Goal: Task Accomplishment & Management: Manage account settings

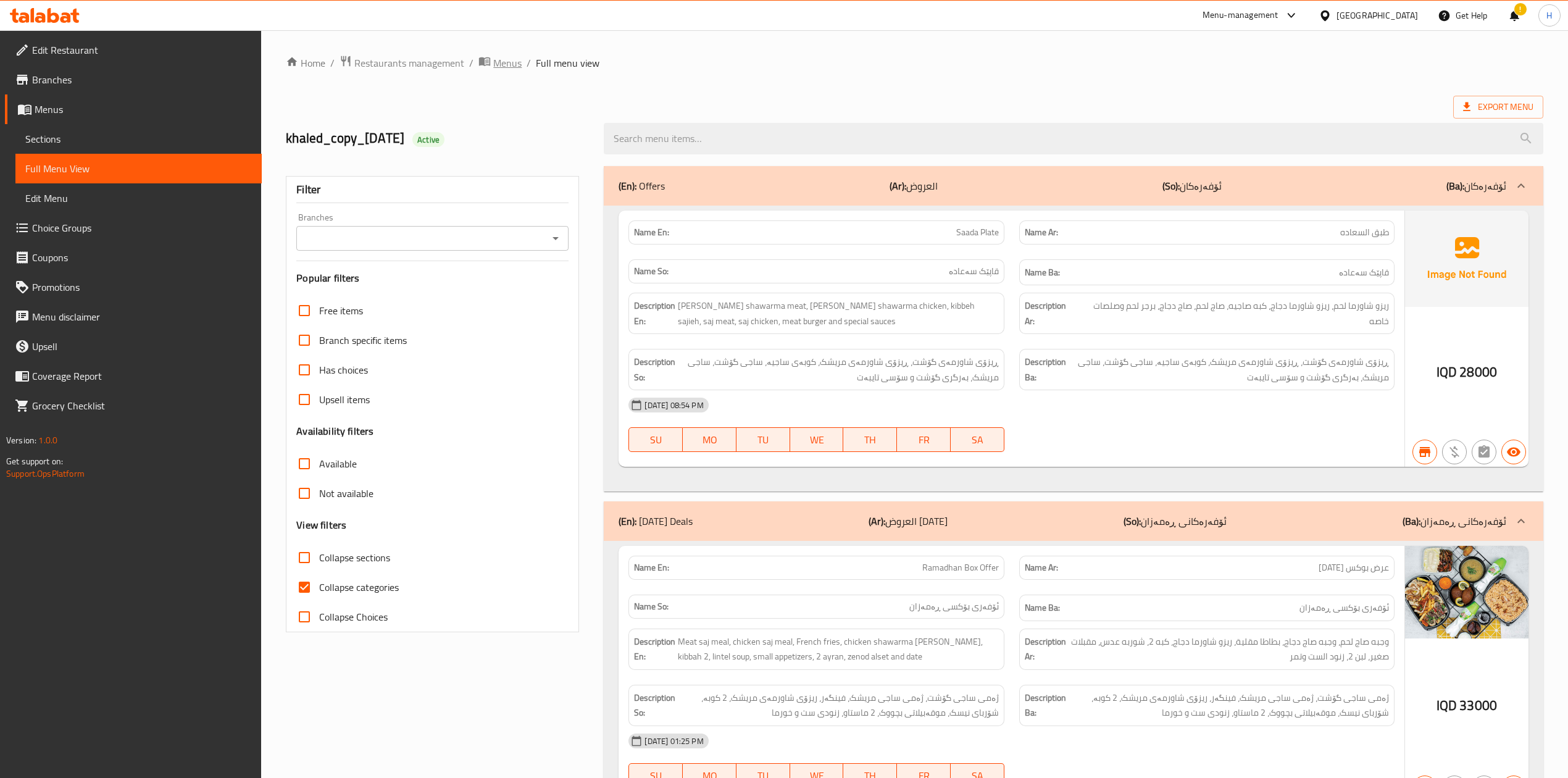
click at [513, 62] on span "Menus" at bounding box center [507, 63] width 28 height 15
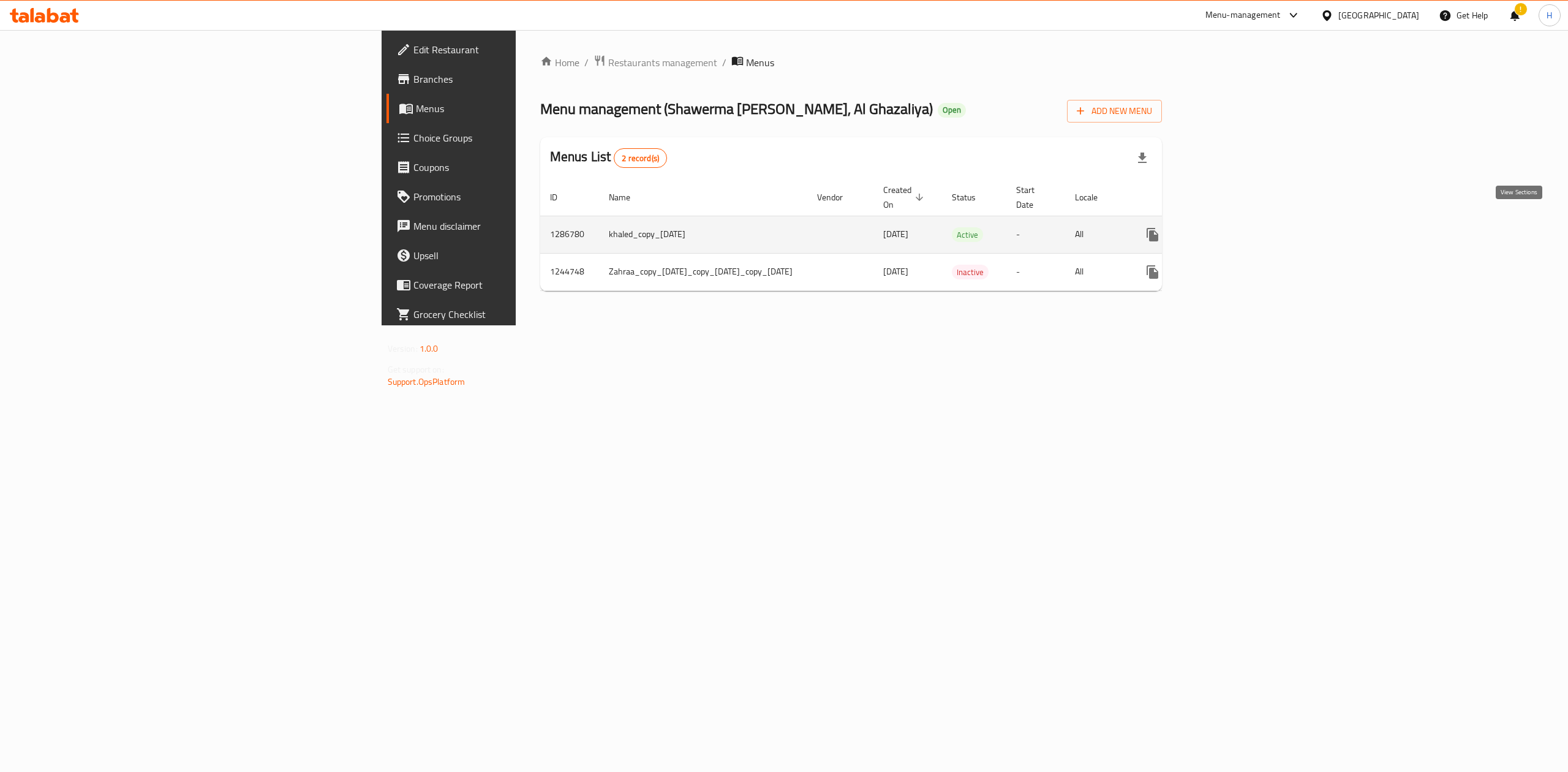
click at [1256, 224] on link "enhanced table" at bounding box center [1241, 235] width 29 height 29
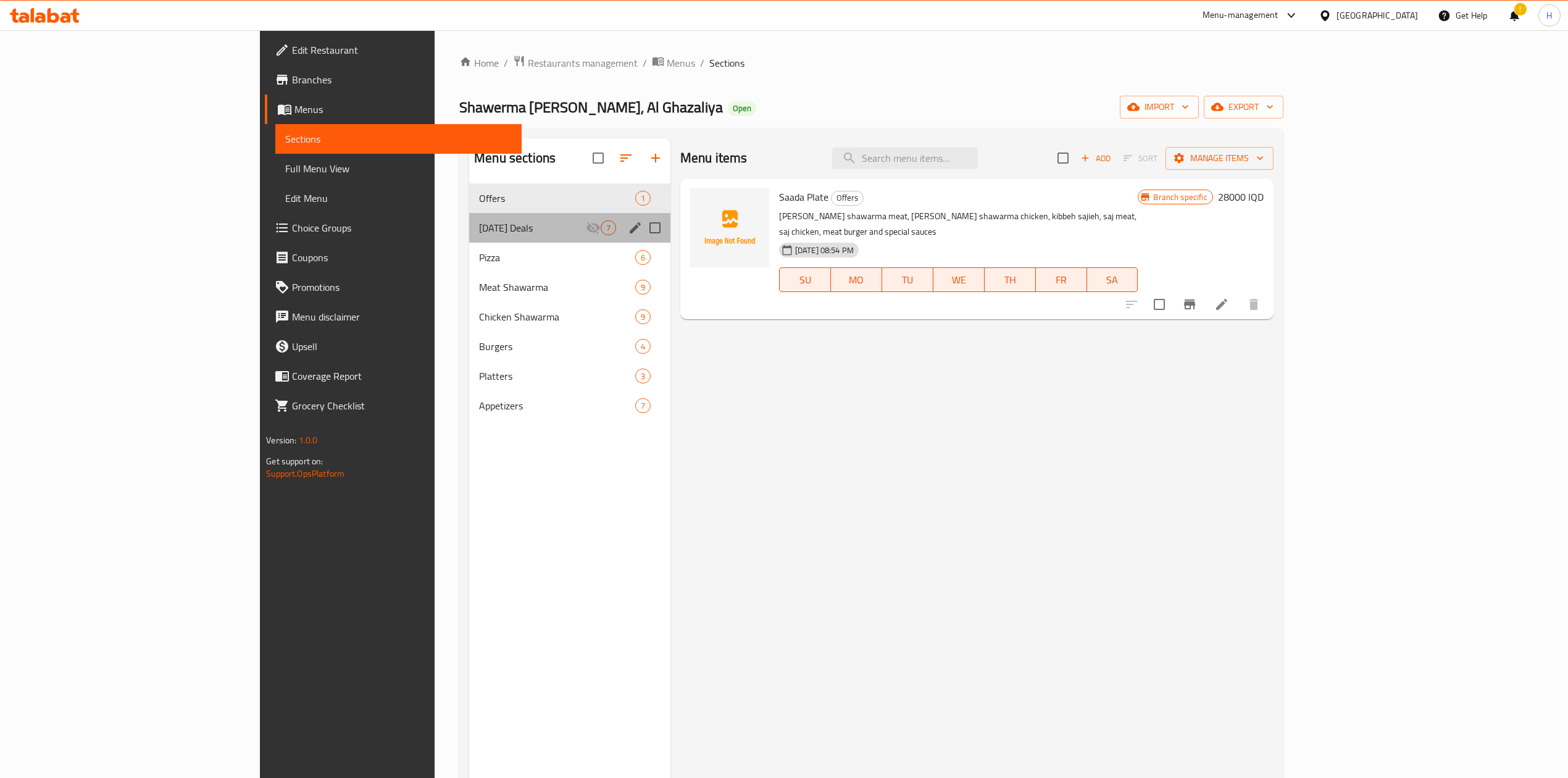
click at [469, 216] on div "Ramadan Deals 7" at bounding box center [569, 228] width 201 height 29
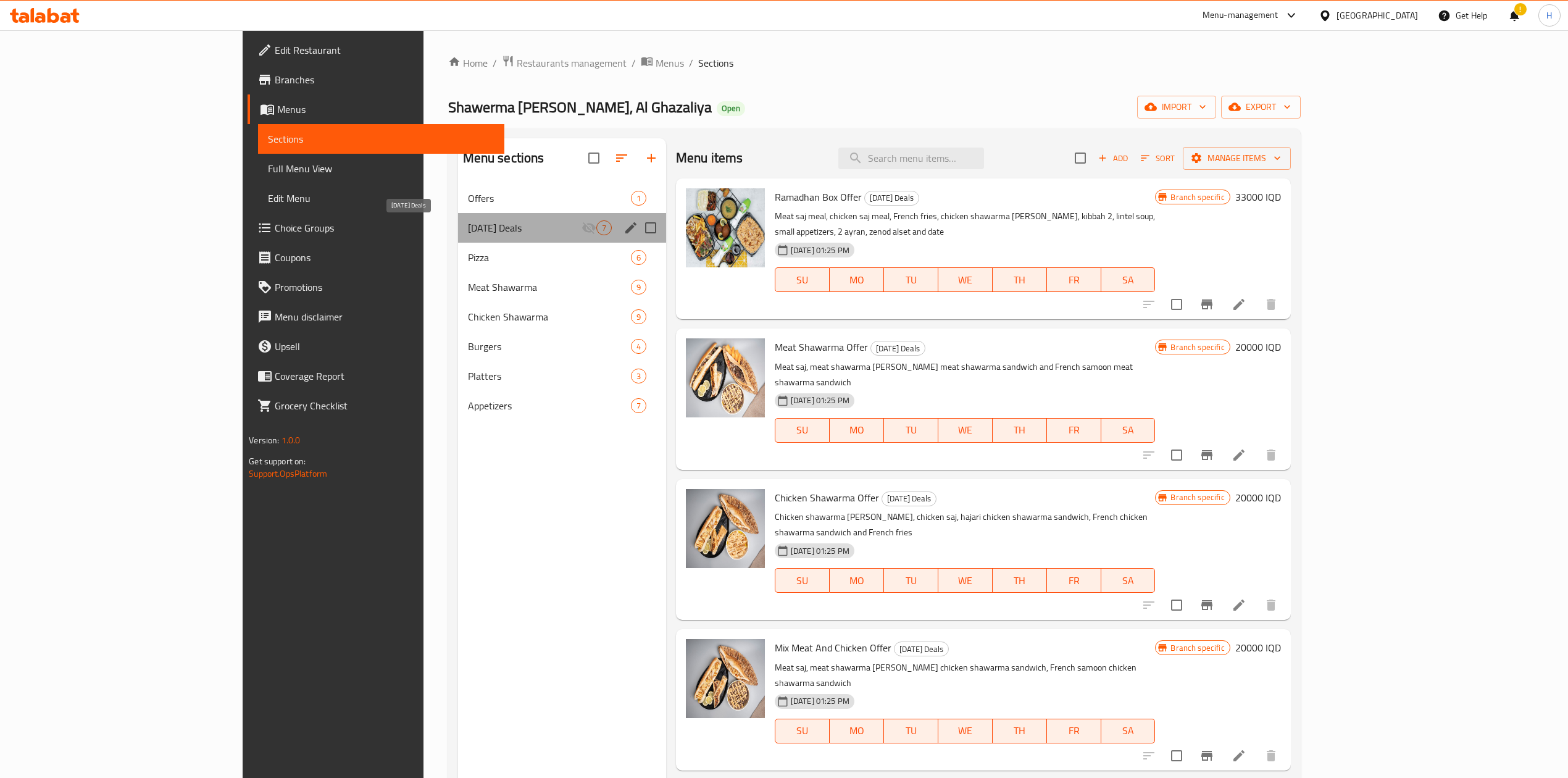
drag, startPoint x: 349, startPoint y: 233, endPoint x: 351, endPoint y: 243, distance: 10.2
click at [458, 236] on div "Ramadan Deals 7" at bounding box center [562, 228] width 208 height 29
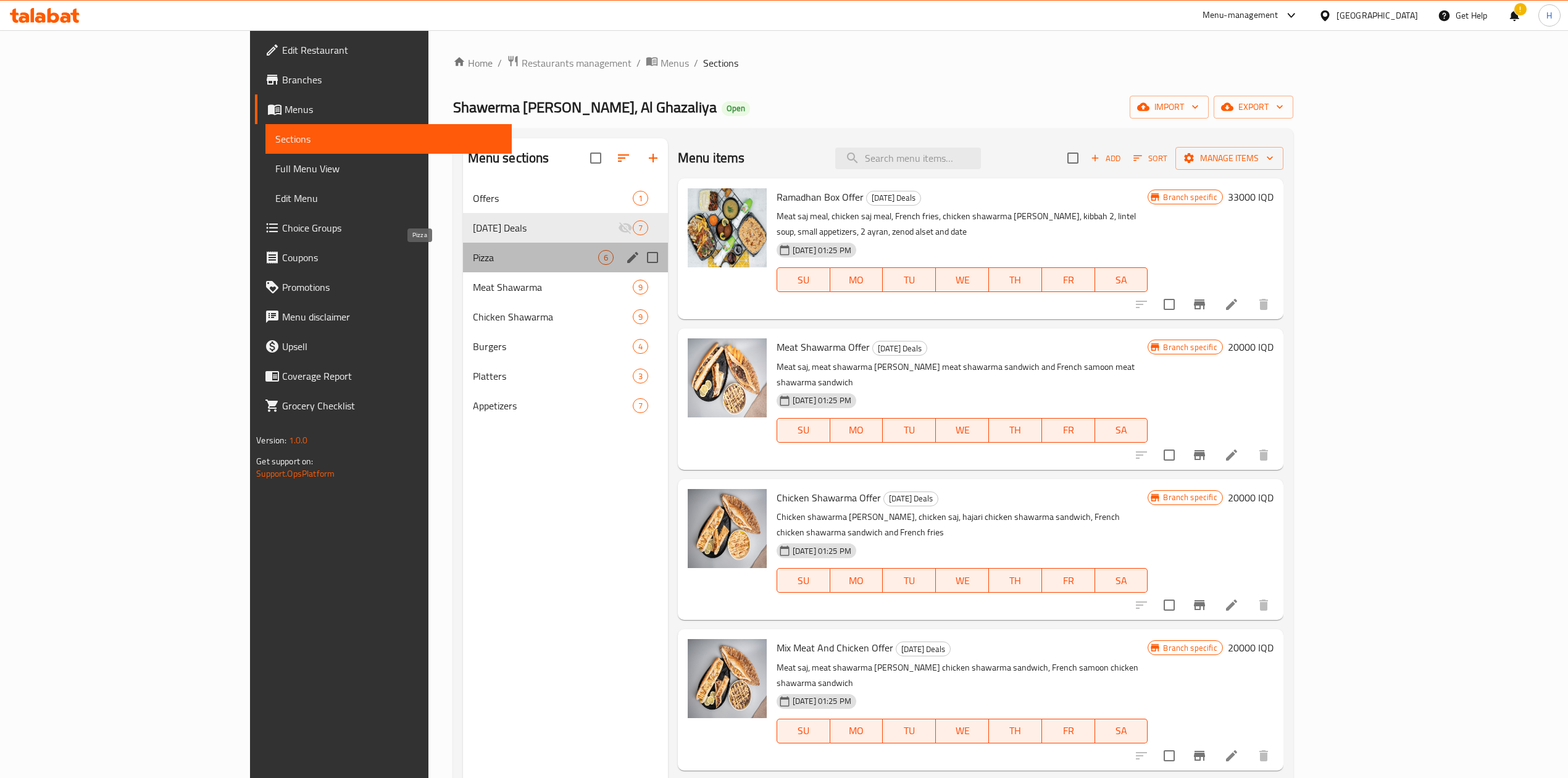
drag, startPoint x: 354, startPoint y: 255, endPoint x: 360, endPoint y: 256, distance: 6.1
click at [473, 255] on span "Pizza" at bounding box center [536, 257] width 126 height 15
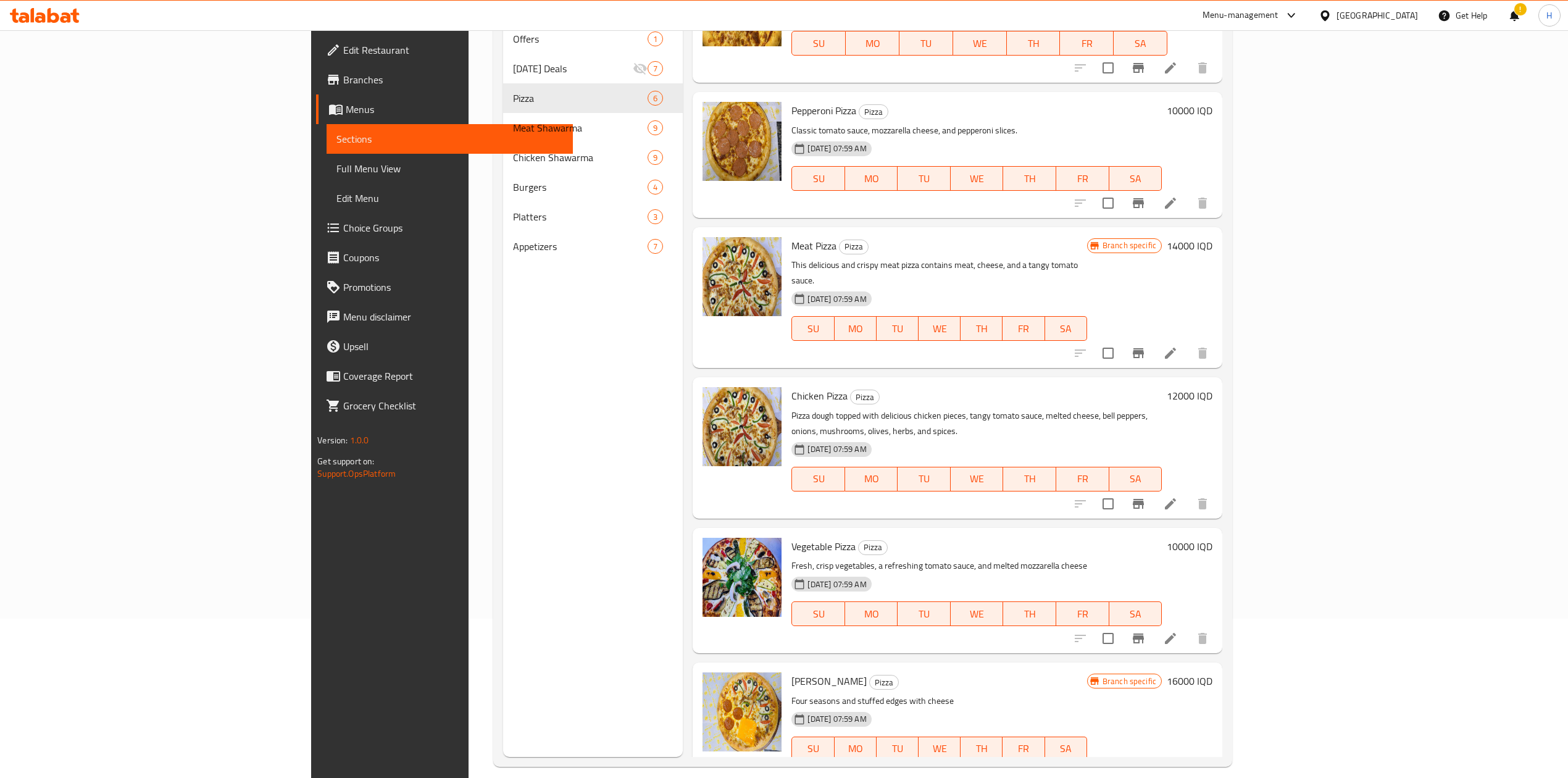
scroll to position [174, 0]
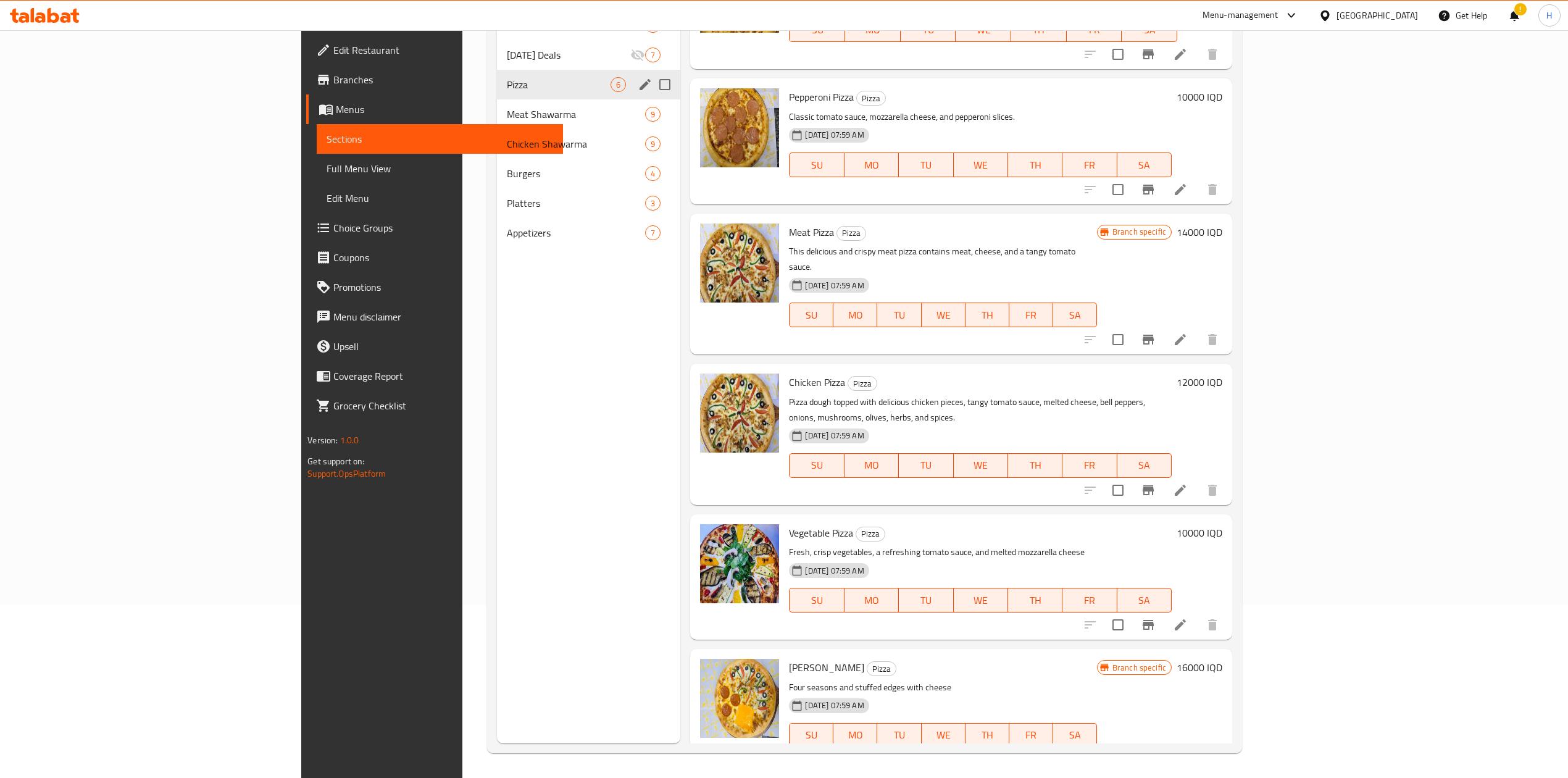
click at [507, 114] on span "Meat Shawarma" at bounding box center [575, 114] width 138 height 15
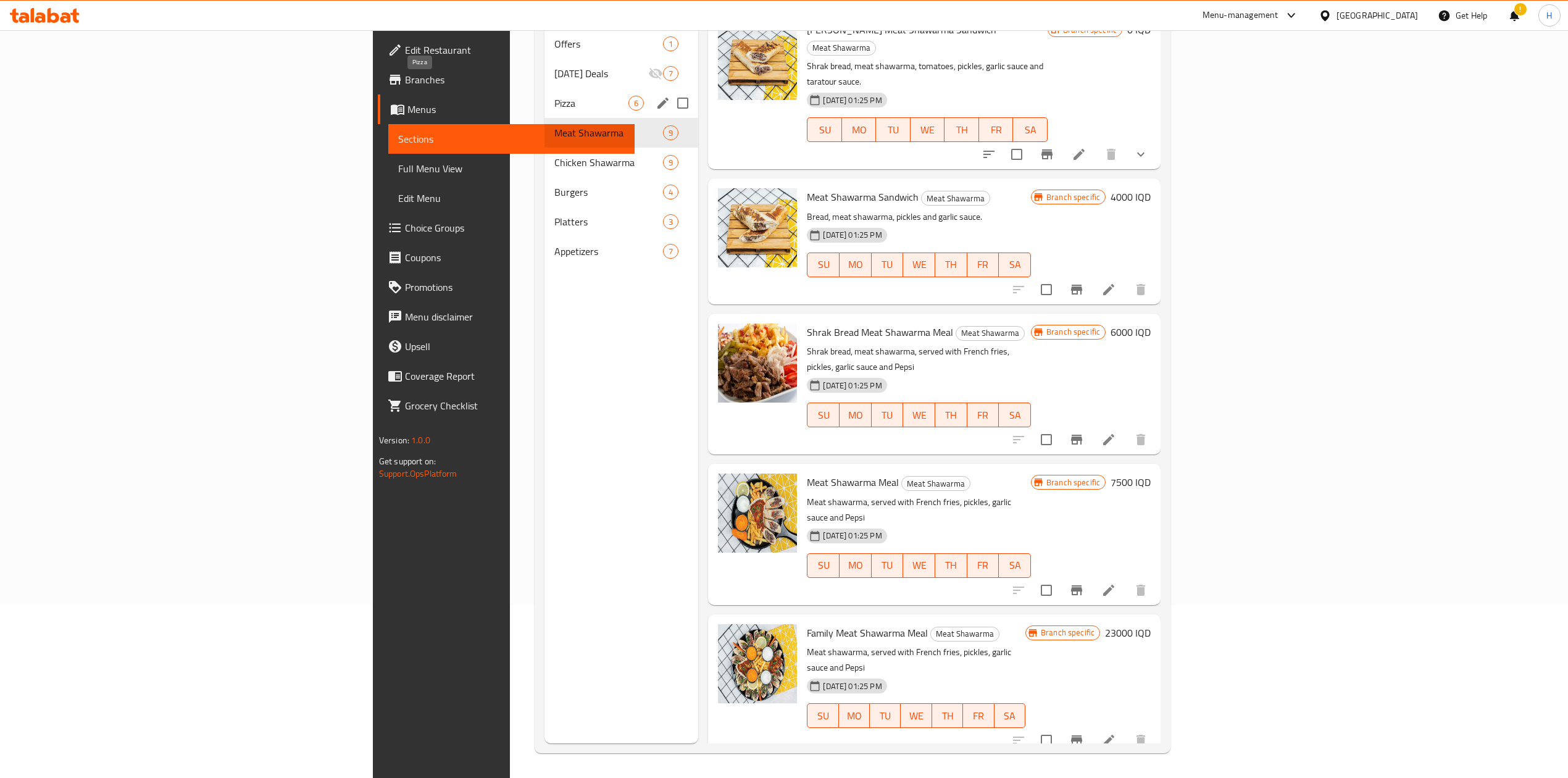
scroll to position [302, 0]
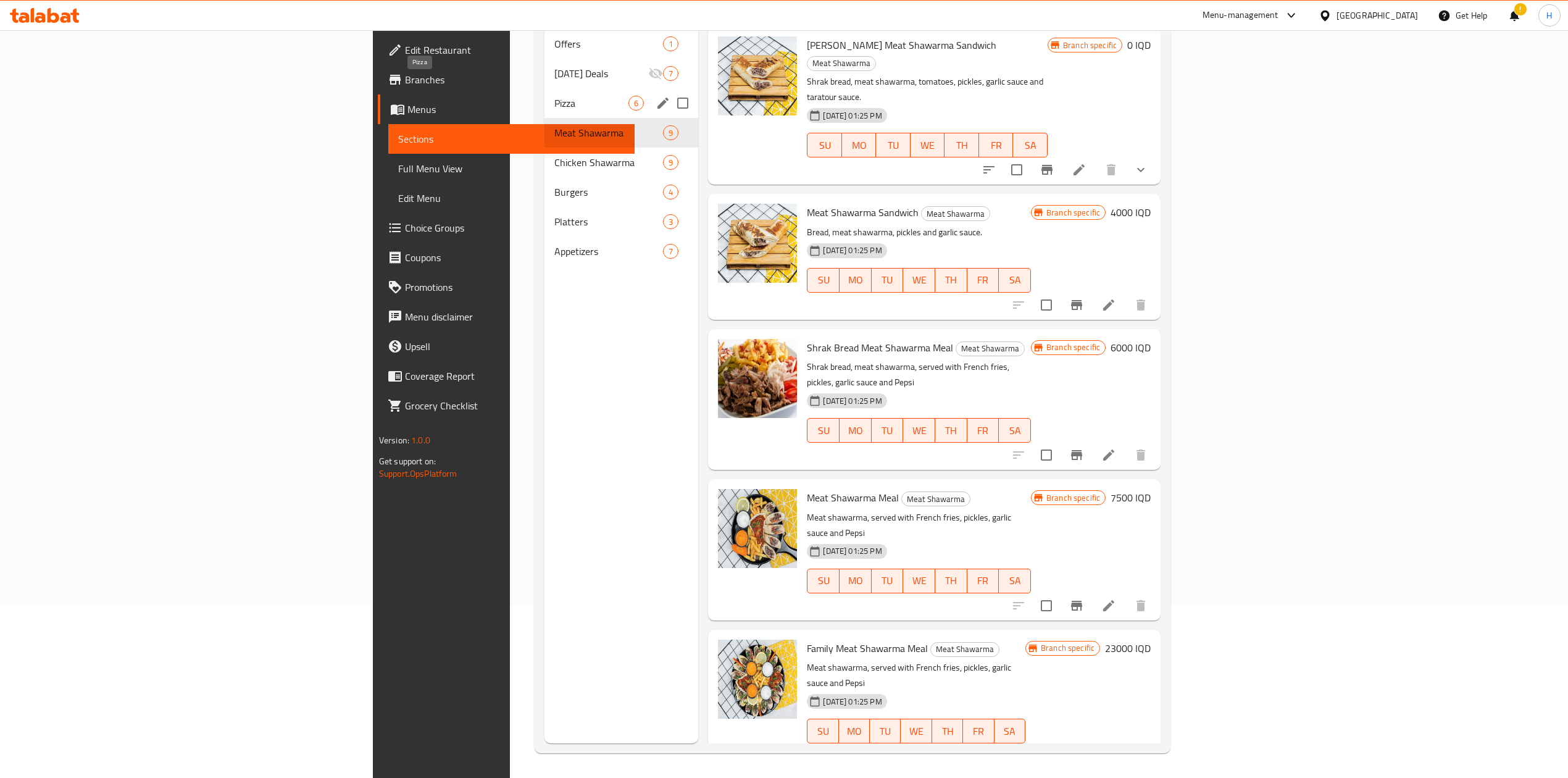
click at [544, 147] on div "Chicken Shawarma 9" at bounding box center [621, 162] width 154 height 29
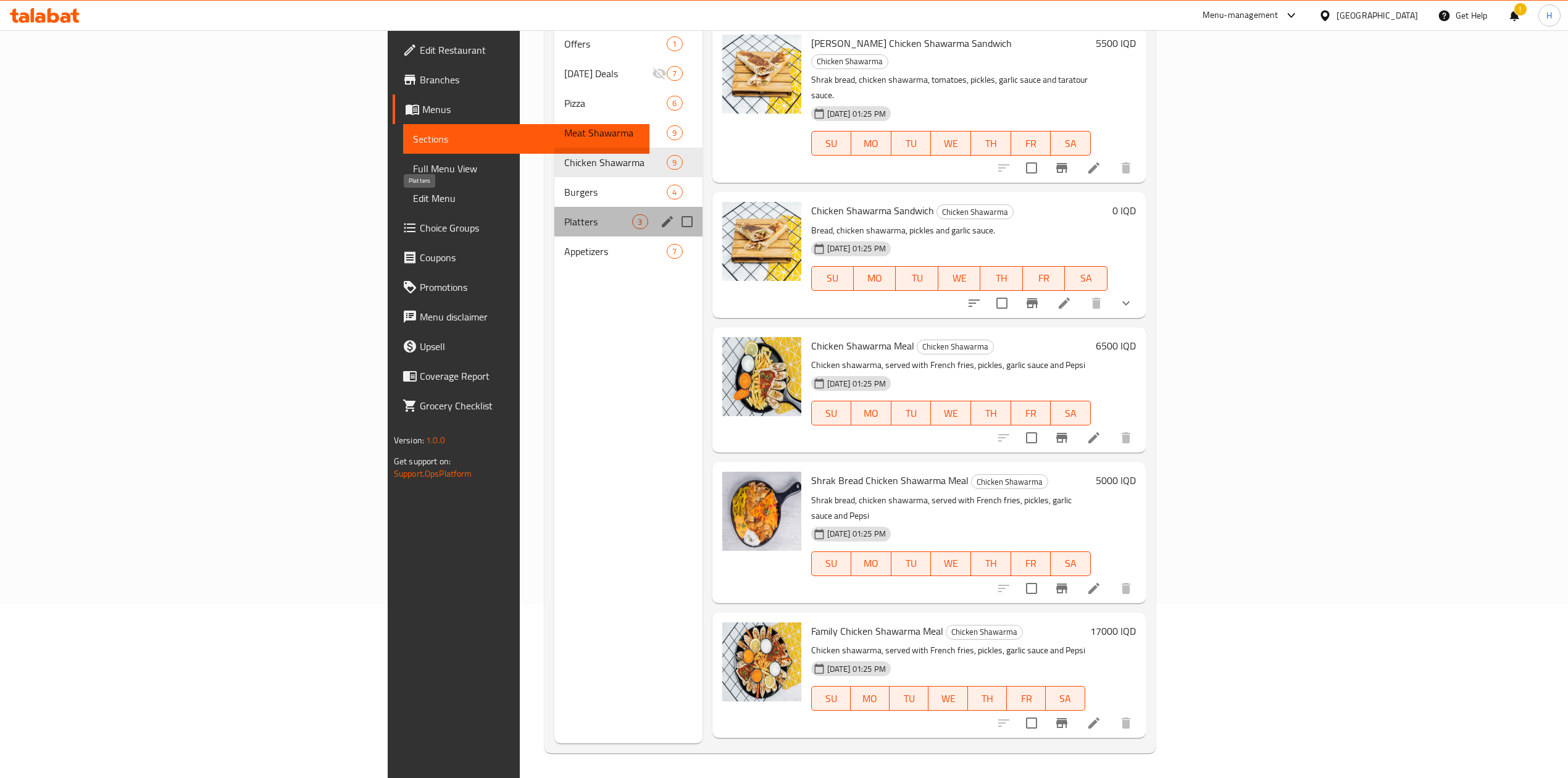
click at [564, 214] on span "Platters" at bounding box center [598, 221] width 68 height 15
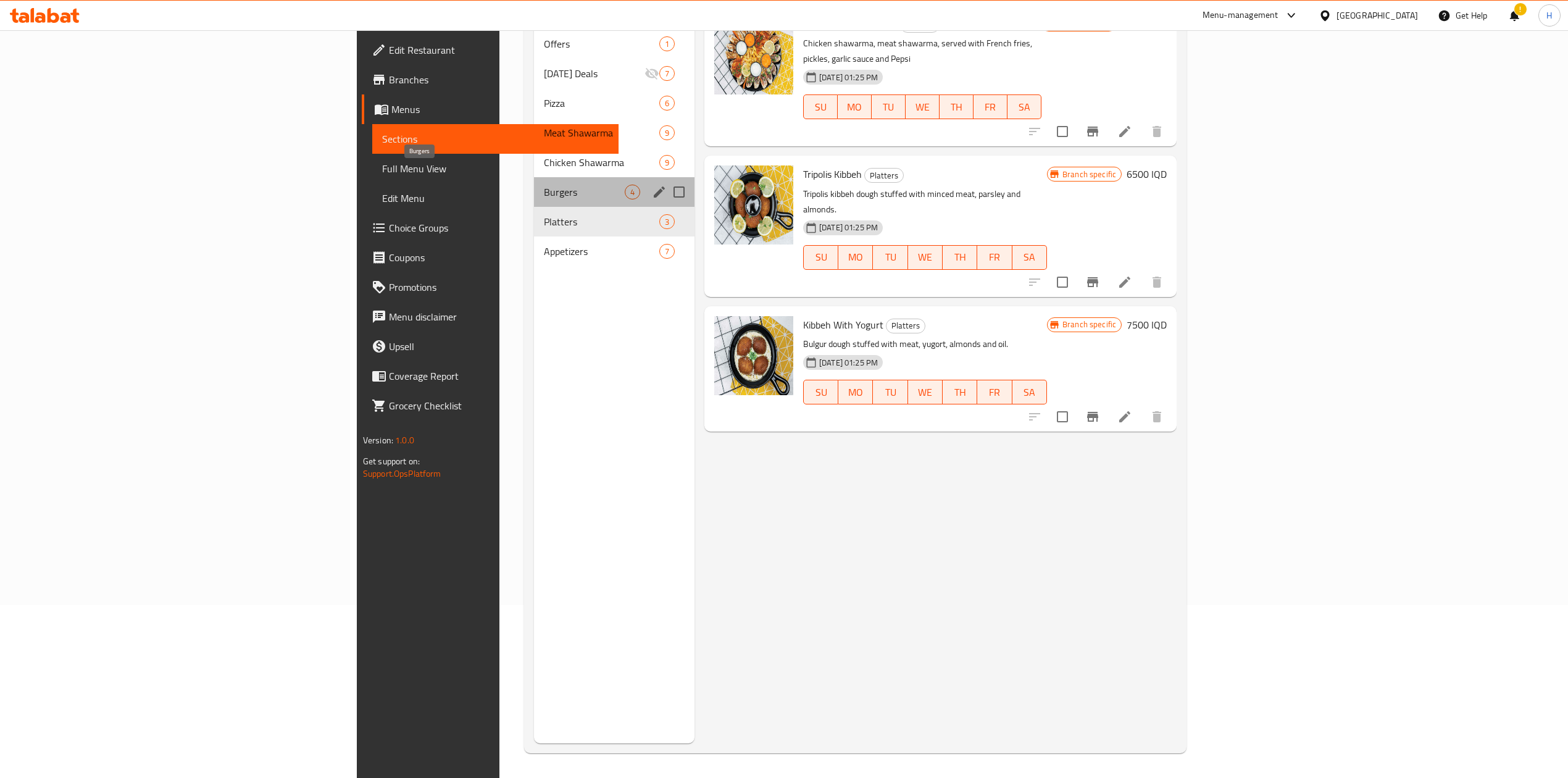
click at [544, 185] on span "Burgers" at bounding box center [584, 192] width 81 height 15
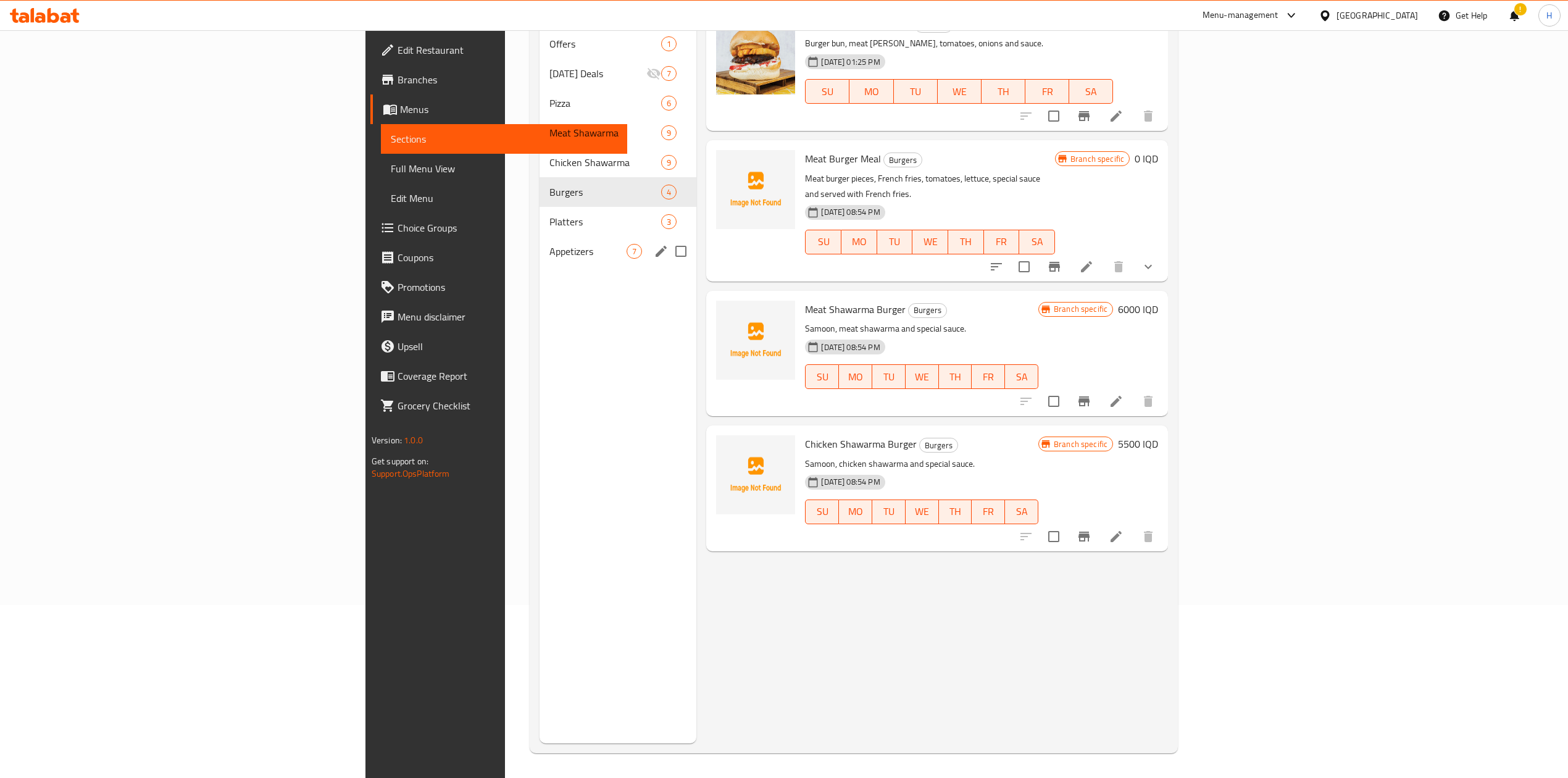
click at [539, 237] on div "Appetizers 7" at bounding box center [618, 251] width 157 height 29
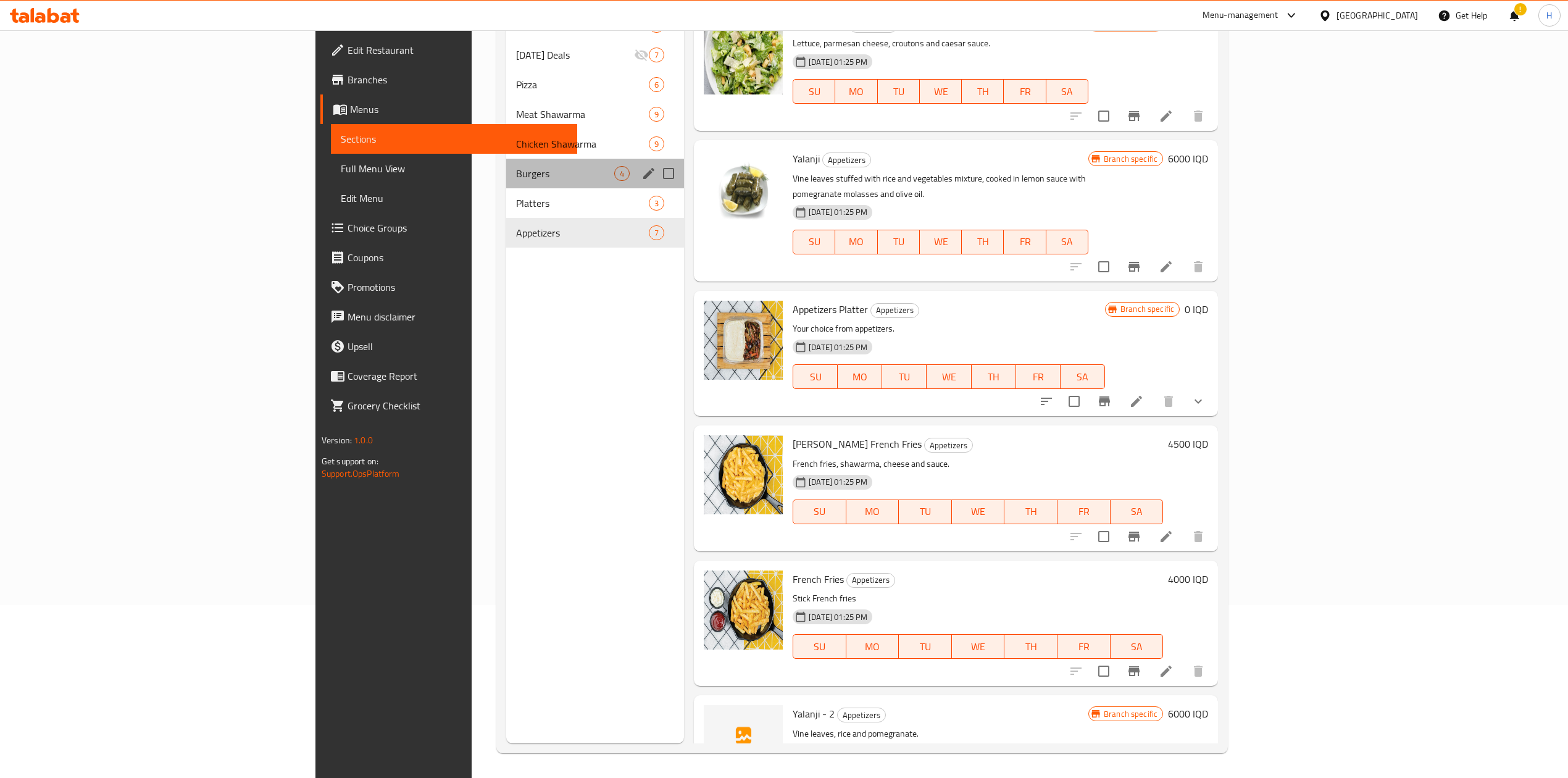
click at [506, 185] on div "Burgers 4" at bounding box center [594, 173] width 178 height 29
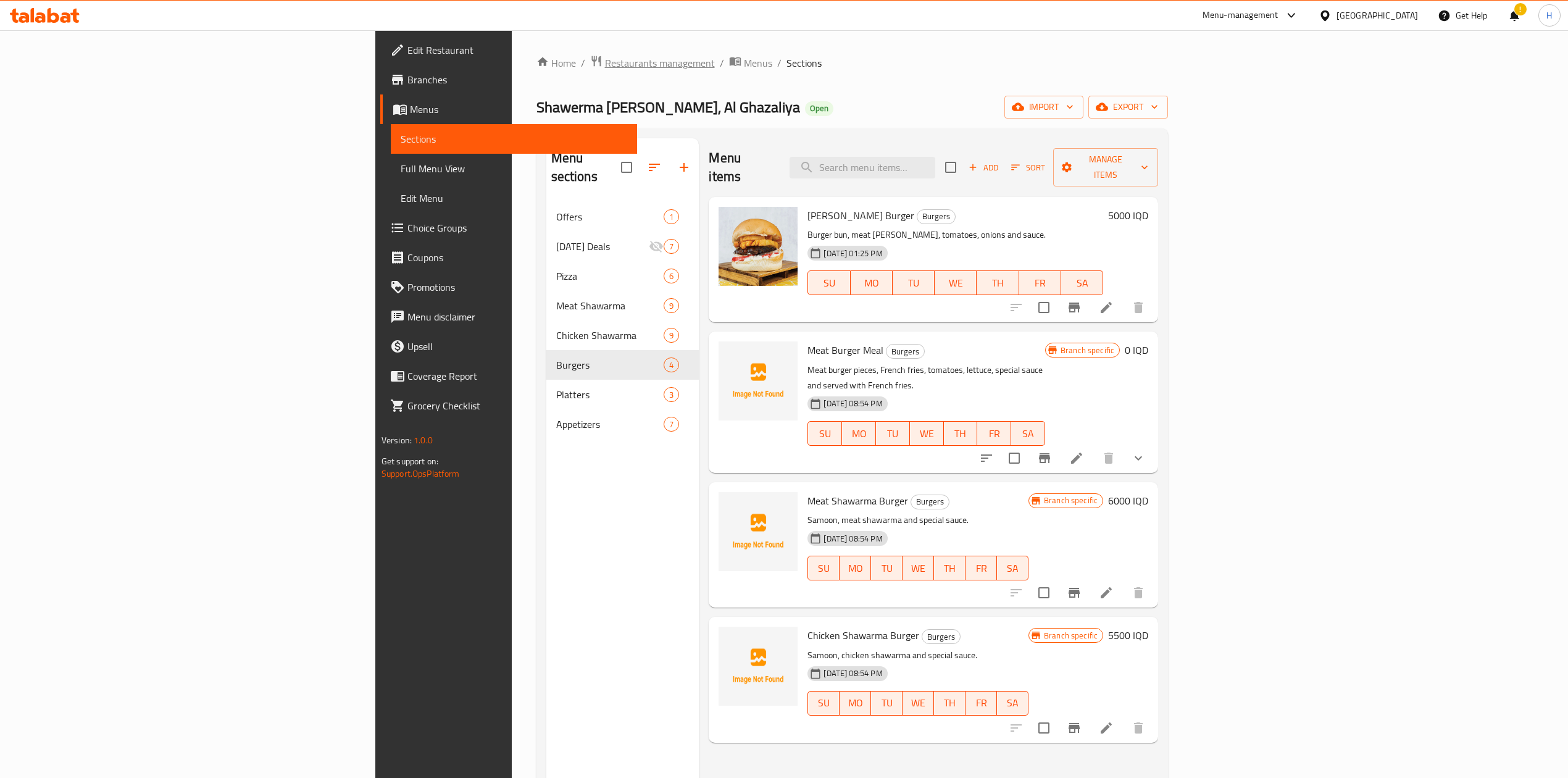
click at [605, 62] on span "Restaurants management" at bounding box center [660, 63] width 110 height 15
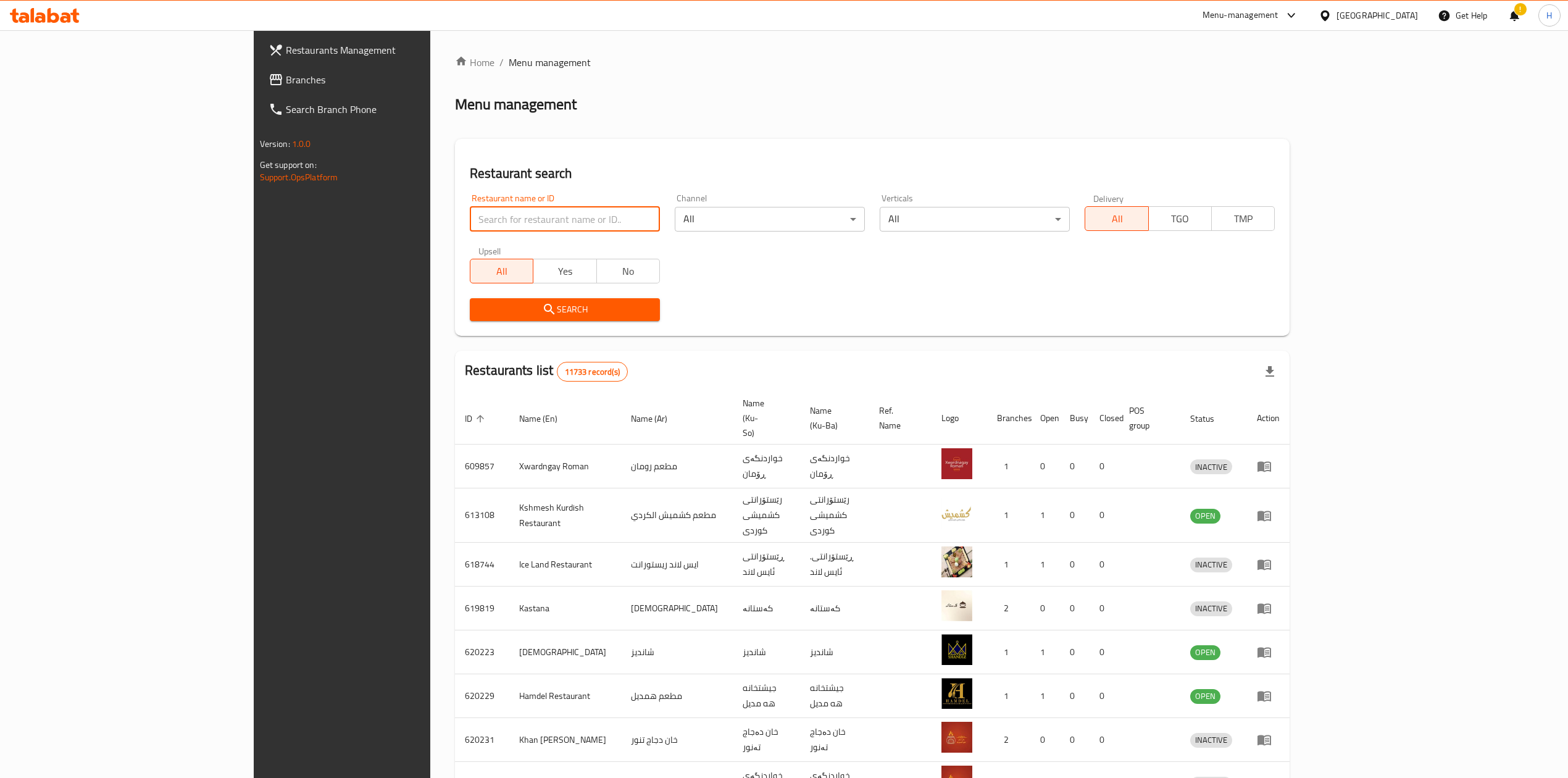
click at [470, 218] on input "search" at bounding box center [564, 219] width 190 height 25
paste input "644050"
click at [470, 218] on input "644050" at bounding box center [564, 219] width 190 height 25
type input "644050"
click button "Search" at bounding box center [564, 310] width 190 height 23
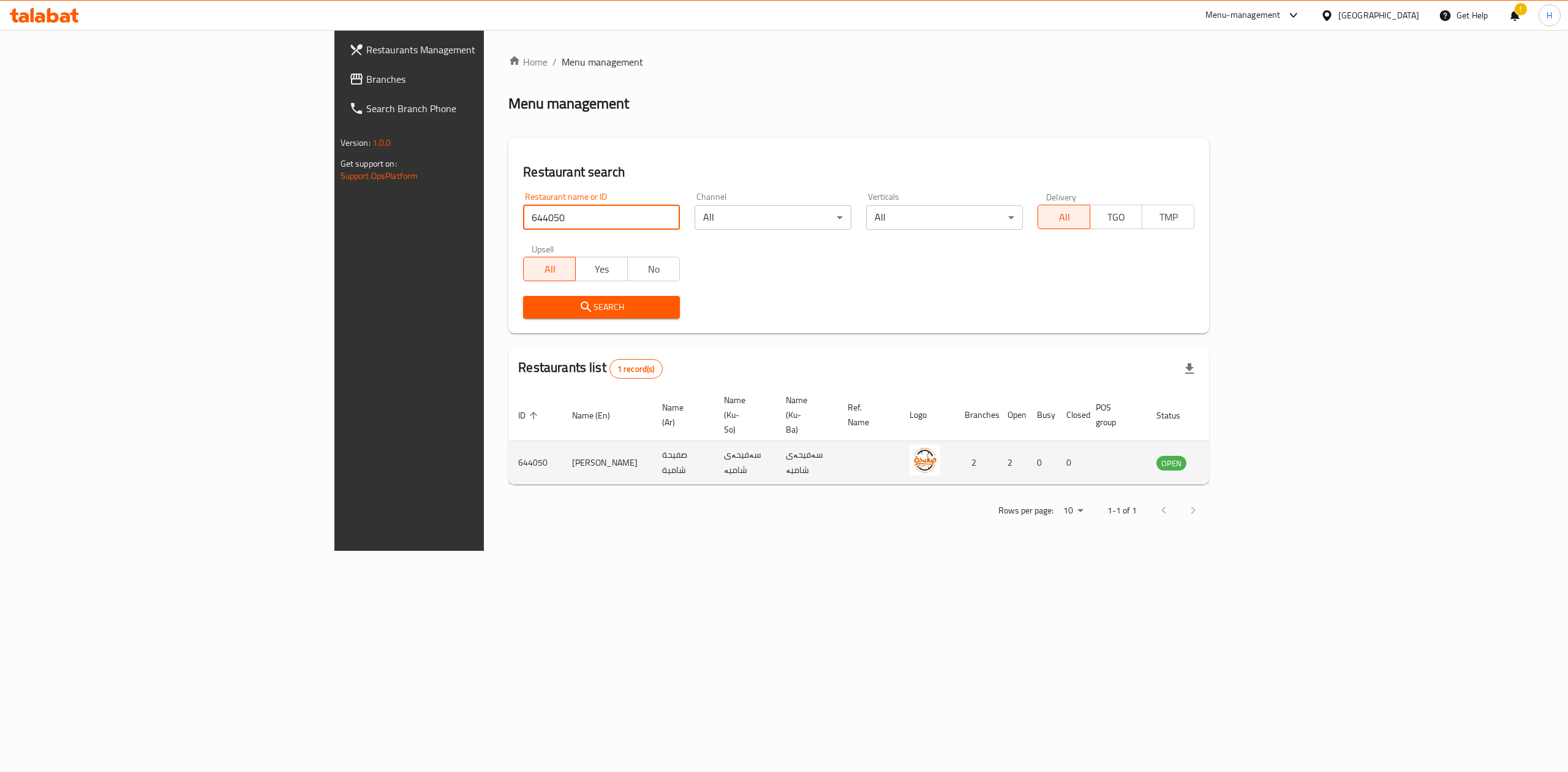
click at [1253, 447] on td "enhanced table" at bounding box center [1233, 463] width 43 height 44
click at [1244, 455] on link "enhanced table" at bounding box center [1232, 462] width 23 height 15
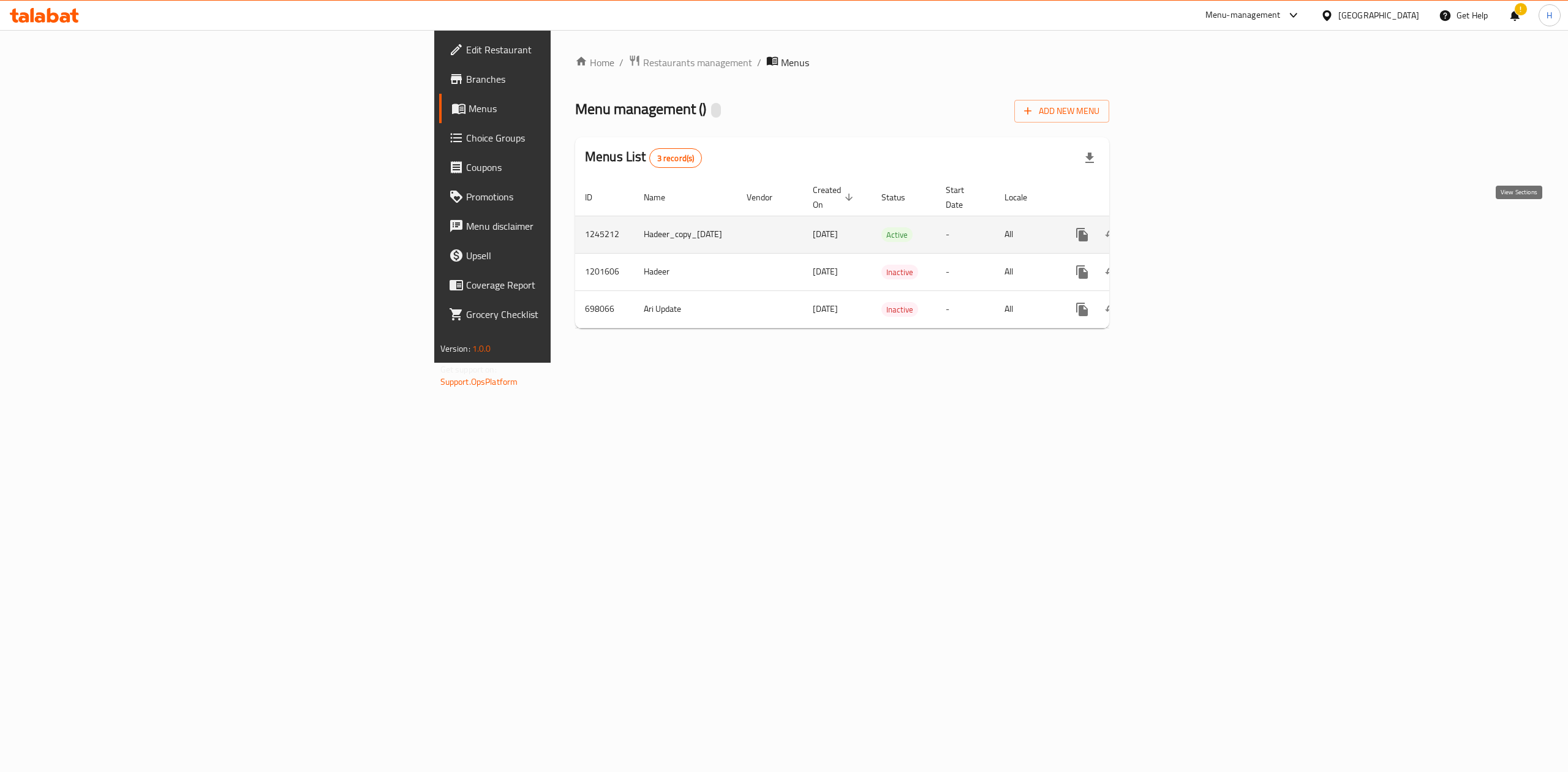
click at [1178, 229] on icon "enhanced table" at bounding box center [1170, 234] width 15 height 15
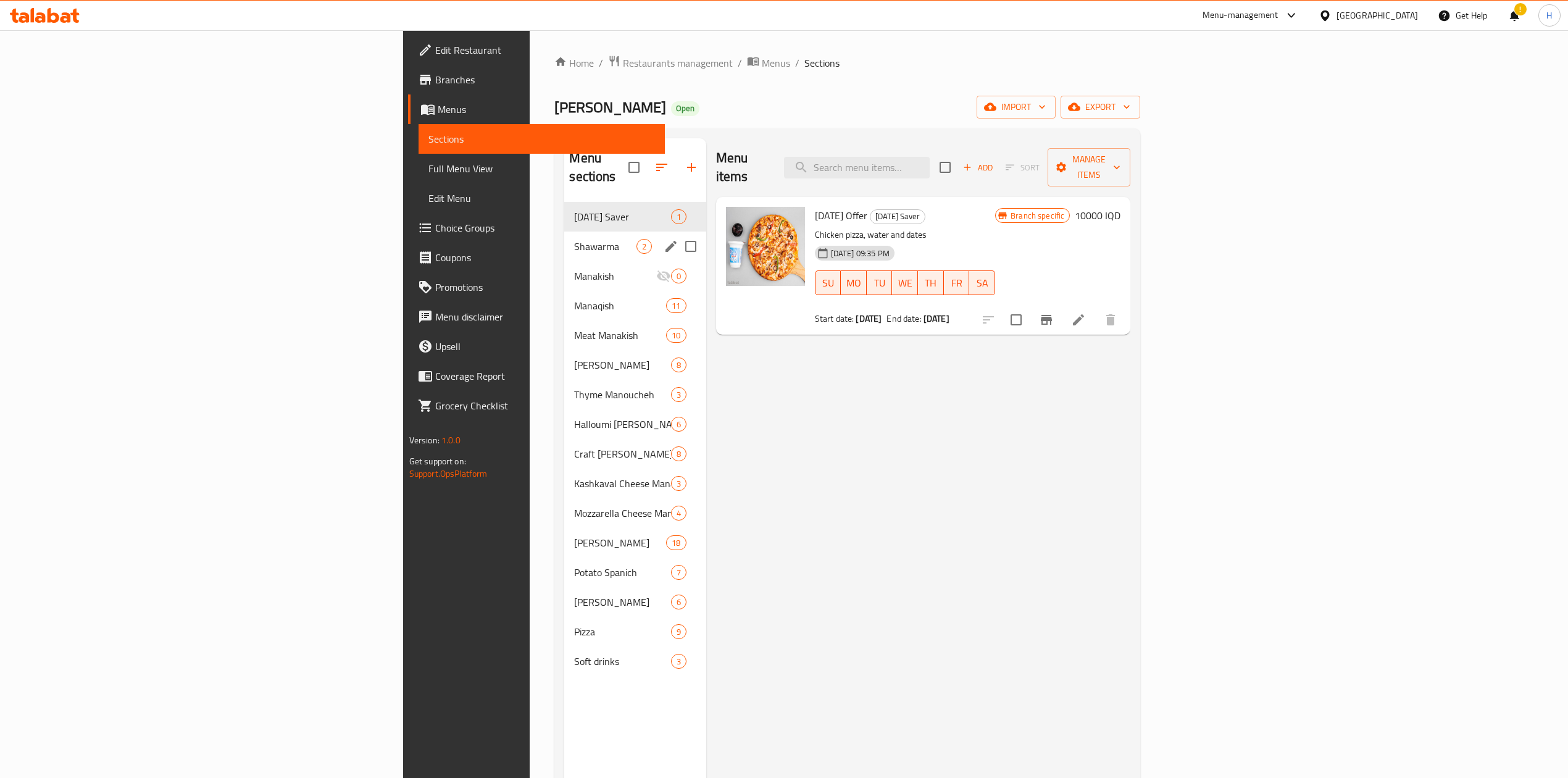
click at [564, 262] on div "Manakish 0" at bounding box center [635, 276] width 141 height 29
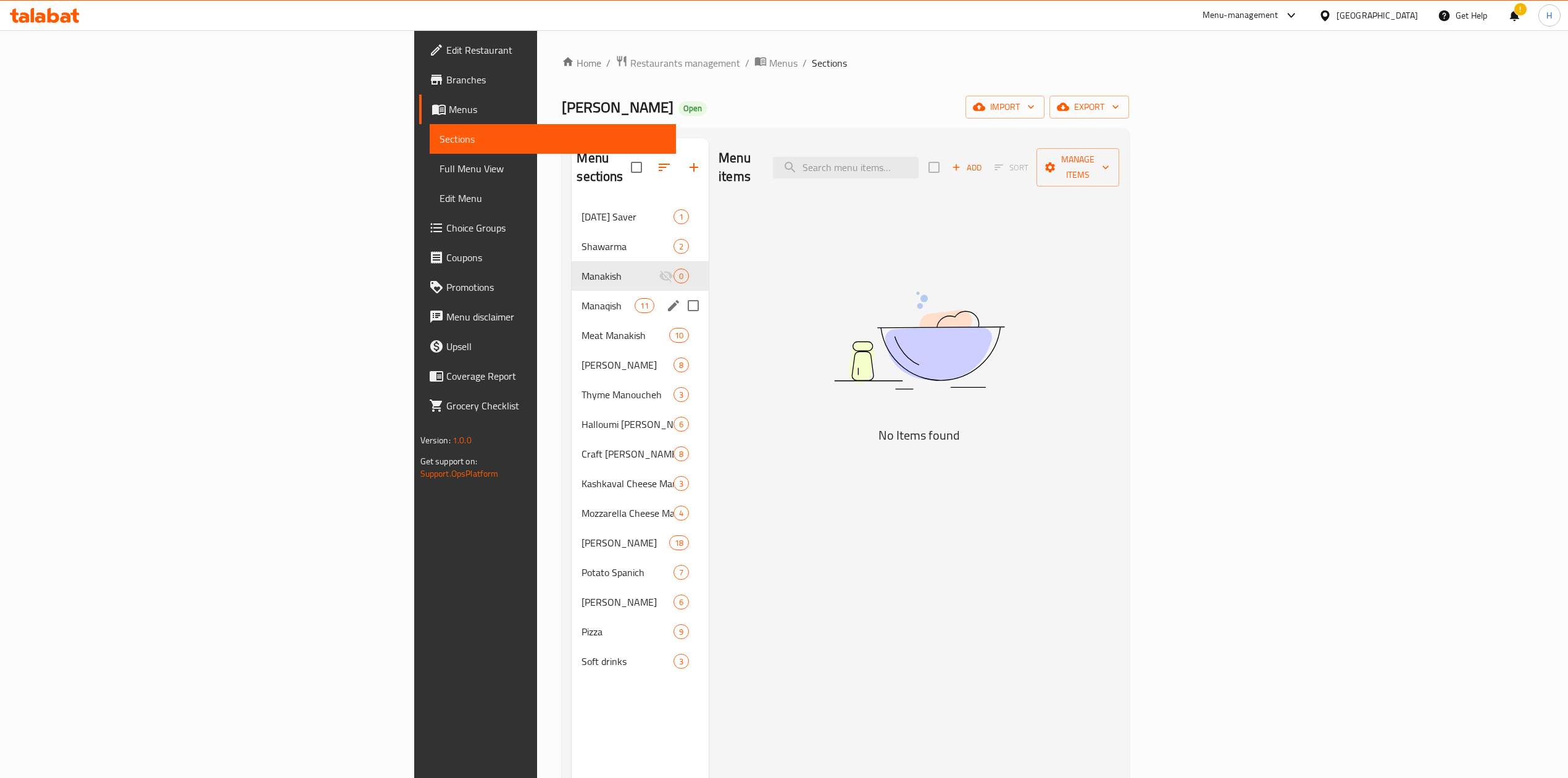
click at [581, 299] on span "Manaqish" at bounding box center [607, 306] width 52 height 15
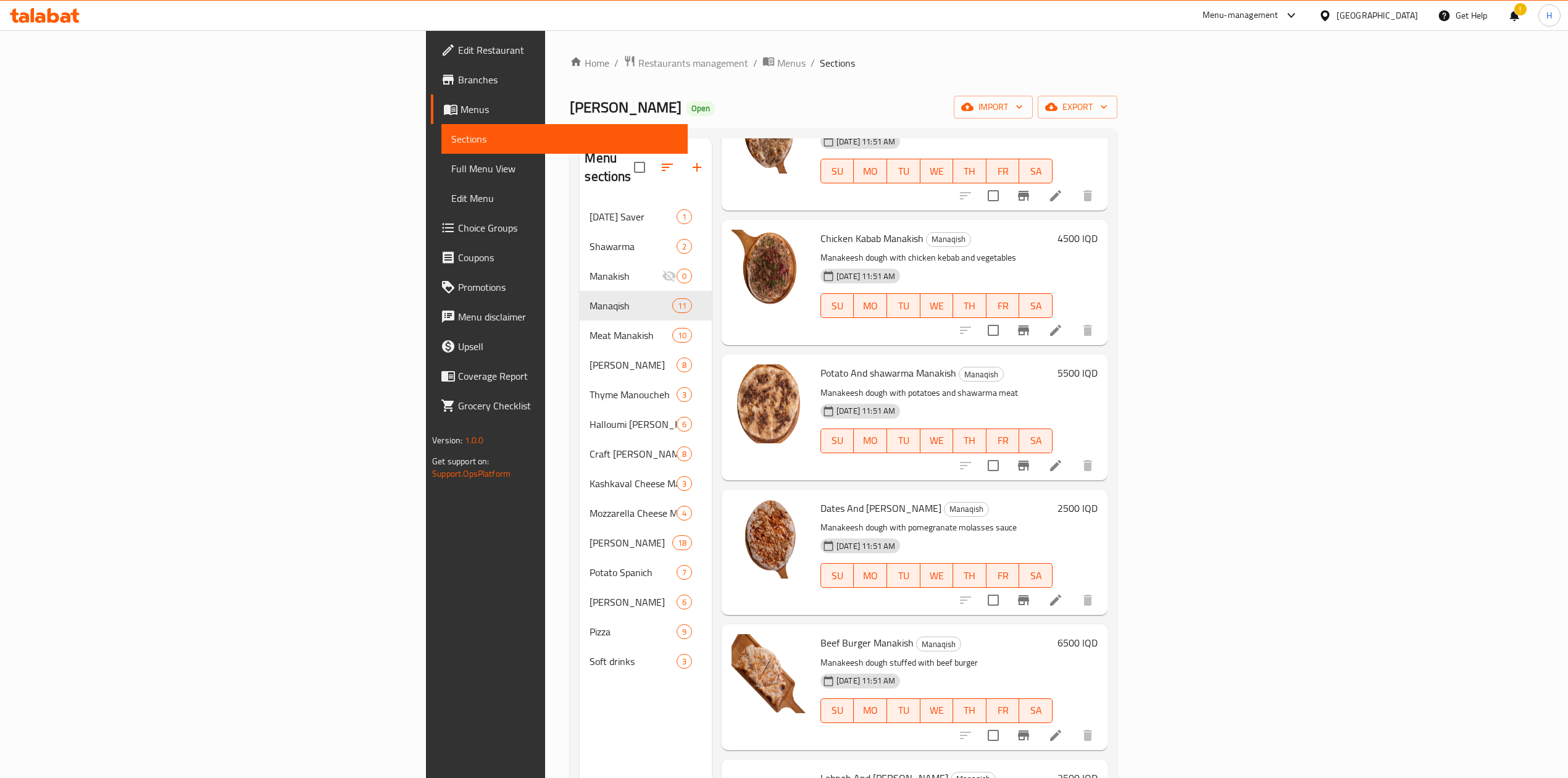
scroll to position [411, 0]
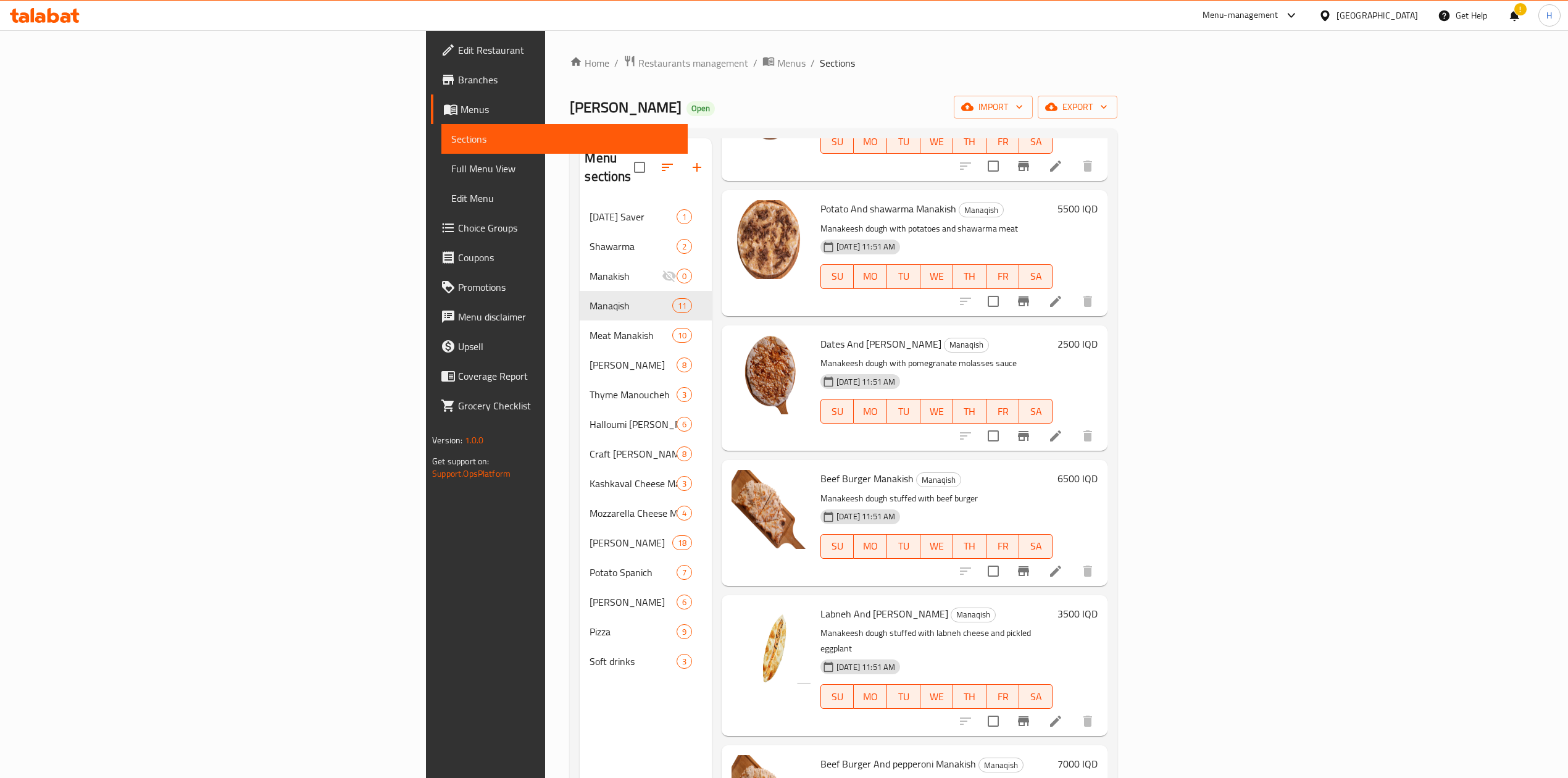
click at [1073, 425] on li at bounding box center [1055, 436] width 34 height 22
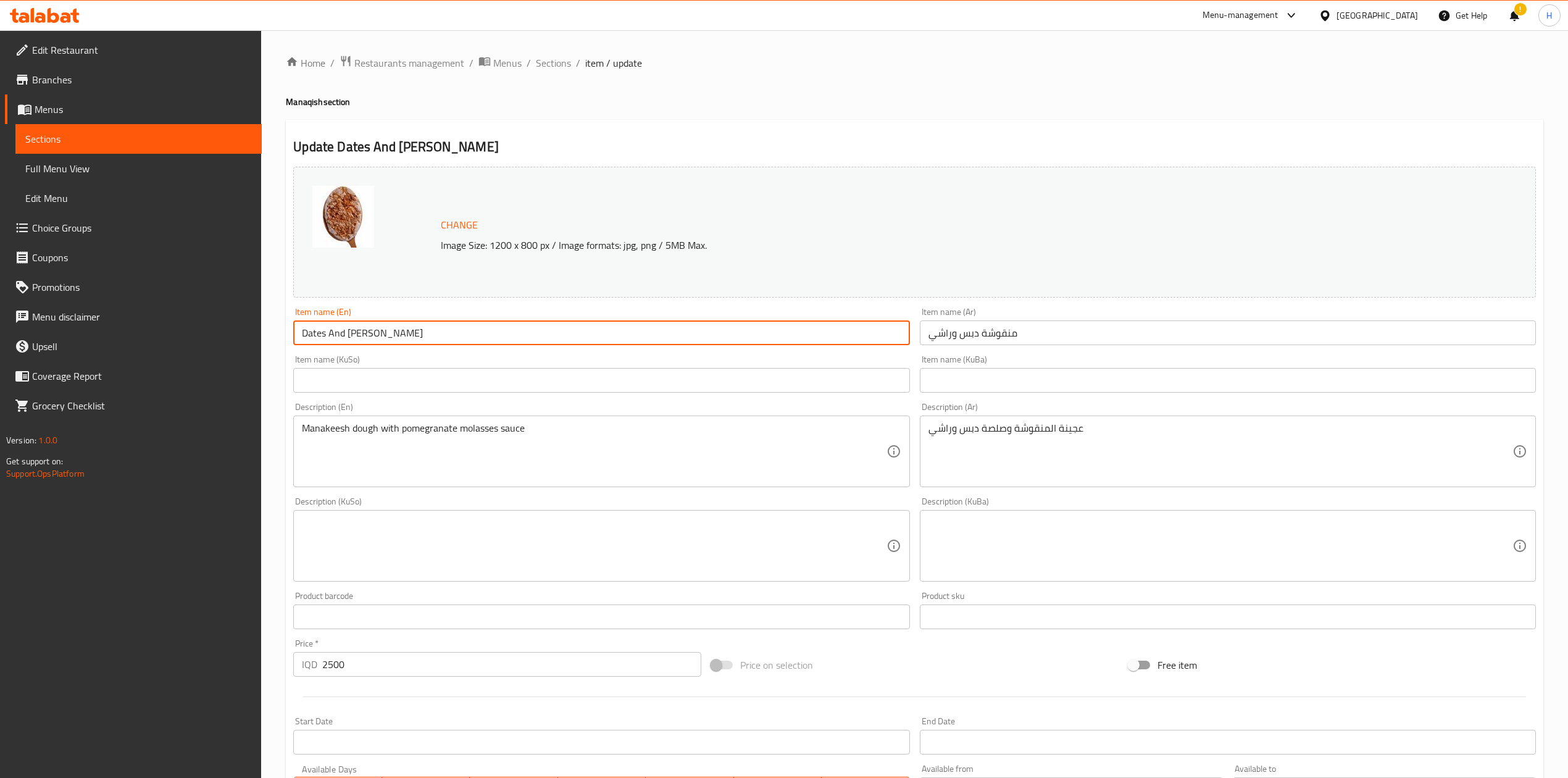
click at [361, 331] on input "Dates And Cheese Manakish" at bounding box center [601, 332] width 616 height 25
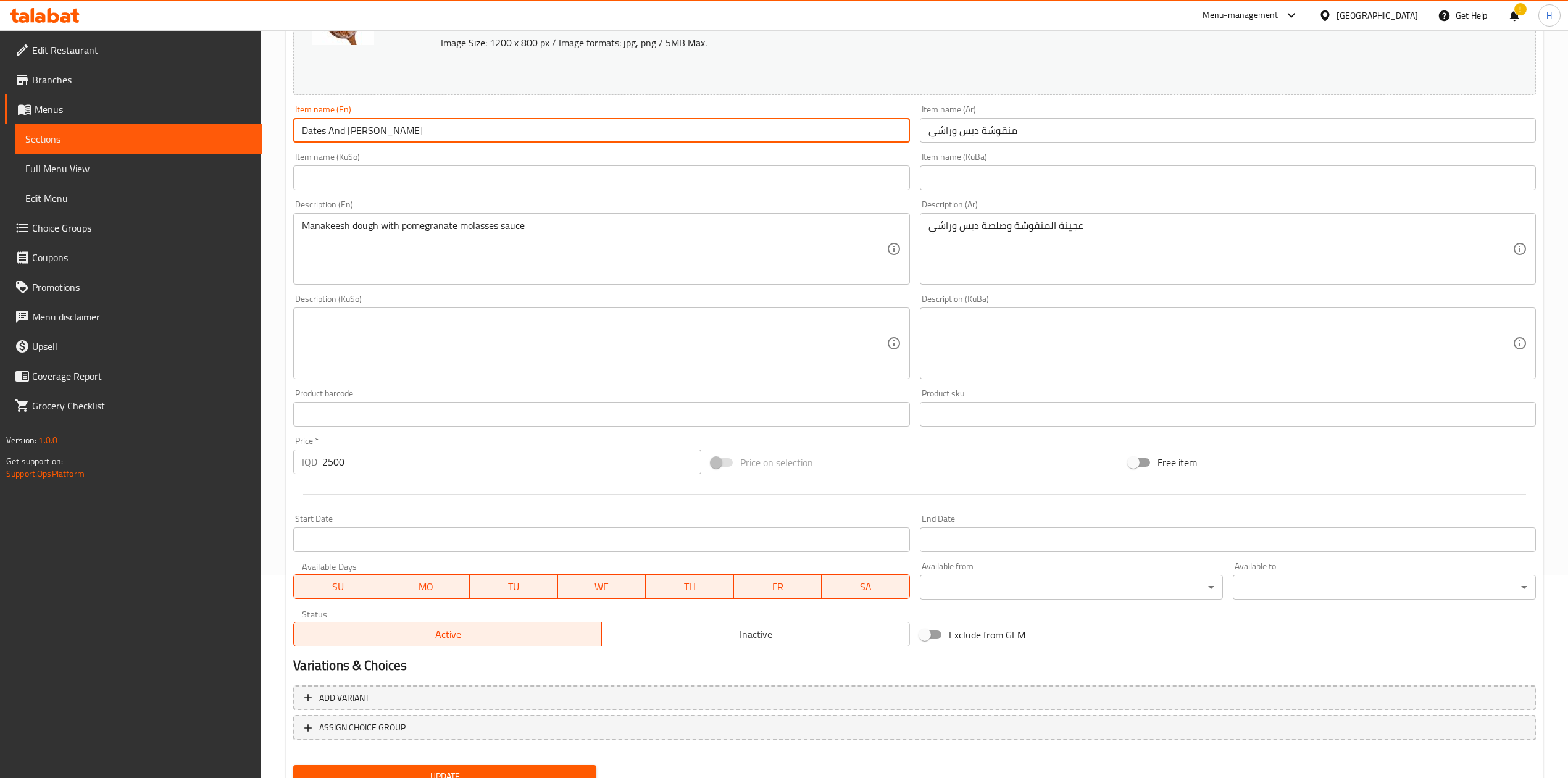
scroll to position [253, 0]
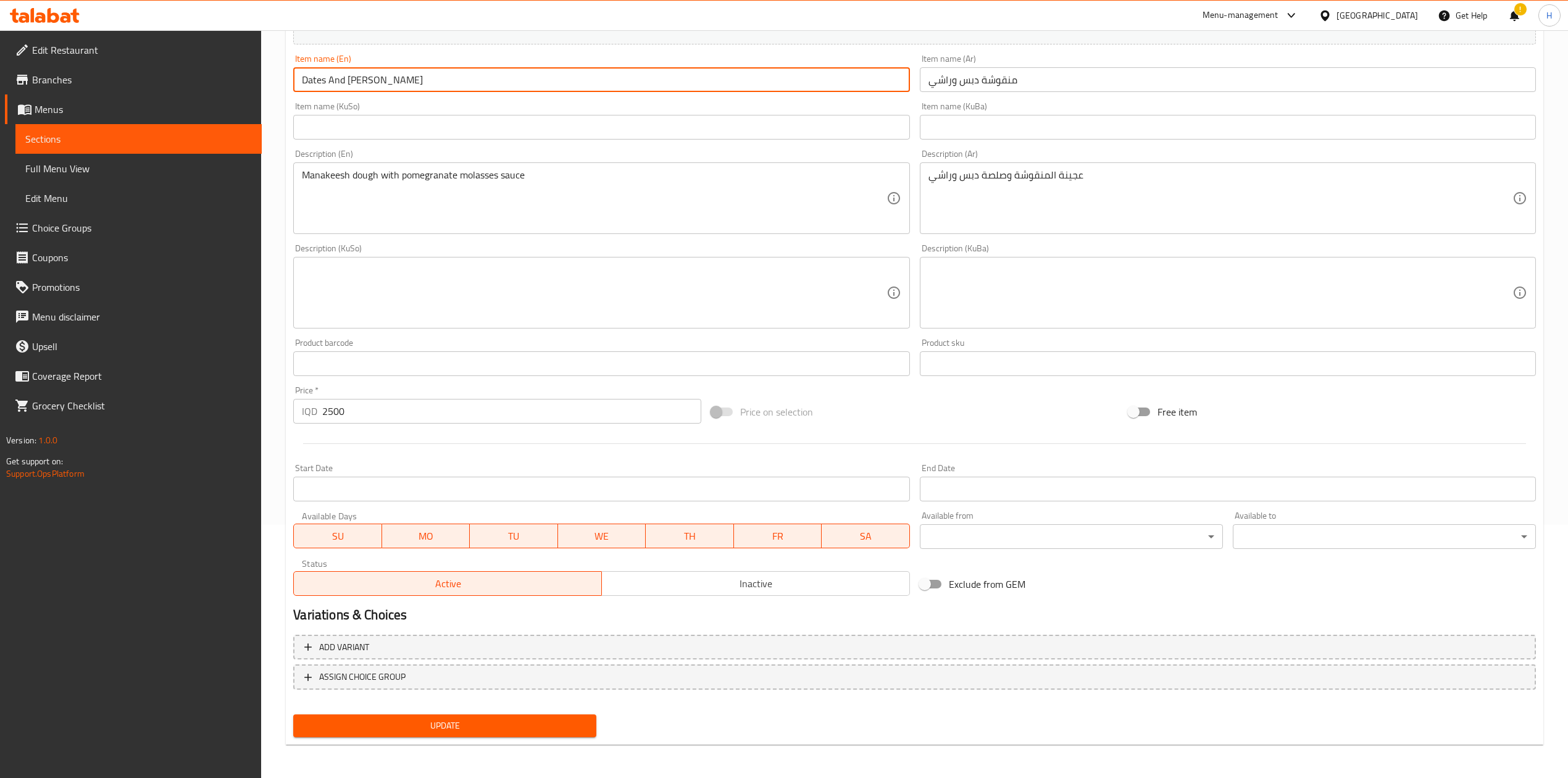
type input "Dates And Rashi Manakish"
click at [464, 725] on span "Update" at bounding box center [444, 726] width 283 height 15
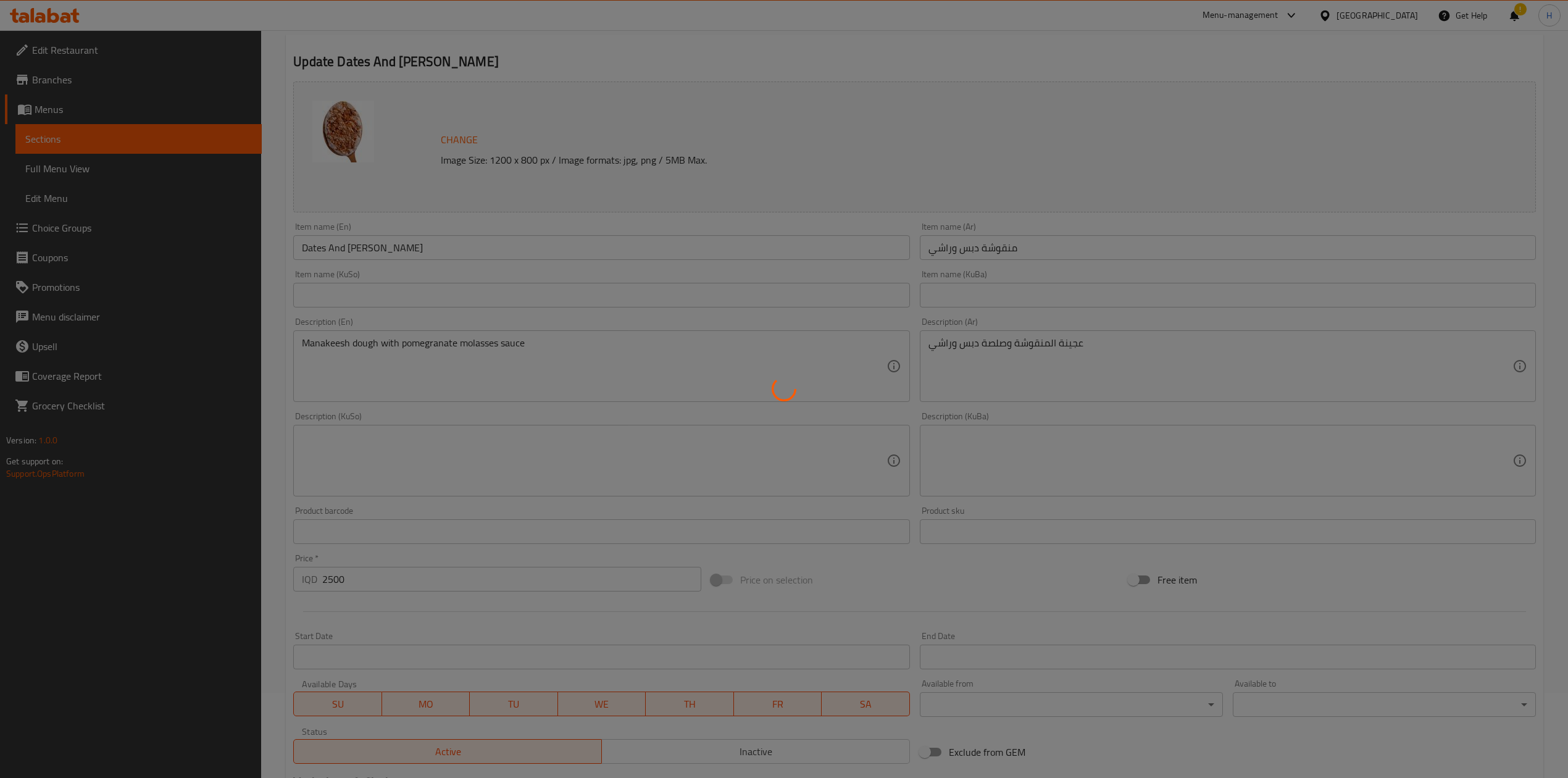
scroll to position [0, 0]
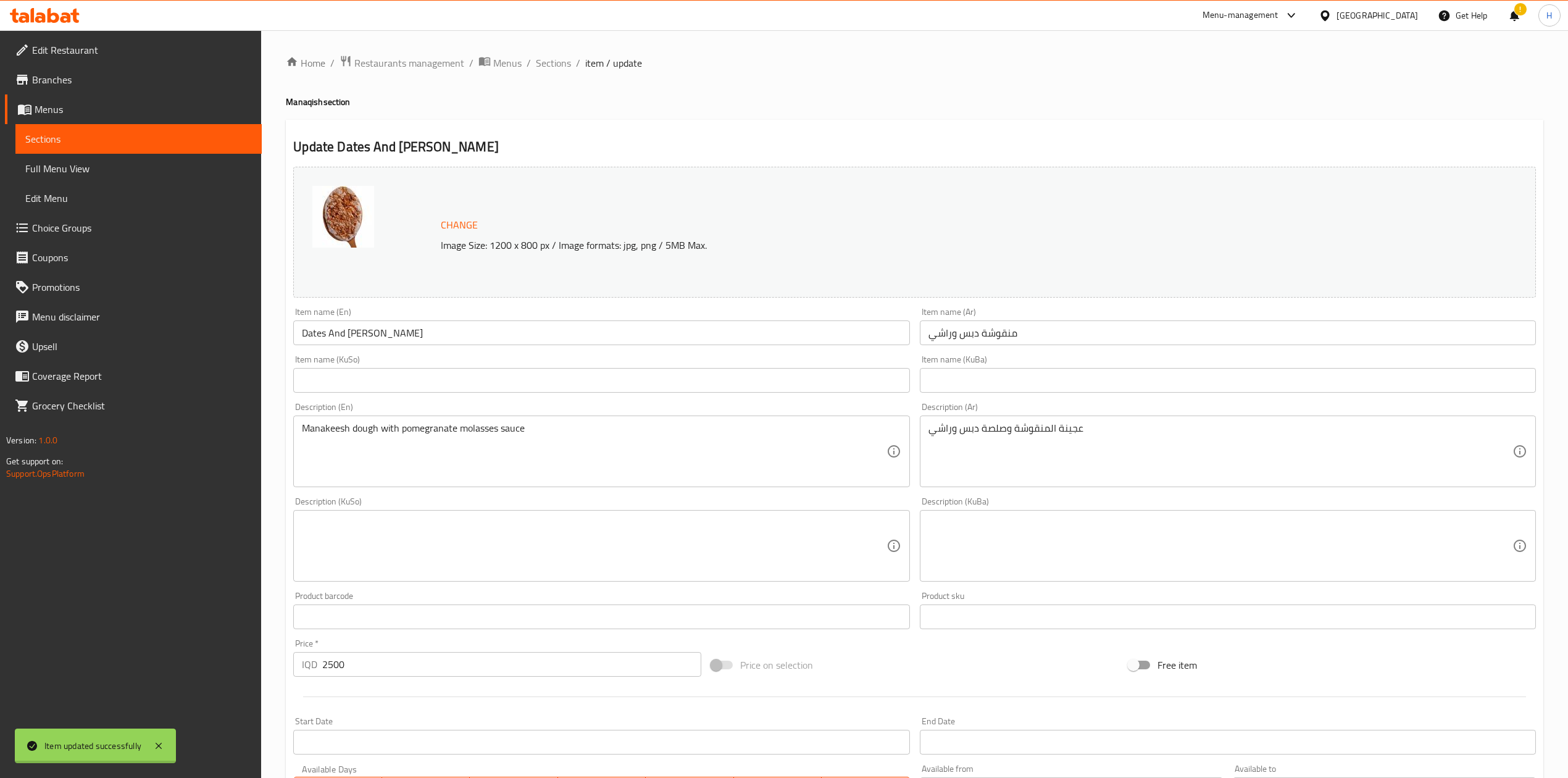
click at [544, 58] on div at bounding box center [784, 389] width 1568 height 778
click at [544, 58] on span "Sections" at bounding box center [553, 63] width 35 height 15
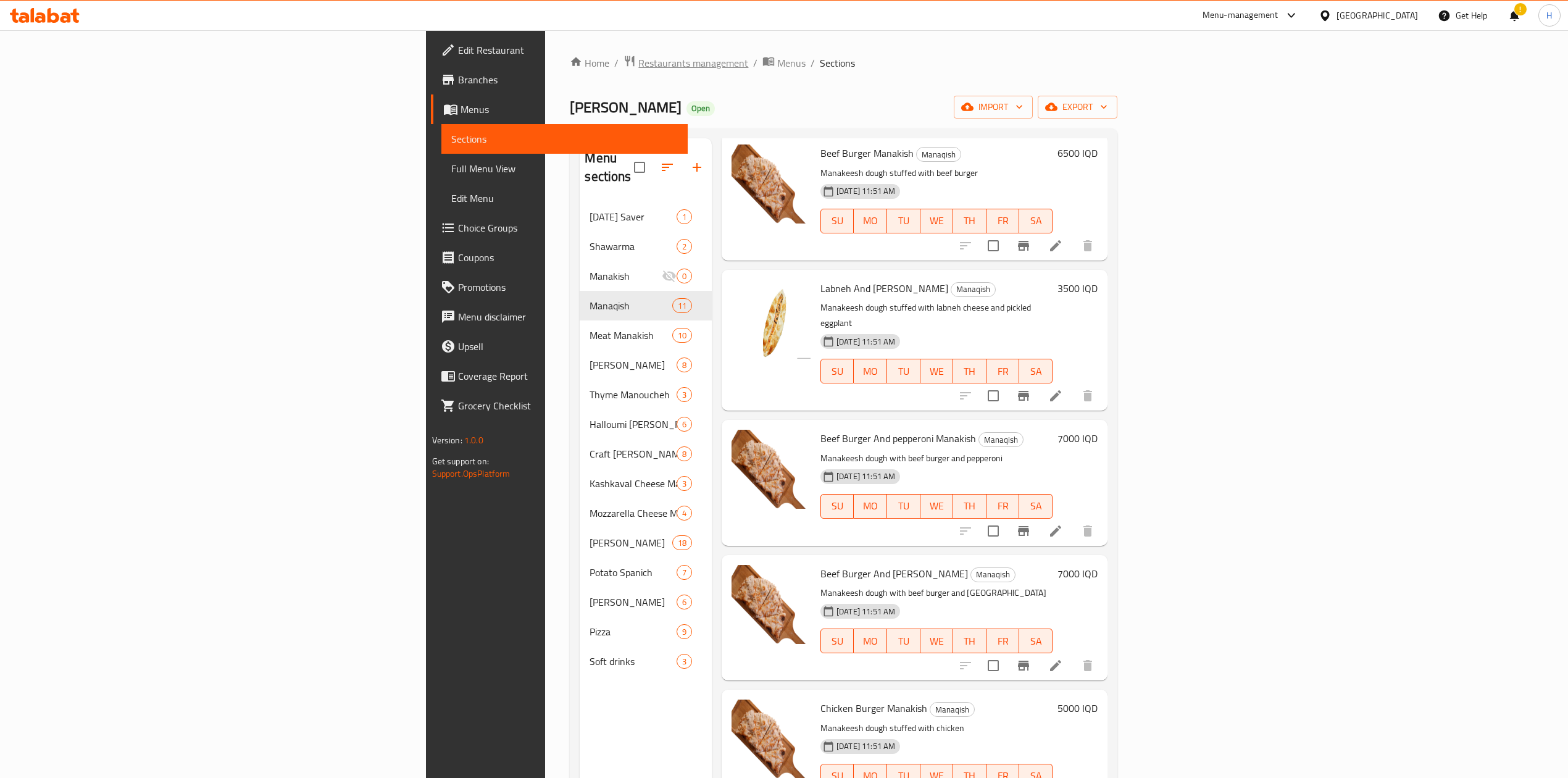
click at [638, 56] on span "Restaurants management" at bounding box center [693, 63] width 110 height 15
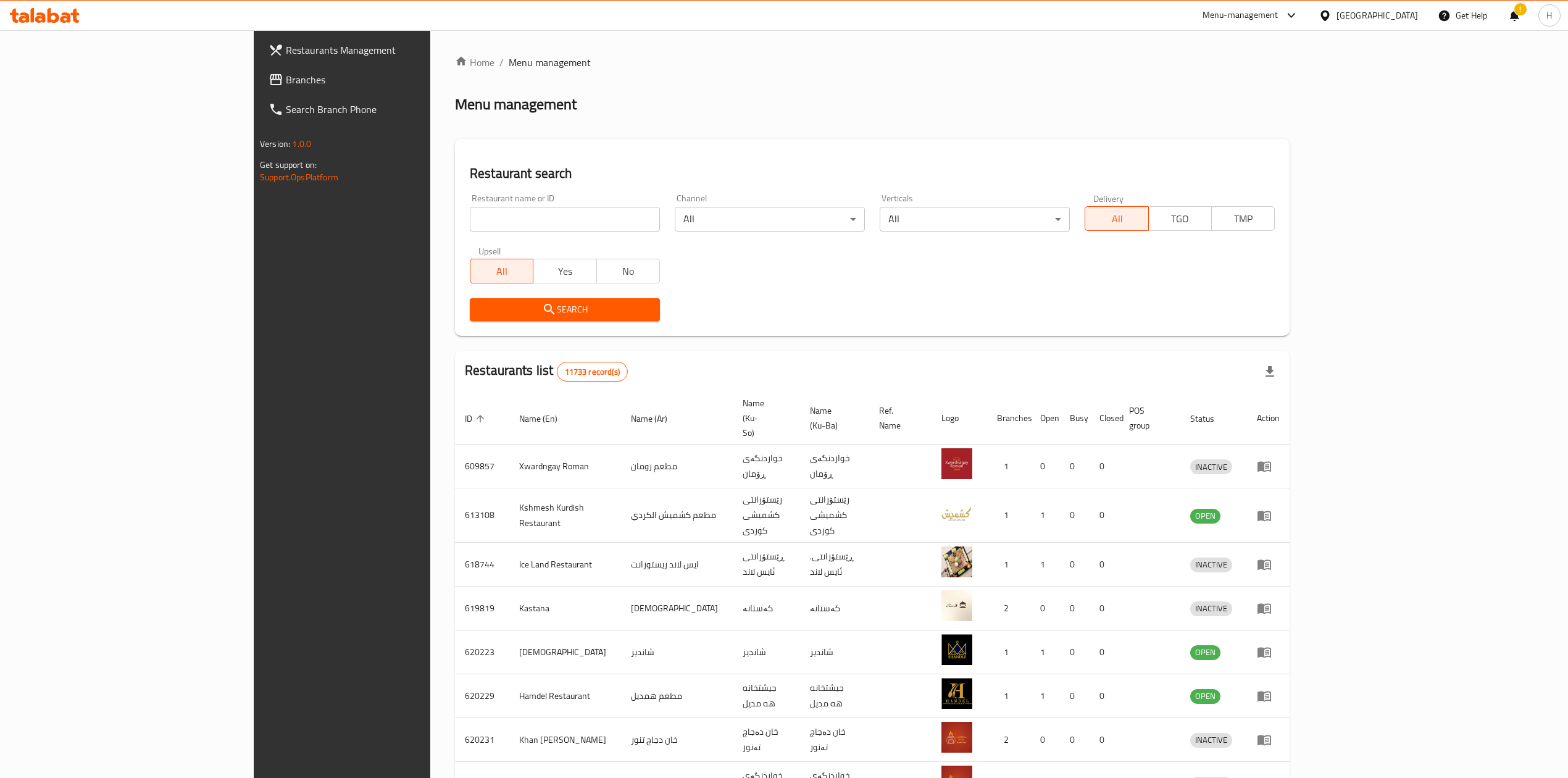
click at [455, 213] on div "Home / Menu management Menu management Restaurant search Restaurant name or ID …" at bounding box center [872, 495] width 834 height 880
click at [470, 213] on input "search" at bounding box center [564, 219] width 190 height 25
paste input "Al Joud Restaurant"
type input "Al Joud Restaurant"
click button "Search" at bounding box center [564, 310] width 190 height 23
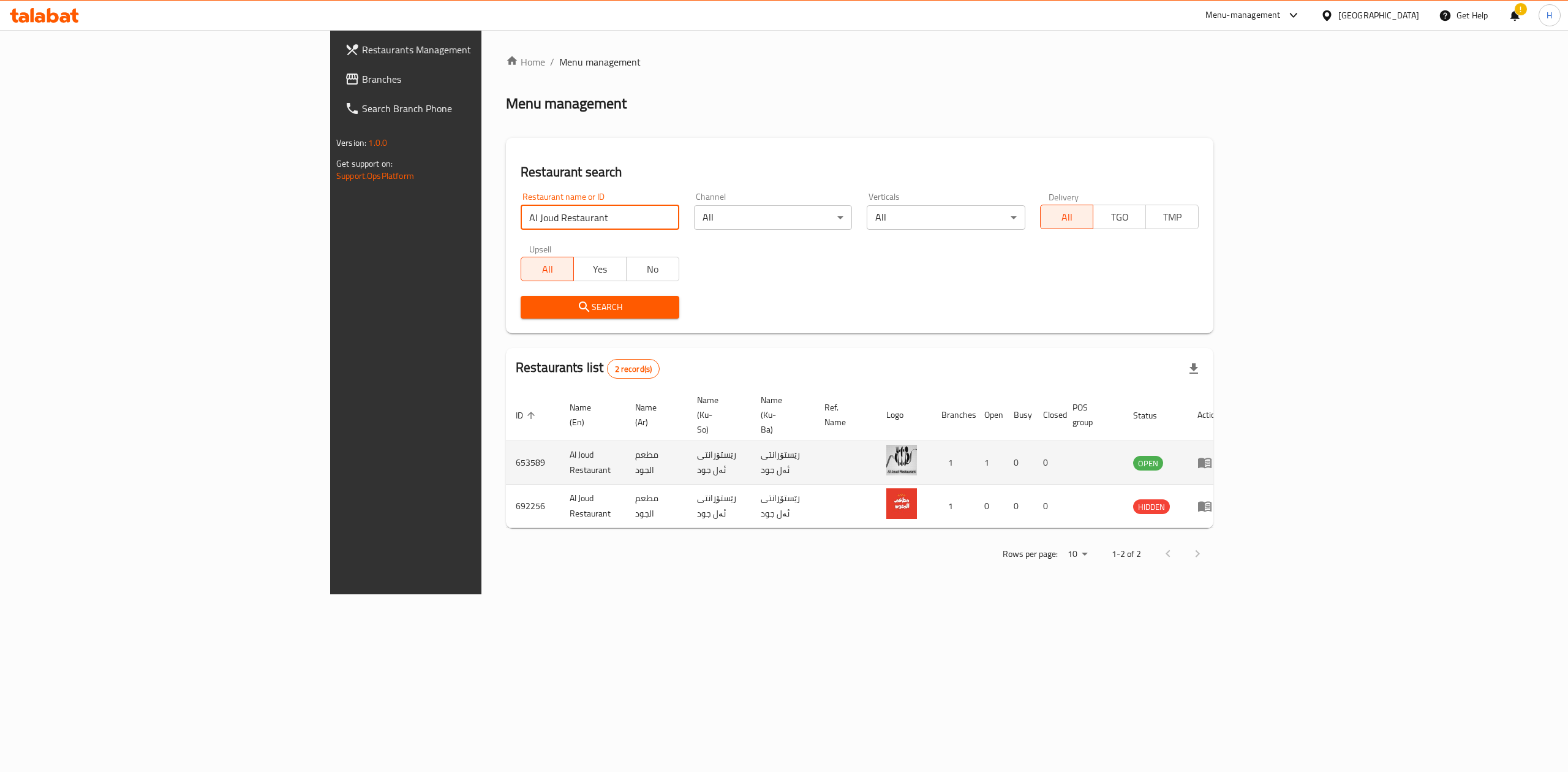
click at [1212, 455] on icon "enhanced table" at bounding box center [1204, 462] width 15 height 15
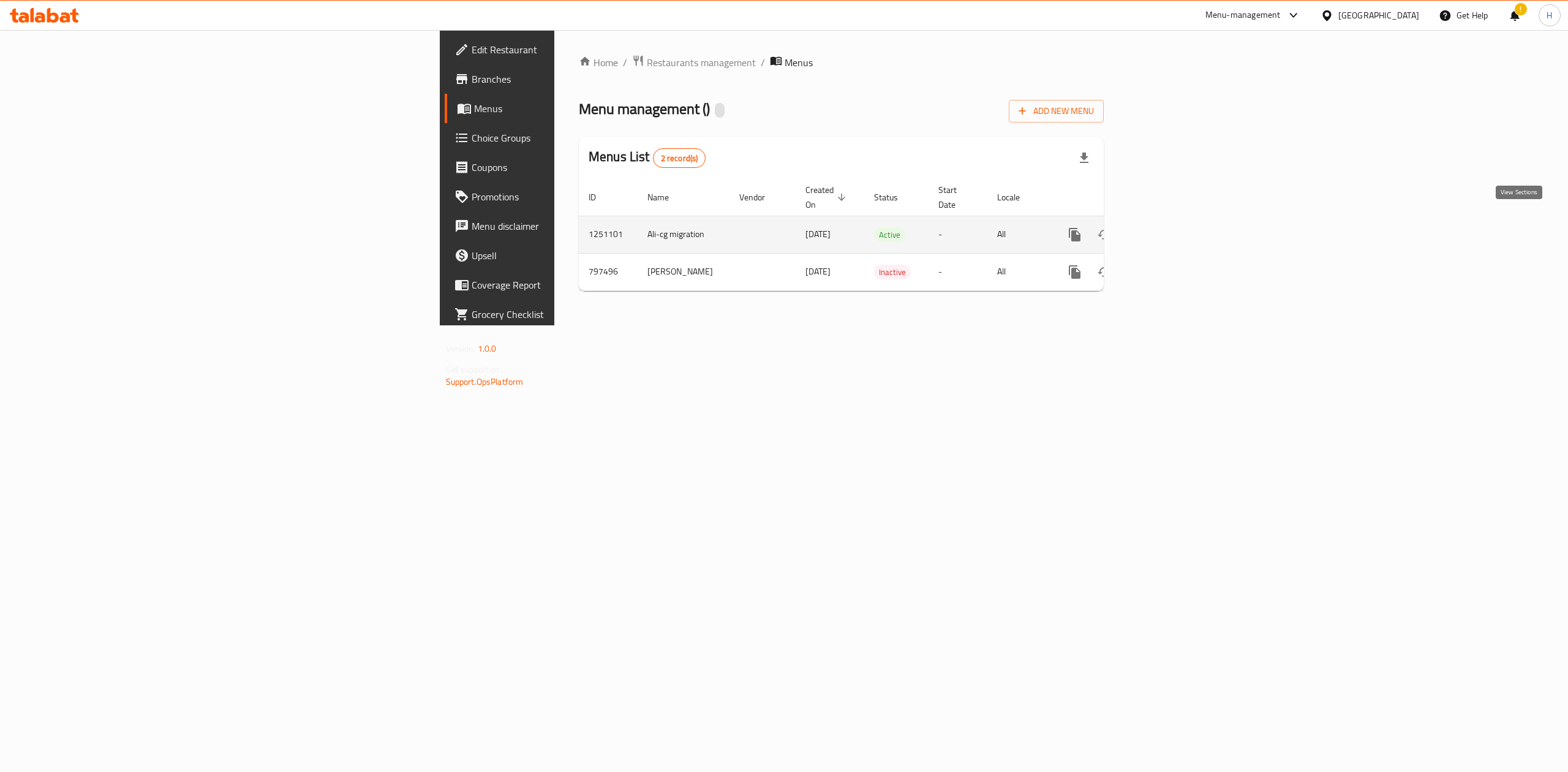
click at [1178, 222] on link "enhanced table" at bounding box center [1163, 235] width 29 height 29
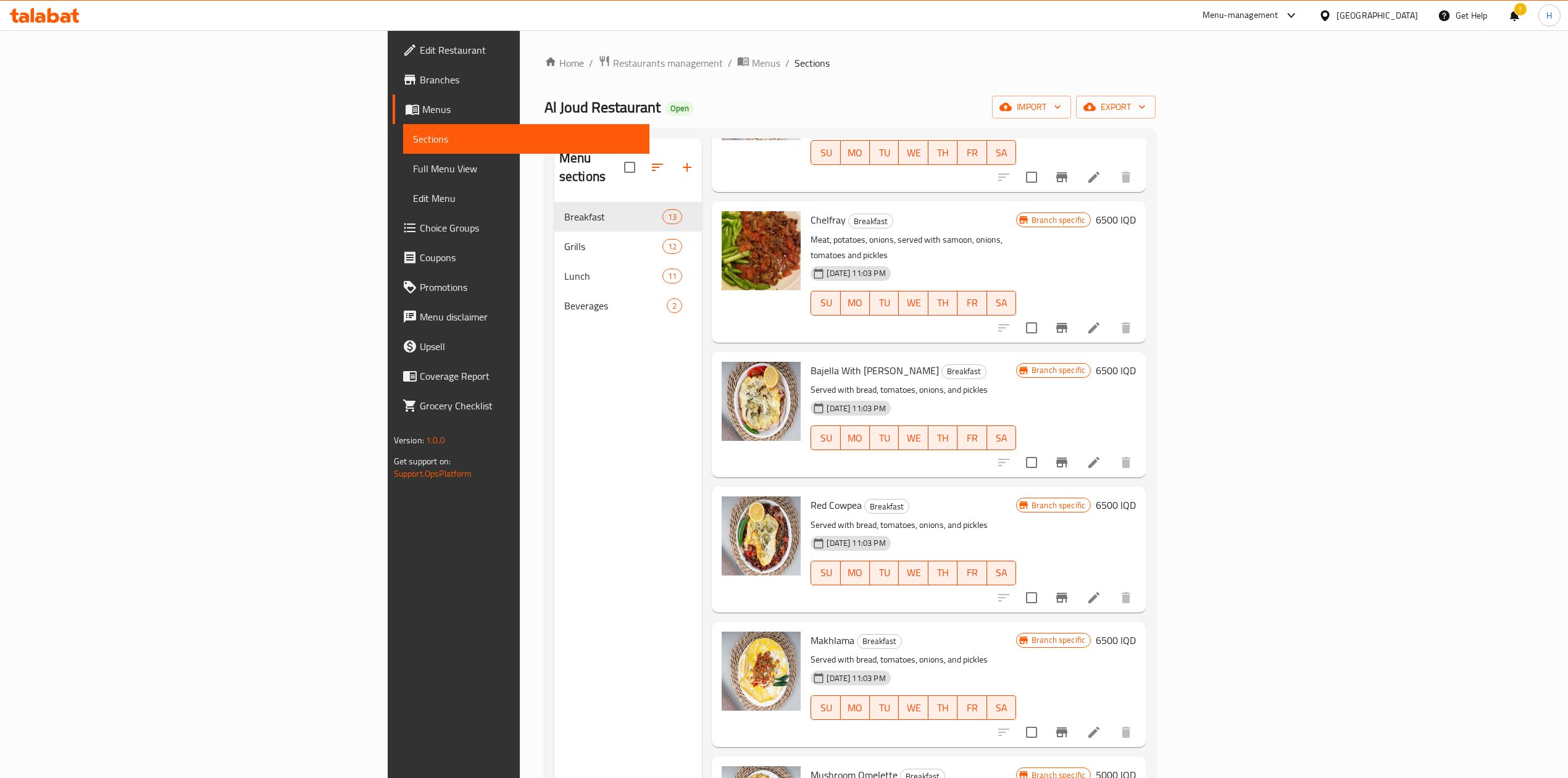
scroll to position [411, 0]
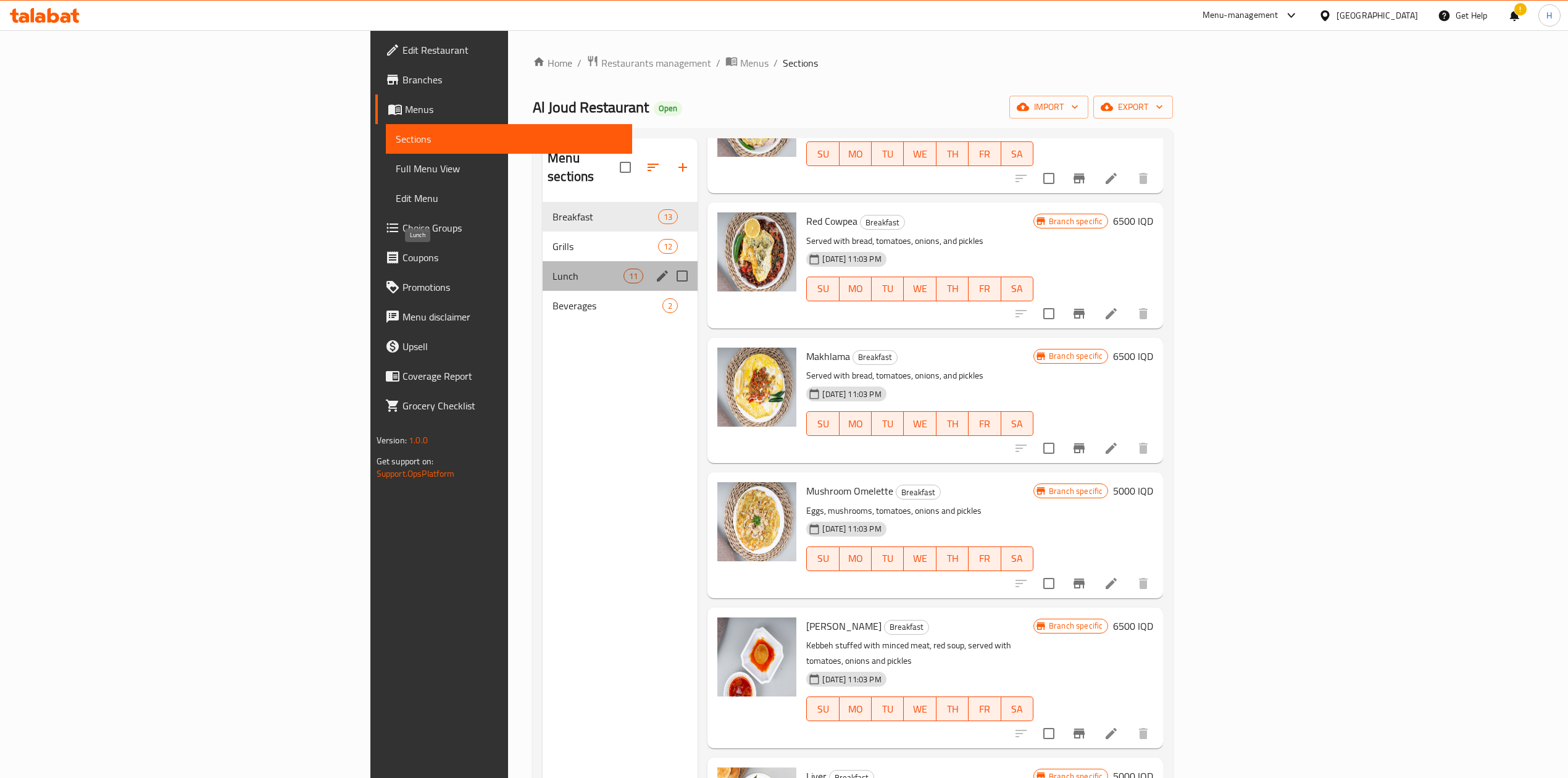
click at [552, 269] on span "Lunch" at bounding box center [587, 275] width 71 height 15
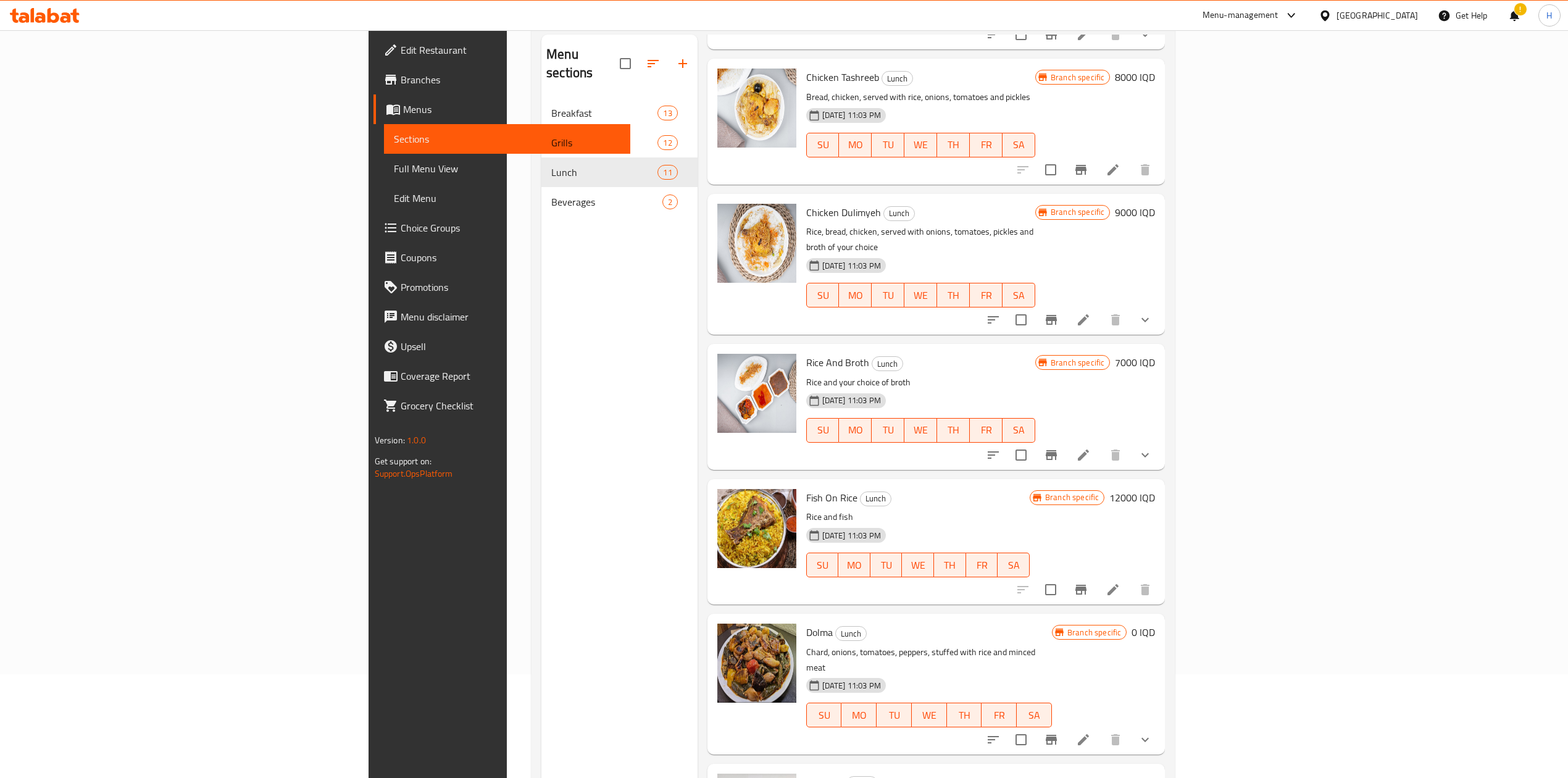
scroll to position [174, 0]
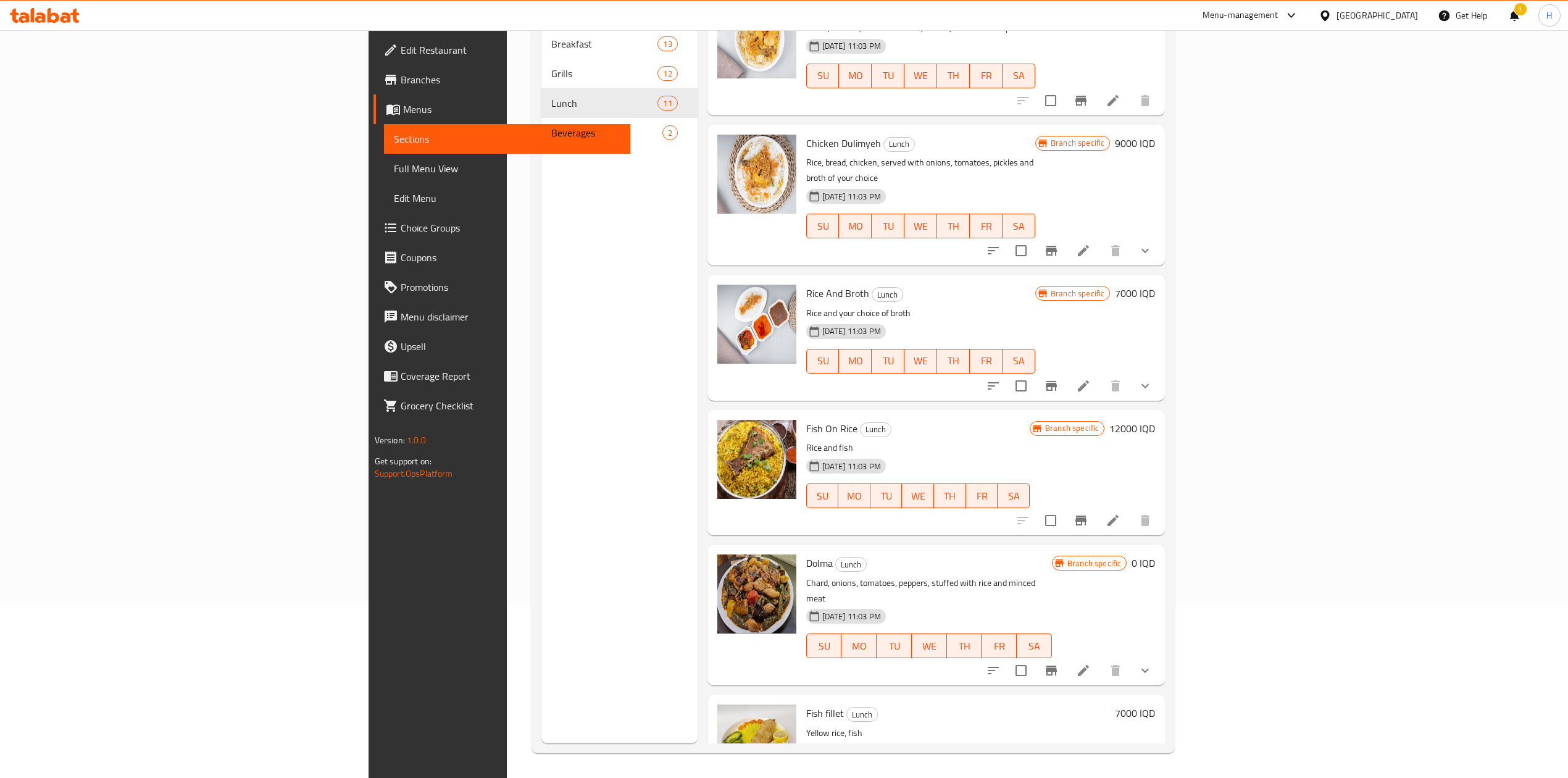
click at [1091, 664] on icon at bounding box center [1083, 670] width 15 height 15
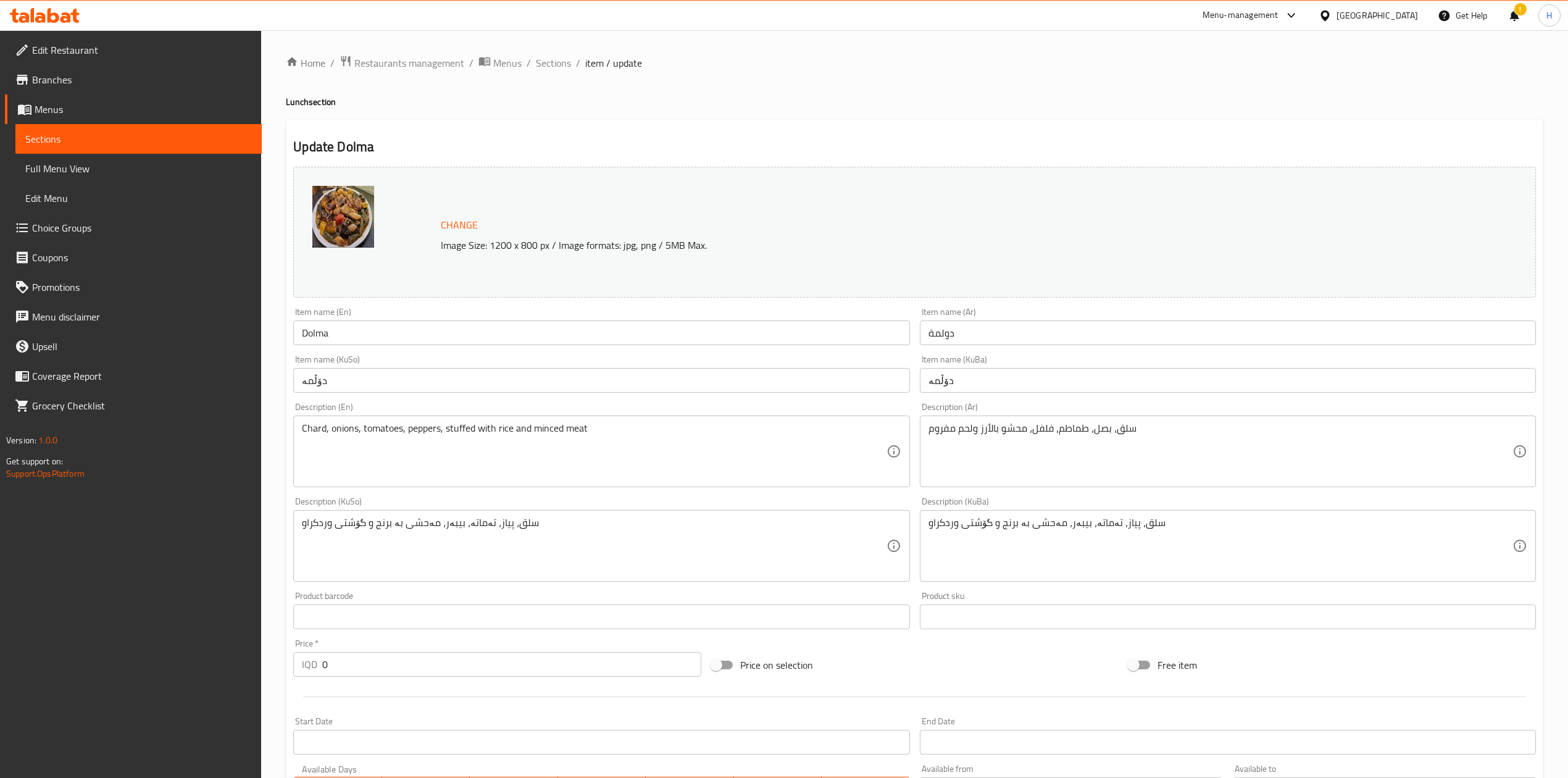
click at [541, 63] on span "Sections" at bounding box center [553, 63] width 35 height 15
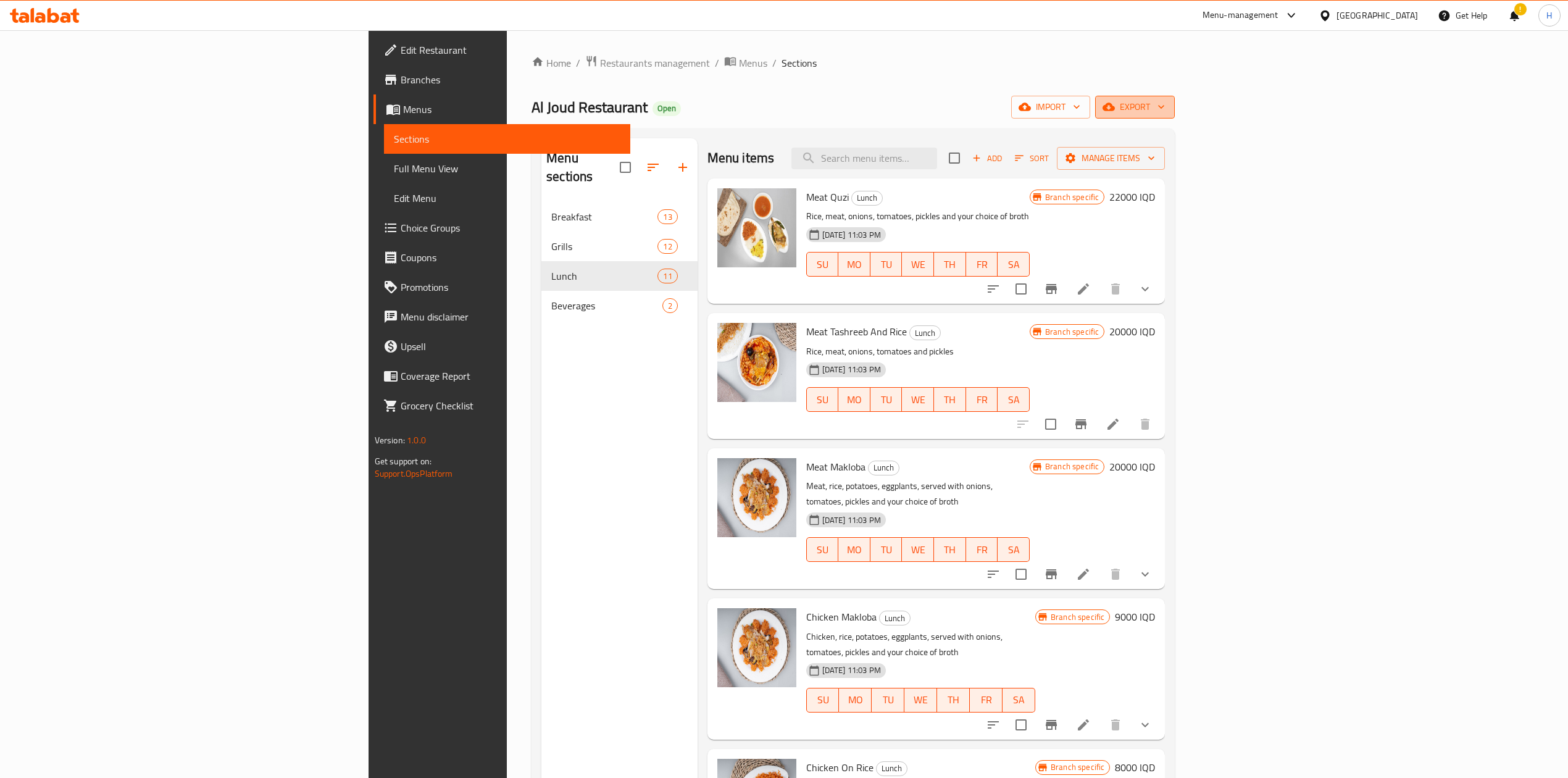
click at [1165, 111] on span "export" at bounding box center [1134, 108] width 60 height 15
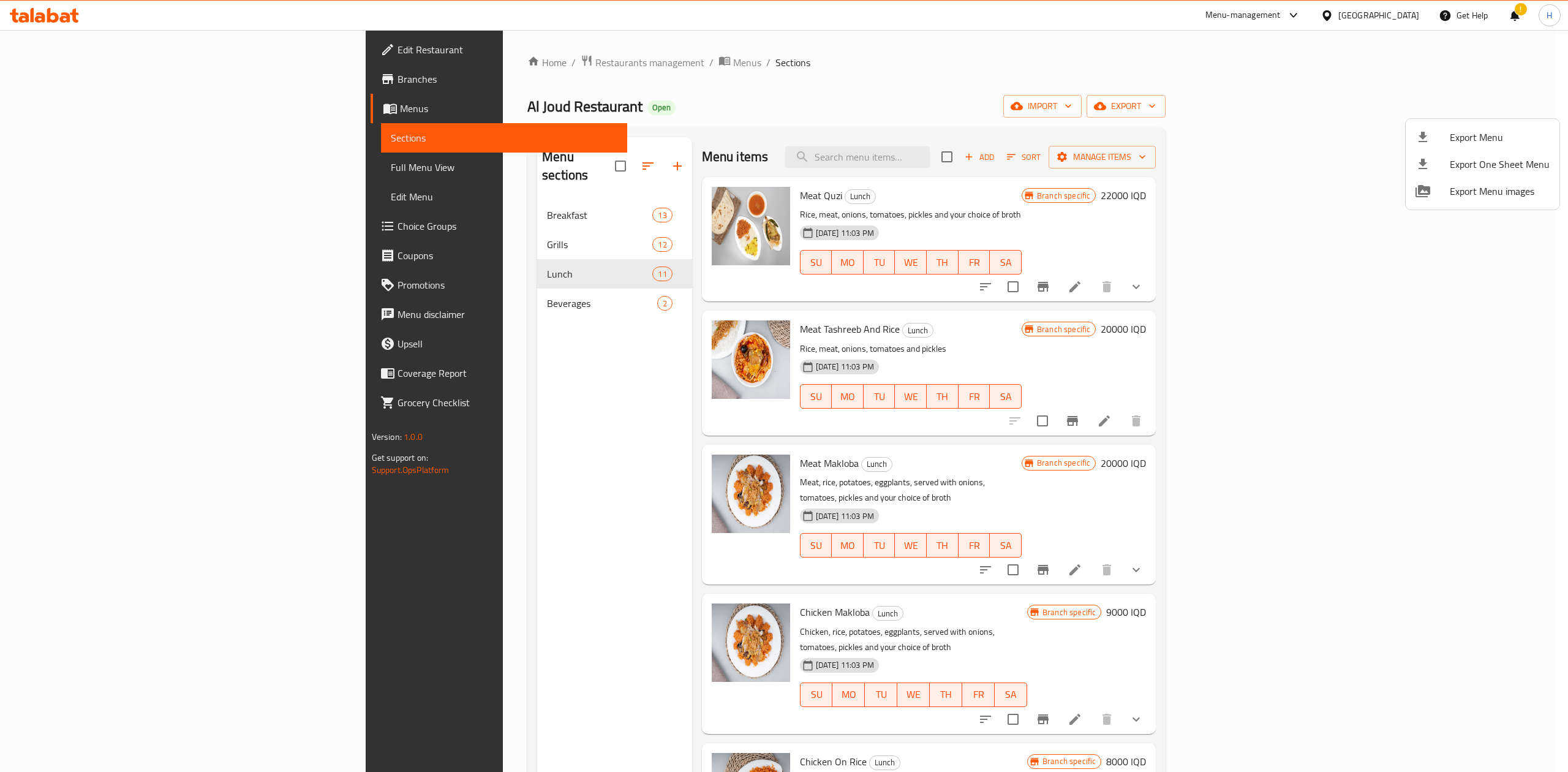
click at [963, 145] on div at bounding box center [784, 386] width 1568 height 772
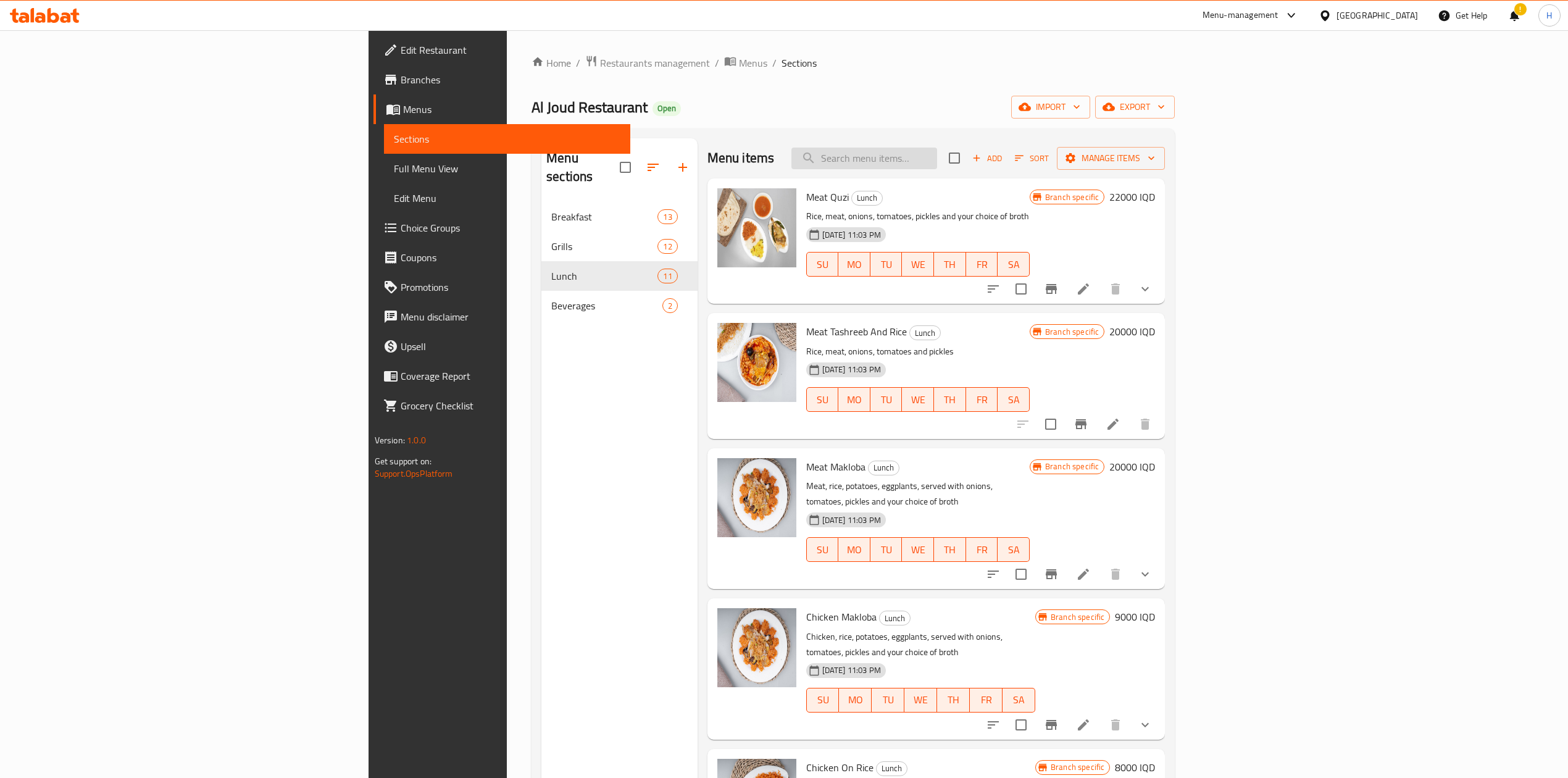
click at [937, 153] on input "search" at bounding box center [864, 157] width 145 height 22
type input "ي"
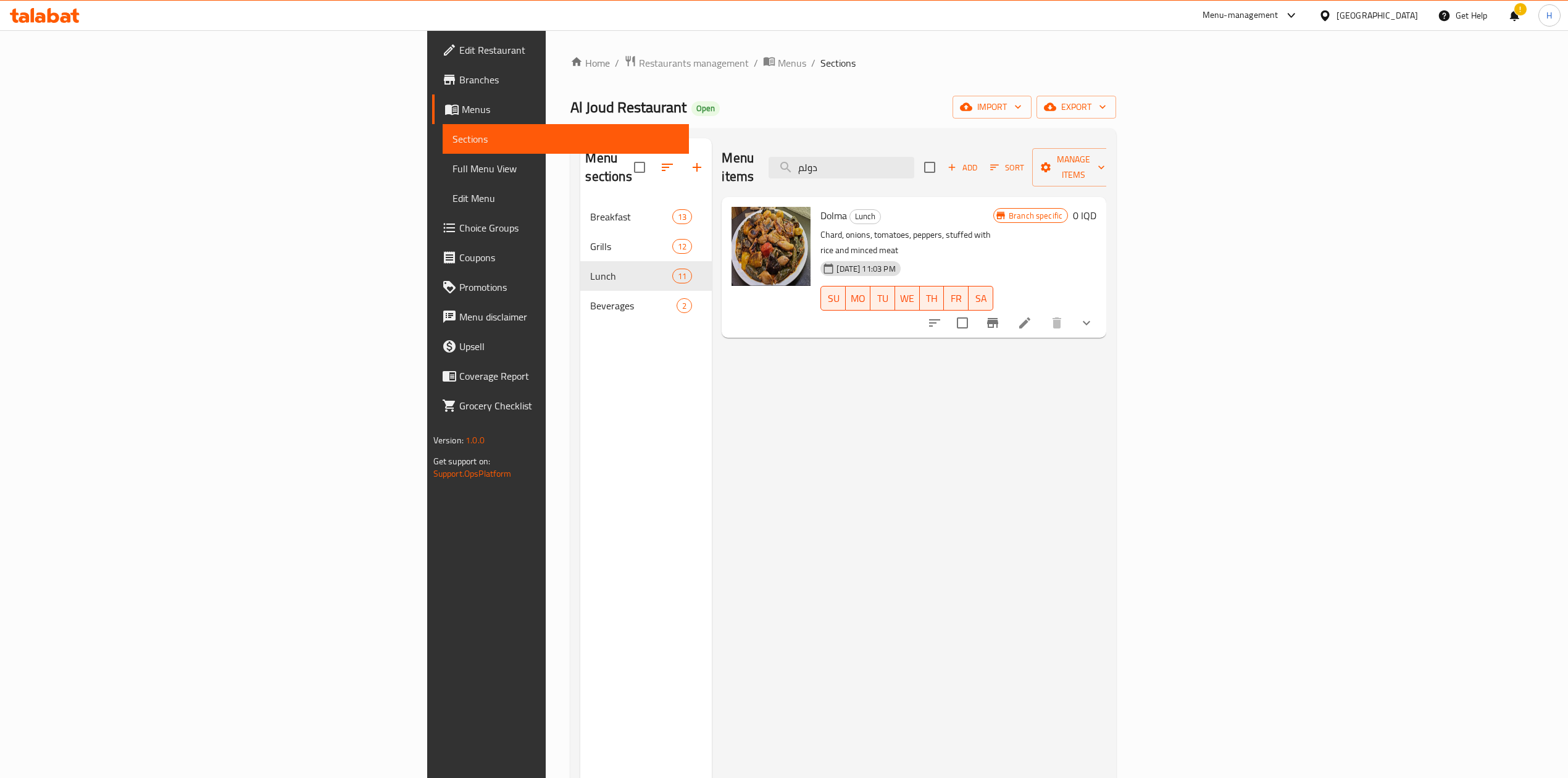
type input "دولم"
click at [1032, 316] on icon at bounding box center [1024, 323] width 15 height 15
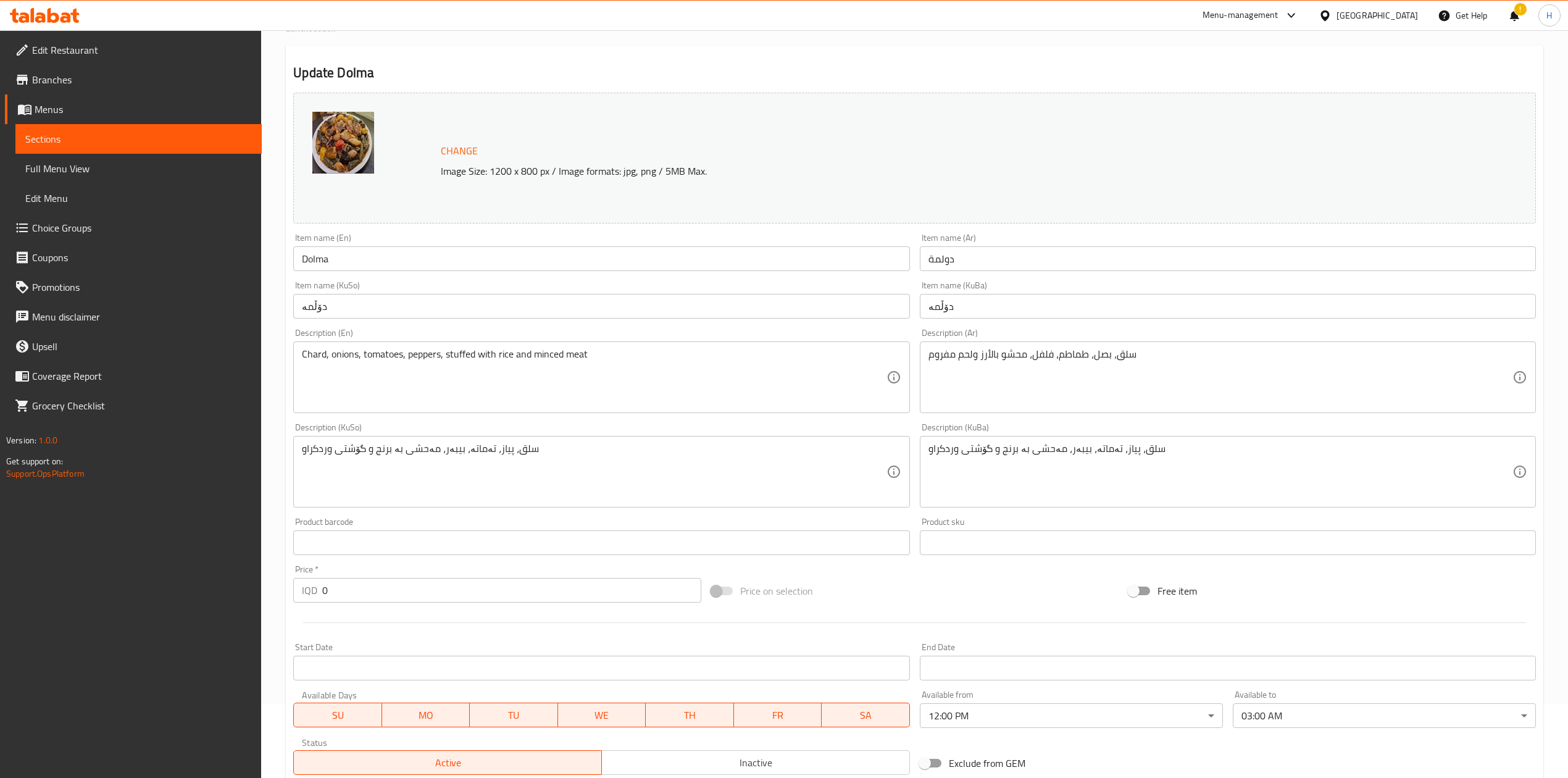
scroll to position [284, 0]
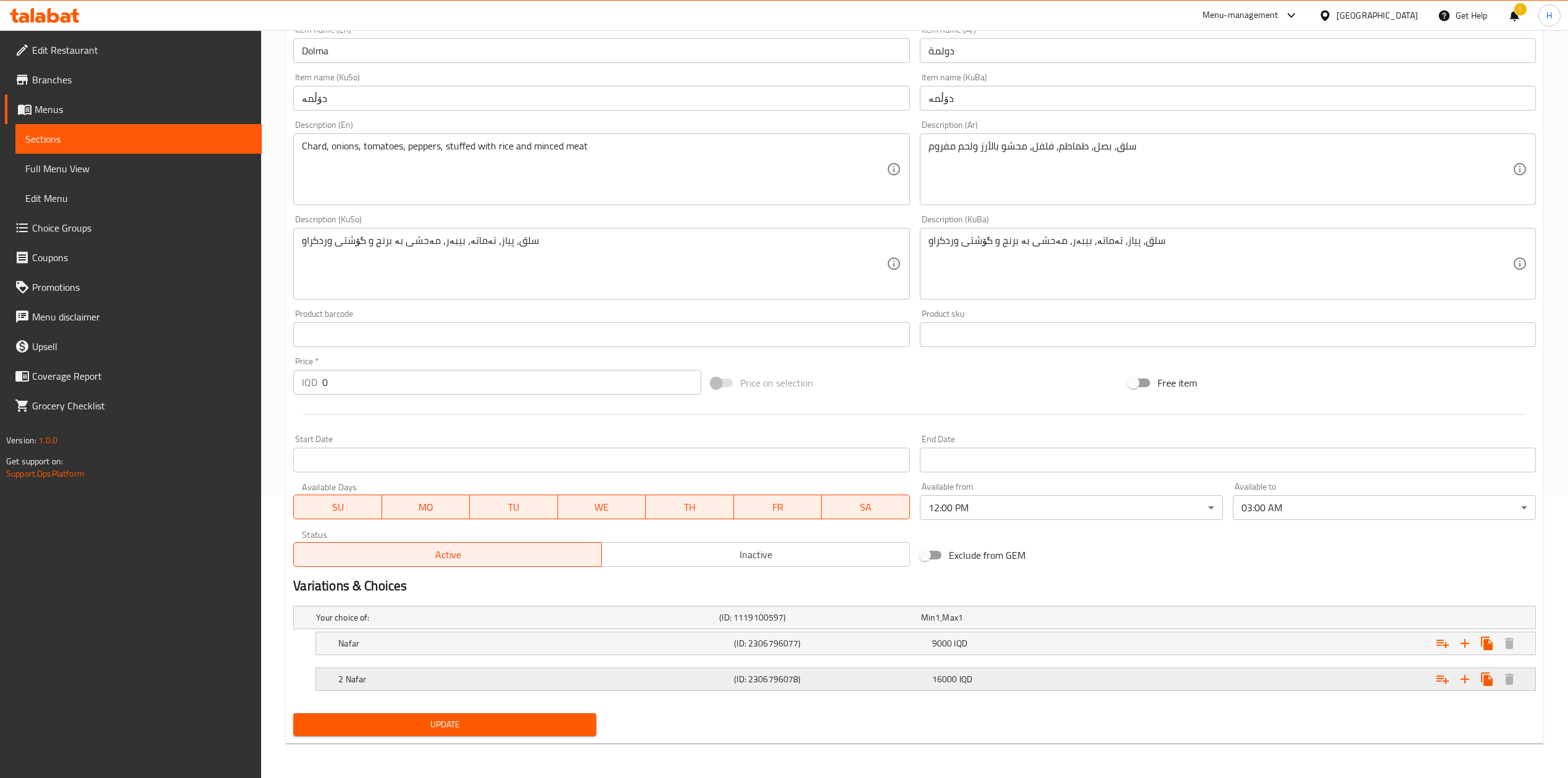
click at [385, 685] on h5 "2 Nafar" at bounding box center [533, 679] width 390 height 12
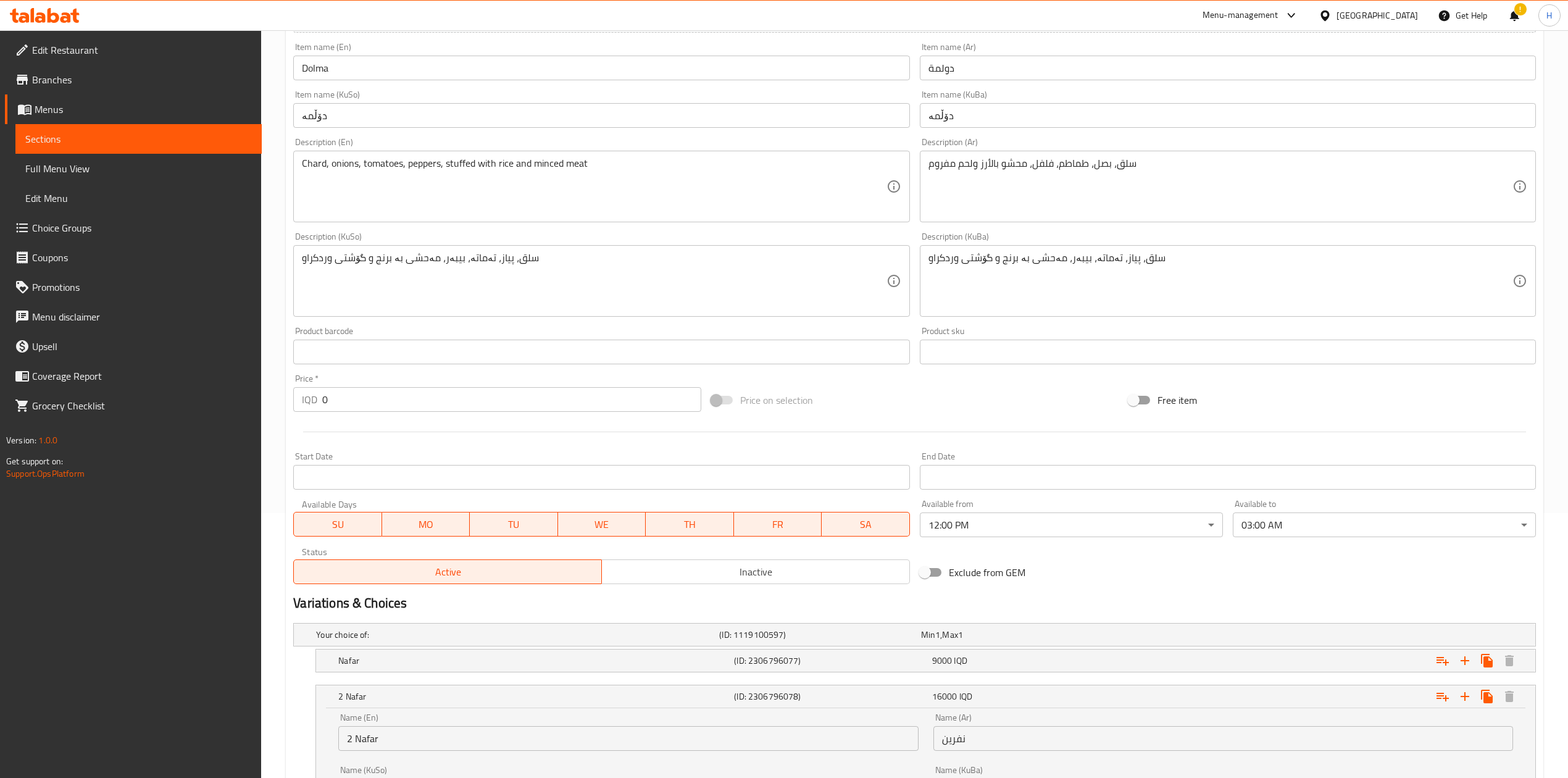
scroll to position [0, 0]
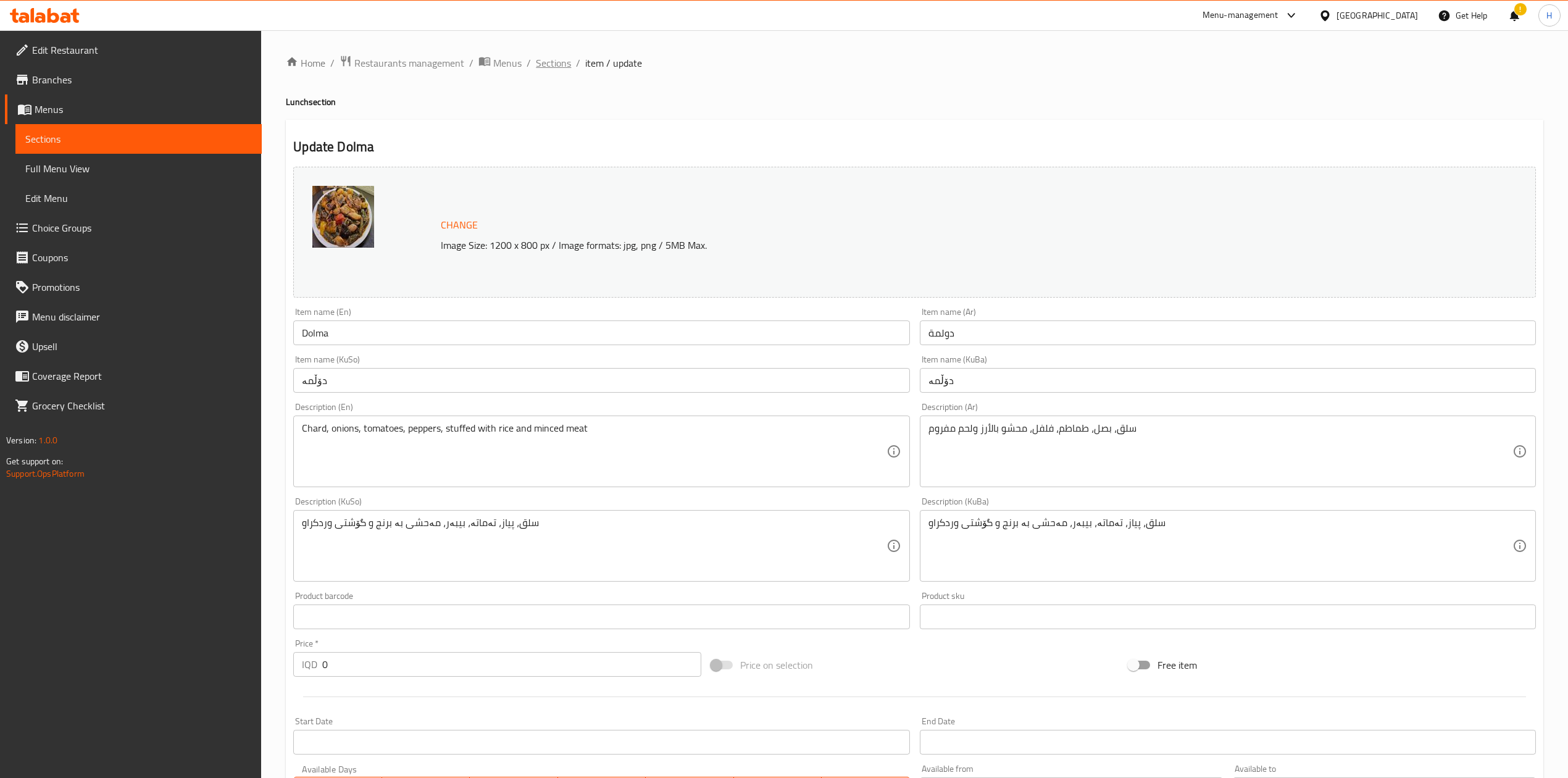
click at [551, 60] on span "Sections" at bounding box center [553, 63] width 35 height 15
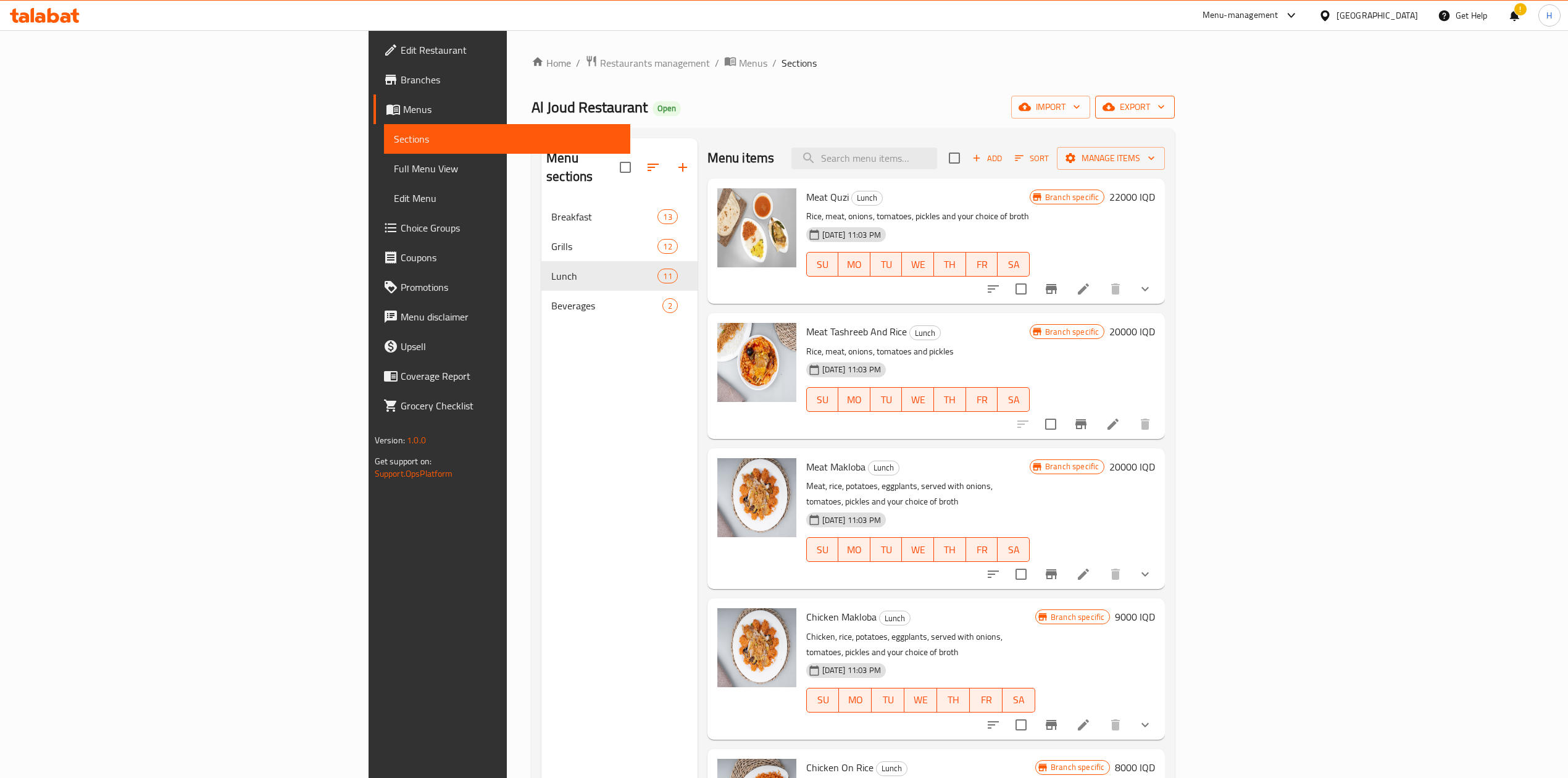
click at [1165, 104] on span "export" at bounding box center [1134, 108] width 60 height 15
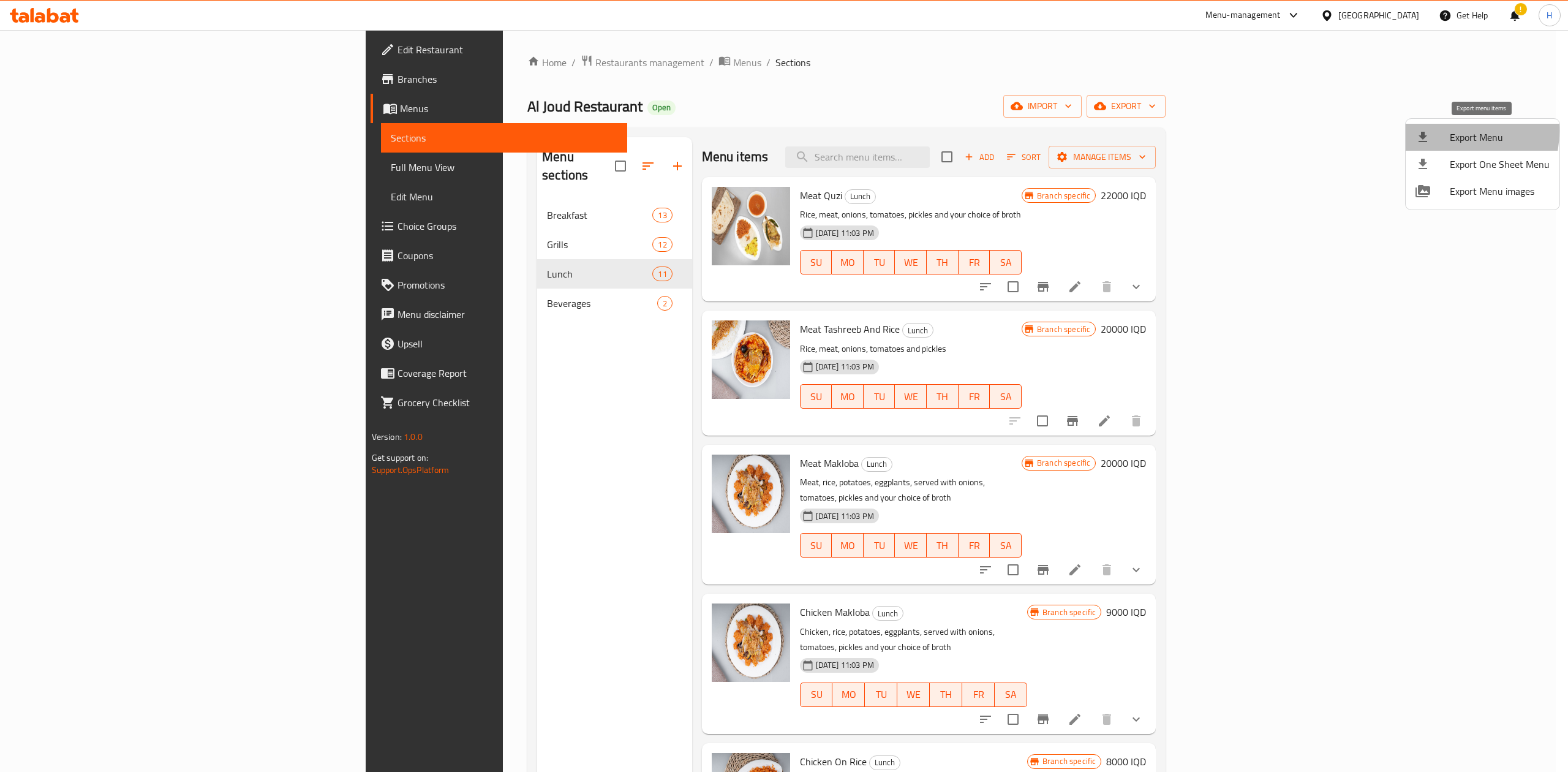
click at [1443, 132] on div at bounding box center [1432, 137] width 34 height 15
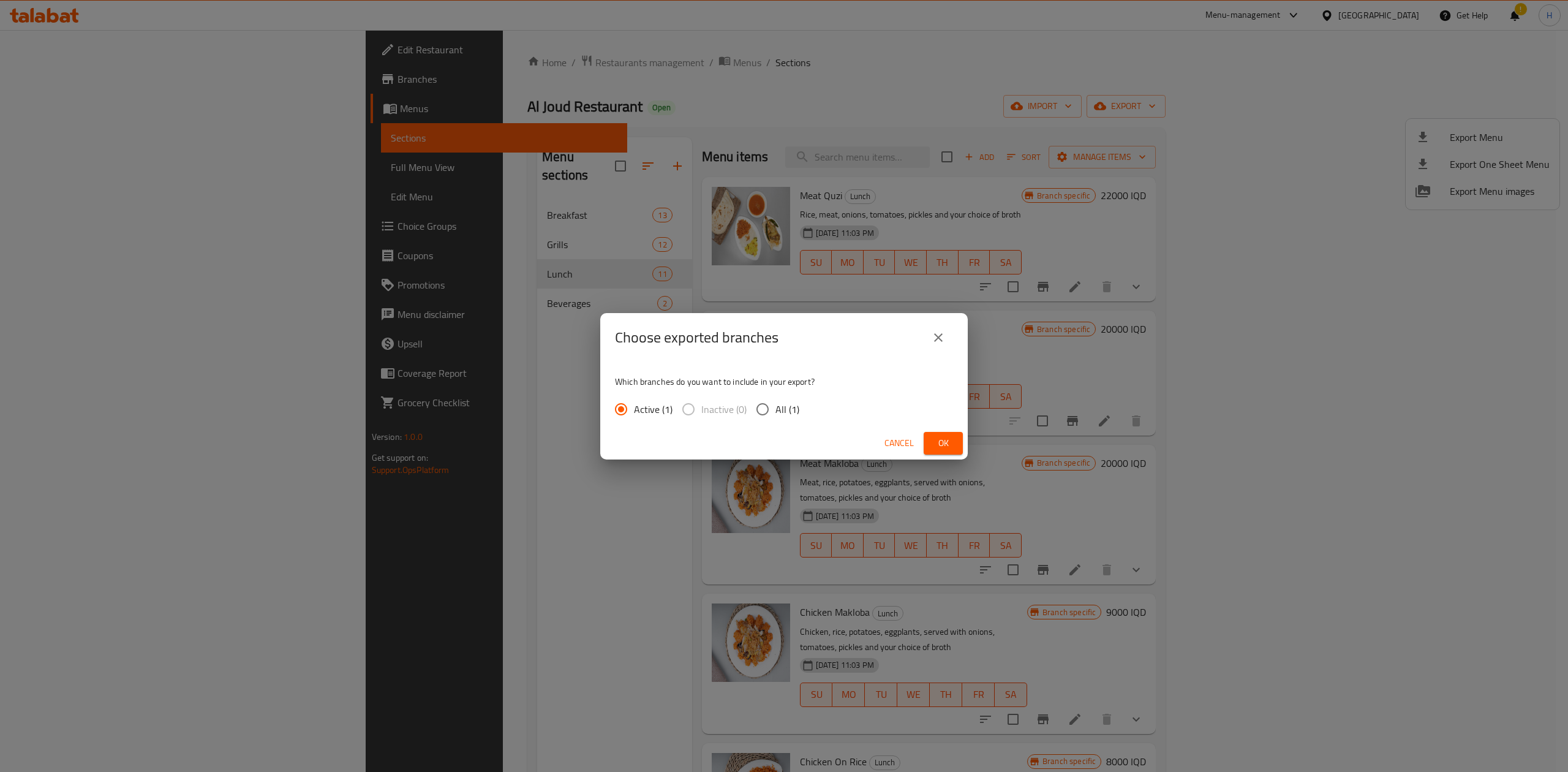
click at [953, 453] on button "Ok" at bounding box center [943, 443] width 39 height 23
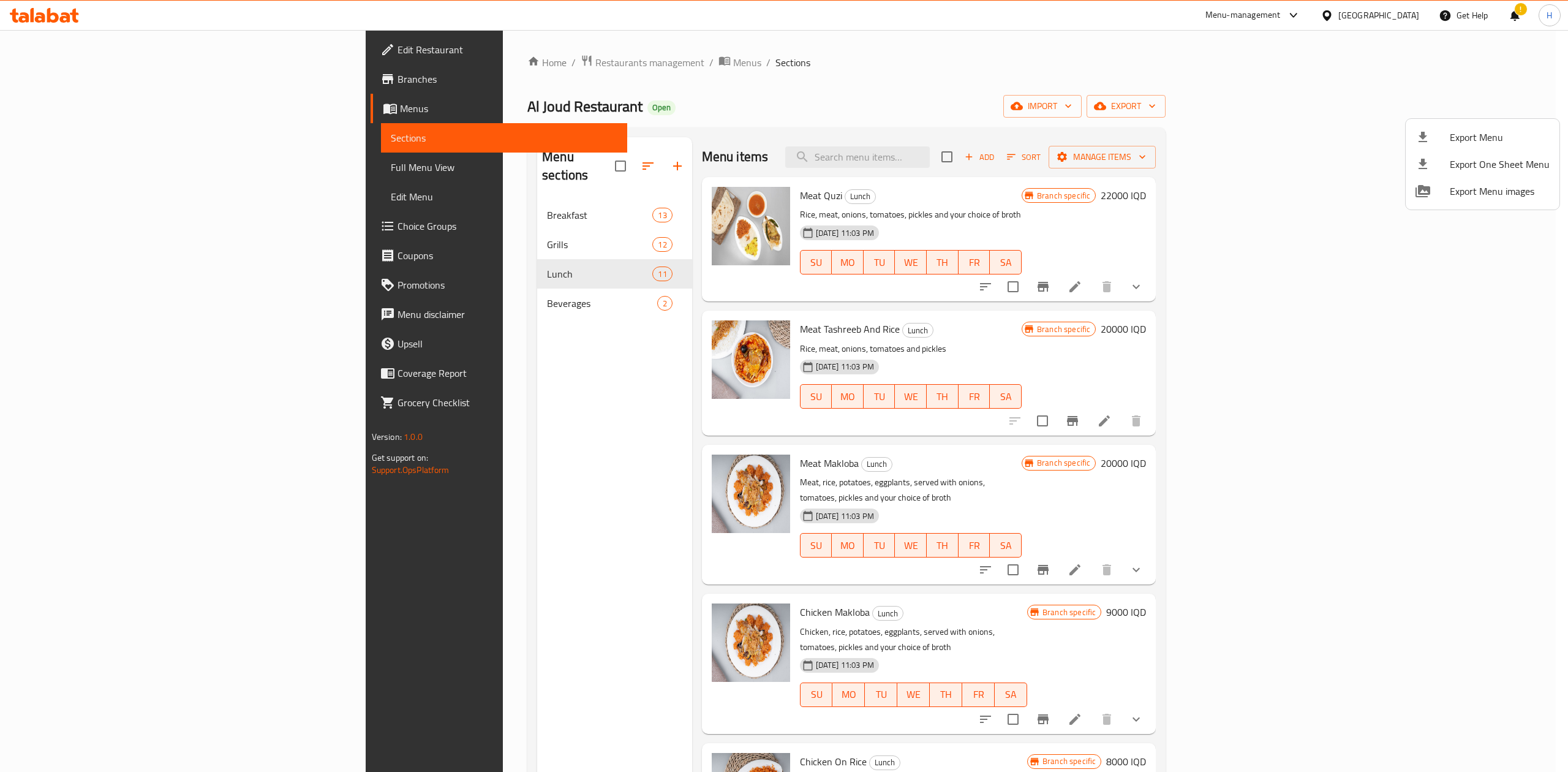
click at [1157, 107] on div at bounding box center [784, 386] width 1568 height 772
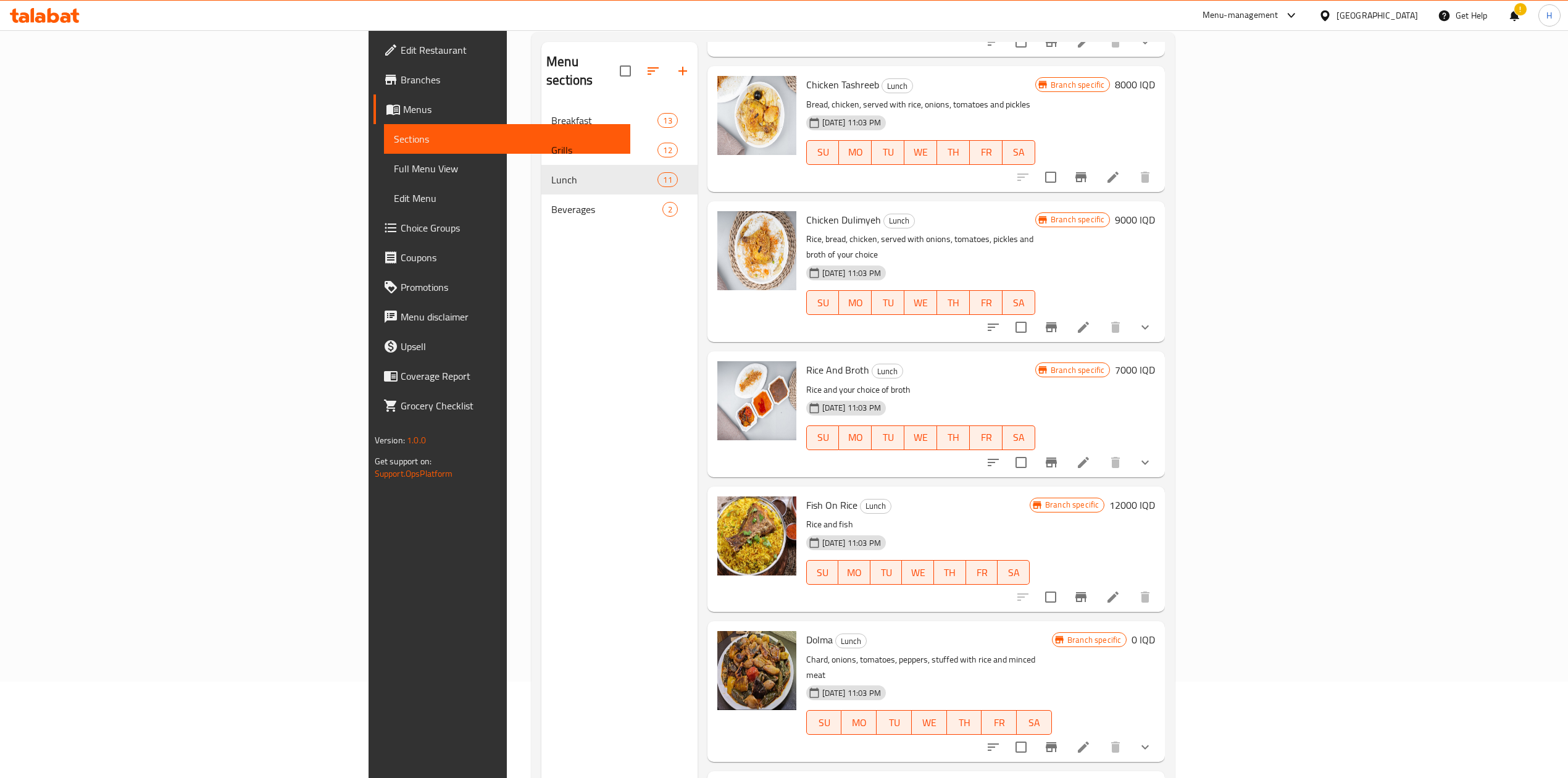
scroll to position [174, 0]
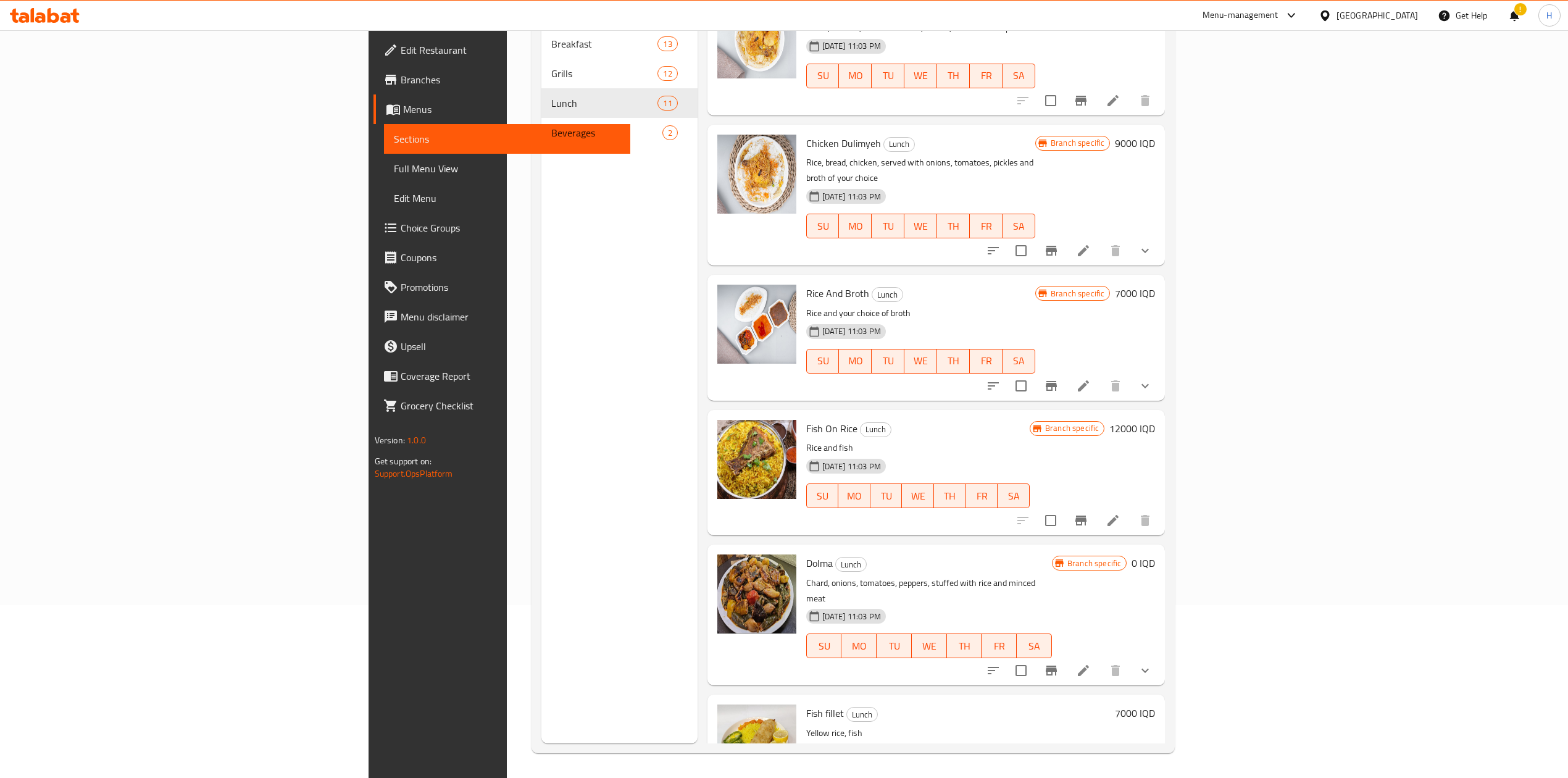
drag, startPoint x: 1448, startPoint y: 596, endPoint x: 1445, endPoint y: 607, distance: 11.4
click at [1159, 656] on div at bounding box center [1068, 670] width 181 height 29
click at [1091, 664] on icon at bounding box center [1083, 670] width 15 height 15
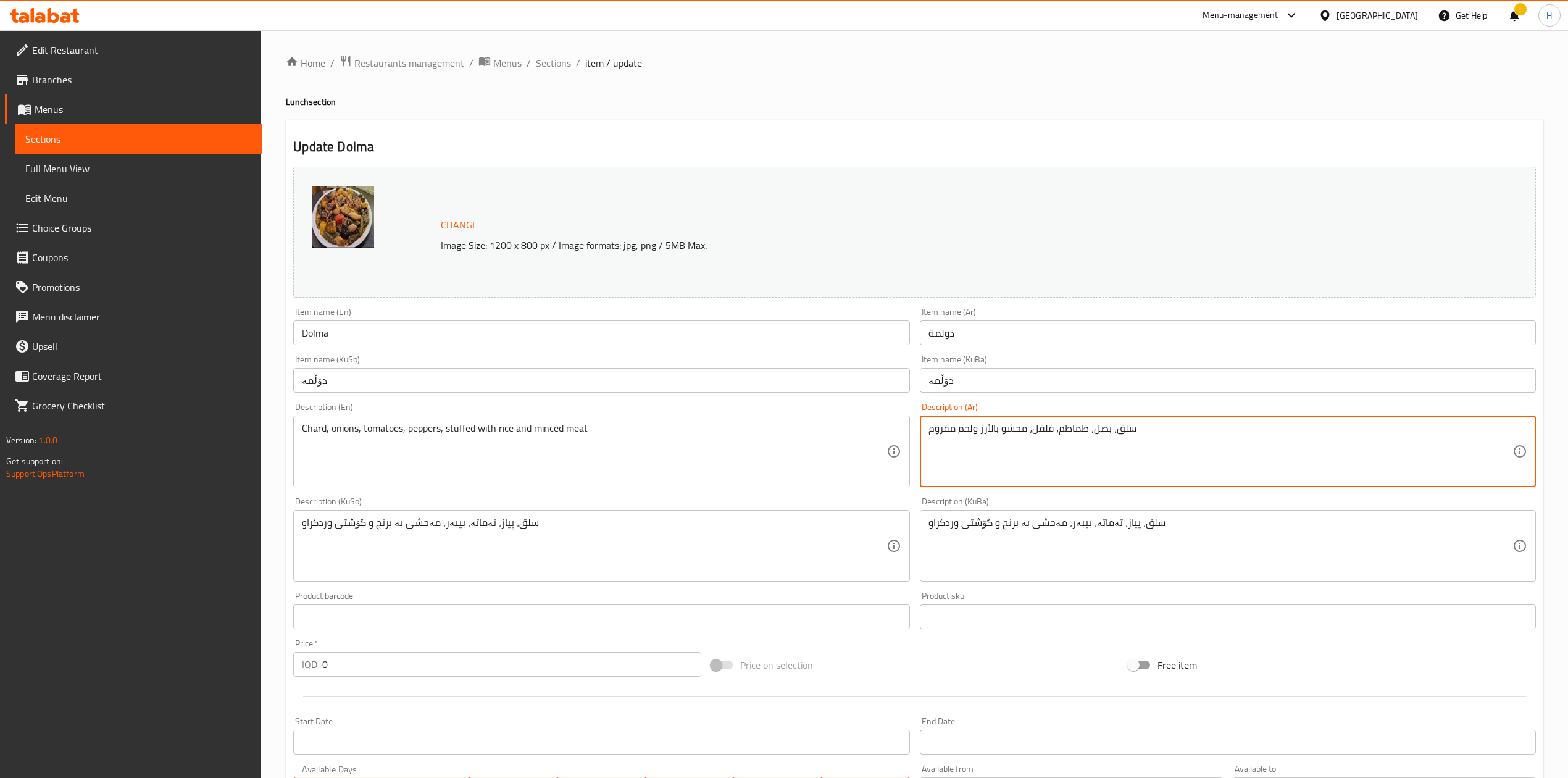
click at [1067, 446] on textarea "سلق، بصل، طماطم، فلفل، محشو بالأرز ولحم مفروم" at bounding box center [1220, 452] width 584 height 59
click at [583, 448] on textarea "Chard, onions, tomatoes, peppers, stuffed with rice and minced meat" at bounding box center [593, 452] width 584 height 59
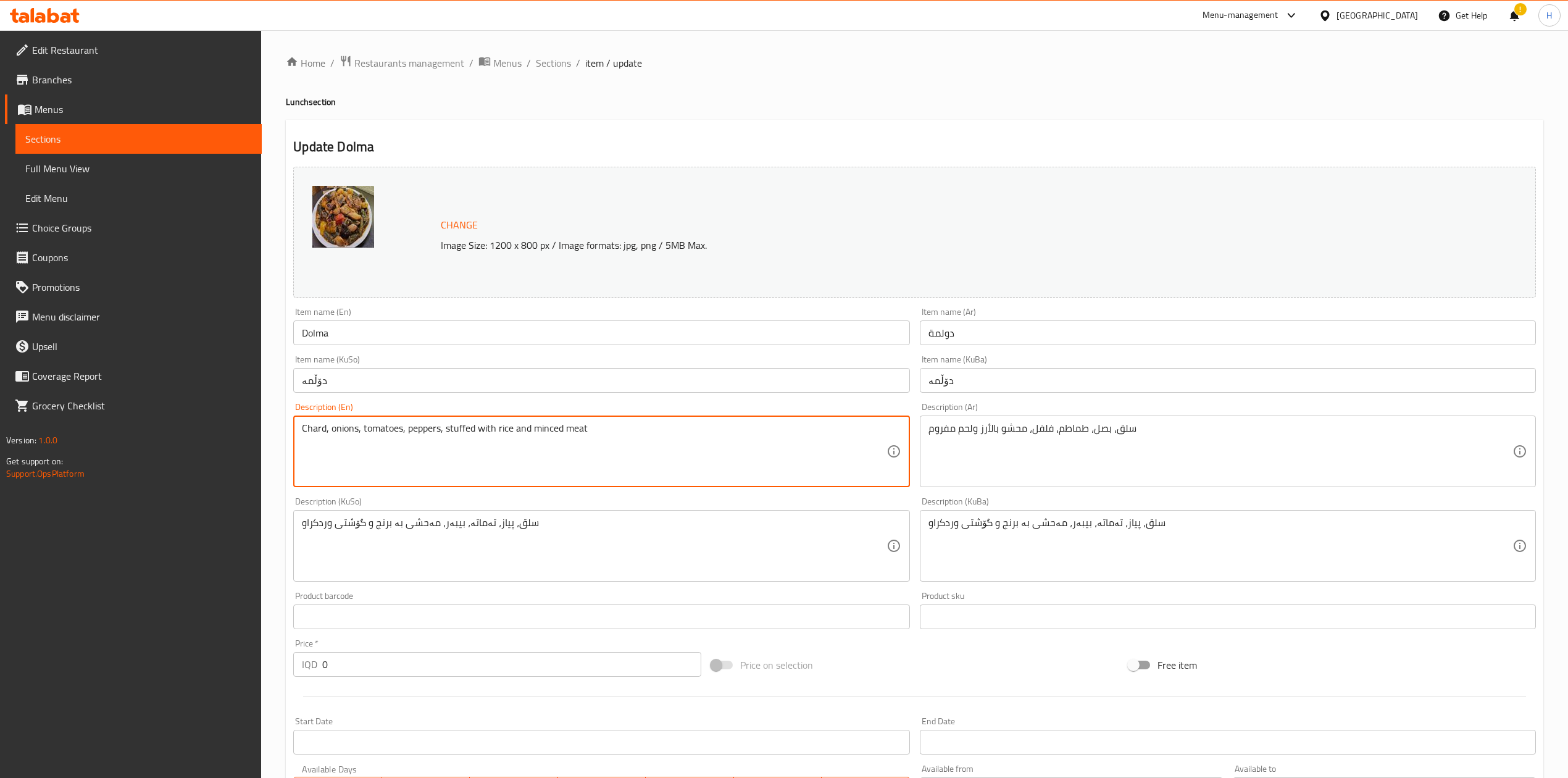
click at [583, 448] on textarea "Chard, onions, tomatoes, peppers, stuffed with rice and minced meat" at bounding box center [593, 452] width 584 height 59
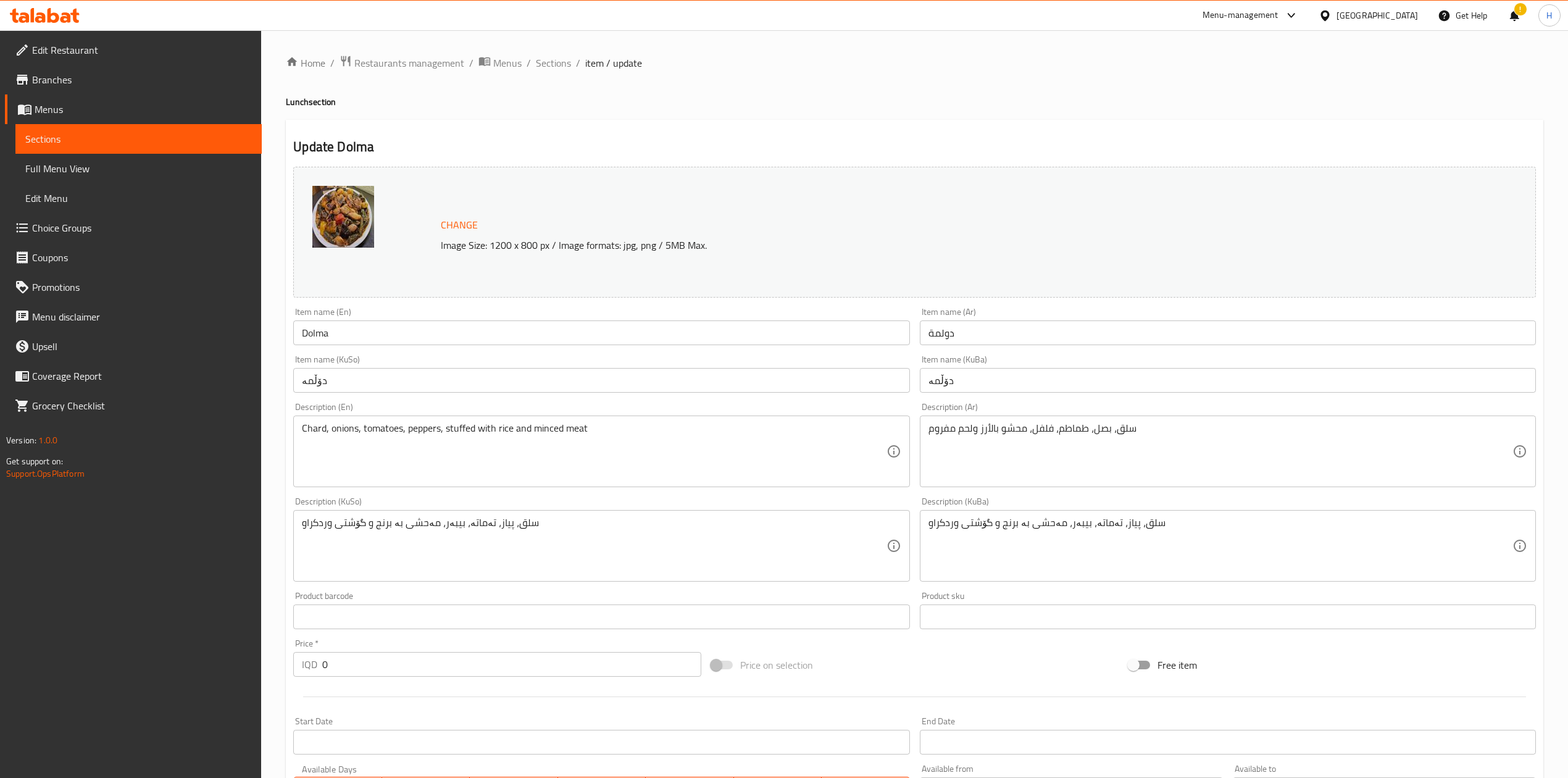
drag, startPoint x: 732, startPoint y: 401, endPoint x: 727, endPoint y: 526, distance: 125.1
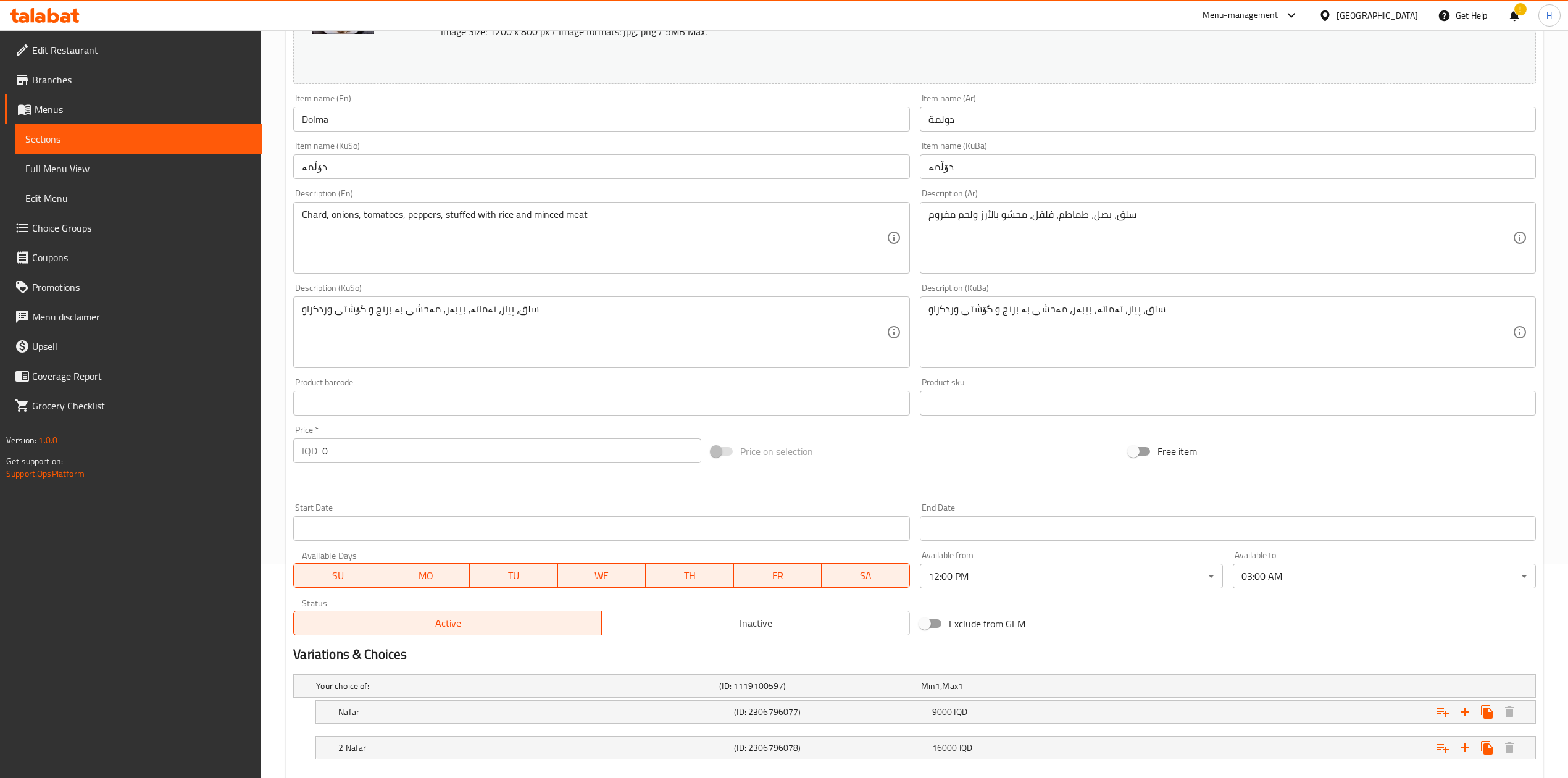
scroll to position [284, 0]
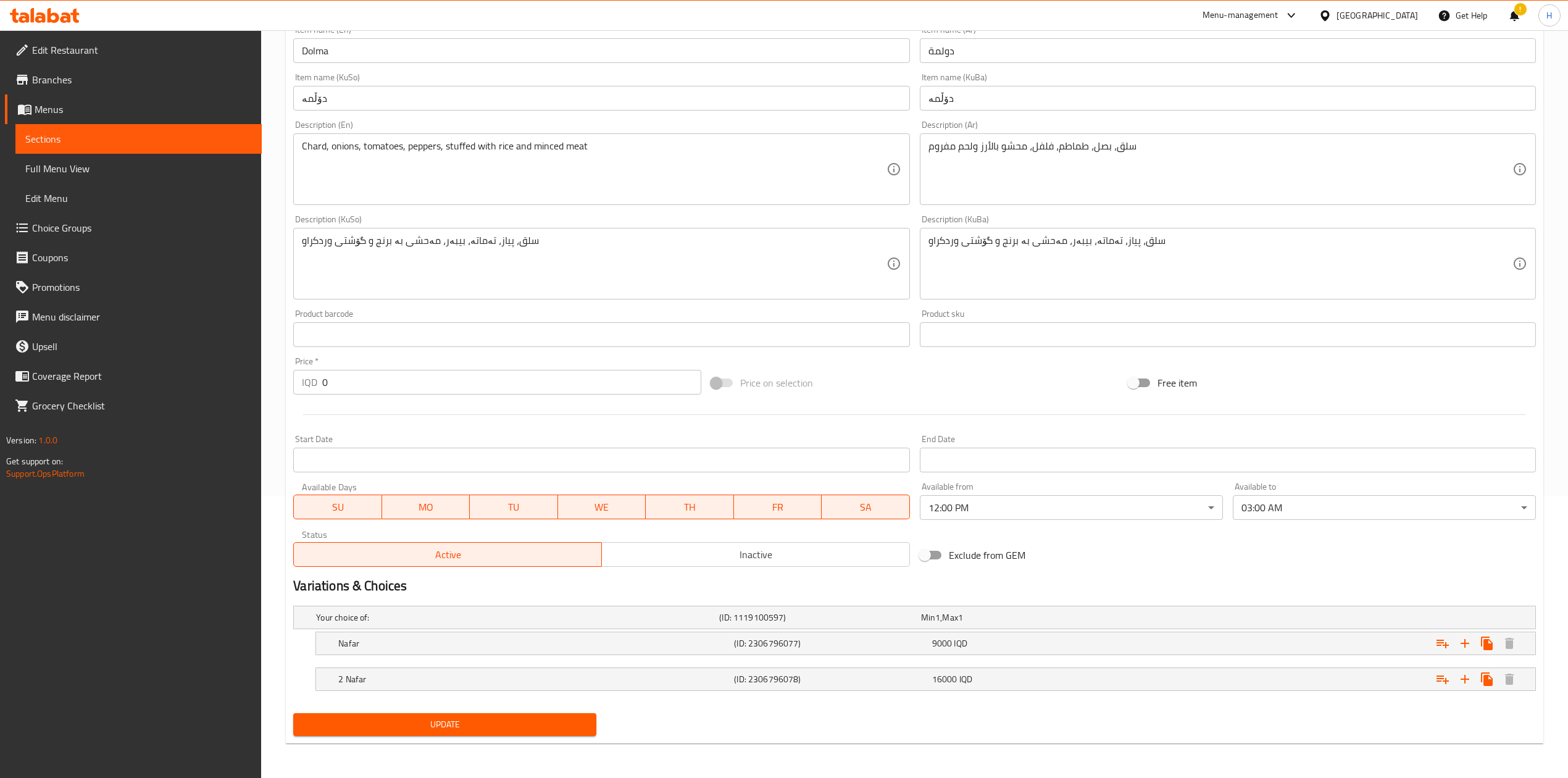
drag, startPoint x: 727, startPoint y: 526, endPoint x: 1279, endPoint y: 324, distance: 587.8
click at [1279, 324] on input "text" at bounding box center [1227, 335] width 616 height 25
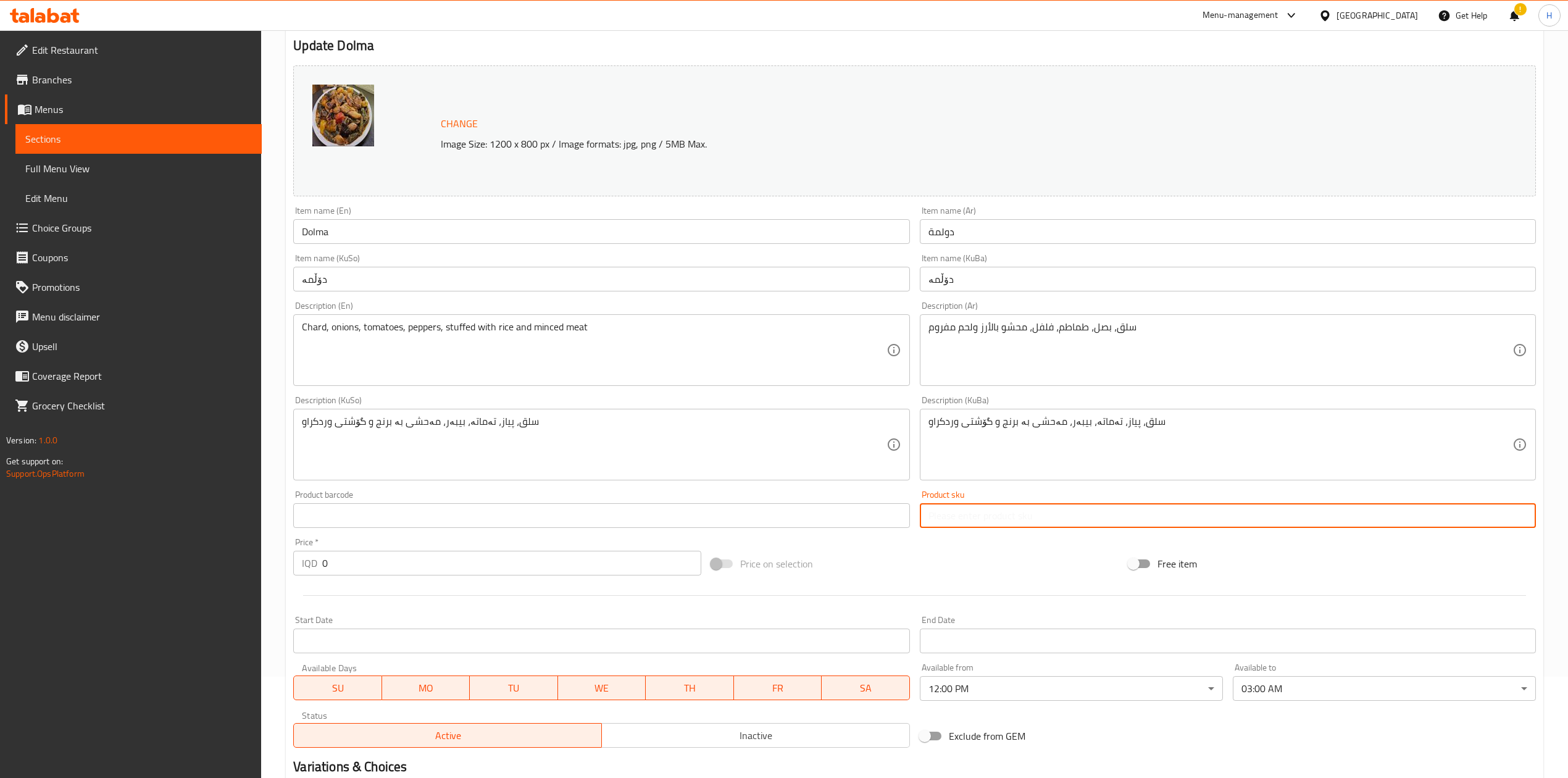
scroll to position [0, 0]
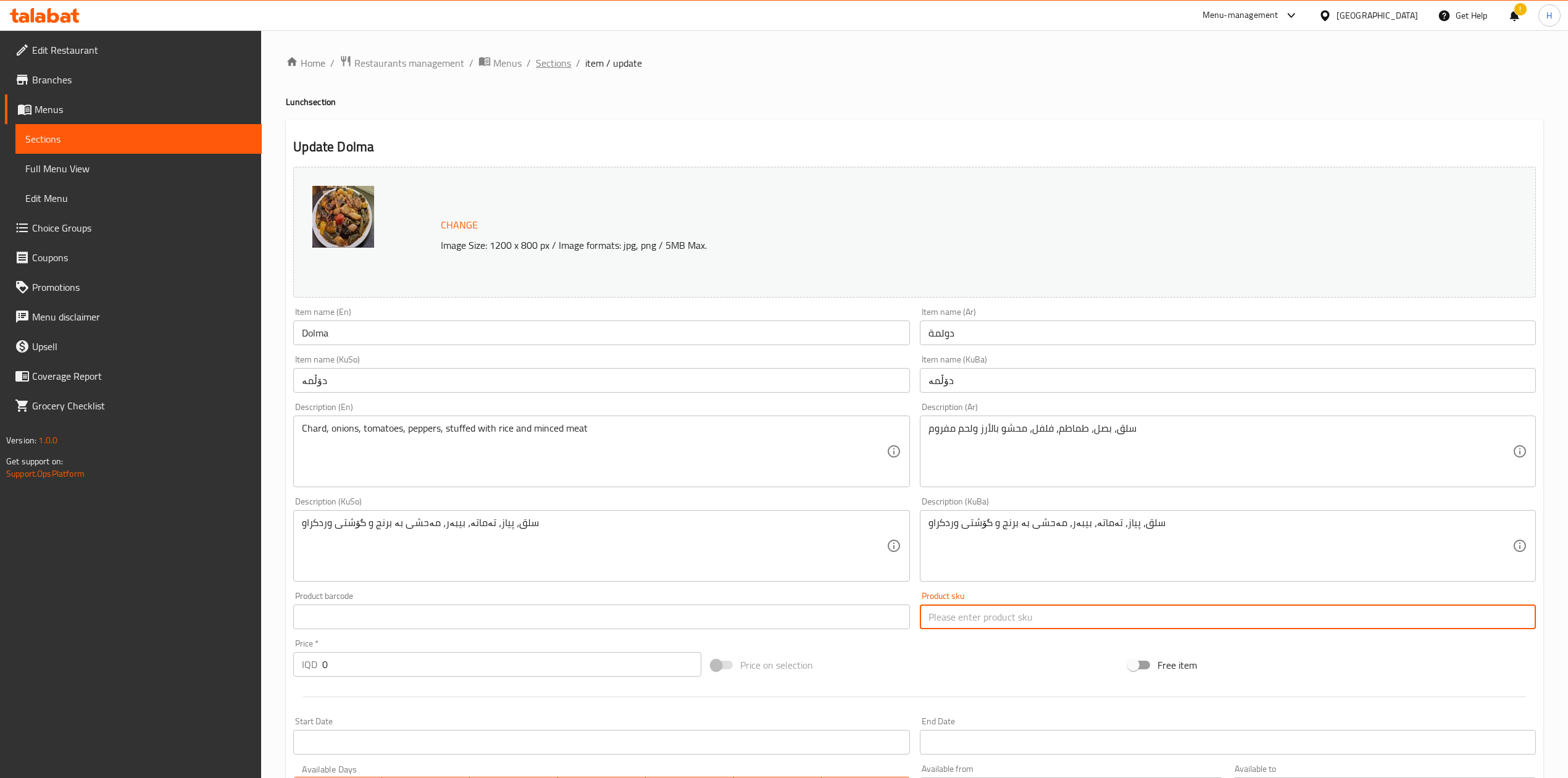
click at [545, 58] on span "Sections" at bounding box center [553, 63] width 35 height 15
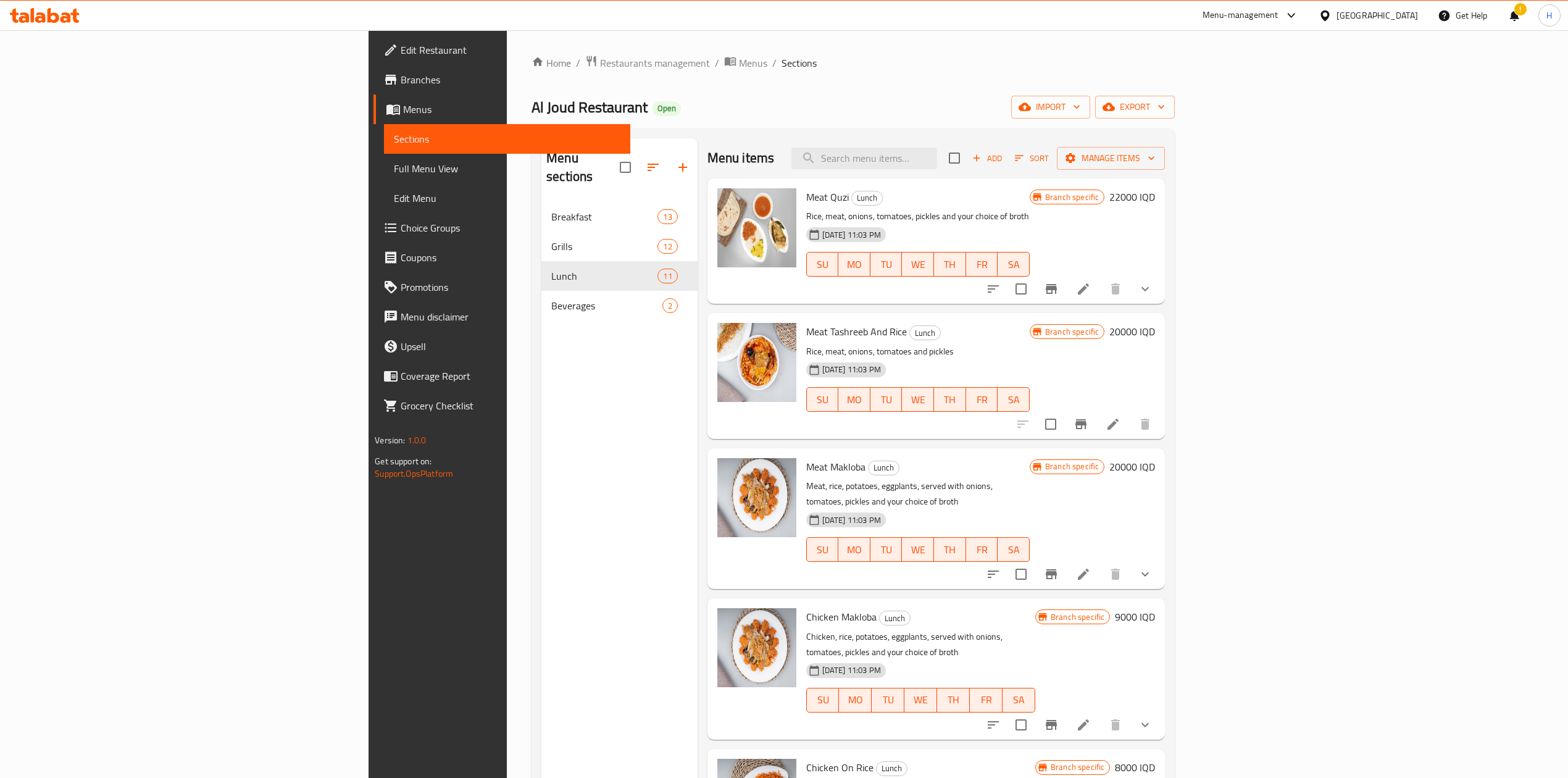
click at [541, 423] on div "Menu sections Breakfast 13 Grills 12 Lunch 11 Beverages 2" at bounding box center [619, 528] width 157 height 778
click at [1006, 151] on button "Add" at bounding box center [987, 158] width 40 height 19
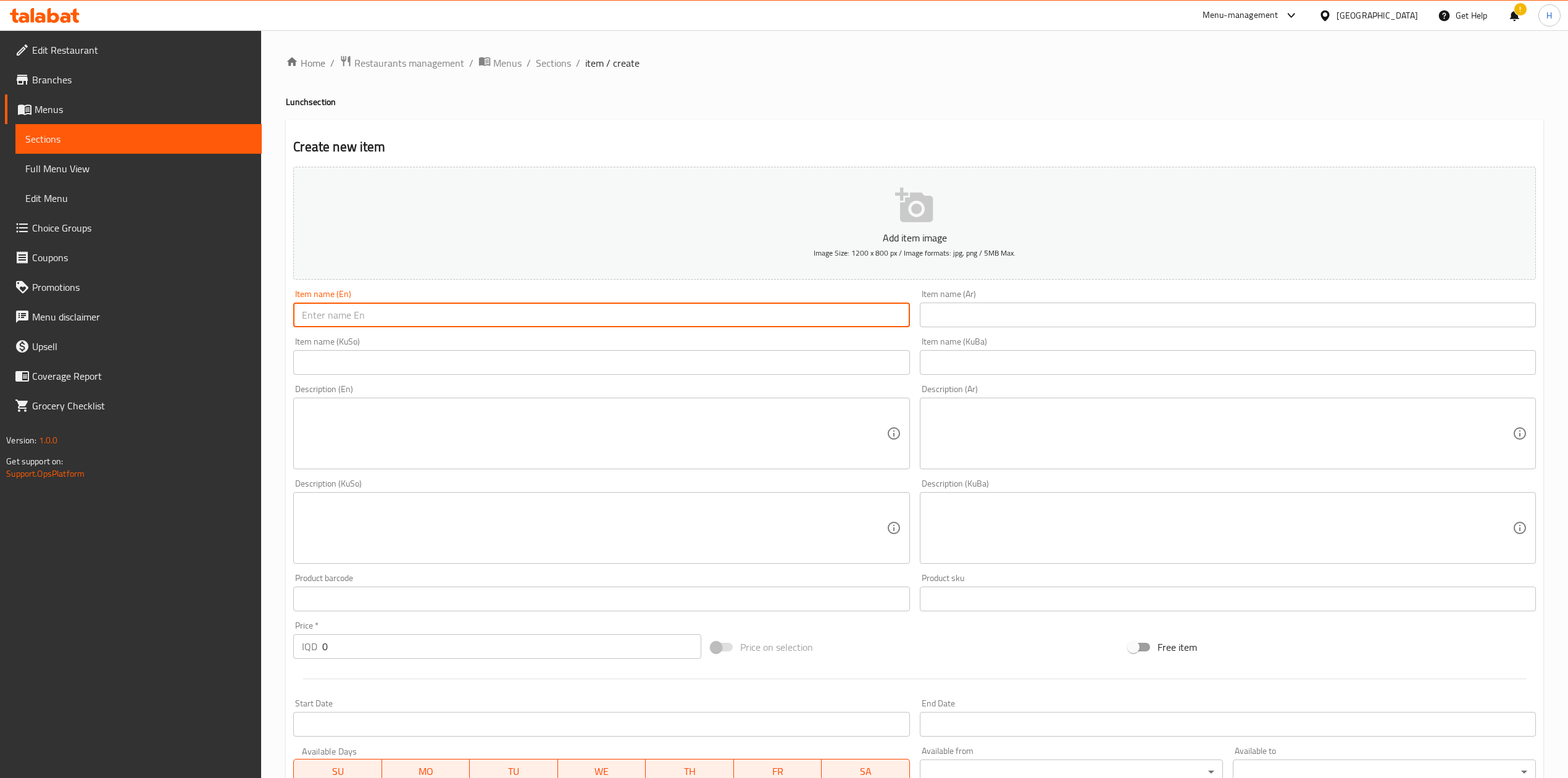
click at [408, 327] on input "text" at bounding box center [601, 315] width 616 height 25
type input "ي"
type input "Dolma"
drag, startPoint x: 967, startPoint y: 329, endPoint x: 968, endPoint y: 336, distance: 7.1
click at [967, 327] on input "text" at bounding box center [1227, 315] width 616 height 25
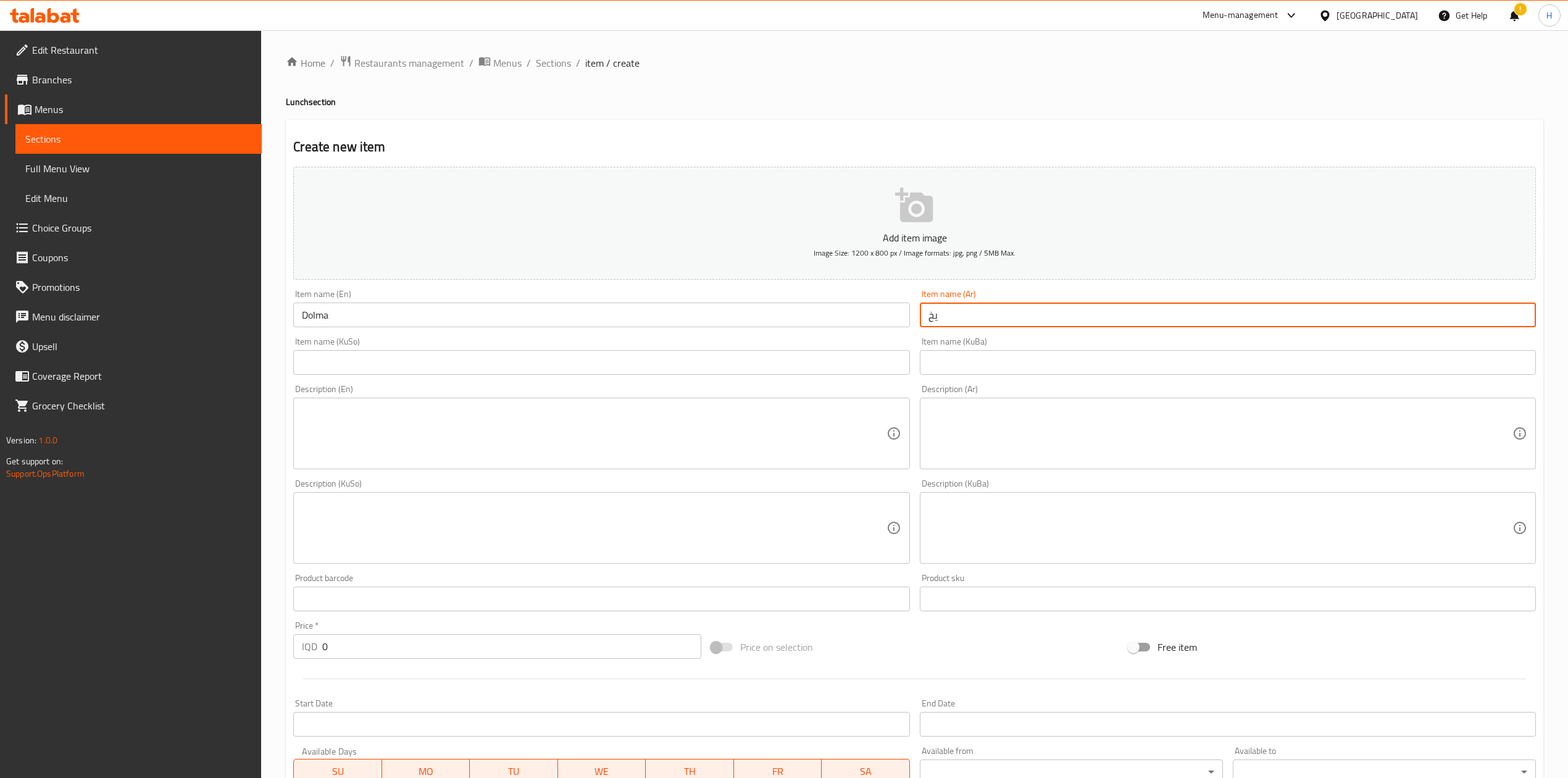
type input "ي"
type input "]"
type input "دولمة"
drag, startPoint x: 959, startPoint y: 462, endPoint x: 961, endPoint y: 442, distance: 20.1
click at [961, 456] on textarea at bounding box center [1220, 434] width 584 height 59
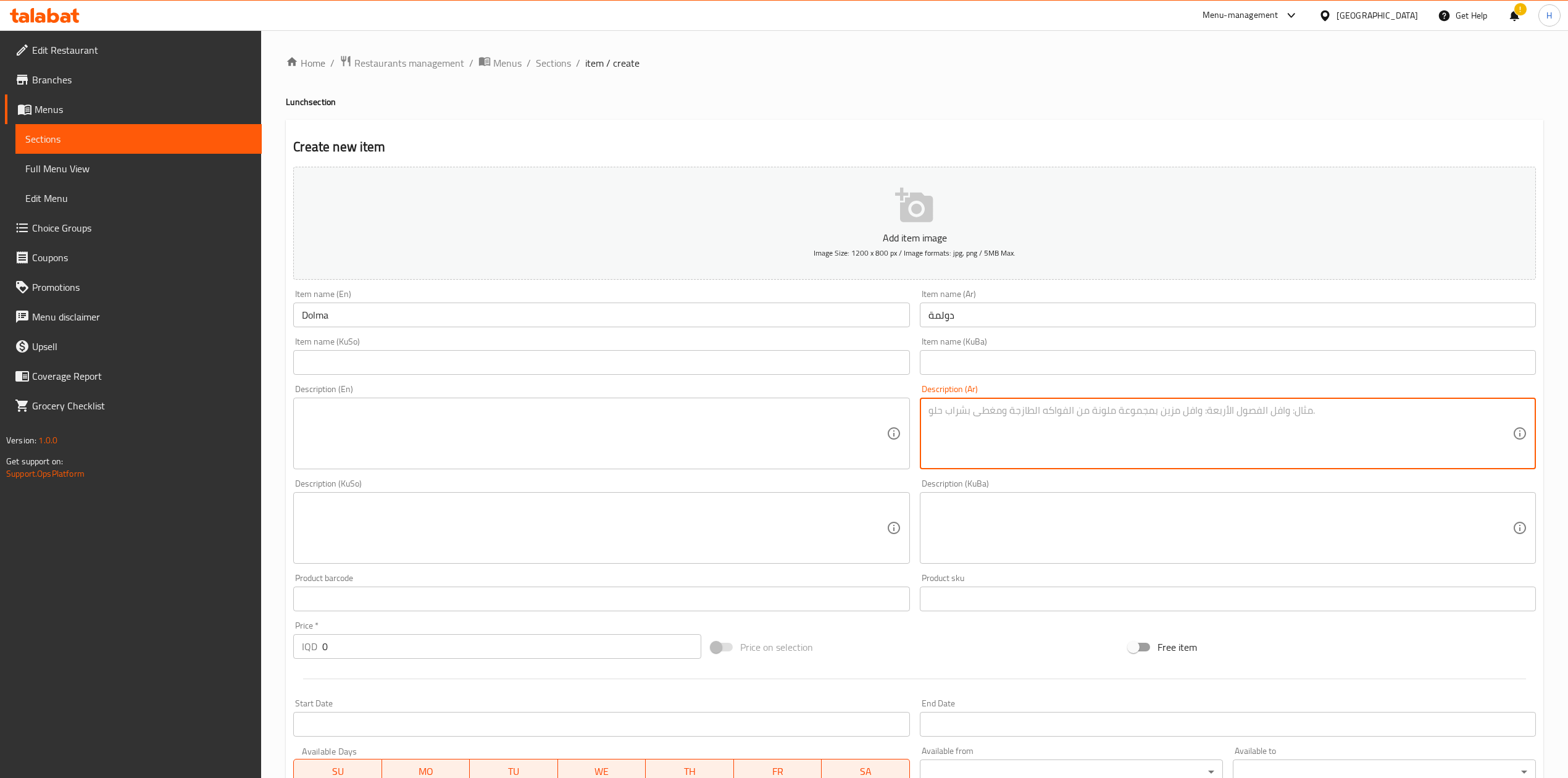
click at [1018, 446] on textarea at bounding box center [1220, 434] width 584 height 59
paste textarea "سلق، بصل، طماطم، فلفل، محشو بالأرز ولحم مفروم"
type textarea "سلق، بصل، طماطم، فلفل، محشو بالأرز ولحم مفروم"
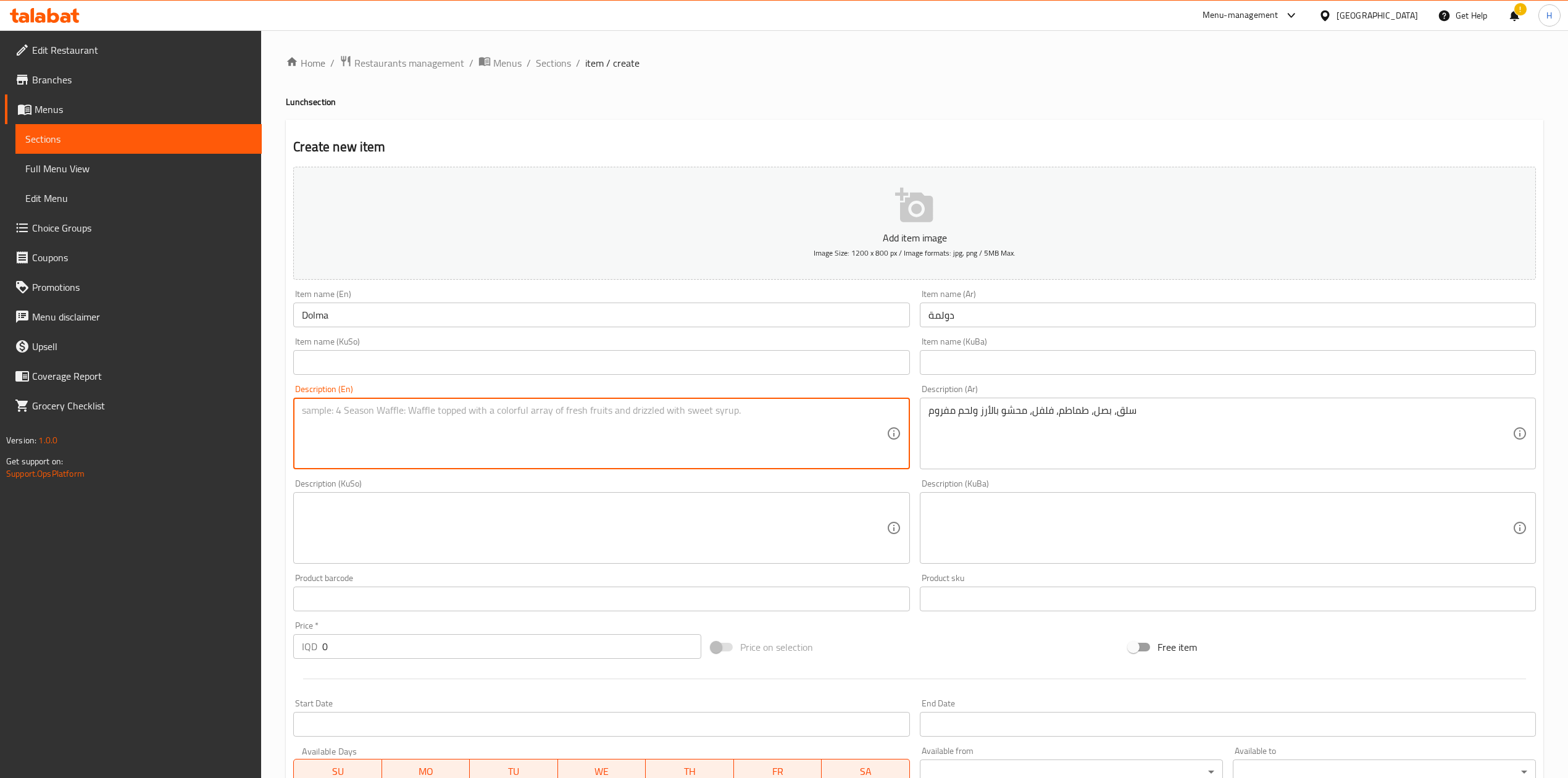
click at [756, 463] on textarea at bounding box center [593, 434] width 584 height 59
paste textarea "Chard, onions, tomatoes, peppers, stuffed with rice and minced meat"
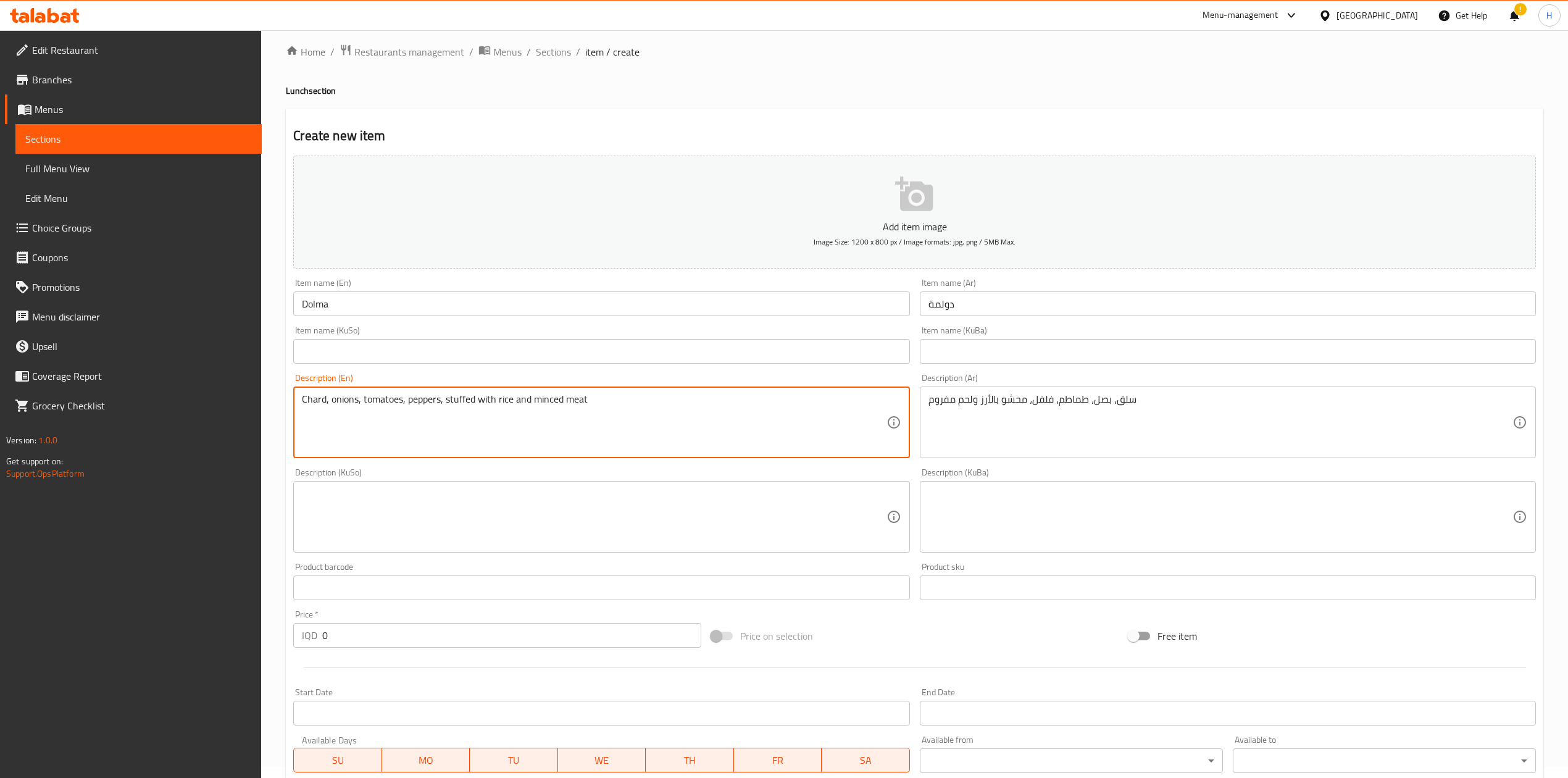
scroll to position [236, 0]
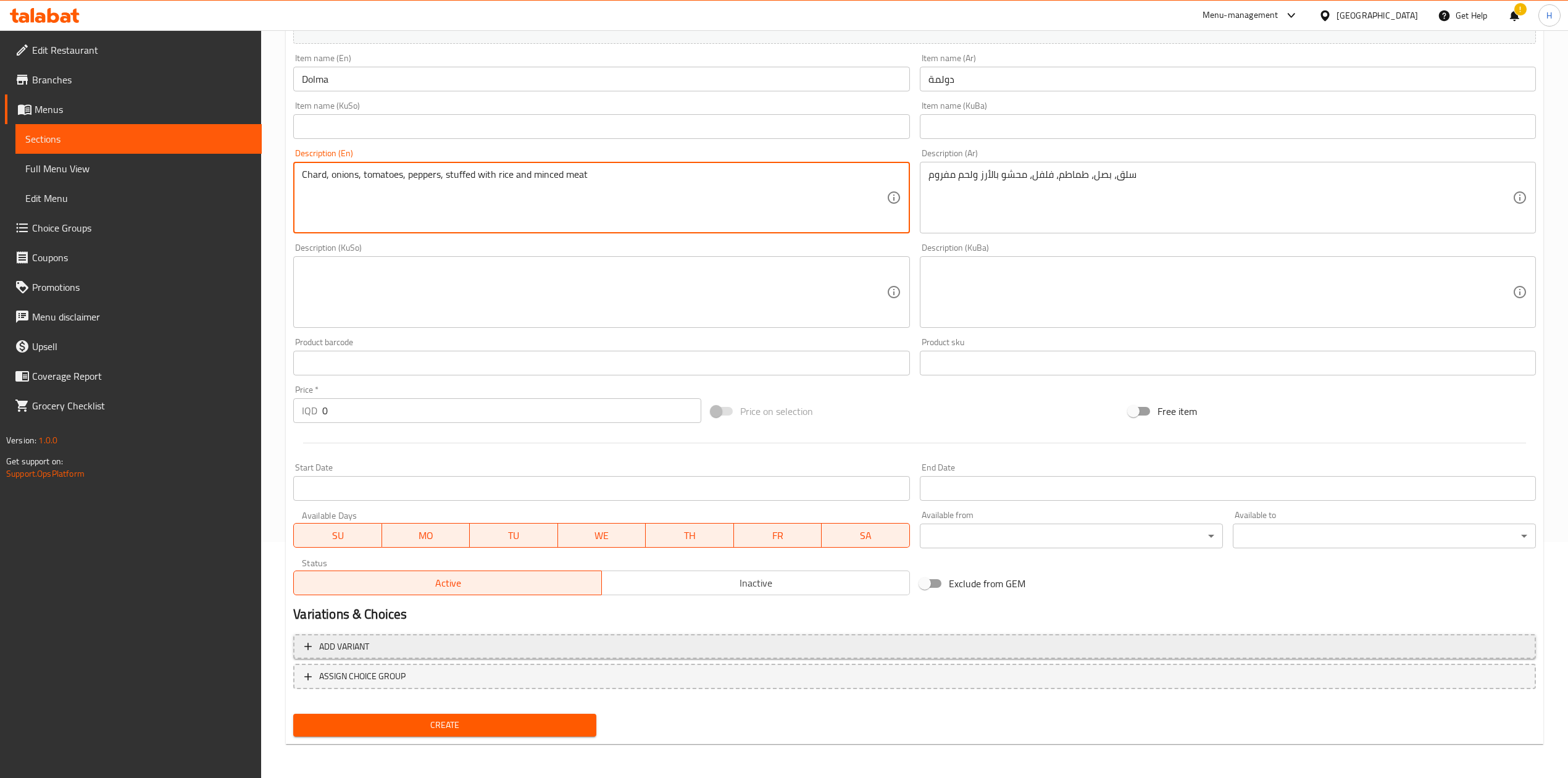
type textarea "Chard, onions, tomatoes, peppers, stuffed with rice and minced meat"
click at [397, 645] on span "Add variant" at bounding box center [914, 647] width 1221 height 15
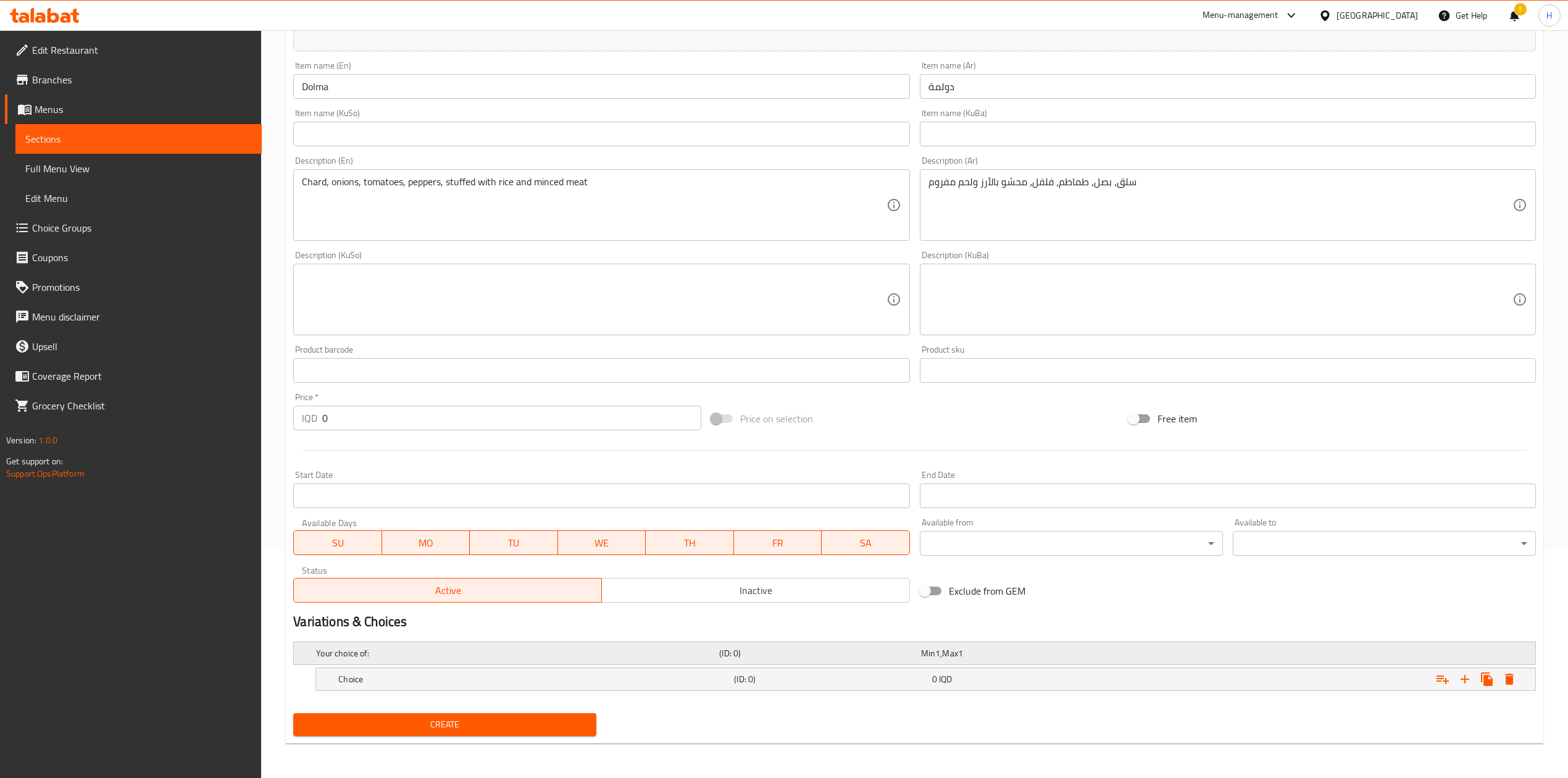
scroll to position [230, 0]
click at [1465, 684] on icon "Expand" at bounding box center [1464, 679] width 15 height 15
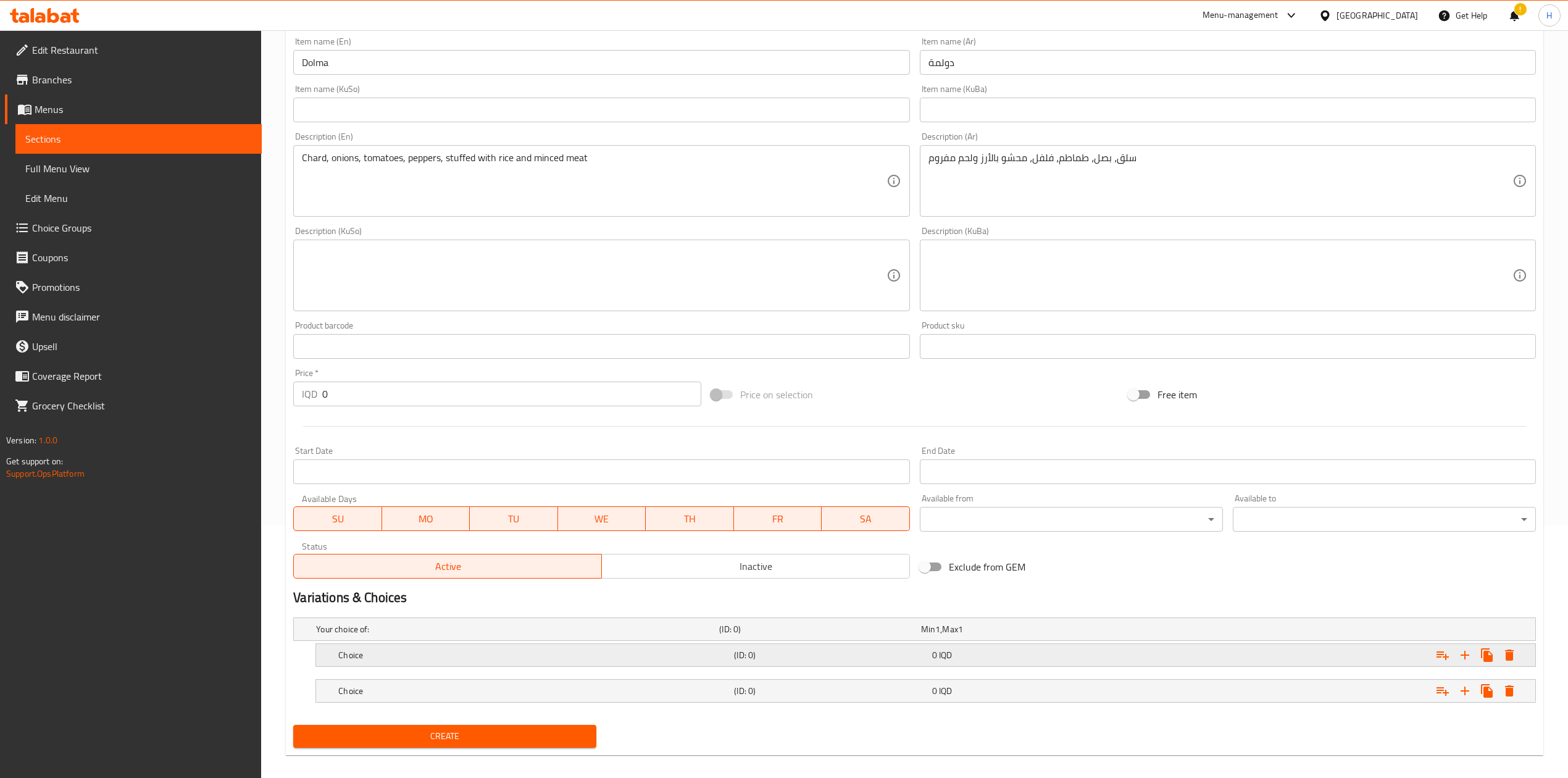
scroll to position [266, 0]
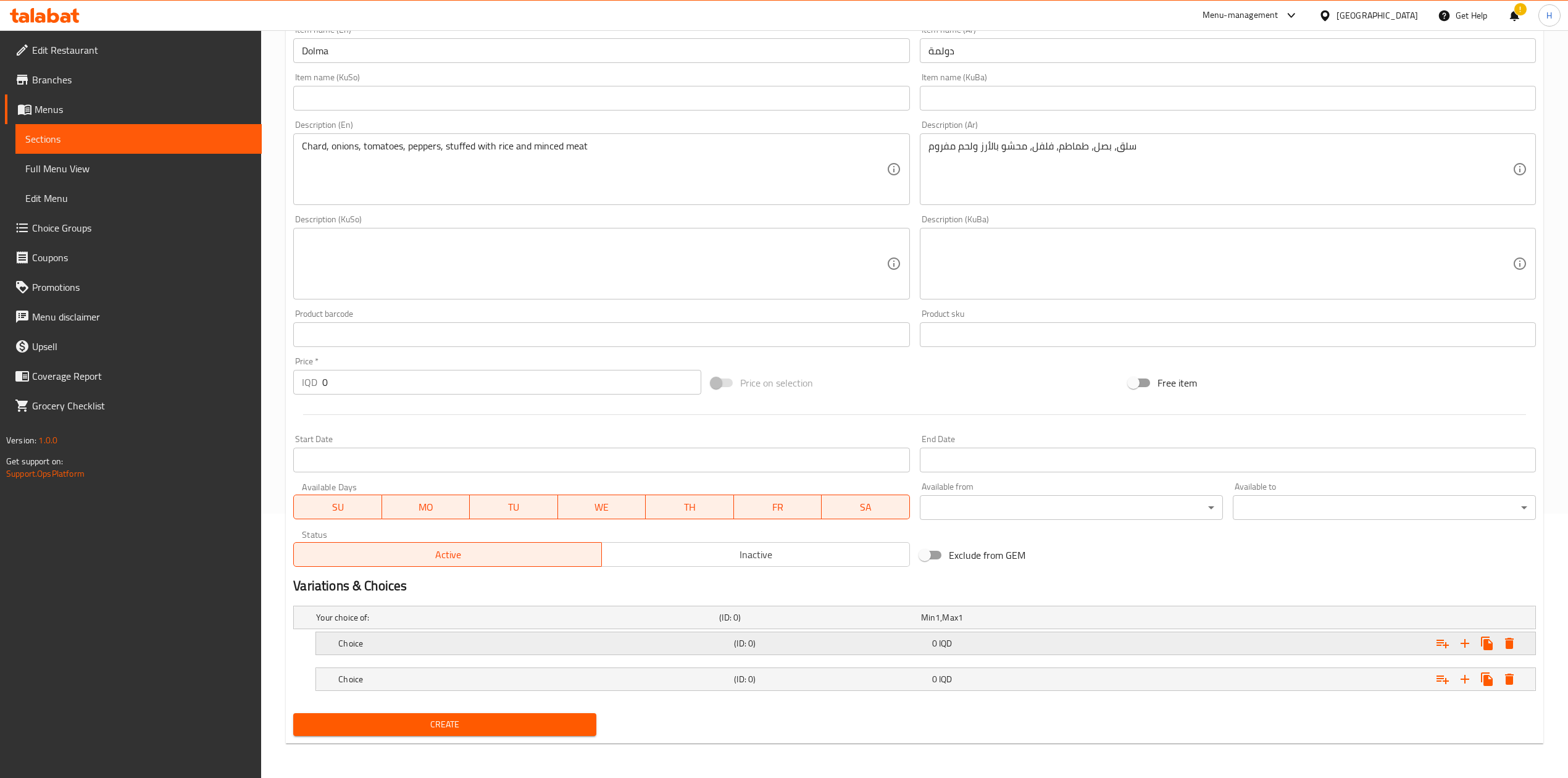
click at [399, 650] on div "Choice" at bounding box center [533, 644] width 396 height 17
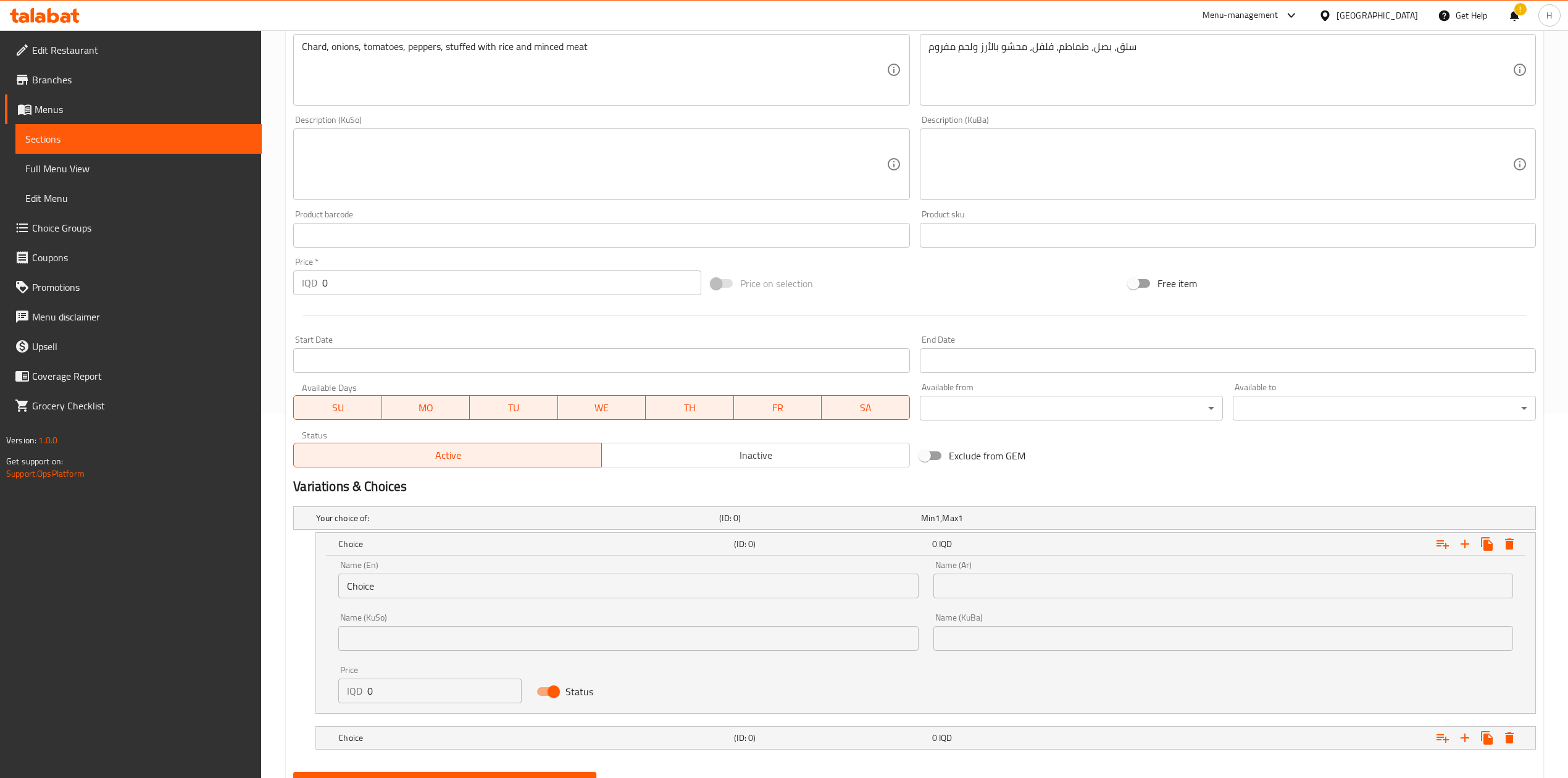
scroll to position [423, 0]
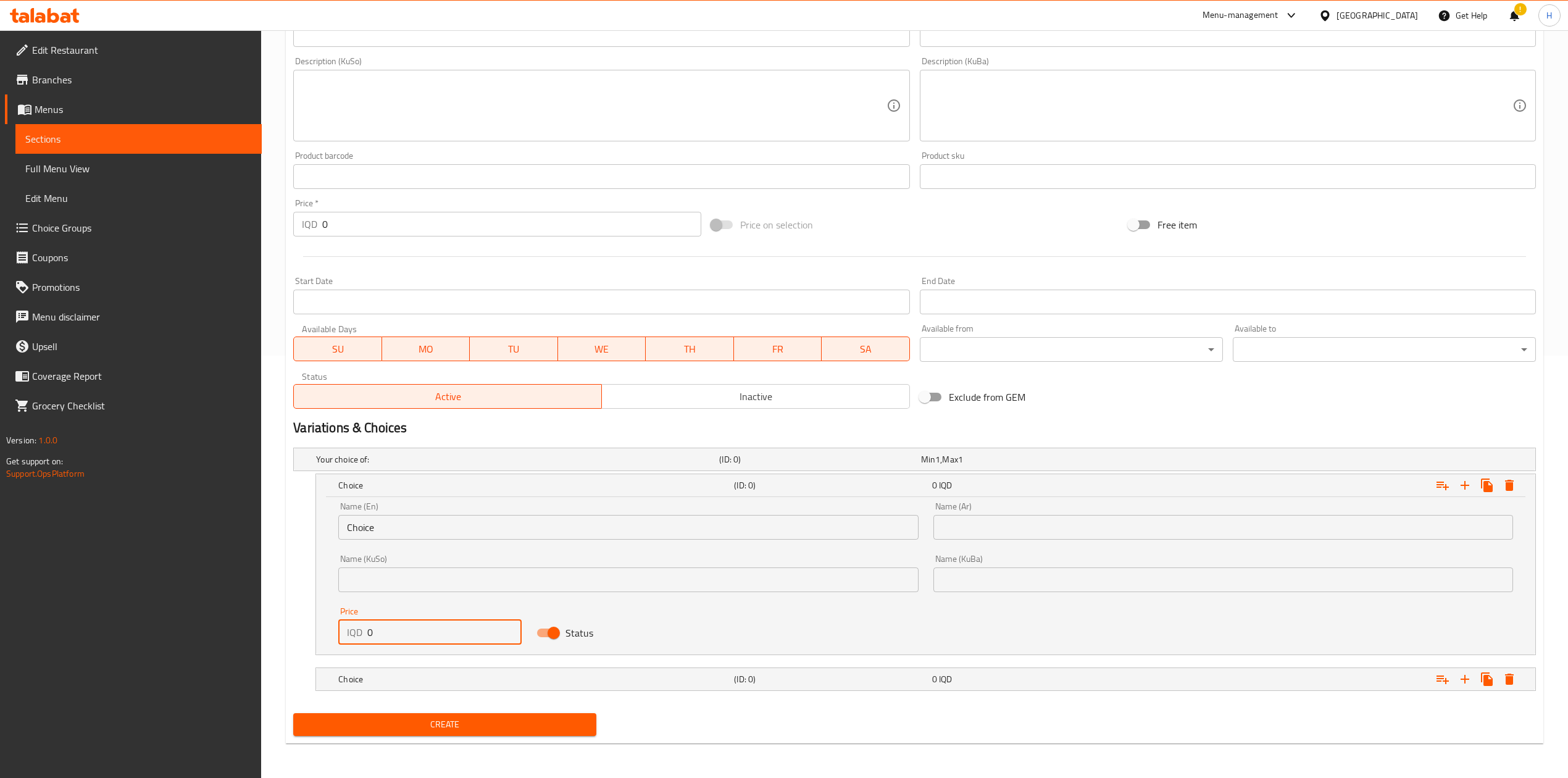
click at [417, 633] on input "0" at bounding box center [444, 632] width 154 height 25
click at [423, 522] on input "Choice" at bounding box center [628, 527] width 580 height 25
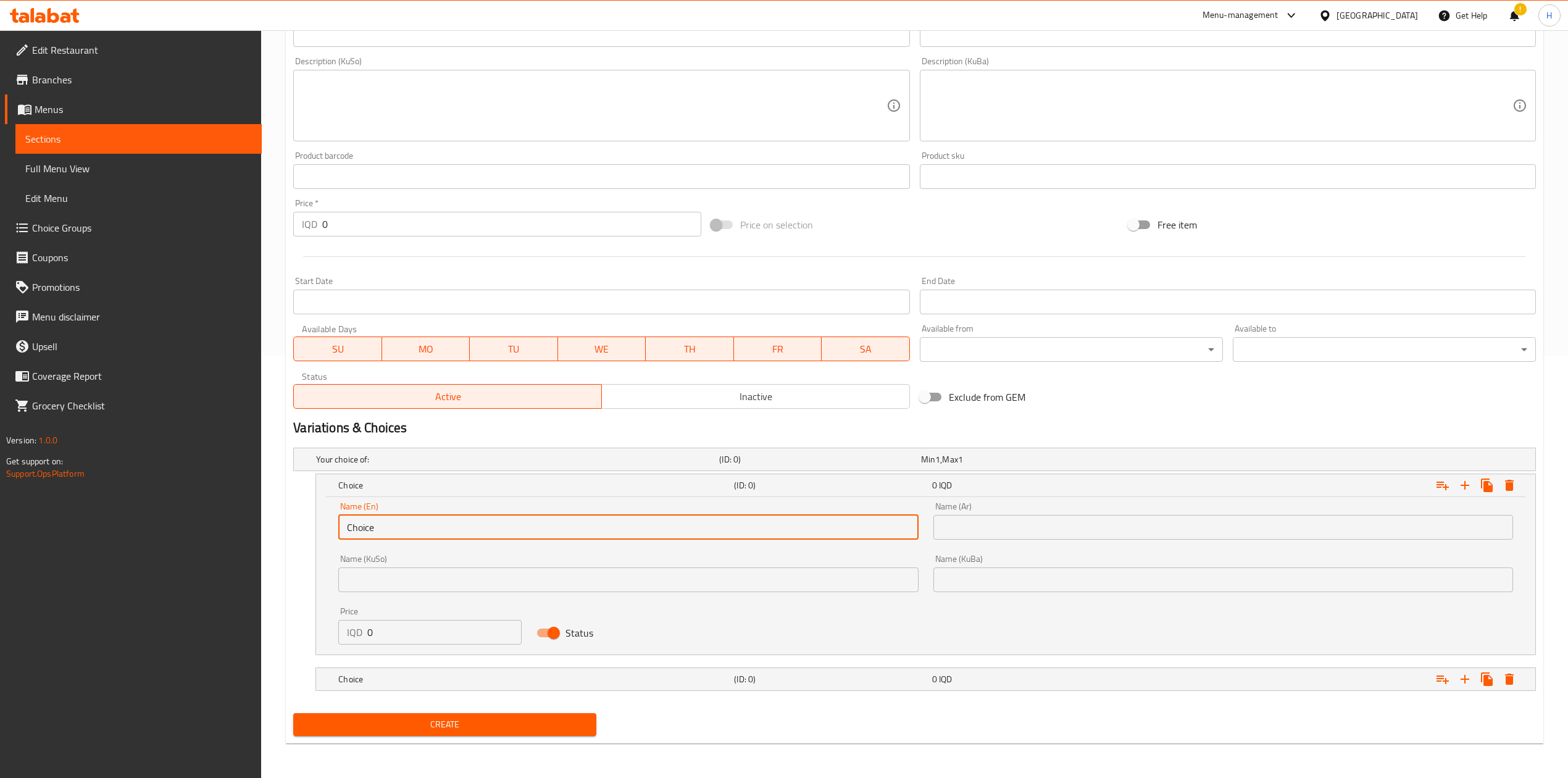
click at [423, 522] on input "Choice" at bounding box center [628, 527] width 580 height 25
click at [423, 522] on input "text" at bounding box center [628, 527] width 580 height 25
click at [457, 523] on input "text" at bounding box center [628, 527] width 580 height 25
type input "ى"
type input "Nafar"
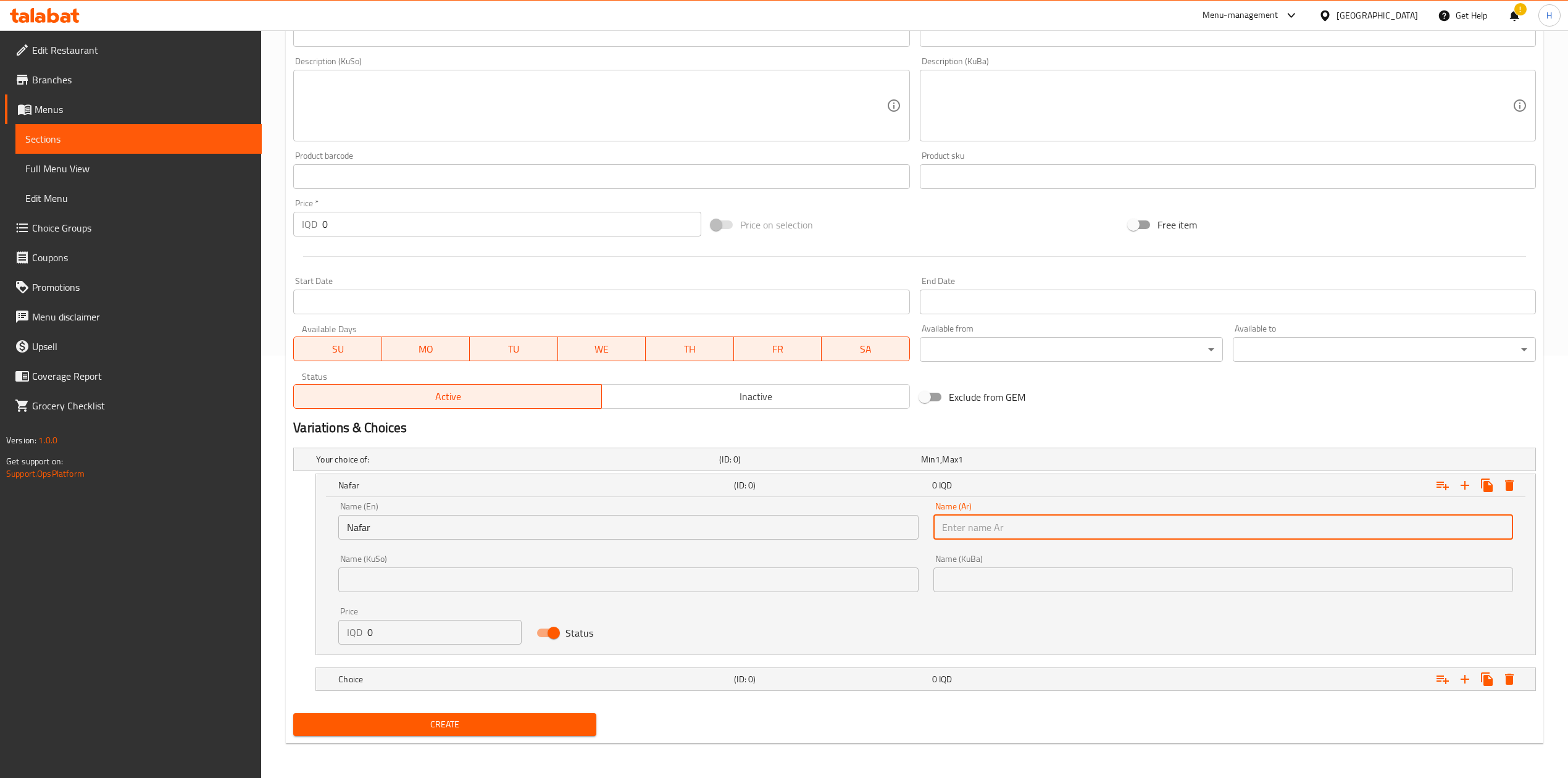
click at [965, 533] on input "text" at bounding box center [1223, 527] width 580 height 25
type input "نفر"
click at [367, 635] on input "0" at bounding box center [444, 632] width 154 height 25
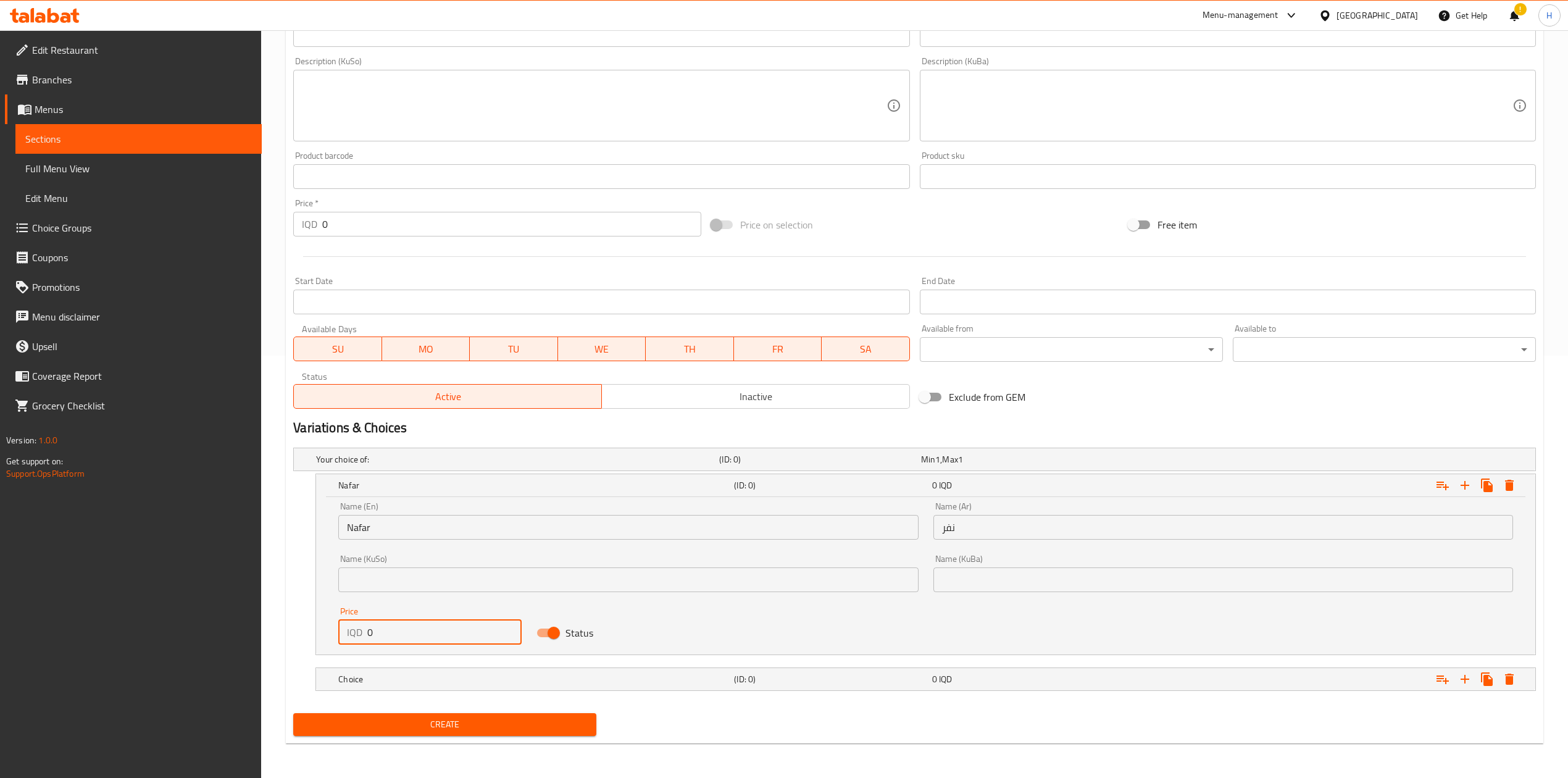
click at [367, 635] on input "0" at bounding box center [444, 632] width 154 height 25
type input "9000"
click at [418, 687] on div "Choice" at bounding box center [533, 679] width 396 height 17
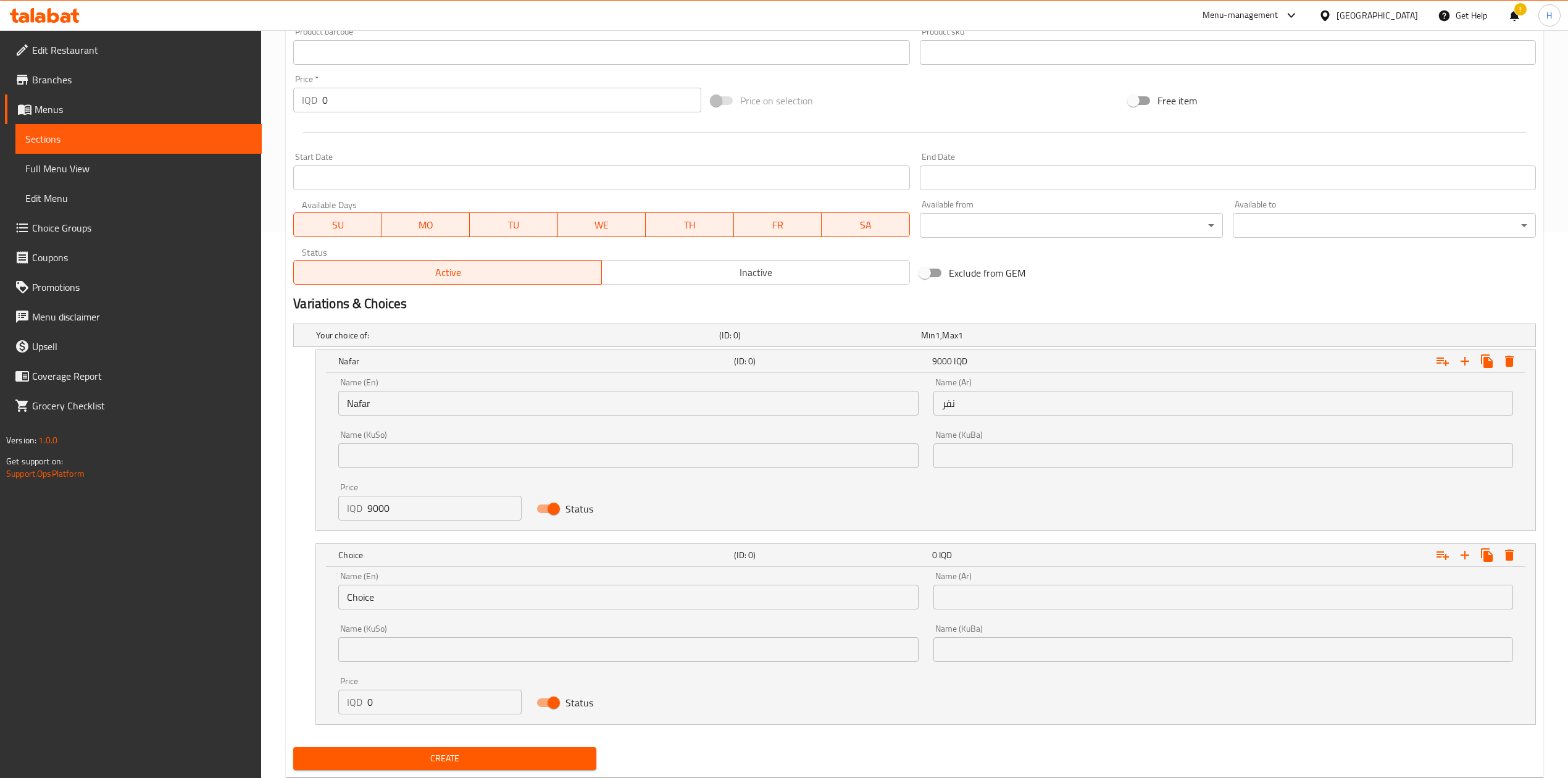
scroll to position [557, 0]
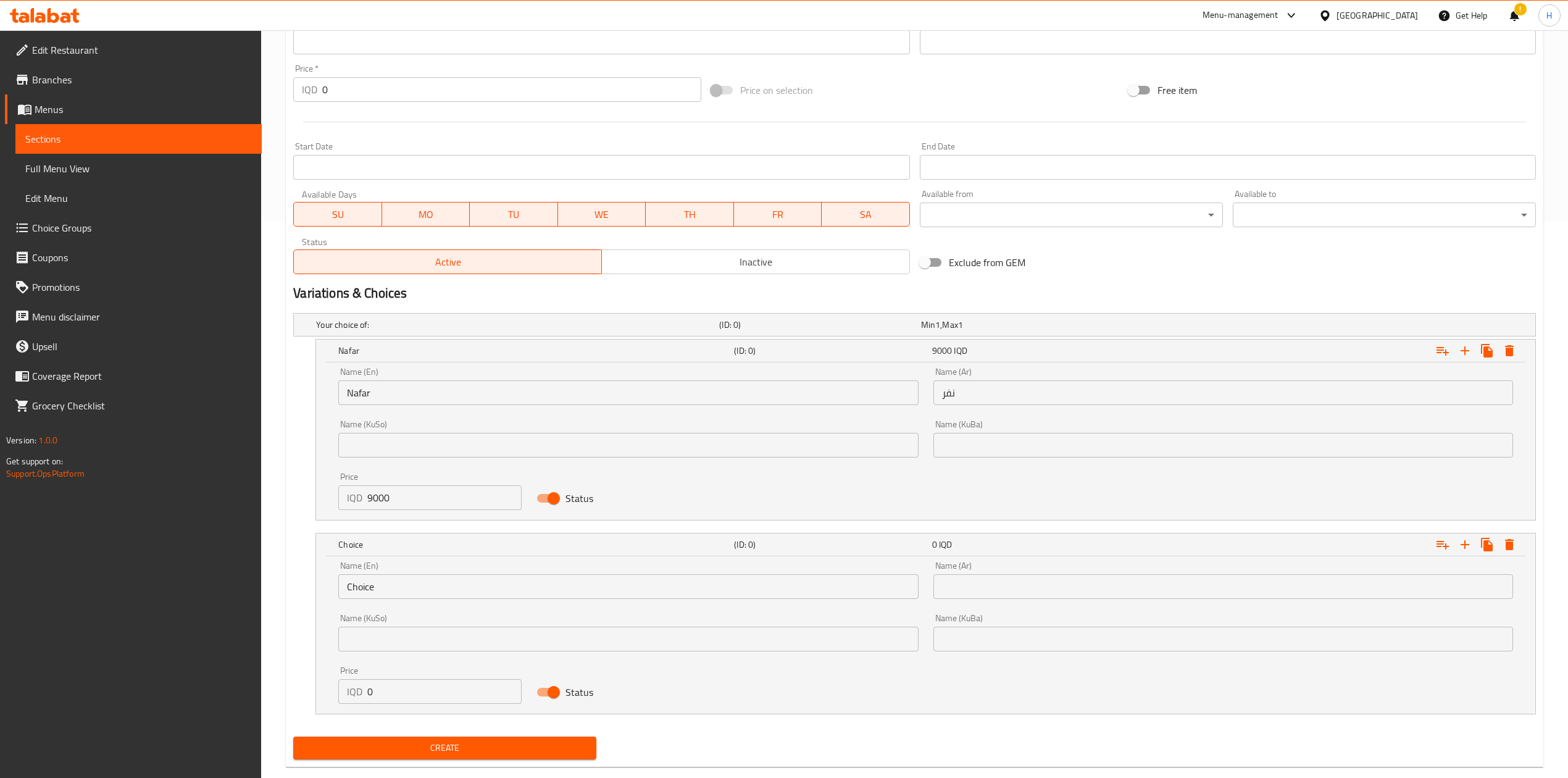
click at [411, 620] on div "Name (KuSo) Name (KuSo)" at bounding box center [628, 633] width 580 height 38
click at [423, 585] on input "Choice" at bounding box center [628, 586] width 580 height 25
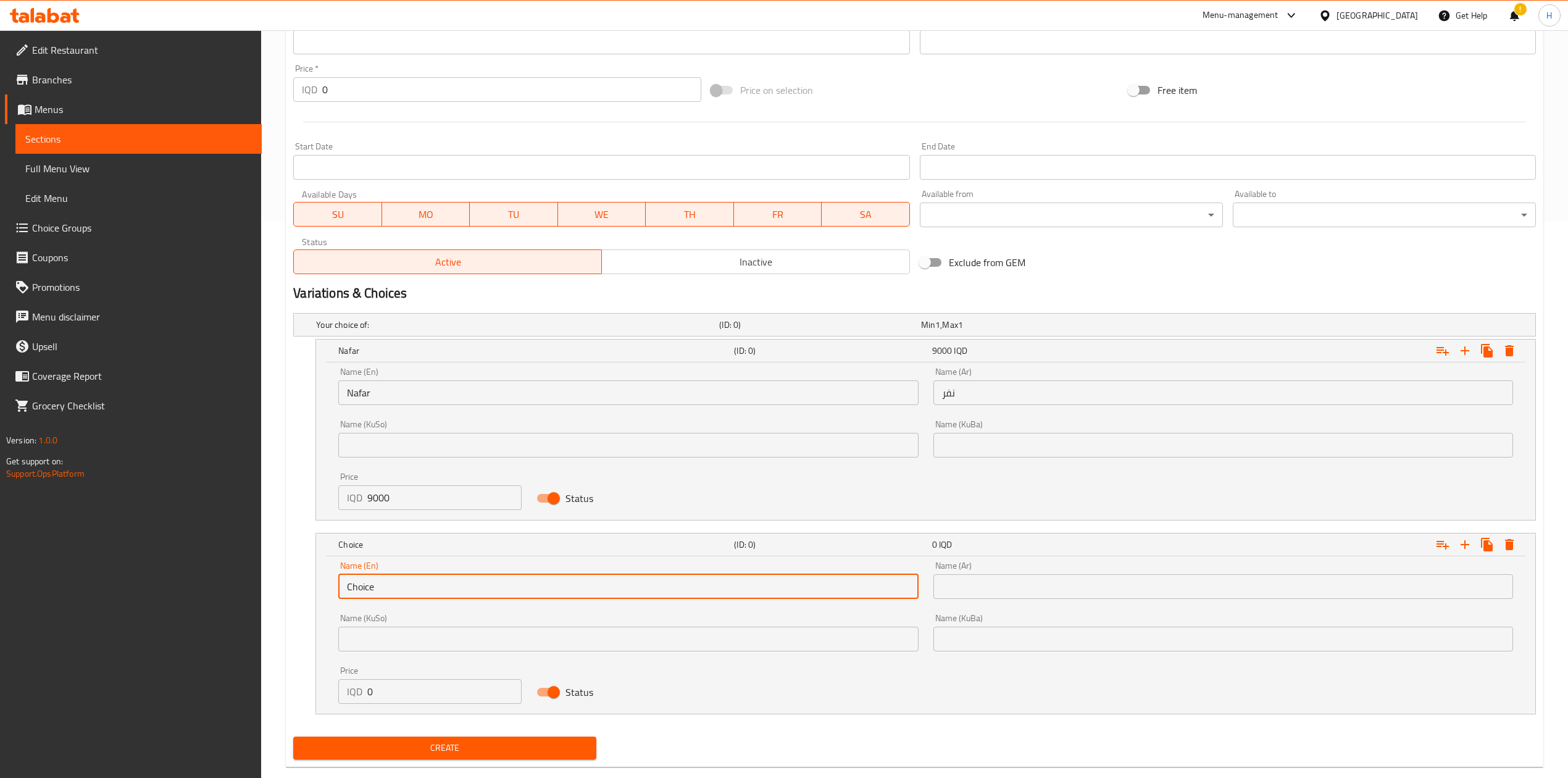
click at [423, 585] on input "Choice" at bounding box center [628, 586] width 580 height 25
click at [423, 585] on input "text" at bounding box center [628, 586] width 580 height 25
type input "3"
type input "2 Nafar"
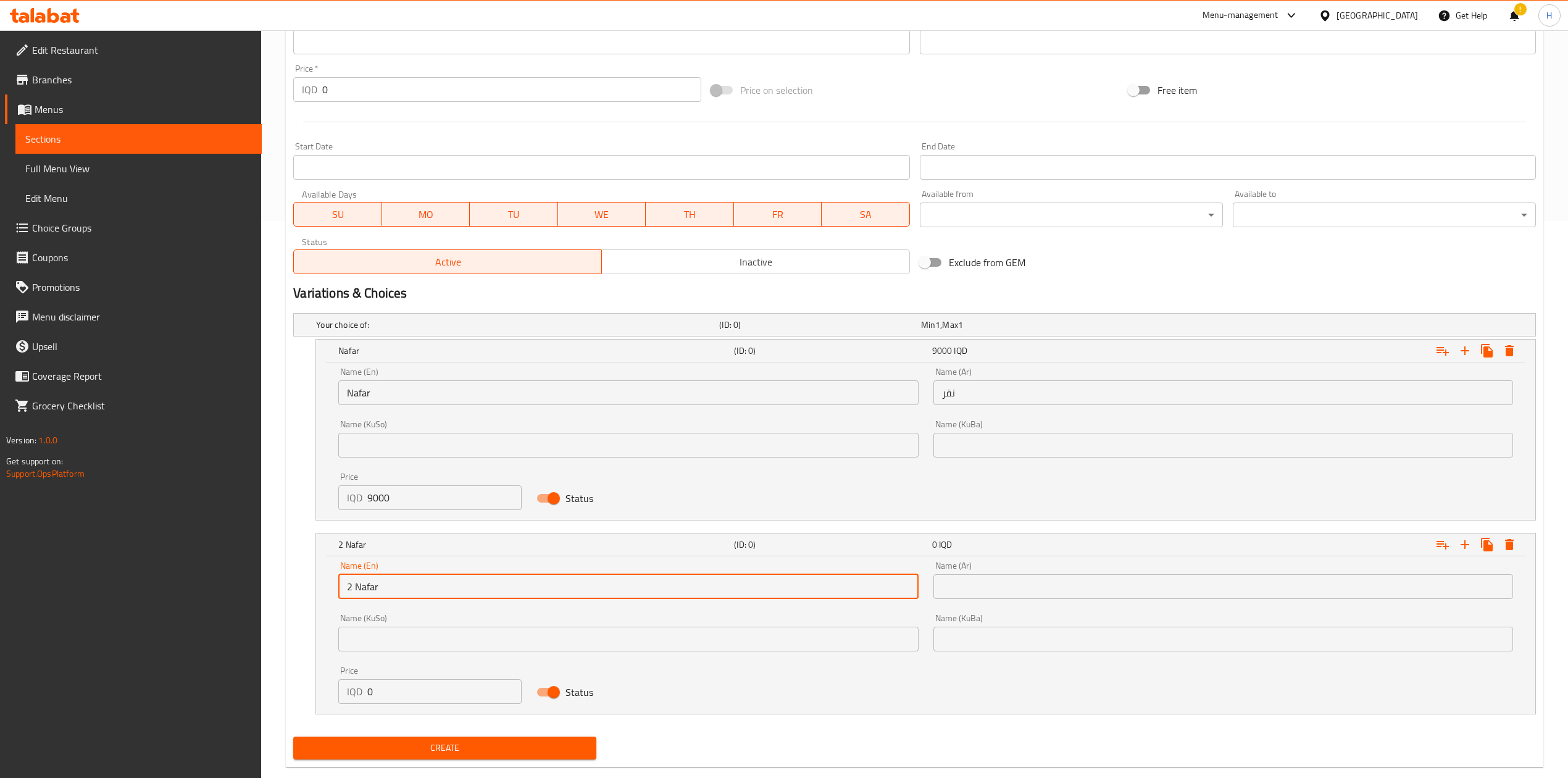
click at [1073, 590] on input "text" at bounding box center [1223, 586] width 580 height 25
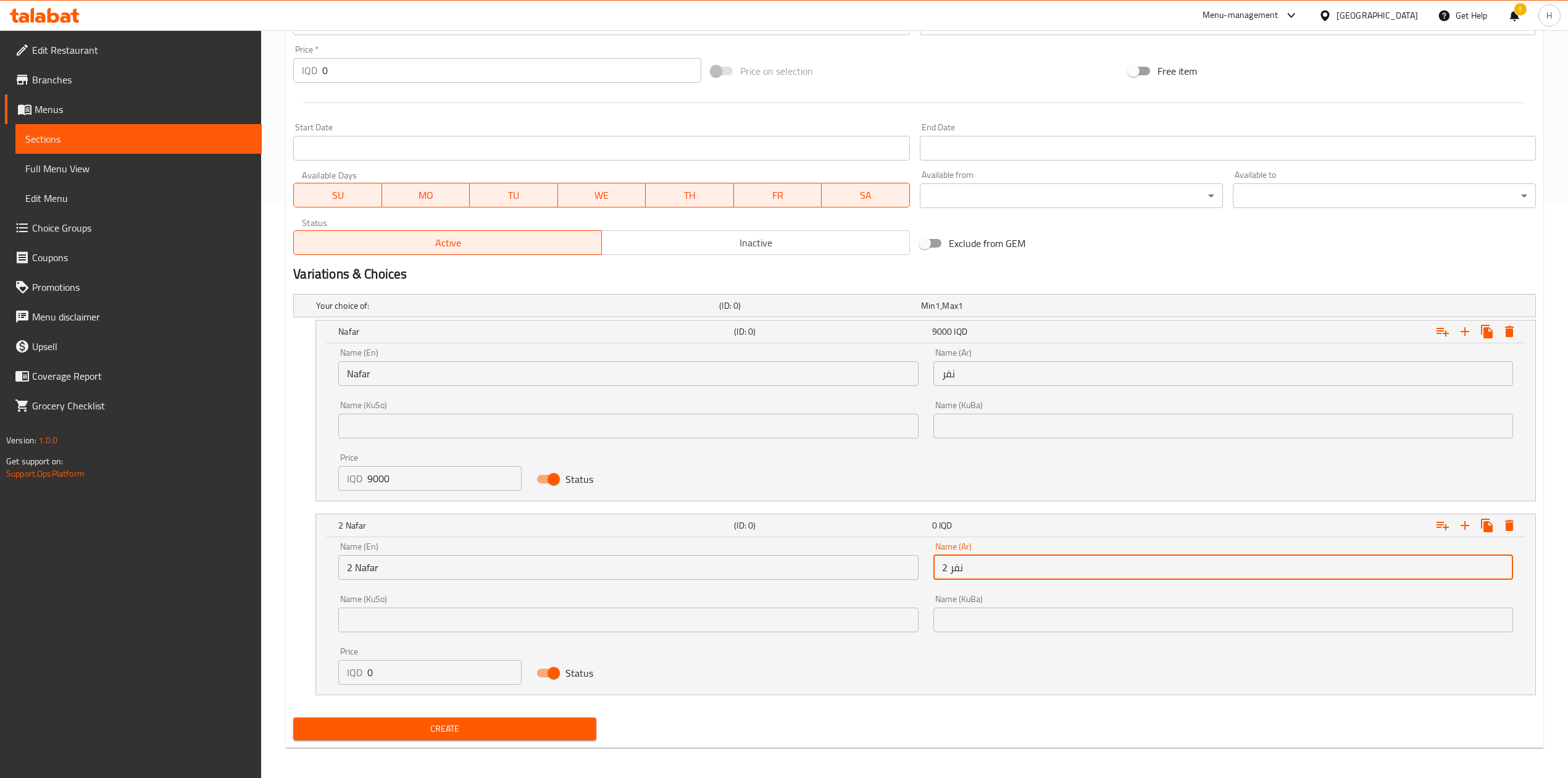
scroll to position [582, 0]
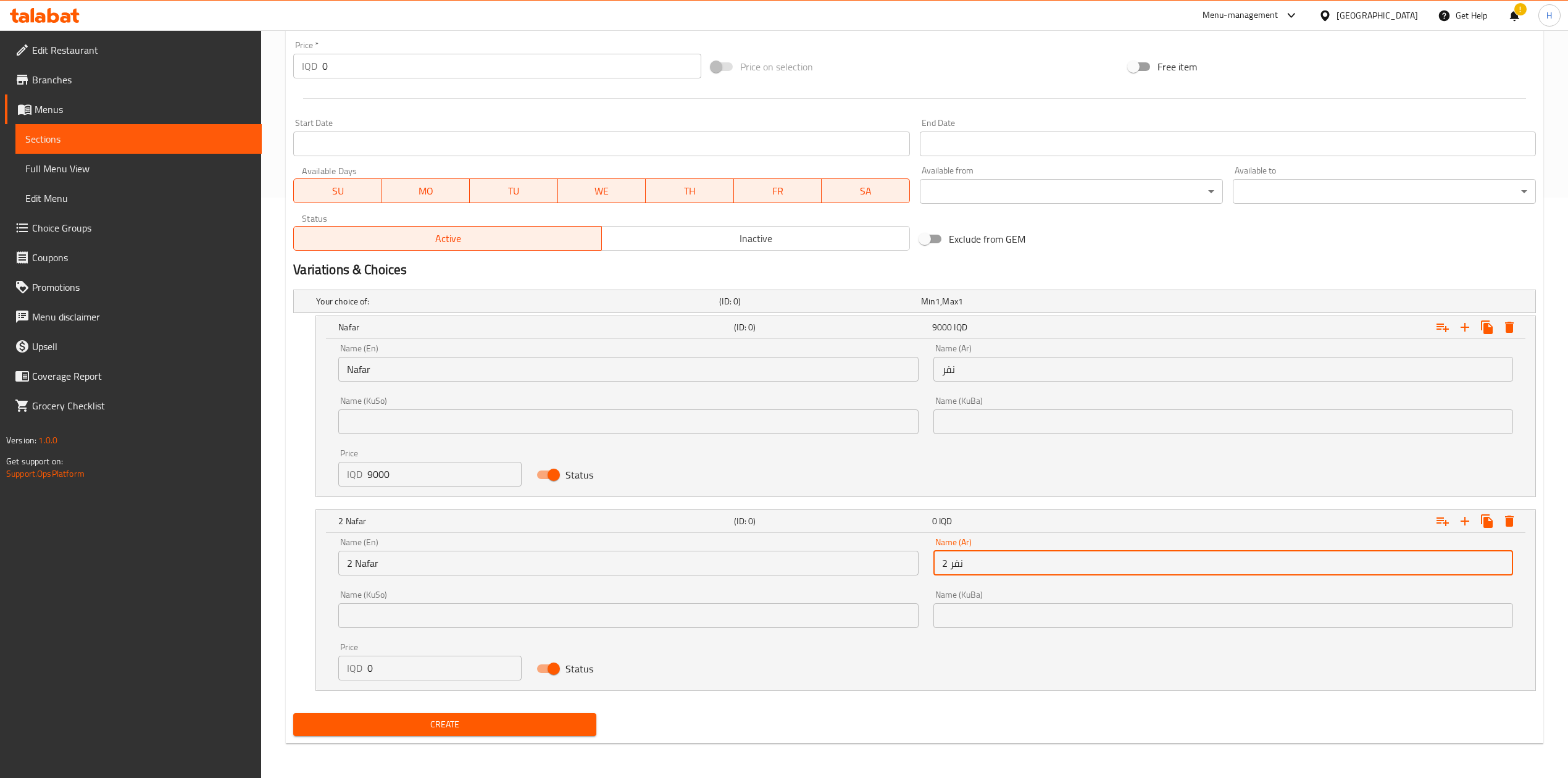
type input "2 نفر"
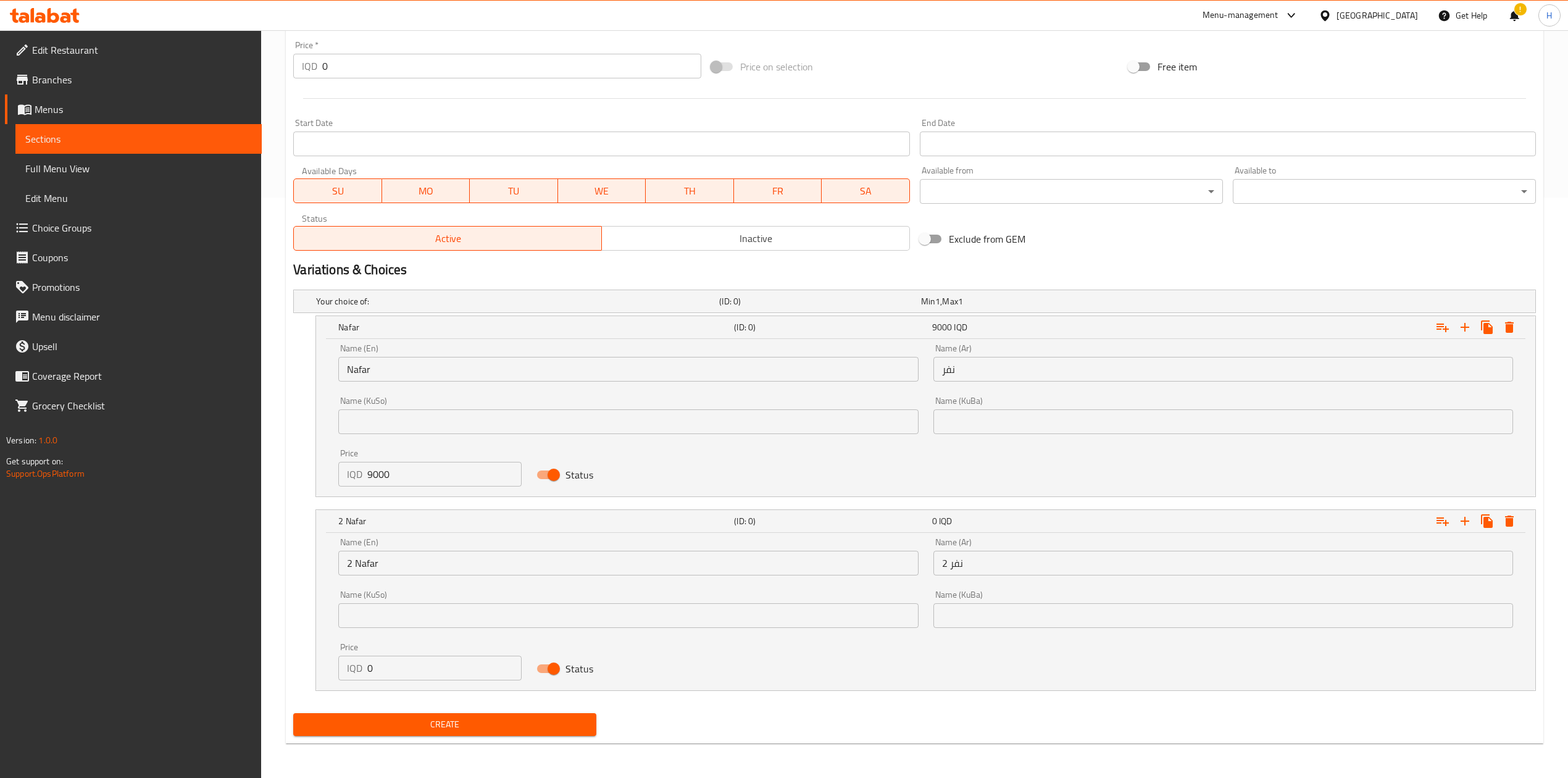
click at [436, 653] on div "Price IQD 0 Price" at bounding box center [429, 662] width 183 height 38
click at [434, 658] on input "0" at bounding box center [444, 668] width 154 height 25
type input "18000"
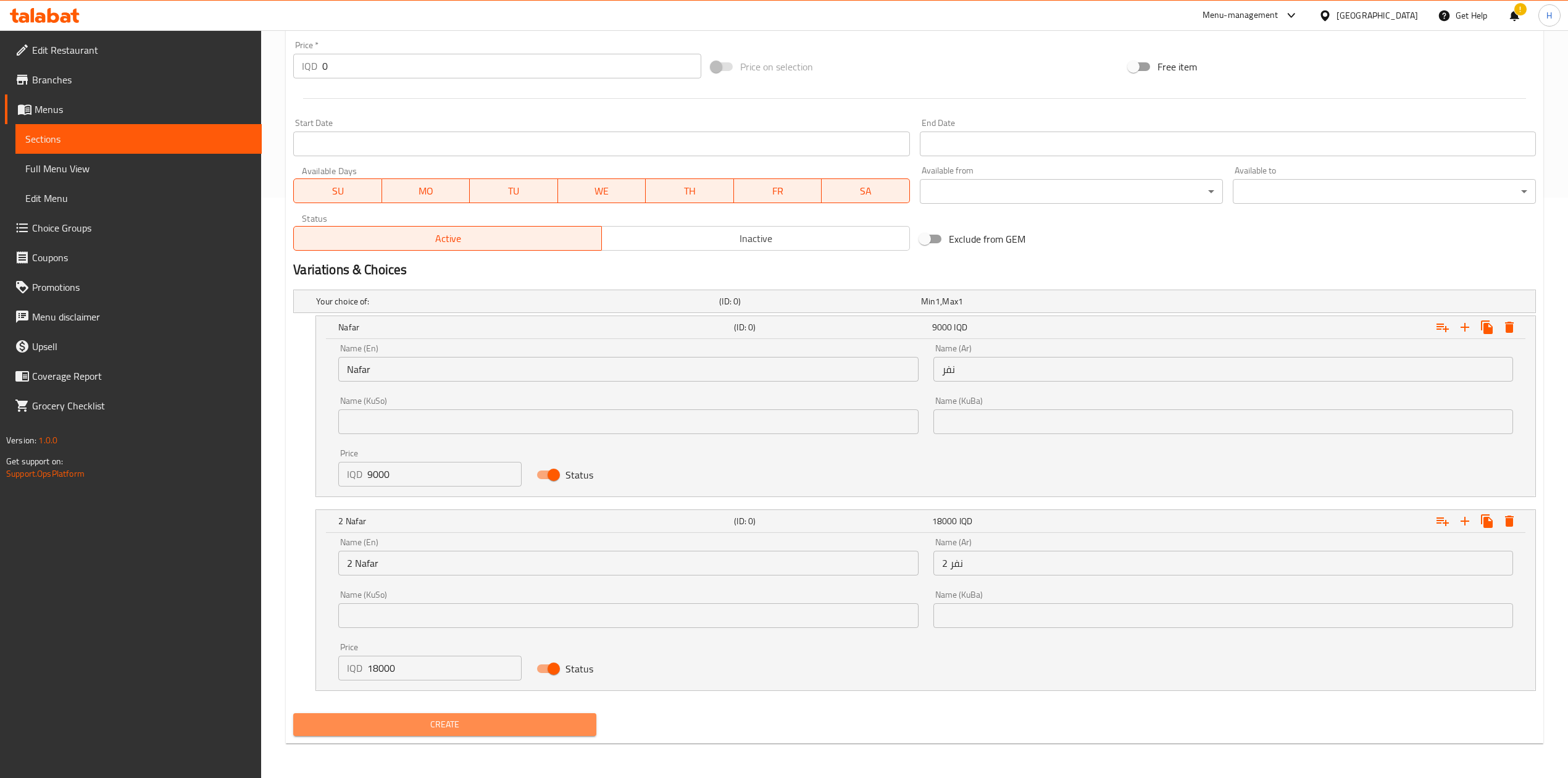
click at [571, 730] on span "Create" at bounding box center [444, 725] width 283 height 15
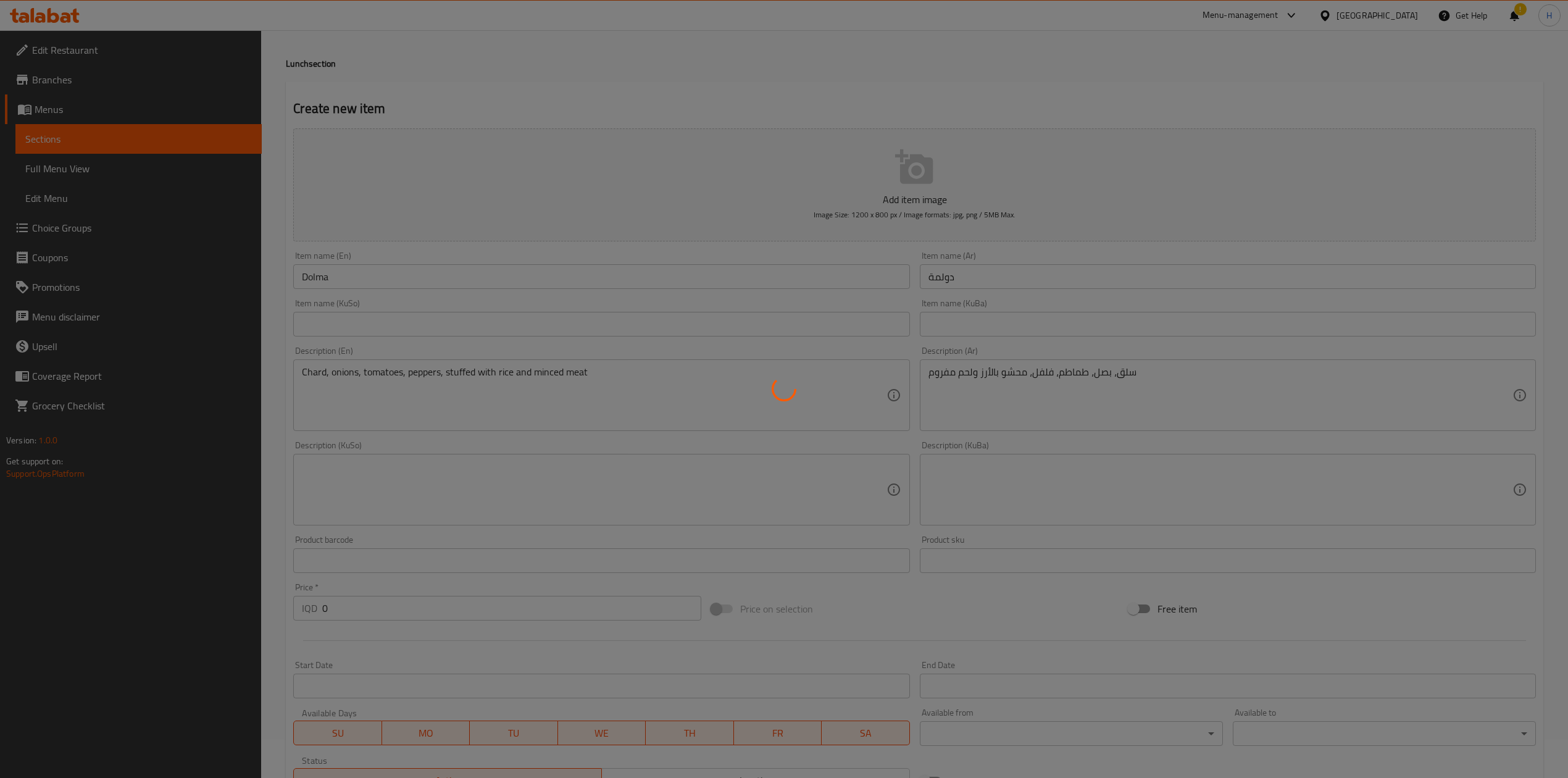
scroll to position [0, 0]
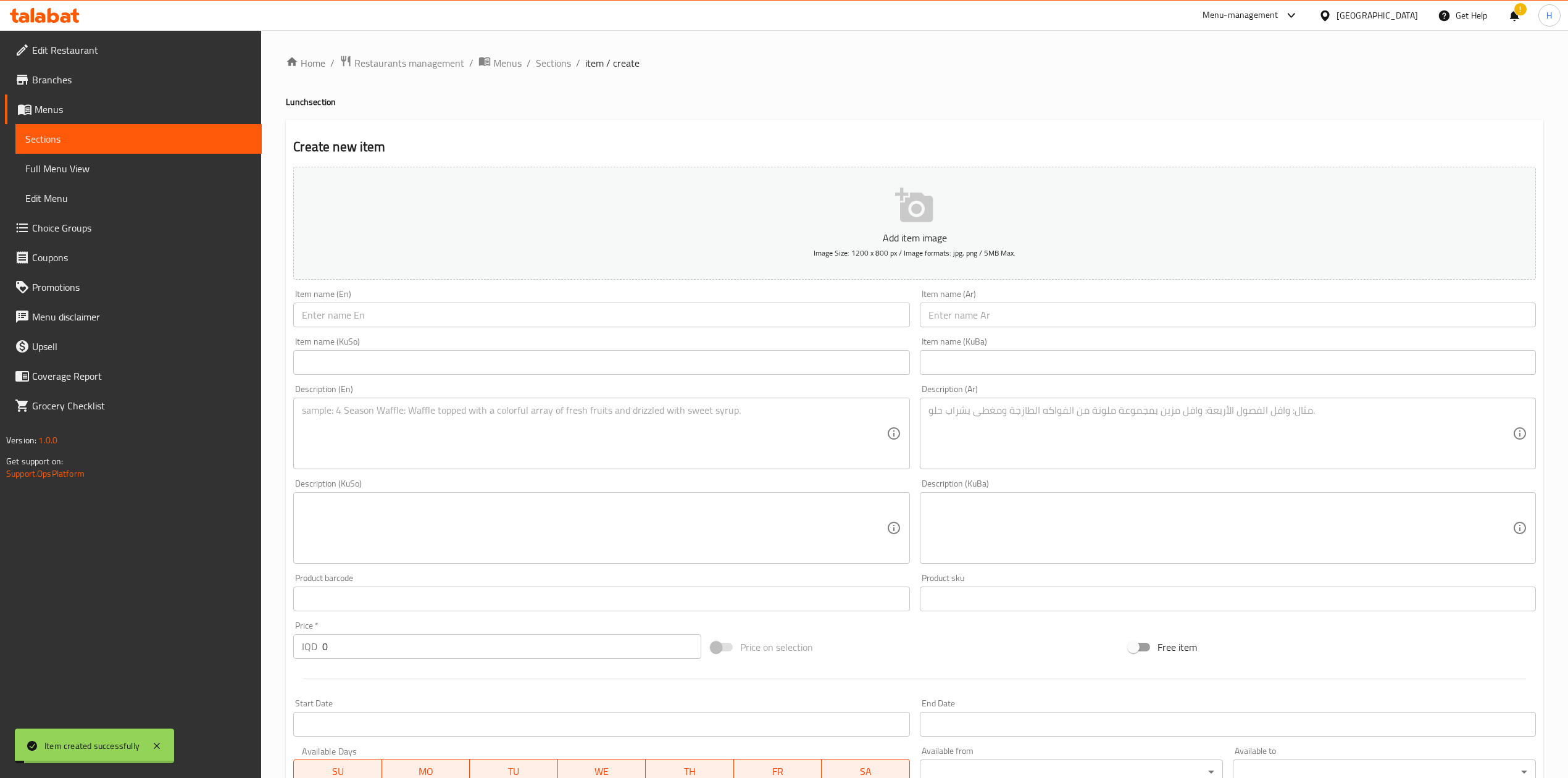
click at [558, 59] on span "Sections" at bounding box center [553, 63] width 35 height 15
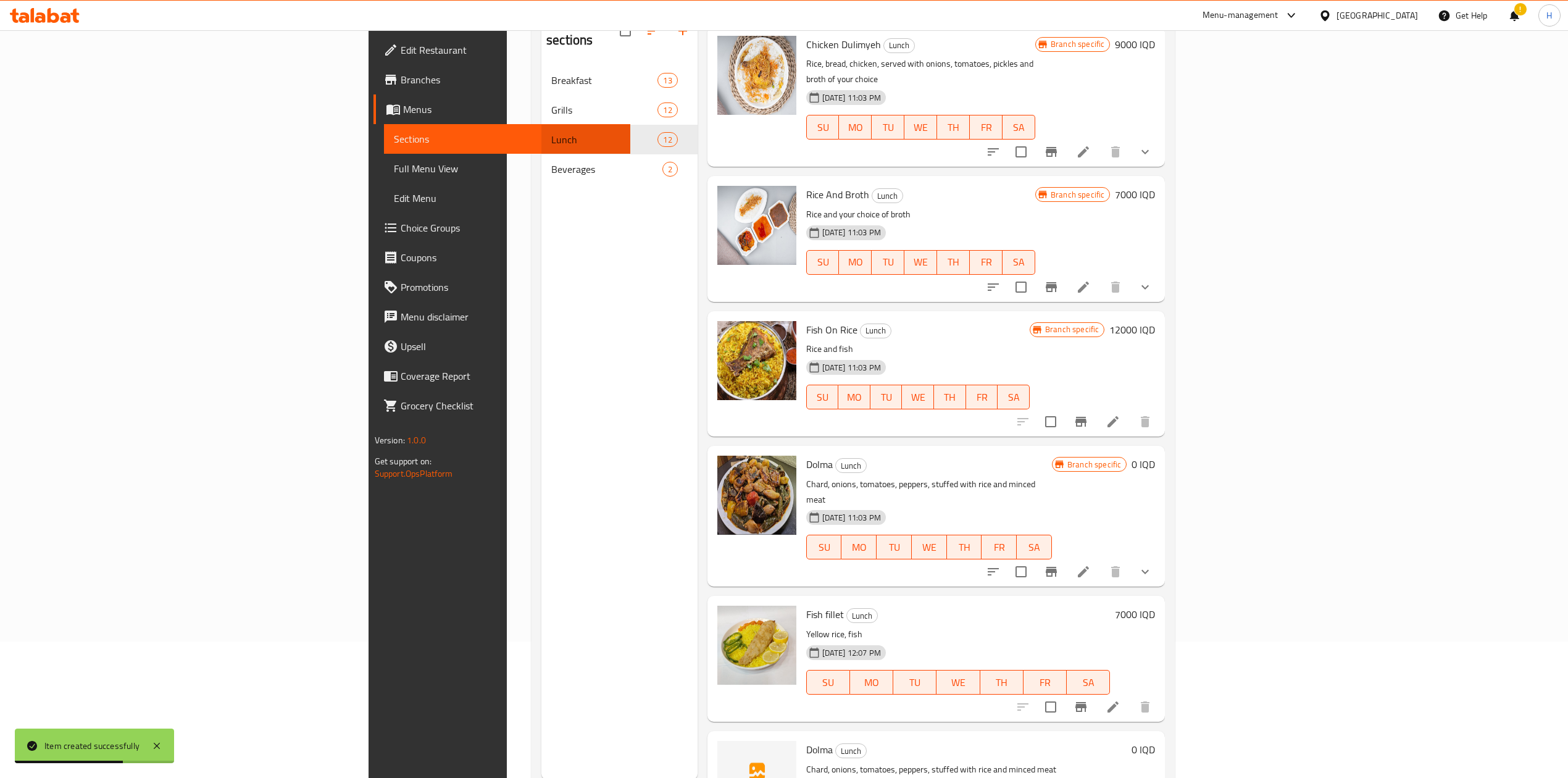
scroll to position [174, 0]
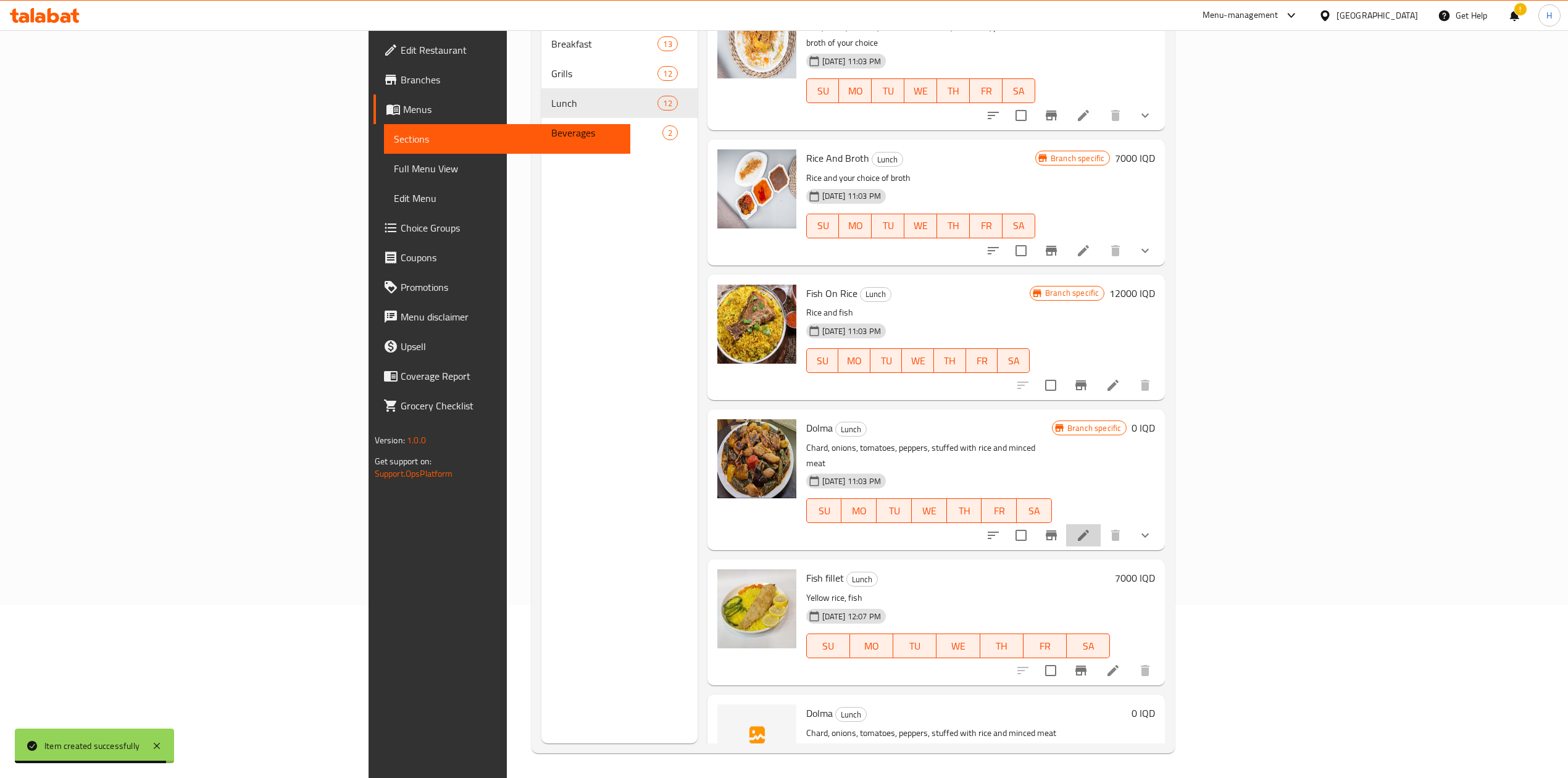
click at [1100, 524] on li at bounding box center [1083, 535] width 34 height 22
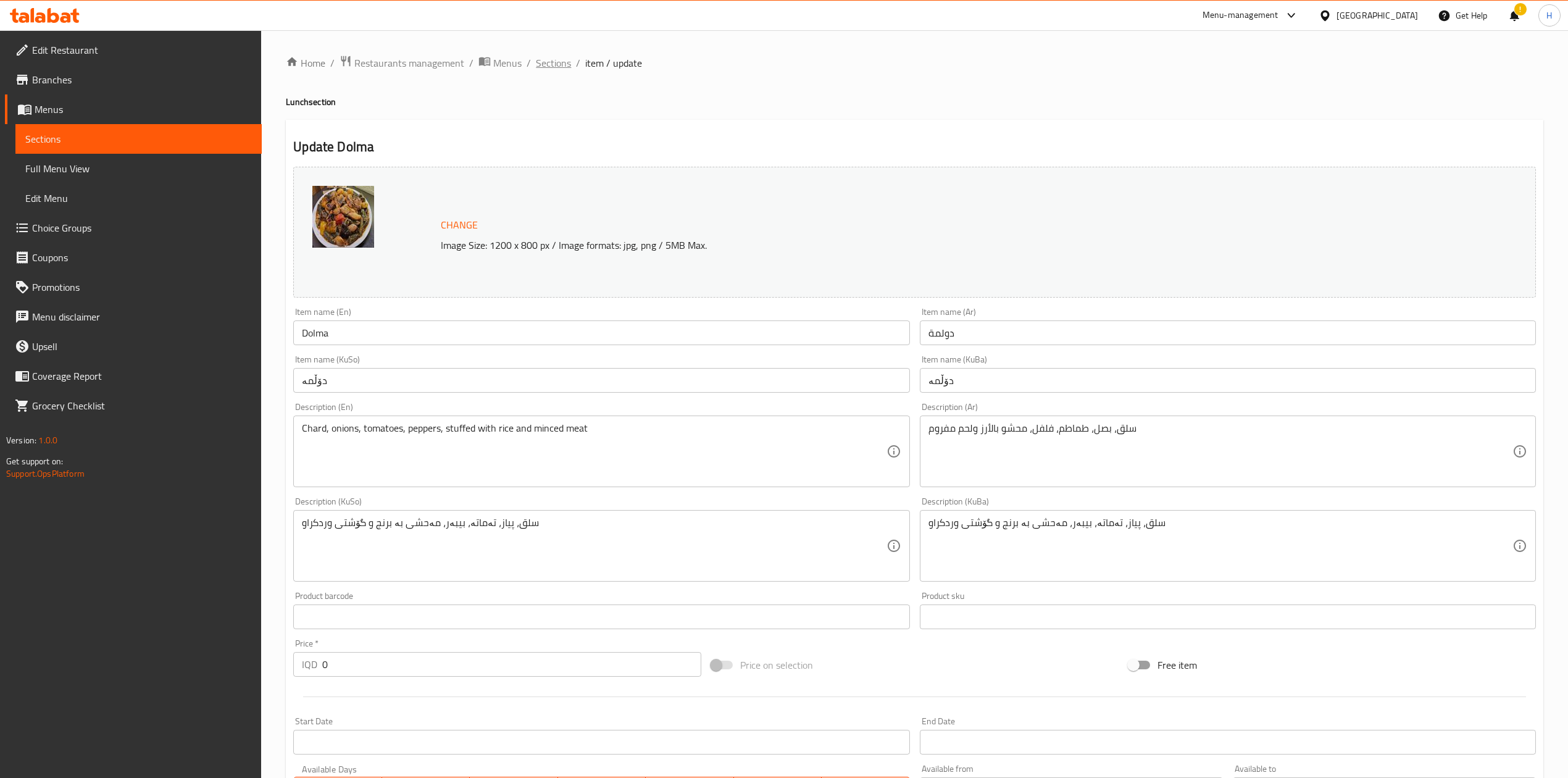
click at [567, 58] on span "Sections" at bounding box center [553, 63] width 35 height 15
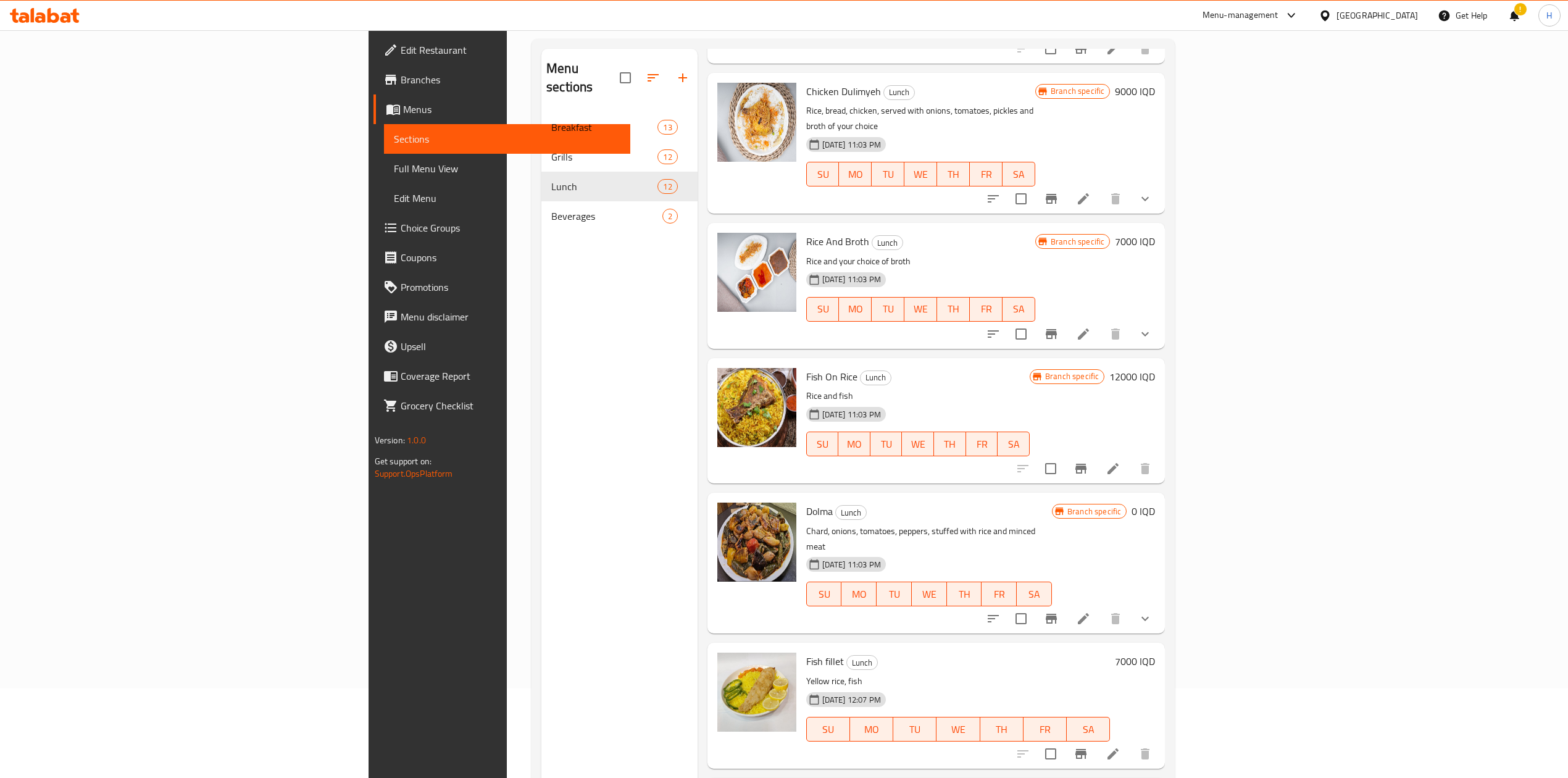
scroll to position [174, 0]
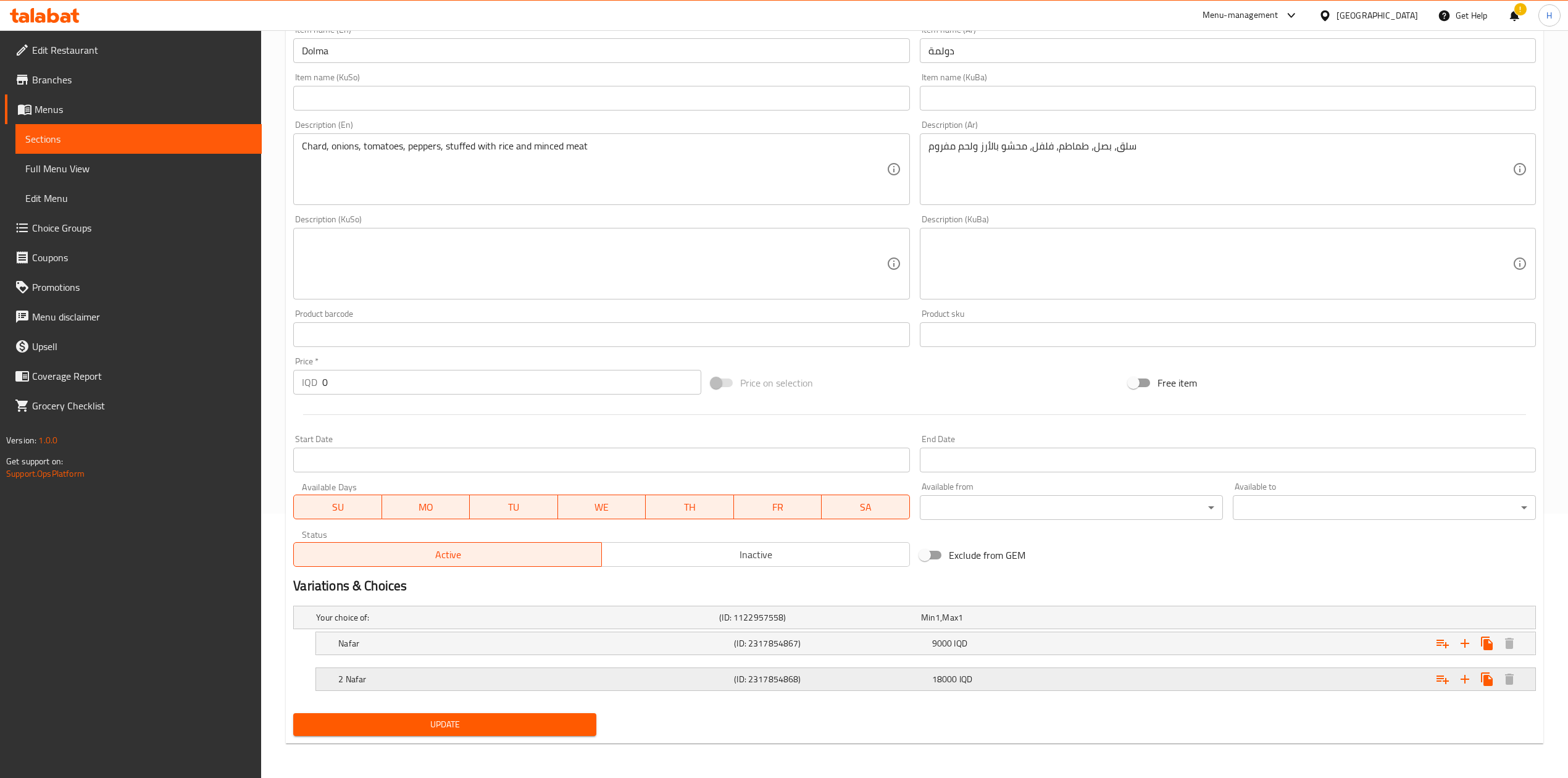
click at [394, 676] on h5 "2 Nafar" at bounding box center [533, 679] width 390 height 12
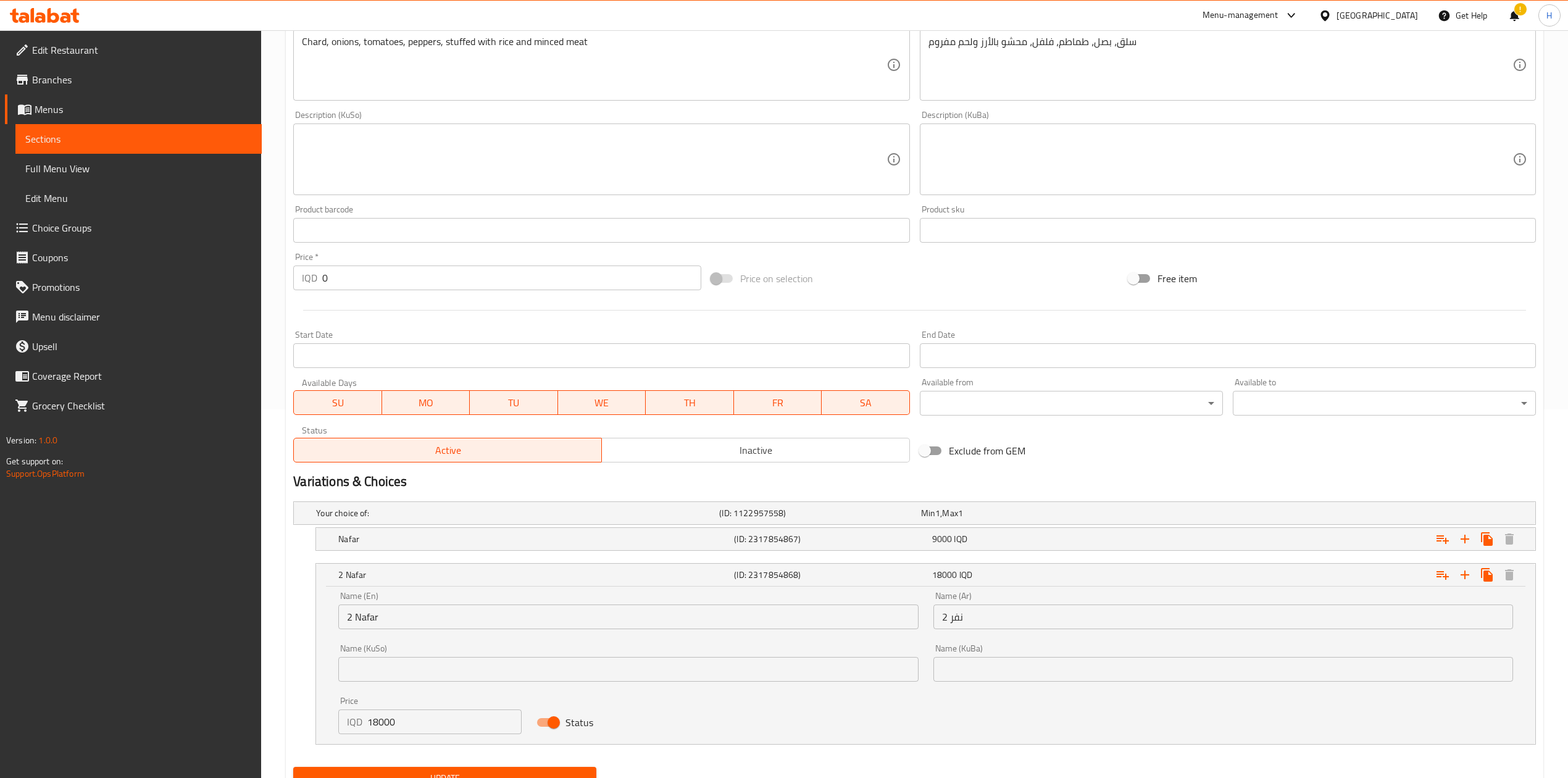
scroll to position [417, 0]
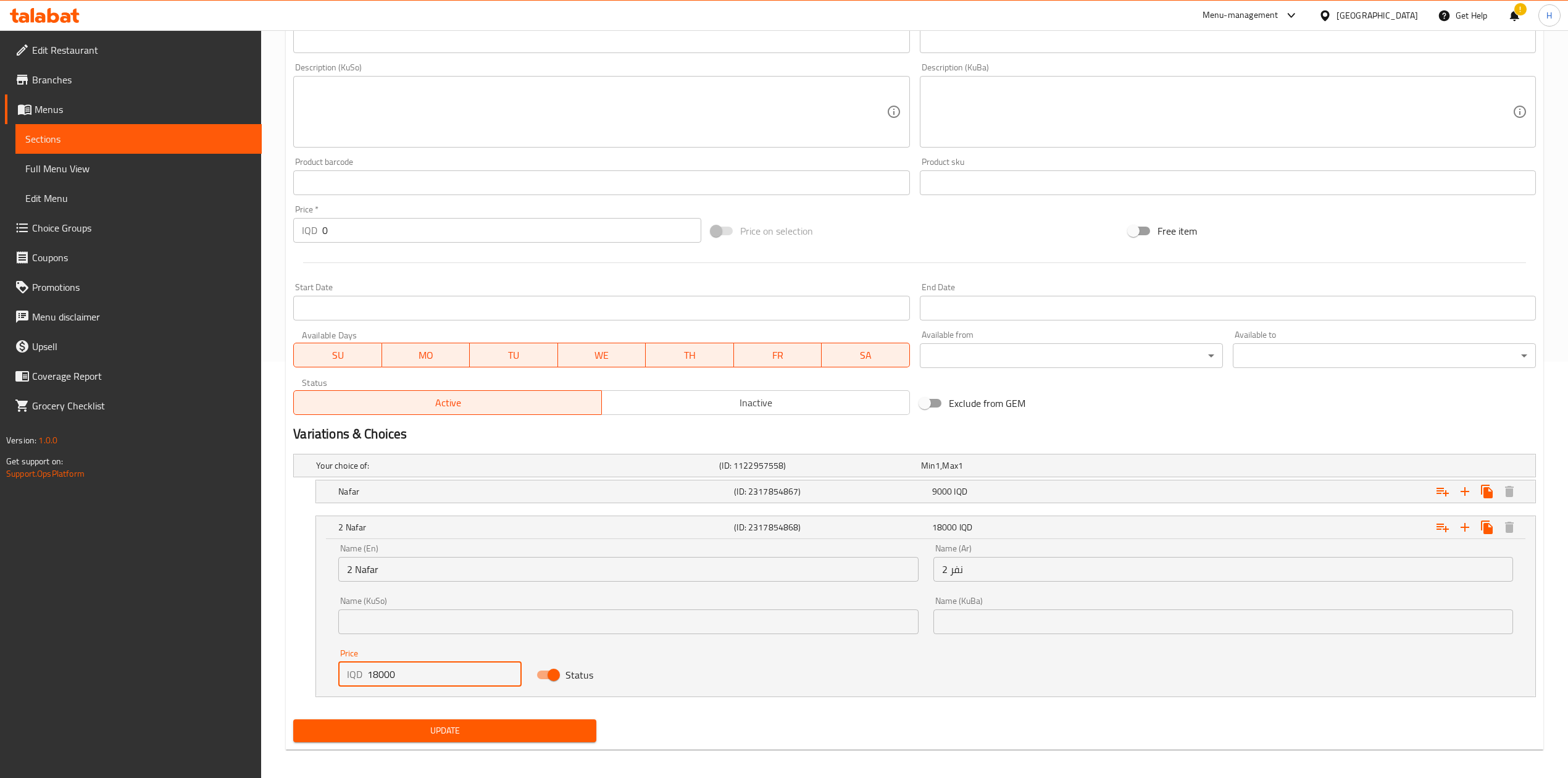
drag, startPoint x: 379, startPoint y: 673, endPoint x: 372, endPoint y: 677, distance: 8.1
click at [372, 677] on input "18000" at bounding box center [444, 674] width 154 height 25
type input "16000"
click at [401, 732] on span "Update" at bounding box center [444, 731] width 283 height 15
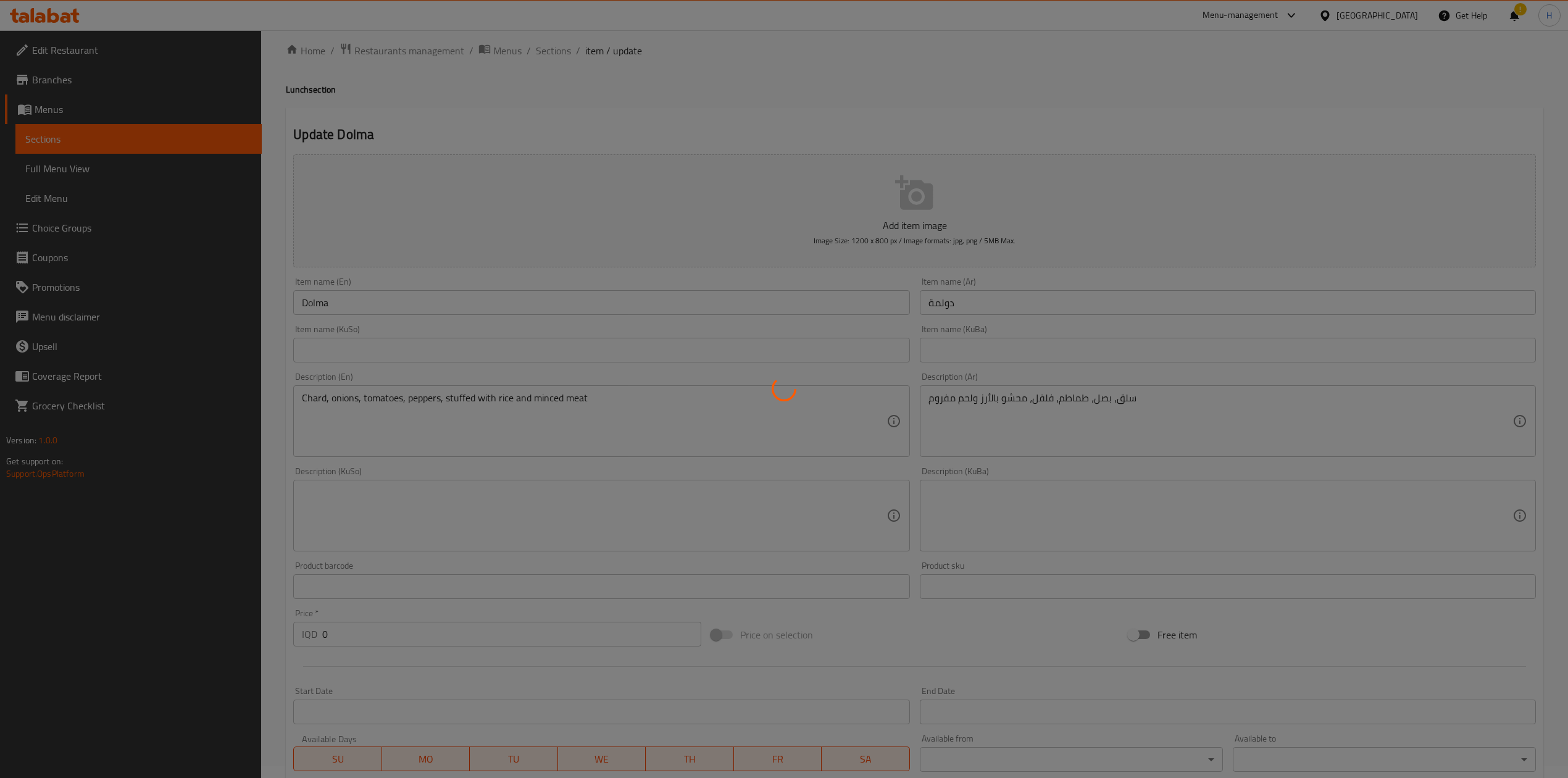
scroll to position [0, 0]
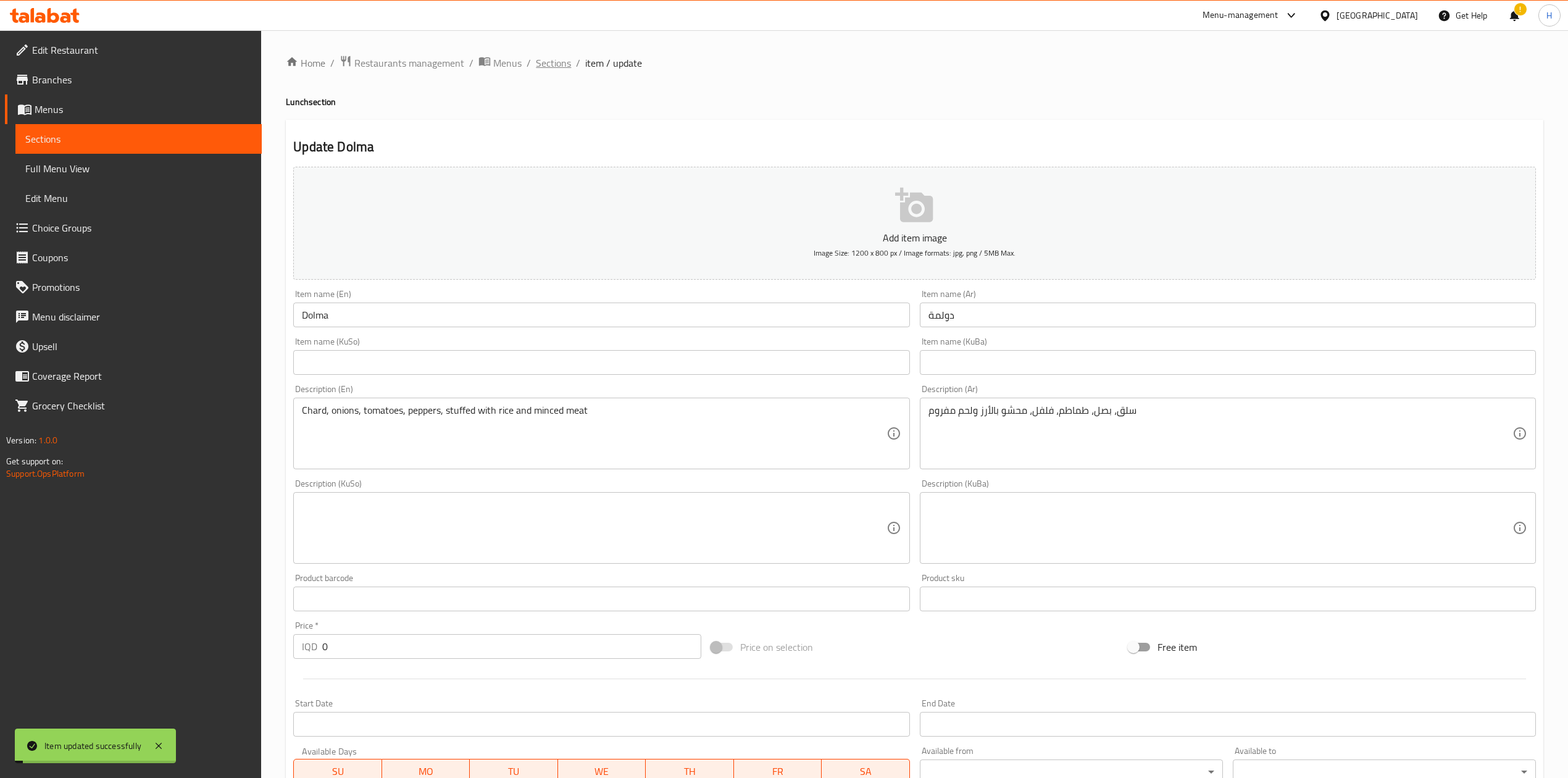
click at [558, 66] on span "Sections" at bounding box center [553, 63] width 35 height 15
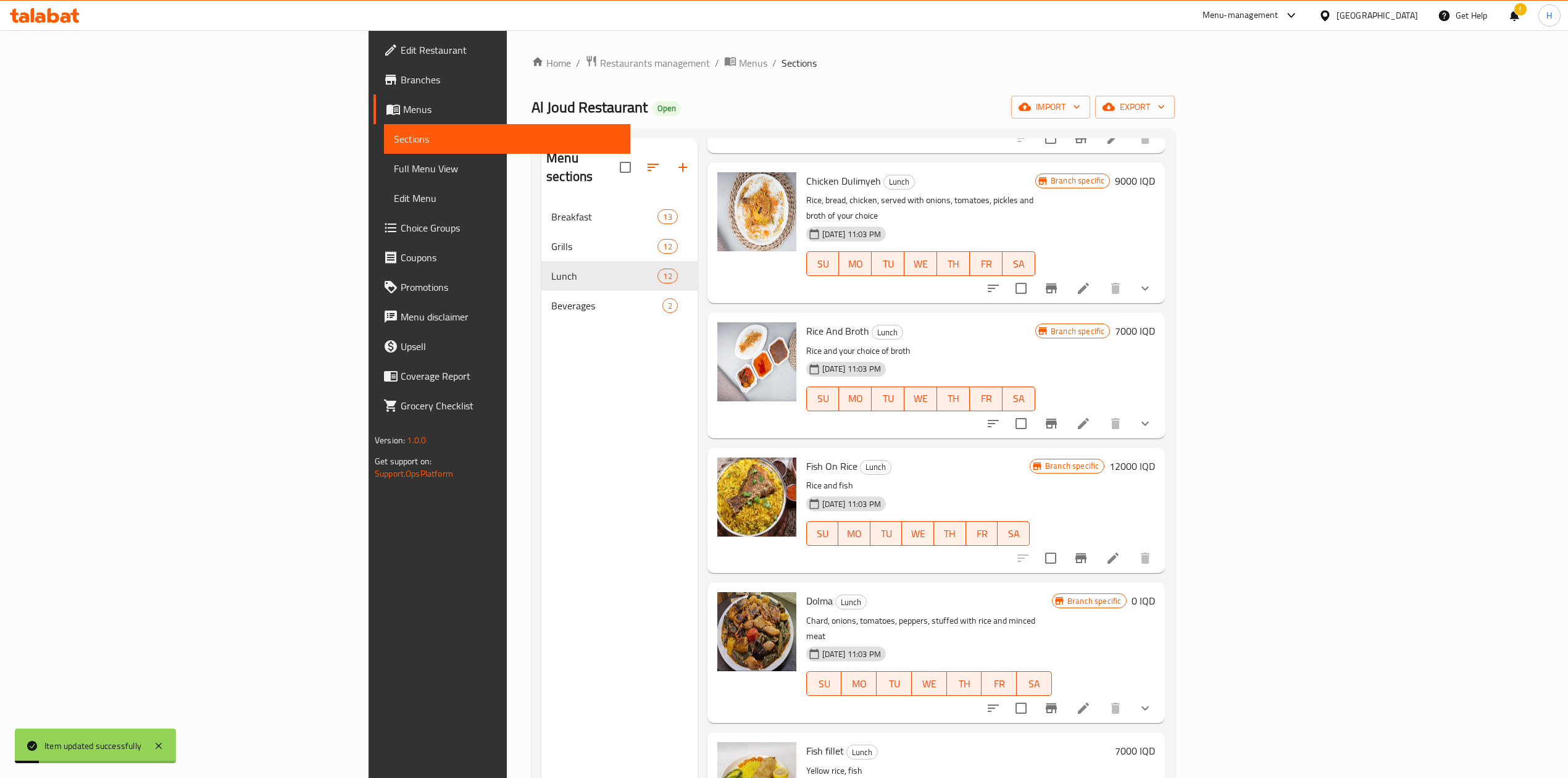
scroll to position [174, 0]
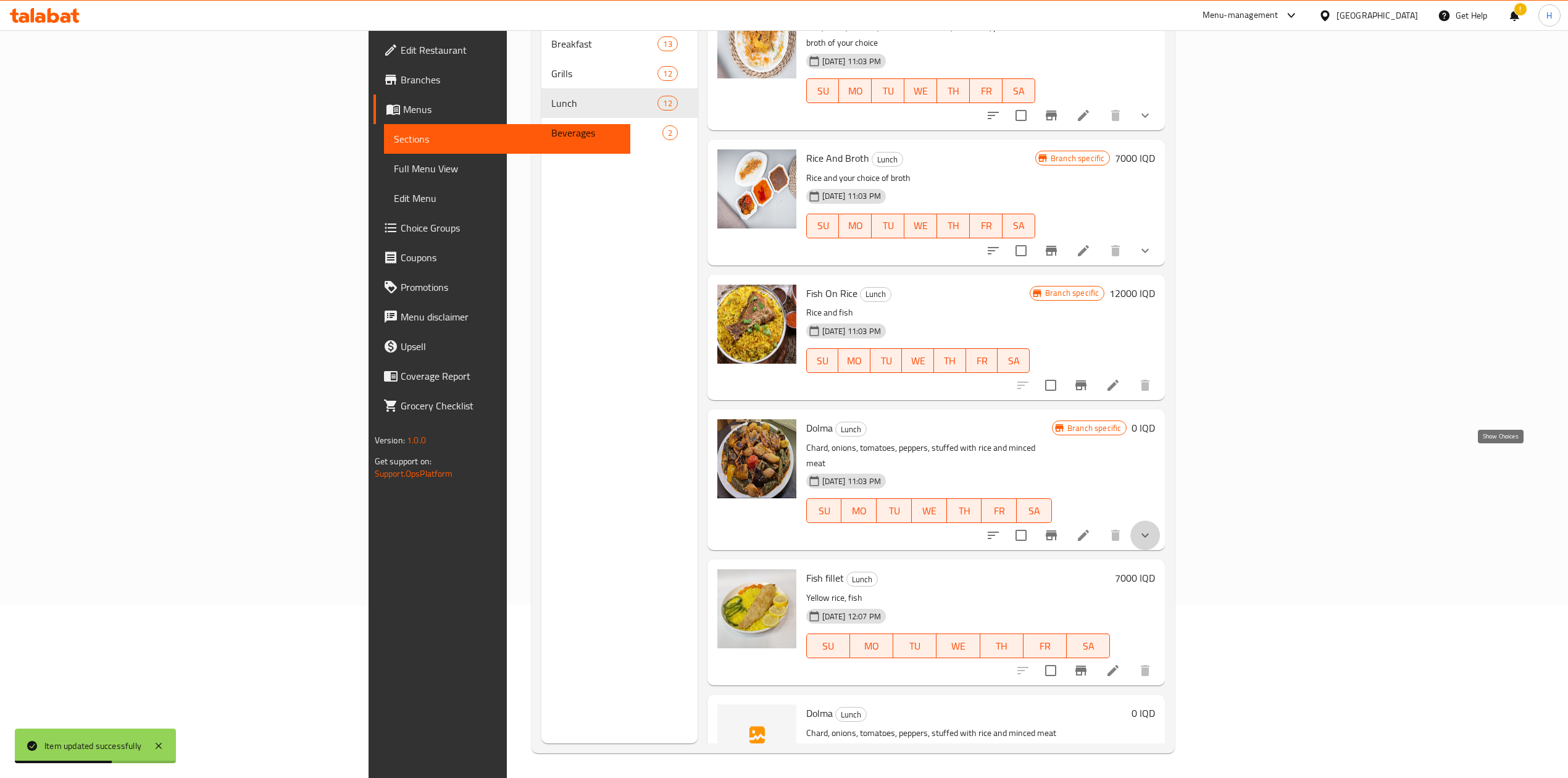
click at [1153, 528] on icon "show more" at bounding box center [1144, 535] width 15 height 15
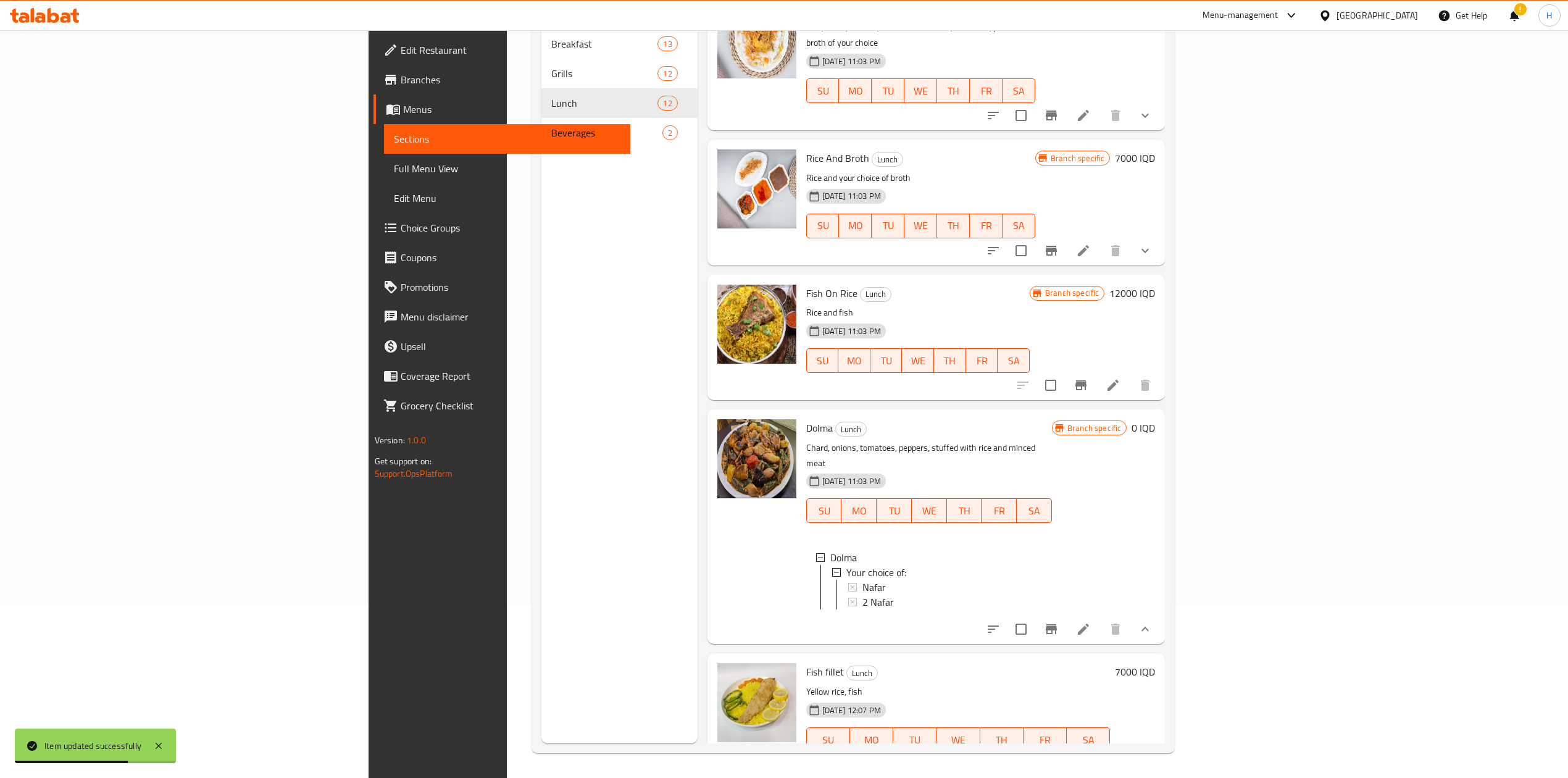
click at [1100, 618] on li at bounding box center [1083, 629] width 34 height 22
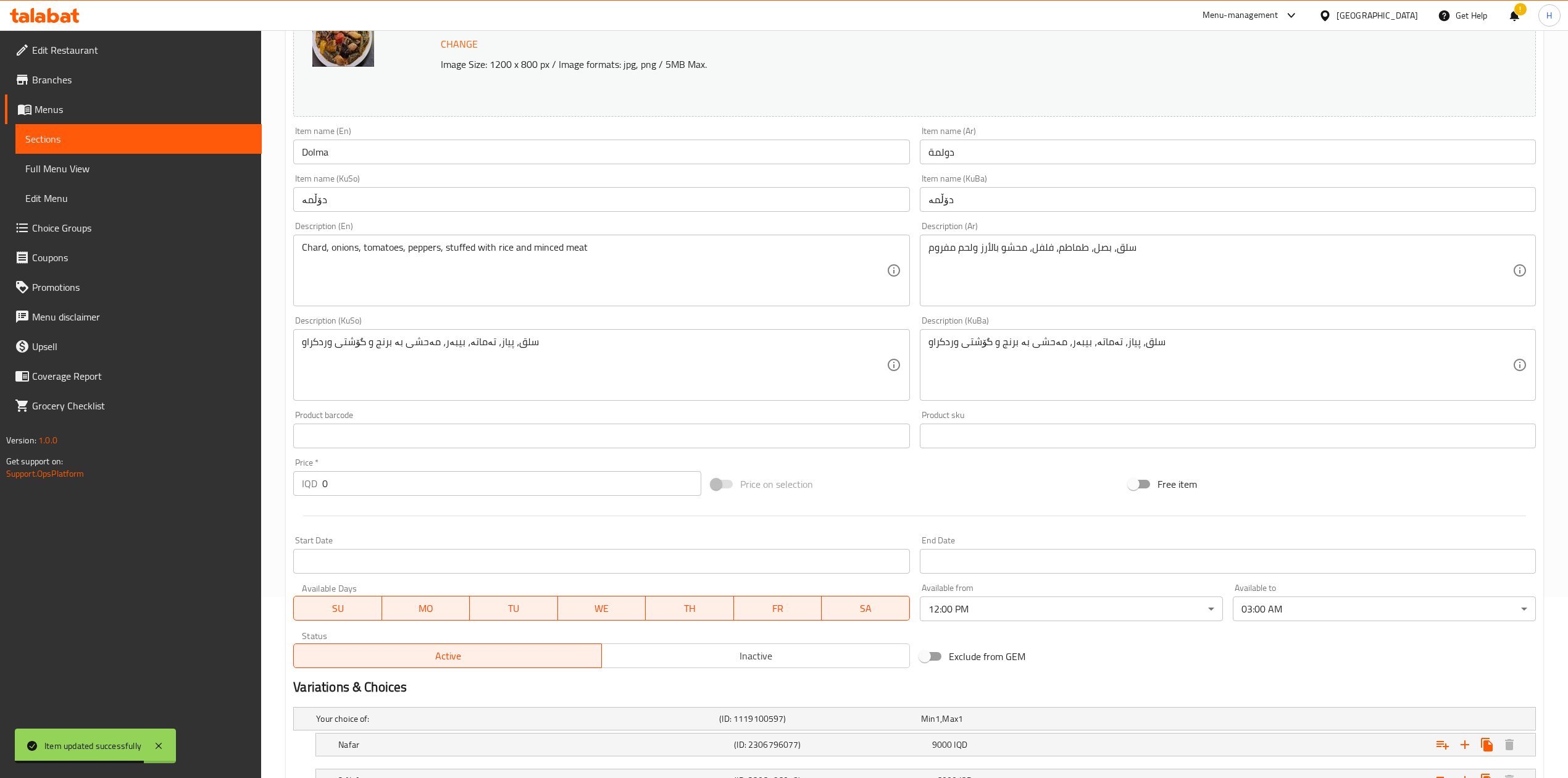
scroll to position [284, 0]
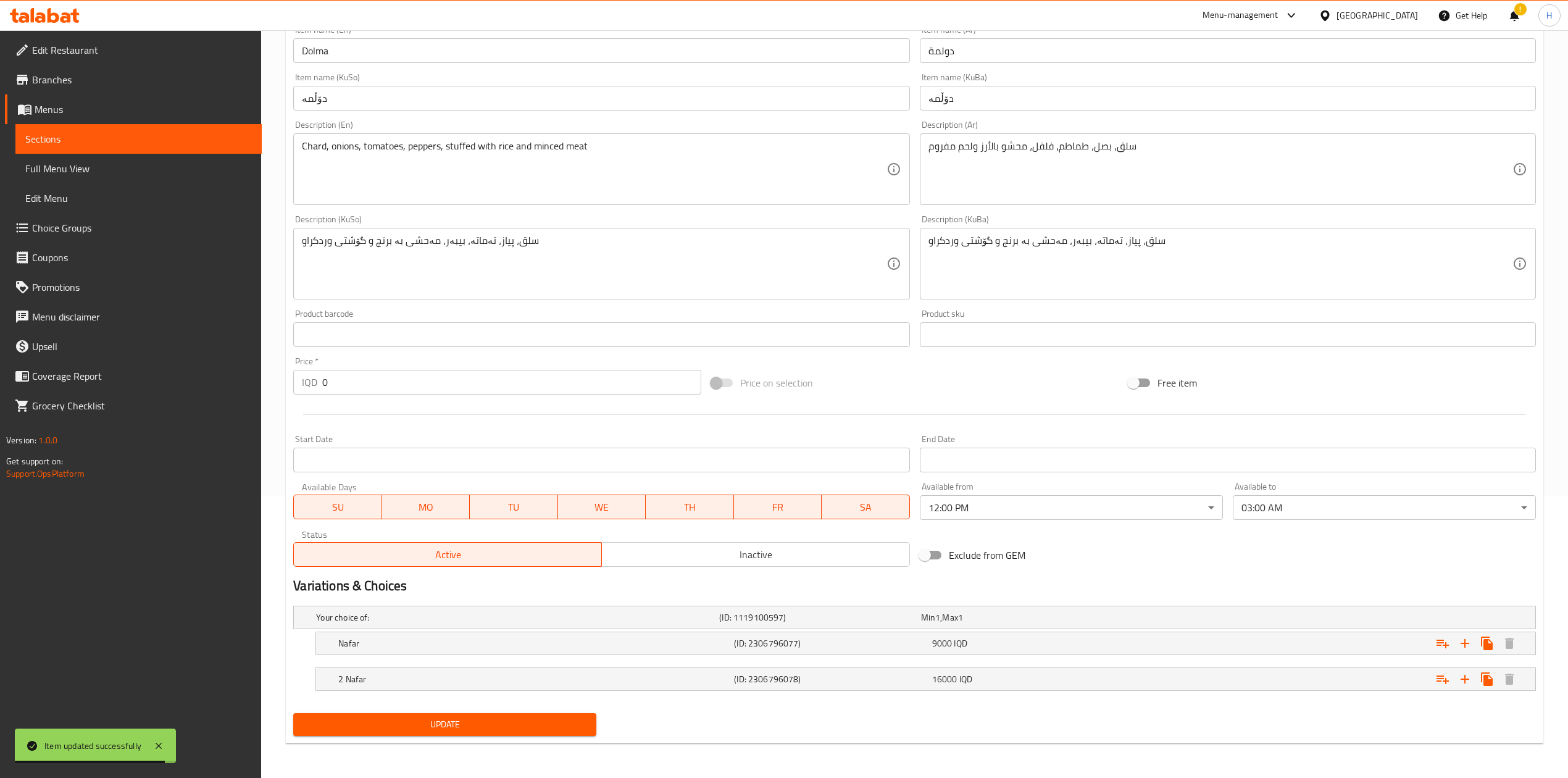
click at [694, 550] on span "Inactive" at bounding box center [755, 554] width 298 height 18
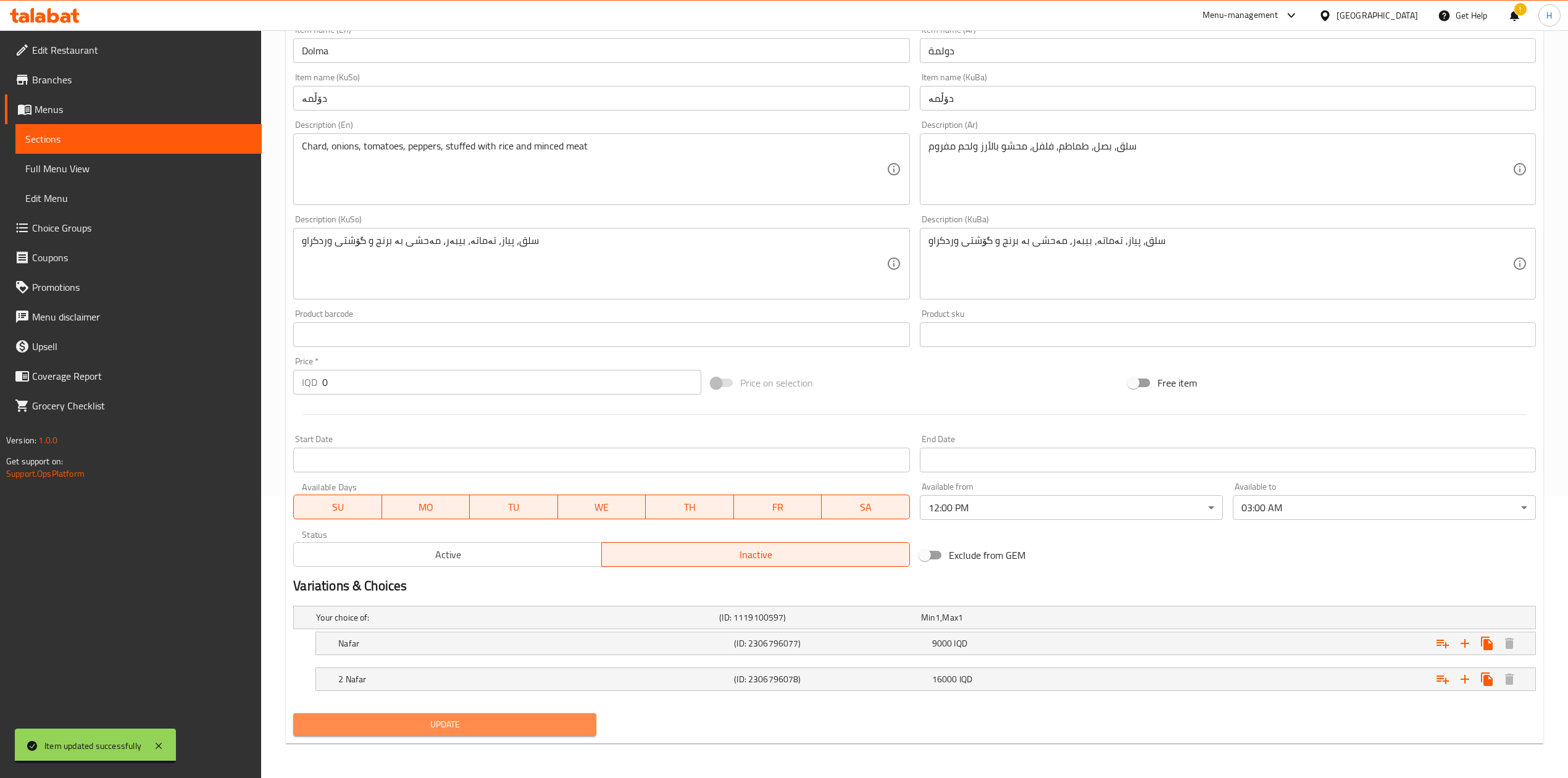
click at [550, 719] on span "Update" at bounding box center [444, 725] width 283 height 15
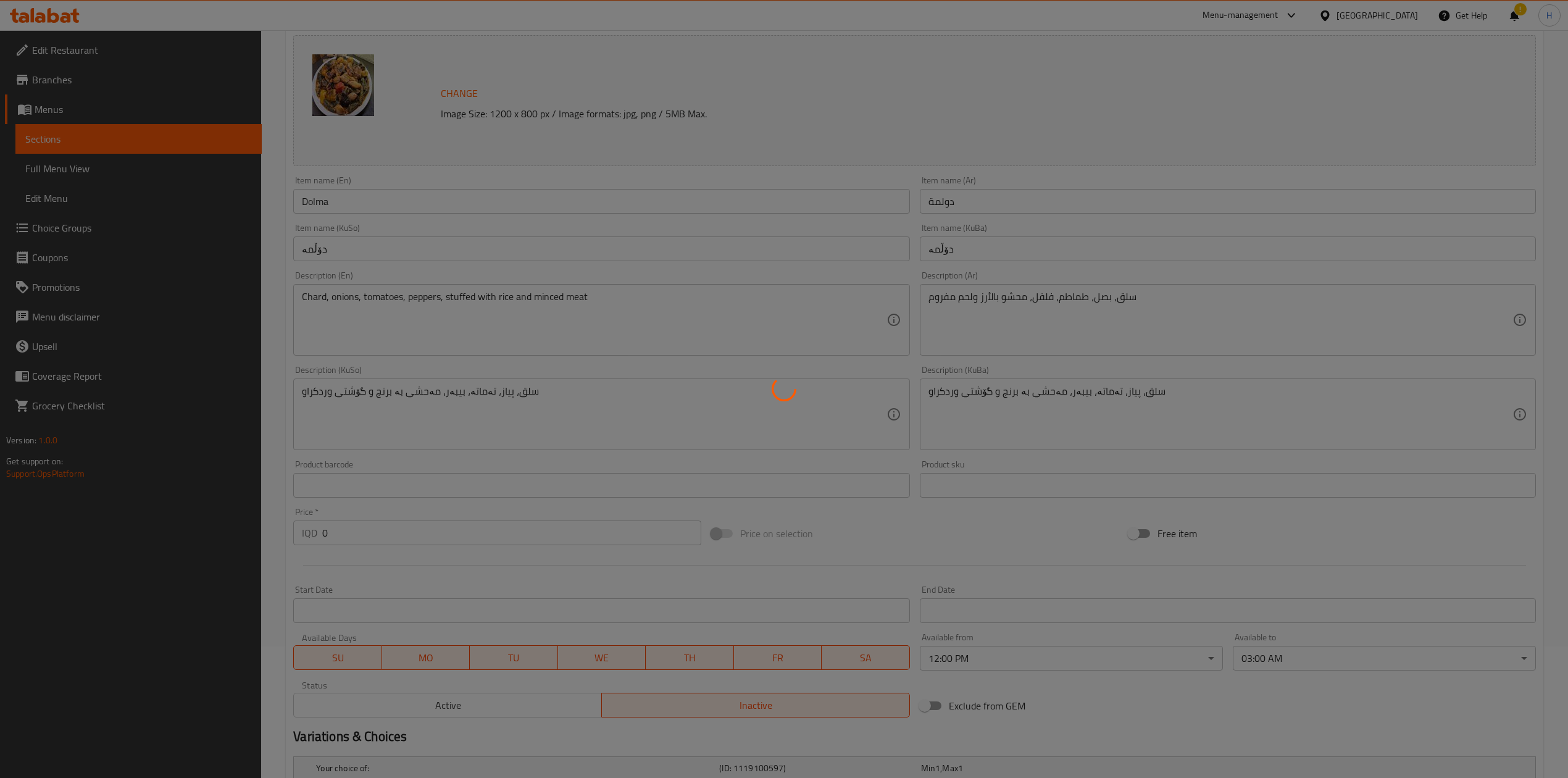
scroll to position [0, 0]
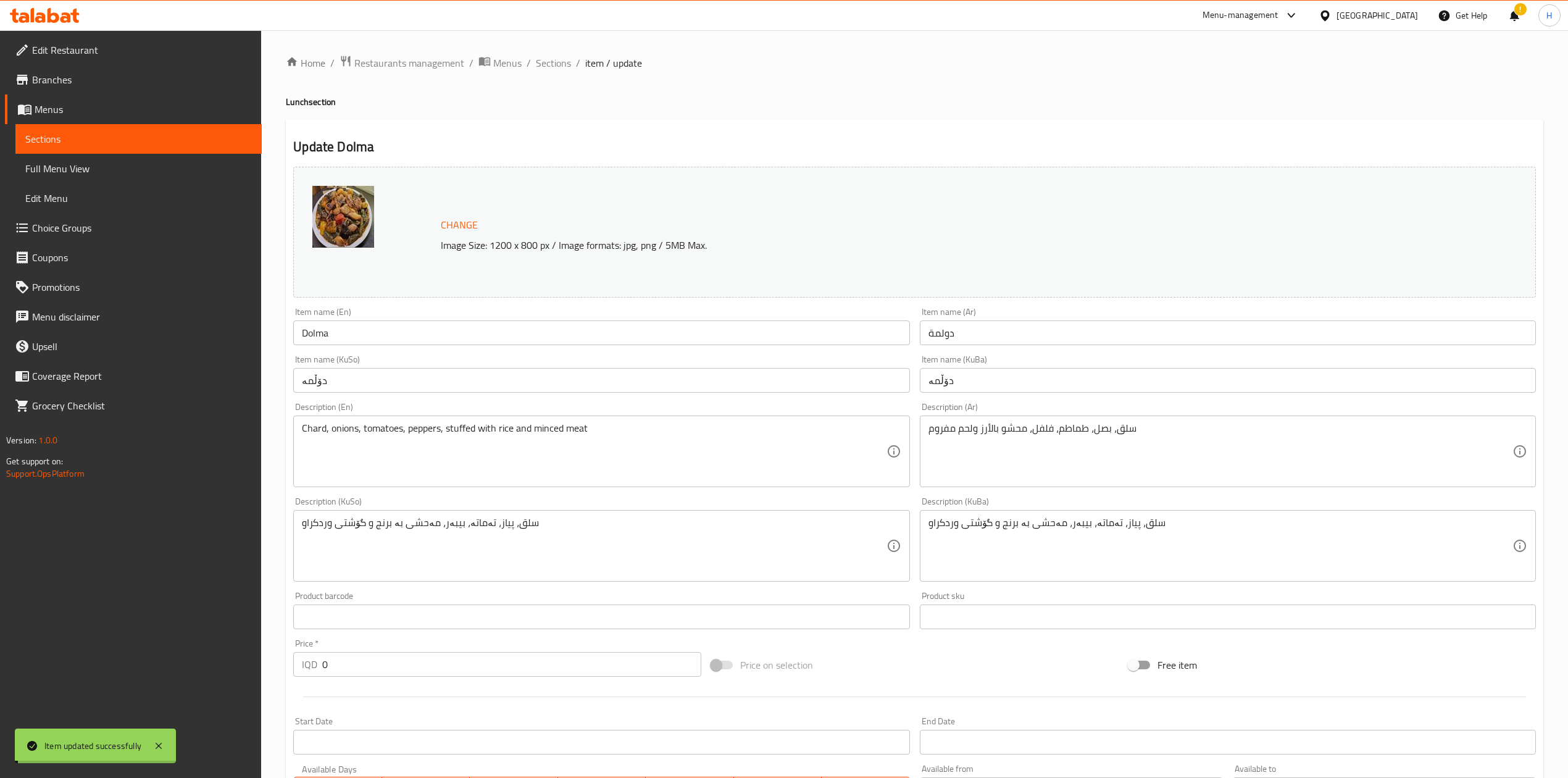
click at [556, 65] on span "Sections" at bounding box center [553, 63] width 35 height 15
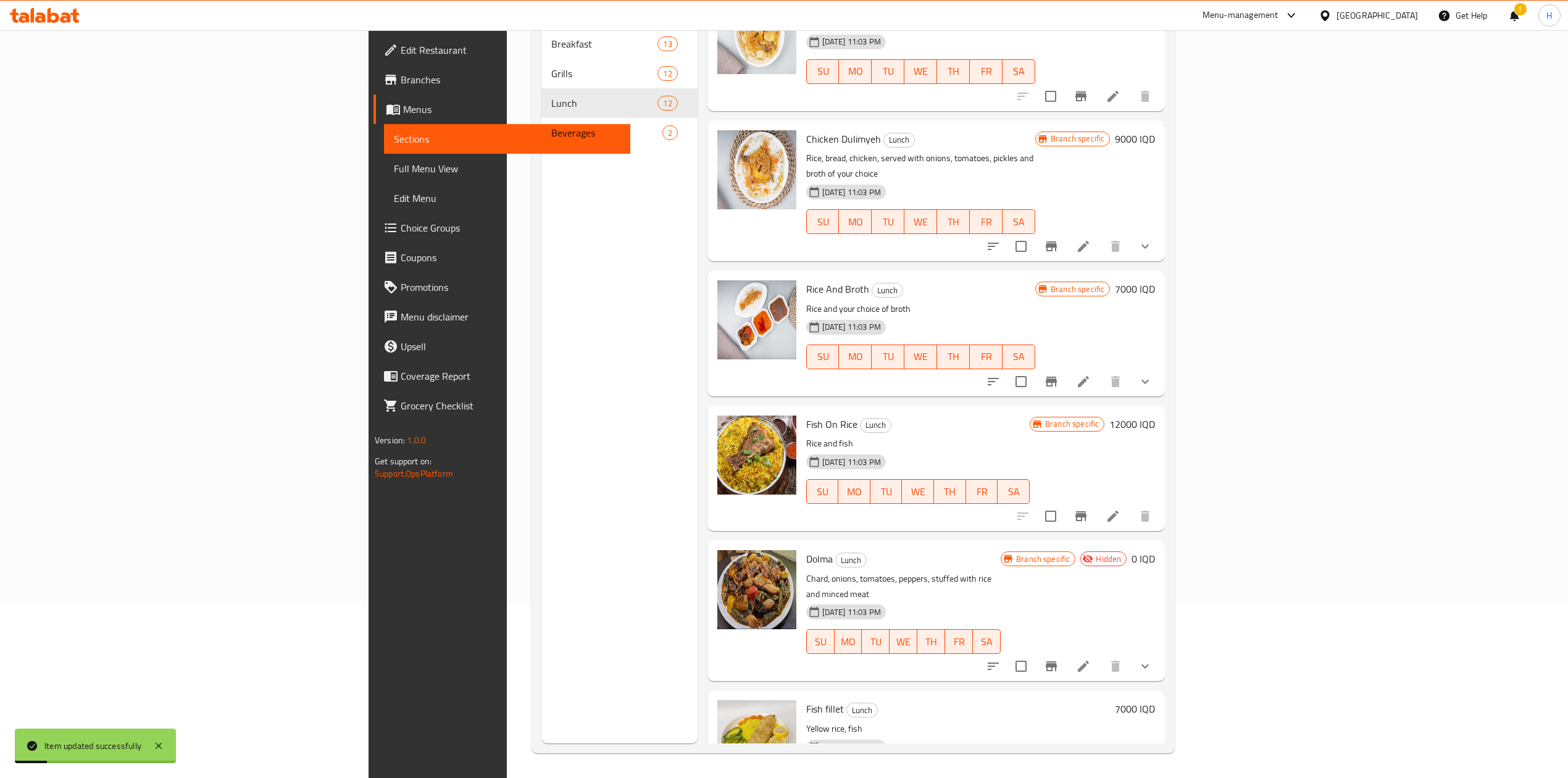
scroll to position [872, 0]
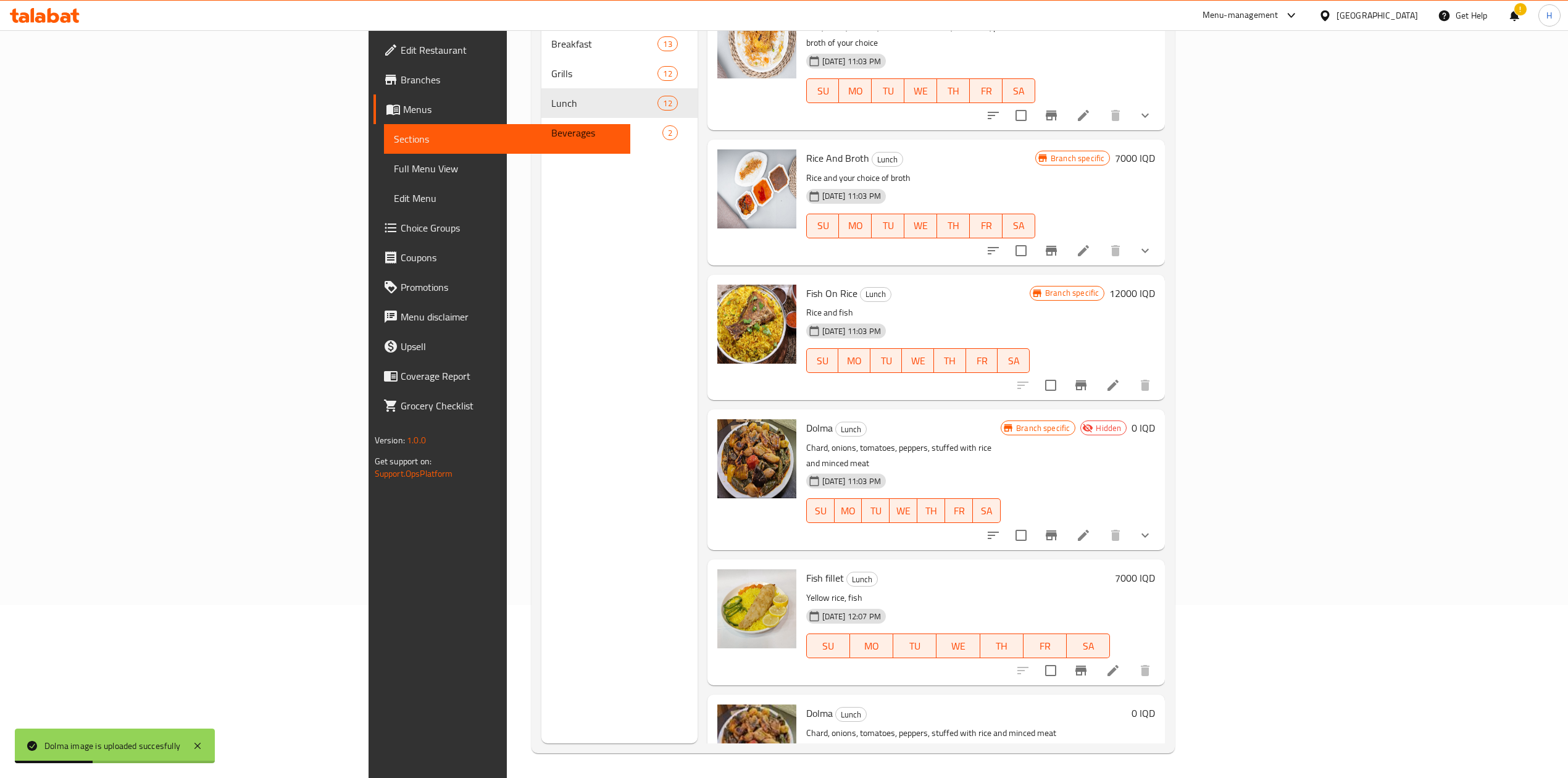
click at [1026, 695] on div "Dolma Lunch Chard, onions, tomatoes, peppers, stuffed with rice and minced meat…" at bounding box center [936, 757] width 458 height 126
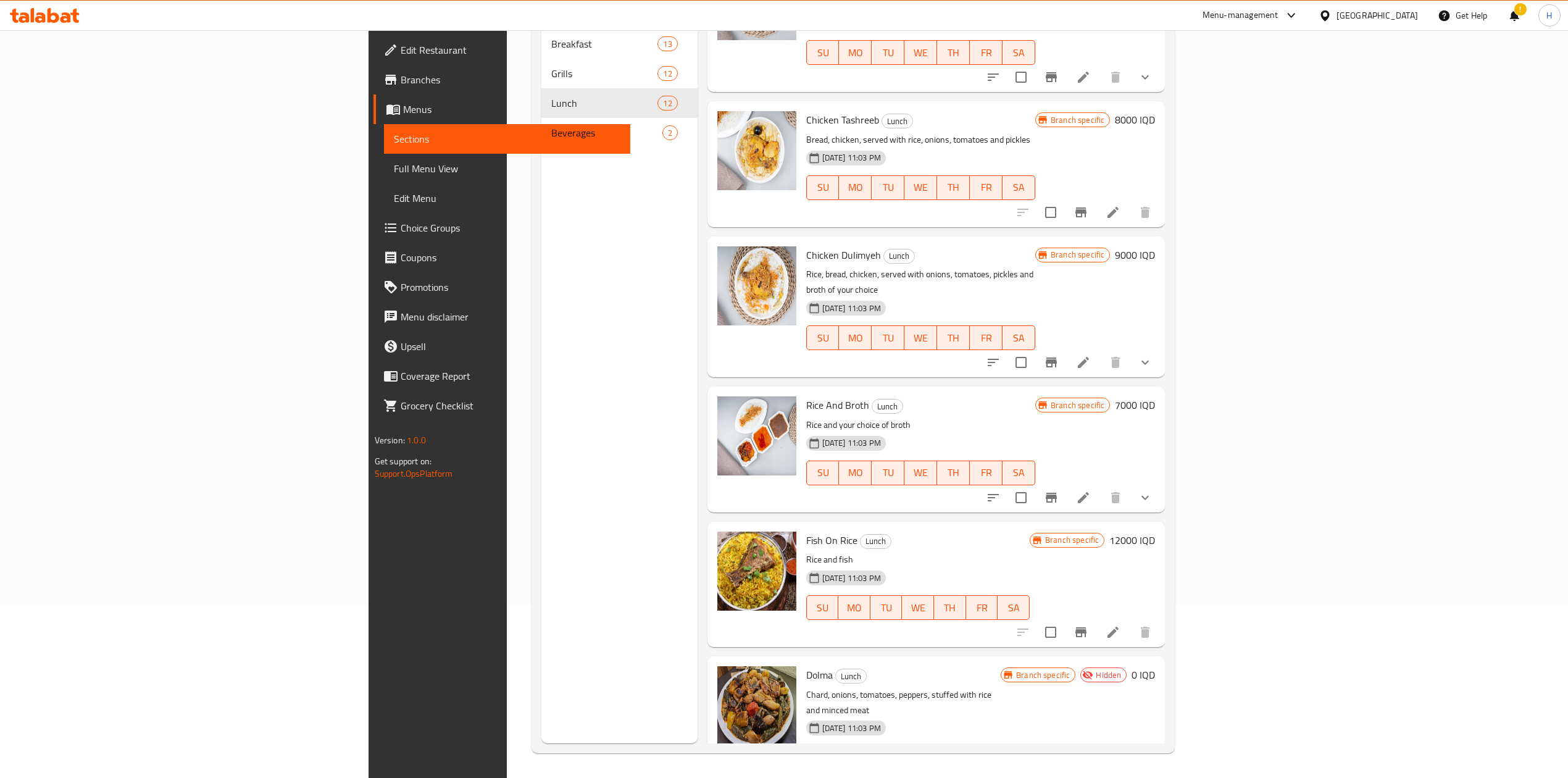
scroll to position [0, 0]
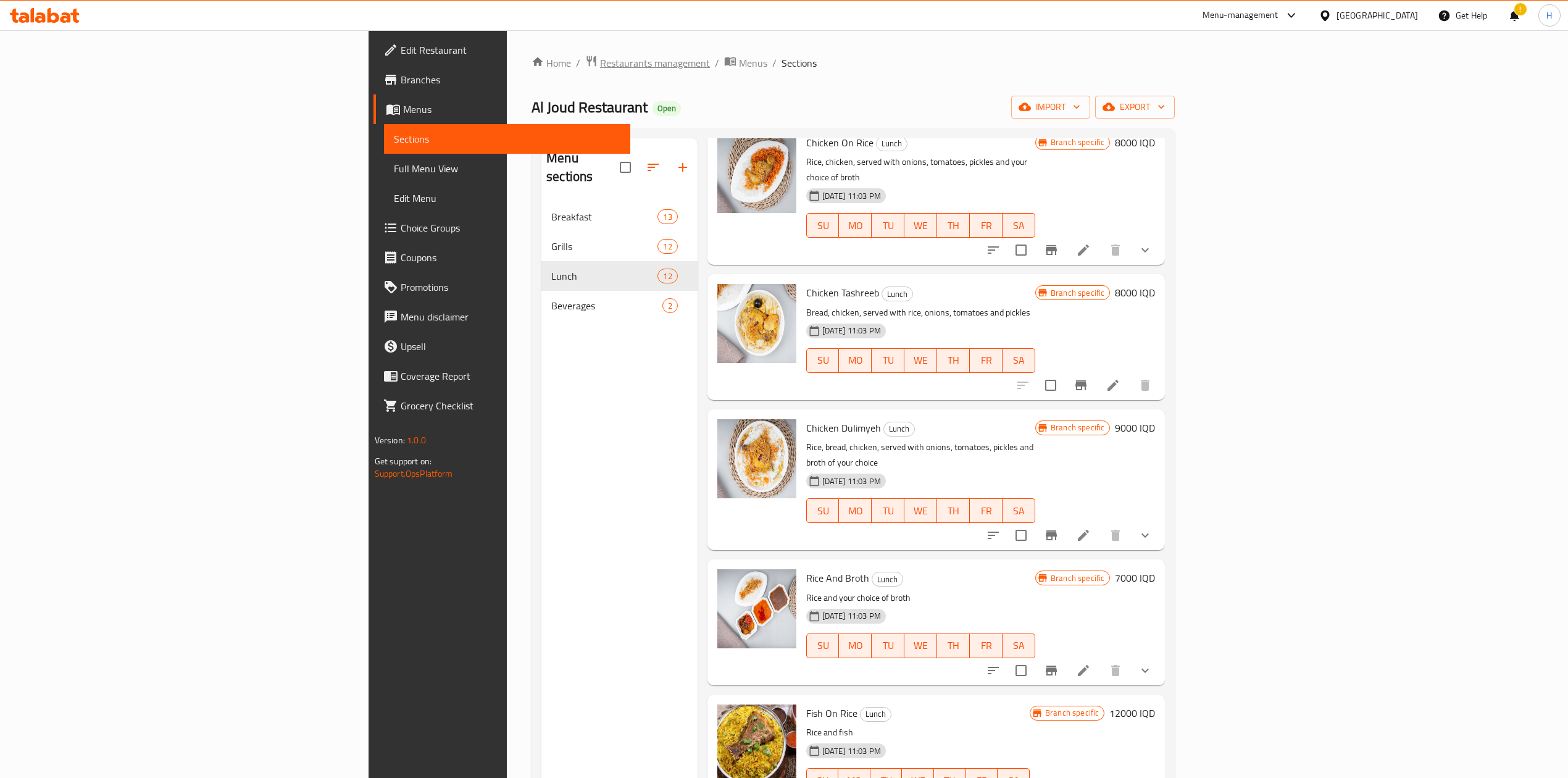
click at [600, 65] on span "Restaurants management" at bounding box center [655, 63] width 110 height 15
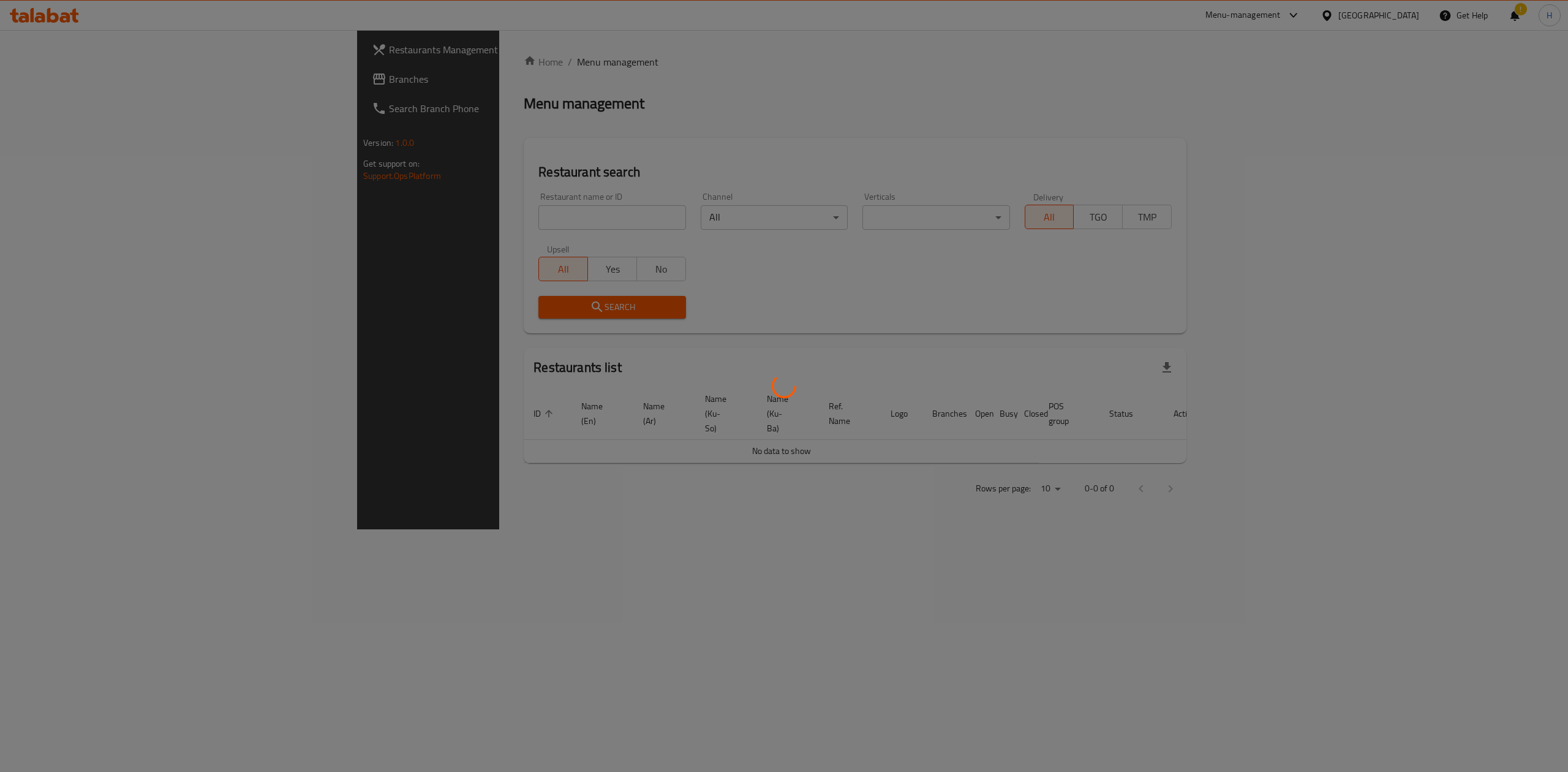
click at [426, 216] on div at bounding box center [784, 386] width 1568 height 772
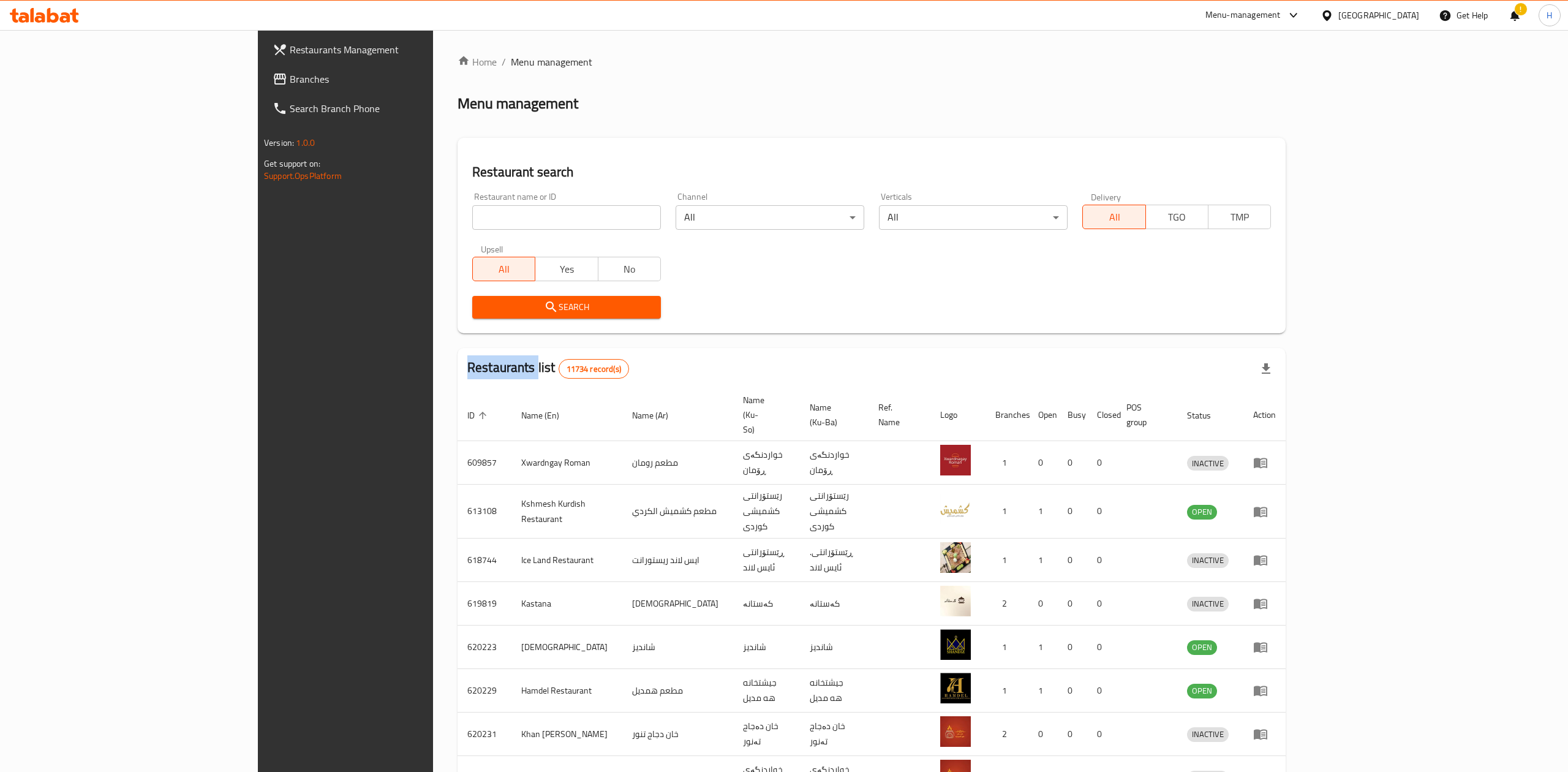
click at [426, 216] on div at bounding box center [784, 386] width 1568 height 772
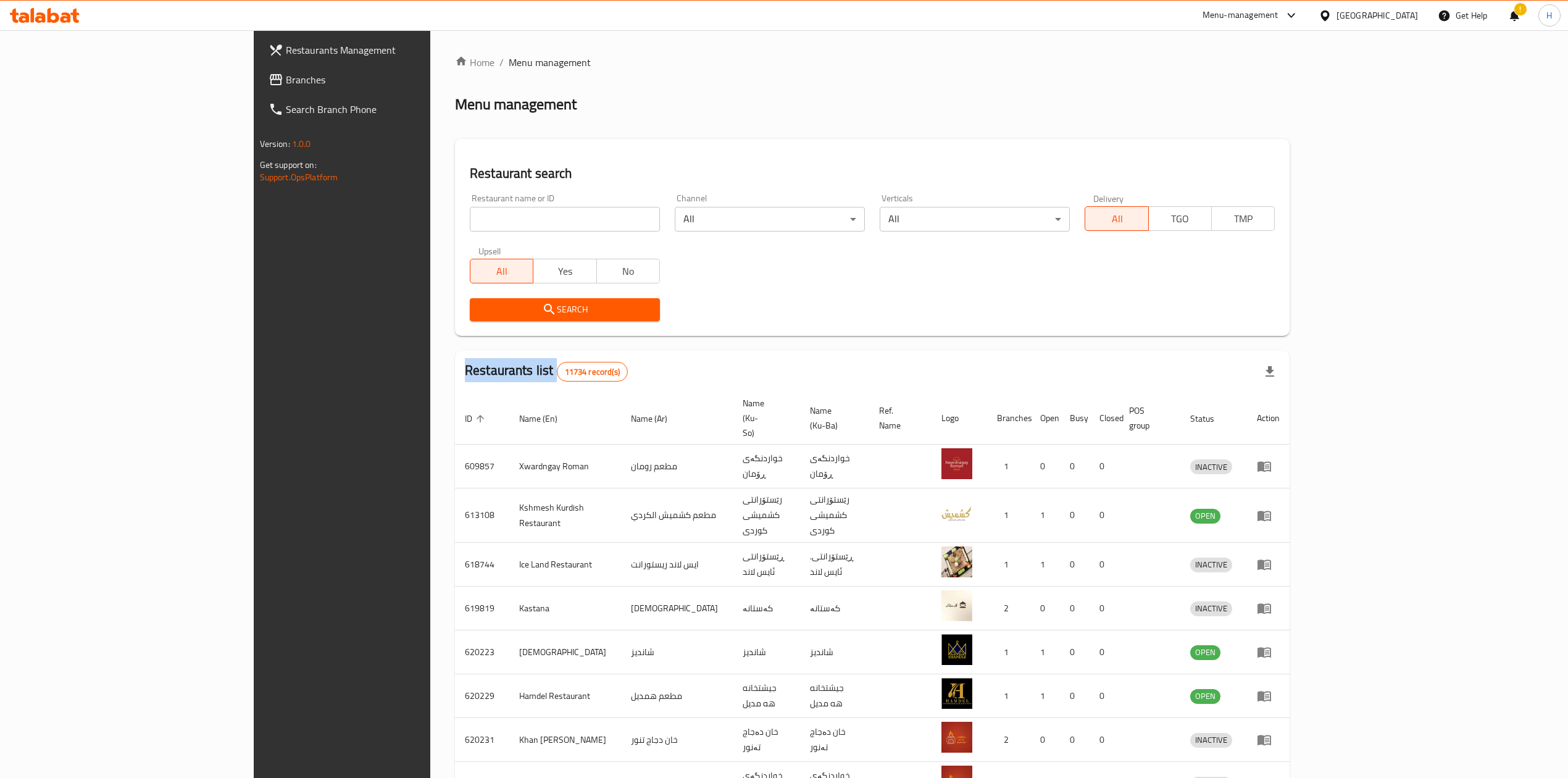
click at [455, 218] on div "Home / Menu management Menu management Restaurant search Restaurant name or ID …" at bounding box center [872, 495] width 834 height 880
click at [470, 218] on input "search" at bounding box center [564, 219] width 190 height 25
type input "3"
type input "w"
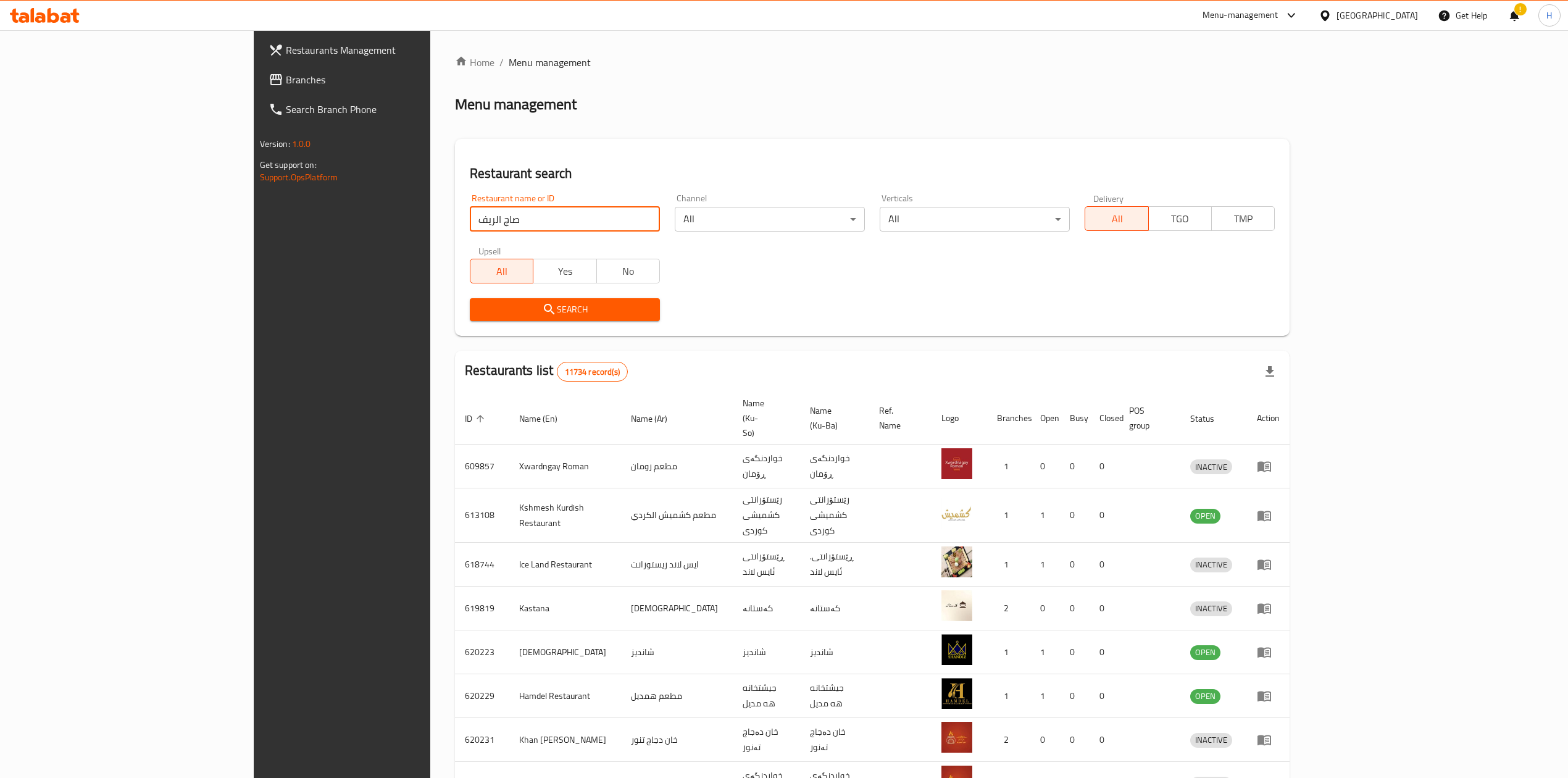
type input "صاج الريف"
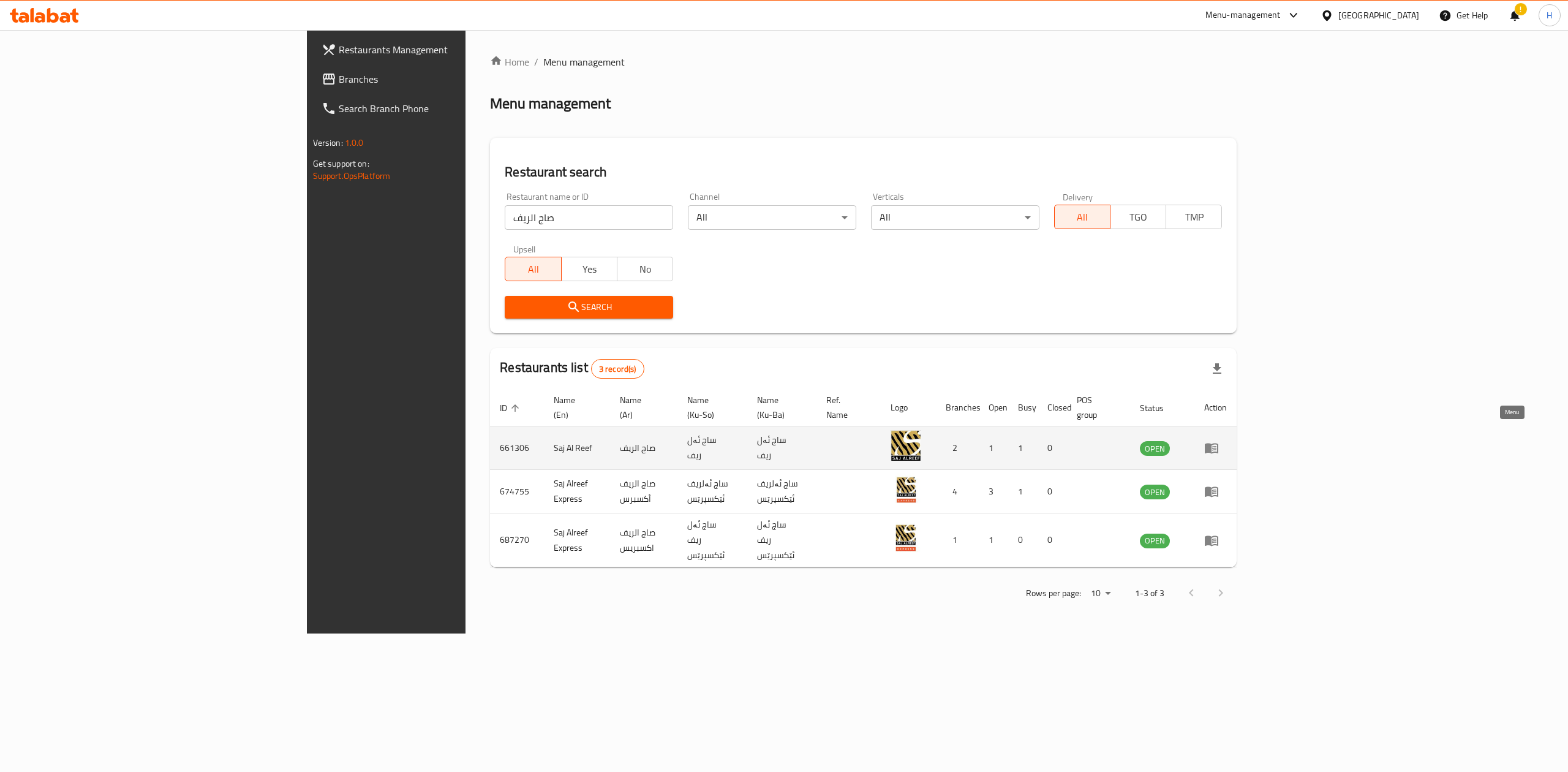
click at [1218, 444] on icon "enhanced table" at bounding box center [1211, 449] width 14 height 10
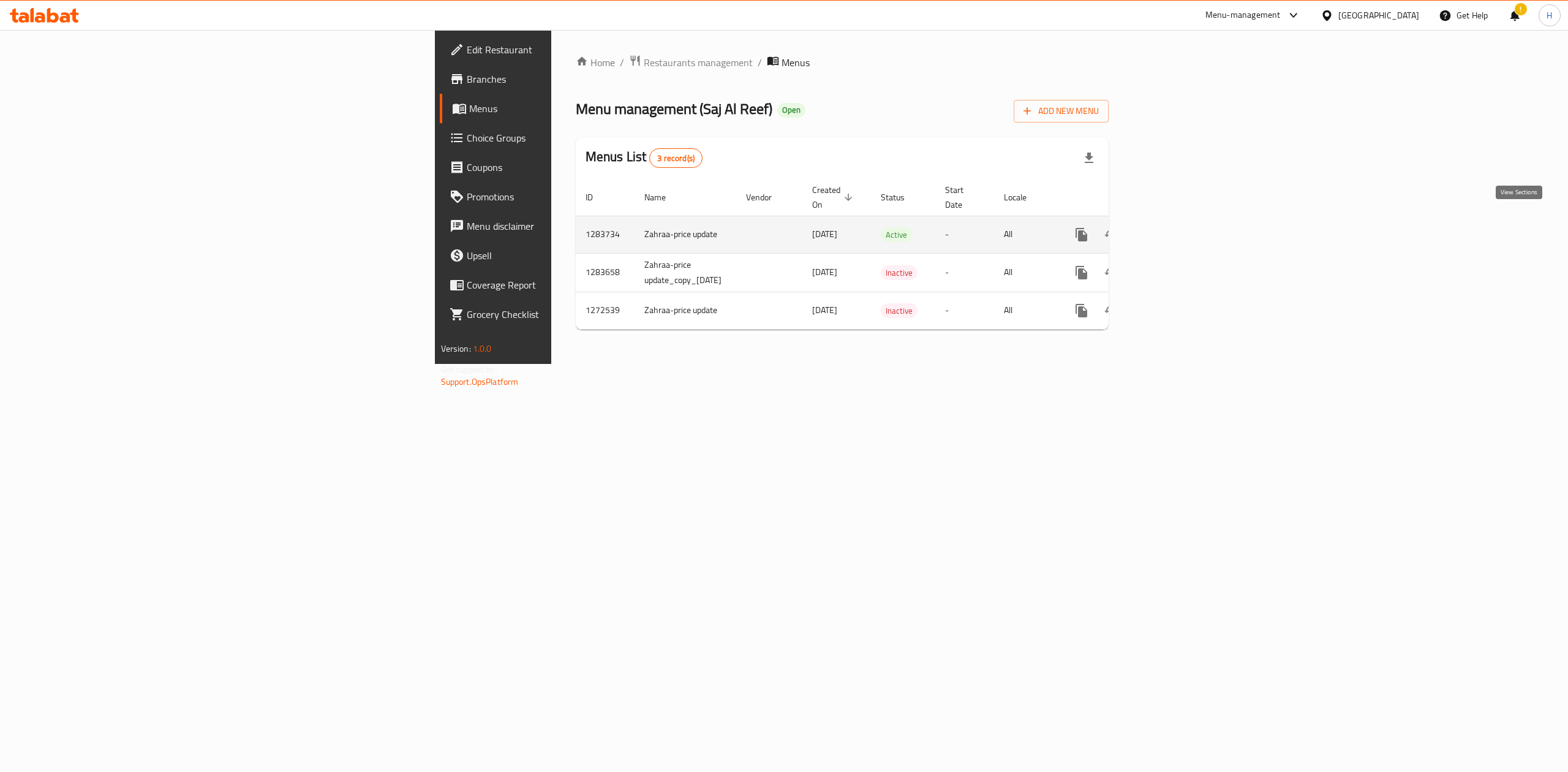
click at [1175, 229] on icon "enhanced table" at bounding box center [1169, 234] width 11 height 11
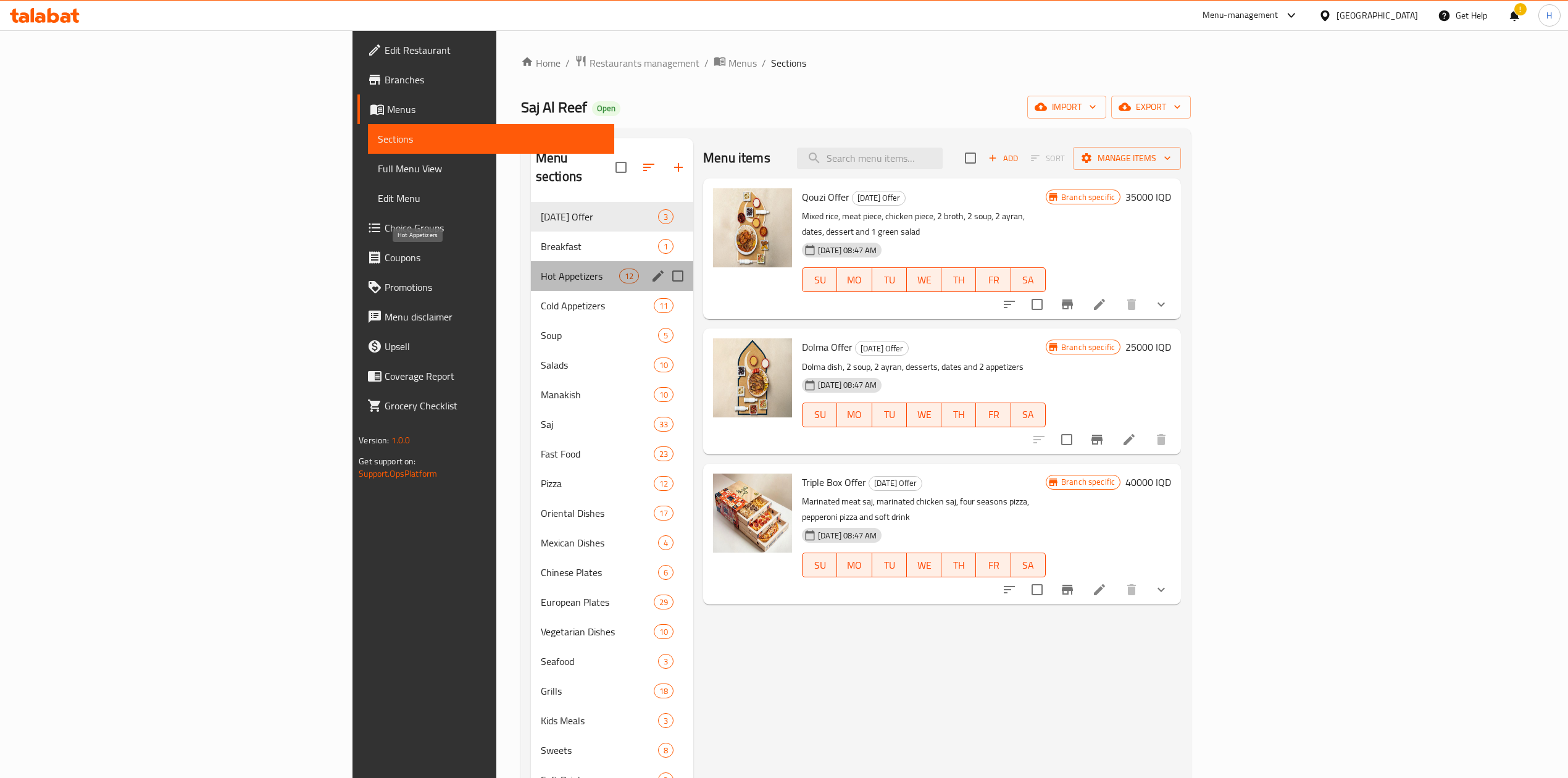
click at [541, 269] on span "Hot Appetizers" at bounding box center [580, 275] width 78 height 15
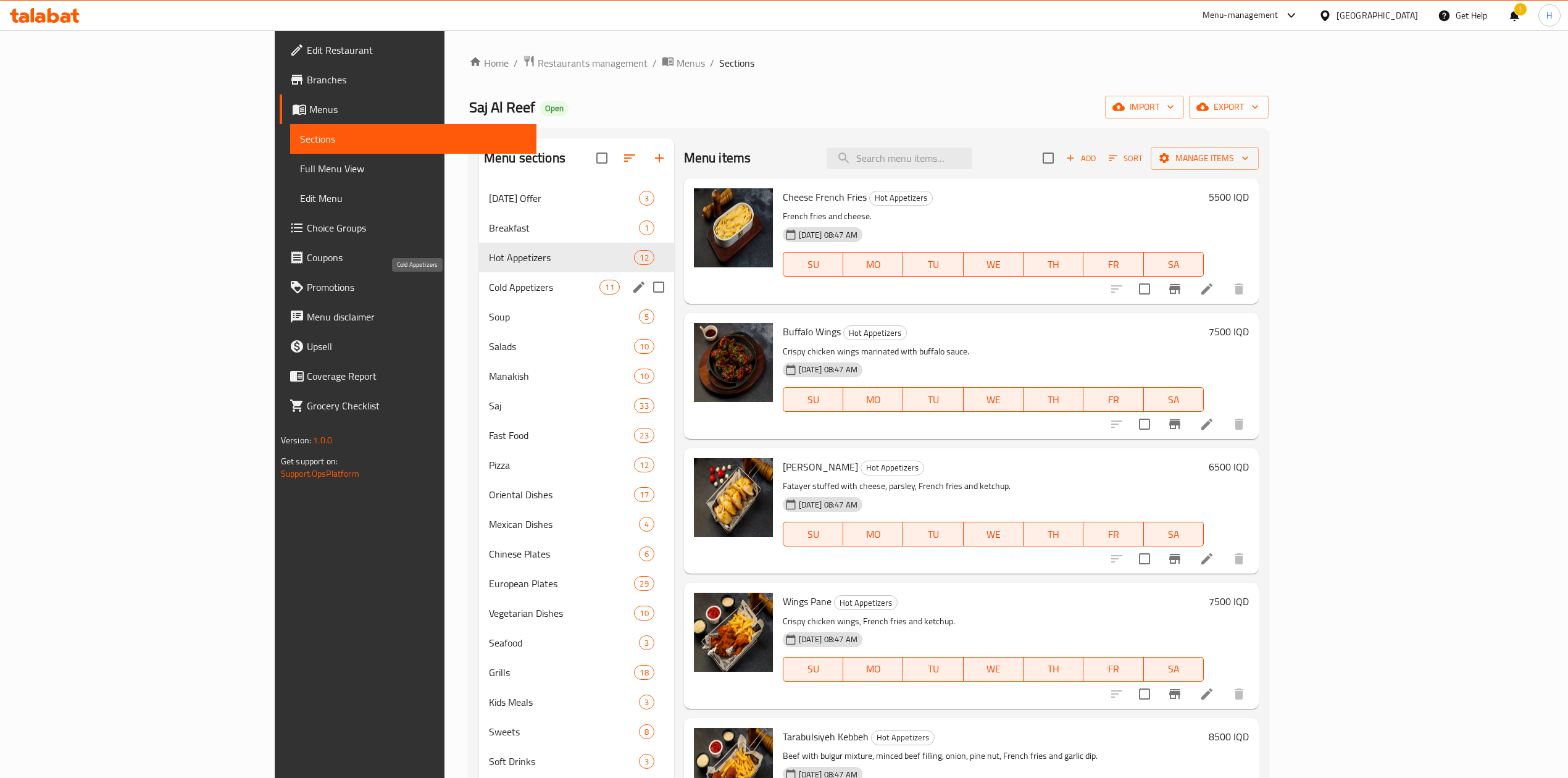
click at [489, 282] on span "Cold Appetizers" at bounding box center [544, 287] width 111 height 15
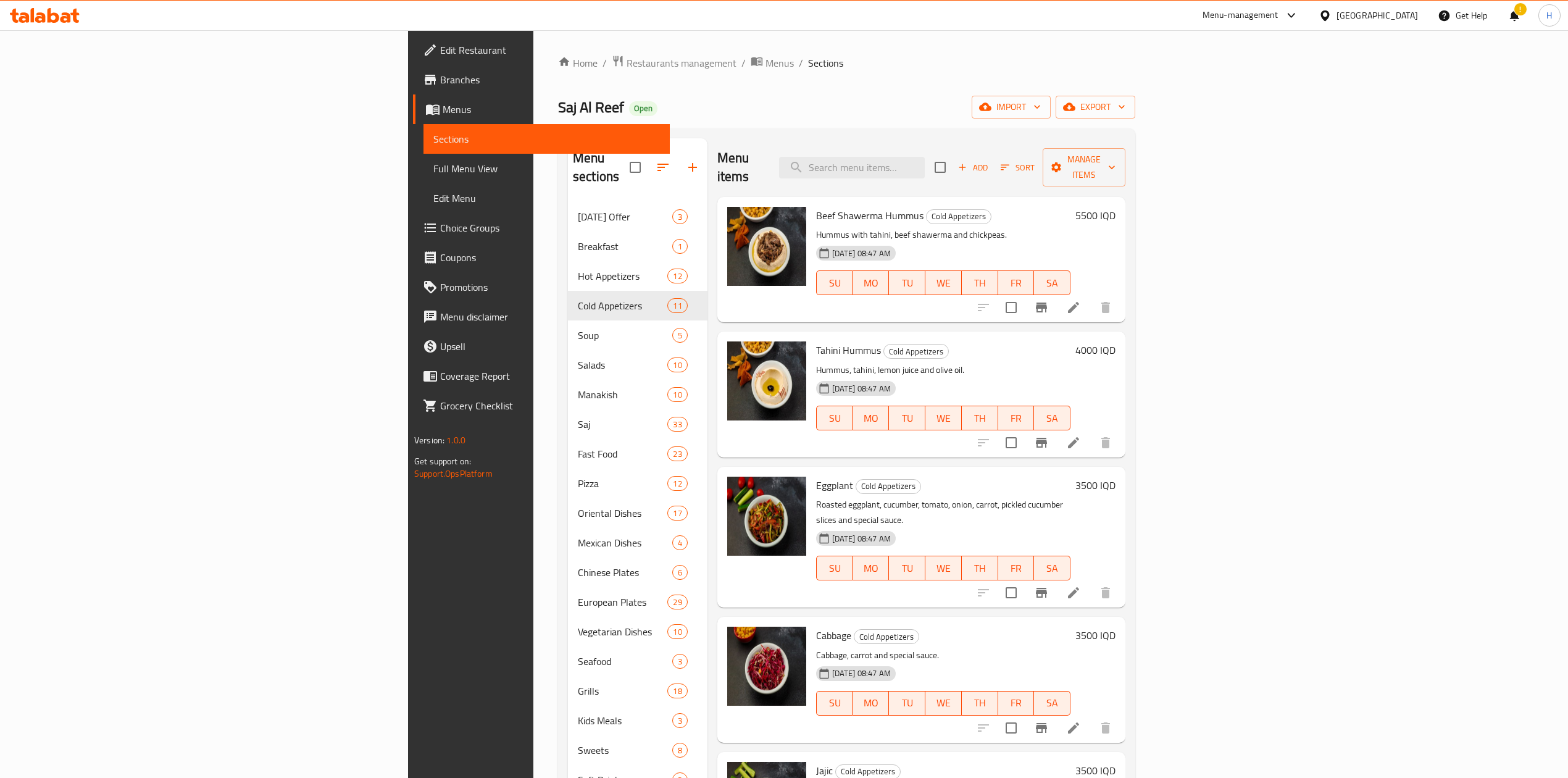
click at [1013, 144] on div "Menu items Add Sort Manage items" at bounding box center [921, 168] width 408 height 59
click at [925, 164] on input "search" at bounding box center [852, 167] width 145 height 22
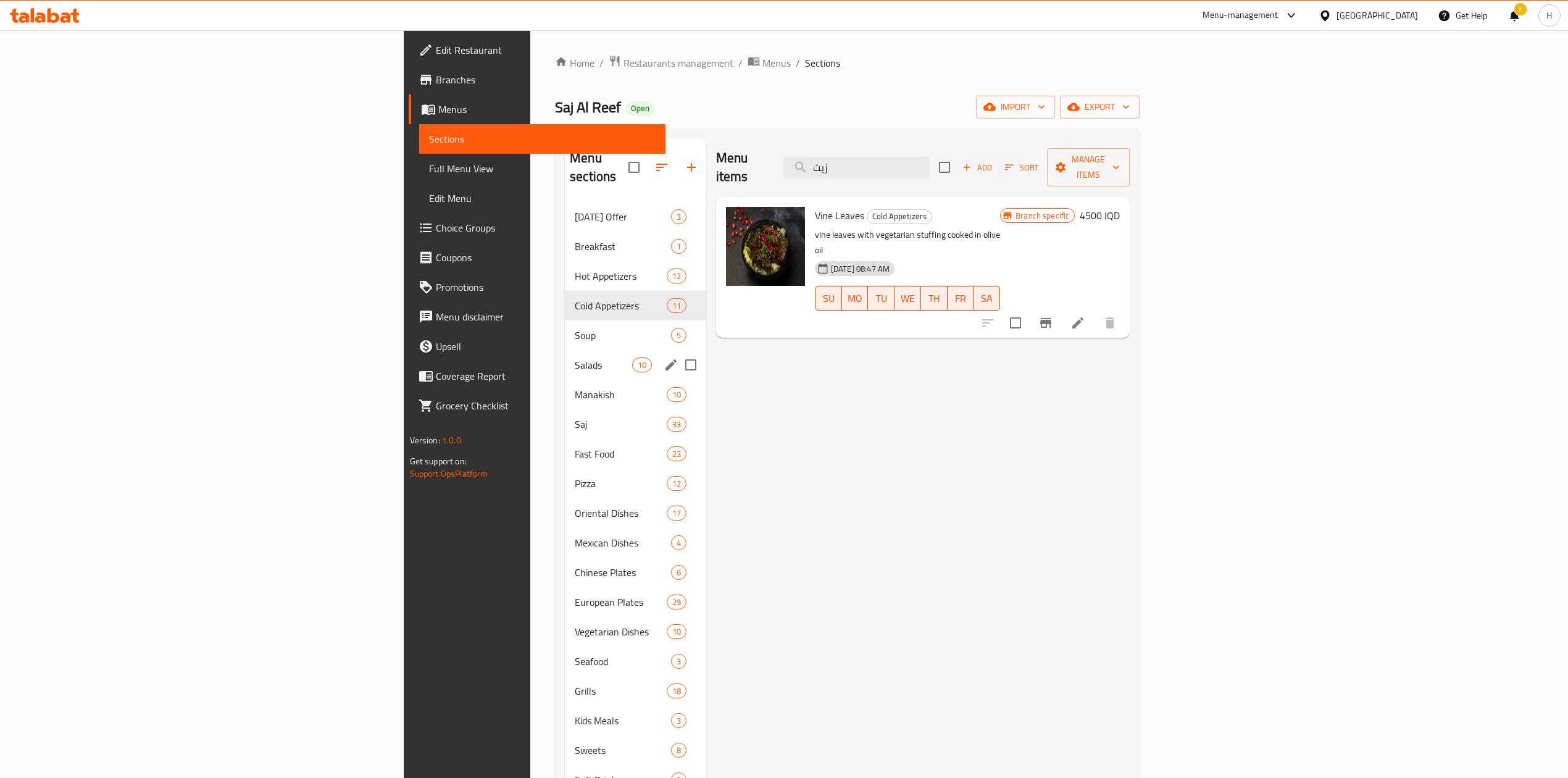
click at [575, 357] on span "Salads" at bounding box center [603, 364] width 58 height 15
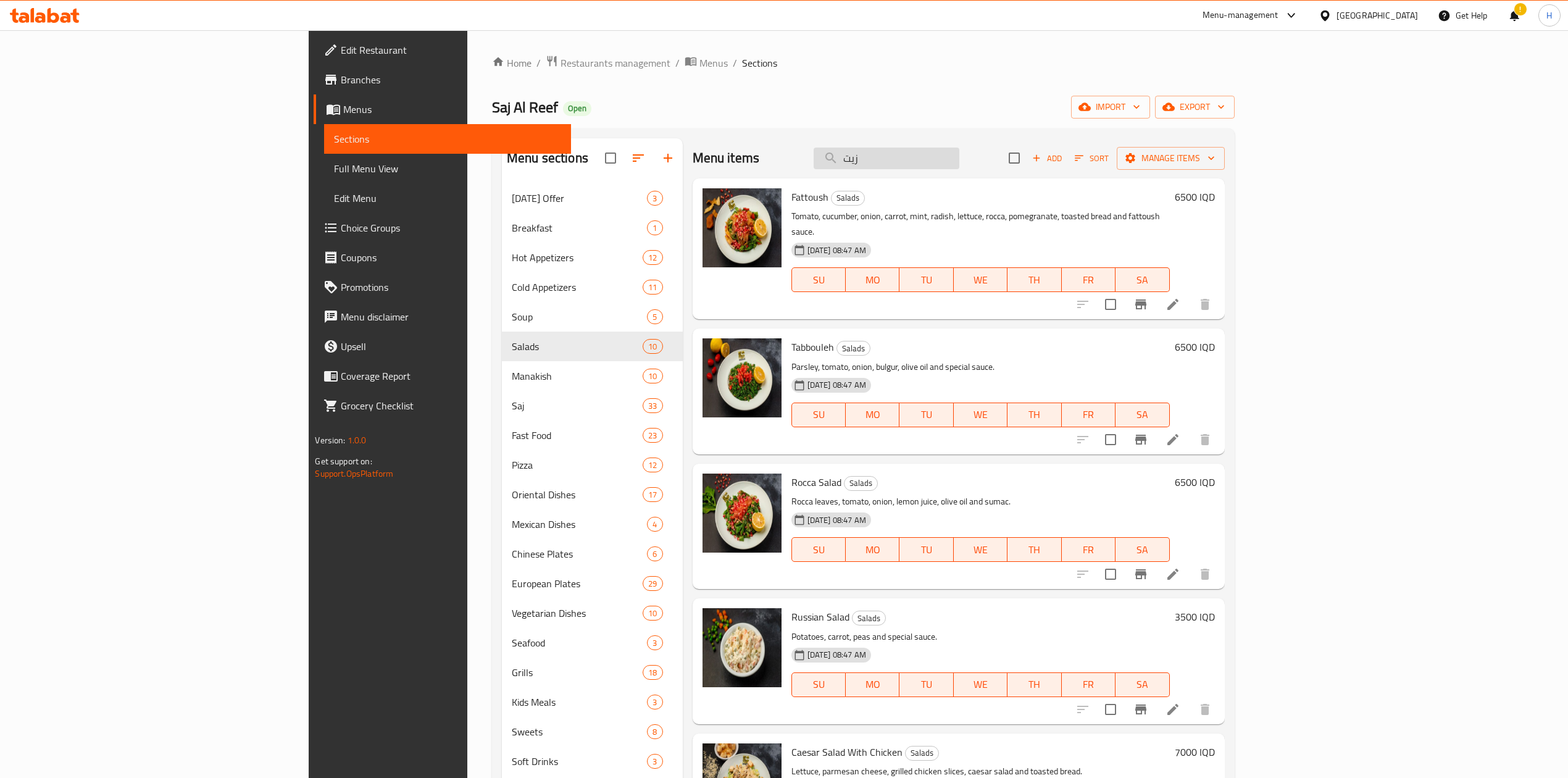
click at [959, 153] on input "زيت" at bounding box center [886, 157] width 145 height 22
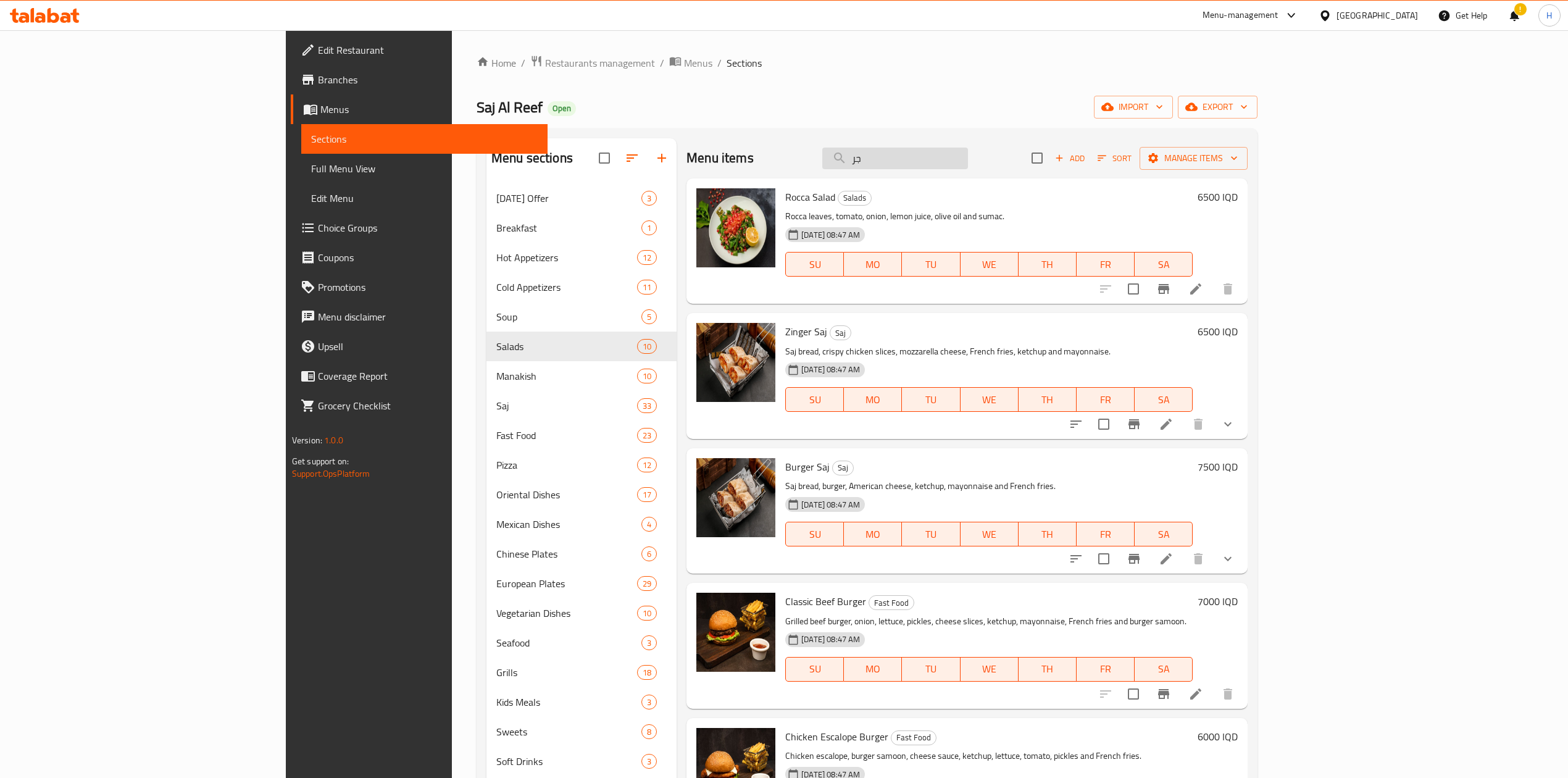
click at [968, 150] on input "جر" at bounding box center [895, 157] width 145 height 22
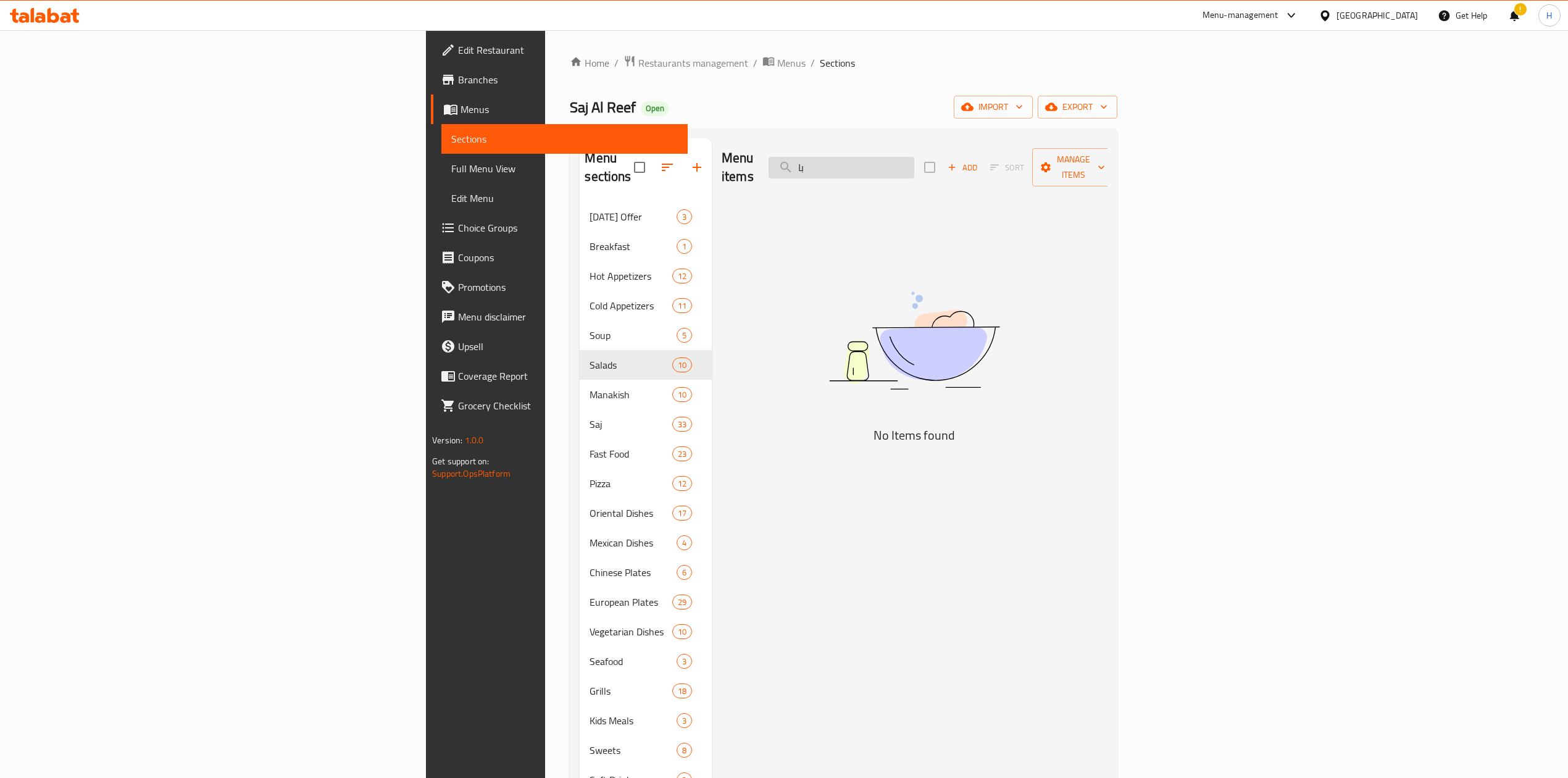
type input "ب"
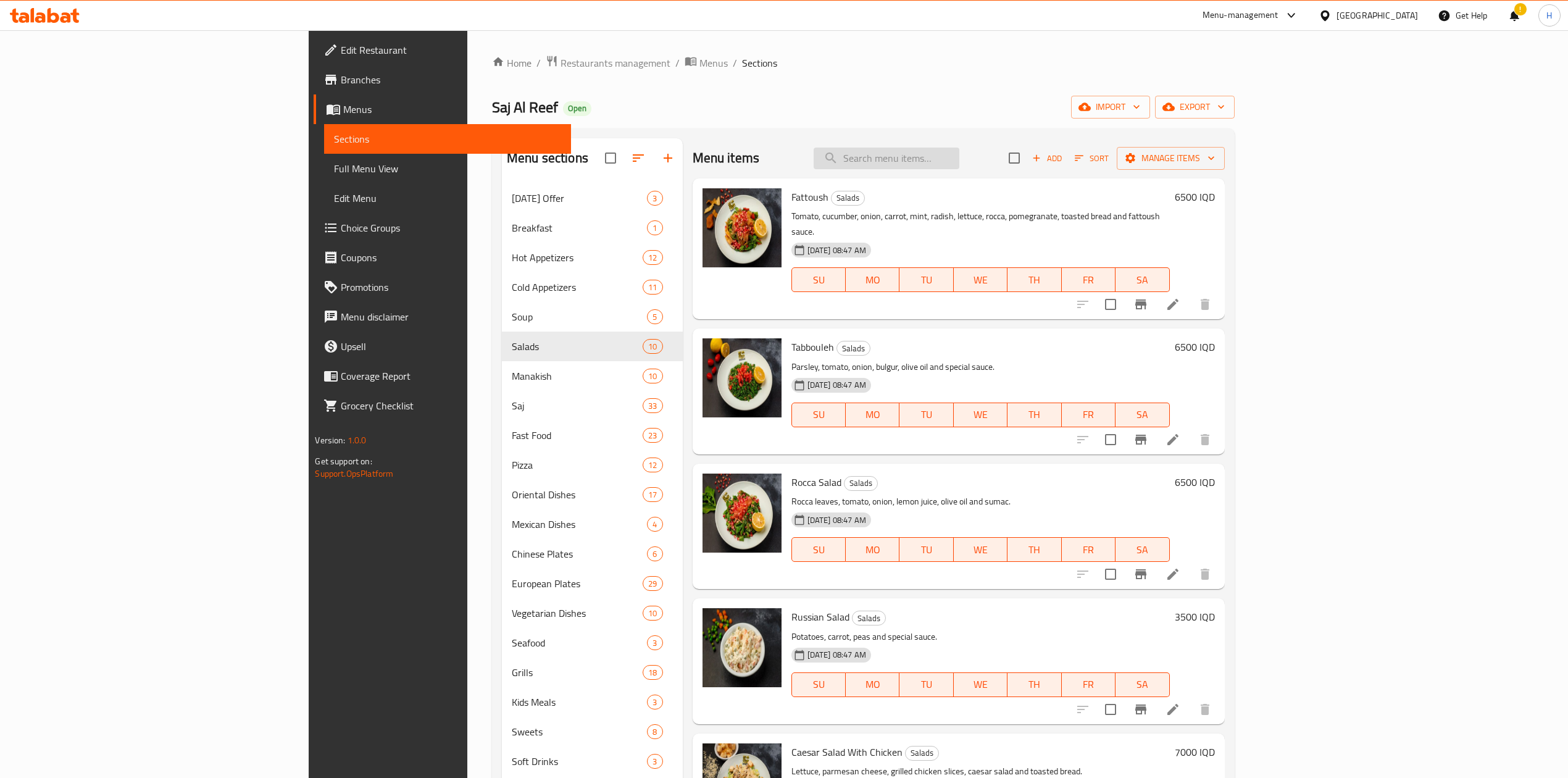
click at [959, 156] on input "search" at bounding box center [886, 157] width 145 height 22
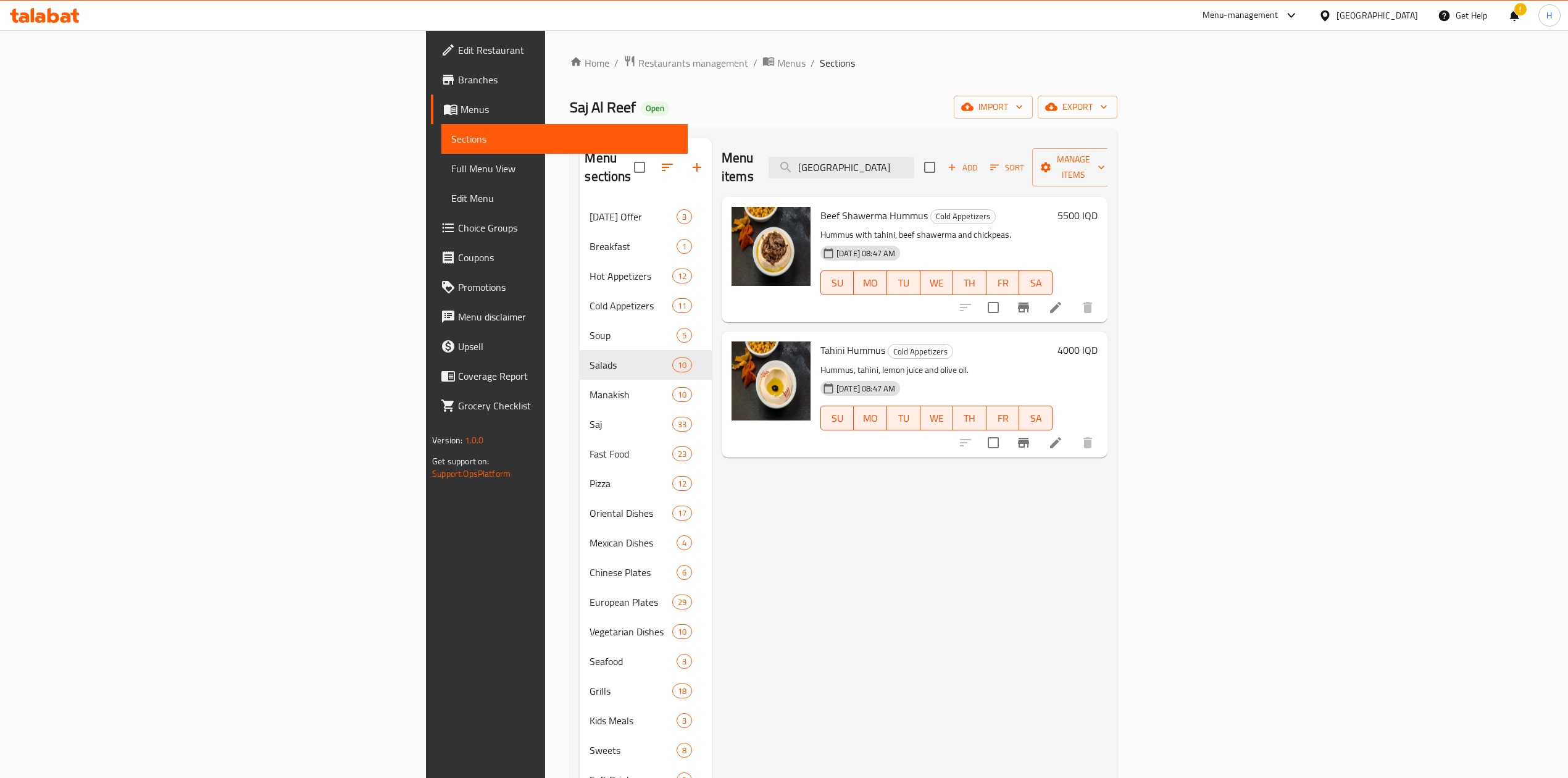
type input "حمص"
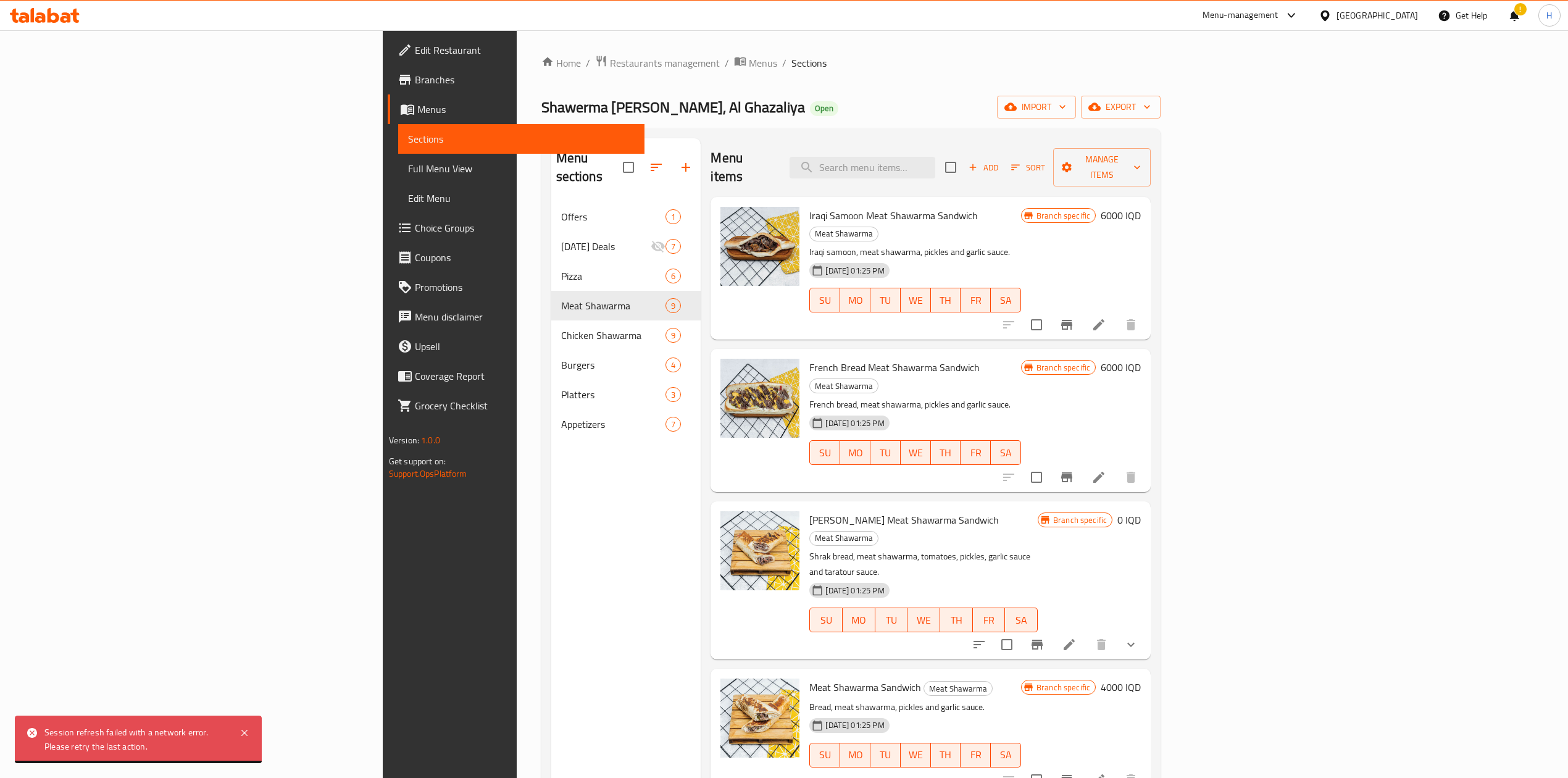
click at [541, 83] on div "Home / Restaurants management / Menus / Sections Shawerma Abu Alabd, Al Ghazali…" at bounding box center [851, 491] width 619 height 871
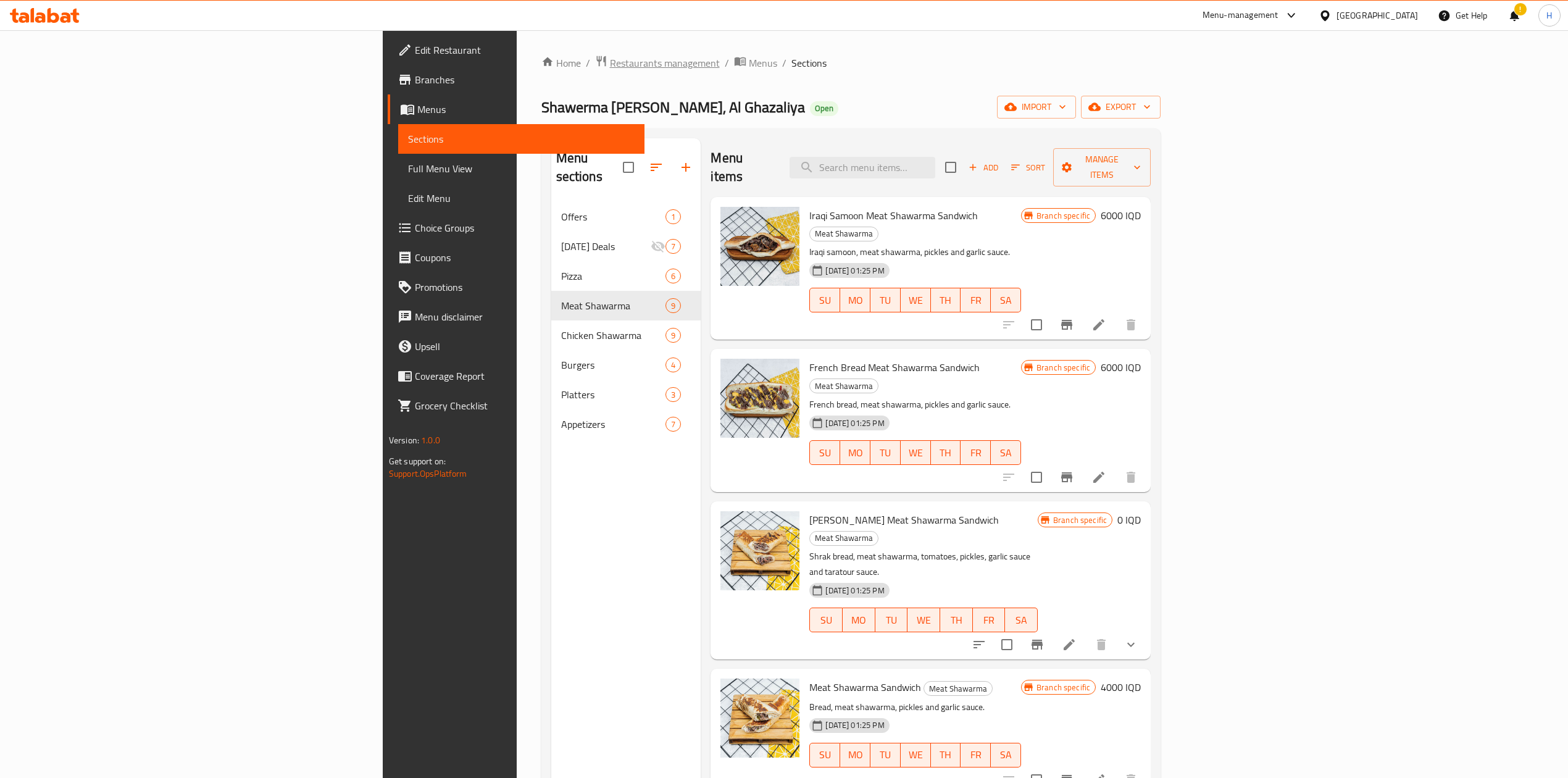
click at [610, 65] on span "Restaurants management" at bounding box center [665, 63] width 110 height 15
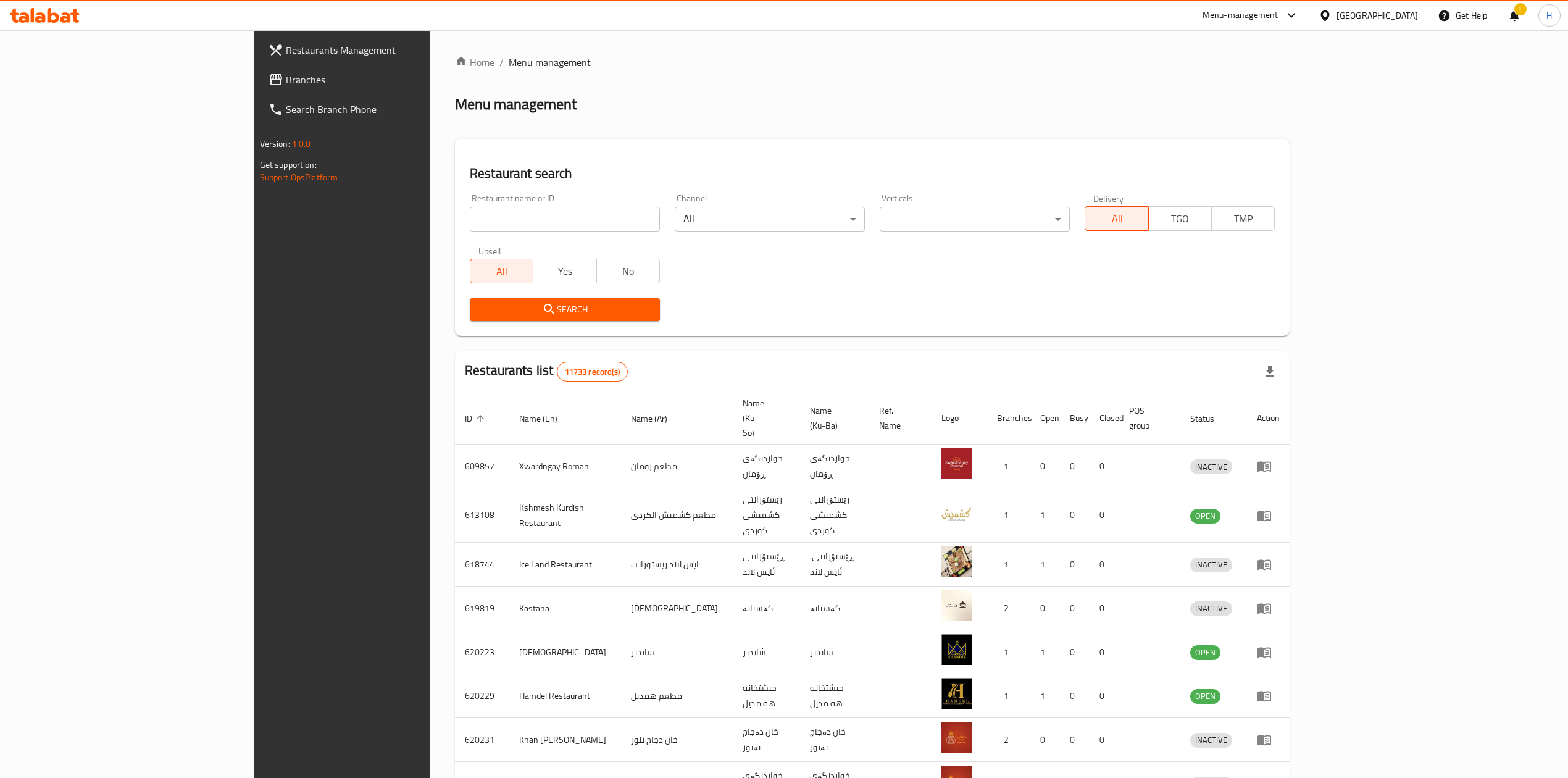
click at [470, 216] on input "search" at bounding box center [564, 219] width 190 height 25
paste input "659510"
type input "659510"
click button "Search" at bounding box center [564, 310] width 190 height 23
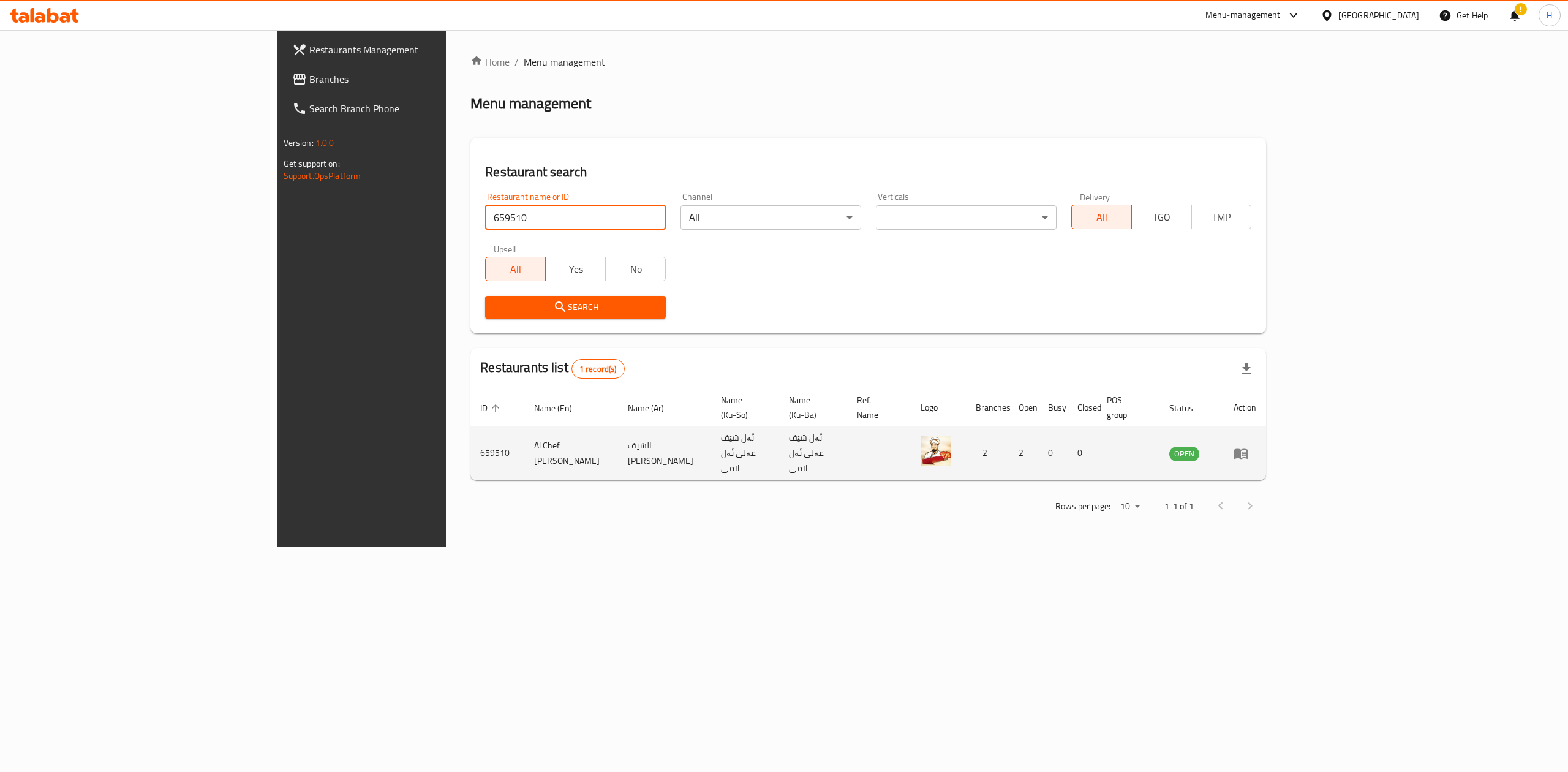
click at [1266, 436] on td "enhanced table" at bounding box center [1245, 453] width 43 height 54
click at [1248, 448] on icon "enhanced table" at bounding box center [1241, 453] width 14 height 10
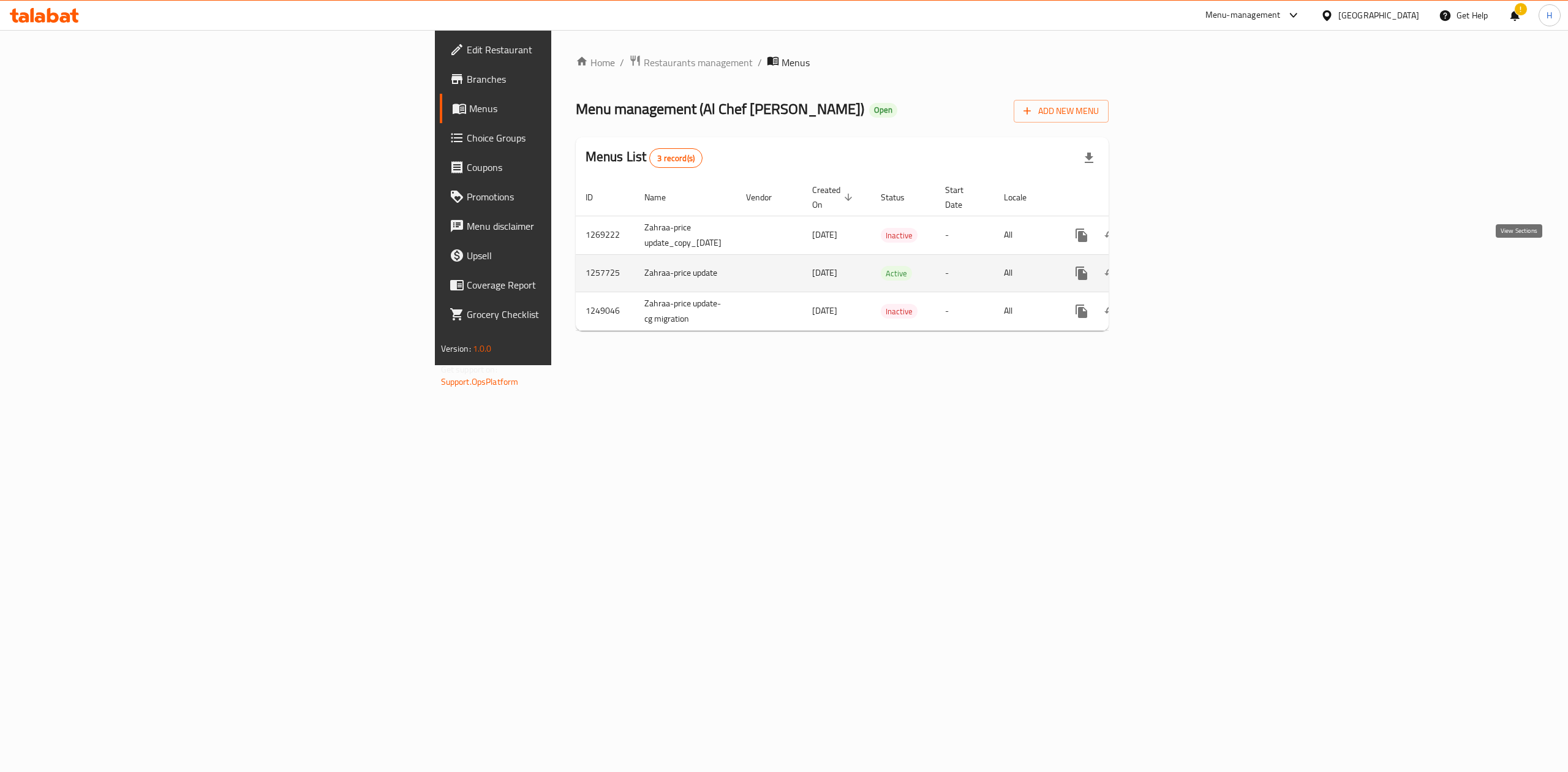
click at [1185, 259] on link "enhanced table" at bounding box center [1169, 273] width 29 height 29
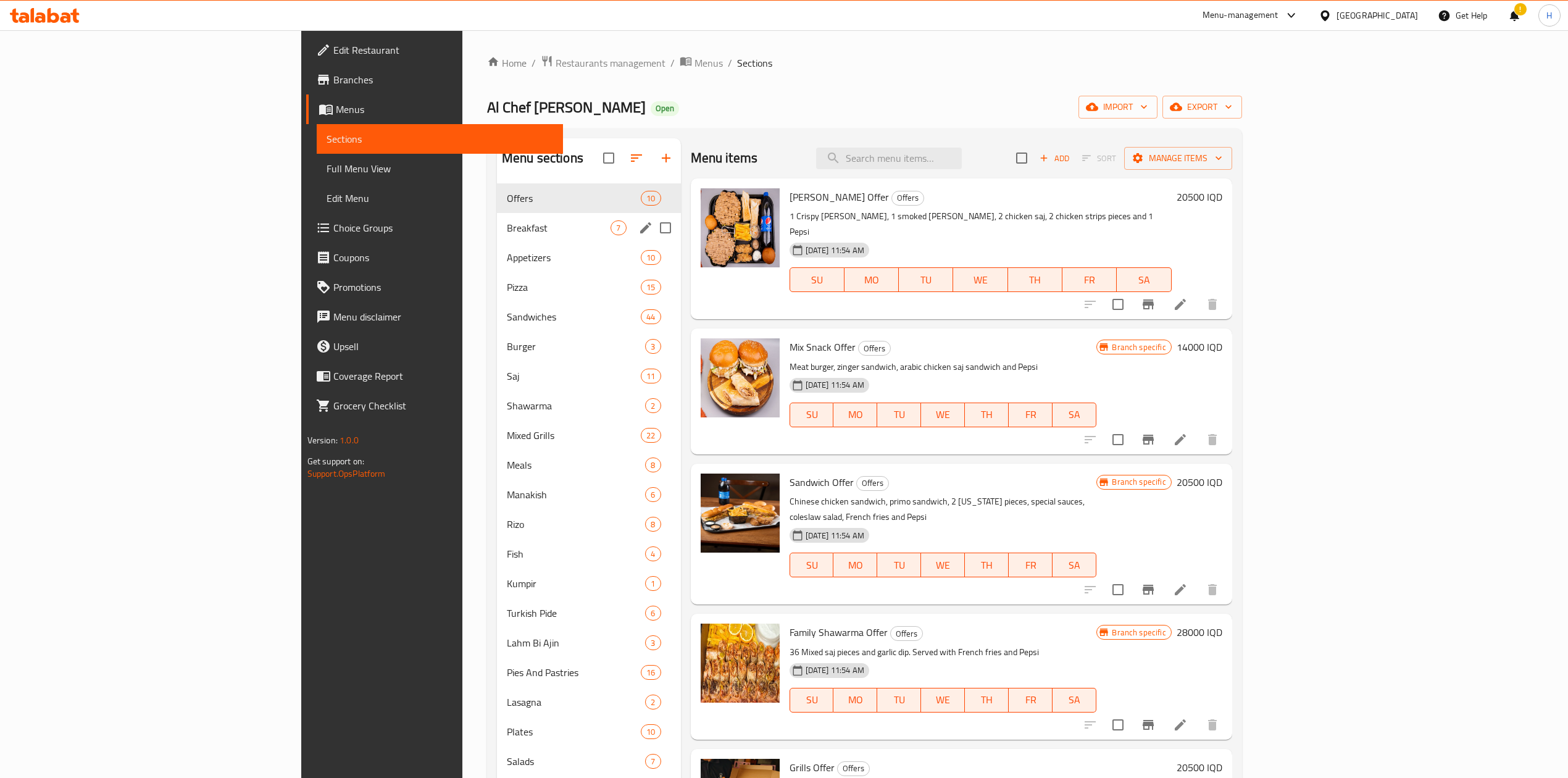
click at [507, 228] on span "Breakfast" at bounding box center [558, 227] width 104 height 15
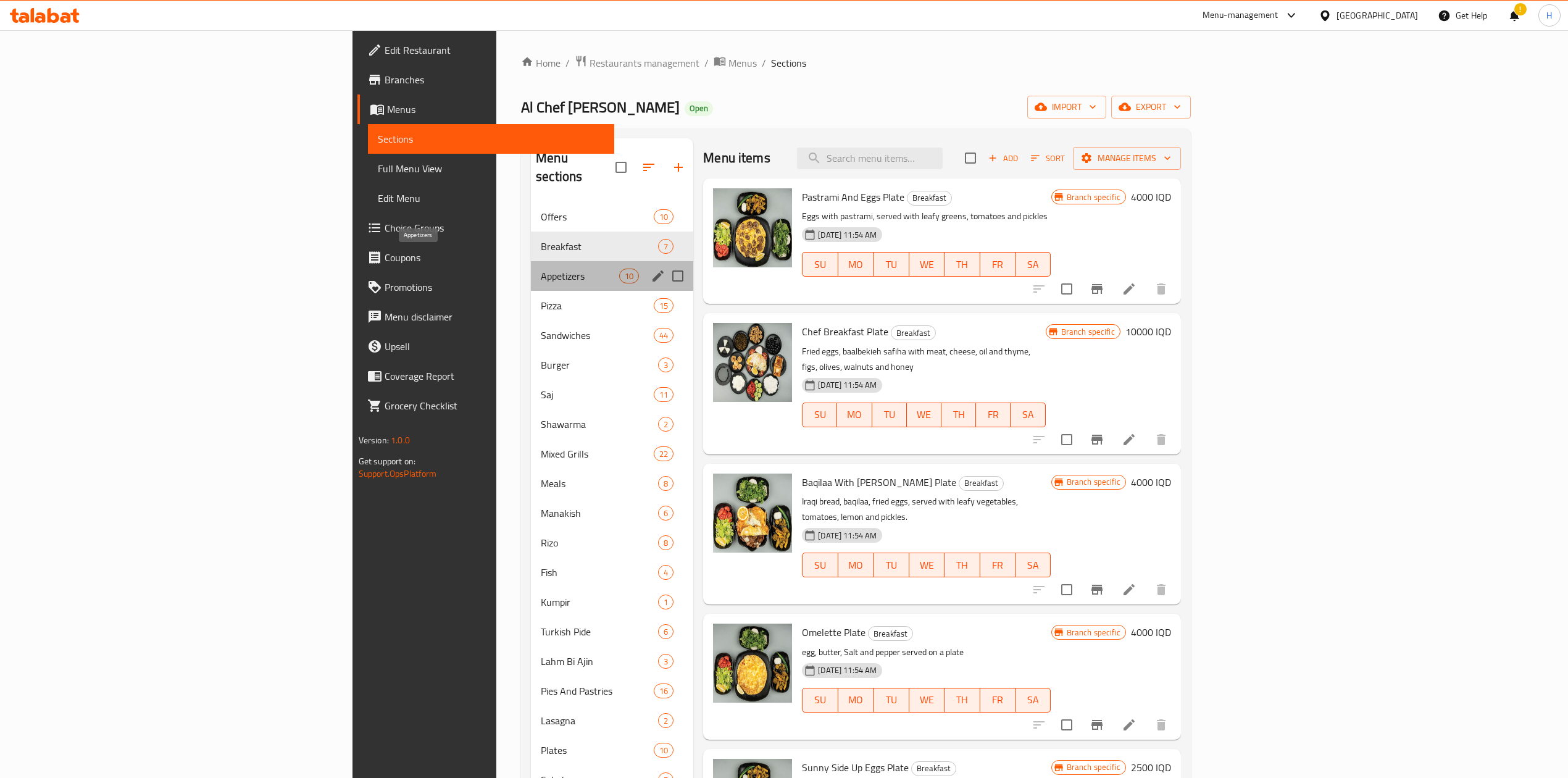
click at [541, 269] on span "Appetizers" at bounding box center [580, 275] width 78 height 15
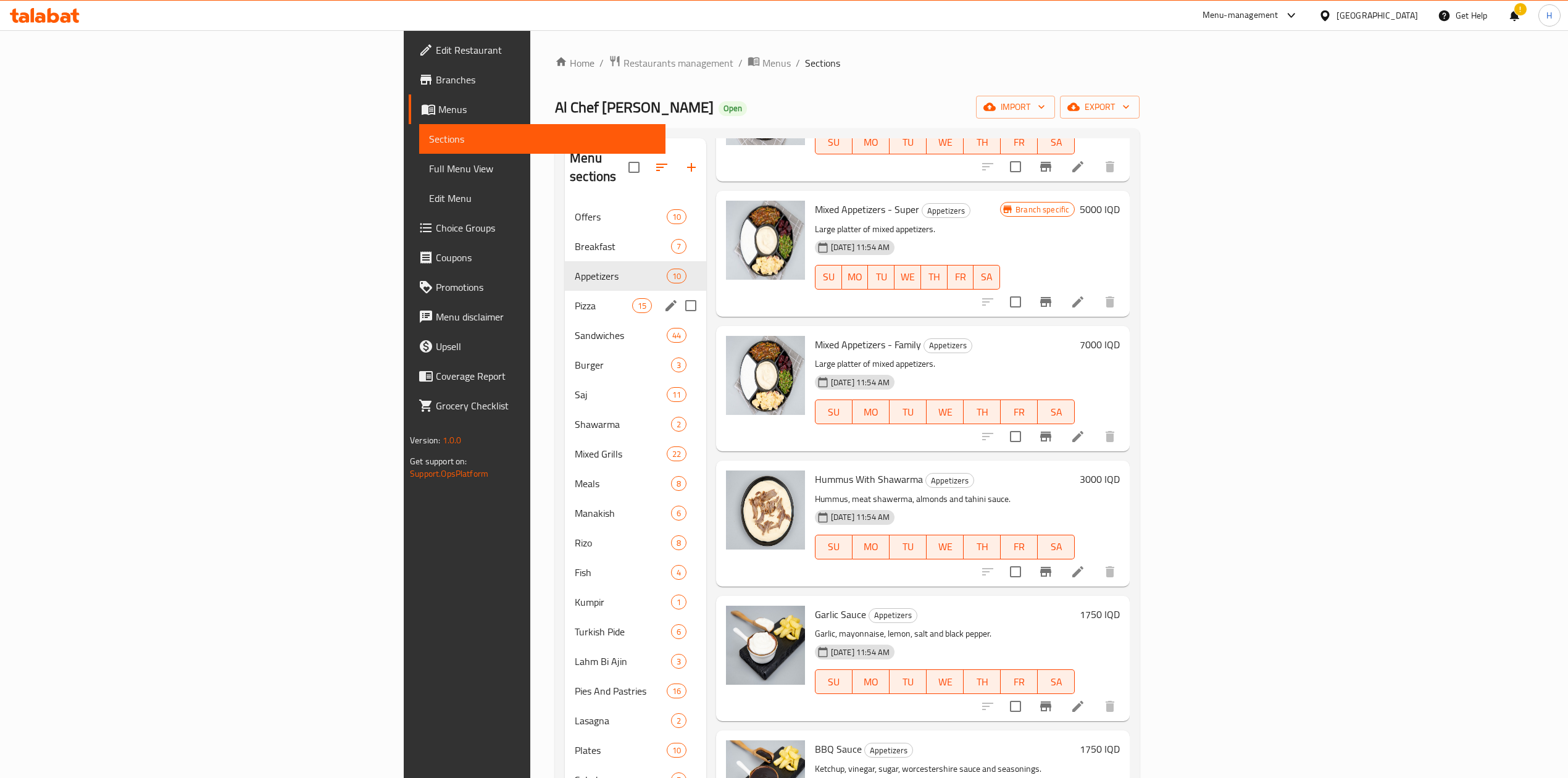
click at [565, 320] on div "Sandwiches 44" at bounding box center [636, 335] width 141 height 29
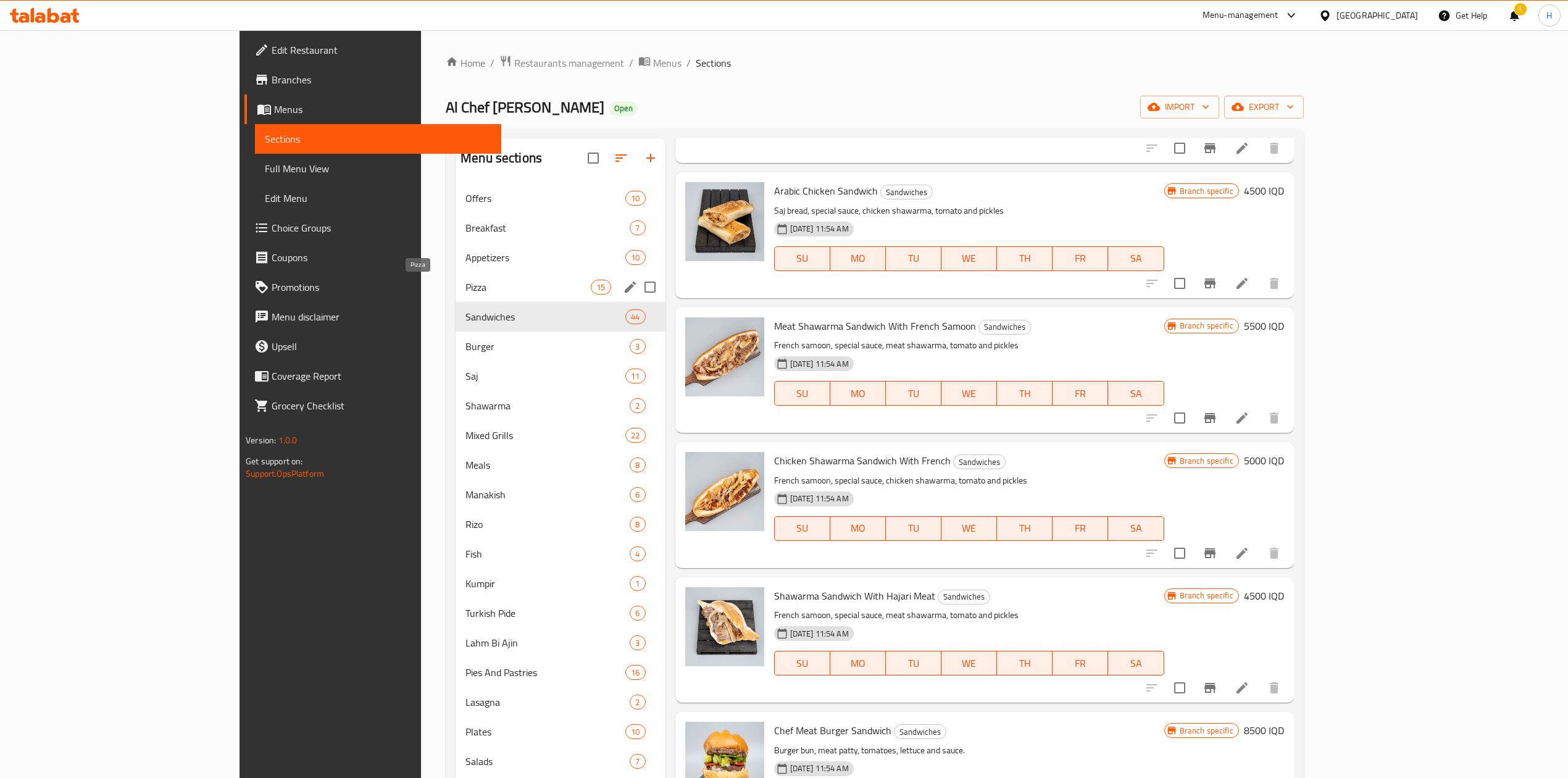
click at [465, 284] on span "Pizza" at bounding box center [528, 287] width 126 height 15
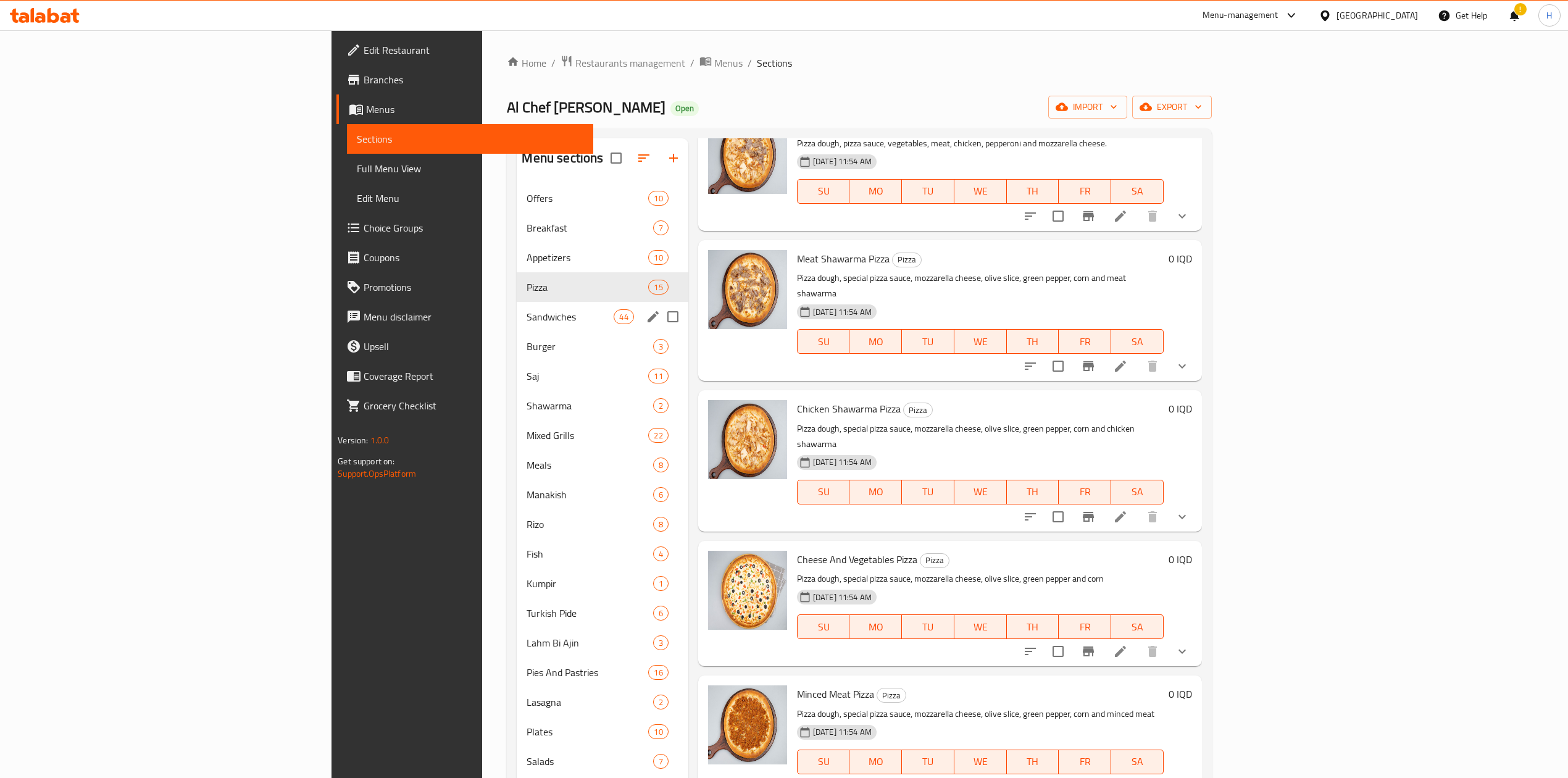
click at [517, 307] on div "Sandwiches 44" at bounding box center [602, 317] width 171 height 29
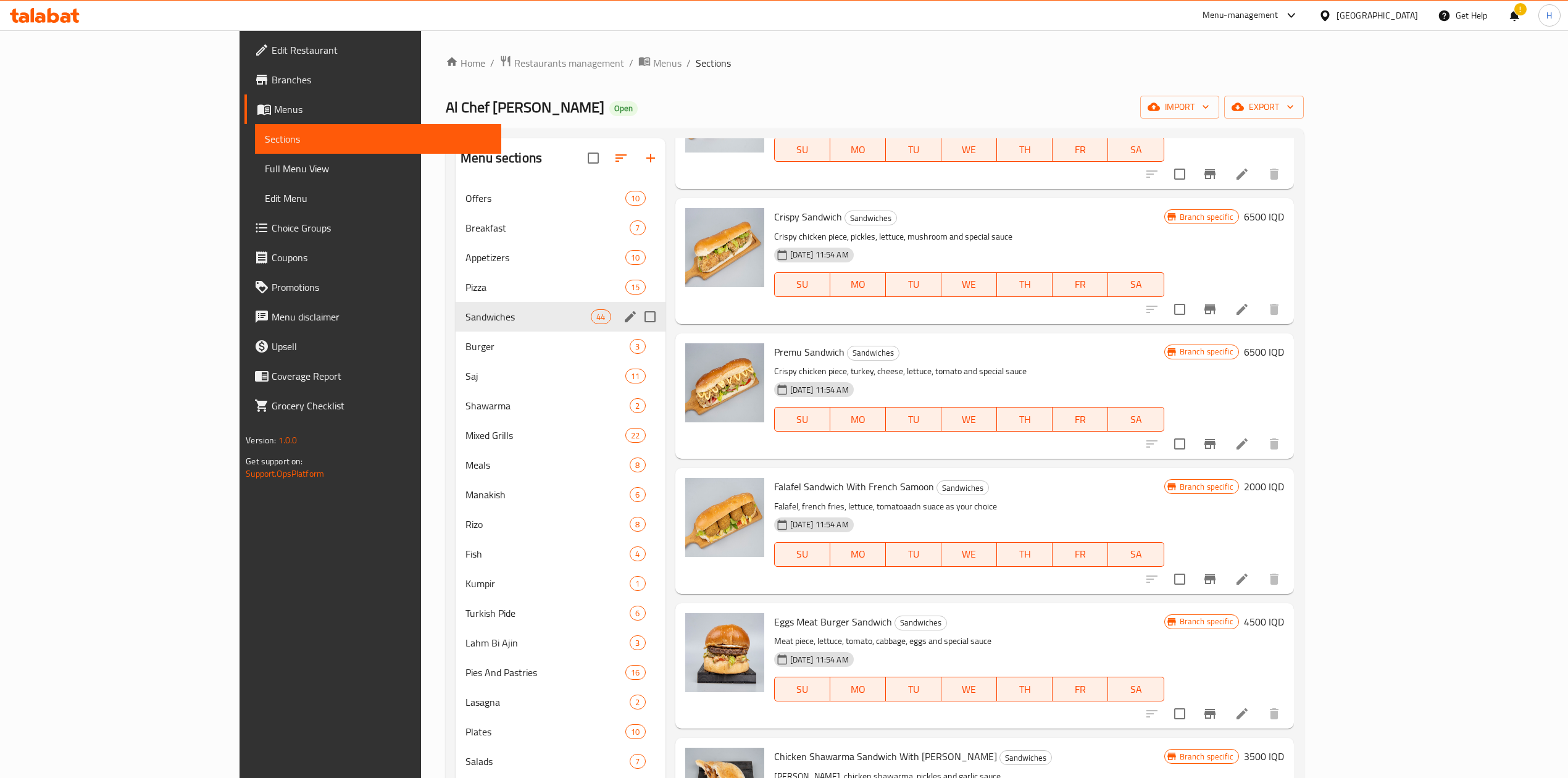
click at [465, 339] on span "Burger" at bounding box center [547, 346] width 164 height 15
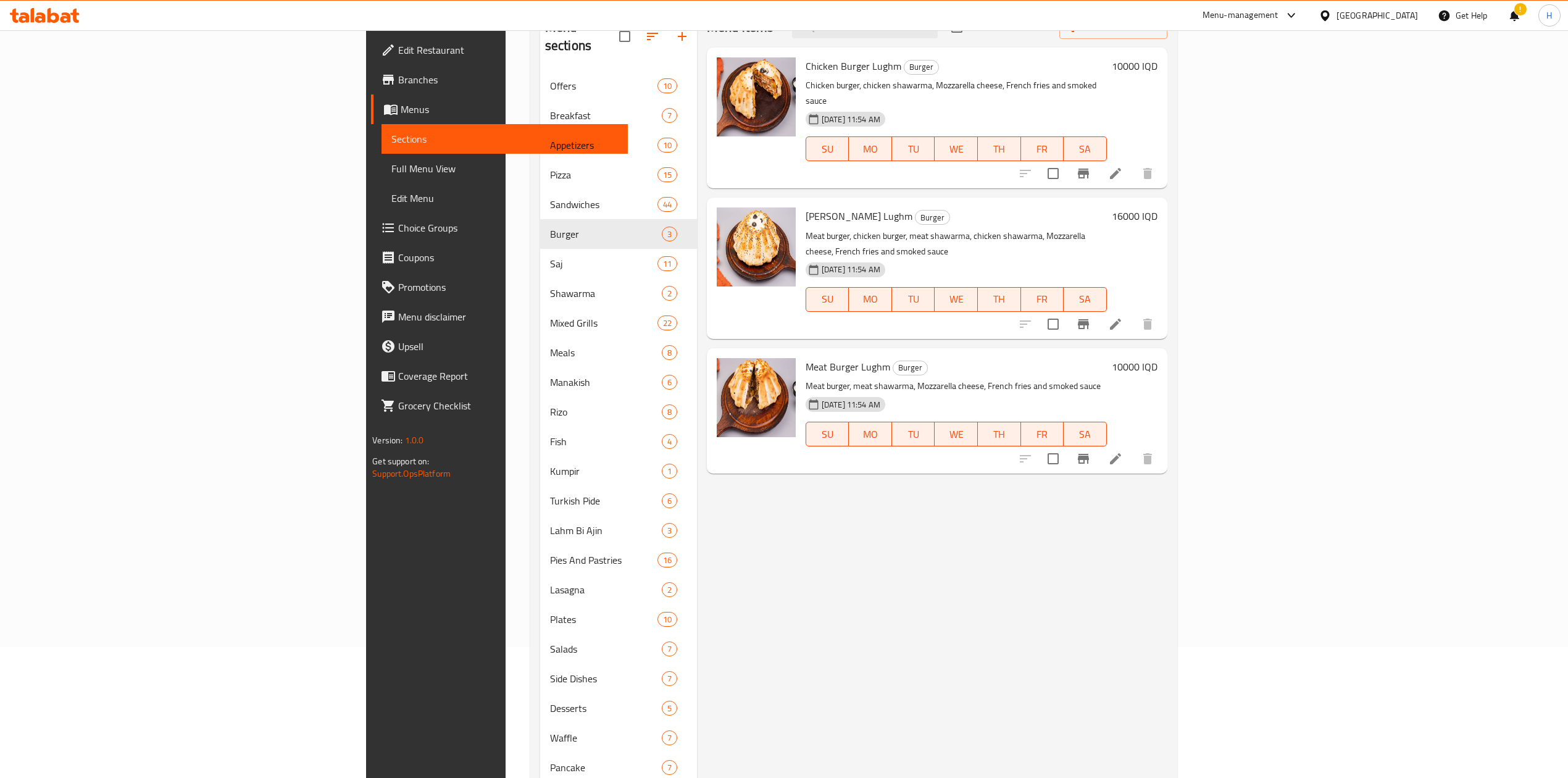
scroll to position [247, 0]
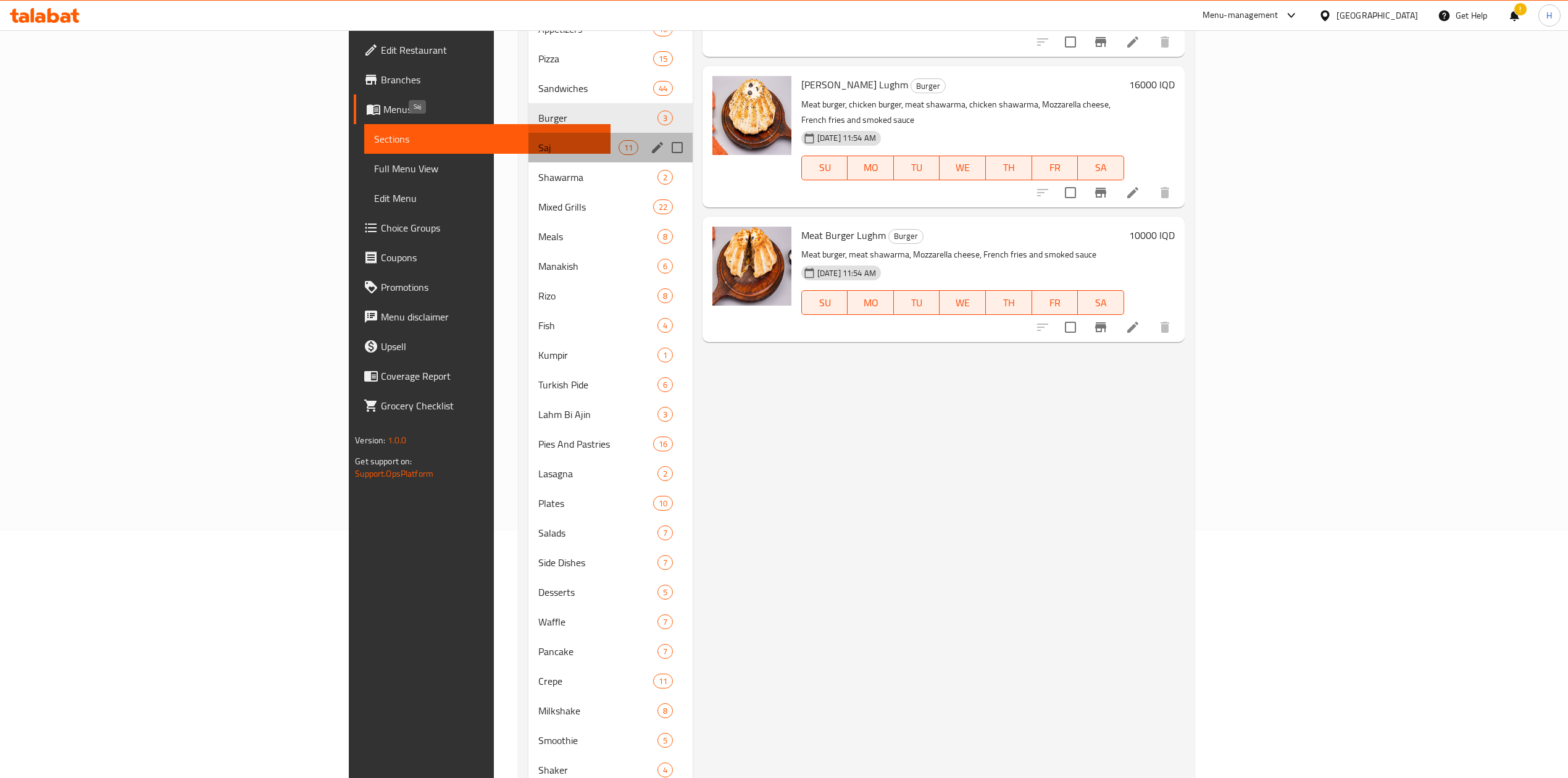
click at [538, 140] on span "Saj" at bounding box center [578, 147] width 80 height 15
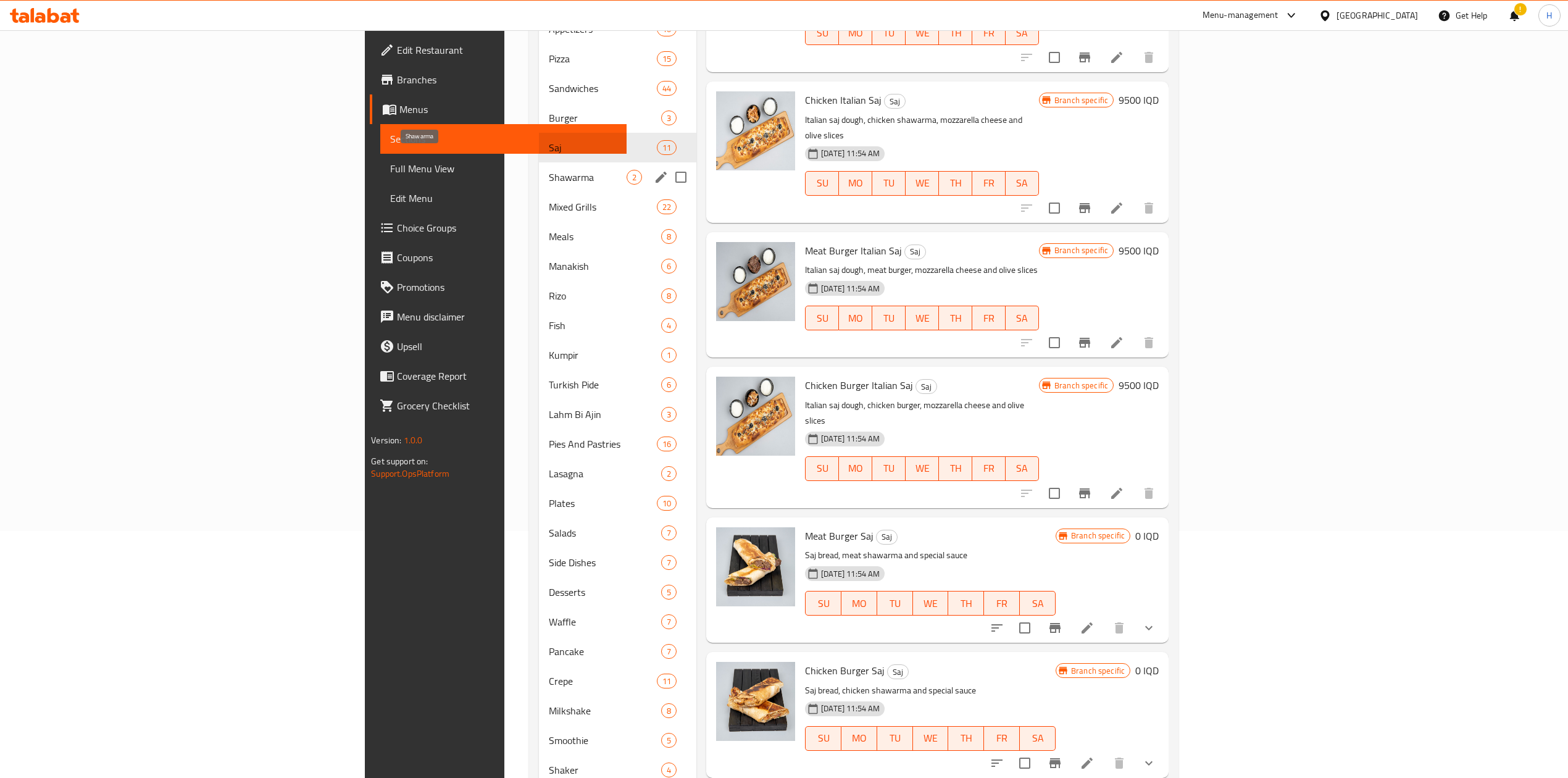
click at [549, 170] on span "Shawarma" at bounding box center [587, 176] width 77 height 15
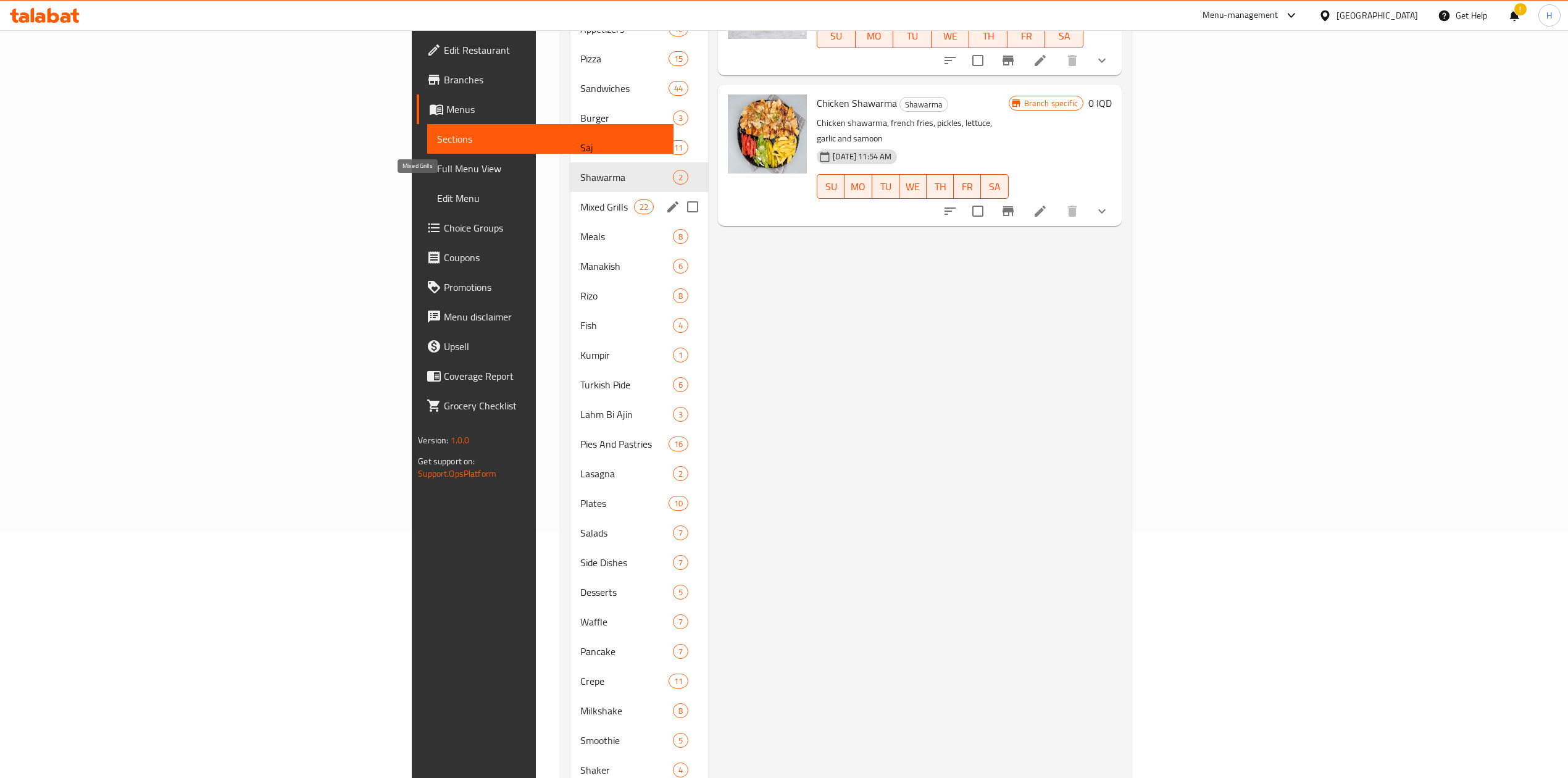
click at [580, 200] on span "Mixed Grills" at bounding box center [606, 207] width 53 height 15
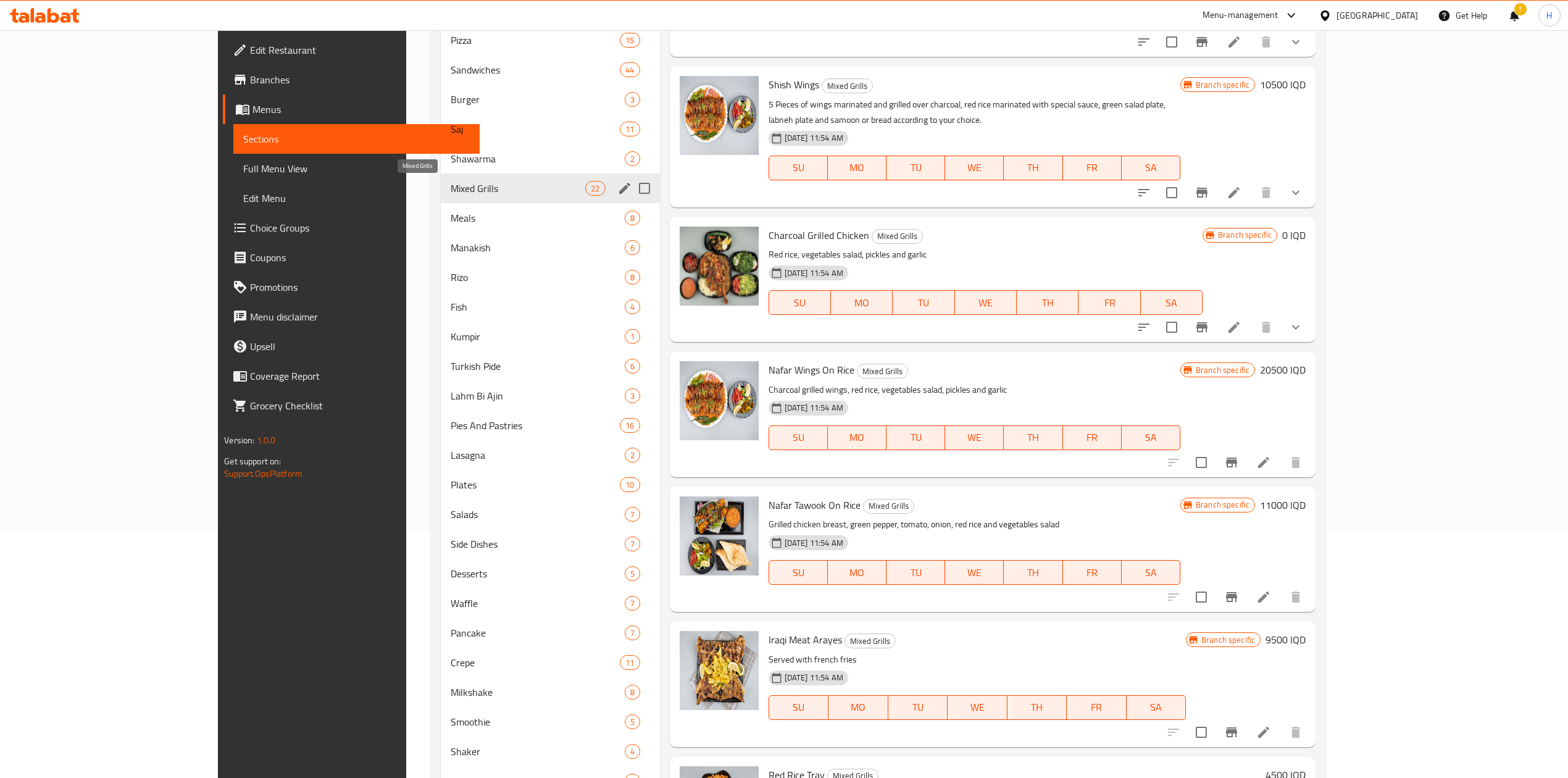
click at [440, 196] on div "Mixed Grills 22" at bounding box center [550, 188] width 218 height 29
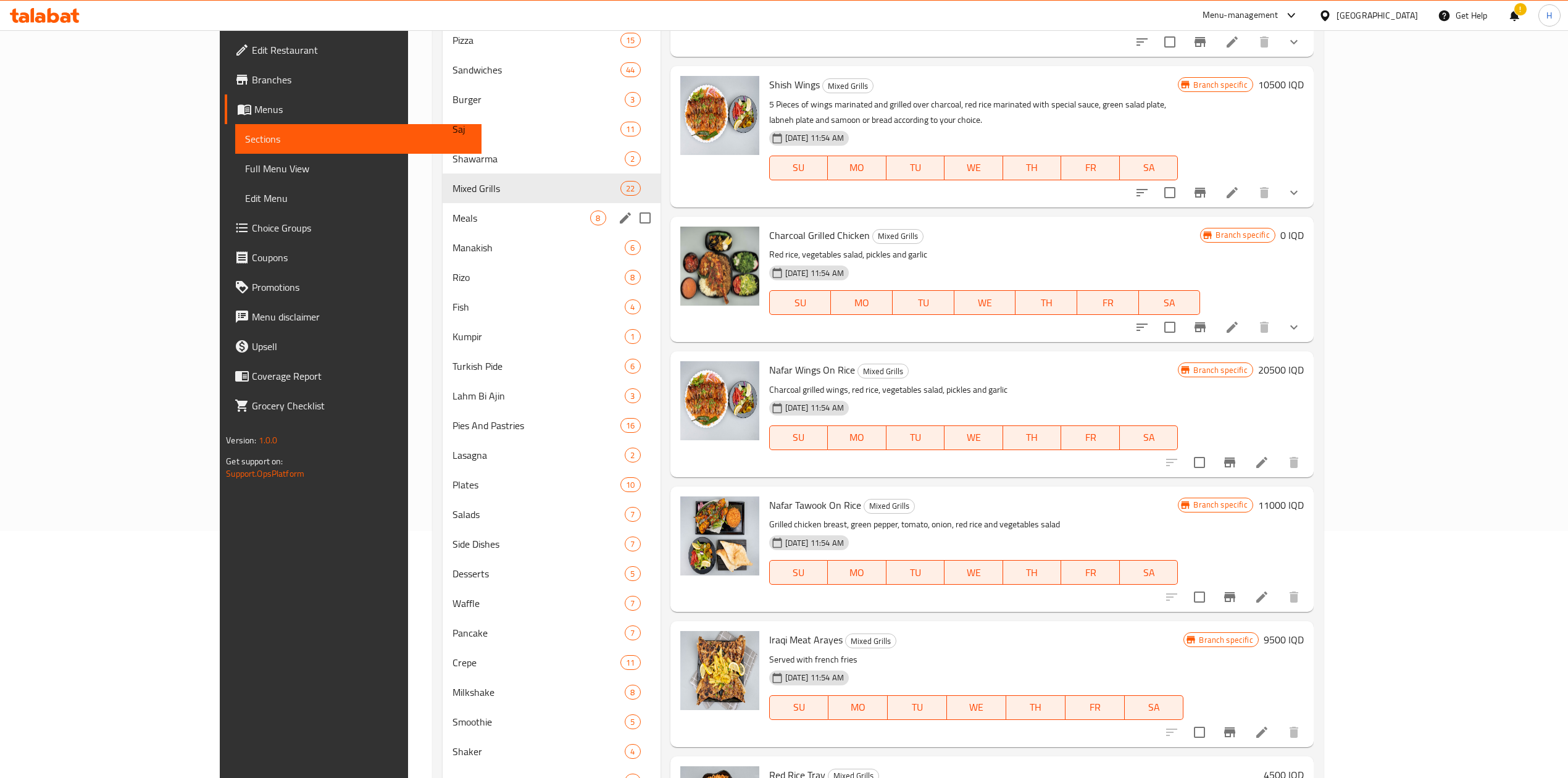
click at [442, 209] on div "Meals 8" at bounding box center [550, 218] width 218 height 29
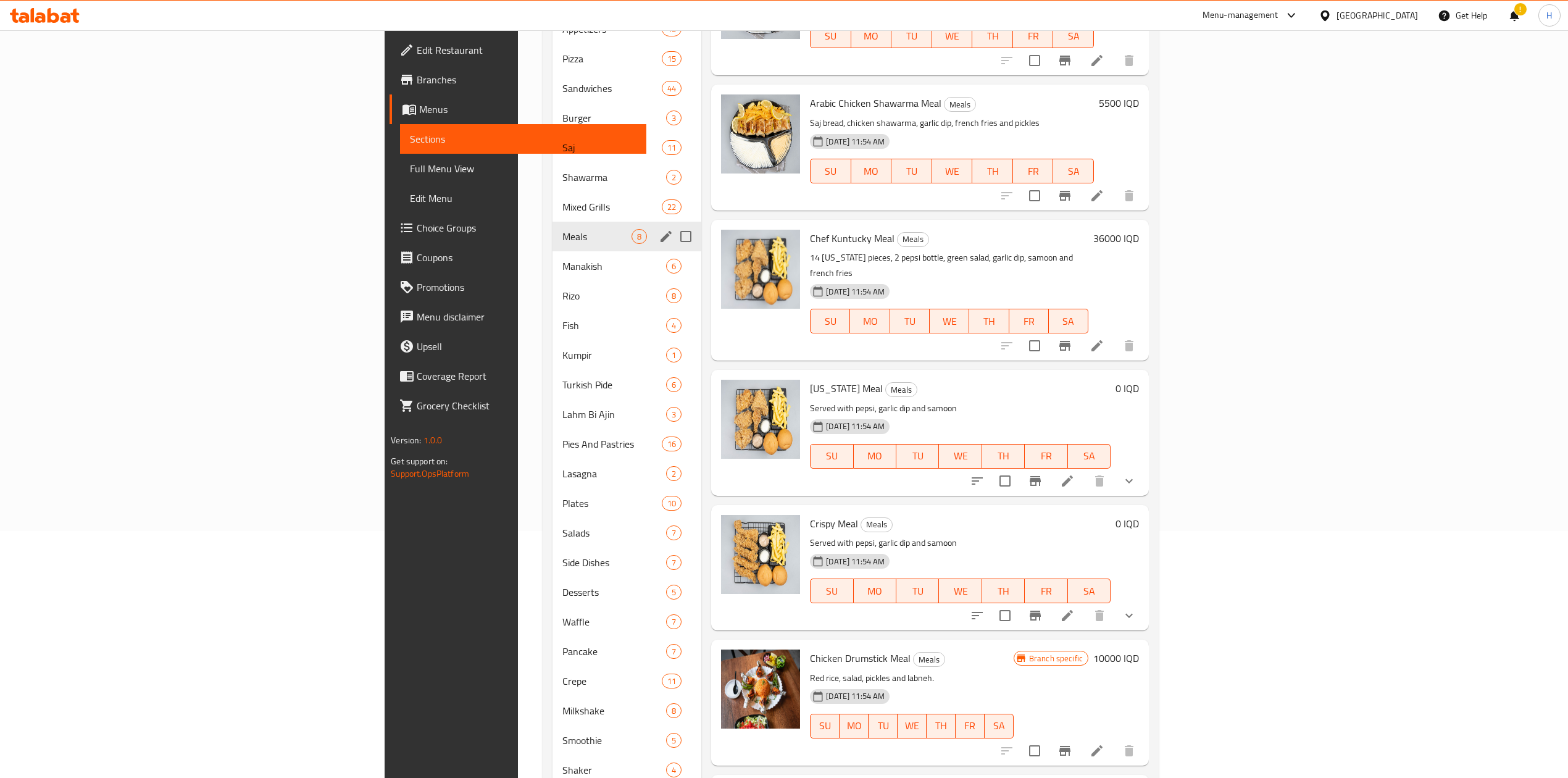
click at [552, 228] on div "Meals 8" at bounding box center [627, 237] width 150 height 29
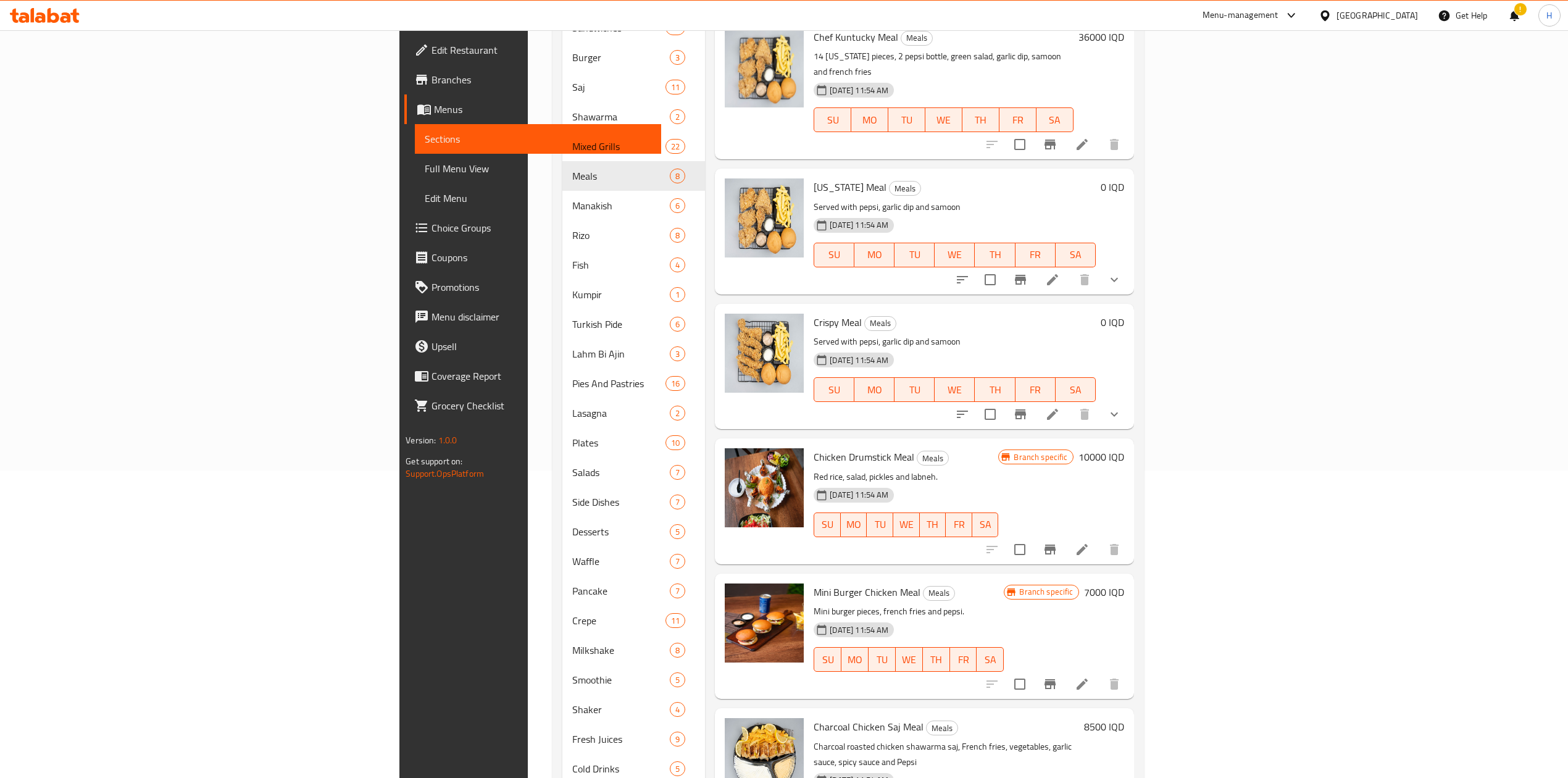
scroll to position [364, 0]
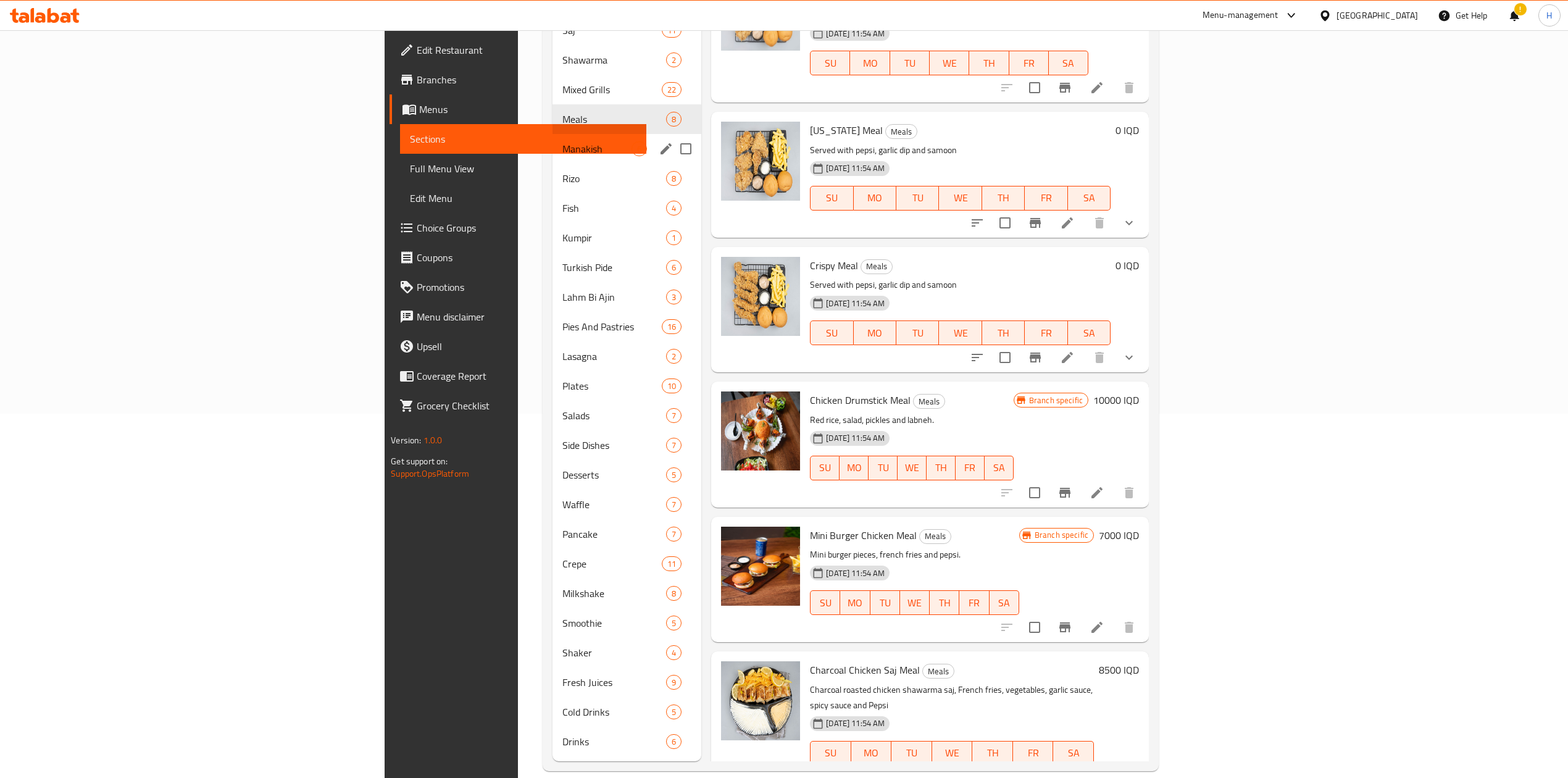
drag, startPoint x: 375, startPoint y: 128, endPoint x: 394, endPoint y: 154, distance: 32.2
click at [563, 141] on span "Manakish" at bounding box center [597, 148] width 69 height 15
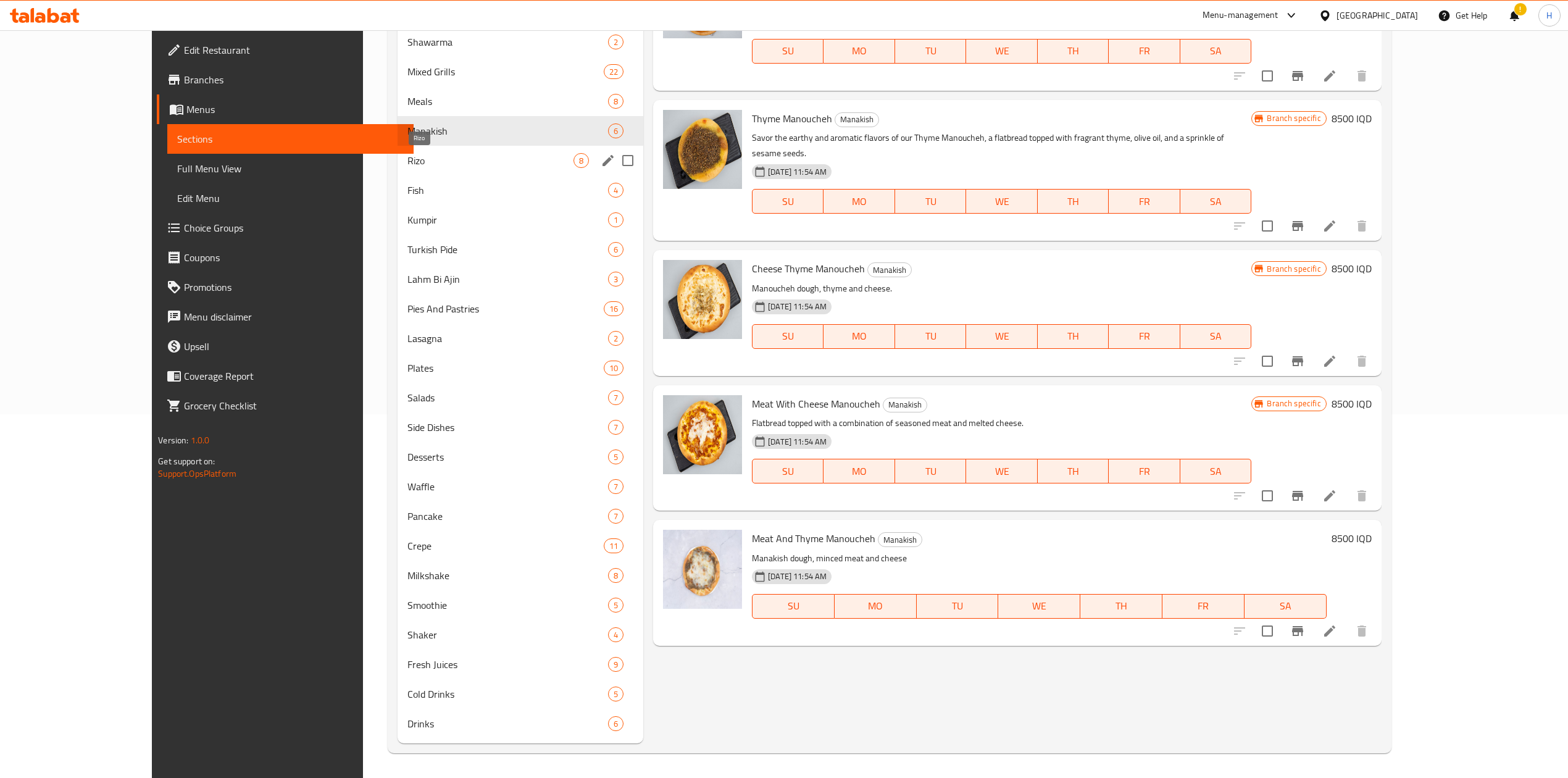
click at [408, 154] on span "Rizo" at bounding box center [490, 160] width 166 height 15
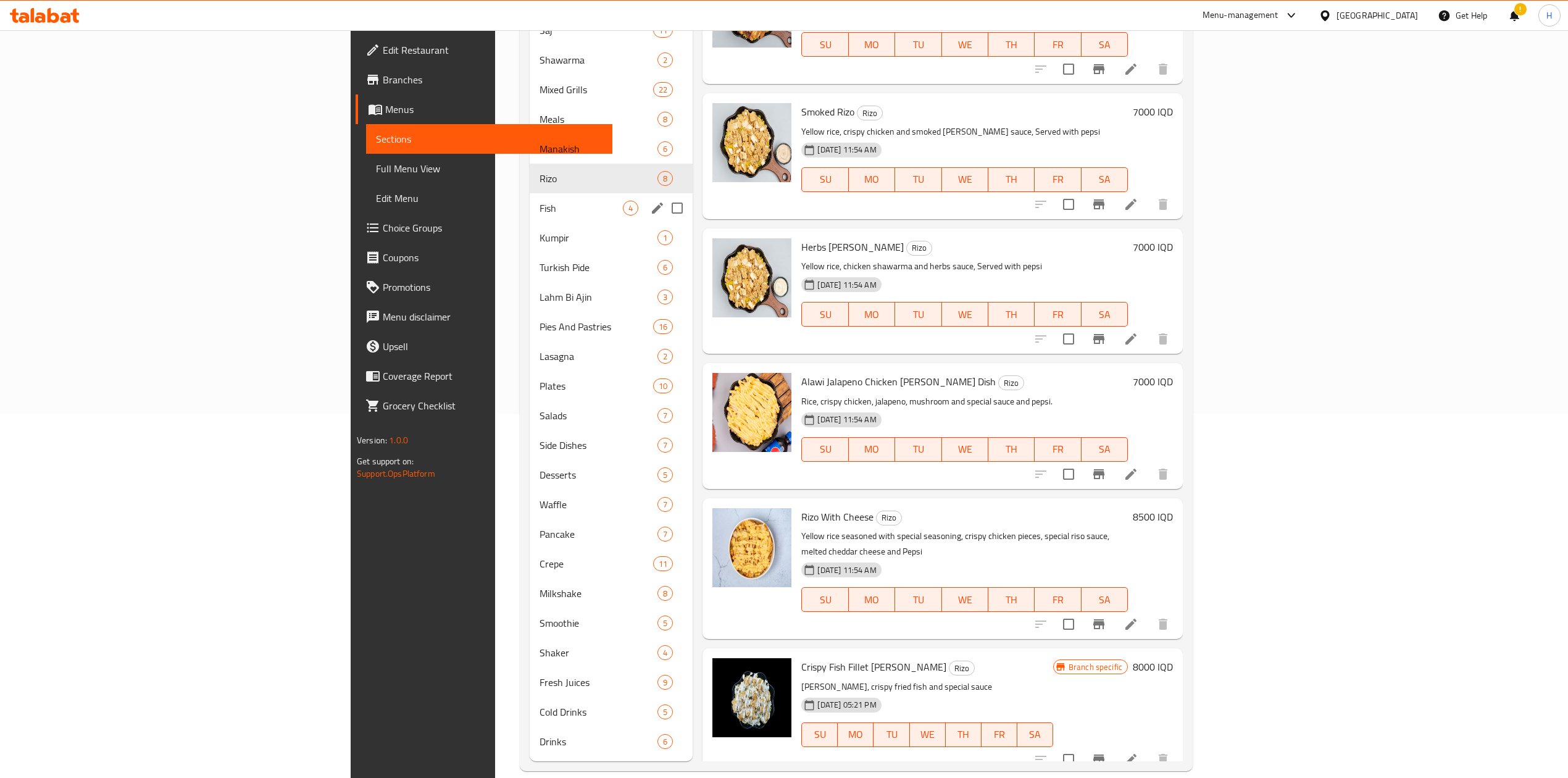
click at [539, 201] on span "Fish" at bounding box center [581, 207] width 83 height 15
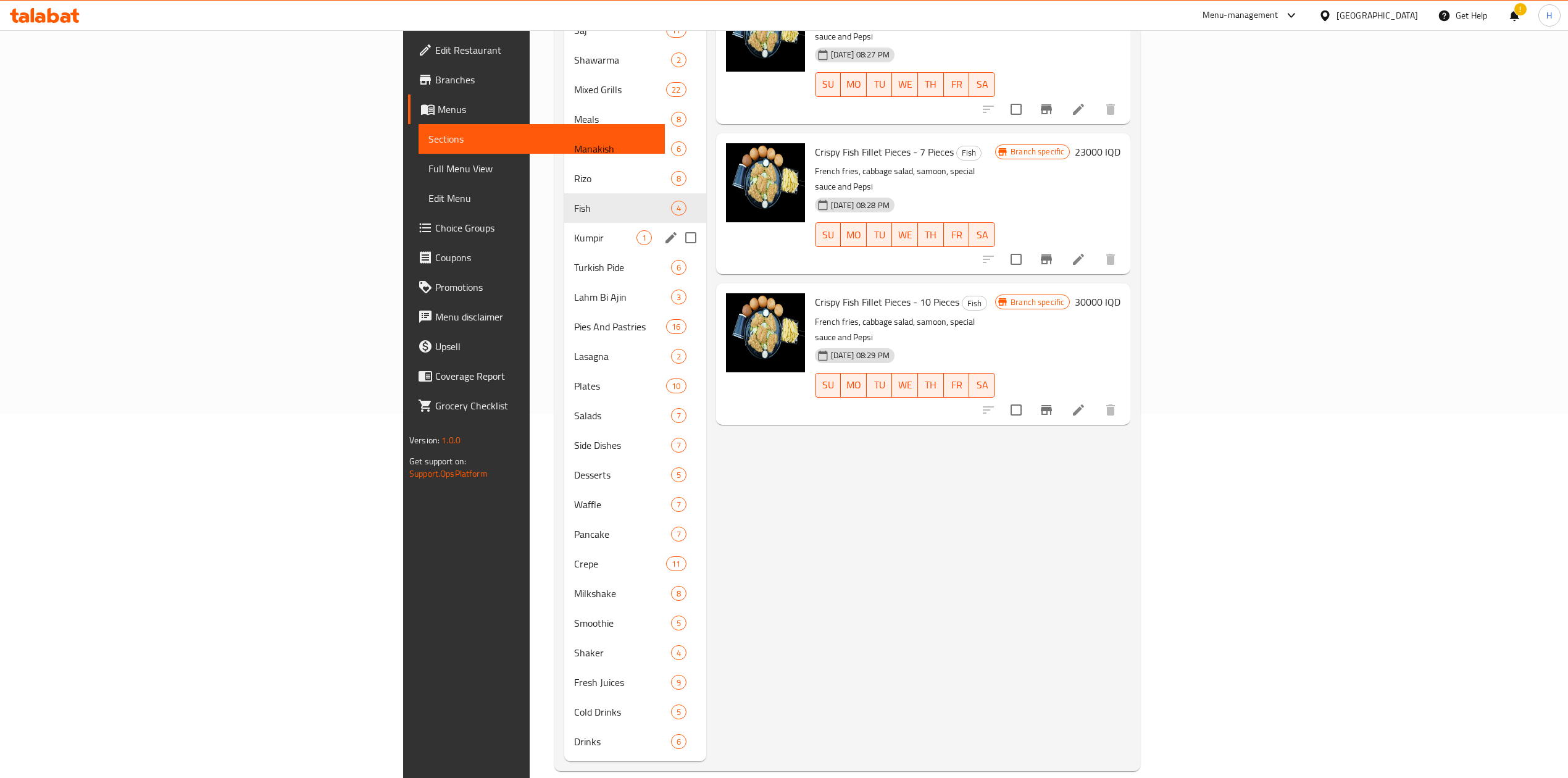
click at [574, 231] on span "Kumpir" at bounding box center [605, 238] width 62 height 15
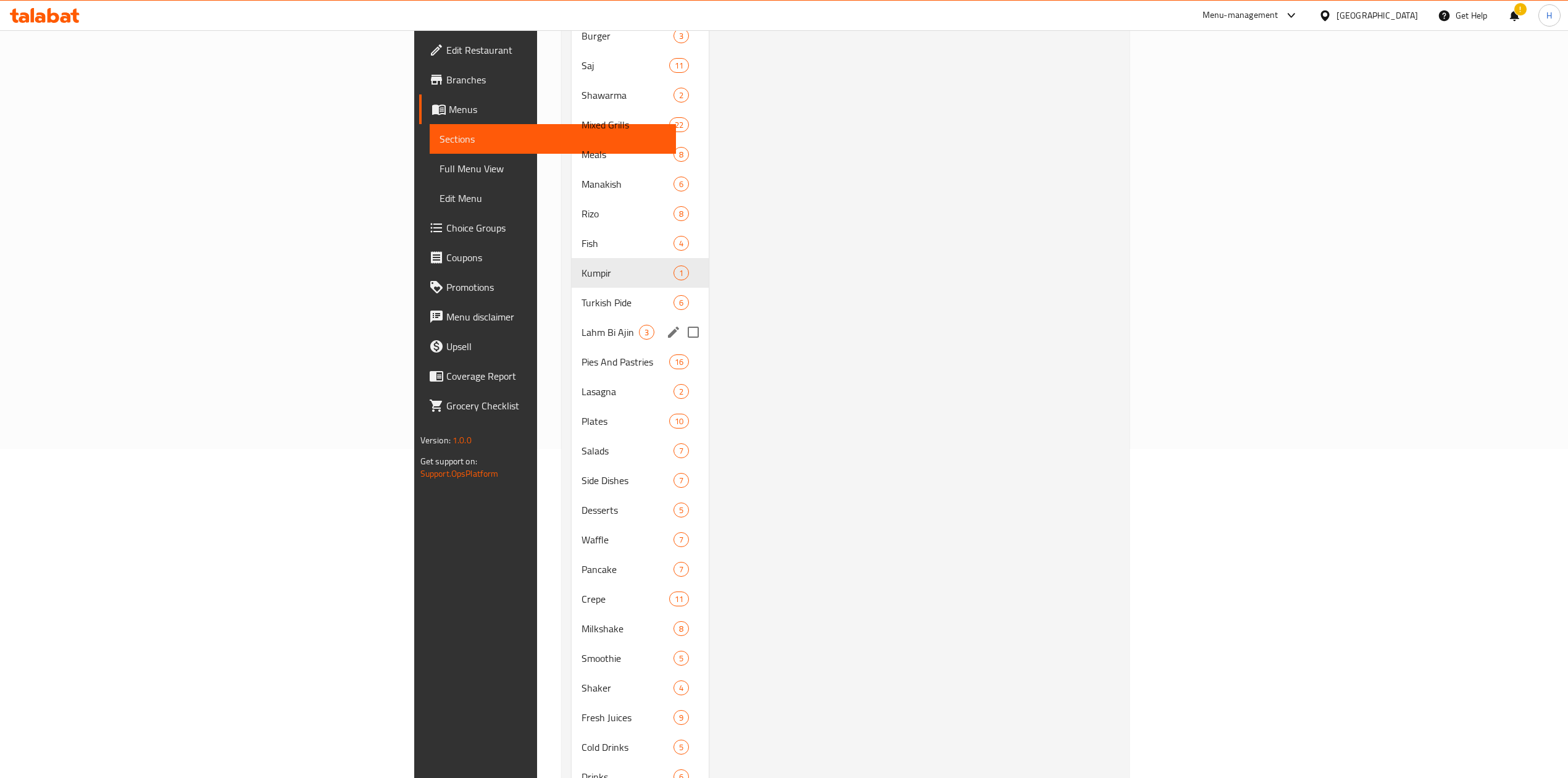
click at [581, 295] on span "Turkish Pide" at bounding box center [627, 302] width 92 height 15
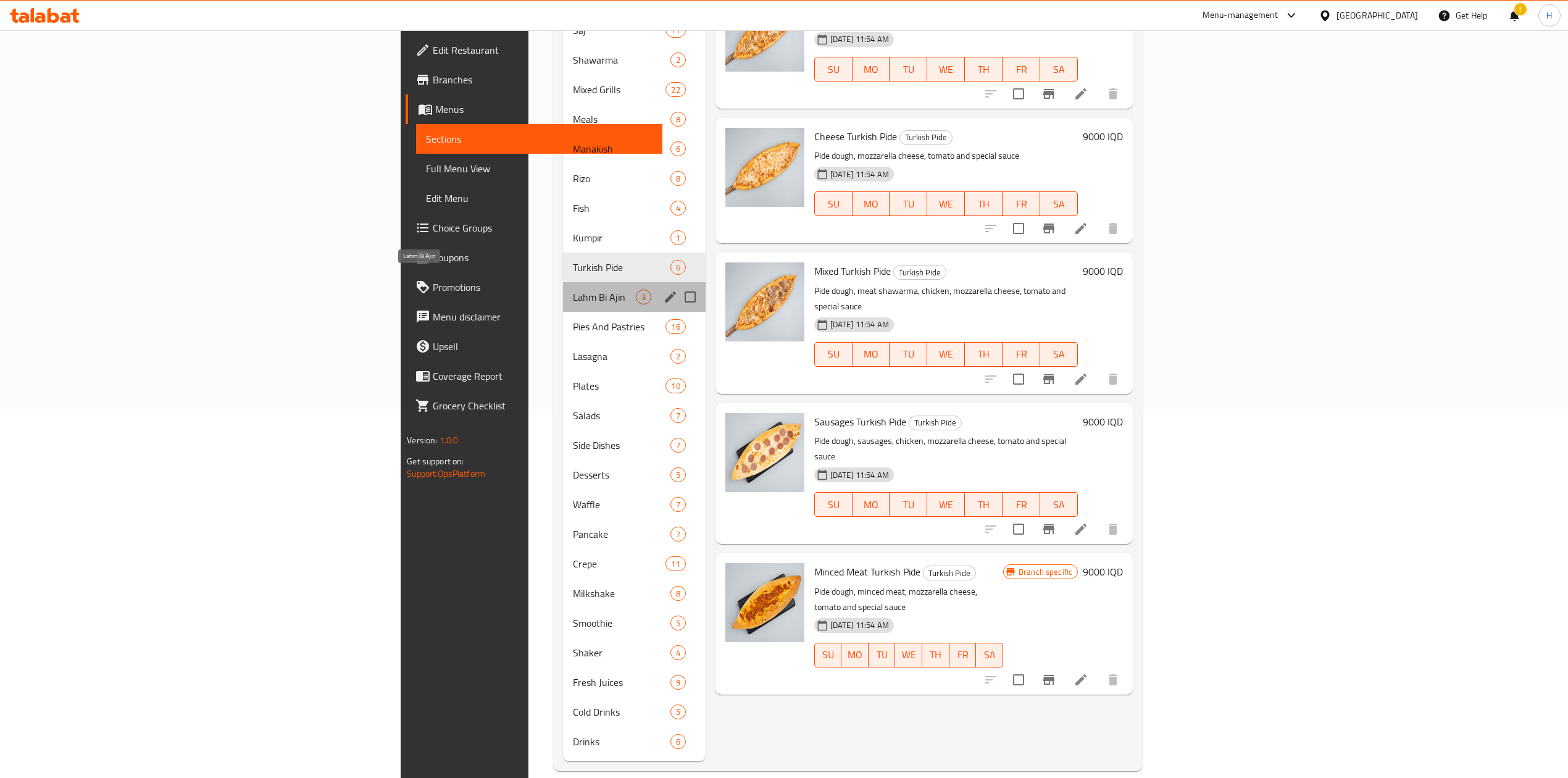
click at [573, 290] on span "Lahm Bi Ajin" at bounding box center [604, 297] width 63 height 15
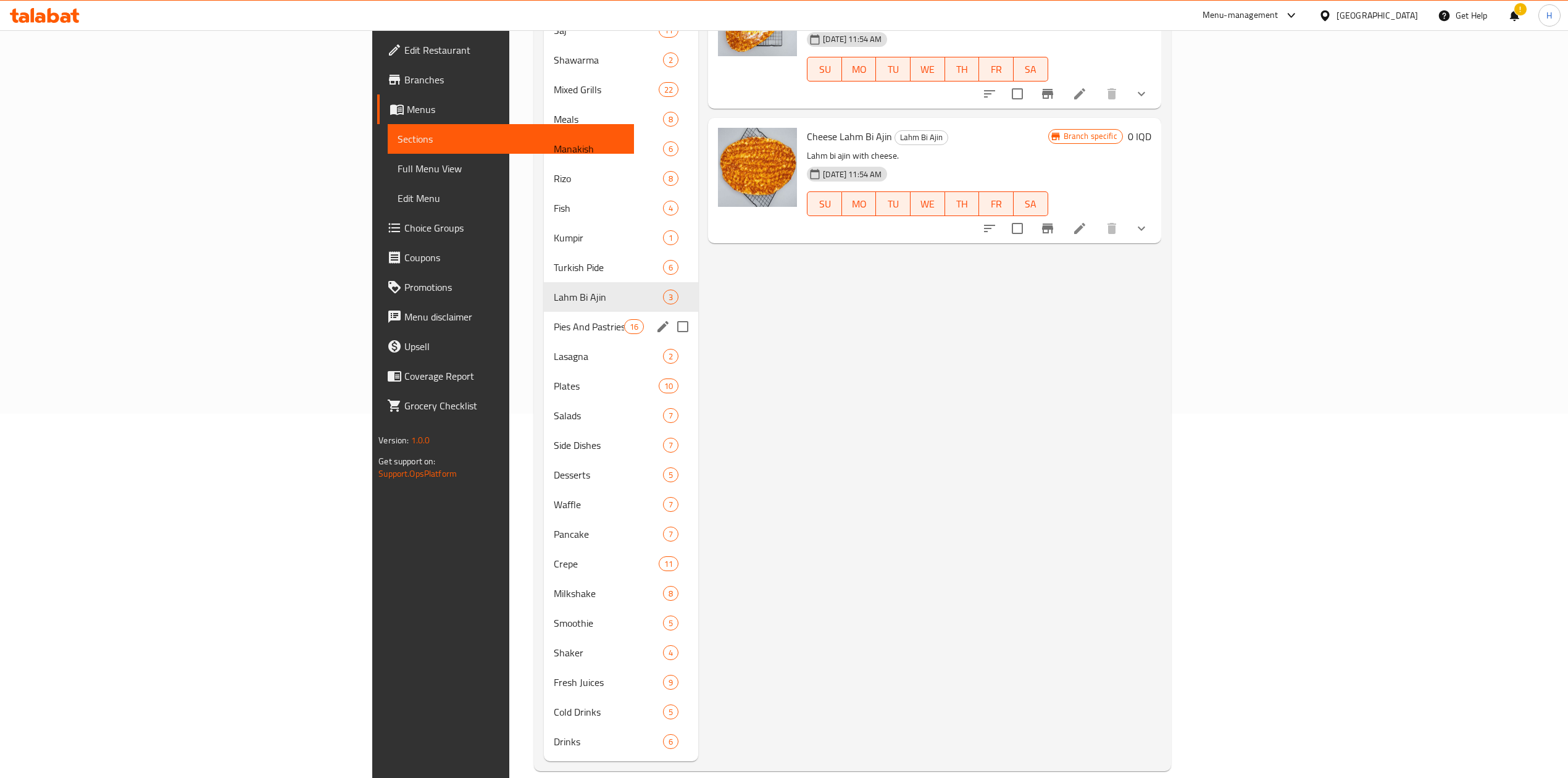
click at [544, 312] on div "Pies And Pastries 16" at bounding box center [620, 326] width 154 height 29
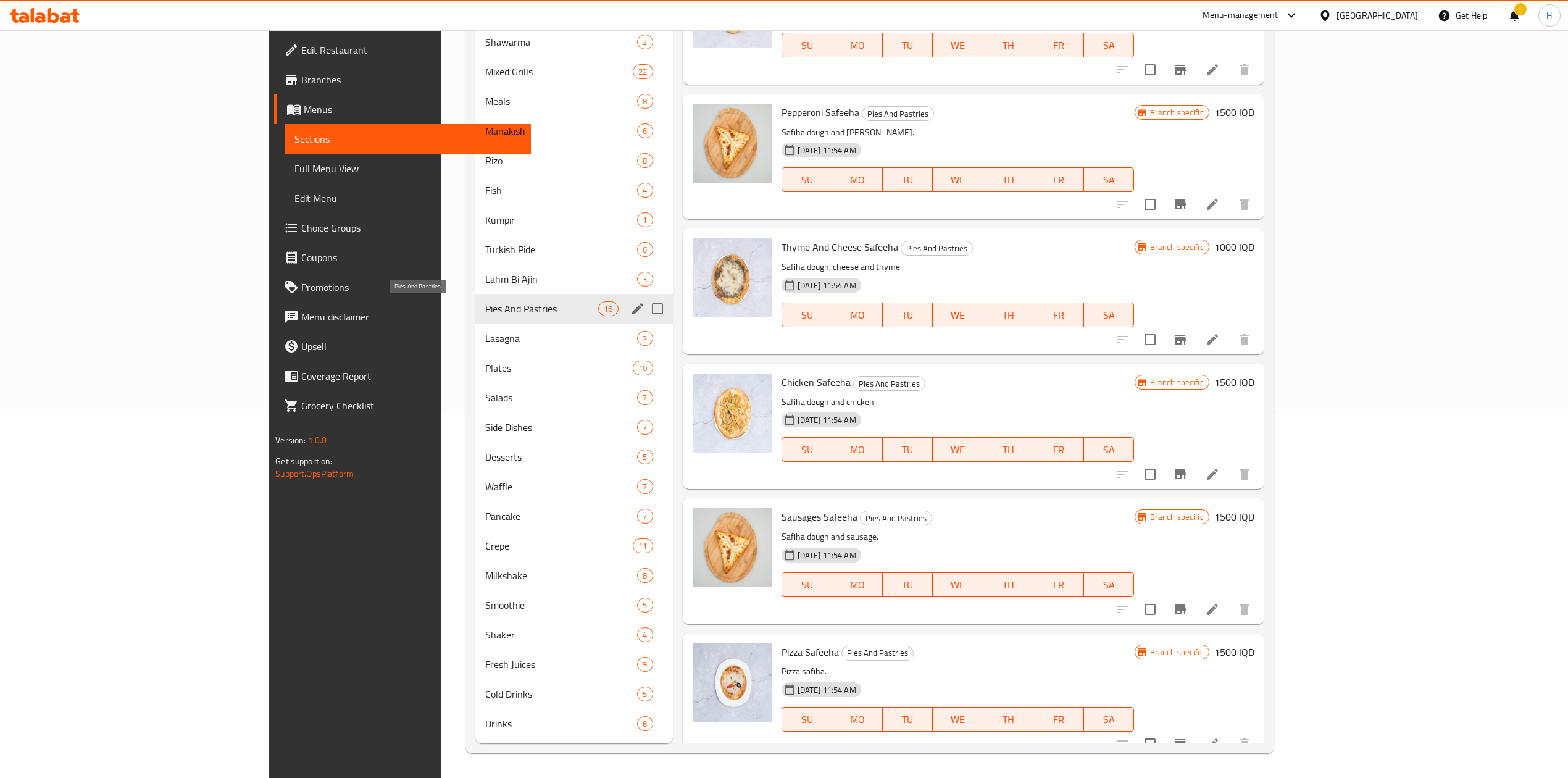
drag, startPoint x: 363, startPoint y: 314, endPoint x: 337, endPoint y: 339, distance: 36.1
click at [485, 314] on span "Pies And Pastries" at bounding box center [541, 308] width 113 height 15
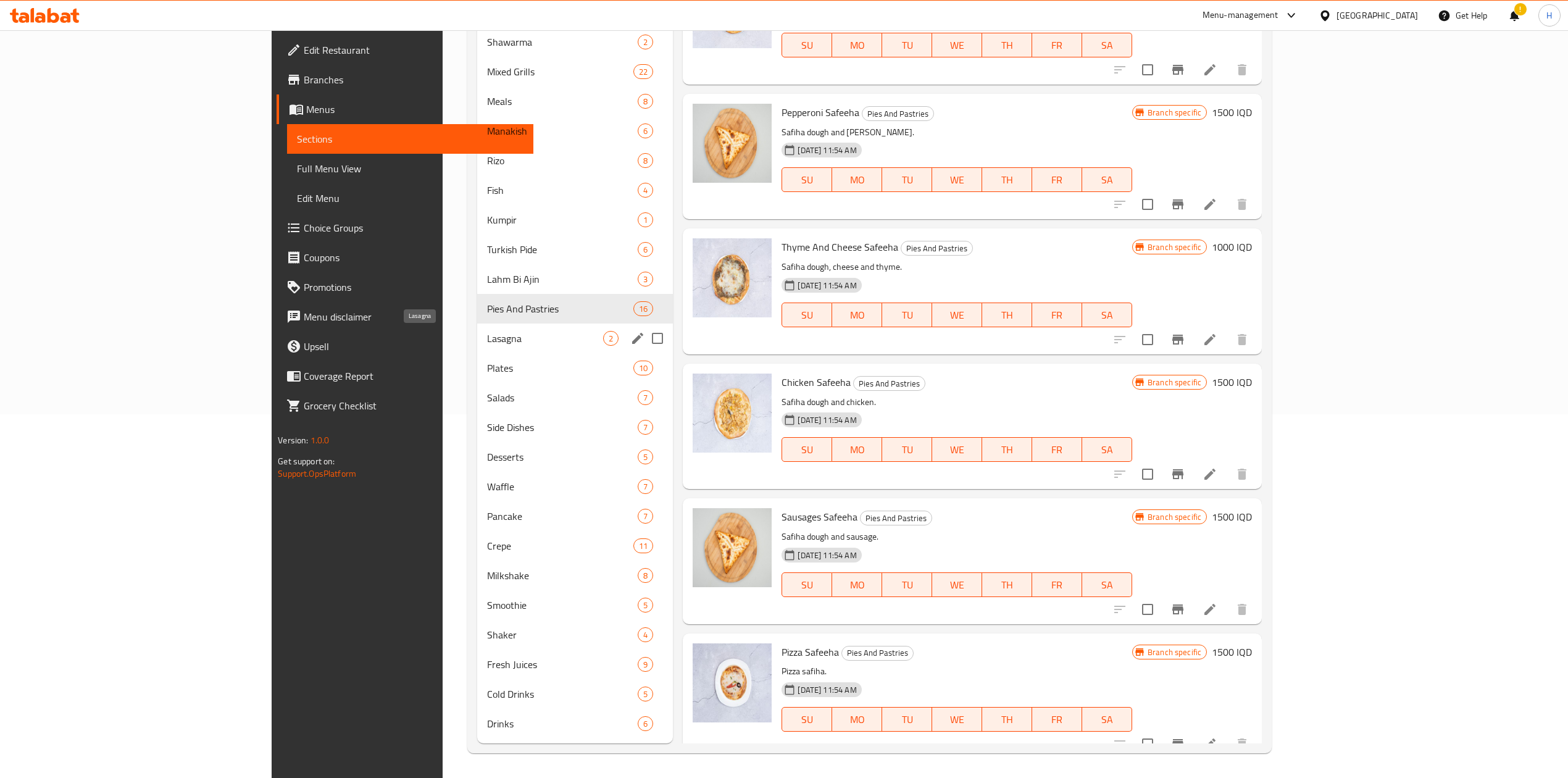
click at [487, 339] on span "Lasagna" at bounding box center [545, 338] width 117 height 15
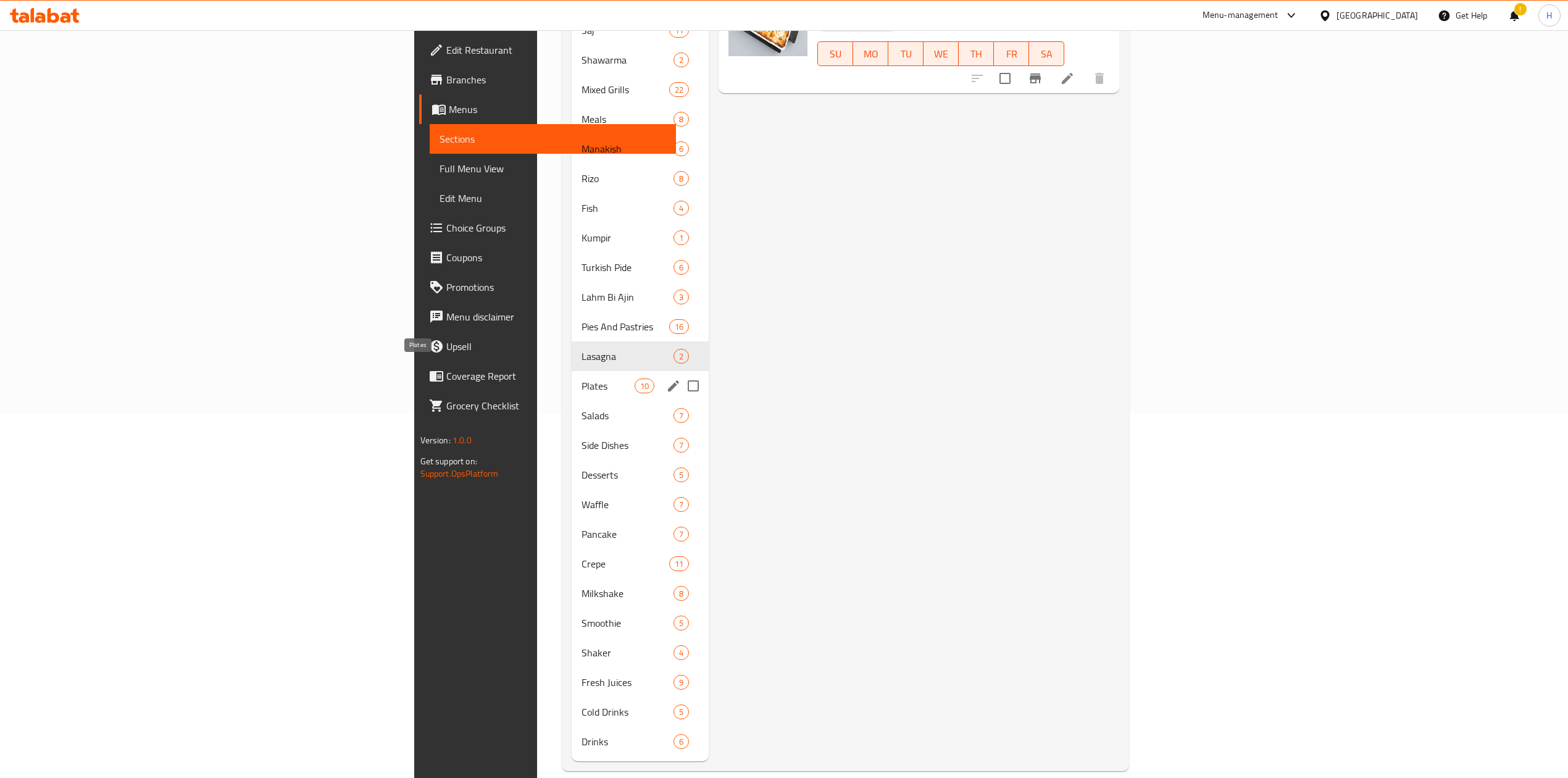
click at [581, 379] on span "Plates" at bounding box center [607, 386] width 52 height 15
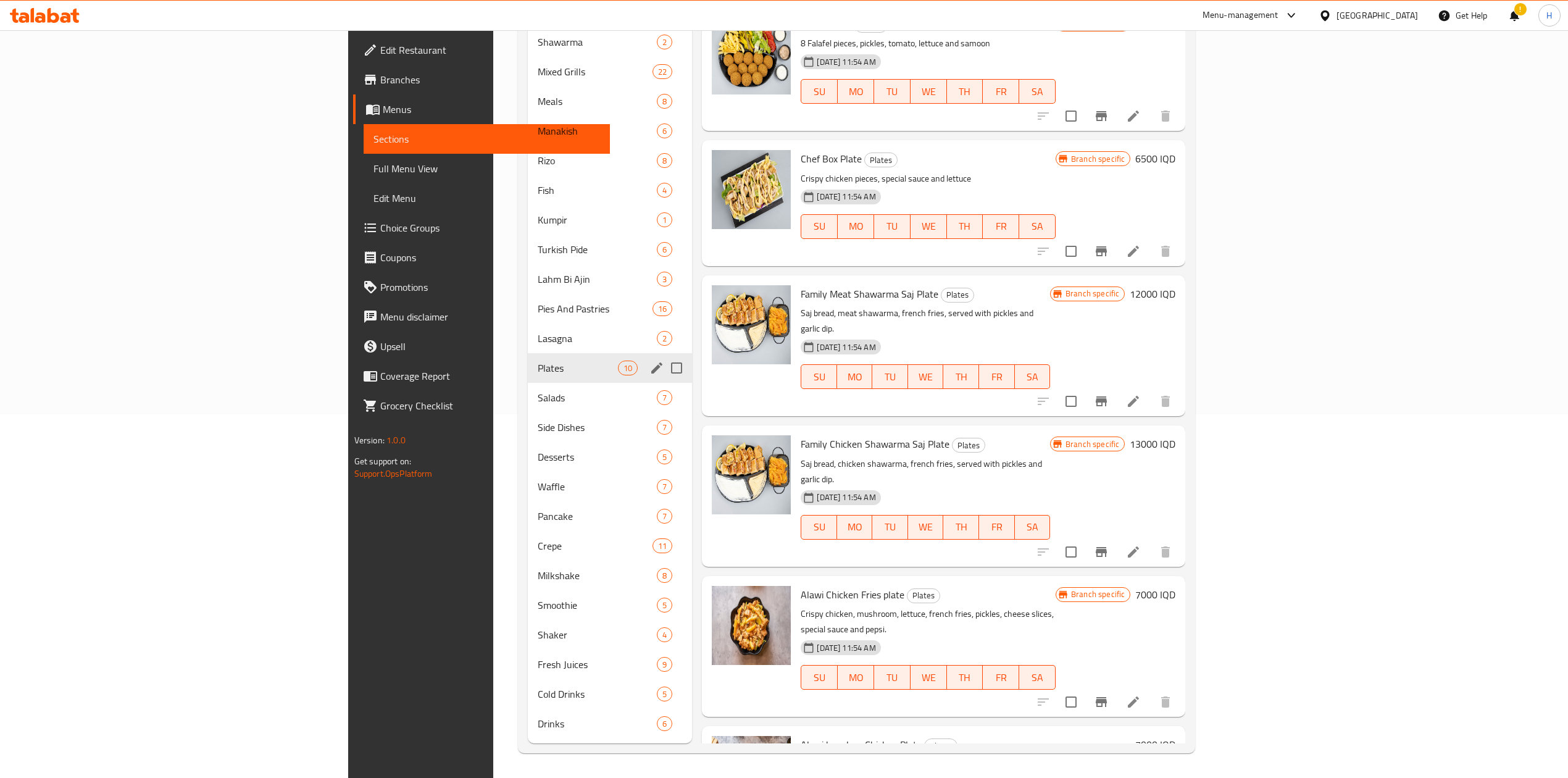
click at [538, 391] on span "Salads" at bounding box center [597, 397] width 119 height 15
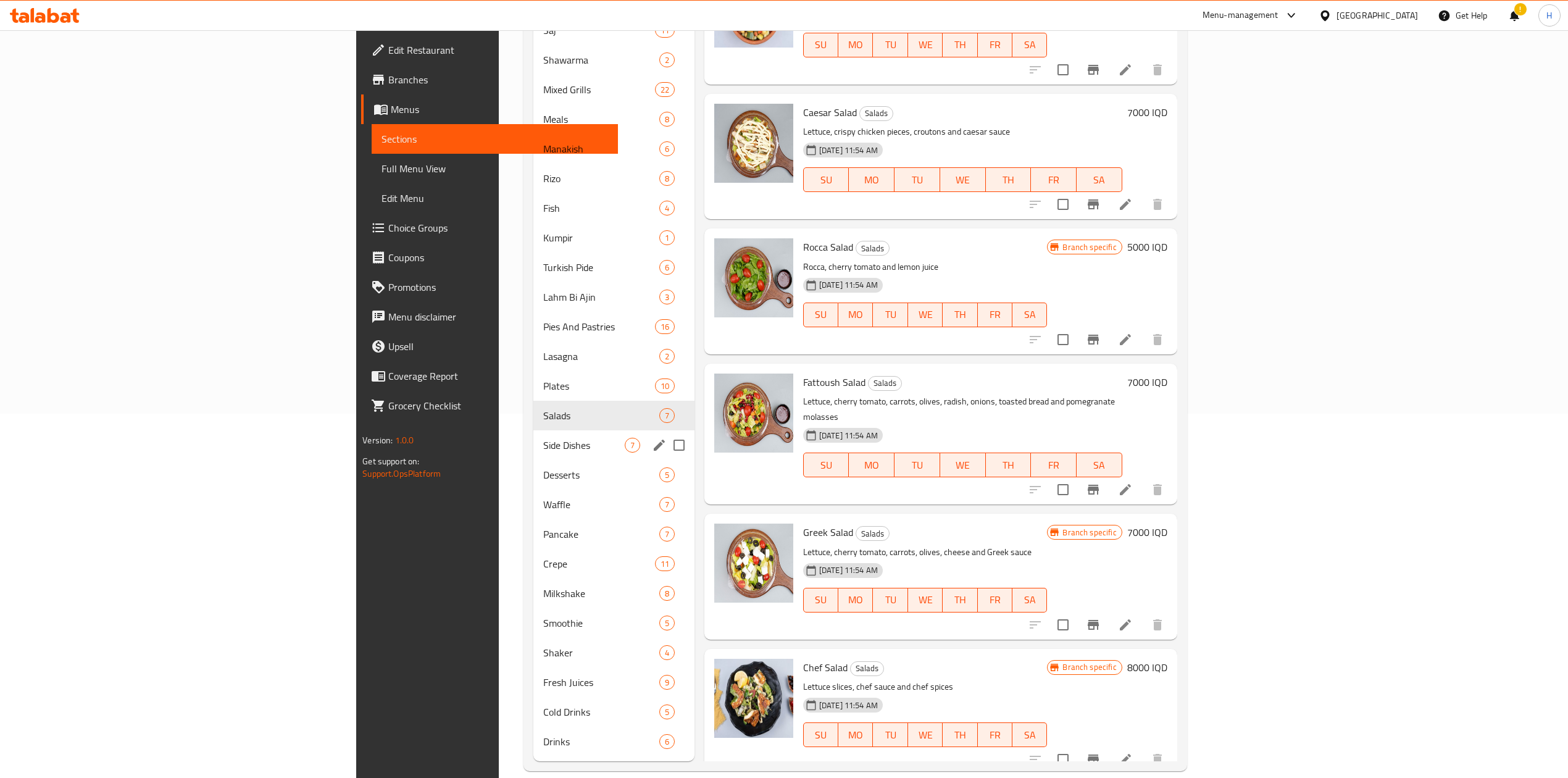
click at [543, 438] on span "Side Dishes" at bounding box center [583, 445] width 81 height 15
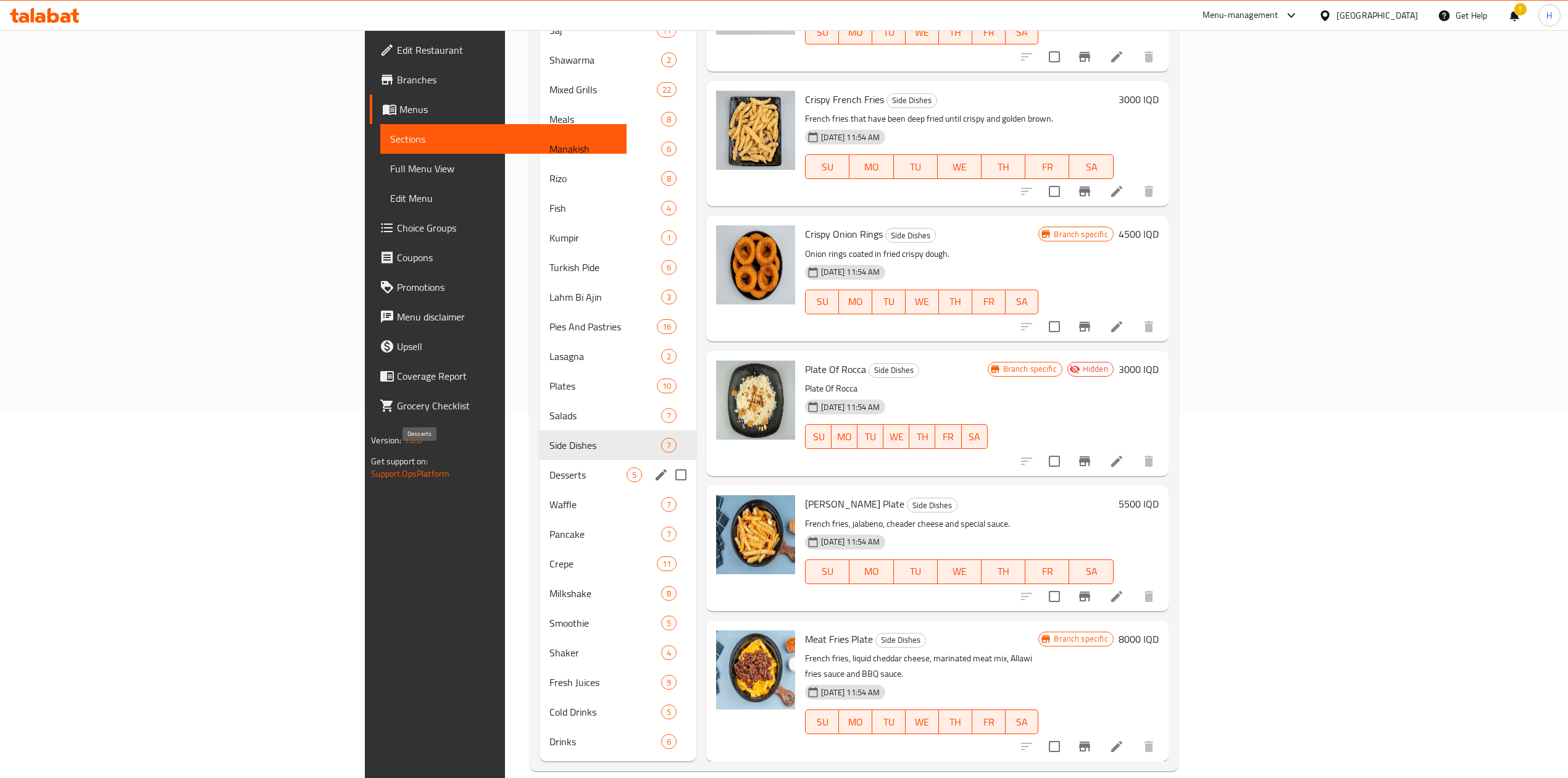
click at [550, 467] on span "Desserts" at bounding box center [588, 474] width 77 height 15
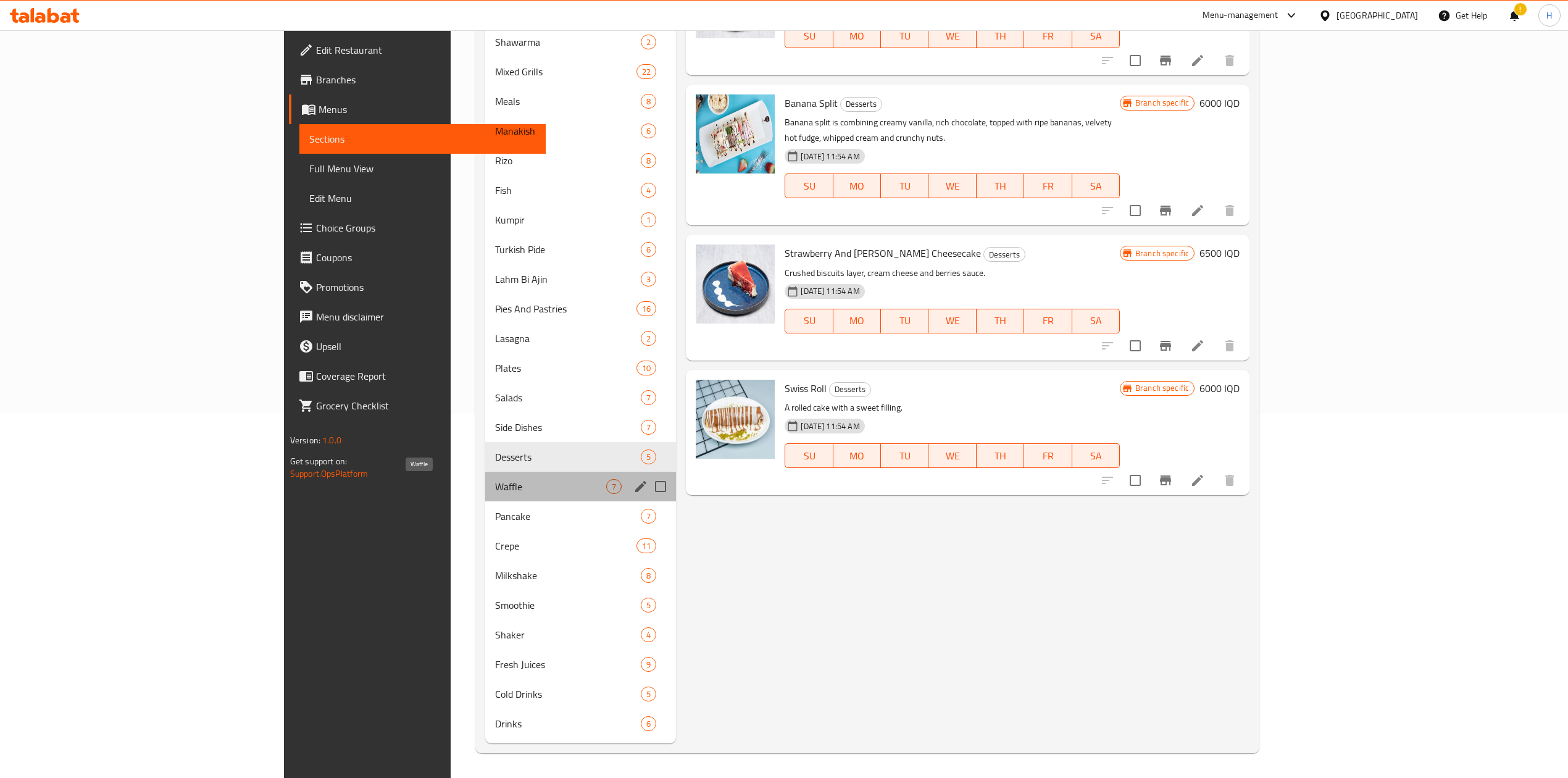
click at [495, 493] on span "Waffle" at bounding box center [550, 486] width 111 height 15
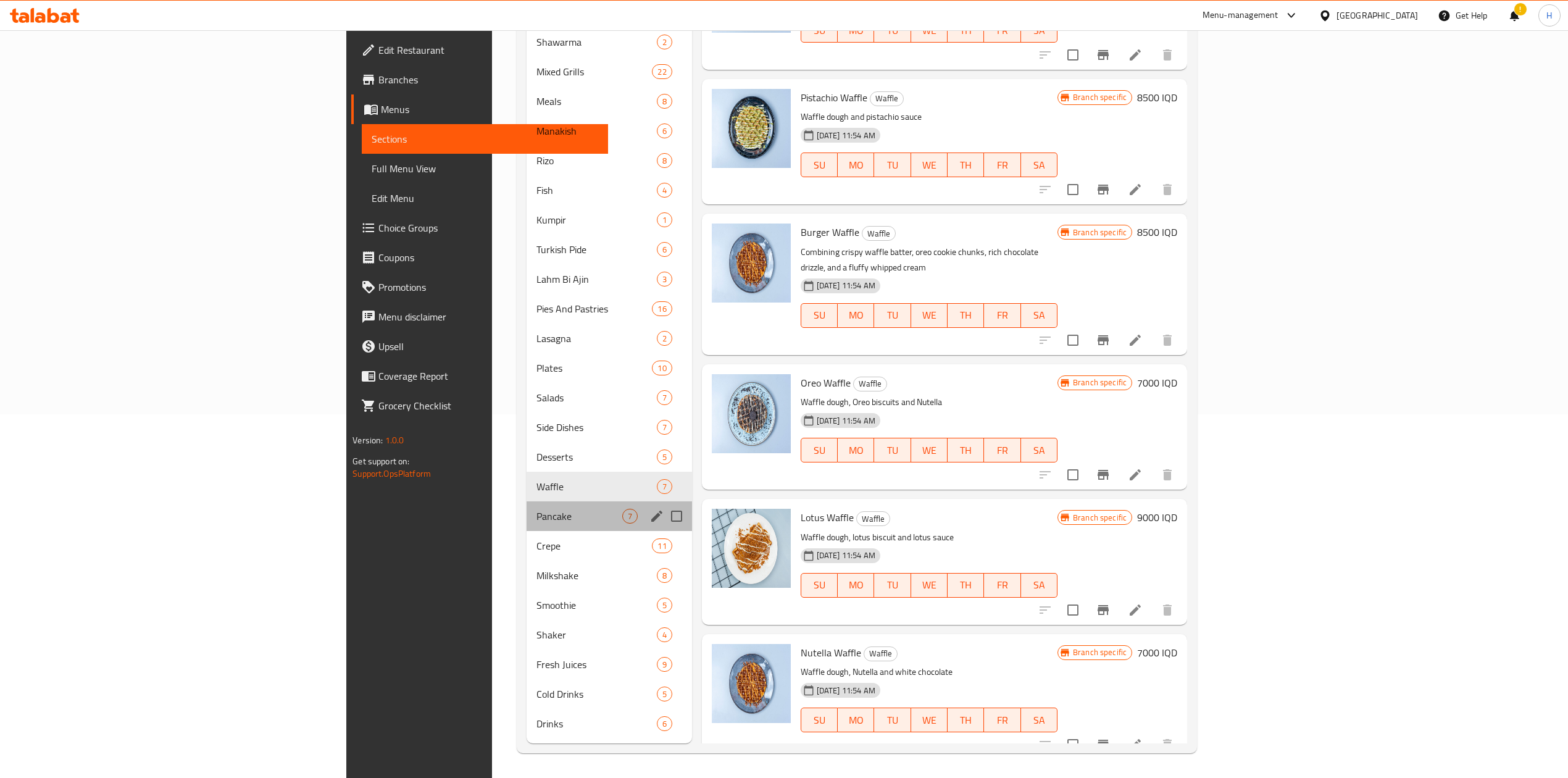
click at [526, 528] on div "Pancake 7" at bounding box center [609, 516] width 165 height 29
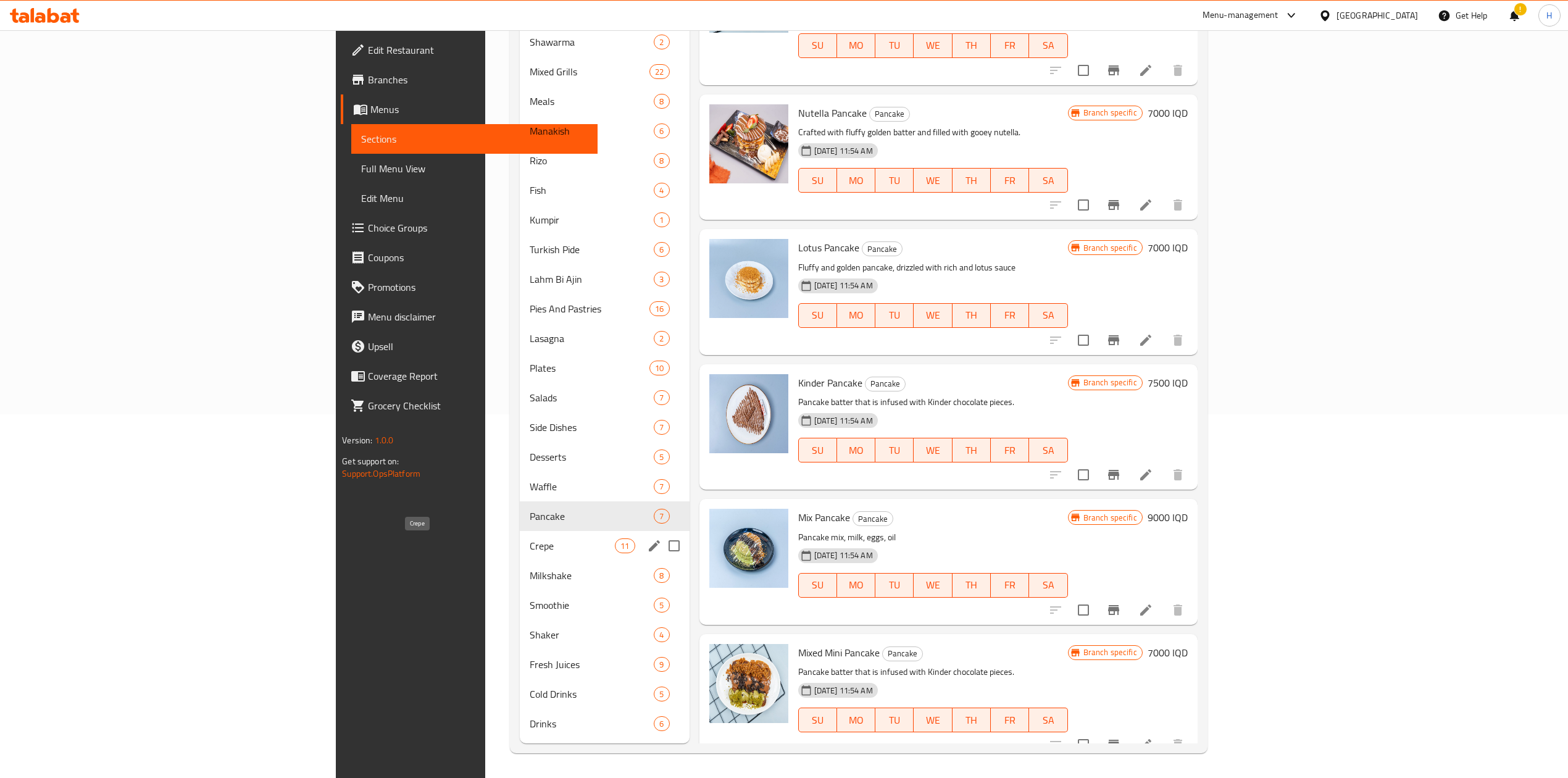
click at [530, 551] on span "Crepe" at bounding box center [572, 546] width 85 height 15
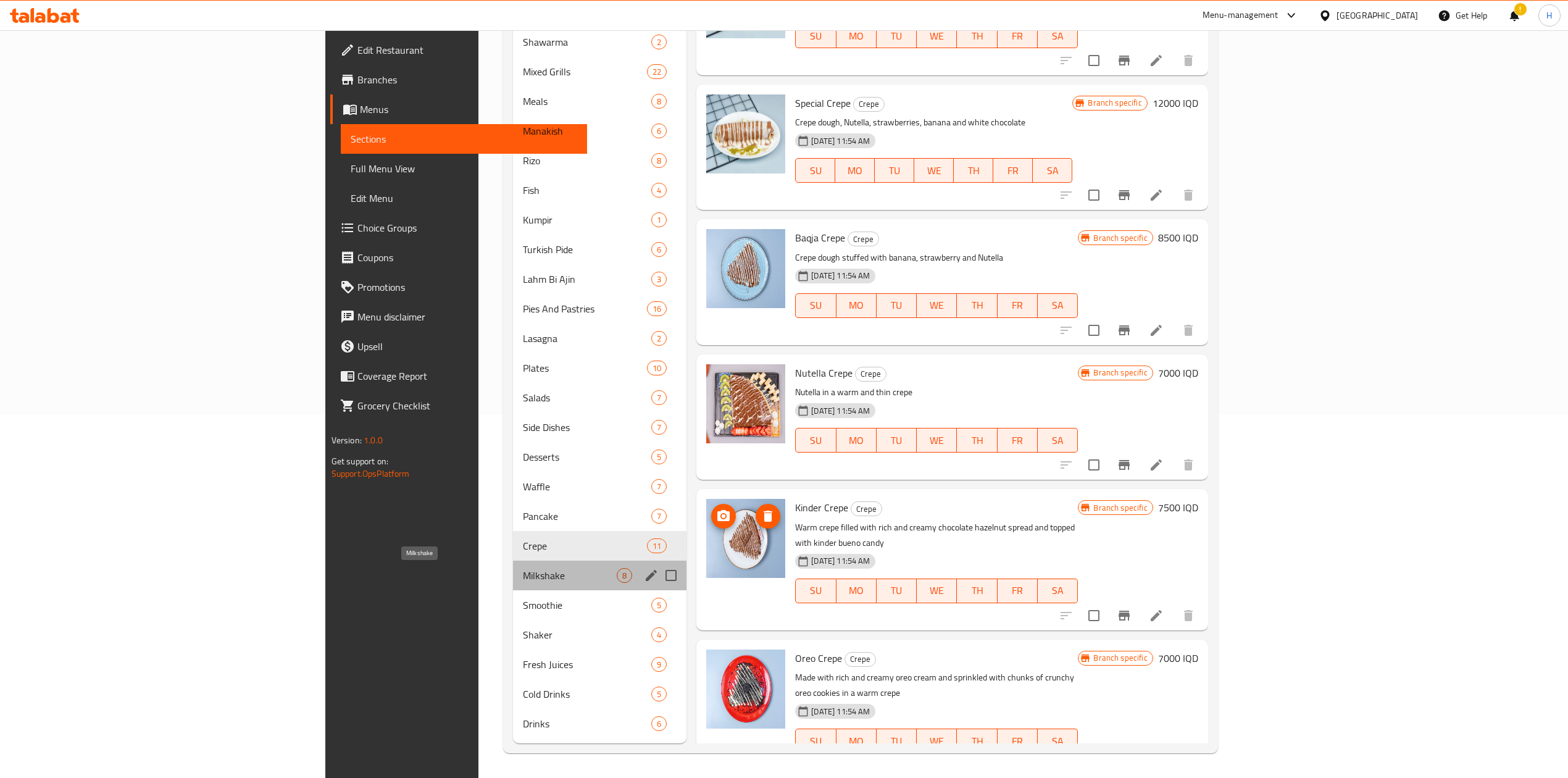
drag, startPoint x: 354, startPoint y: 576, endPoint x: 544, endPoint y: 519, distance: 198.4
click at [523, 576] on span "Milkshake" at bounding box center [569, 575] width 94 height 15
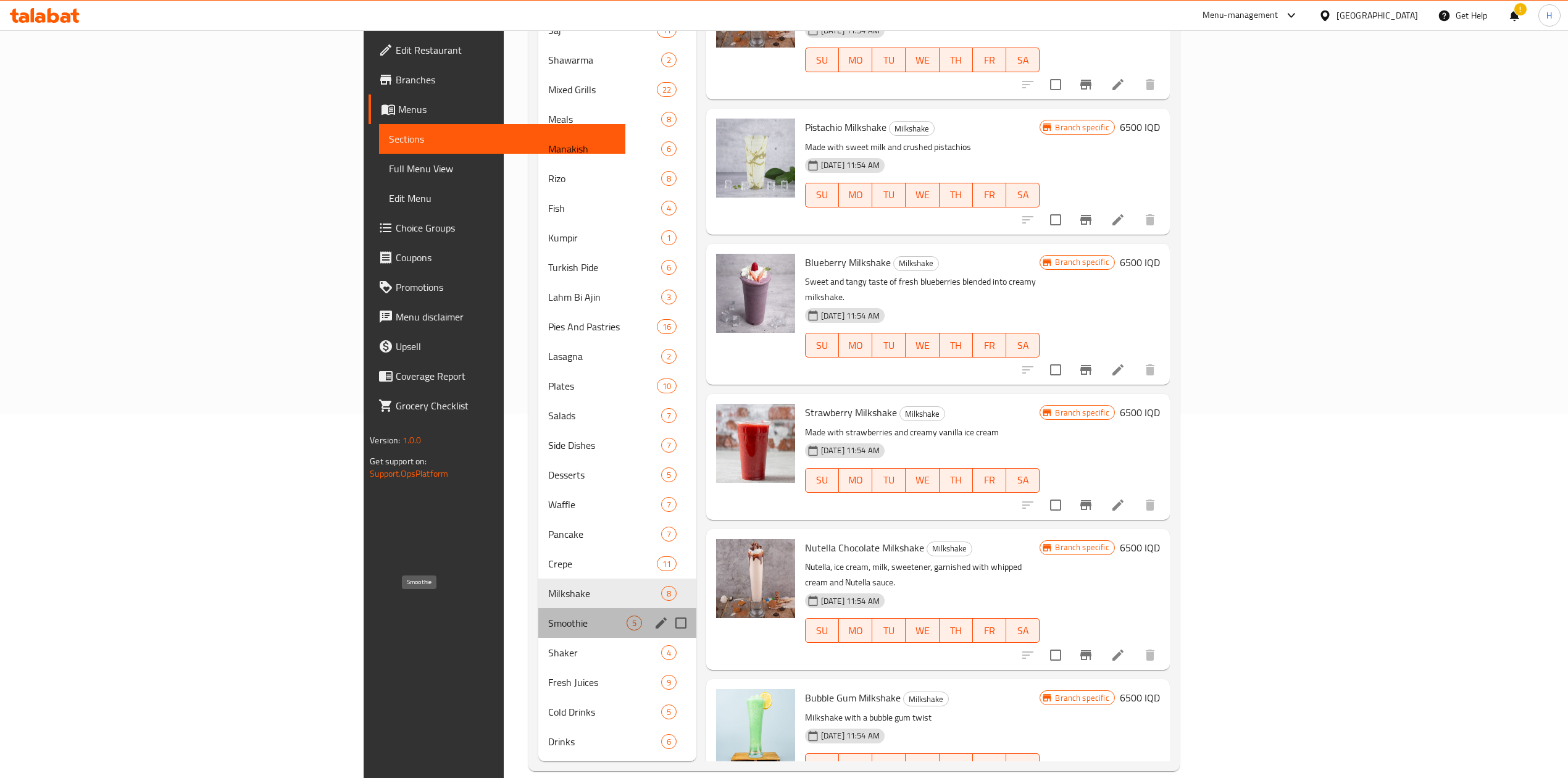
click at [548, 615] on span "Smoothie" at bounding box center [587, 622] width 77 height 15
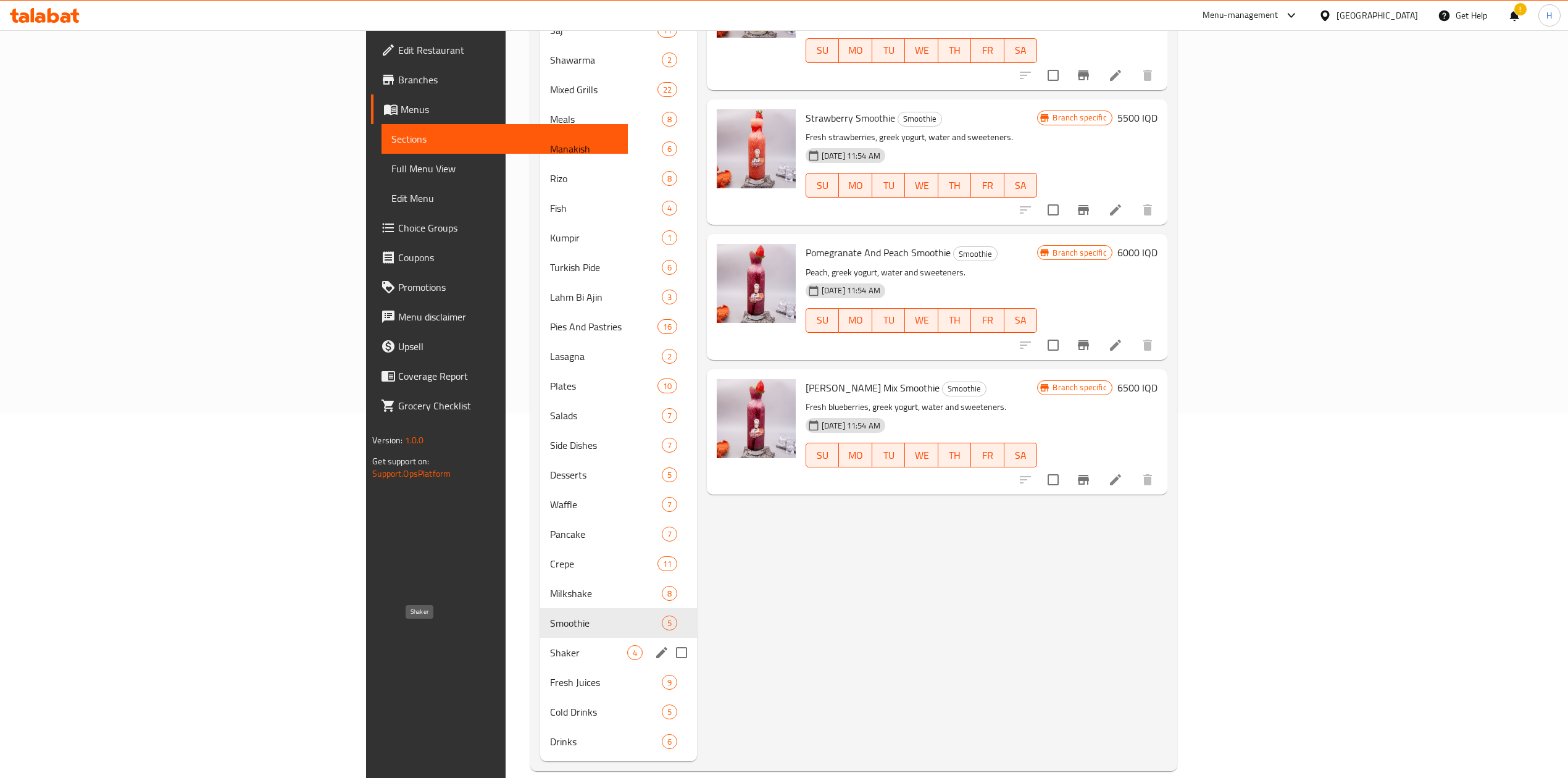
click at [540, 644] on div "Shaker 4" at bounding box center [618, 652] width 157 height 29
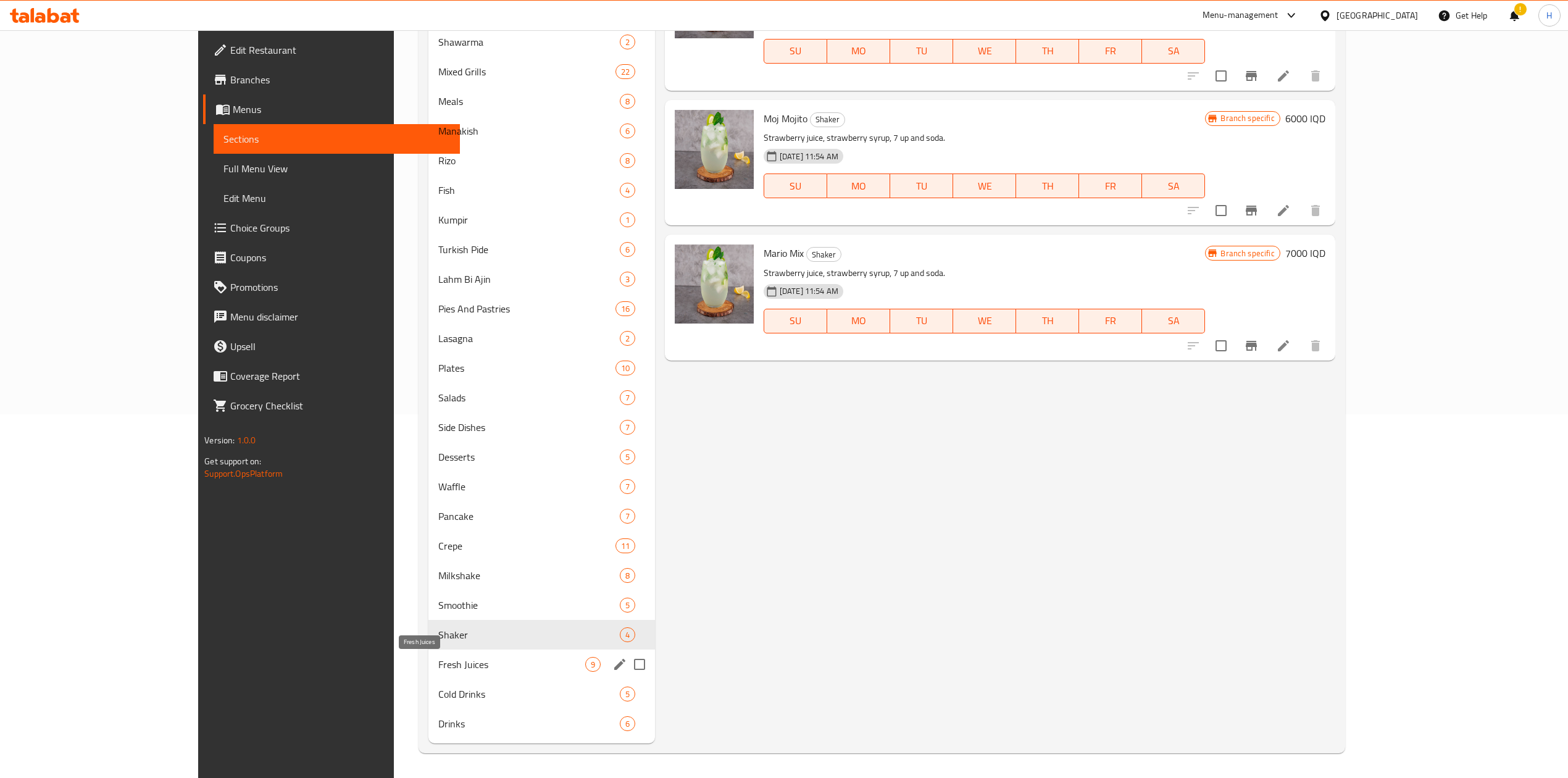
click at [438, 662] on span "Fresh Juices" at bounding box center [511, 664] width 147 height 15
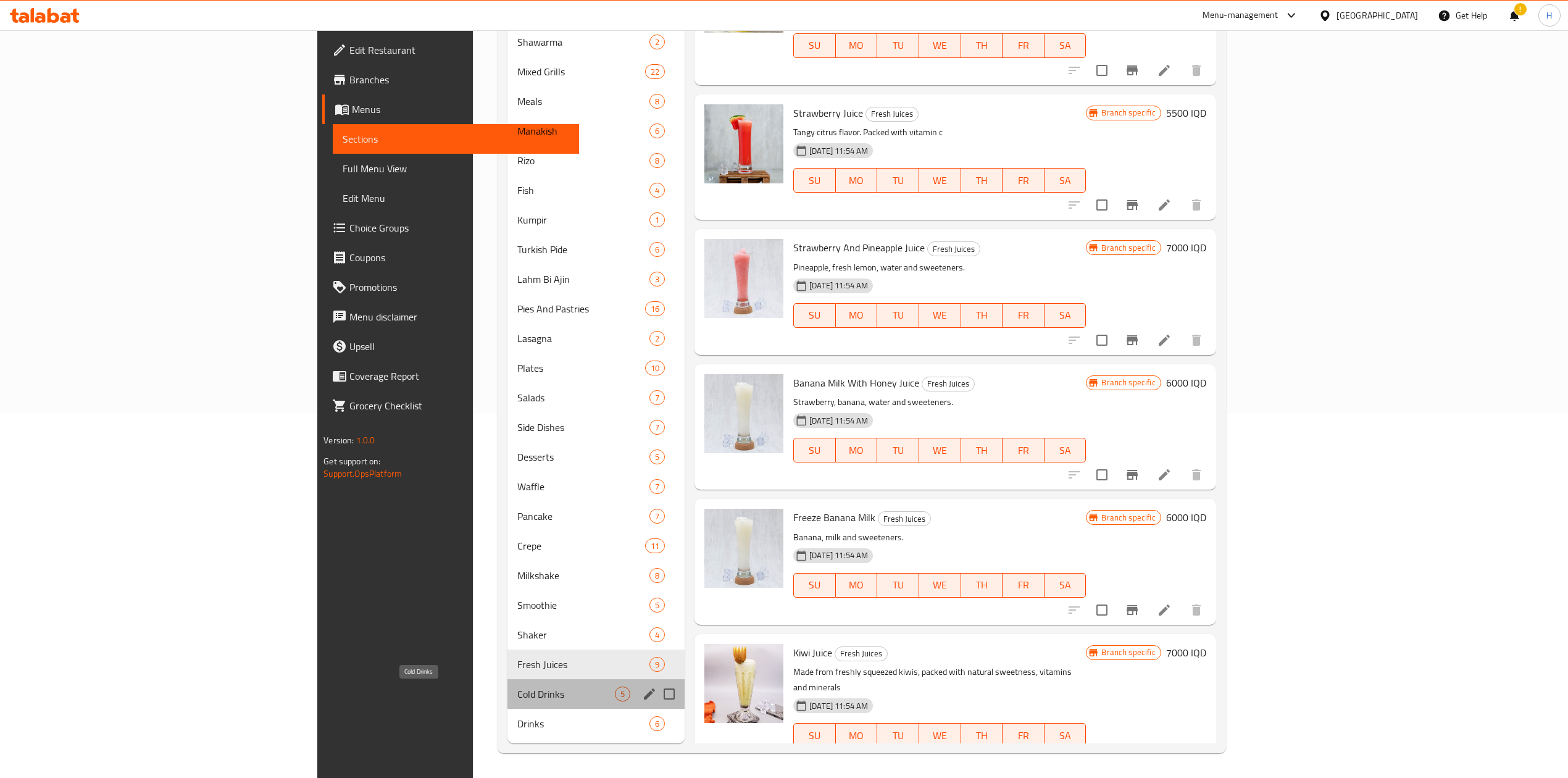
click at [517, 697] on span "Cold Drinks" at bounding box center [565, 694] width 97 height 15
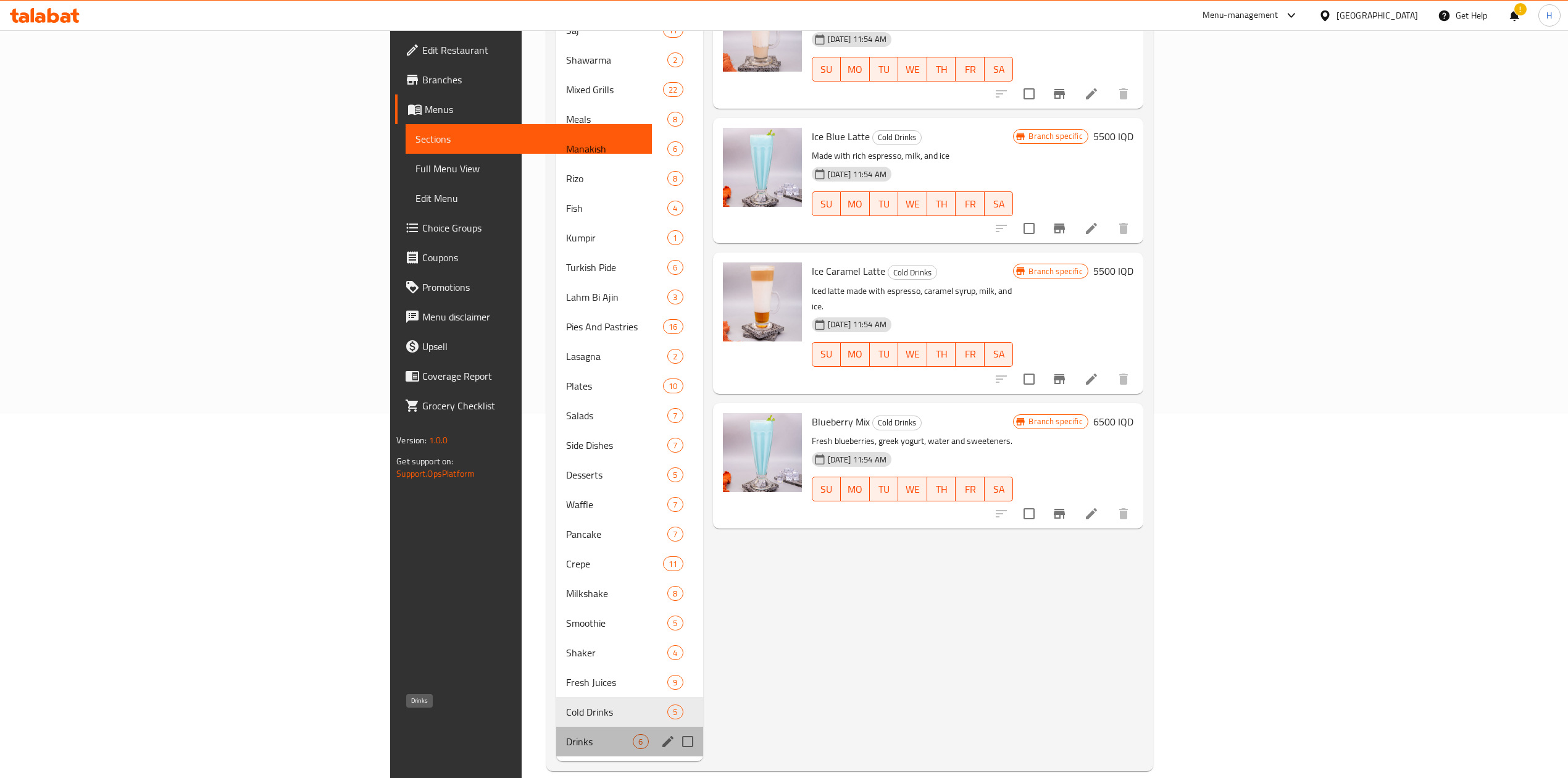
click at [566, 734] on span "Drinks" at bounding box center [600, 741] width 67 height 15
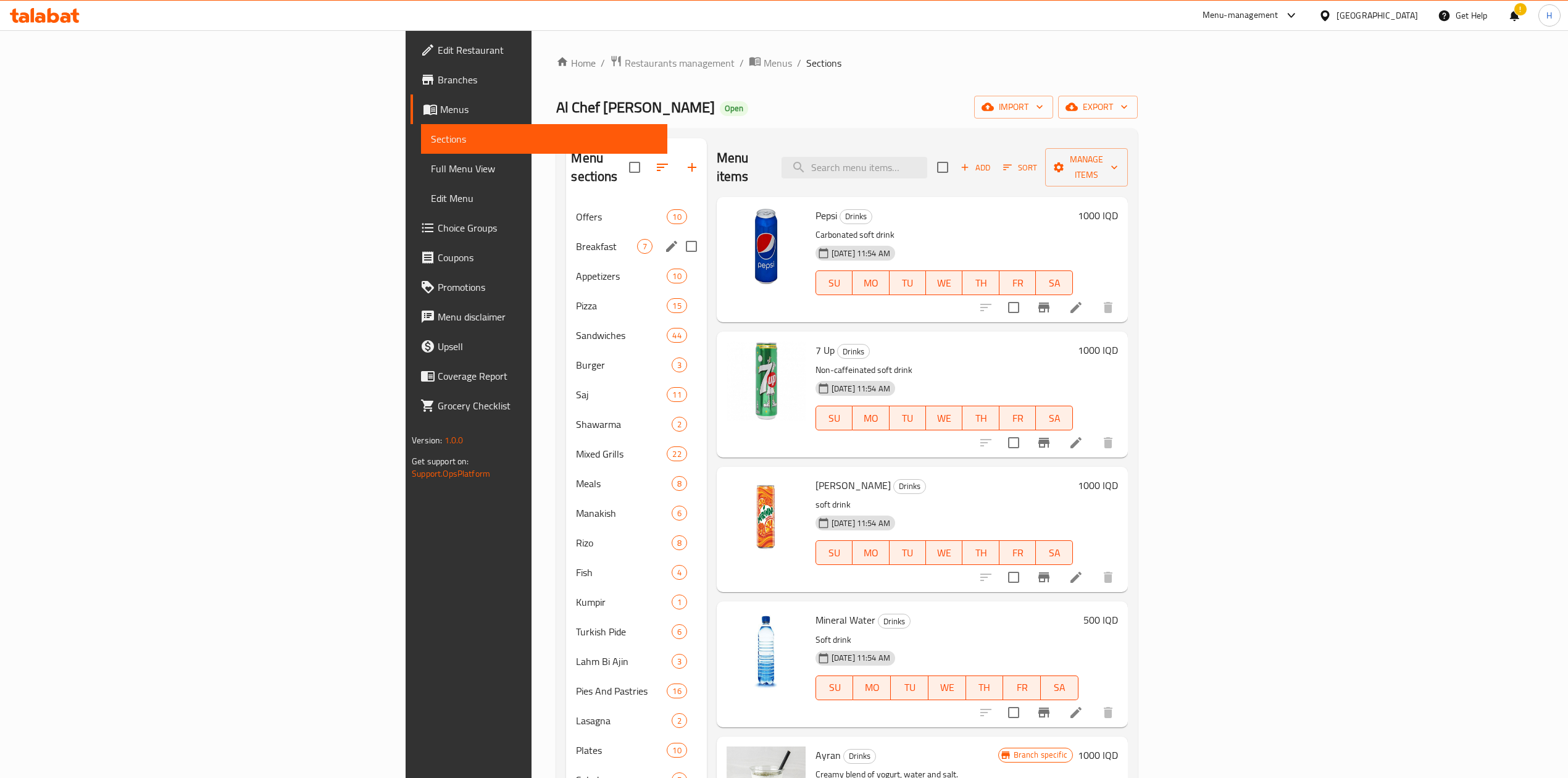
drag, startPoint x: 394, startPoint y: 213, endPoint x: 458, endPoint y: 181, distance: 71.6
click at [566, 232] on div "Breakfast 7" at bounding box center [636, 246] width 140 height 29
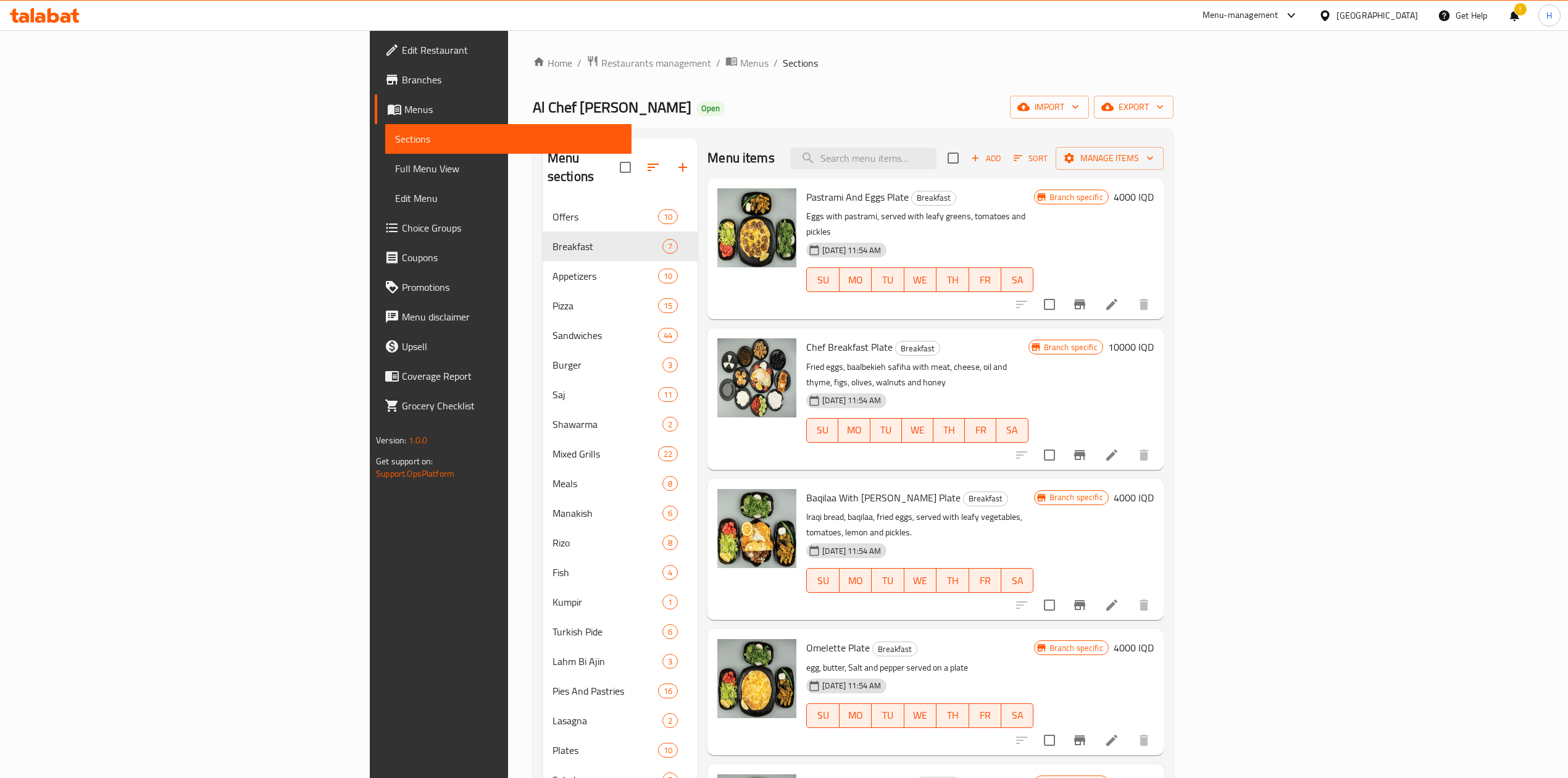
click at [543, 197] on nav "Offers 10 Breakfast 7 Appetizers 10 Pizza 15 Sandwiches 44 Burger 3 Saj 11 Shaw…" at bounding box center [620, 661] width 155 height 929
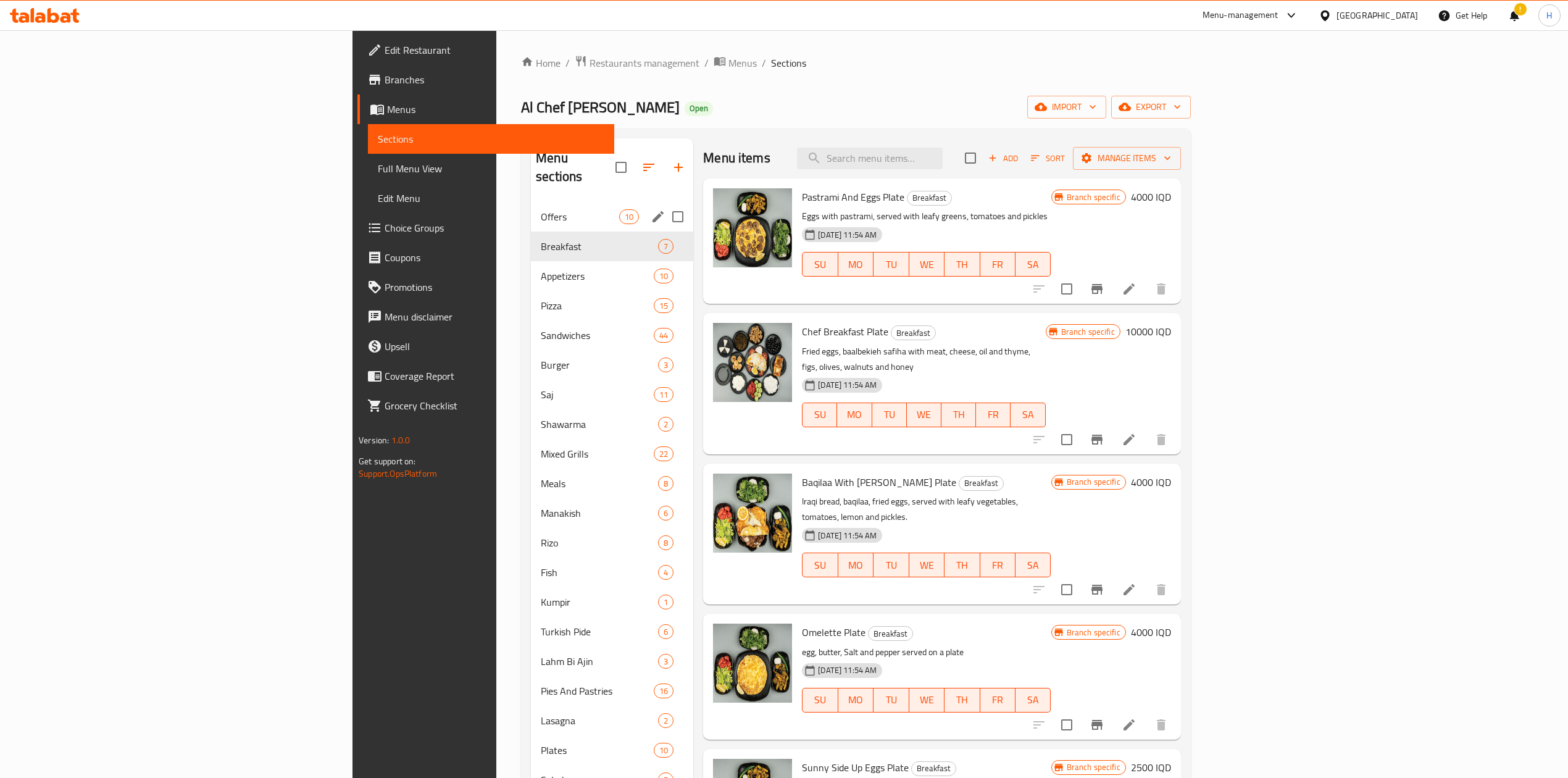
click at [541, 209] on span "Offers" at bounding box center [580, 216] width 78 height 15
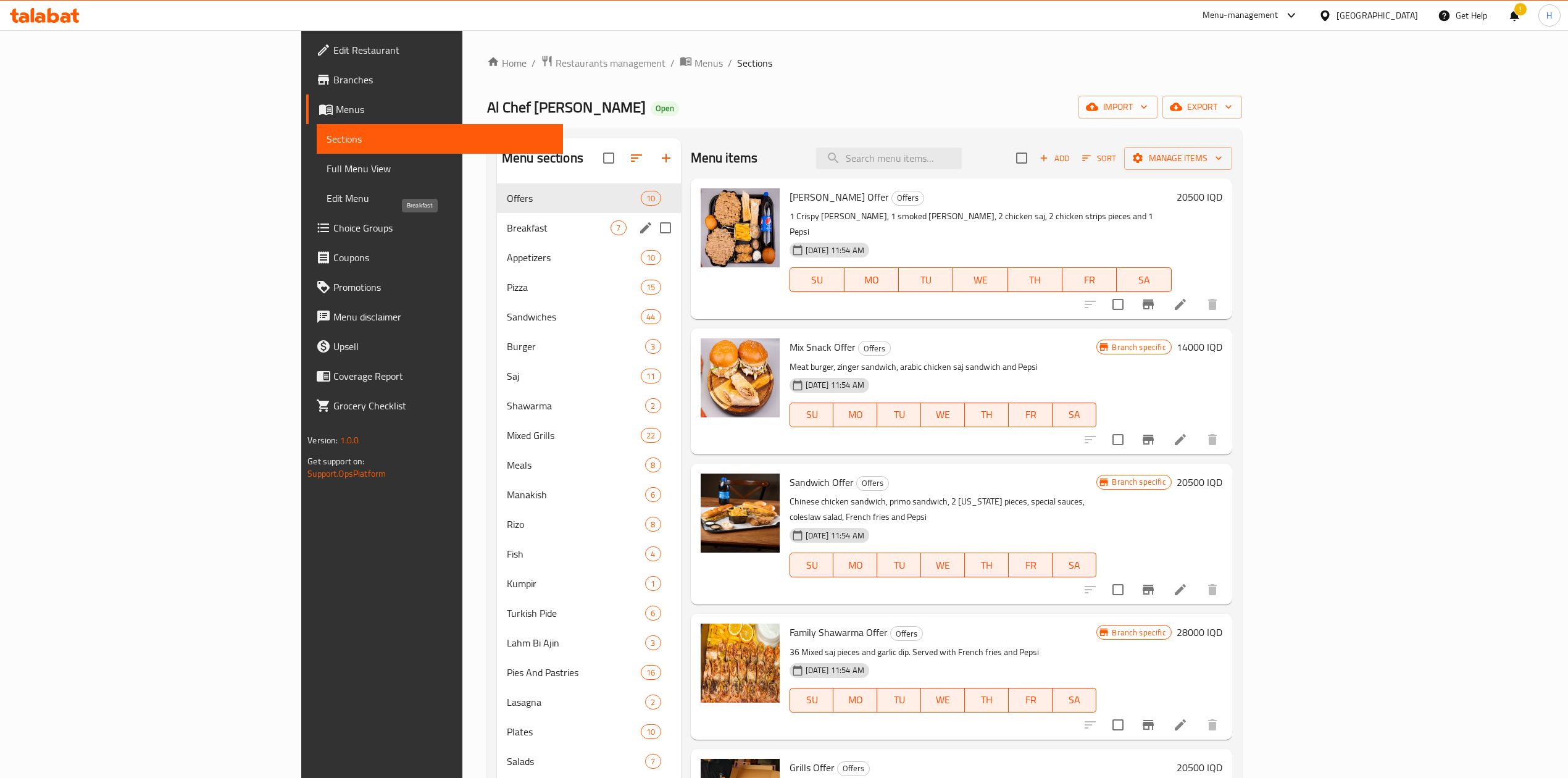
click at [507, 221] on span "Breakfast" at bounding box center [558, 227] width 104 height 15
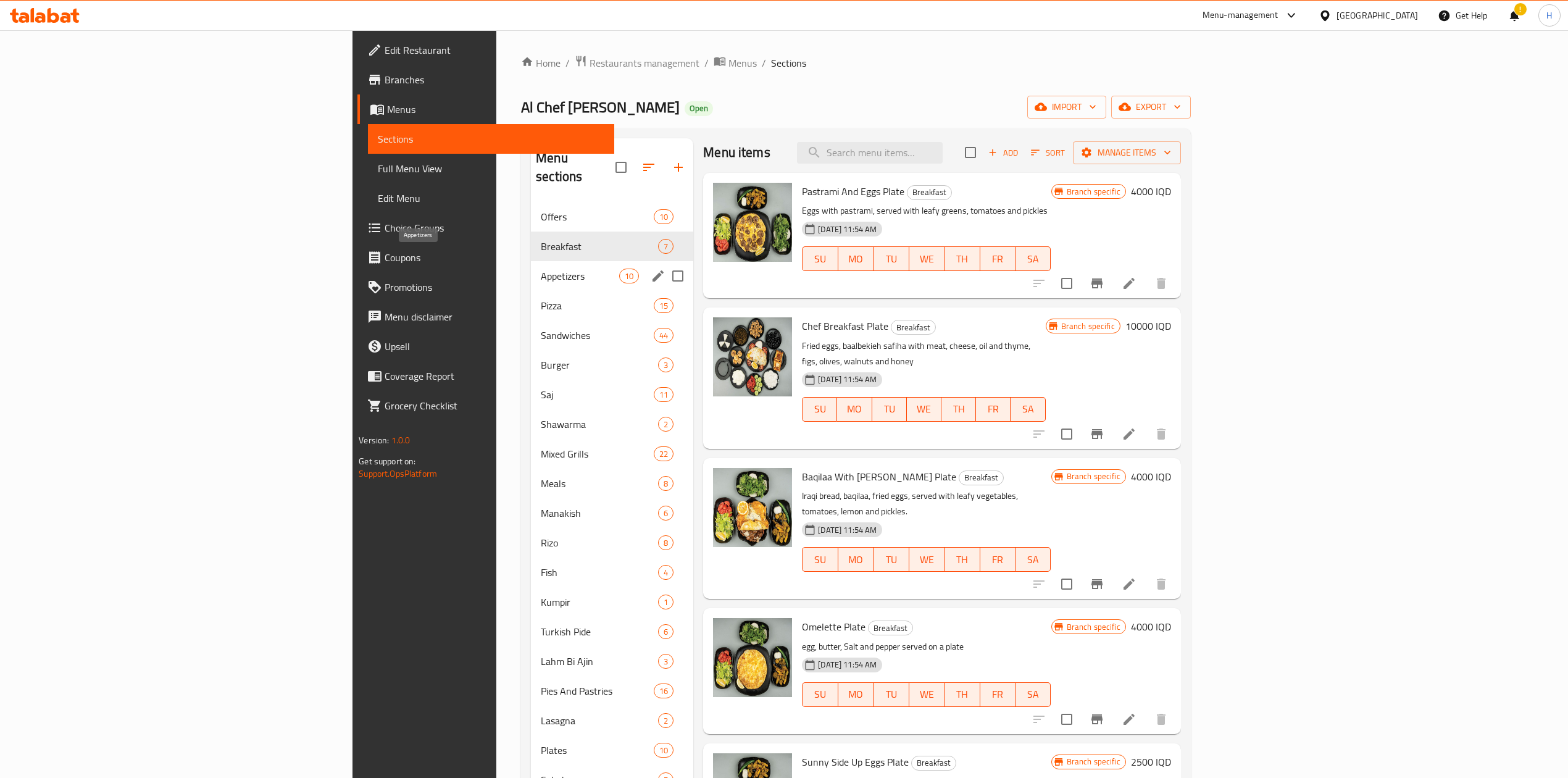
click at [541, 269] on span "Appetizers" at bounding box center [580, 275] width 78 height 15
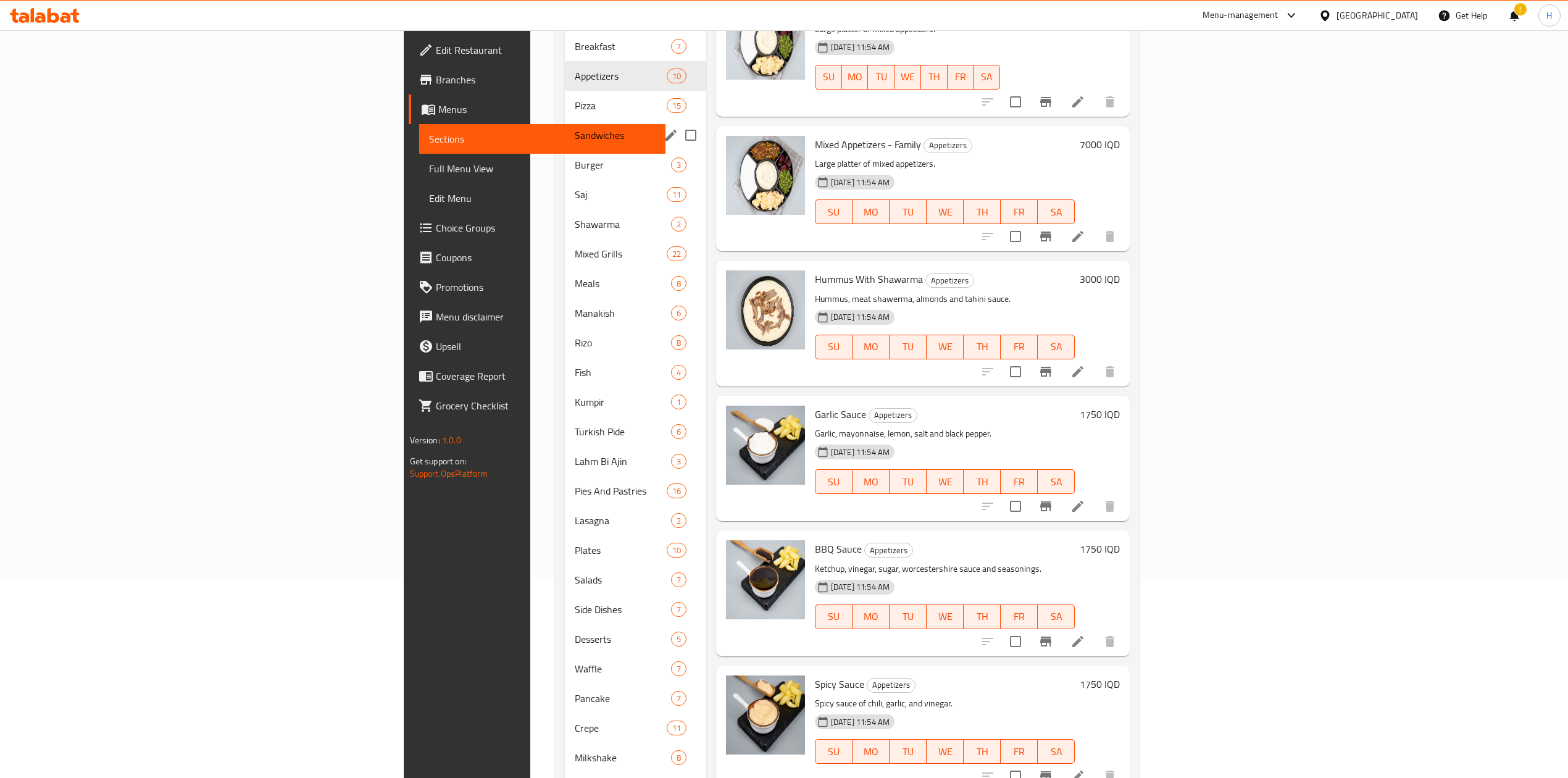
click at [565, 90] on div "Pizza 15" at bounding box center [636, 105] width 141 height 29
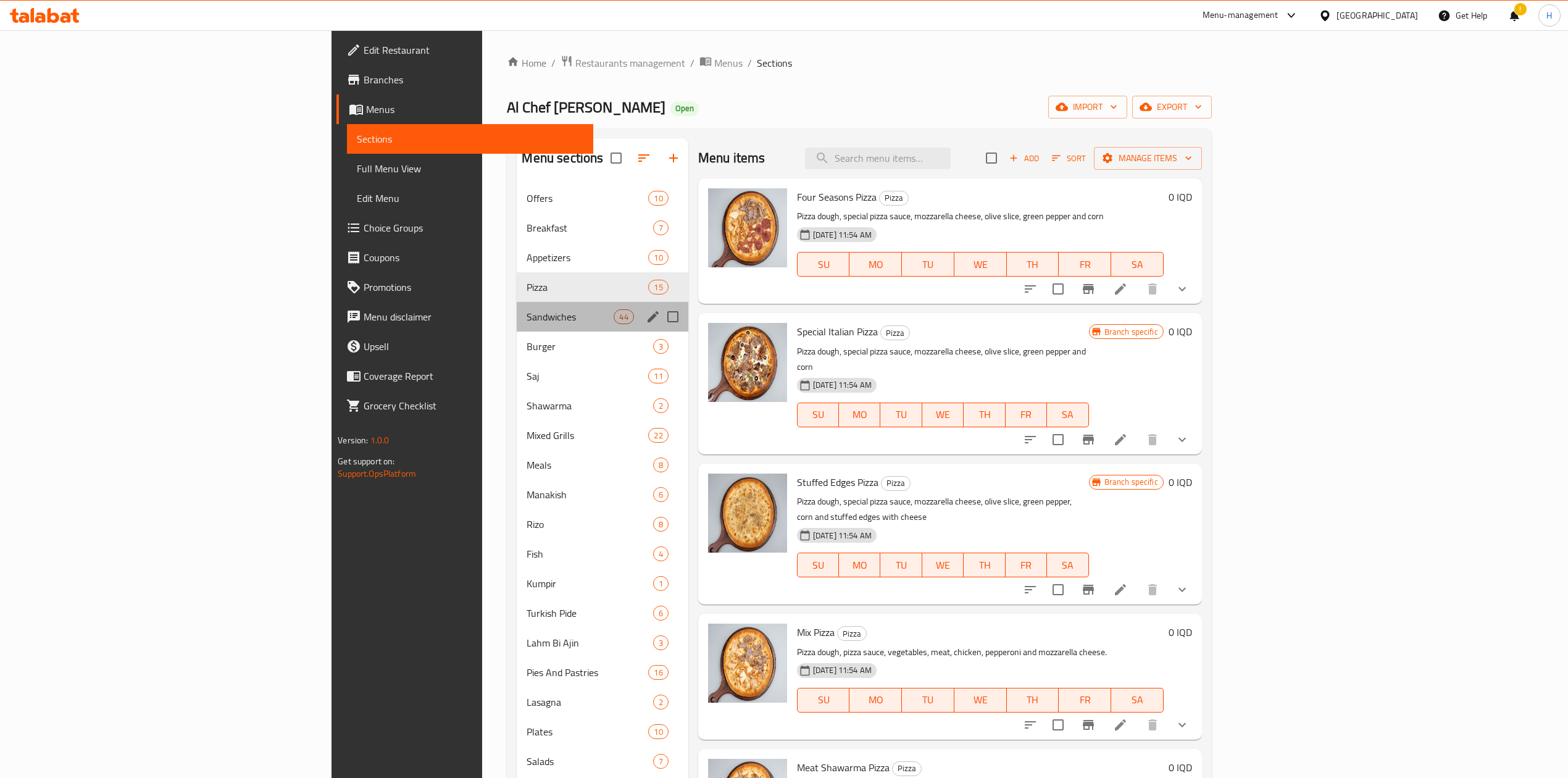
click at [526, 322] on span "Sandwiches" at bounding box center [569, 316] width 87 height 15
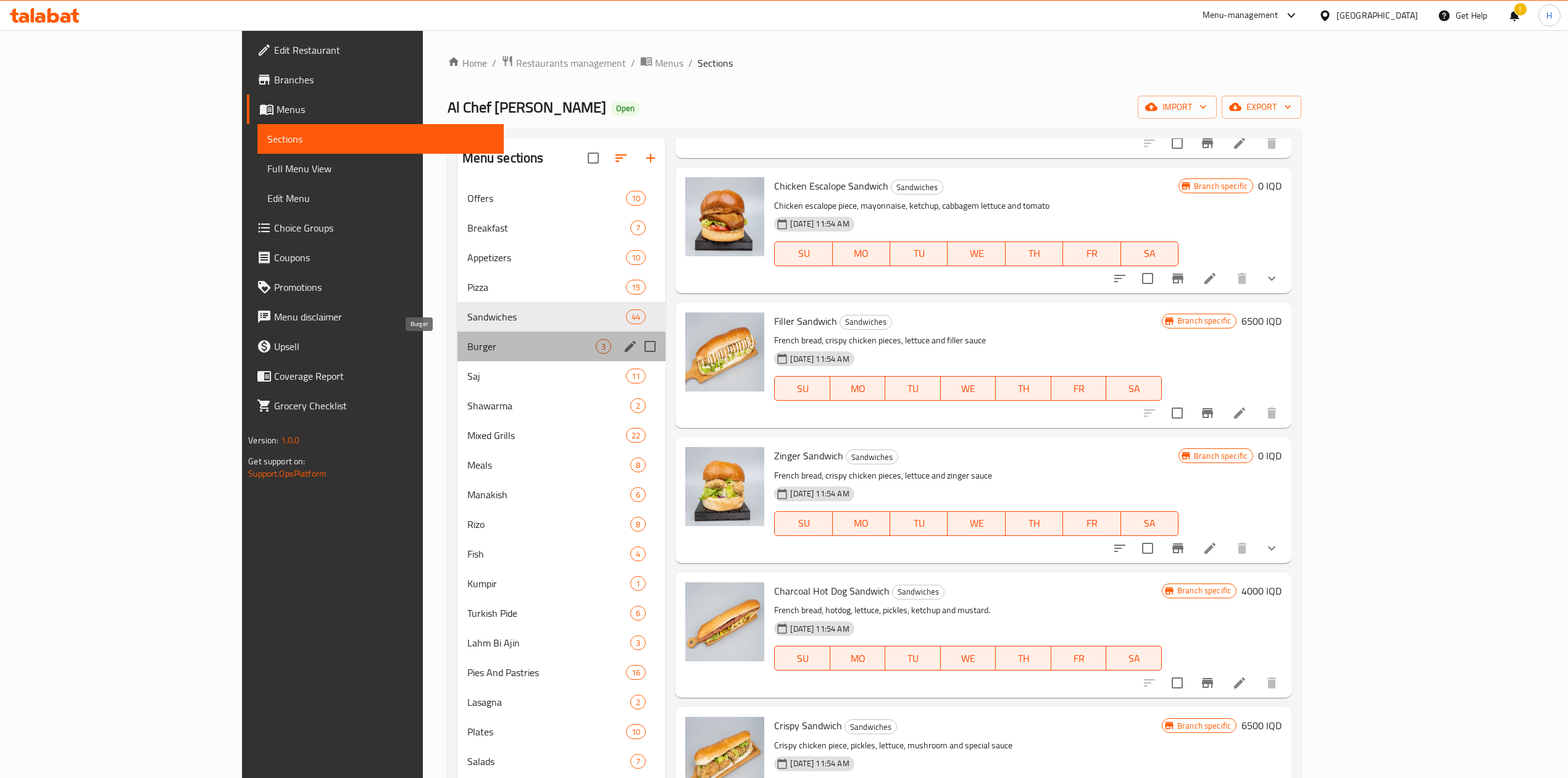
click at [467, 344] on span "Burger" at bounding box center [532, 346] width 129 height 15
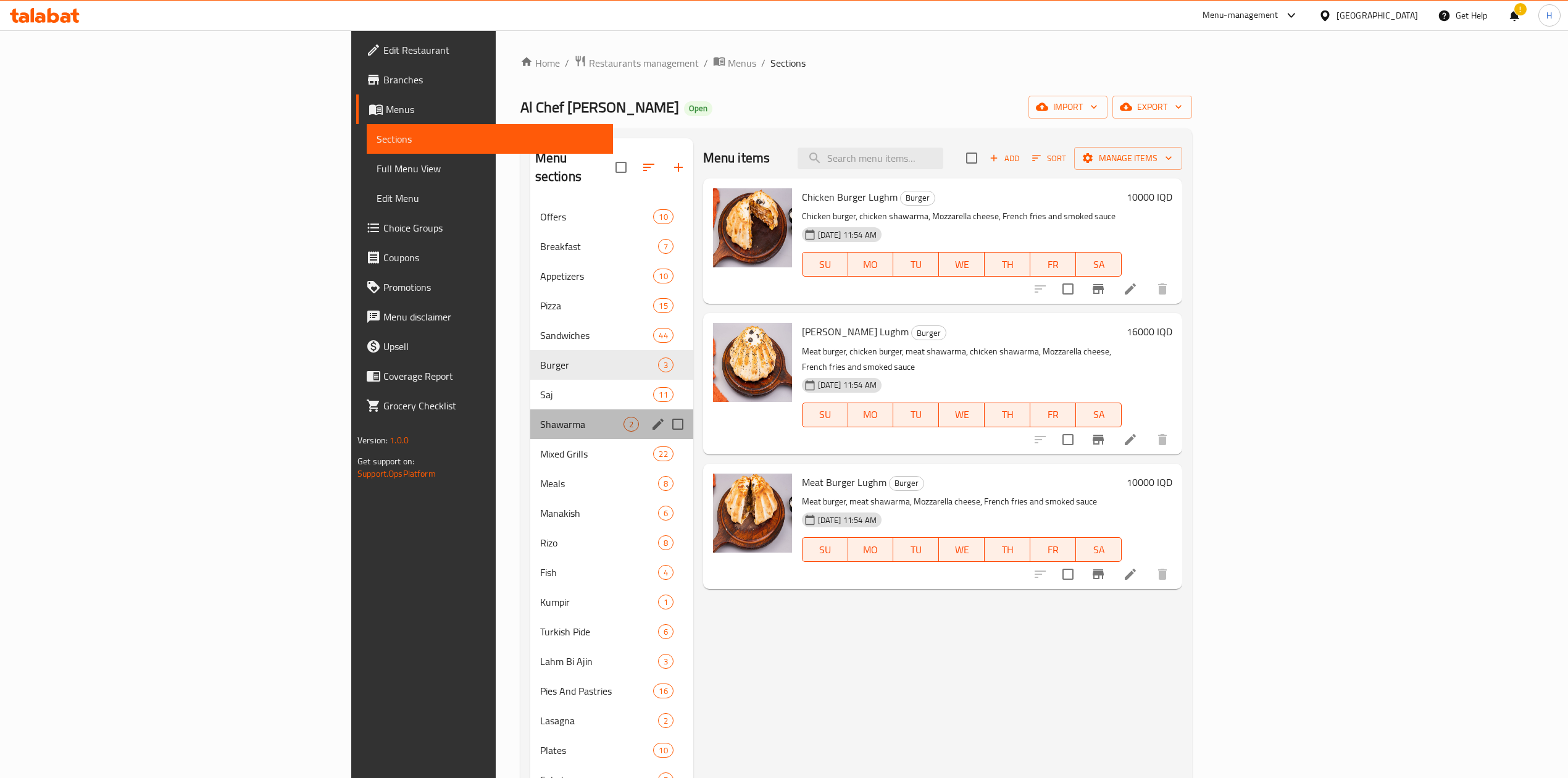
click at [530, 410] on div "Shawarma 2" at bounding box center [611, 424] width 163 height 29
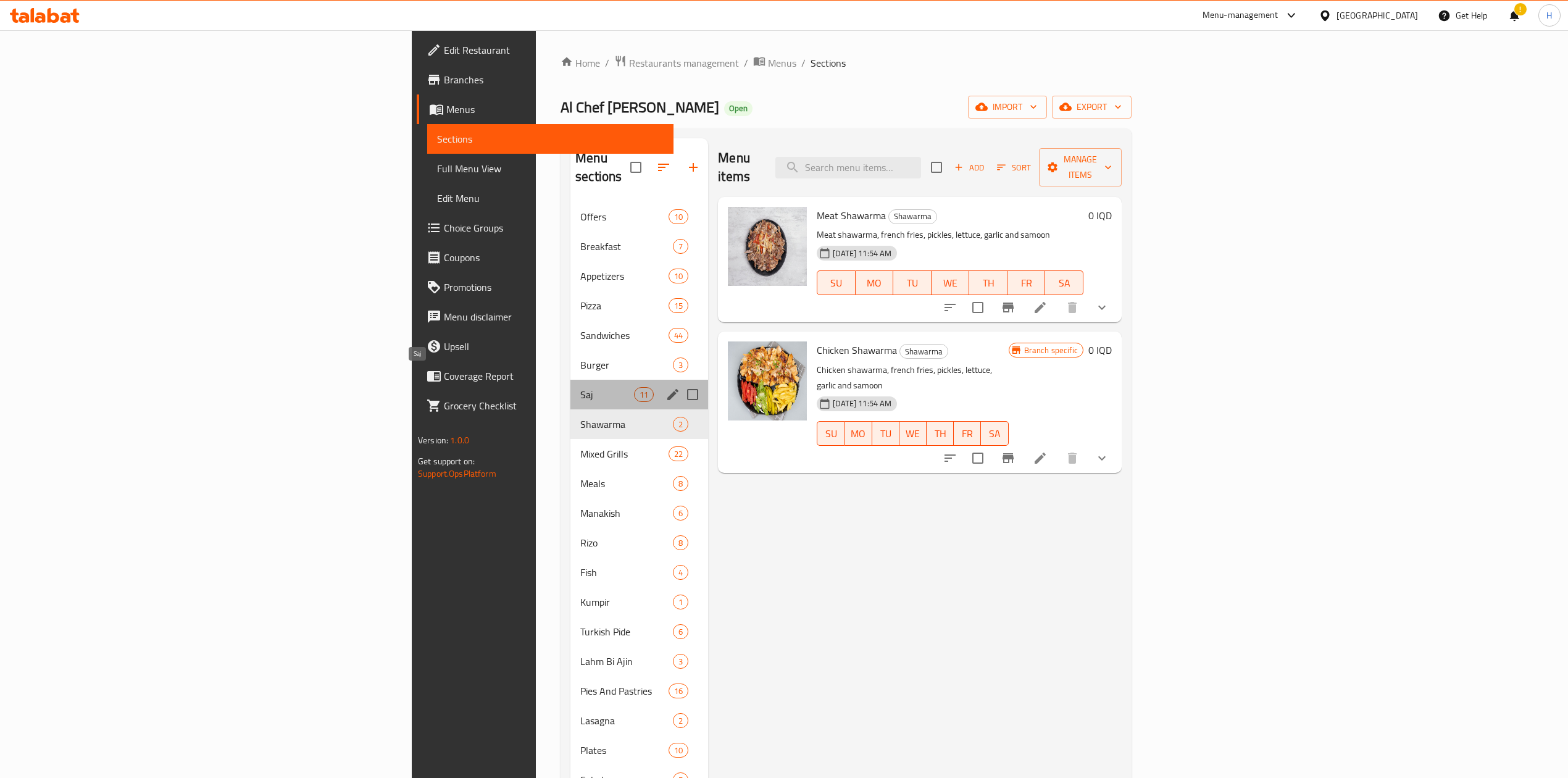
click at [580, 387] on span "Saj" at bounding box center [606, 394] width 53 height 15
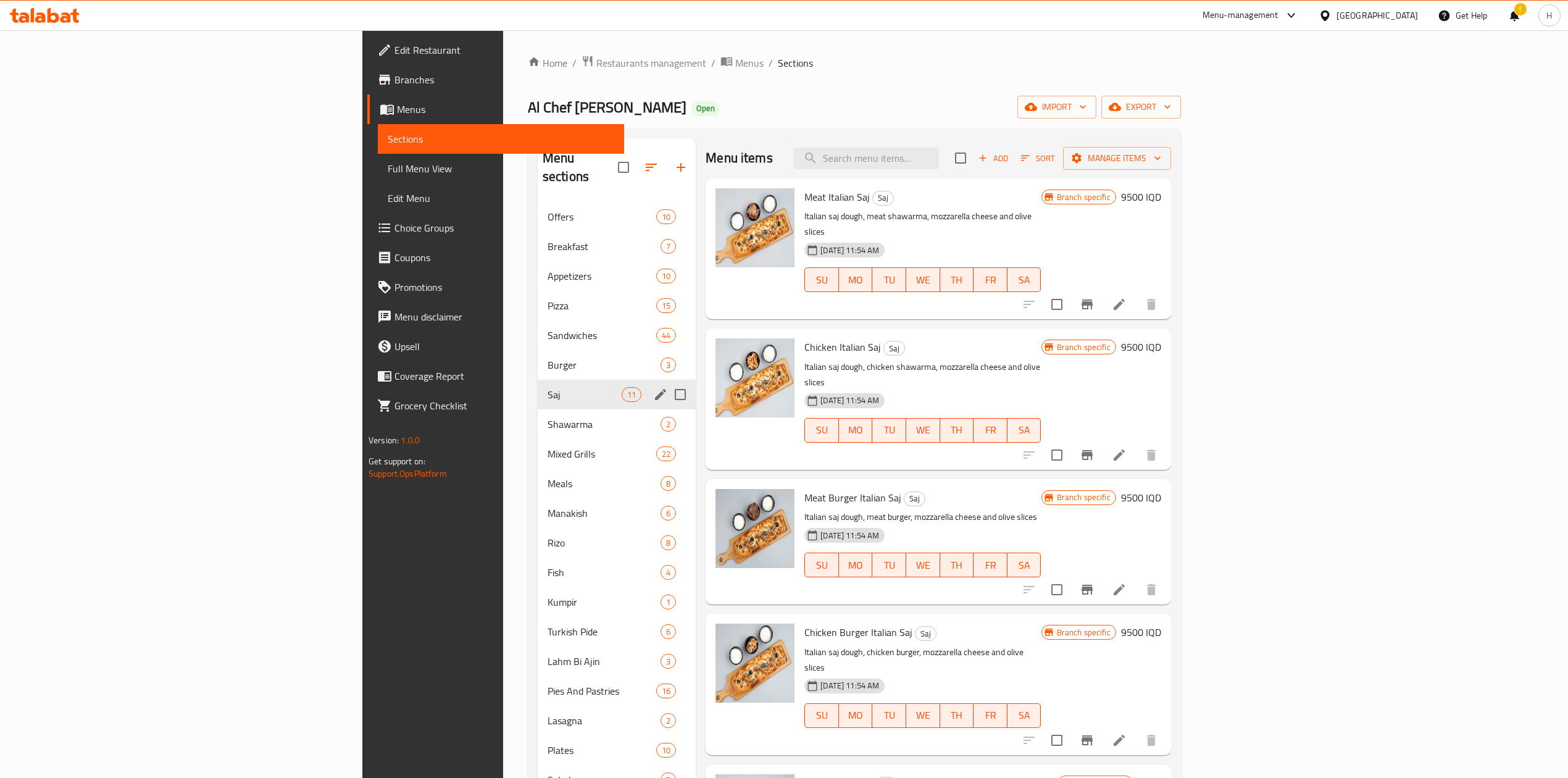
click at [547, 447] on span "Mixed Grills" at bounding box center [601, 454] width 108 height 15
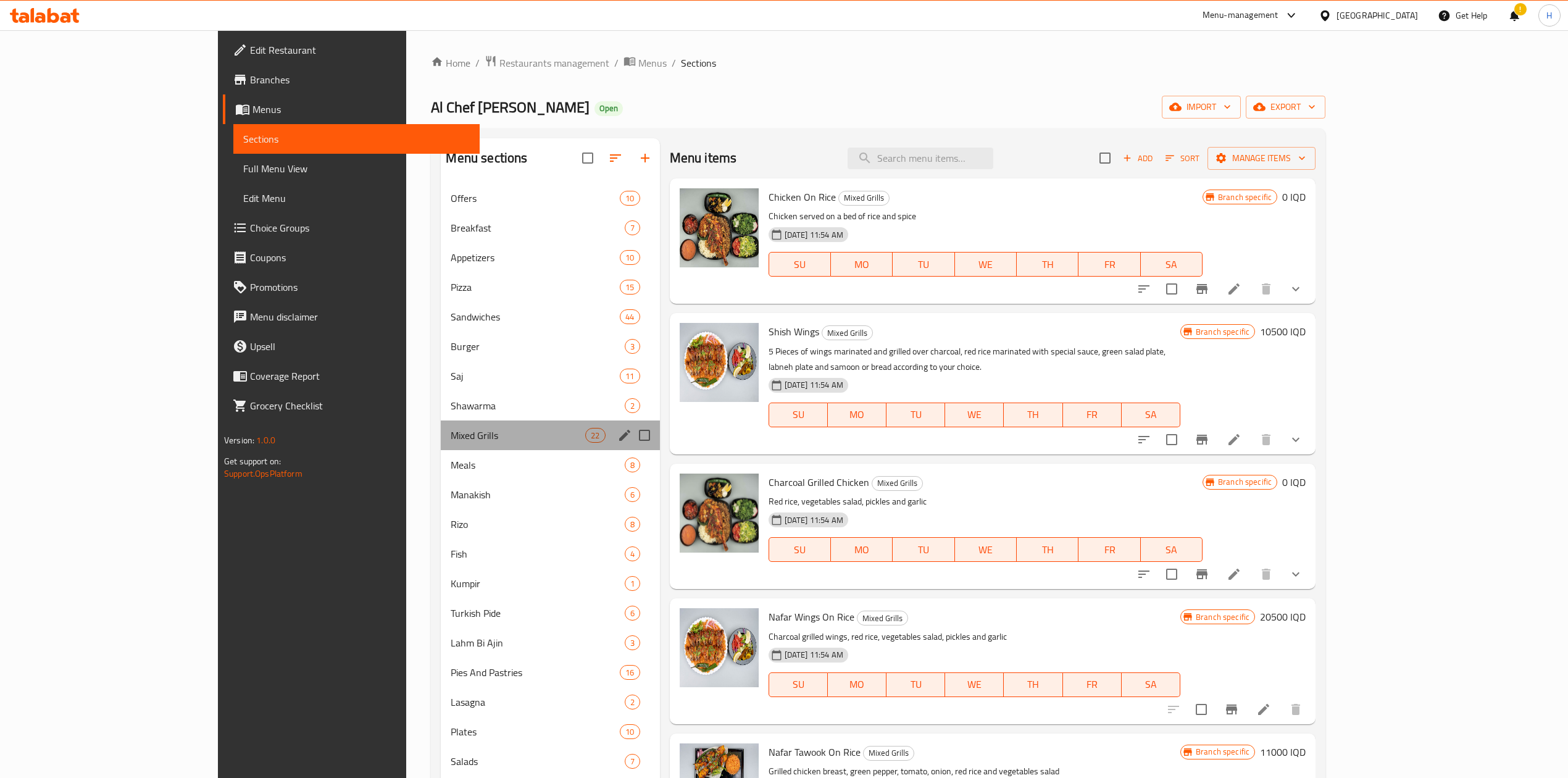
drag, startPoint x: 364, startPoint y: 449, endPoint x: 393, endPoint y: 494, distance: 53.5
click at [440, 449] on div "Mixed Grills 22" at bounding box center [550, 435] width 218 height 29
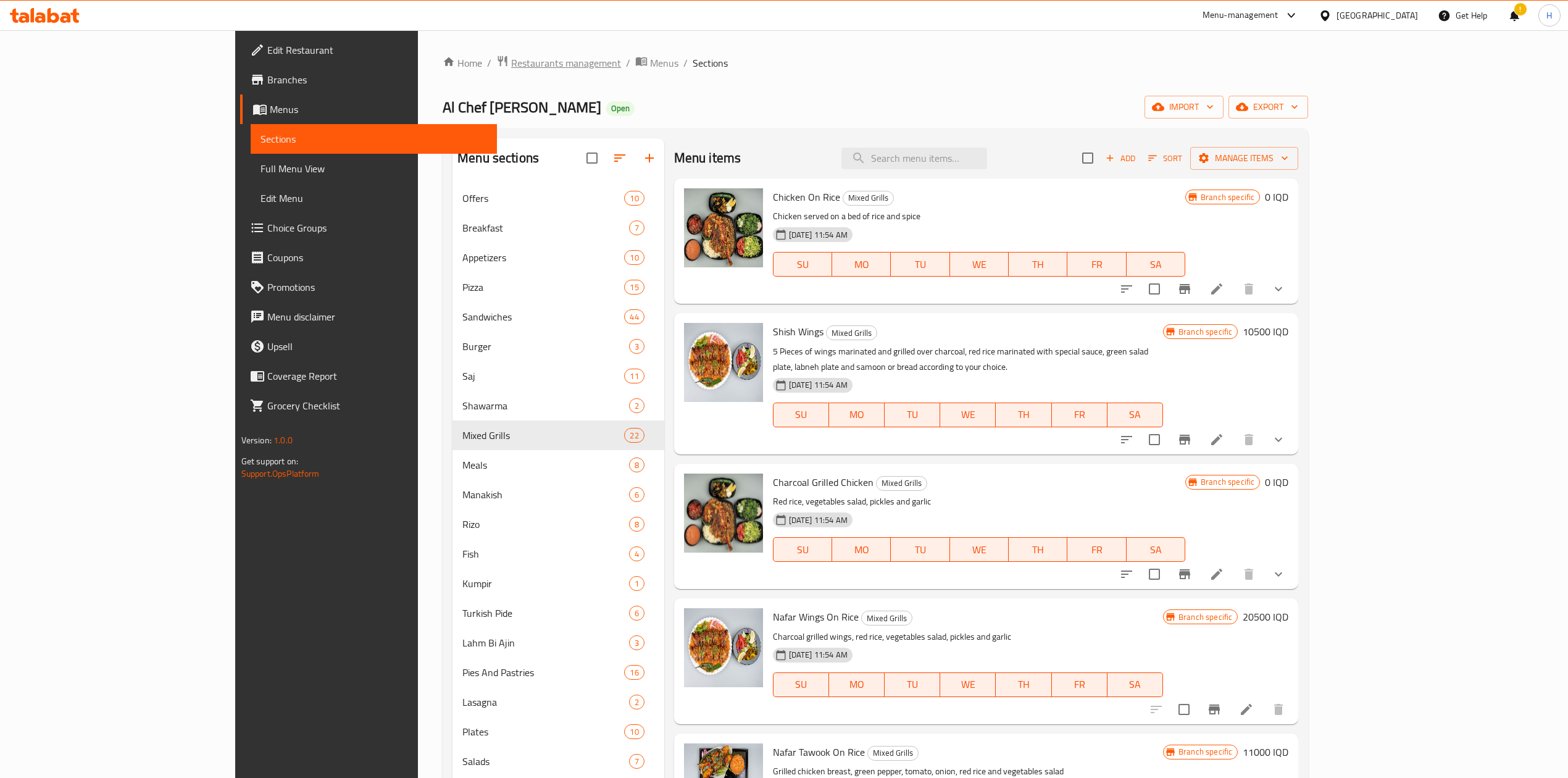
click at [511, 58] on span "Restaurants management" at bounding box center [566, 63] width 110 height 15
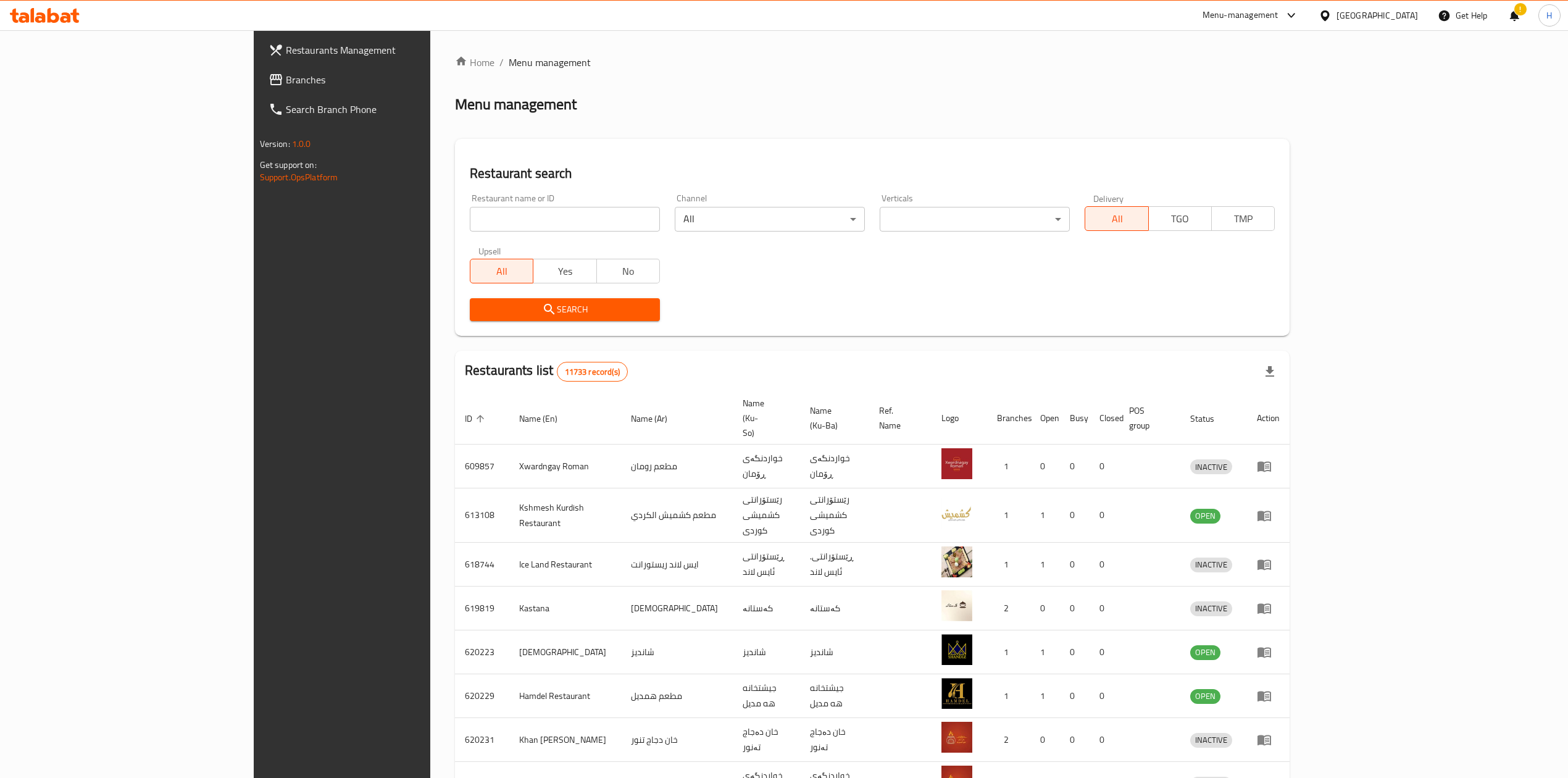
click at [470, 226] on input "search" at bounding box center [564, 219] width 190 height 25
paste input "646251"
type input "646251"
click button "Search" at bounding box center [564, 310] width 190 height 23
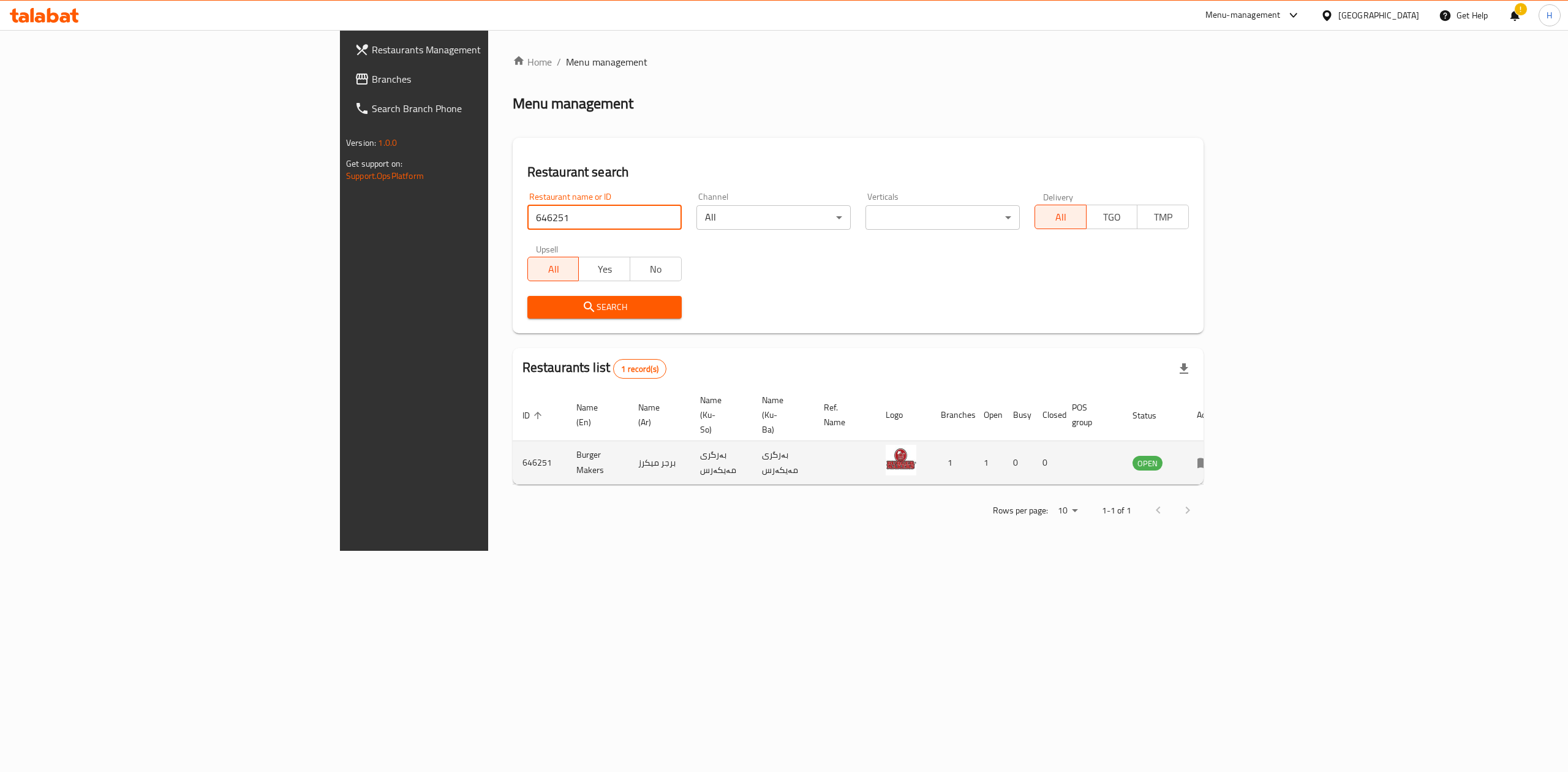
click at [1211, 455] on icon "enhanced table" at bounding box center [1204, 462] width 15 height 15
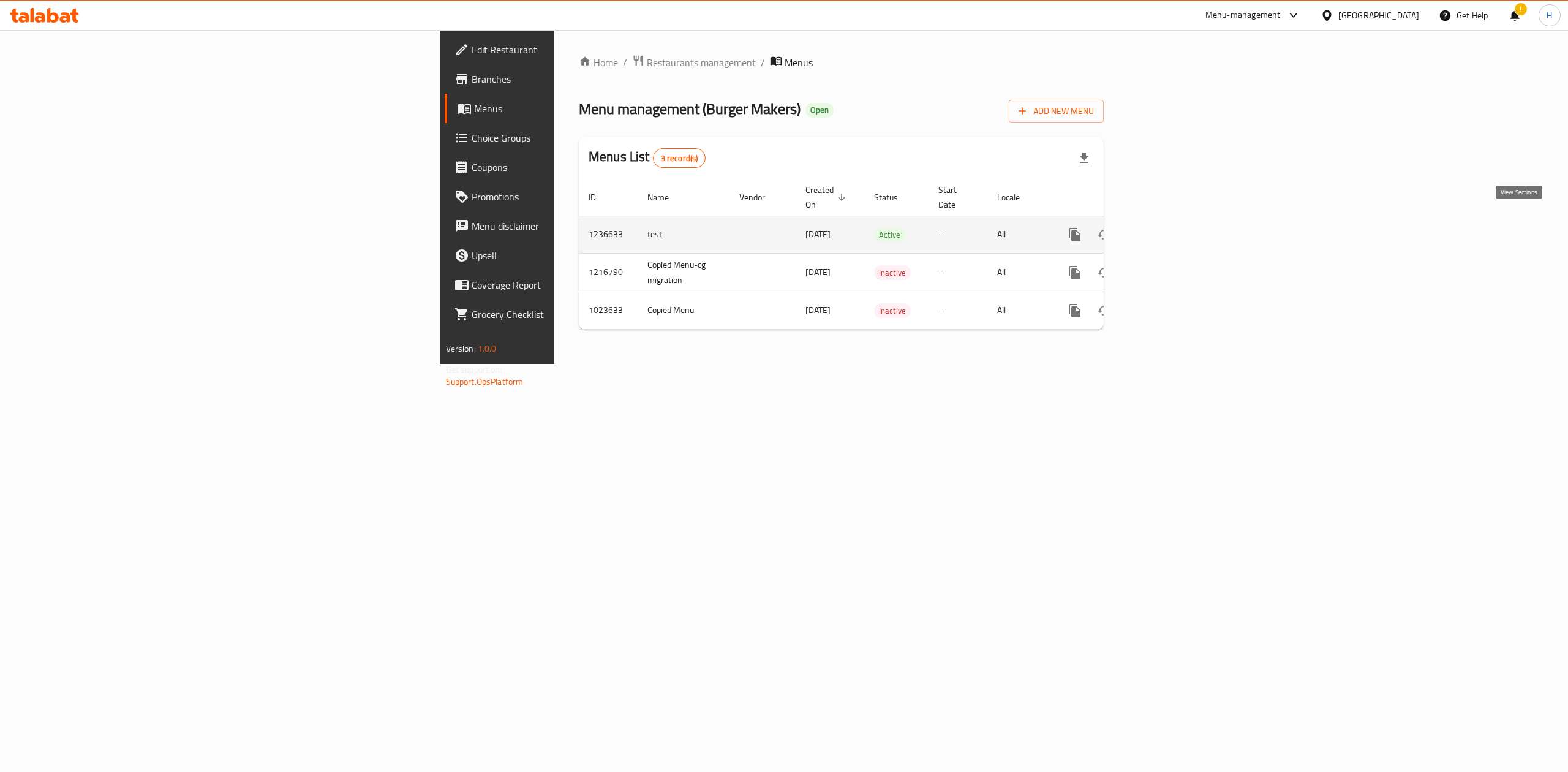
click at [1178, 225] on link "enhanced table" at bounding box center [1163, 235] width 29 height 29
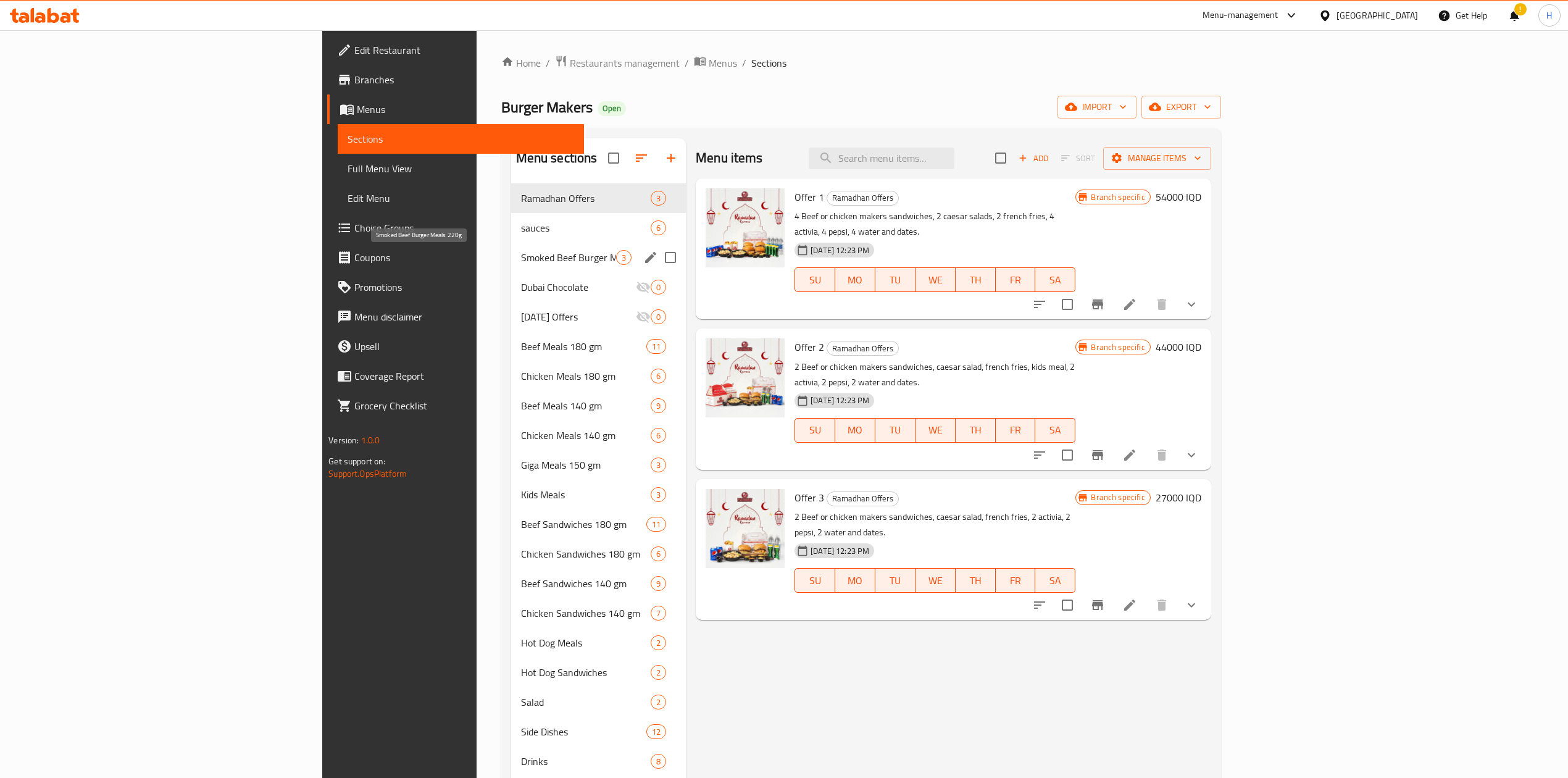
click at [521, 259] on span "Smoked Beef Burger Meals 220g" at bounding box center [569, 257] width 95 height 15
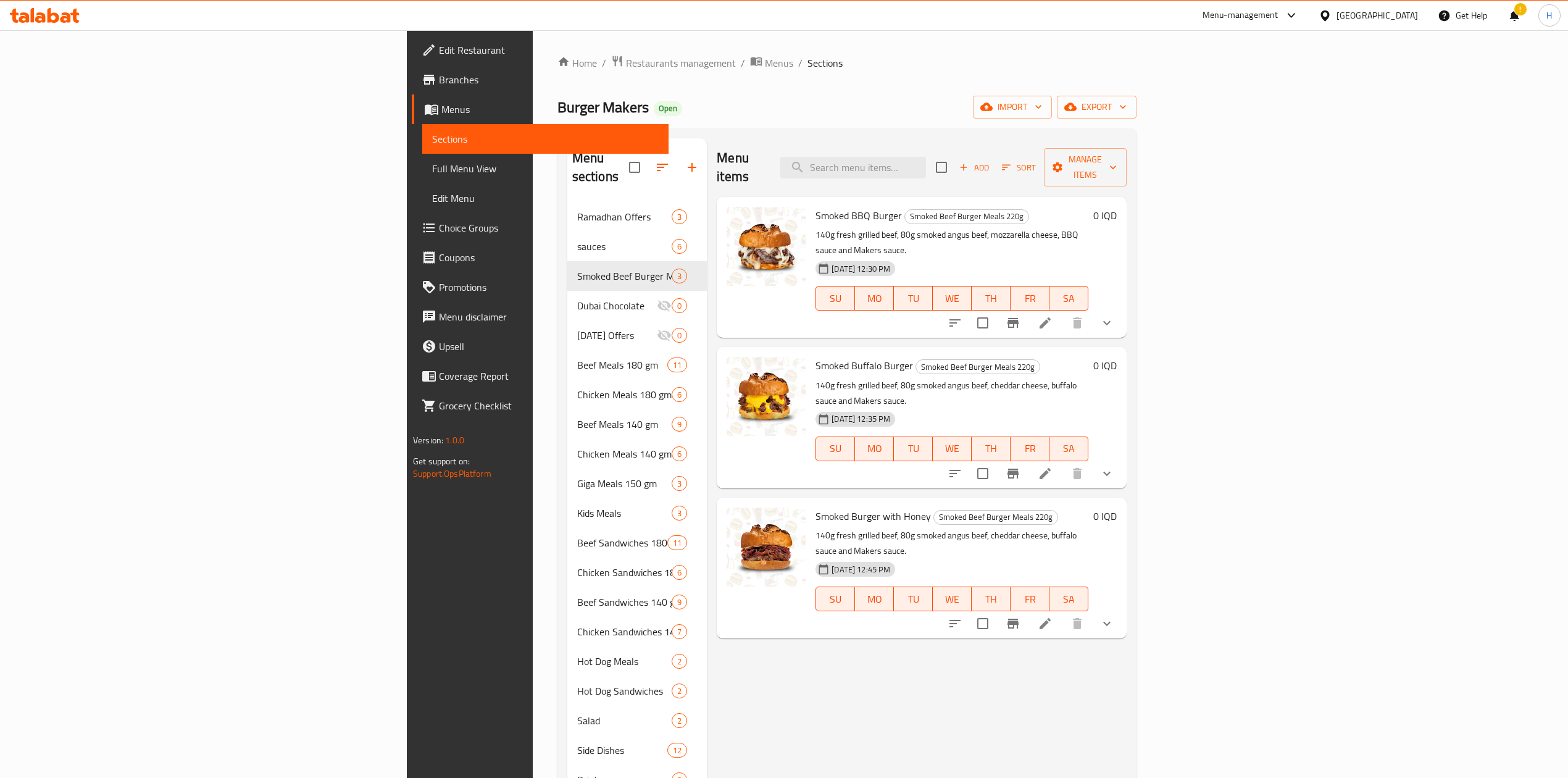
click at [1122, 308] on button "show more" at bounding box center [1106, 323] width 29 height 29
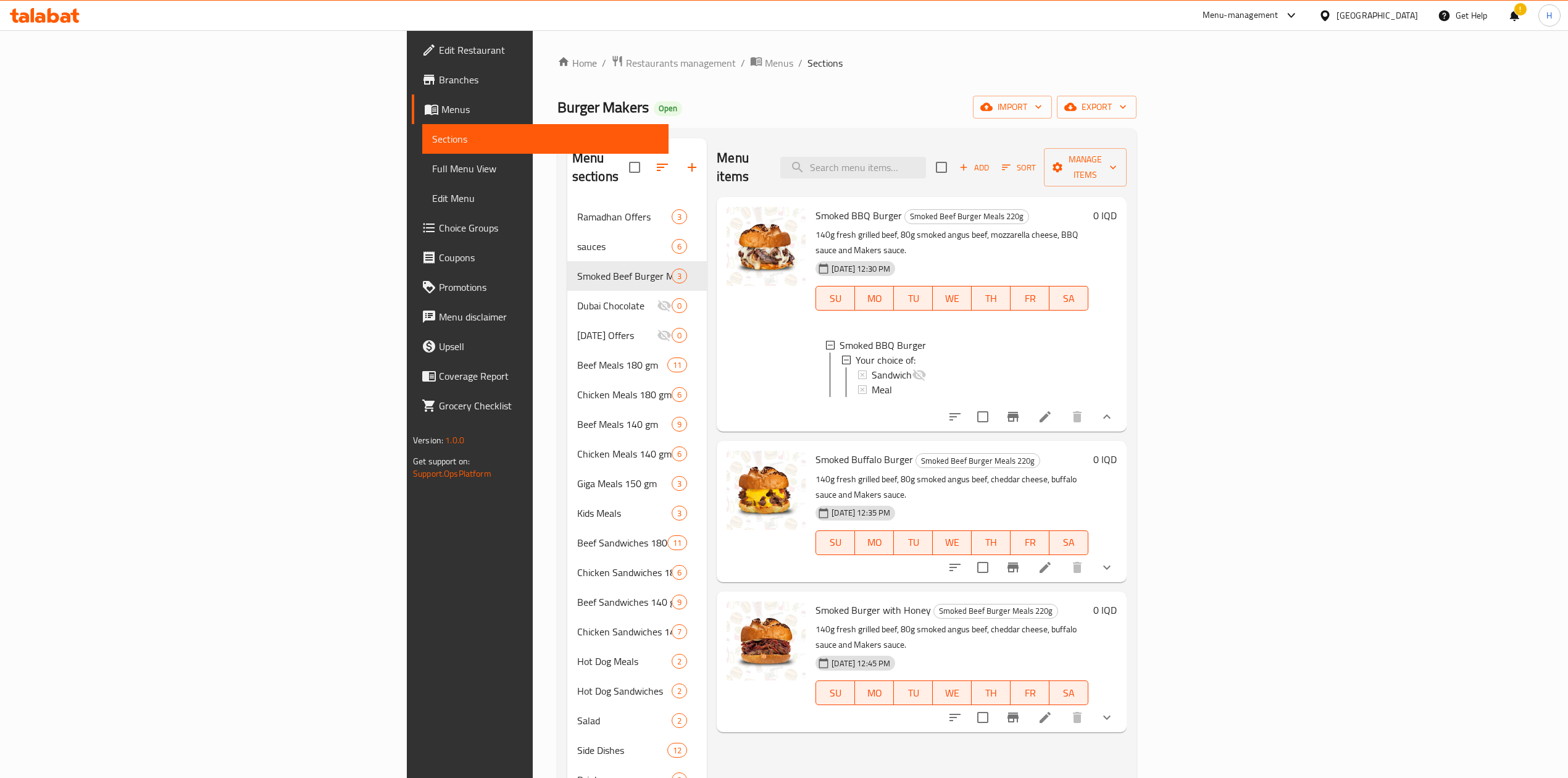
click at [1083, 534] on span "SA" at bounding box center [1069, 542] width 29 height 18
click at [1052, 560] on icon at bounding box center [1044, 567] width 15 height 15
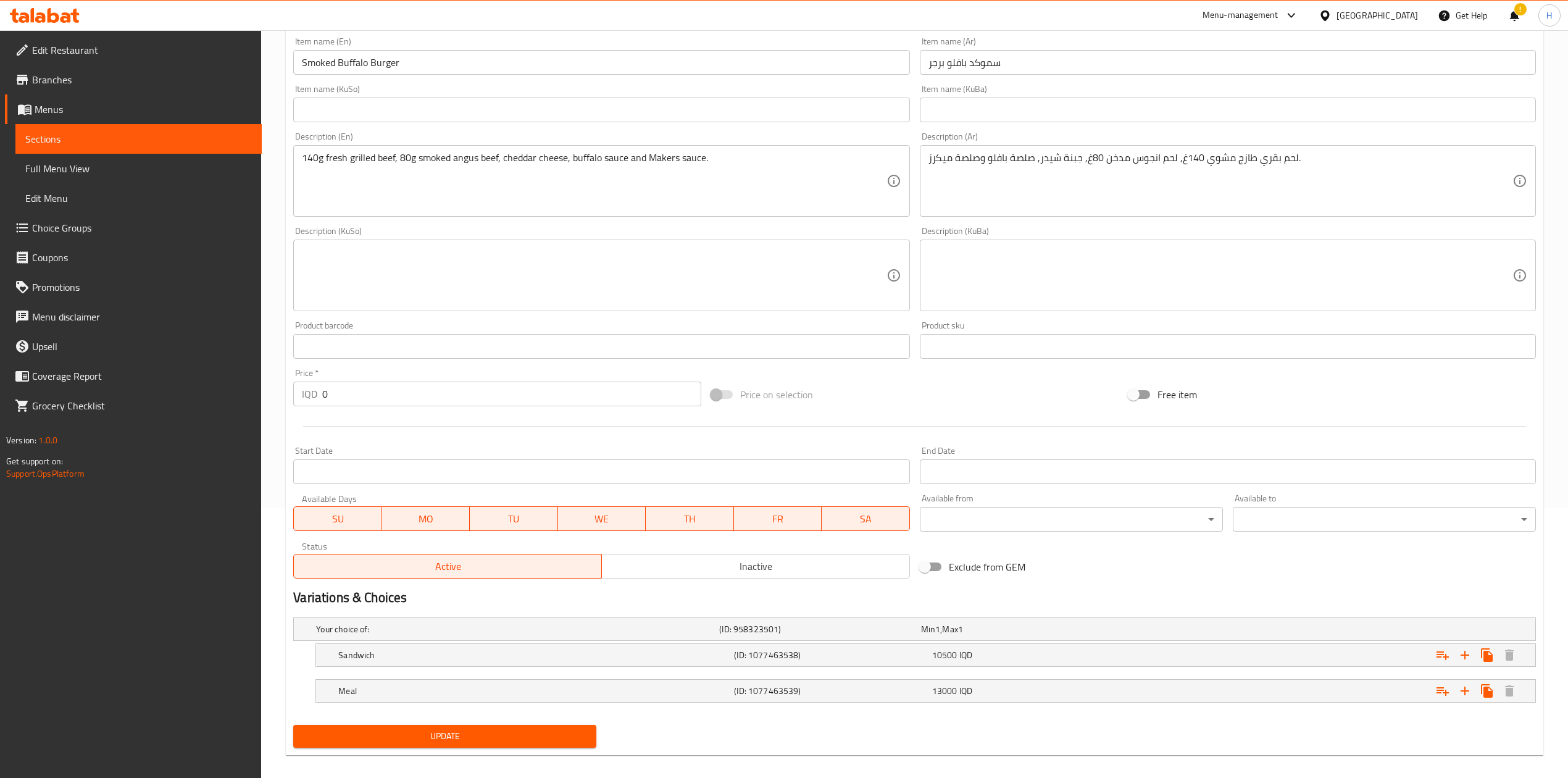
scroll to position [284, 0]
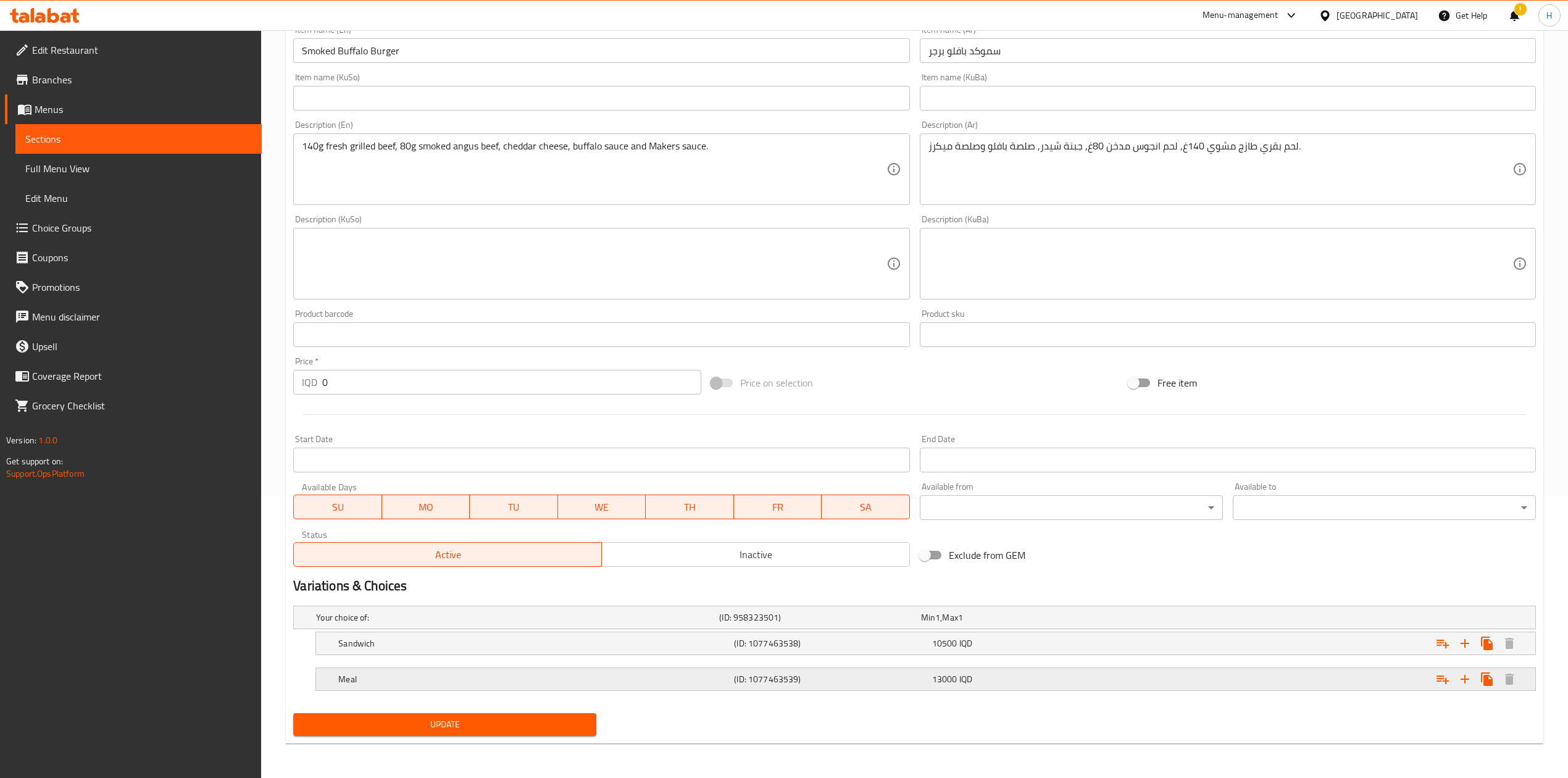
click at [351, 679] on h5 "Meal" at bounding box center [533, 679] width 390 height 12
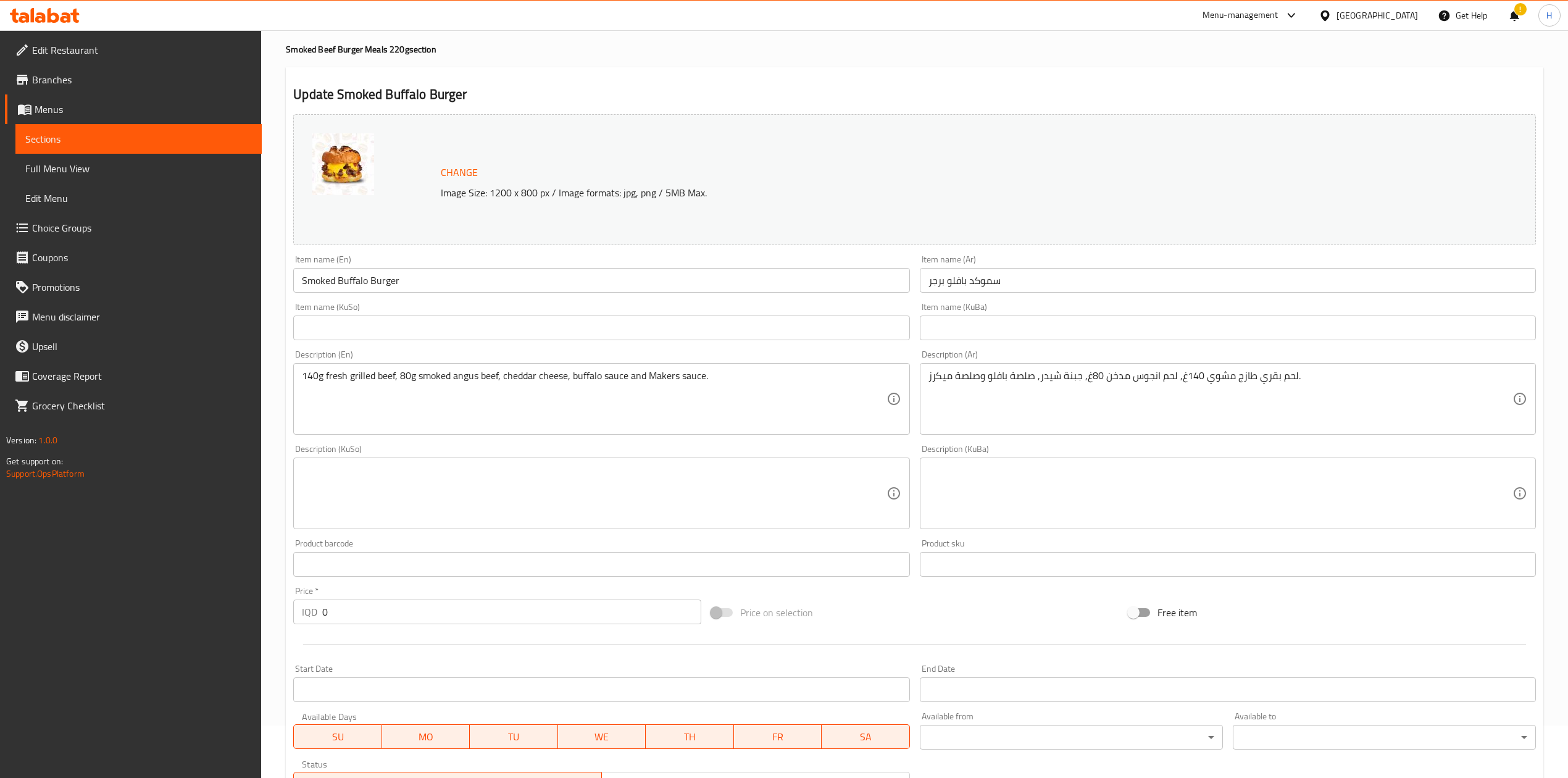
scroll to position [0, 0]
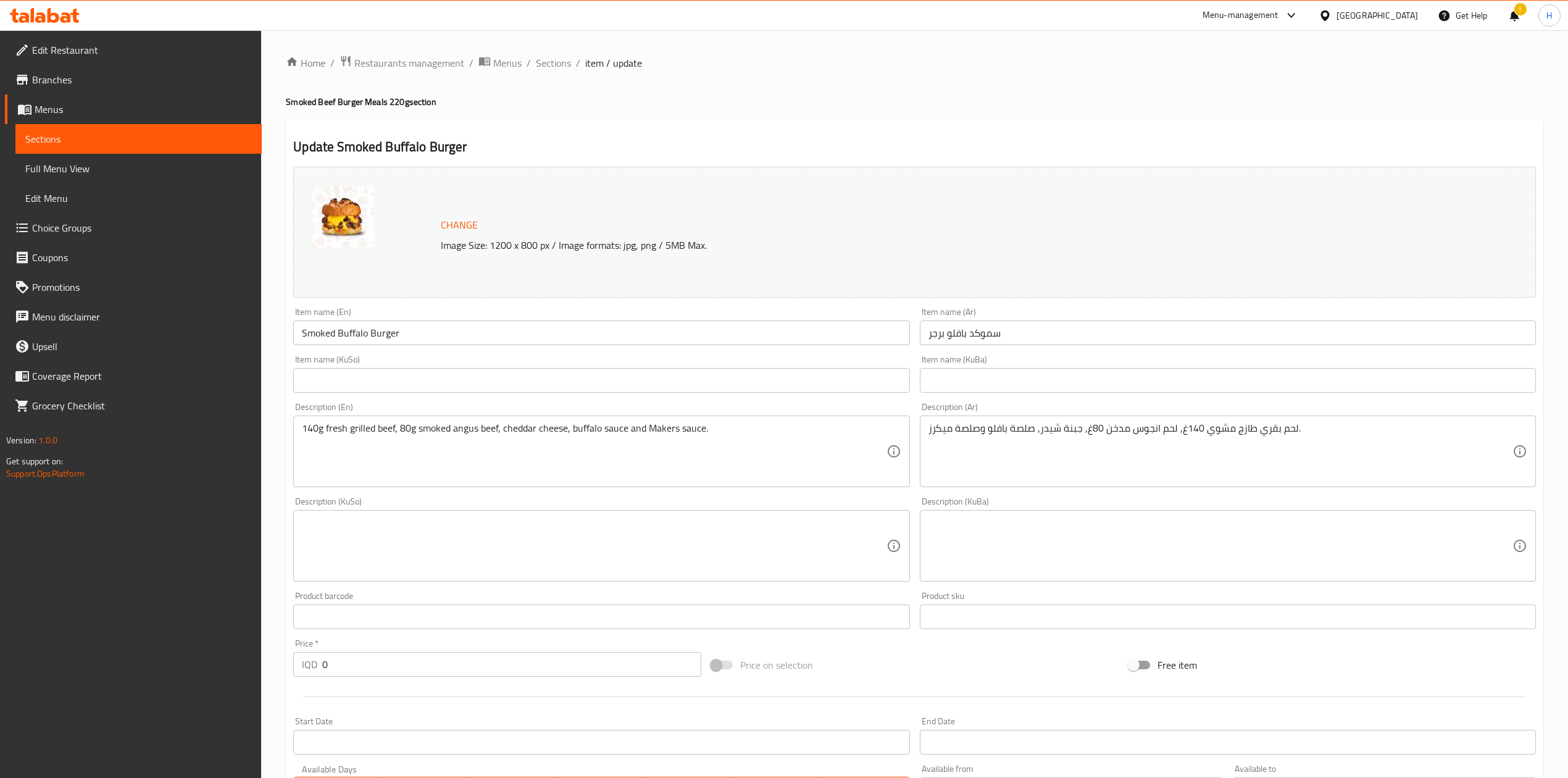
click at [526, 52] on div "Home / Restaurants management / Menus / Sections / item / update Smoked Beef Bu…" at bounding box center [914, 624] width 1307 height 1189
click at [536, 56] on span "Sections" at bounding box center [553, 63] width 35 height 15
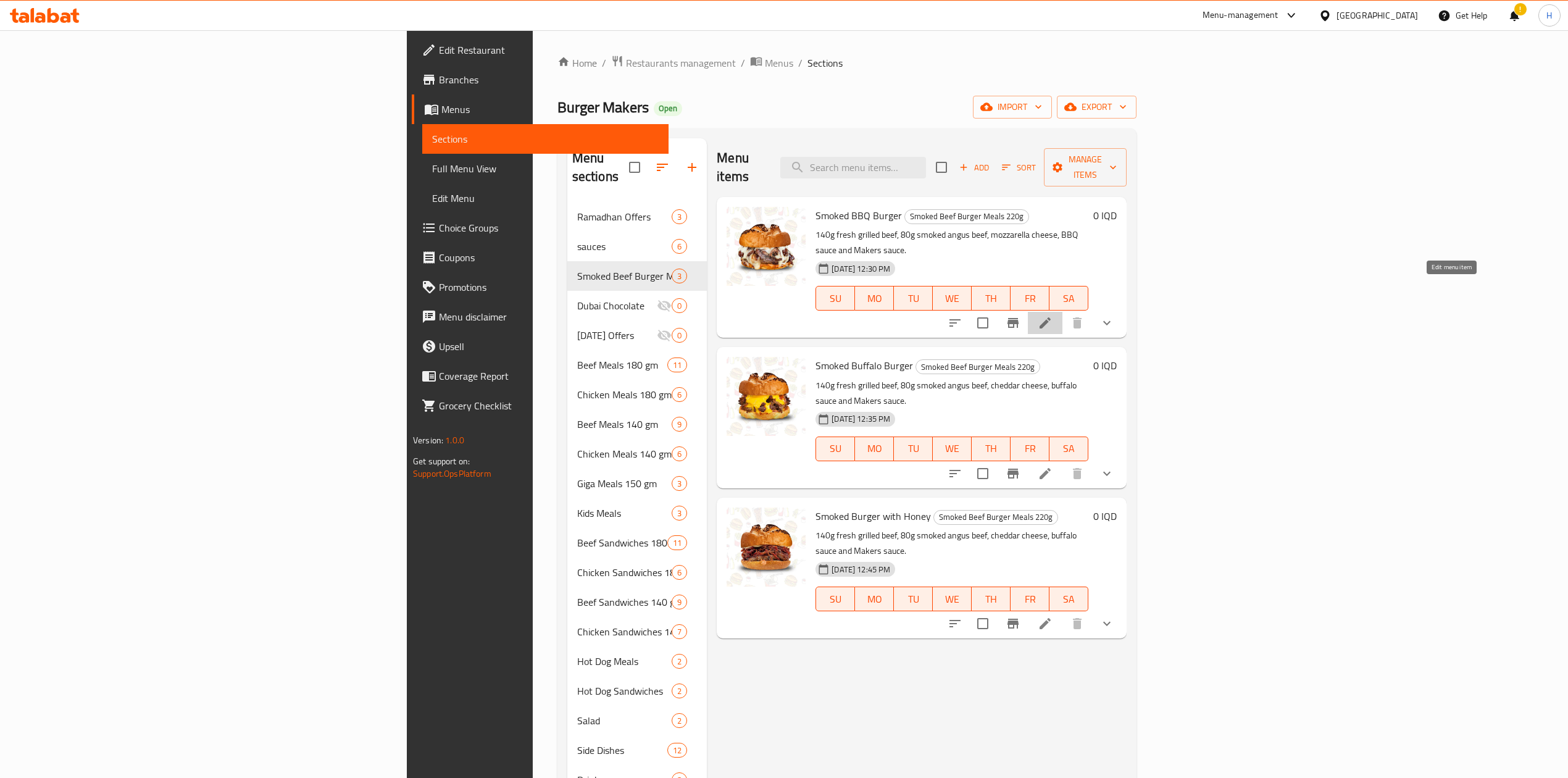
click at [1052, 316] on icon at bounding box center [1044, 323] width 15 height 15
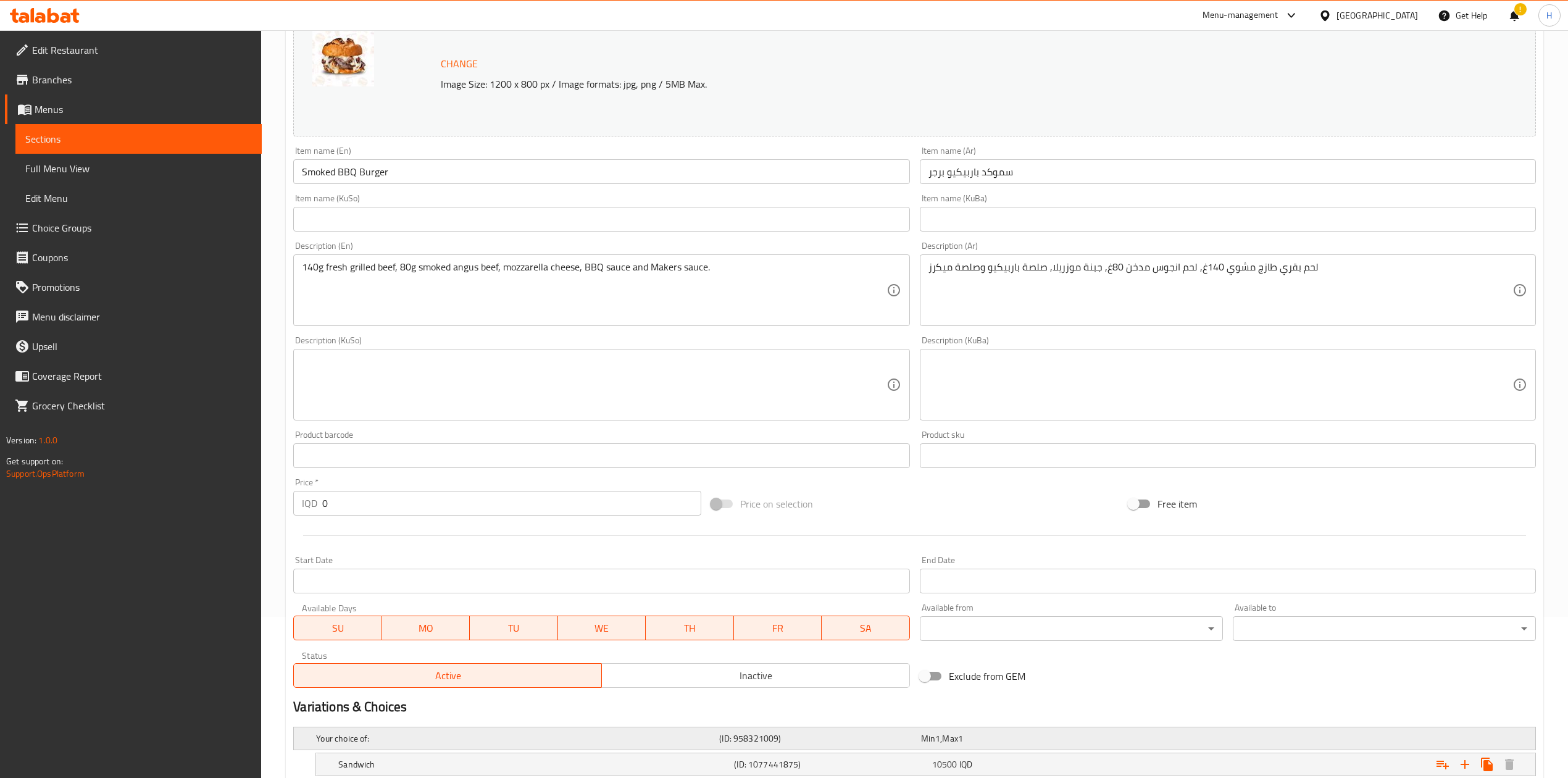
scroll to position [284, 0]
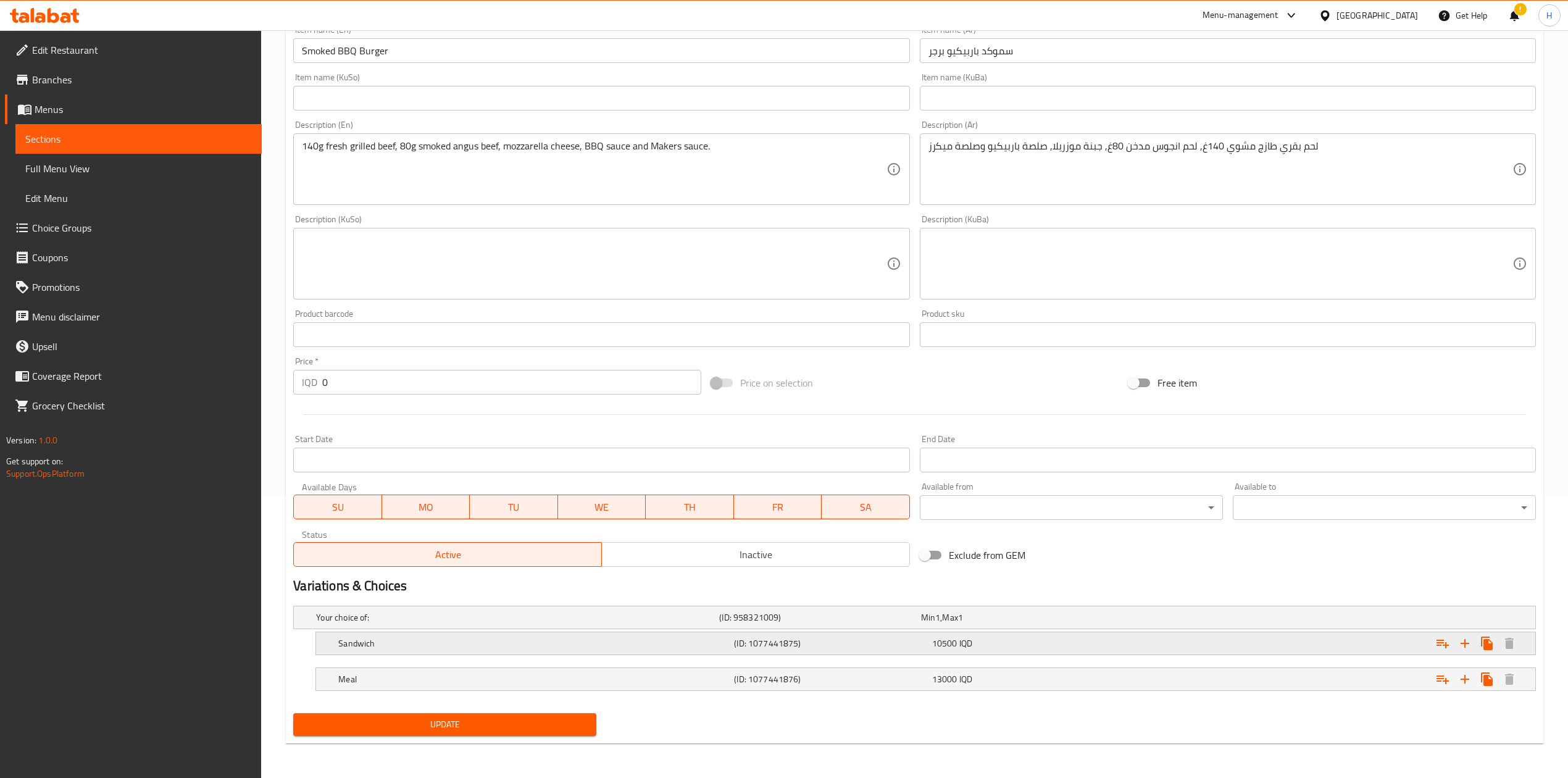
click at [429, 647] on h5 "Sandwich" at bounding box center [533, 644] width 390 height 12
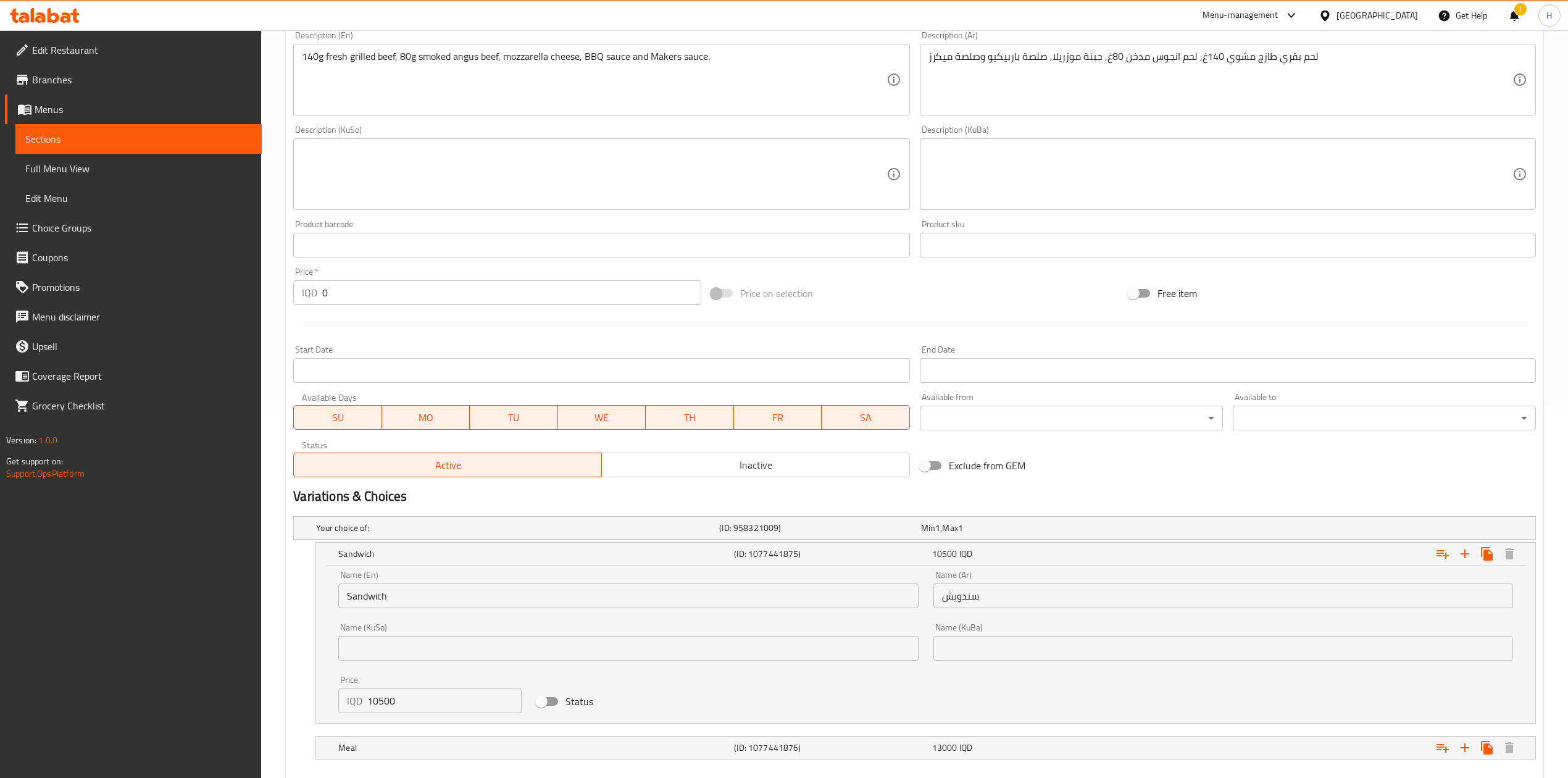
scroll to position [442, 0]
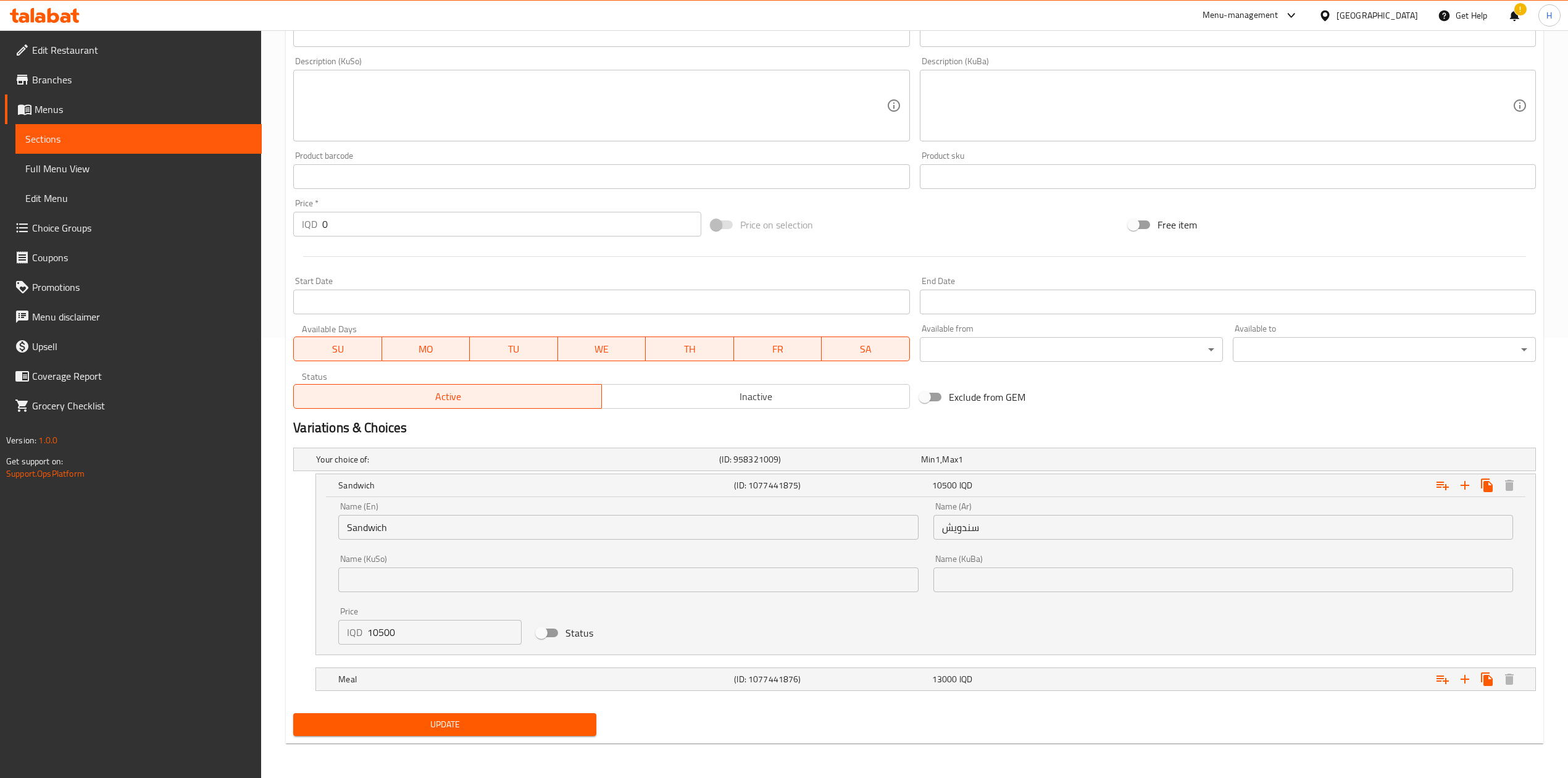
click at [443, 628] on input "10500" at bounding box center [444, 632] width 154 height 25
type input "9500"
click at [375, 680] on h5 "Meal" at bounding box center [533, 679] width 390 height 12
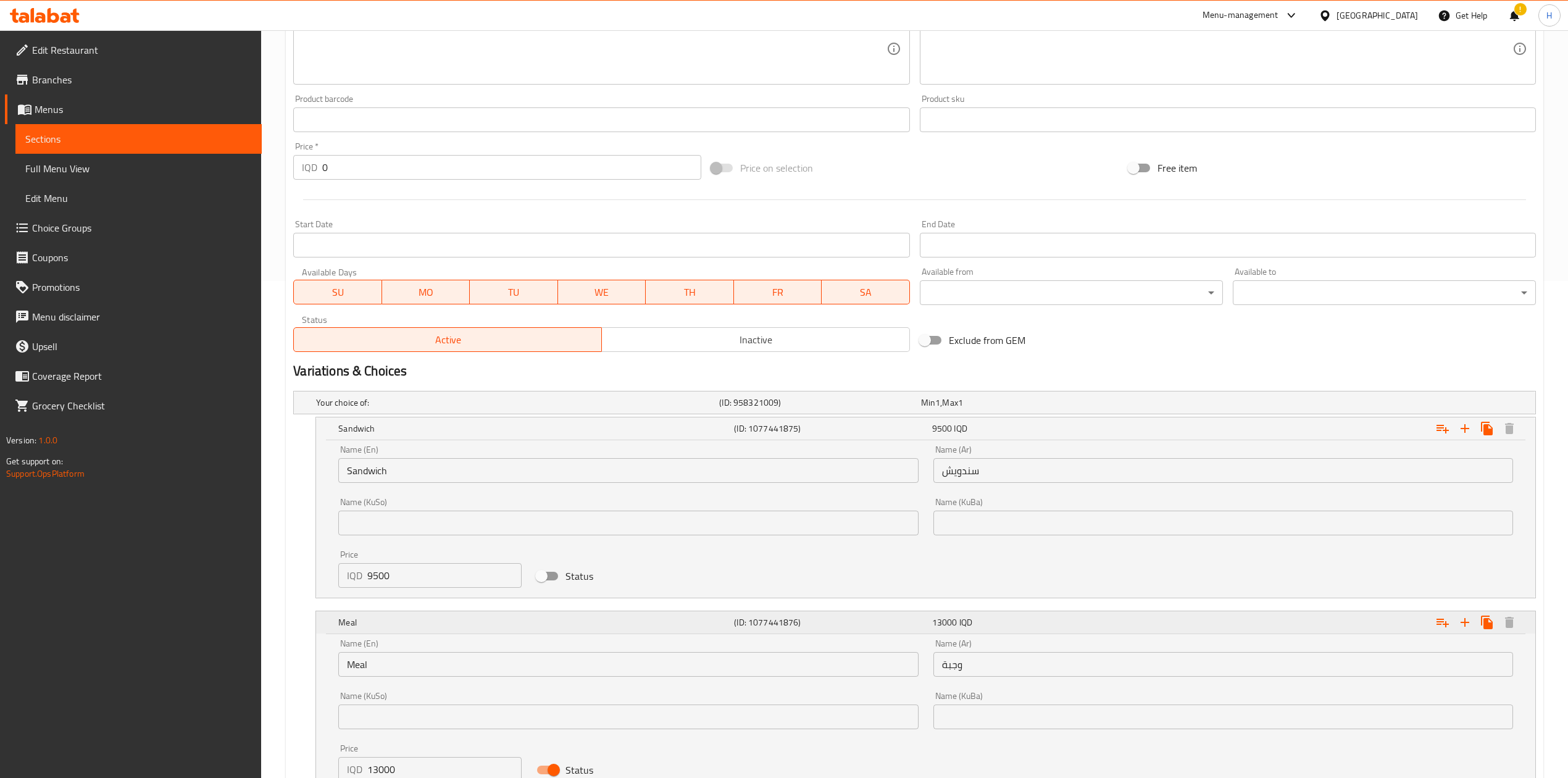
scroll to position [582, 0]
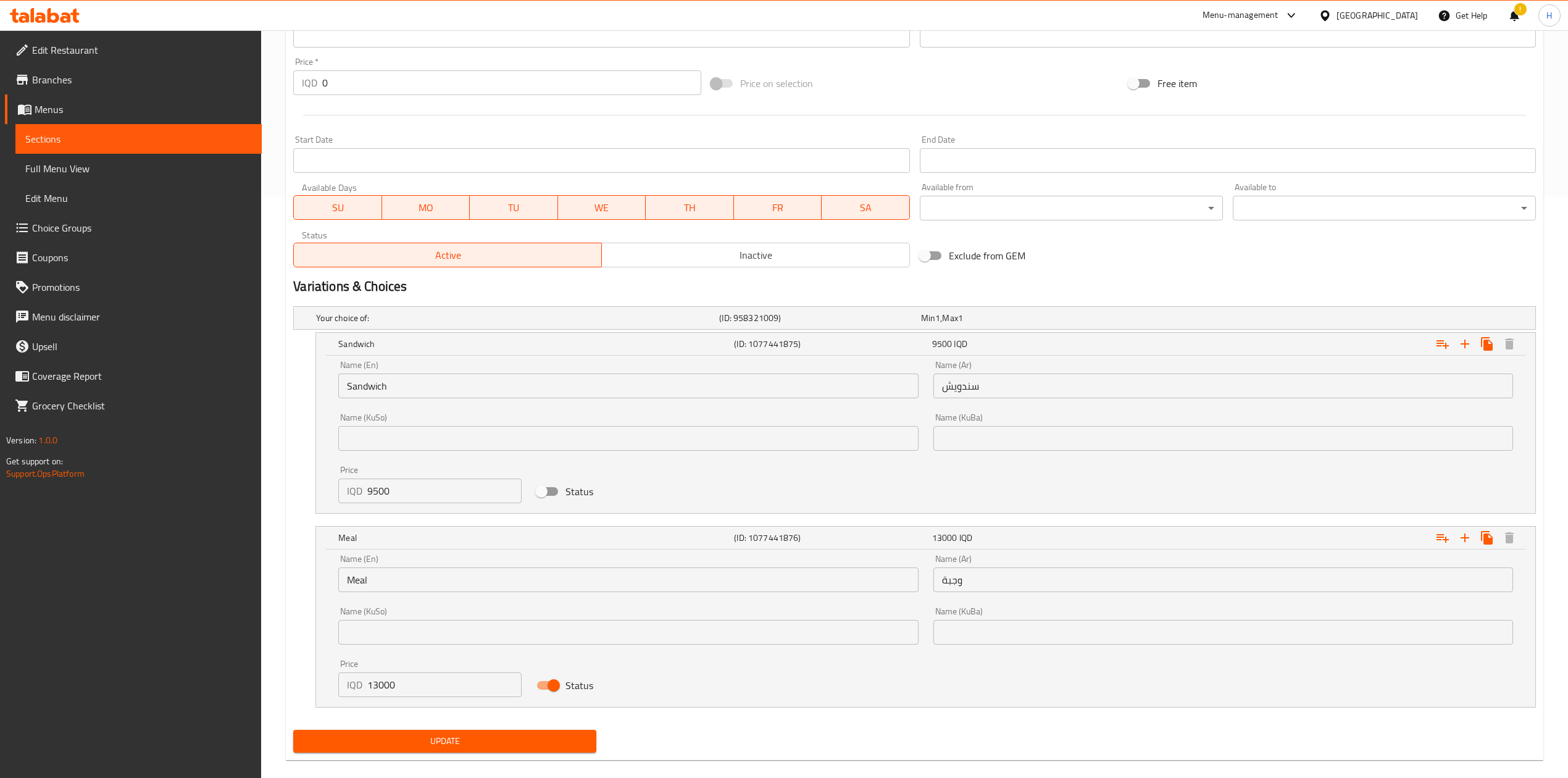
click at [385, 695] on input "13000" at bounding box center [444, 684] width 154 height 25
type input "12000"
click at [399, 727] on div "Update" at bounding box center [445, 741] width 313 height 33
click at [399, 737] on span "Update" at bounding box center [444, 741] width 283 height 15
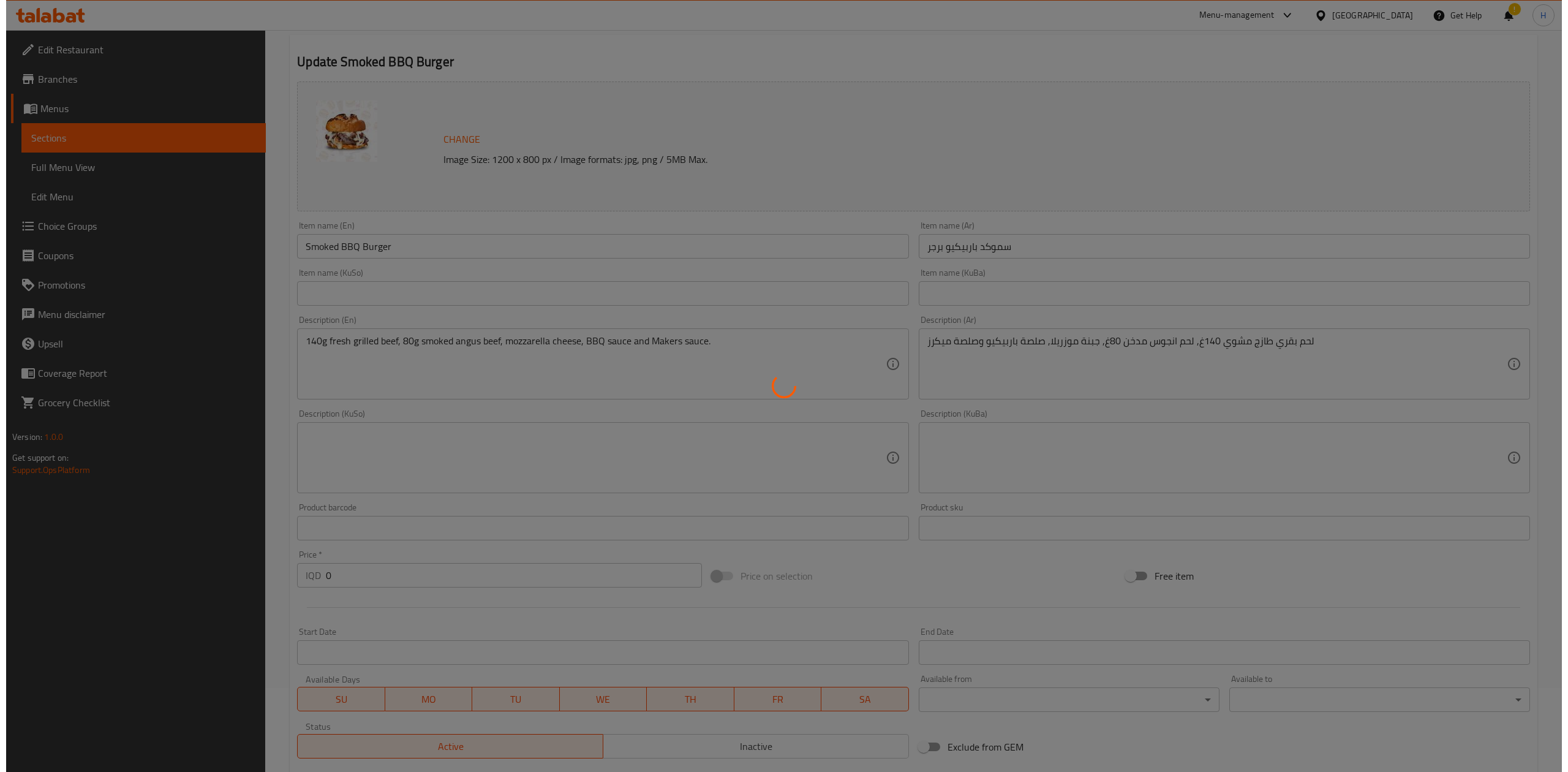
scroll to position [0, 0]
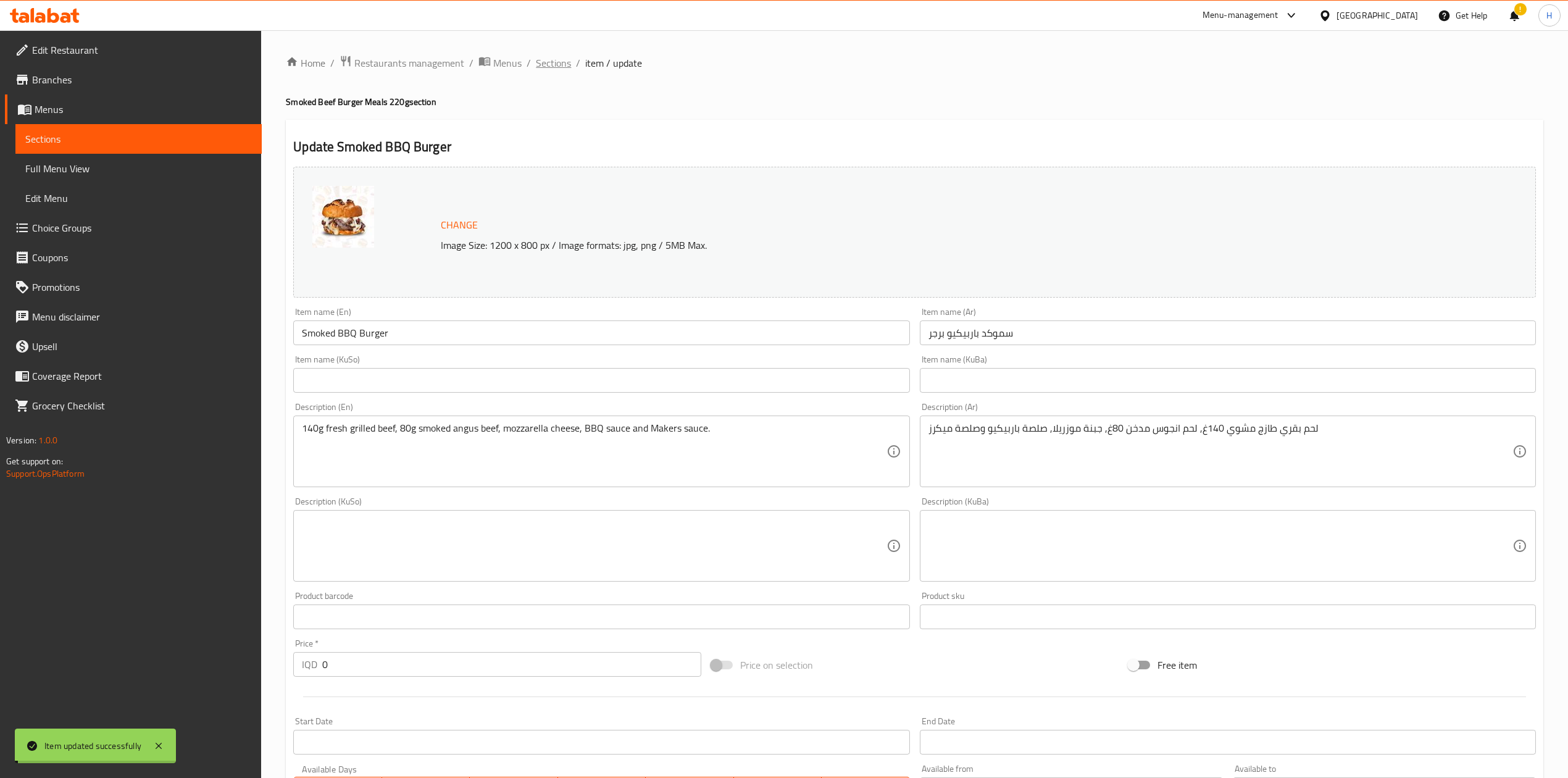
click at [563, 63] on span "Sections" at bounding box center [553, 63] width 35 height 15
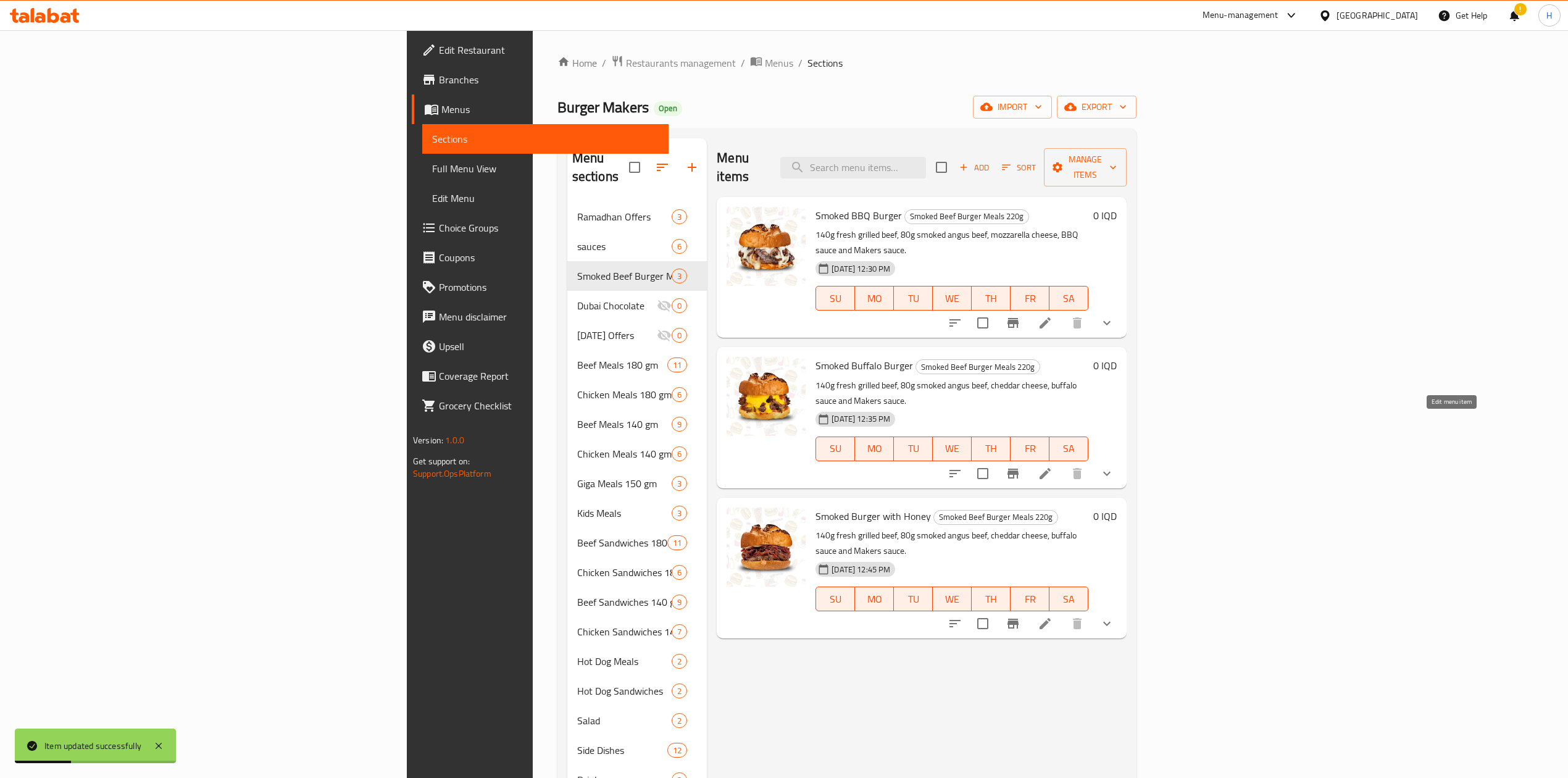
click at [1052, 466] on icon at bounding box center [1044, 473] width 15 height 15
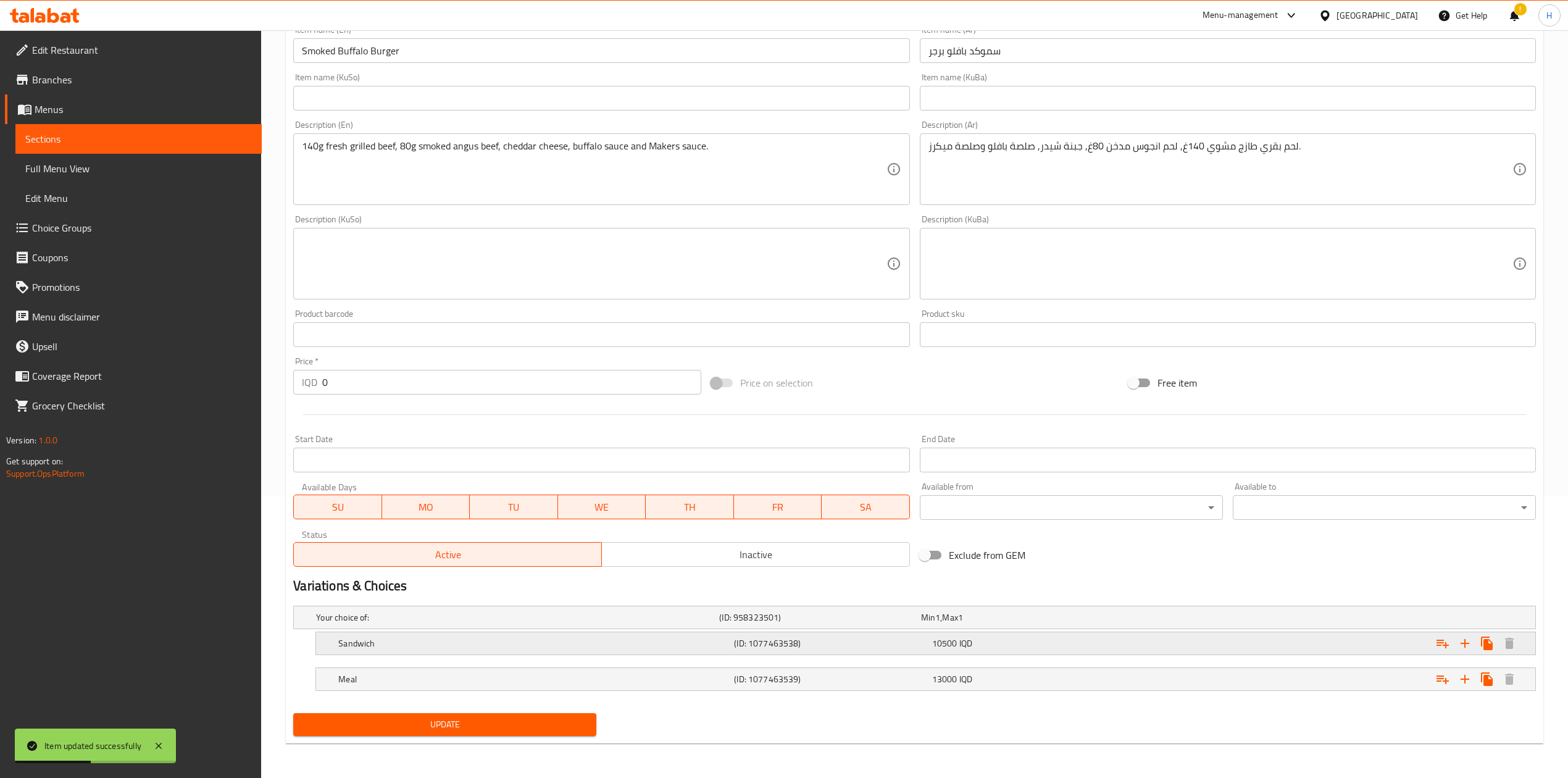
click at [351, 638] on h5 "Sandwich" at bounding box center [533, 644] width 390 height 12
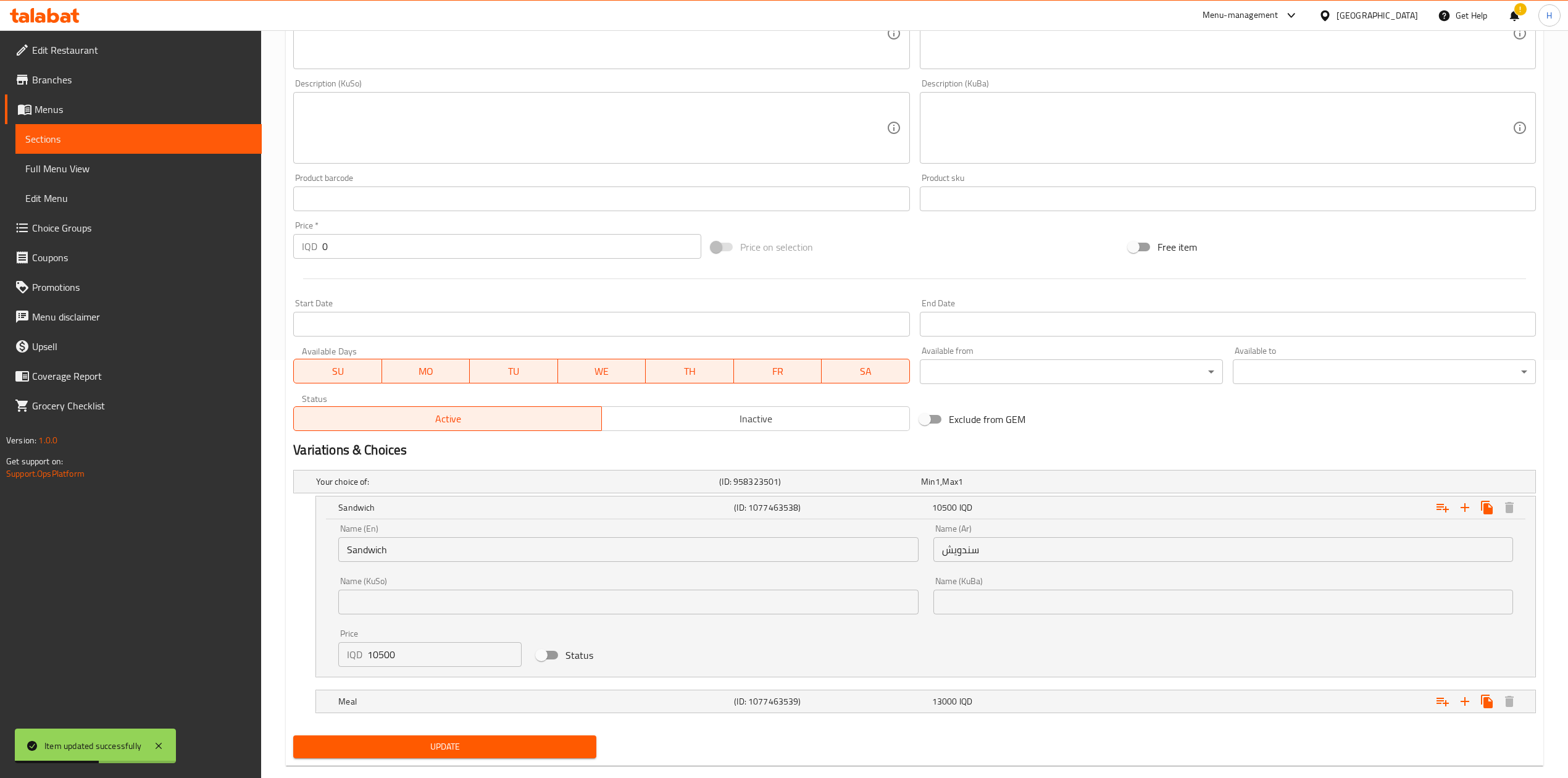
scroll to position [423, 0]
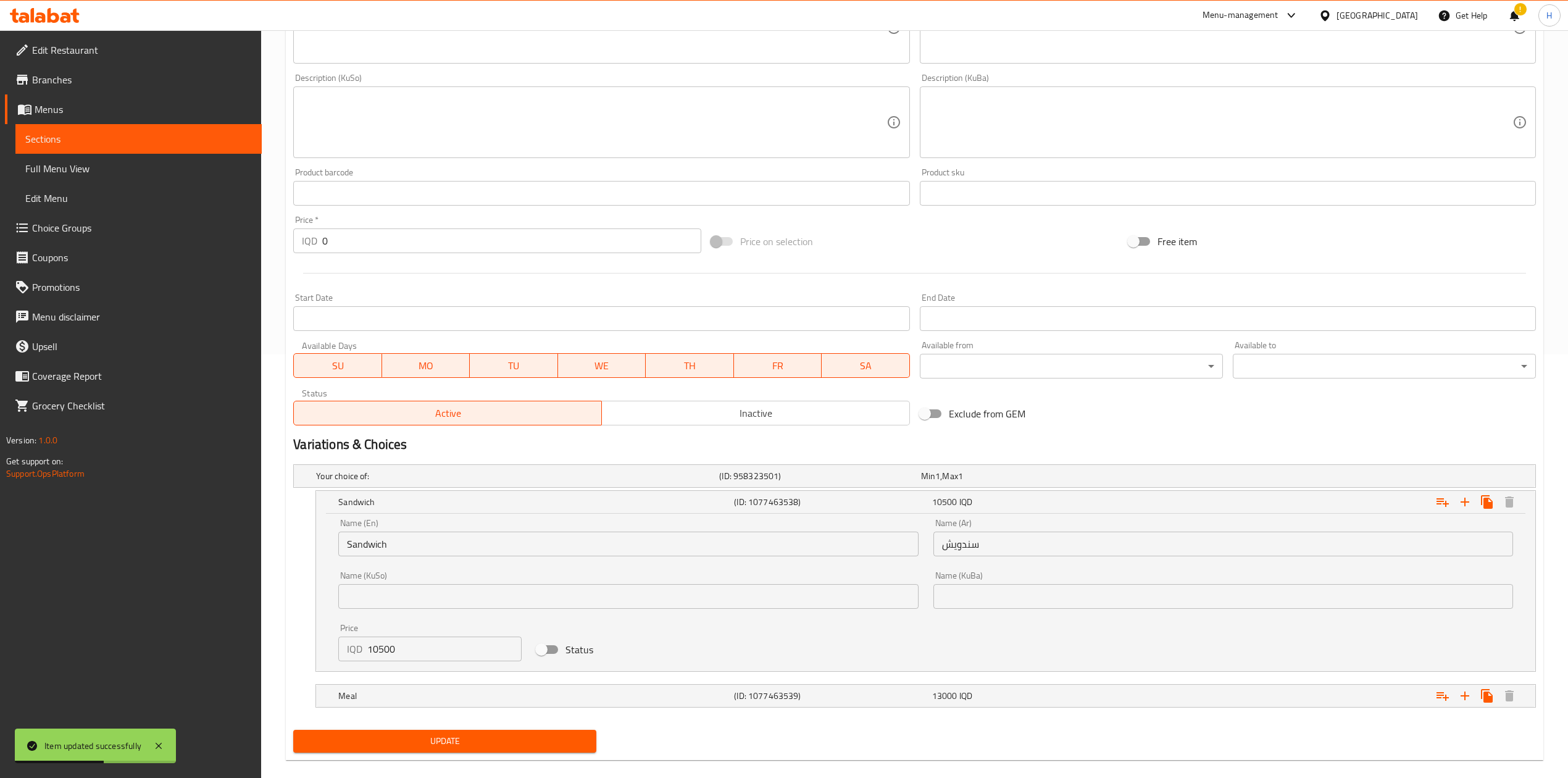
click at [390, 651] on input "10500" at bounding box center [444, 649] width 154 height 25
click at [390, 650] on input "10500" at bounding box center [444, 649] width 154 height 25
type input "9500"
click at [389, 698] on h5 "Meal" at bounding box center [533, 696] width 390 height 12
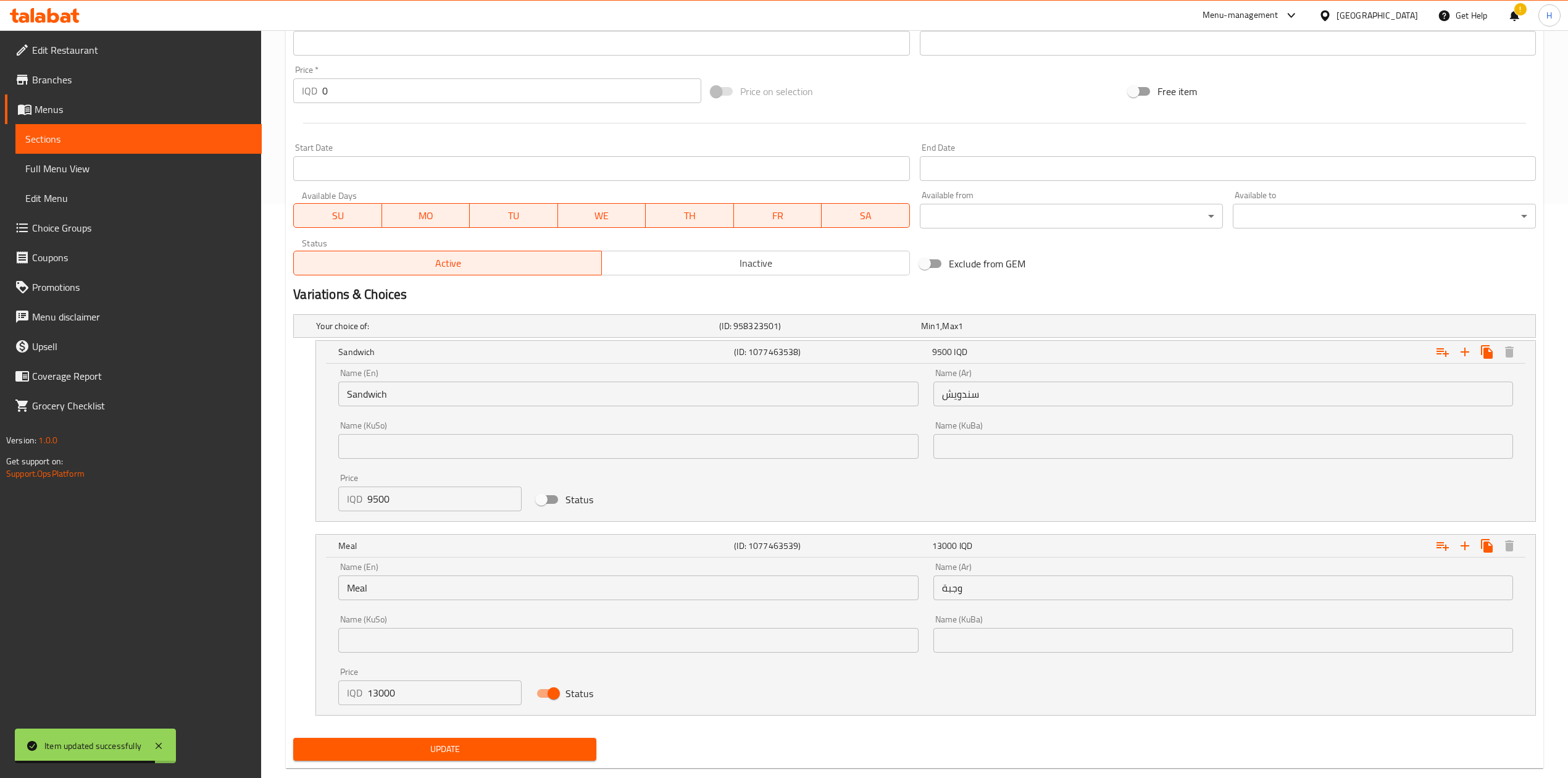
scroll to position [582, 0]
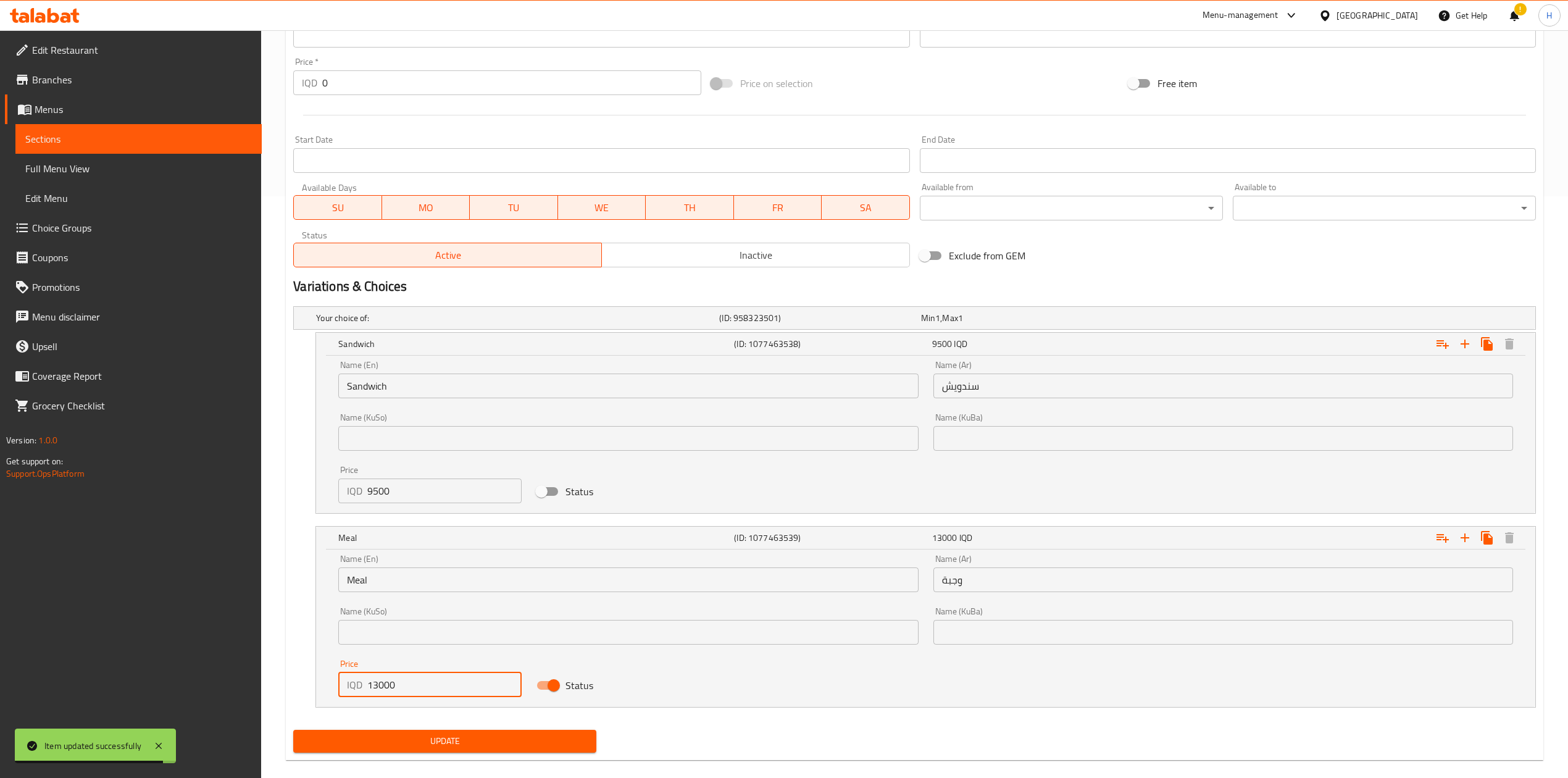
click at [390, 692] on input "13000" at bounding box center [444, 684] width 154 height 25
type input "12000"
click at [413, 738] on span "Update" at bounding box center [444, 741] width 283 height 15
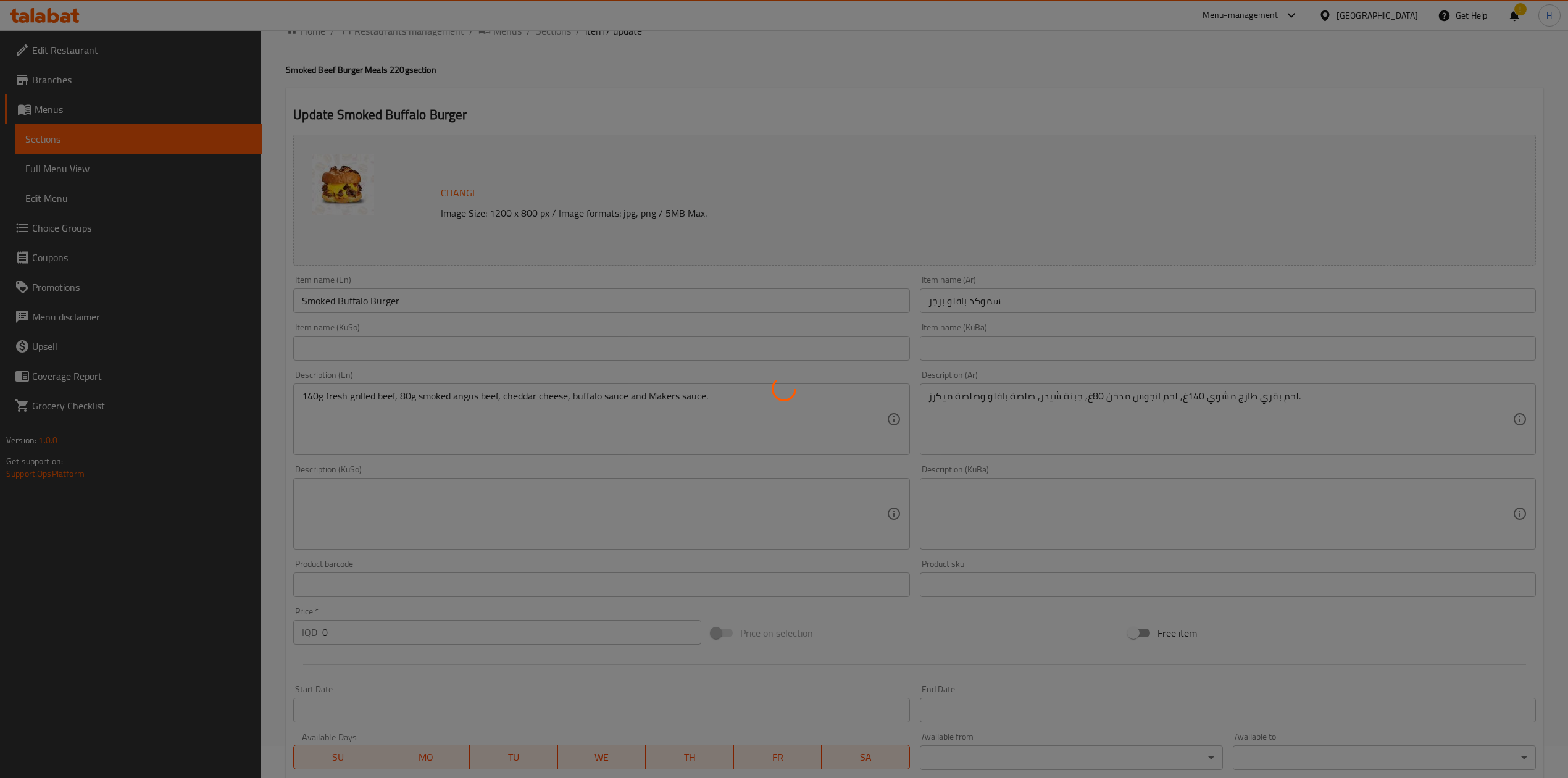
scroll to position [0, 0]
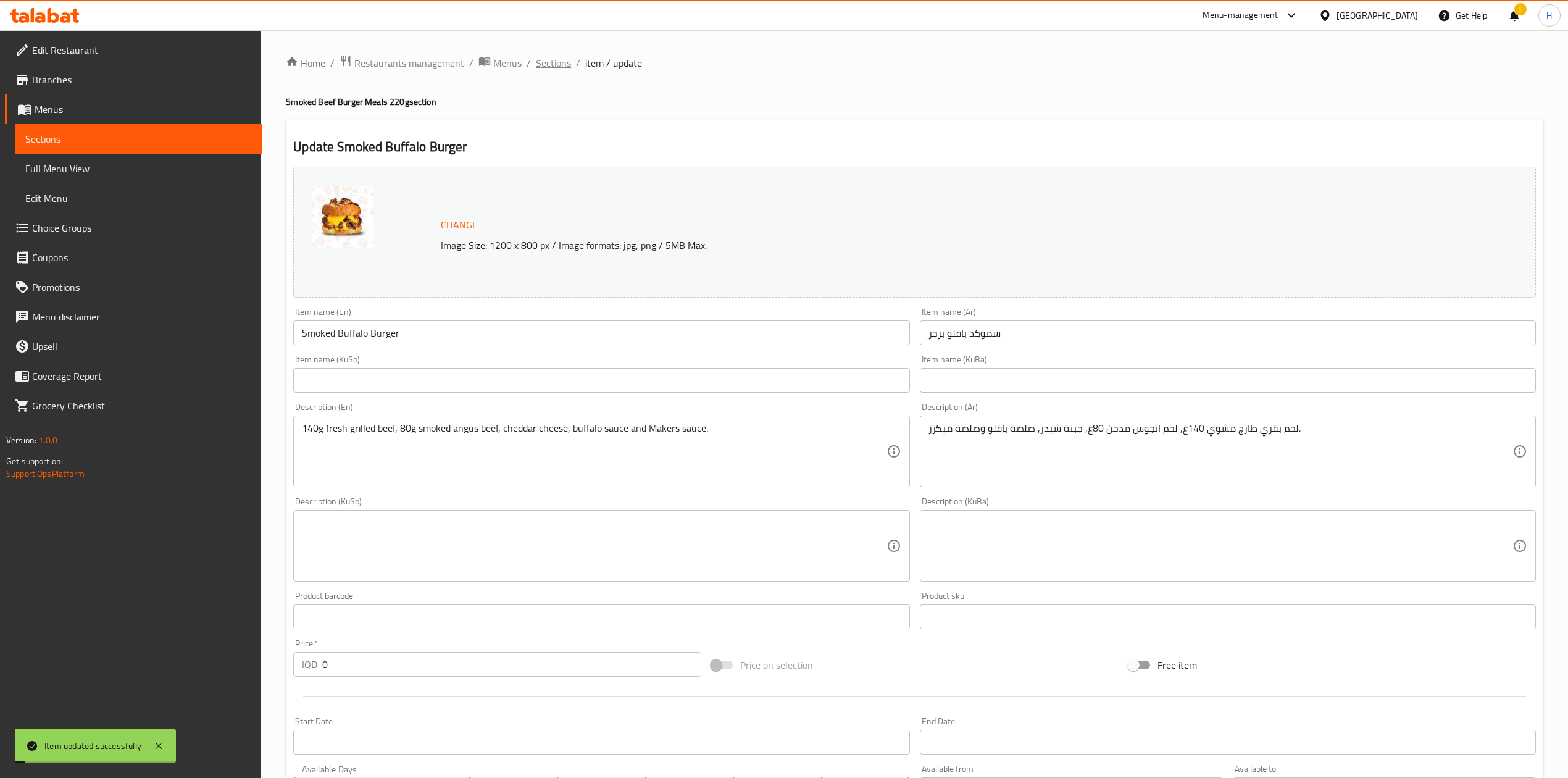
click at [551, 60] on span "Sections" at bounding box center [553, 63] width 35 height 15
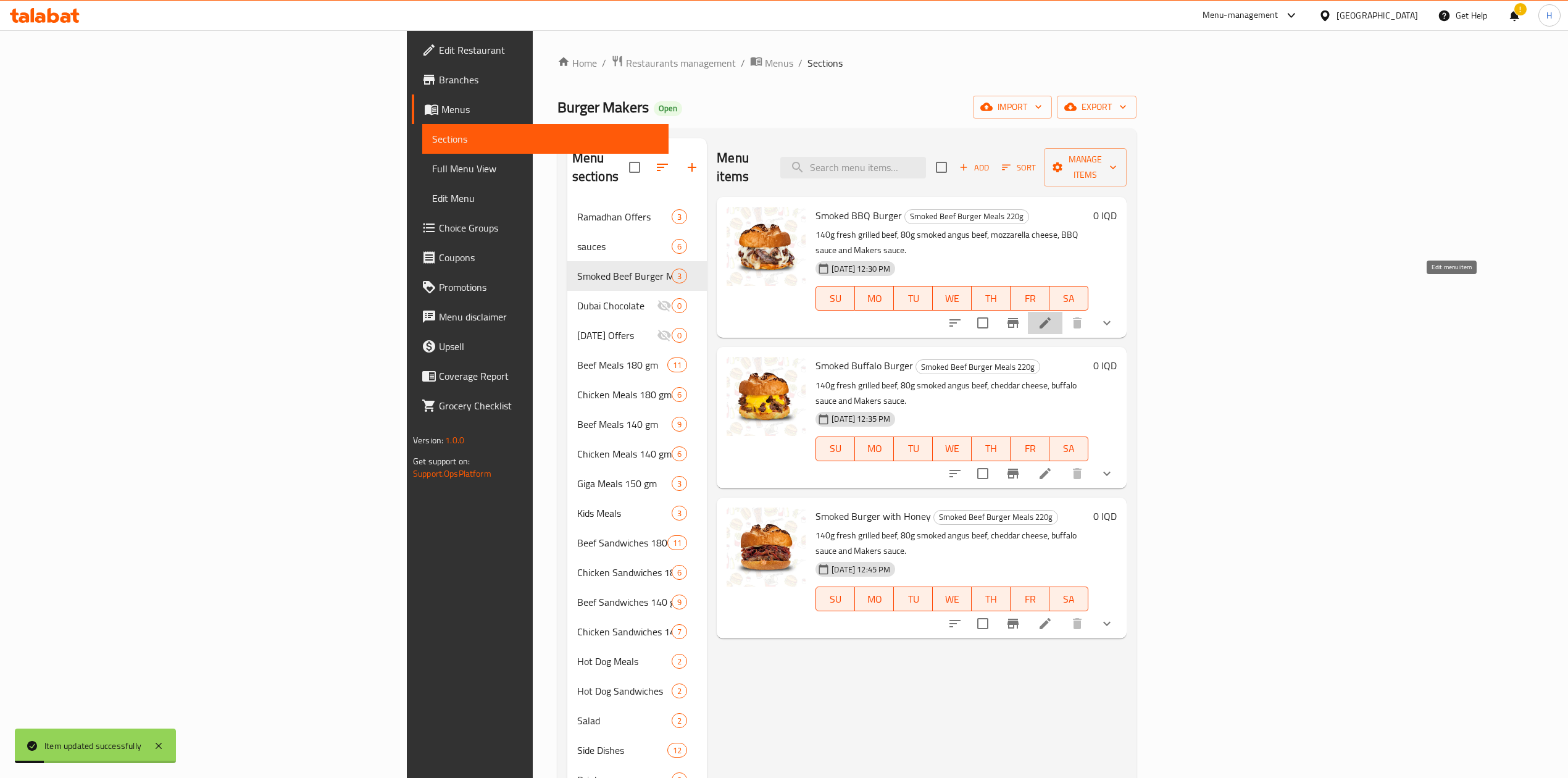
click at [1052, 316] on icon at bounding box center [1044, 323] width 15 height 15
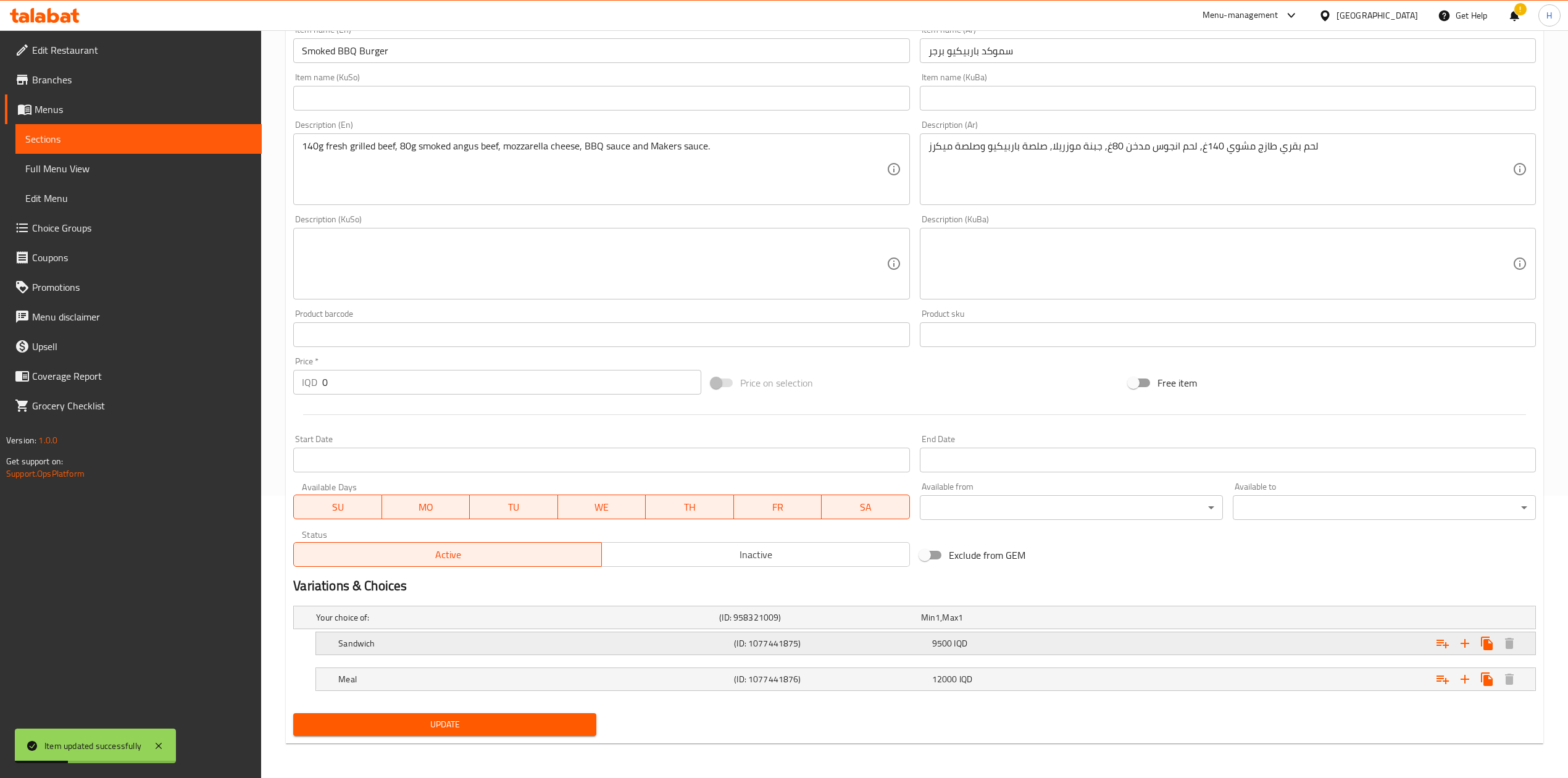
click at [360, 638] on h5 "Sandwich" at bounding box center [533, 644] width 390 height 12
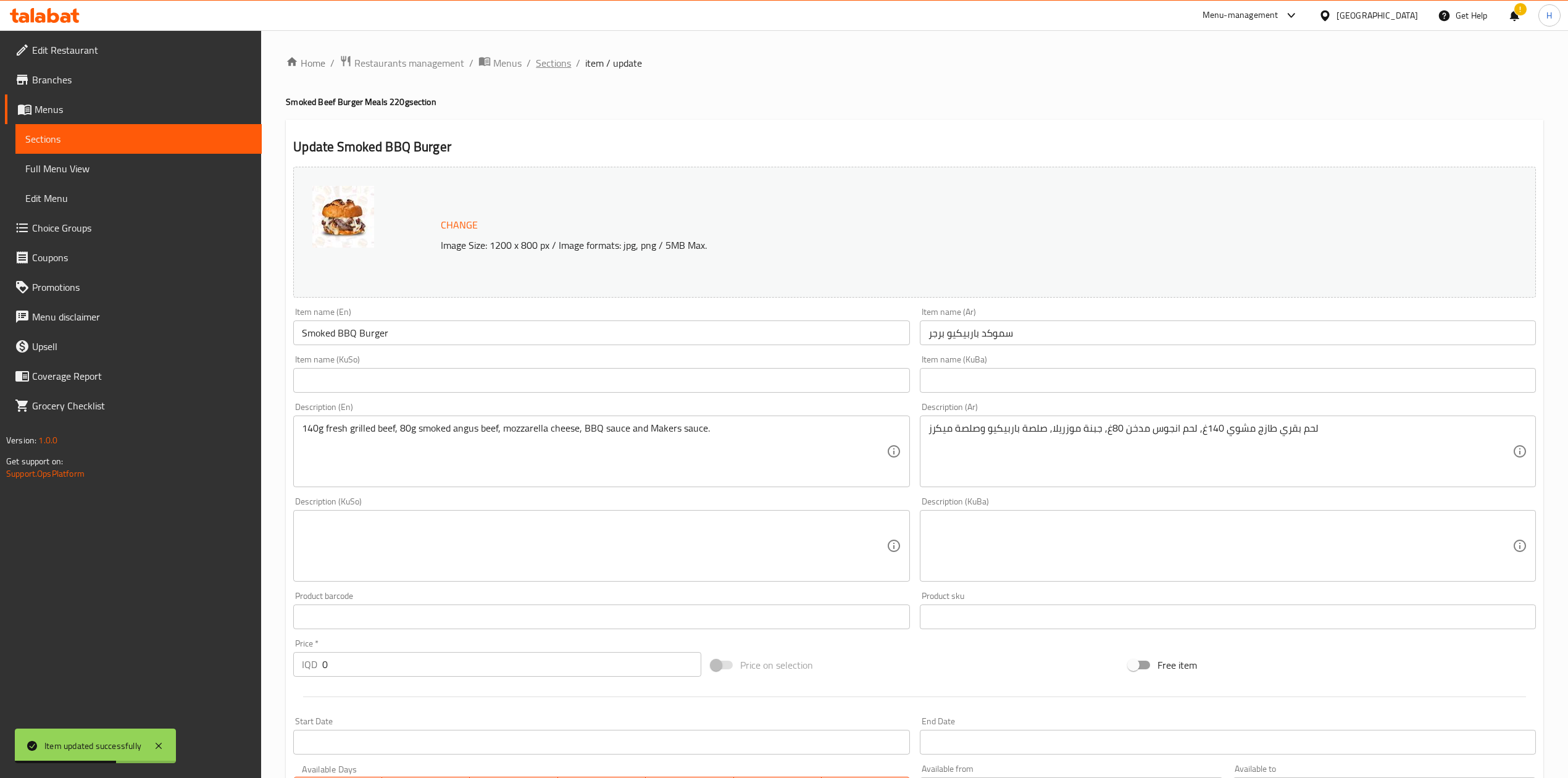
click at [542, 53] on div "Home / Restaurants management / Menus / Sections / item / update Smoked Beef Bu…" at bounding box center [914, 624] width 1307 height 1189
drag, startPoint x: 545, startPoint y: 58, endPoint x: 573, endPoint y: 84, distance: 38.2
click at [546, 58] on span "Sections" at bounding box center [553, 63] width 35 height 15
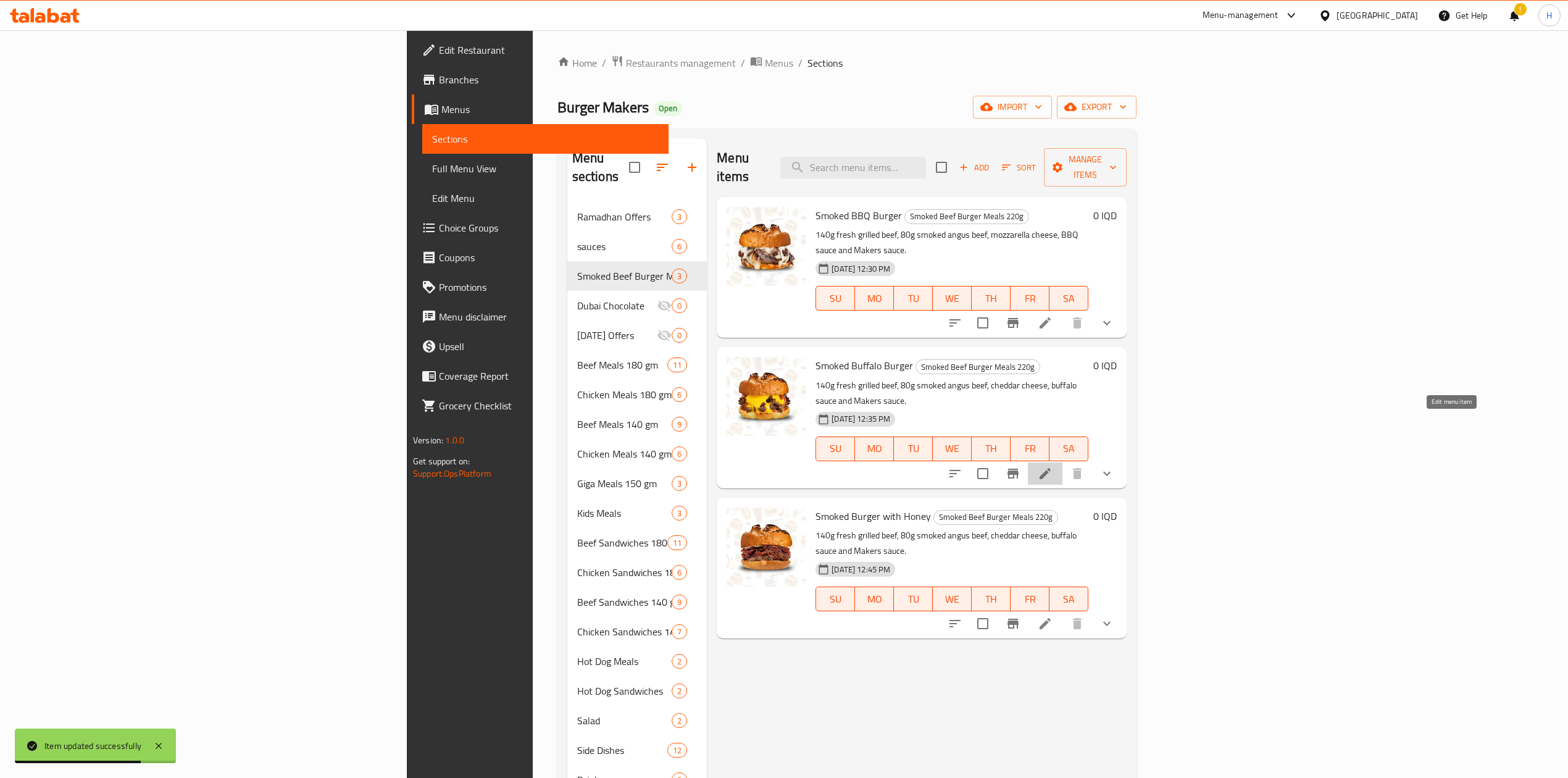
click at [1052, 466] on icon at bounding box center [1044, 473] width 15 height 15
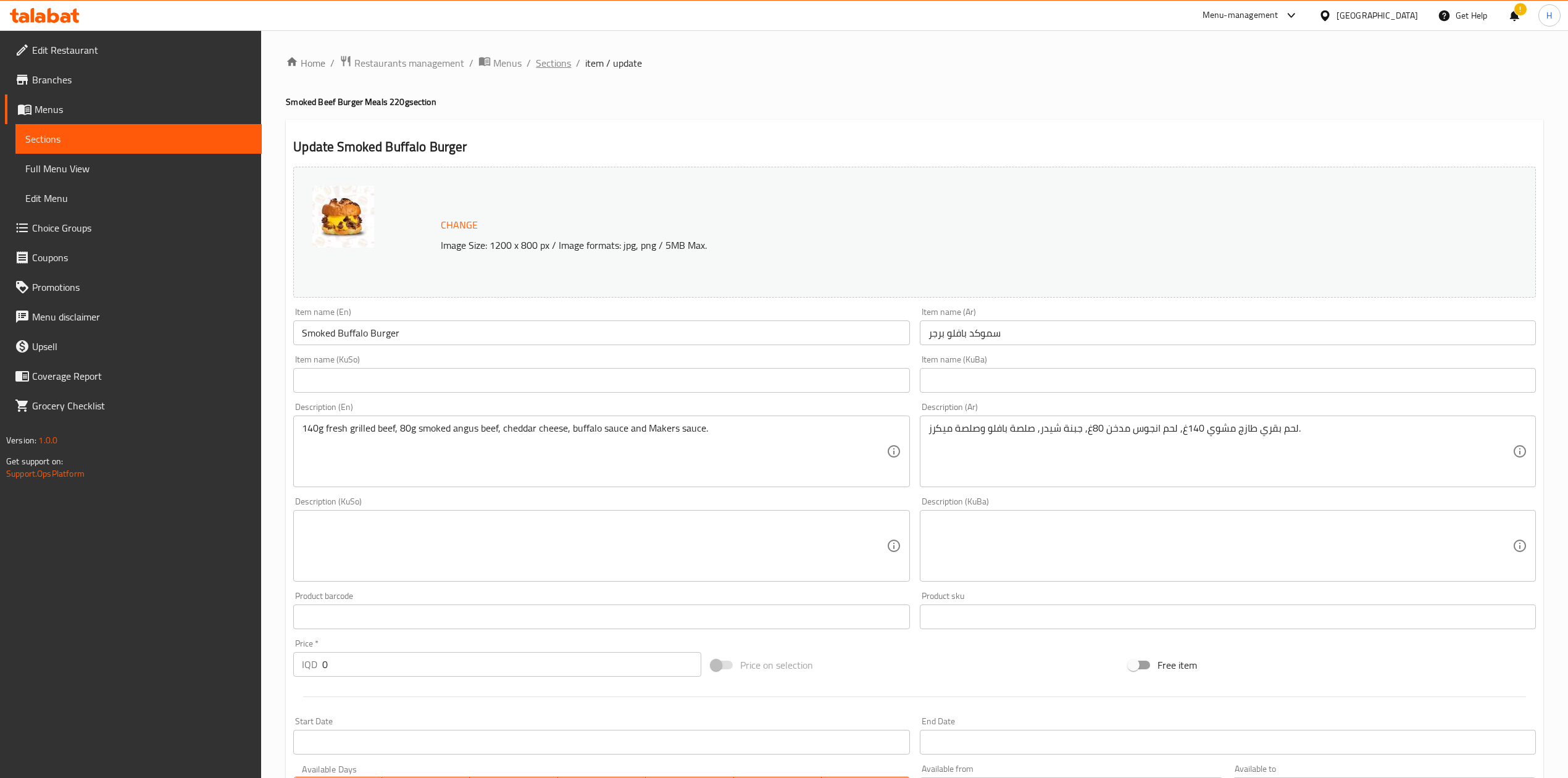
click at [545, 65] on span "Sections" at bounding box center [553, 63] width 35 height 15
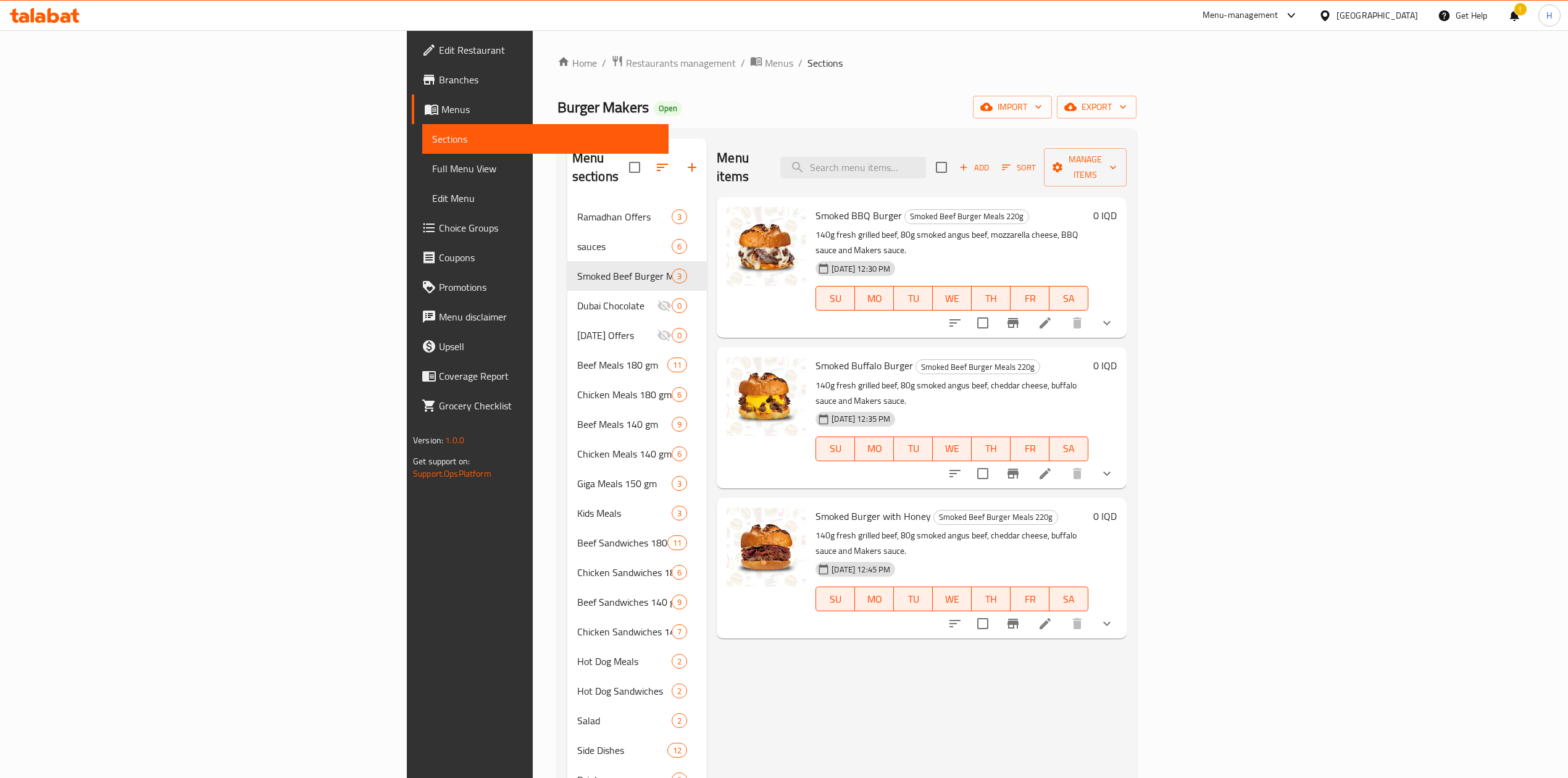
click at [1052, 316] on icon at bounding box center [1044, 323] width 15 height 15
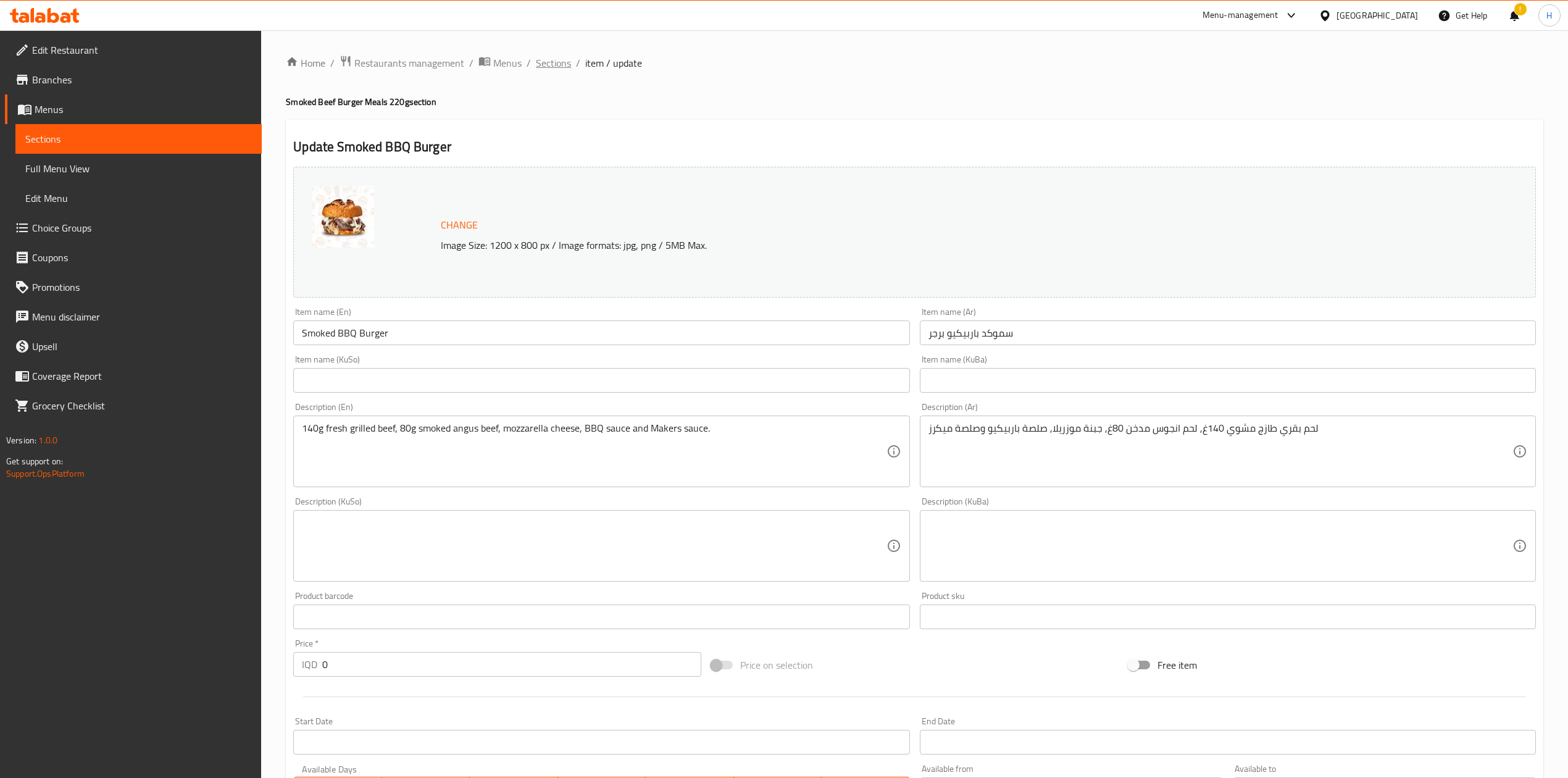
click at [545, 63] on span "Sections" at bounding box center [553, 63] width 35 height 15
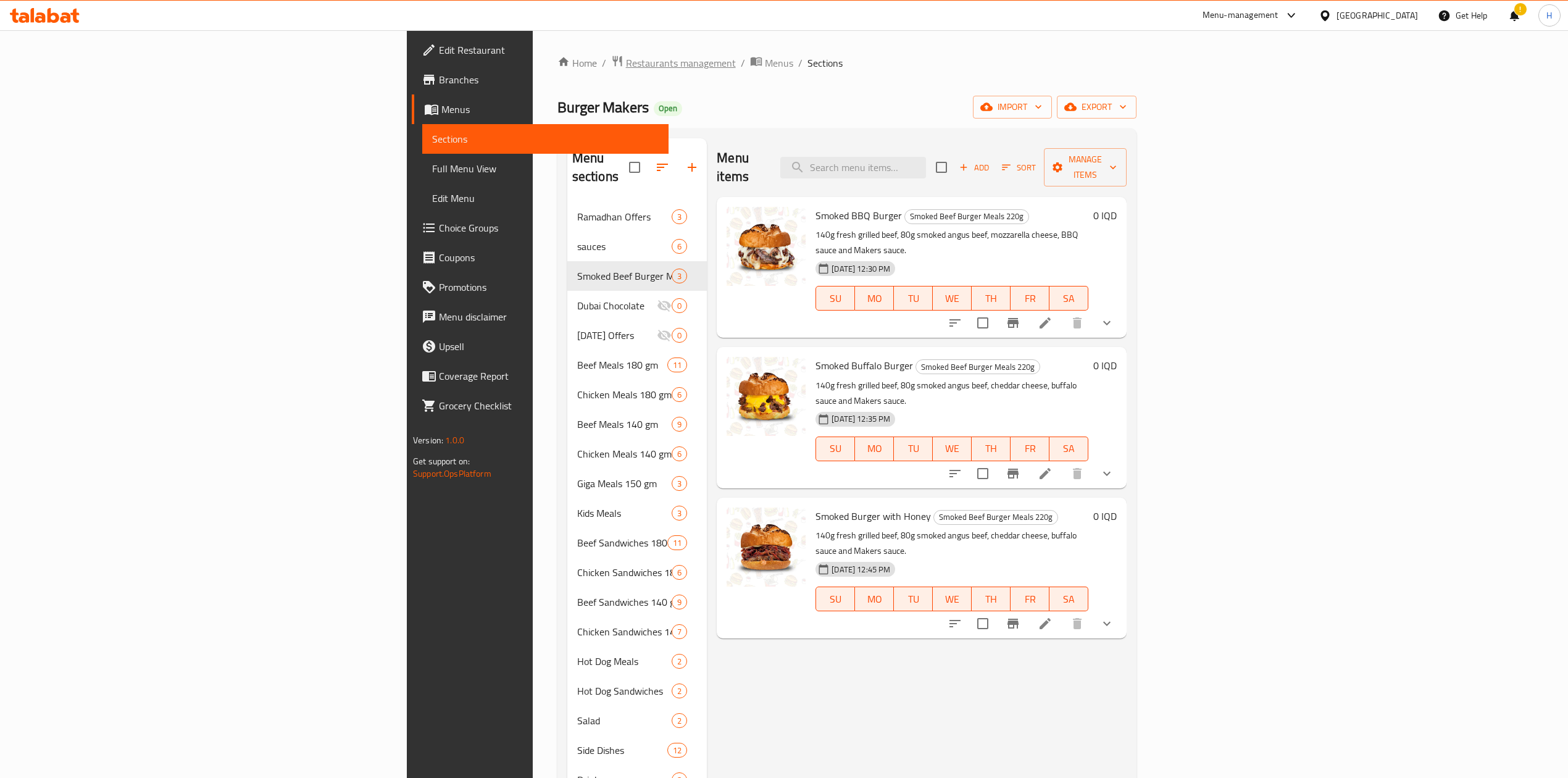
click at [626, 59] on span "Restaurants management" at bounding box center [681, 63] width 110 height 15
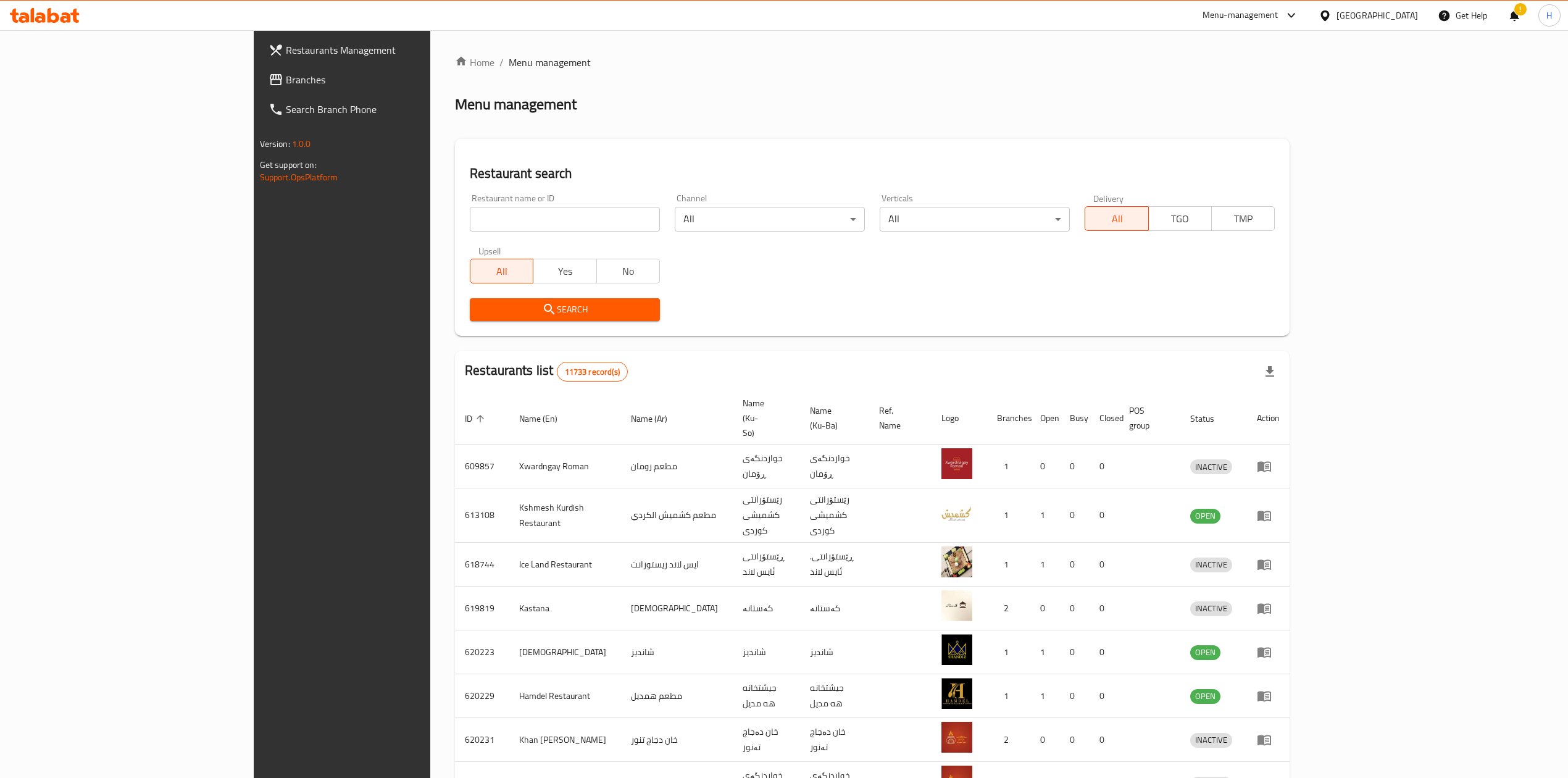
click at [462, 190] on div "Restaurant name or ID Restaurant name or ID" at bounding box center [564, 213] width 205 height 52
click at [470, 216] on input "search" at bounding box center [564, 219] width 190 height 25
paste input "646300"
type input "646300"
click at [542, 316] on icon "submit" at bounding box center [549, 309] width 15 height 15
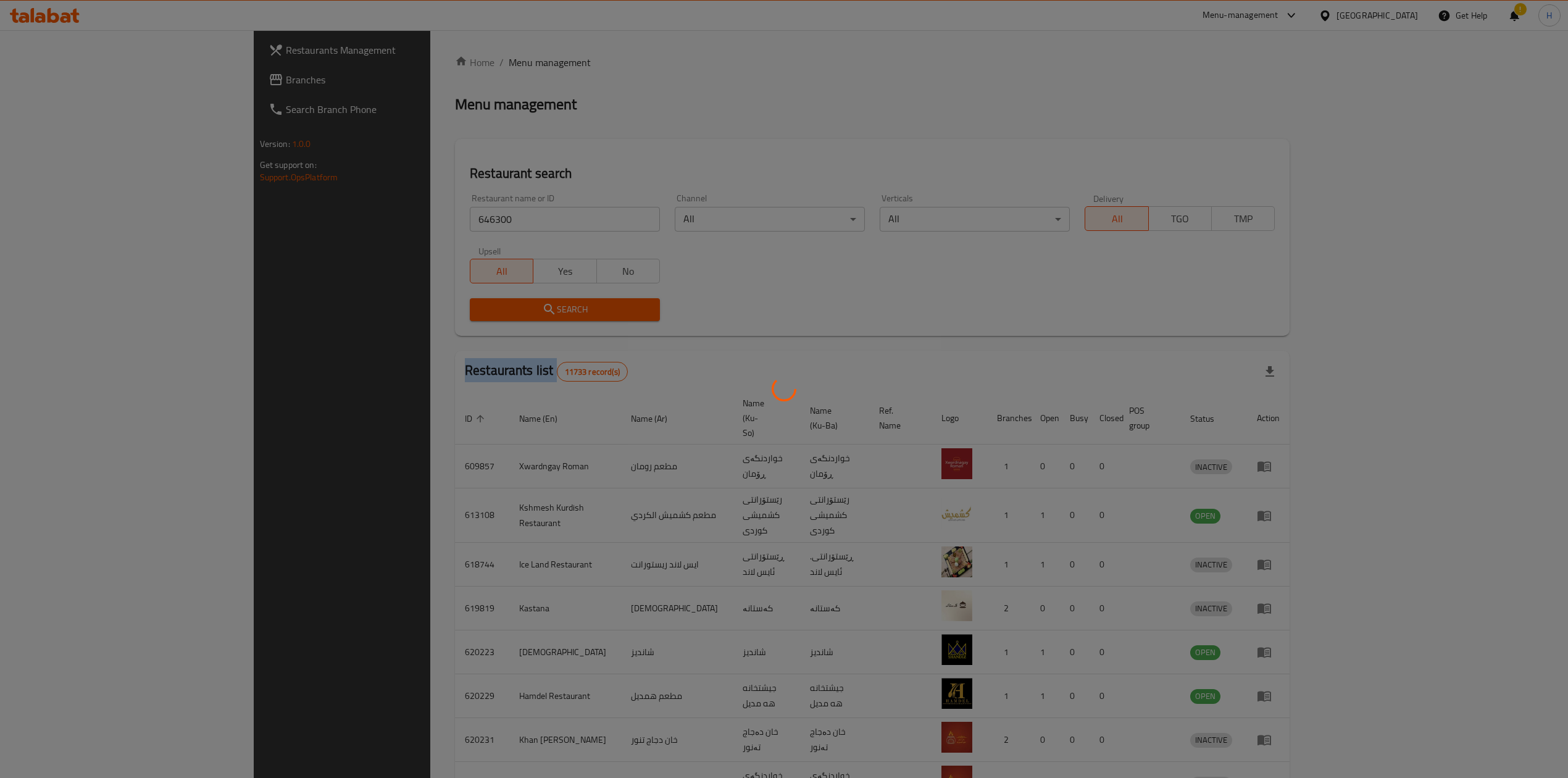
click at [432, 316] on div at bounding box center [784, 389] width 1568 height 778
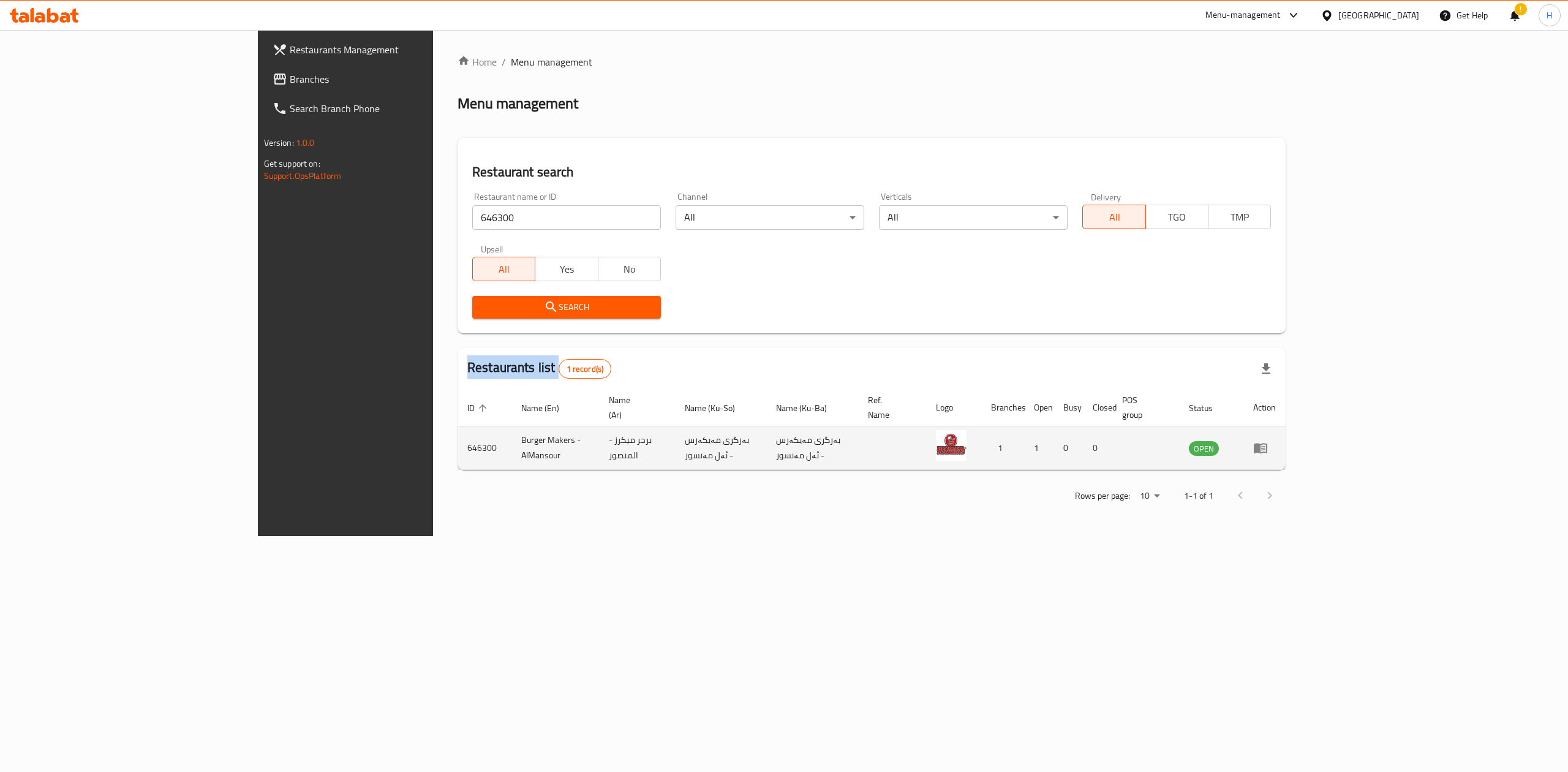
click at [1268, 442] on icon "enhanced table" at bounding box center [1260, 447] width 15 height 15
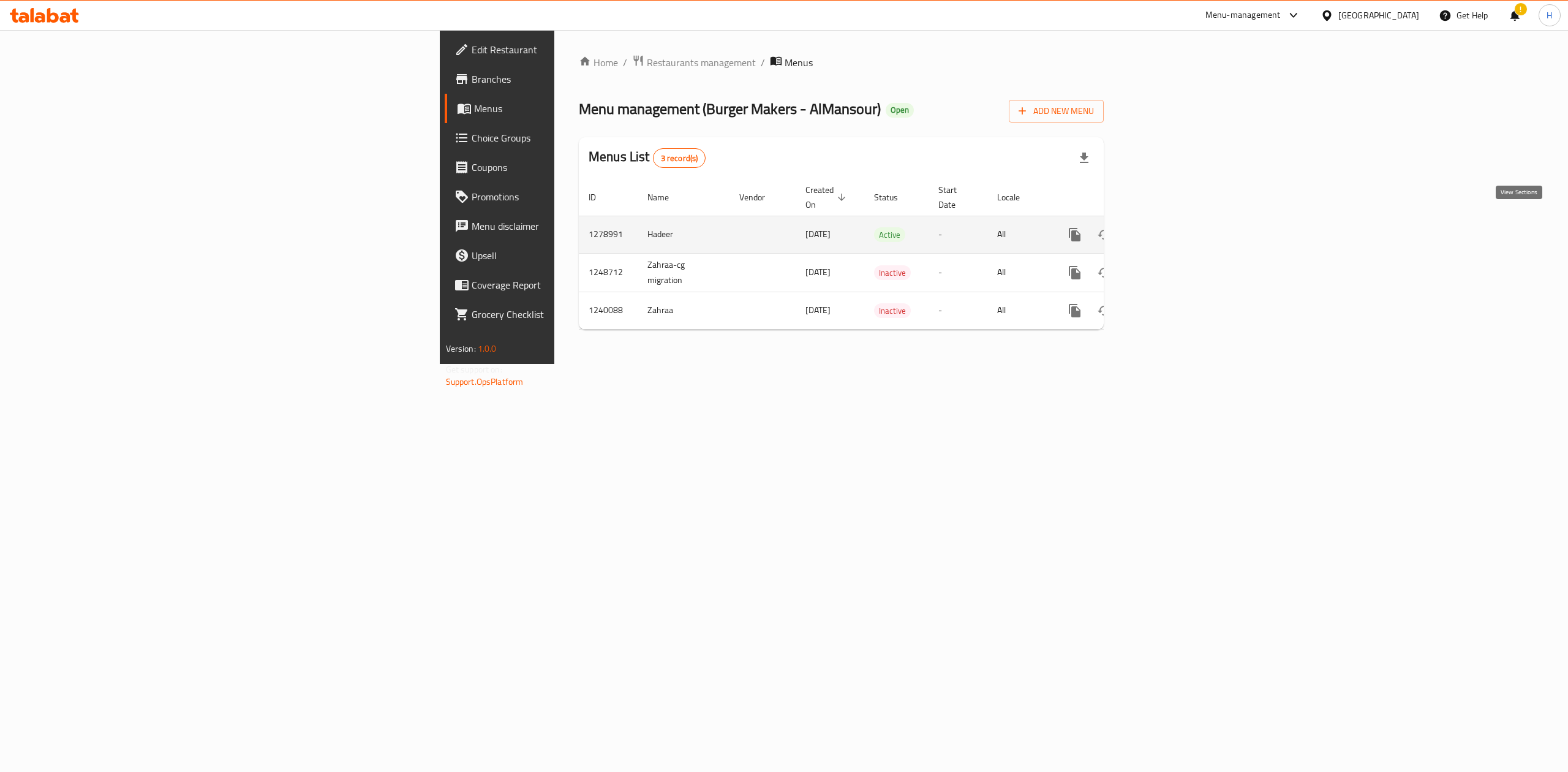
click at [1178, 220] on link "enhanced table" at bounding box center [1163, 235] width 29 height 29
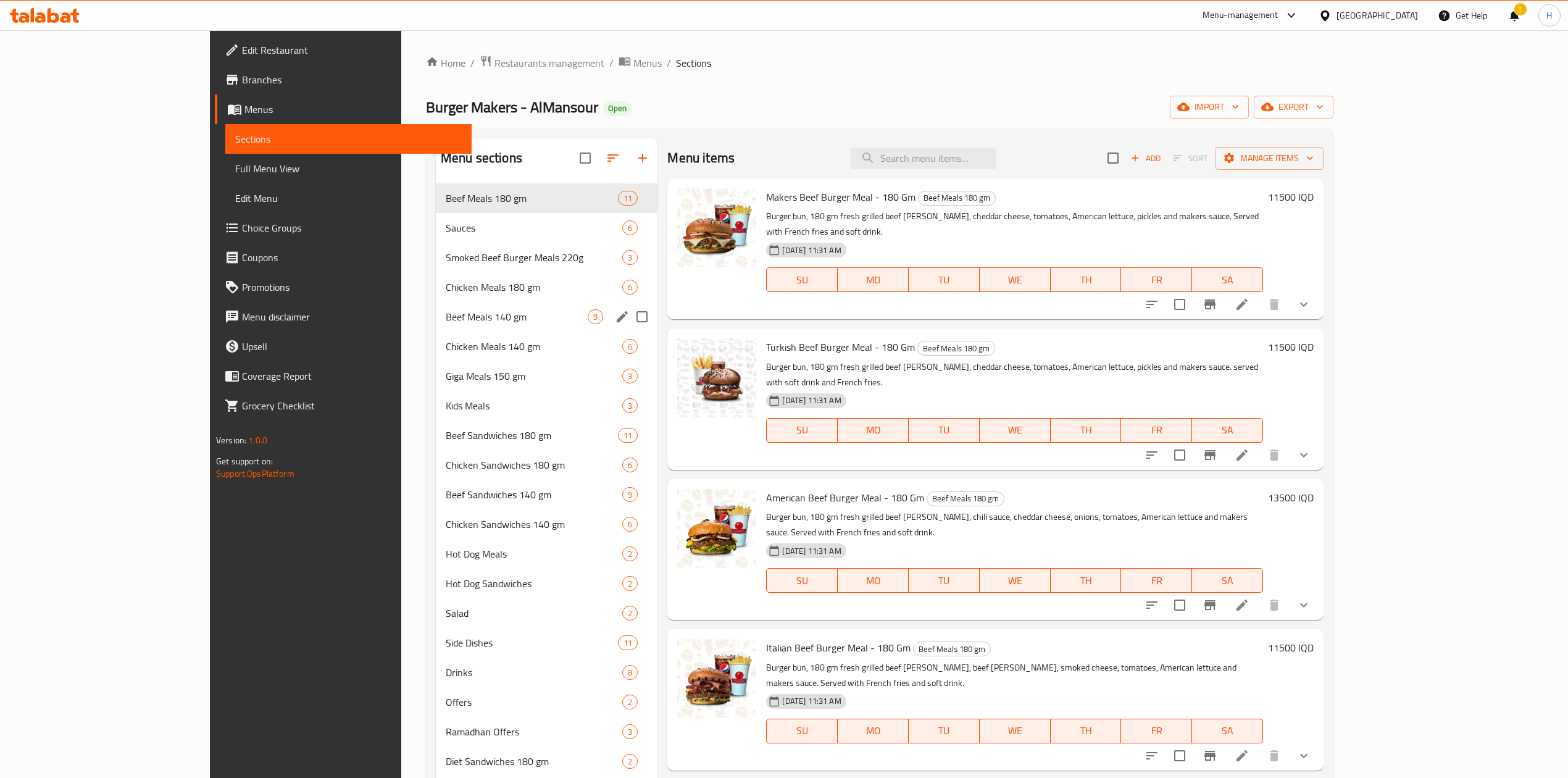
click at [446, 294] on span "Chicken Meals 180 gm" at bounding box center [533, 287] width 176 height 15
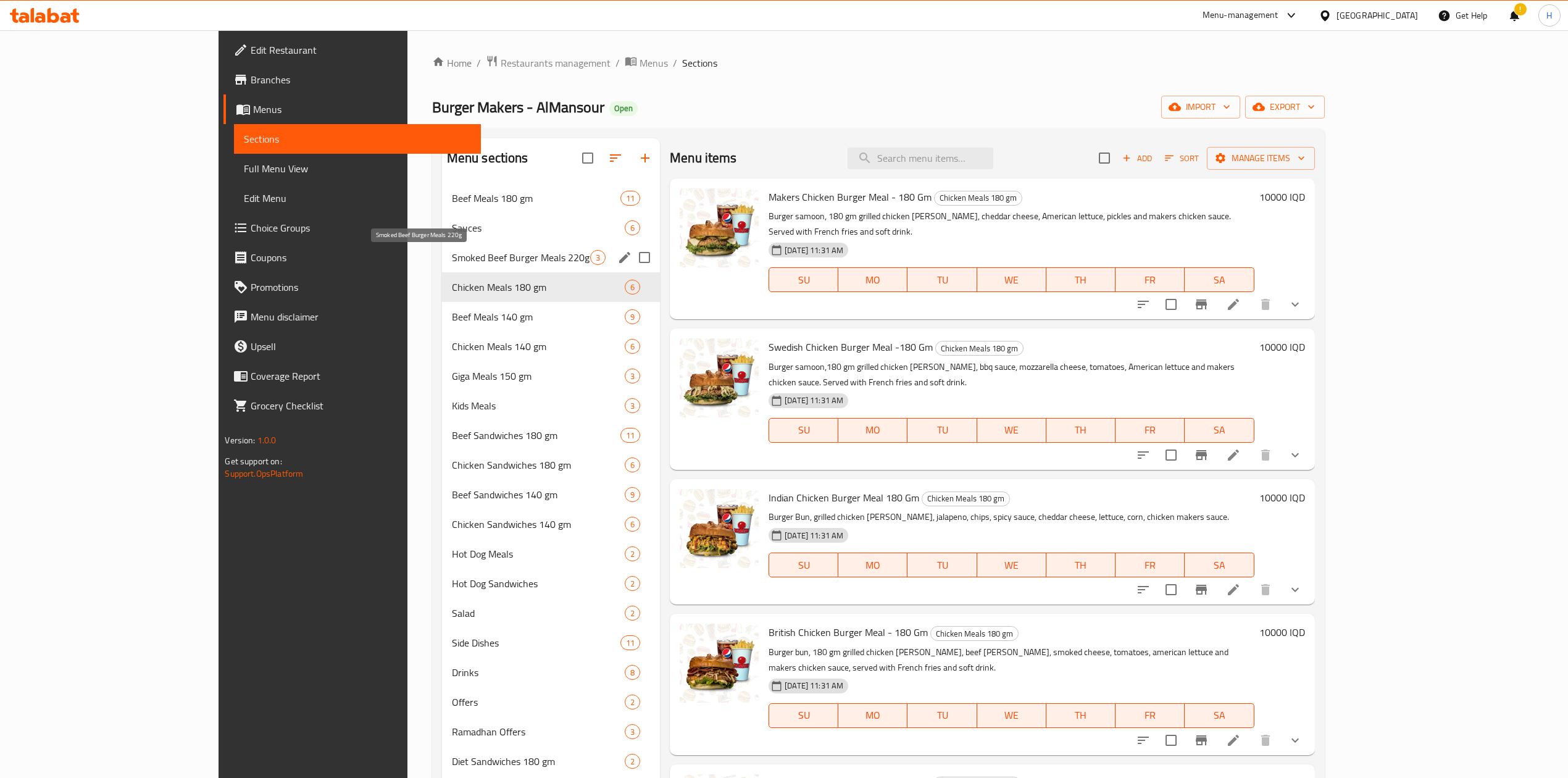
click at [452, 257] on span "Smoked Beef Burger Meals 220g" at bounding box center [520, 257] width 138 height 15
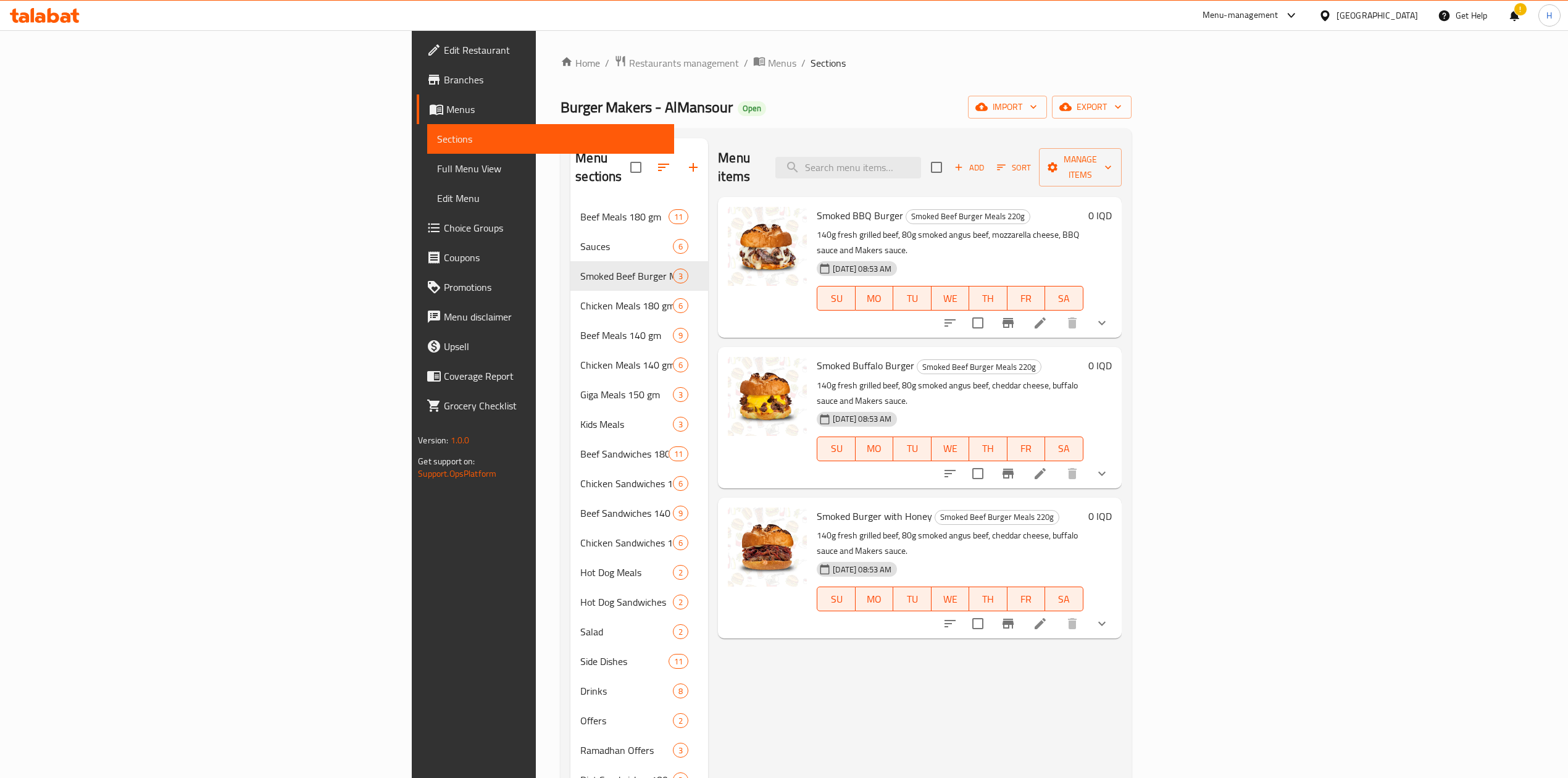
click at [1057, 312] on li at bounding box center [1040, 323] width 34 height 22
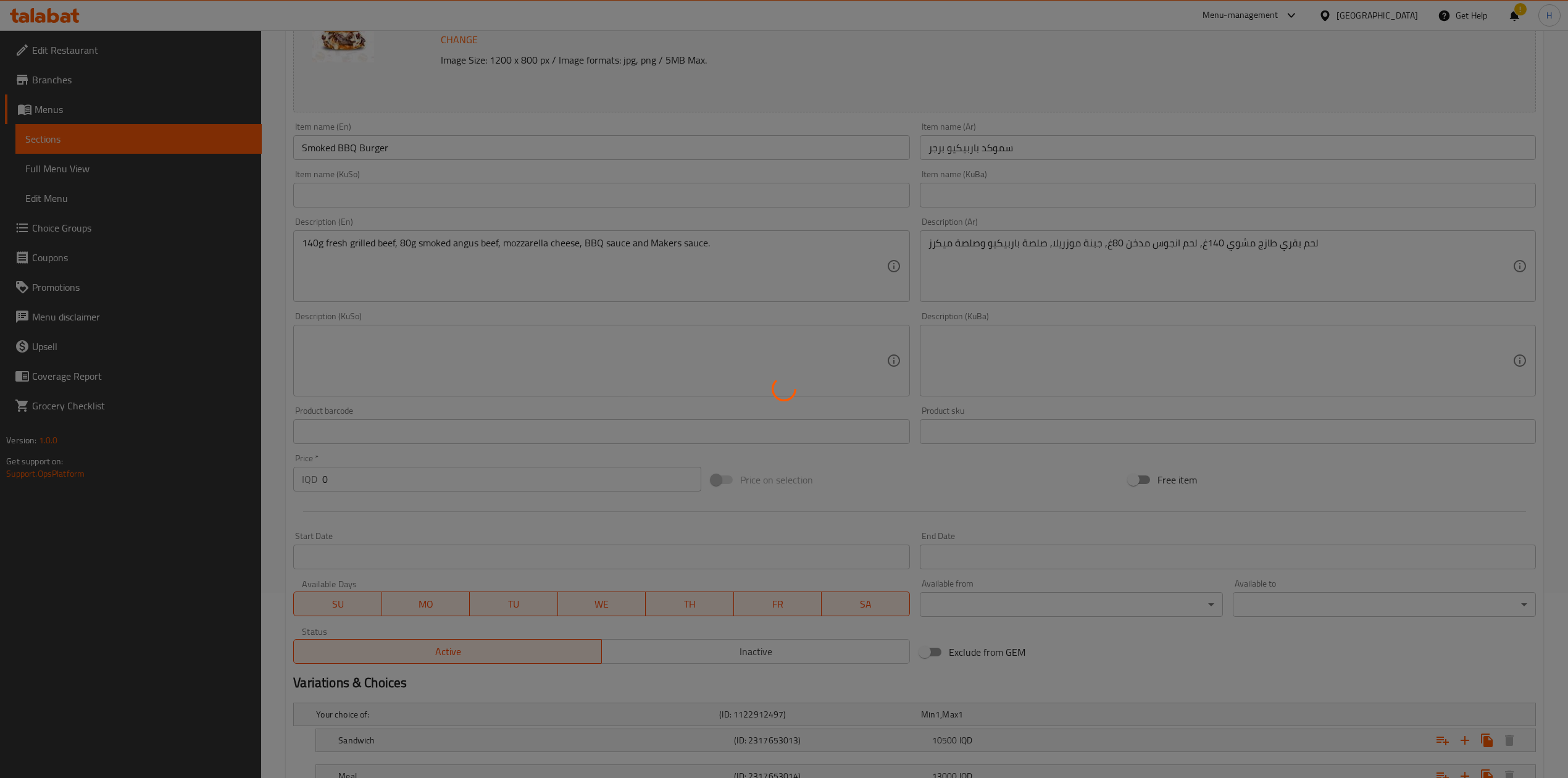
scroll to position [284, 0]
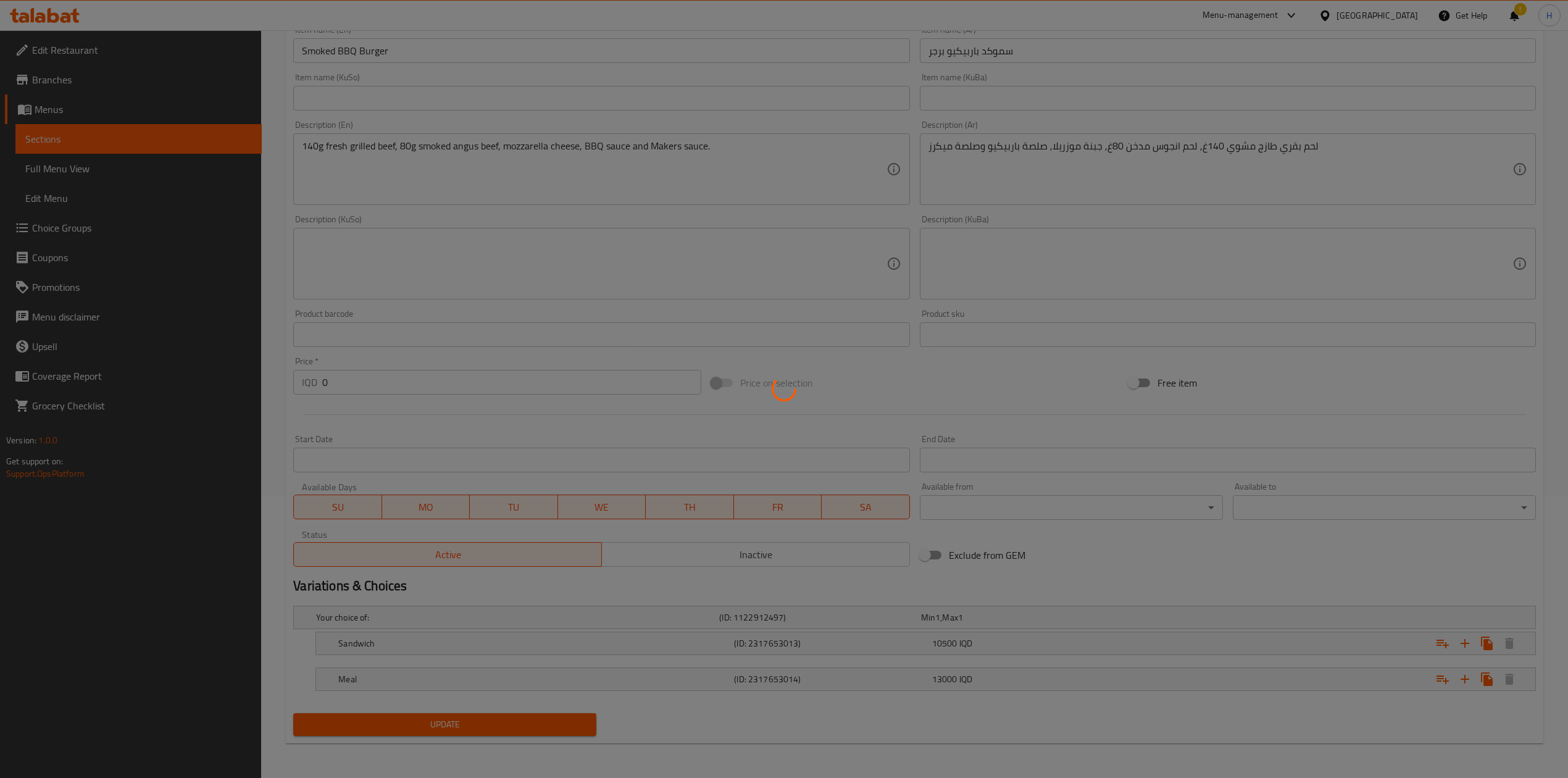
click at [336, 648] on div at bounding box center [784, 389] width 1568 height 778
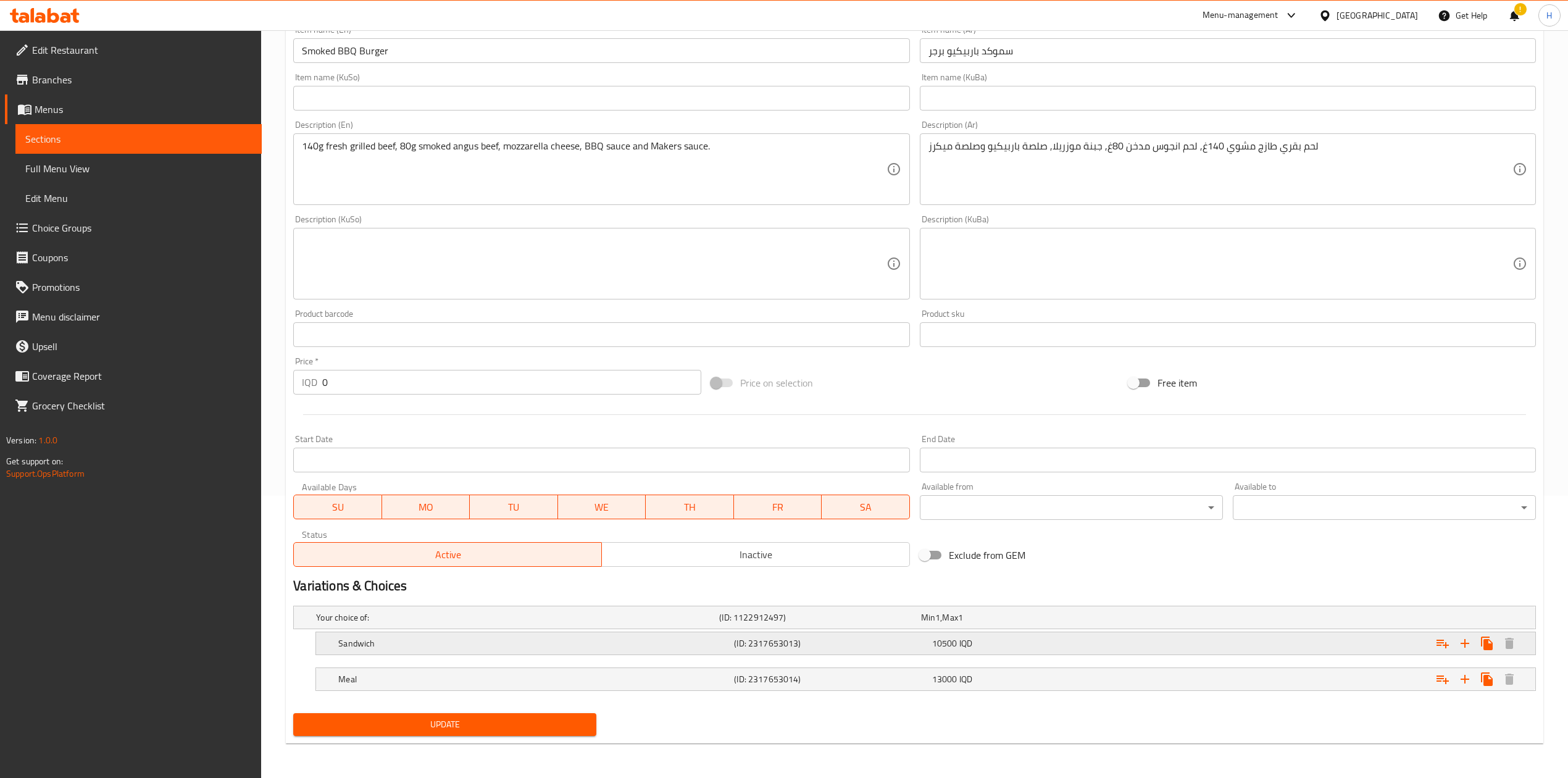
click at [338, 648] on h5 "Sandwich" at bounding box center [533, 644] width 390 height 12
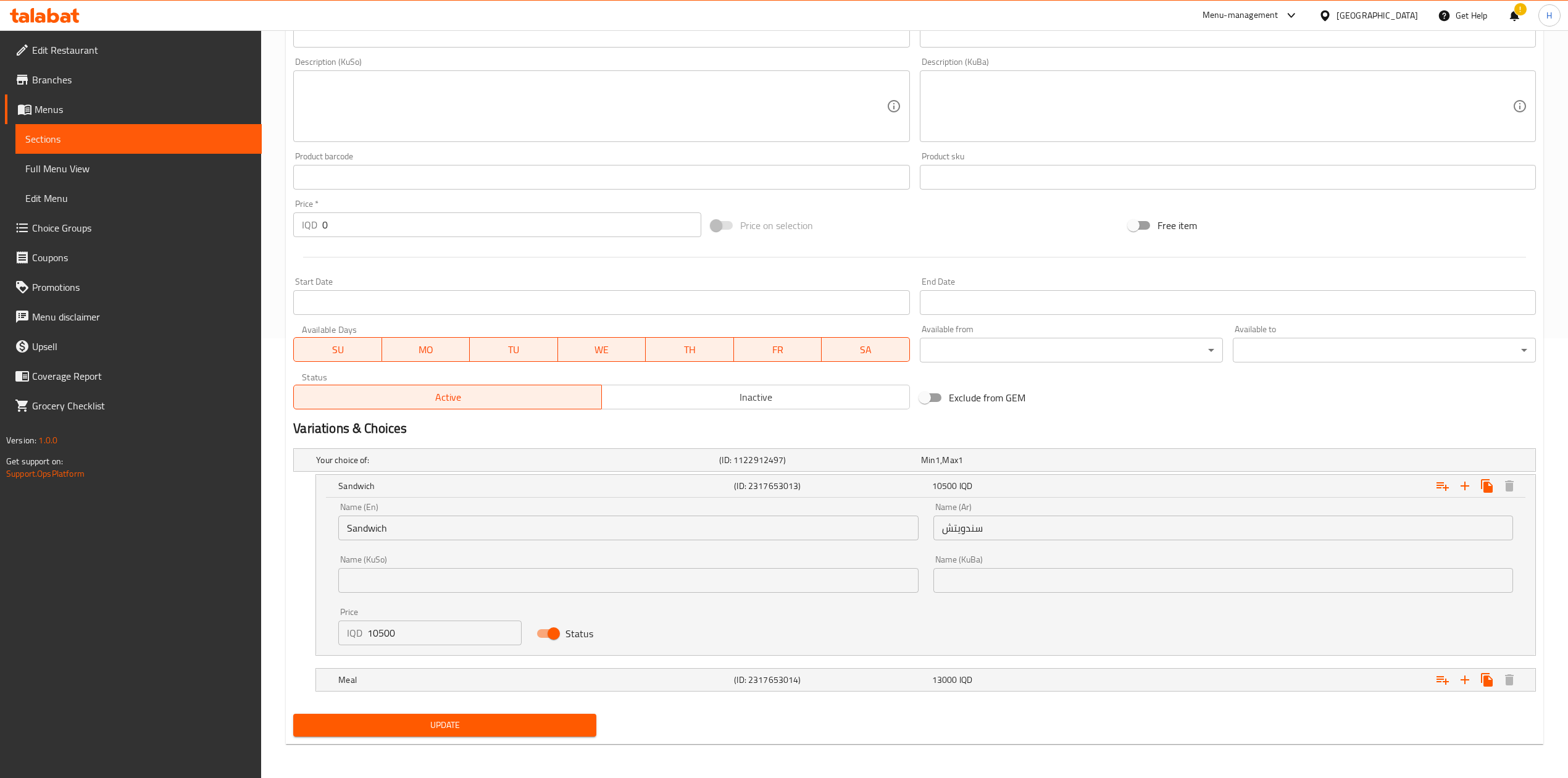
scroll to position [441, 0]
click at [383, 635] on input "10500" at bounding box center [444, 632] width 154 height 25
type input "9500"
click at [385, 687] on div "Meal" at bounding box center [533, 679] width 396 height 17
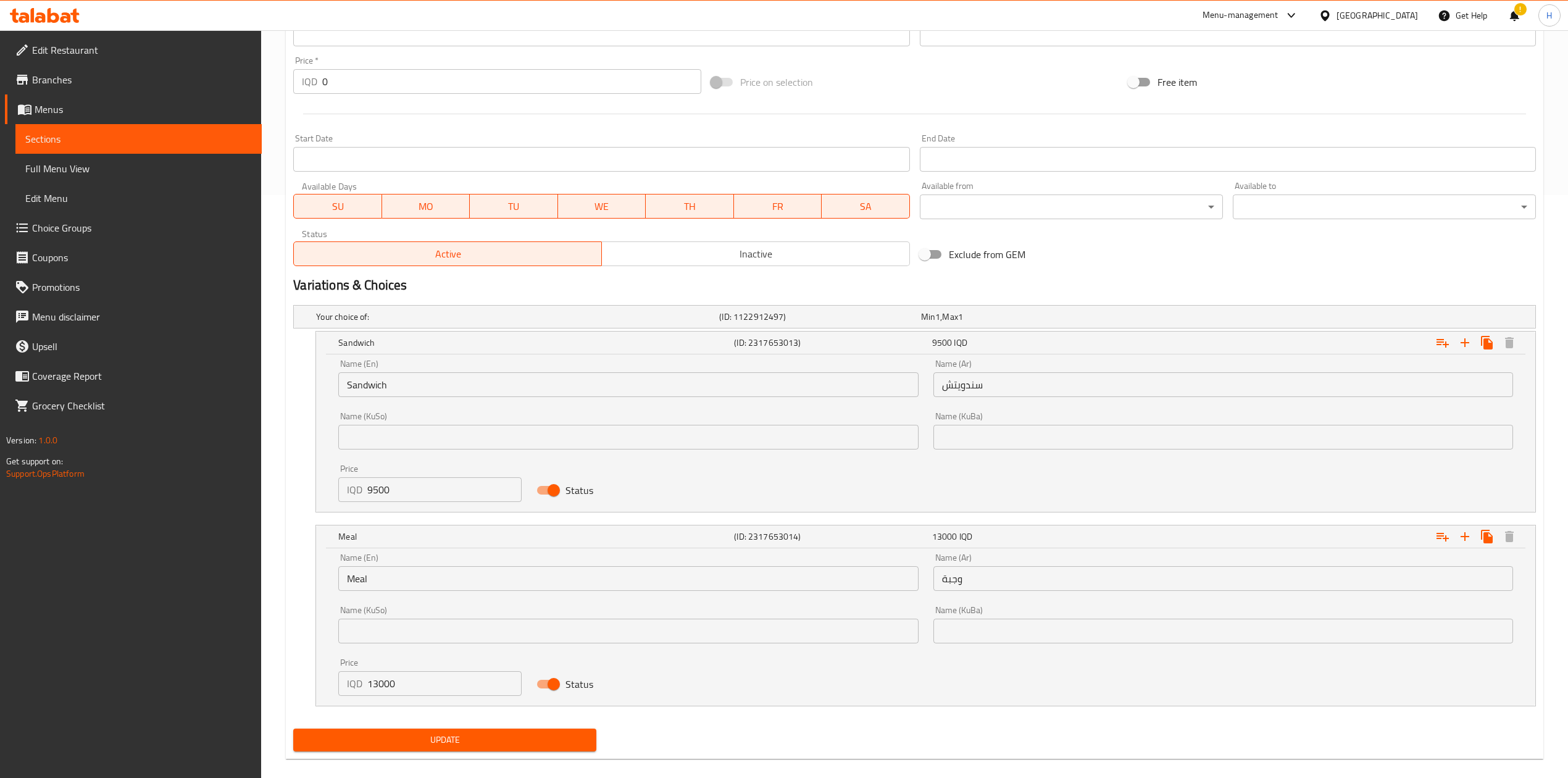
scroll to position [588, 0]
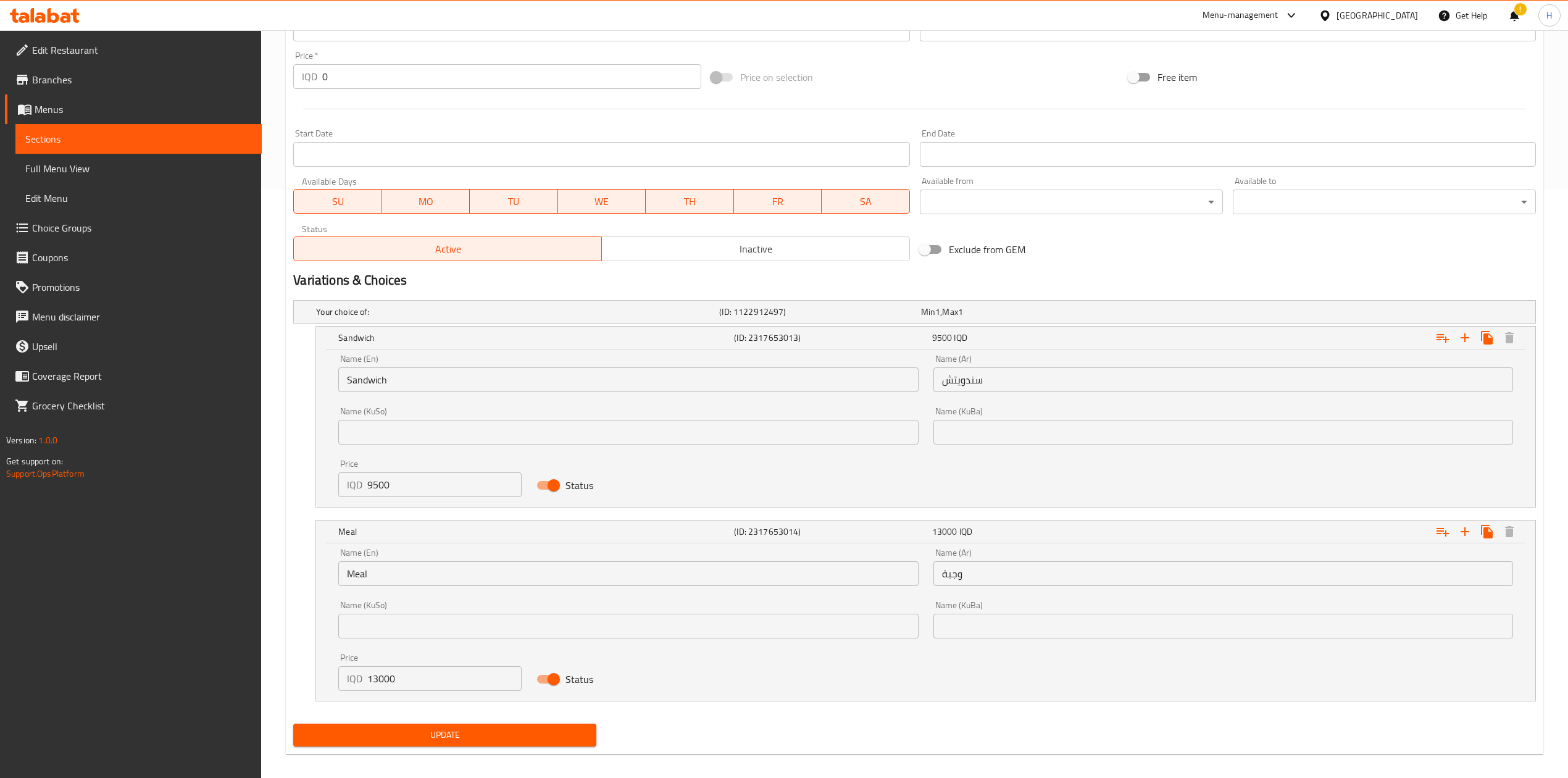
click at [386, 690] on input "13000" at bounding box center [444, 678] width 154 height 25
type input "12000"
click at [396, 722] on div "Update" at bounding box center [445, 735] width 313 height 33
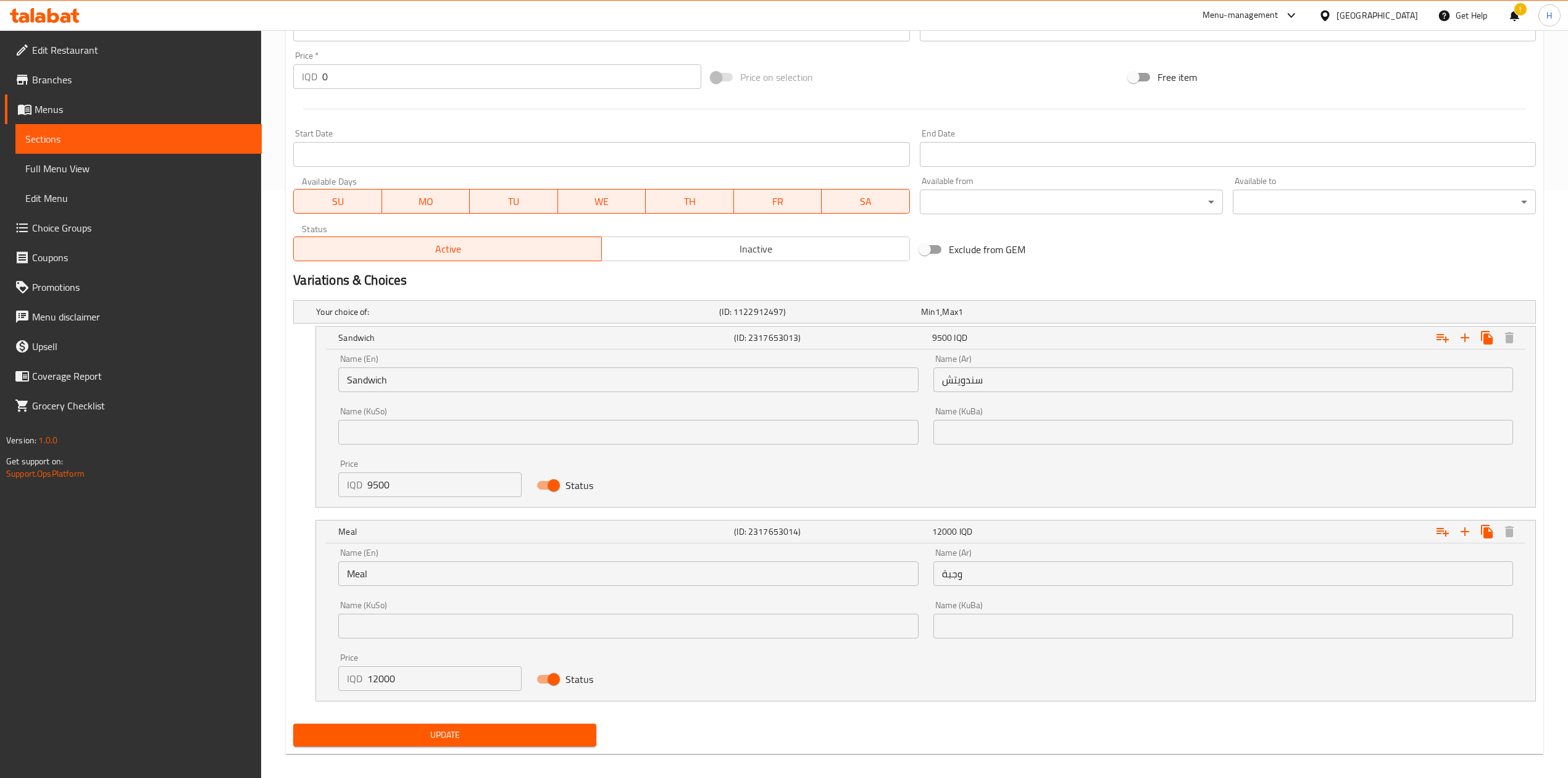
click at [395, 732] on span "Update" at bounding box center [444, 735] width 283 height 15
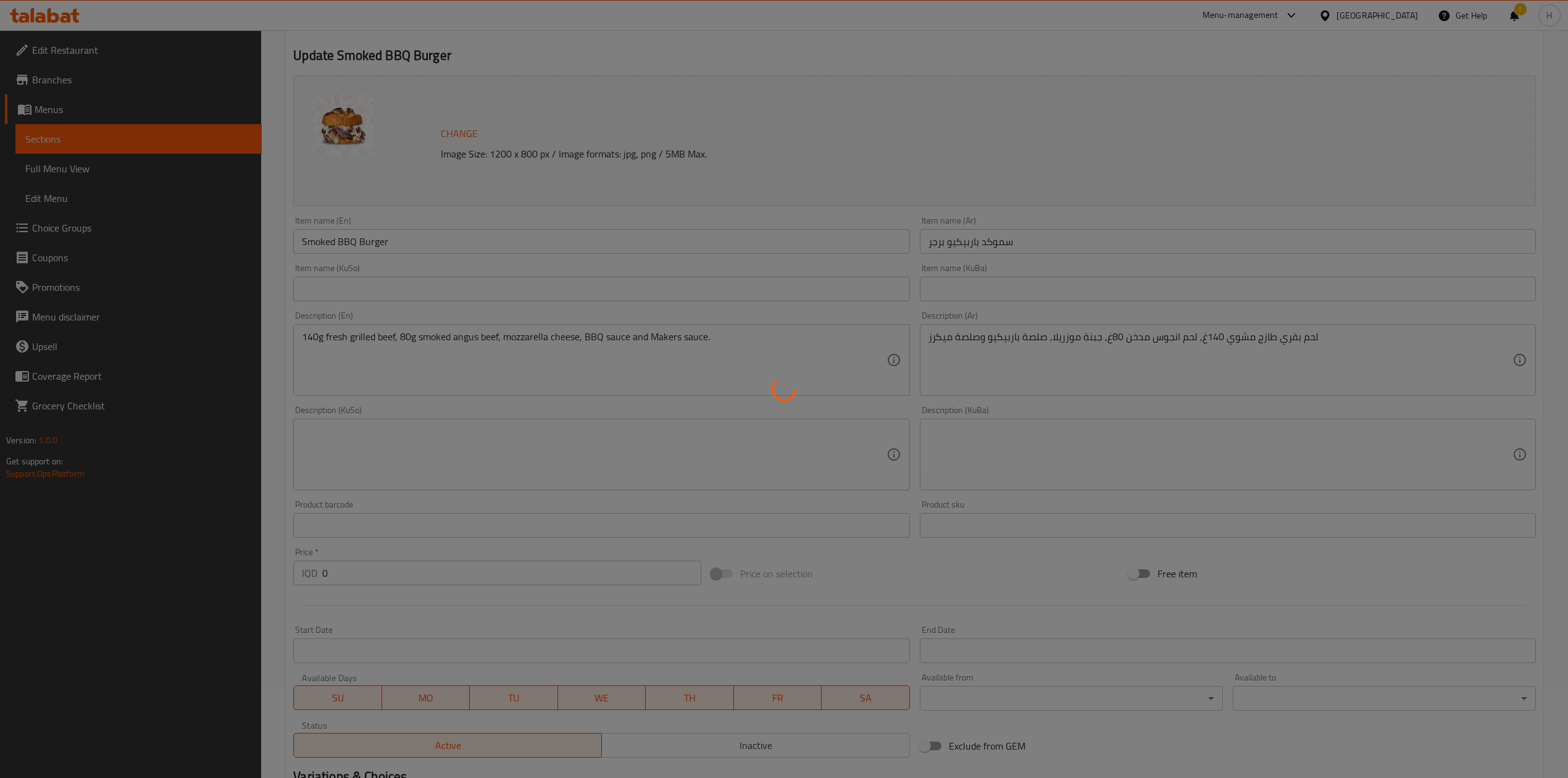
scroll to position [0, 0]
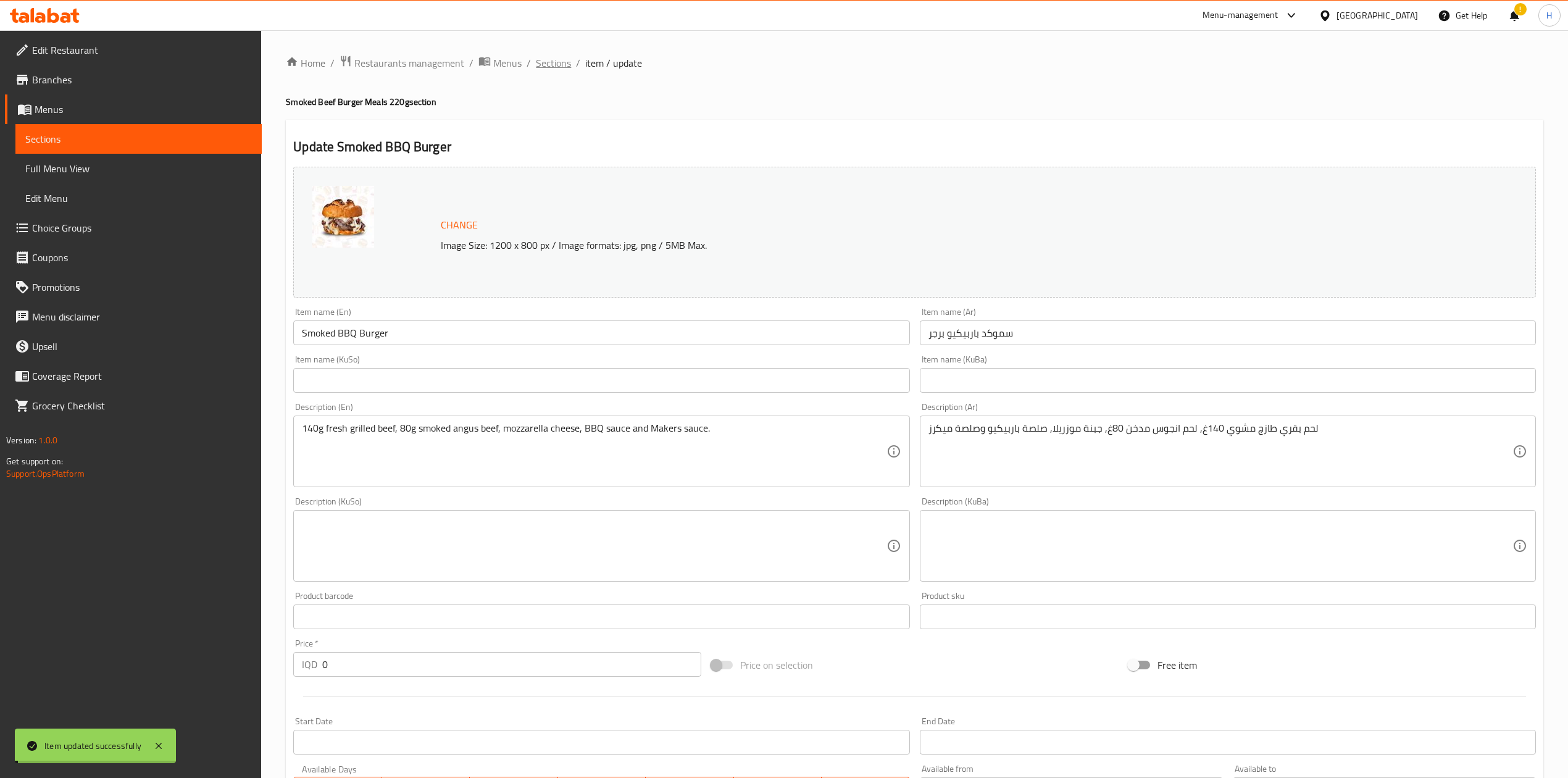
click at [561, 62] on span "Sections" at bounding box center [553, 63] width 35 height 15
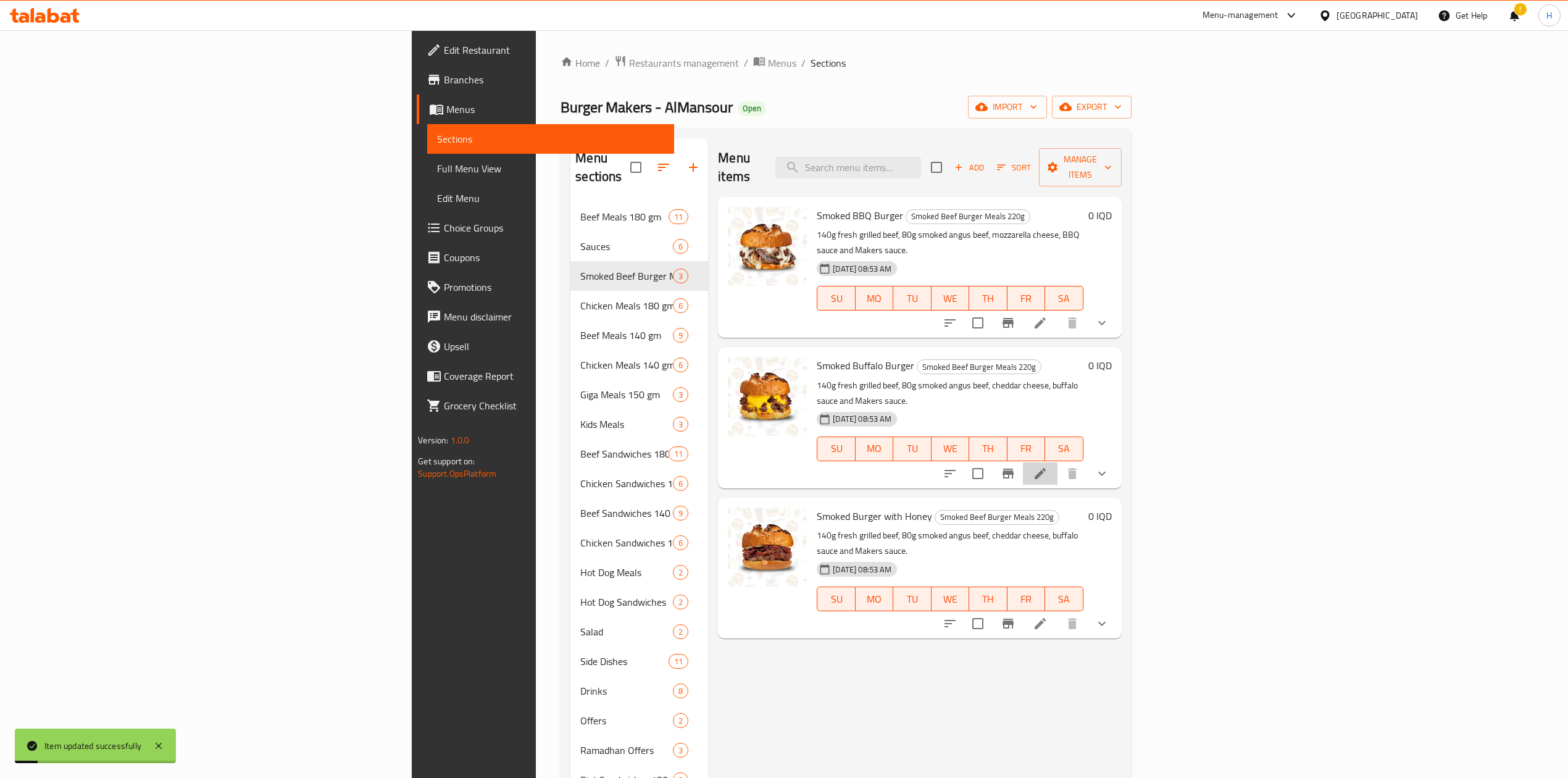
click at [1057, 462] on li at bounding box center [1040, 473] width 34 height 22
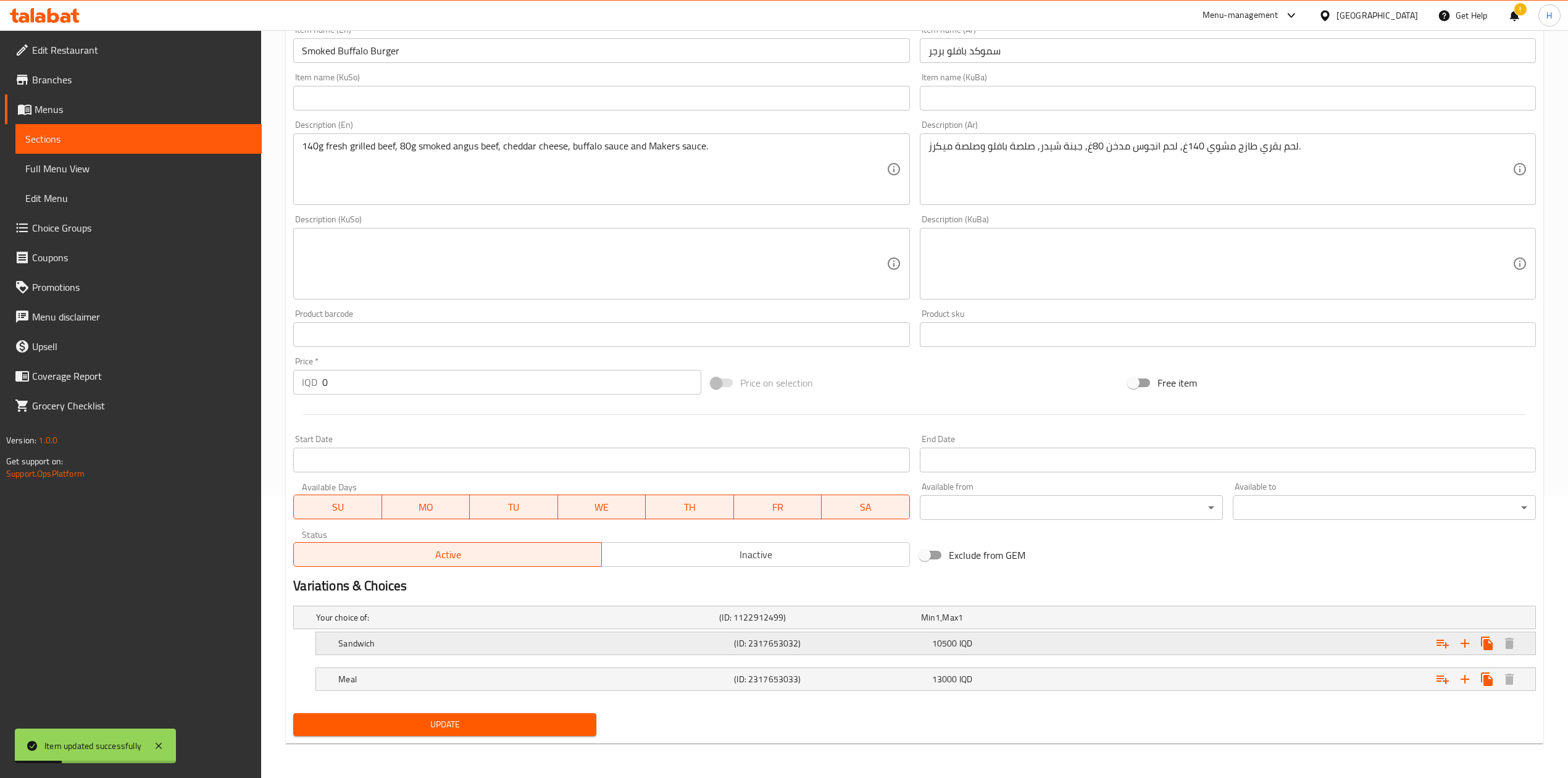
click at [389, 643] on h5 "Sandwich" at bounding box center [533, 644] width 390 height 12
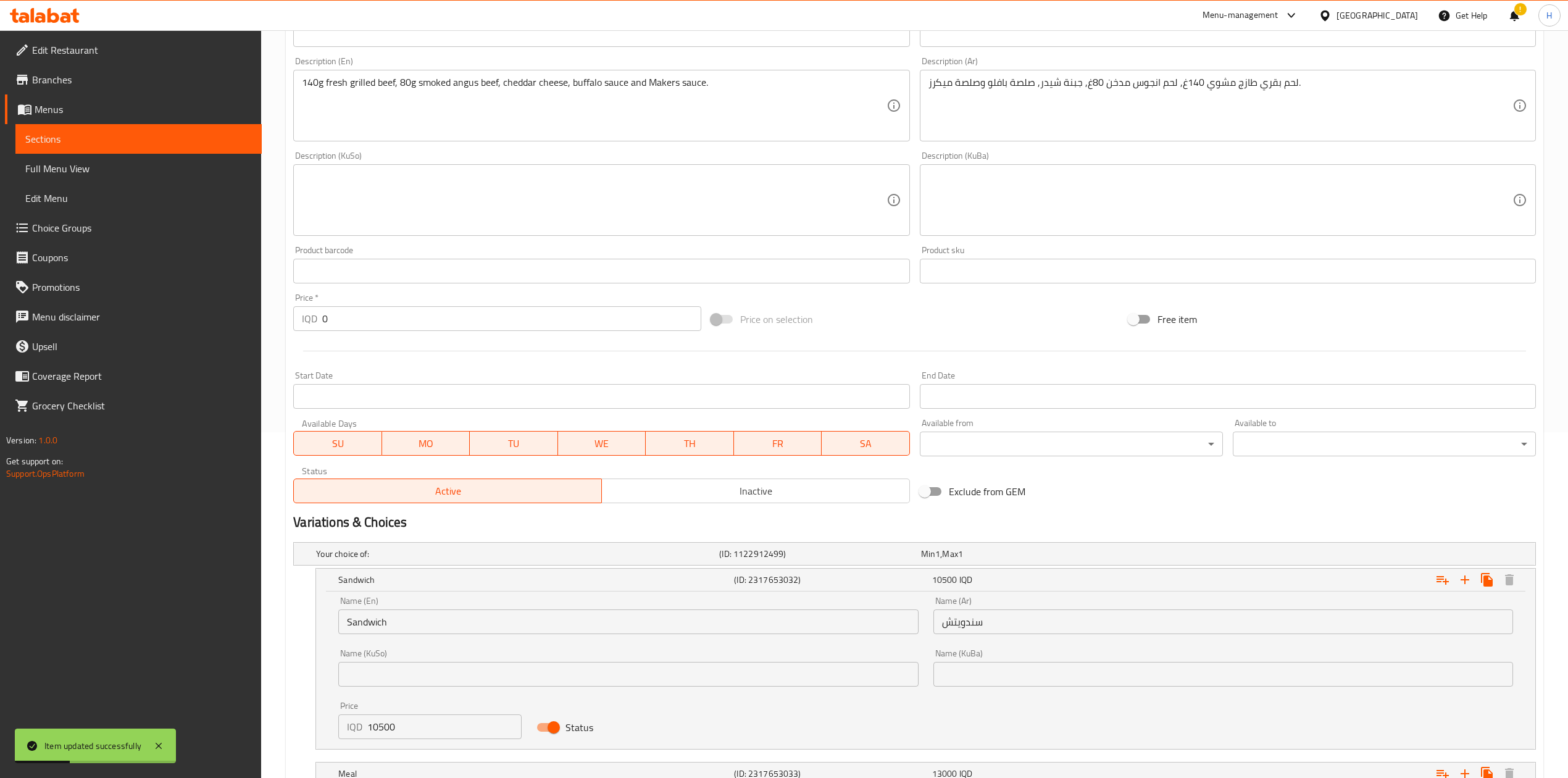
scroll to position [440, 0]
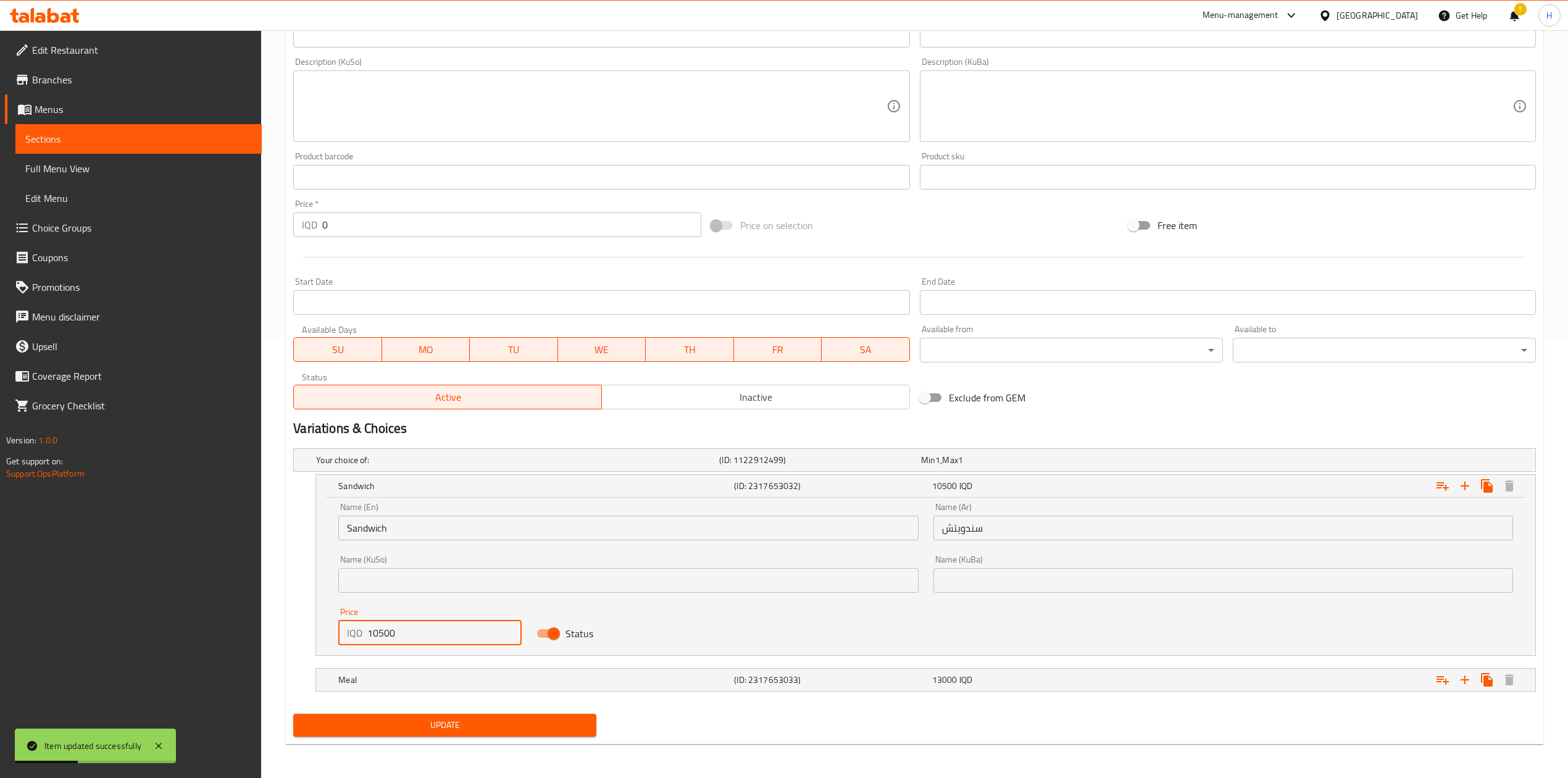
click at [393, 639] on input "10500" at bounding box center [444, 633] width 154 height 25
type input "9500"
click at [395, 676] on h5 "Meal" at bounding box center [533, 680] width 390 height 12
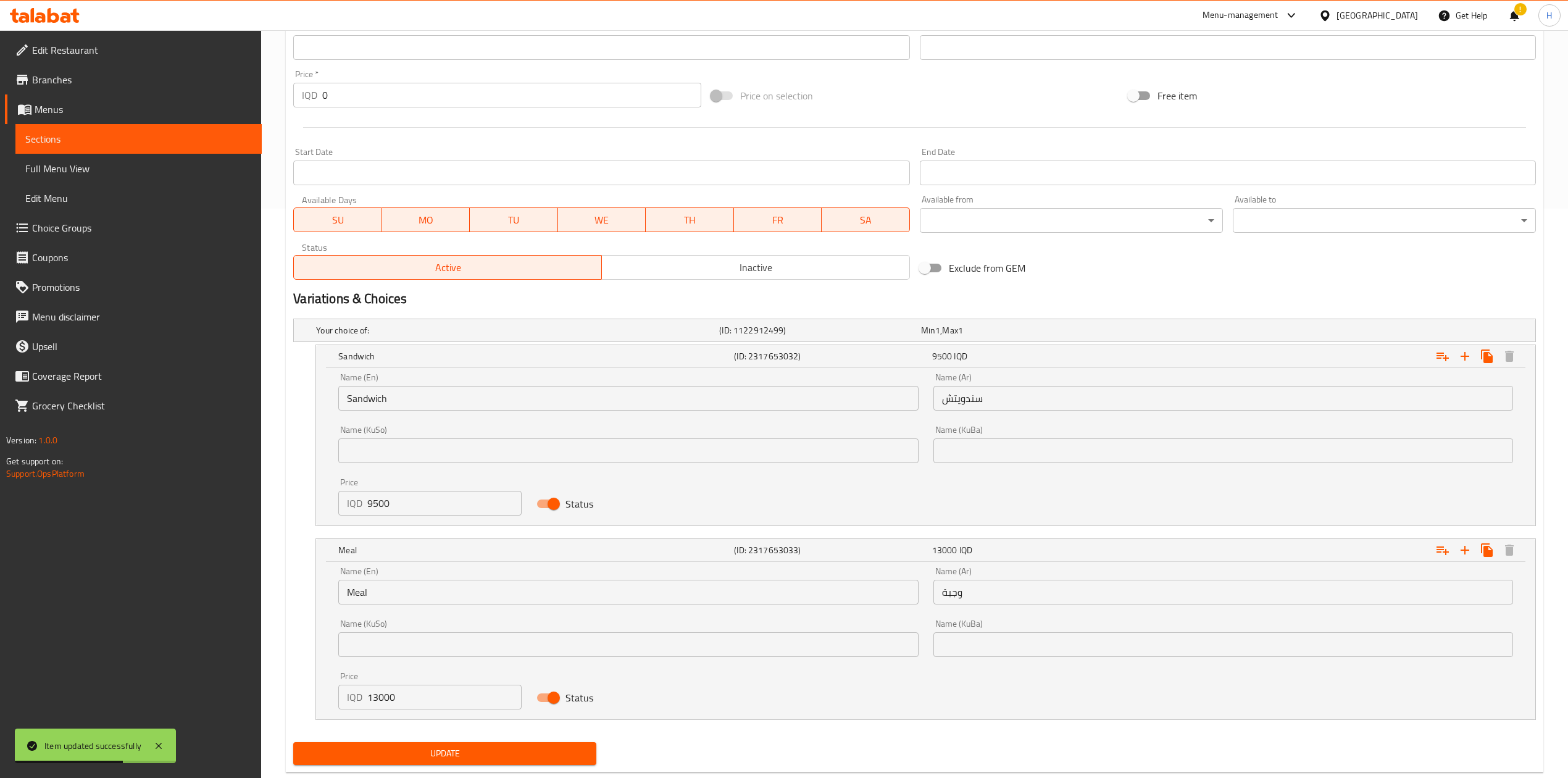
scroll to position [582, 0]
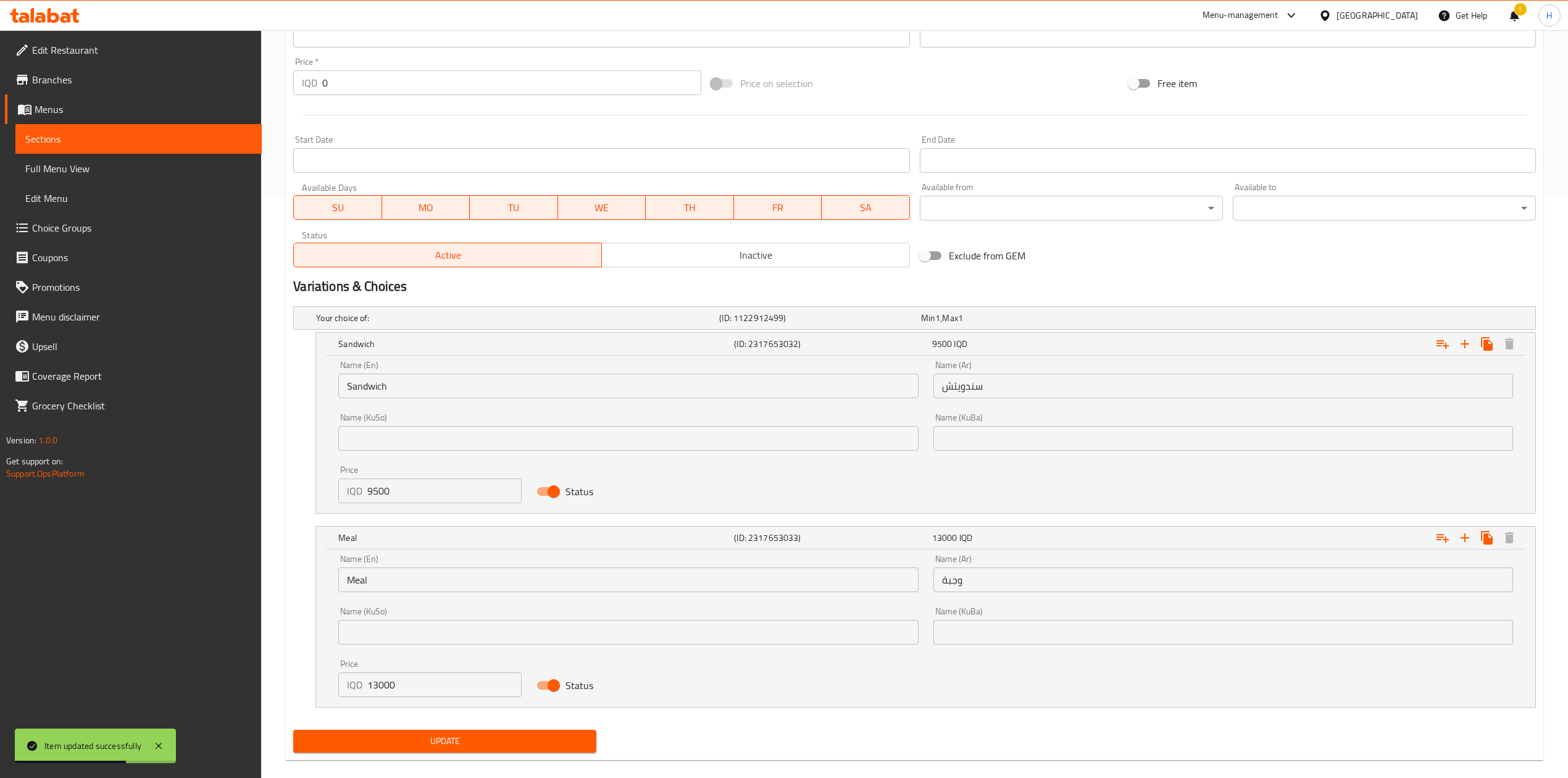
click at [384, 684] on input "13000" at bounding box center [444, 684] width 154 height 25
type input "12000"
click at [381, 749] on span "Update" at bounding box center [444, 741] width 283 height 15
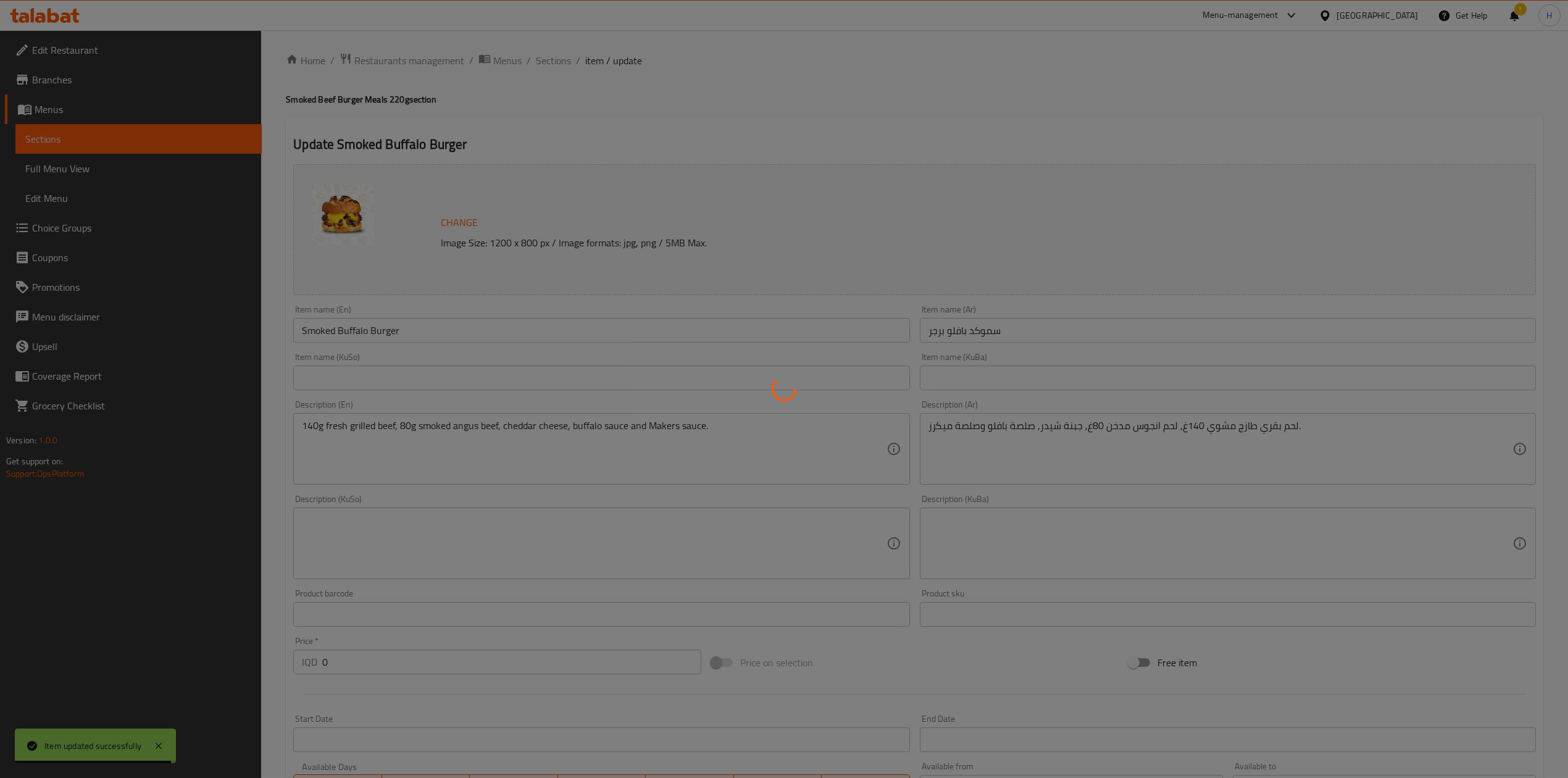
scroll to position [0, 0]
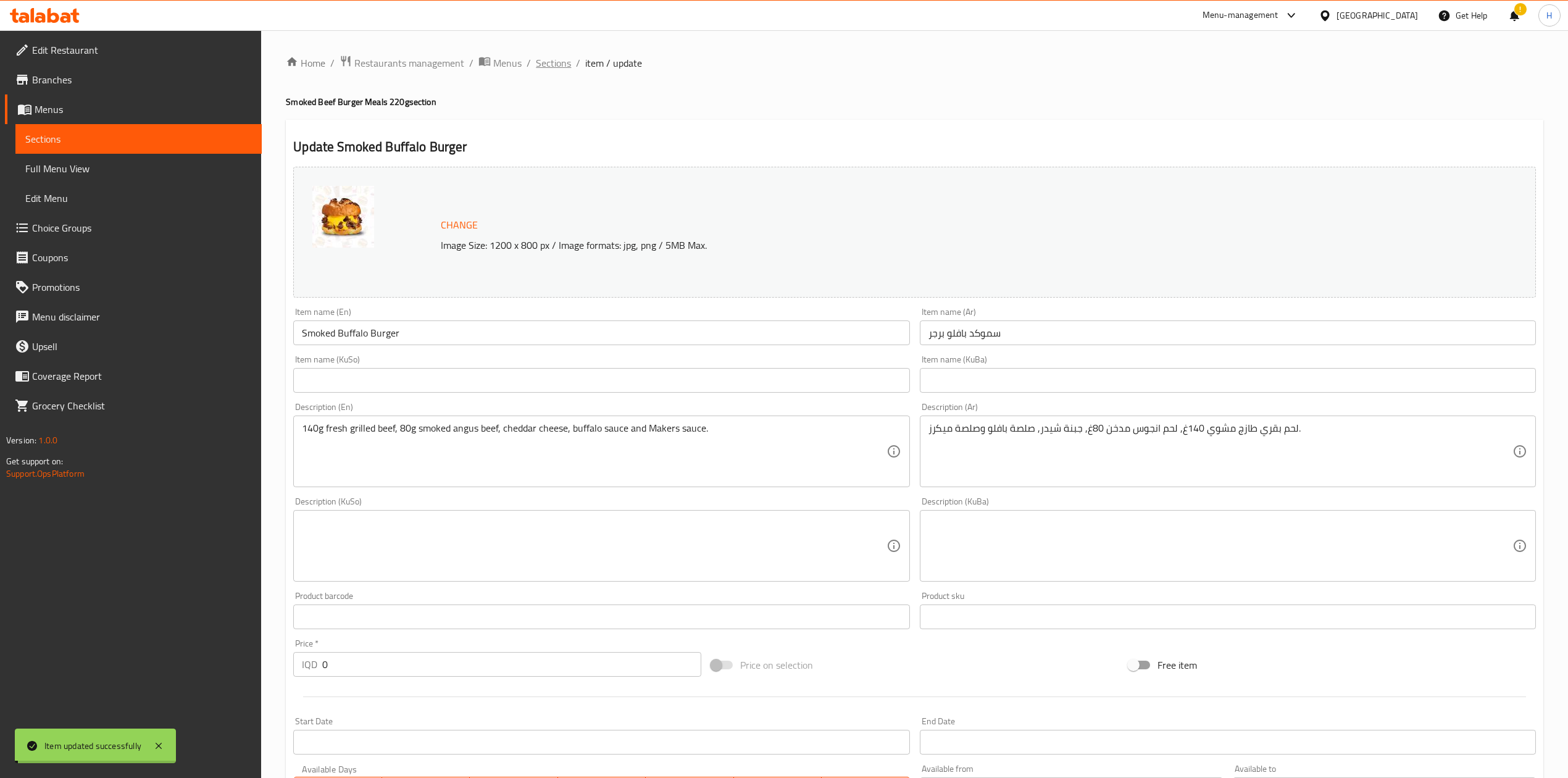
click at [544, 63] on span "Sections" at bounding box center [553, 63] width 35 height 15
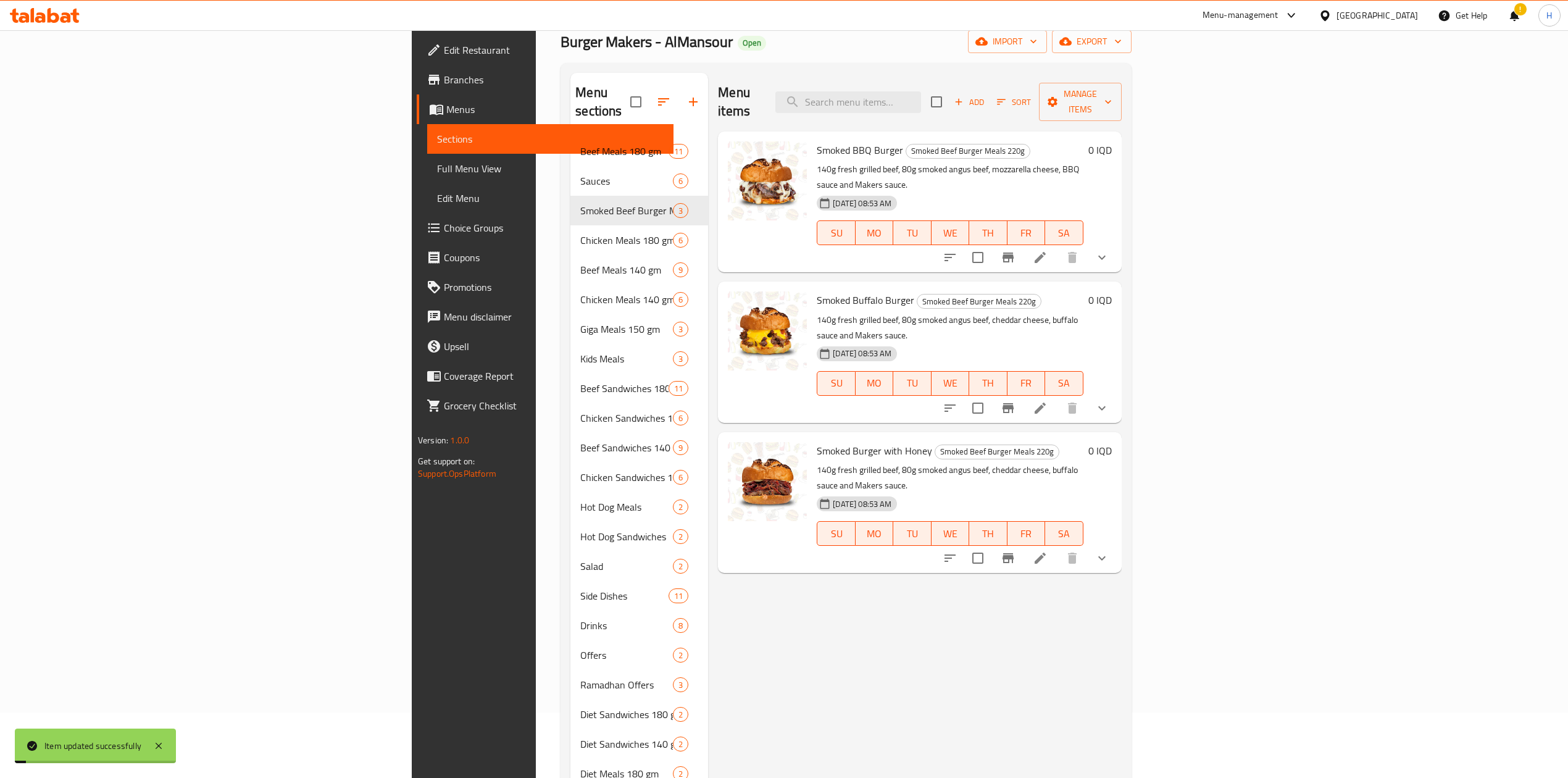
scroll to position [164, 0]
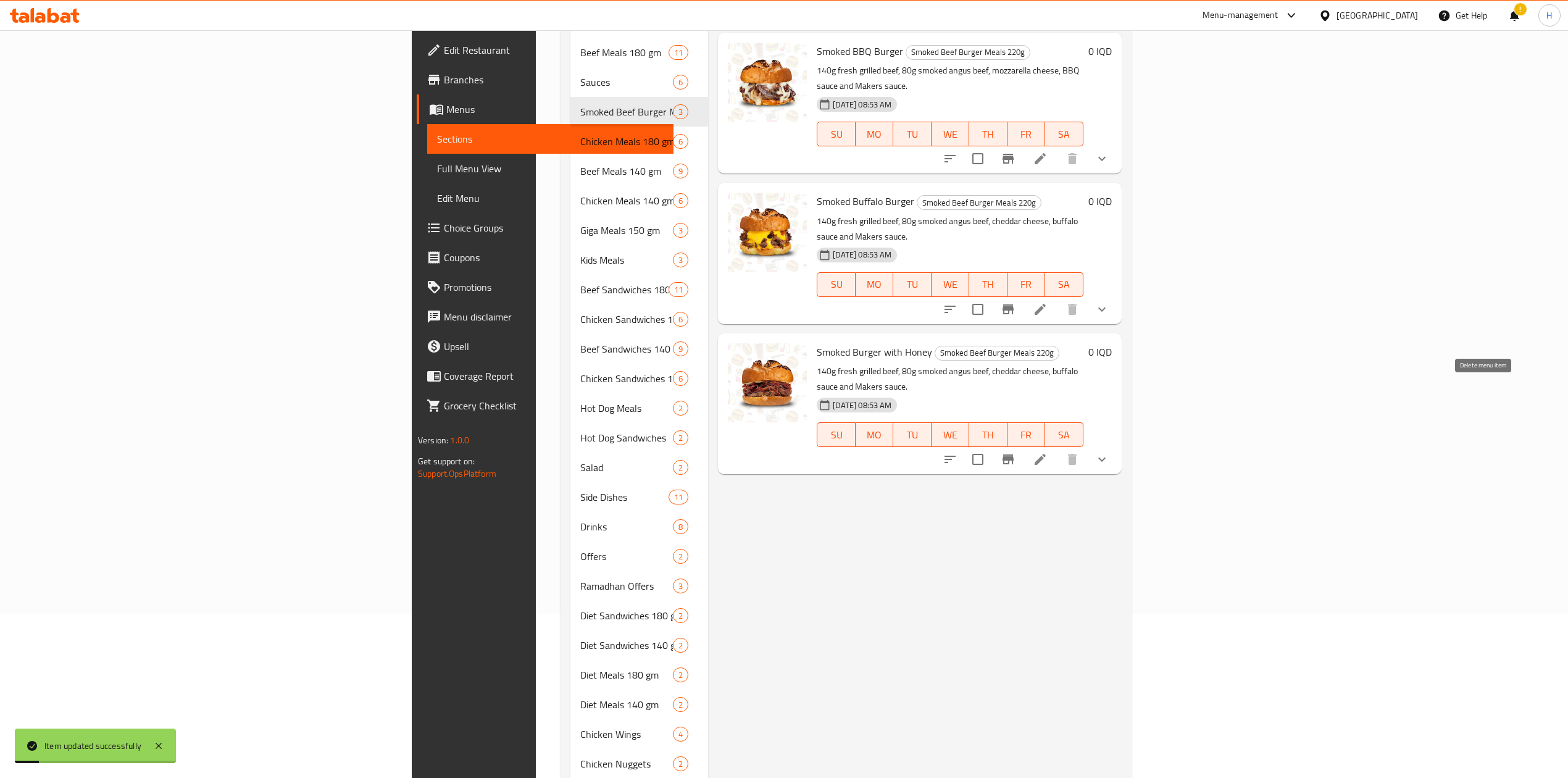
click at [1057, 448] on li at bounding box center [1040, 460] width 34 height 22
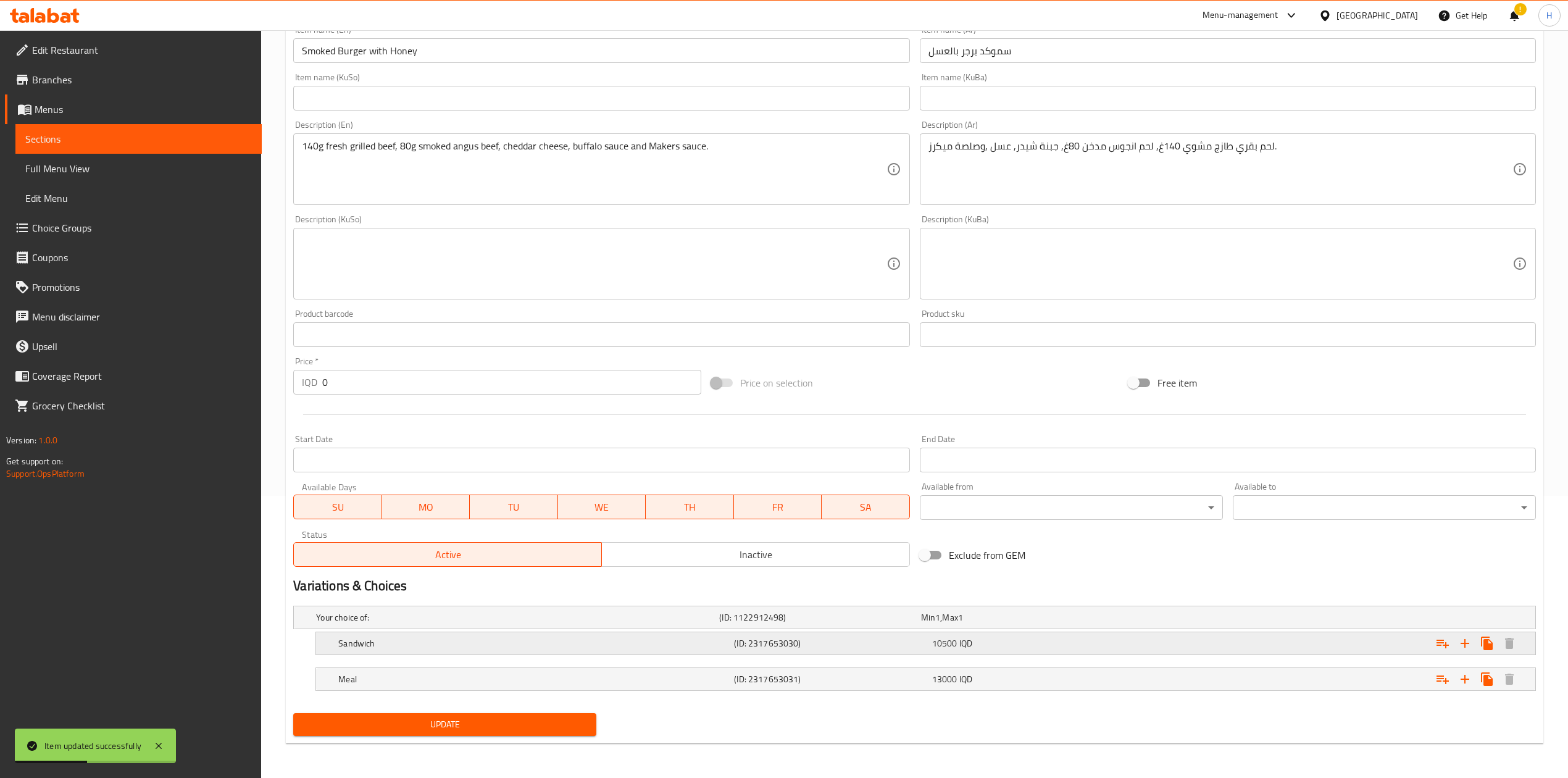
click at [380, 645] on h5 "Sandwich" at bounding box center [533, 644] width 390 height 12
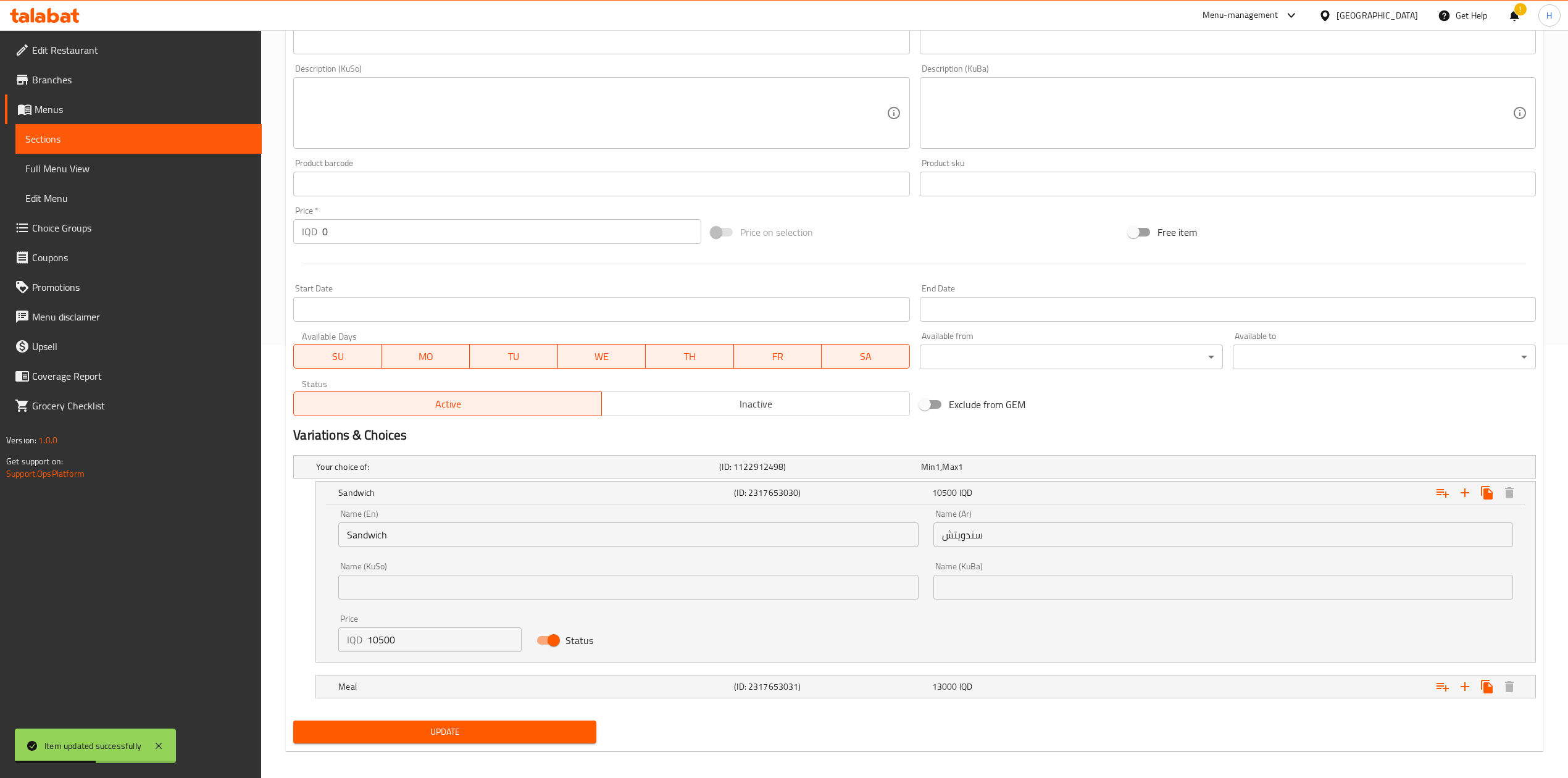
scroll to position [440, 0]
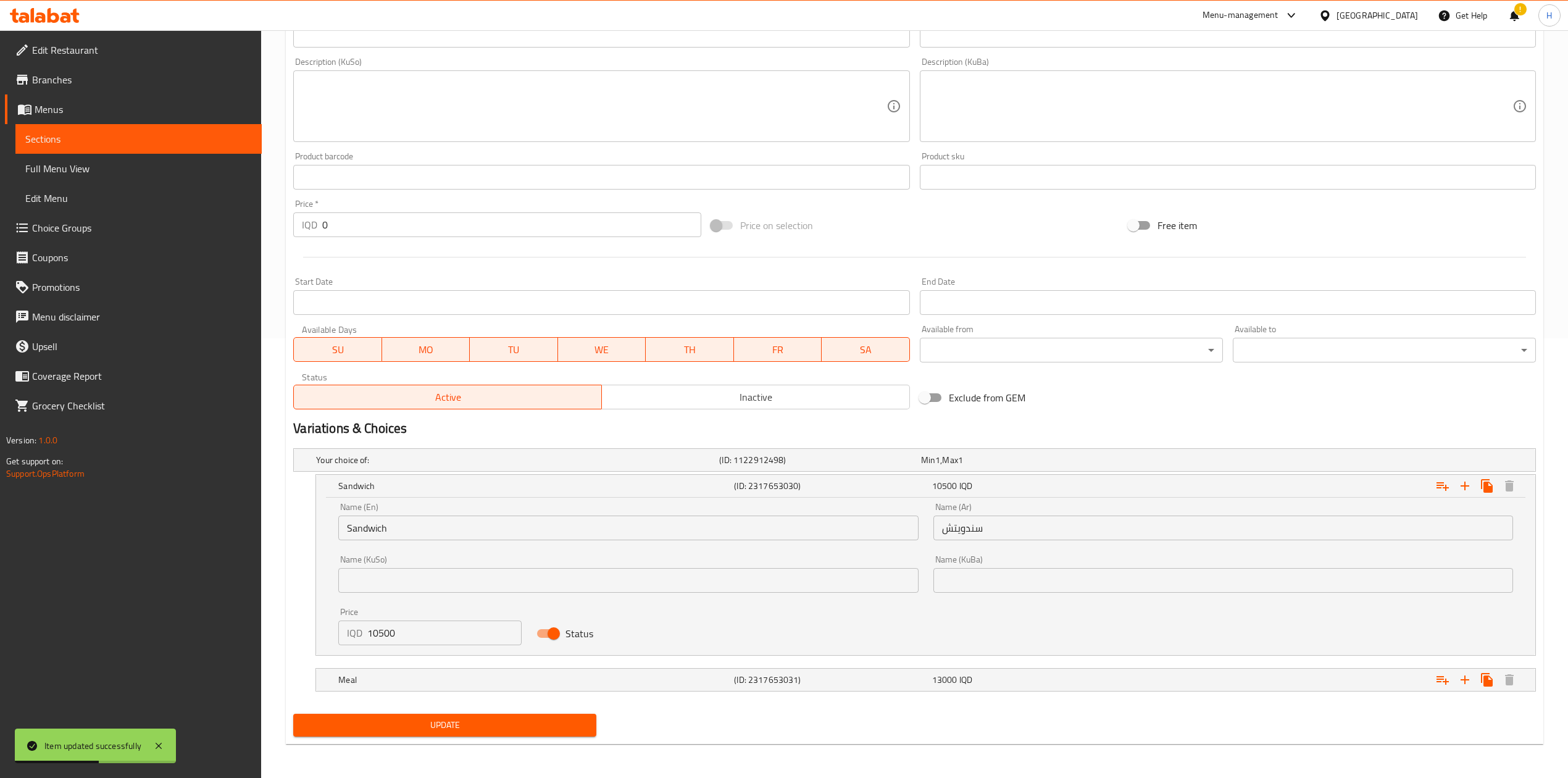
click at [396, 626] on input "10500" at bounding box center [444, 633] width 154 height 25
type input "9500"
click at [398, 680] on h5 "Meal" at bounding box center [533, 680] width 390 height 12
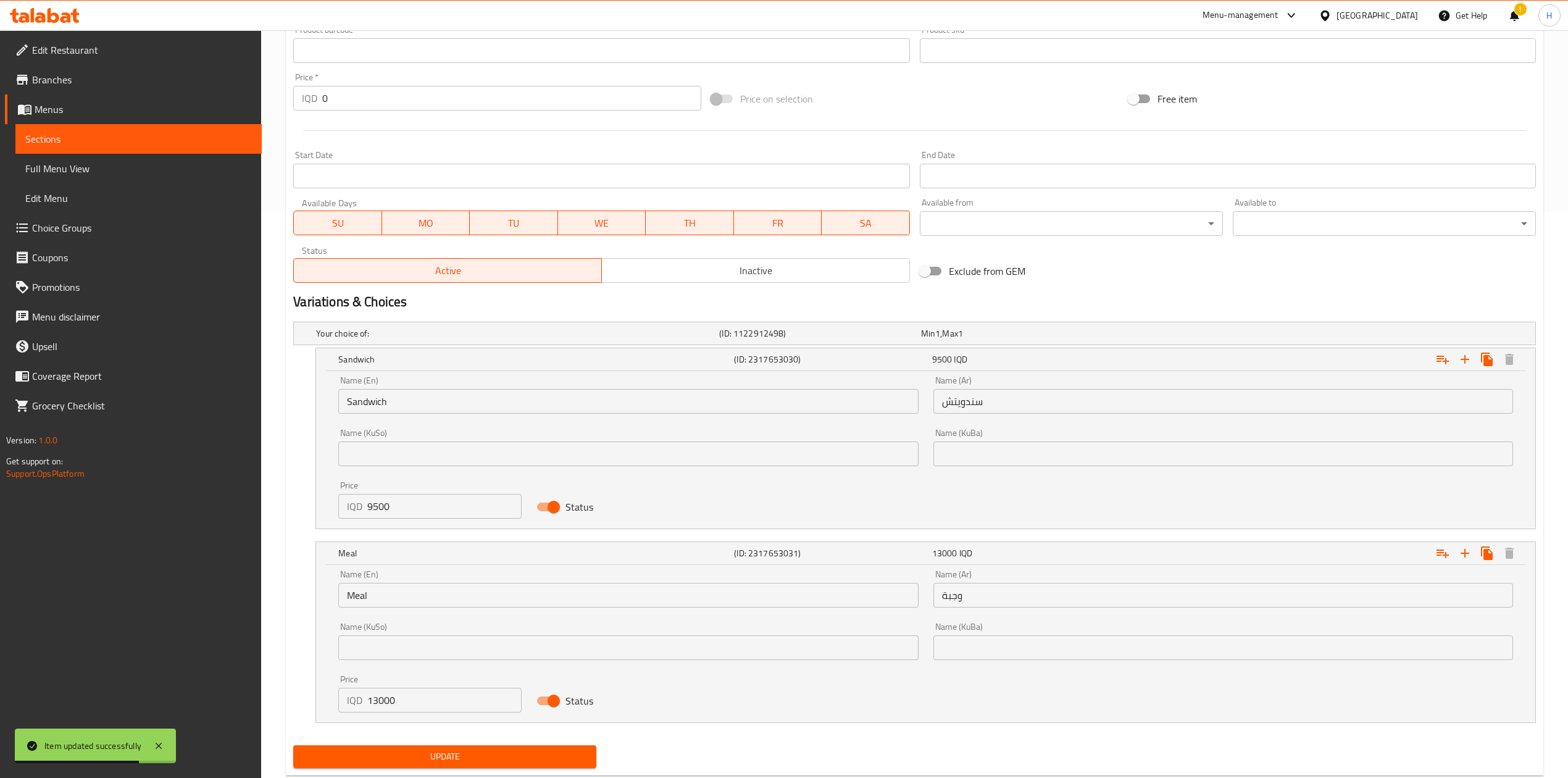
scroll to position [574, 0]
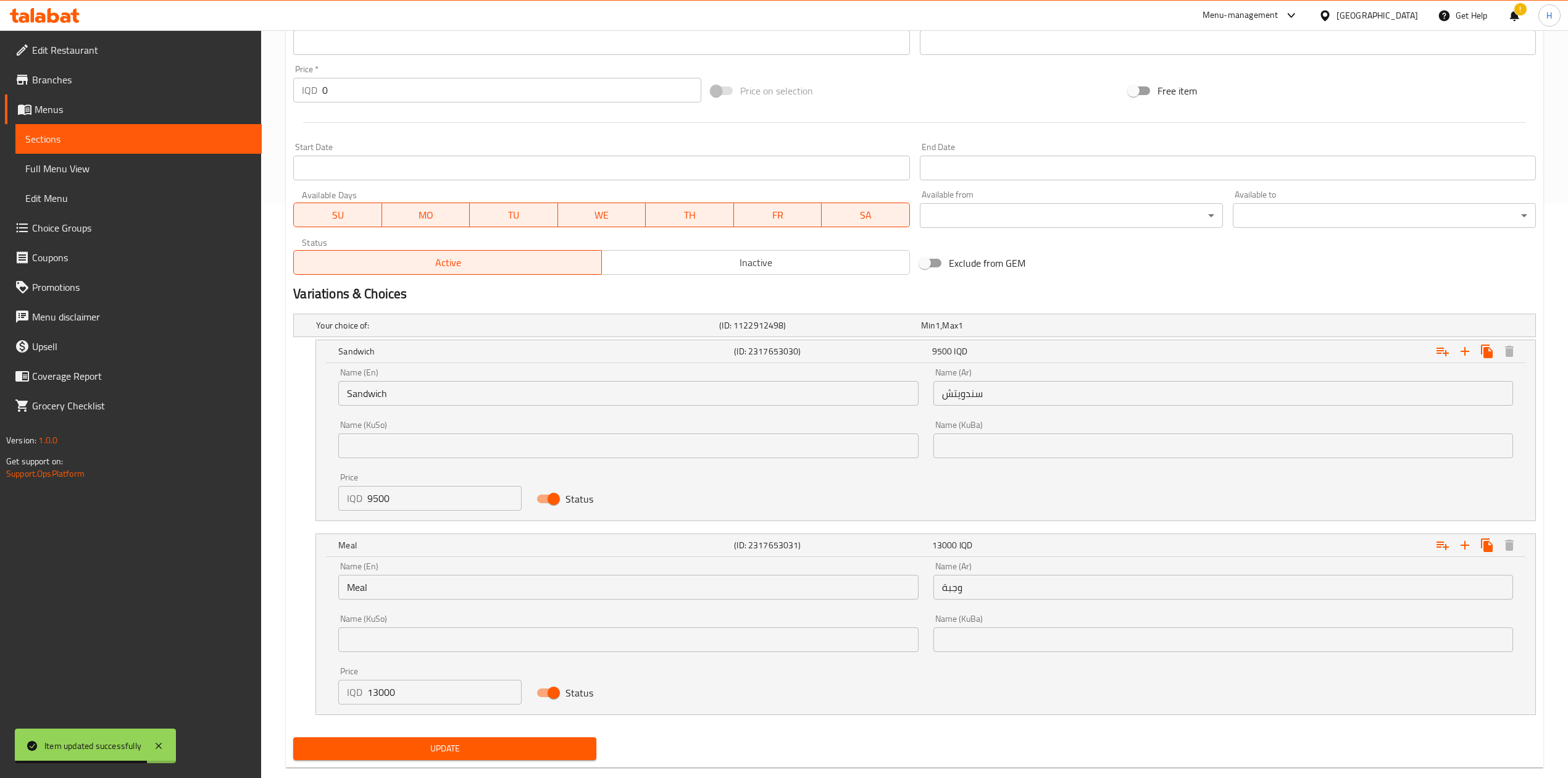
click at [392, 685] on input "13000" at bounding box center [444, 692] width 154 height 25
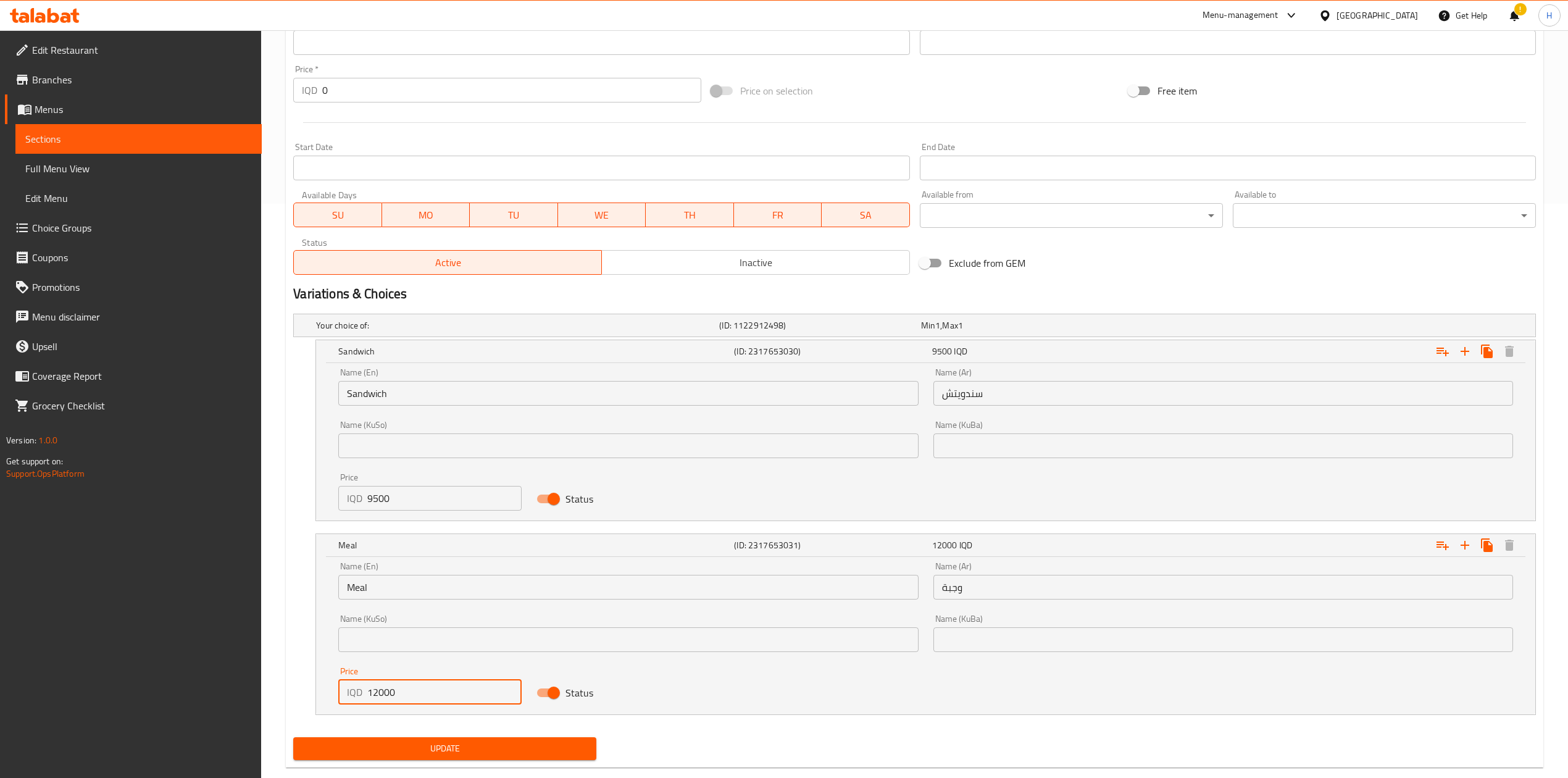
type input "12000"
click at [412, 746] on span "Update" at bounding box center [444, 749] width 283 height 15
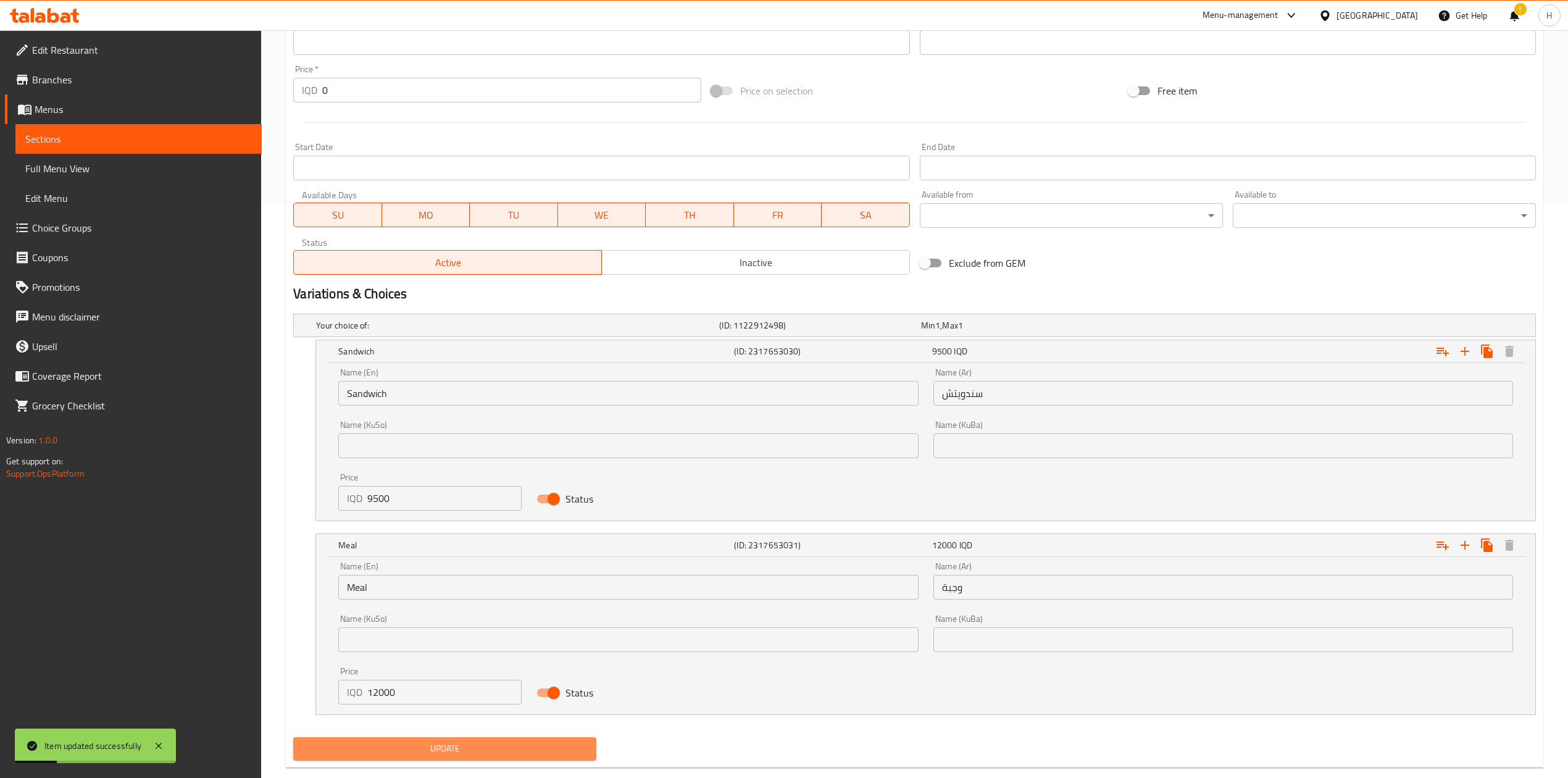
click at [417, 750] on span "Update" at bounding box center [444, 749] width 283 height 15
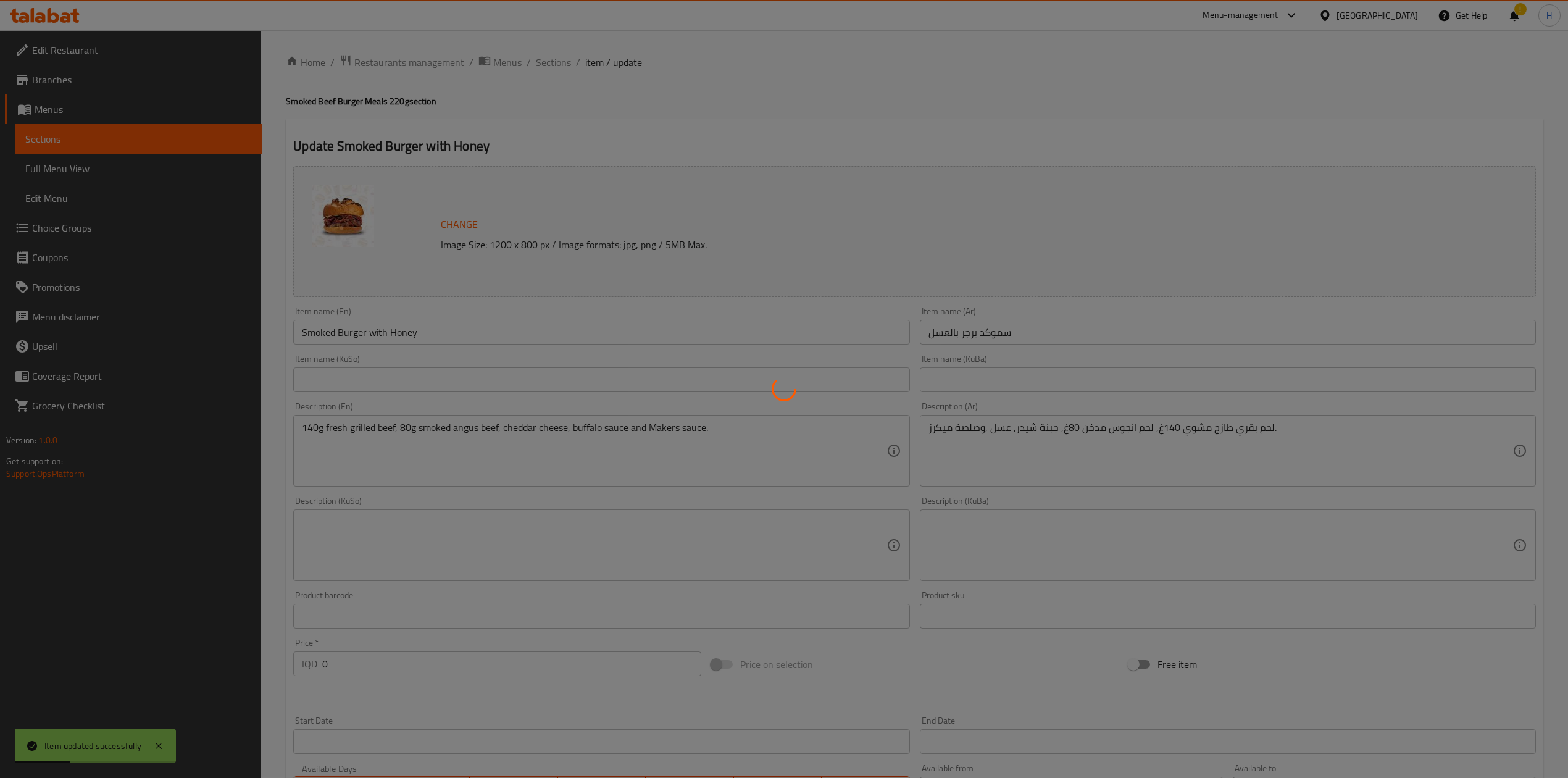
scroll to position [0, 0]
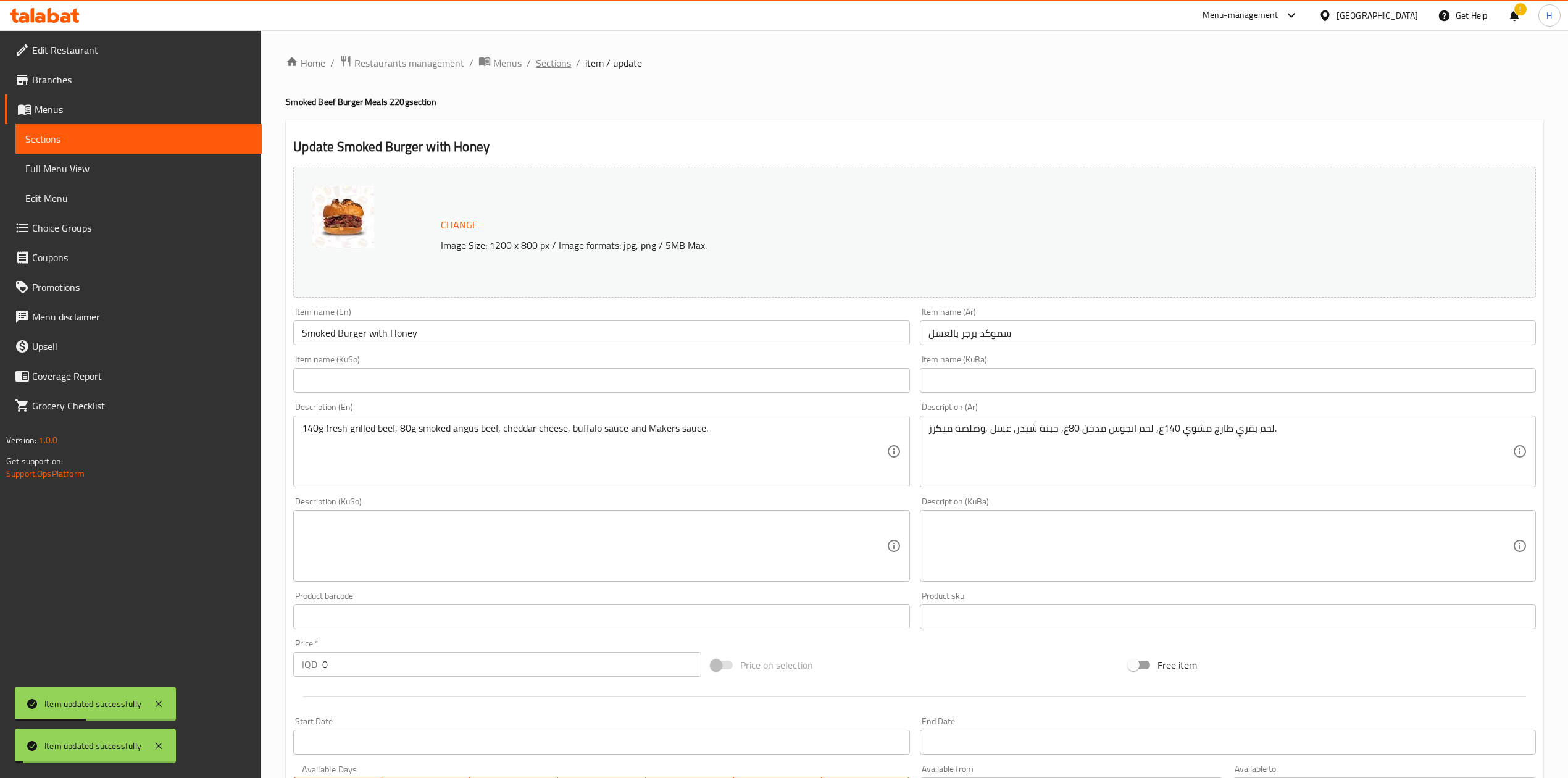
click at [561, 62] on span "Sections" at bounding box center [553, 63] width 35 height 15
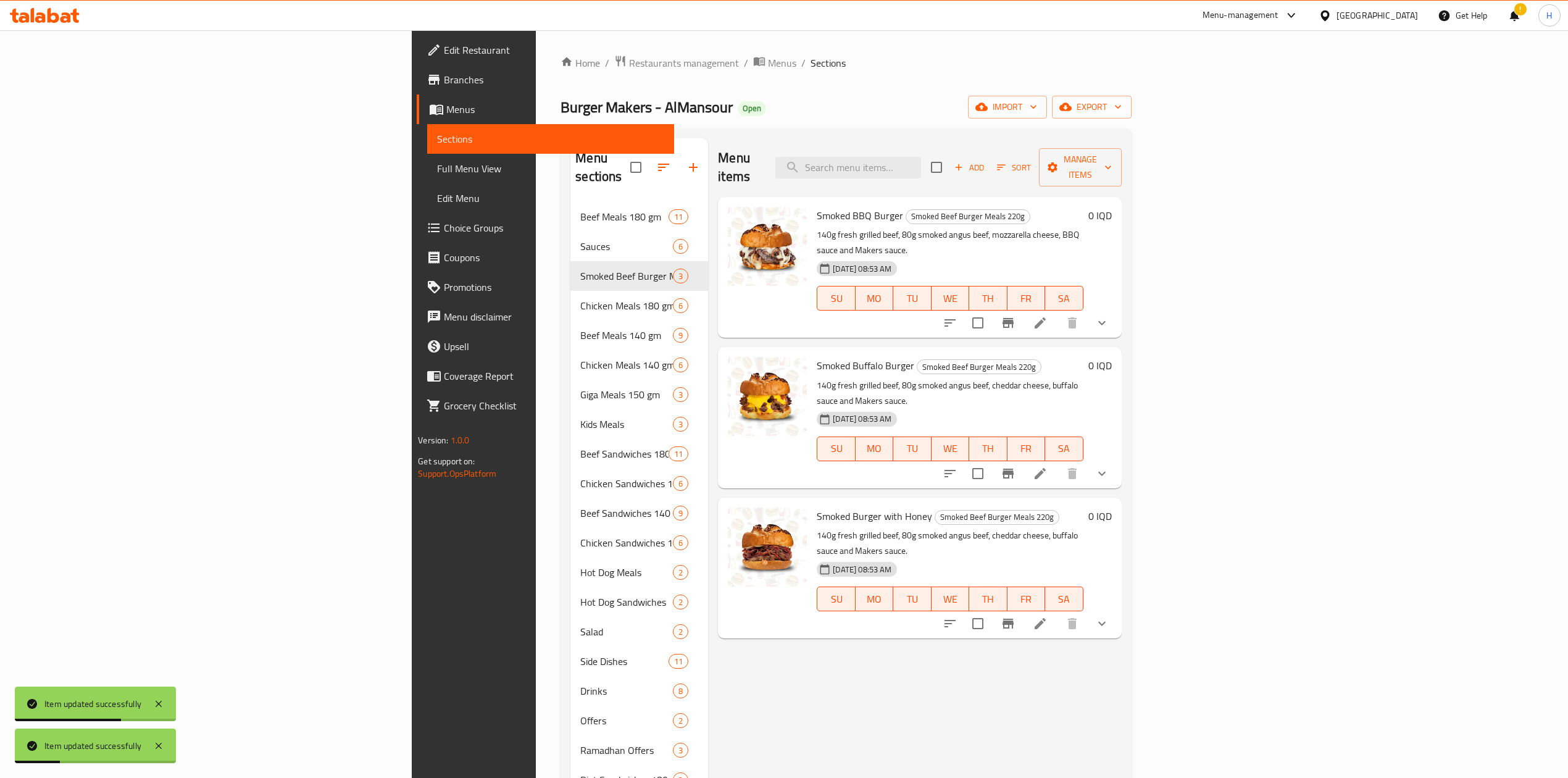
click at [1048, 616] on icon at bounding box center [1039, 623] width 15 height 15
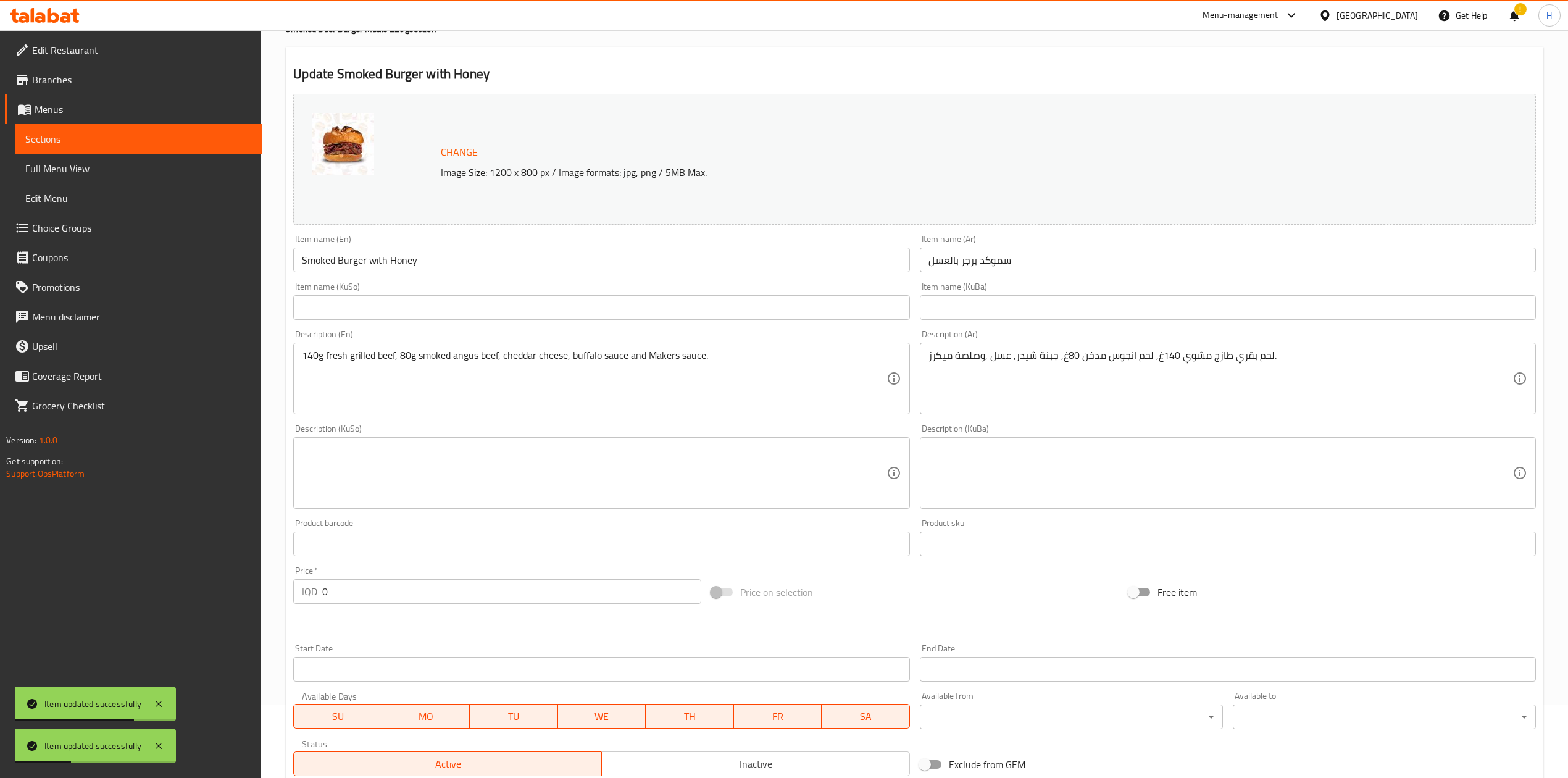
scroll to position [284, 0]
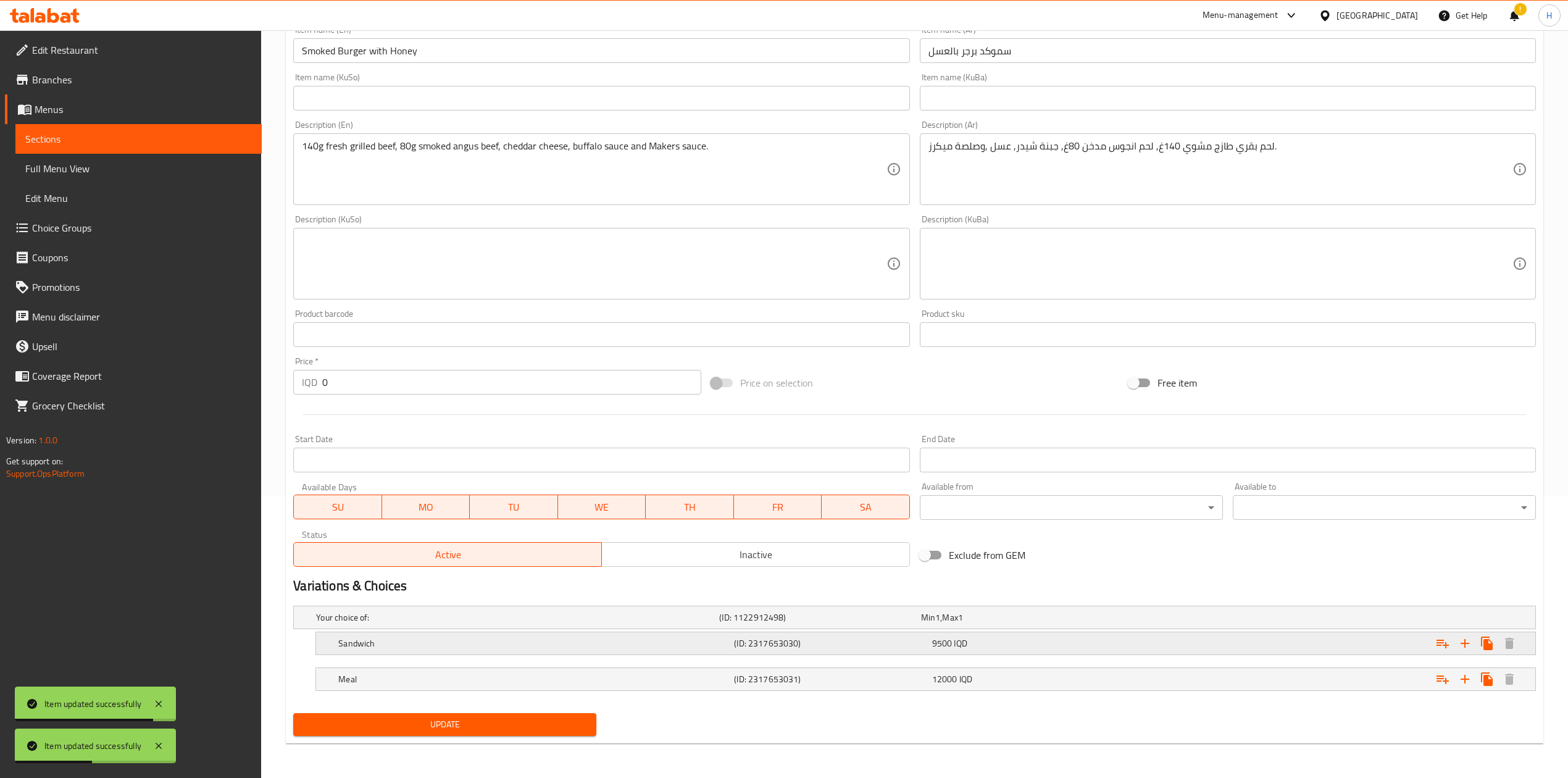
click at [458, 653] on div "Sandwich (ID: 2317653030) 9500 IQD" at bounding box center [929, 644] width 1187 height 28
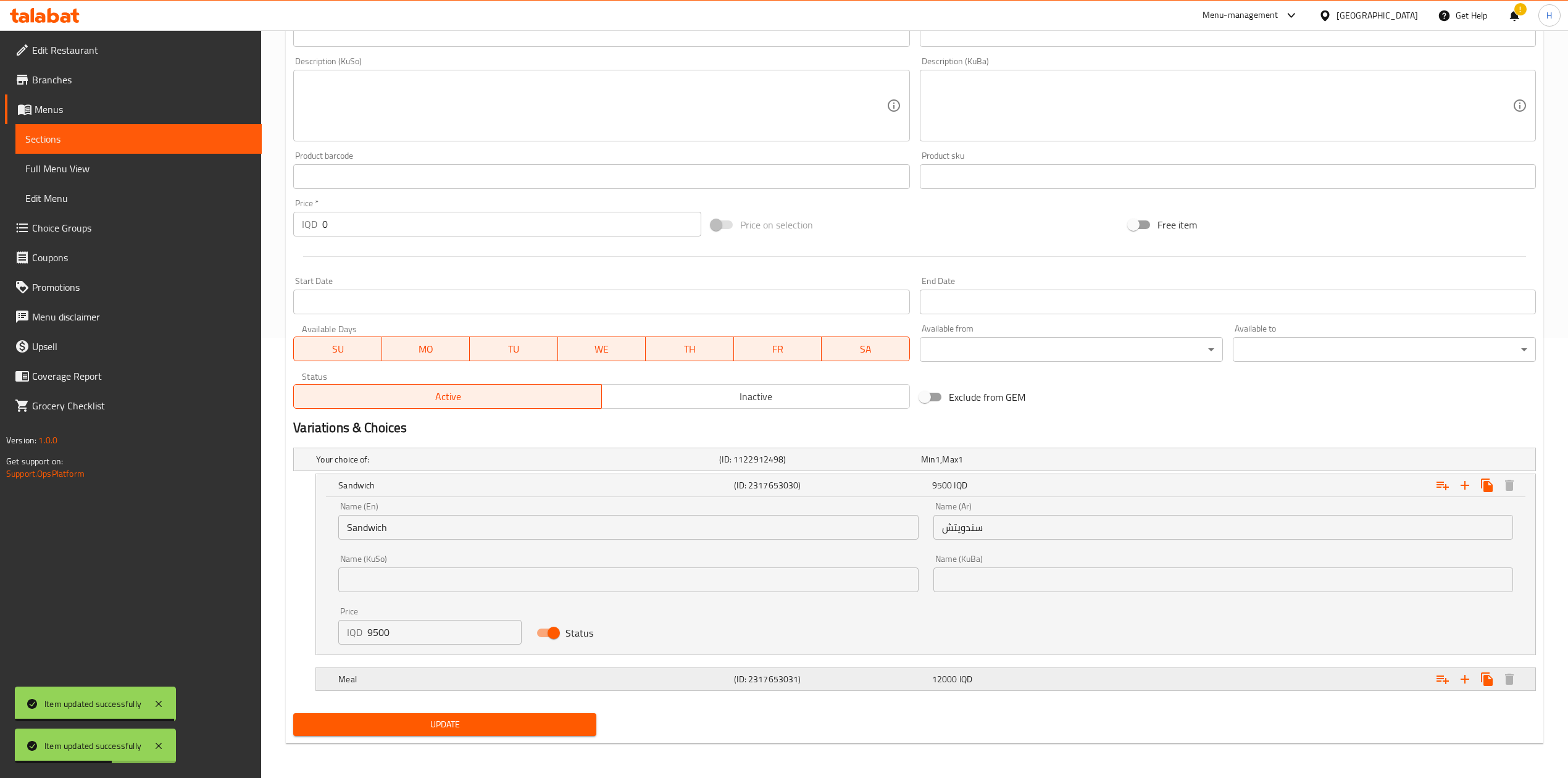
click at [484, 682] on h5 "Meal" at bounding box center [533, 679] width 390 height 12
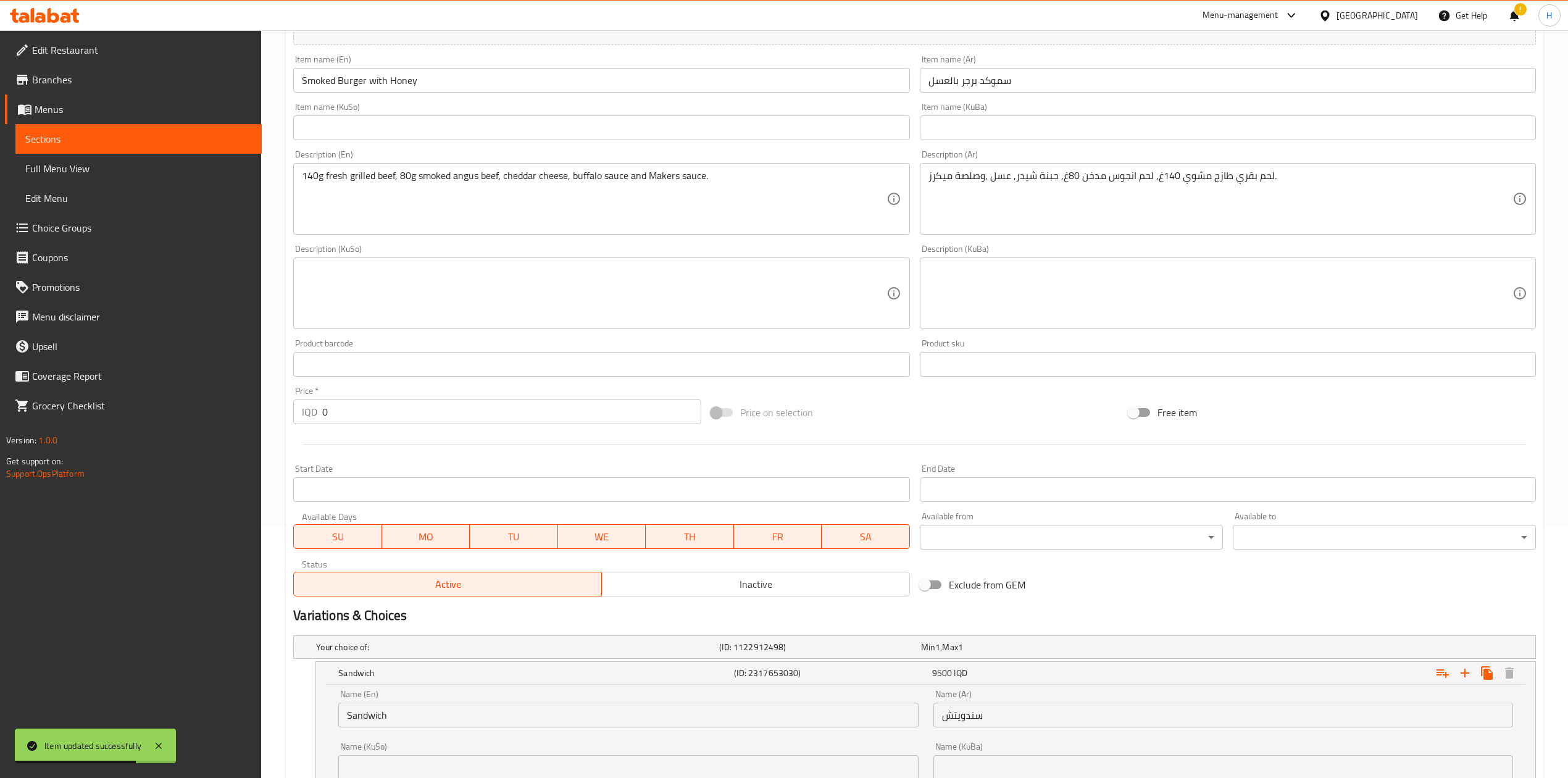
scroll to position [0, 0]
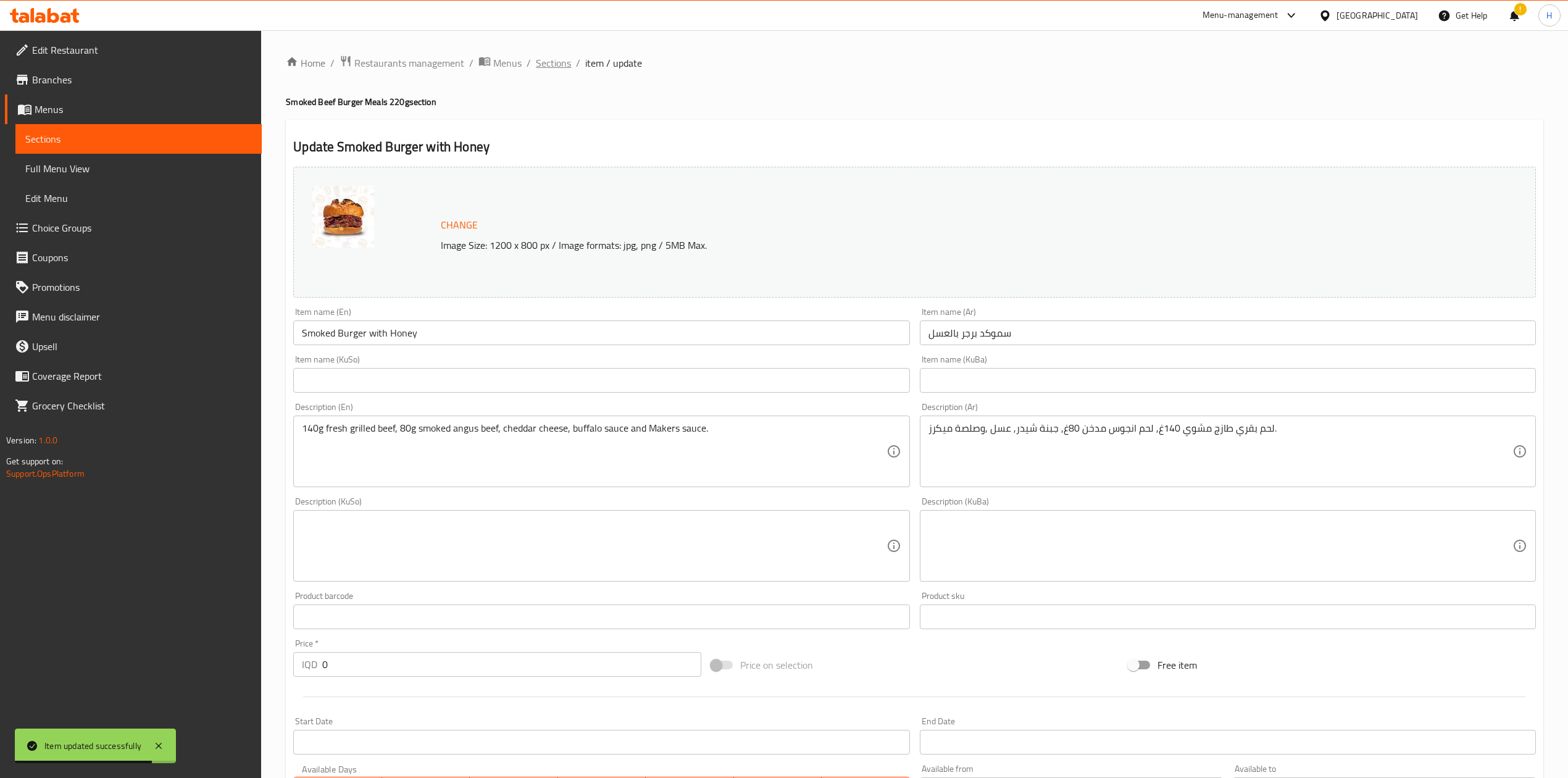
click at [561, 56] on span "Sections" at bounding box center [553, 63] width 35 height 15
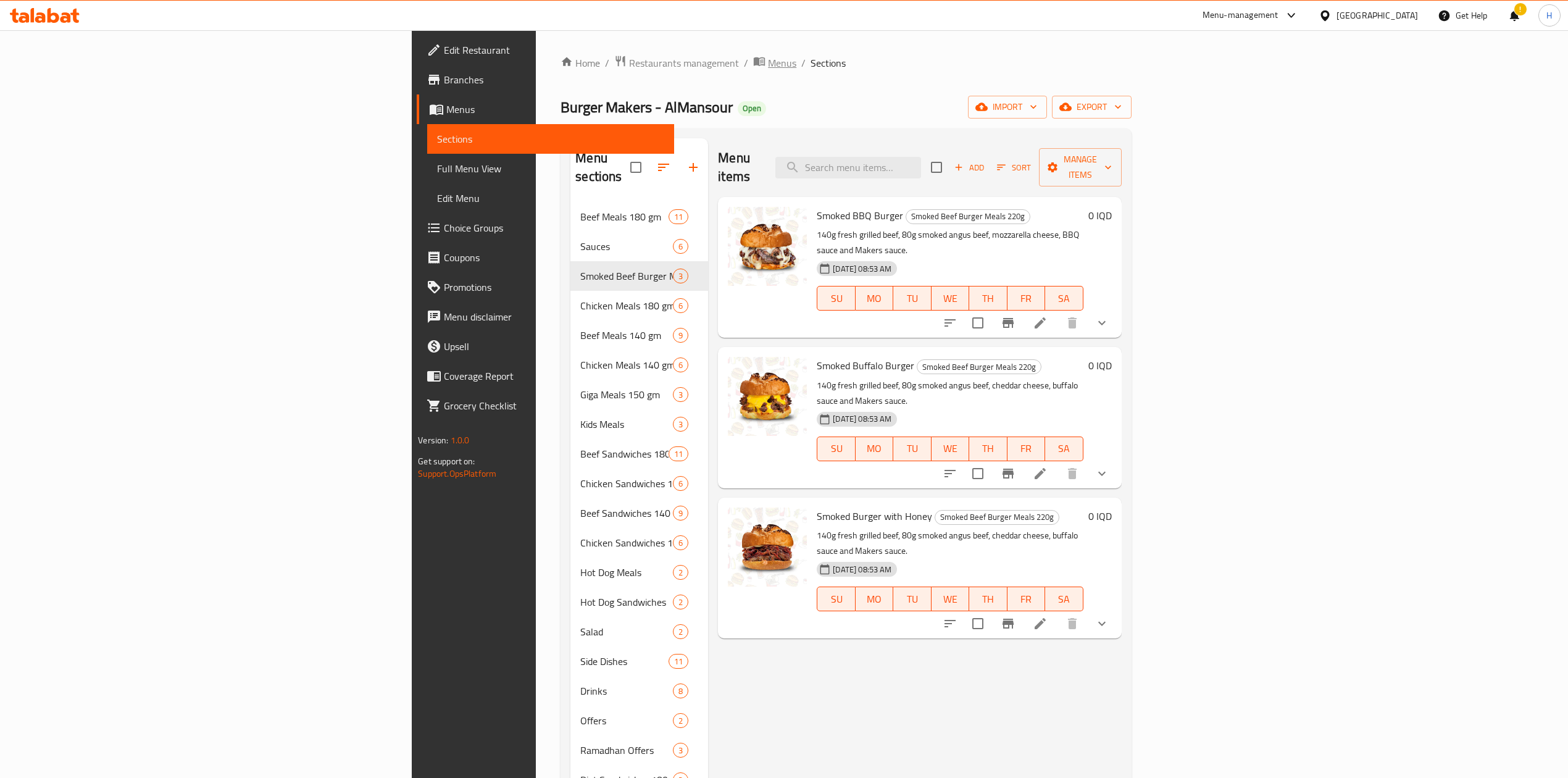
click at [768, 58] on span "Menus" at bounding box center [782, 63] width 28 height 15
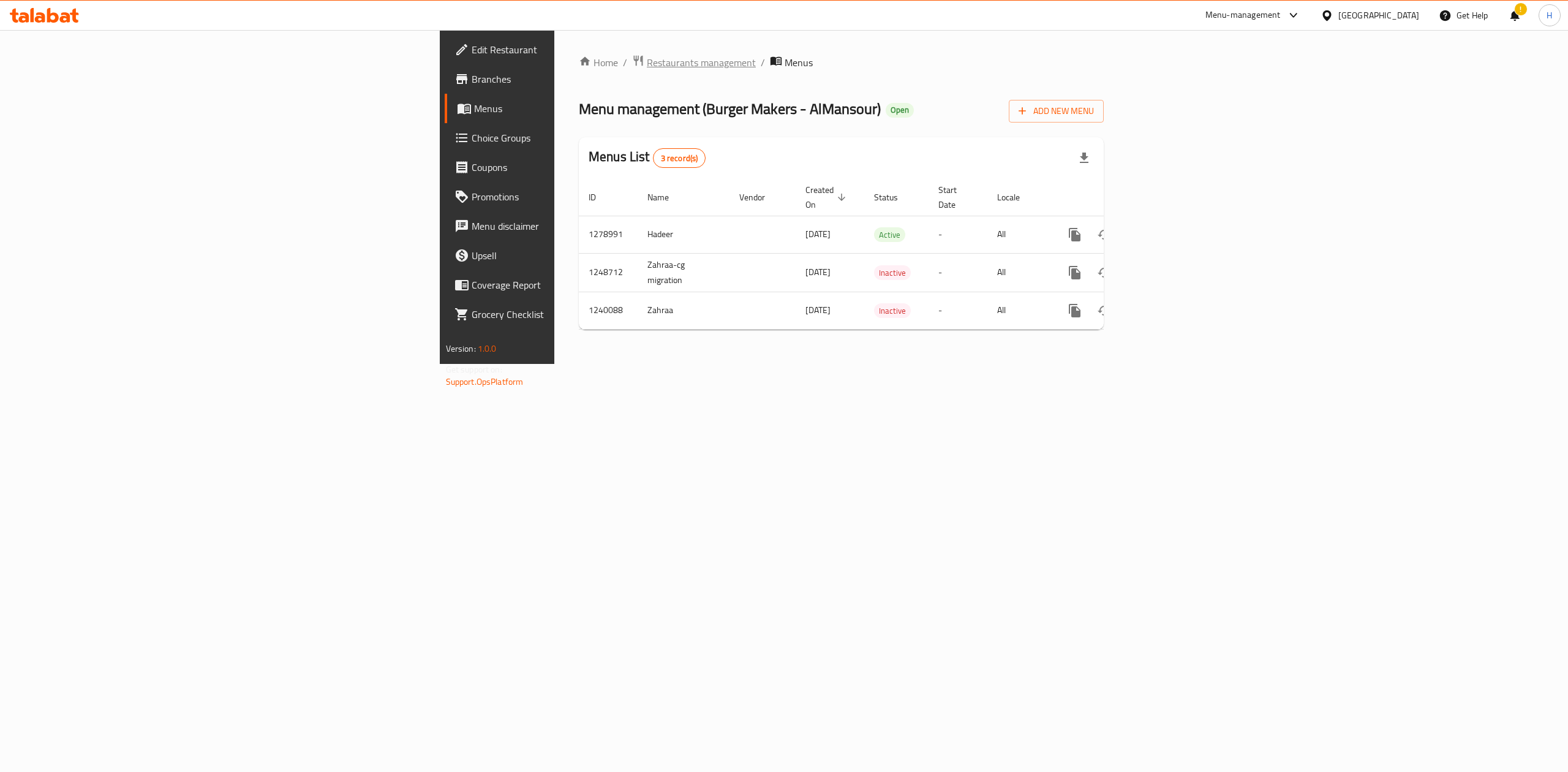
click at [647, 67] on span "Restaurants management" at bounding box center [702, 62] width 109 height 15
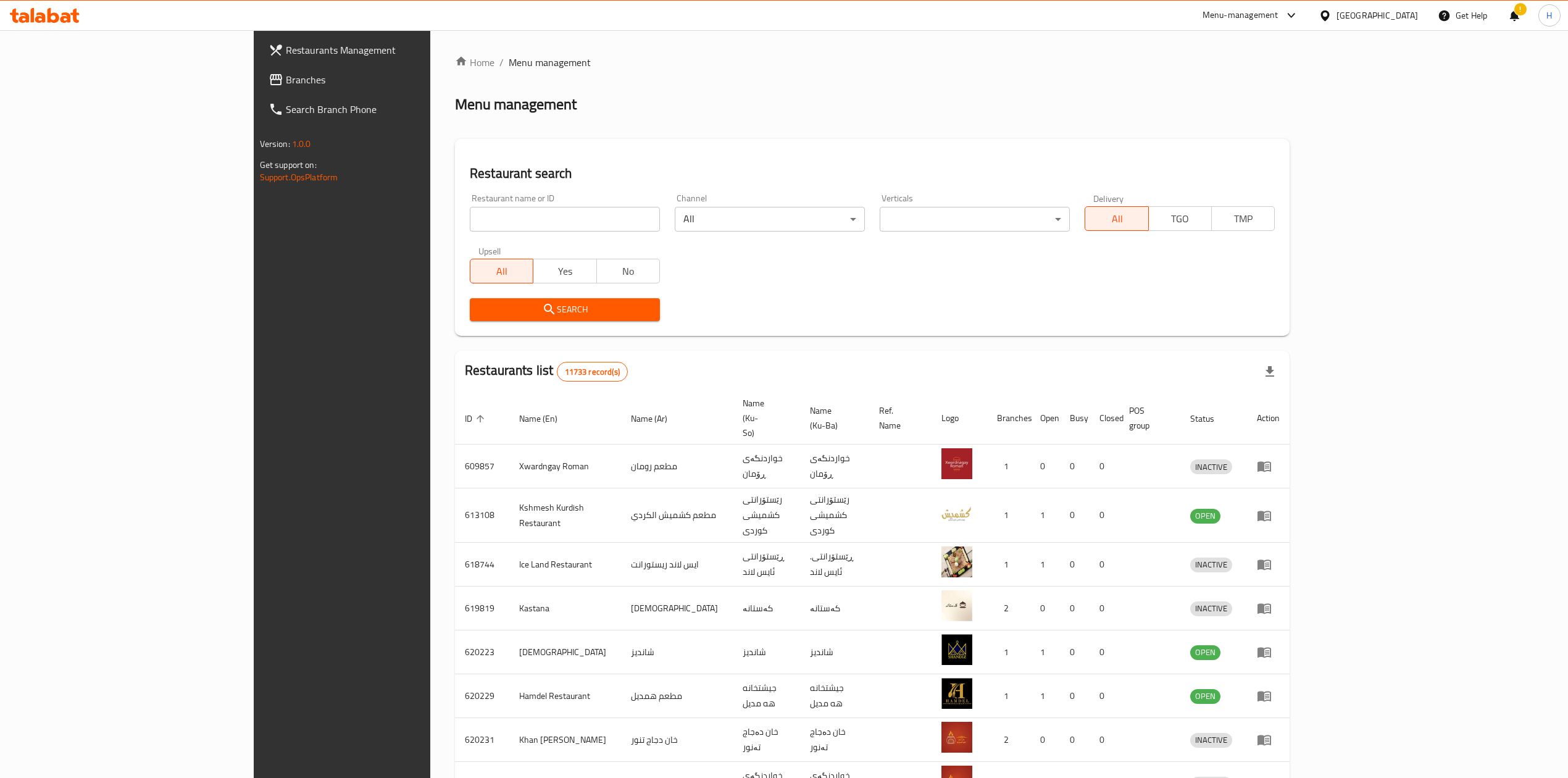
click at [470, 225] on input "search" at bounding box center [564, 219] width 190 height 25
paste input "646251"
type input "646251"
click button "Search" at bounding box center [564, 310] width 190 height 23
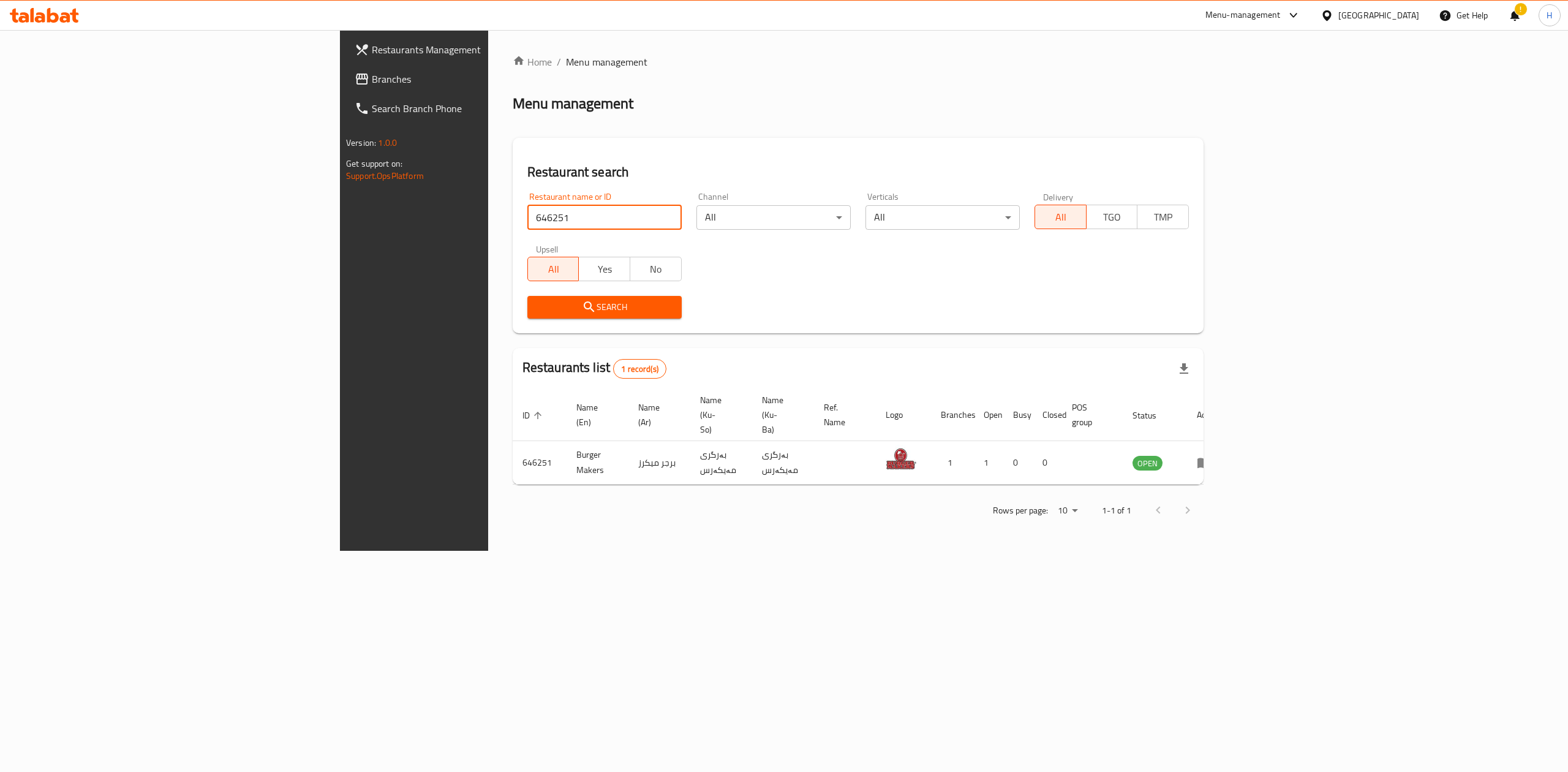
click at [1220, 455] on link "enhanced table" at bounding box center [1208, 462] width 23 height 15
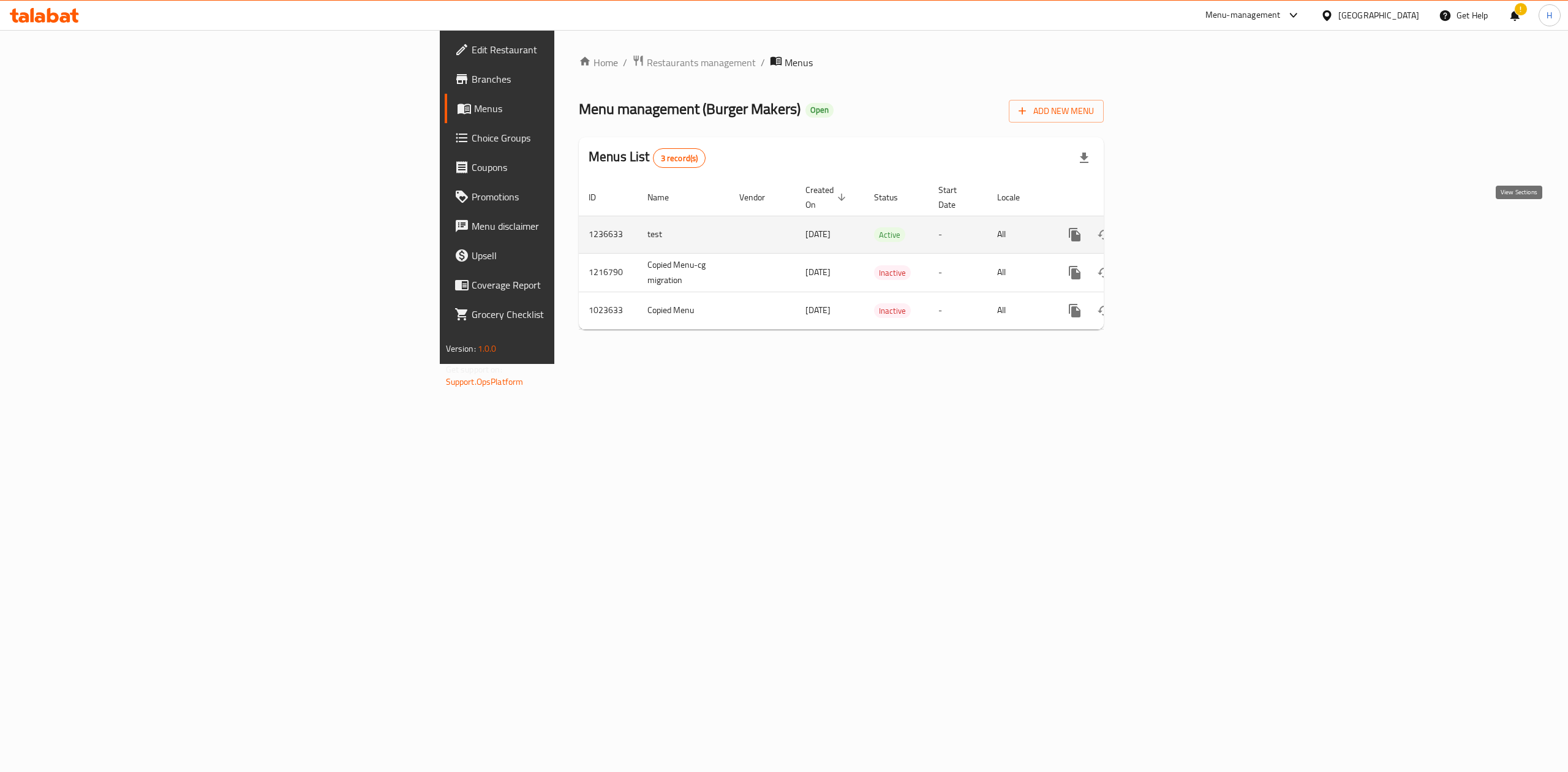
click at [1170, 227] on icon "enhanced table" at bounding box center [1163, 234] width 15 height 15
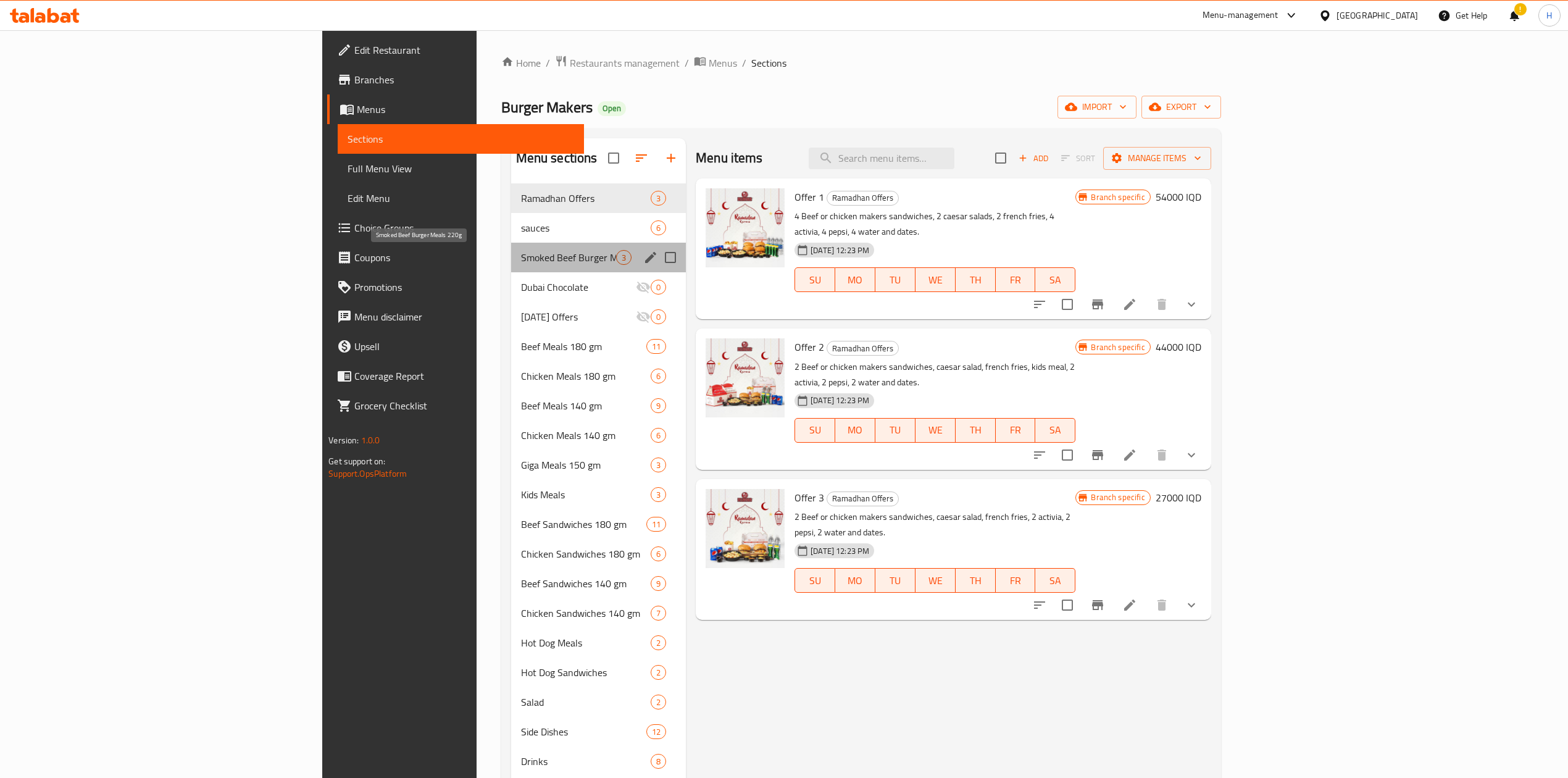
click at [521, 262] on span "Smoked Beef Burger Meals 220g" at bounding box center [569, 257] width 95 height 15
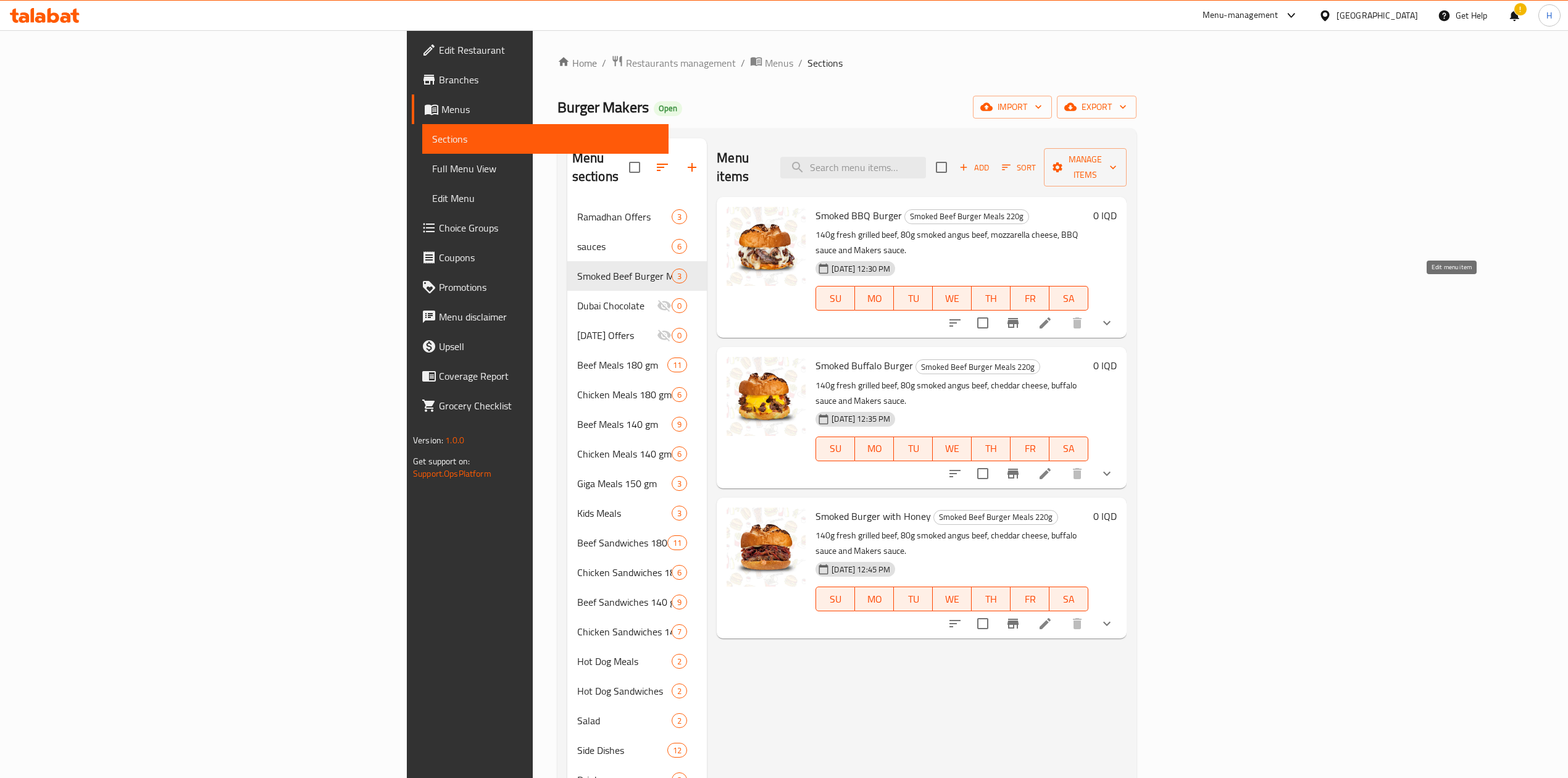
click at [1050, 318] on icon at bounding box center [1044, 323] width 11 height 11
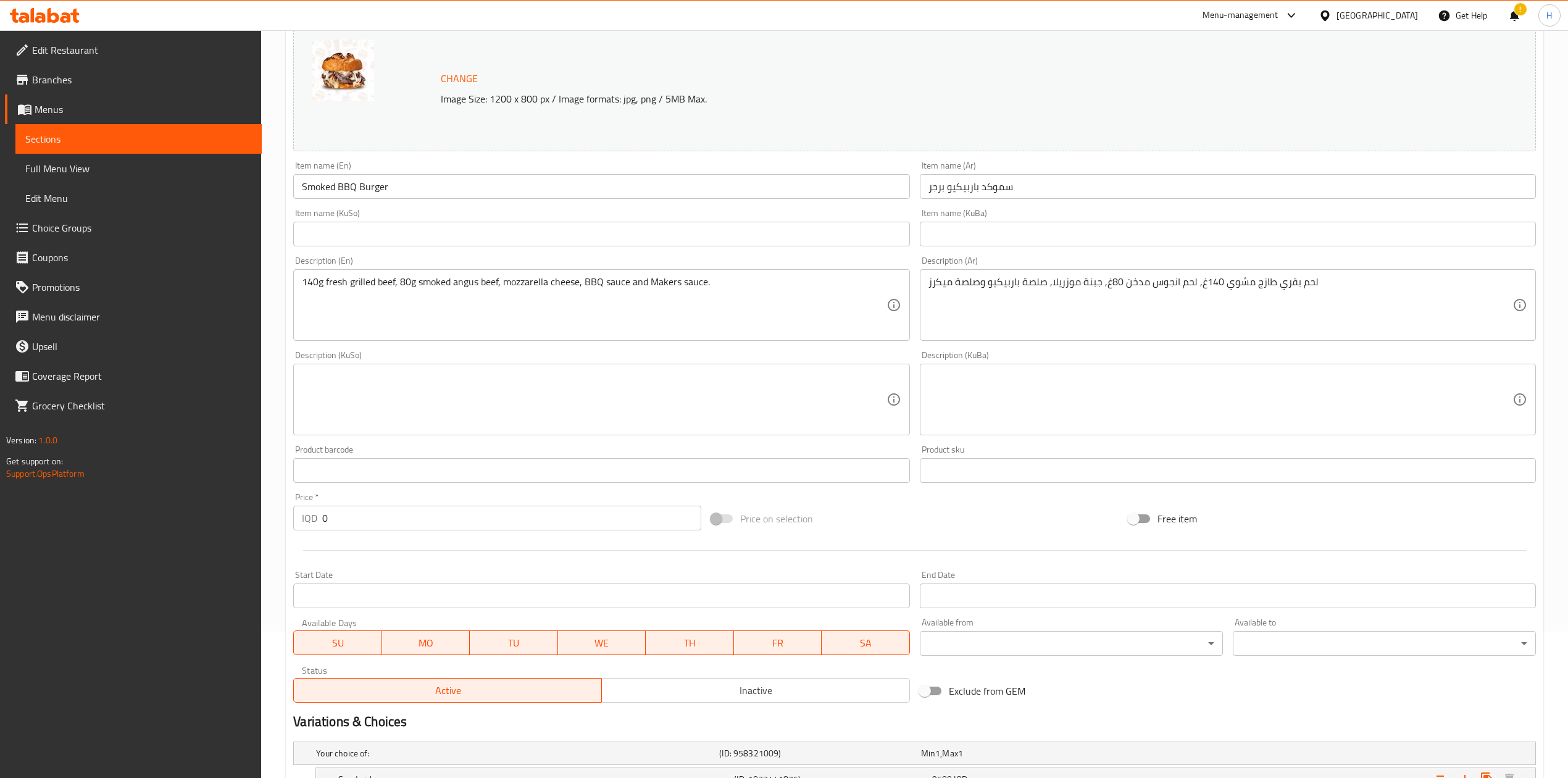
scroll to position [284, 0]
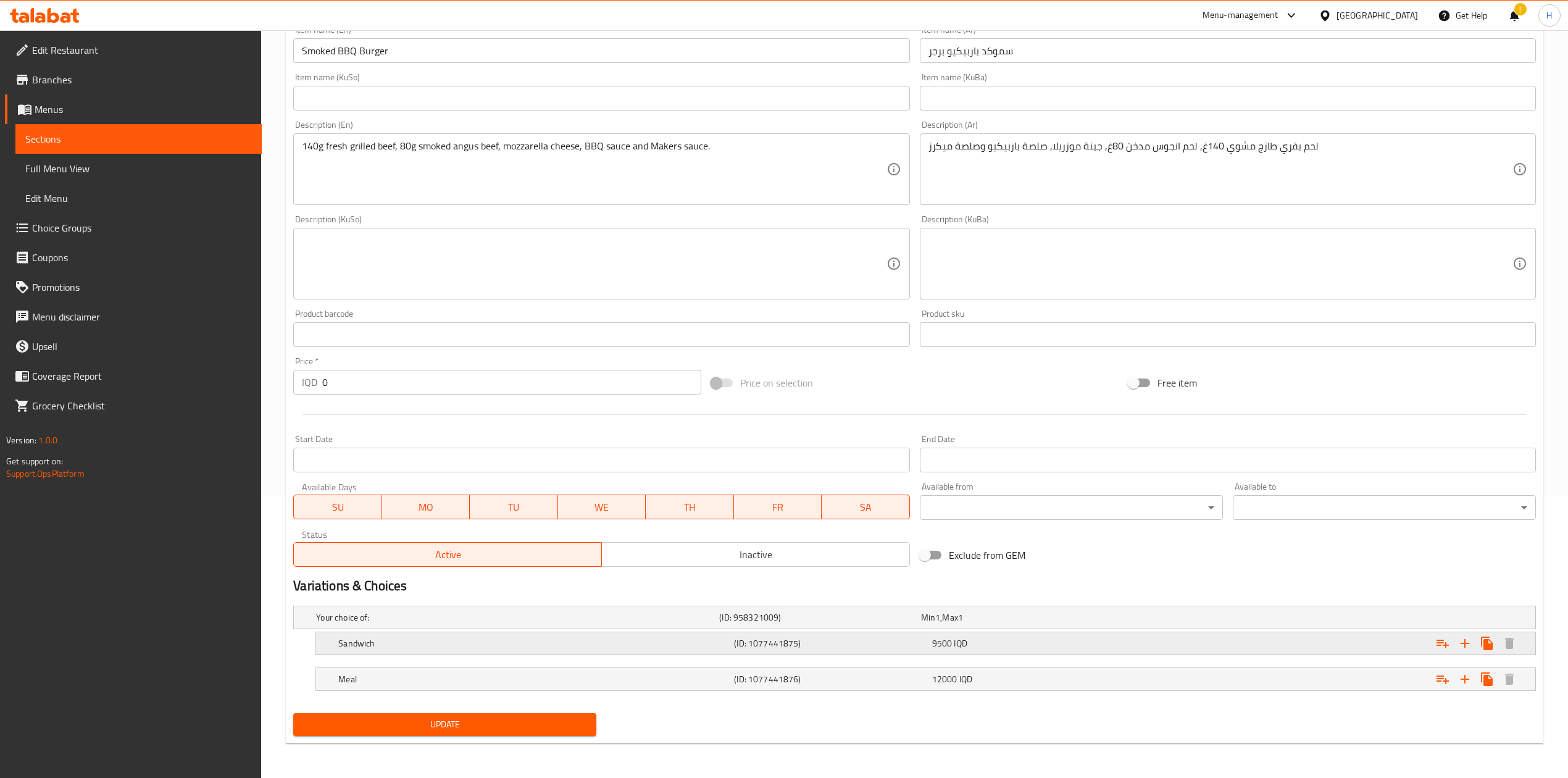
click at [390, 638] on h5 "Sandwich" at bounding box center [533, 644] width 390 height 12
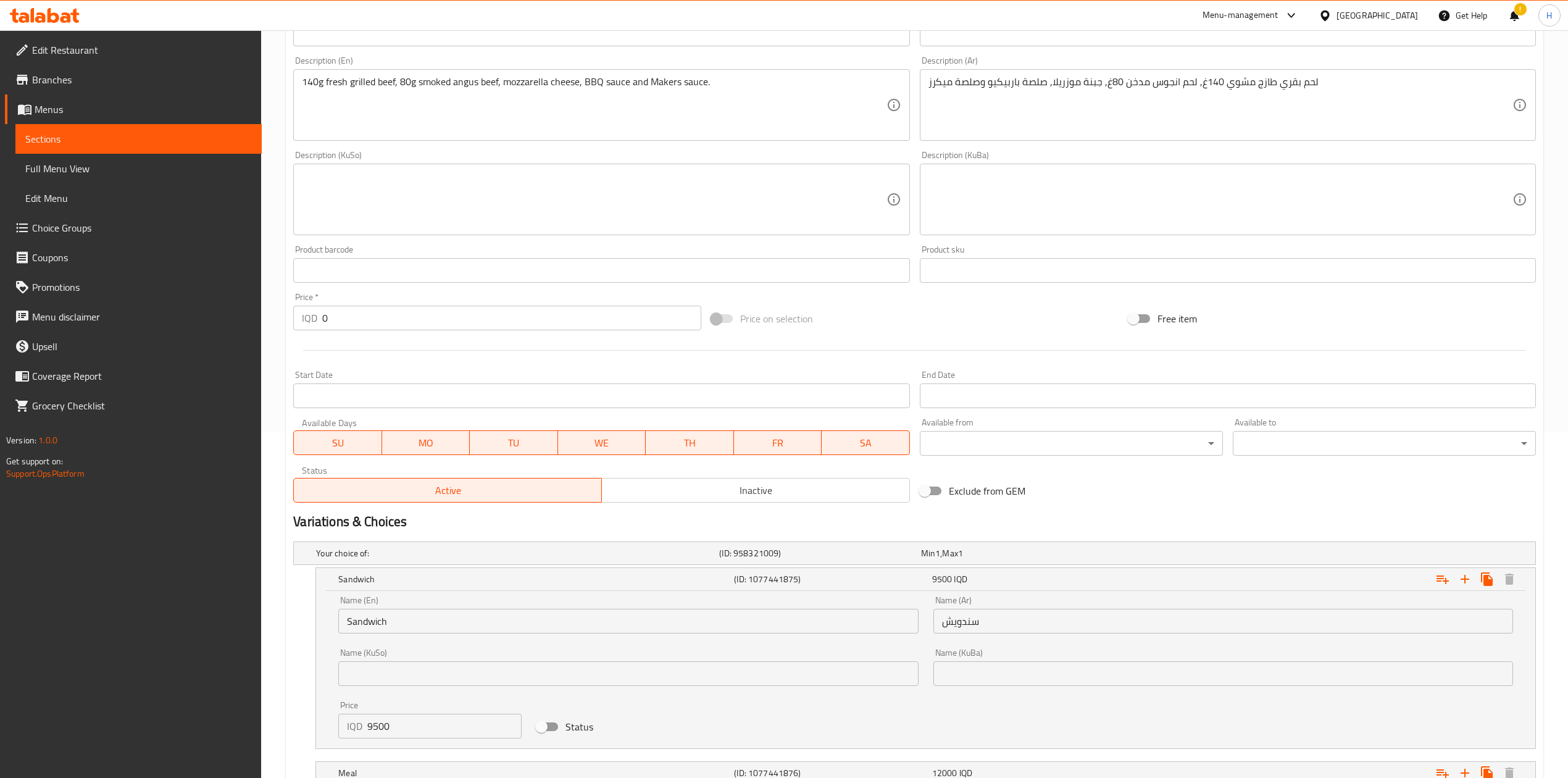
scroll to position [423, 0]
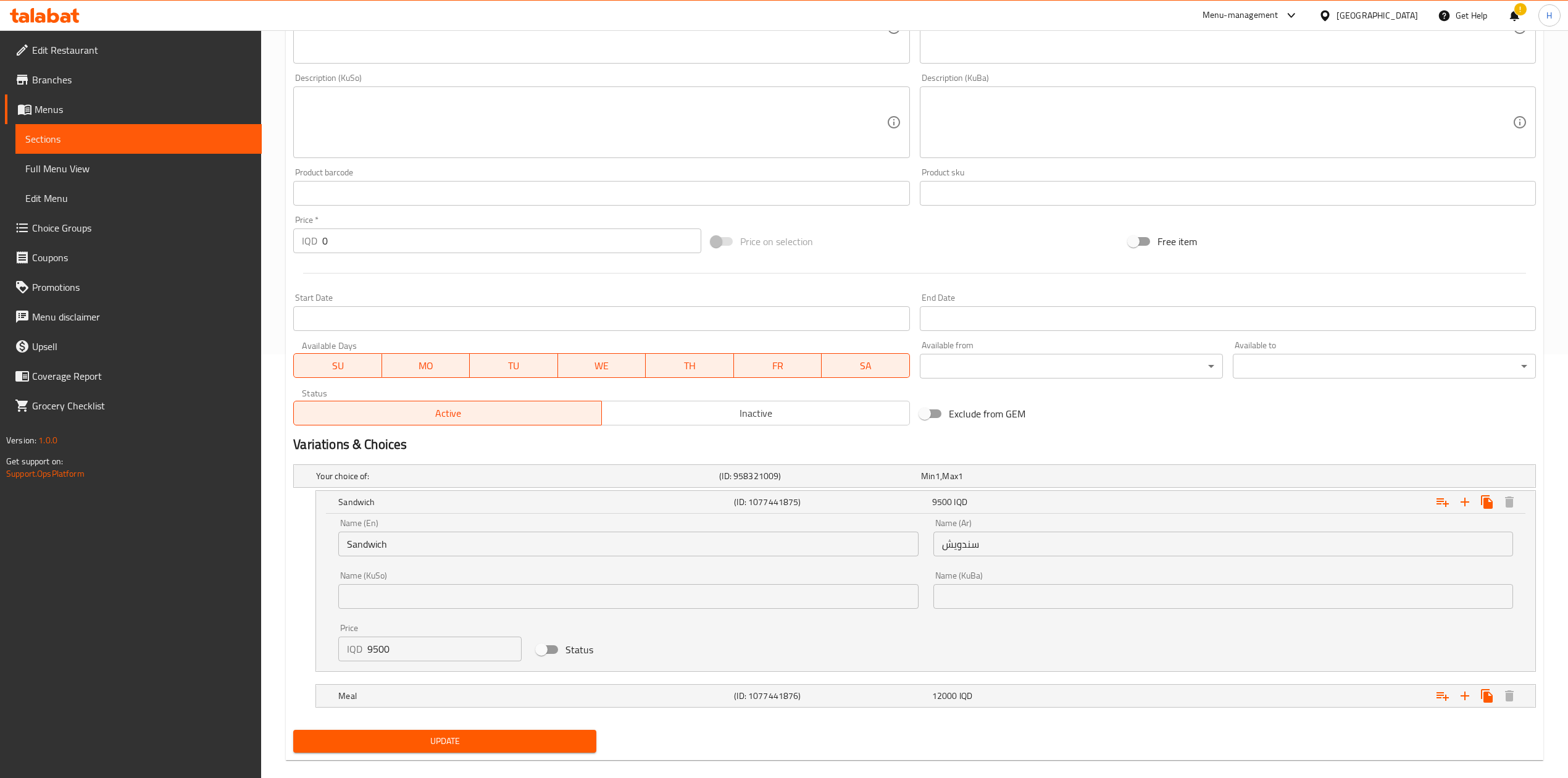
click at [408, 645] on input "9500" at bounding box center [444, 649] width 154 height 25
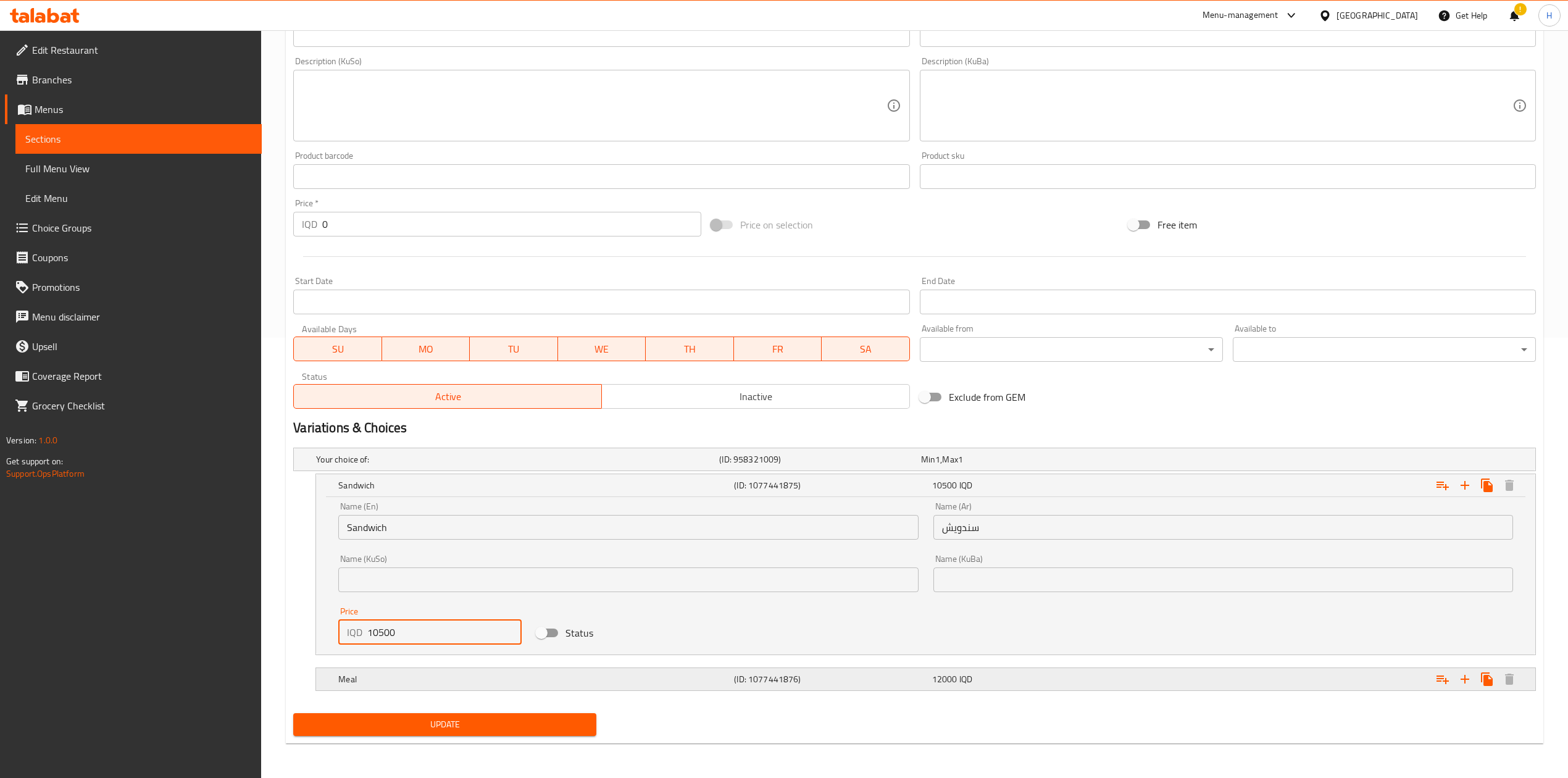
type input "10500"
click at [420, 684] on h5 "Meal" at bounding box center [533, 679] width 390 height 12
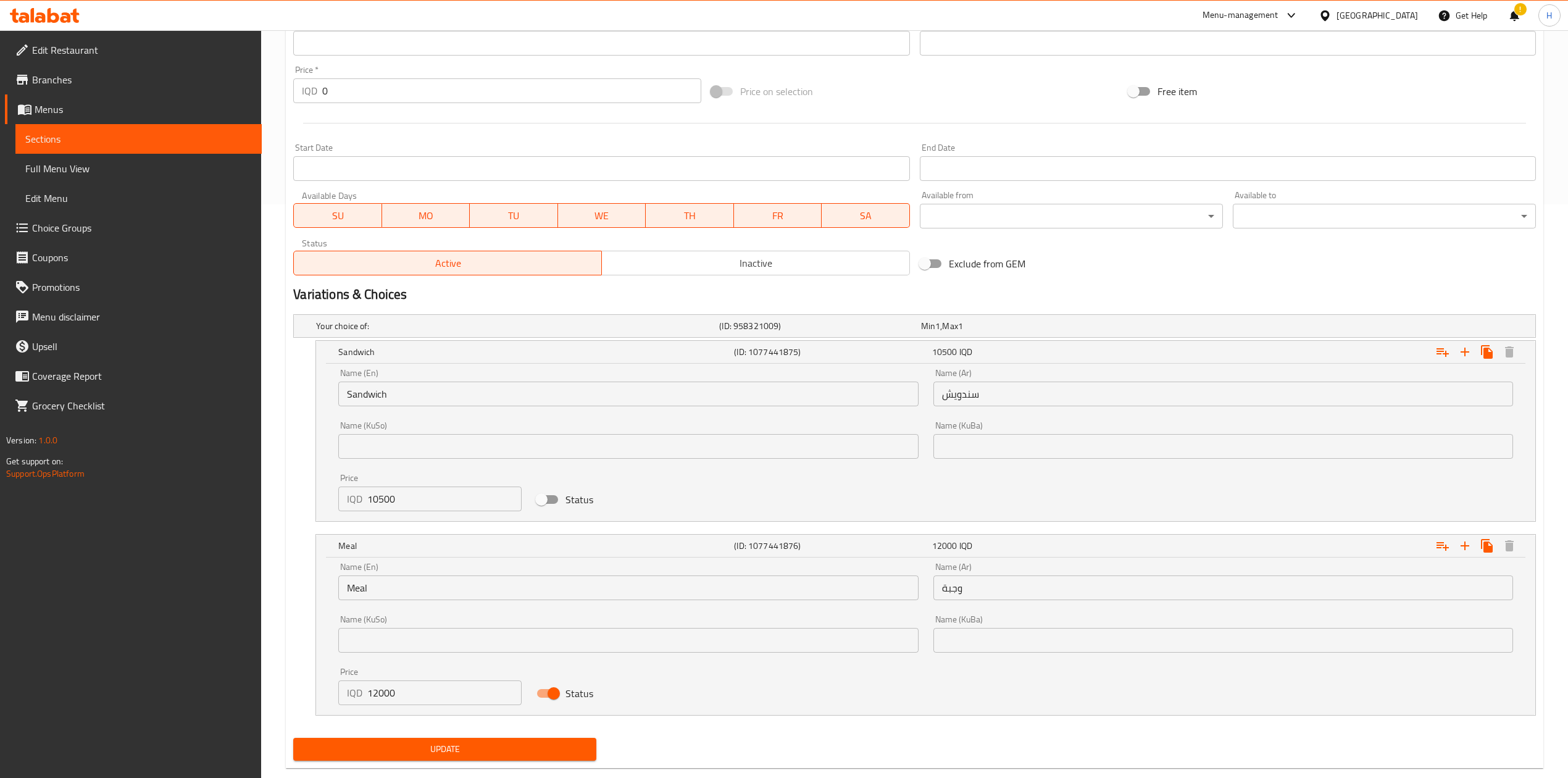
scroll to position [574, 0]
click at [405, 705] on input "12000" at bounding box center [444, 692] width 154 height 25
type input "13000"
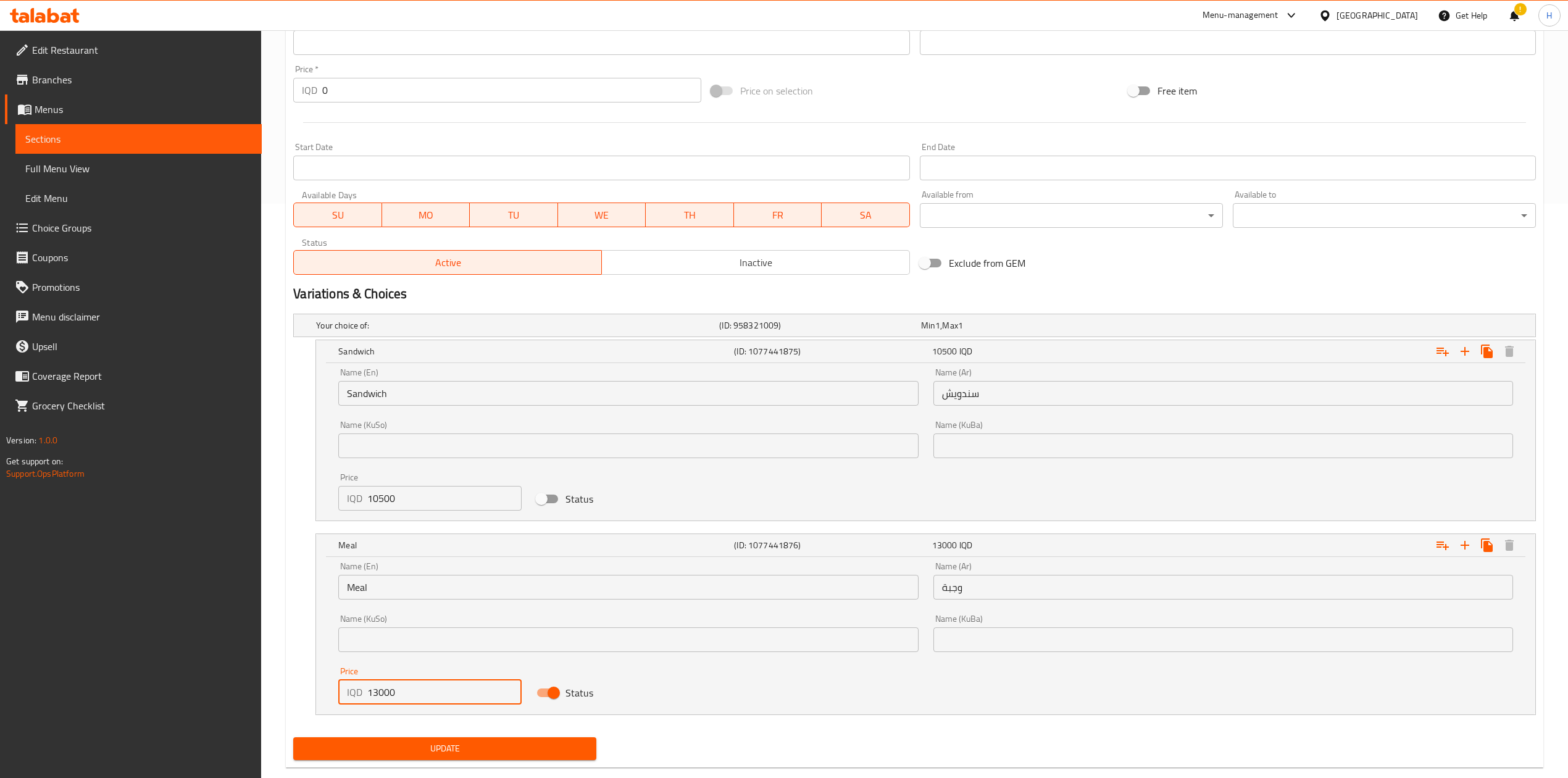
click at [408, 755] on span "Update" at bounding box center [444, 749] width 283 height 15
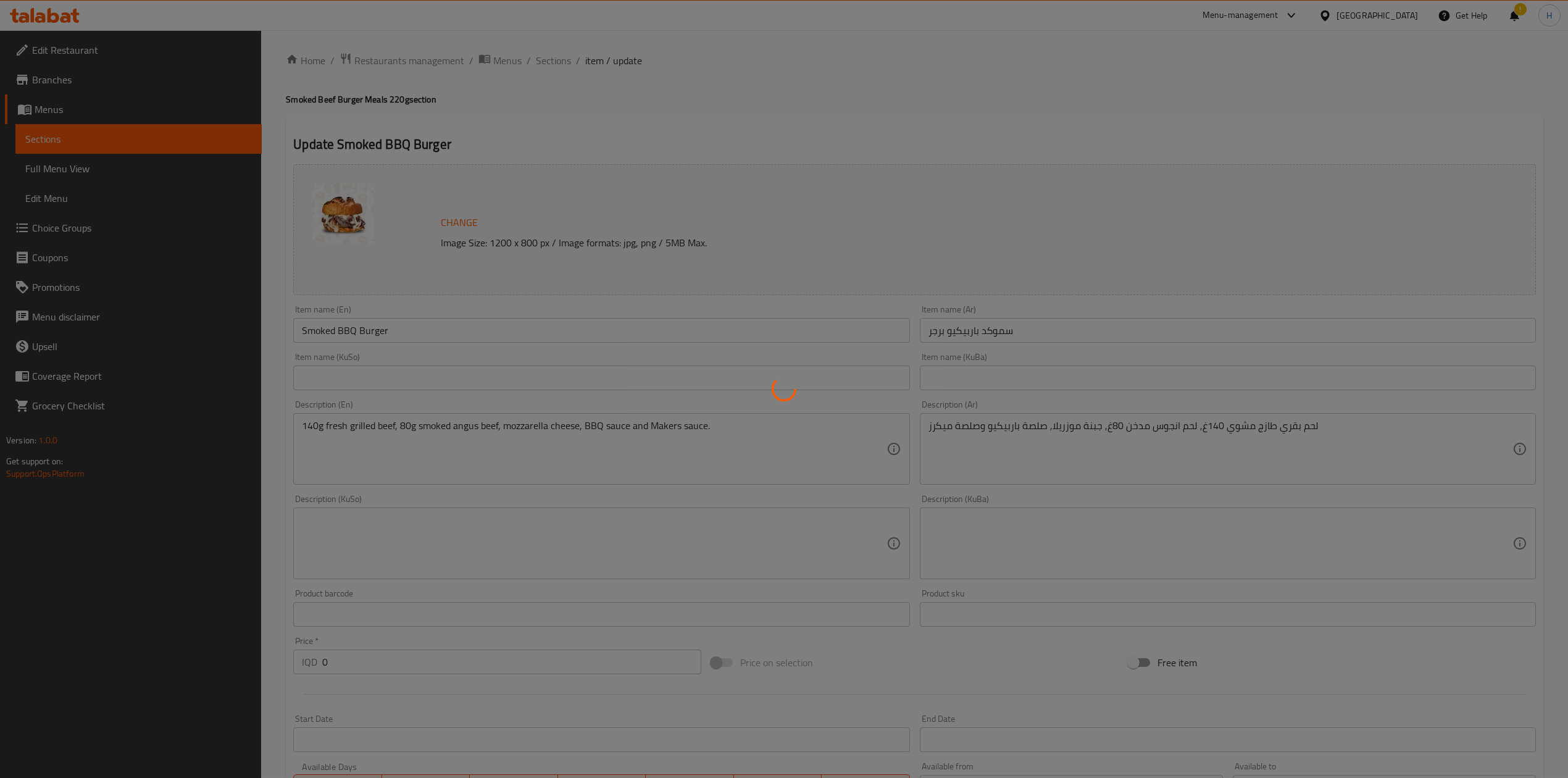
scroll to position [0, 0]
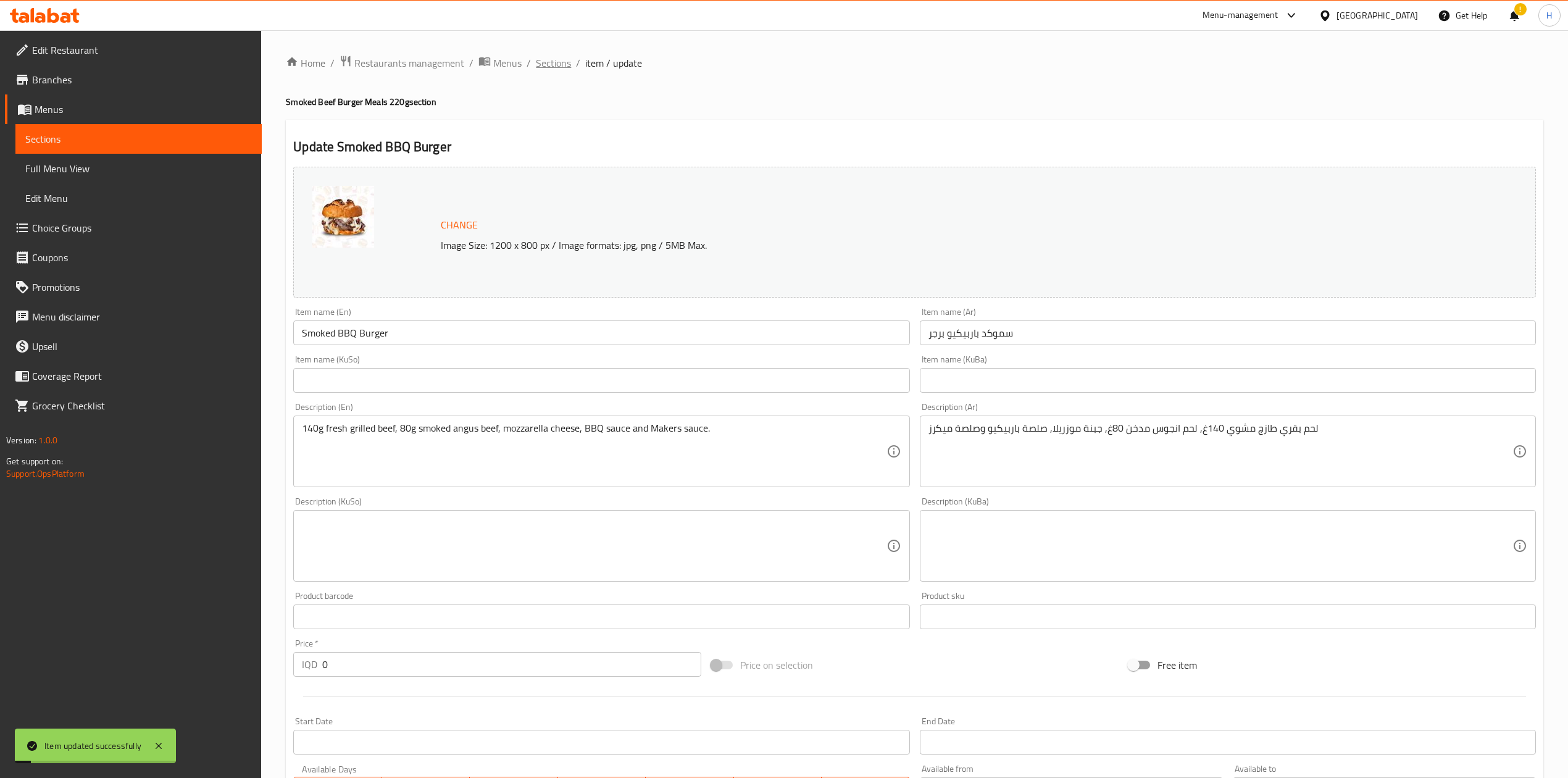
click at [542, 56] on span "Sections" at bounding box center [553, 63] width 35 height 15
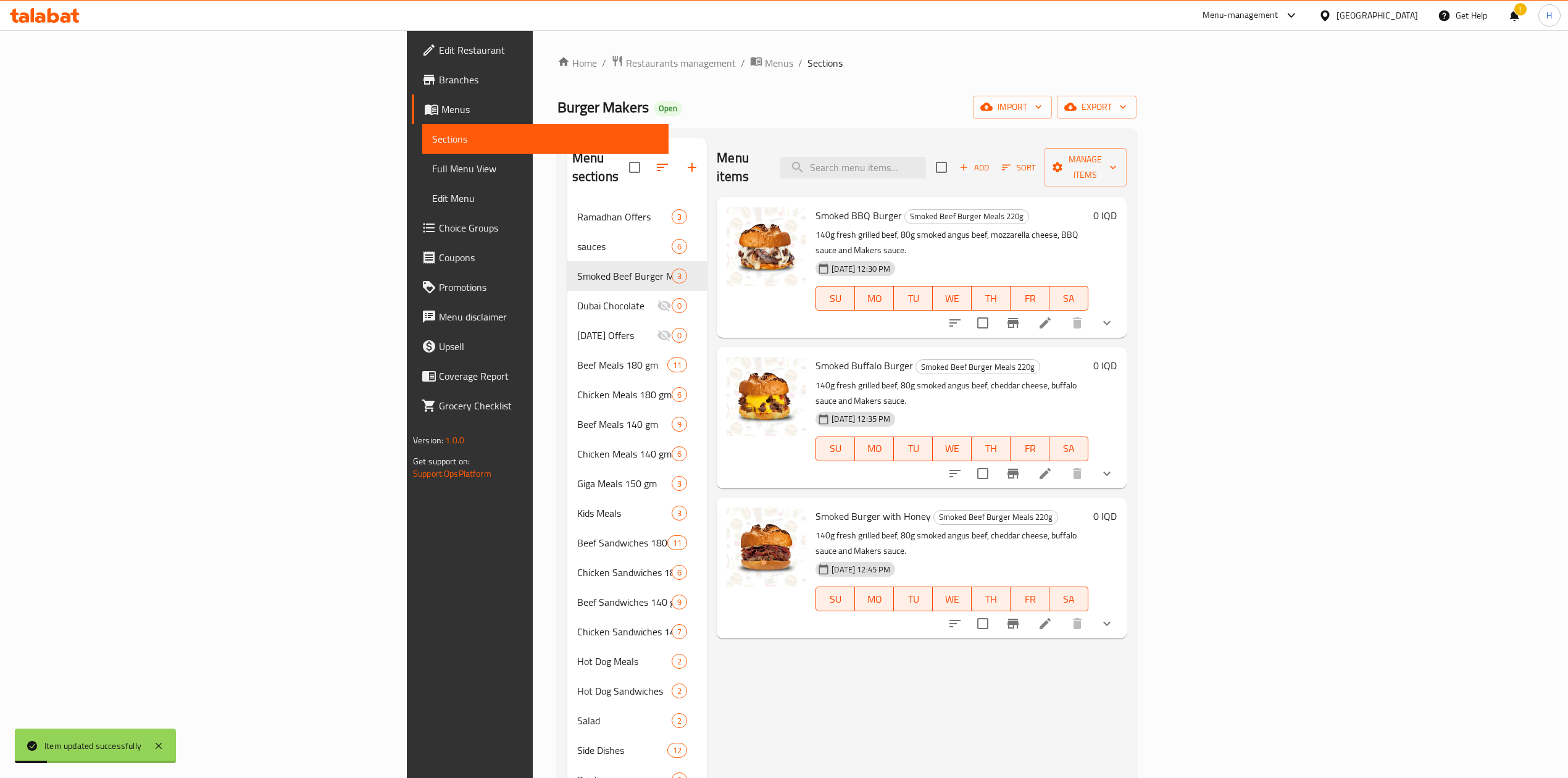
click at [1062, 462] on li at bounding box center [1045, 473] width 34 height 22
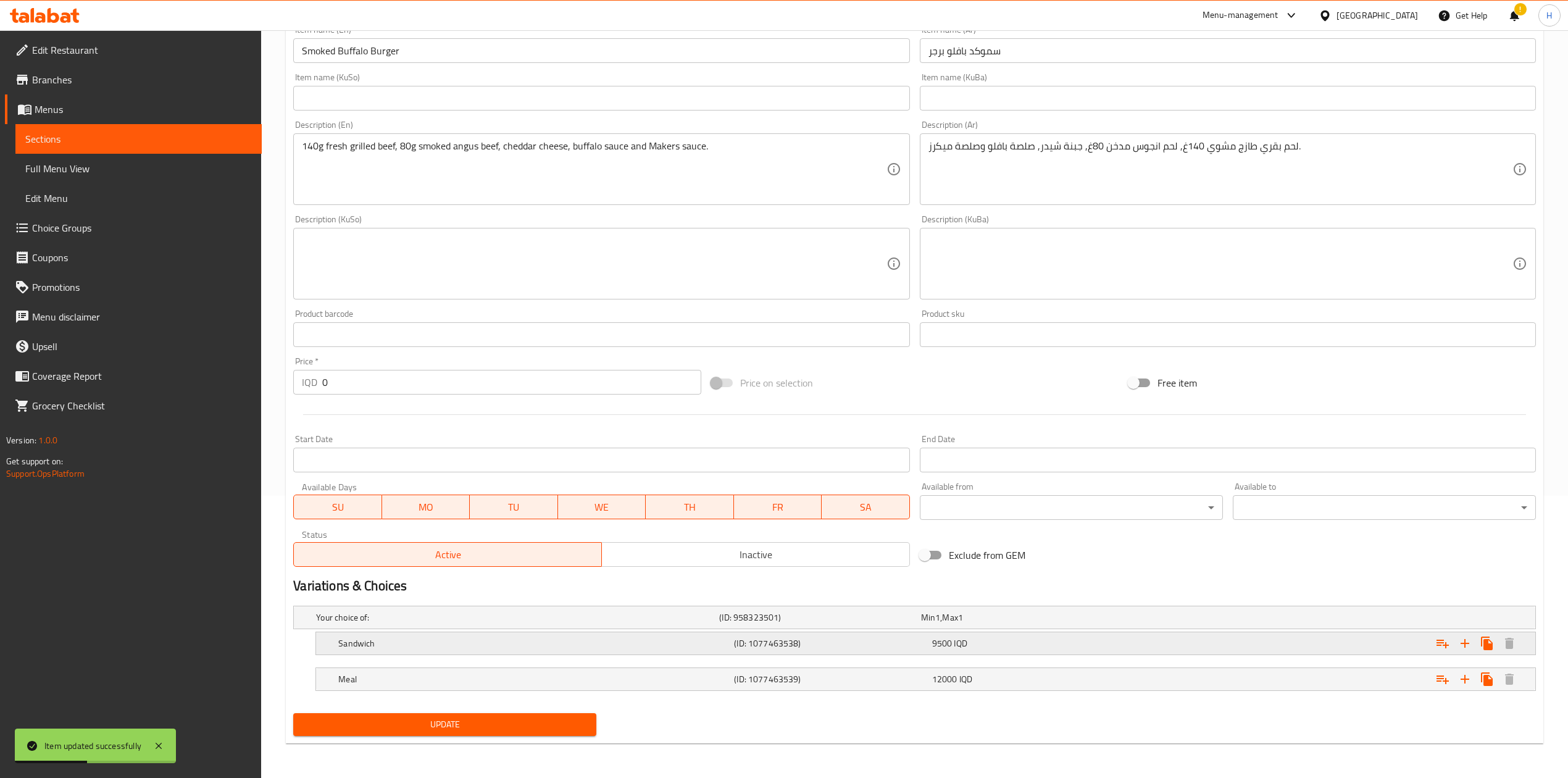
click at [423, 635] on div "Sandwich" at bounding box center [533, 644] width 396 height 17
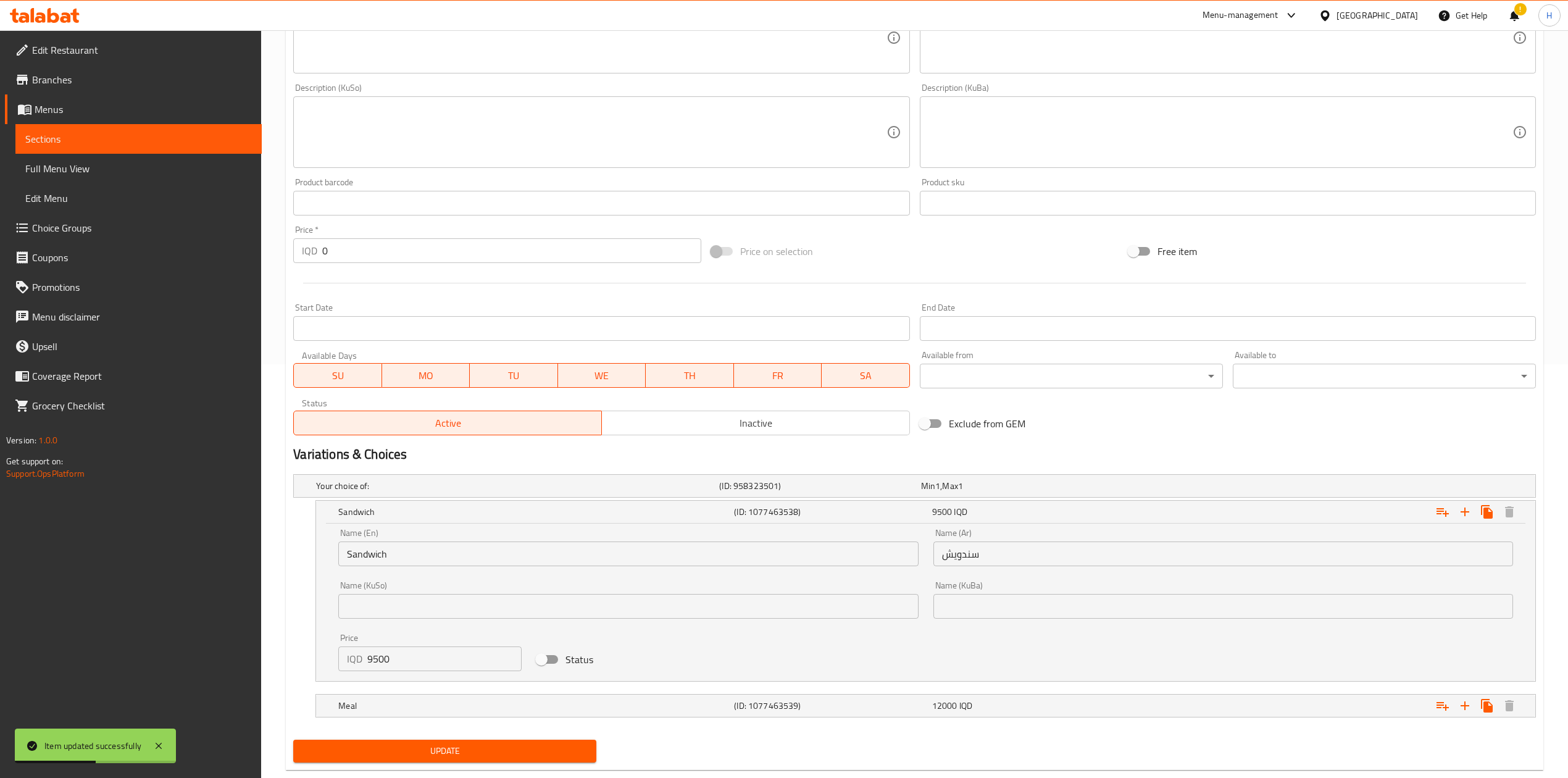
scroll to position [417, 0]
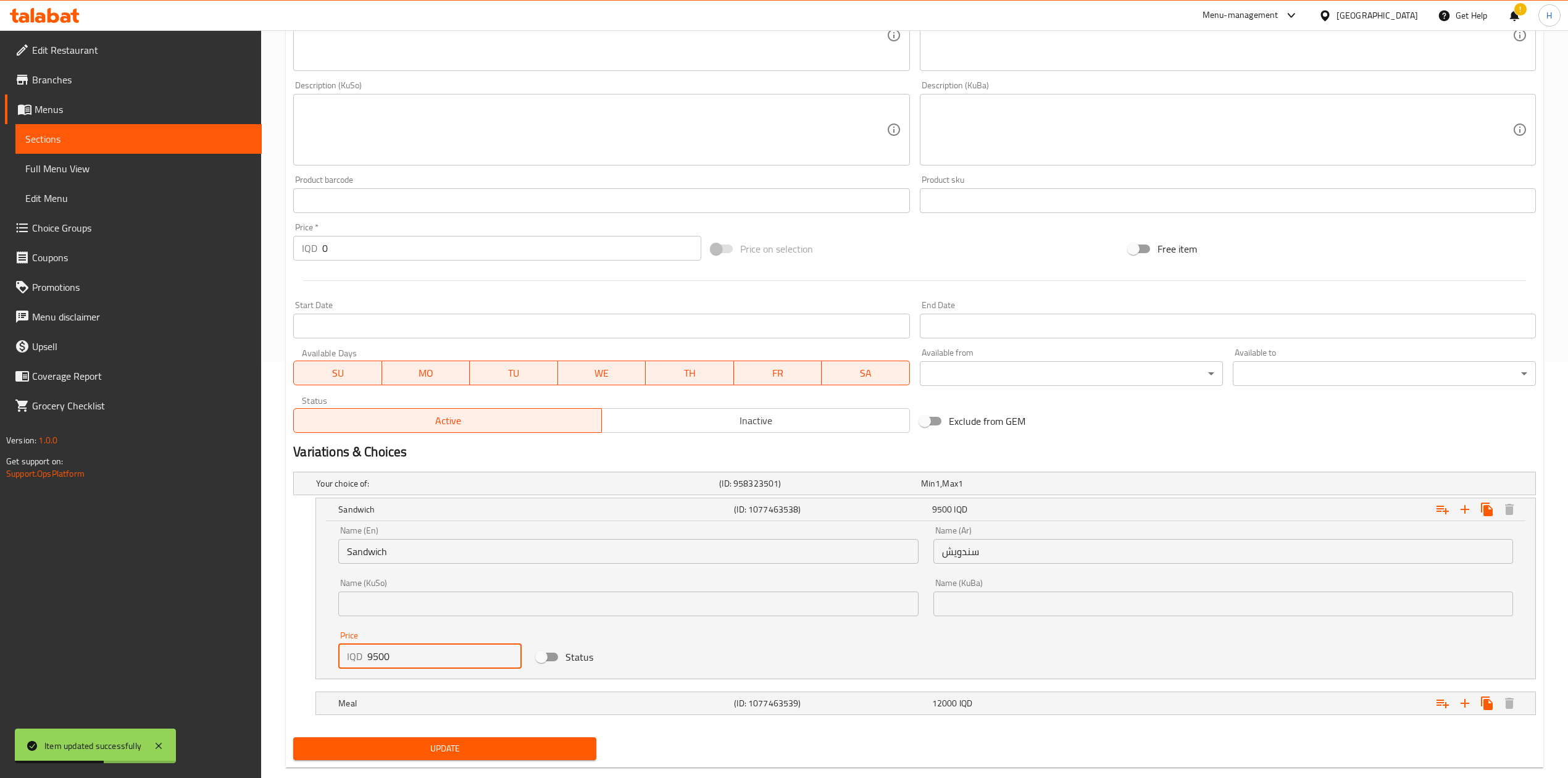
click at [418, 653] on input "9500" at bounding box center [444, 656] width 154 height 25
type input "10500"
click at [418, 705] on h5 "Meal" at bounding box center [533, 703] width 390 height 12
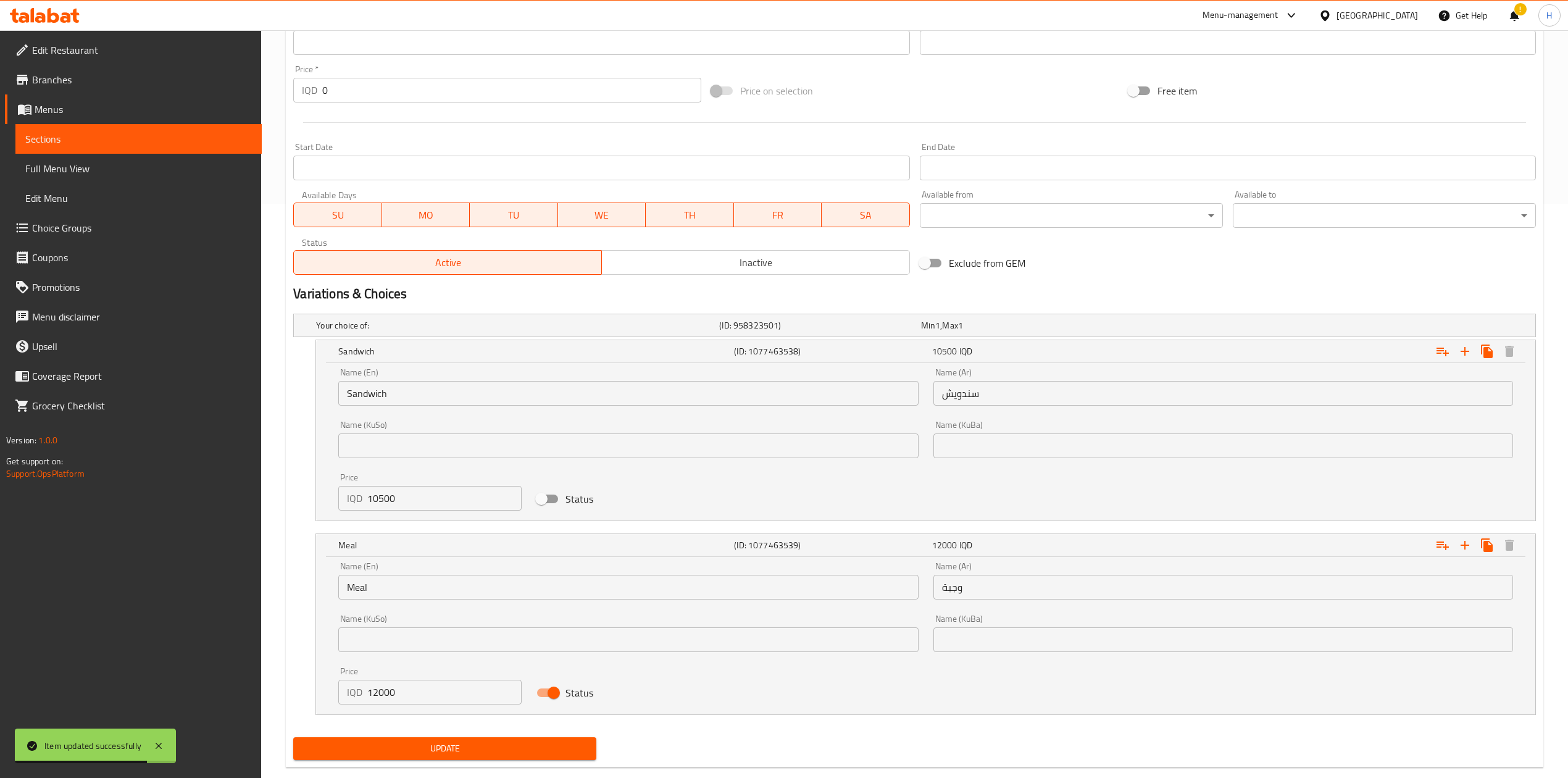
scroll to position [588, 0]
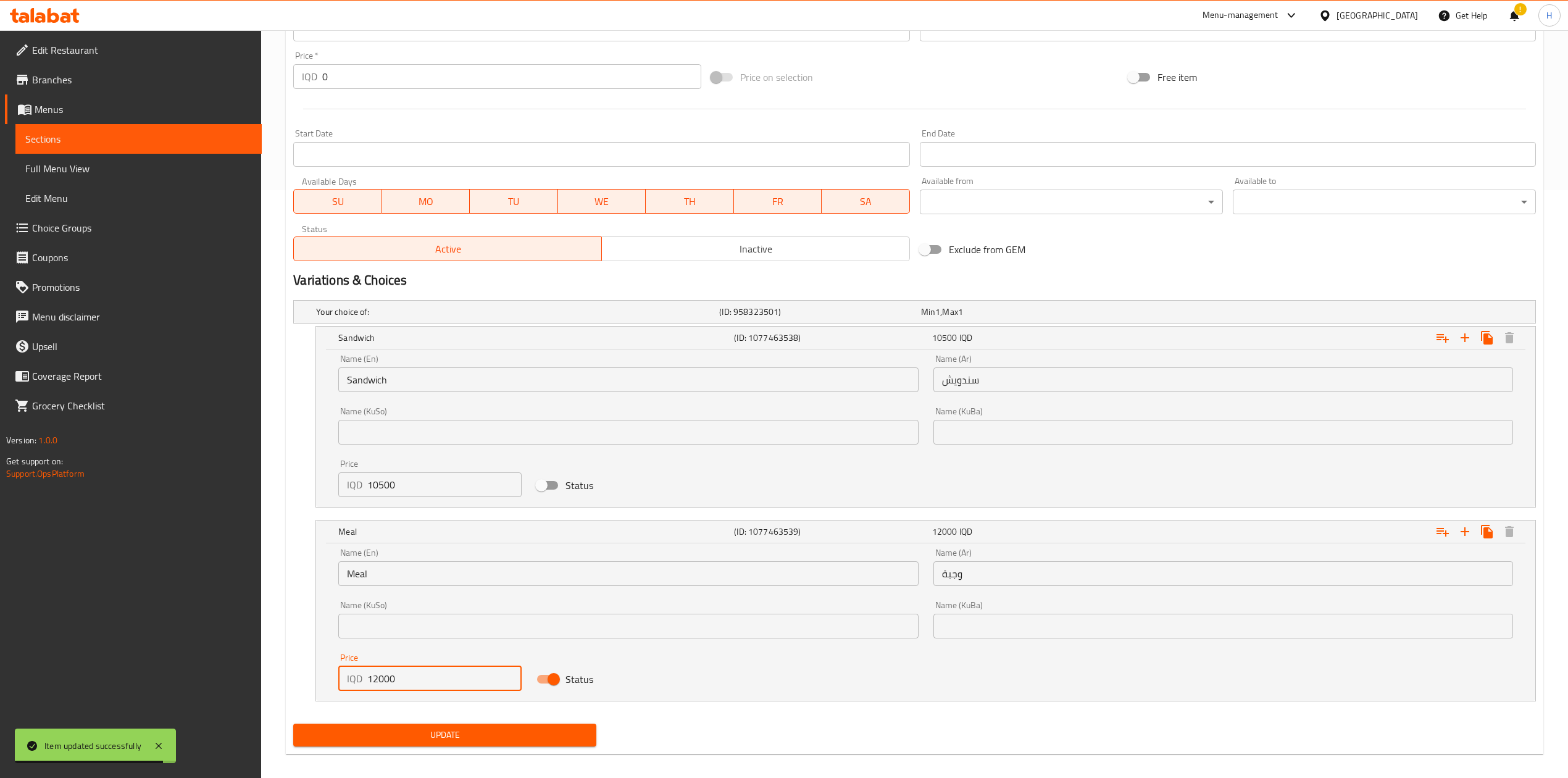
drag, startPoint x: 383, startPoint y: 684, endPoint x: 373, endPoint y: 687, distance: 10.4
click at [373, 687] on input "12000" at bounding box center [444, 678] width 154 height 25
click at [372, 685] on input "12000" at bounding box center [444, 678] width 154 height 25
type input "13000"
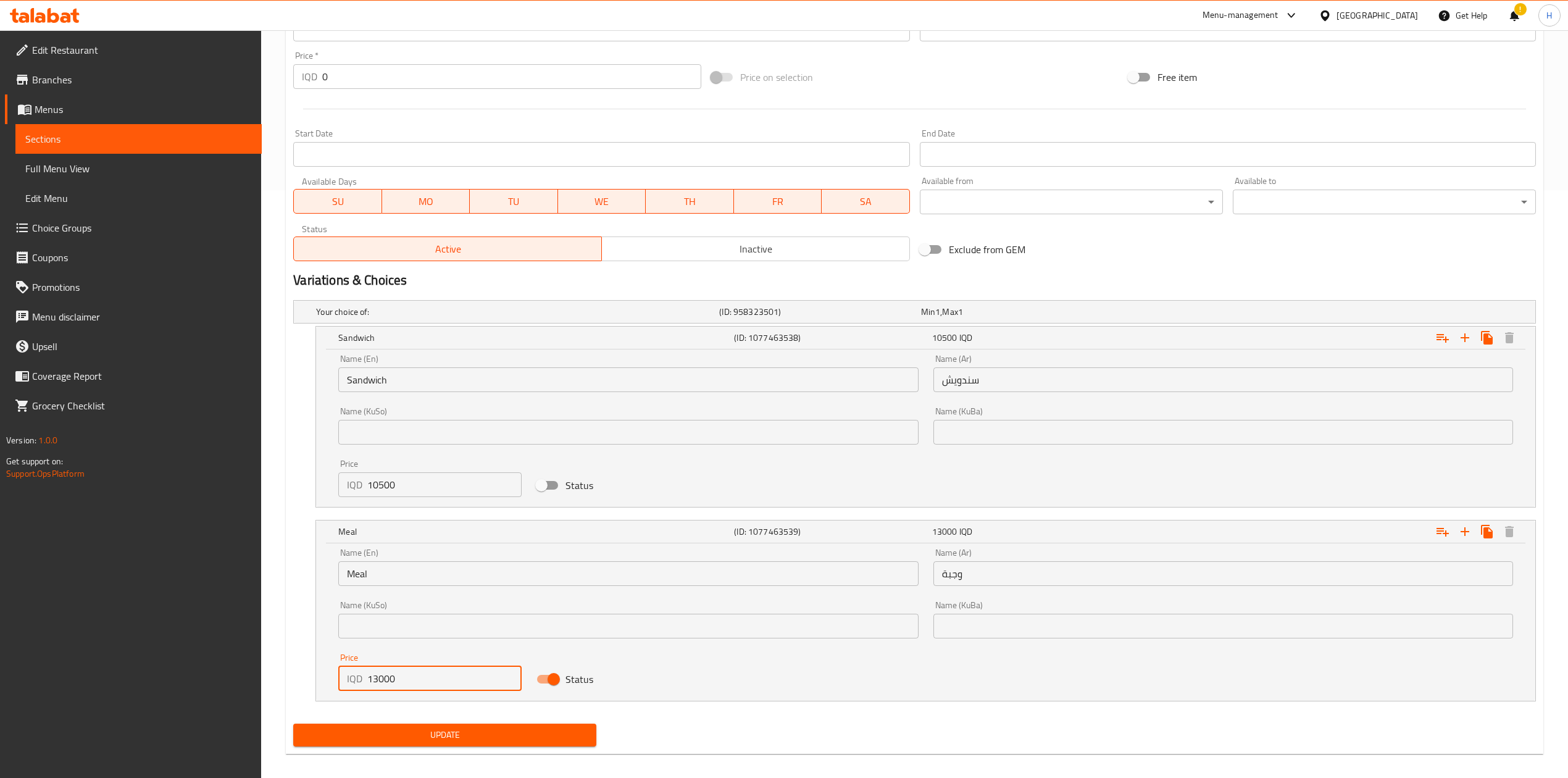
click at [408, 753] on div "Update Smoked Buffalo Burger Change Image Size: 1200 x 800 px / Image formats: …" at bounding box center [914, 143] width 1257 height 1222
click at [477, 734] on span "Update" at bounding box center [444, 735] width 283 height 15
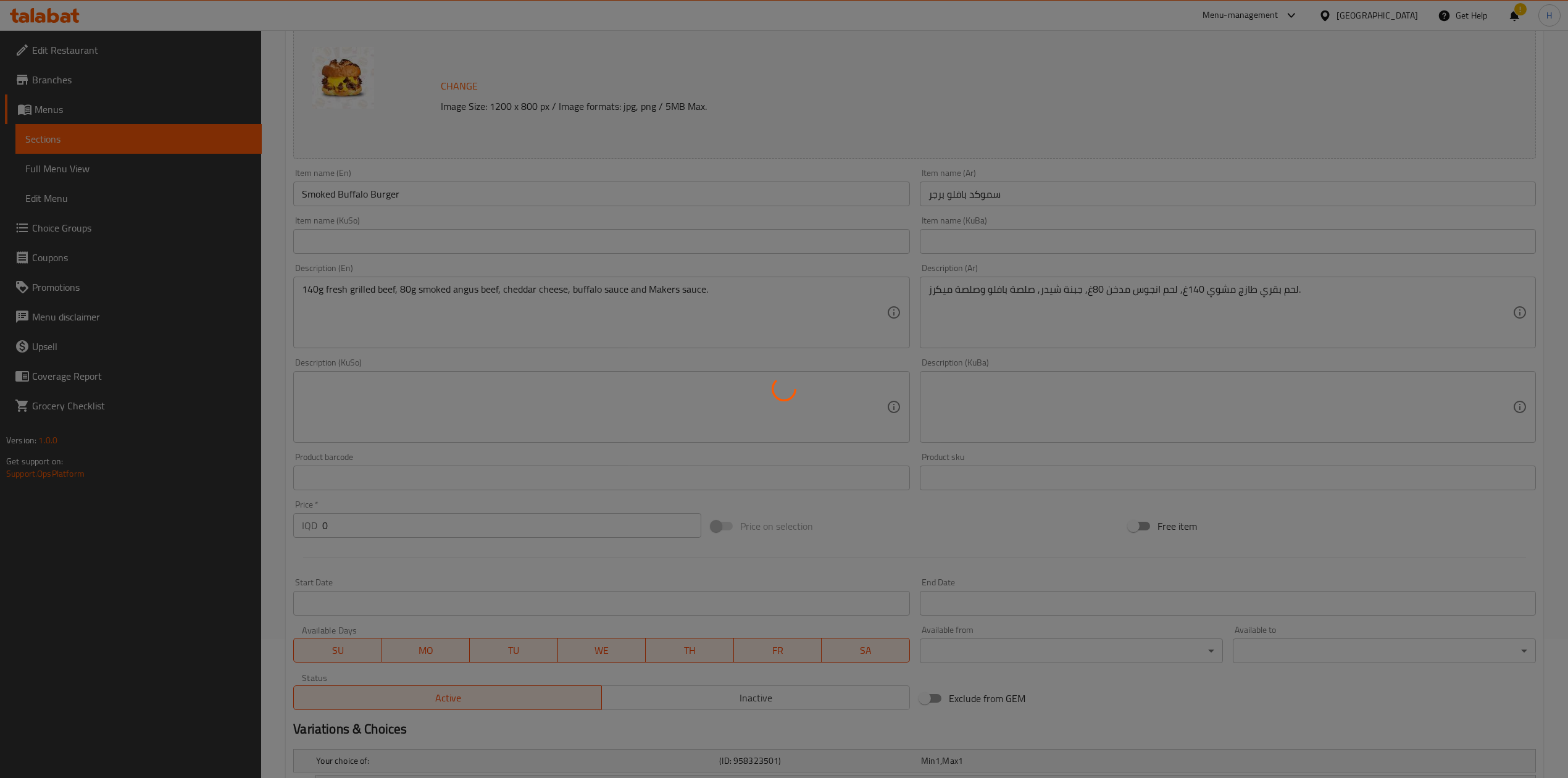
scroll to position [0, 0]
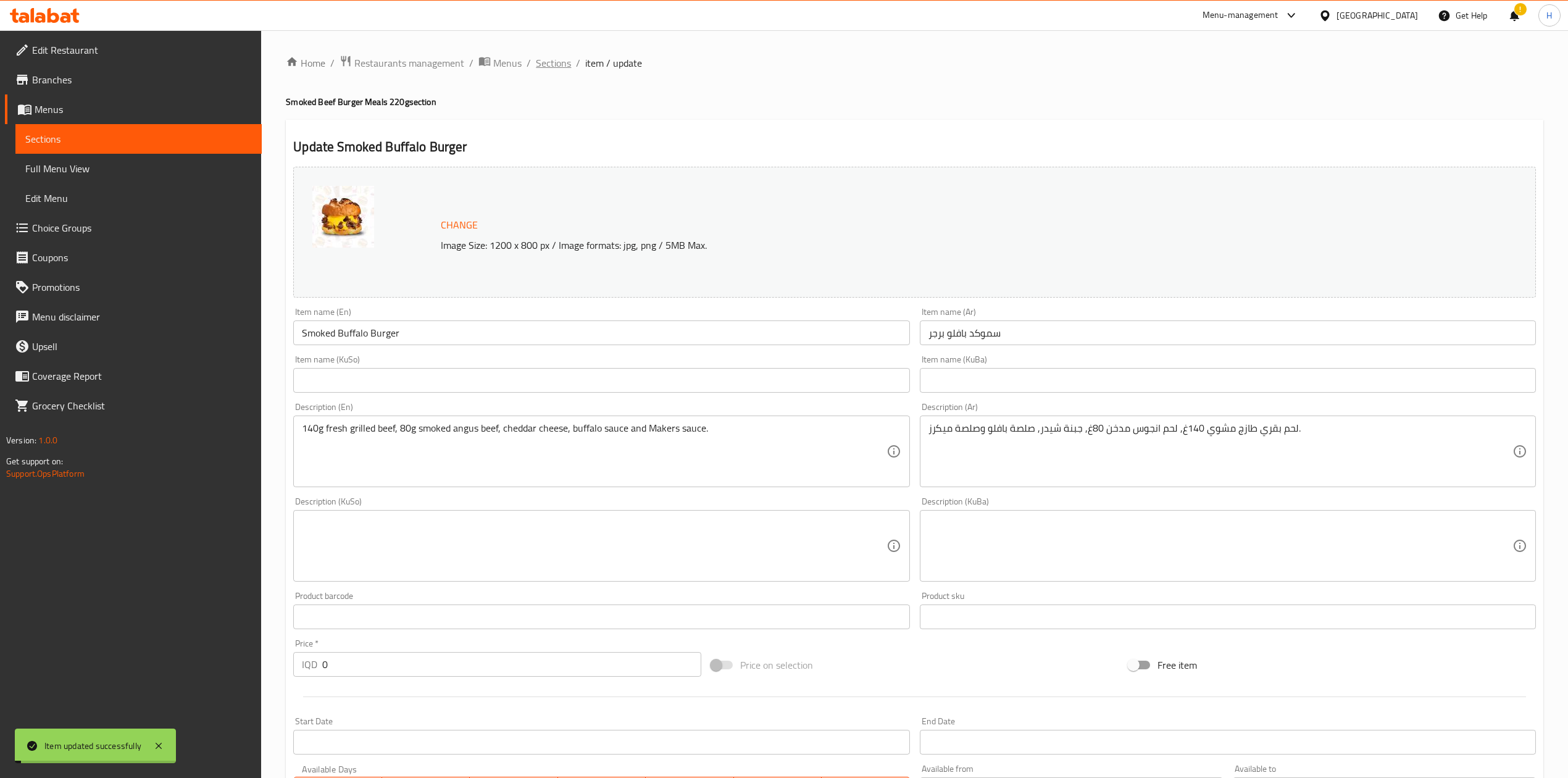
click at [554, 60] on span "Sections" at bounding box center [553, 63] width 35 height 15
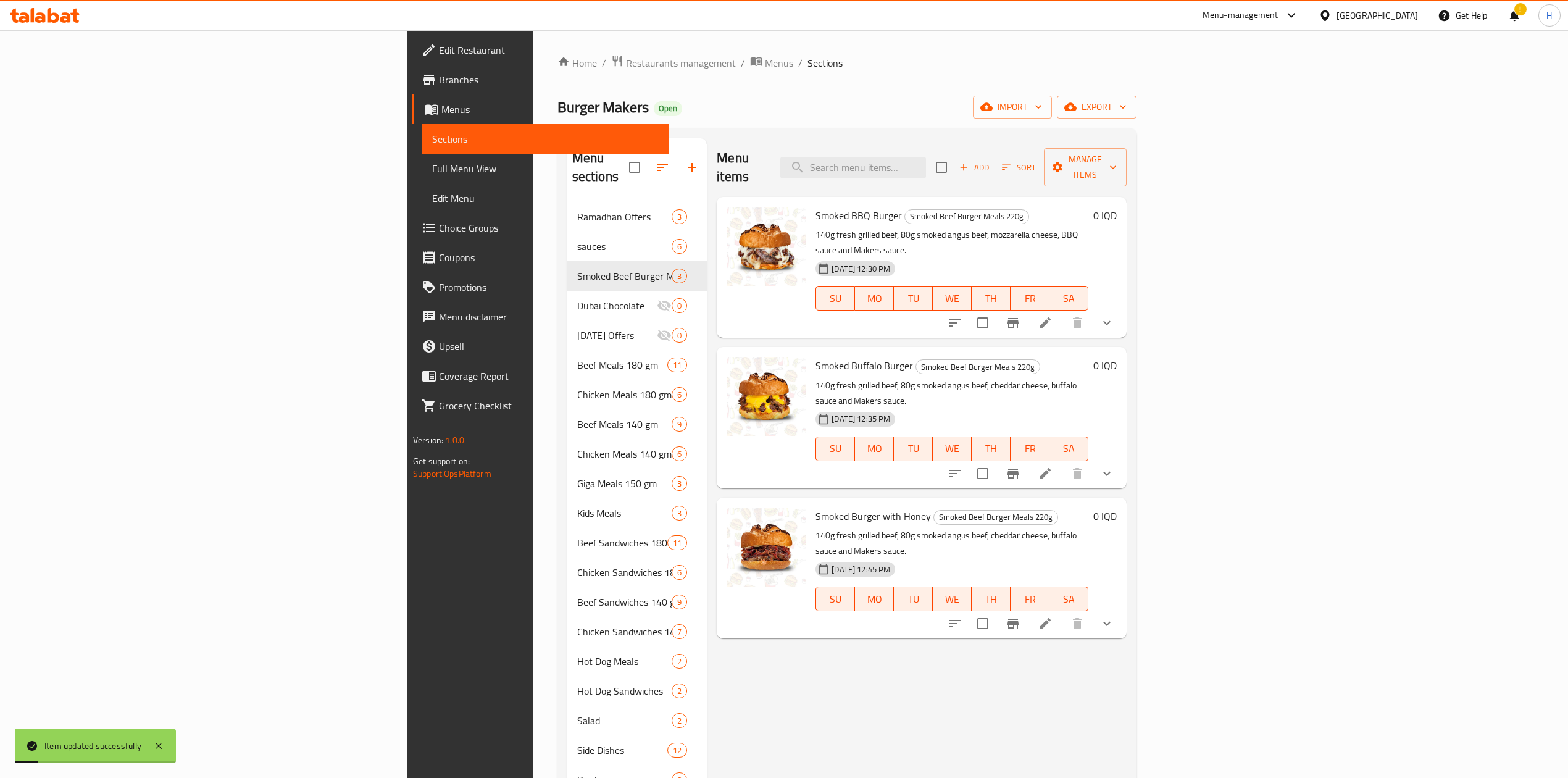
click at [1122, 609] on div at bounding box center [1030, 624] width 181 height 29
click at [1062, 613] on li at bounding box center [1045, 624] width 34 height 22
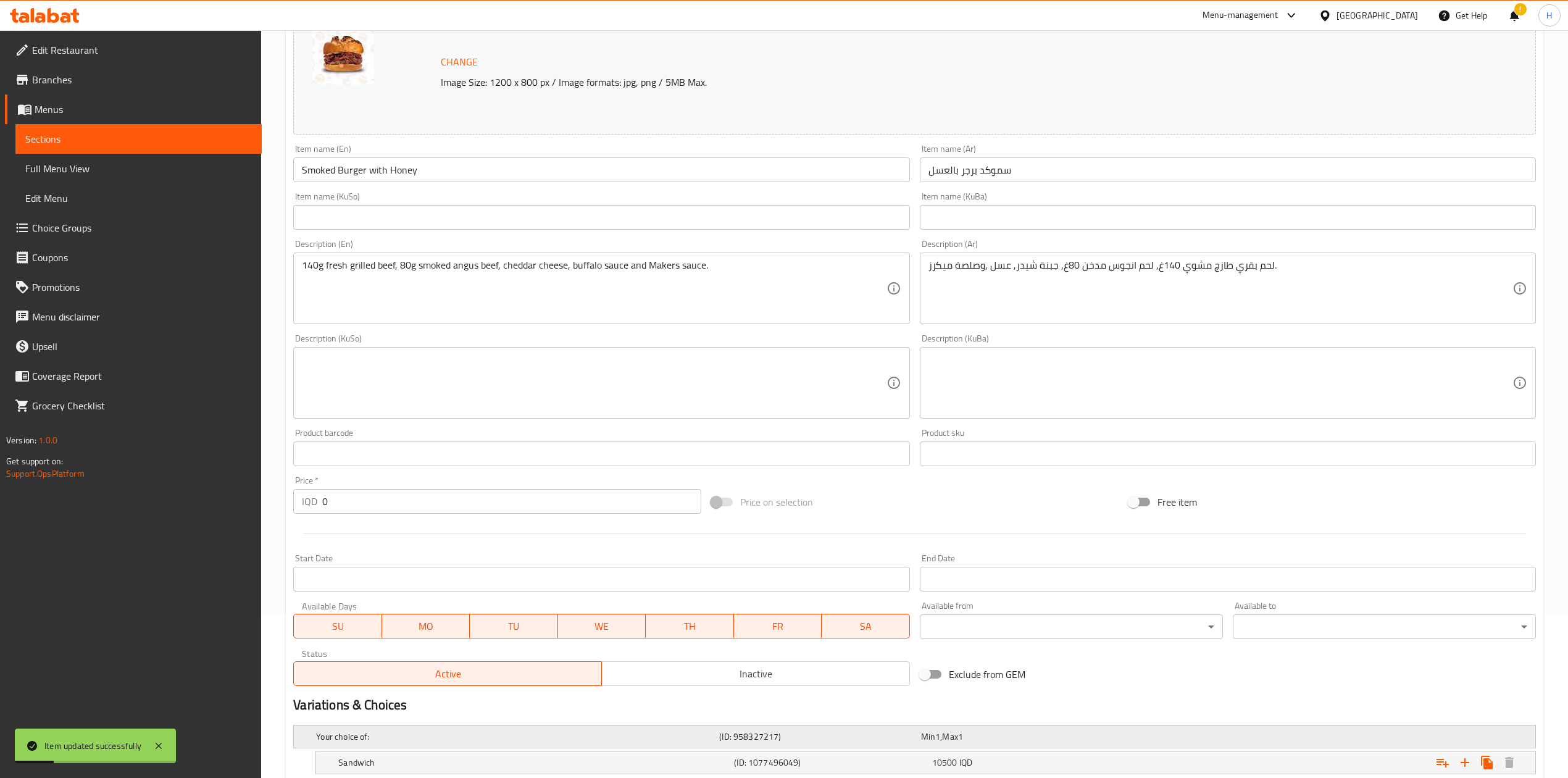
scroll to position [284, 0]
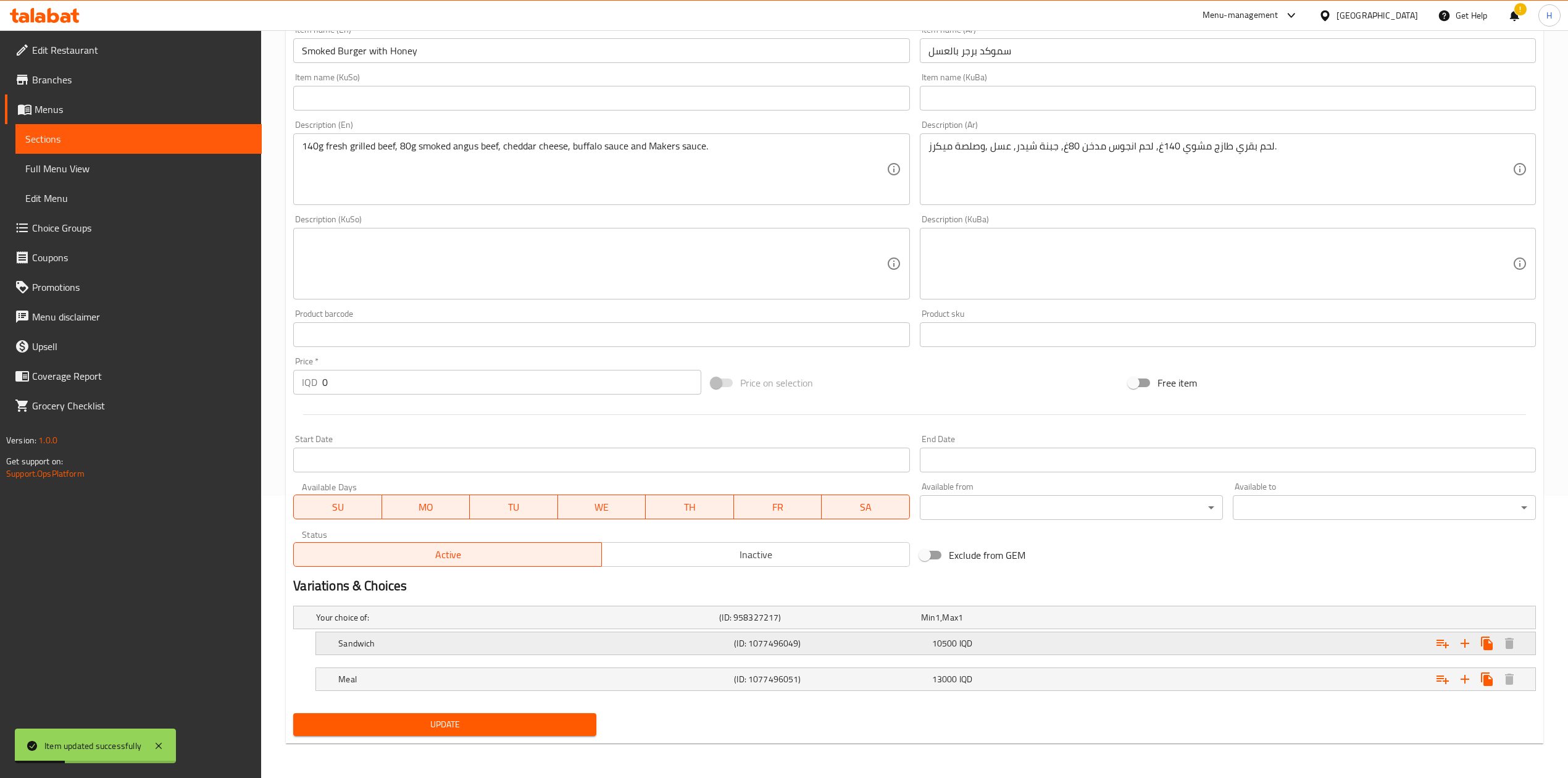
click at [389, 650] on div "Sandwich" at bounding box center [533, 644] width 396 height 17
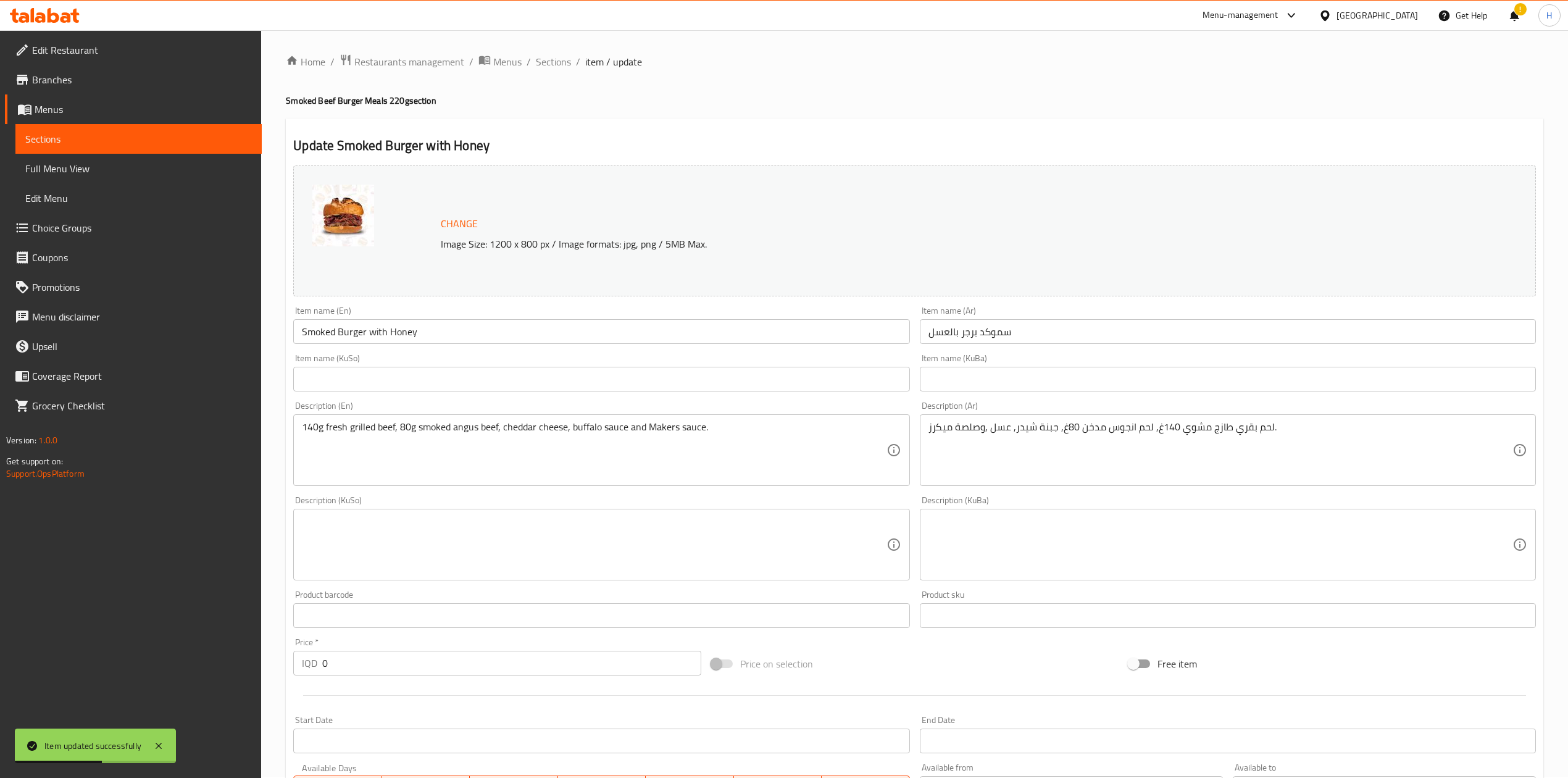
scroll to position [0, 0]
click at [541, 58] on span "Sections" at bounding box center [553, 63] width 35 height 15
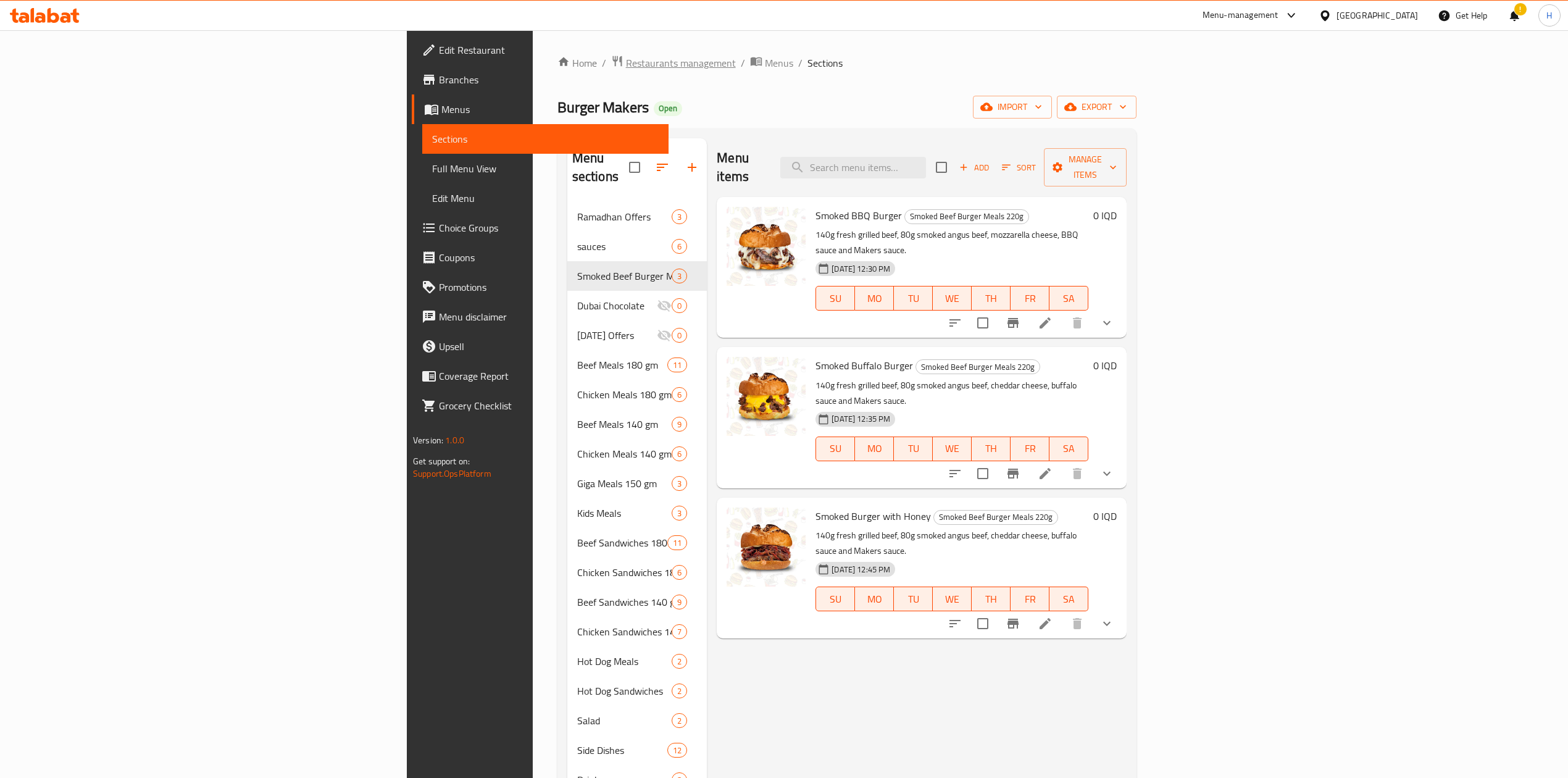
click at [626, 56] on span "Restaurants management" at bounding box center [681, 63] width 110 height 15
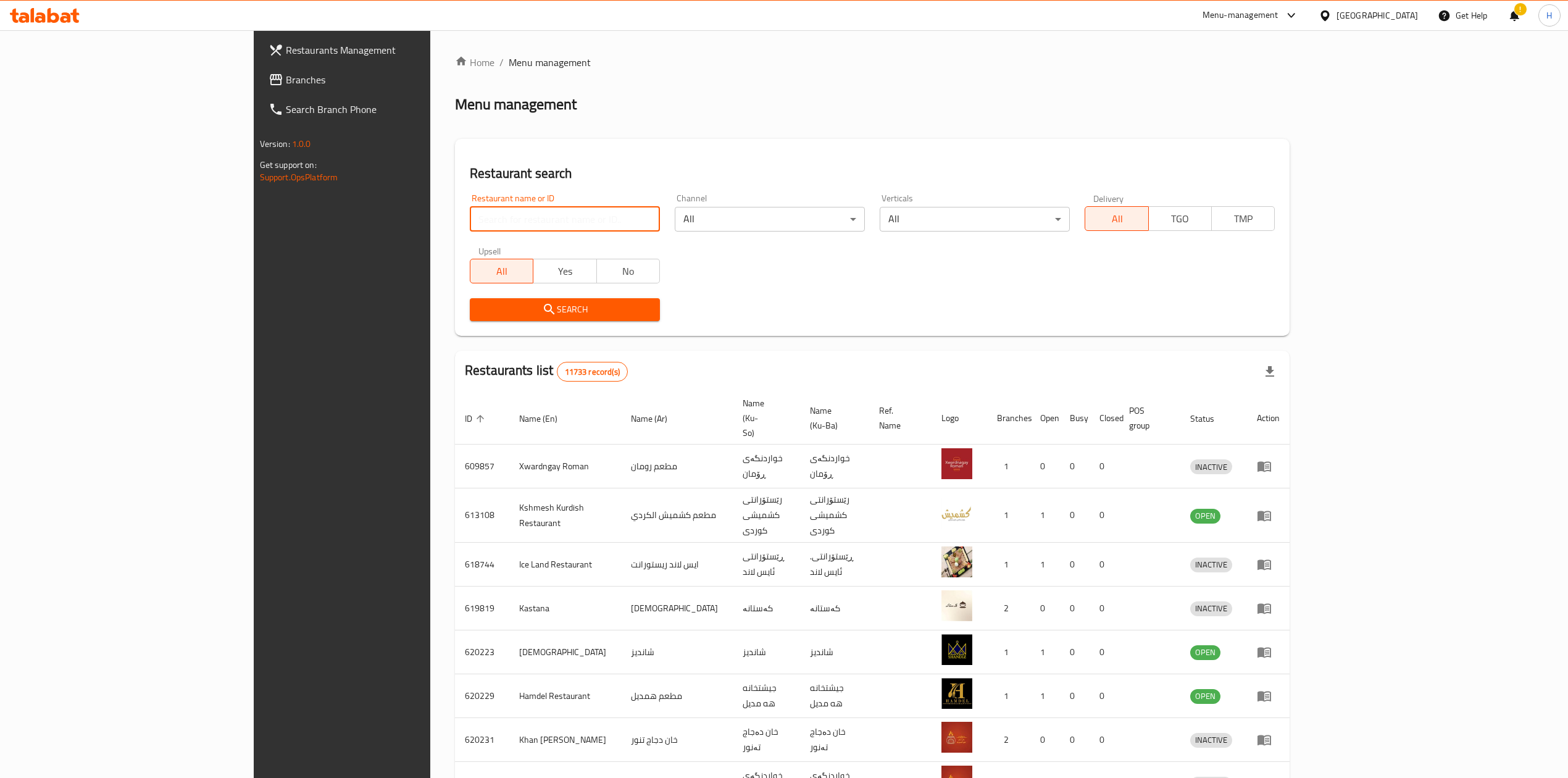
click at [470, 220] on input "search" at bounding box center [564, 219] width 190 height 25
paste input "644050"
type input "644050"
click at [484, 314] on span "Search" at bounding box center [565, 310] width 170 height 15
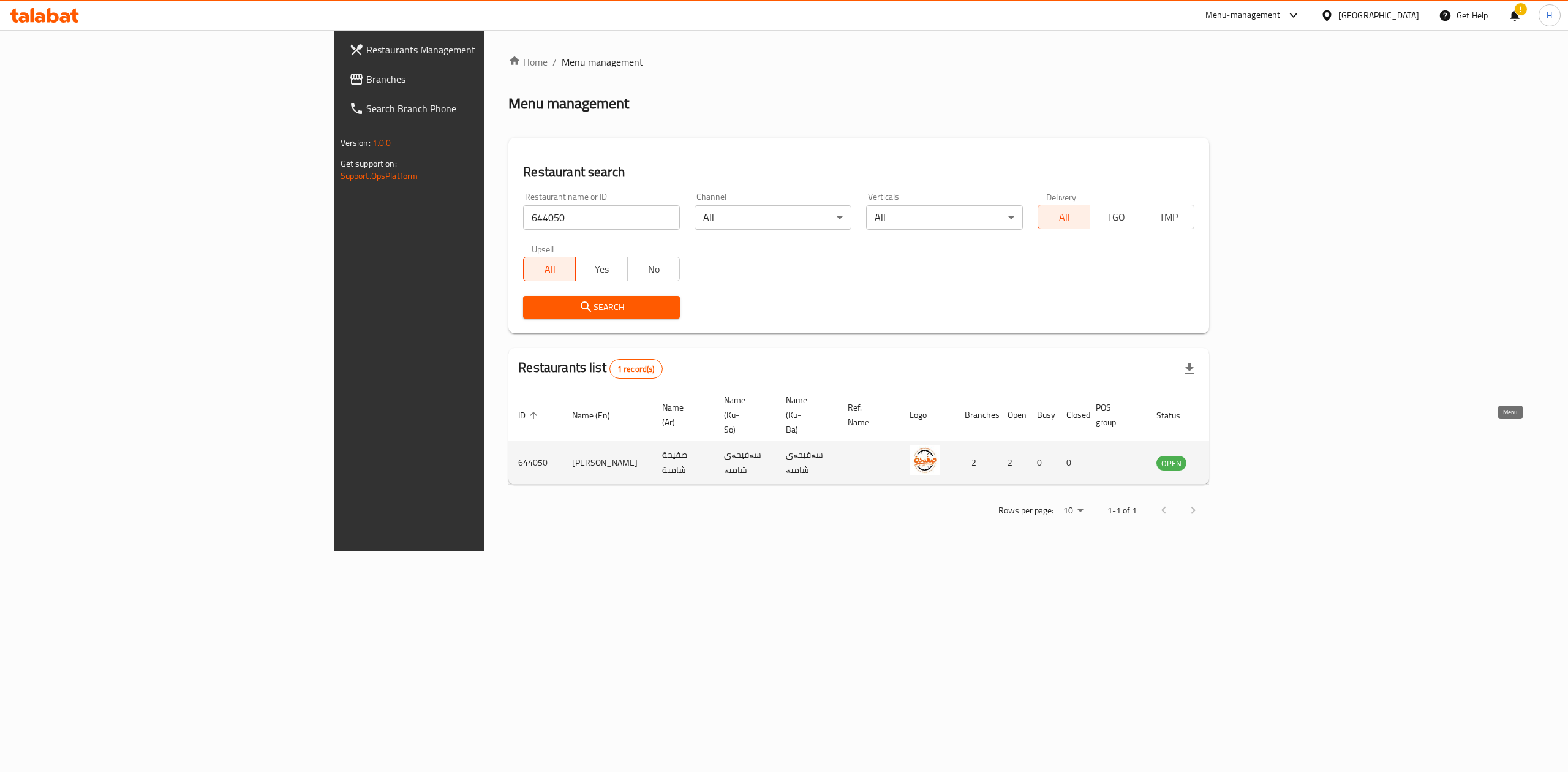
click at [1244, 455] on link "enhanced table" at bounding box center [1232, 462] width 23 height 15
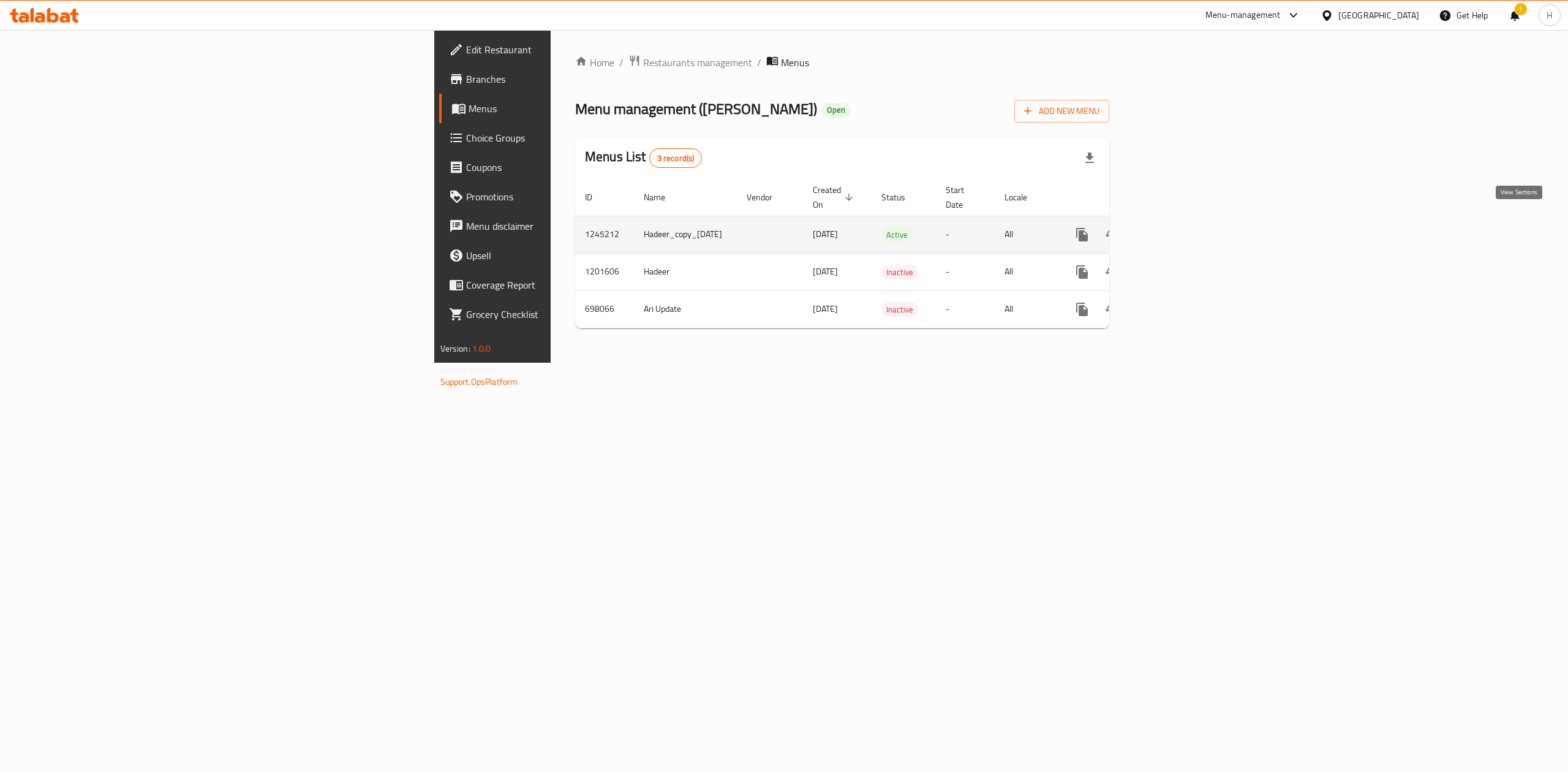
click at [1185, 220] on link "enhanced table" at bounding box center [1170, 235] width 29 height 29
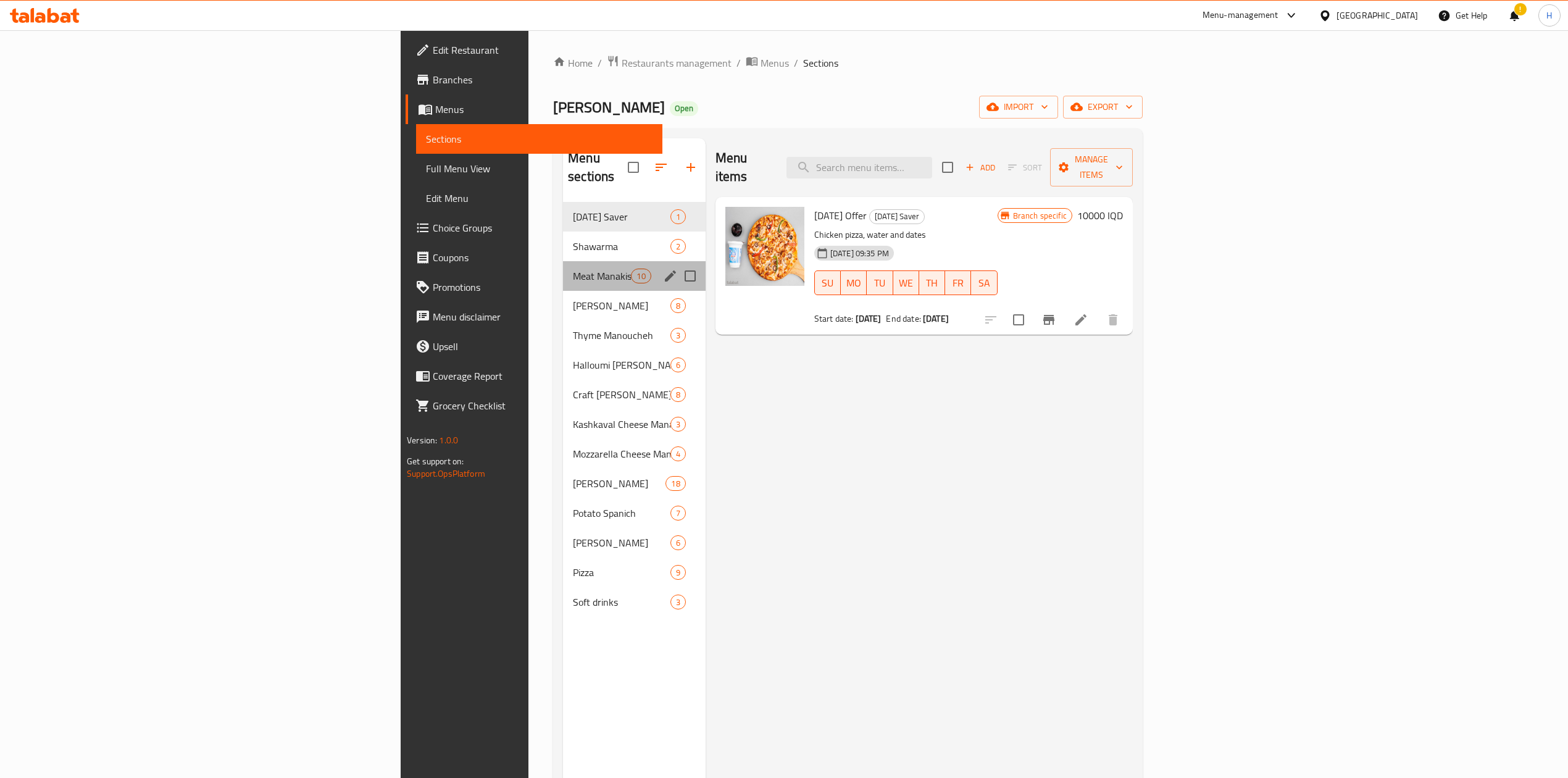
click at [563, 267] on div "Meat Manakish 10" at bounding box center [634, 276] width 143 height 29
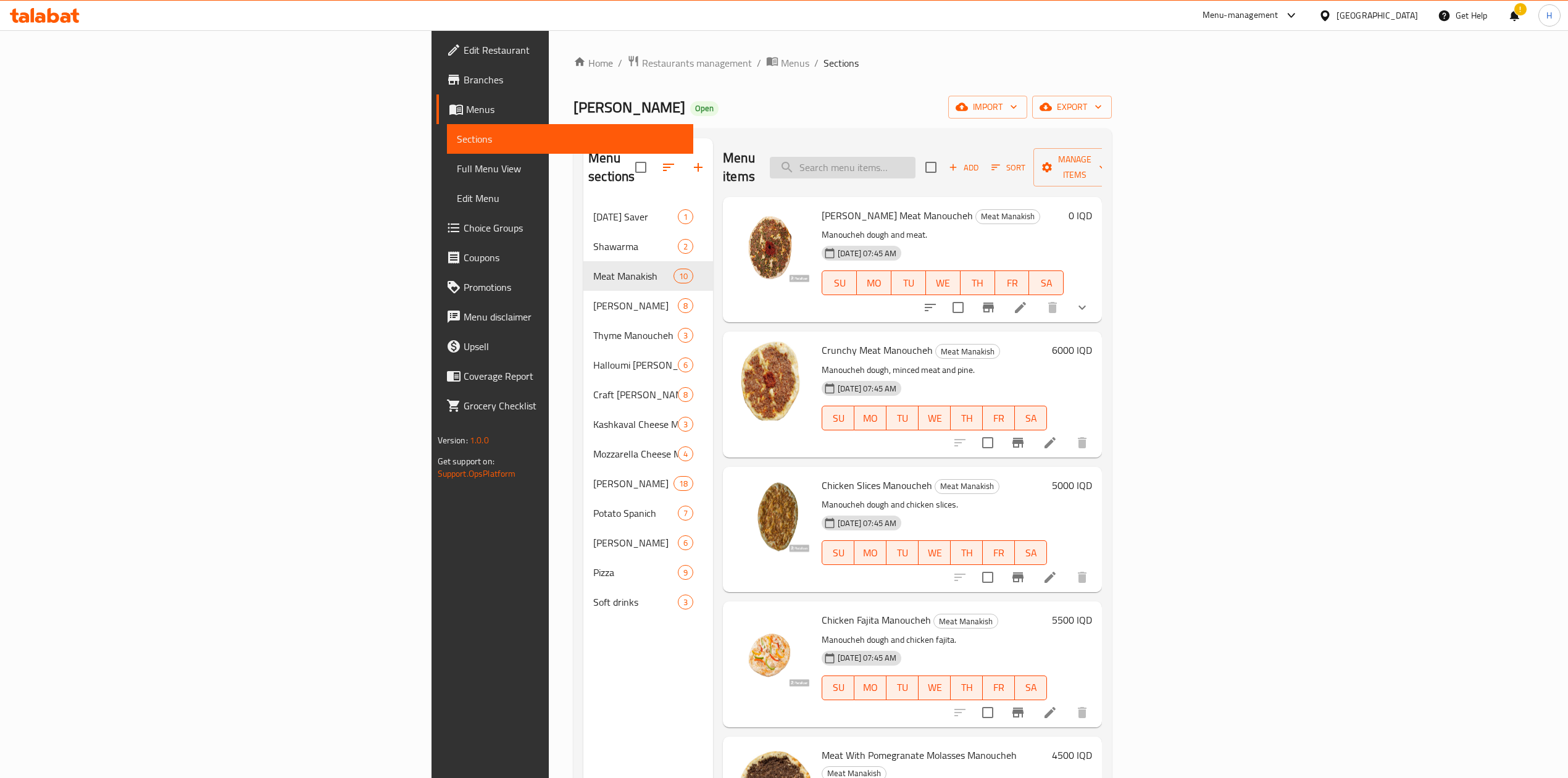
click at [915, 162] on input "search" at bounding box center [842, 167] width 145 height 22
type input "f"
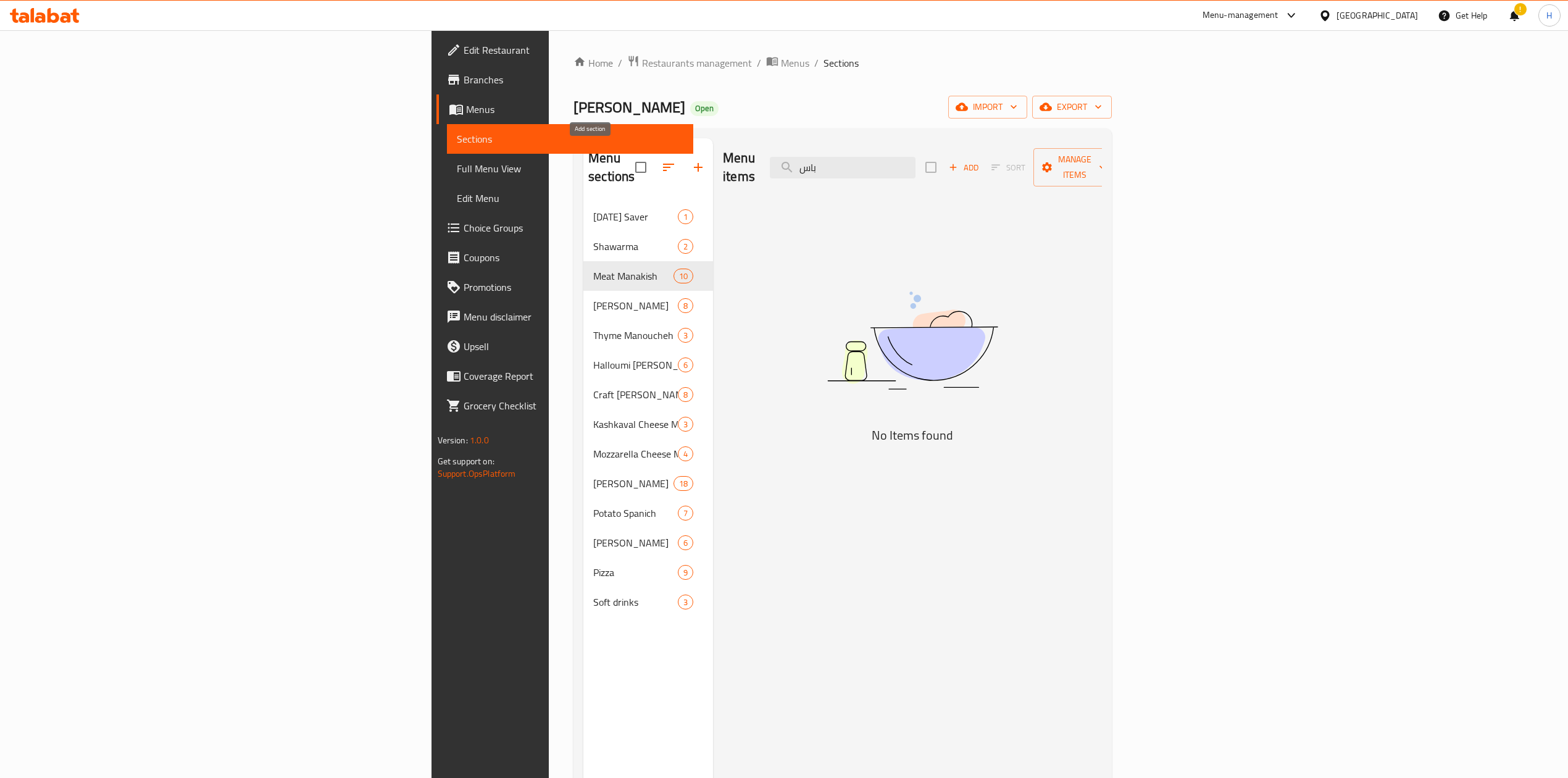
type input "باس"
click at [691, 160] on icon "button" at bounding box center [698, 167] width 15 height 15
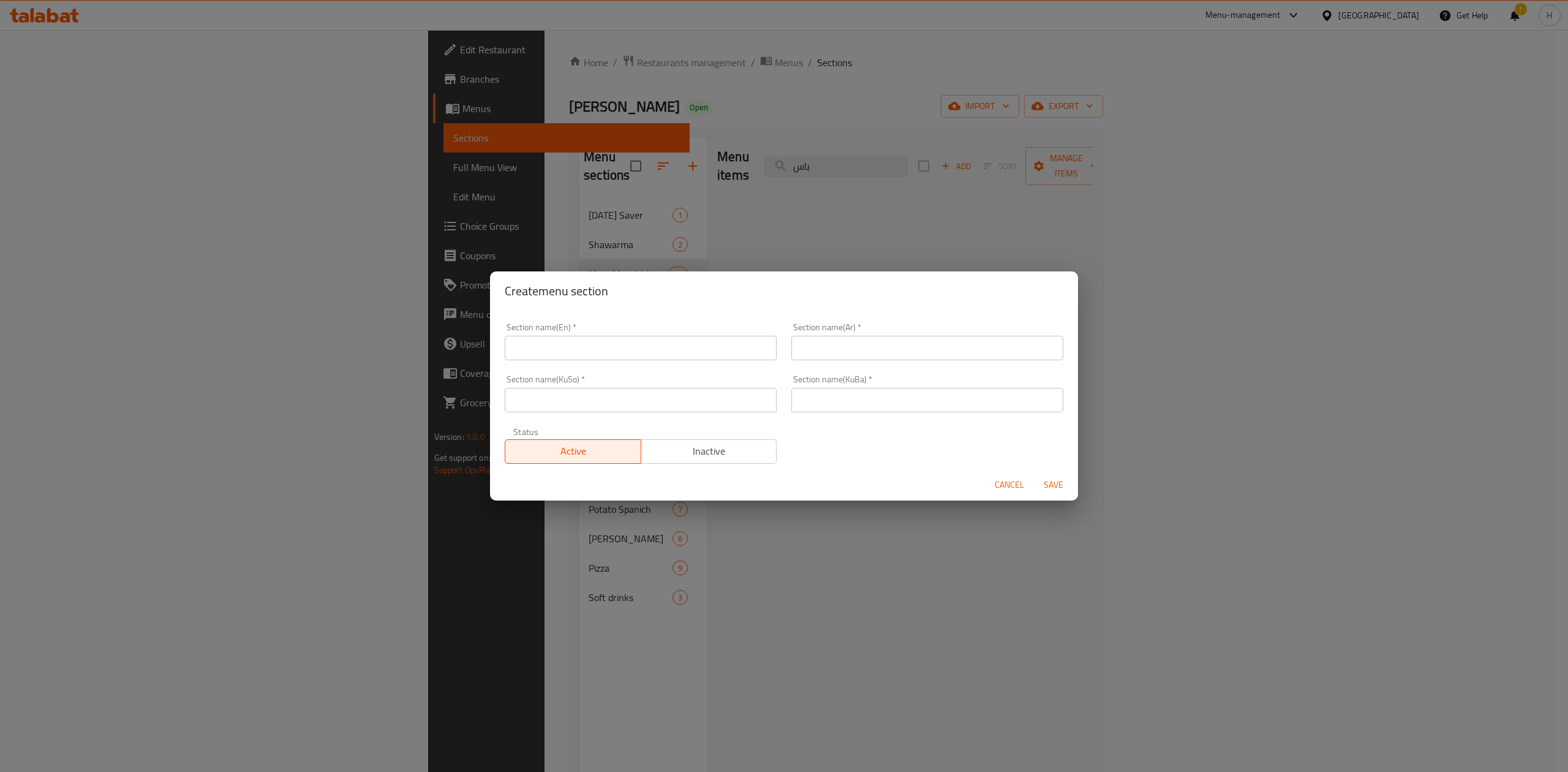
click at [871, 339] on input "text" at bounding box center [927, 348] width 272 height 25
type input "المناقيش"
click at [571, 368] on div "Section name(KuSo)   * Section name(KuSo) *" at bounding box center [641, 394] width 287 height 52
click at [582, 353] on input "text" at bounding box center [640, 348] width 272 height 25
type input "ة"
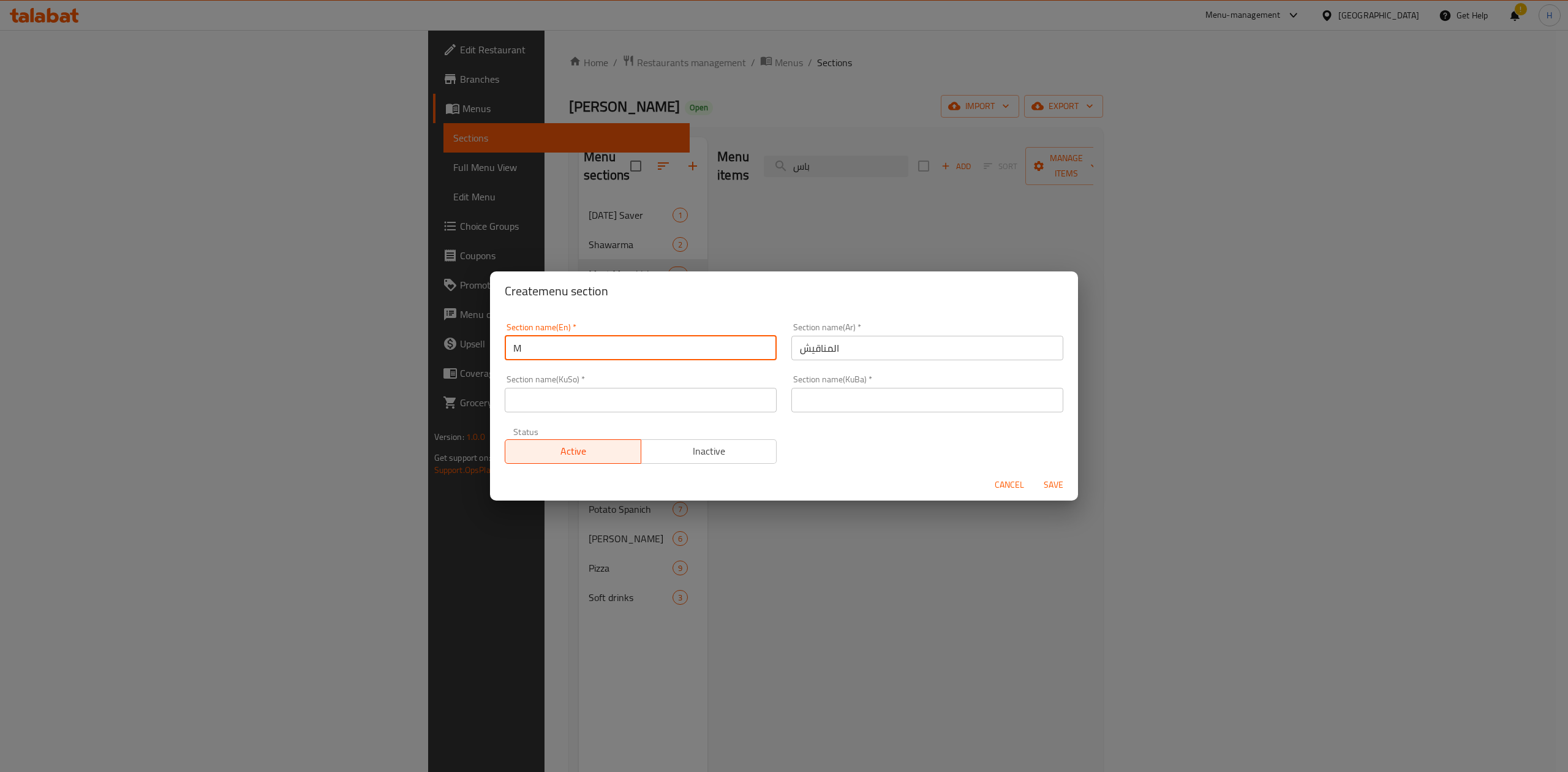
type input "Manakish"
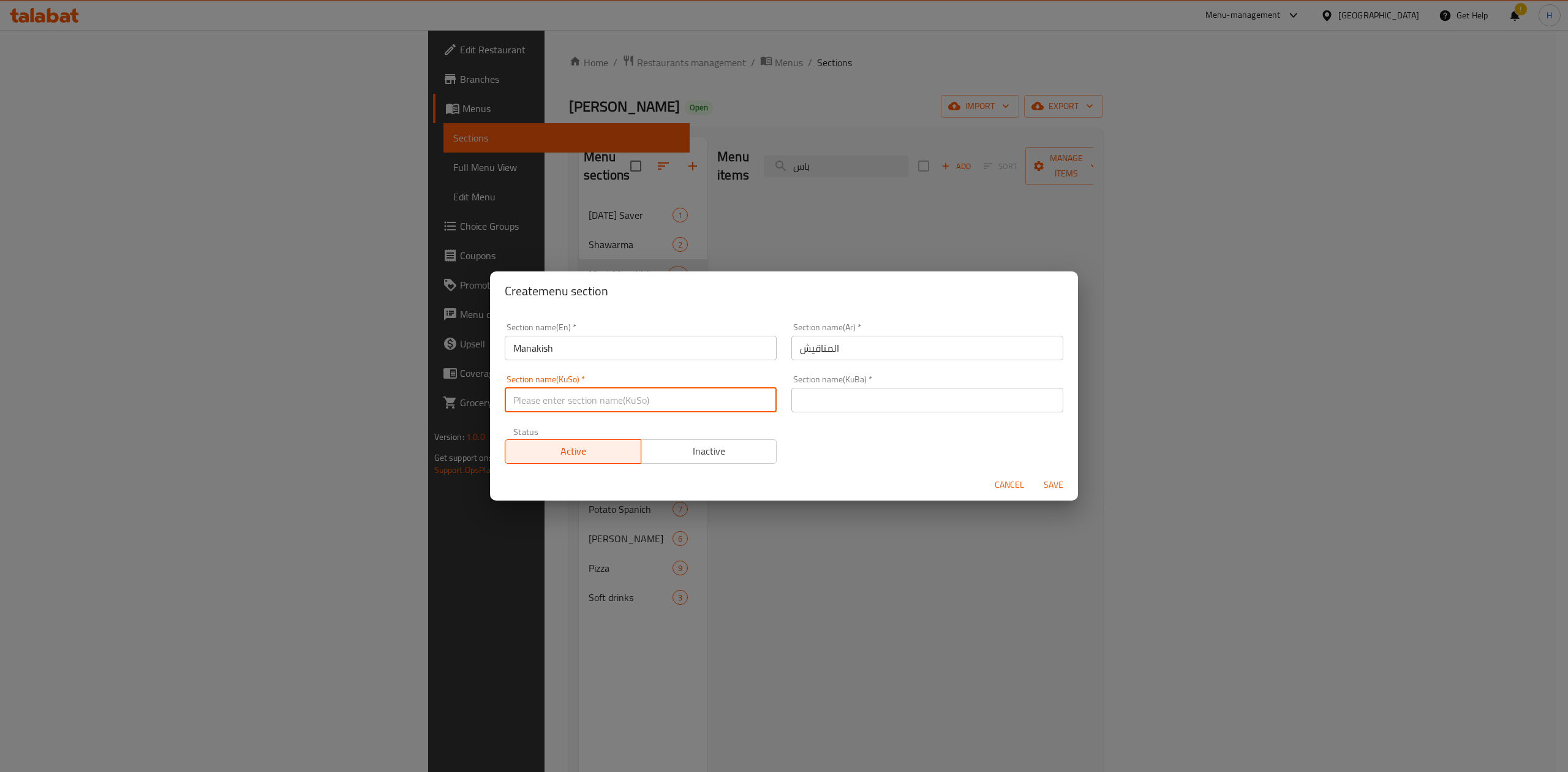
click at [627, 401] on input "text" at bounding box center [640, 400] width 272 height 25
type input "."
click at [872, 406] on input "text" at bounding box center [927, 400] width 272 height 25
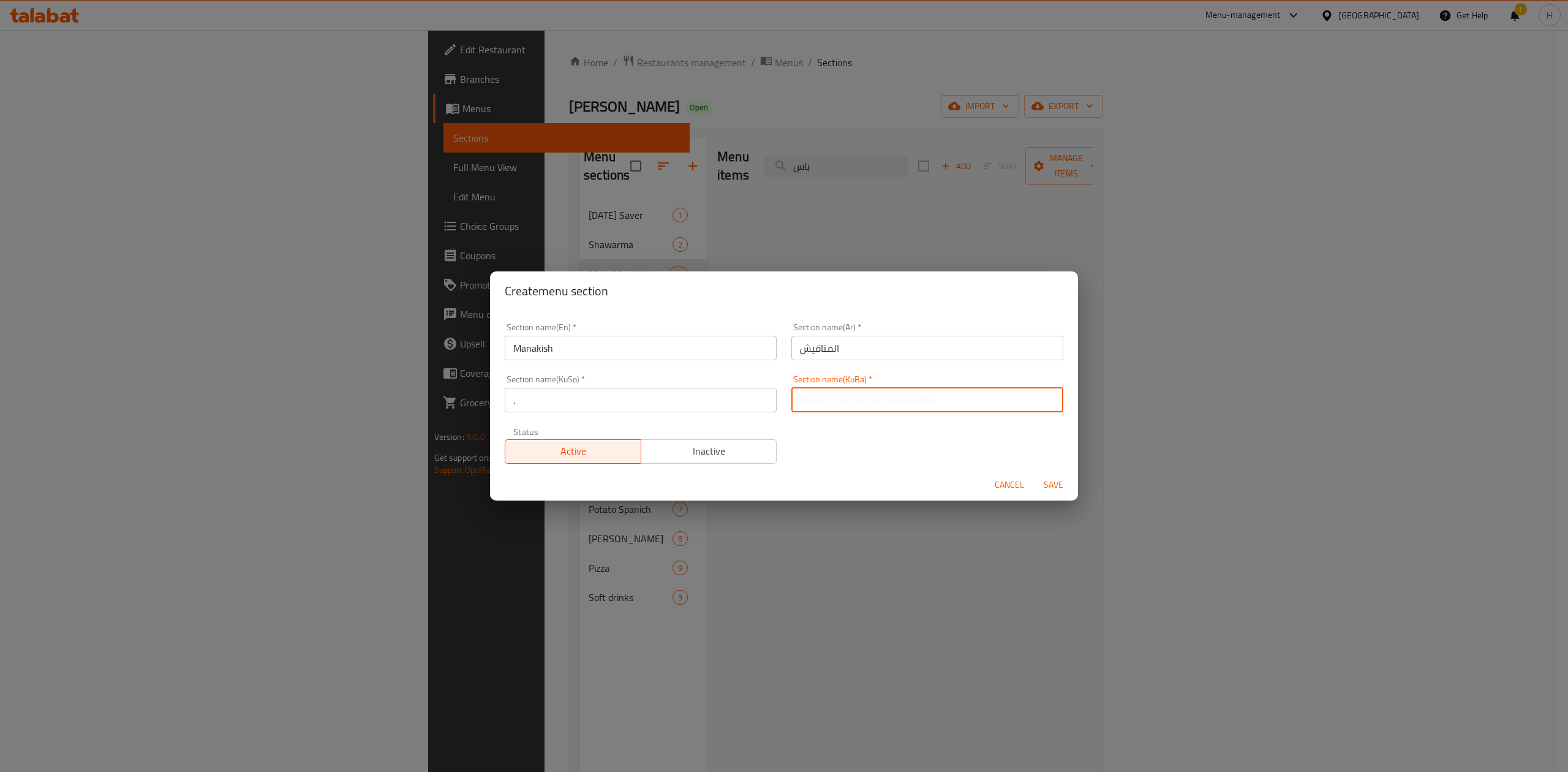
type input "."
click at [1055, 491] on span "Save" at bounding box center [1053, 485] width 29 height 15
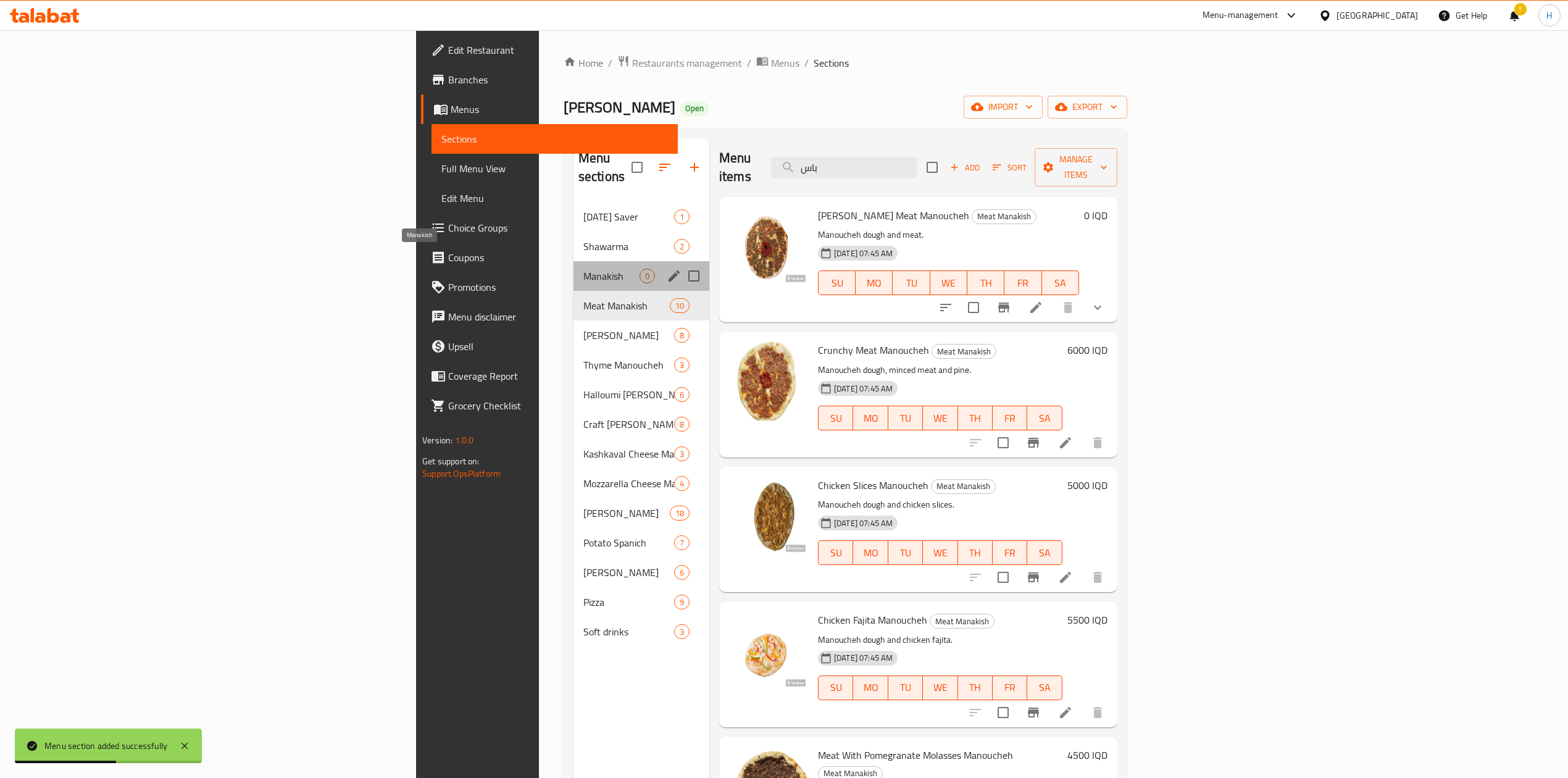
click at [583, 269] on span "Manakish" at bounding box center [611, 275] width 56 height 15
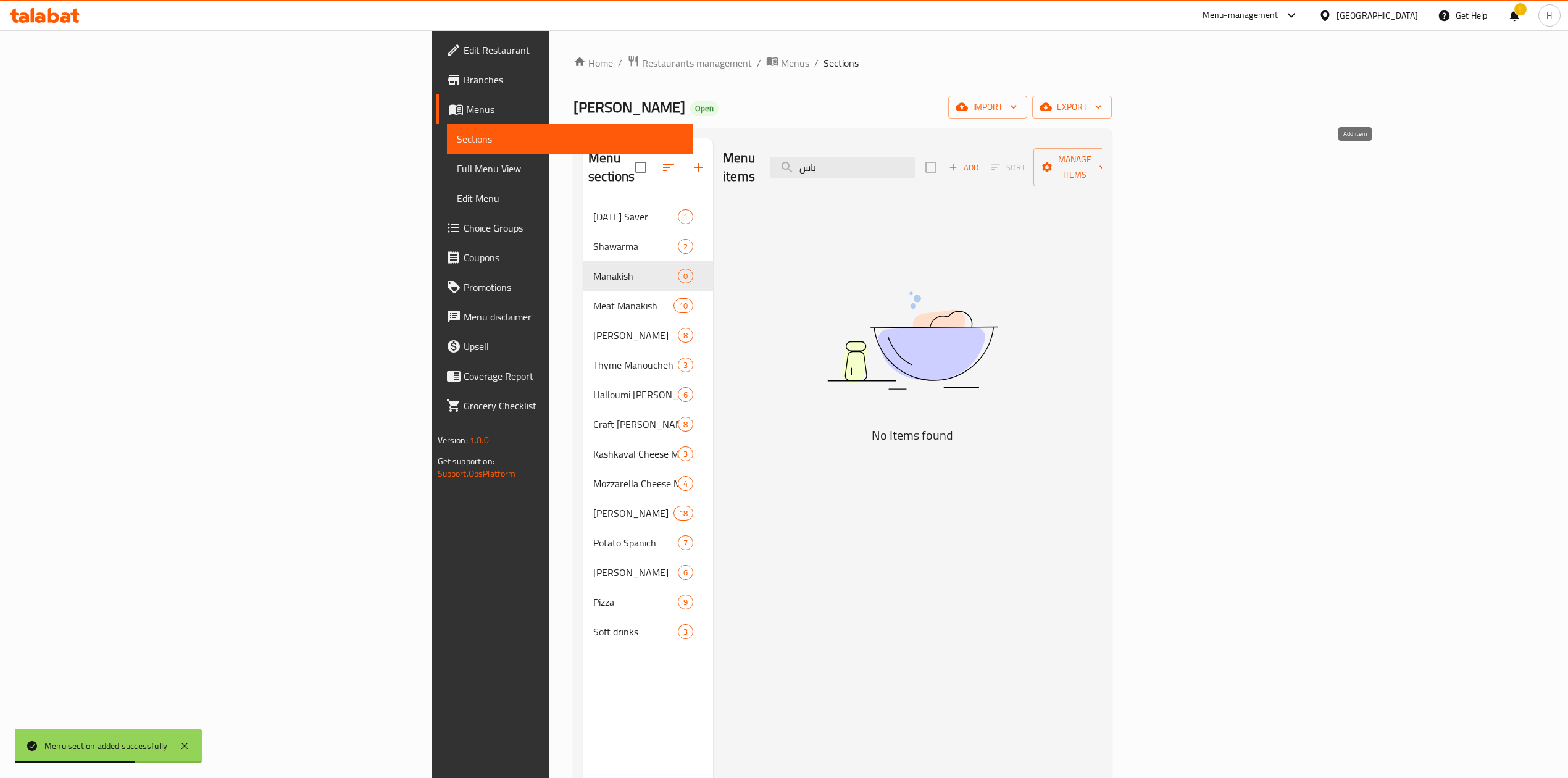
click at [980, 164] on span "Add" at bounding box center [963, 168] width 34 height 15
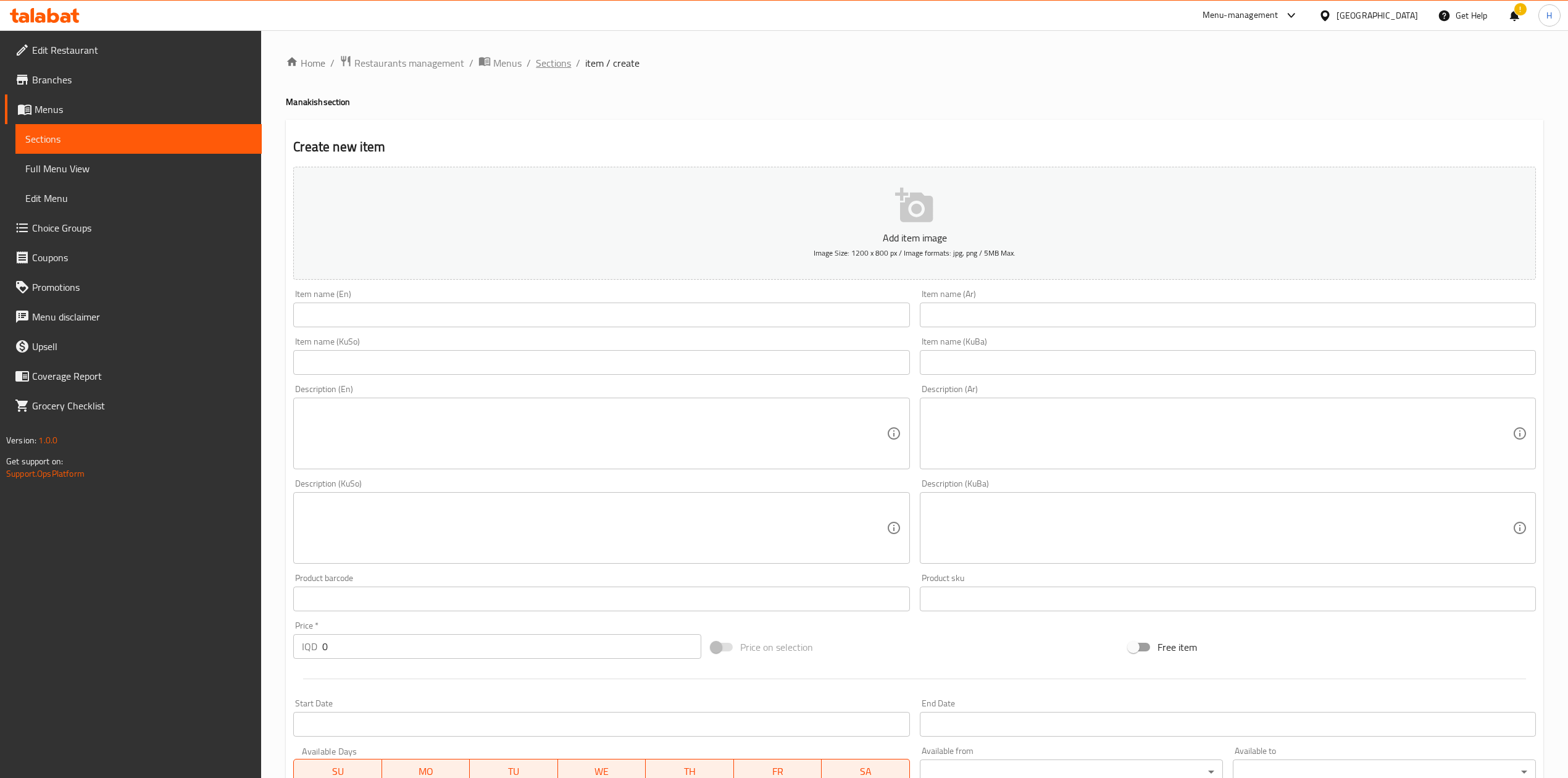
click at [545, 68] on span "Sections" at bounding box center [553, 63] width 35 height 15
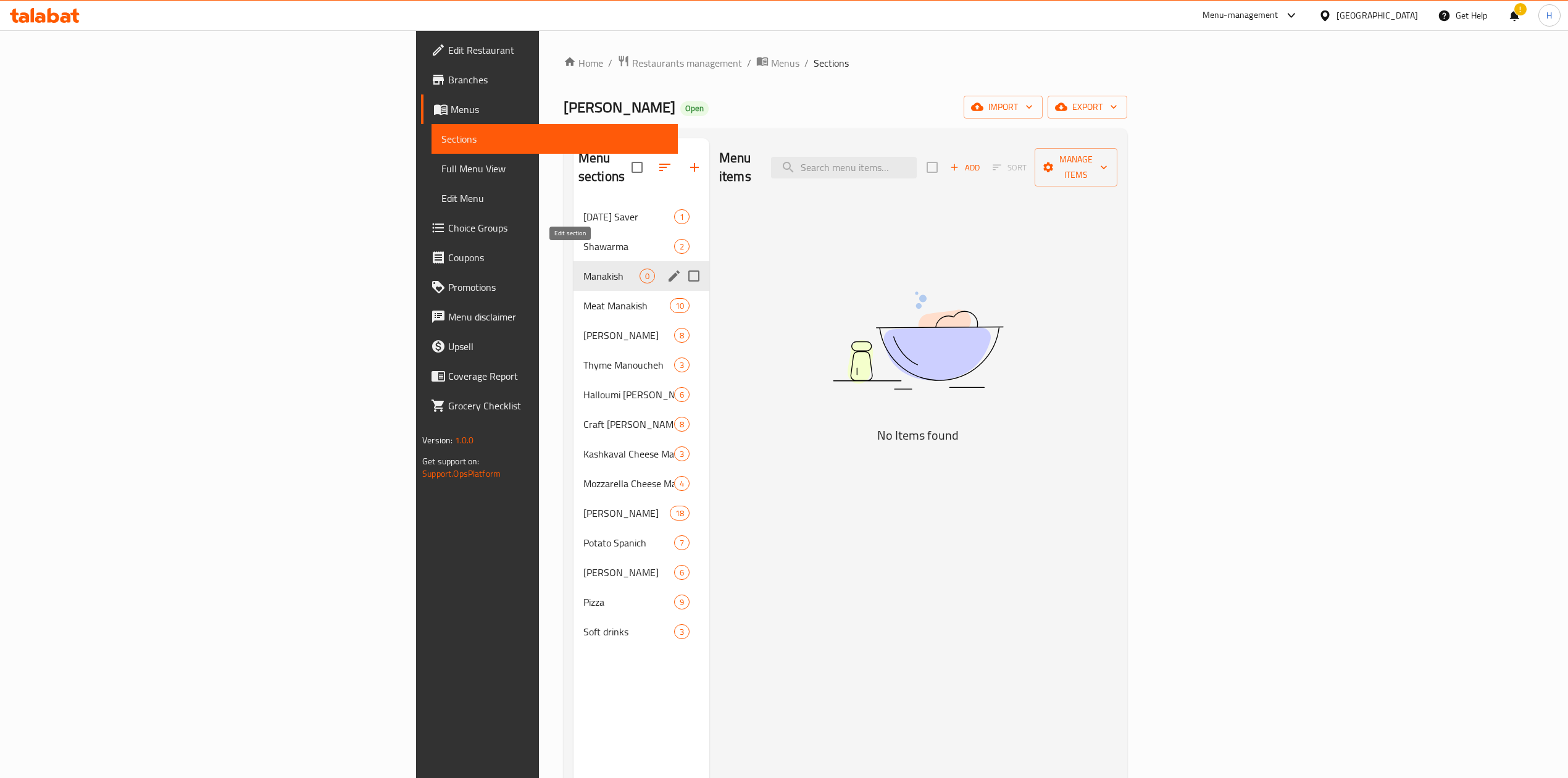
click at [667, 269] on icon "edit" at bounding box center [673, 275] width 15 height 15
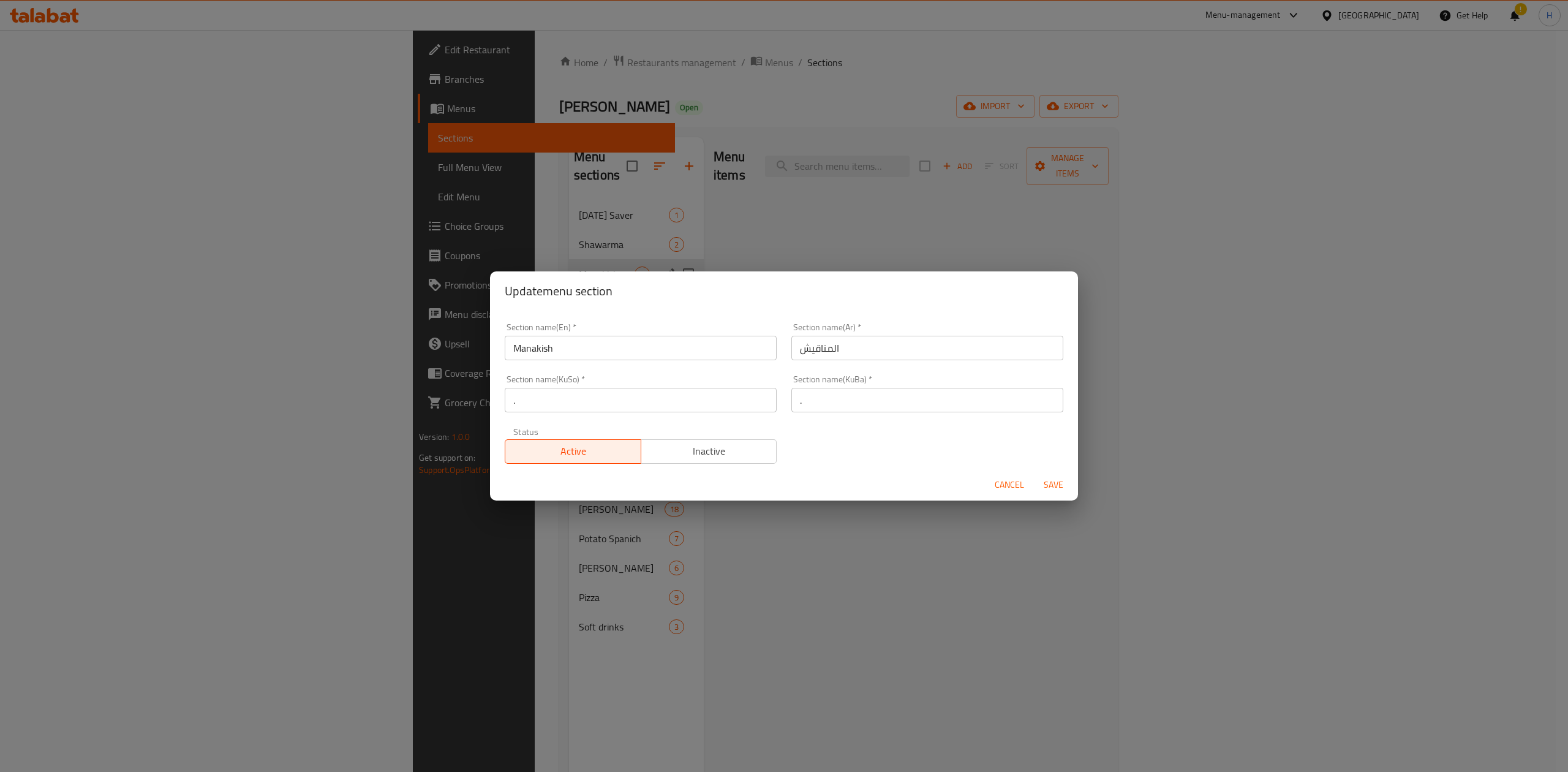
click at [758, 448] on span "Inactive" at bounding box center [709, 451] width 126 height 18
click at [1057, 487] on span "Save" at bounding box center [1053, 485] width 29 height 15
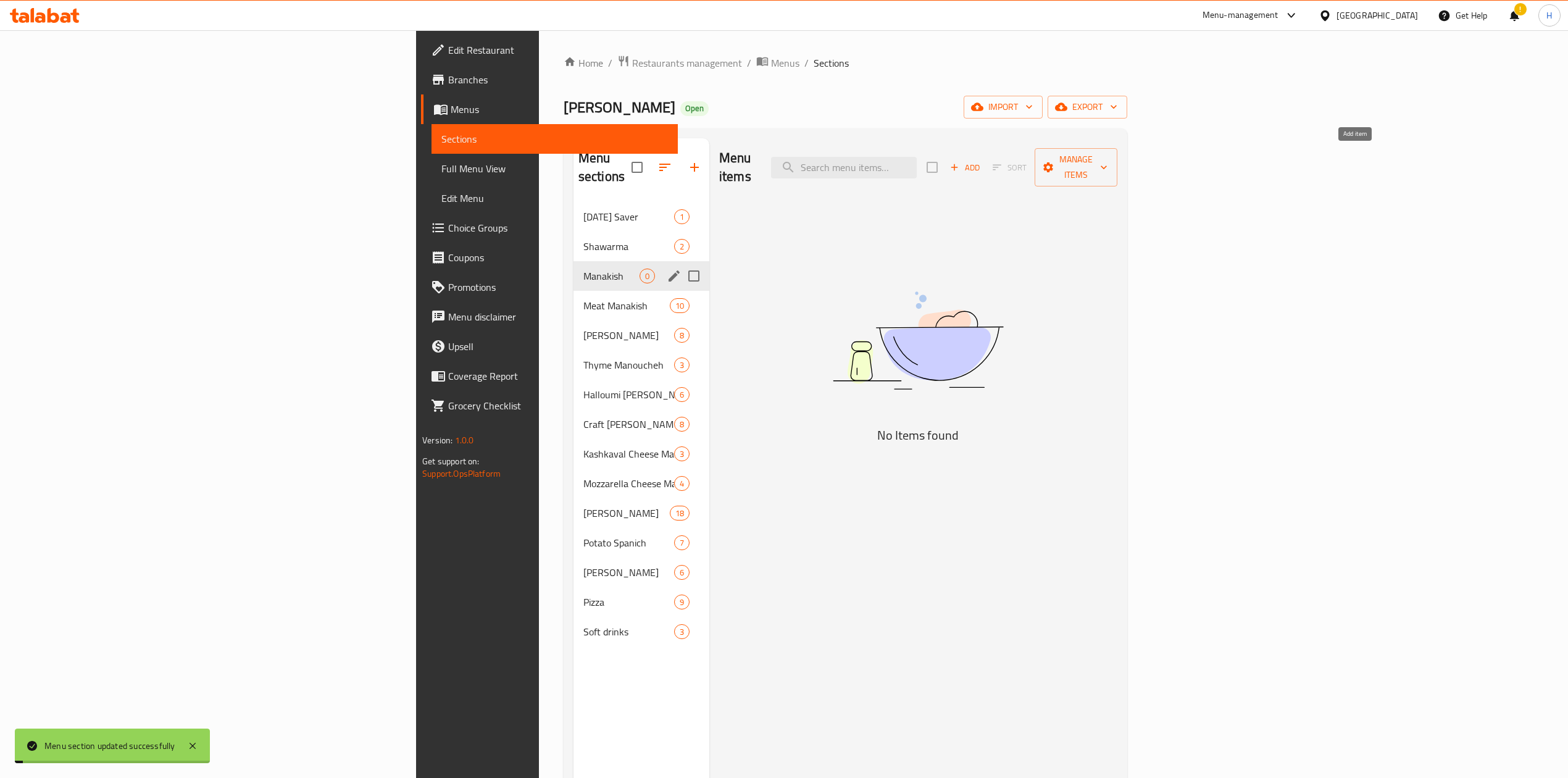
click at [981, 161] on span "Add" at bounding box center [964, 168] width 34 height 15
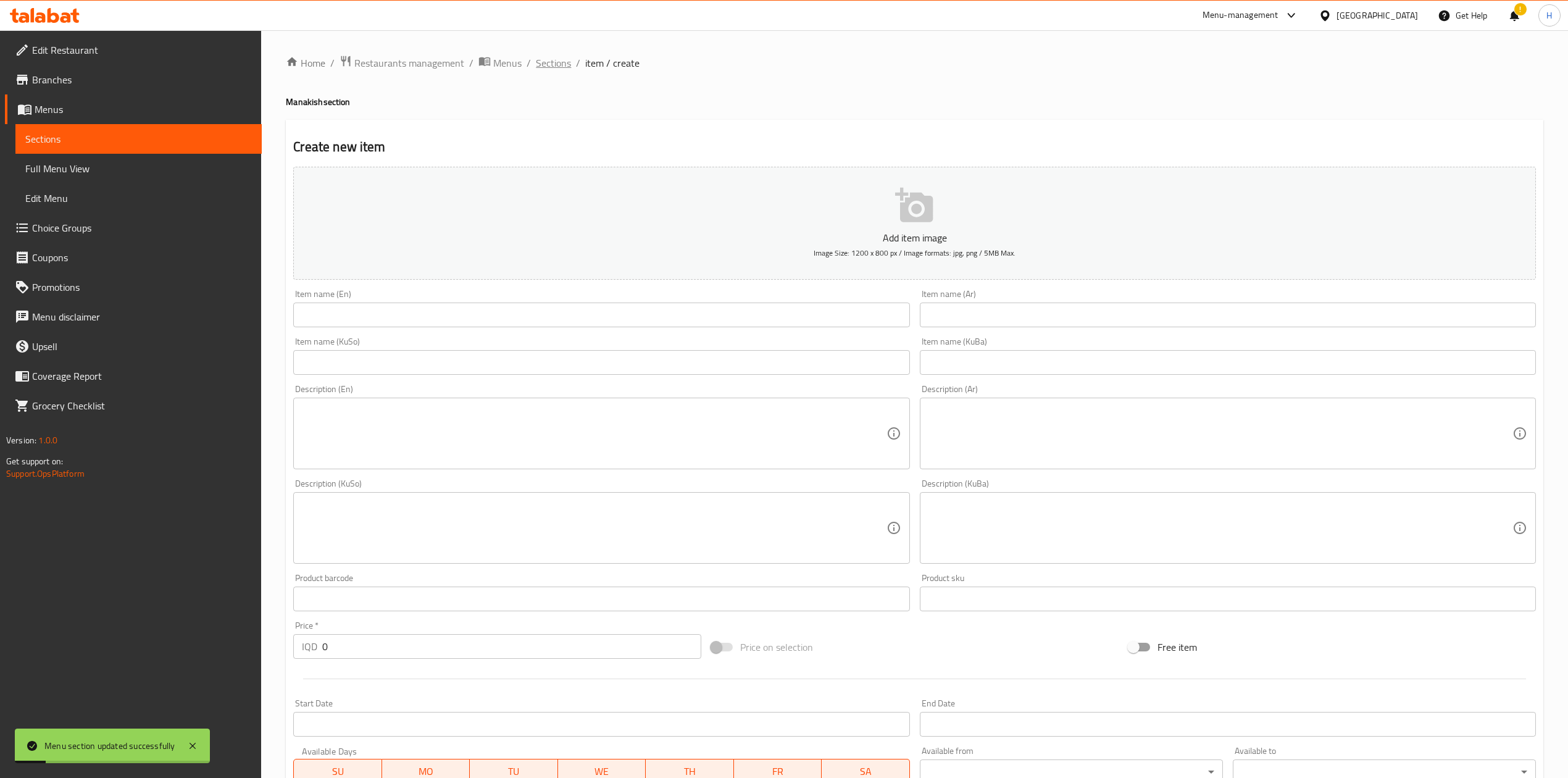
click at [558, 65] on span "Sections" at bounding box center [553, 63] width 35 height 15
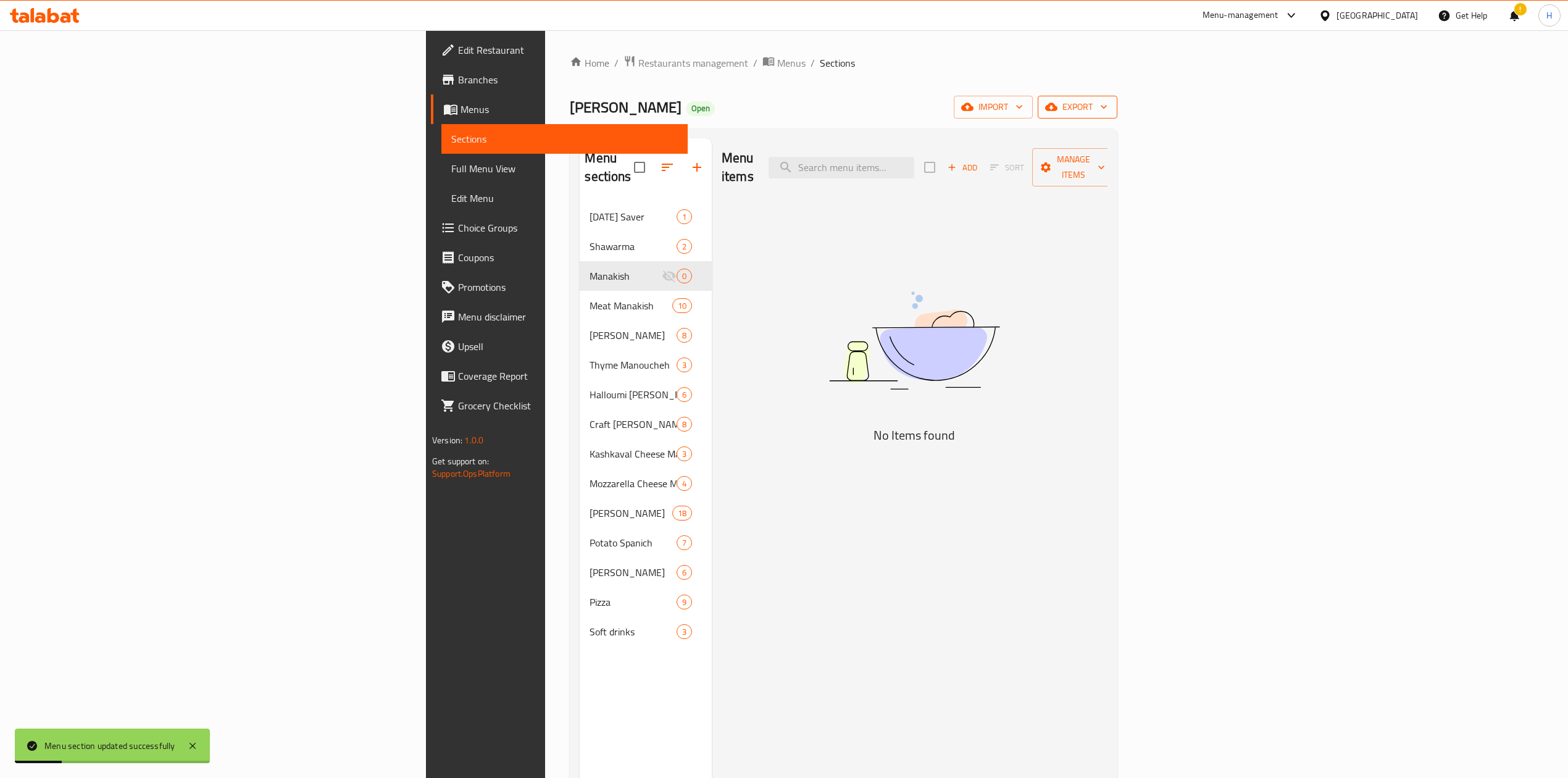
click at [1107, 113] on span "export" at bounding box center [1078, 108] width 60 height 15
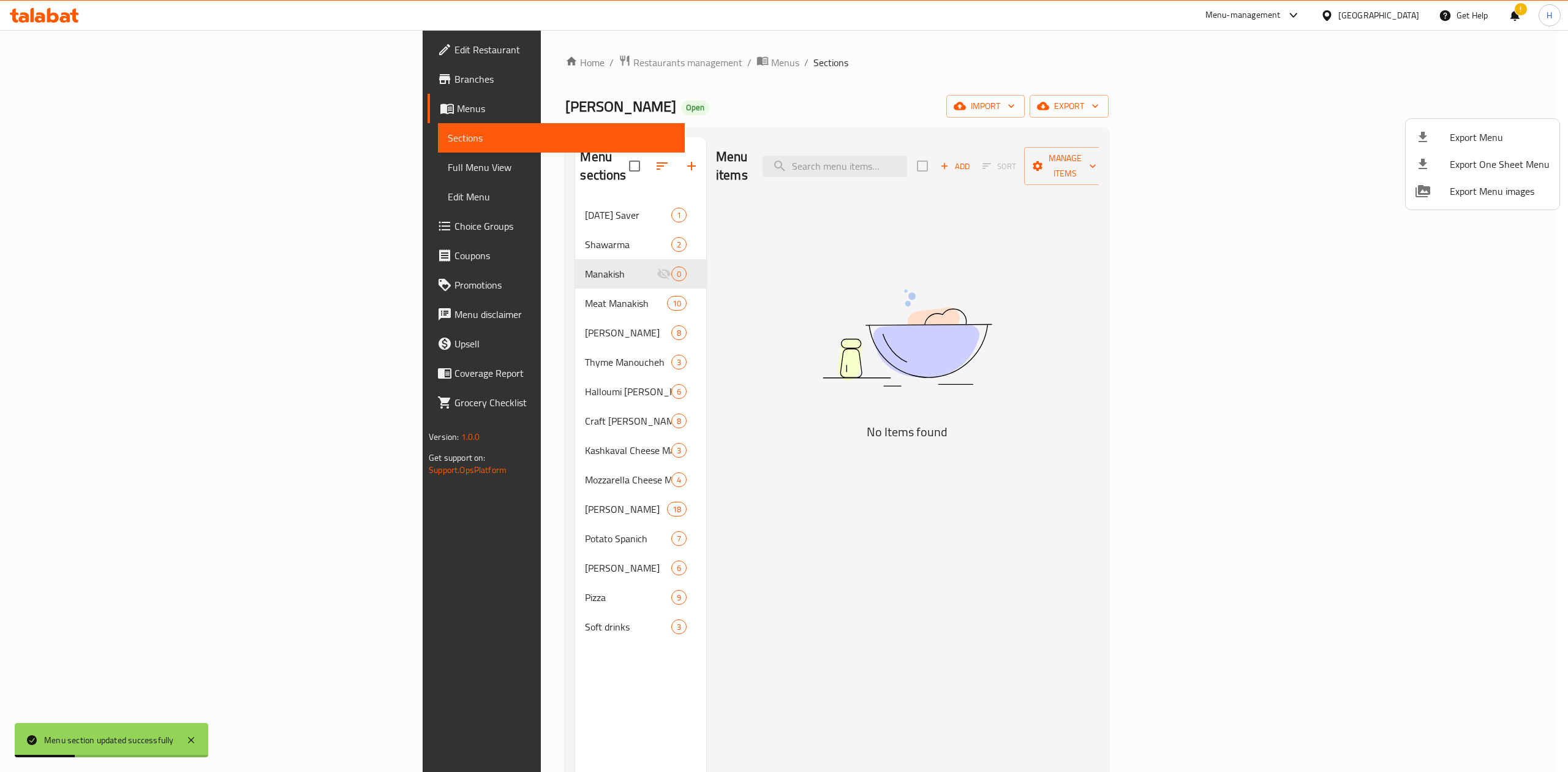
click at [1289, 129] on div at bounding box center [784, 386] width 1568 height 772
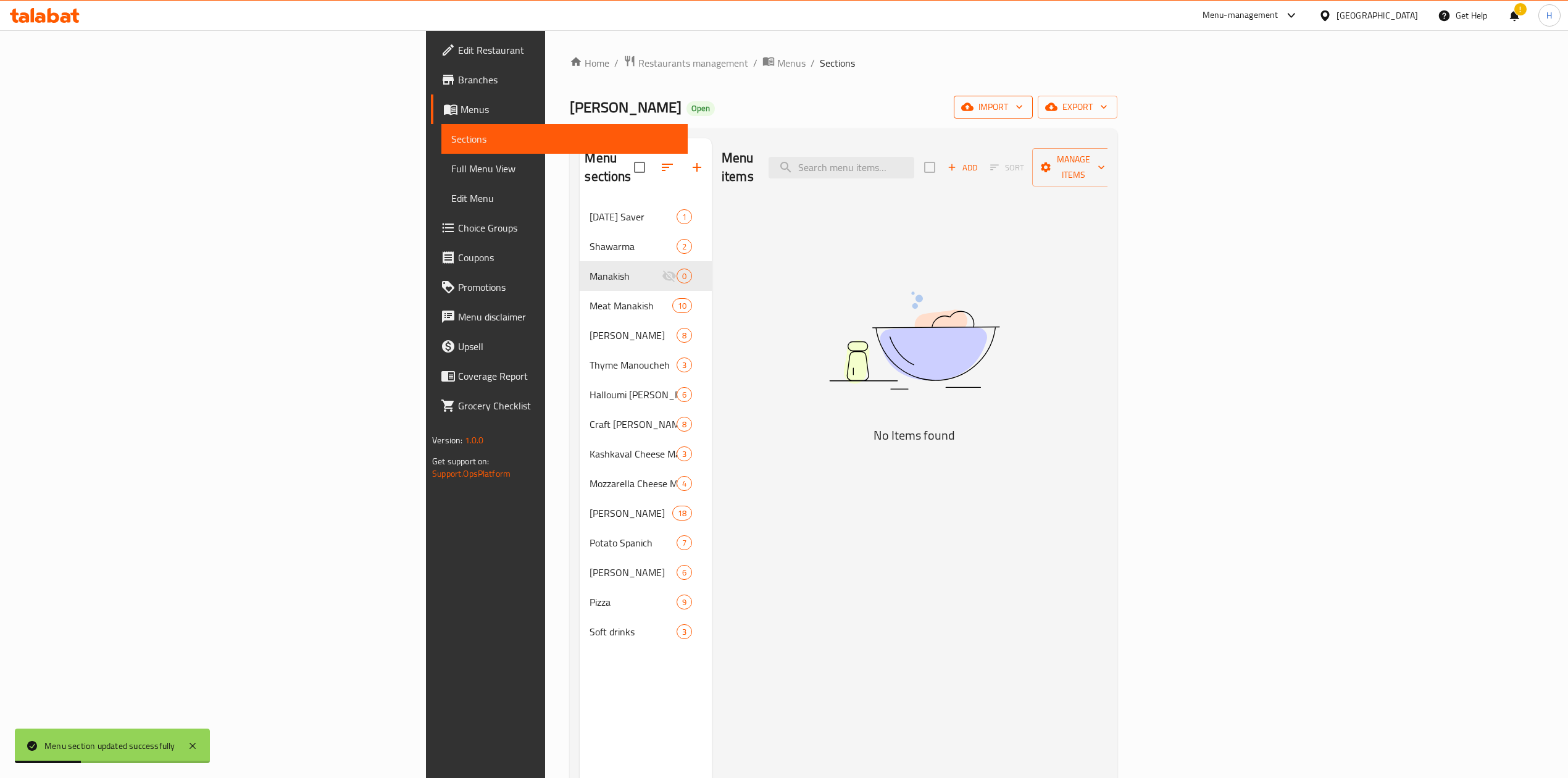
click at [1023, 108] on span "import" at bounding box center [993, 108] width 59 height 15
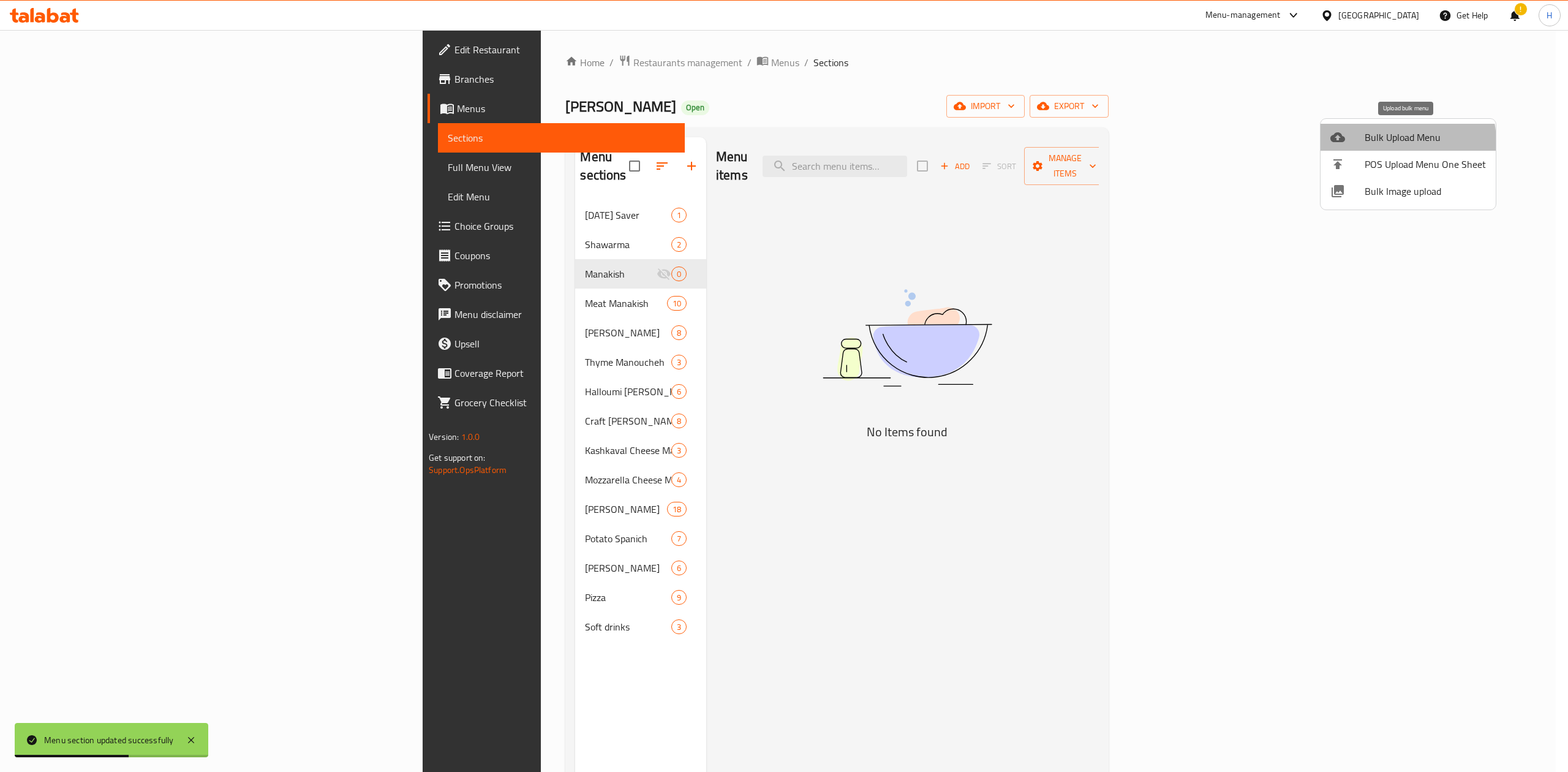
click at [1393, 143] on span "Bulk Upload Menu" at bounding box center [1425, 137] width 121 height 15
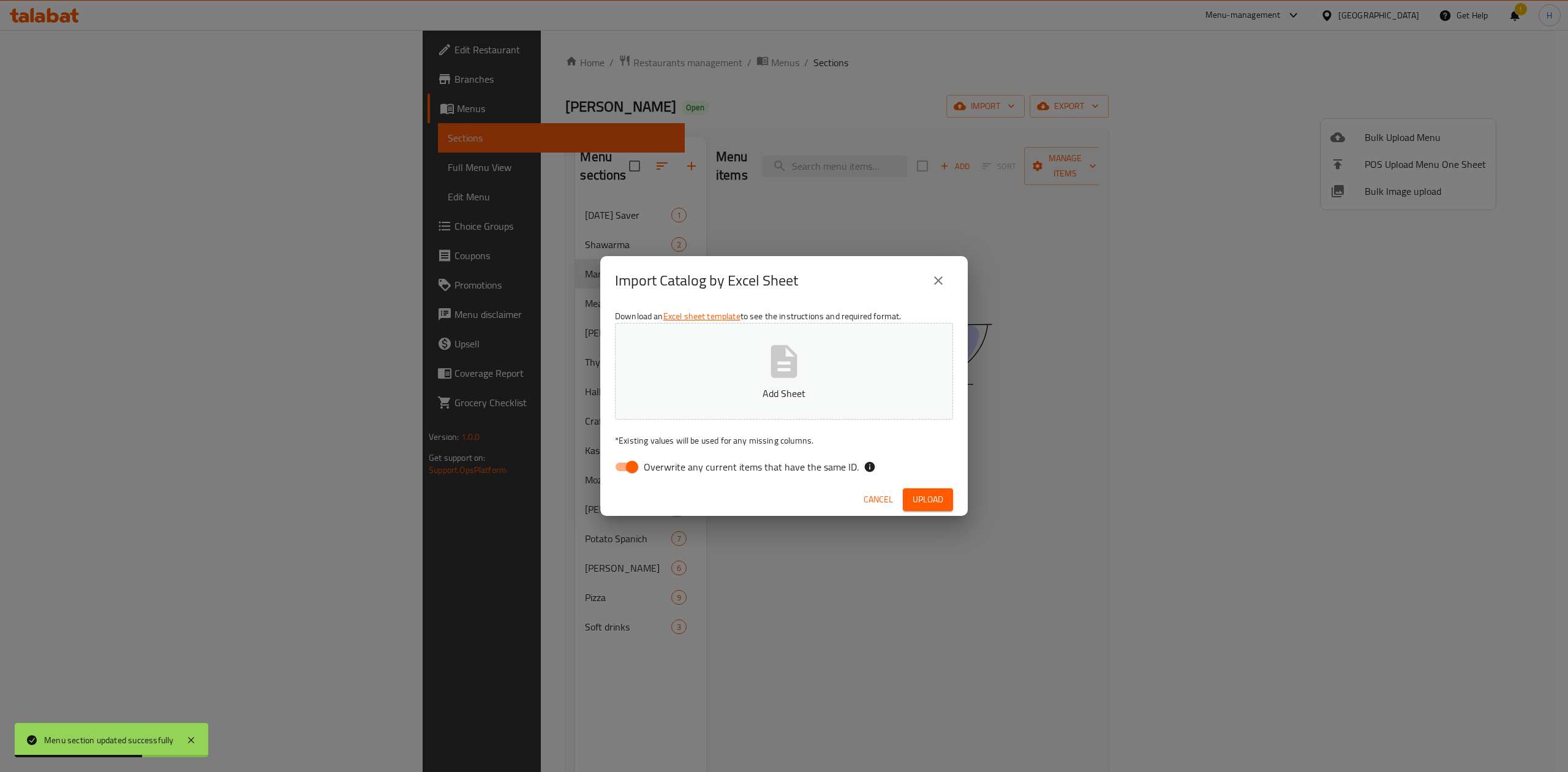
click at [626, 473] on input "Overwrite any current items that have the same ID." at bounding box center [632, 466] width 70 height 23
checkbox input "false"
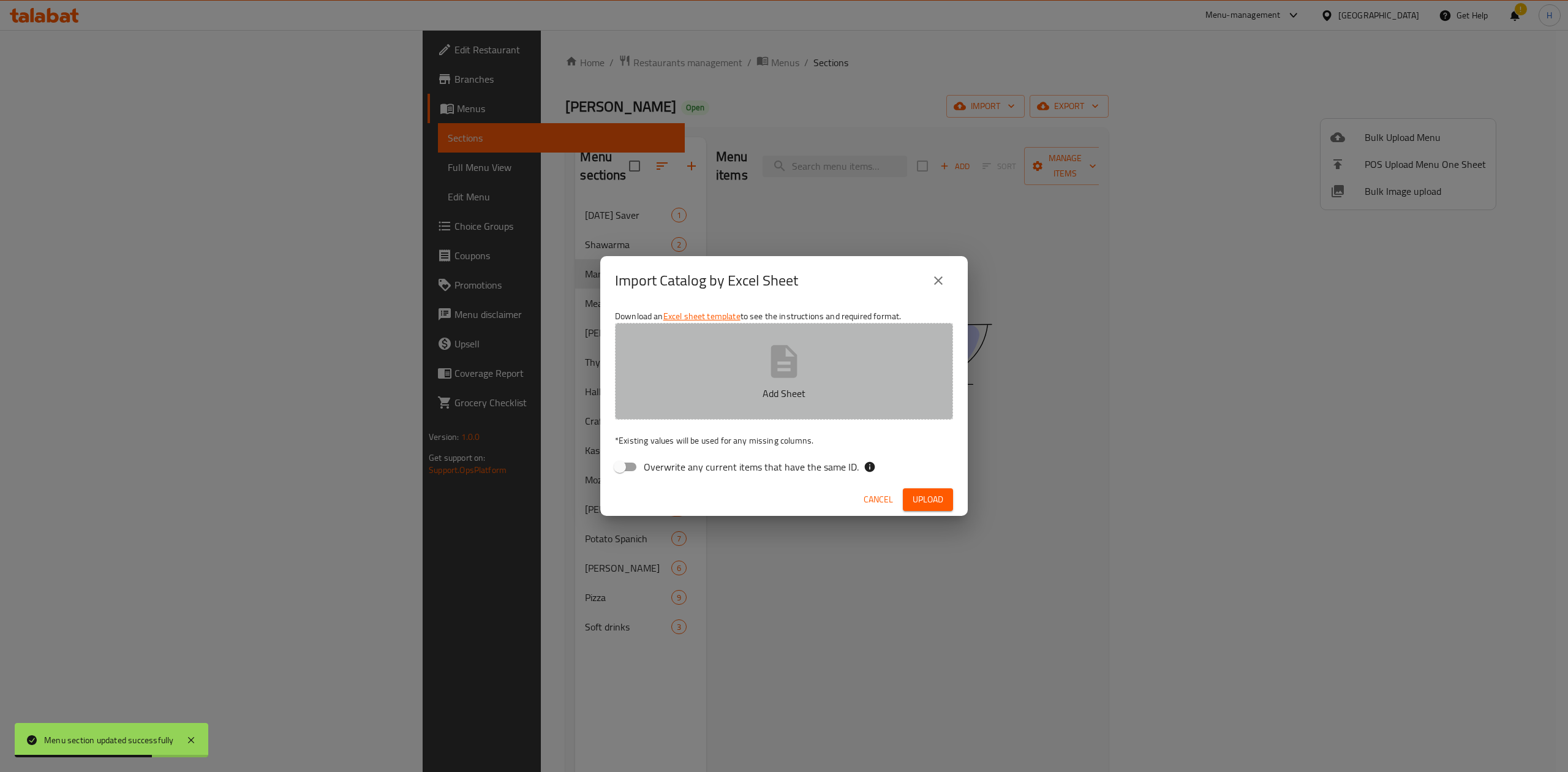
click at [770, 360] on icon "button" at bounding box center [784, 361] width 39 height 39
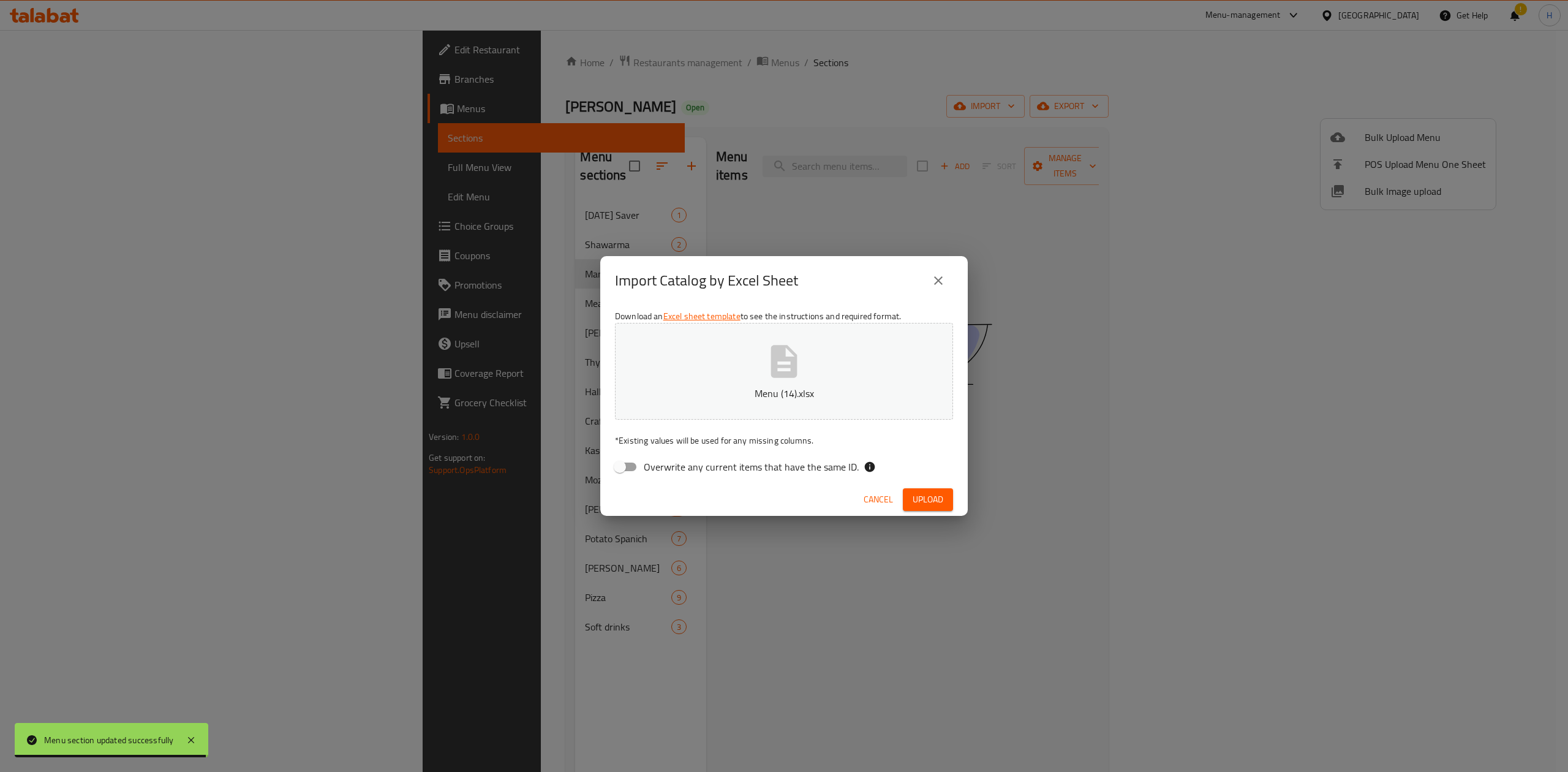
click at [954, 499] on div "Cancel Upload" at bounding box center [784, 500] width 368 height 32
click at [953, 504] on div "Cancel Upload" at bounding box center [784, 500] width 368 height 32
click at [944, 503] on button "Upload" at bounding box center [928, 500] width 50 height 23
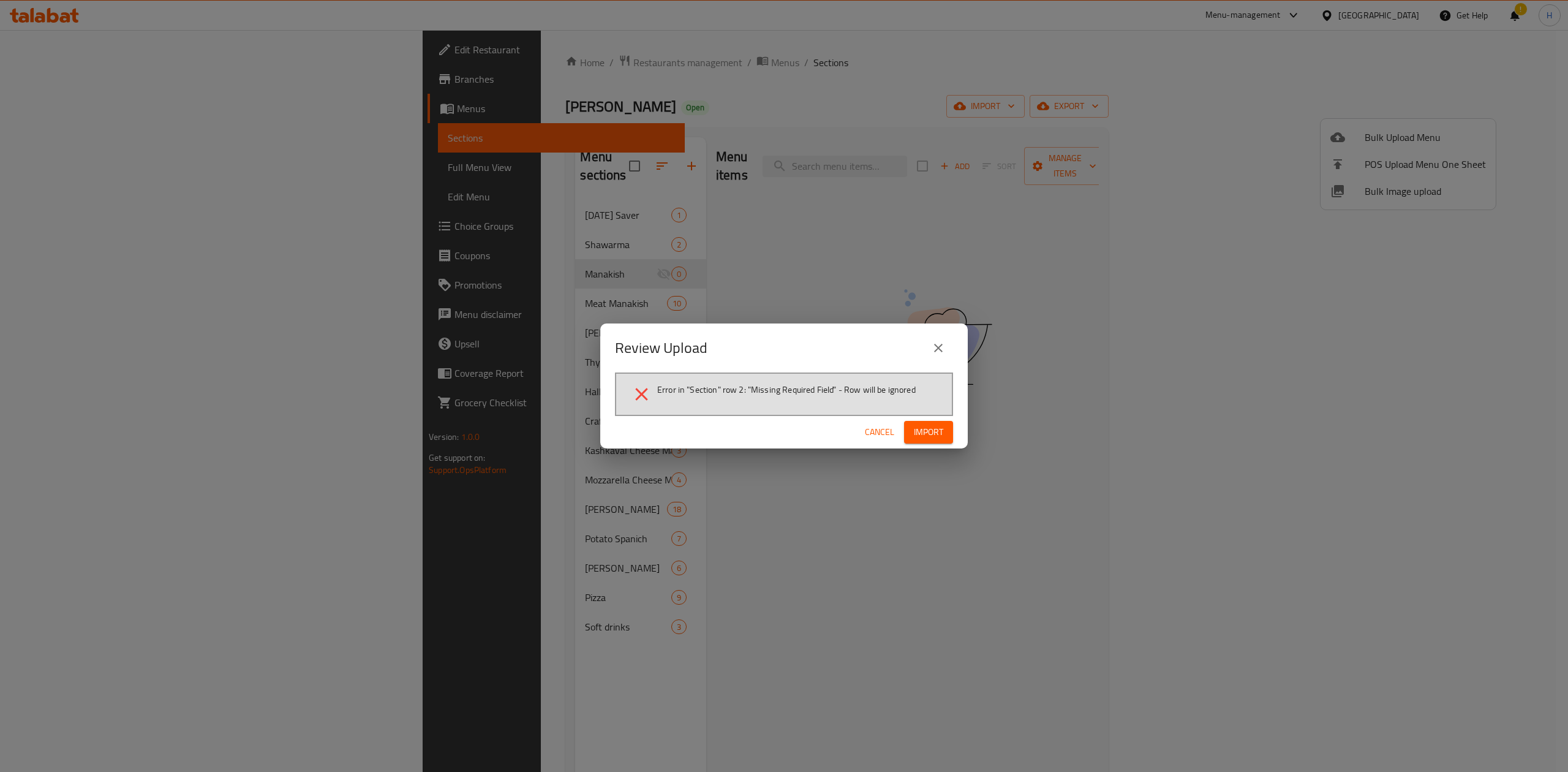
click at [871, 428] on span "Cancel" at bounding box center [879, 432] width 29 height 15
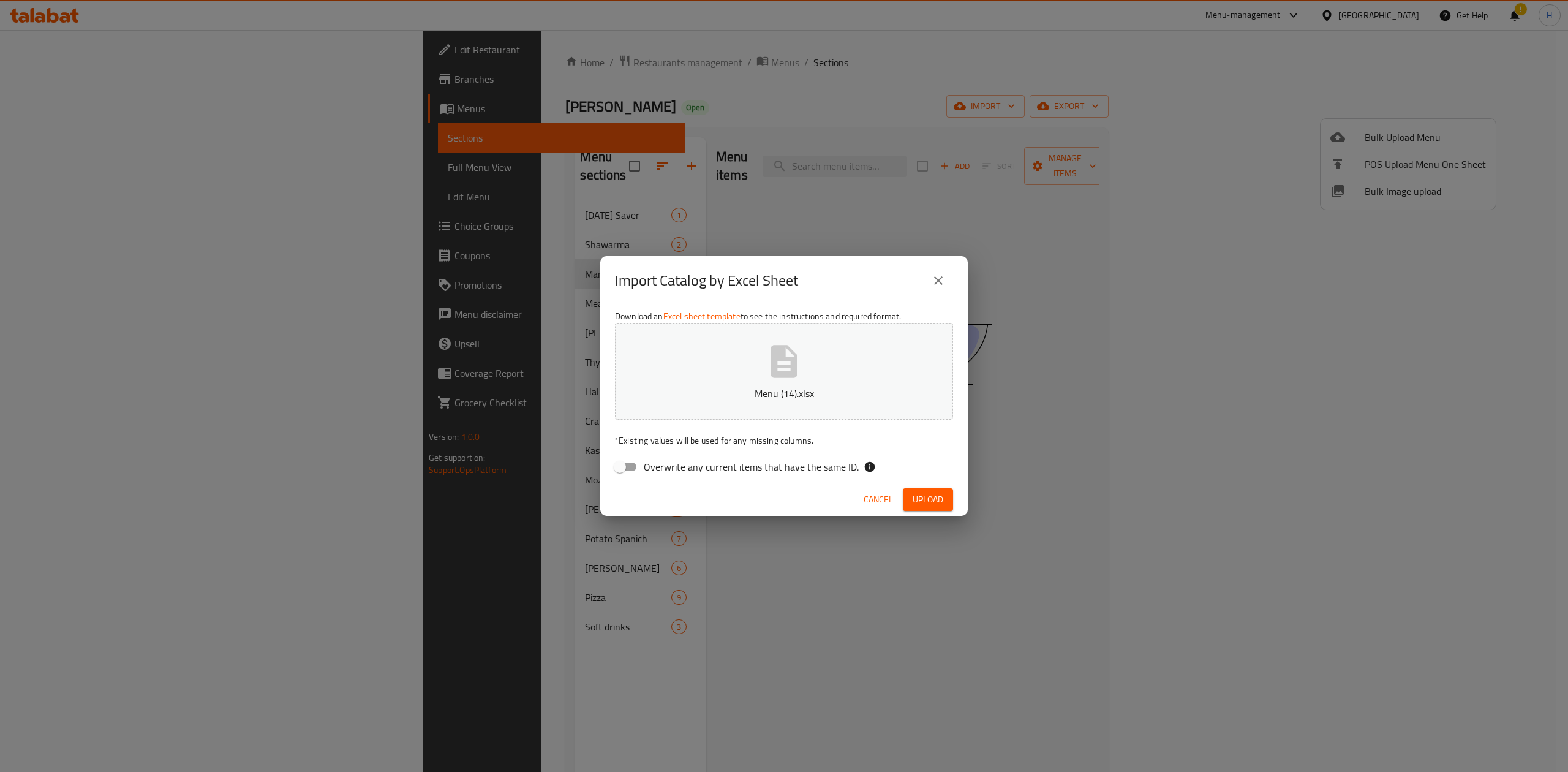
click at [943, 284] on icon "close" at bounding box center [938, 280] width 15 height 15
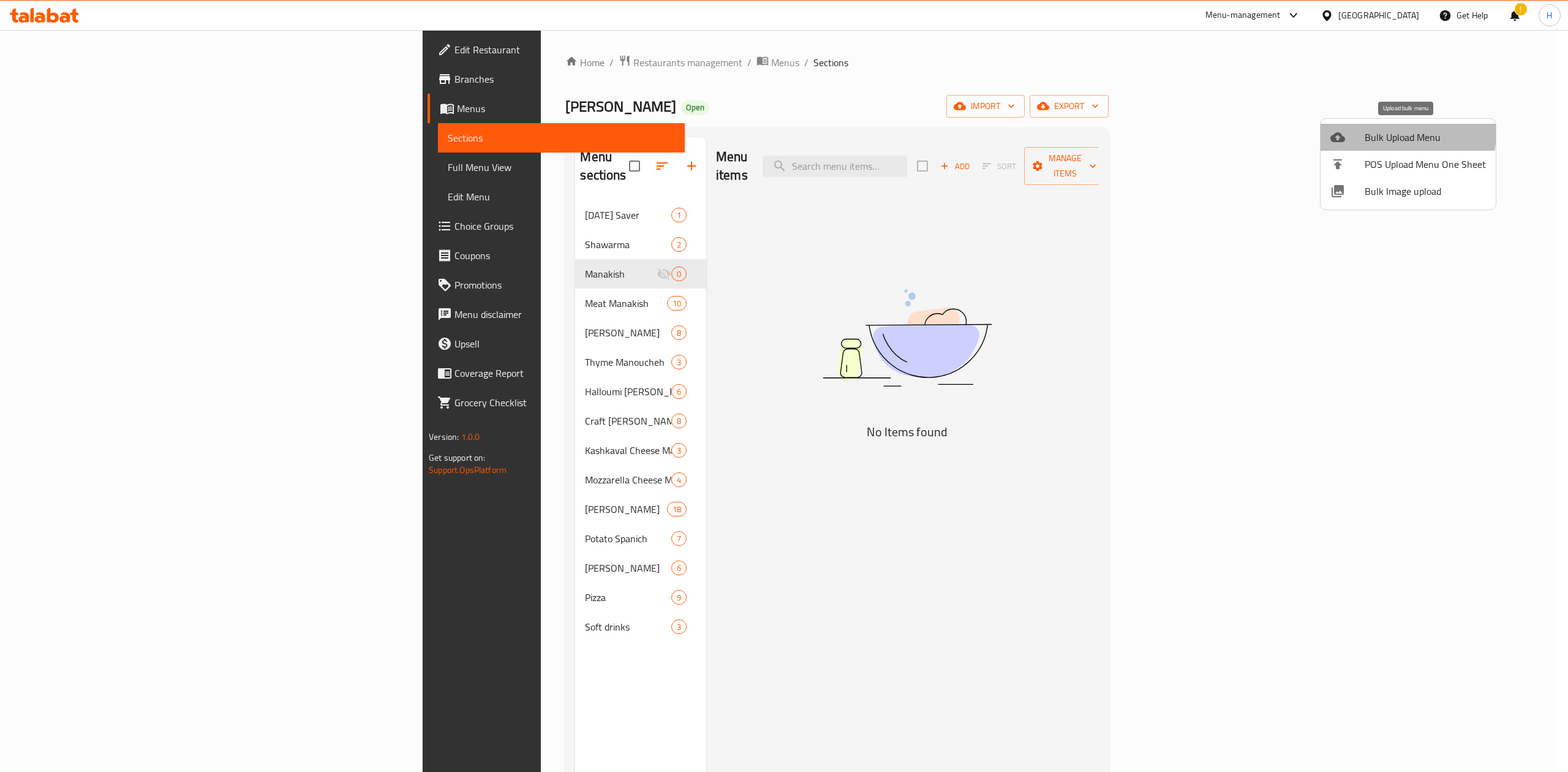
click at [1373, 132] on span "Bulk Upload Menu" at bounding box center [1425, 137] width 121 height 15
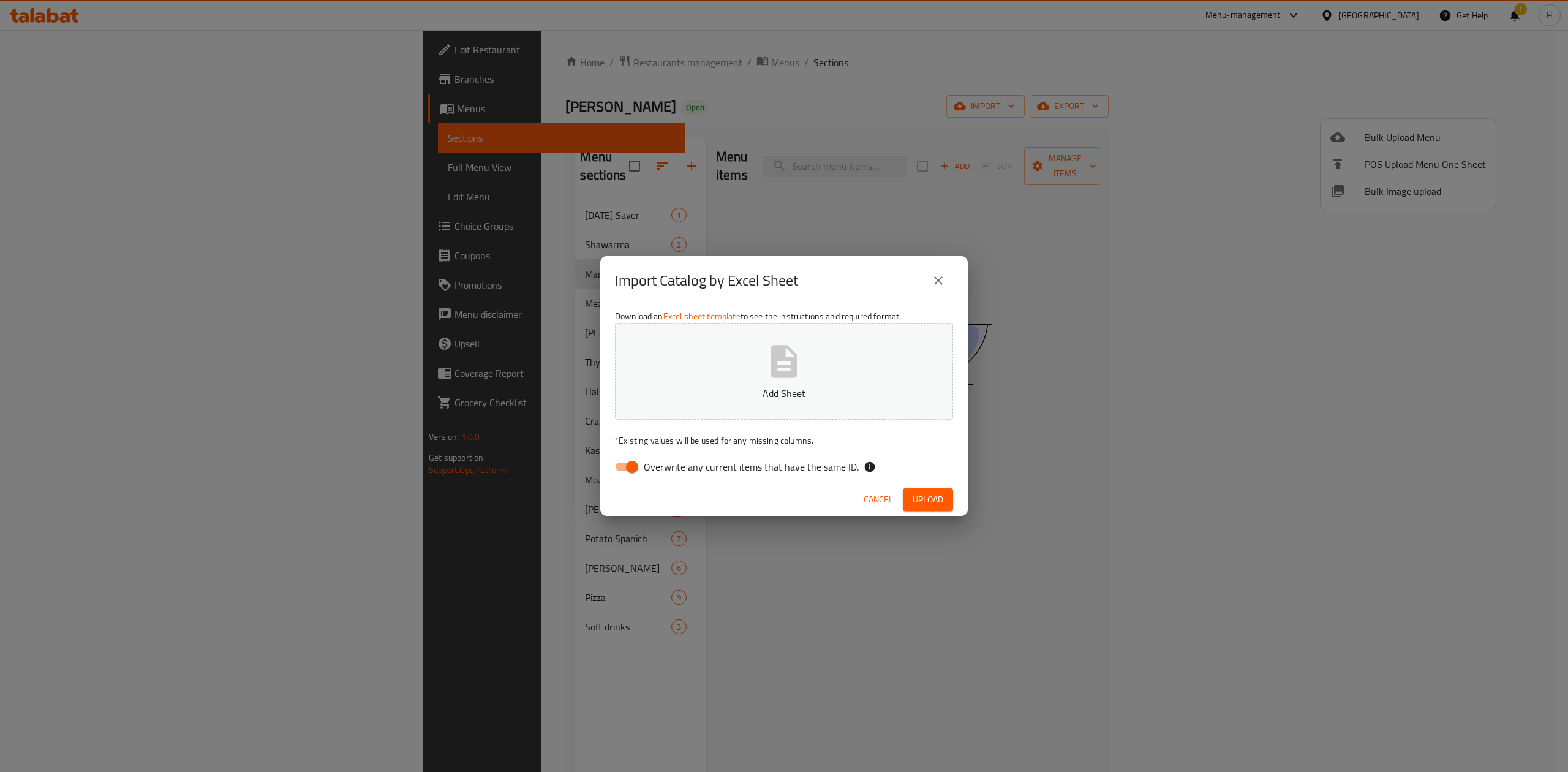
click at [627, 465] on input "Overwrite any current items that have the same ID." at bounding box center [632, 466] width 70 height 23
checkbox input "false"
click at [924, 500] on span "Upload" at bounding box center [928, 500] width 31 height 15
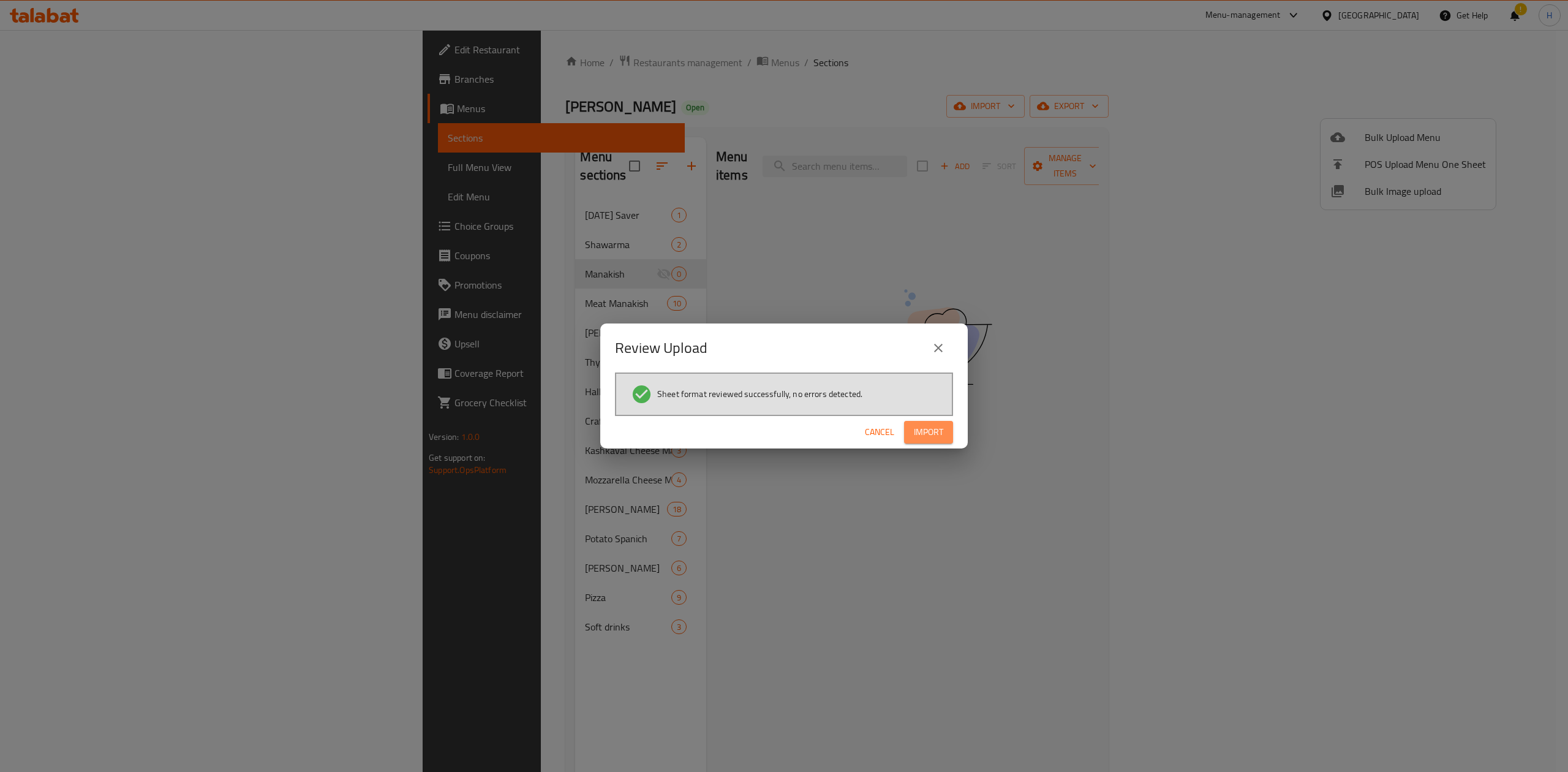
click at [929, 431] on span "Import" at bounding box center [929, 432] width 29 height 15
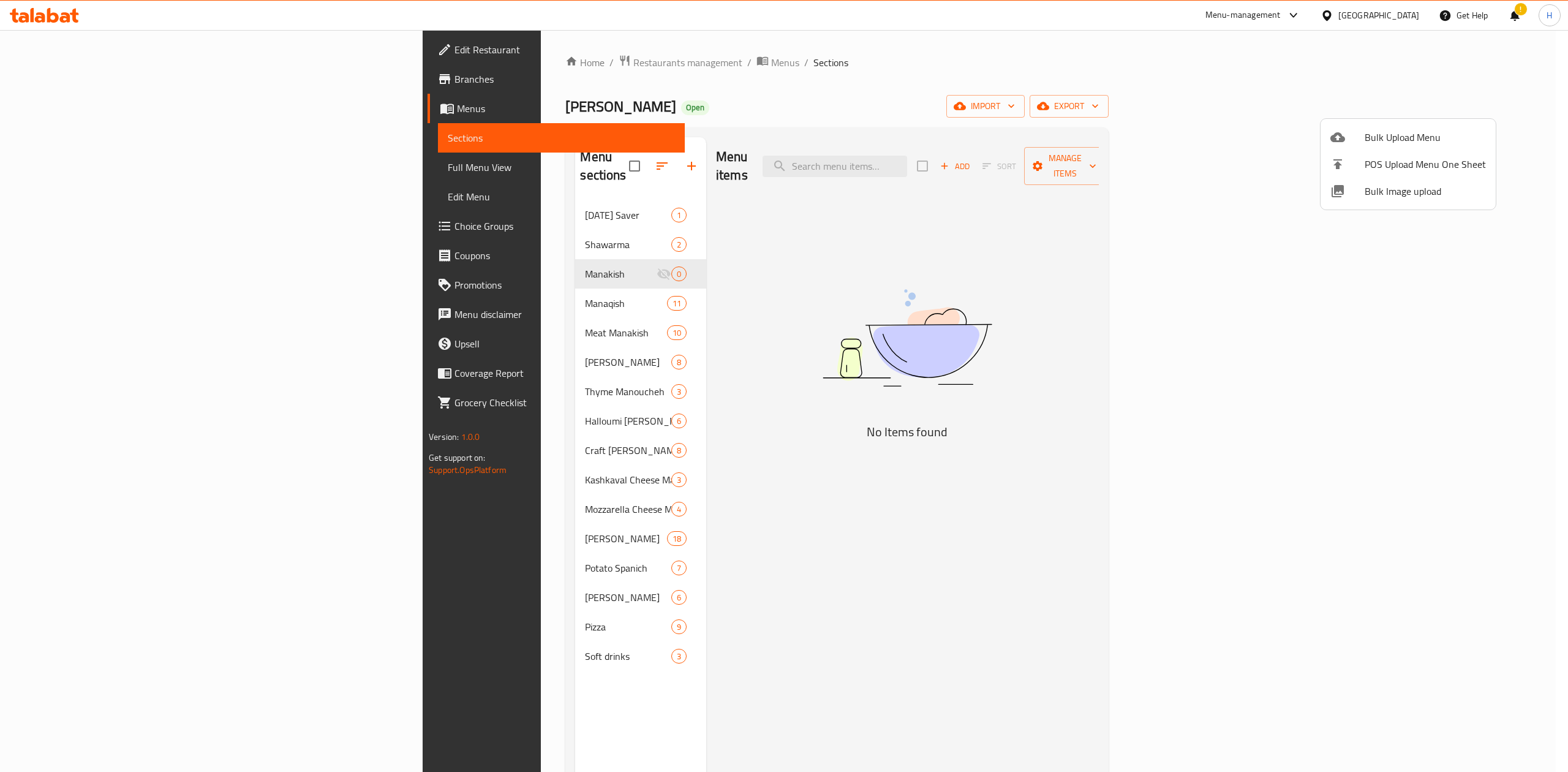
click at [346, 284] on div at bounding box center [784, 386] width 1568 height 772
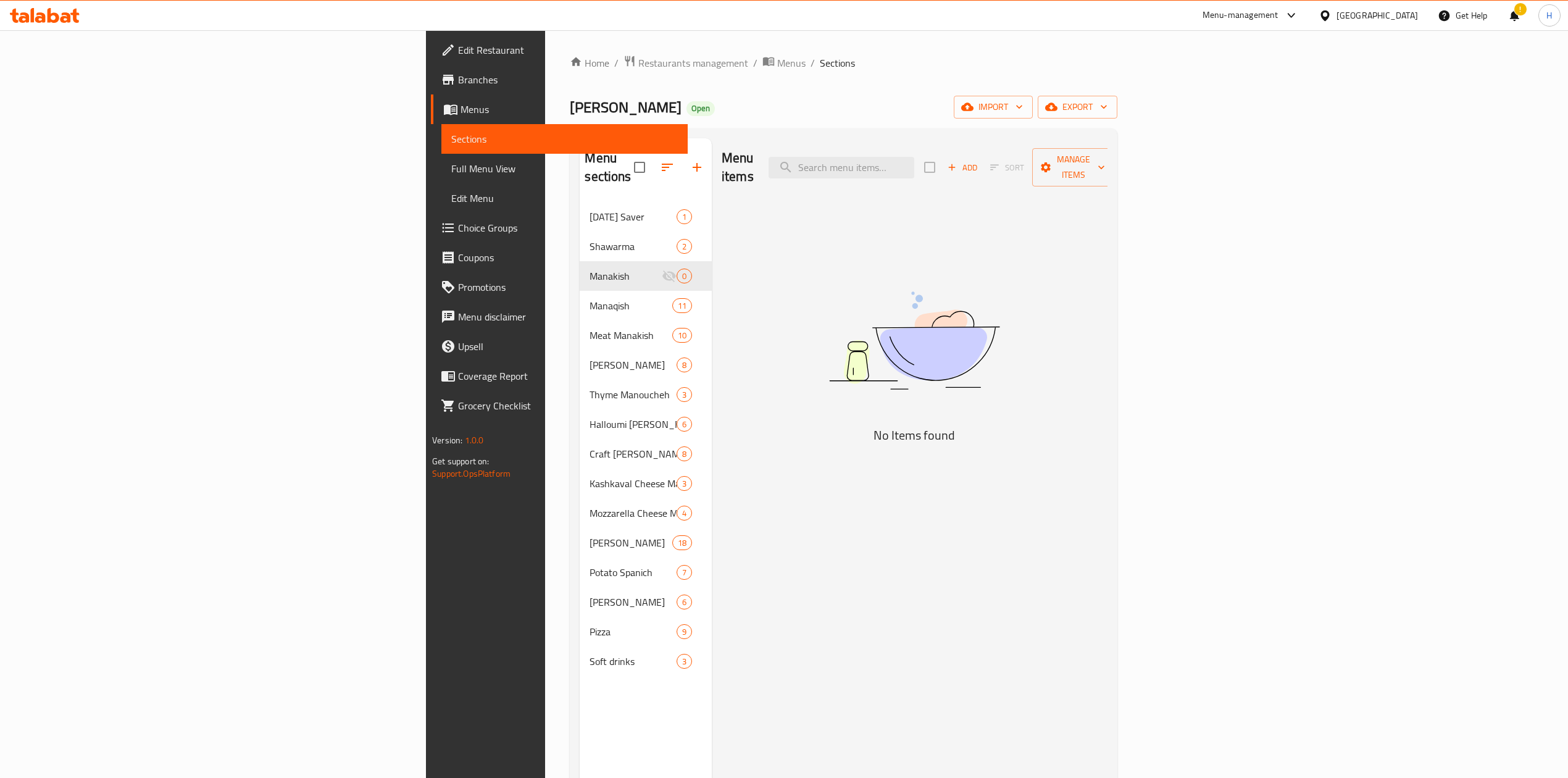
click at [589, 299] on span "Manaqish" at bounding box center [630, 306] width 82 height 15
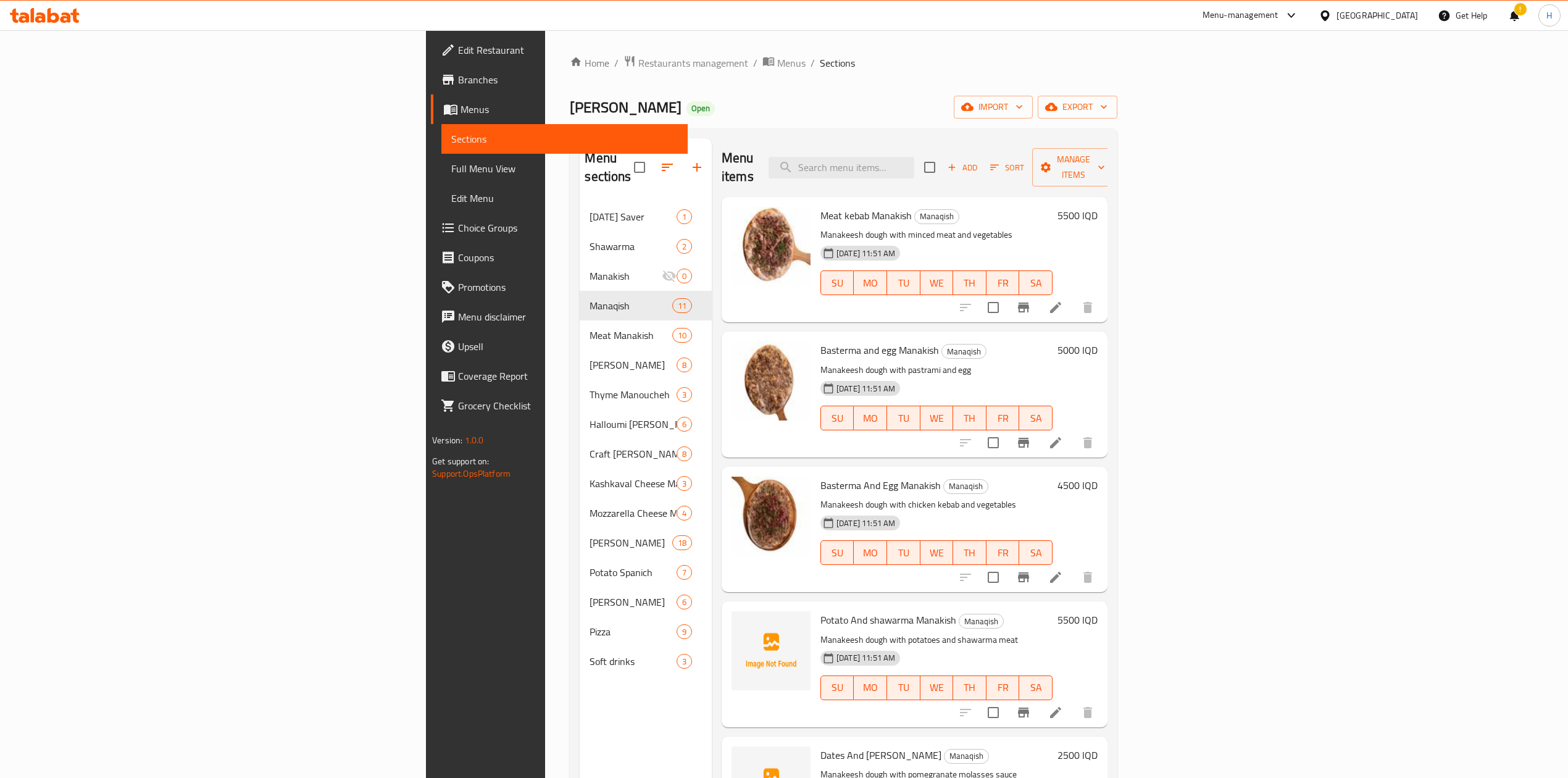
drag, startPoint x: 914, startPoint y: 693, endPoint x: 1055, endPoint y: 1147, distance: 475.4
click at [1055, 777] on html "​ Menu-management Iraq Get Help ! H Edit Restaurant Branches Menus Sections Ful…" at bounding box center [784, 389] width 1568 height 778
click at [1061, 571] on icon at bounding box center [1055, 577] width 11 height 11
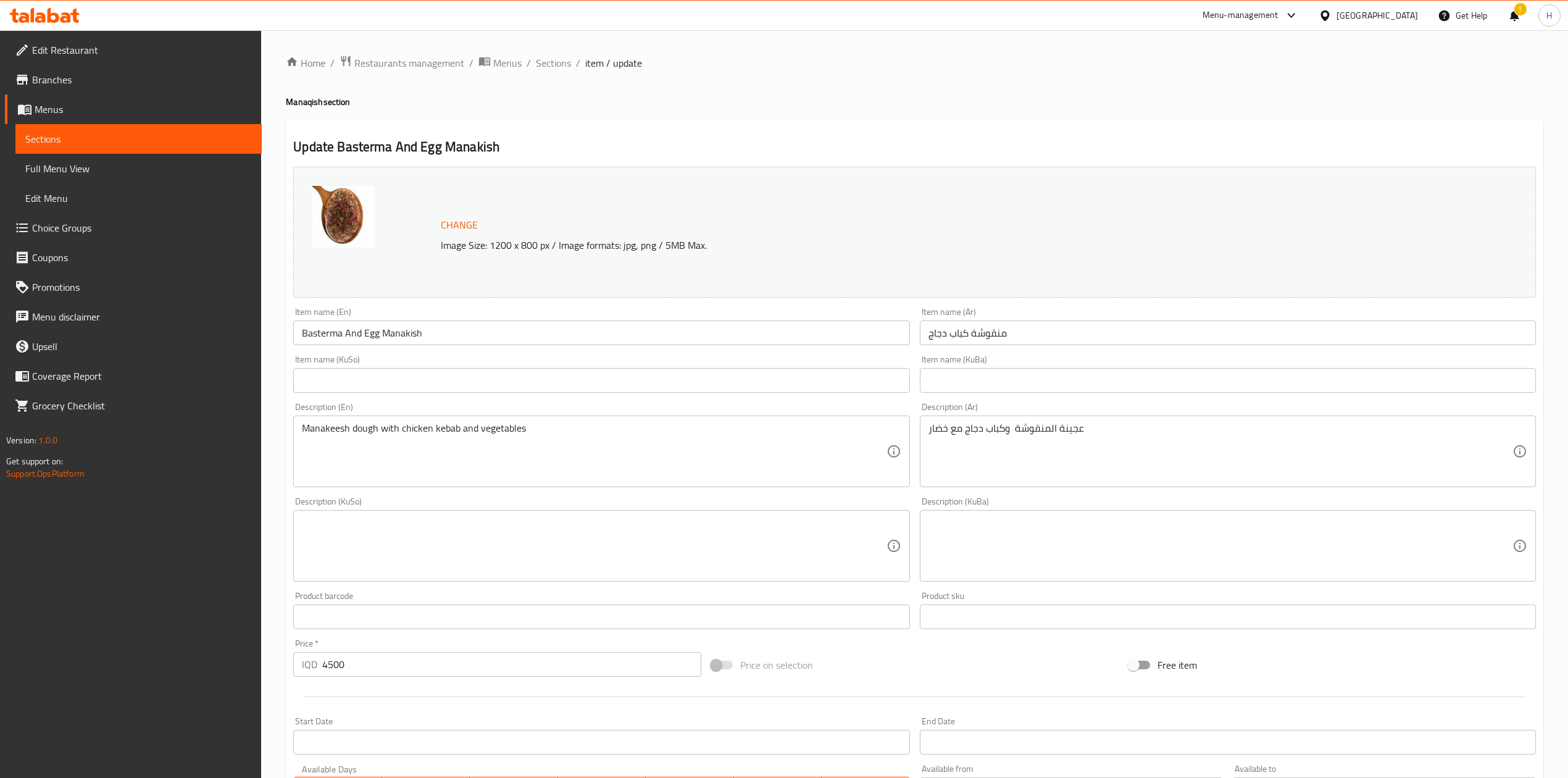
click at [351, 331] on input "Basterma And Egg Manakish" at bounding box center [601, 332] width 616 height 25
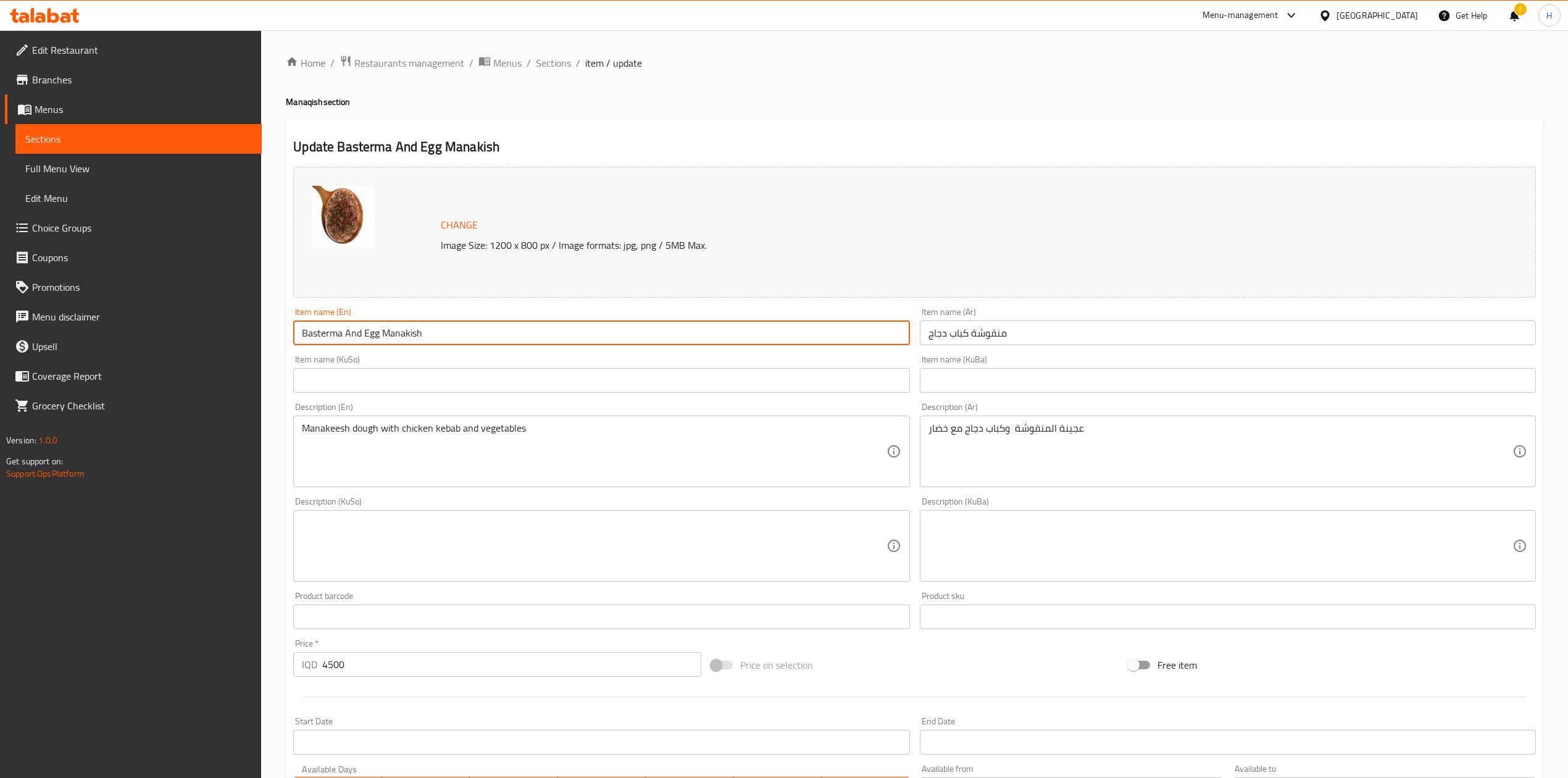
click at [351, 331] on input "Basterma And Egg Manakish" at bounding box center [601, 332] width 616 height 25
type input "ؤ"
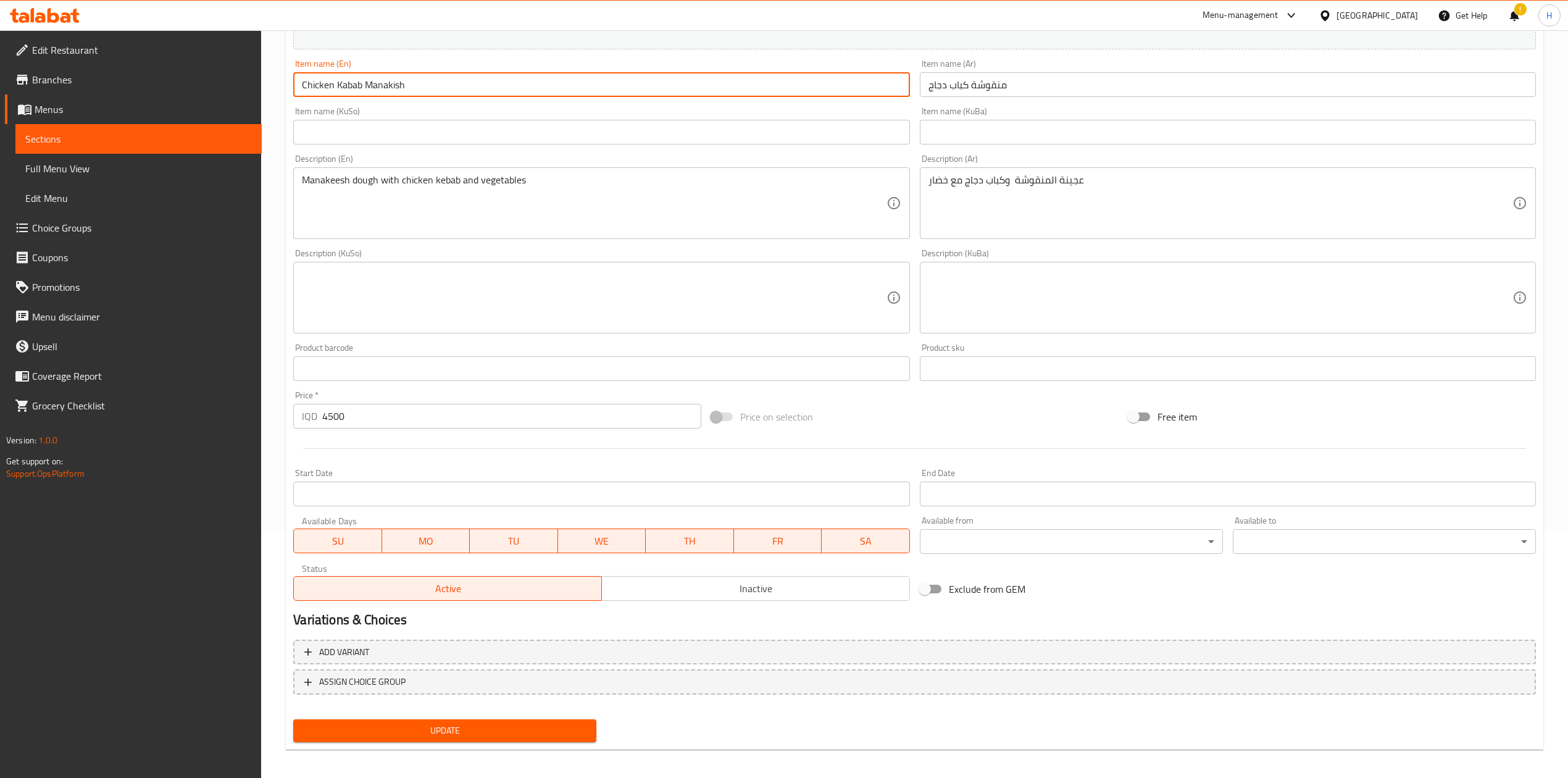
scroll to position [253, 0]
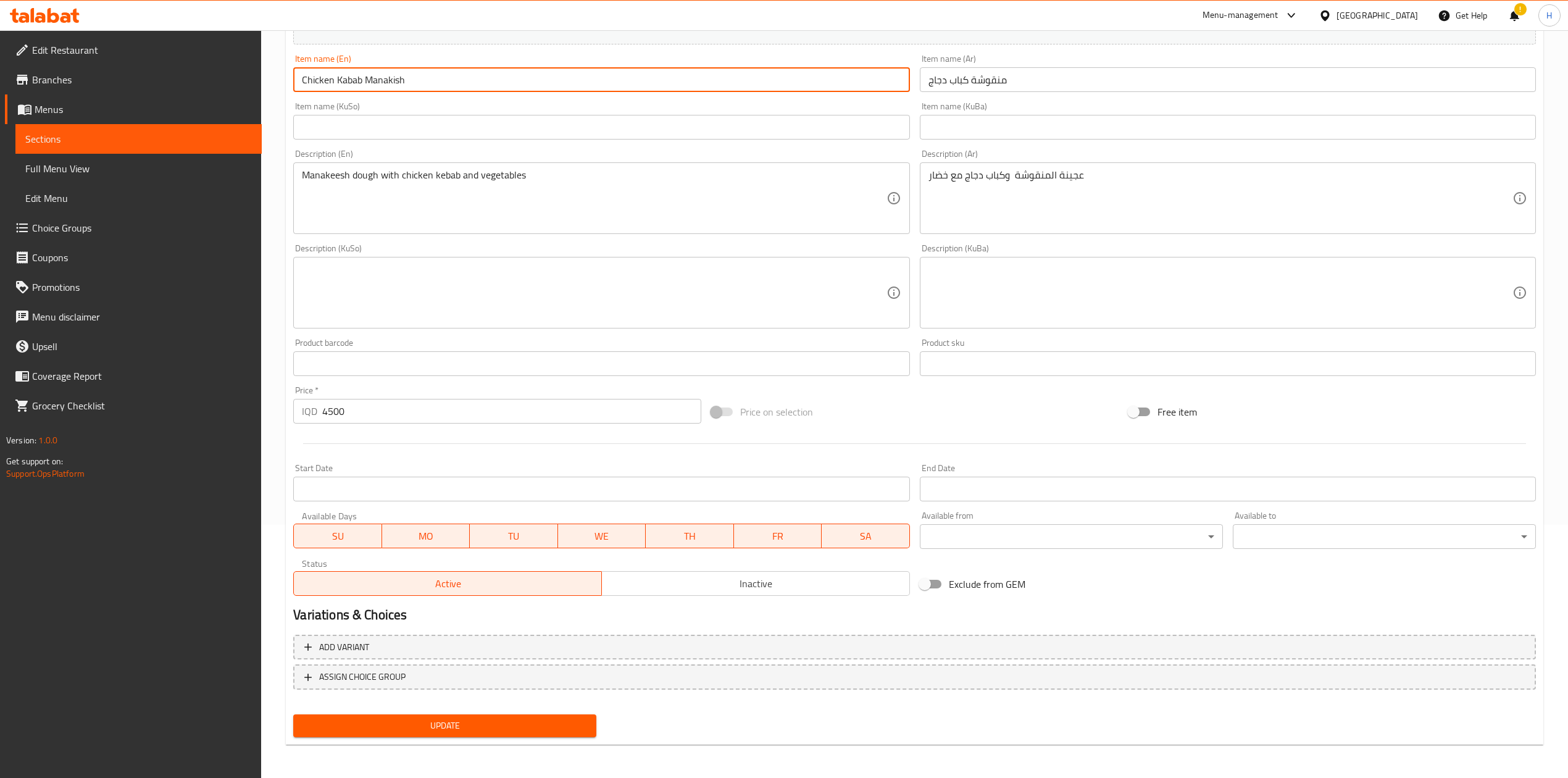
type input "Chicken Kabab Manakish"
click at [423, 717] on button "Update" at bounding box center [445, 726] width 303 height 23
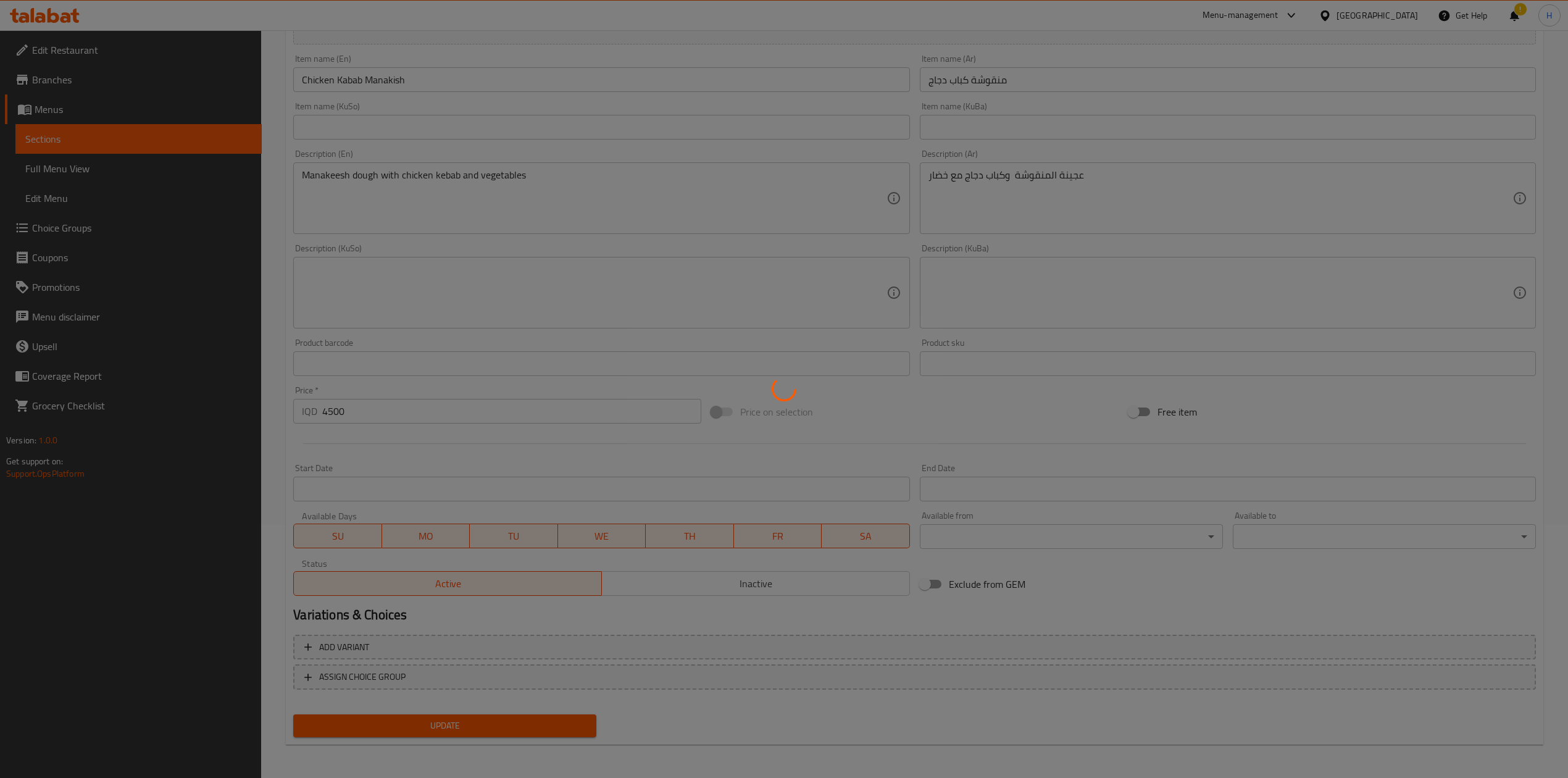
click at [423, 725] on div at bounding box center [784, 389] width 1568 height 778
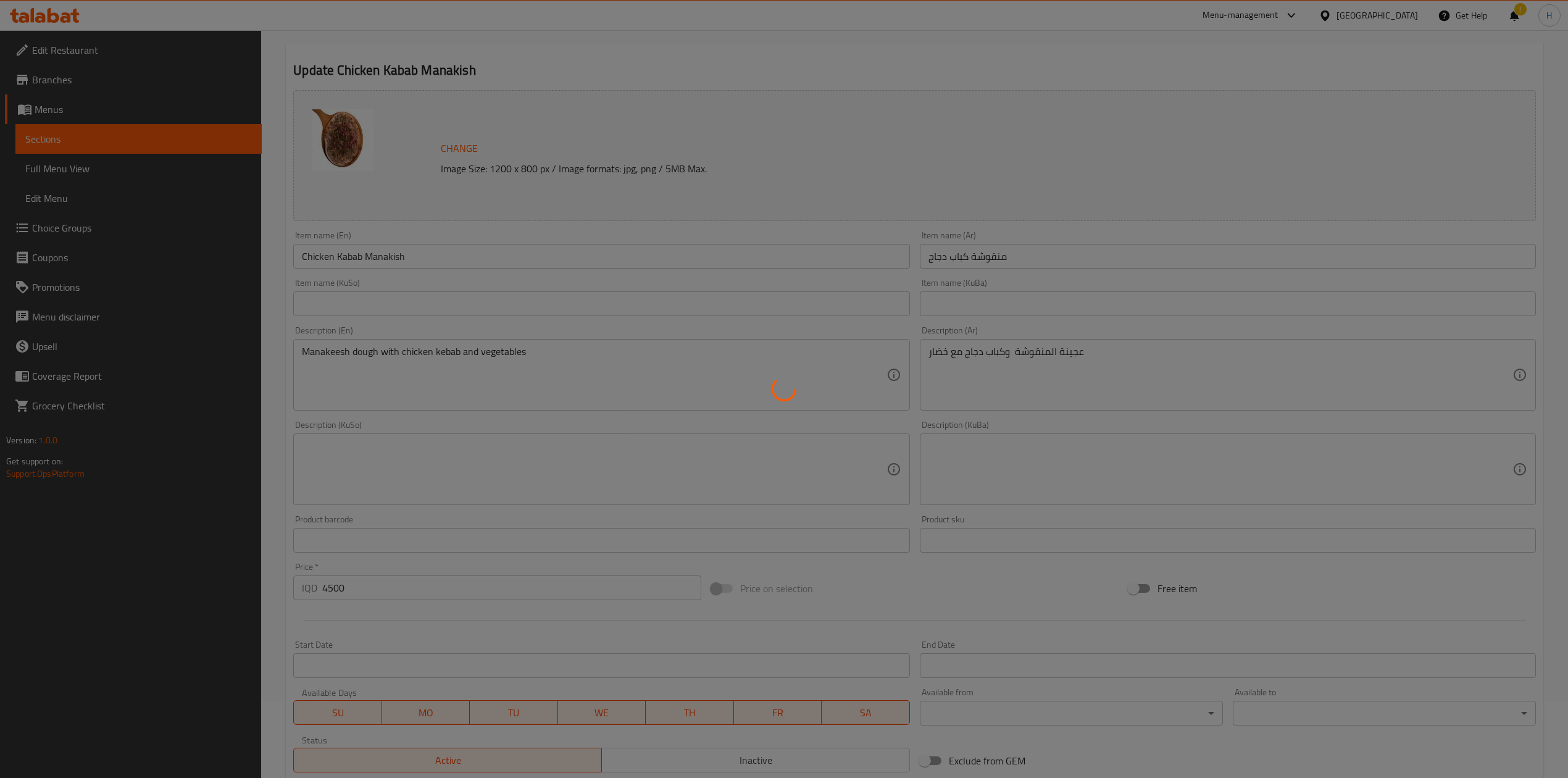
scroll to position [0, 0]
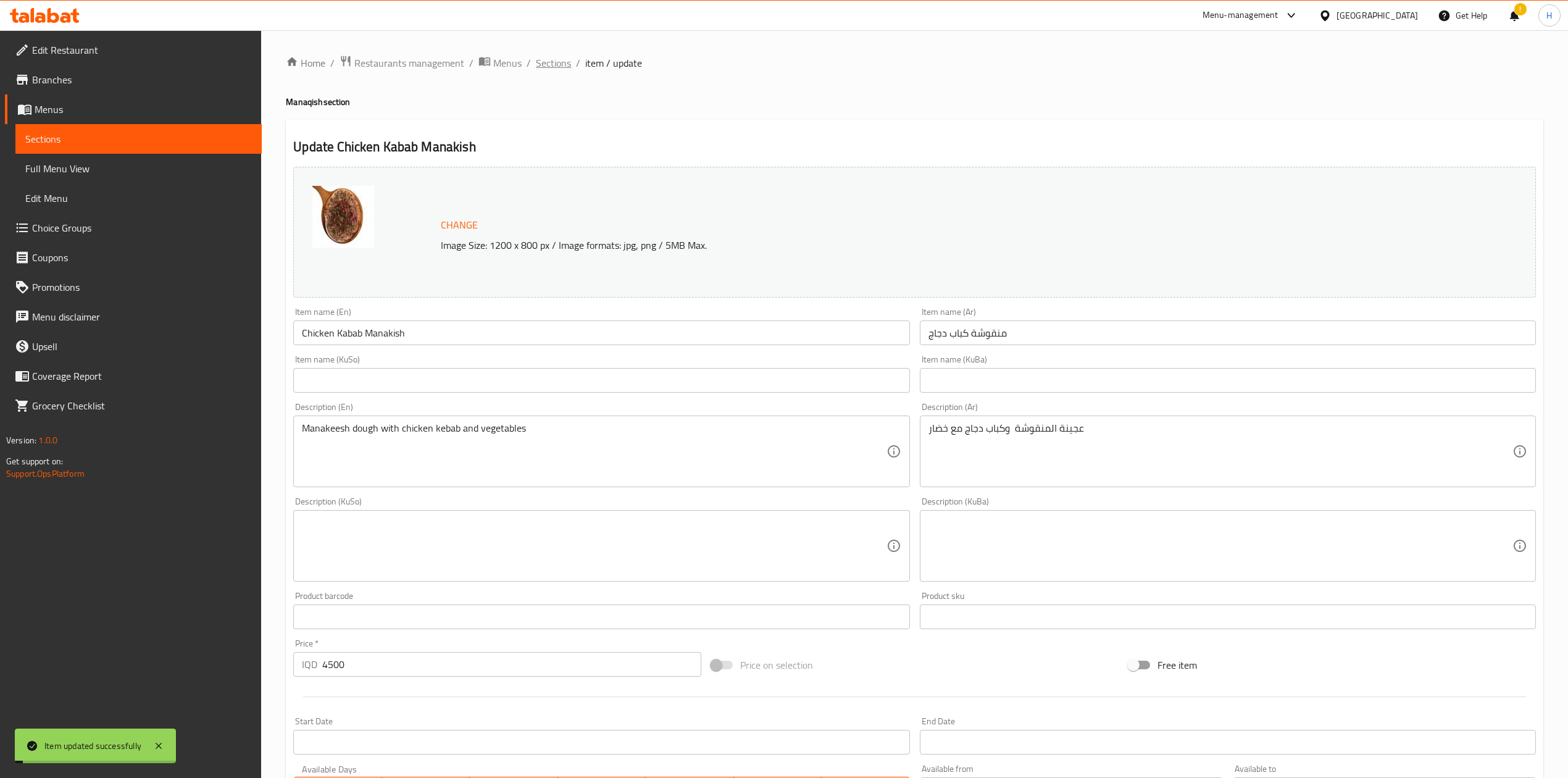
click at [541, 59] on span "Sections" at bounding box center [553, 63] width 35 height 15
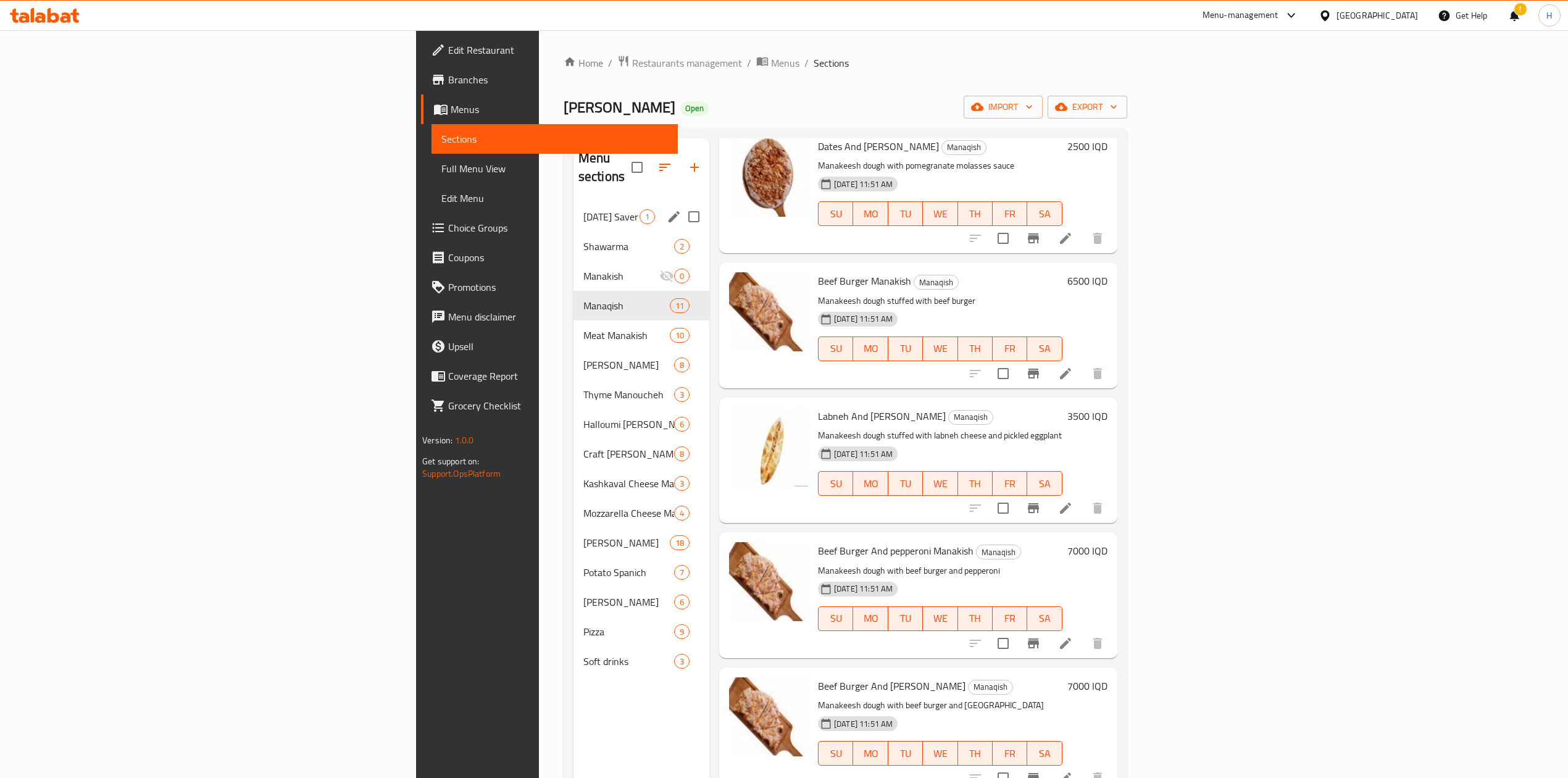
scroll to position [490, 0]
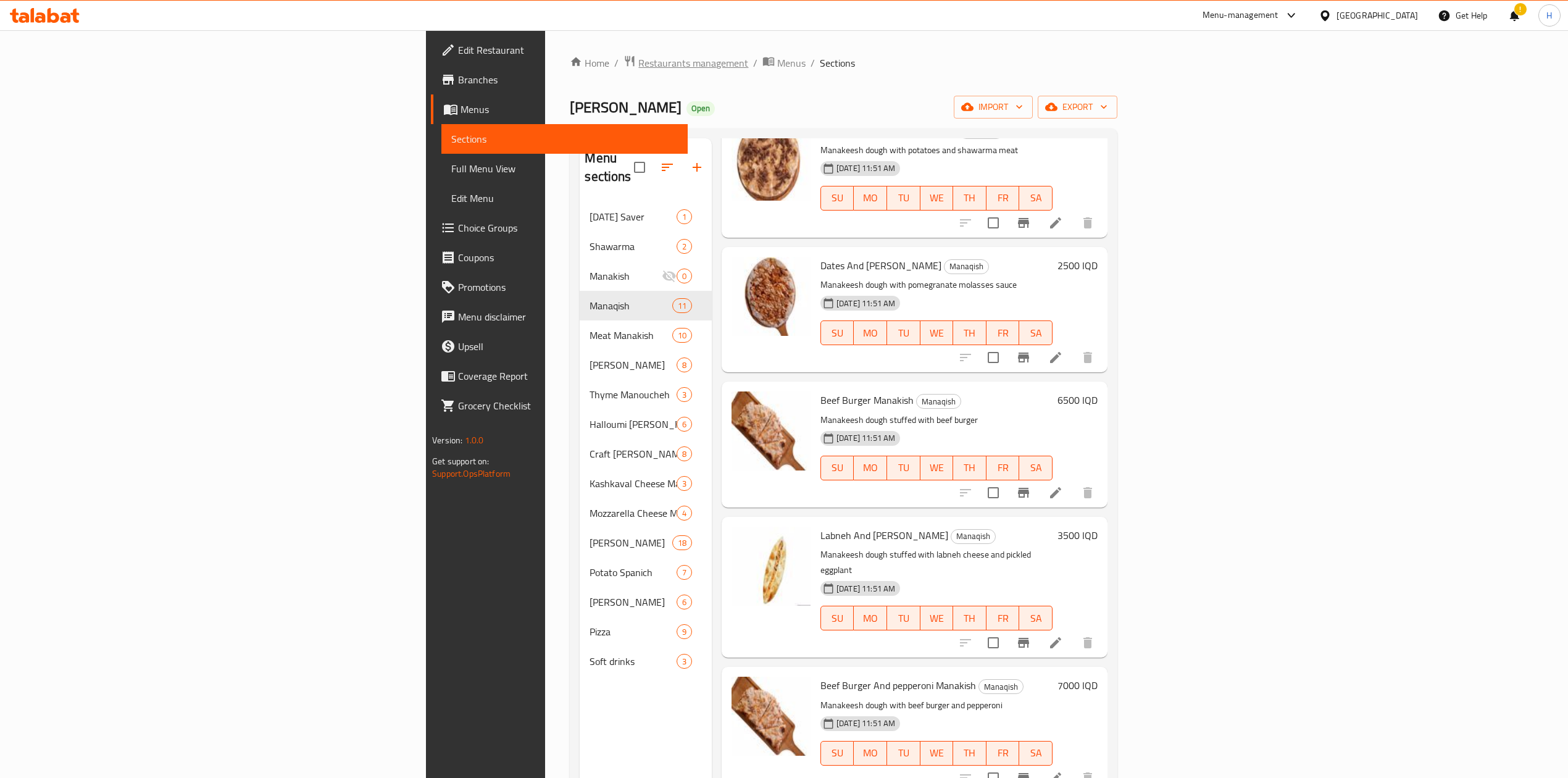
click at [638, 58] on span "Restaurants management" at bounding box center [693, 63] width 110 height 15
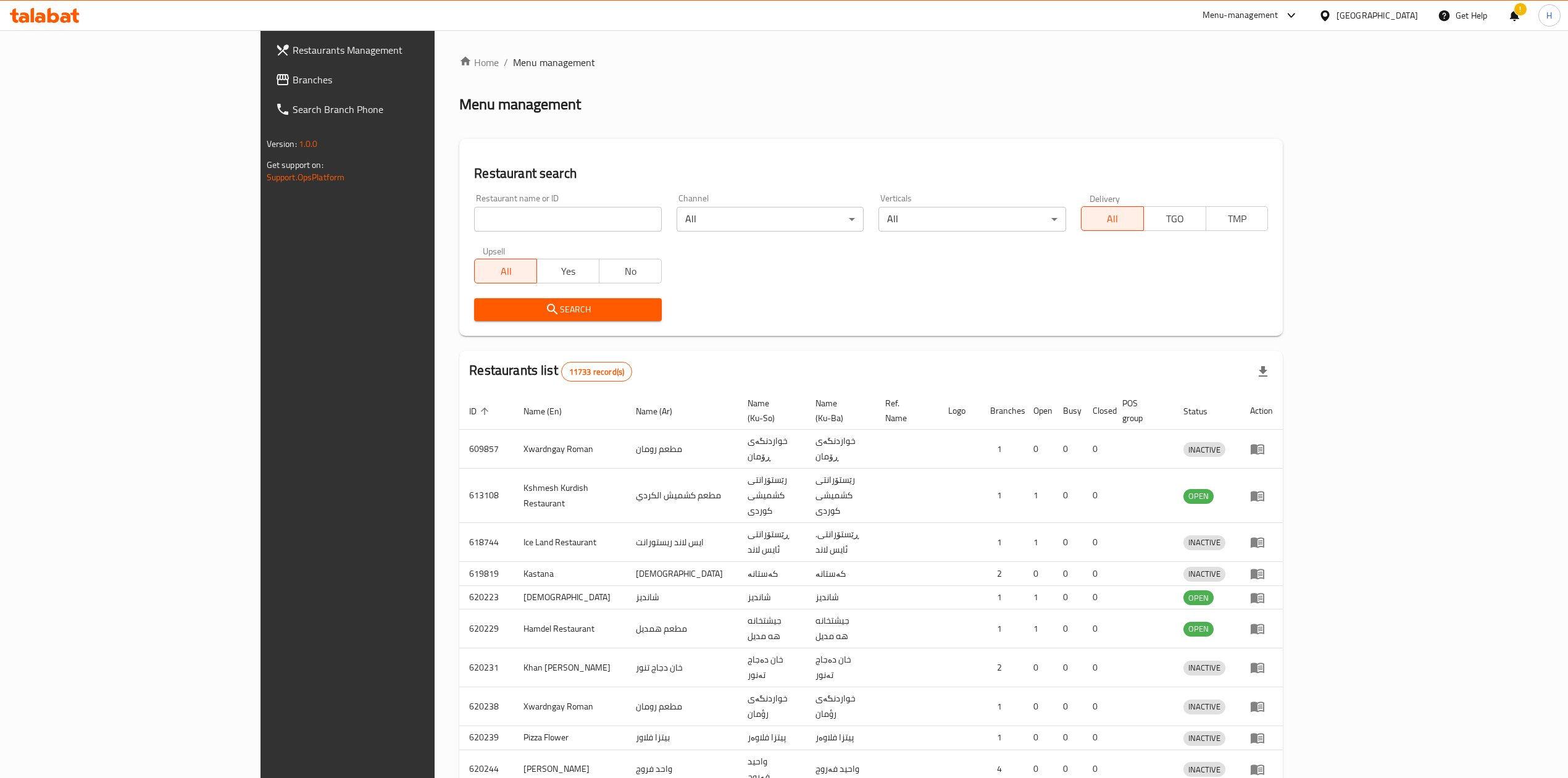
click at [421, 226] on div at bounding box center [784, 389] width 1568 height 778
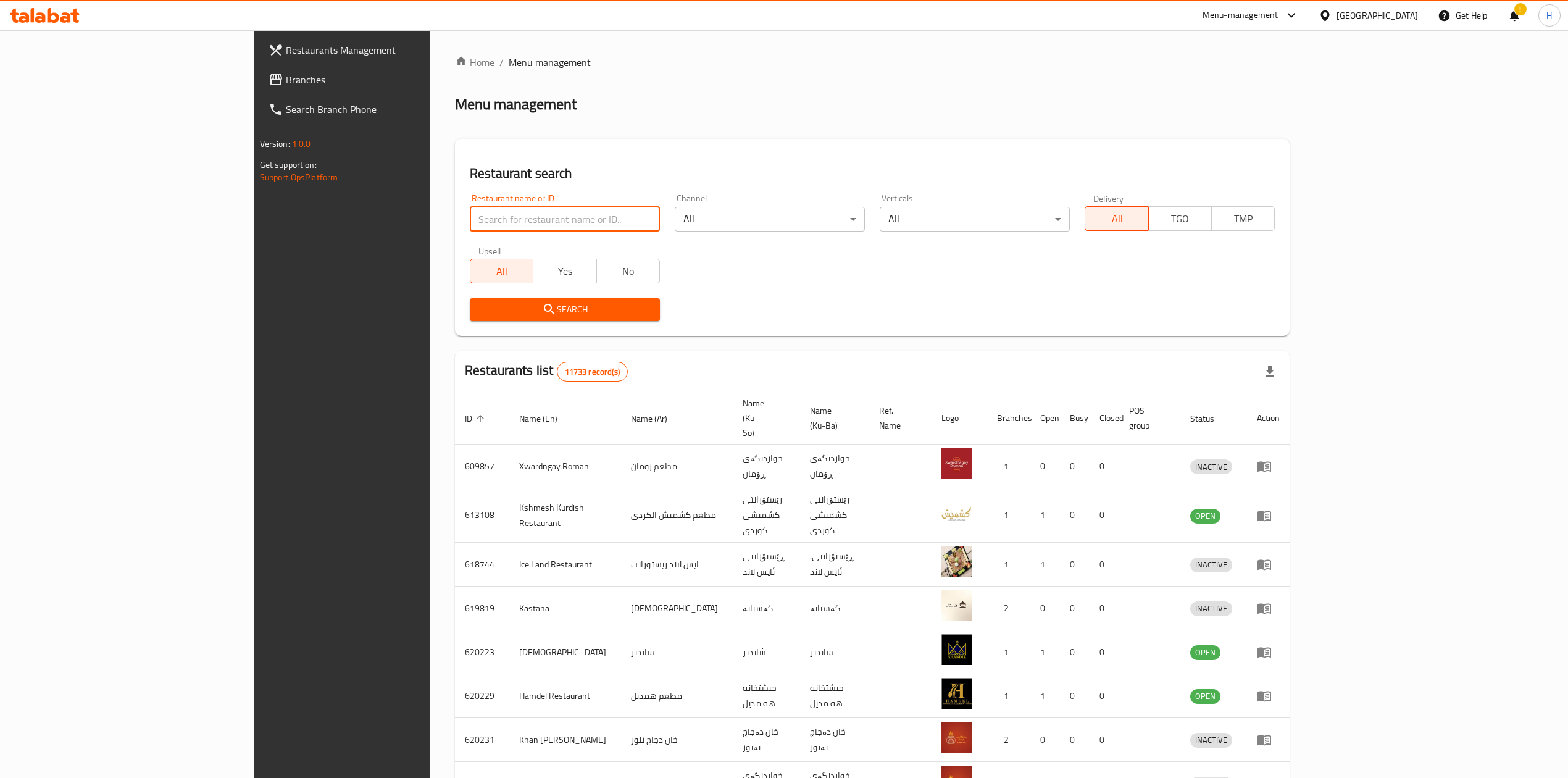
click at [470, 225] on input "search" at bounding box center [564, 219] width 190 height 25
paste input "683548"
type input "683548"
click button "Search" at bounding box center [564, 310] width 190 height 23
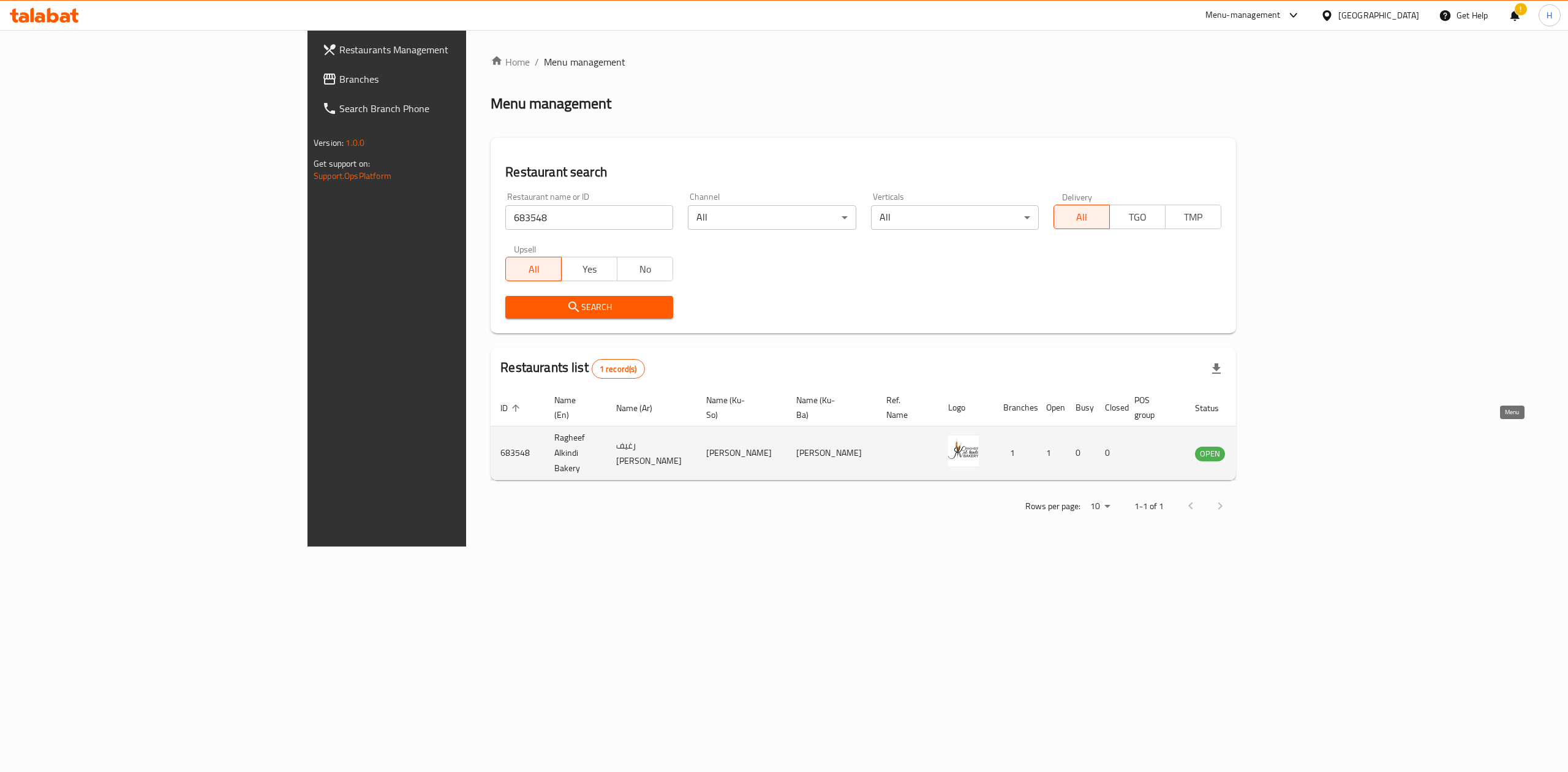
click at [1282, 446] on link "enhanced table" at bounding box center [1270, 453] width 23 height 15
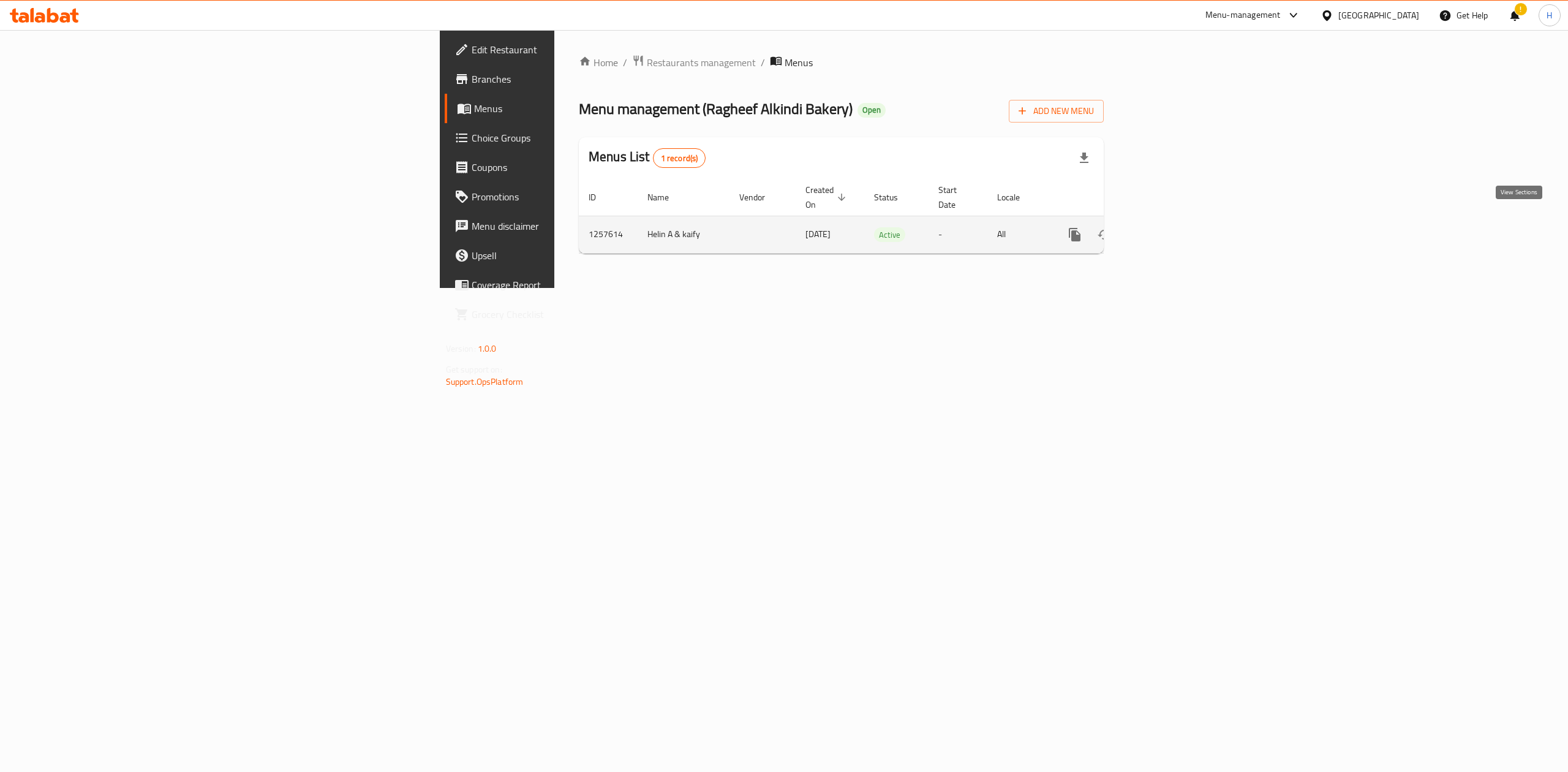
click at [1170, 227] on icon "enhanced table" at bounding box center [1163, 234] width 15 height 15
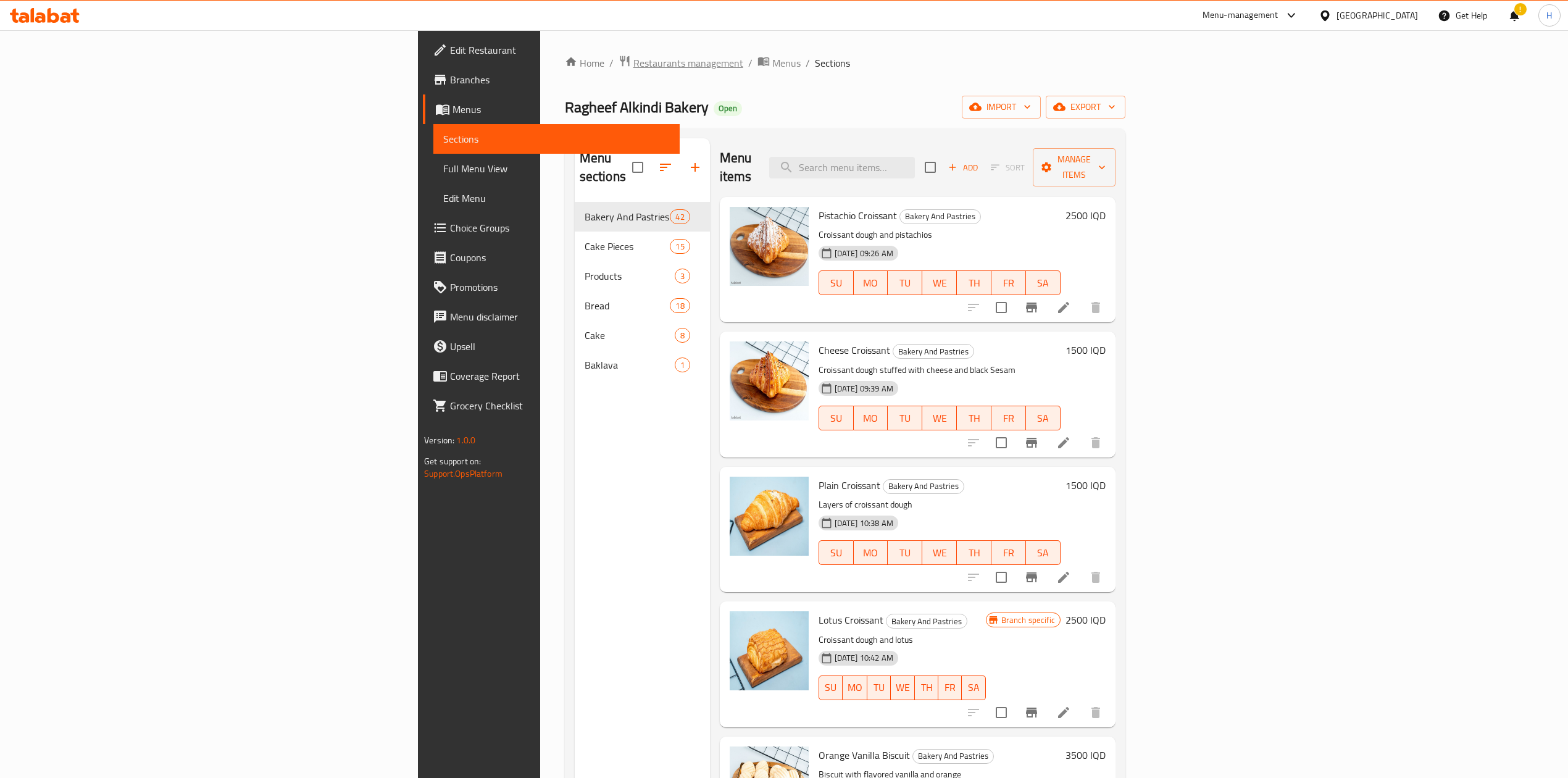
click at [633, 66] on span "Restaurants management" at bounding box center [688, 63] width 110 height 15
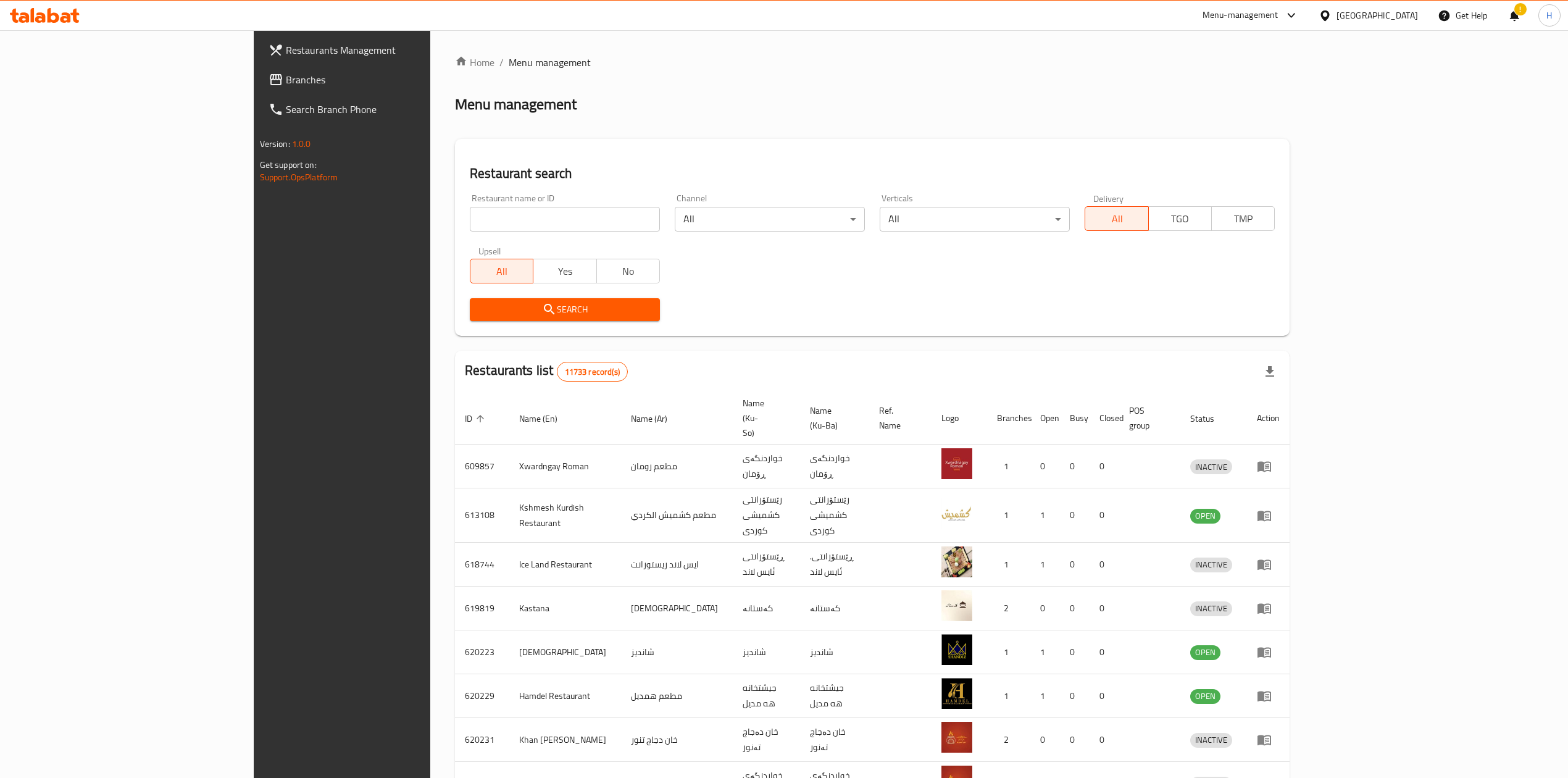
click at [462, 240] on div "Upsell All Yes No" at bounding box center [564, 265] width 205 height 52
click at [470, 195] on div "Restaurant name or ID Restaurant name or ID" at bounding box center [564, 213] width 190 height 38
paste input "683548"
click at [462, 233] on div "Restaurant name or ID Restaurant name or ID" at bounding box center [564, 213] width 205 height 52
type input "683548"
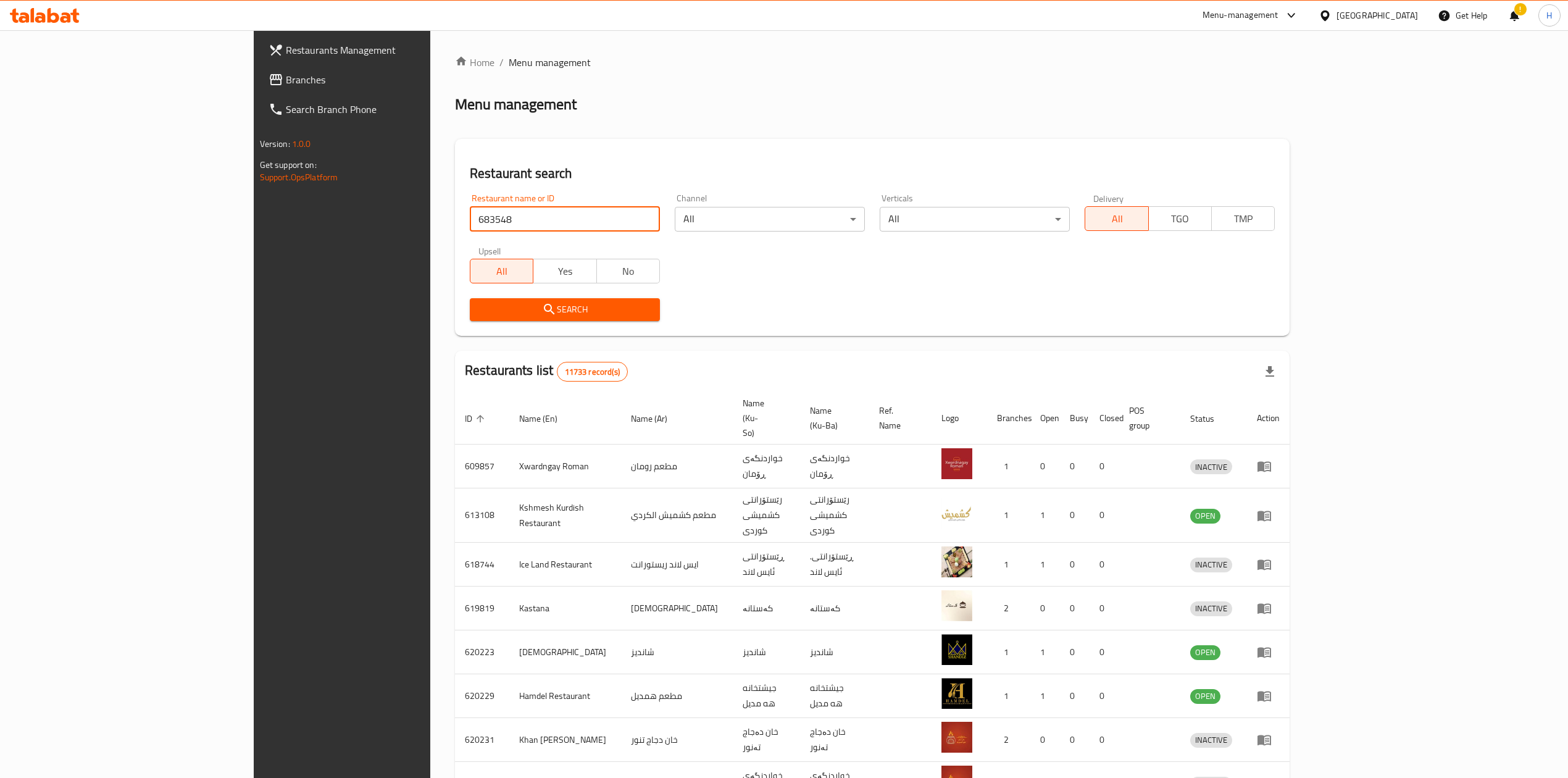
click button "Search" at bounding box center [564, 310] width 190 height 23
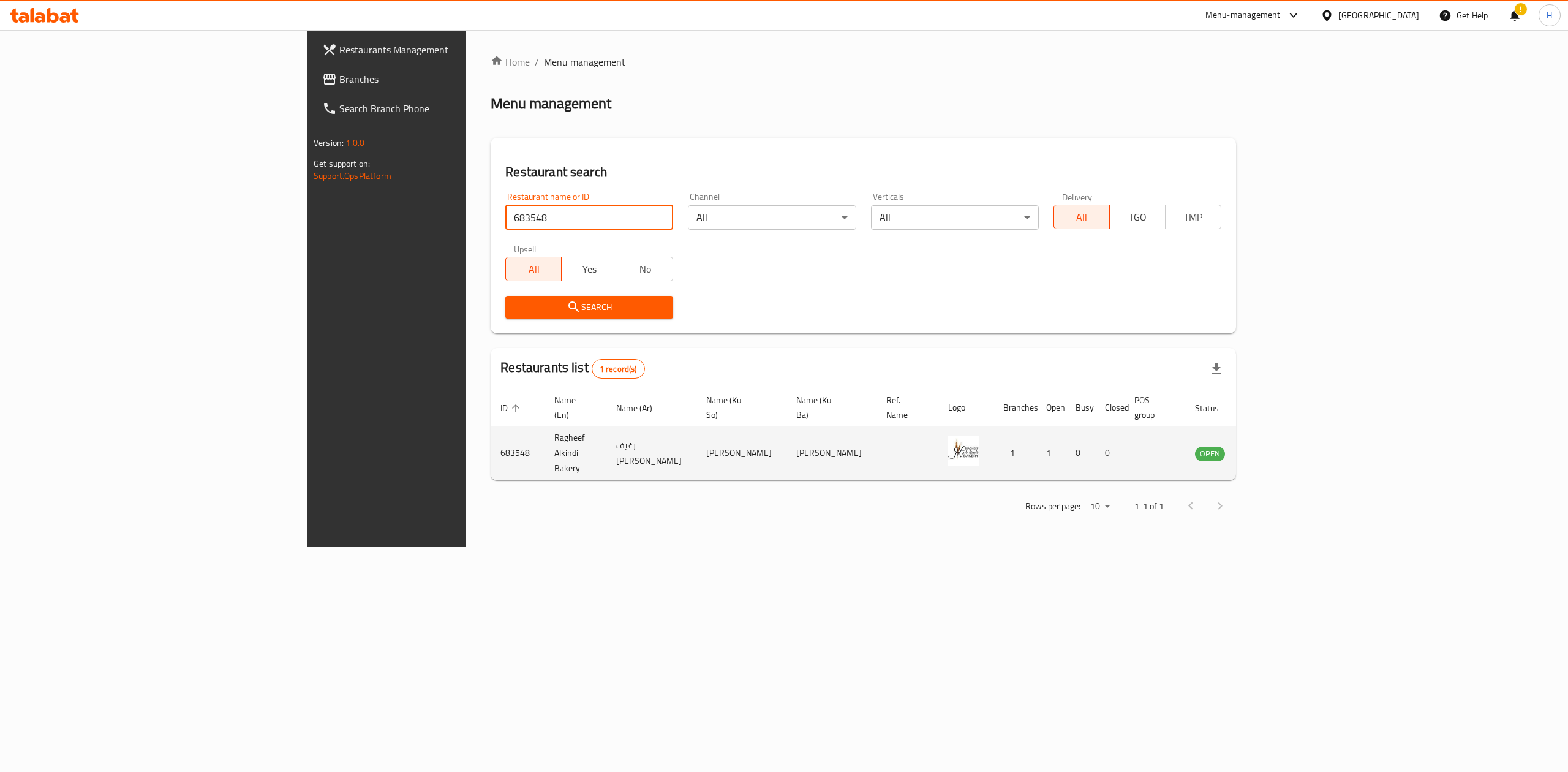
click at [1291, 426] on td "enhanced table" at bounding box center [1271, 453] width 43 height 54
click at [1291, 430] on td "enhanced table" at bounding box center [1271, 453] width 43 height 54
click at [1291, 440] on td "enhanced table" at bounding box center [1271, 453] width 43 height 54
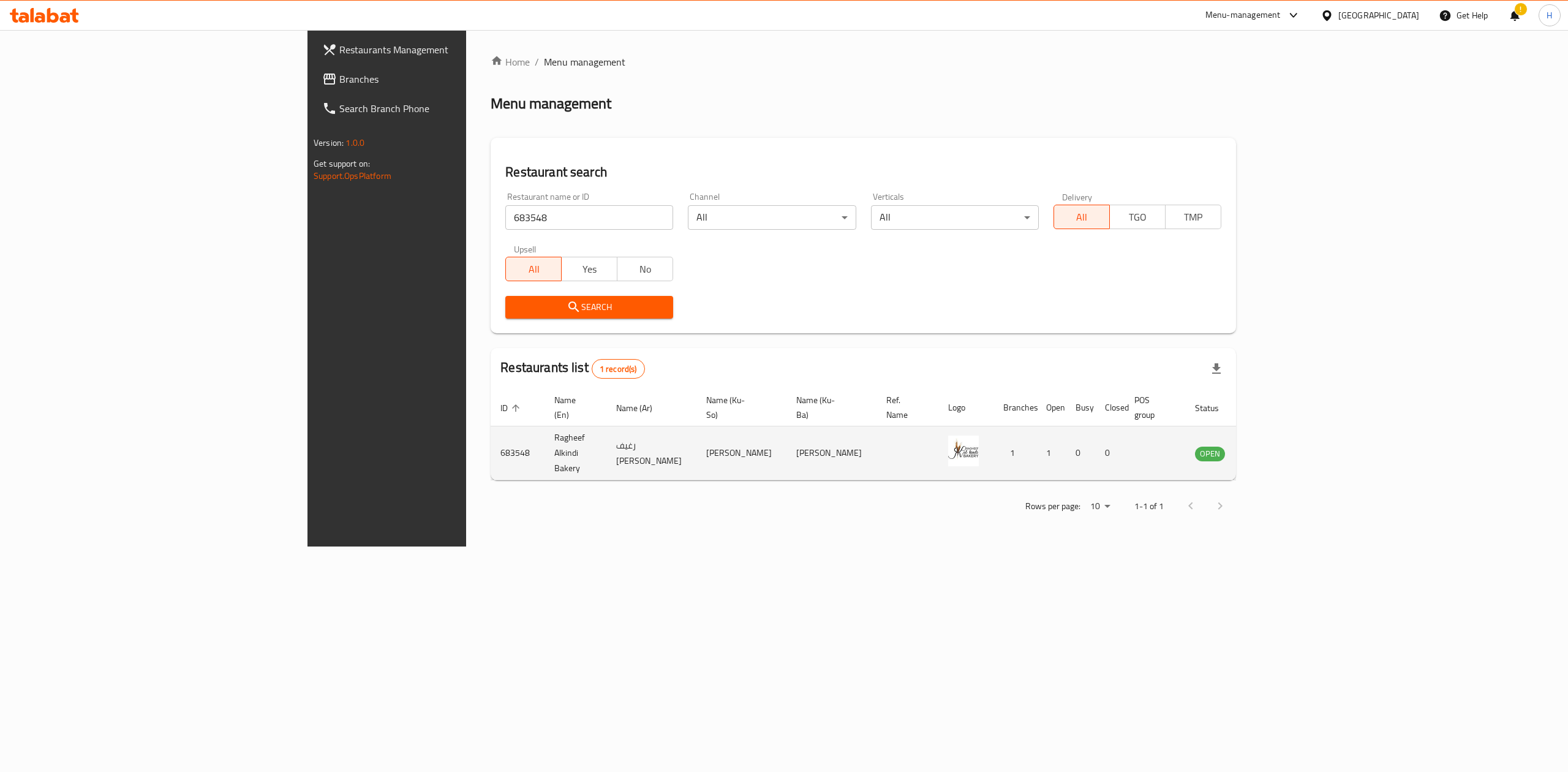
click at [1291, 442] on td "enhanced table" at bounding box center [1271, 453] width 43 height 54
click at [1274, 446] on icon "enhanced table" at bounding box center [1266, 453] width 15 height 15
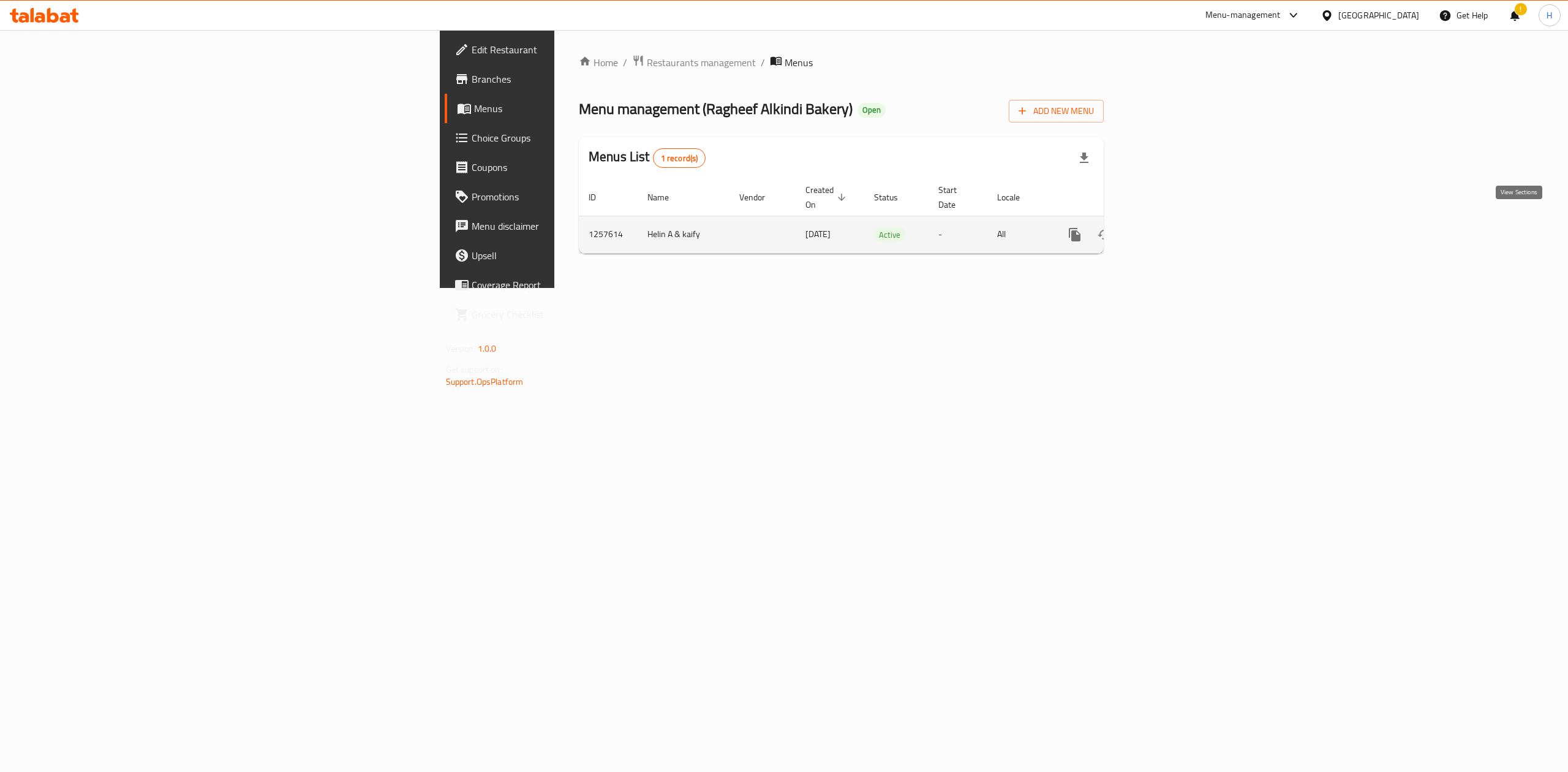
click at [1178, 220] on link "enhanced table" at bounding box center [1163, 235] width 29 height 29
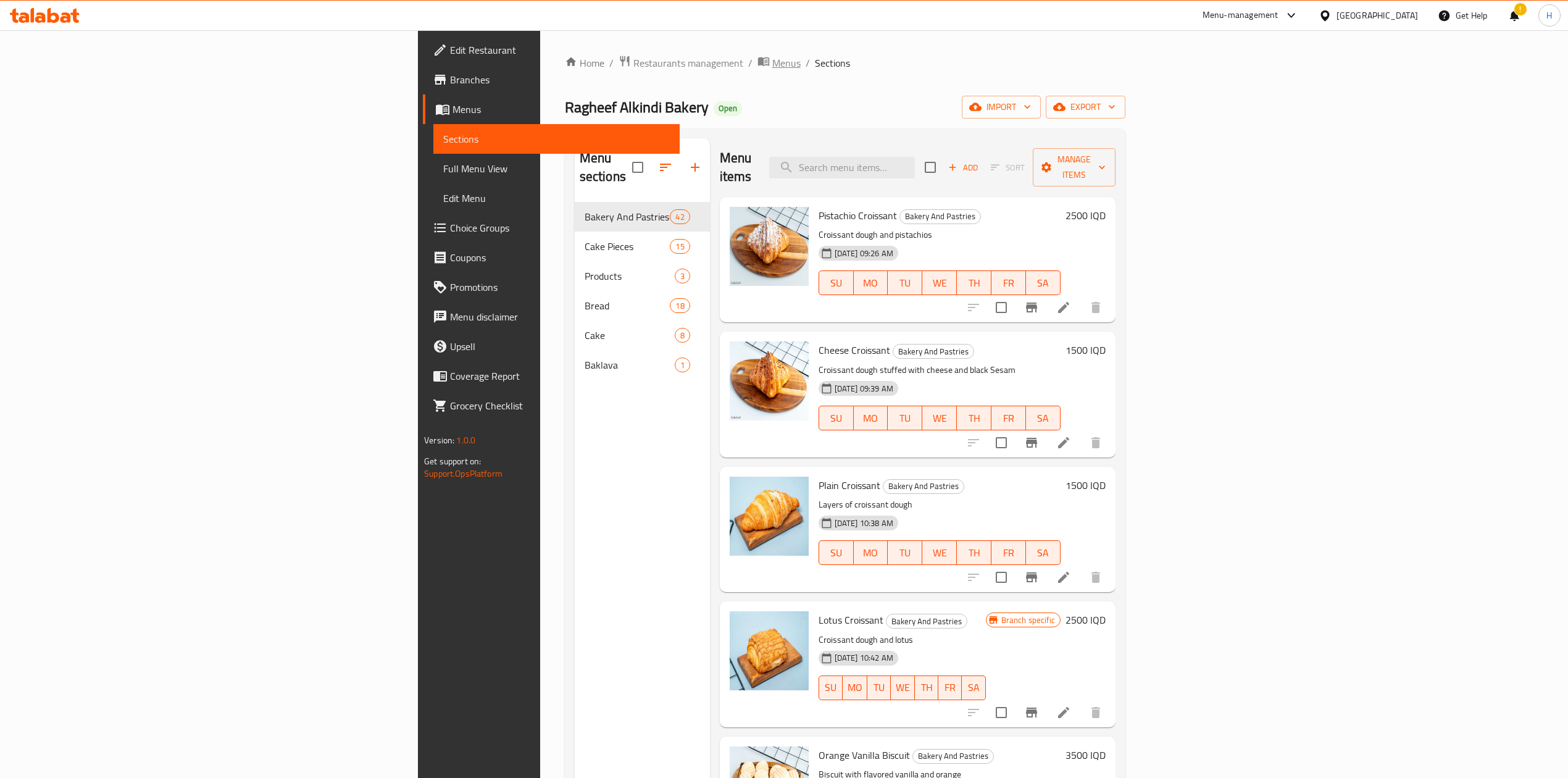
click at [772, 69] on span "Menus" at bounding box center [786, 63] width 28 height 15
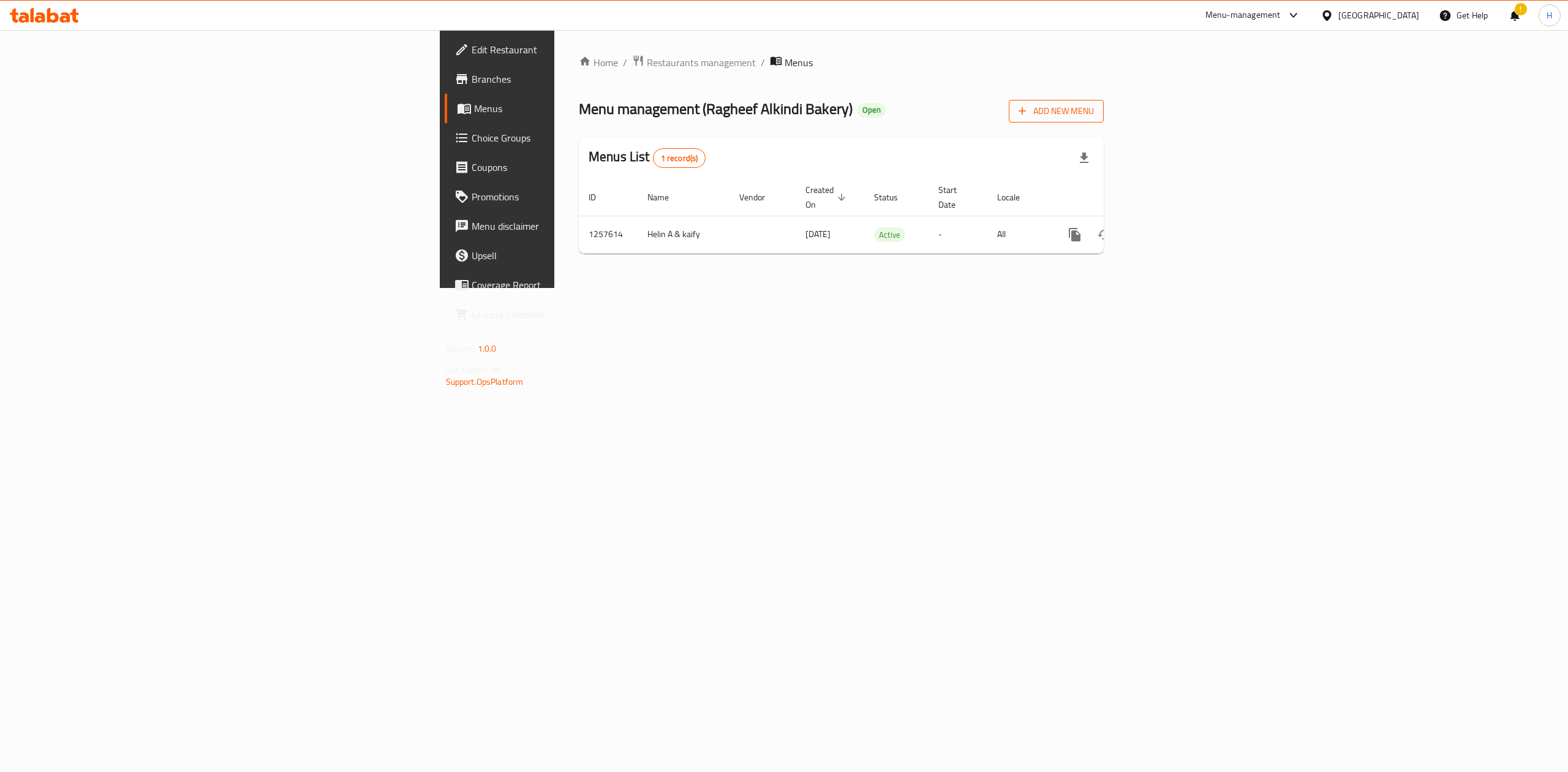
click at [1094, 109] on span "Add New Menu" at bounding box center [1056, 111] width 75 height 15
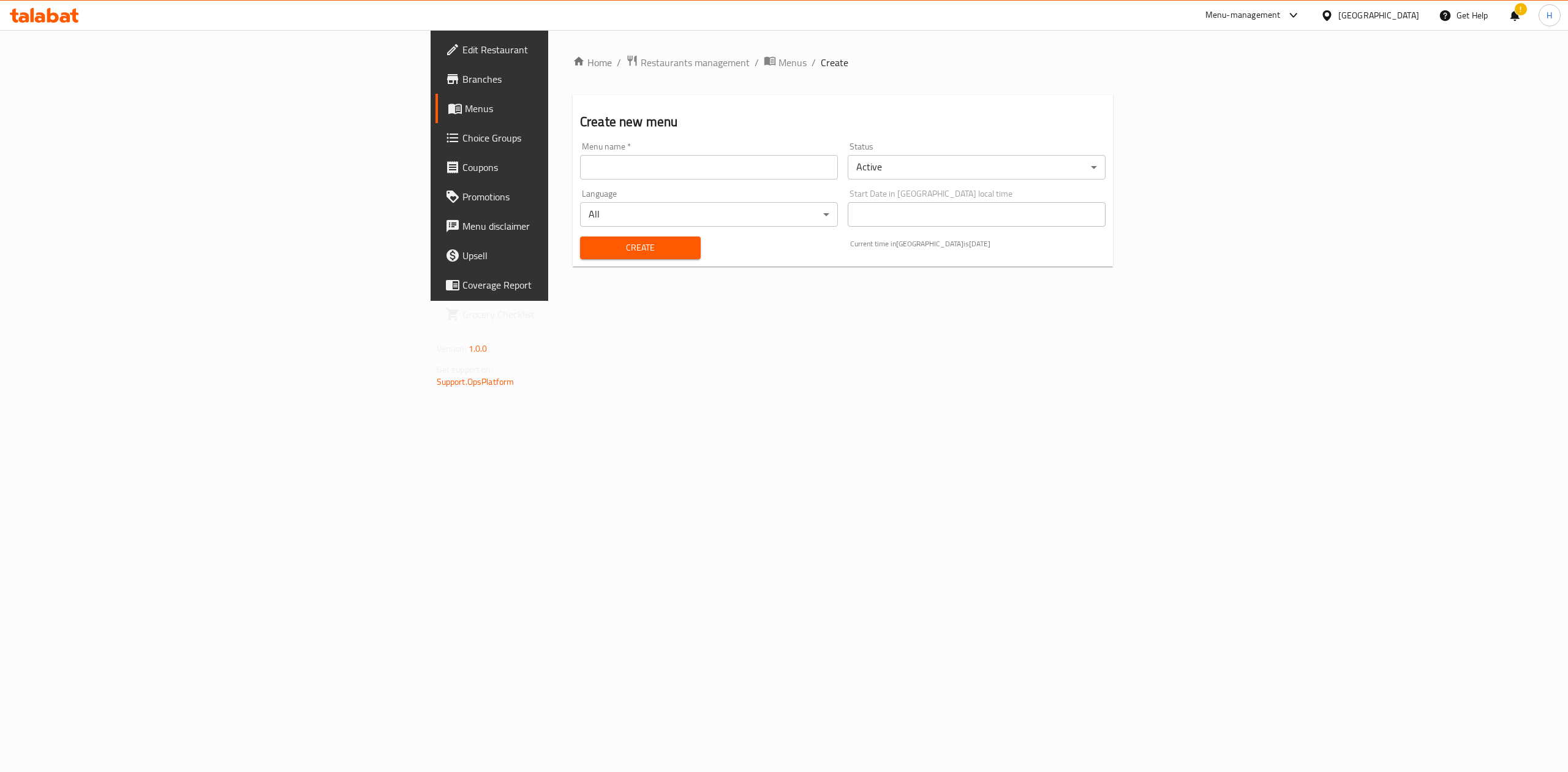
click at [703, 164] on input "text" at bounding box center [709, 167] width 258 height 25
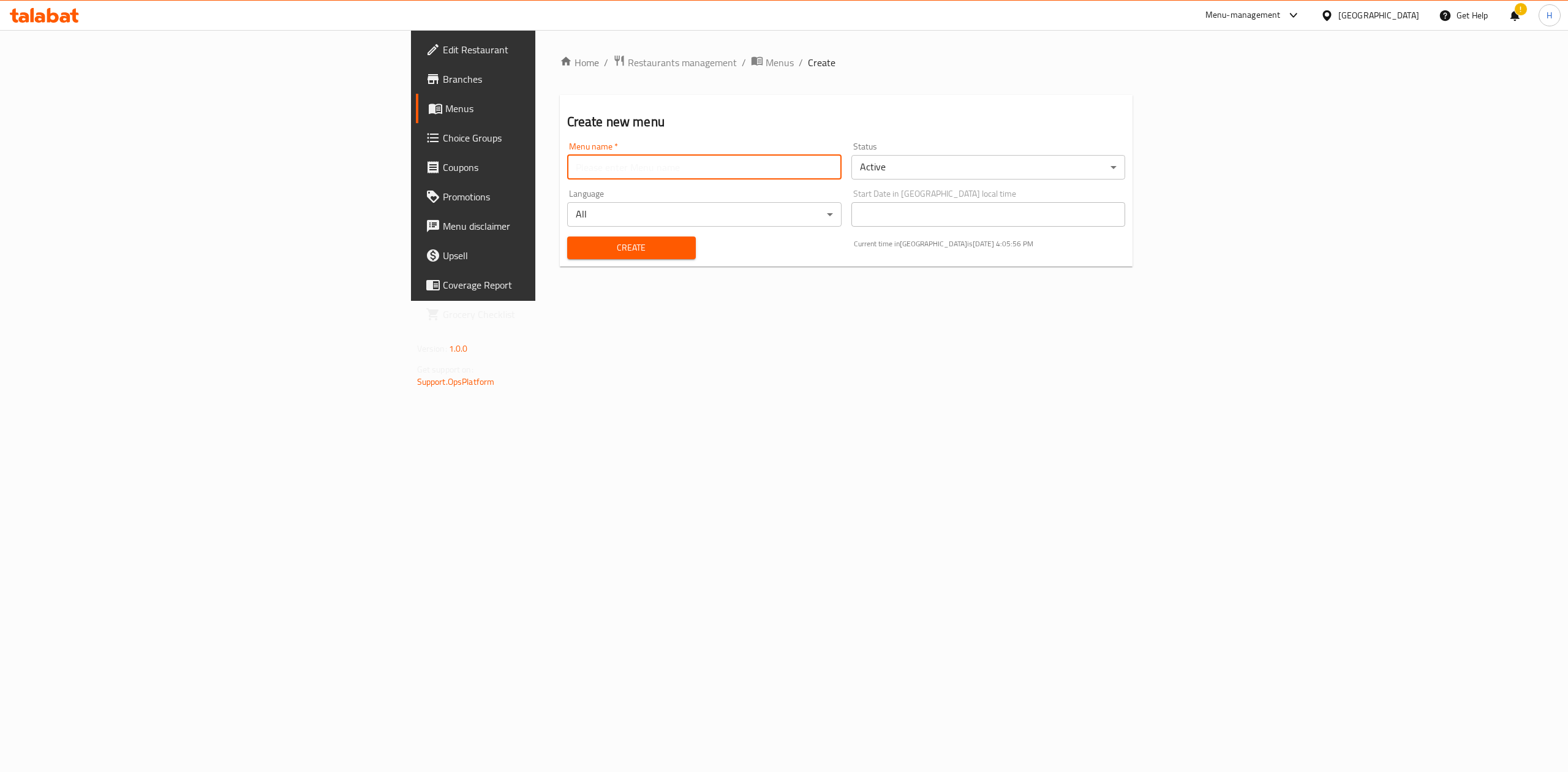
type input "Hadeer Menu t"
click at [957, 177] on body "​ Menu-management Iraq Get Help ! H Edit Restaurant Branches Menus Choice Group…" at bounding box center [784, 401] width 1568 height 742
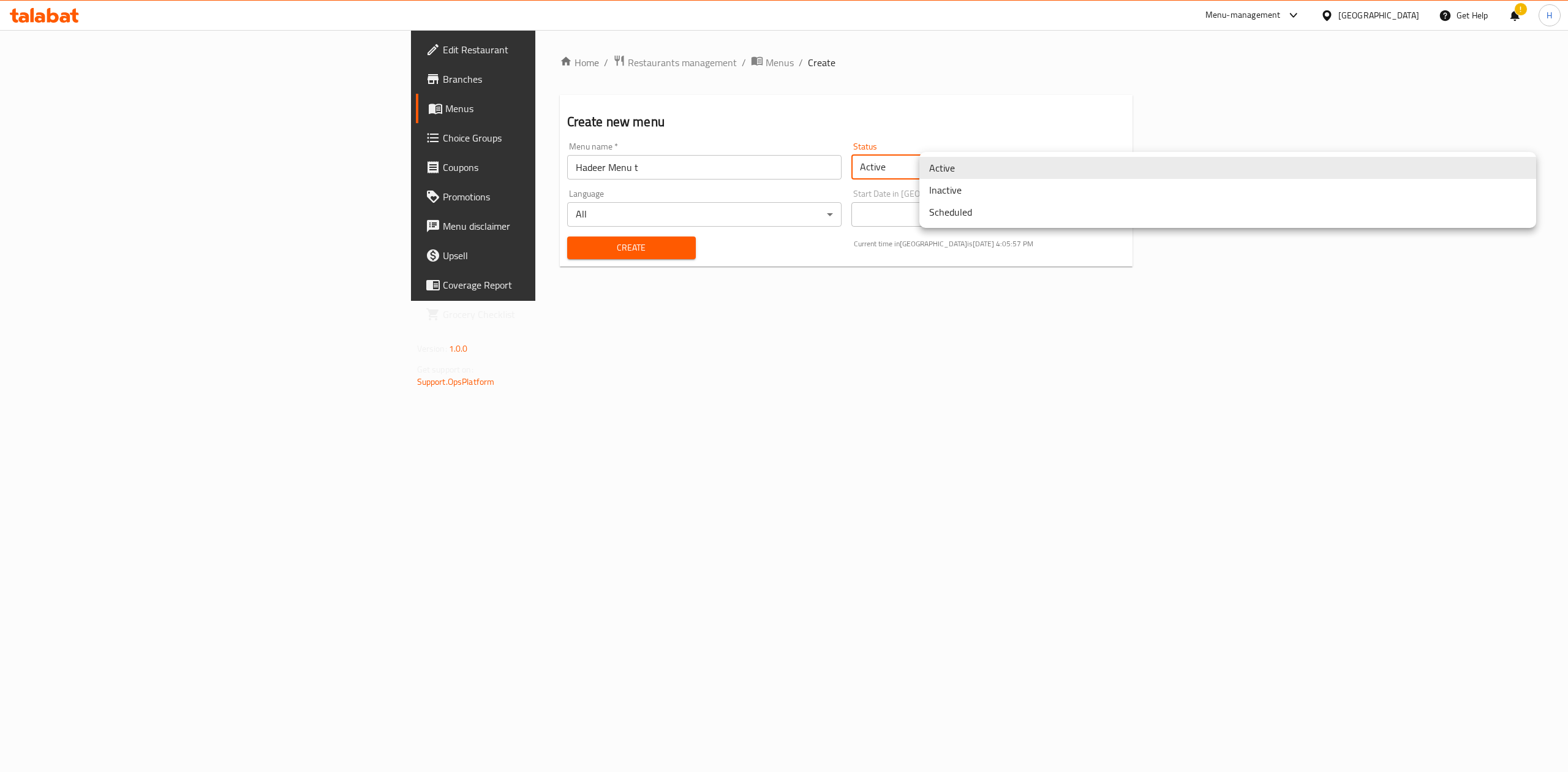
click at [968, 197] on li "Inactive" at bounding box center [1227, 190] width 617 height 22
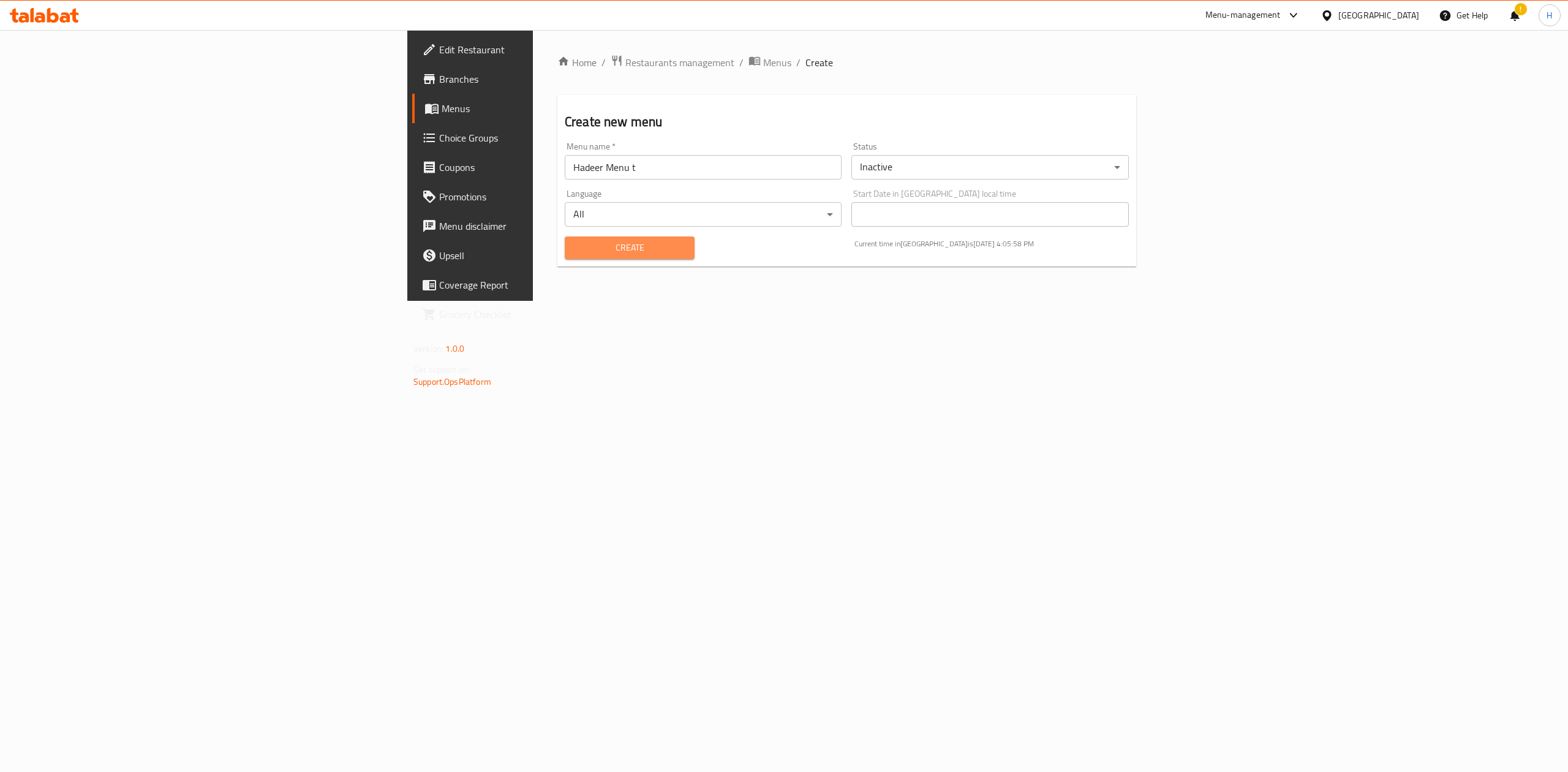
click at [574, 249] on span "Create" at bounding box center [629, 248] width 110 height 15
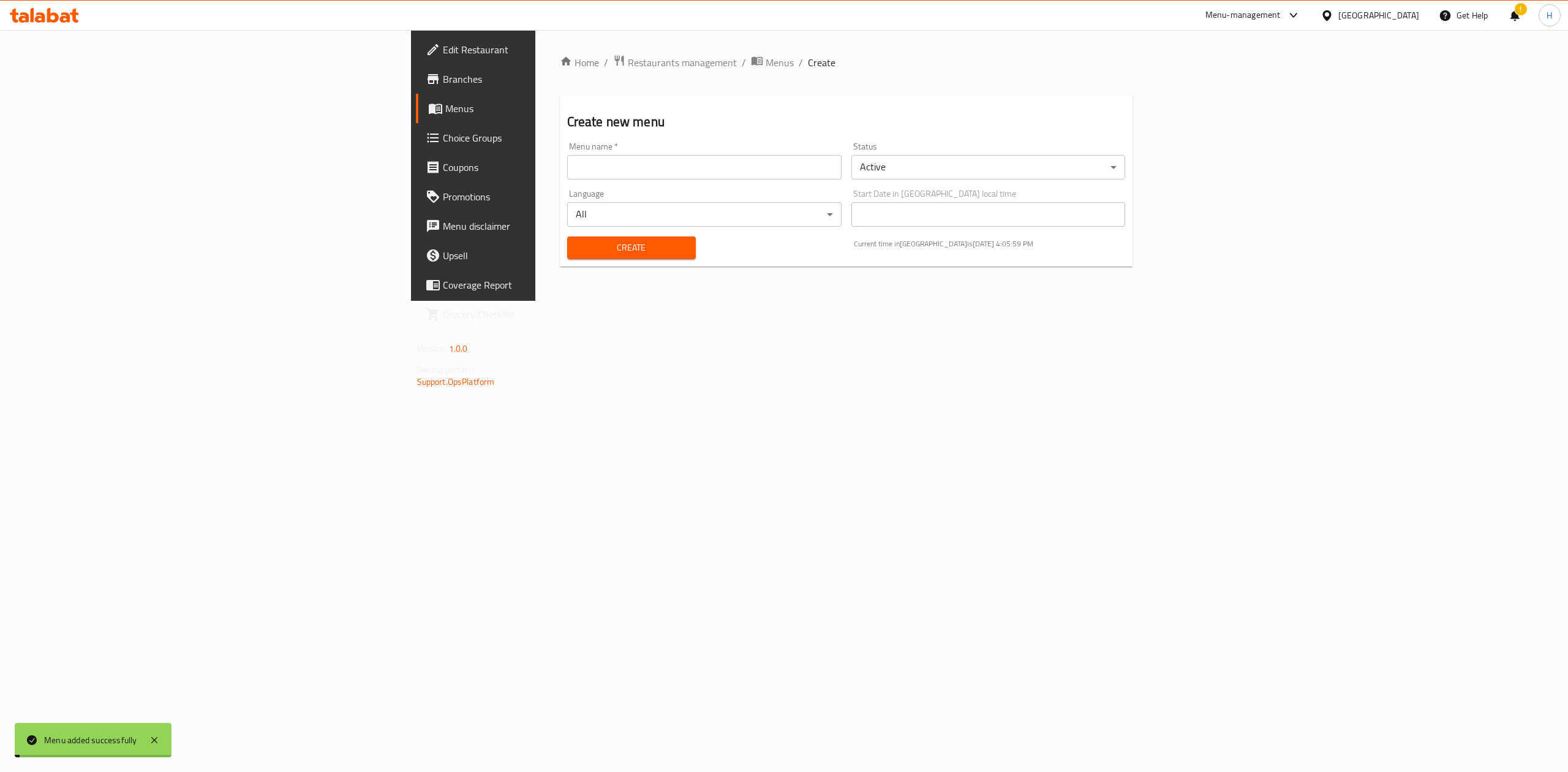
drag, startPoint x: 504, startPoint y: 67, endPoint x: 988, endPoint y: 130, distance: 488.1
click at [766, 67] on span "Menus" at bounding box center [779, 62] width 28 height 15
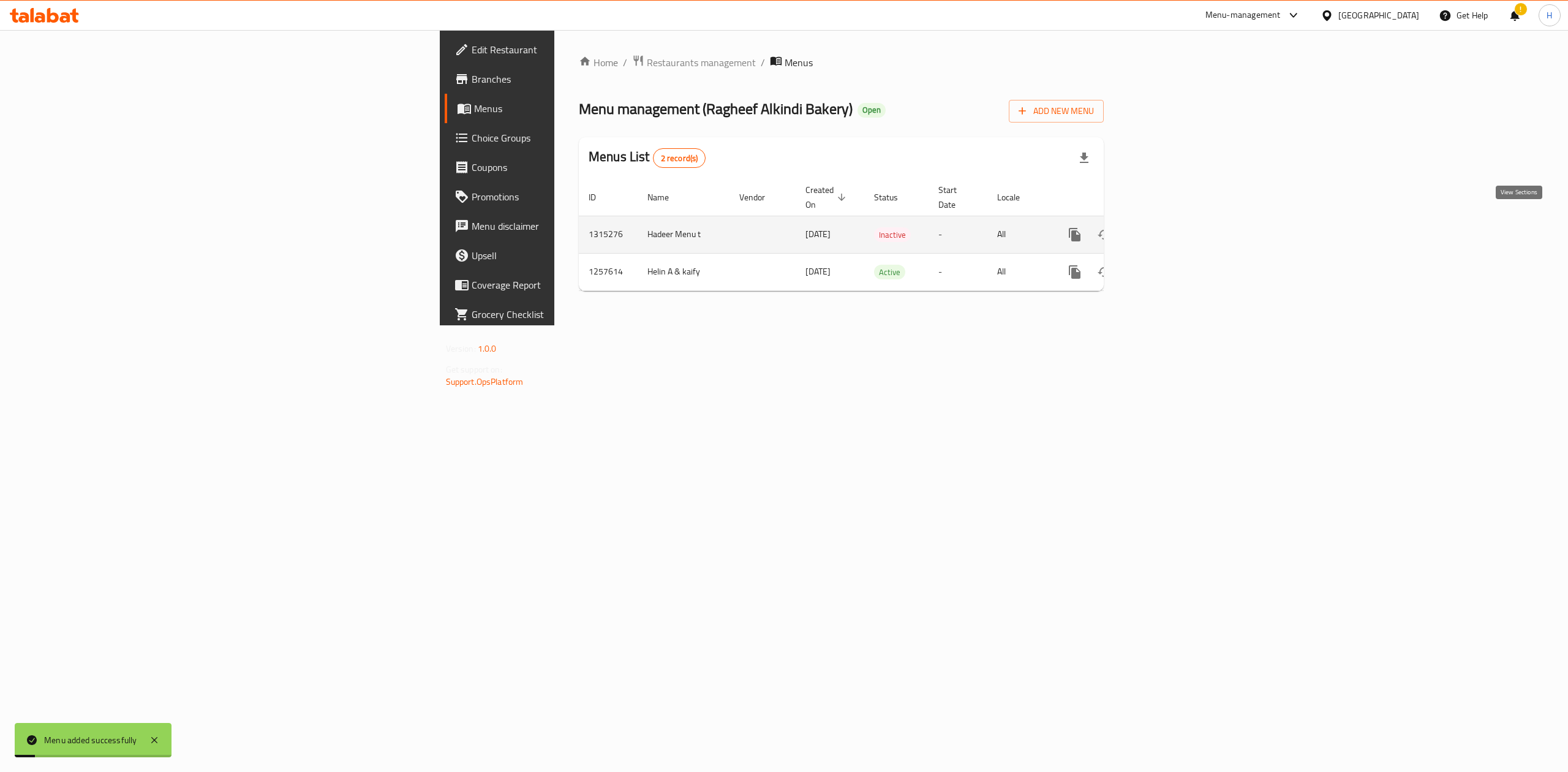
click at [1178, 220] on link "enhanced table" at bounding box center [1163, 235] width 29 height 29
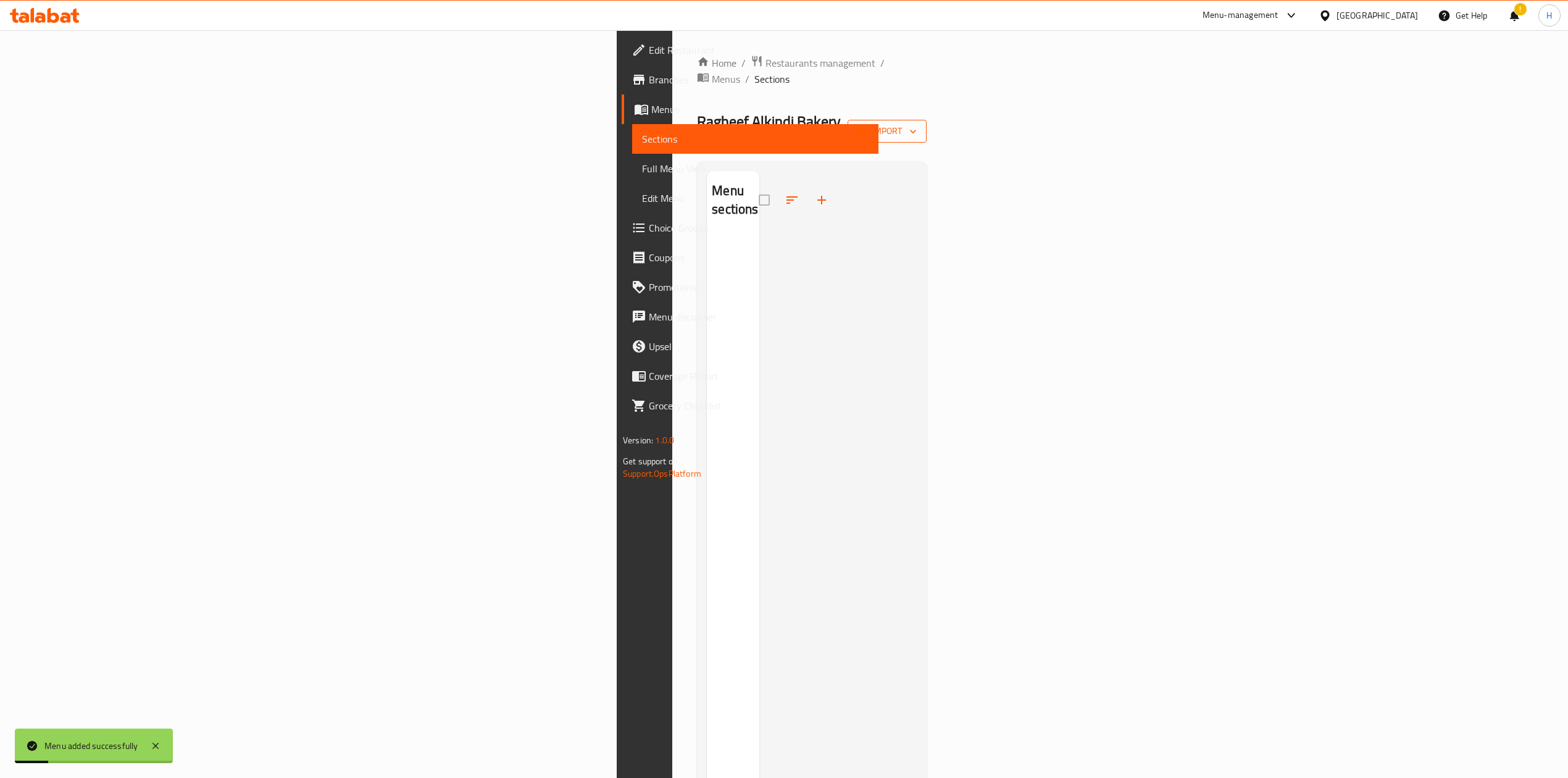
click at [926, 117] on div "Home / Restaurants management / Menus / Sections Ragheef Alkindi Bakery Open im…" at bounding box center [811, 507] width 230 height 904
click at [917, 124] on span "import" at bounding box center [887, 132] width 59 height 15
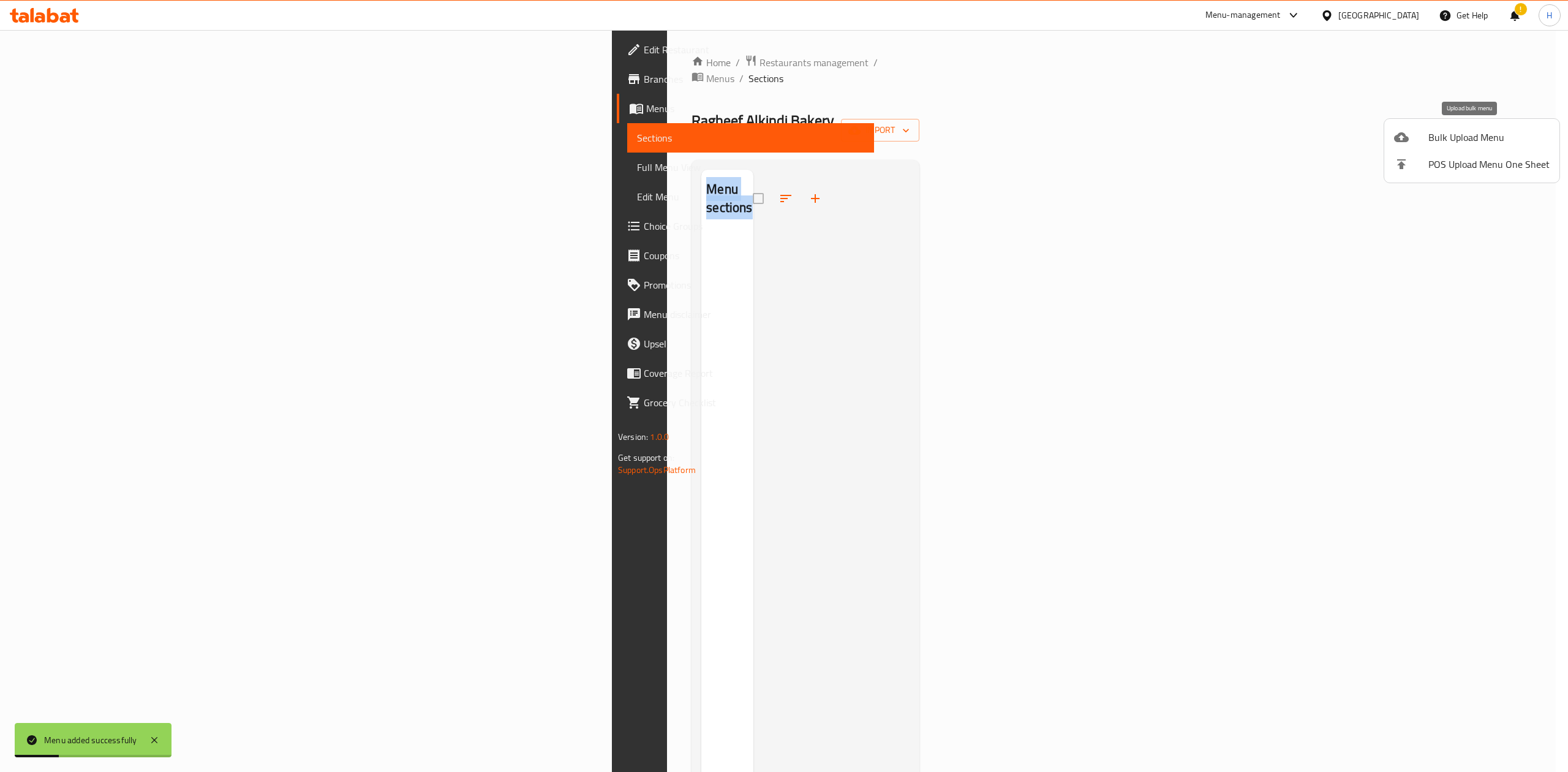
click at [1455, 143] on span "Bulk Upload Menu" at bounding box center [1489, 137] width 121 height 15
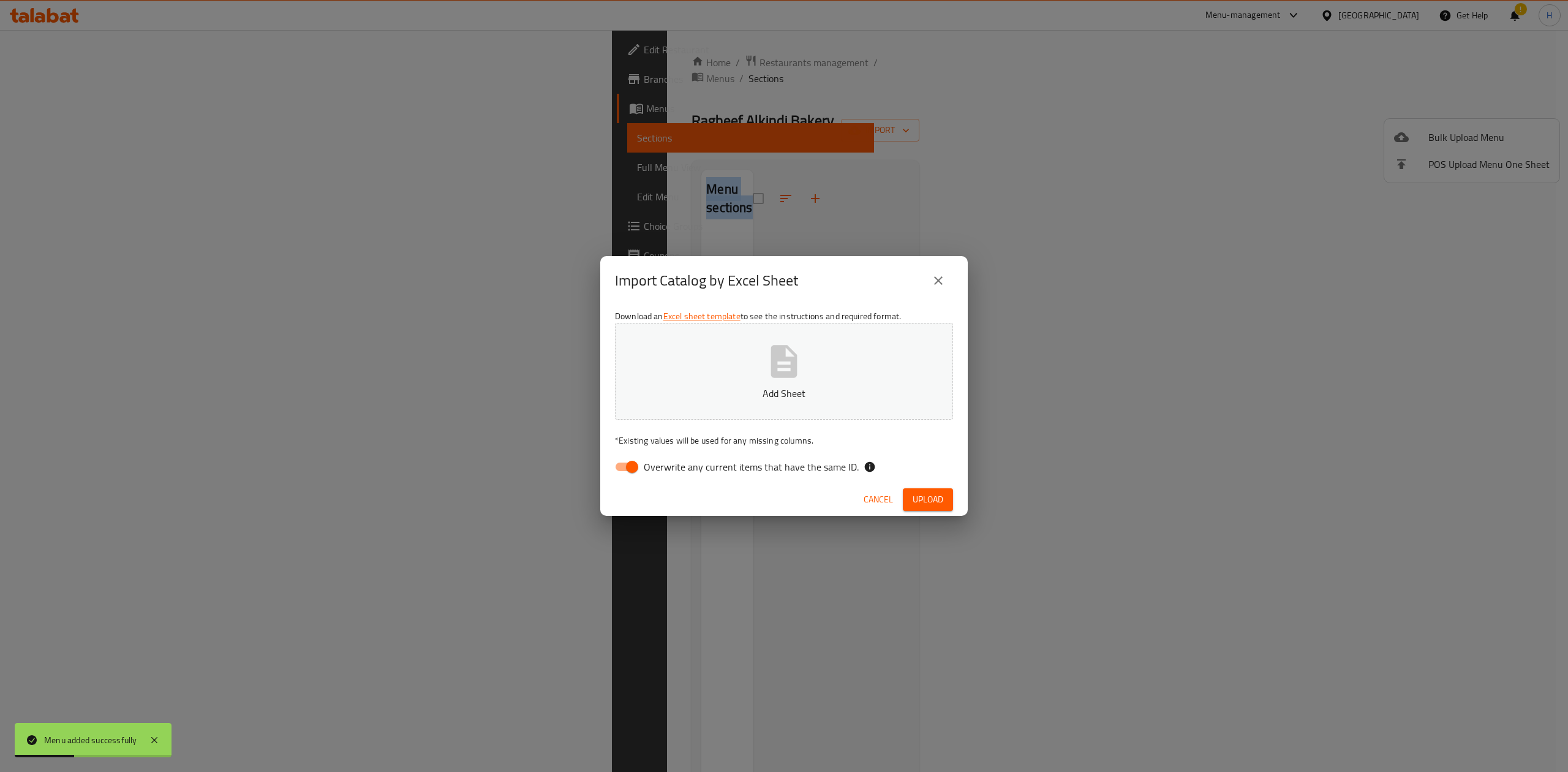
click at [626, 476] on input "Overwrite any current items that have the same ID." at bounding box center [632, 466] width 70 height 23
checkbox input "false"
click at [704, 385] on button "Add Sheet" at bounding box center [784, 371] width 338 height 96
click at [918, 506] on span "Upload" at bounding box center [928, 500] width 31 height 15
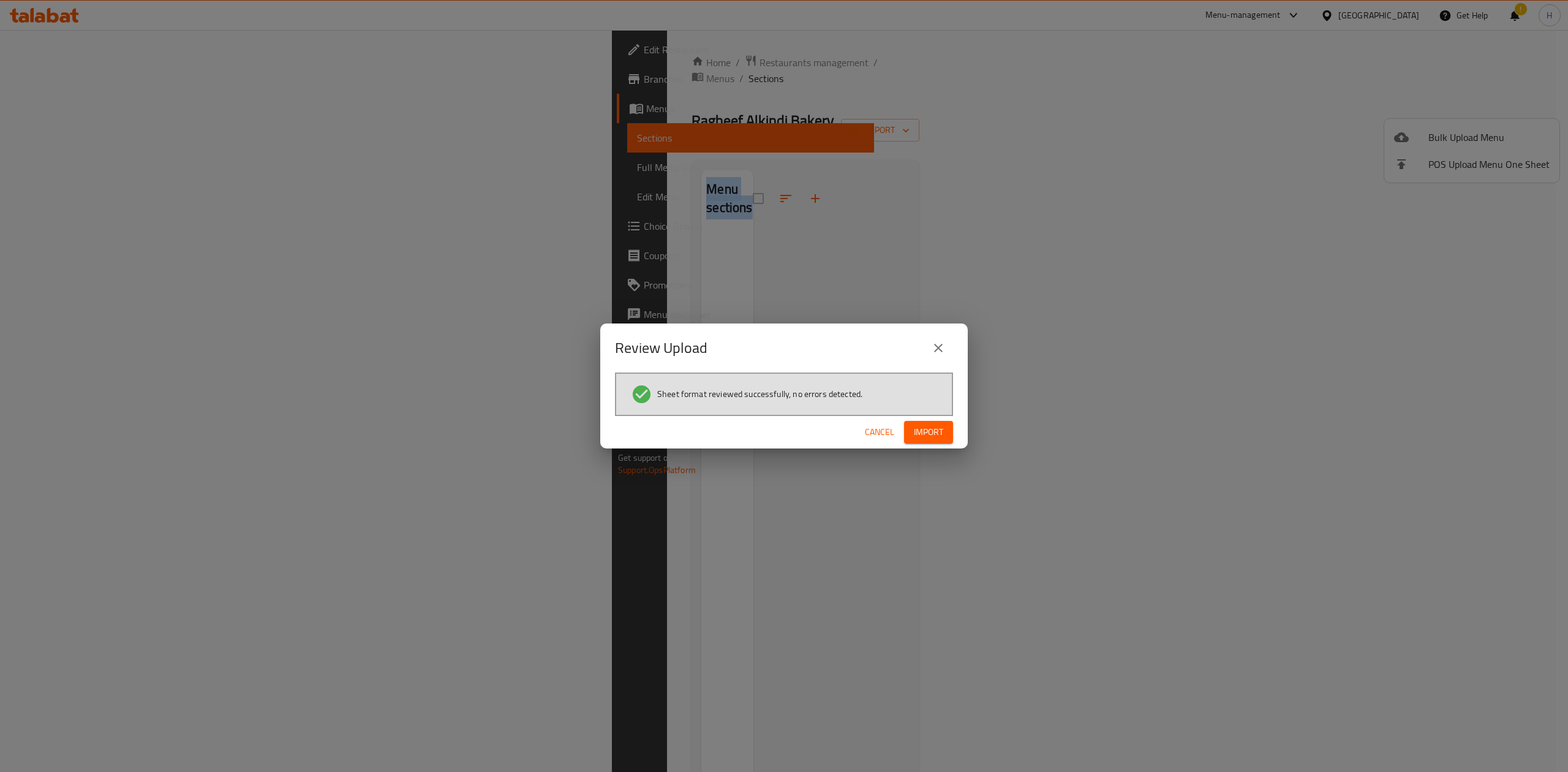
click at [938, 435] on span "Import" at bounding box center [929, 432] width 29 height 15
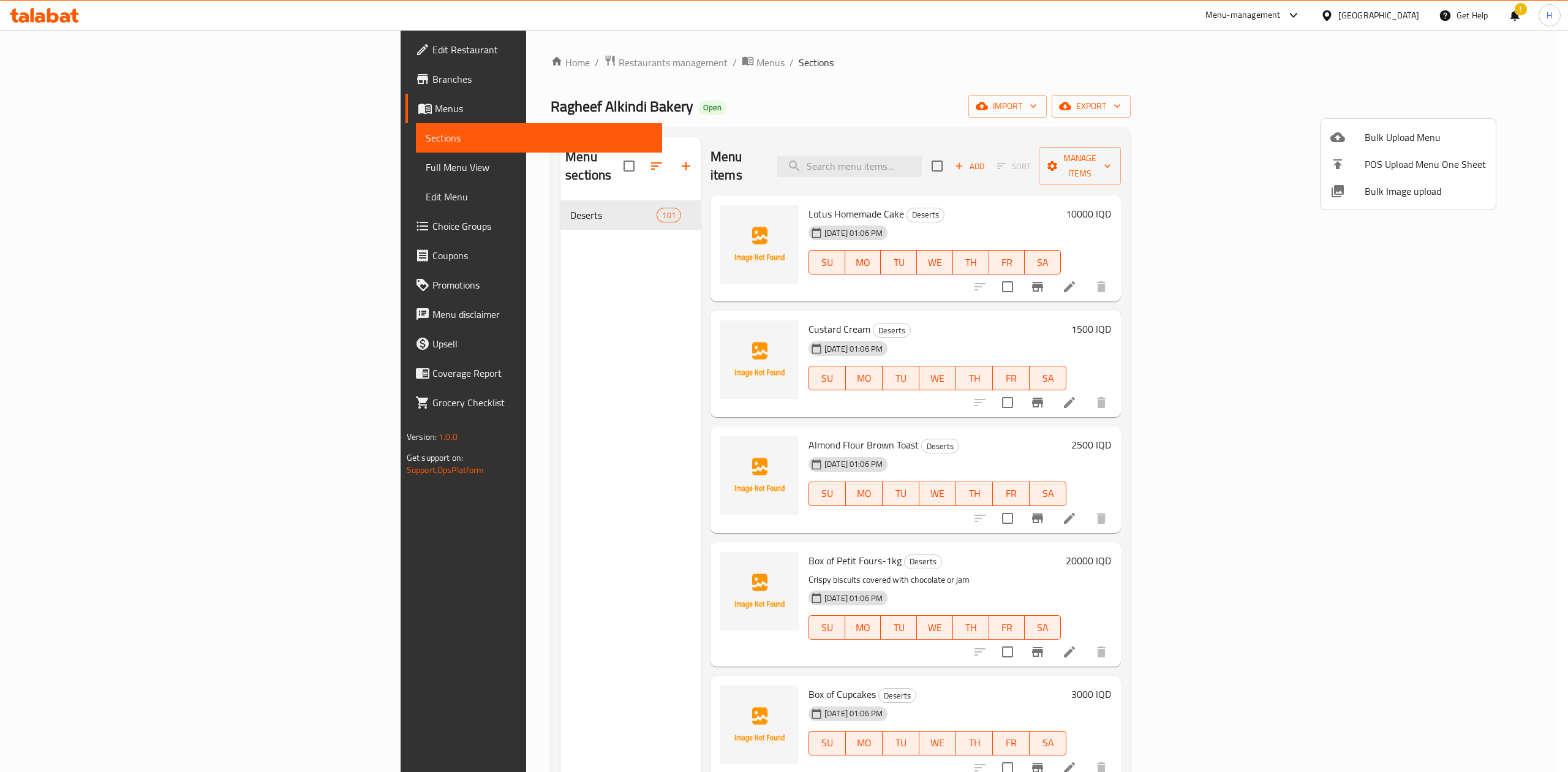
click at [580, 163] on div at bounding box center [784, 386] width 1568 height 772
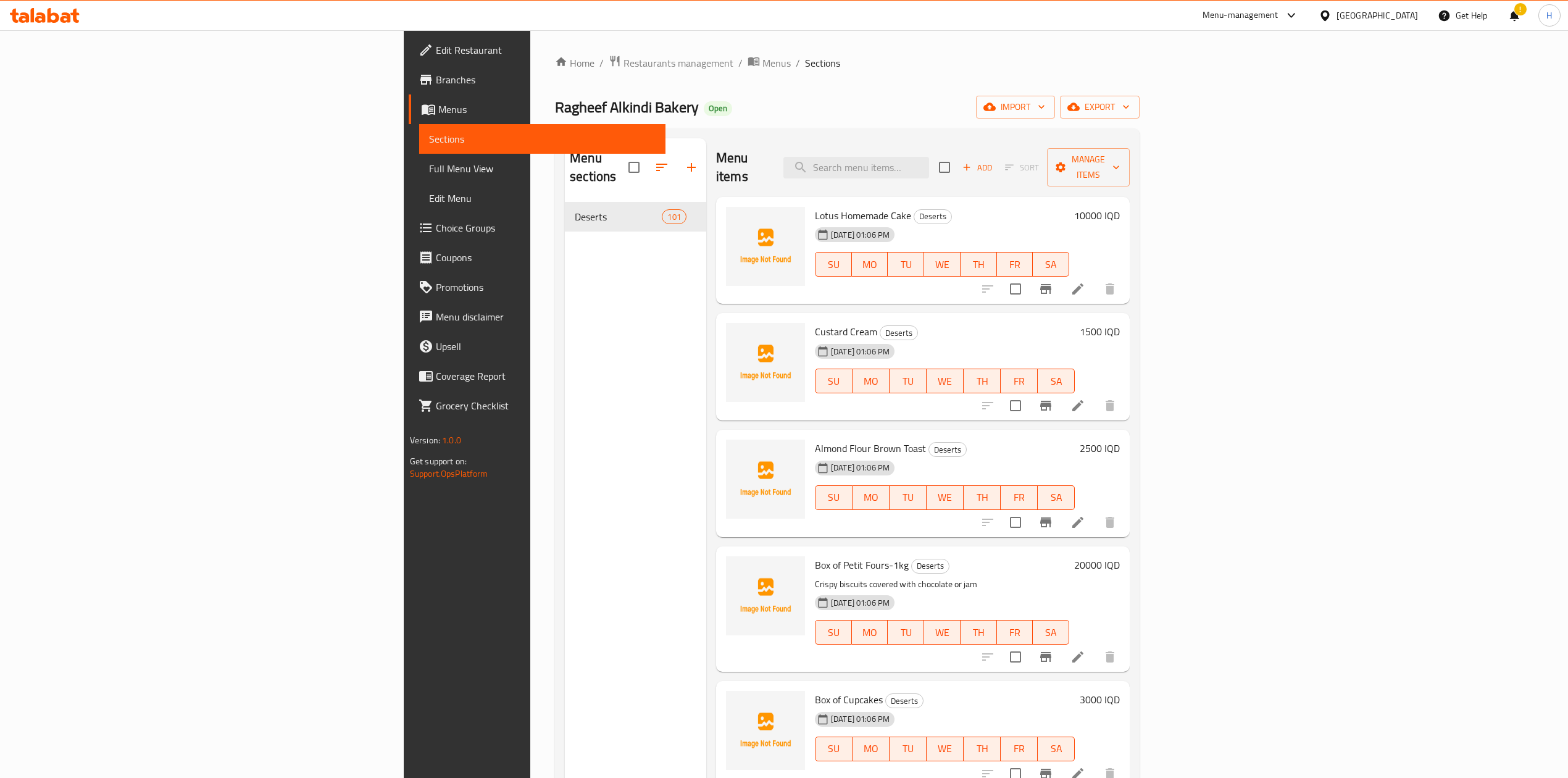
click at [687, 163] on icon "button" at bounding box center [692, 167] width 9 height 9
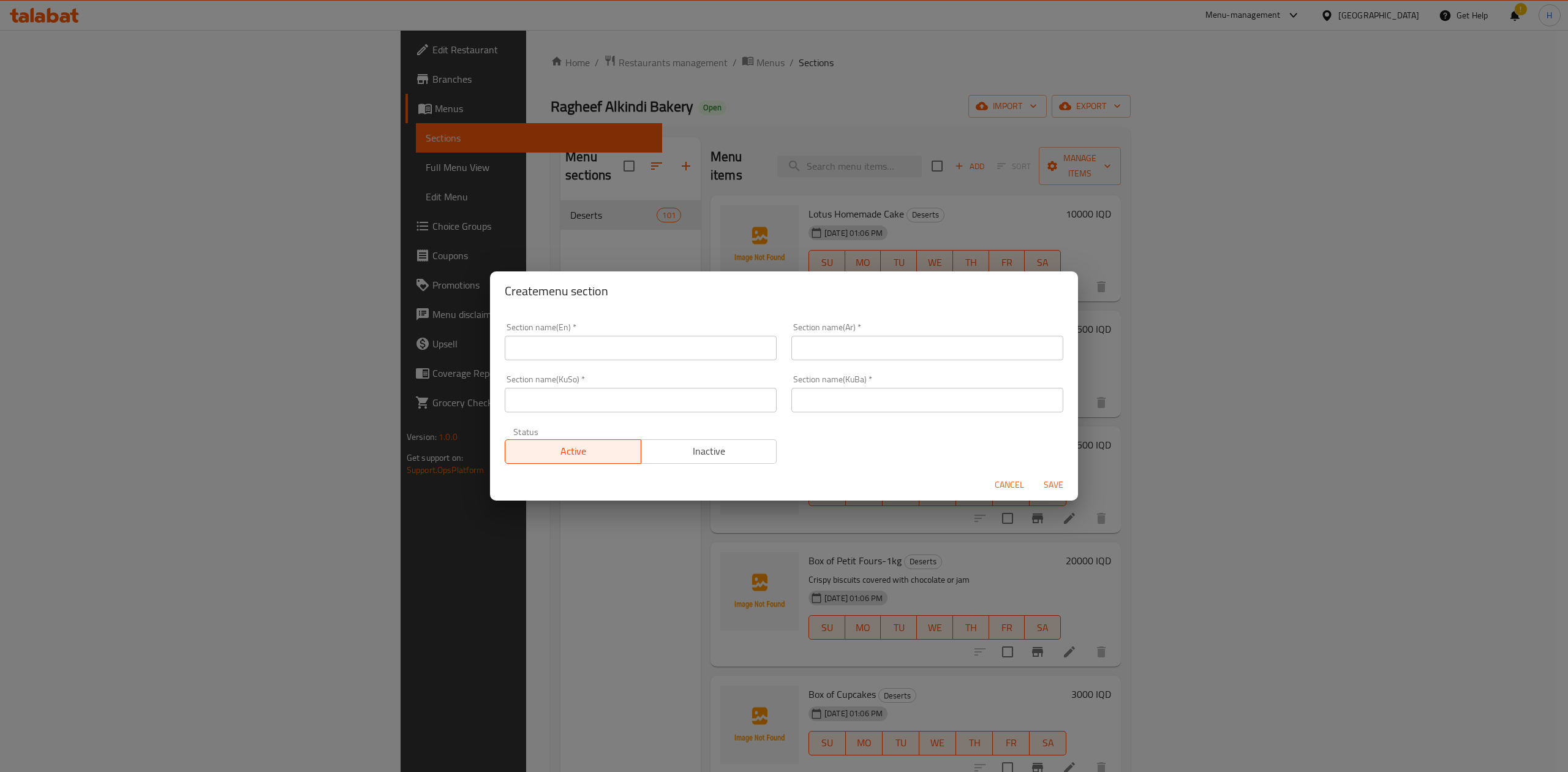
click at [635, 348] on input "text" at bounding box center [640, 348] width 272 height 25
type input "ؤ"
type input "Cake"
click at [873, 356] on input "text" at bounding box center [927, 348] width 272 height 25
type input "كيك"
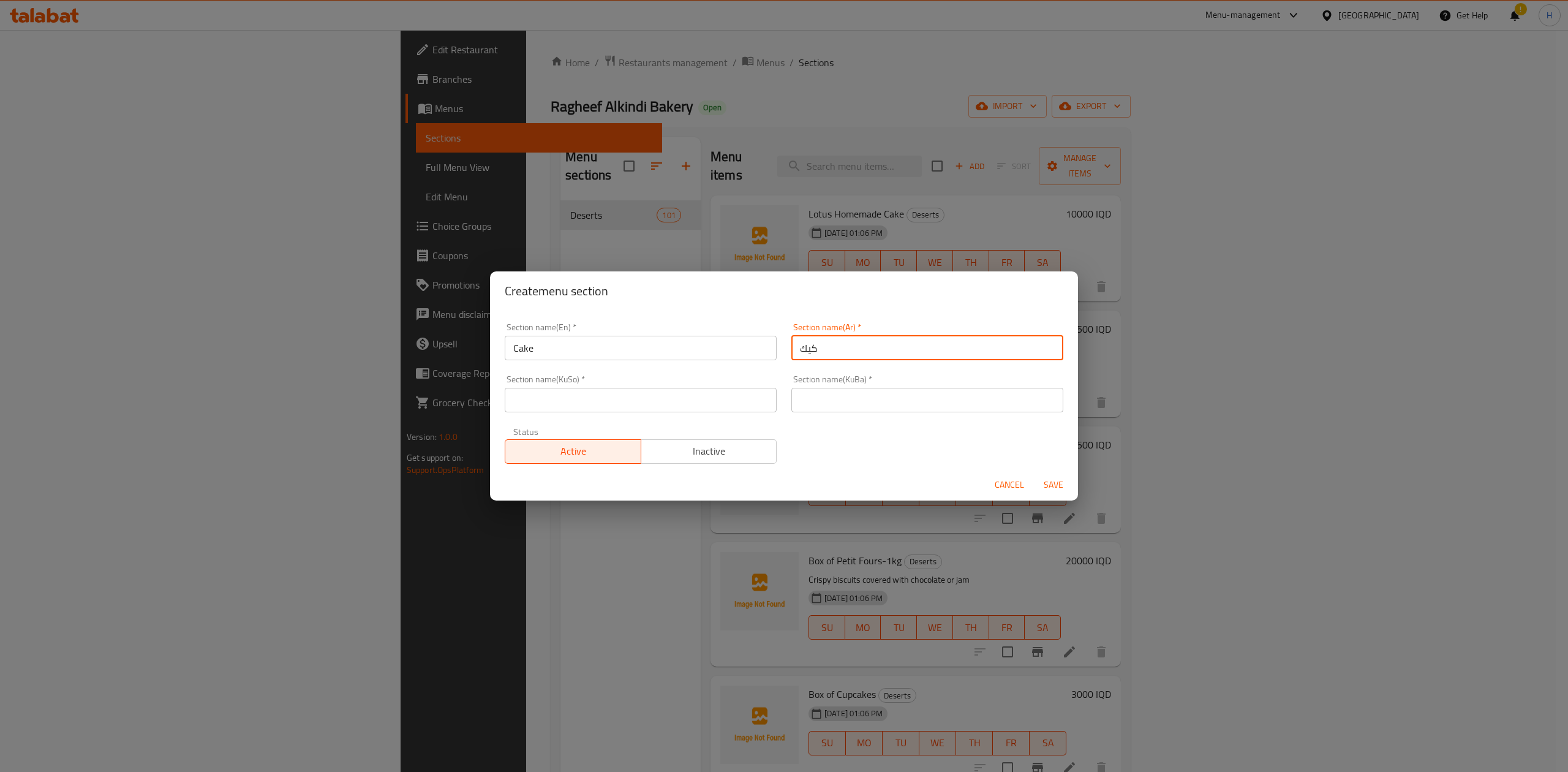
drag, startPoint x: 736, startPoint y: 407, endPoint x: 632, endPoint y: 412, distance: 104.1
click at [736, 407] on input "text" at bounding box center [640, 400] width 272 height 25
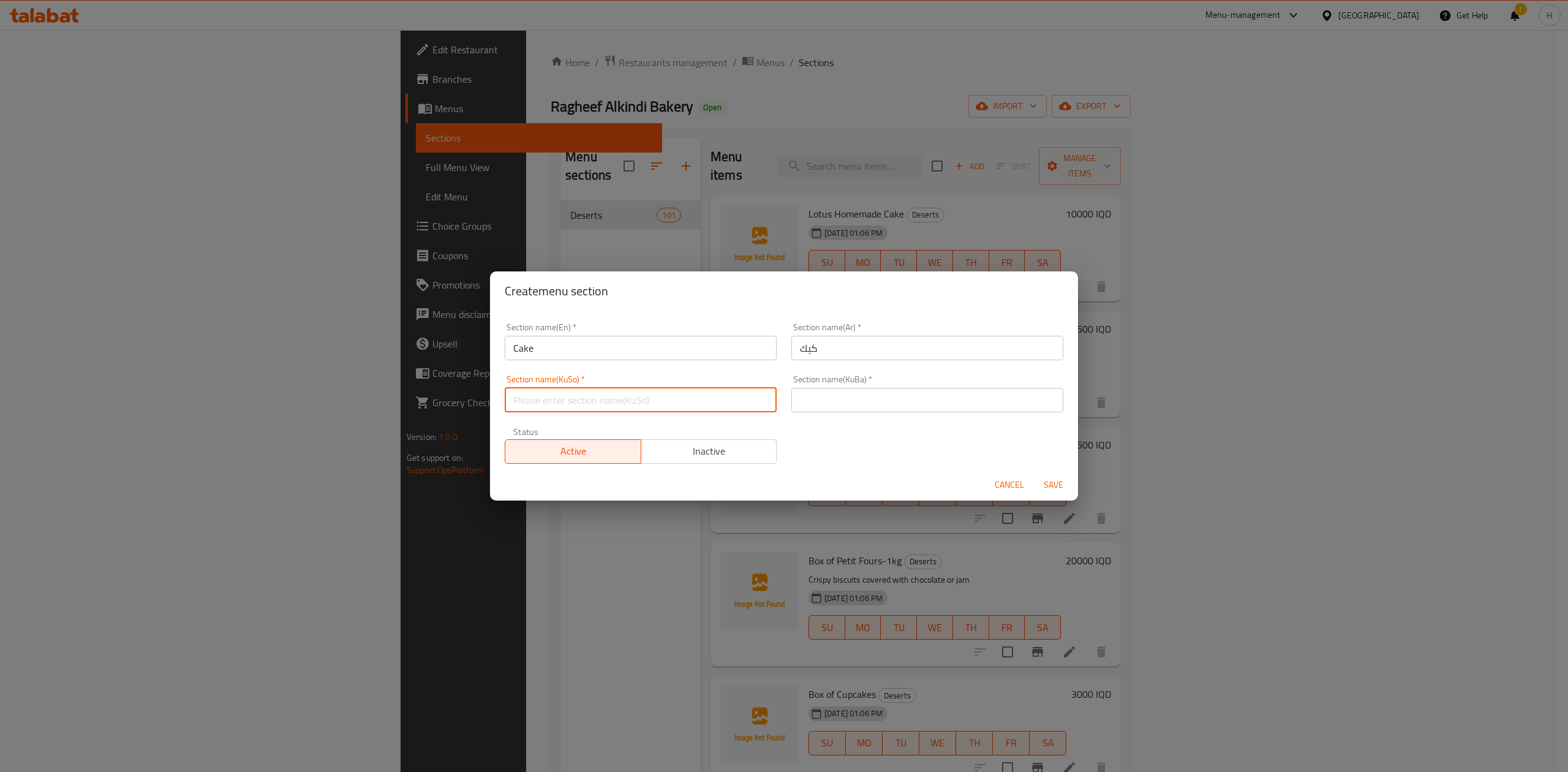
type input "."
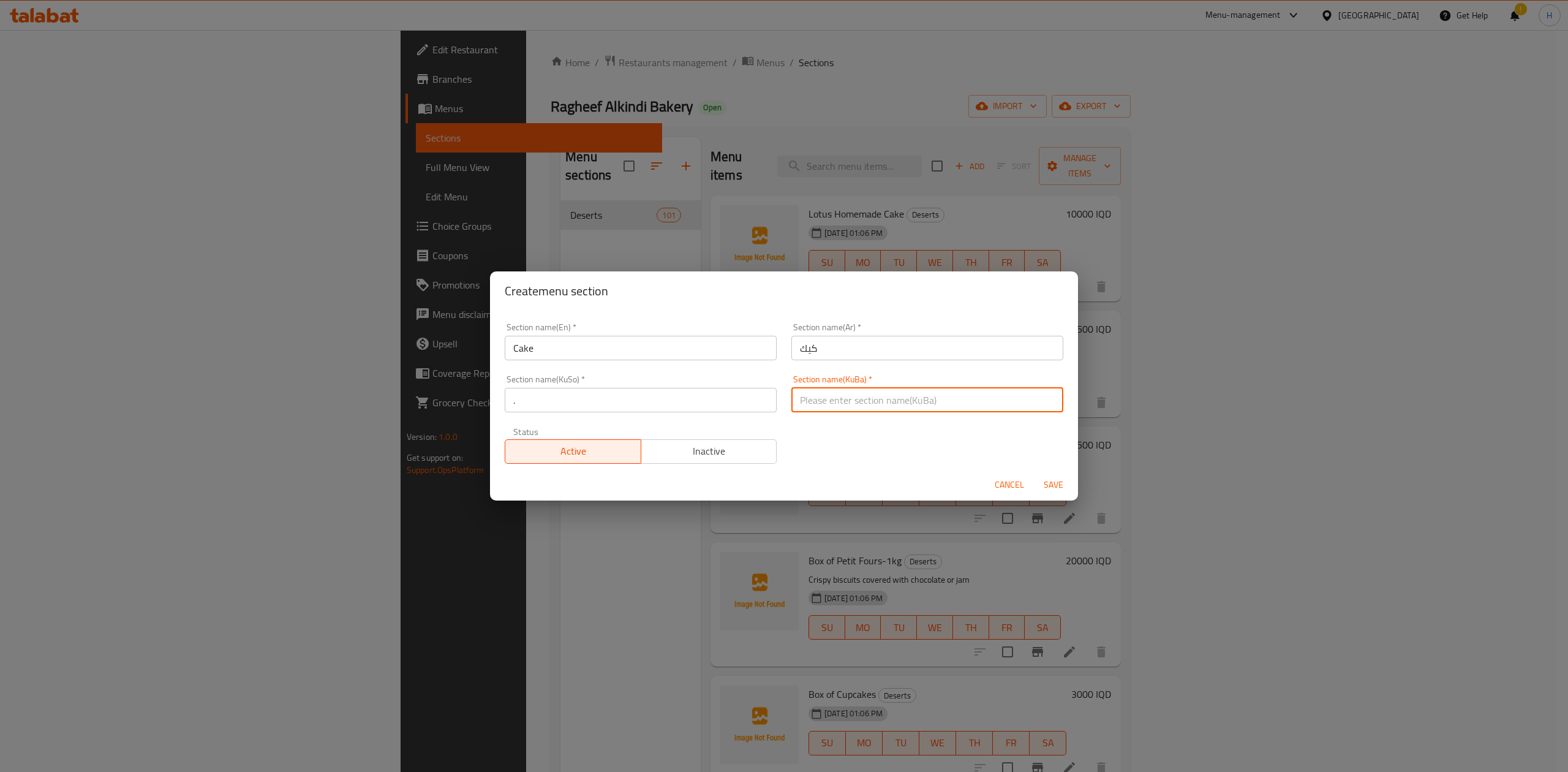
click at [903, 409] on input "text" at bounding box center [927, 400] width 272 height 25
type input "."
click at [1062, 487] on span "Save" at bounding box center [1053, 485] width 29 height 15
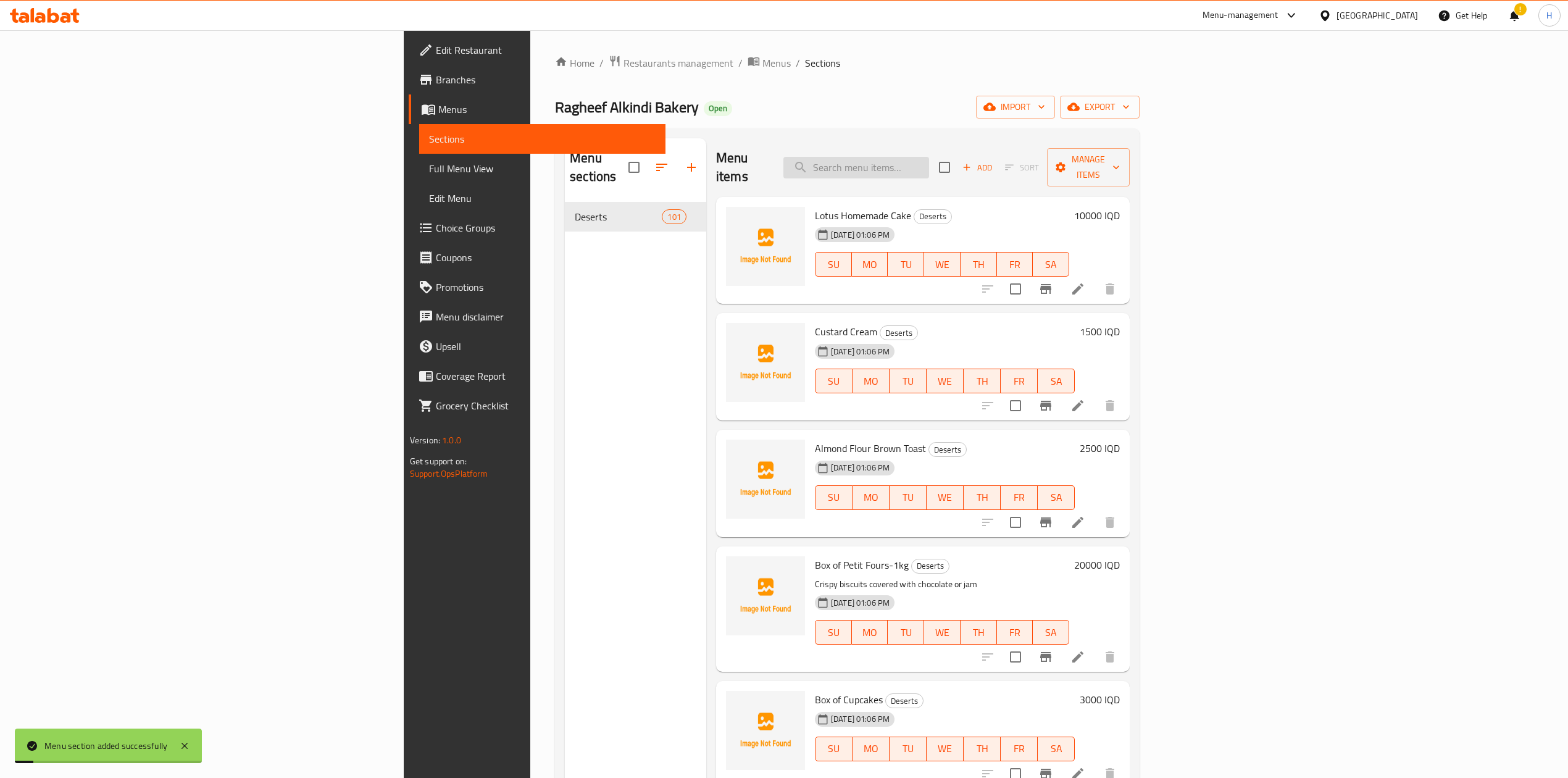
click at [929, 166] on input "search" at bounding box center [856, 167] width 145 height 22
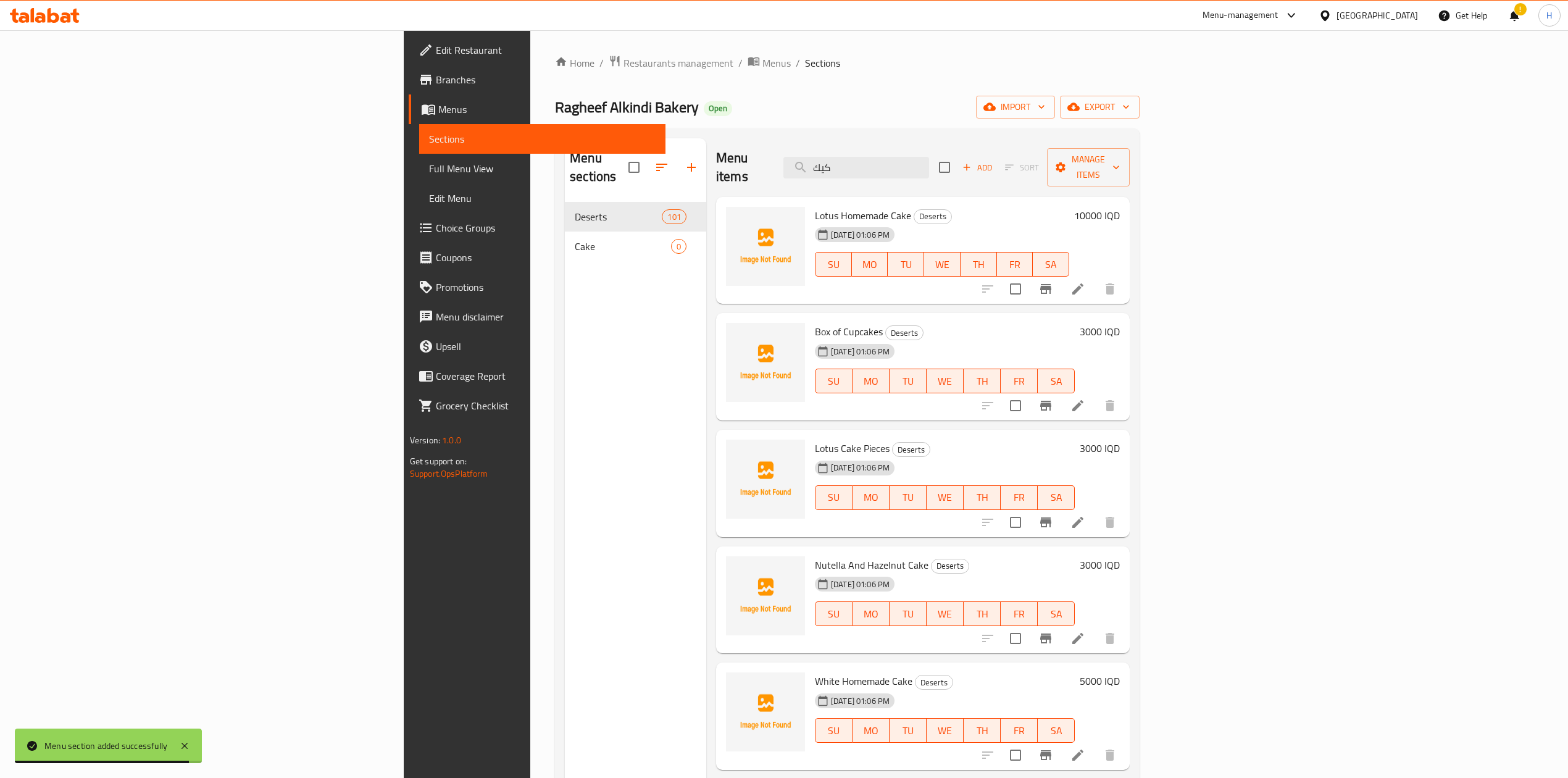
type input "كيك"
click at [1028, 276] on input "checkbox" at bounding box center [1015, 289] width 26 height 26
checkbox input "true"
click at [1028, 392] on input "checkbox" at bounding box center [1015, 405] width 26 height 26
checkbox input "true"
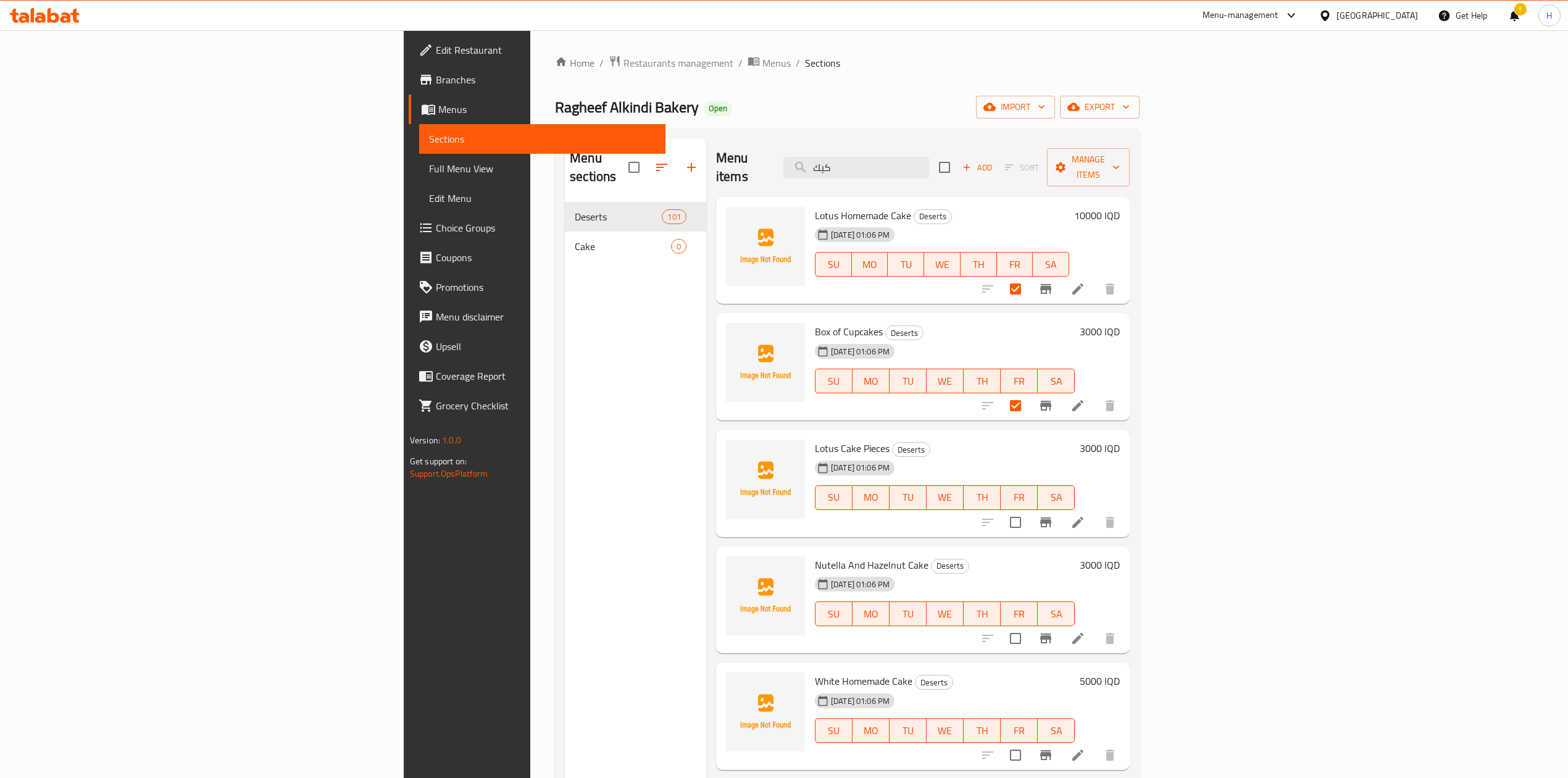
click at [1028, 509] on input "checkbox" at bounding box center [1015, 522] width 26 height 26
checkbox input "true"
click at [957, 158] on input "checkbox" at bounding box center [944, 167] width 26 height 26
checkbox input "true"
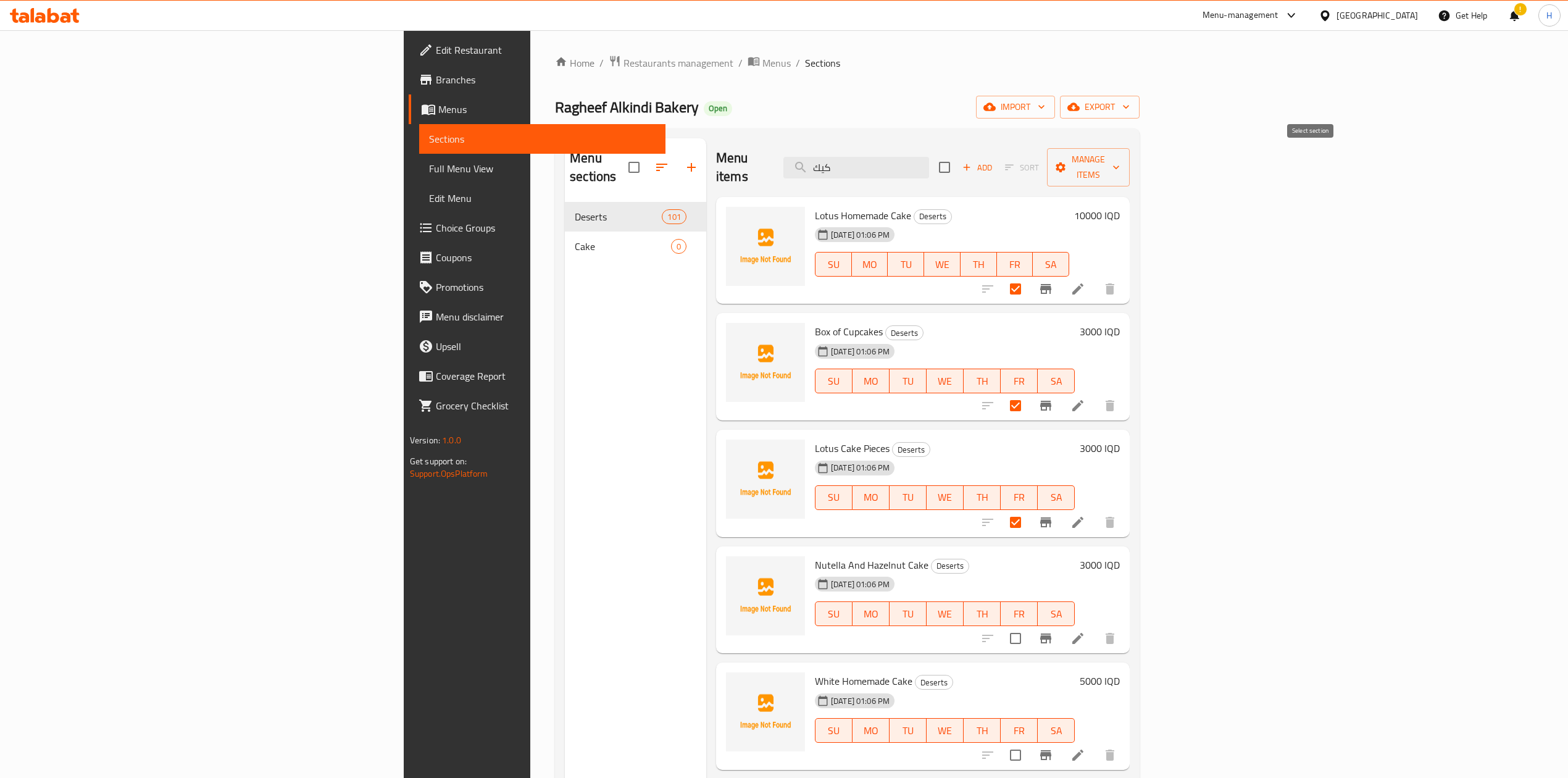
checkbox input "true"
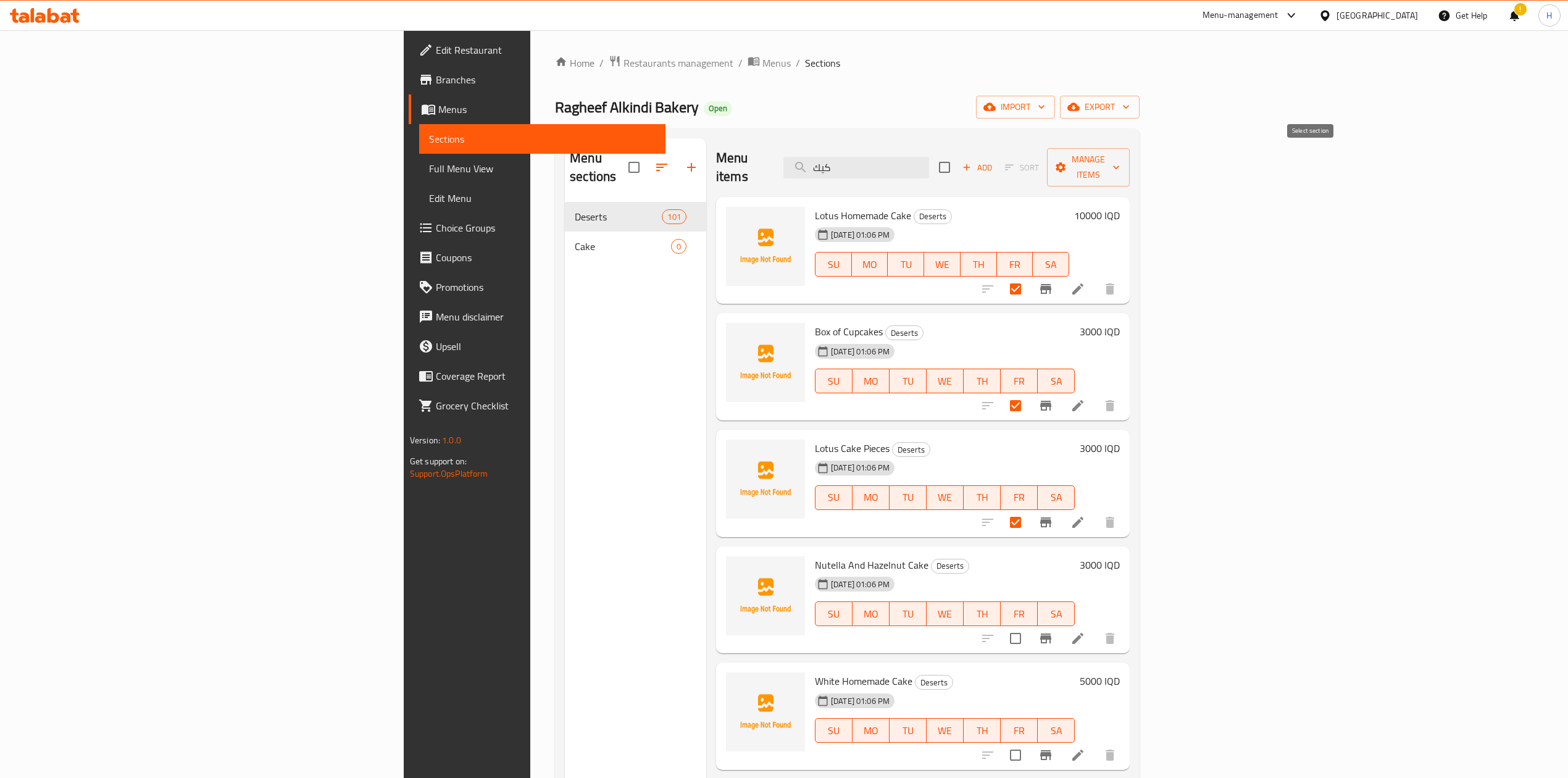
checkbox input "true"
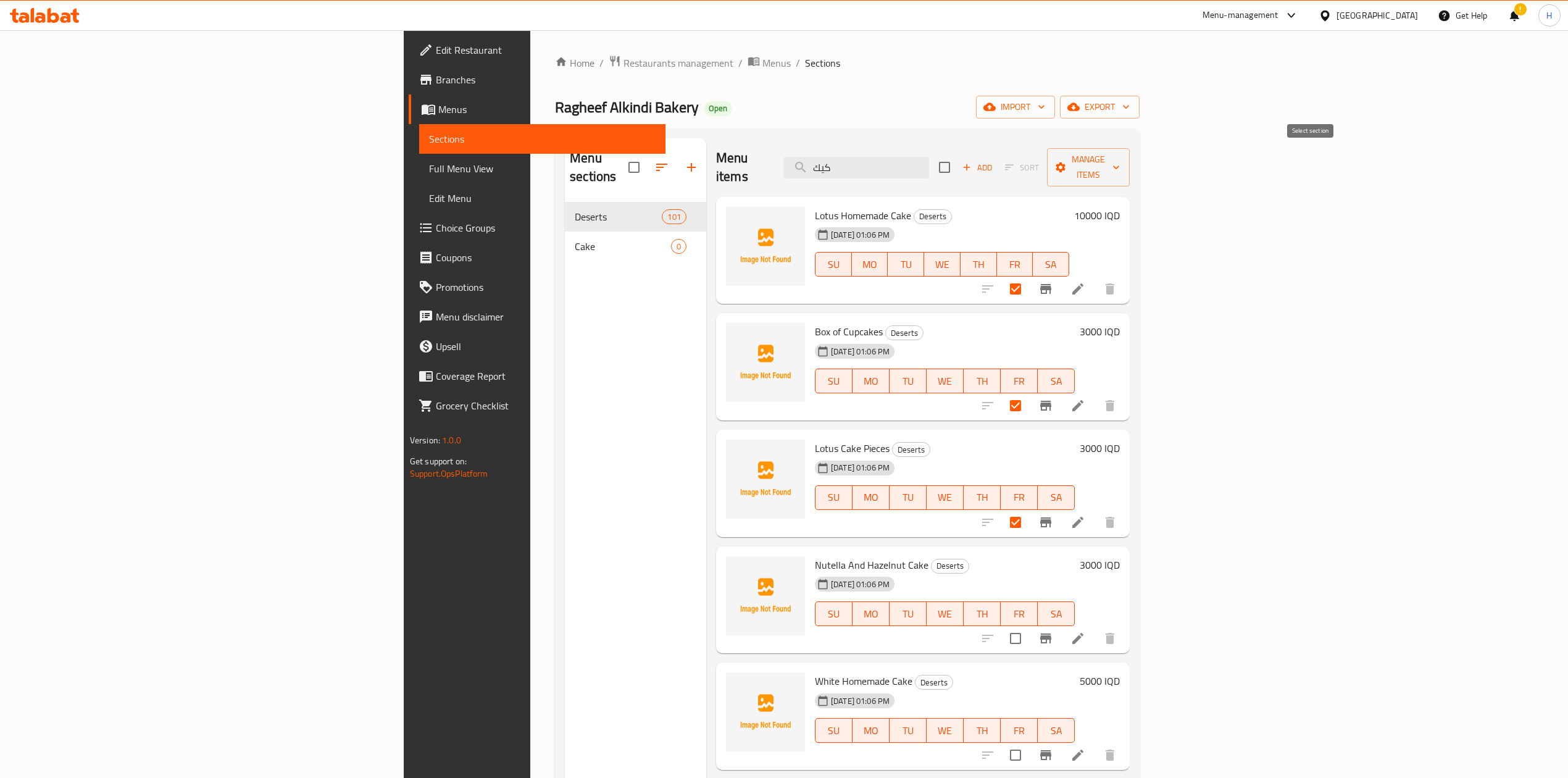
checkbox input "true"
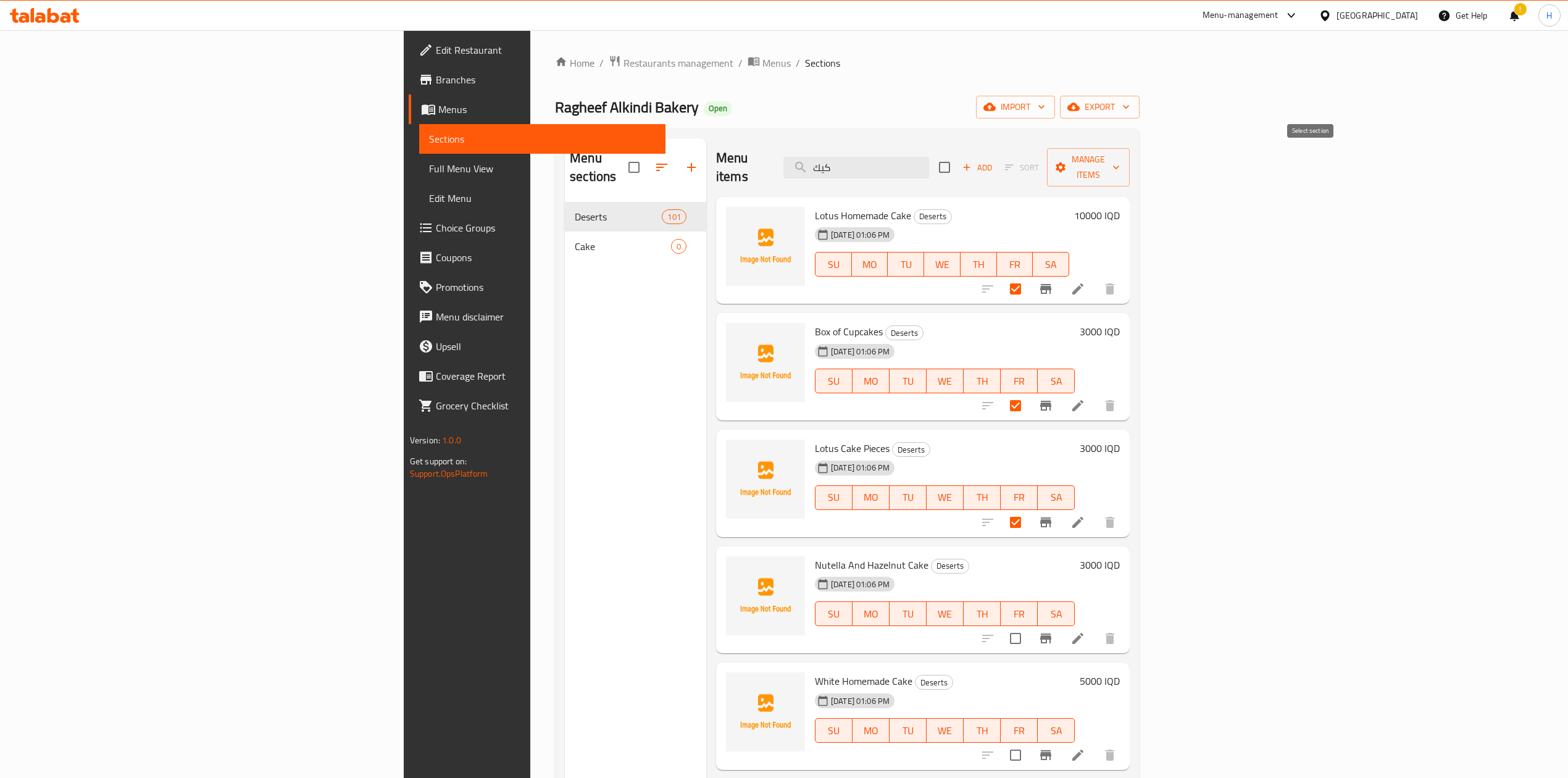
checkbox input "true"
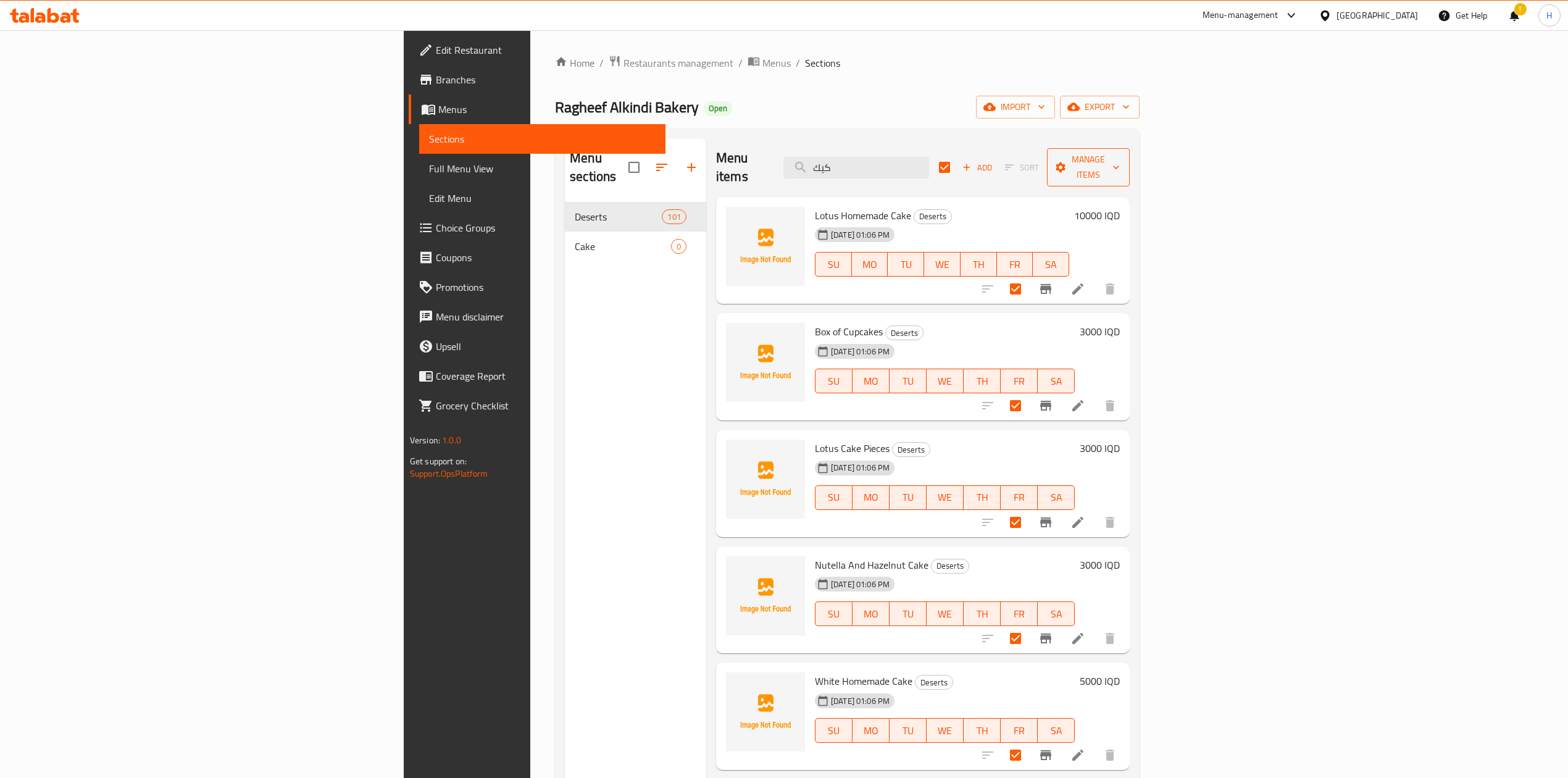
click at [1120, 164] on span "Manage items" at bounding box center [1087, 168] width 63 height 31
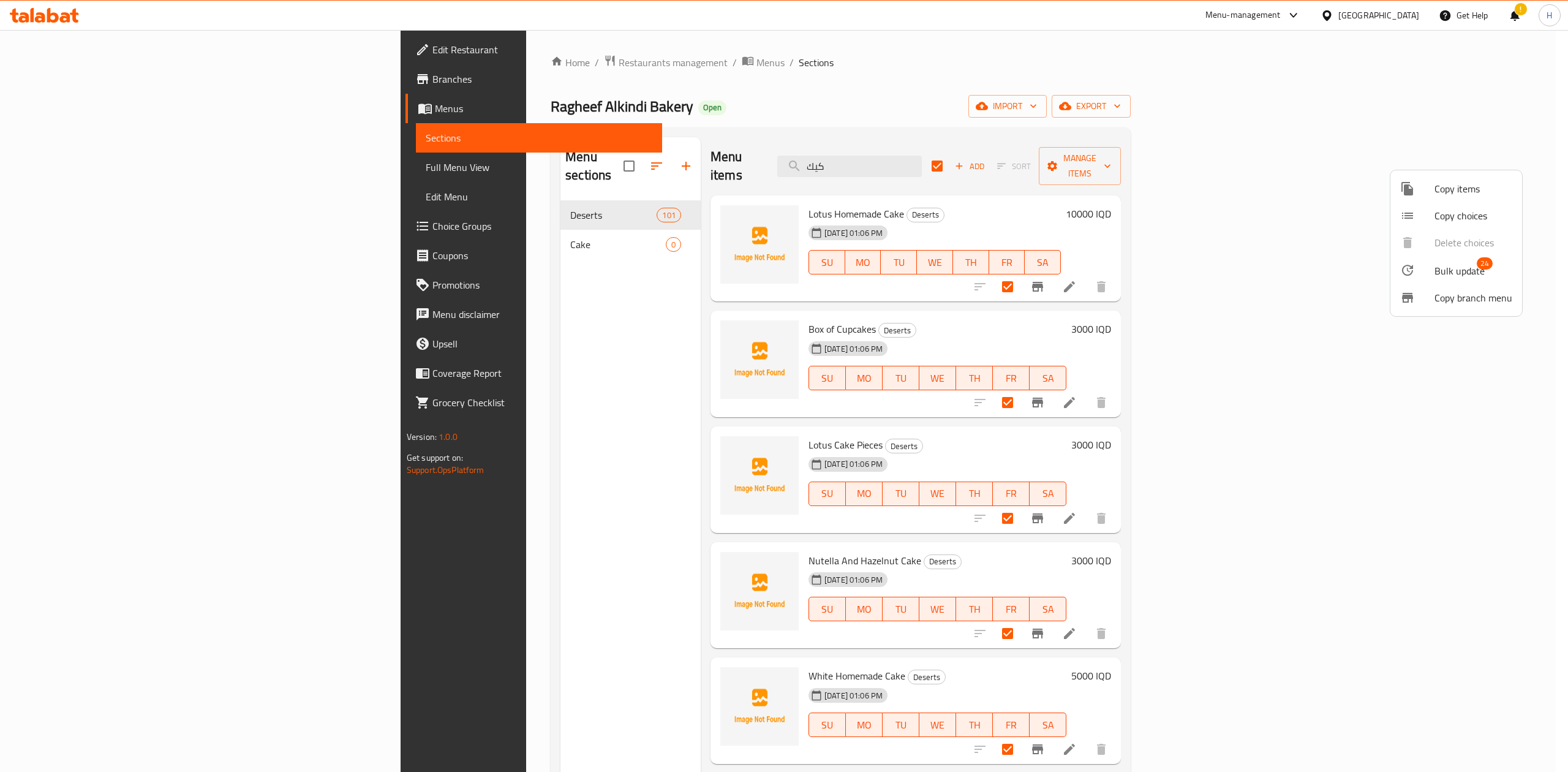
click at [1454, 259] on li "Bulk update 24" at bounding box center [1456, 270] width 131 height 28
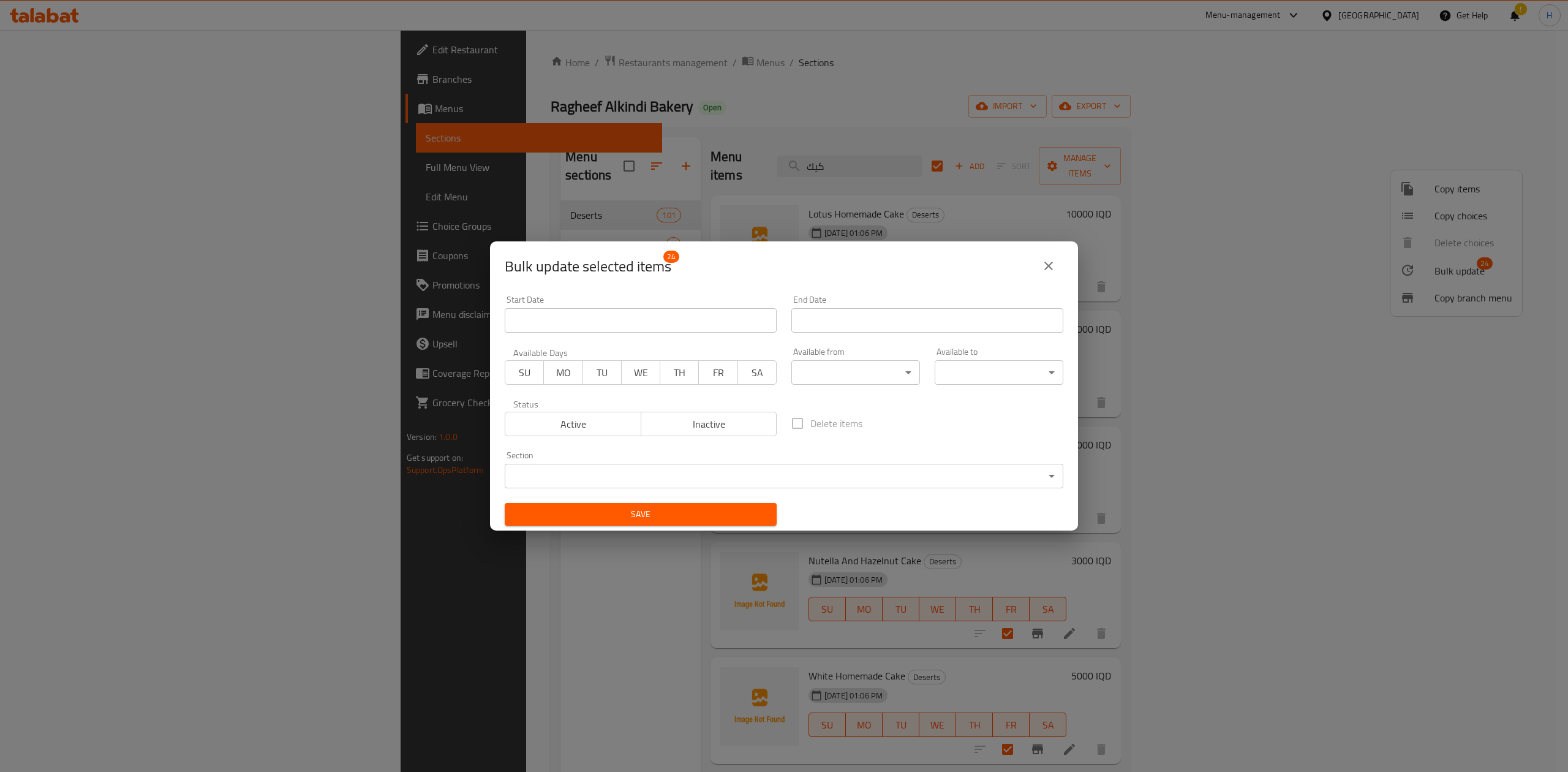
click at [610, 490] on div "Section ​ ​" at bounding box center [784, 470] width 574 height 52
click at [613, 482] on body "​ Menu-management Iraq Get Help ! H Edit Restaurant Branches Menus Sections Ful…" at bounding box center [784, 401] width 1568 height 742
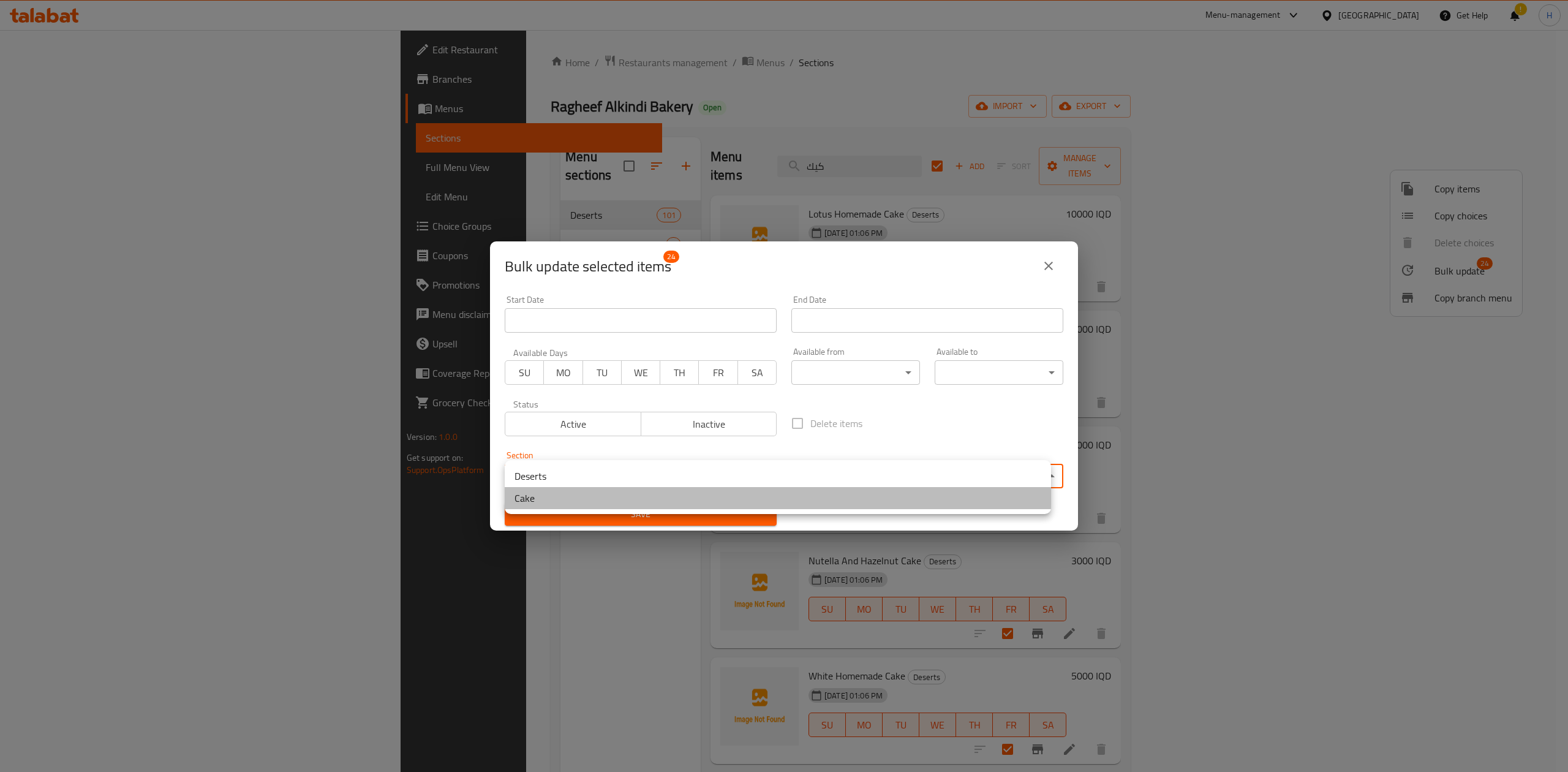
click at [557, 500] on li "Cake" at bounding box center [778, 498] width 546 height 22
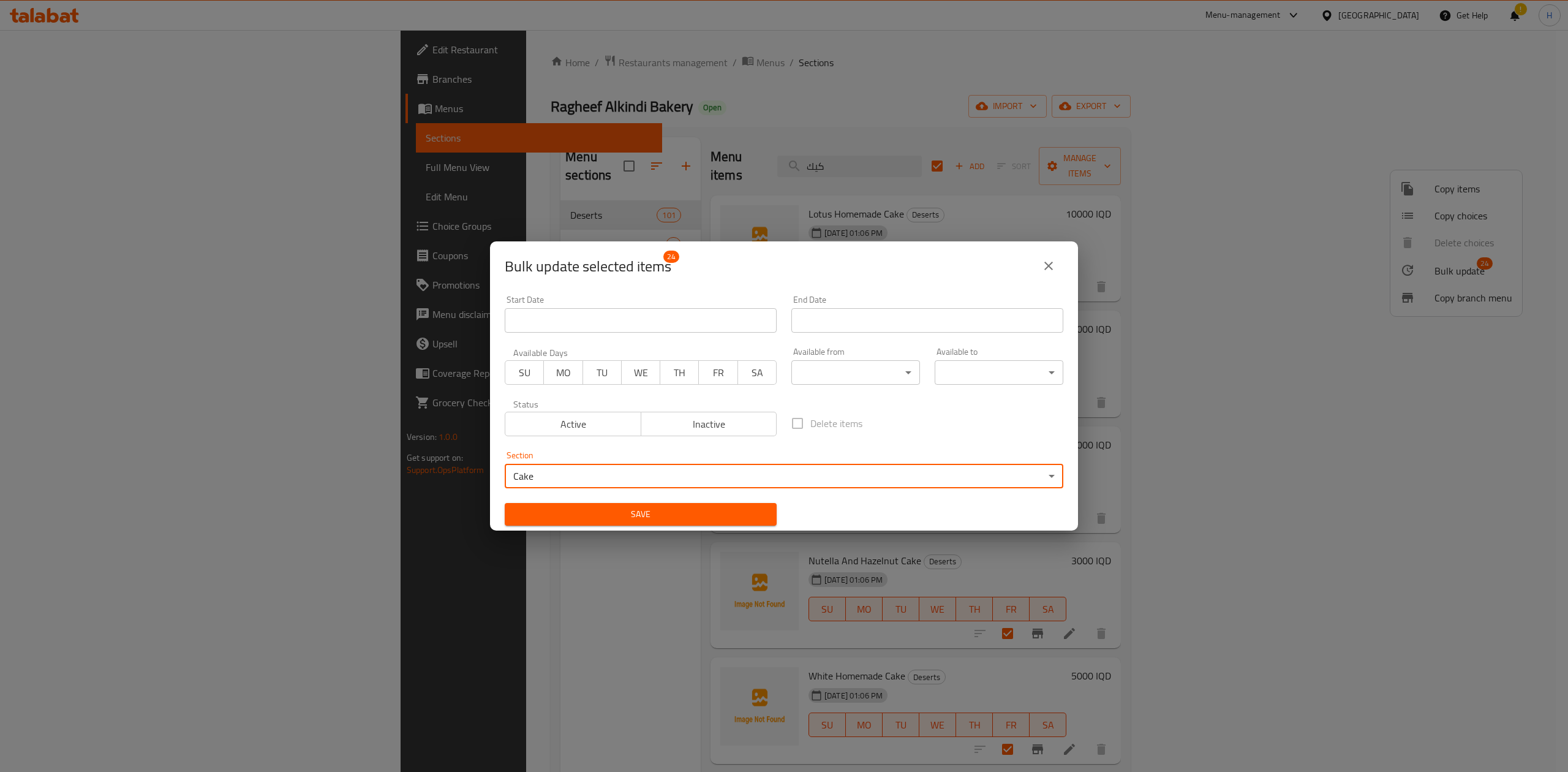
click at [585, 516] on span "Save" at bounding box center [641, 514] width 253 height 15
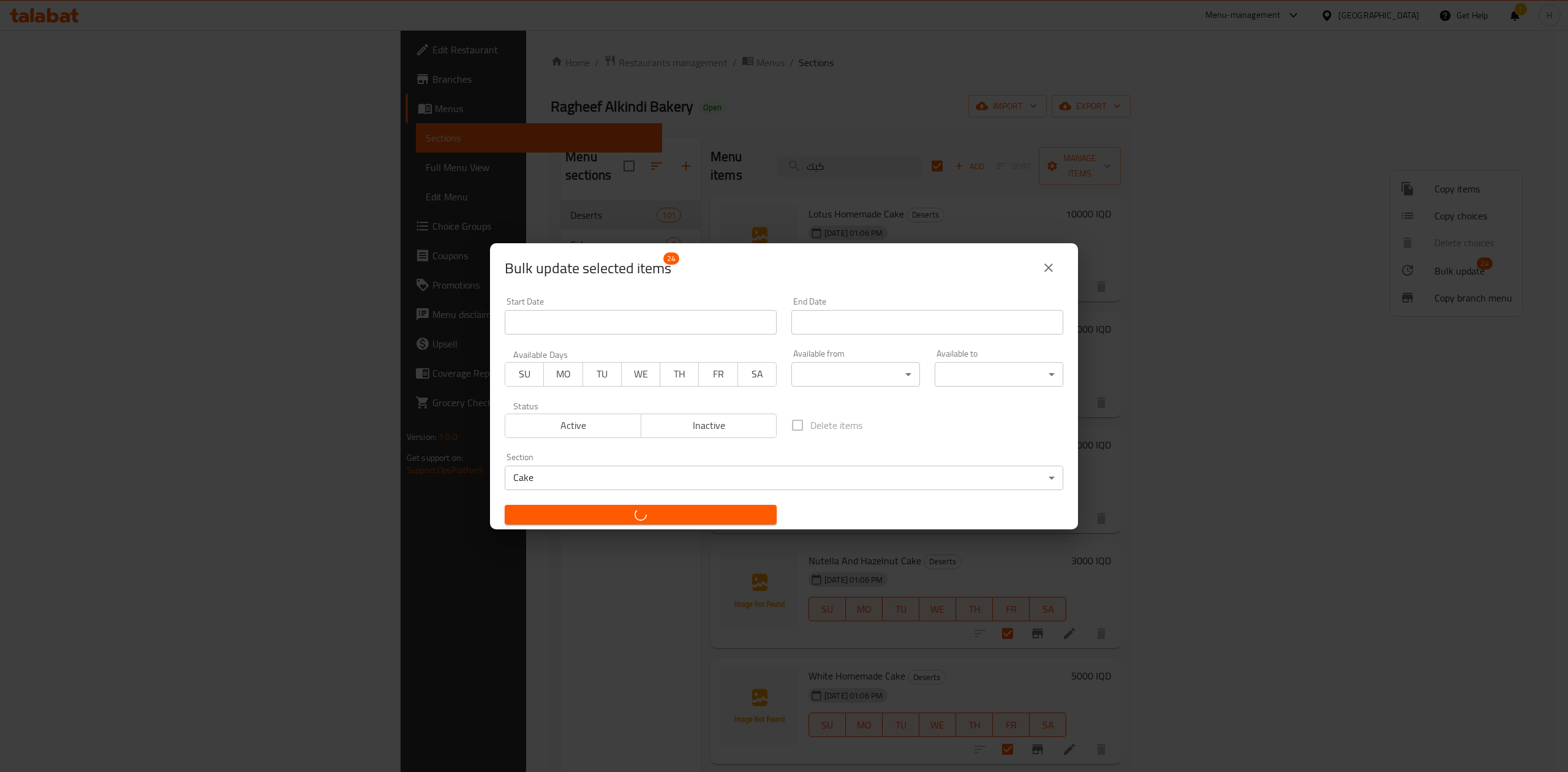
checkbox input "false"
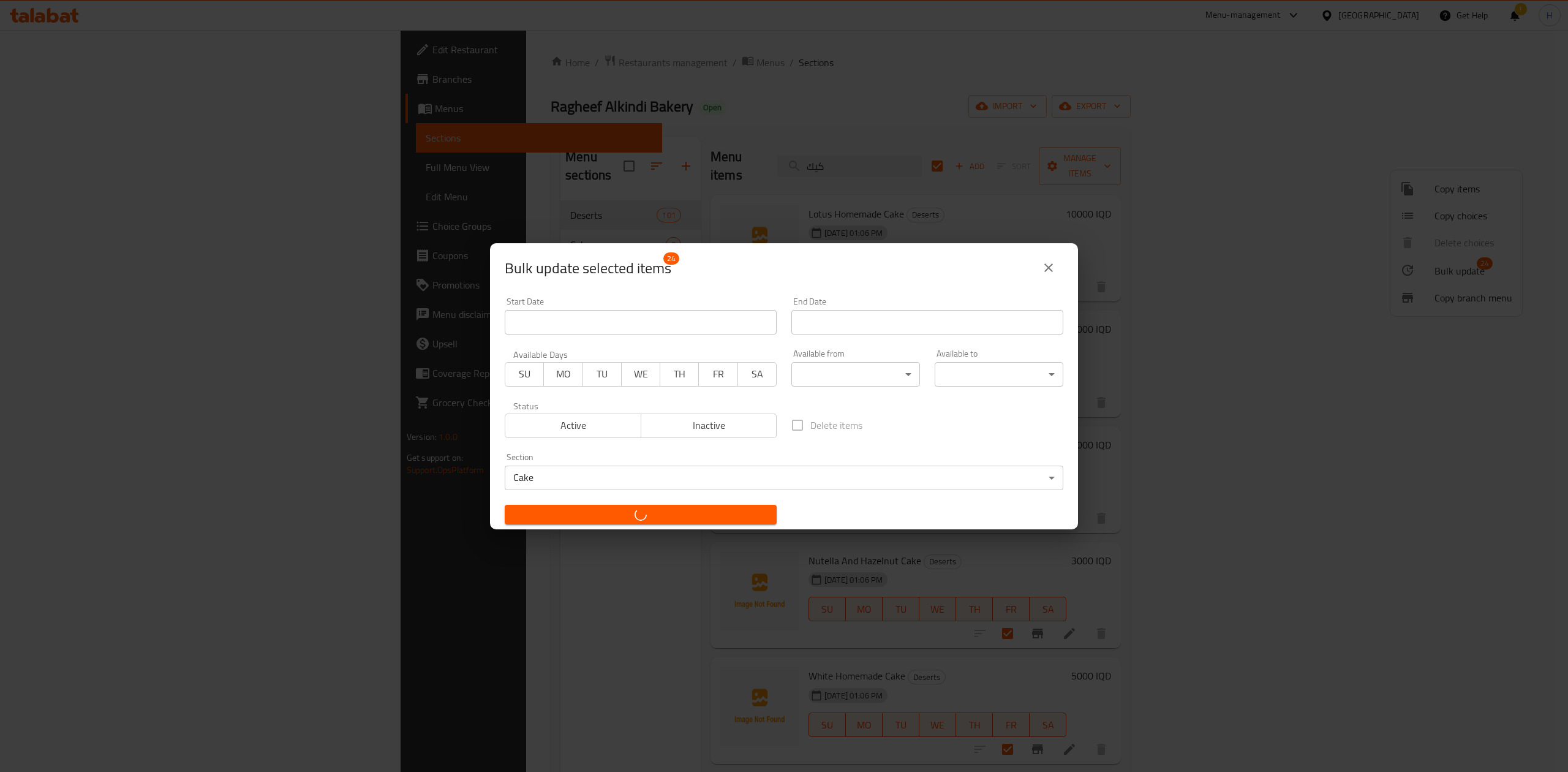
checkbox input "false"
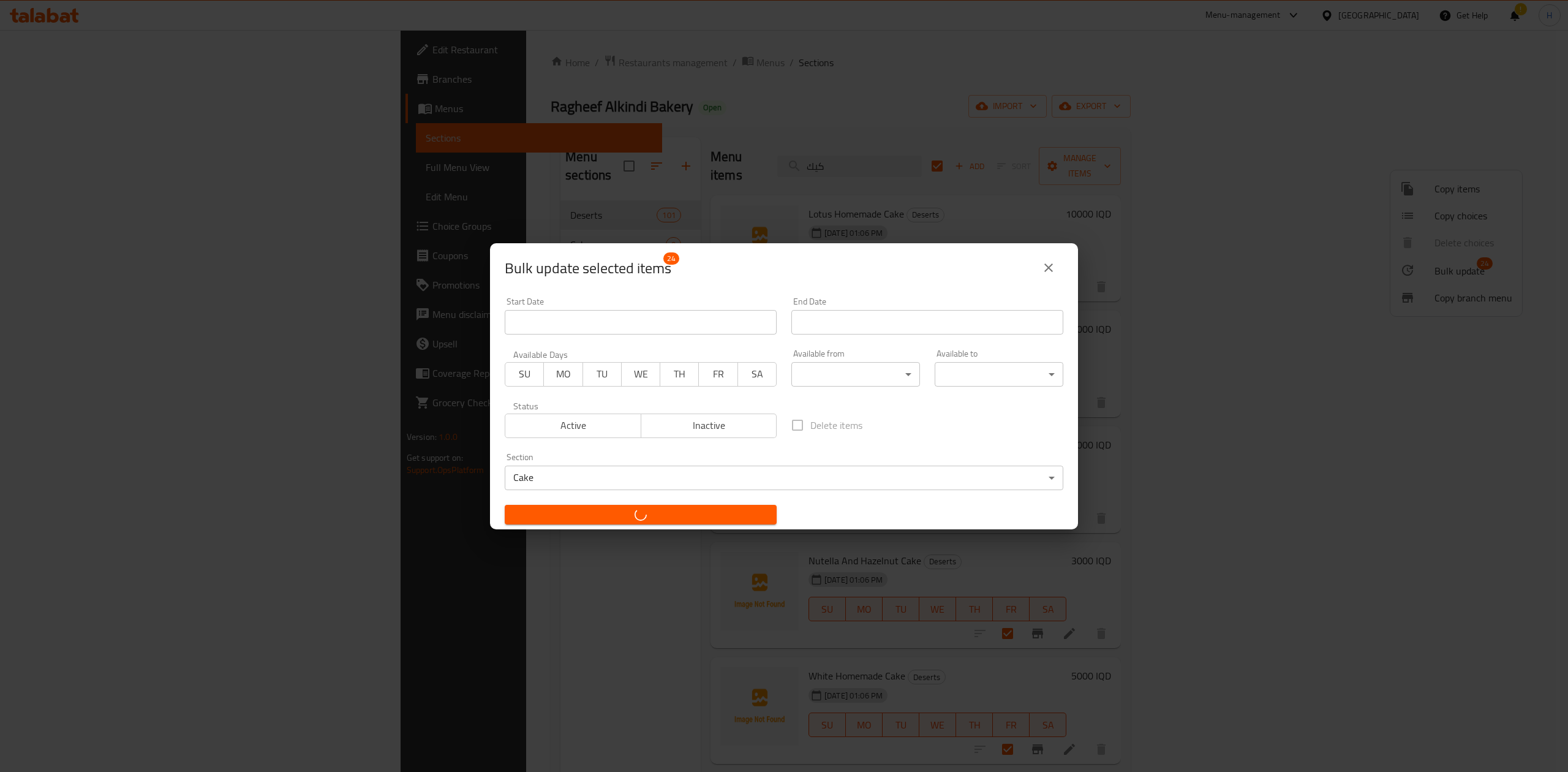
checkbox input "false"
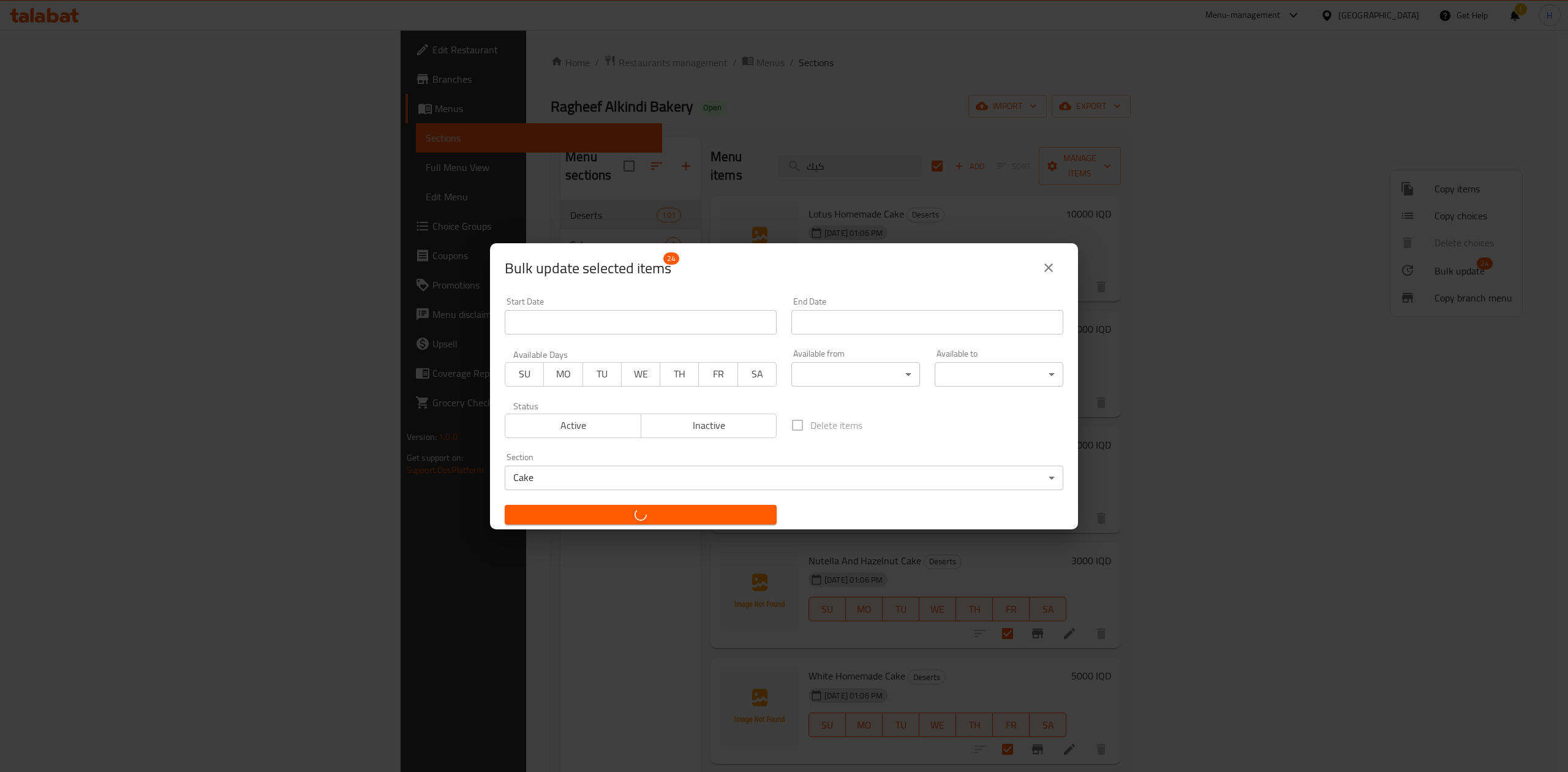
checkbox input "false"
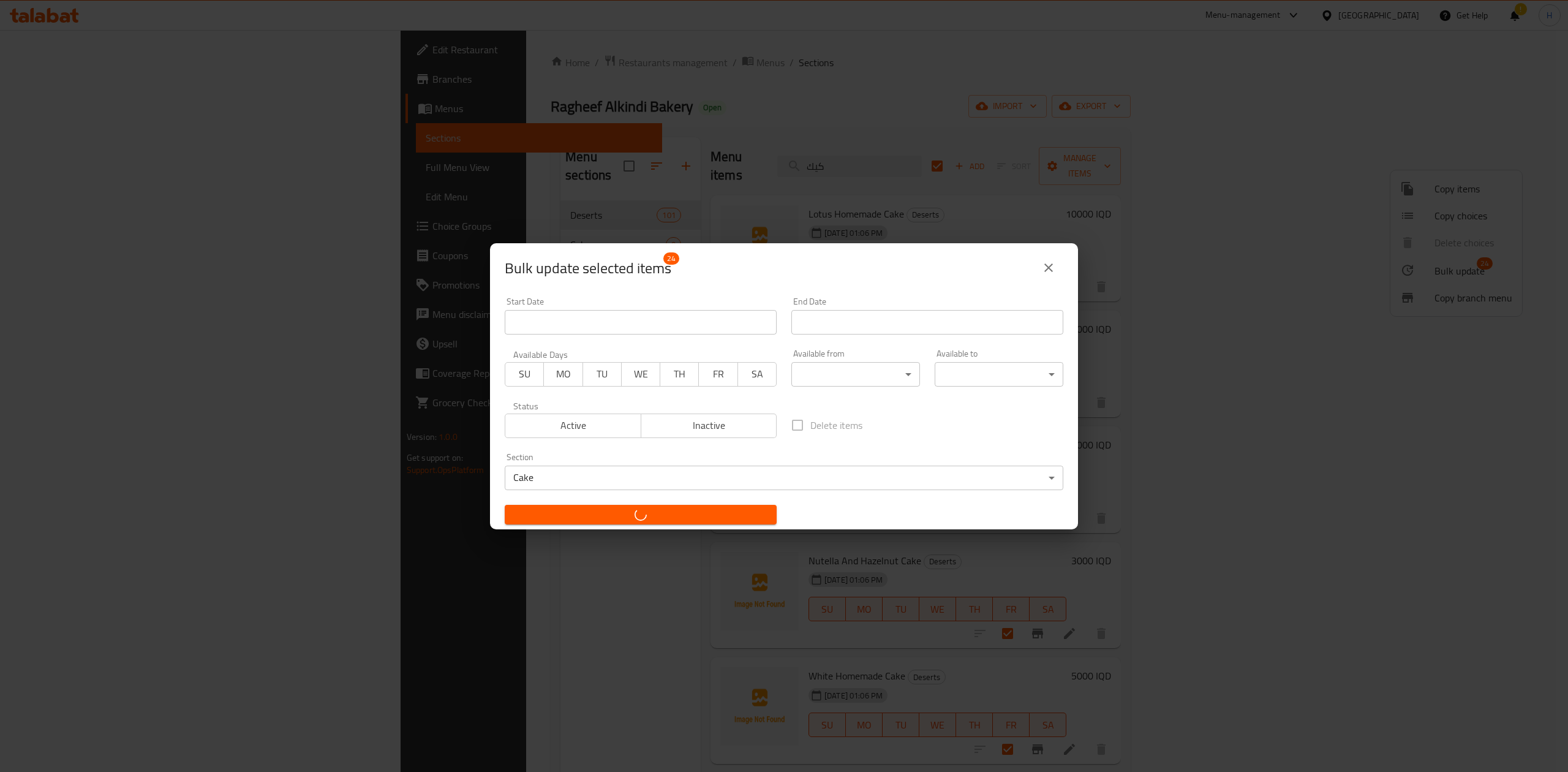
checkbox input "false"
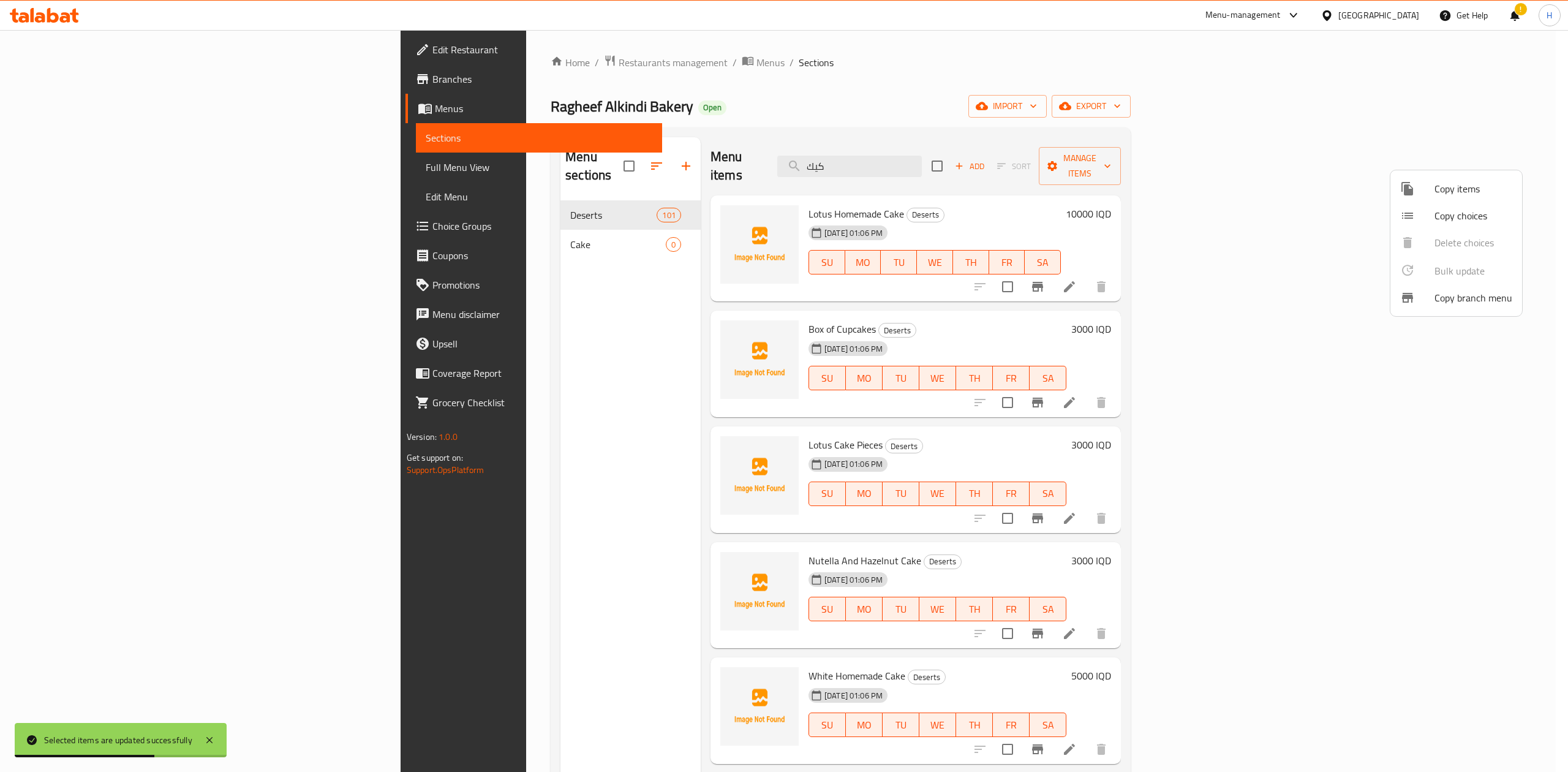
click at [985, 96] on div at bounding box center [784, 386] width 1568 height 772
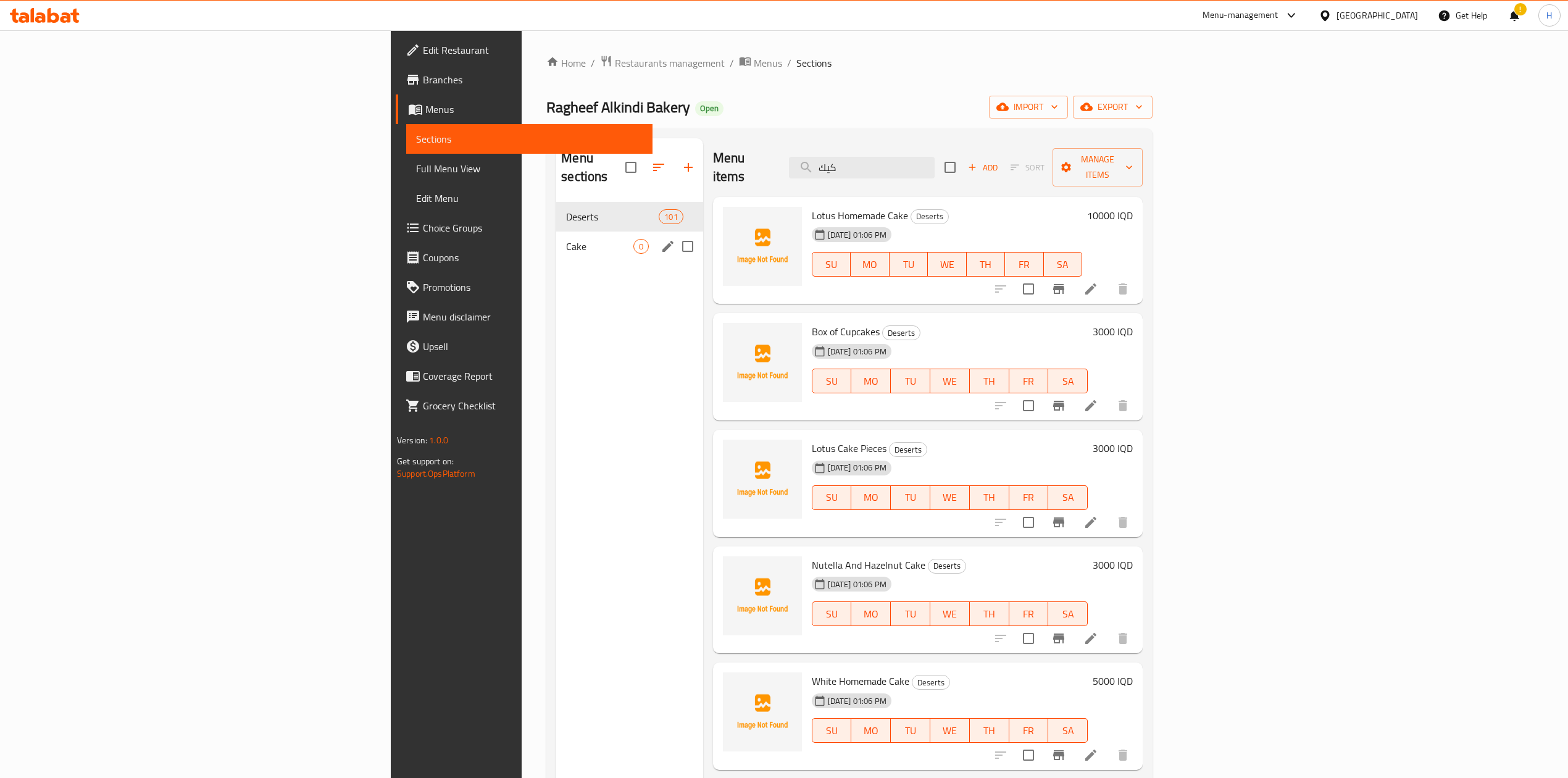
click at [556, 232] on div "Cake 0" at bounding box center [630, 246] width 146 height 29
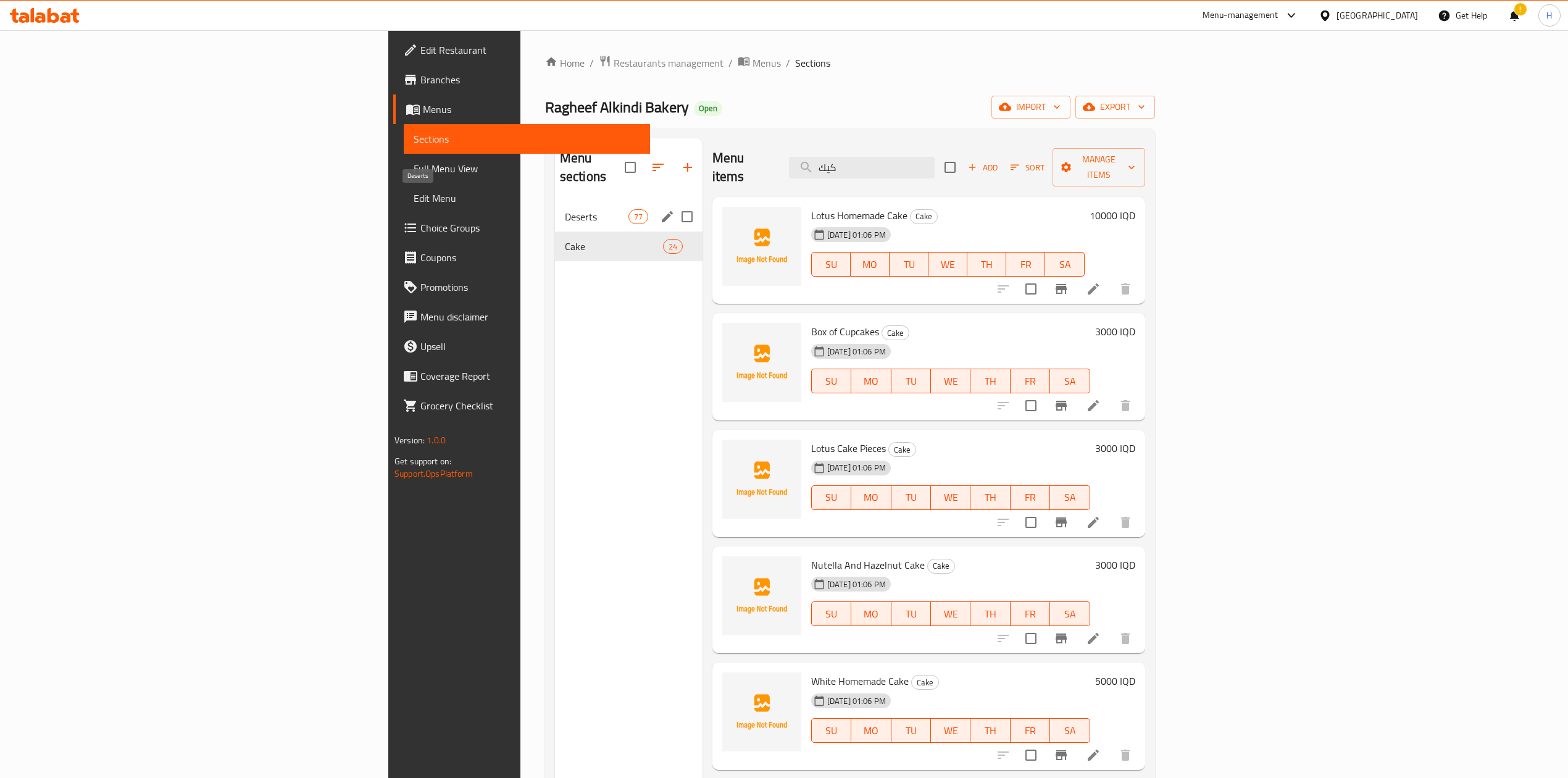
click at [555, 202] on div "Deserts 77" at bounding box center [628, 217] width 147 height 29
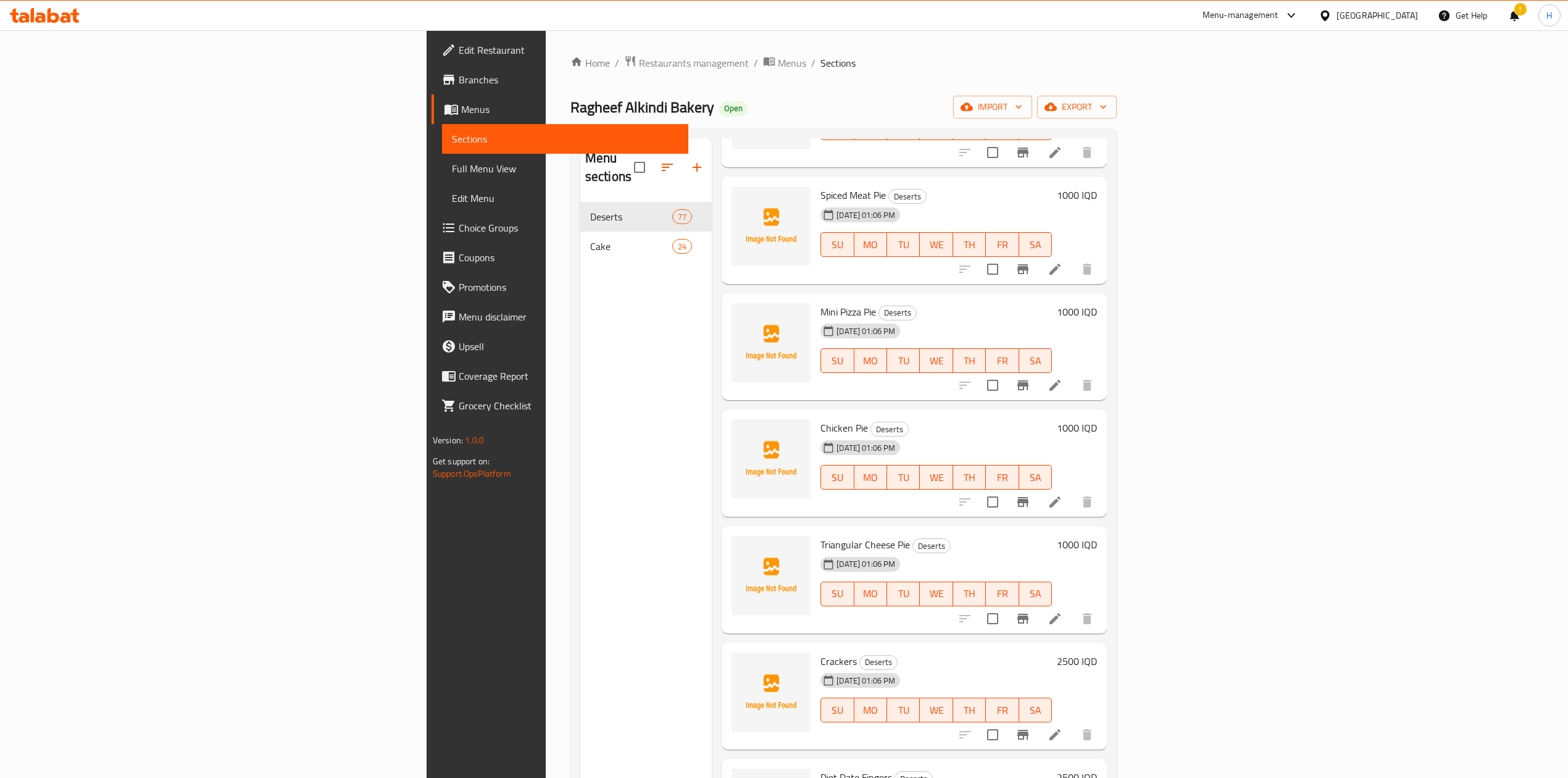
scroll to position [1976, 0]
click at [682, 158] on button "button" at bounding box center [697, 167] width 29 height 29
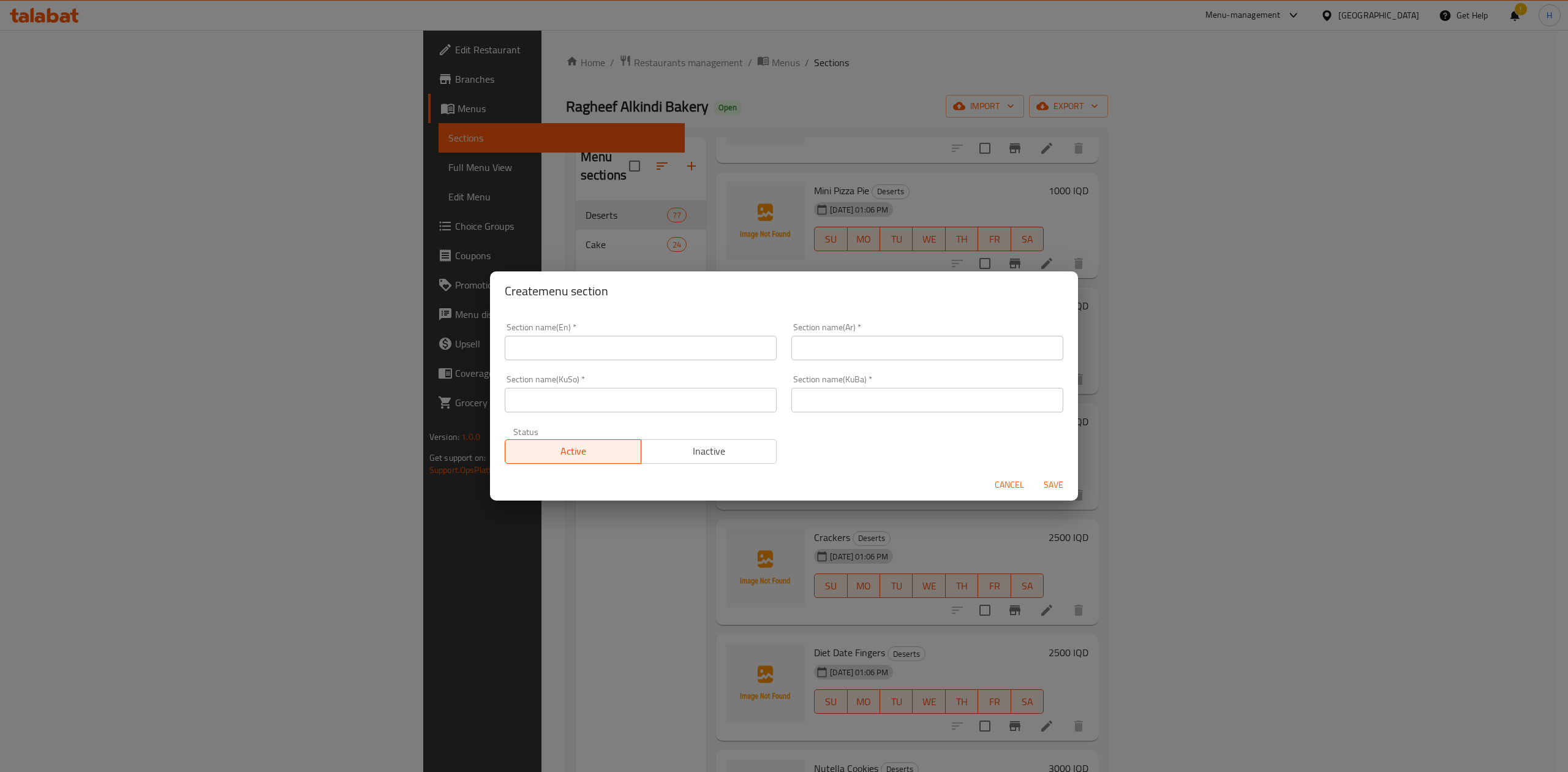
click at [588, 350] on input "text" at bounding box center [640, 348] width 272 height 25
type input "و"
type input "Manakish"
click at [1005, 489] on span "Cancel" at bounding box center [1009, 485] width 29 height 15
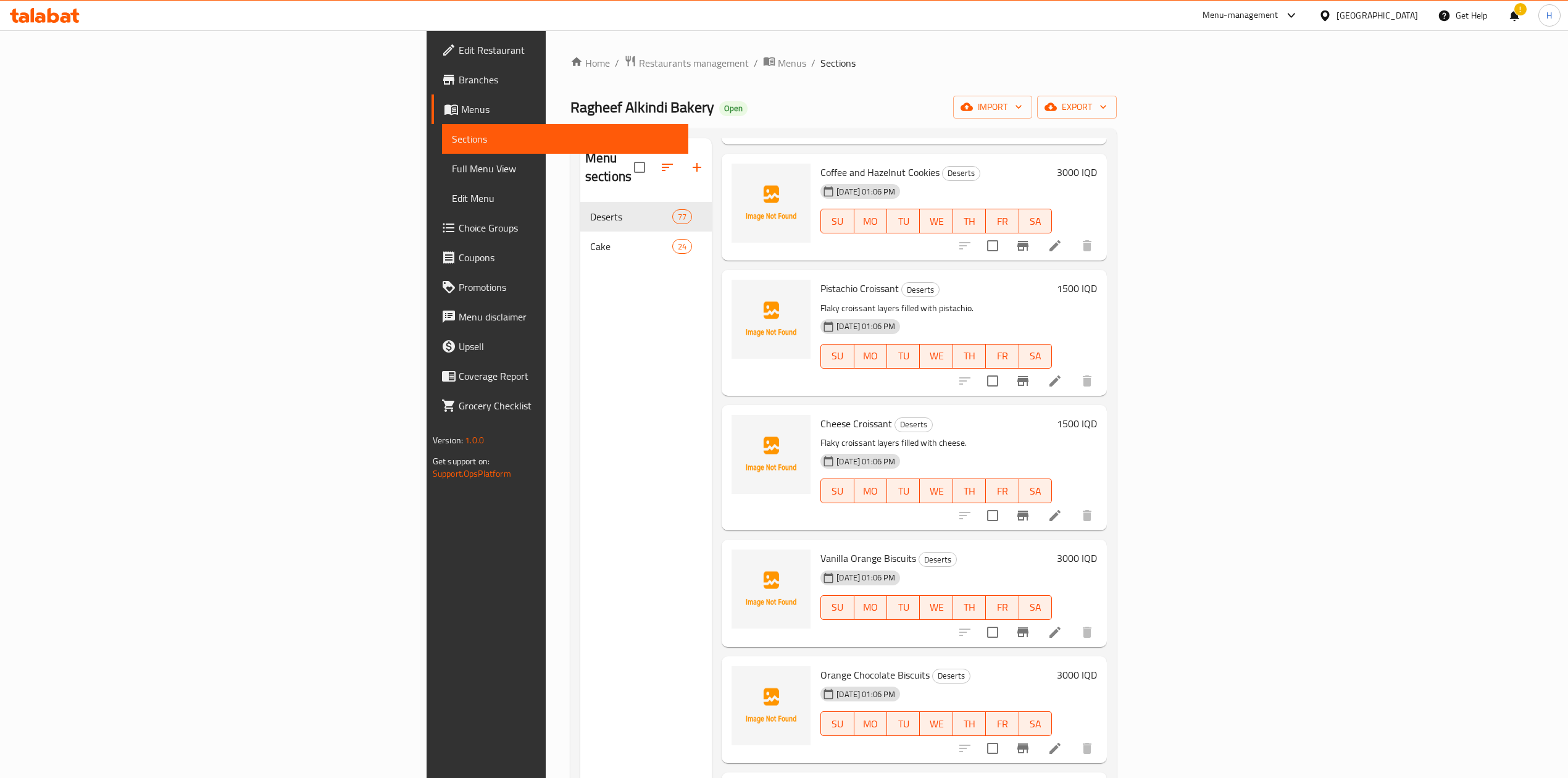
scroll to position [0, 0]
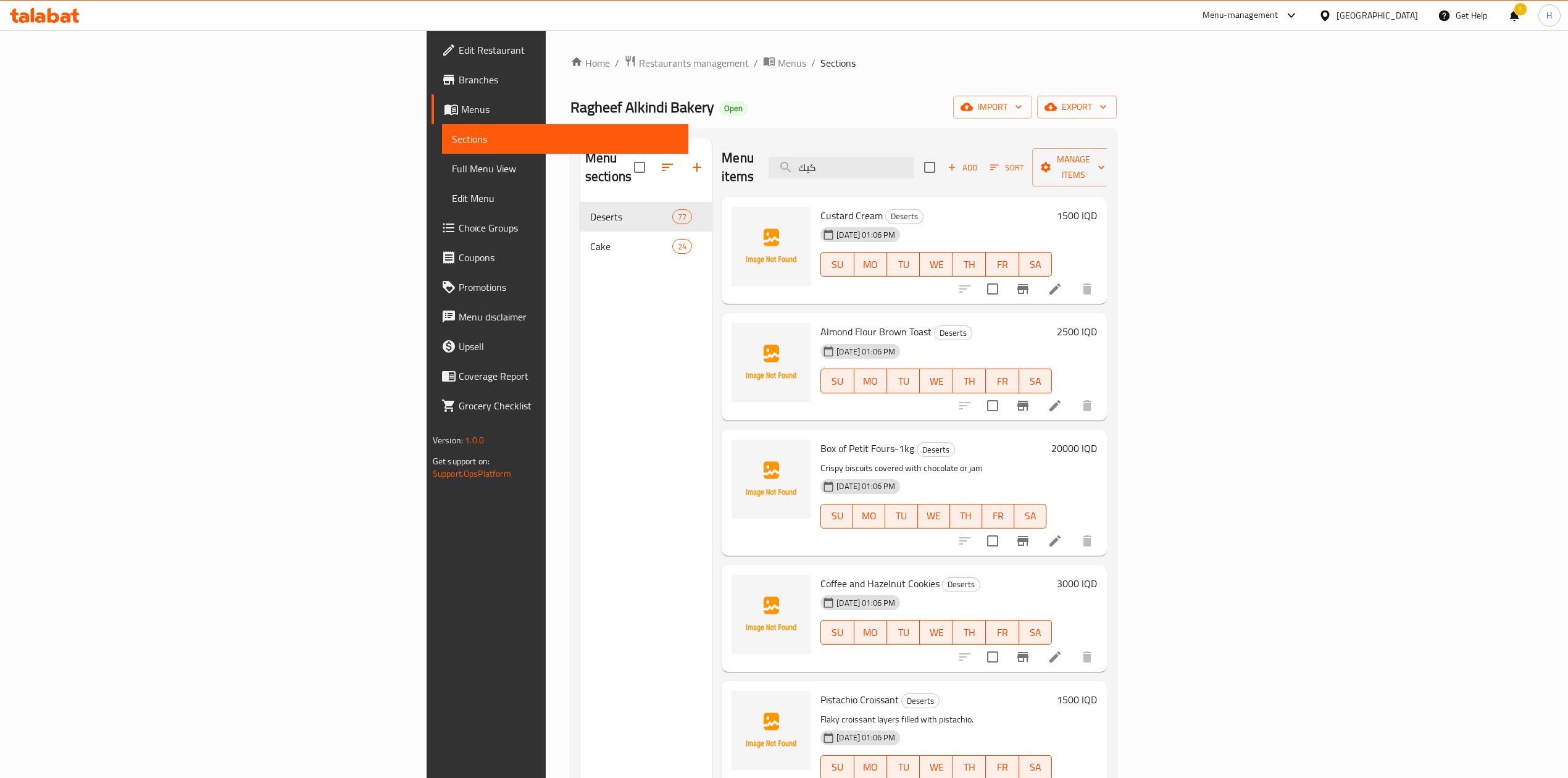
click at [1021, 145] on div "Menu items كيك Add Sort Manage items" at bounding box center [914, 168] width 385 height 59
click at [914, 157] on input "كيك" at bounding box center [840, 167] width 145 height 22
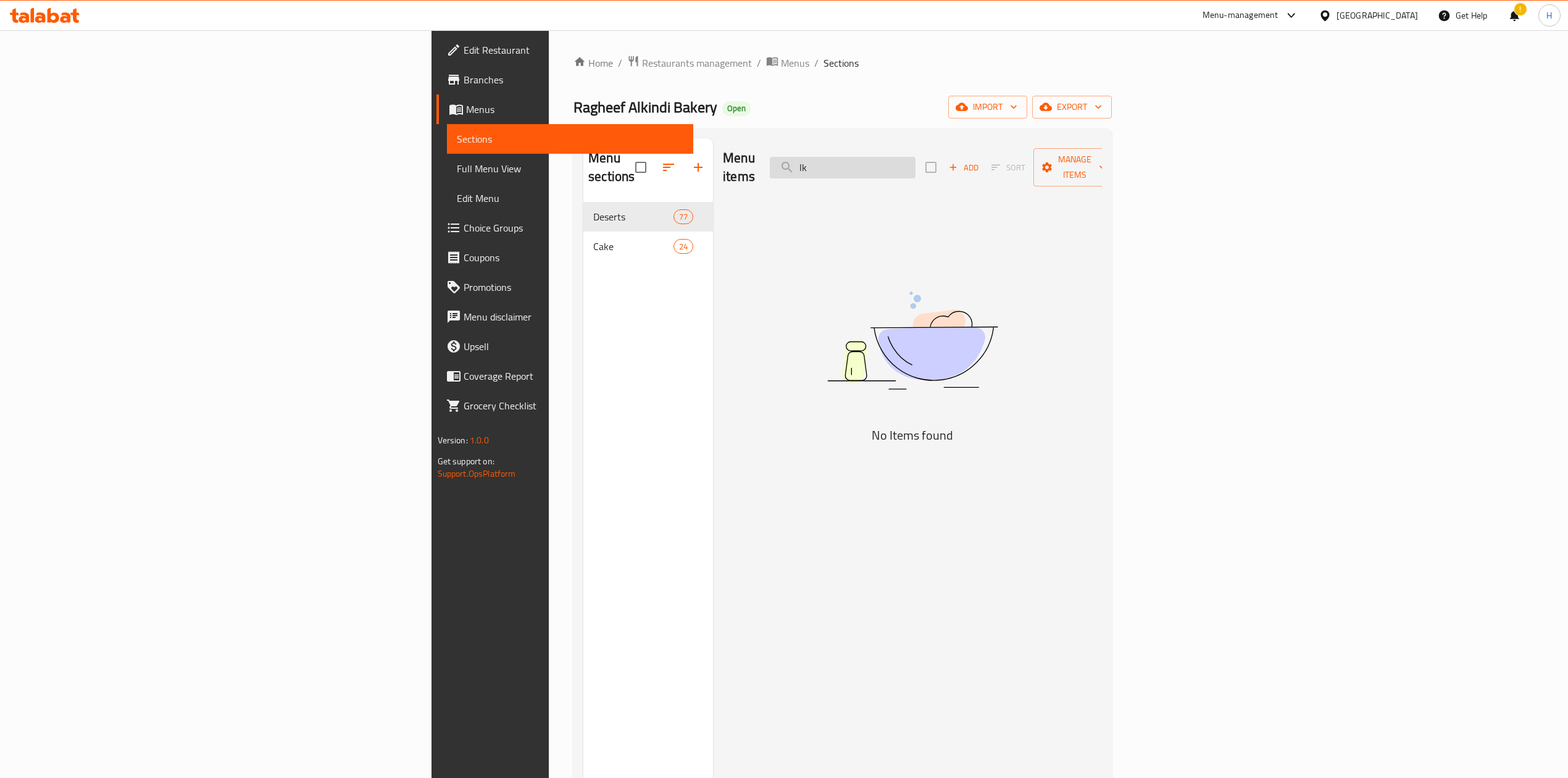
type input "l"
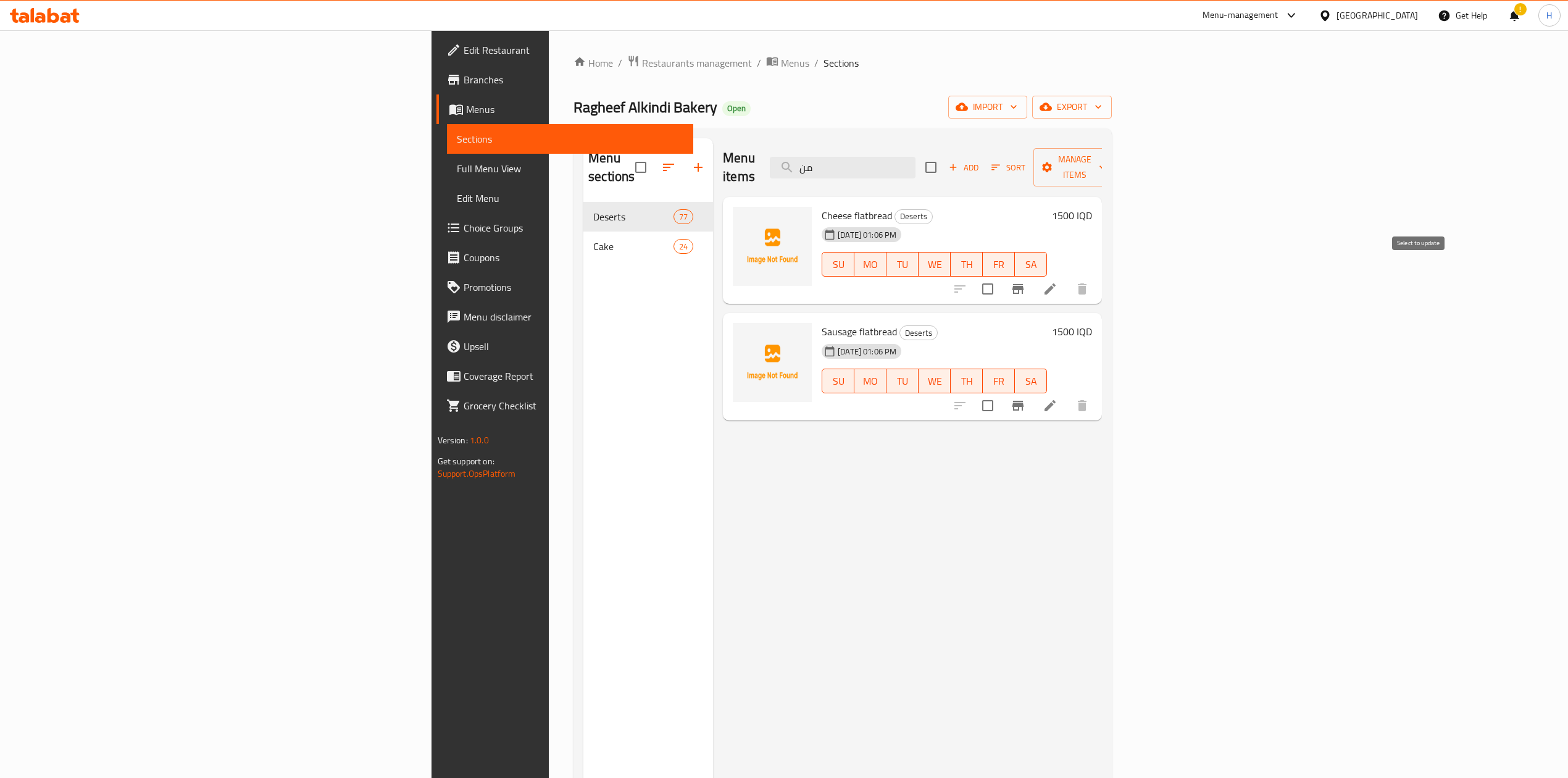
type input "من"
click at [1000, 276] on input "checkbox" at bounding box center [987, 289] width 26 height 26
checkbox input "true"
click at [1000, 392] on input "checkbox" at bounding box center [987, 405] width 26 height 26
checkbox input "true"
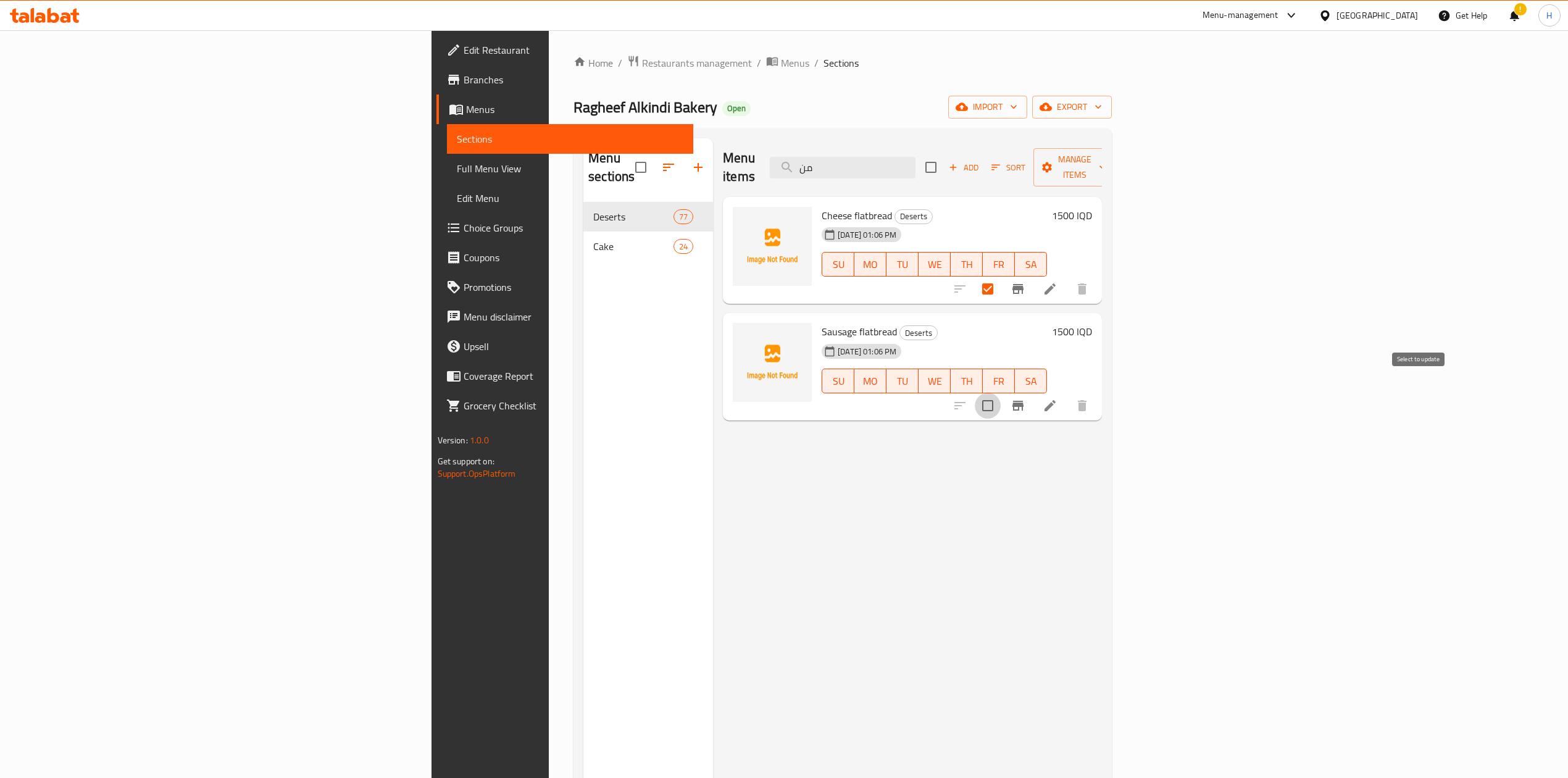
checkbox input "true"
click at [691, 162] on icon "button" at bounding box center [698, 167] width 15 height 15
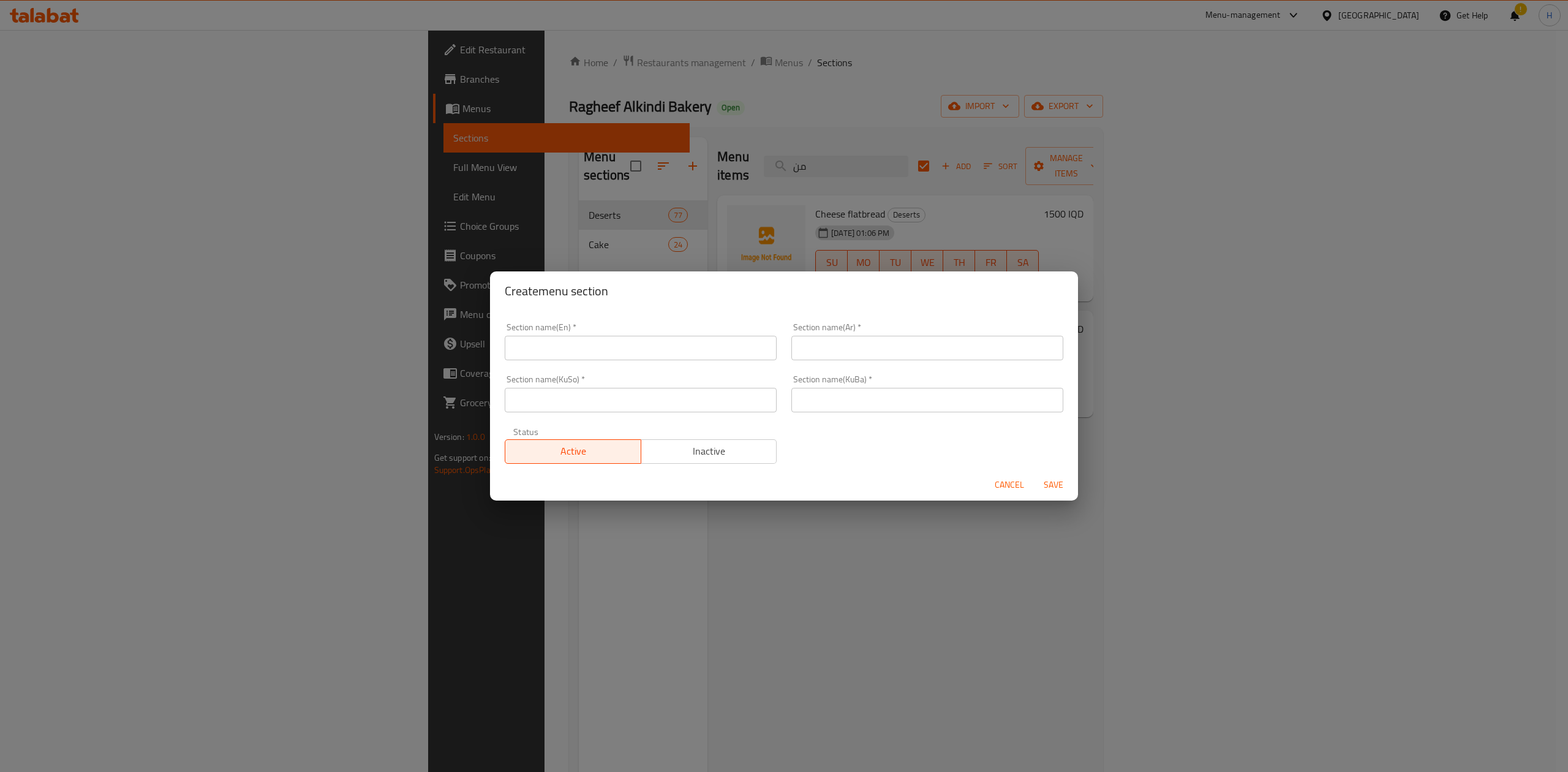
click at [589, 352] on input "text" at bounding box center [640, 348] width 272 height 25
type input "Manakish"
drag, startPoint x: 836, startPoint y: 347, endPoint x: 851, endPoint y: 361, distance: 20.5
click at [836, 347] on input "text" at bounding box center [927, 348] width 272 height 25
type input "المناقيش"
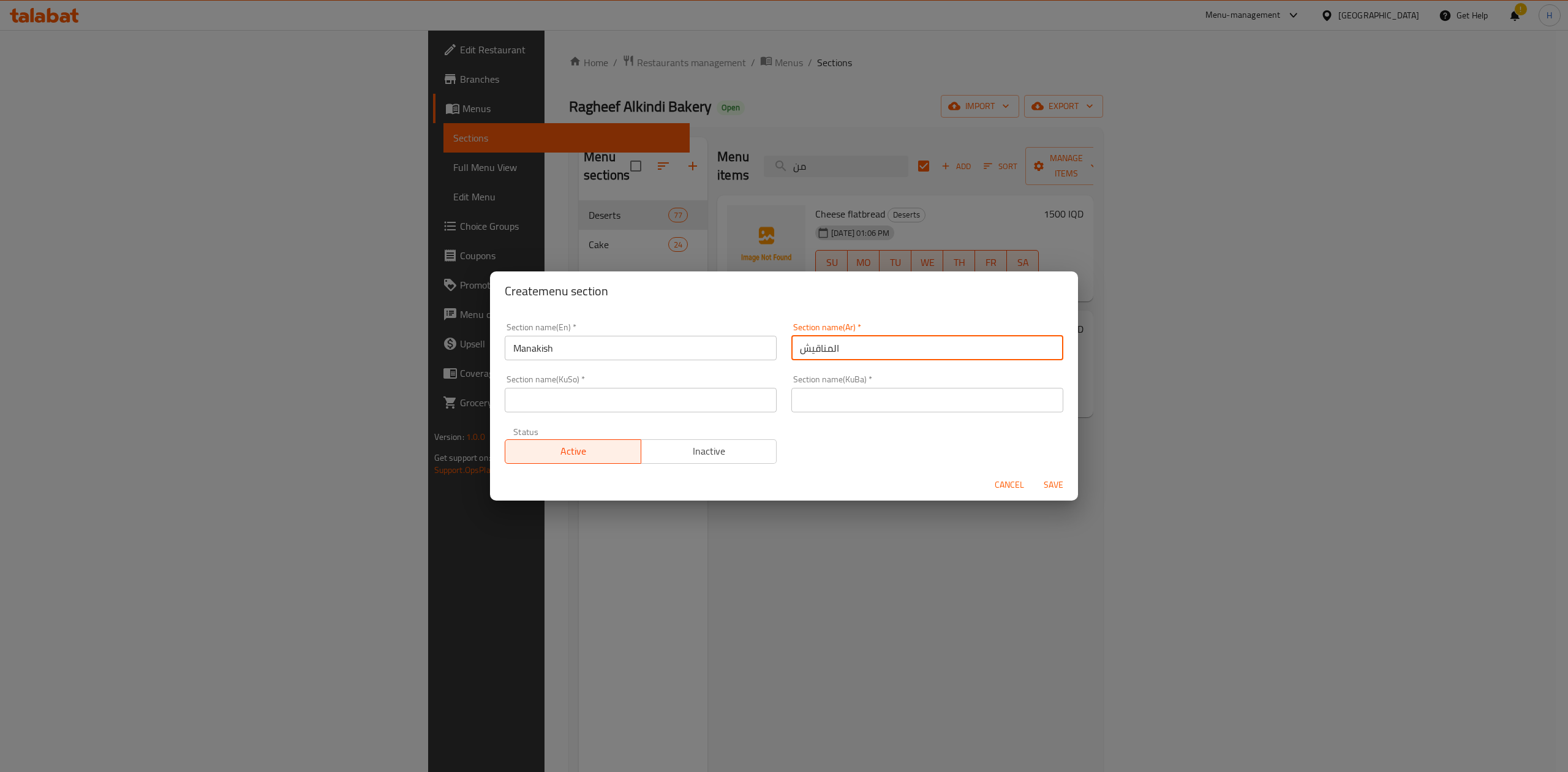
click at [678, 406] on input "text" at bounding box center [640, 400] width 272 height 25
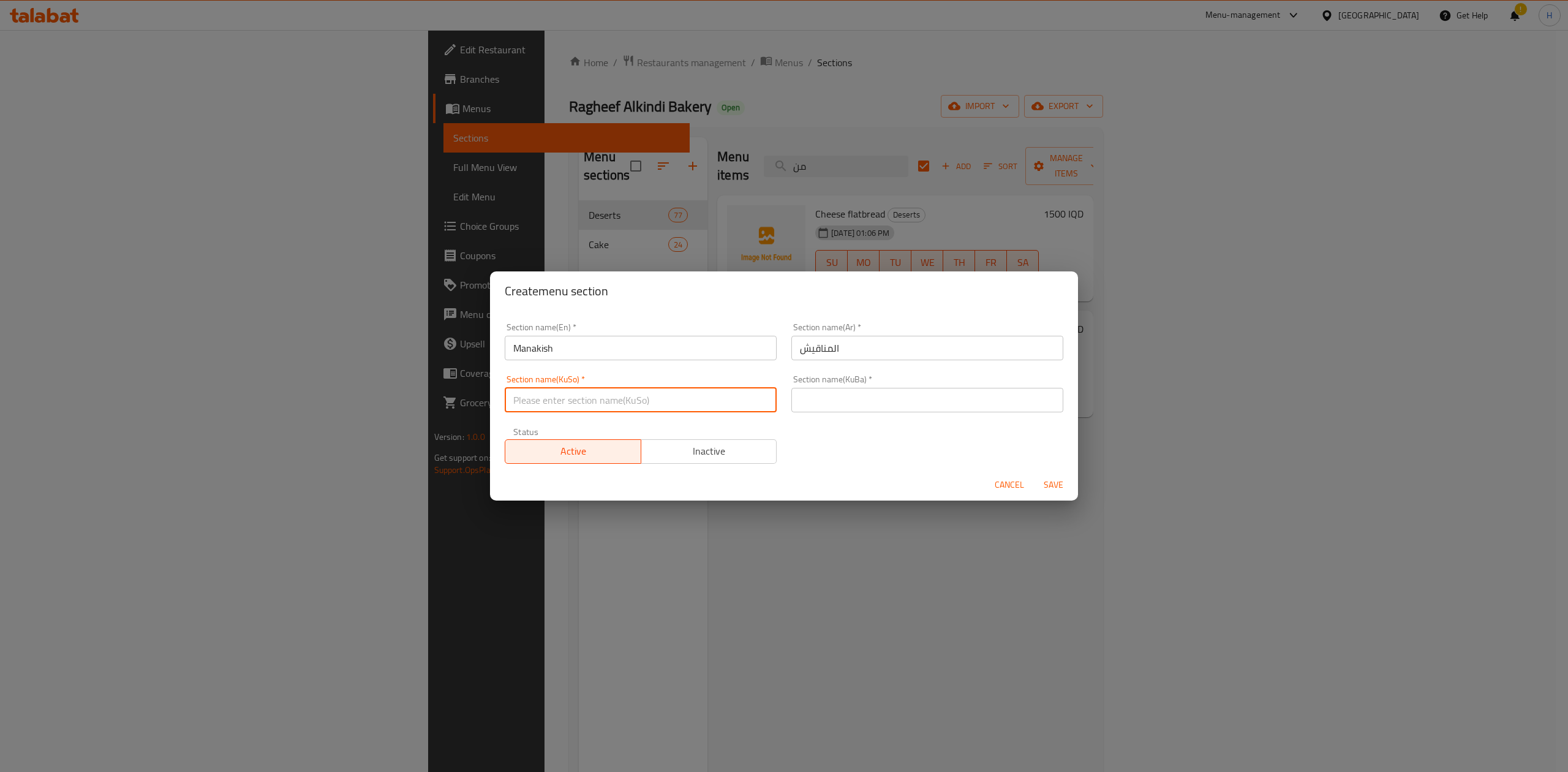
type input "."
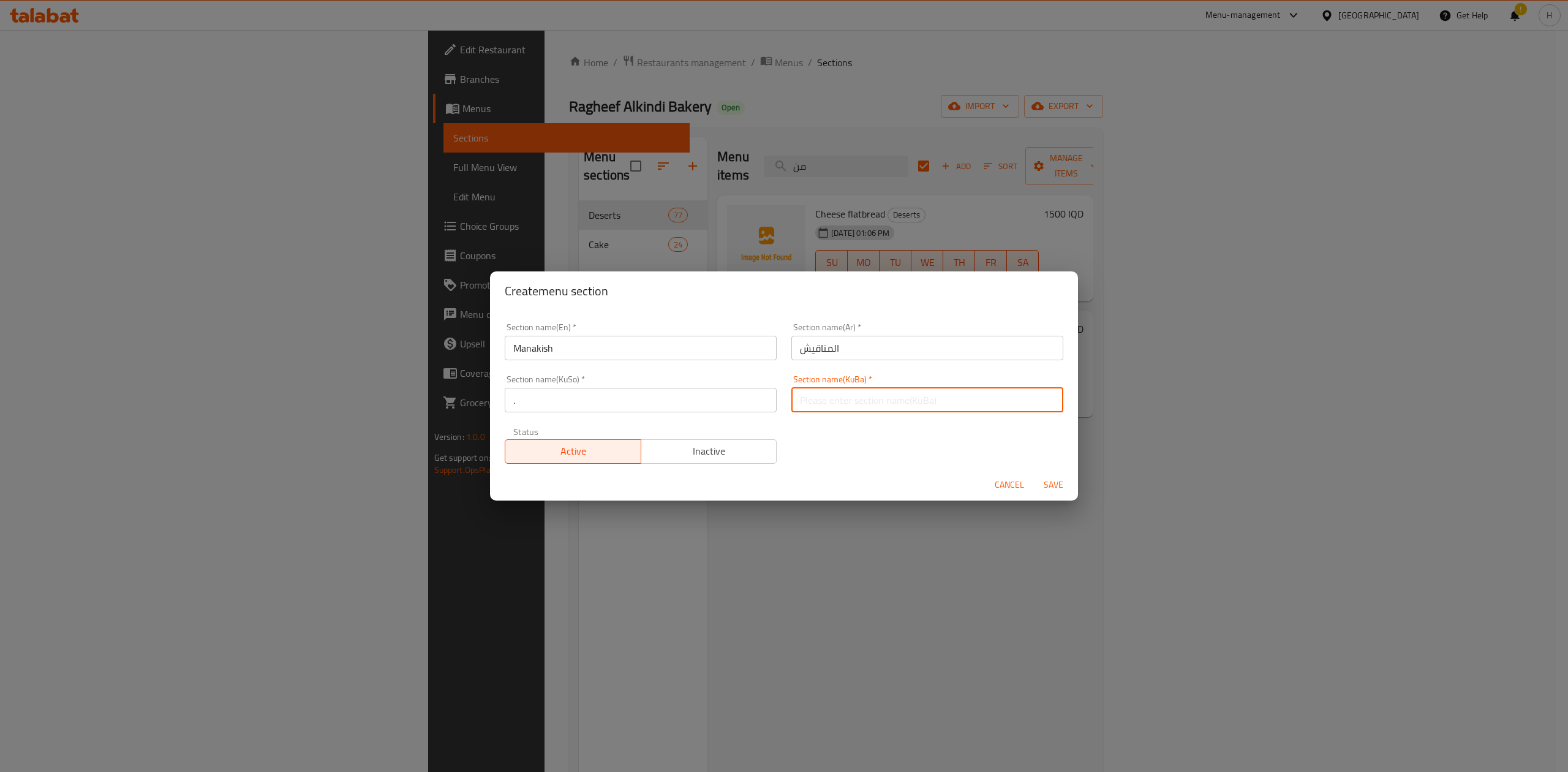
drag, startPoint x: 801, startPoint y: 392, endPoint x: 840, endPoint y: 408, distance: 42.2
click at [807, 392] on input "text" at bounding box center [927, 400] width 272 height 25
type input "."
click at [1055, 481] on span "Save" at bounding box center [1053, 485] width 29 height 15
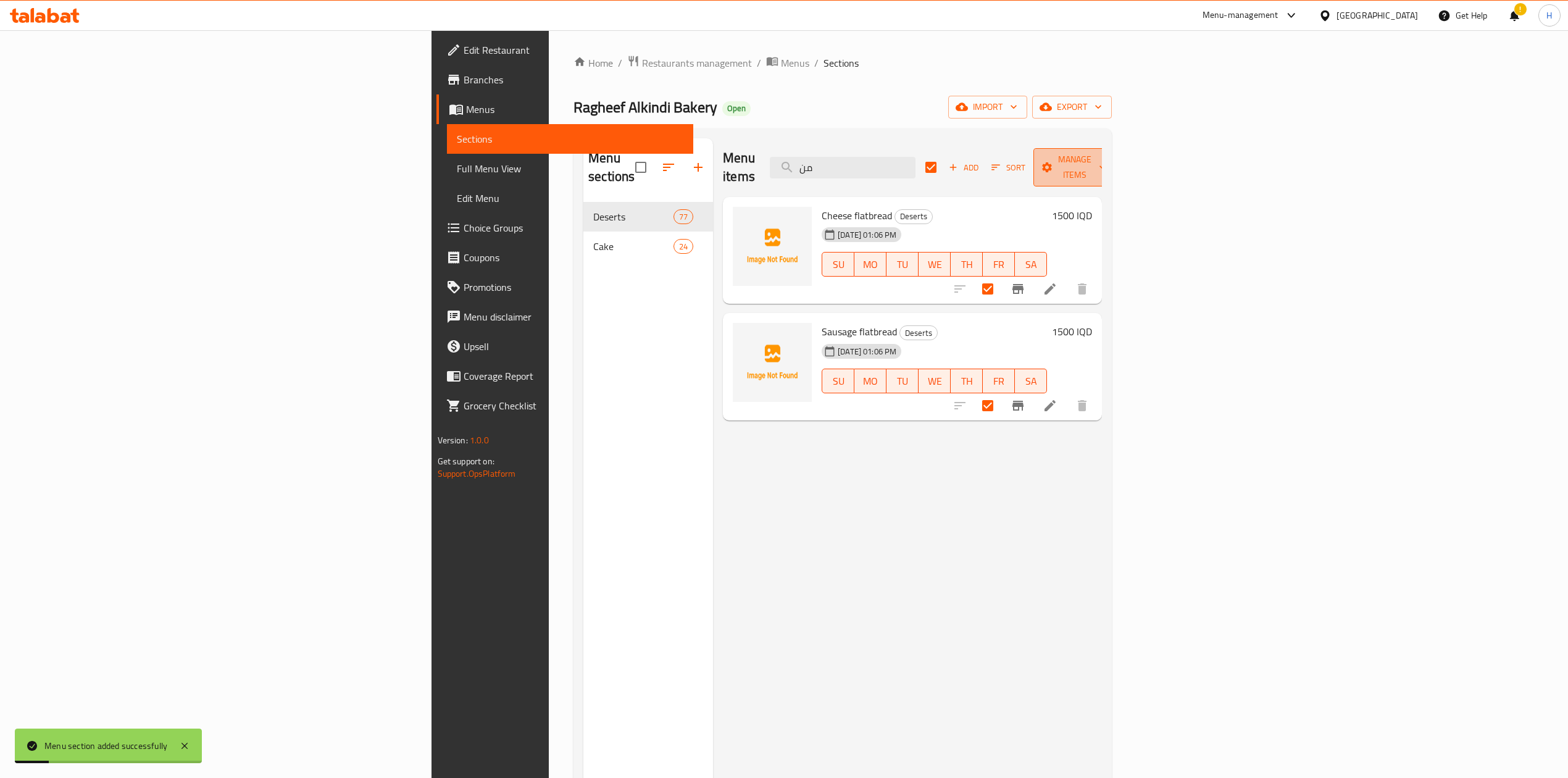
click at [1106, 158] on span "Manage items" at bounding box center [1074, 168] width 63 height 31
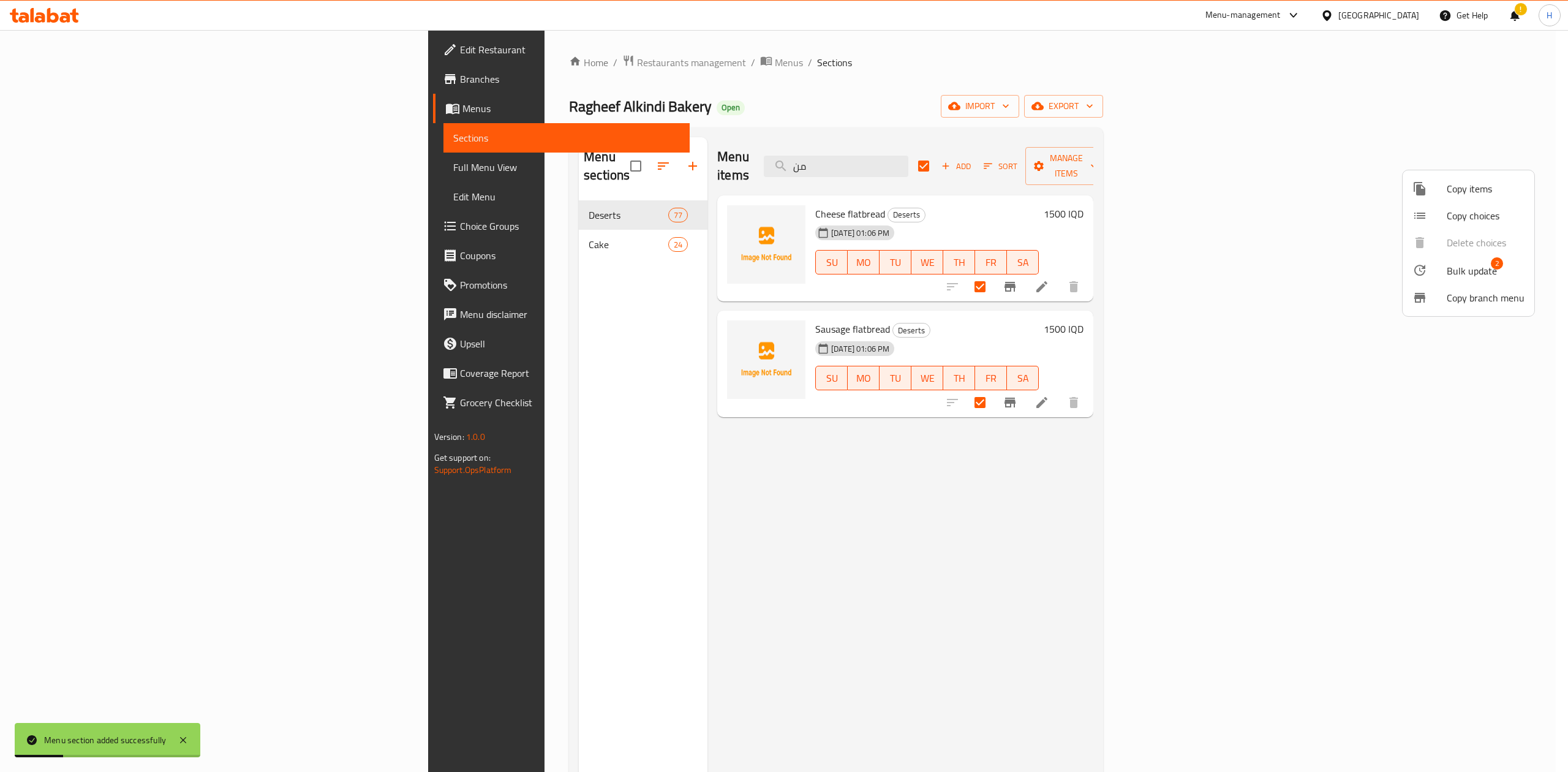
click at [1454, 268] on span "Bulk update" at bounding box center [1472, 271] width 50 height 15
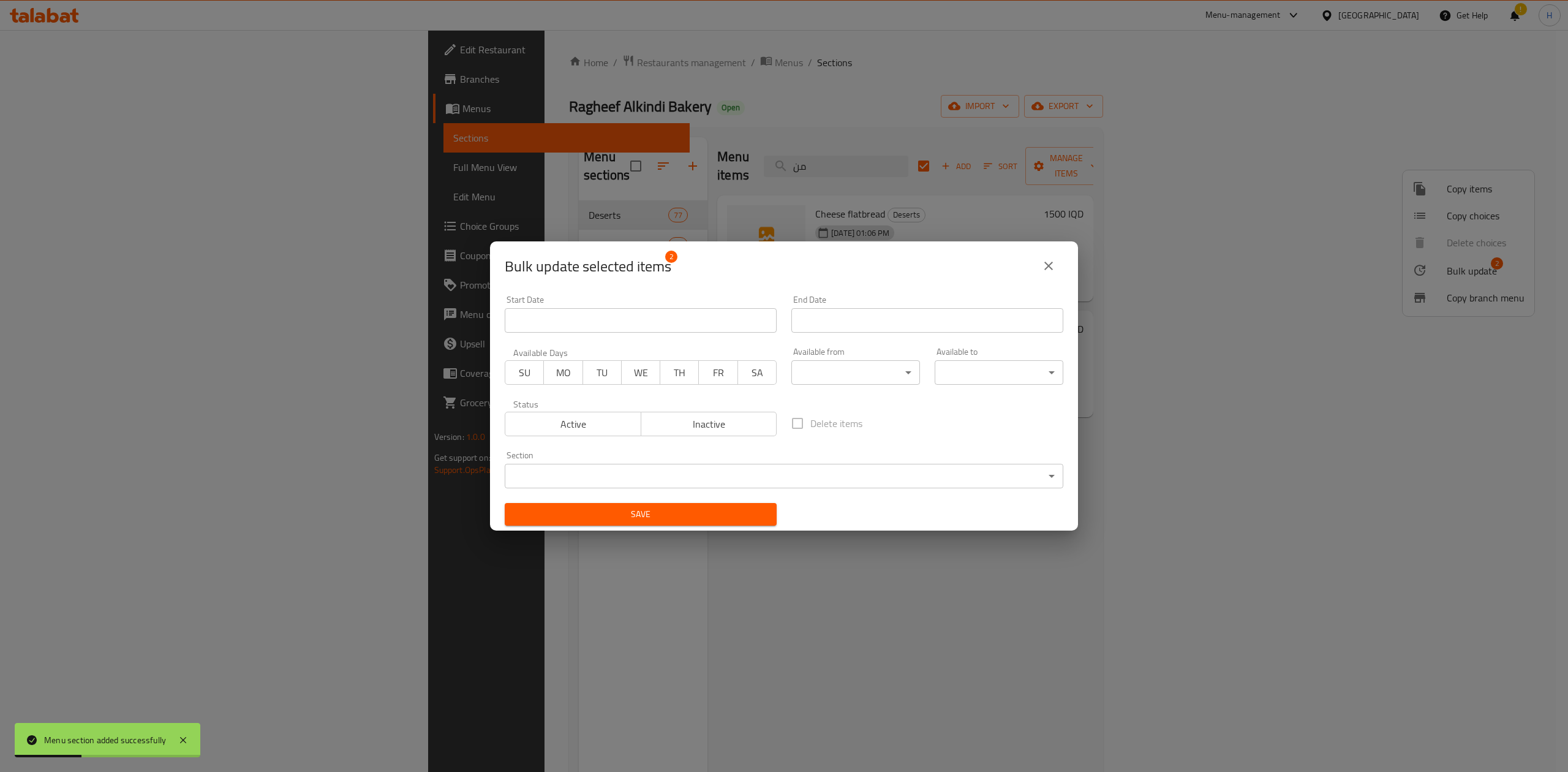
click at [632, 477] on body "Menu section added successfully ​ Menu-management Iraq Get Help ! H Edit Restau…" at bounding box center [784, 401] width 1568 height 742
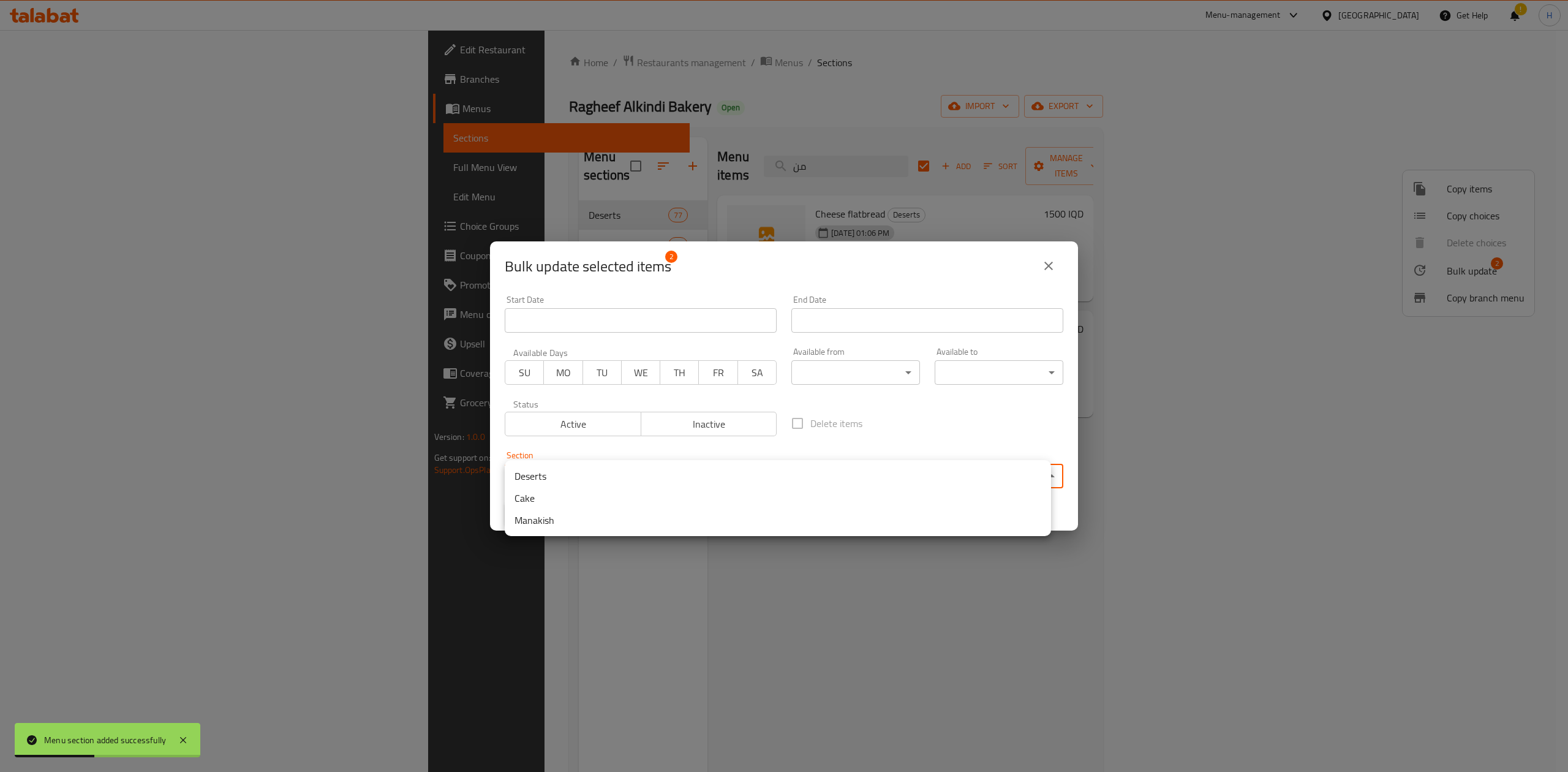
click at [582, 521] on li "Manakish" at bounding box center [778, 520] width 546 height 22
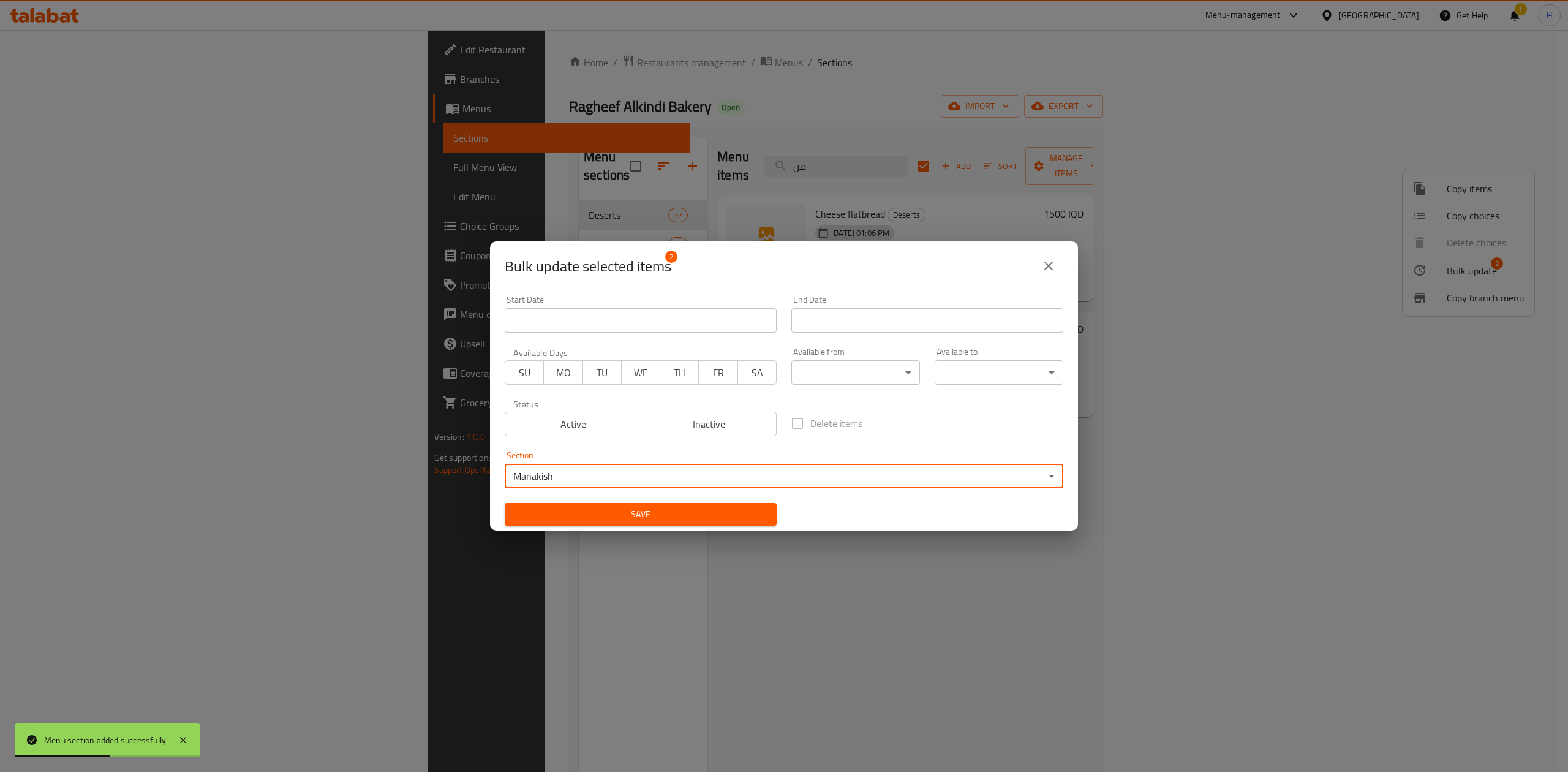
click at [754, 519] on span "Save" at bounding box center [641, 514] width 253 height 15
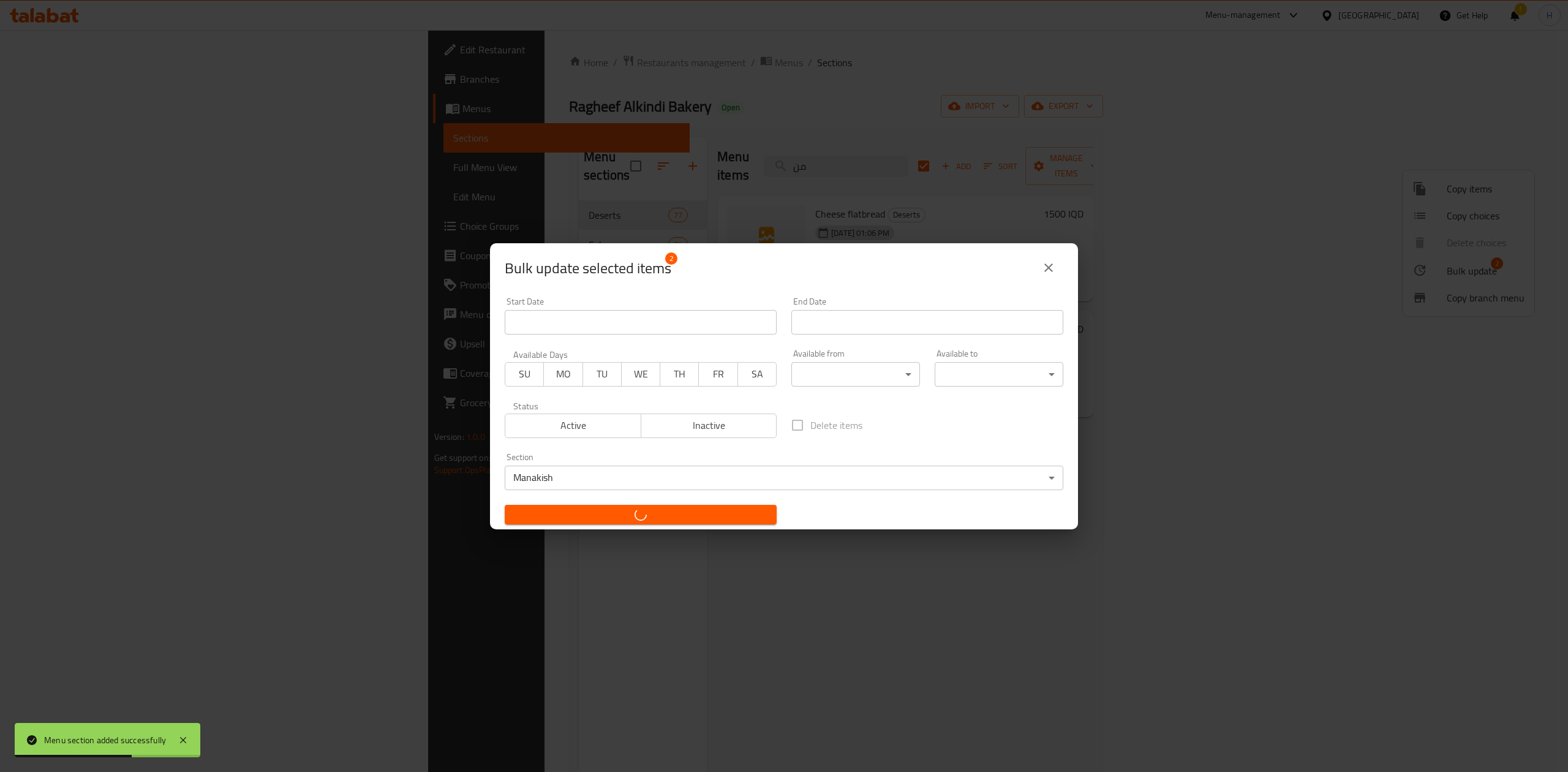
checkbox input "false"
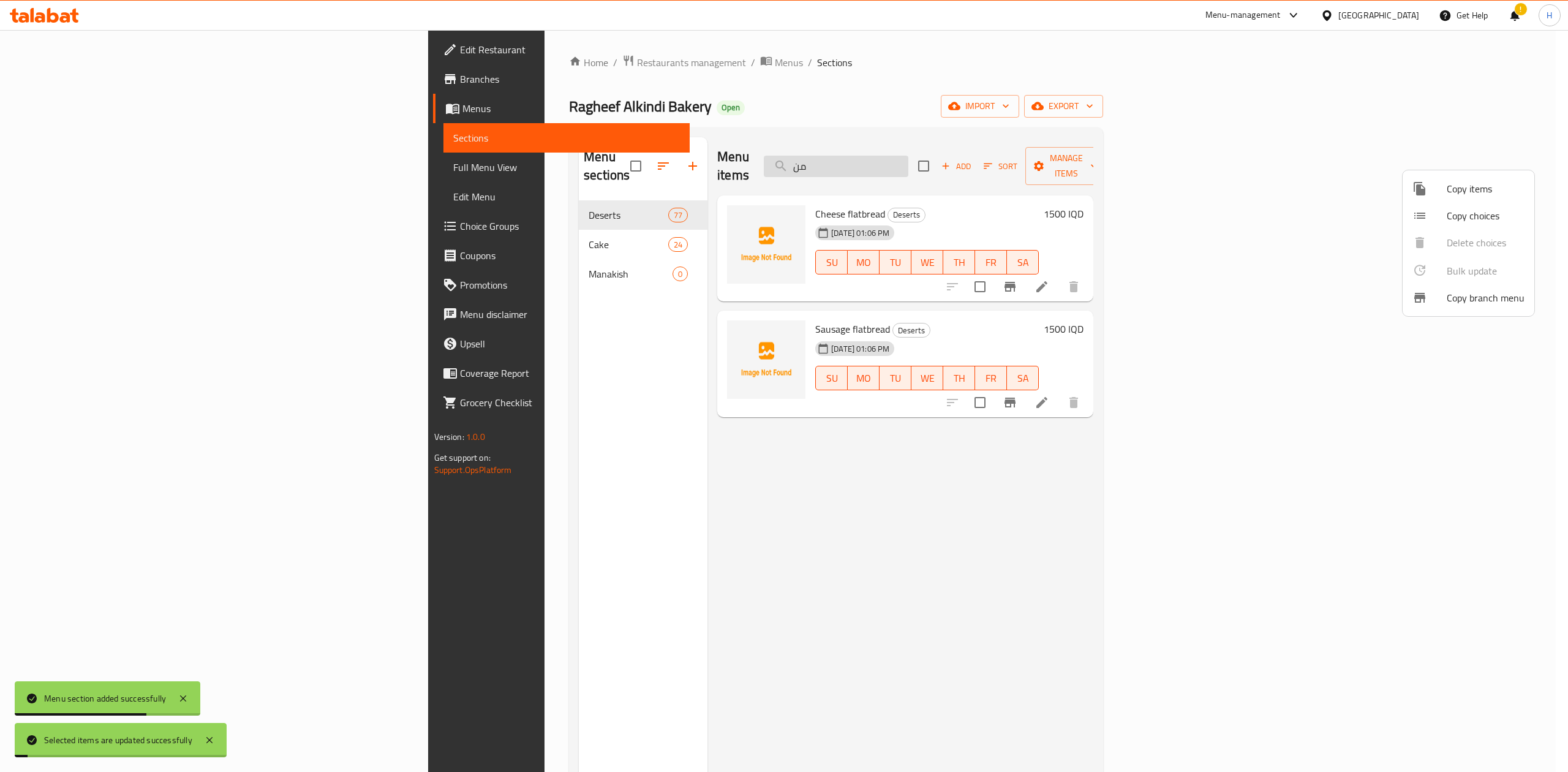
click at [1003, 151] on div at bounding box center [784, 386] width 1568 height 772
click at [908, 155] on input "من" at bounding box center [836, 166] width 144 height 21
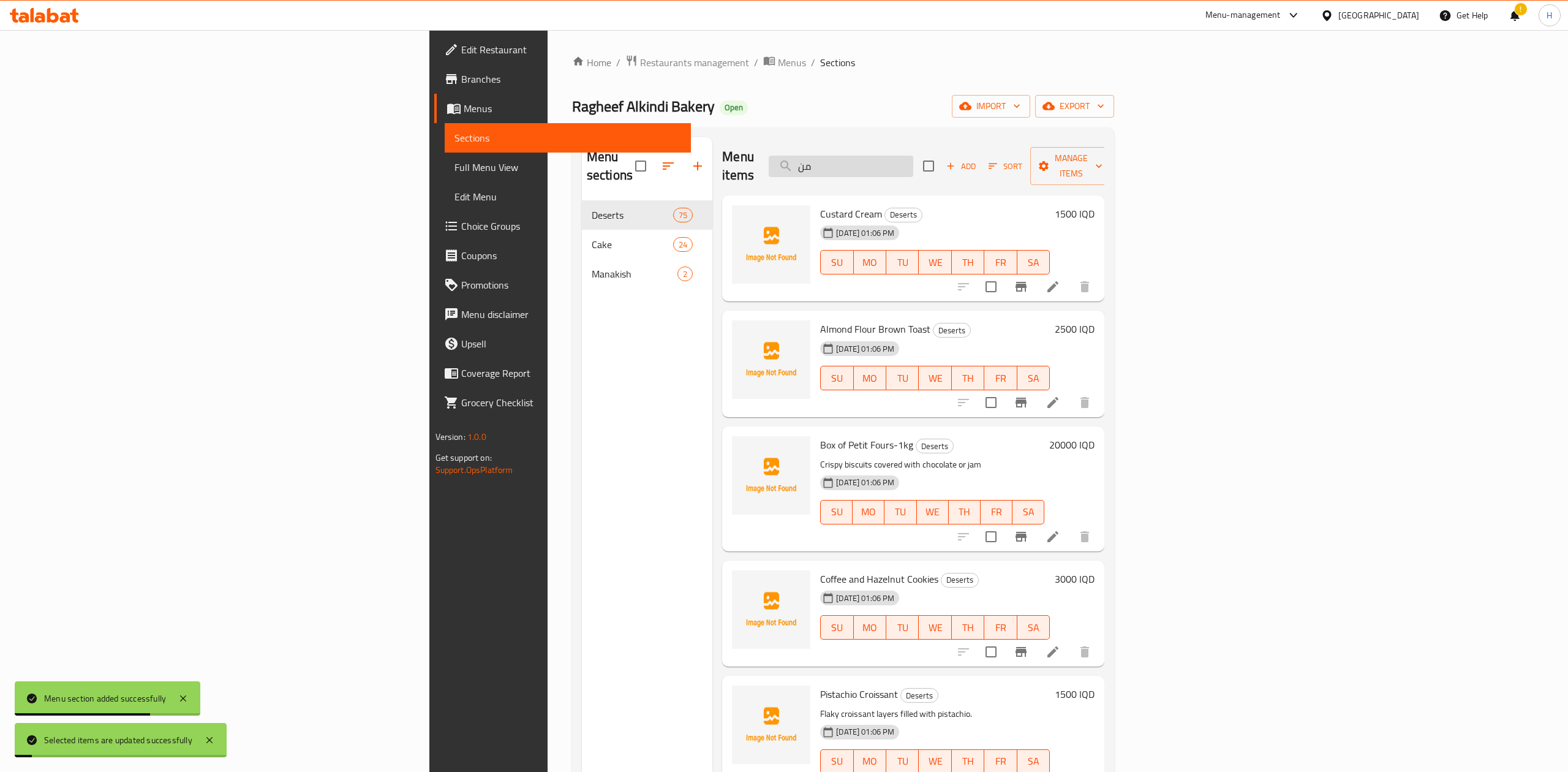
click at [913, 160] on input "من" at bounding box center [841, 166] width 144 height 21
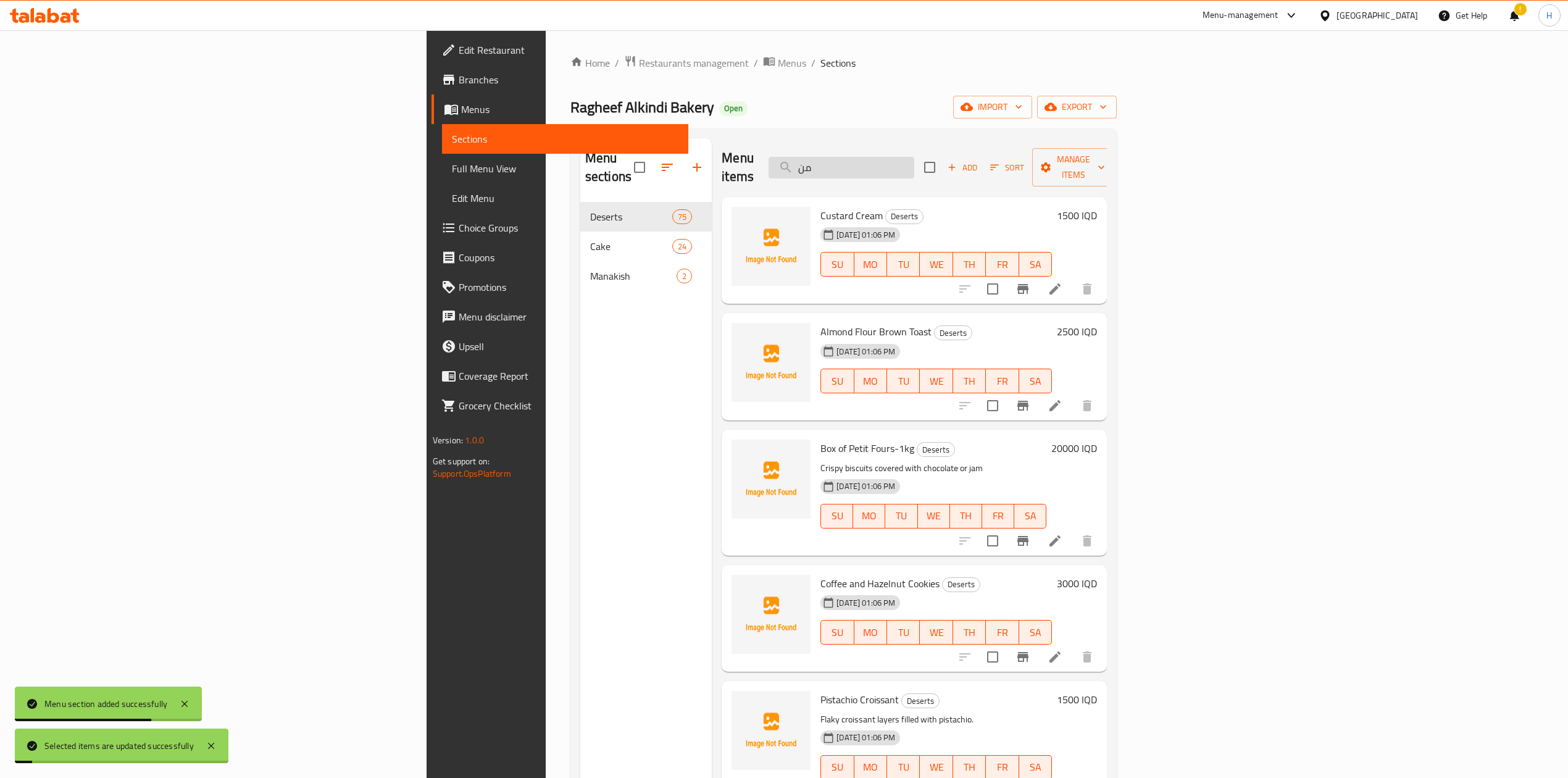
click at [914, 161] on input "من" at bounding box center [840, 167] width 145 height 22
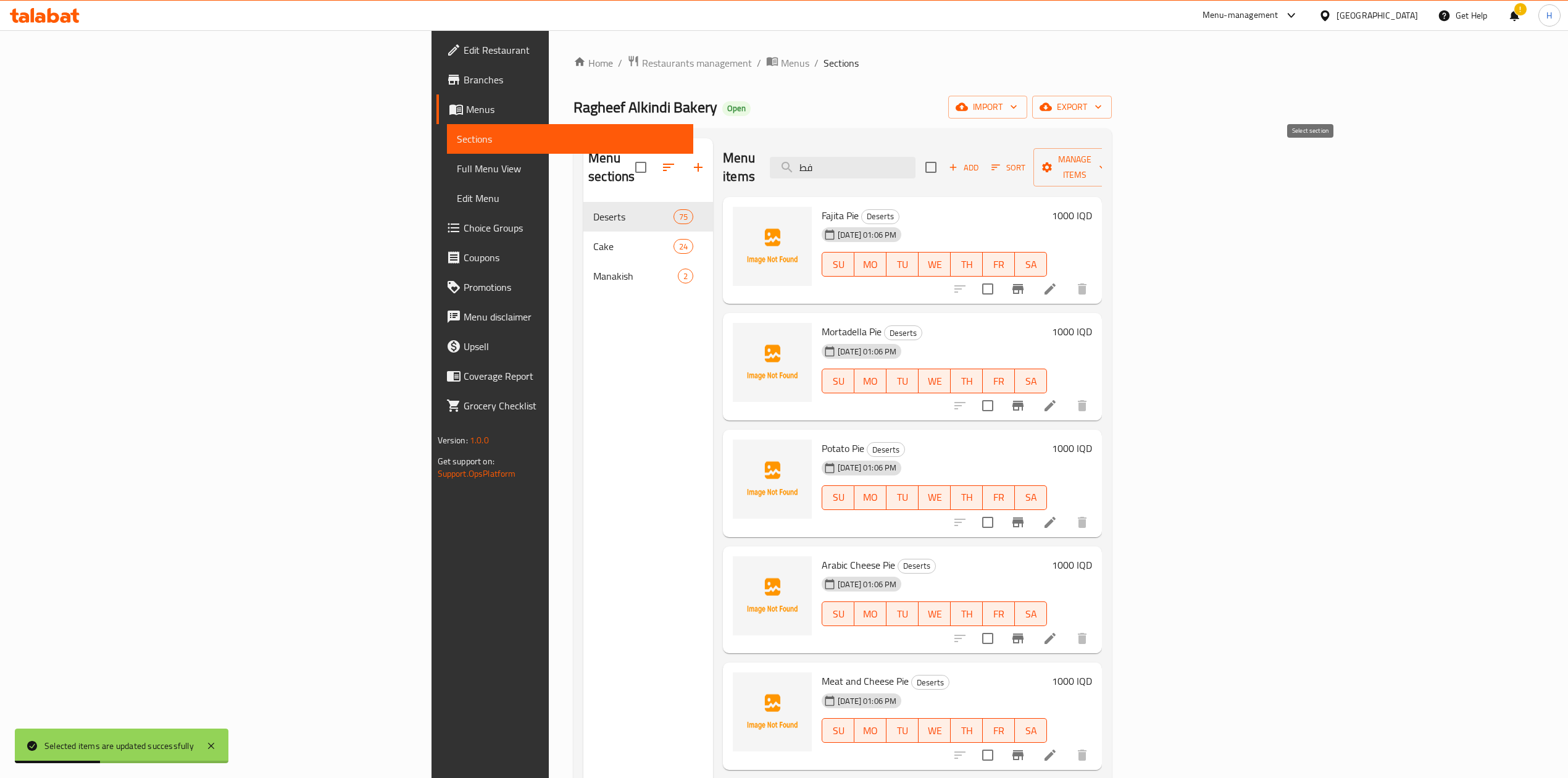
type input "فط"
click at [944, 161] on input "checkbox" at bounding box center [931, 167] width 26 height 26
checkbox input "true"
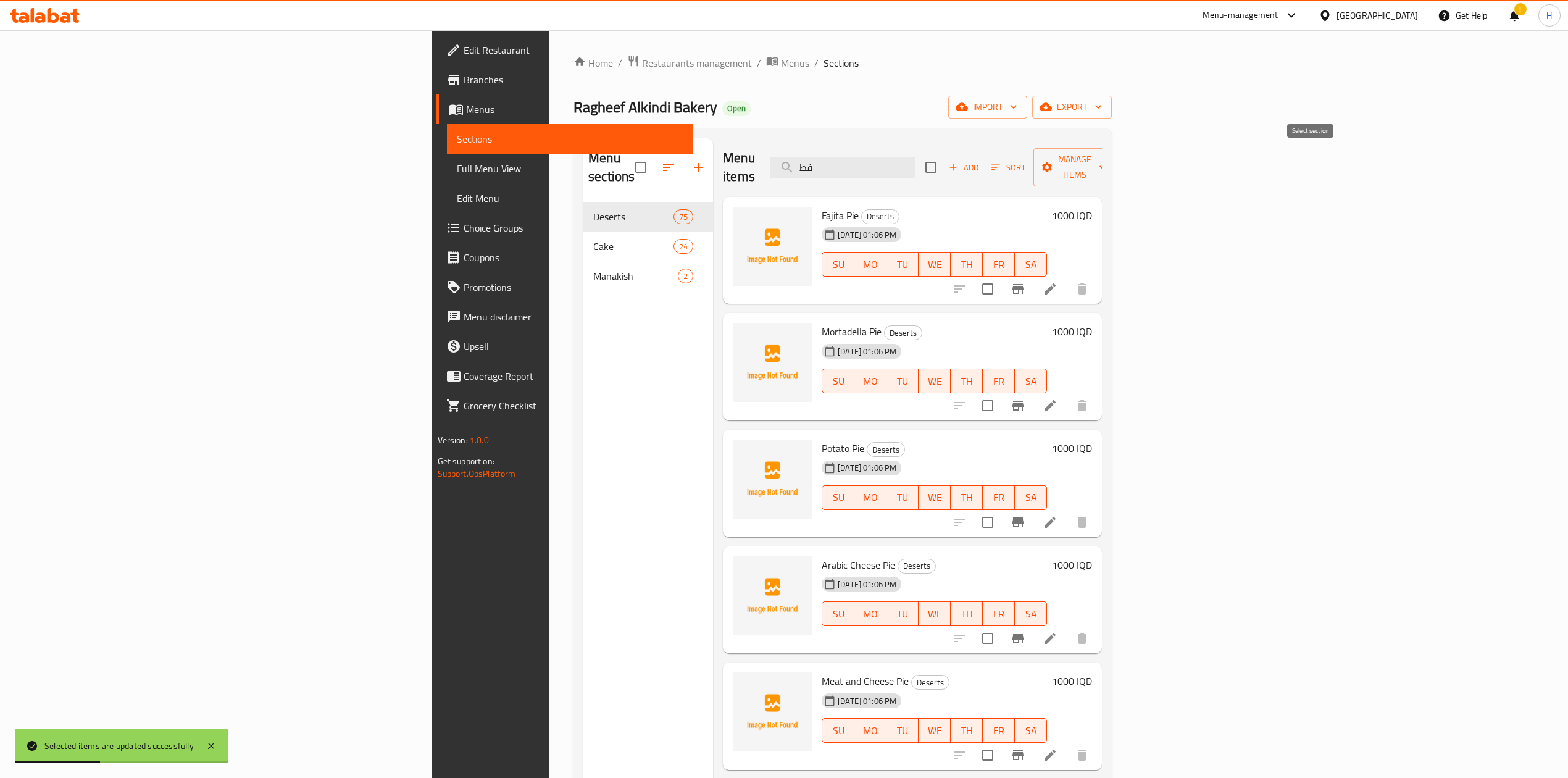
checkbox input "true"
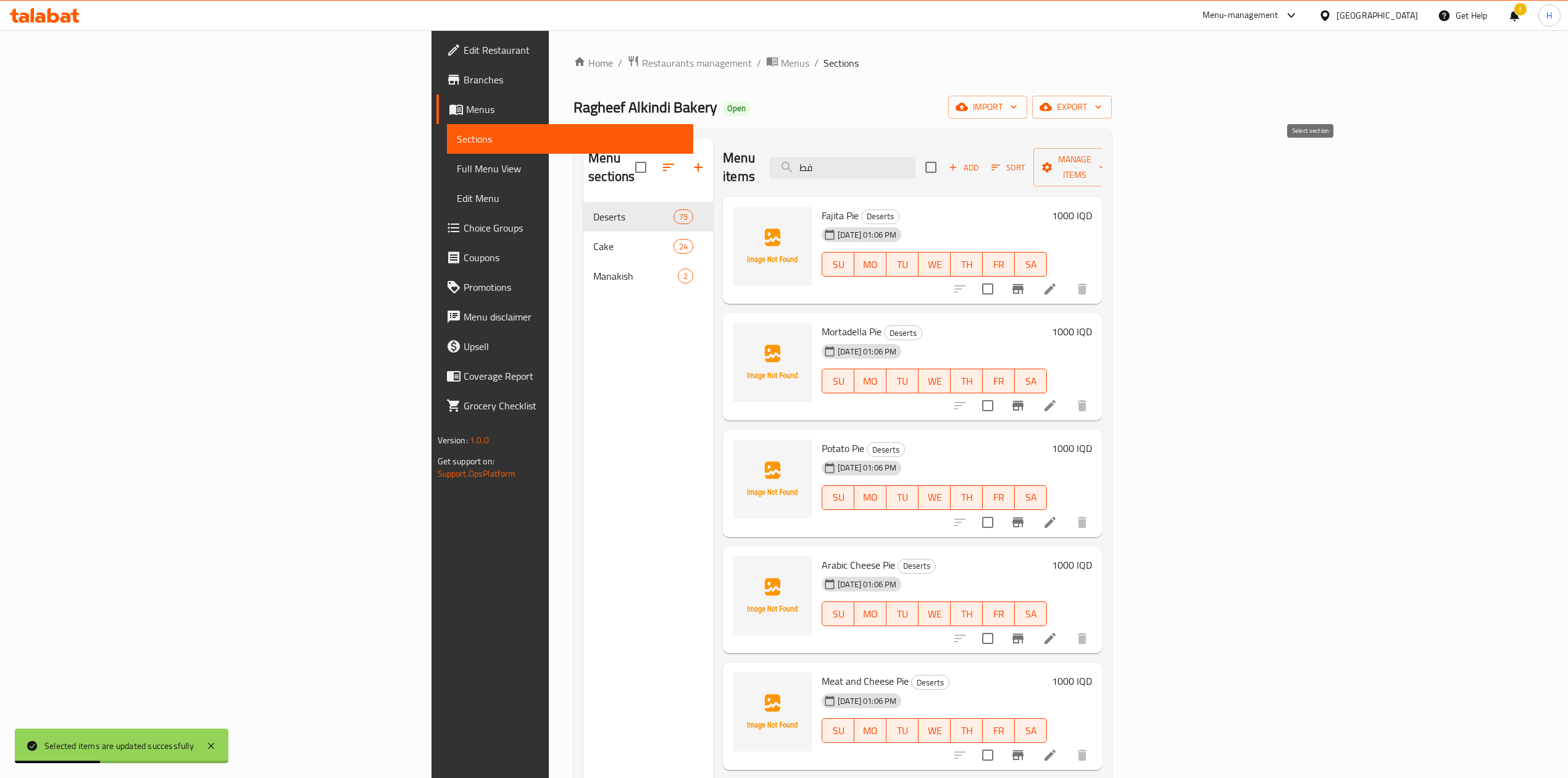
checkbox input "true"
click at [1106, 161] on span "Manage items" at bounding box center [1074, 168] width 63 height 31
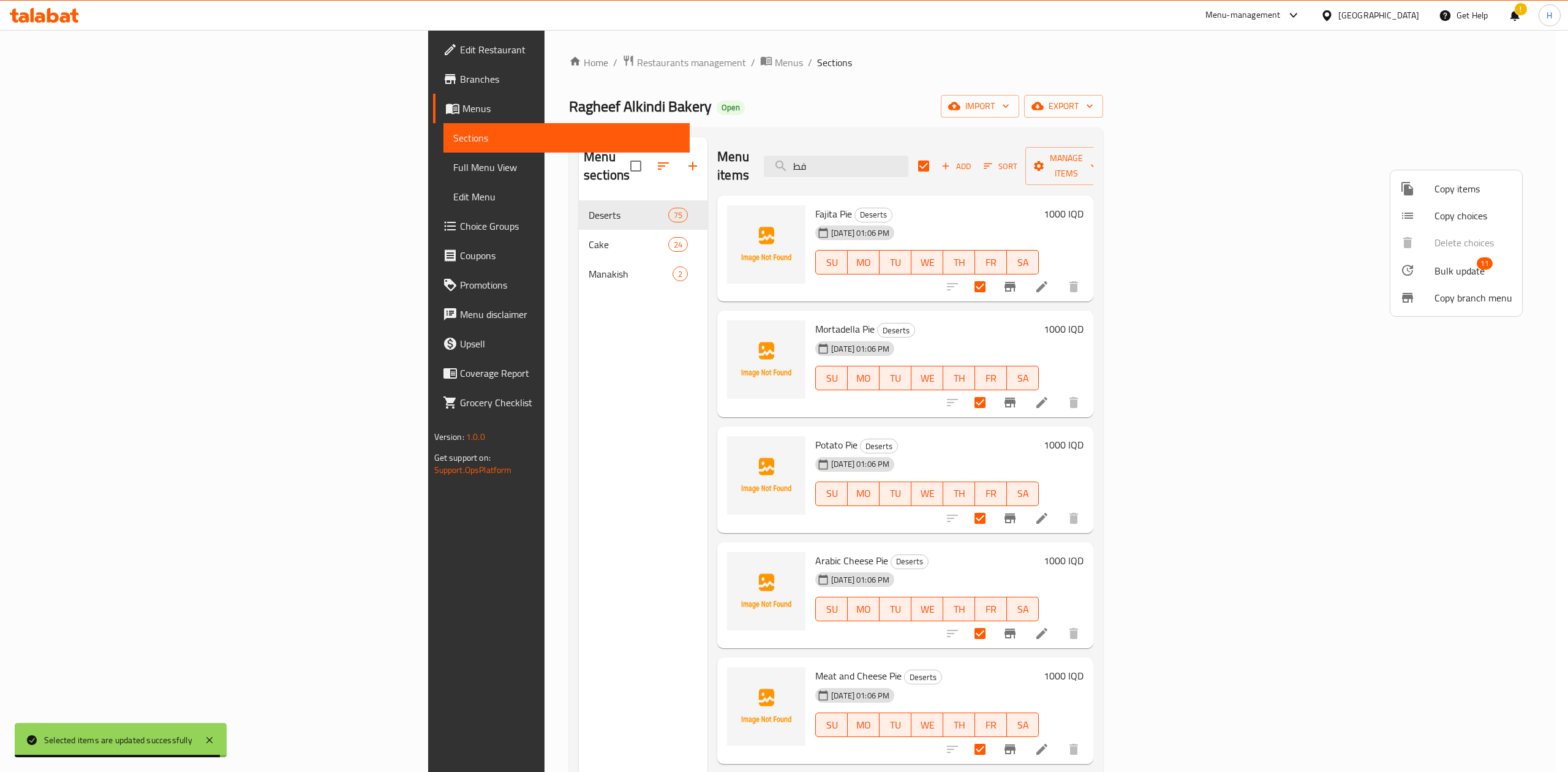
click at [1437, 275] on span "Bulk update" at bounding box center [1459, 271] width 50 height 15
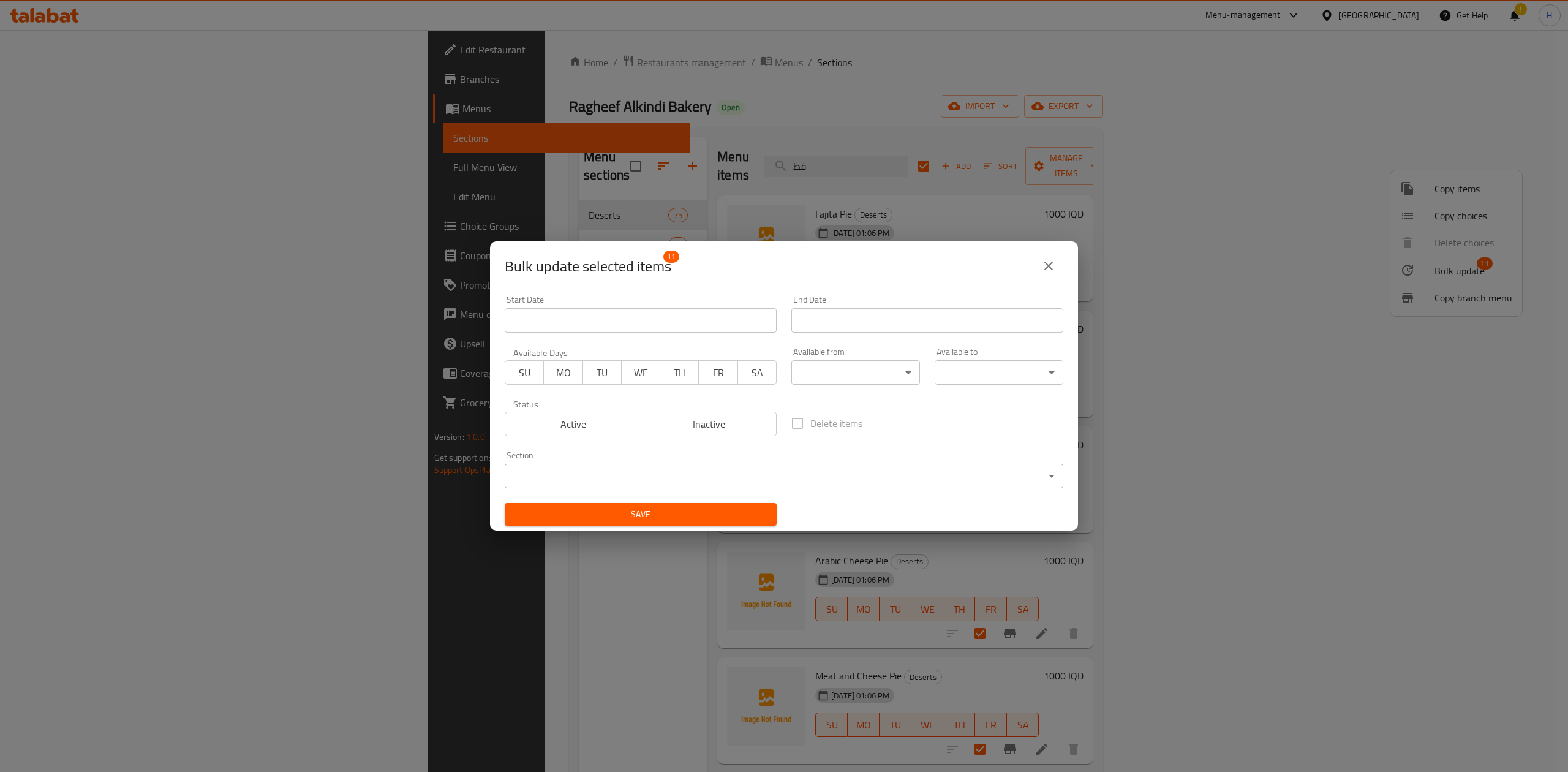
click at [645, 477] on body "​ Menu-management Iraq Get Help ! H Edit Restaurant Branches Menus Sections Ful…" at bounding box center [784, 401] width 1568 height 742
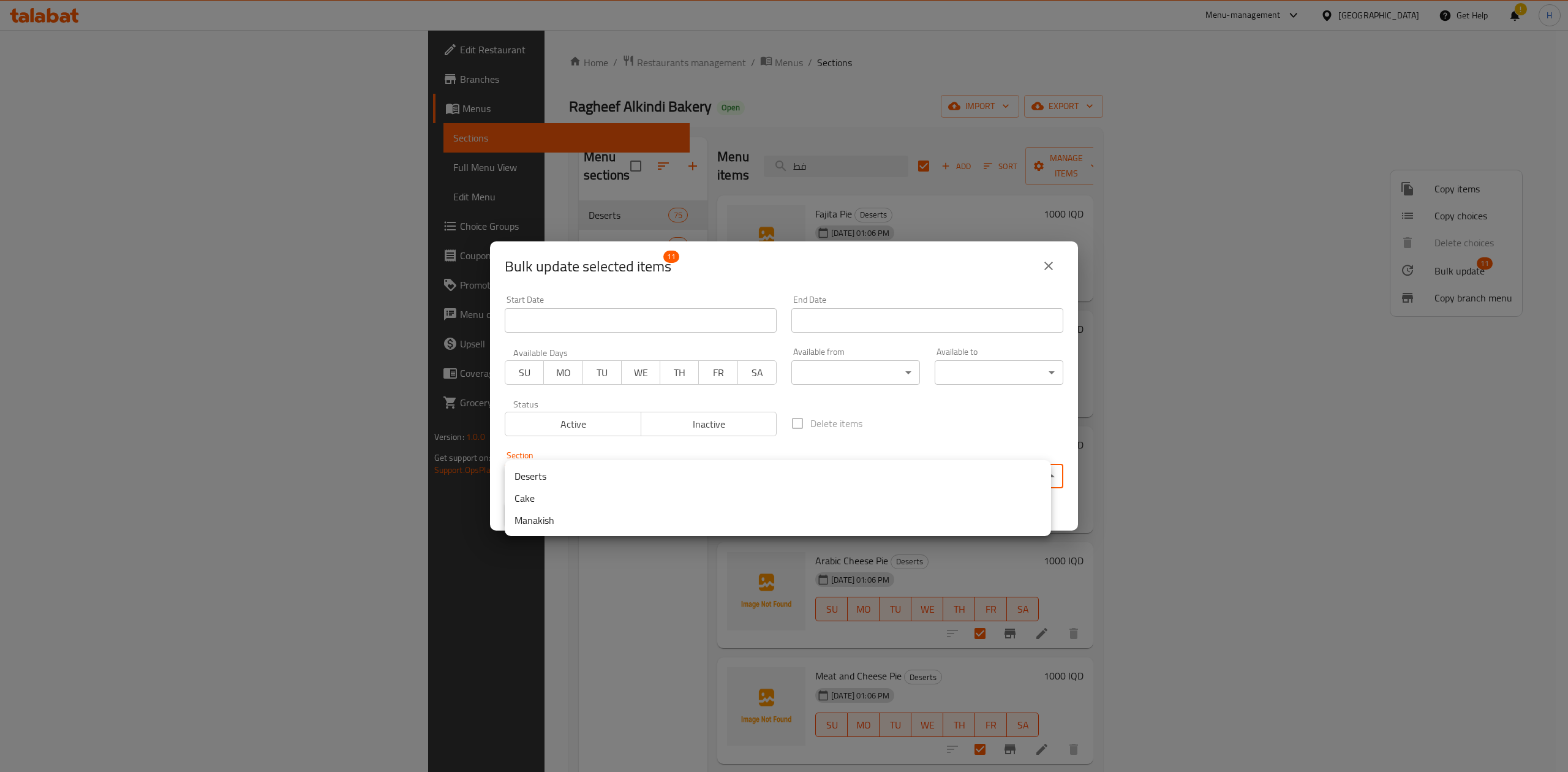
click at [540, 518] on li "Manakish" at bounding box center [778, 520] width 546 height 22
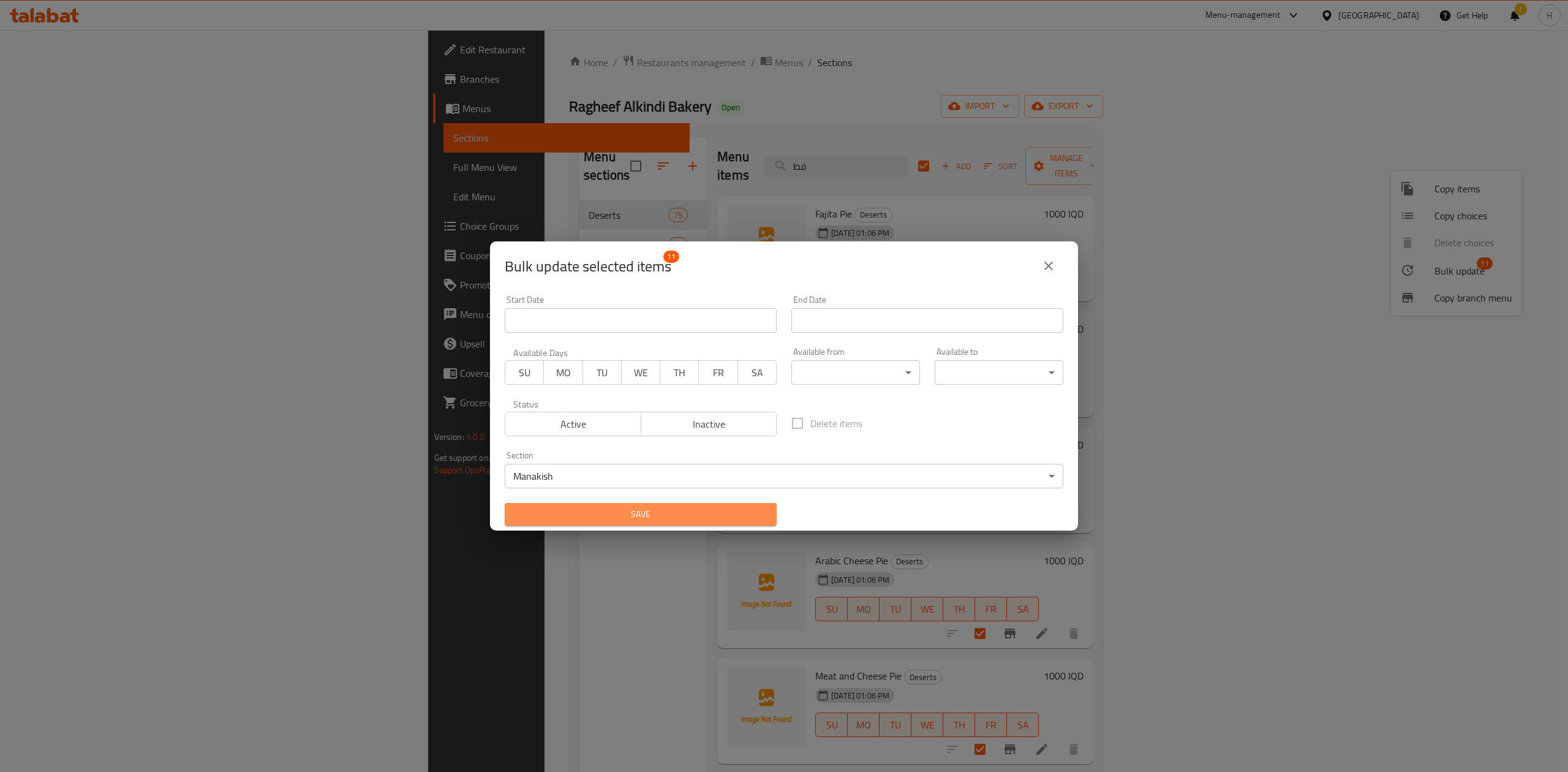
click at [679, 510] on span "Save" at bounding box center [641, 514] width 253 height 15
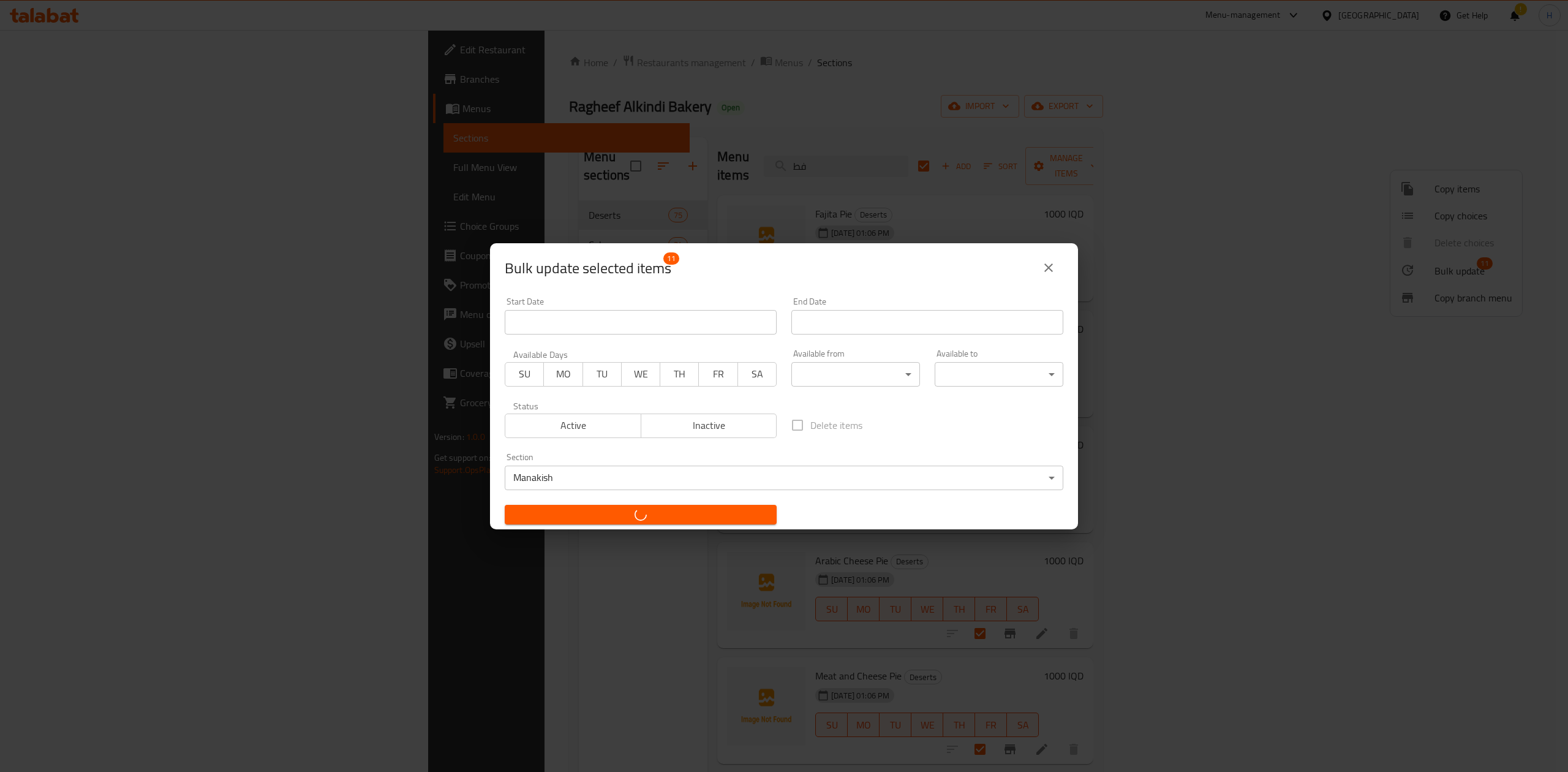
checkbox input "false"
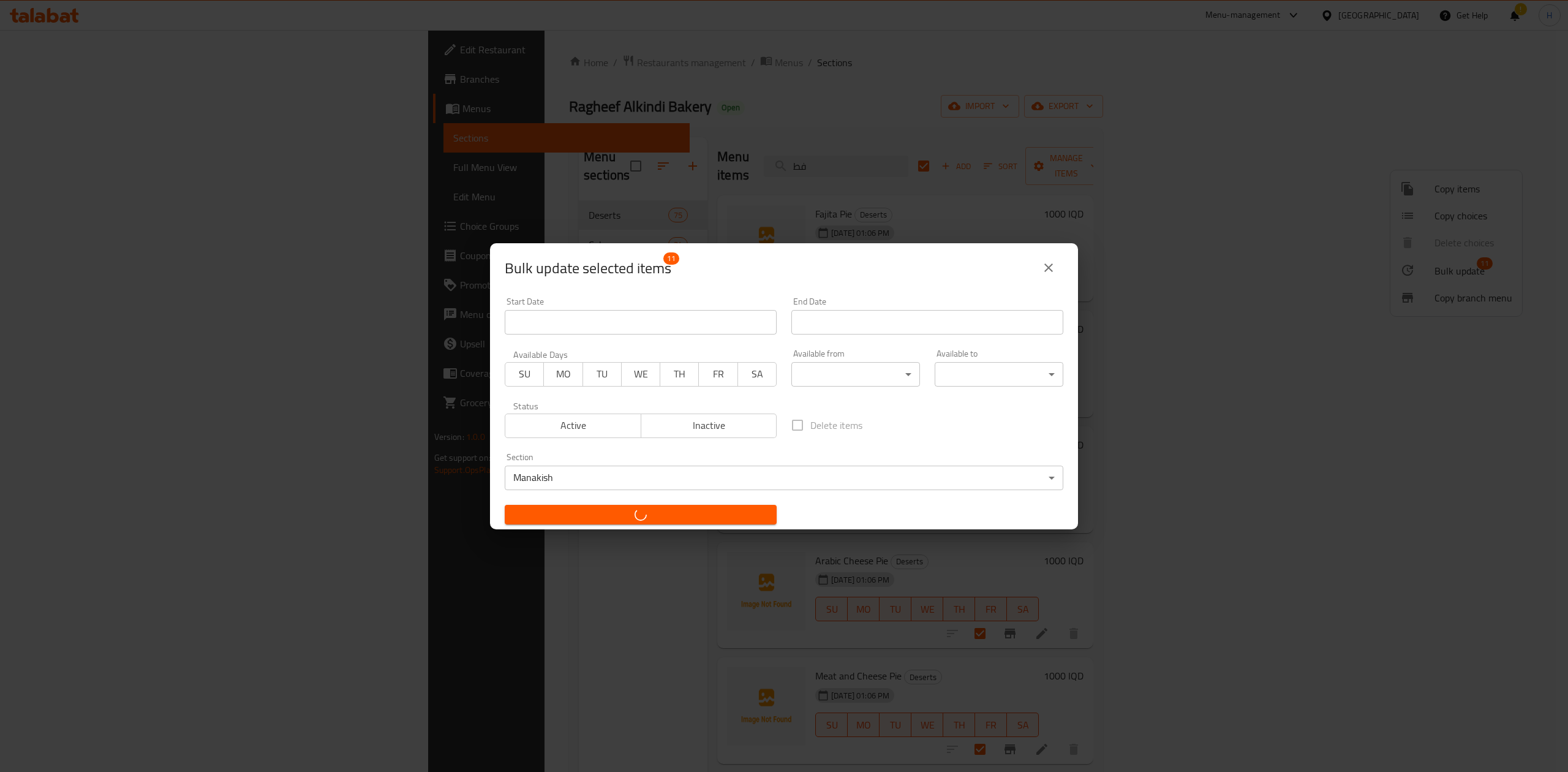
checkbox input "false"
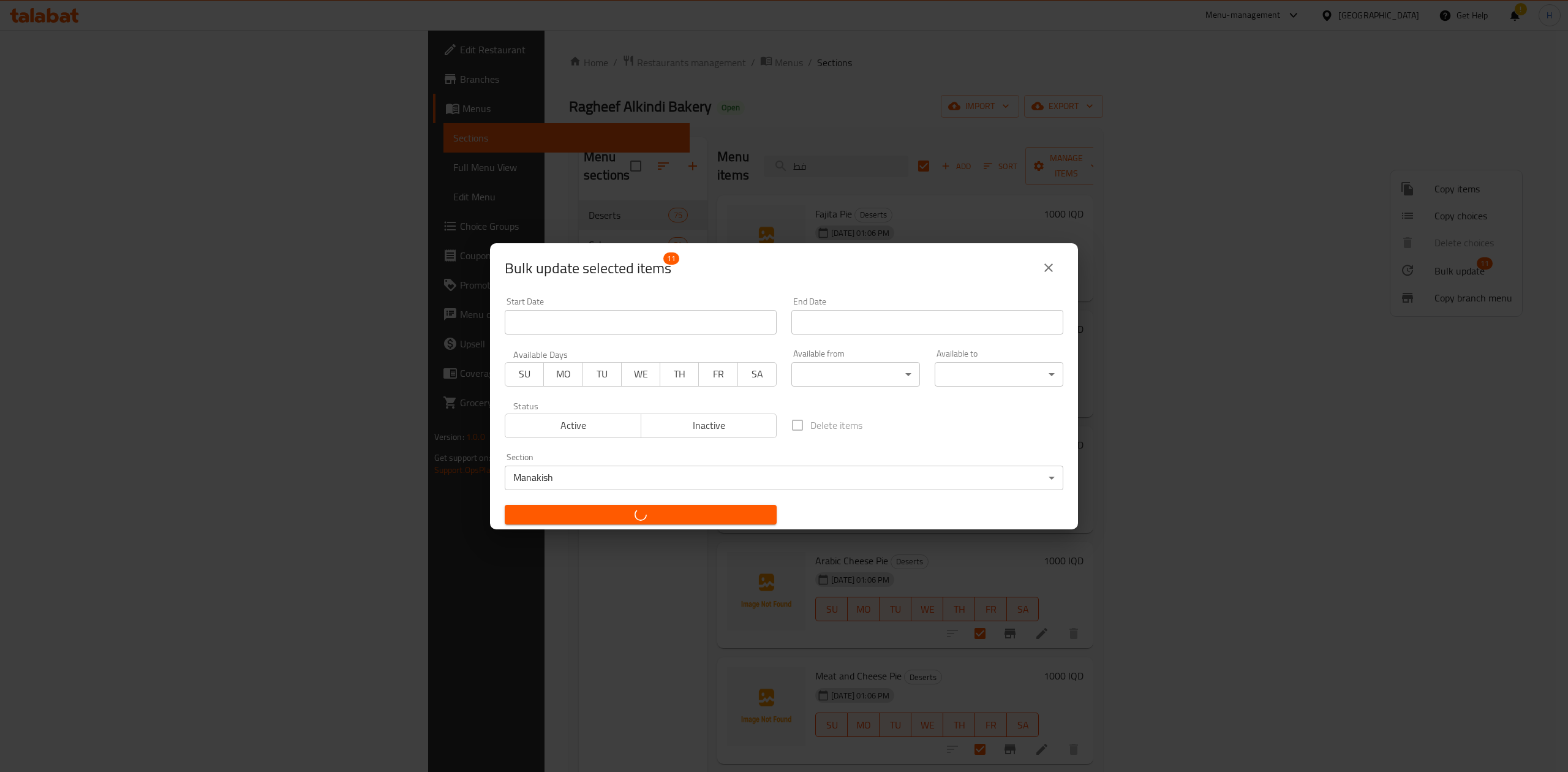
checkbox input "false"
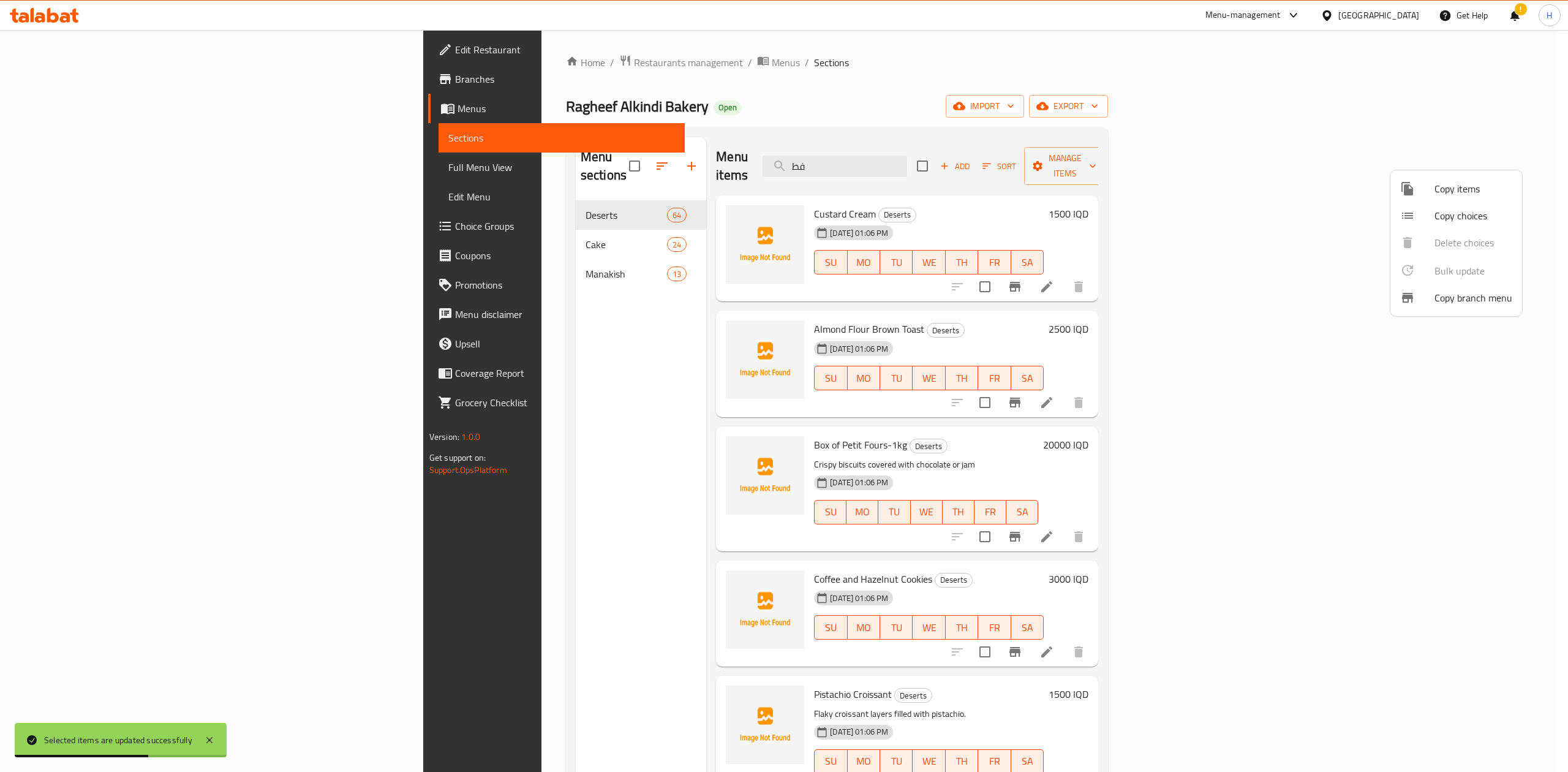
click at [836, 72] on div at bounding box center [784, 386] width 1568 height 772
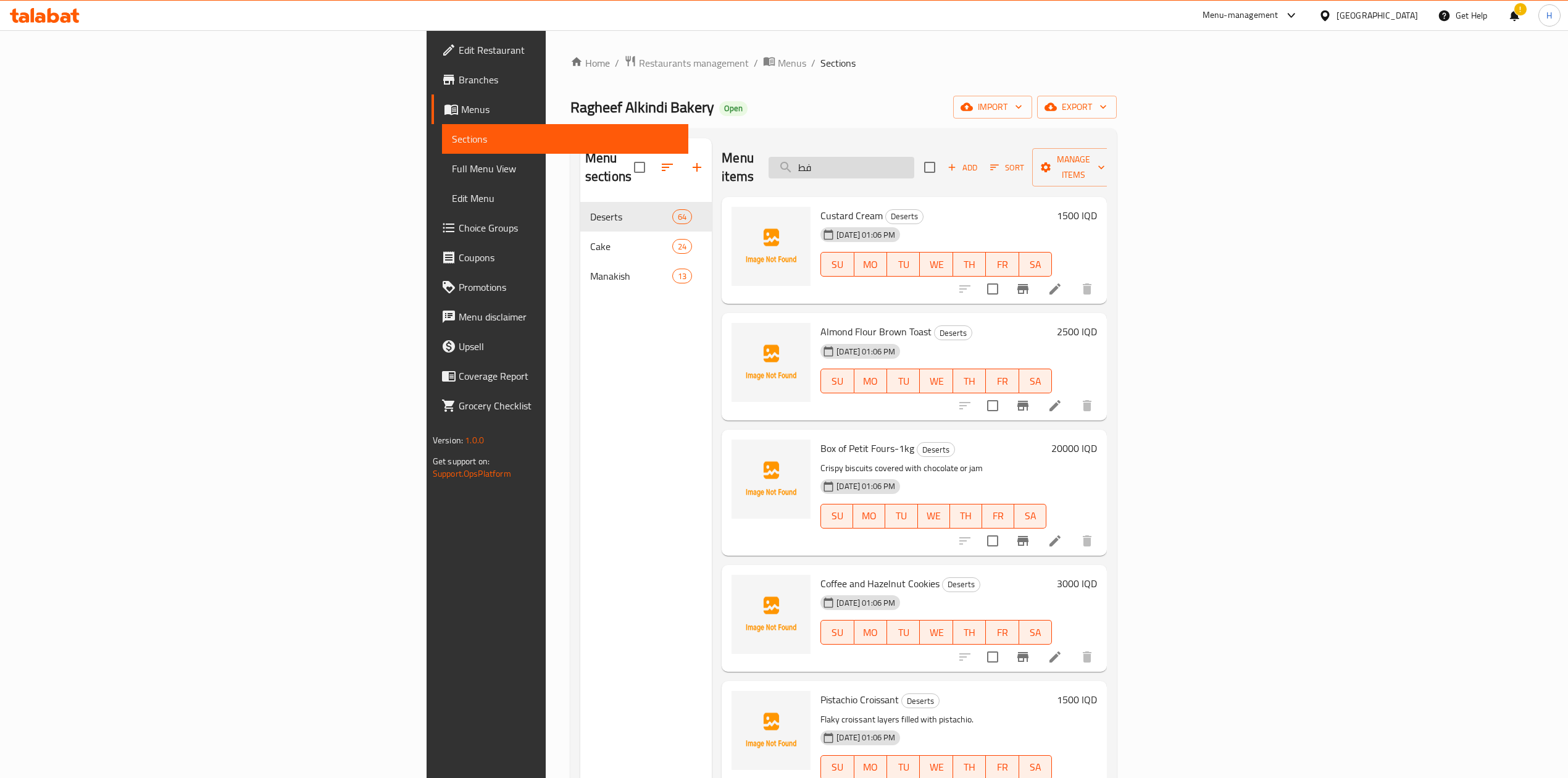
click at [914, 157] on input "فط" at bounding box center [840, 167] width 145 height 22
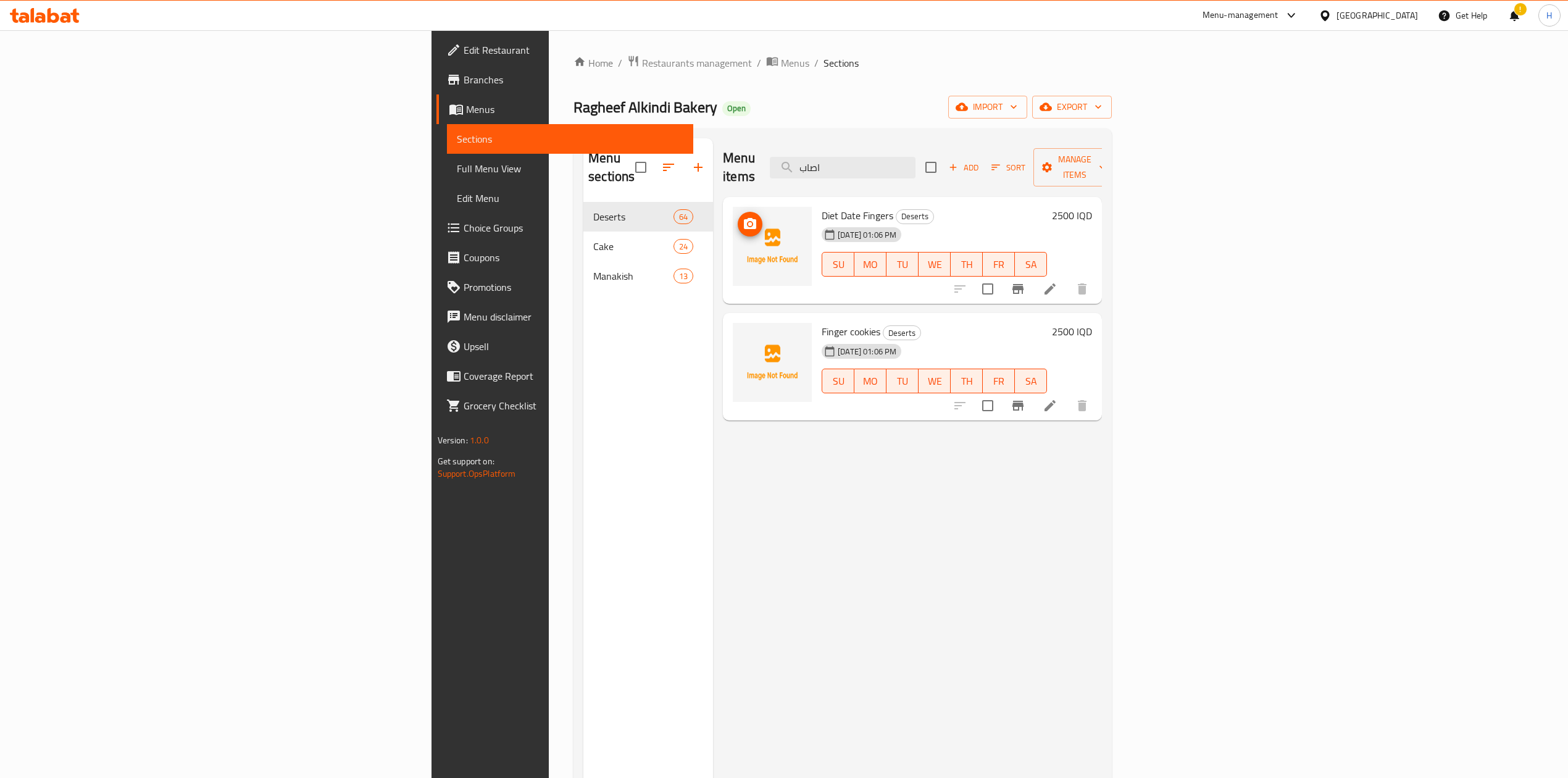
click at [733, 235] on img at bounding box center [772, 246] width 79 height 79
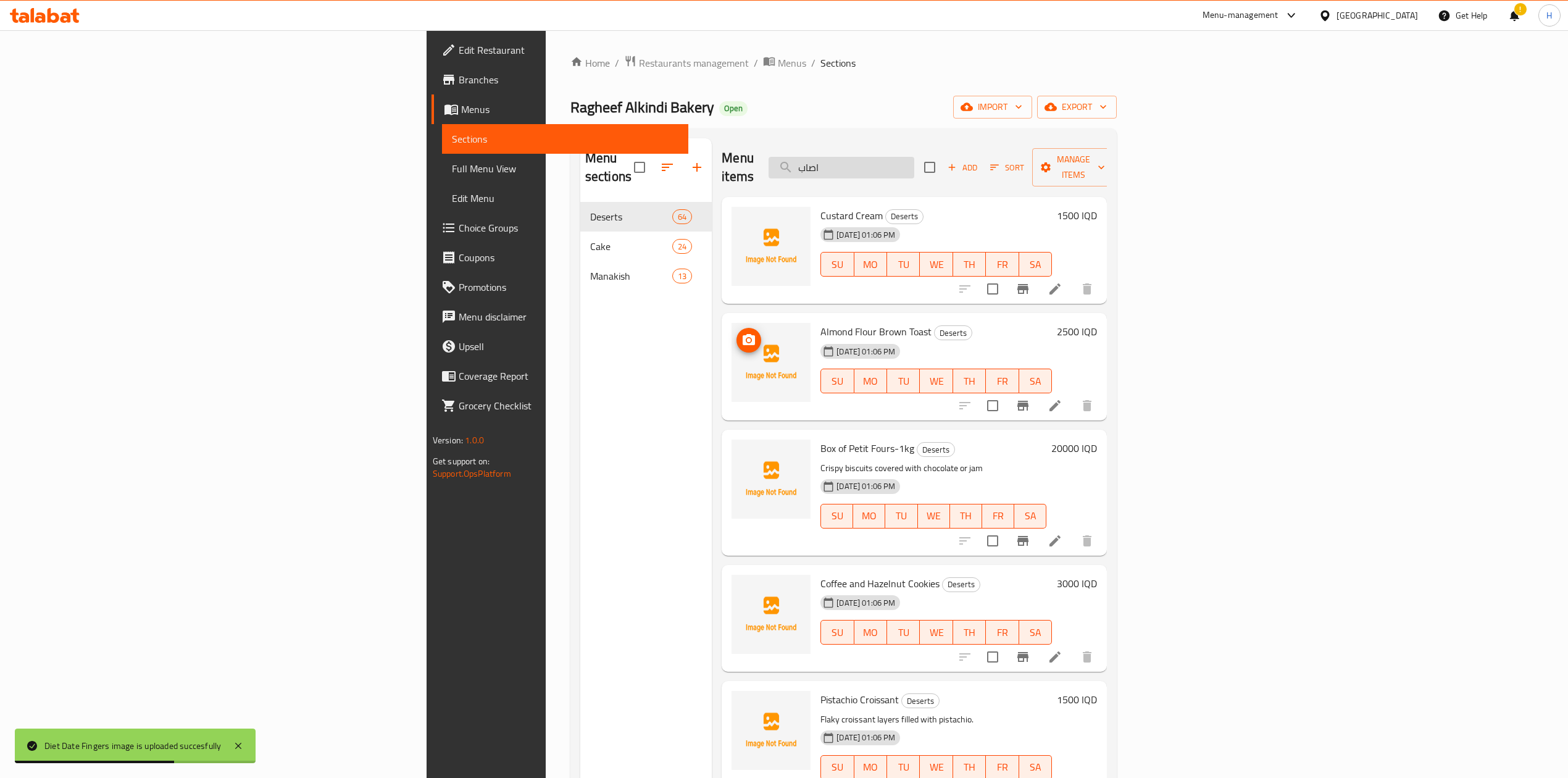
click at [914, 158] on input "اصاب" at bounding box center [840, 167] width 145 height 22
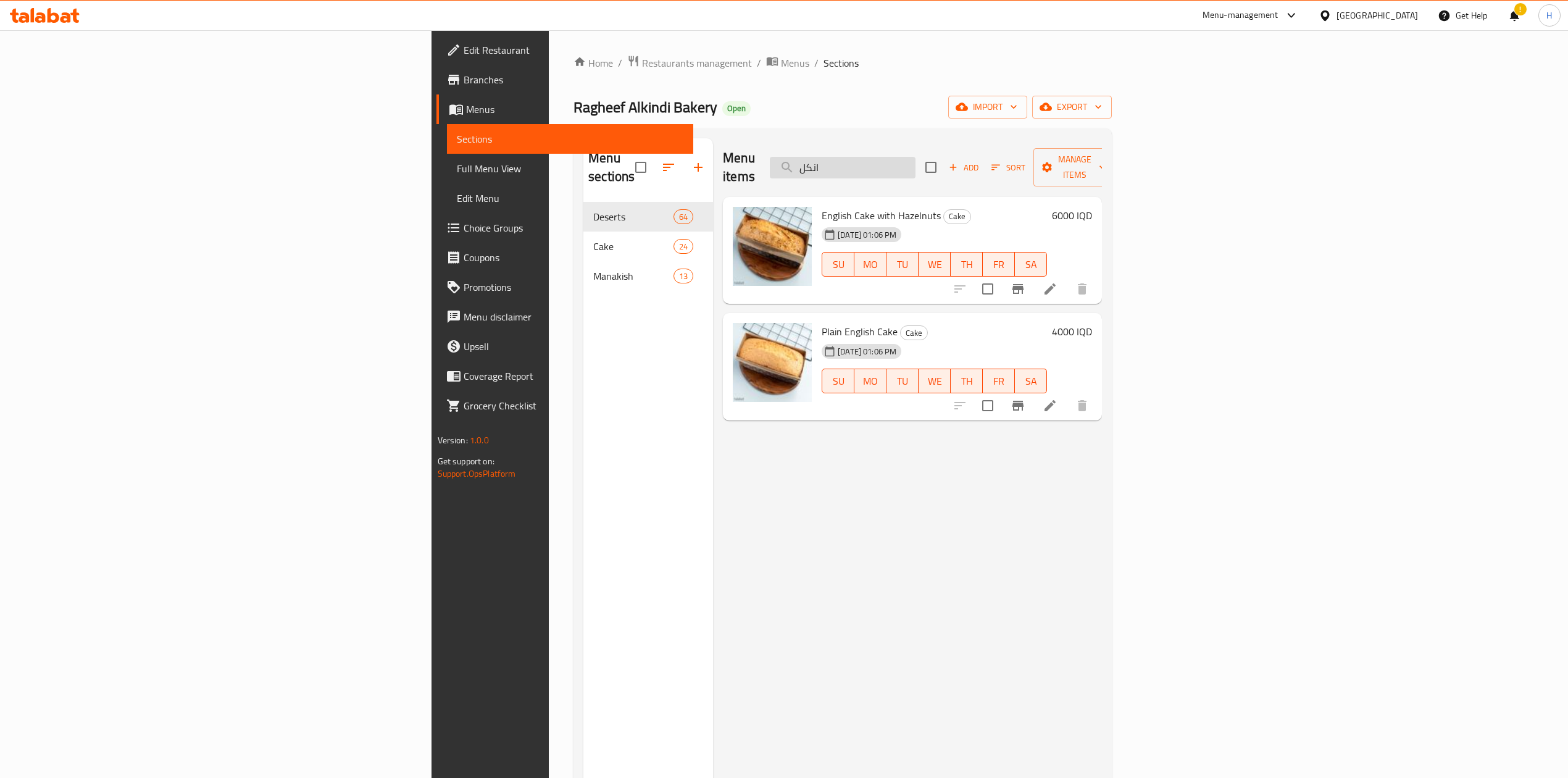
click at [915, 158] on input "انكل" at bounding box center [842, 167] width 145 height 22
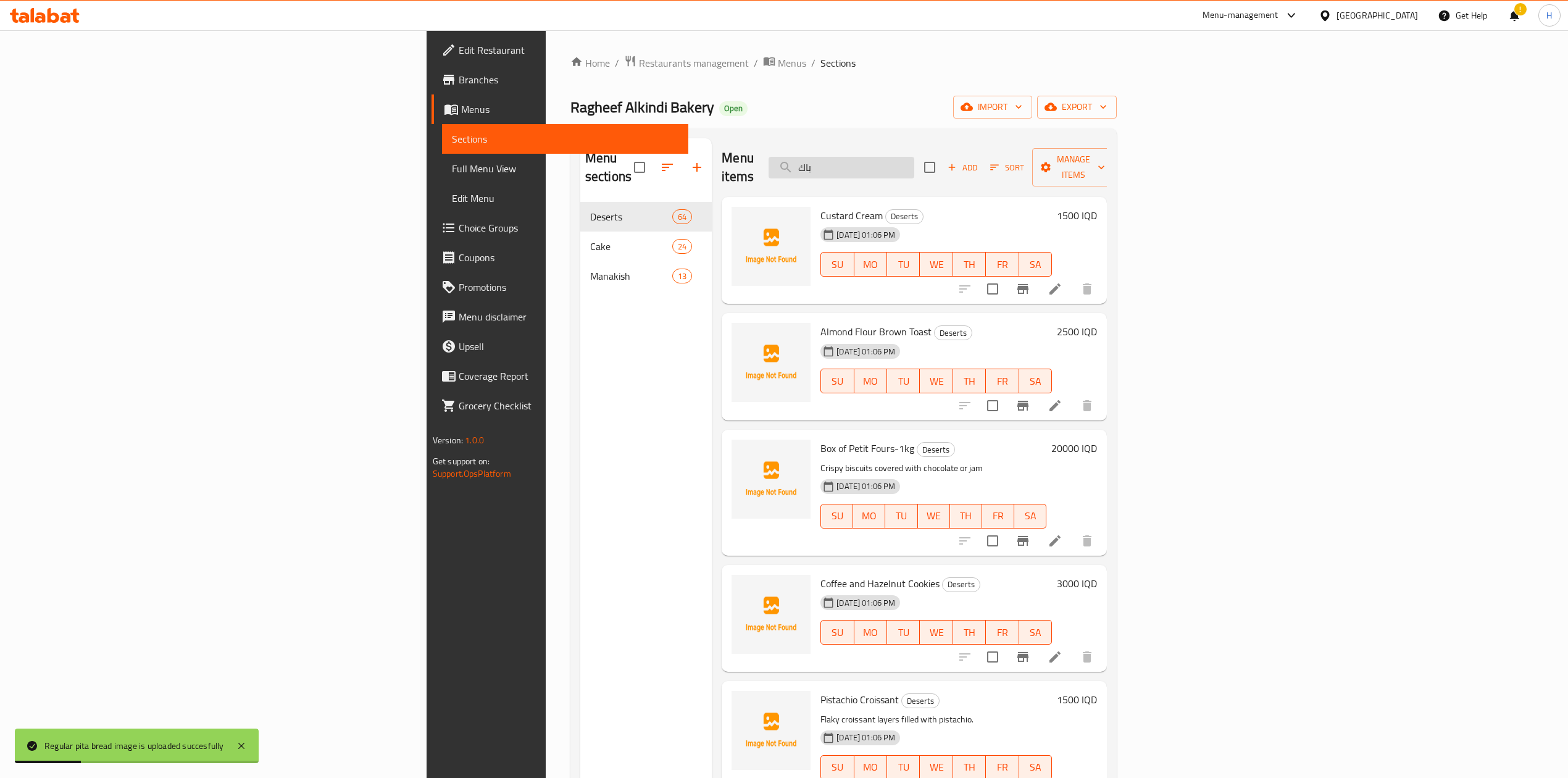
click at [914, 165] on input "باك" at bounding box center [840, 167] width 145 height 22
click at [914, 164] on input "باكيت" at bounding box center [840, 167] width 145 height 22
type input "ب"
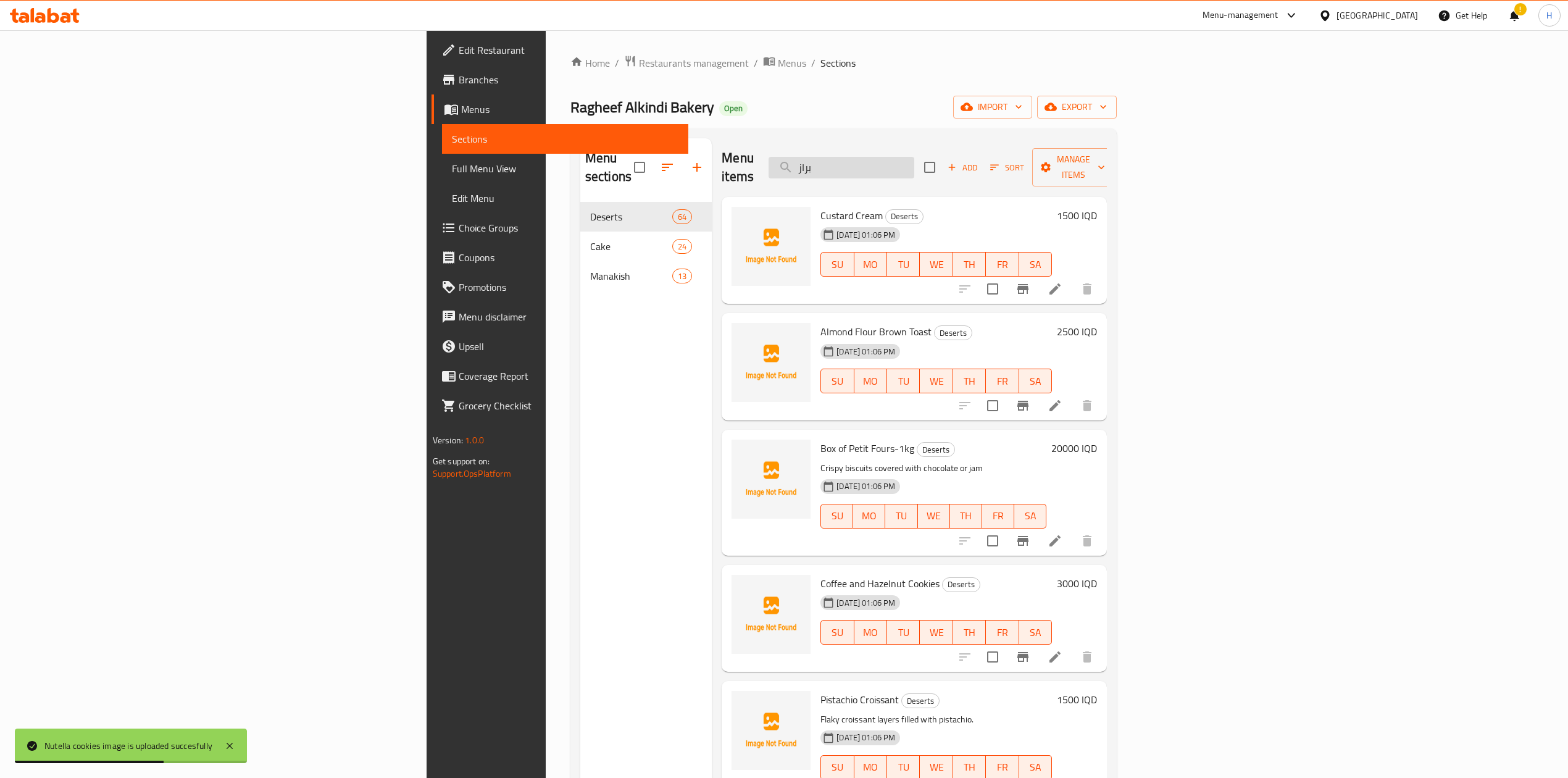
click at [914, 158] on input "براز" at bounding box center [840, 167] width 145 height 22
click at [914, 157] on input "براو" at bounding box center [840, 167] width 145 height 22
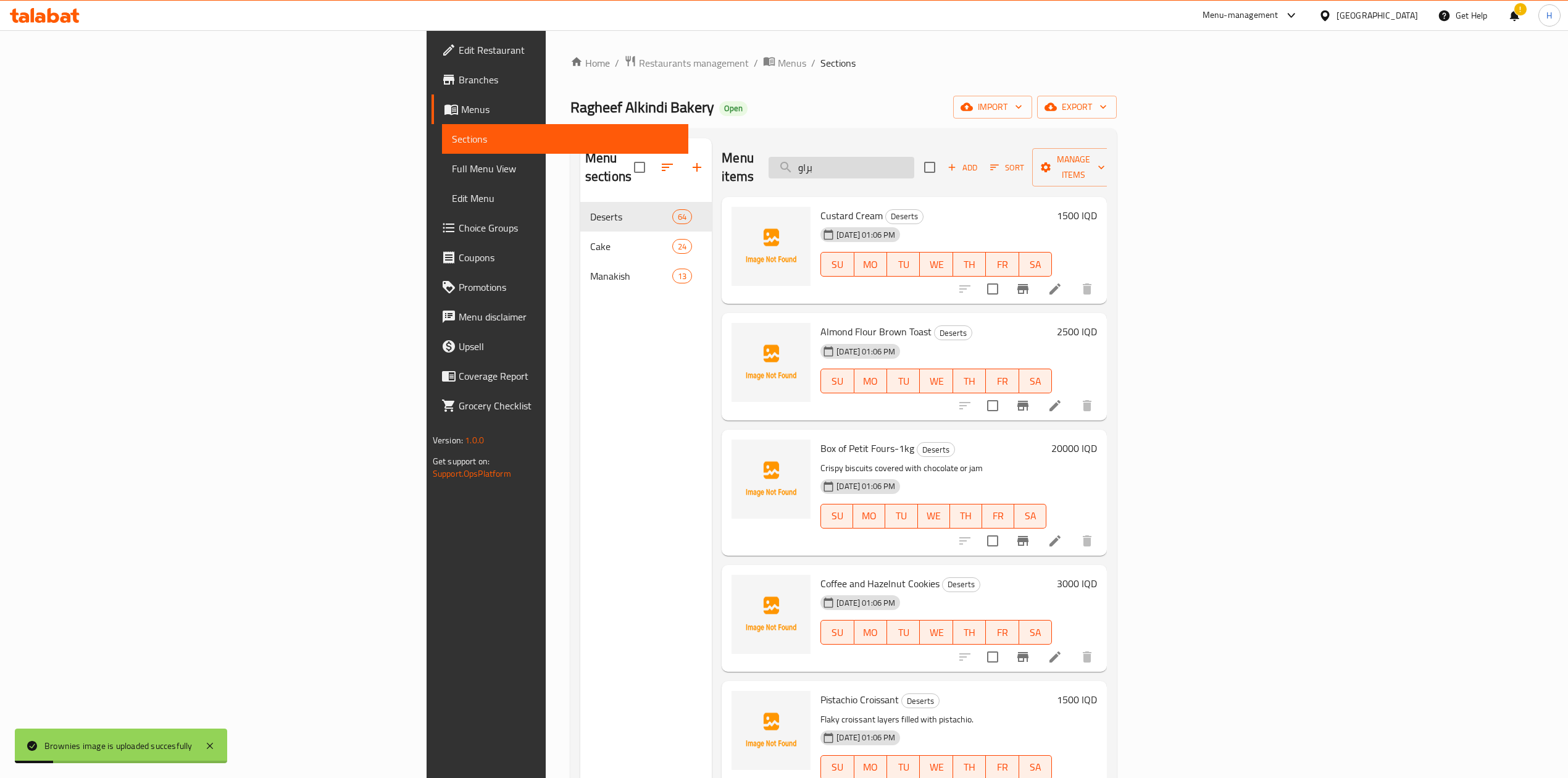
click at [914, 157] on input "براو" at bounding box center [840, 167] width 145 height 22
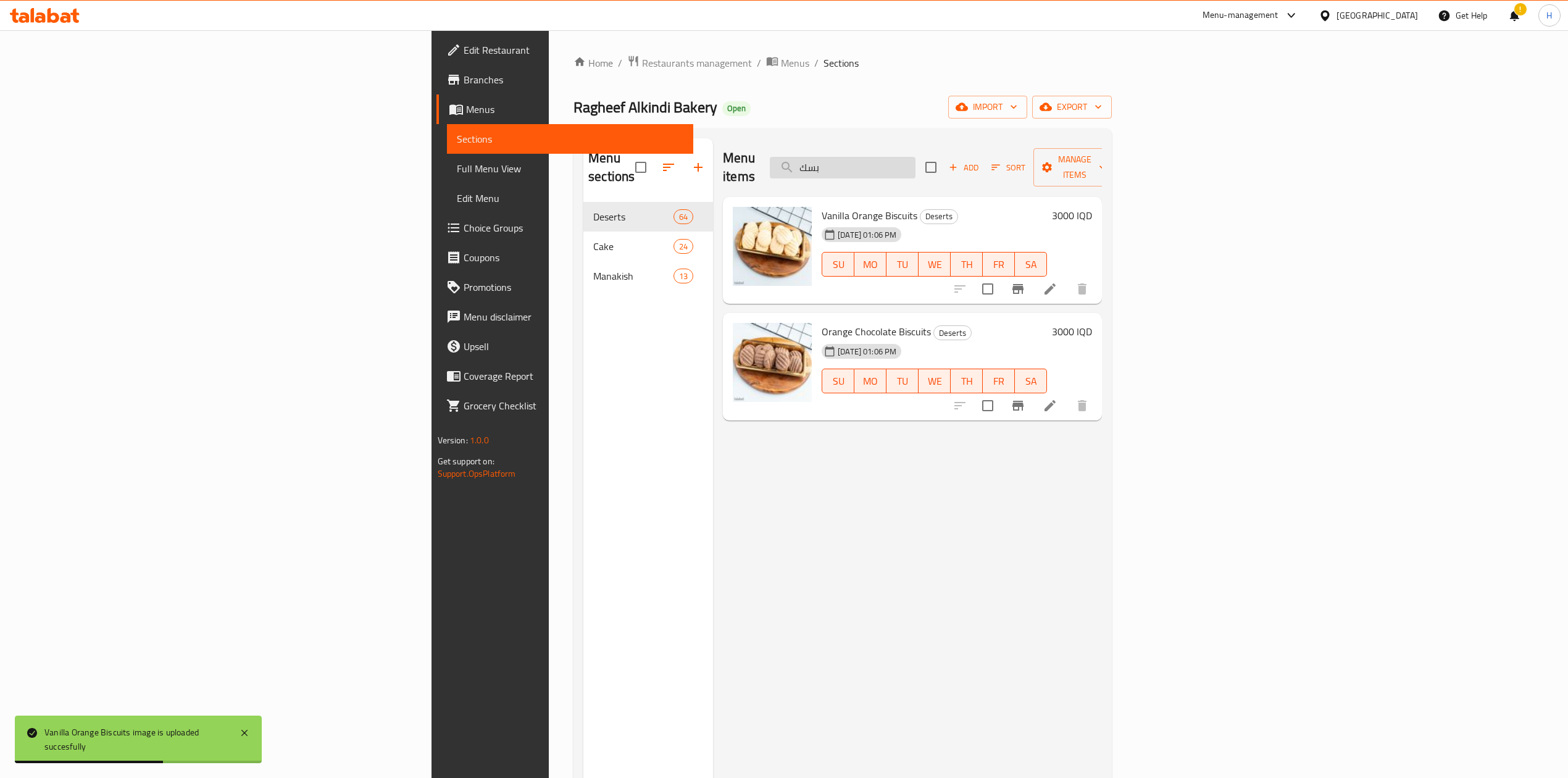
click at [915, 158] on input "بسك" at bounding box center [842, 167] width 145 height 22
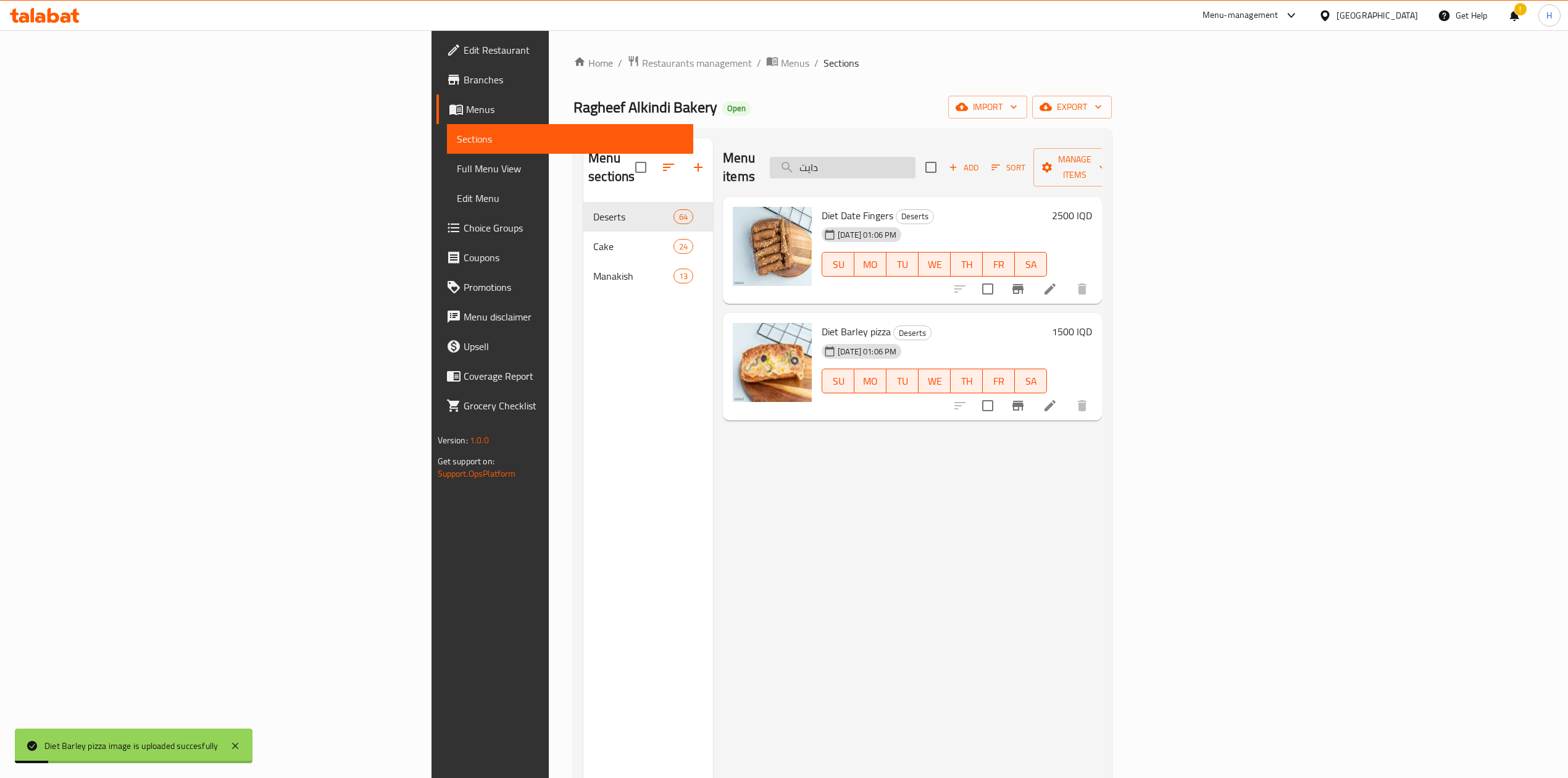
click at [915, 157] on input "دايت" at bounding box center [842, 167] width 145 height 22
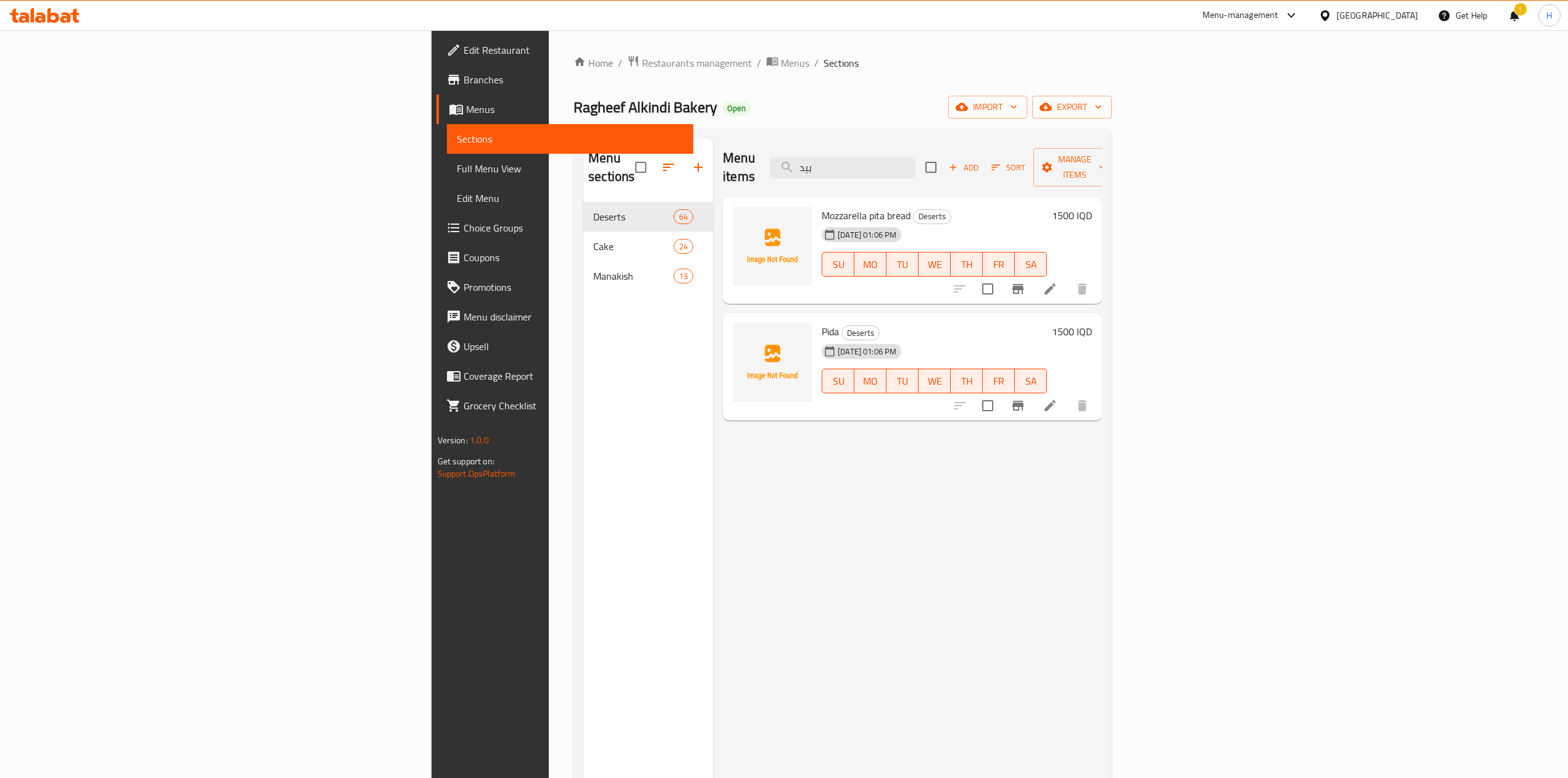
type input "بيد"
click at [1000, 276] on input "checkbox" at bounding box center [987, 289] width 26 height 26
checkbox input "true"
click at [1000, 392] on input "checkbox" at bounding box center [987, 405] width 26 height 26
checkbox input "true"
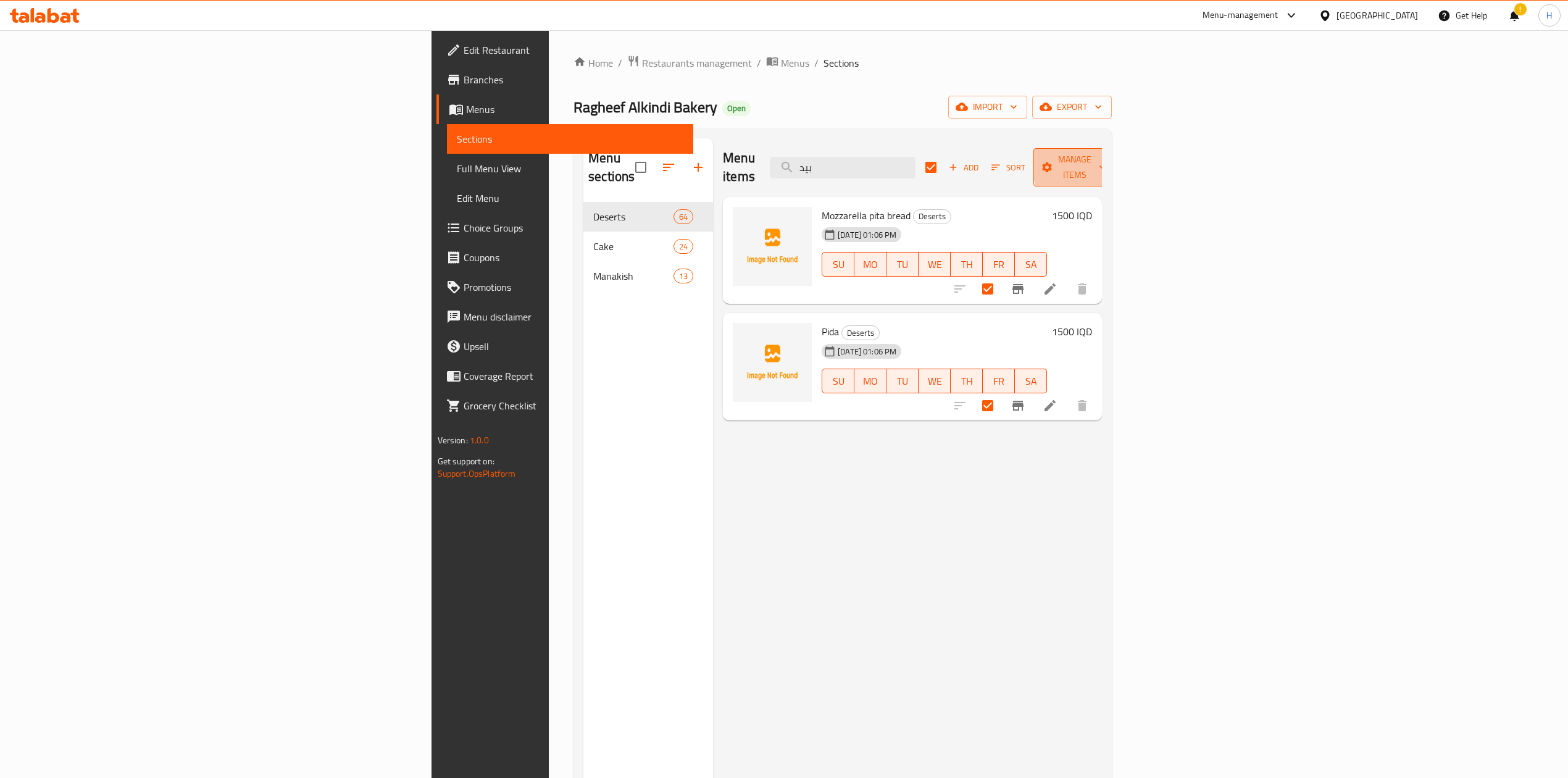
click at [1106, 162] on span "Manage items" at bounding box center [1074, 168] width 63 height 31
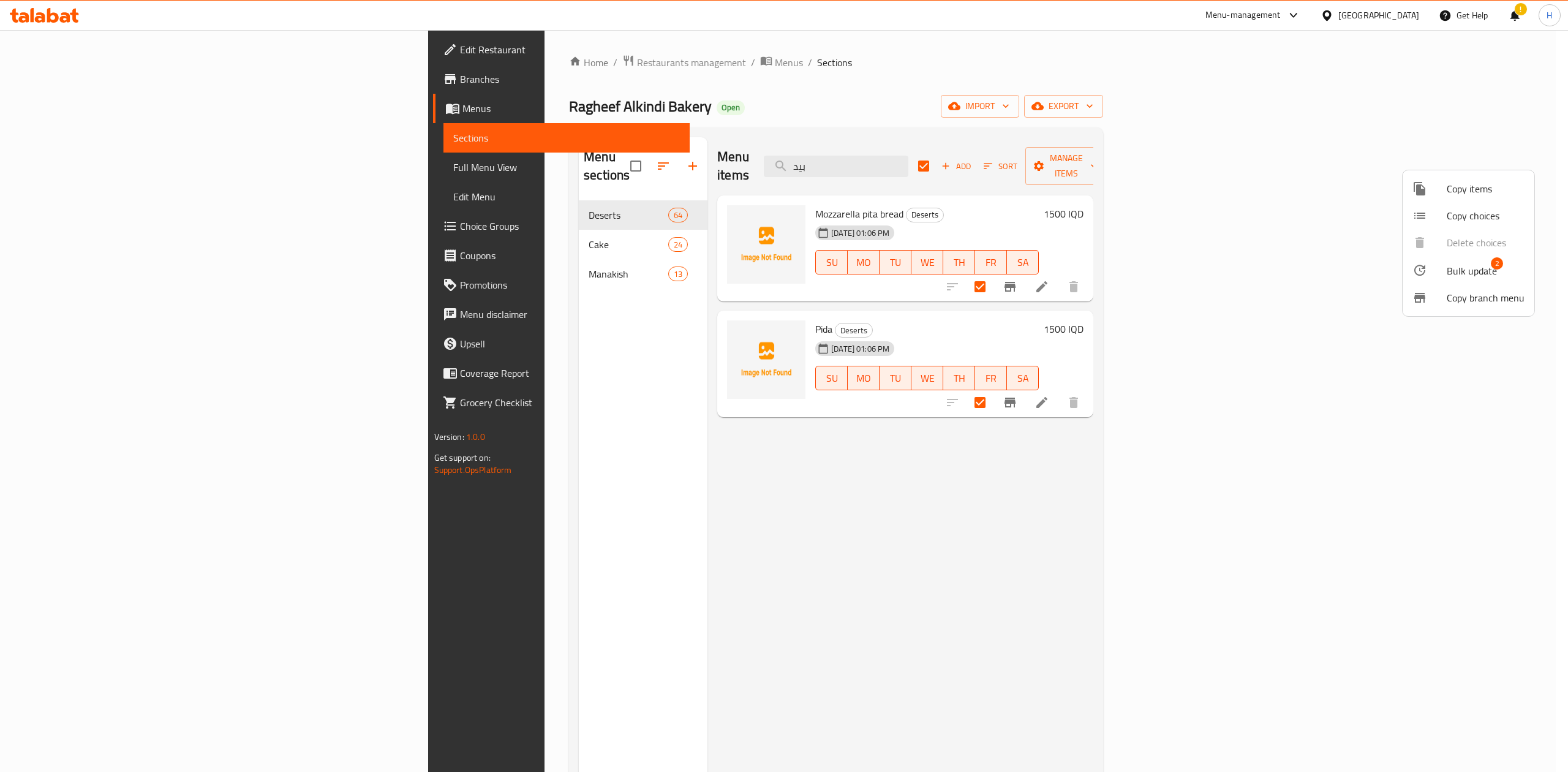
click at [1099, 109] on div at bounding box center [784, 386] width 1568 height 772
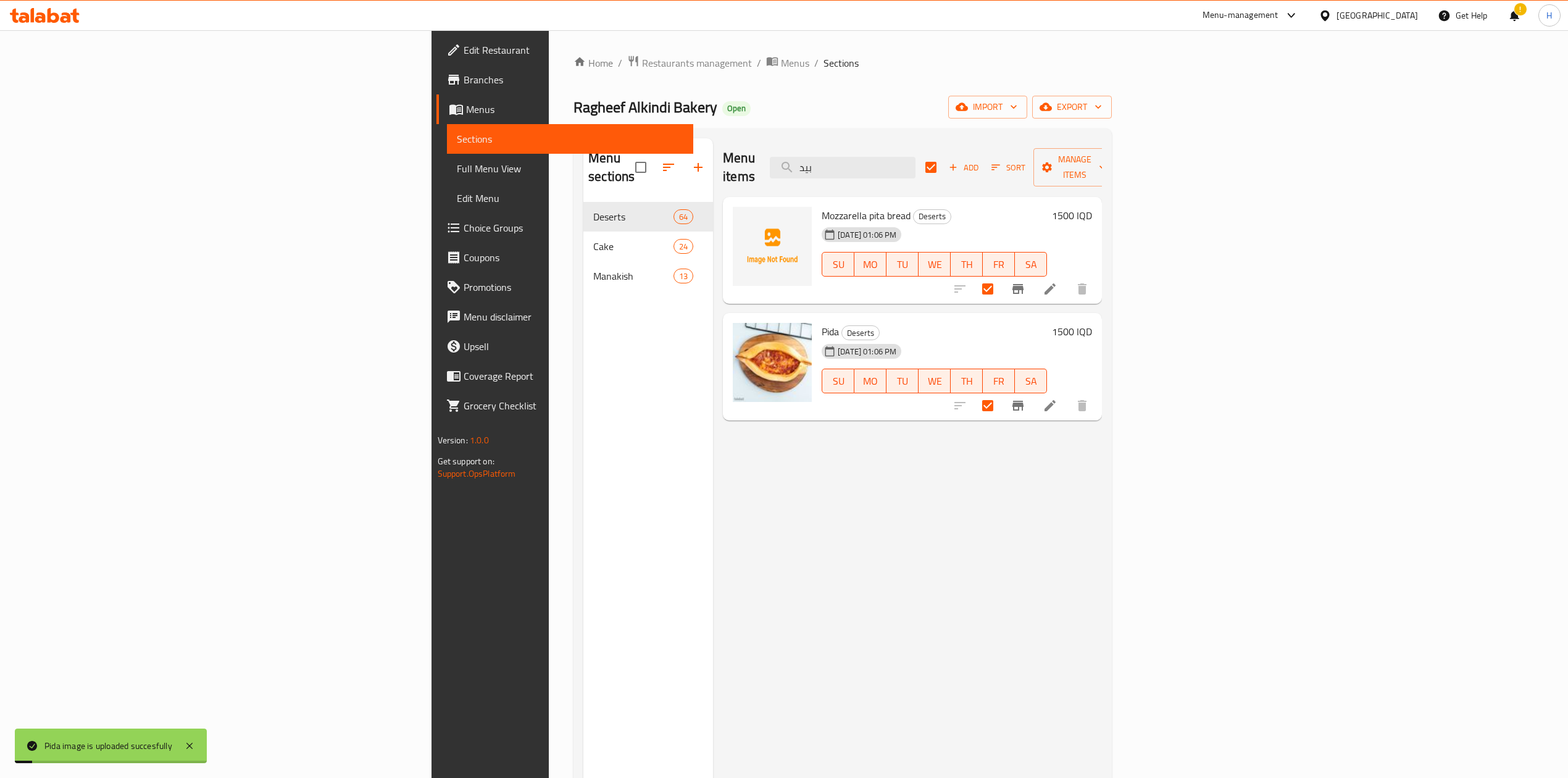
checkbox input "false"
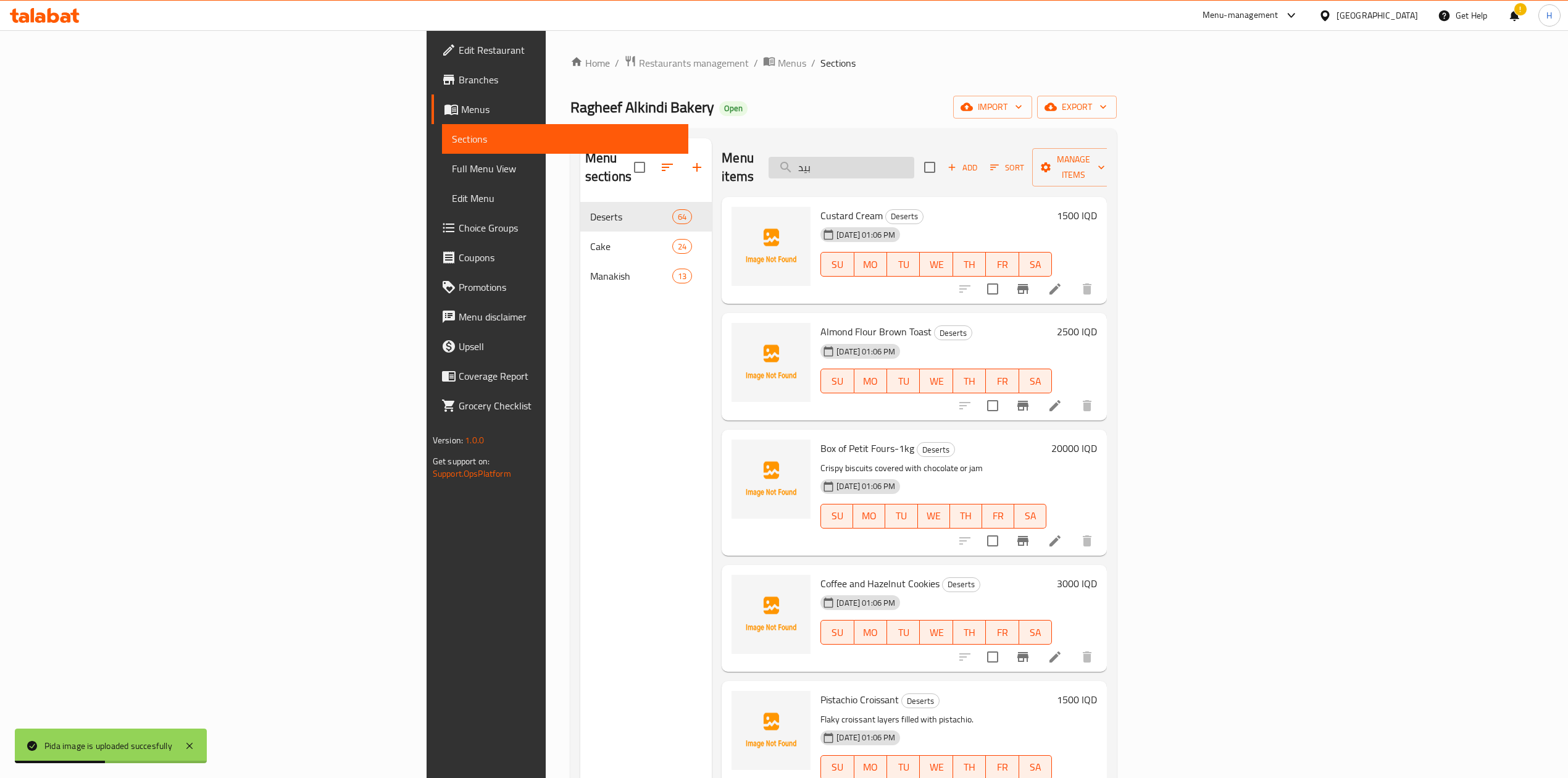
click at [914, 164] on input "بيد" at bounding box center [840, 167] width 145 height 22
type input "بيدا"
checkbox input "true"
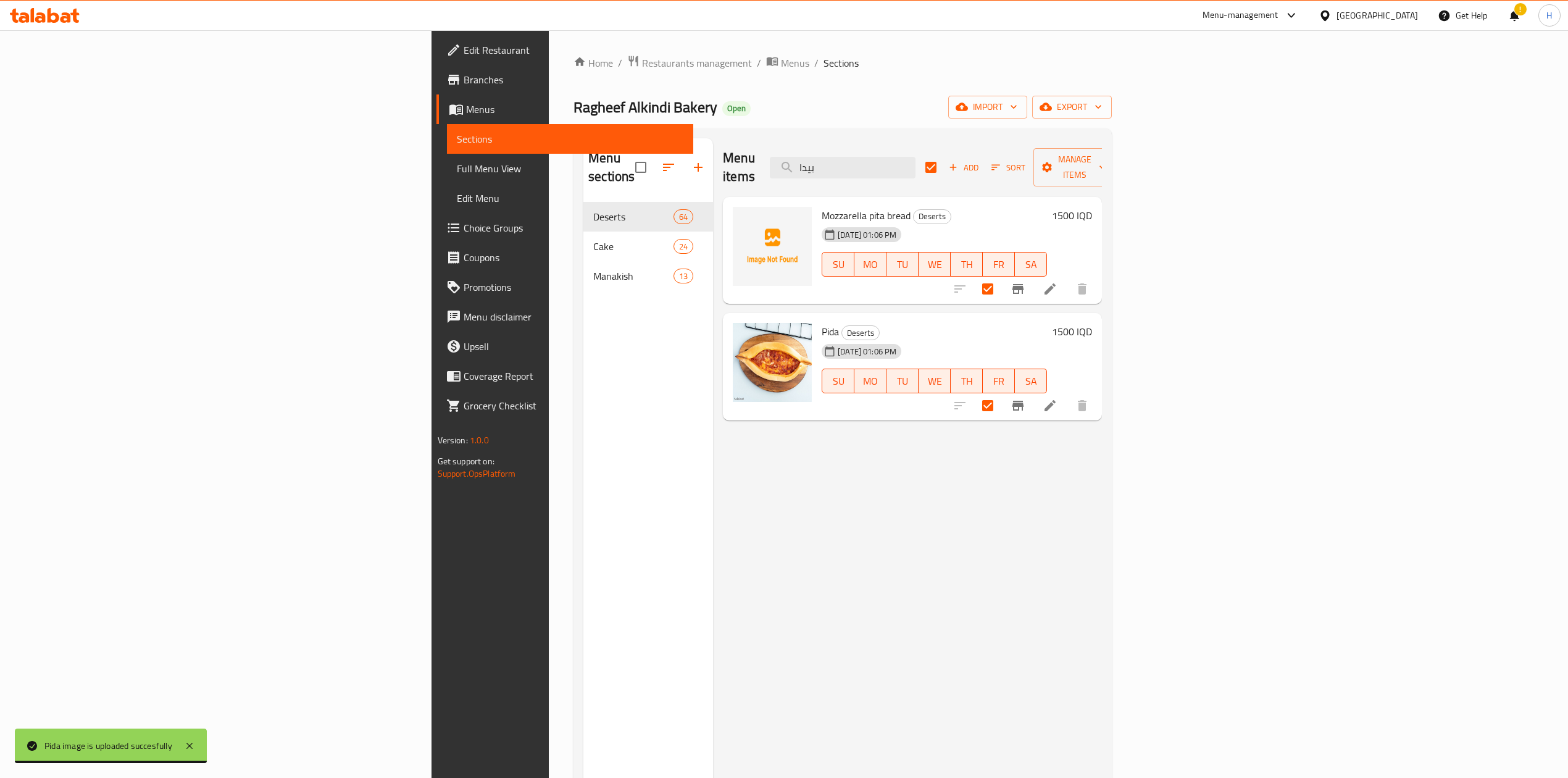
type input "بيدا"
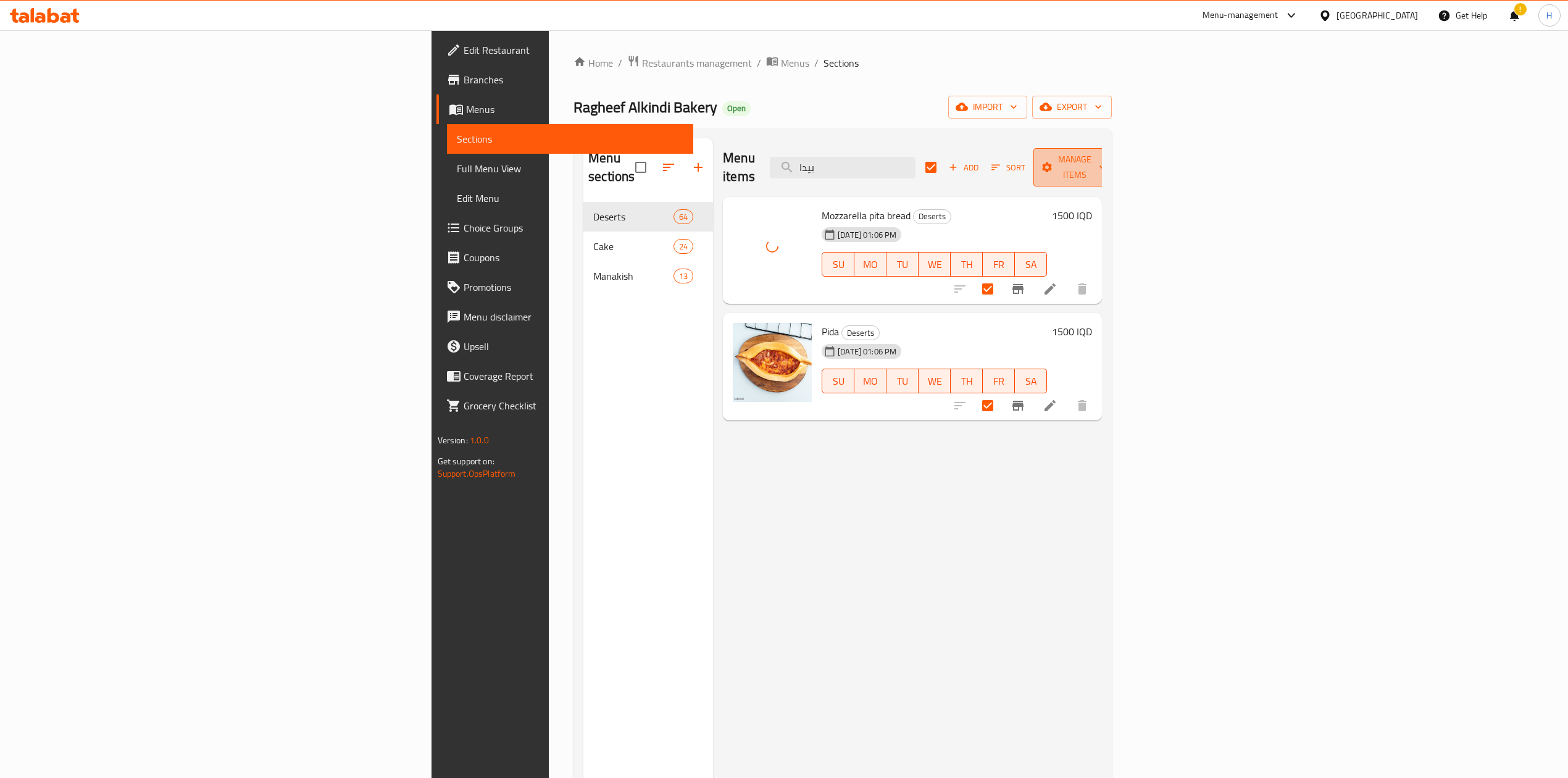
click at [1106, 158] on span "Manage items" at bounding box center [1074, 168] width 63 height 31
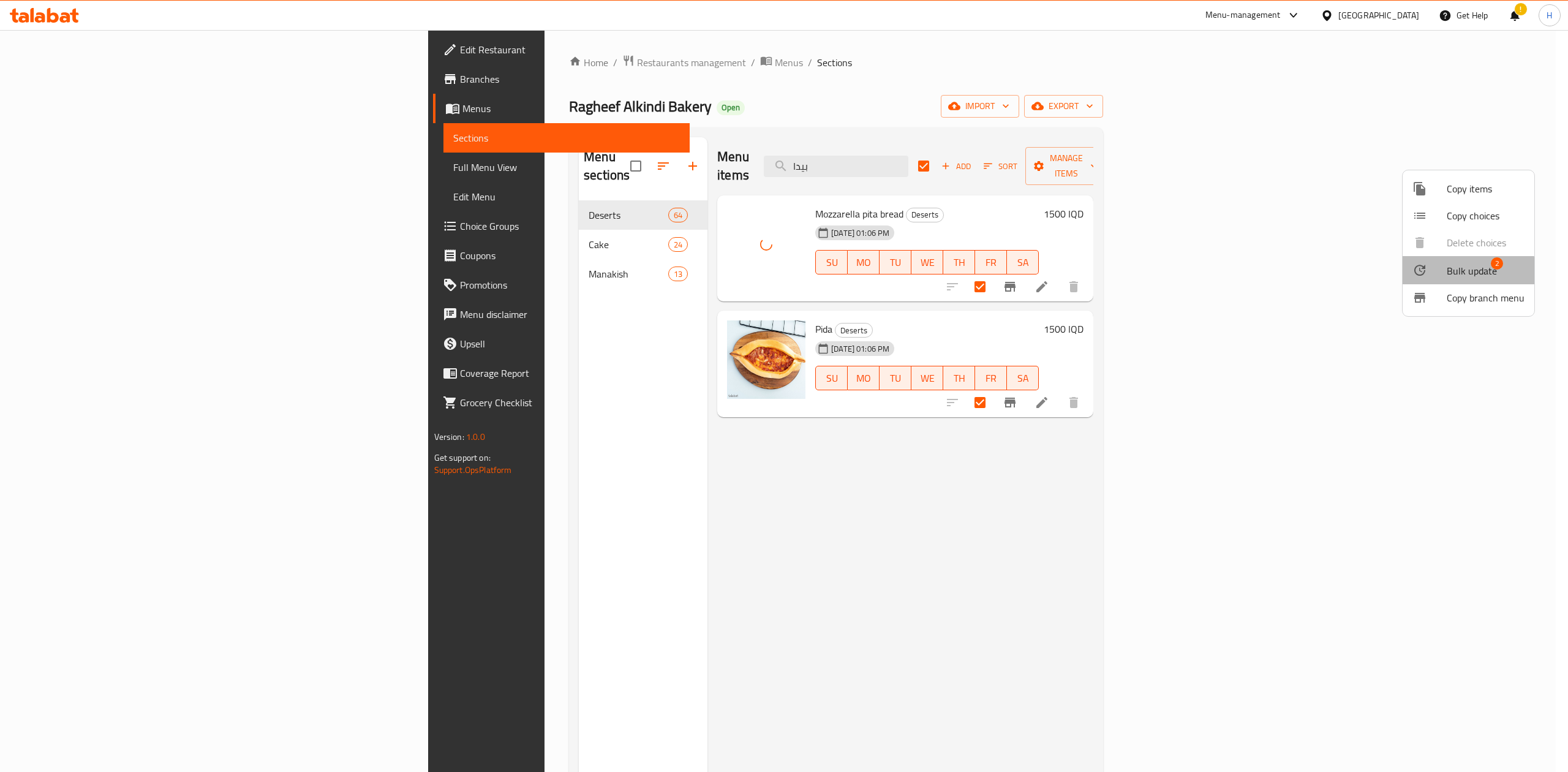
click at [1448, 272] on span "Bulk update" at bounding box center [1472, 271] width 50 height 15
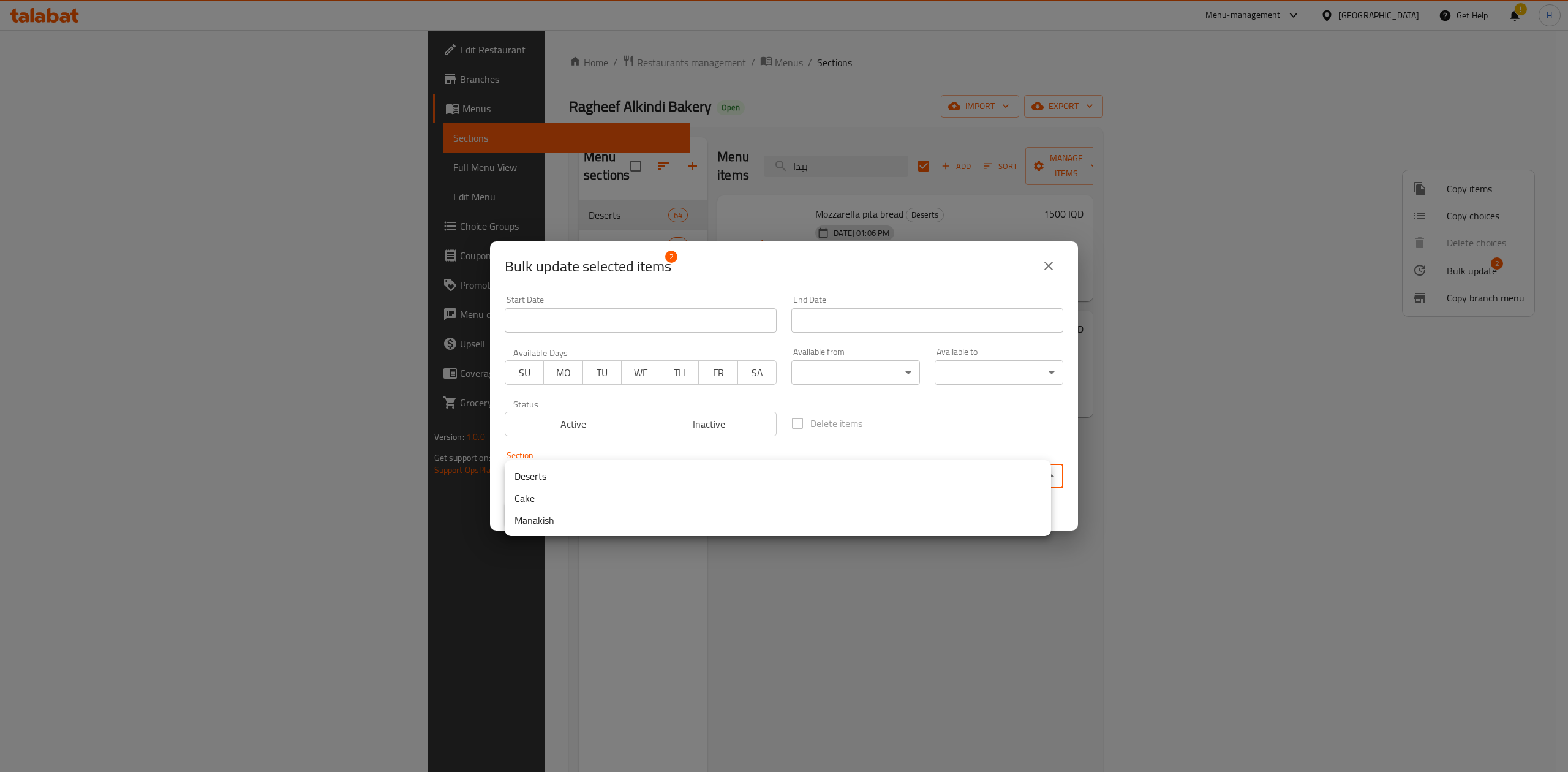
click at [736, 471] on body "​ Menu-management [GEOGRAPHIC_DATA] Get Help ! H Edit Restaurant Branches Menus…" at bounding box center [784, 401] width 1568 height 742
click at [530, 520] on li "Manakish" at bounding box center [778, 520] width 546 height 22
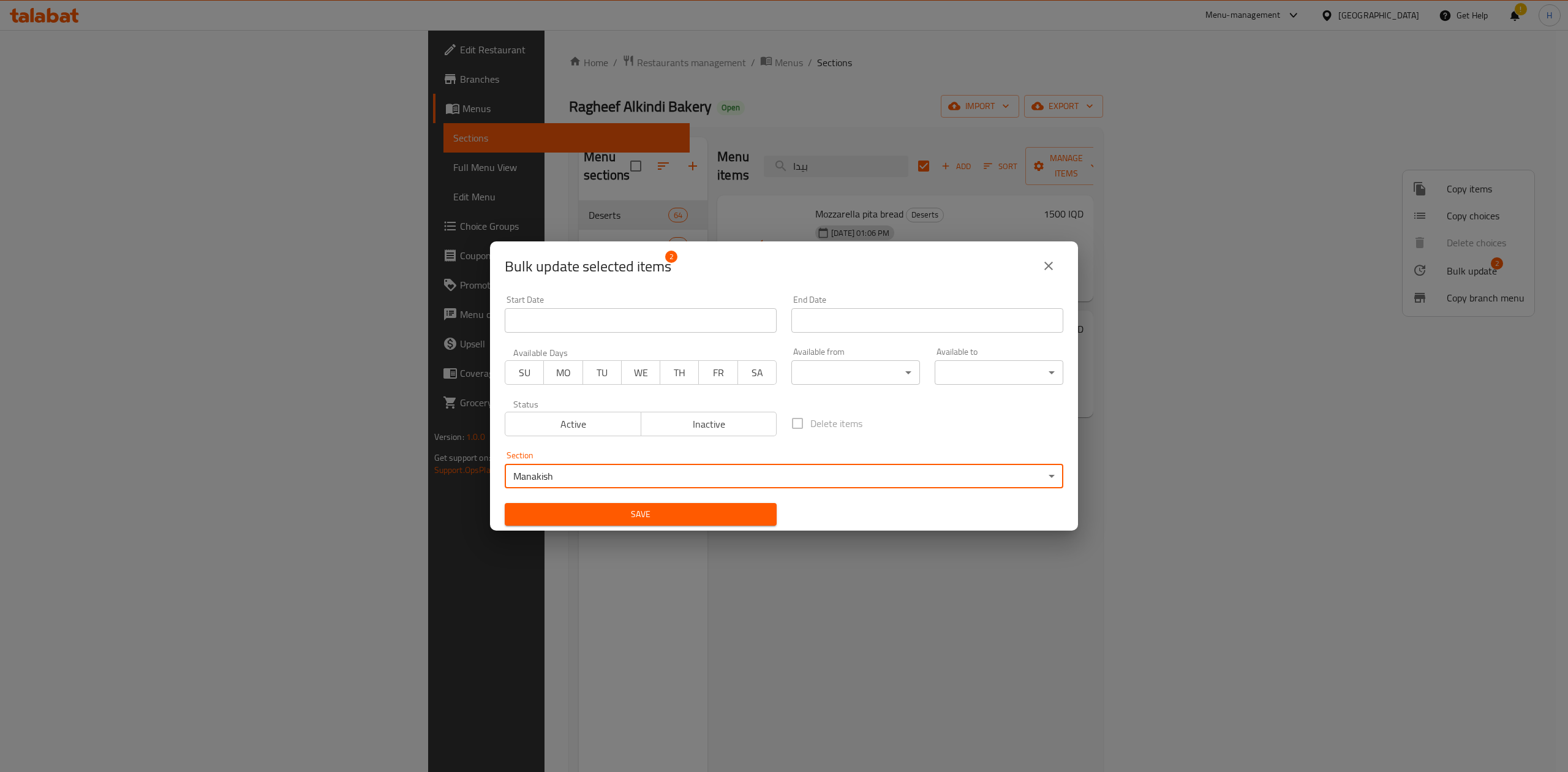
click at [628, 519] on span "Save" at bounding box center [641, 514] width 253 height 15
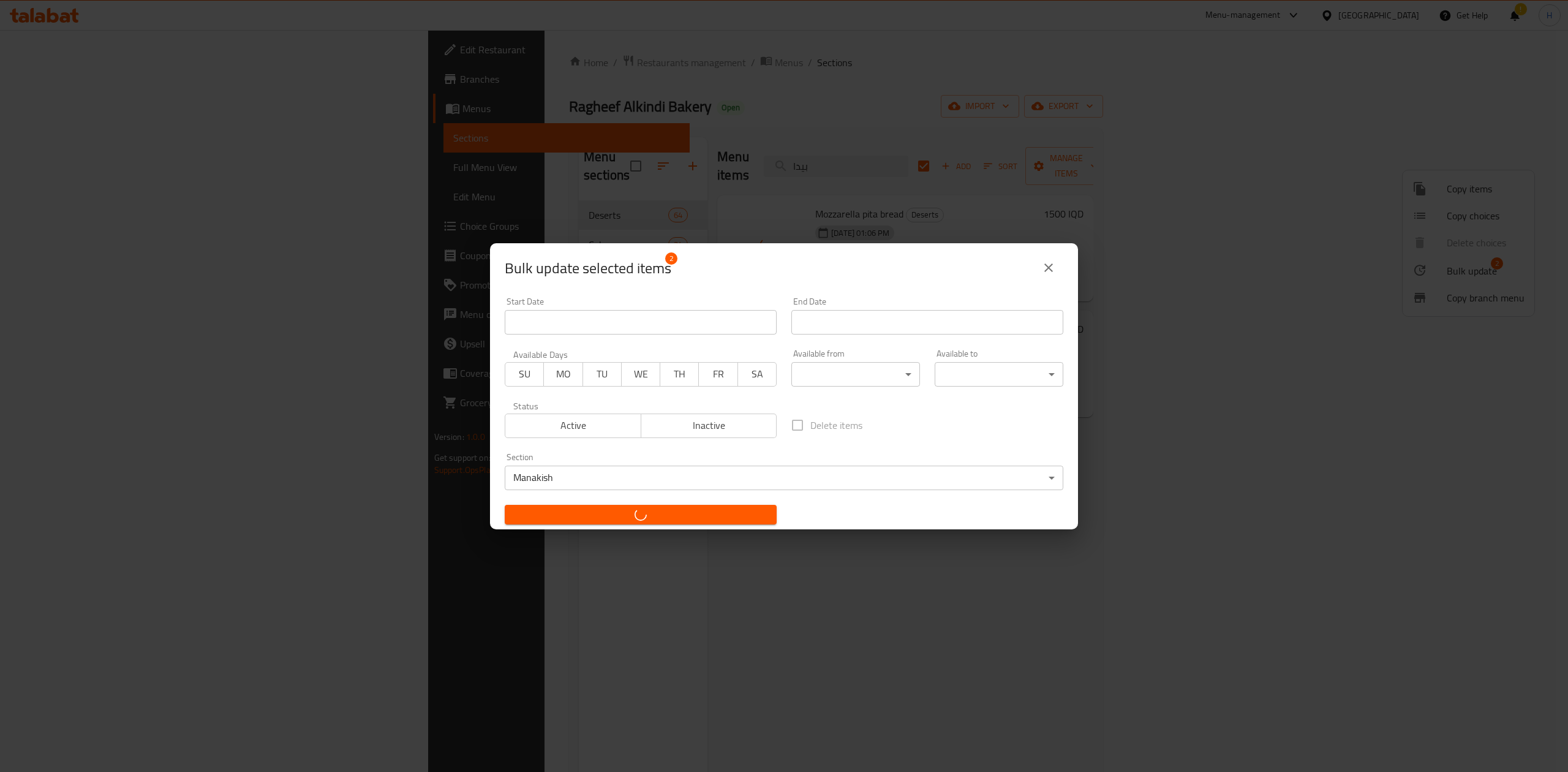
checkbox input "false"
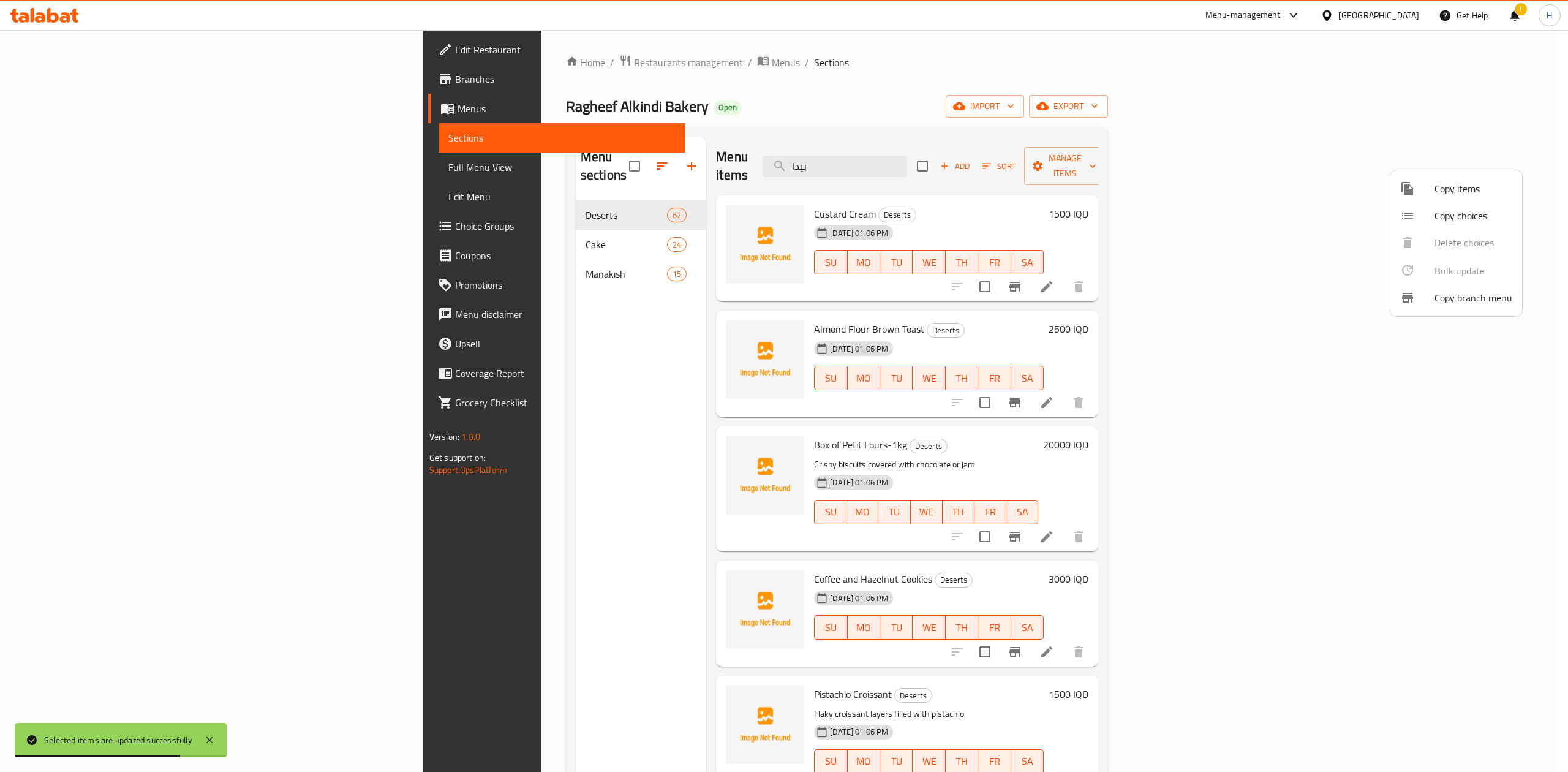
click at [934, 113] on div at bounding box center [784, 386] width 1568 height 772
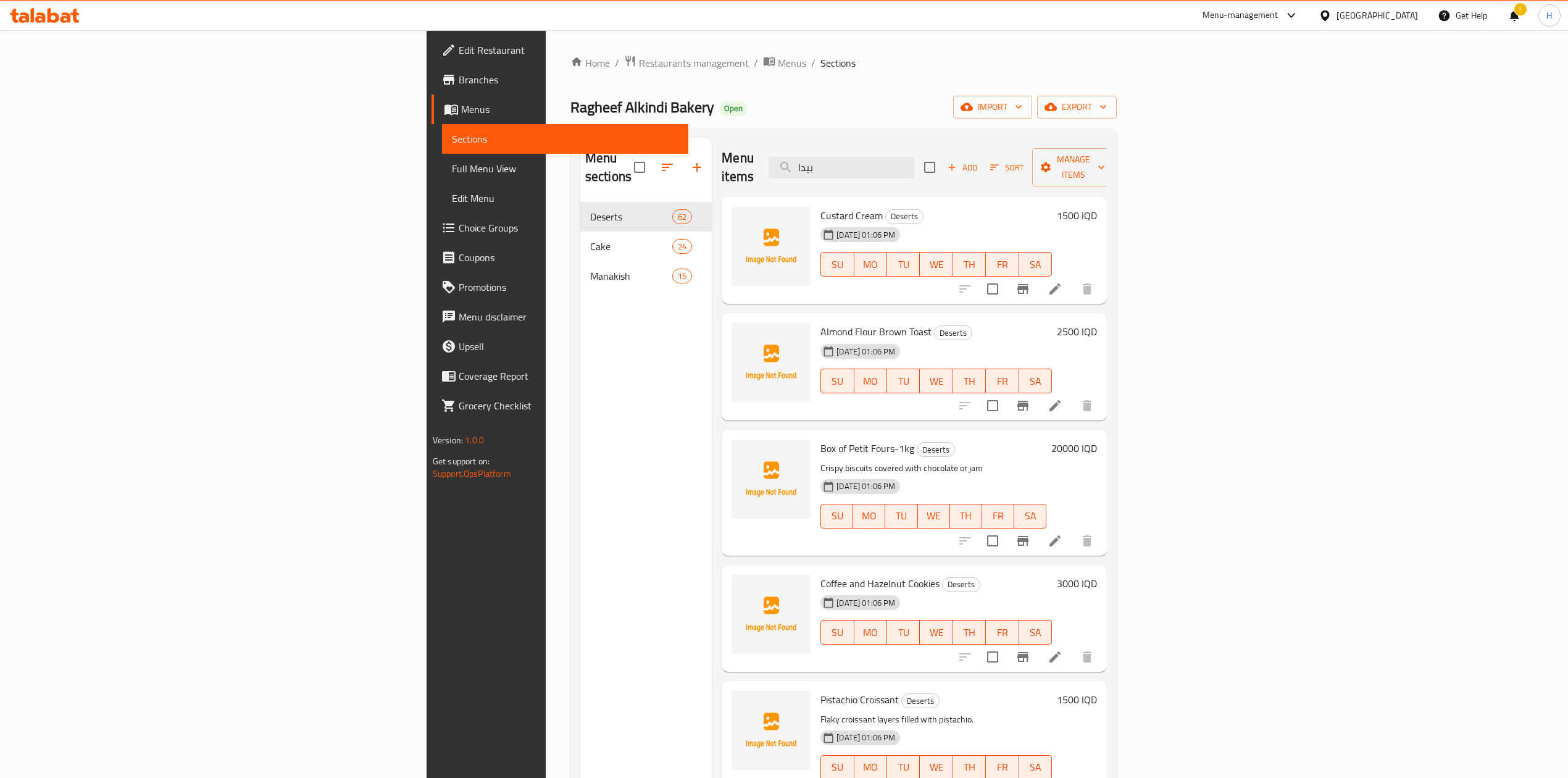
click at [987, 145] on div "Menu items بيدا Add Sort Manage items" at bounding box center [914, 168] width 385 height 59
click at [914, 157] on input "بيدا" at bounding box center [840, 167] width 145 height 22
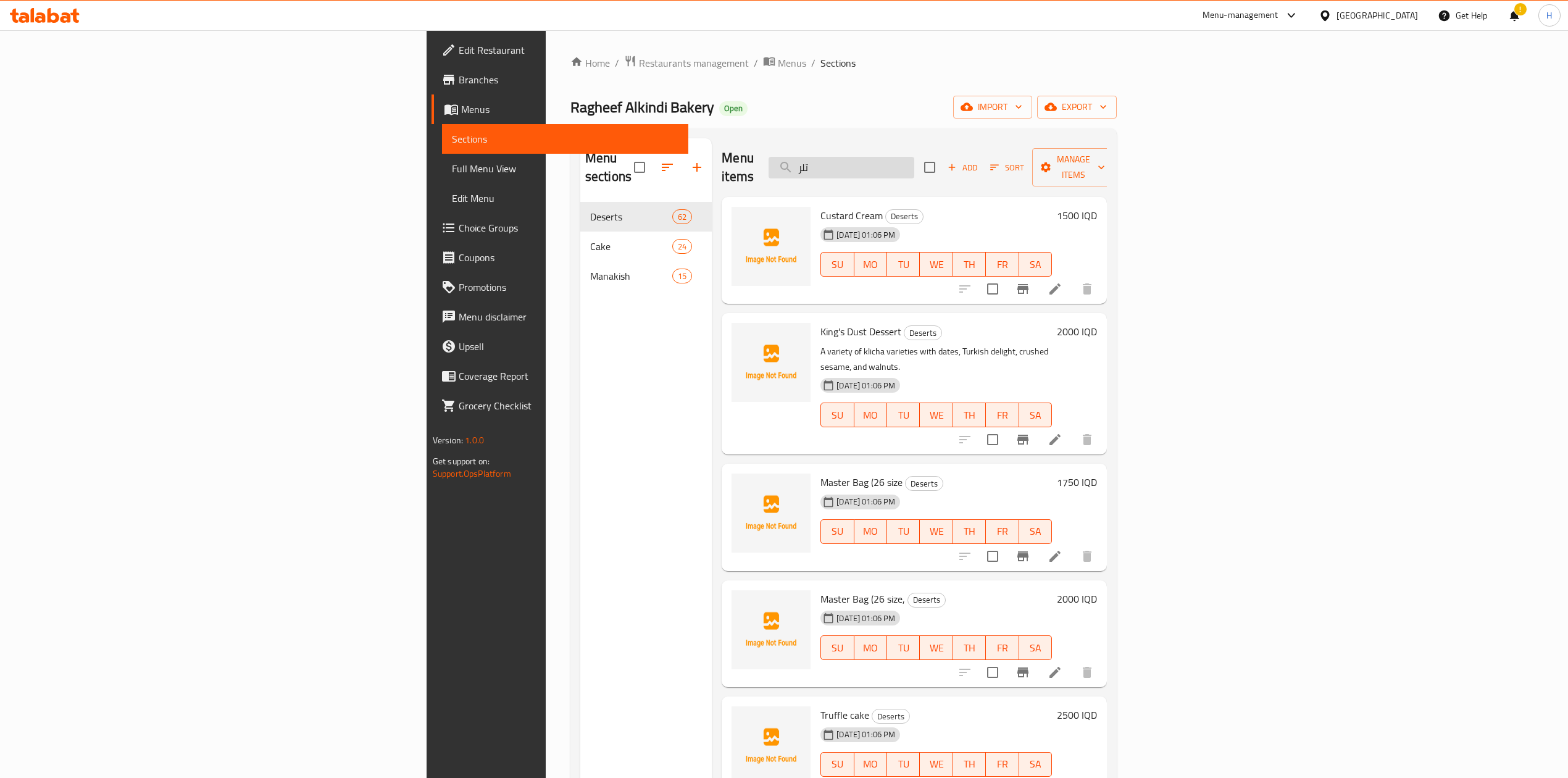
click at [914, 165] on input "تلر" at bounding box center [840, 167] width 145 height 22
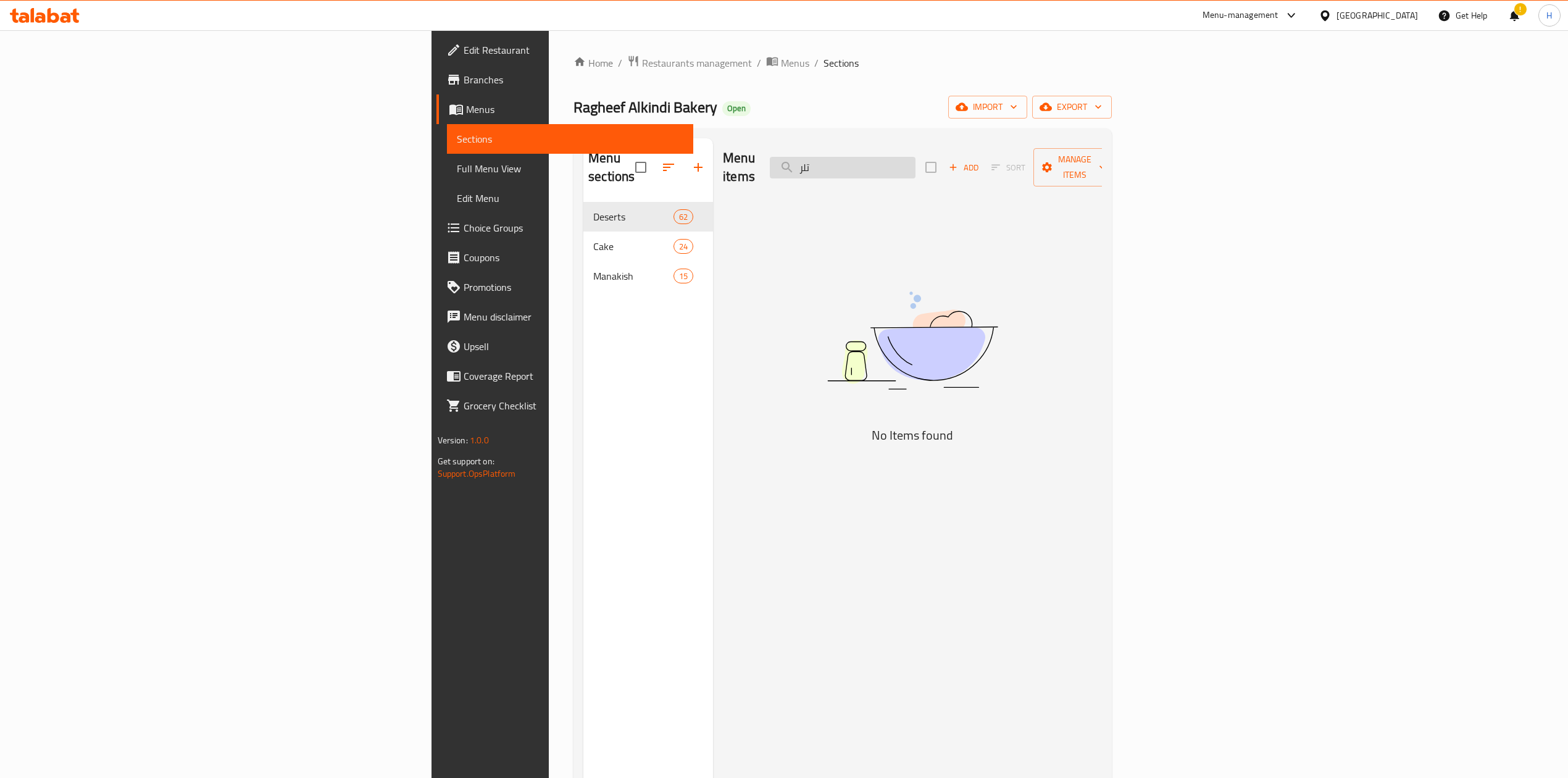
click at [915, 161] on input "تلر" at bounding box center [842, 167] width 145 height 22
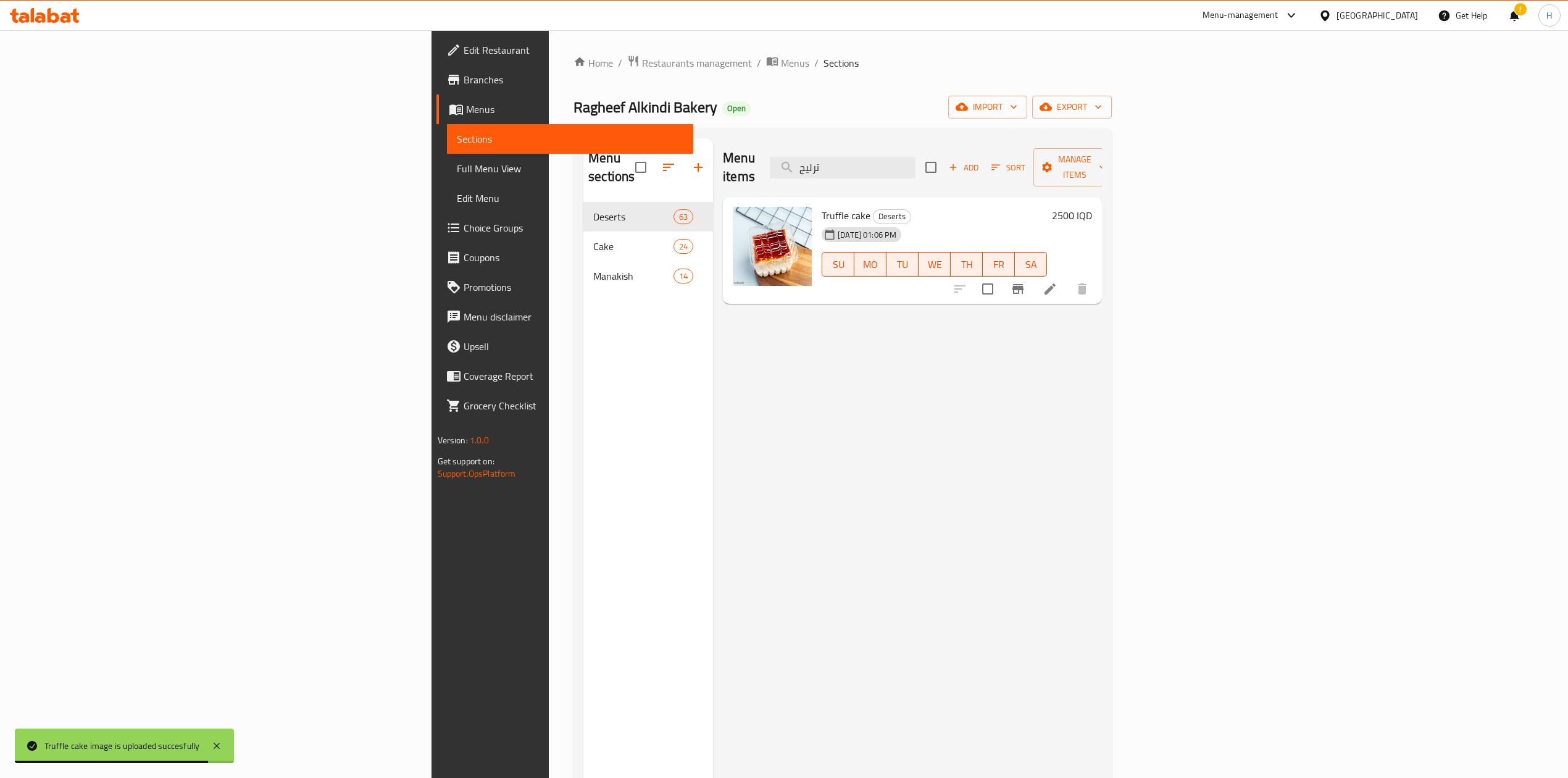
type input "ترليج"
click at [1057, 281] on icon at bounding box center [1049, 288] width 15 height 15
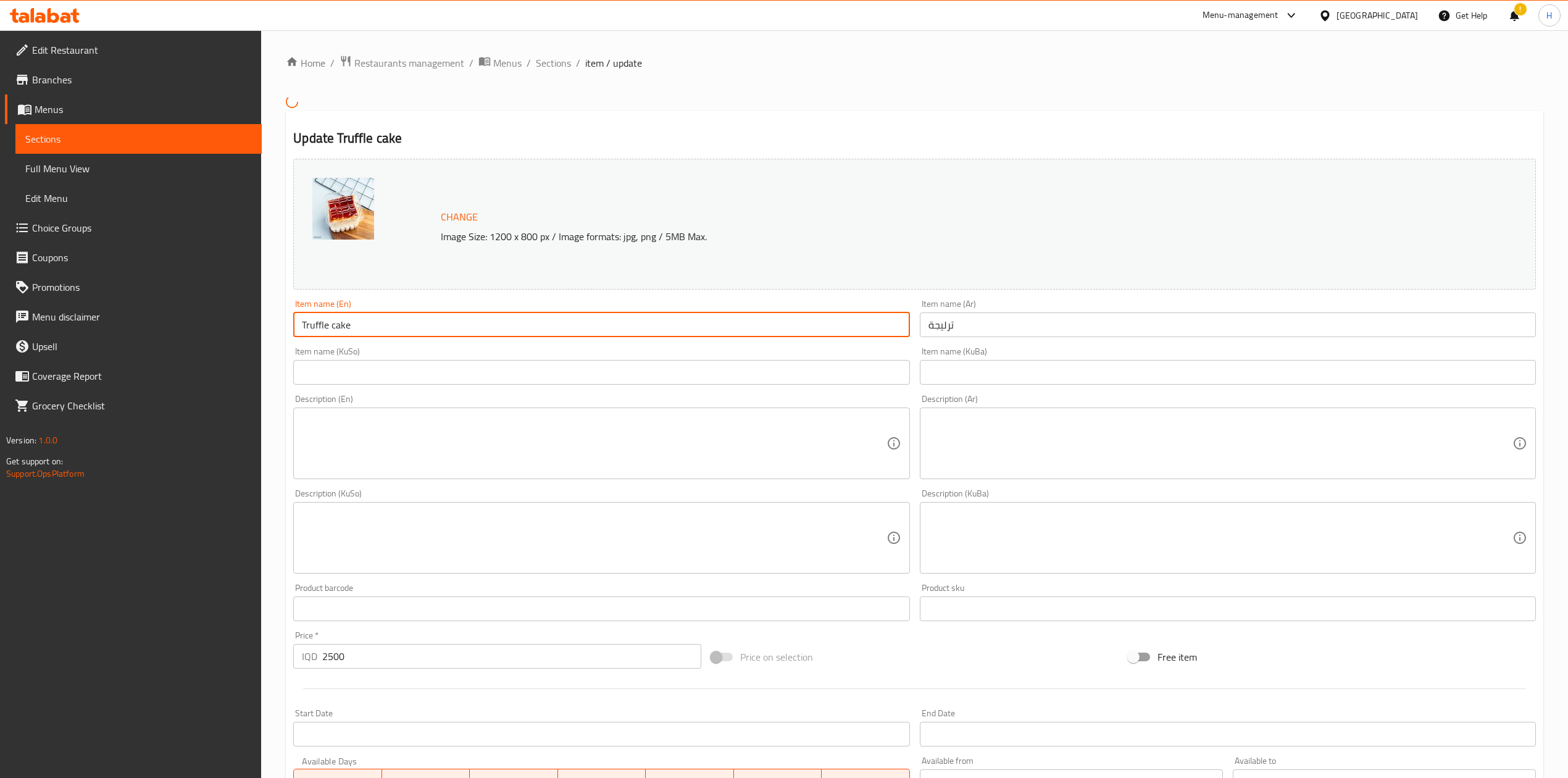
click at [361, 330] on input "Truffle cake" at bounding box center [601, 324] width 616 height 25
click at [1045, 324] on input "ترليجة" at bounding box center [1227, 324] width 616 height 25
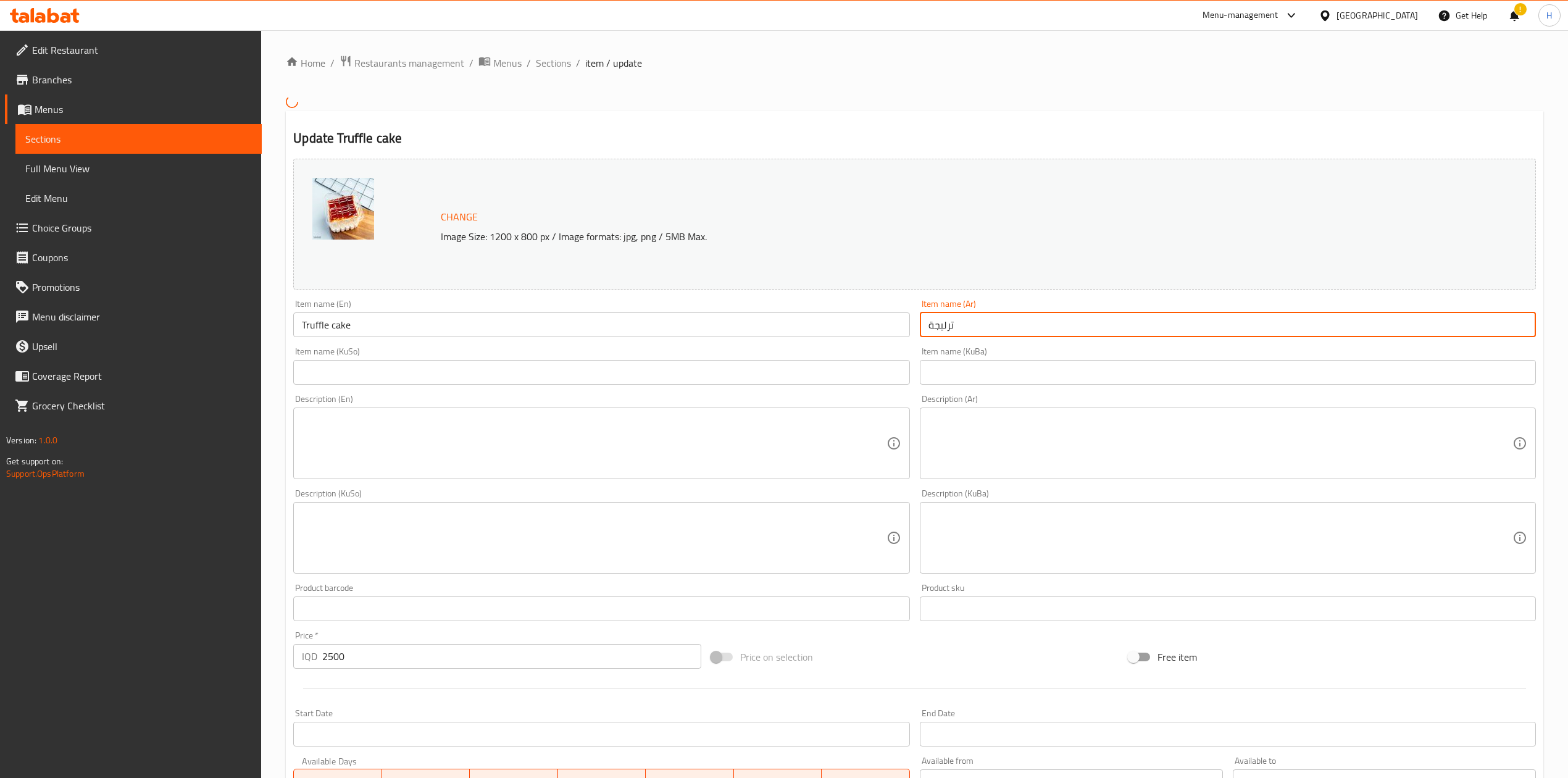
click at [1045, 324] on input "ترليجة" at bounding box center [1227, 324] width 616 height 25
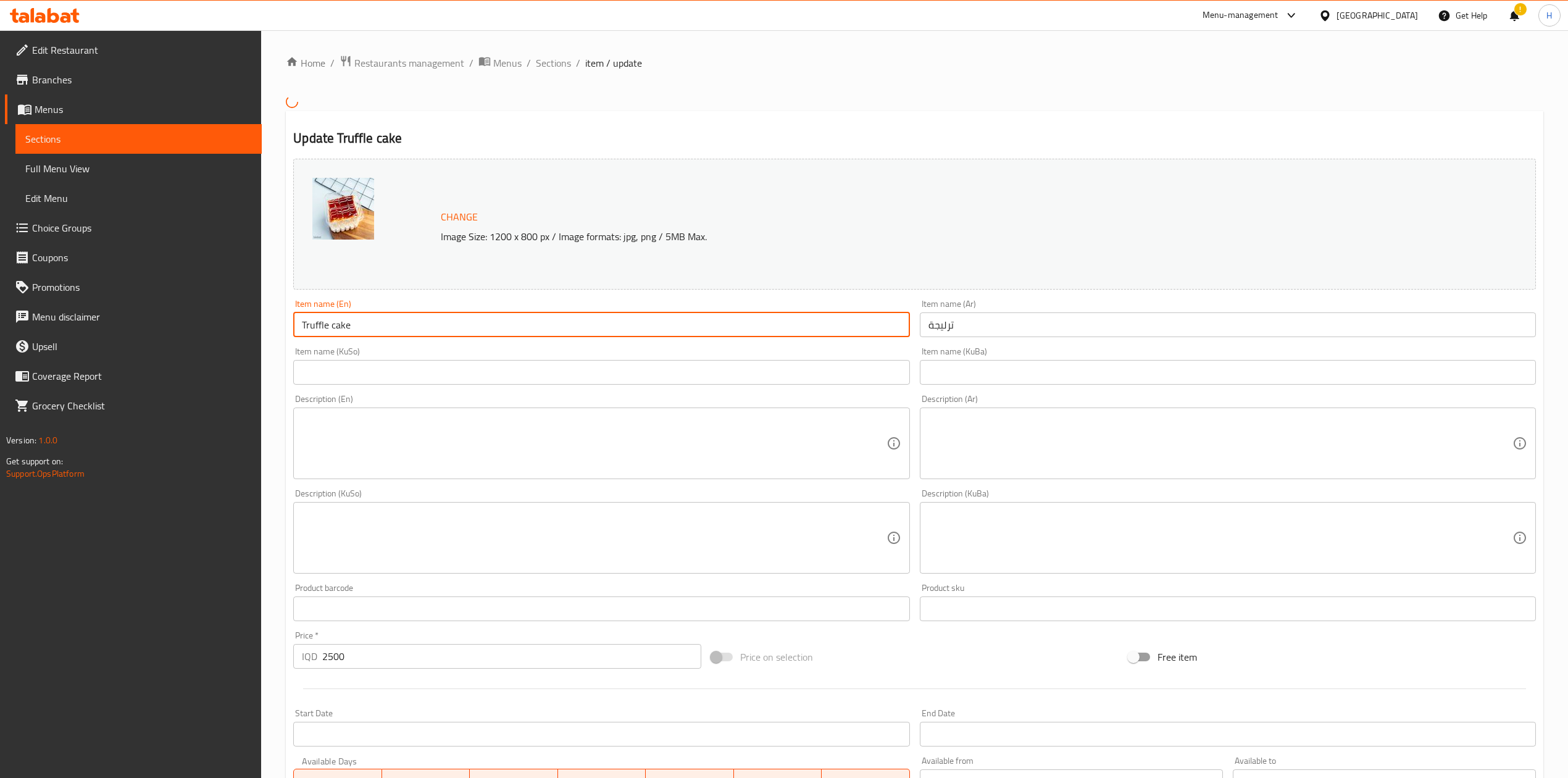
click at [447, 324] on input "Truffle cake" at bounding box center [601, 324] width 616 height 25
click at [447, 324] on input "Truffle cake" at bounding box center [601, 324] width 616 height 25
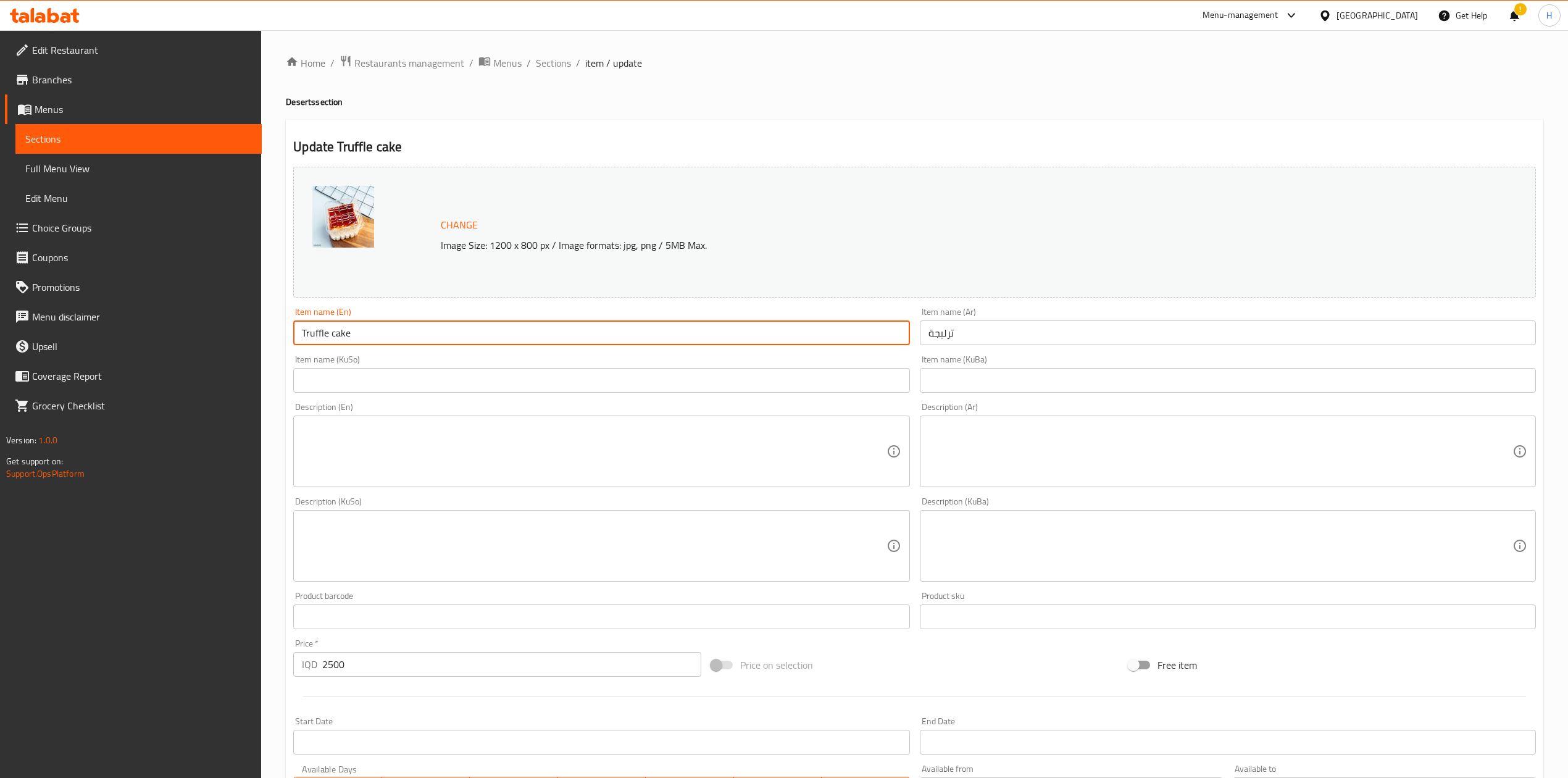
type input "ف"
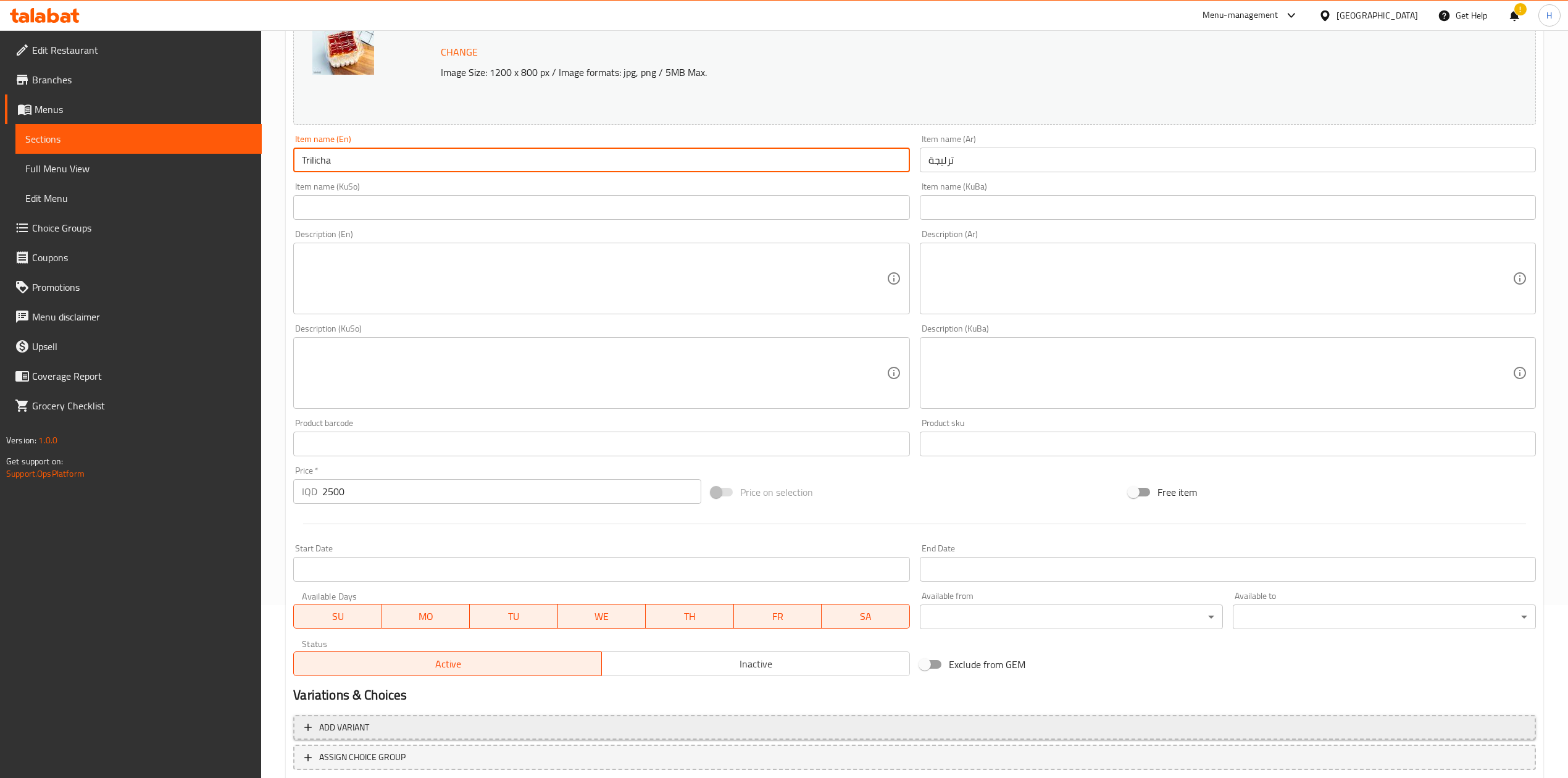
scroll to position [253, 0]
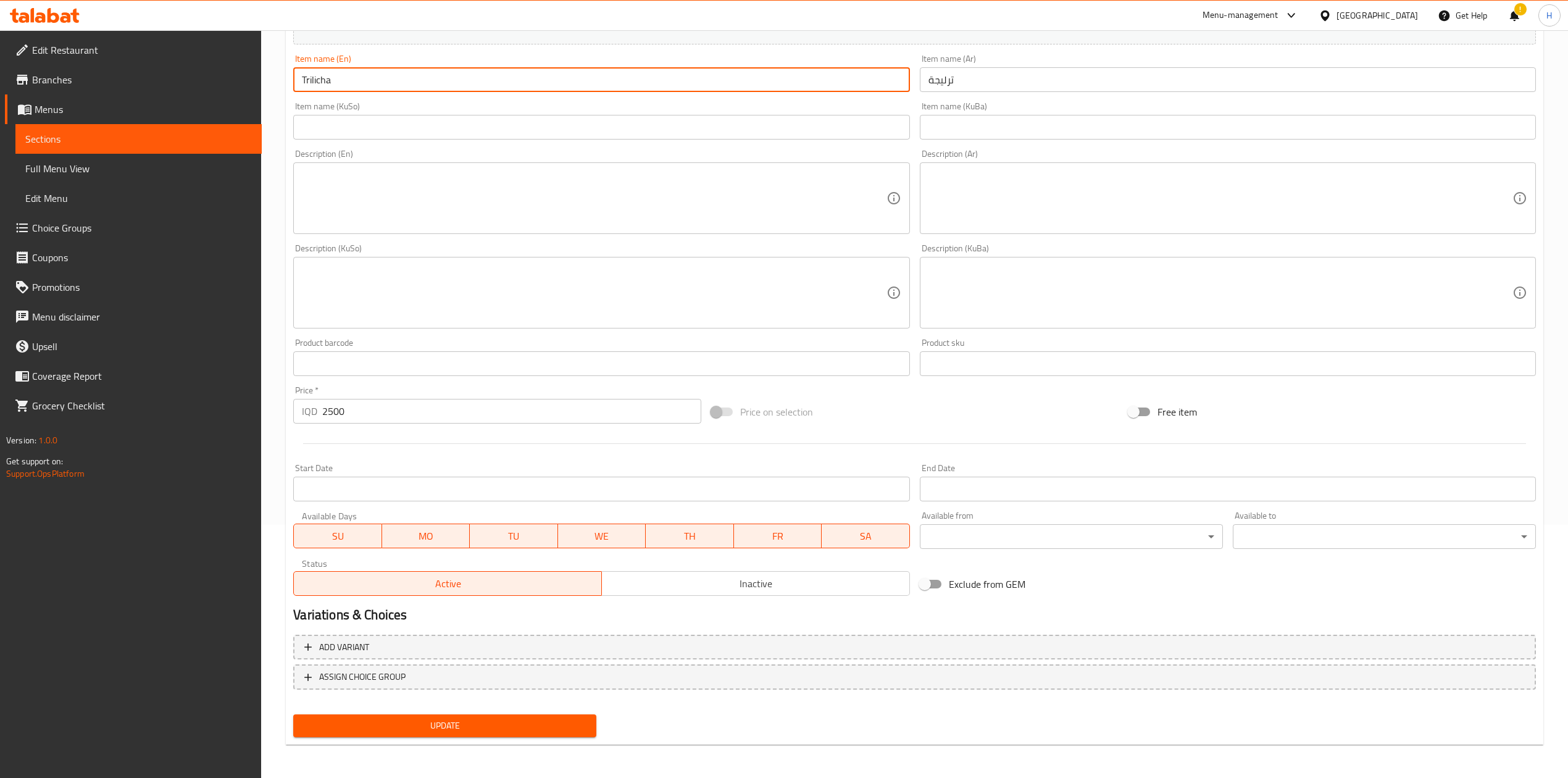
type input "Trilicha"
drag, startPoint x: 374, startPoint y: 732, endPoint x: 400, endPoint y: 718, distance: 29.5
click at [378, 730] on span "Update" at bounding box center [444, 726] width 283 height 15
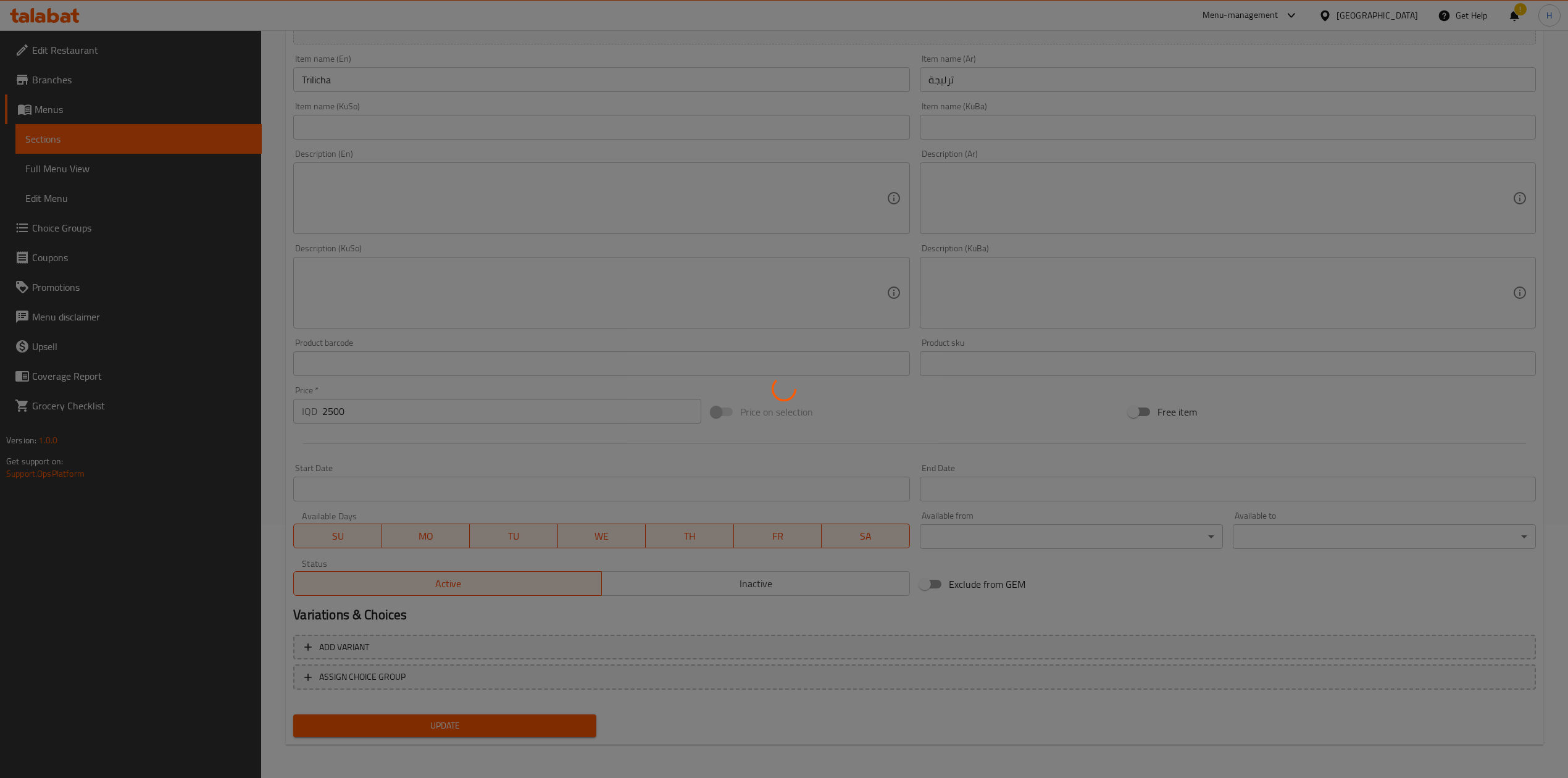
scroll to position [0, 0]
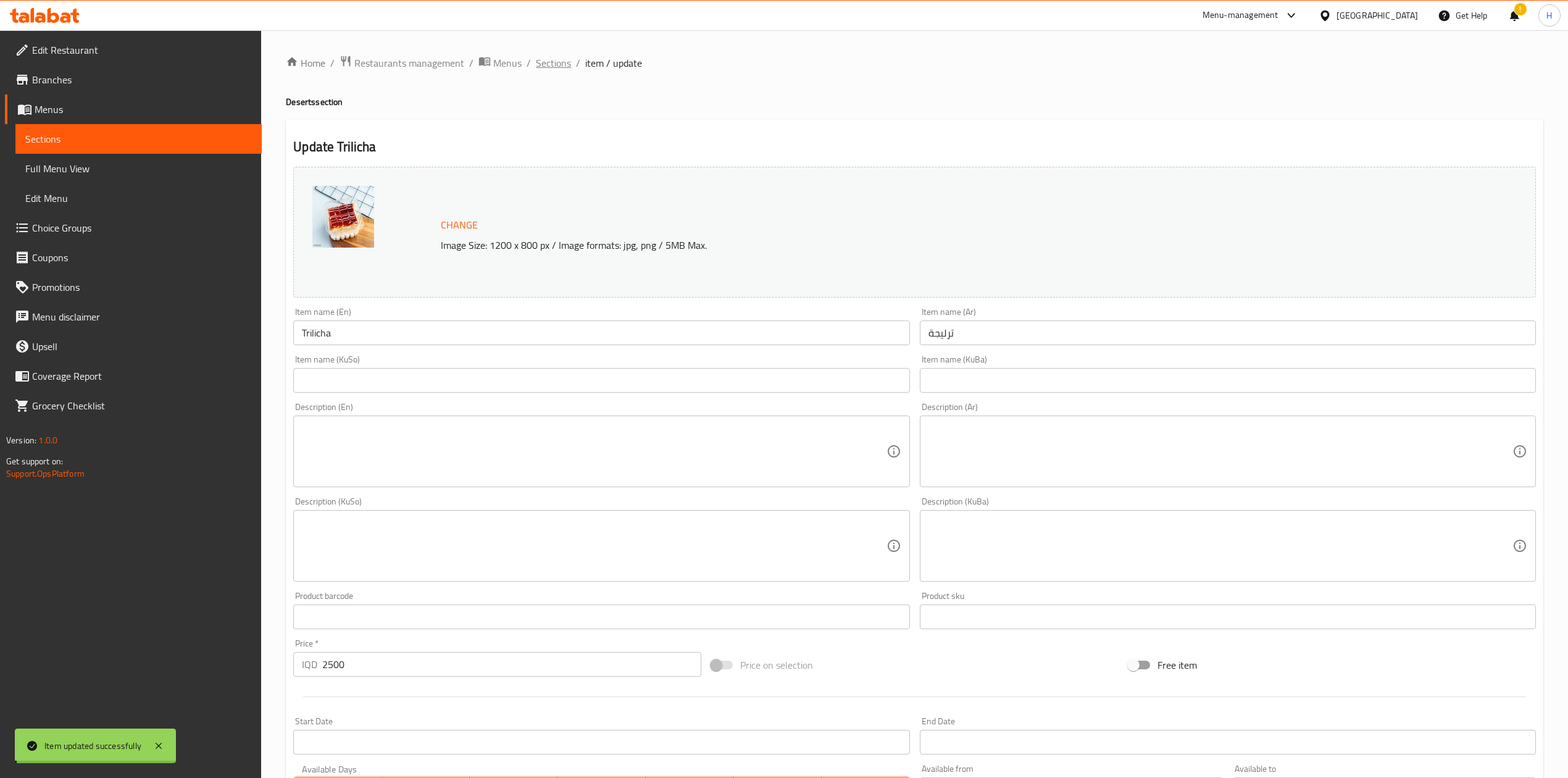
click at [539, 69] on span "Sections" at bounding box center [553, 63] width 35 height 15
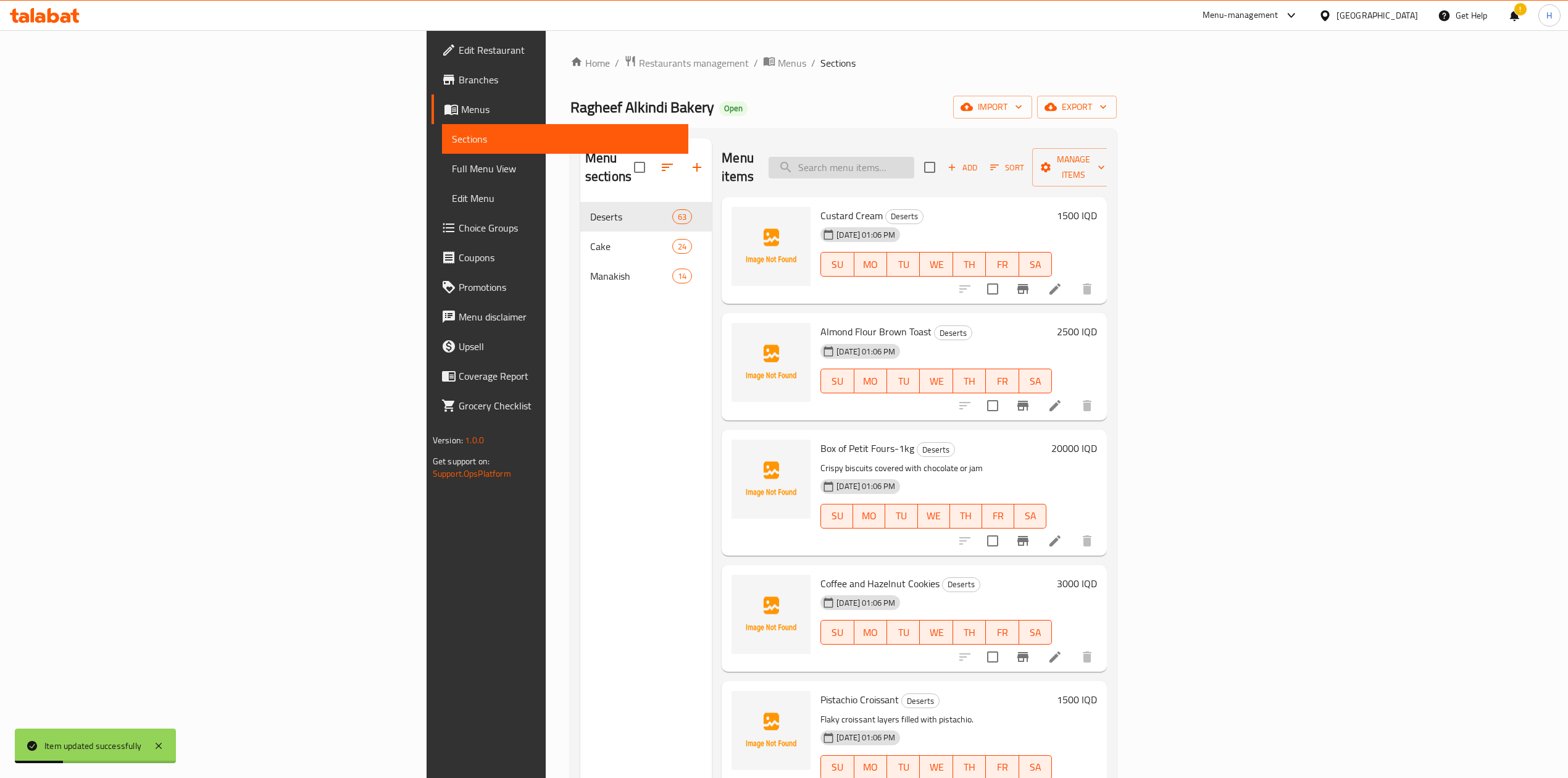
click at [914, 157] on input "search" at bounding box center [840, 167] width 145 height 22
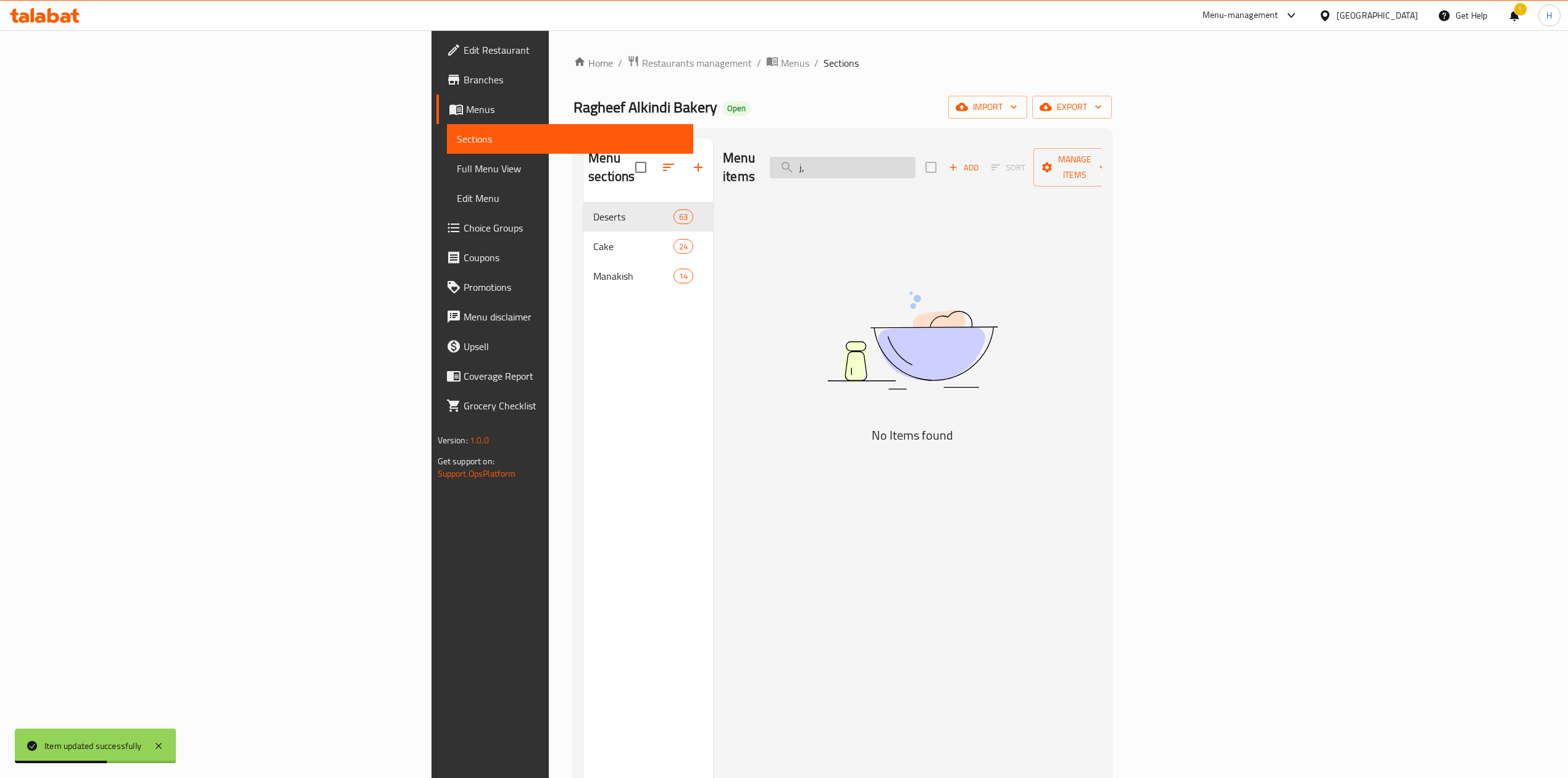
type input "j"
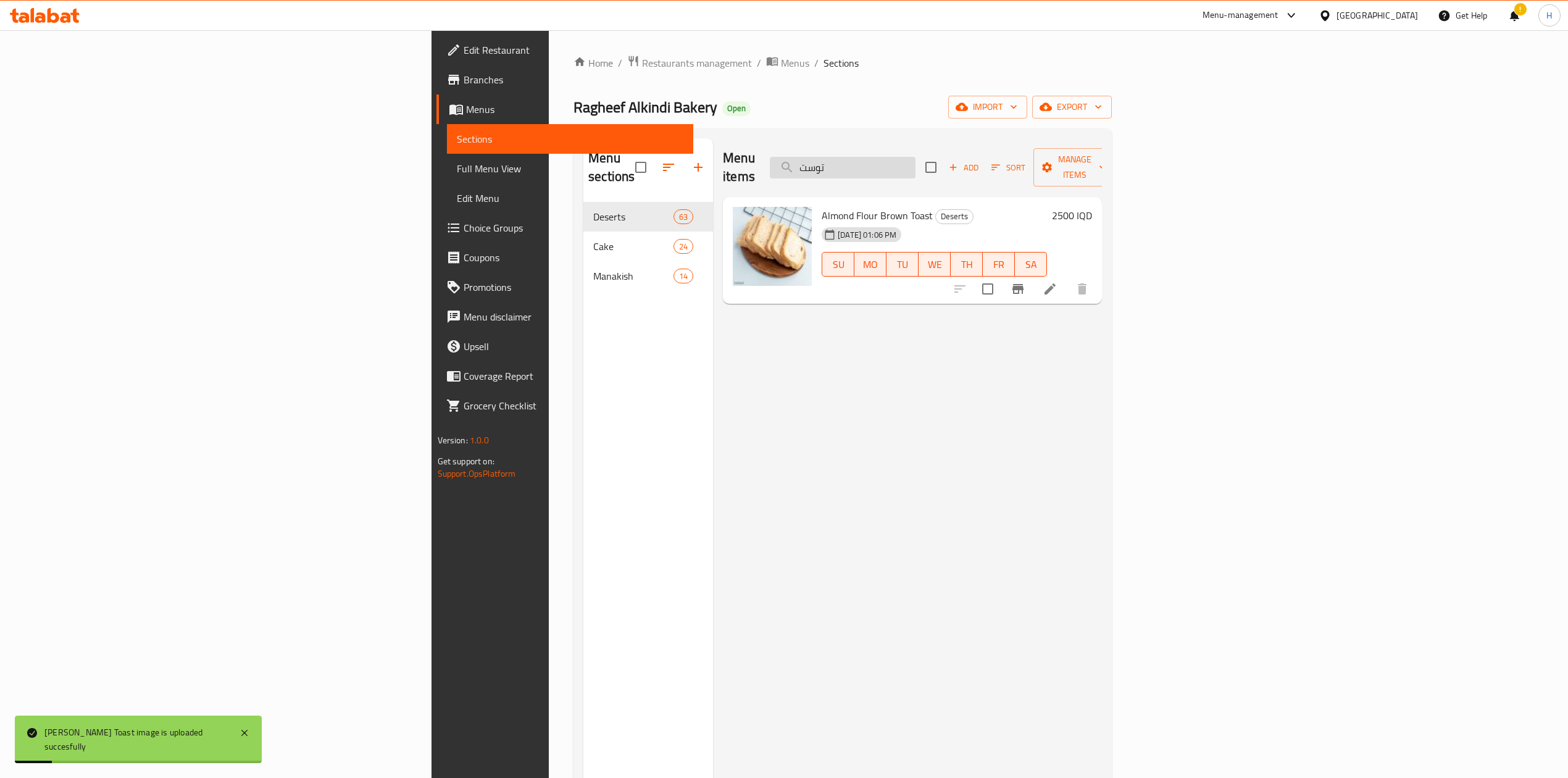
click at [915, 157] on input "توست" at bounding box center [842, 167] width 145 height 22
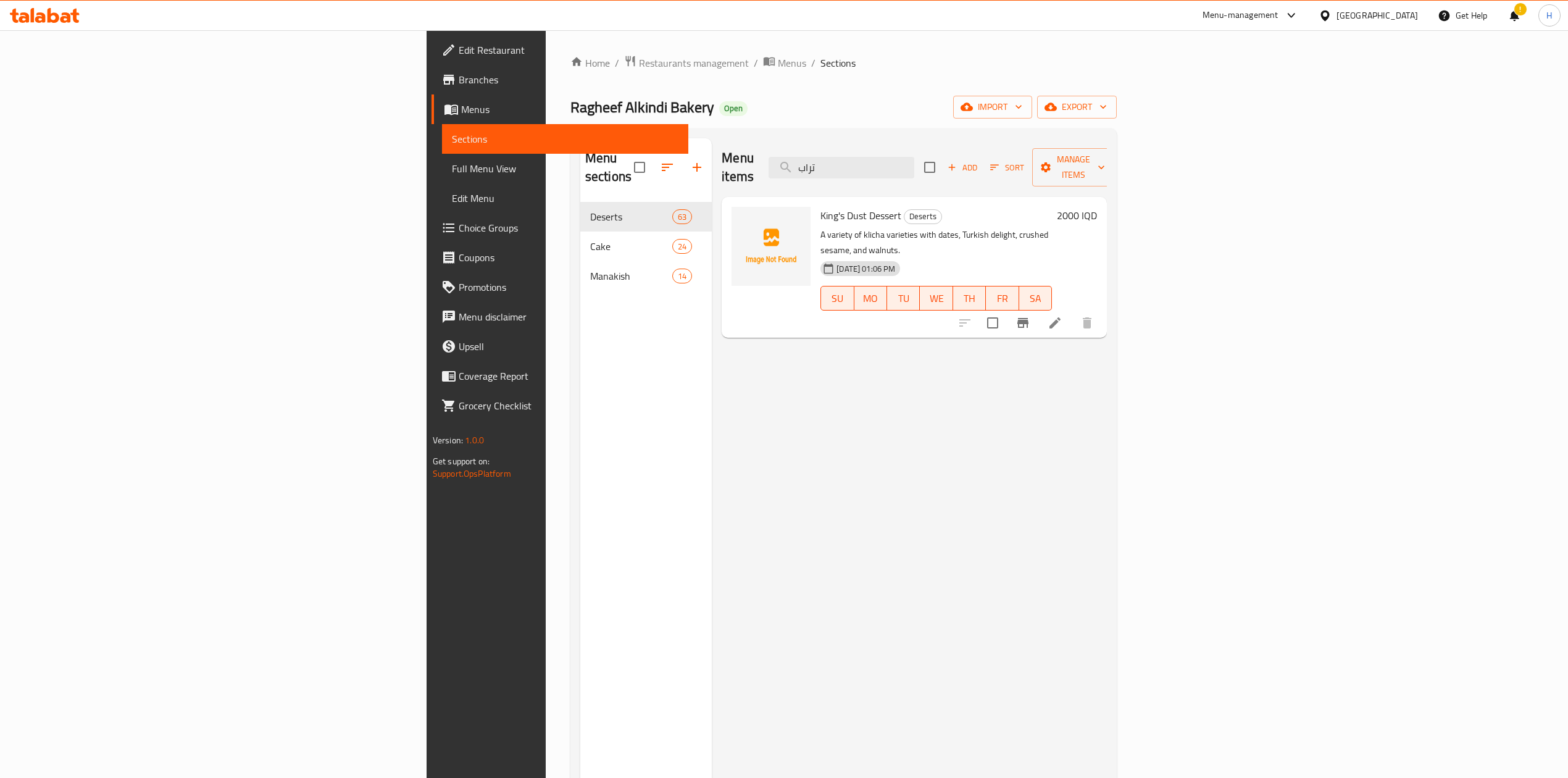
drag, startPoint x: 625, startPoint y: 381, endPoint x: 636, endPoint y: 363, distance: 21.1
click at [711, 366] on div "Menu items تراب Add Sort Manage items King's Dust Dessert Deserts A variety of …" at bounding box center [908, 528] width 395 height 778
click at [914, 166] on input "تراب" at bounding box center [840, 167] width 145 height 22
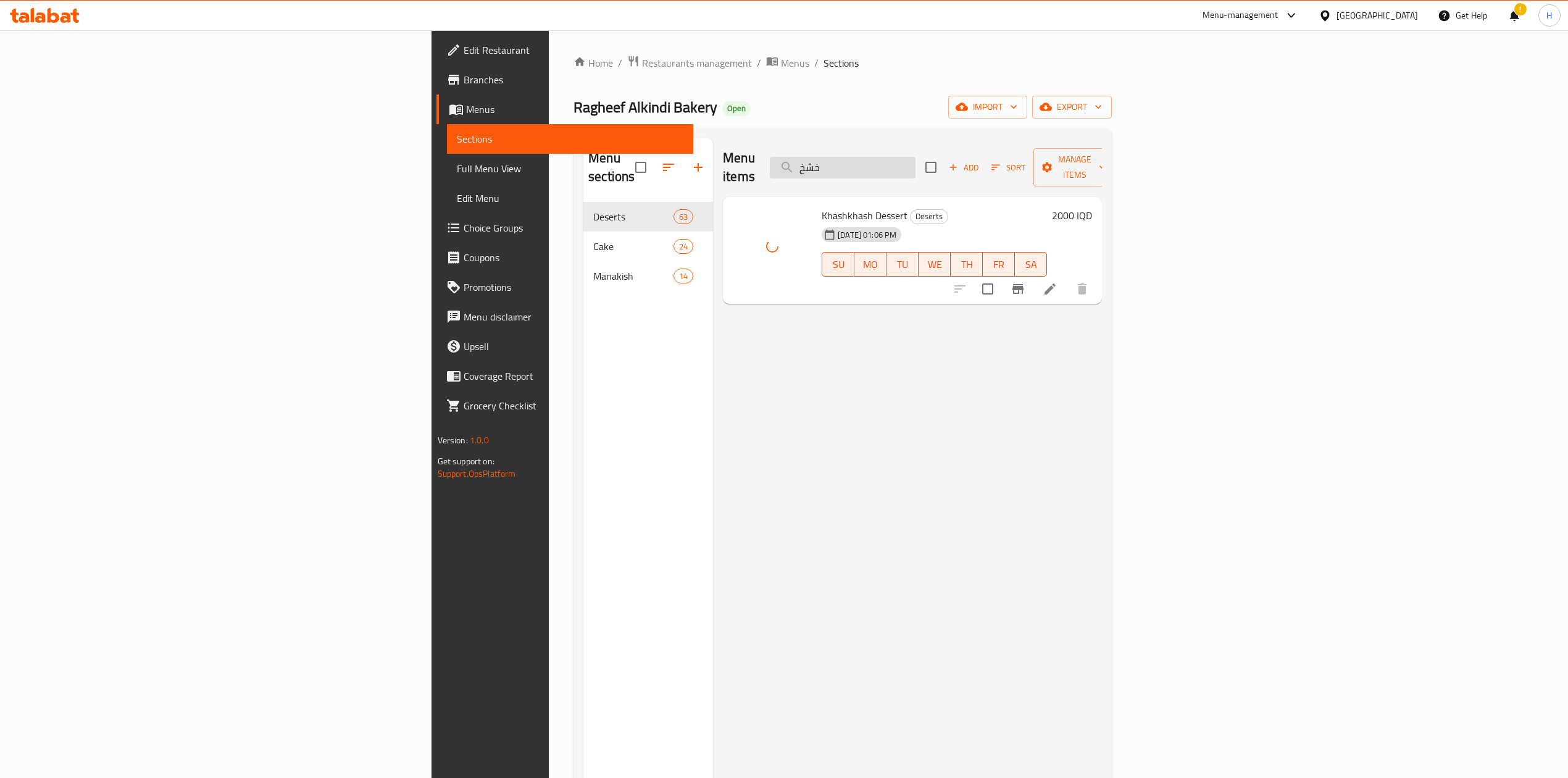
click at [915, 157] on input "خشخ" at bounding box center [842, 167] width 145 height 22
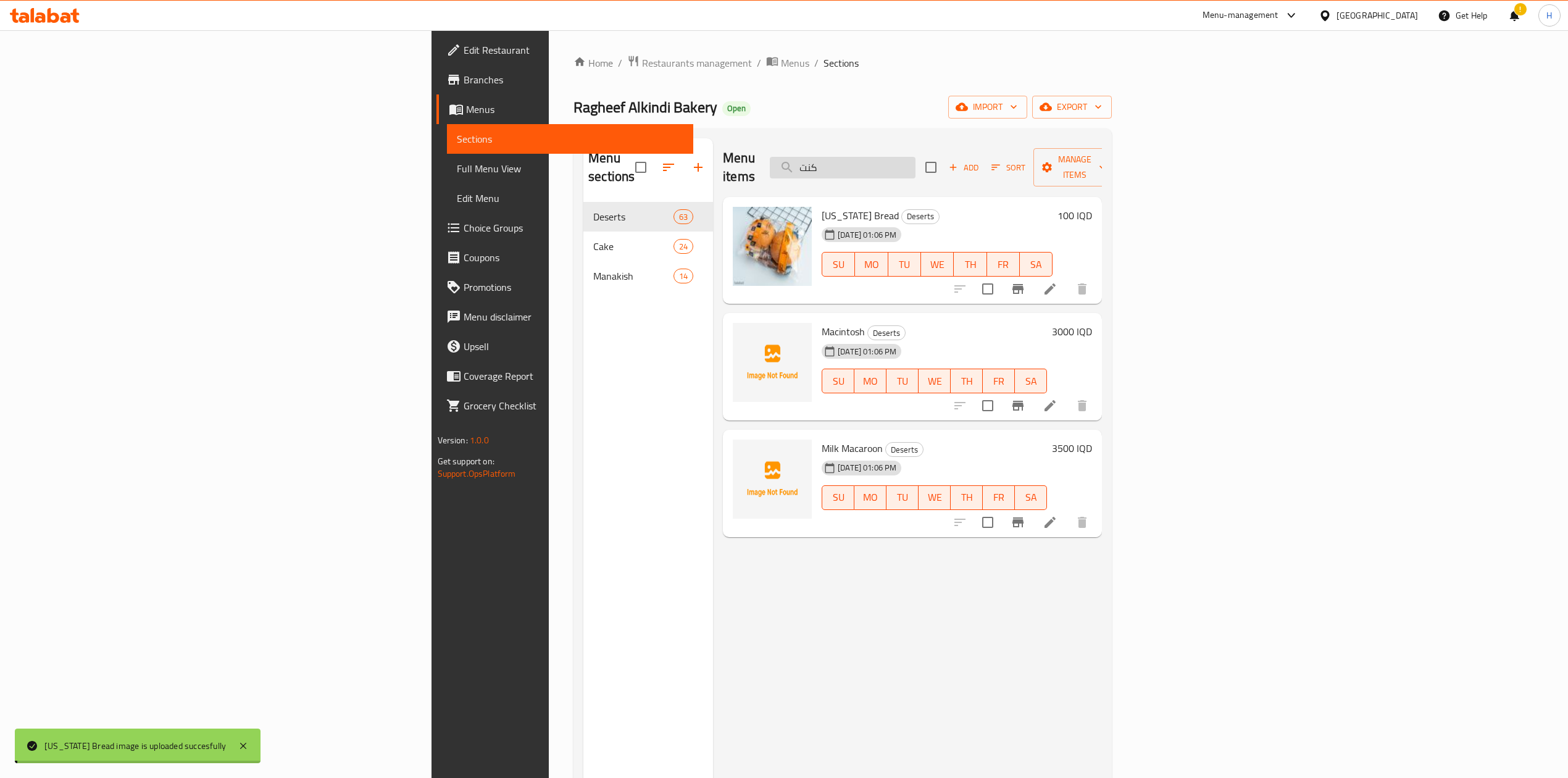
click at [915, 157] on input "كنت" at bounding box center [842, 167] width 145 height 22
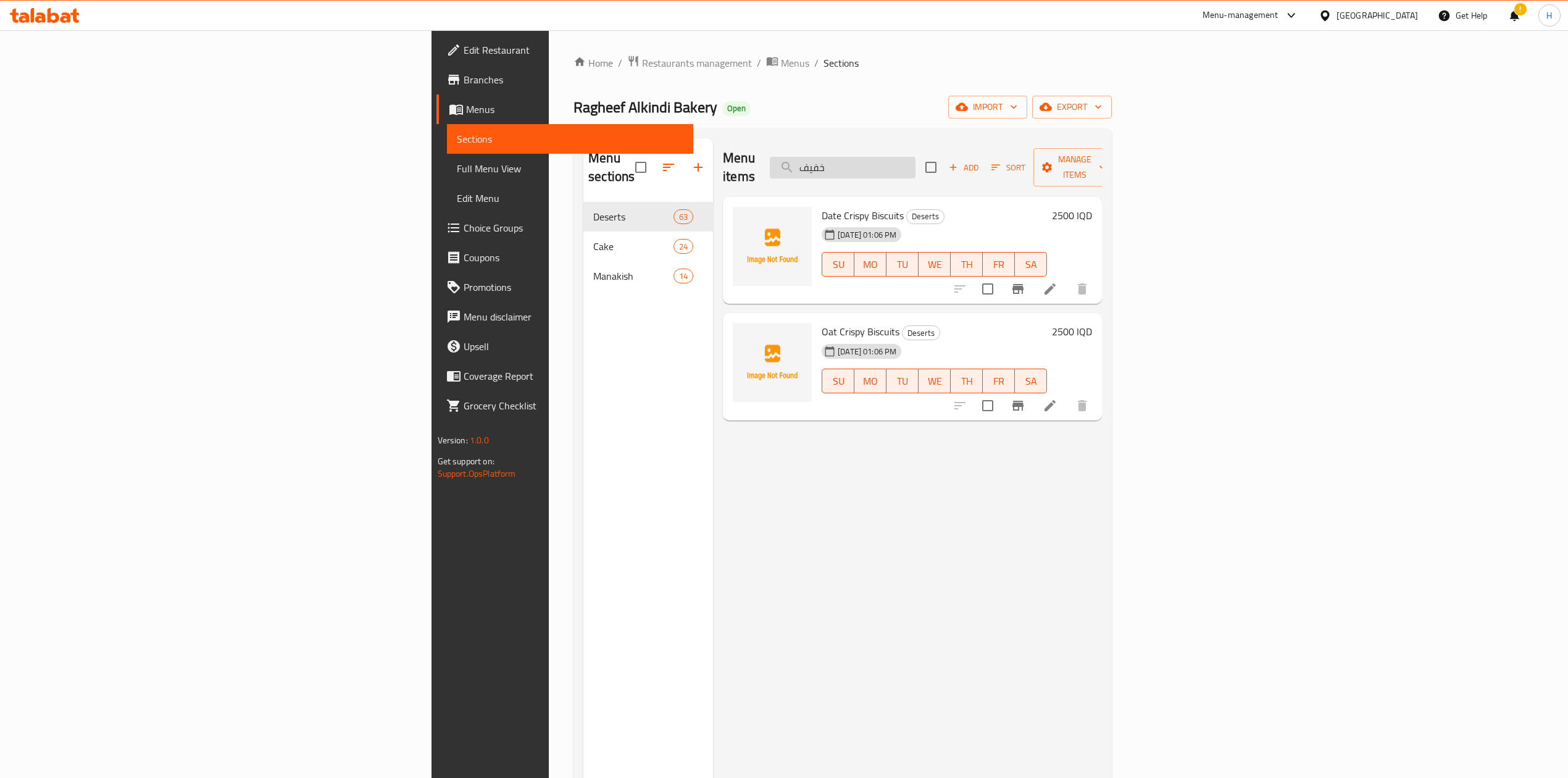
click at [915, 159] on input "خفيف" at bounding box center [842, 167] width 145 height 22
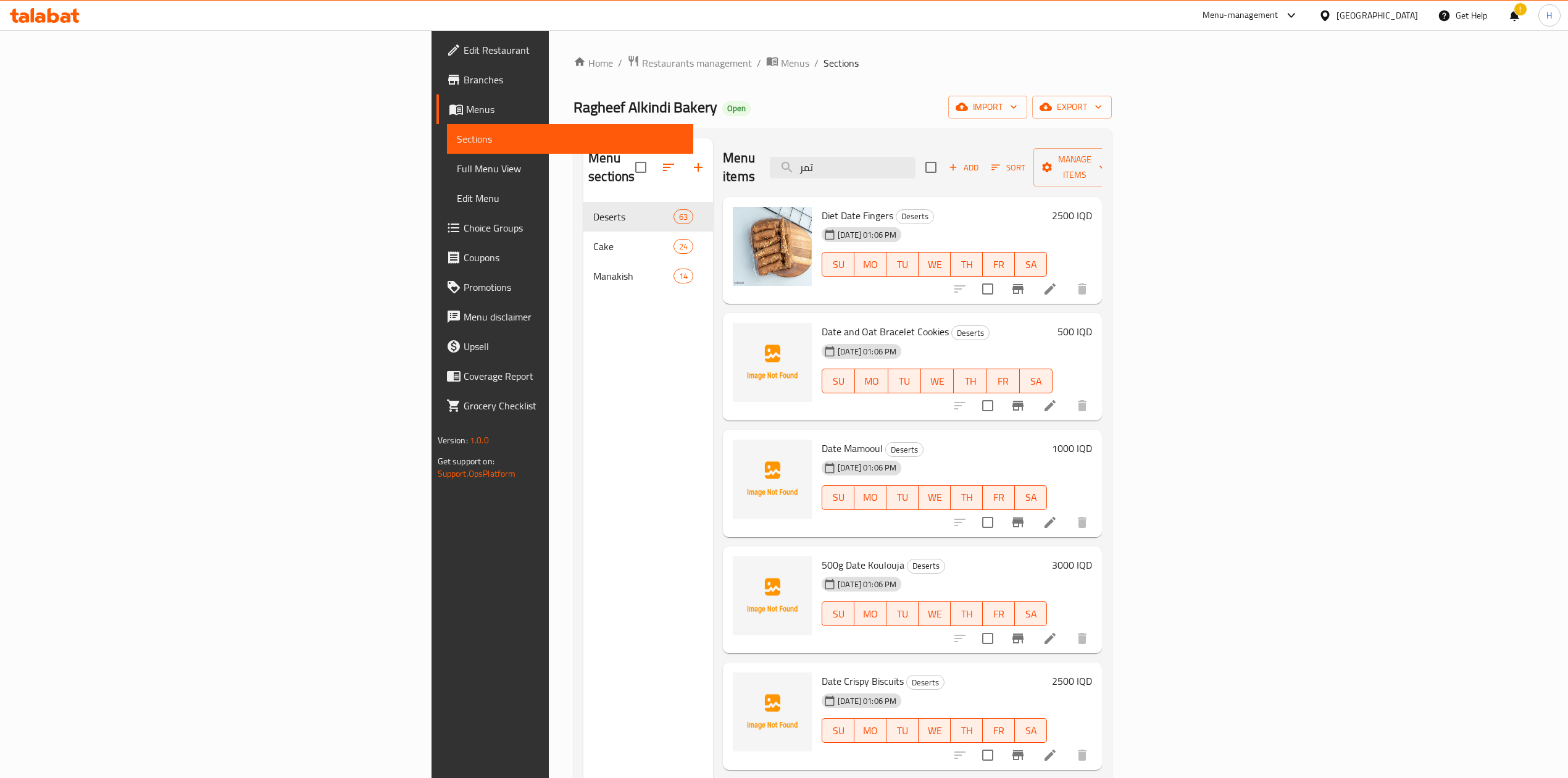
click at [978, 141] on div "Menu items تمر Add Sort Manage items" at bounding box center [912, 168] width 379 height 59
click at [915, 157] on input "تمر" at bounding box center [842, 167] width 145 height 22
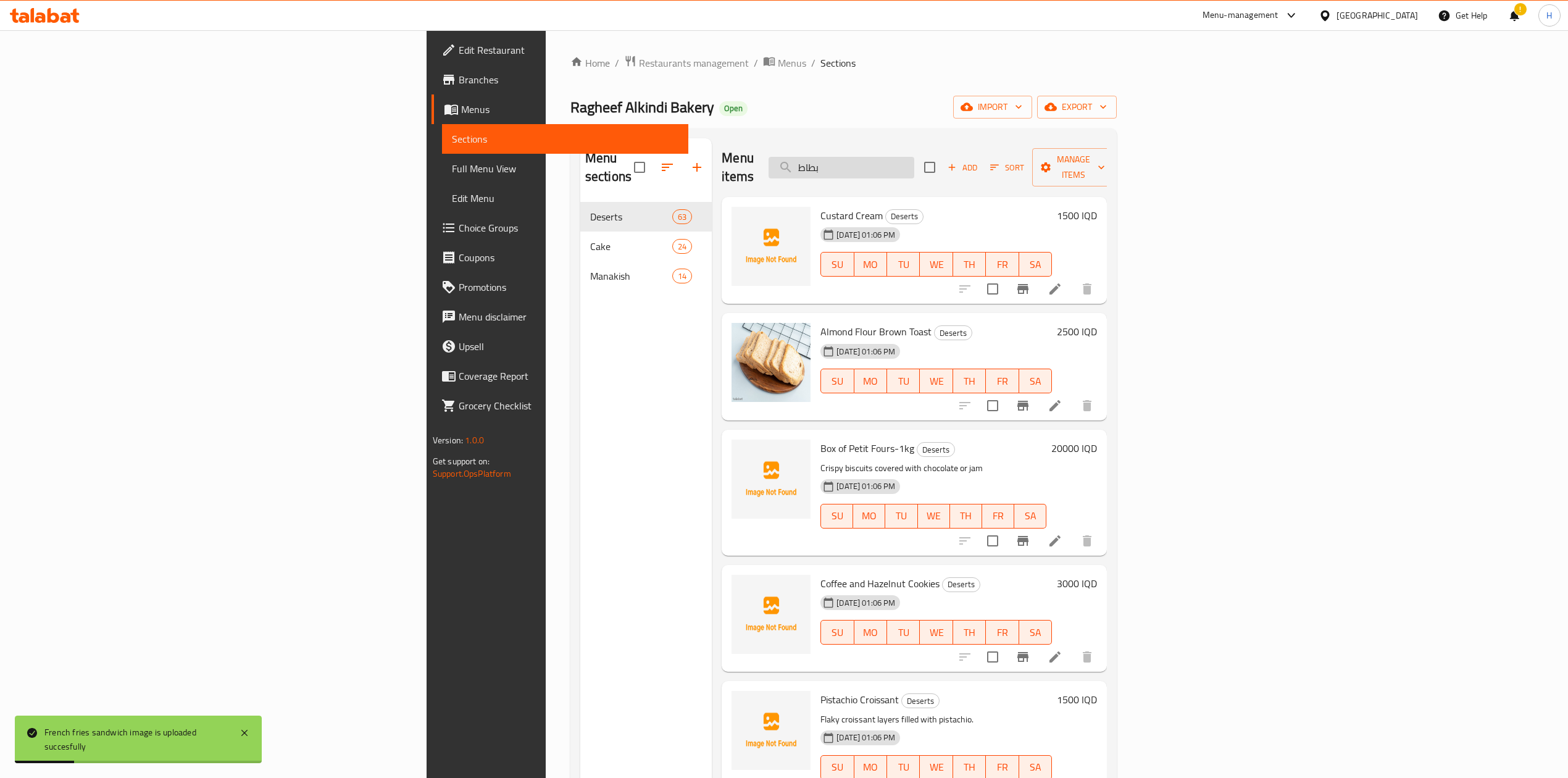
click at [914, 157] on input "بطاط" at bounding box center [840, 167] width 145 height 22
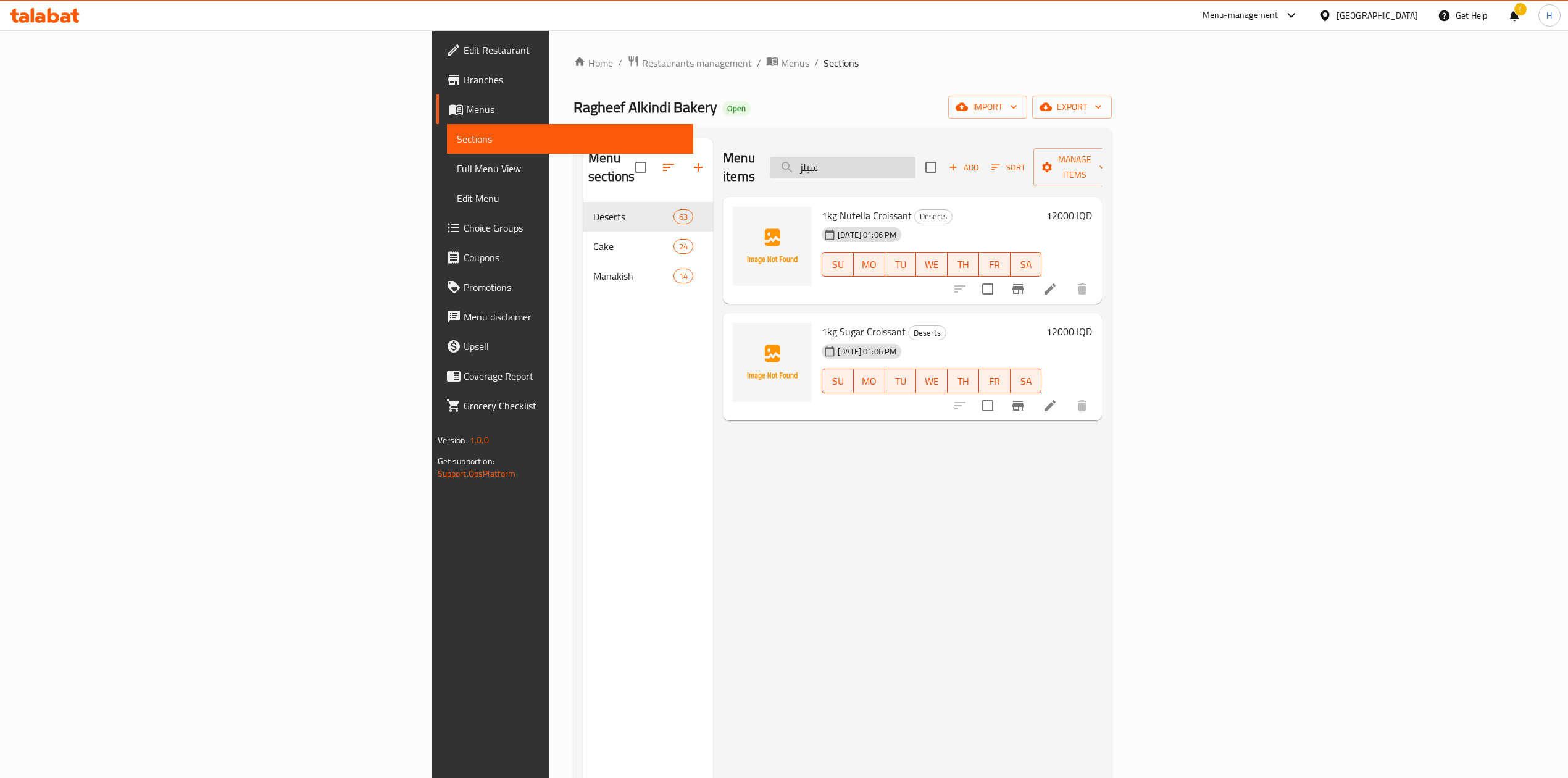
click at [915, 157] on input "سيلز" at bounding box center [842, 167] width 145 height 22
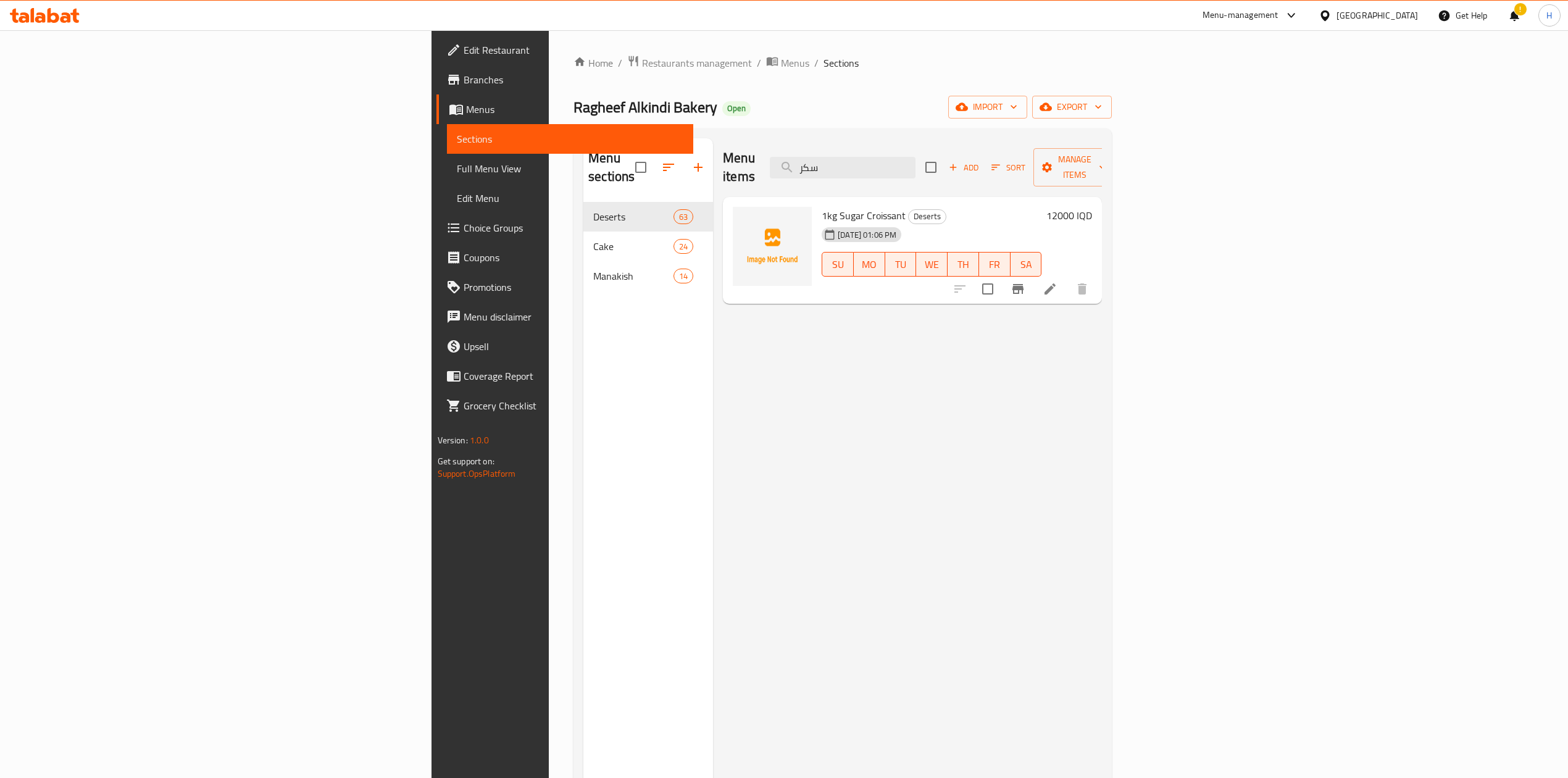
type input "سكر"
click at [1067, 278] on li at bounding box center [1049, 289] width 34 height 22
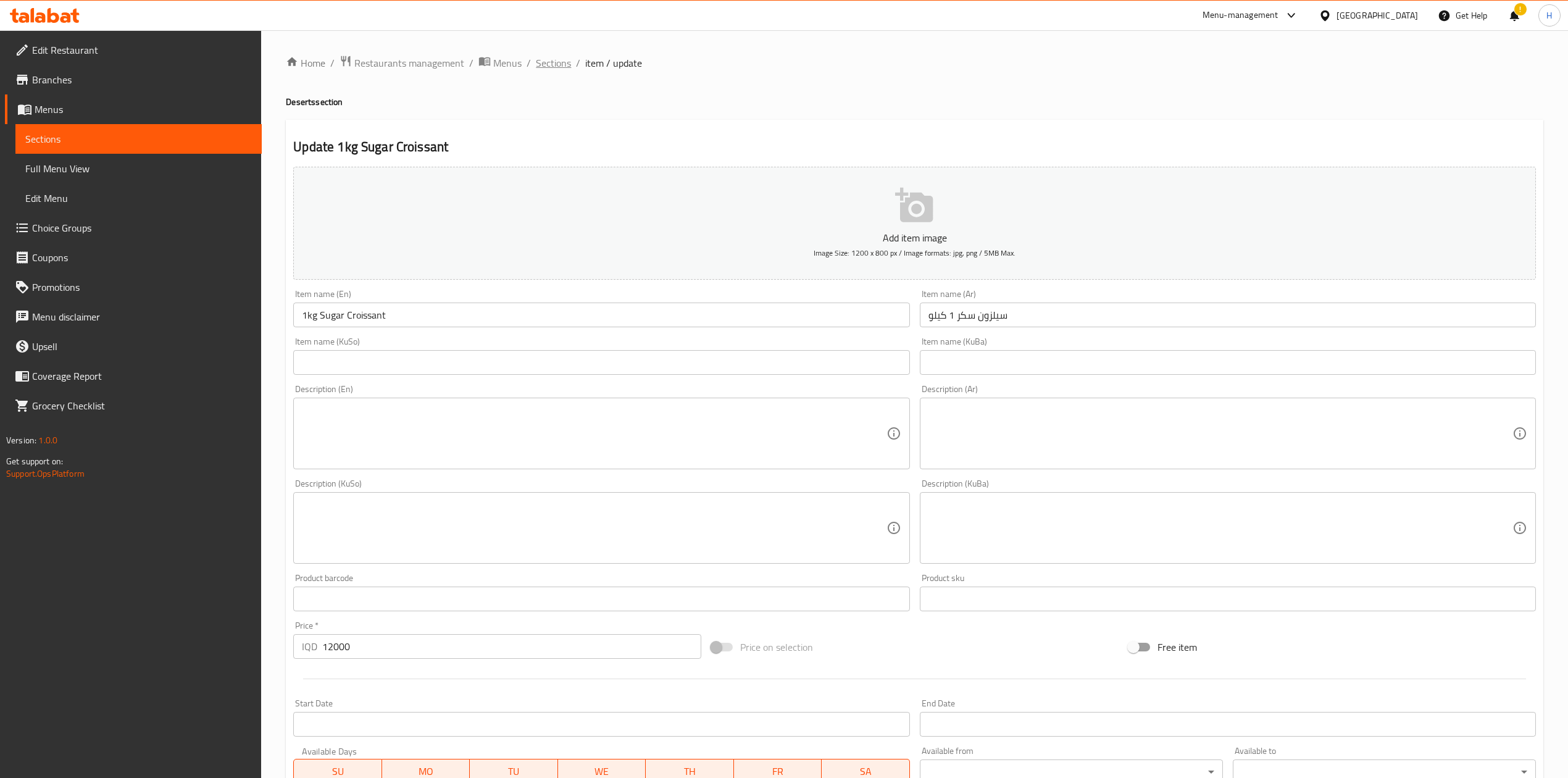
click at [538, 58] on span "Sections" at bounding box center [553, 63] width 35 height 15
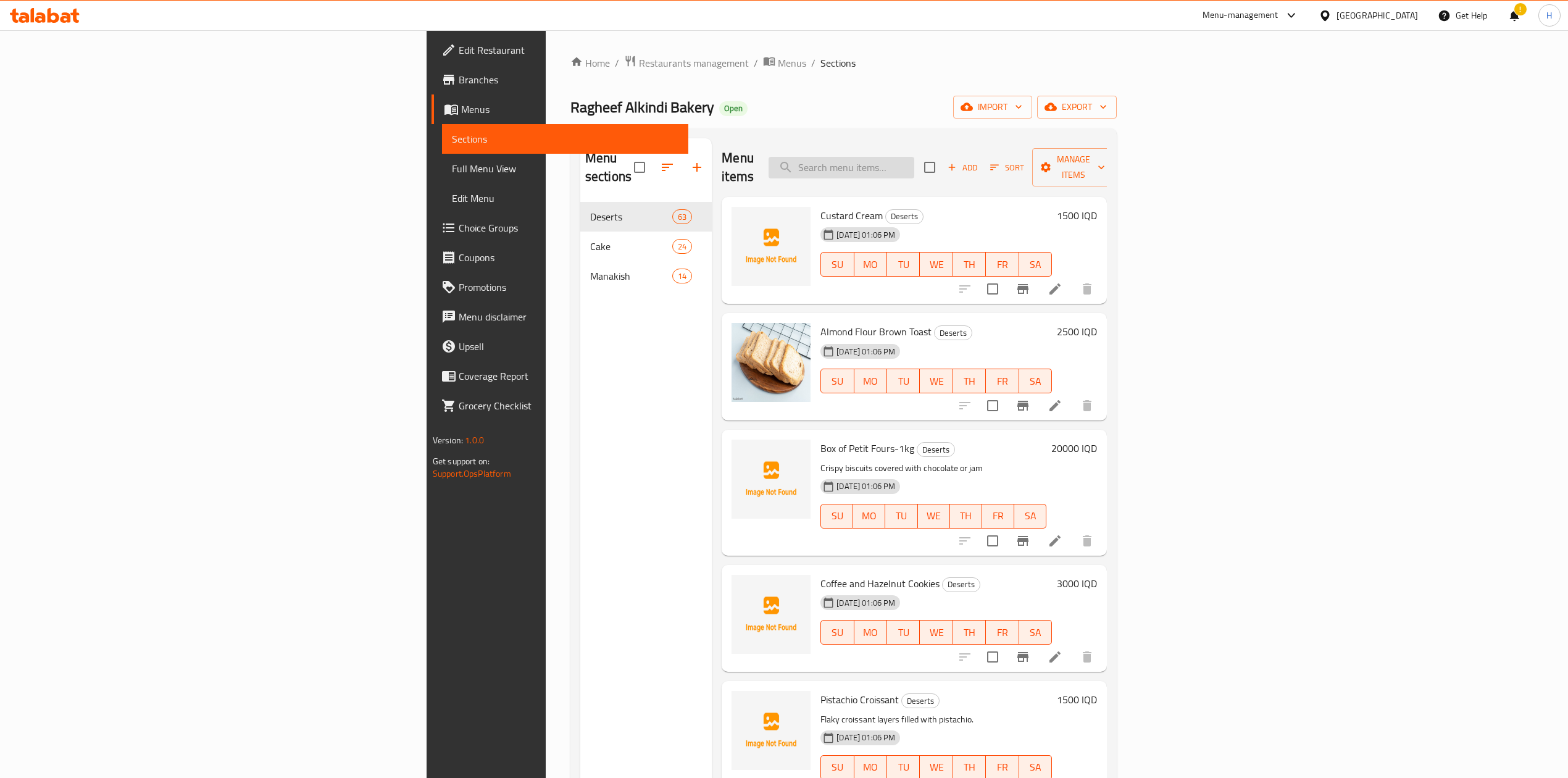
click at [914, 157] on input "search" at bounding box center [840, 167] width 145 height 22
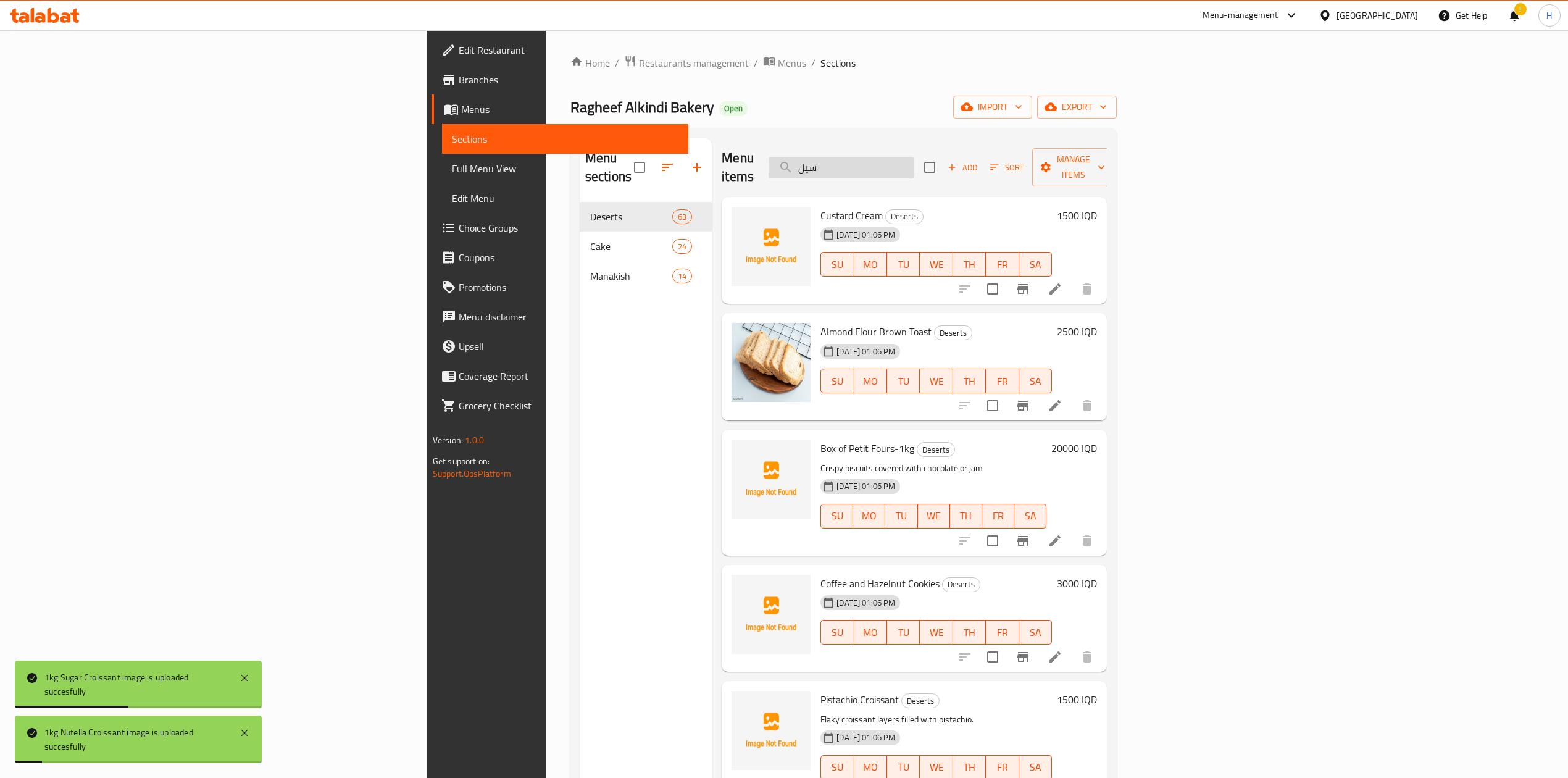
click at [914, 157] on input "سيل" at bounding box center [840, 167] width 145 height 22
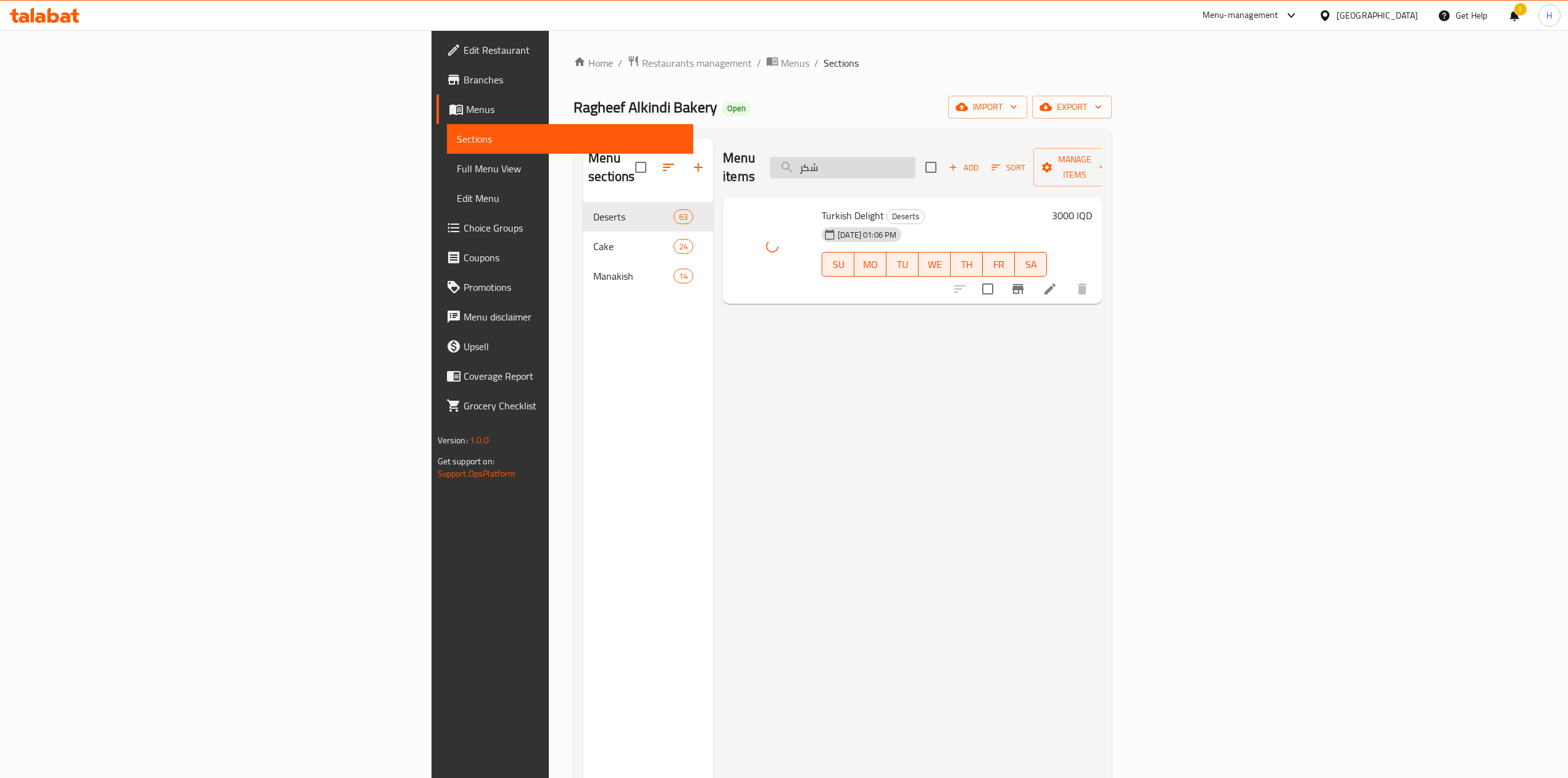
click at [915, 158] on input "شكر" at bounding box center [842, 167] width 145 height 22
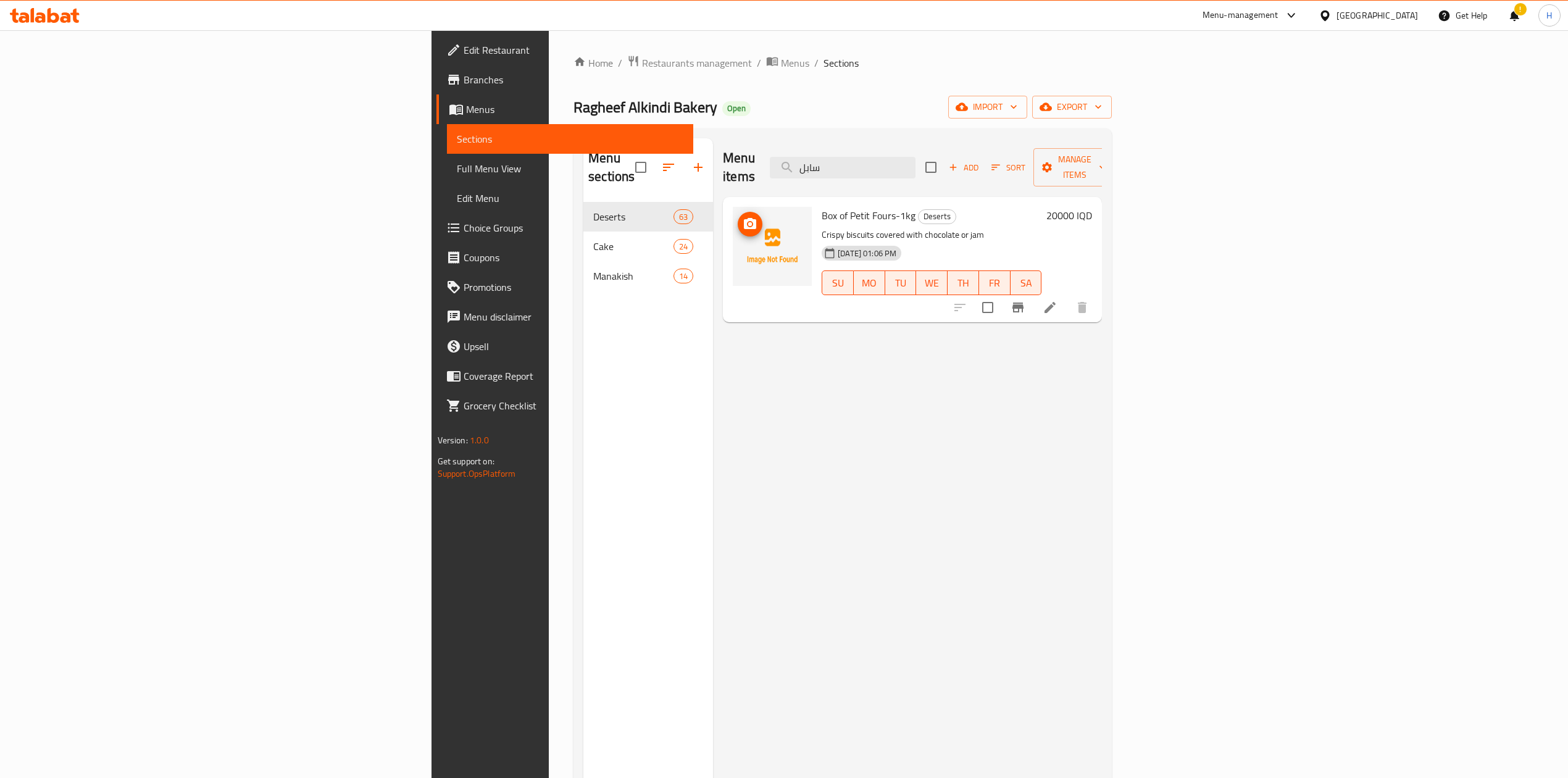
click at [733, 228] on img at bounding box center [772, 246] width 79 height 79
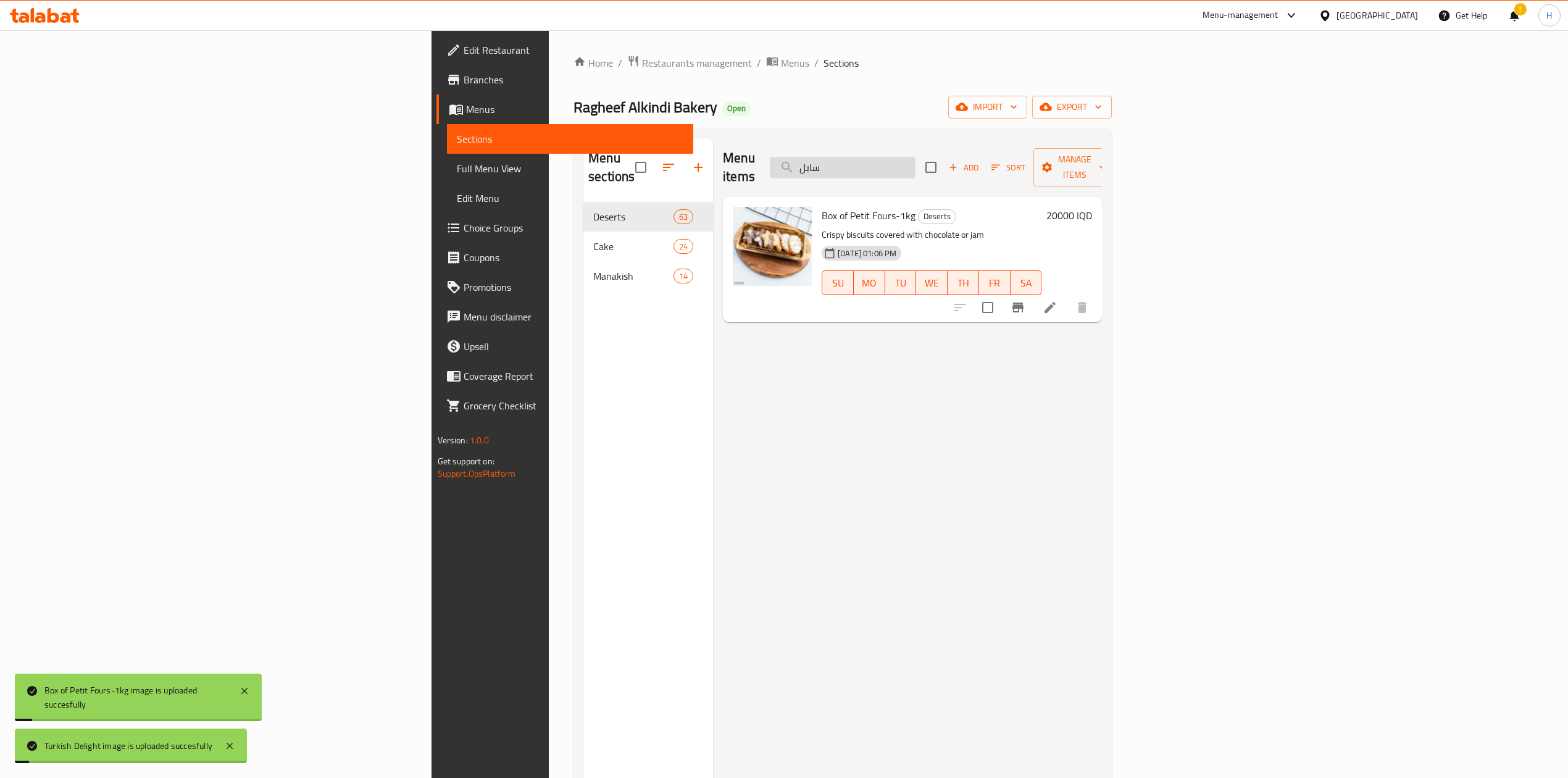
click at [915, 159] on input "سابل" at bounding box center [842, 167] width 145 height 22
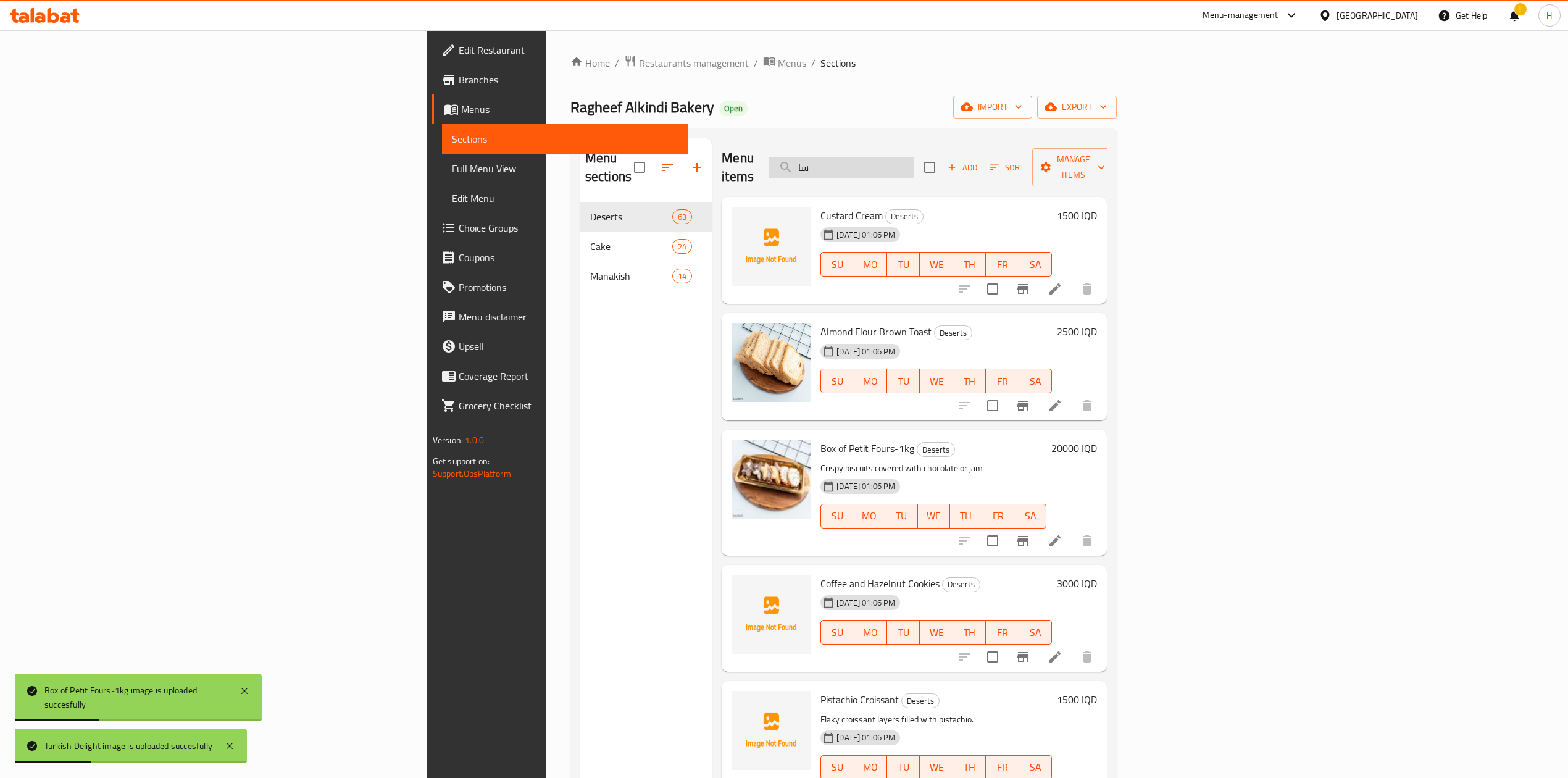
type input "س"
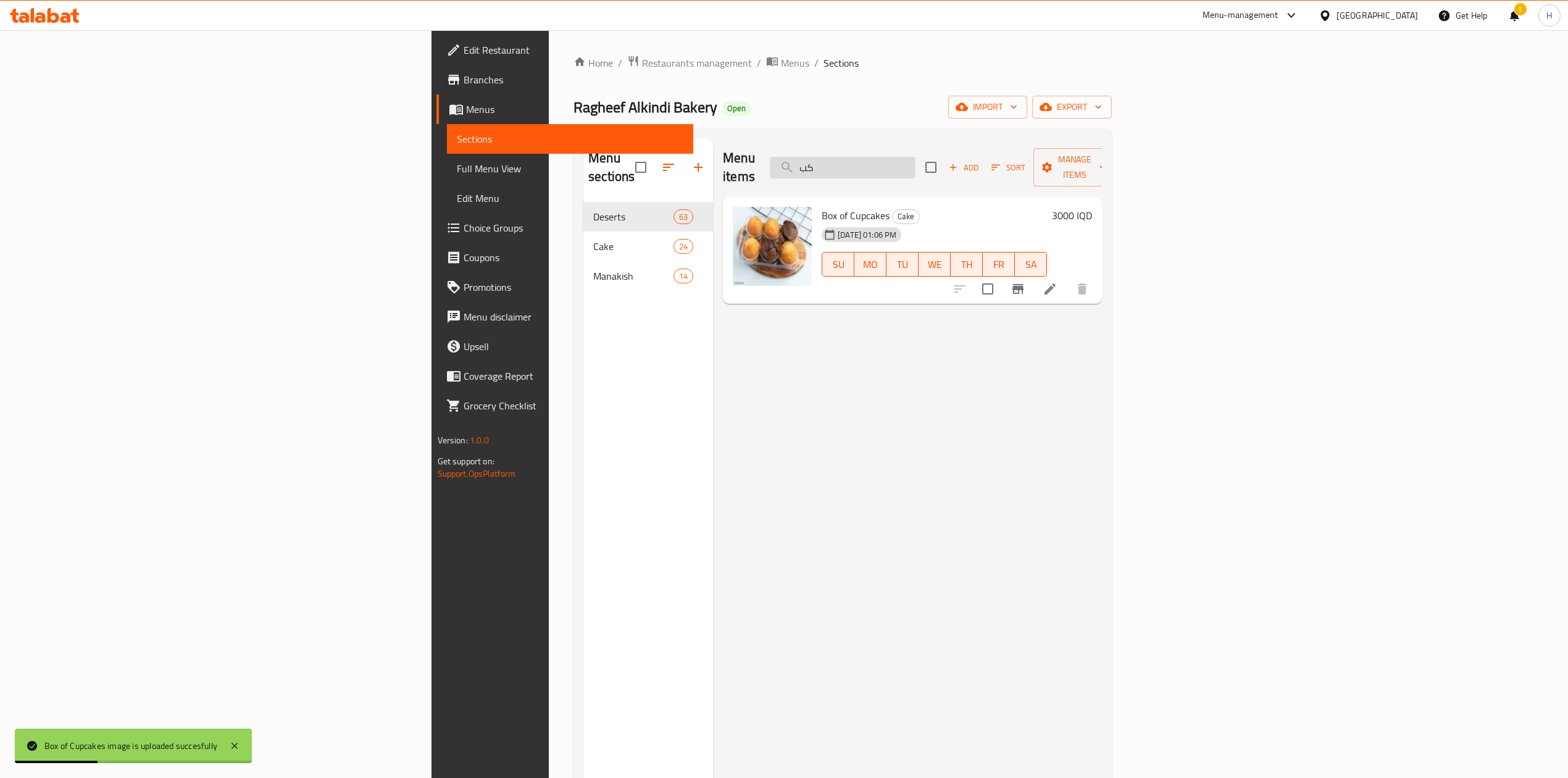
click at [915, 157] on input "كب" at bounding box center [842, 167] width 145 height 22
drag, startPoint x: 1018, startPoint y: 152, endPoint x: 1021, endPoint y: 144, distance: 8.5
click at [1021, 145] on div "Menu items كب Add Sort Manage items" at bounding box center [912, 168] width 379 height 59
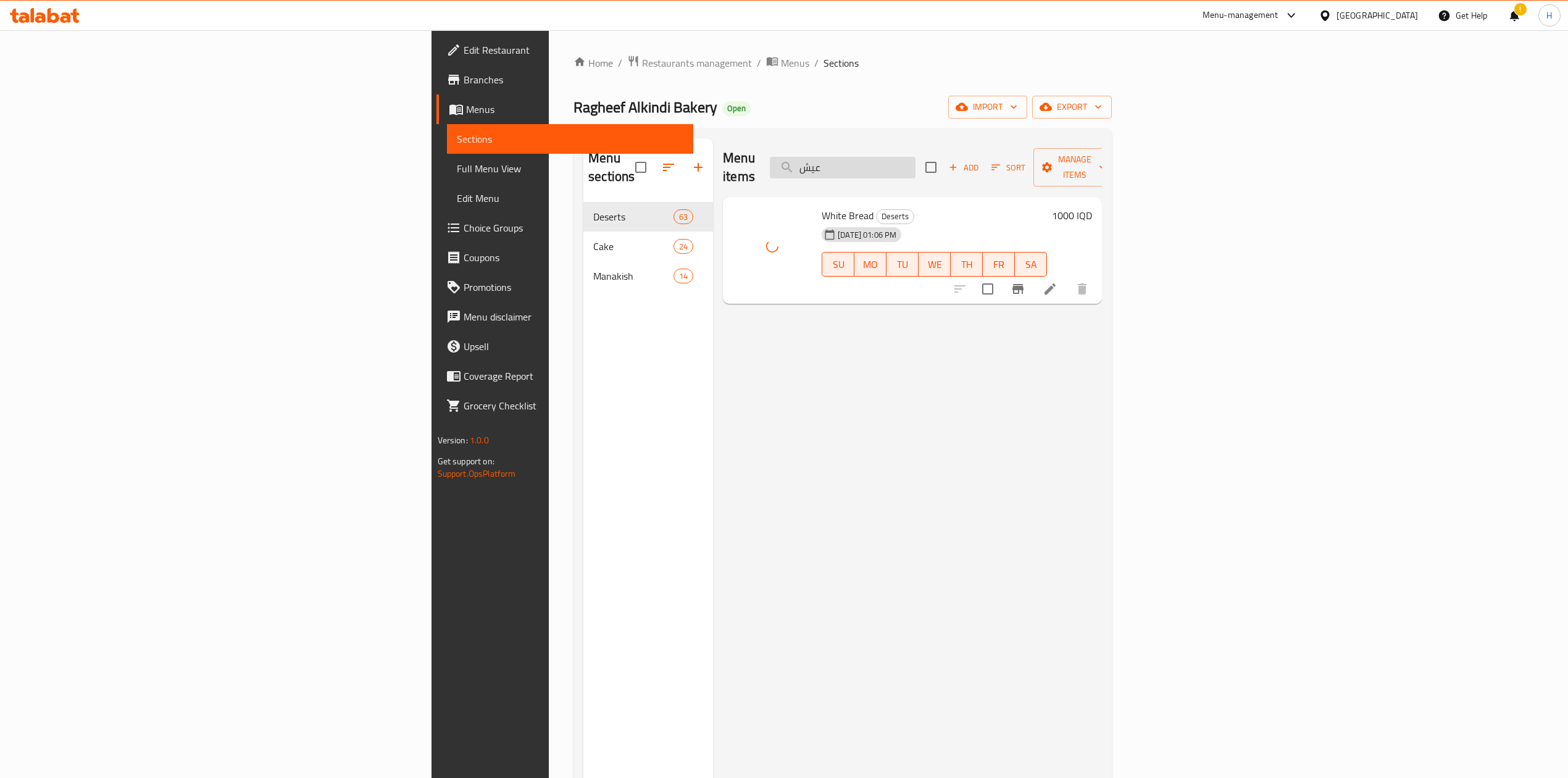
click at [915, 157] on input "عيش" at bounding box center [842, 167] width 145 height 22
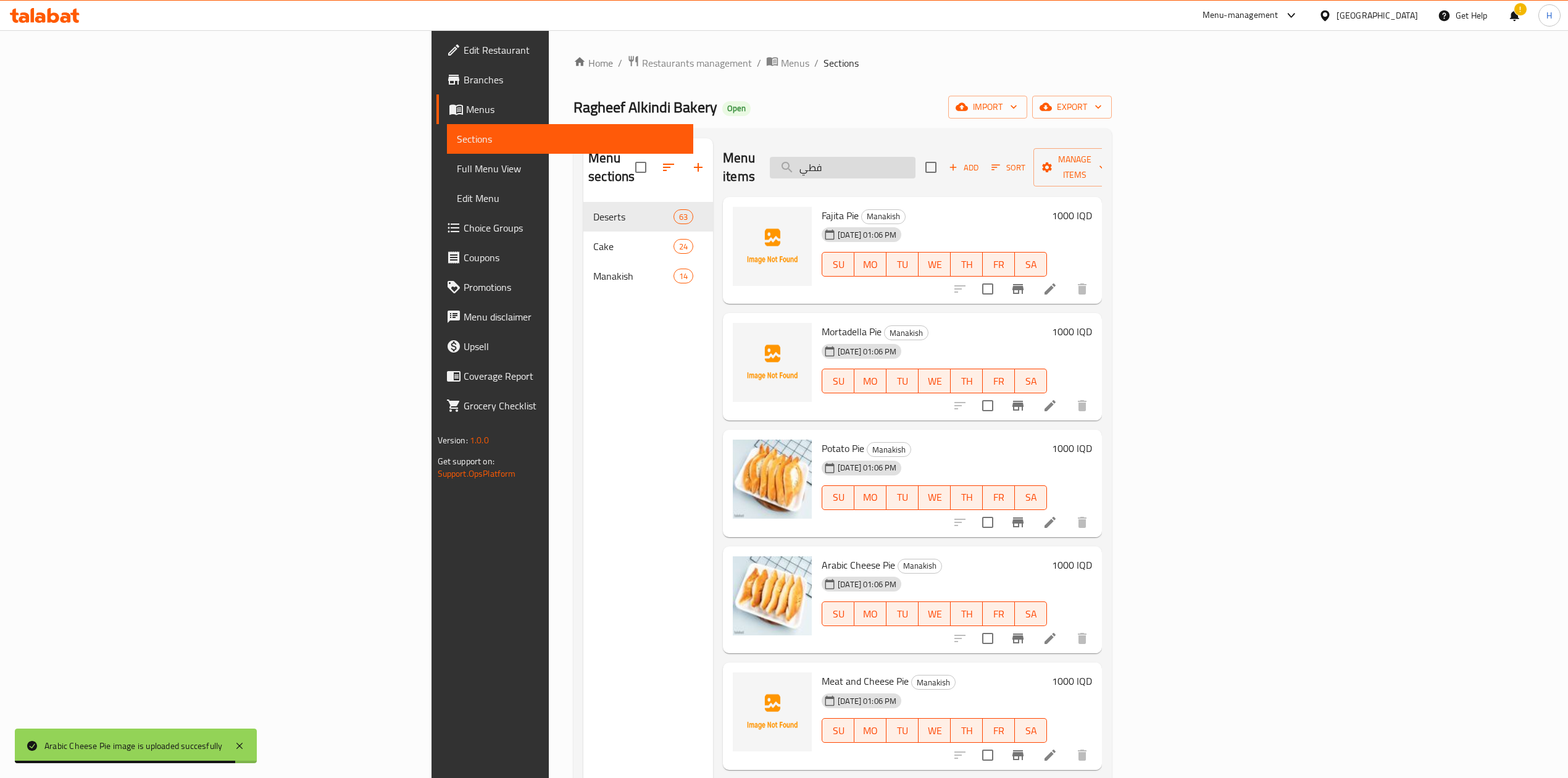
click at [915, 157] on input "فطي" at bounding box center [842, 167] width 145 height 22
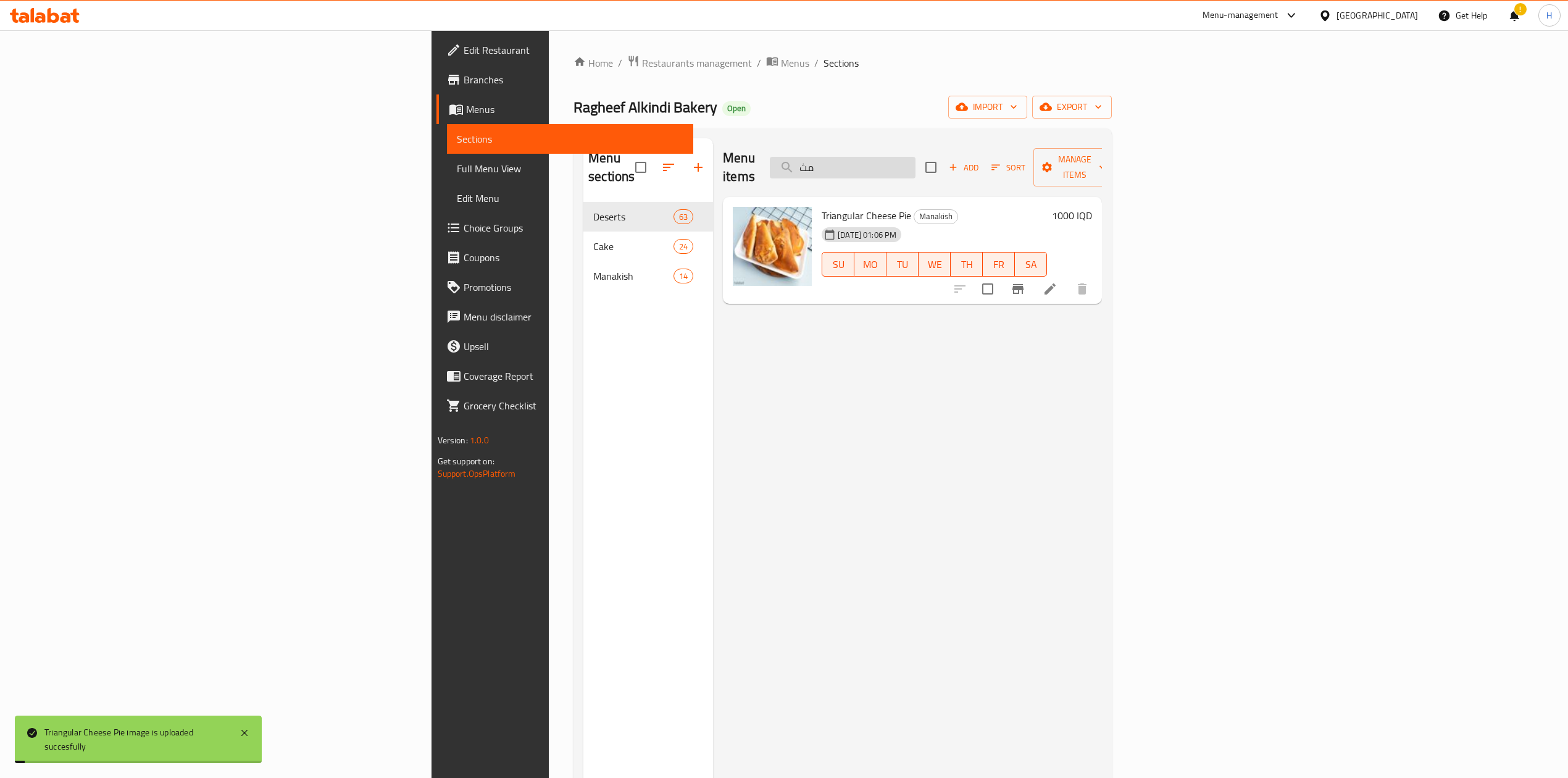
click at [915, 157] on input "مث" at bounding box center [842, 167] width 145 height 22
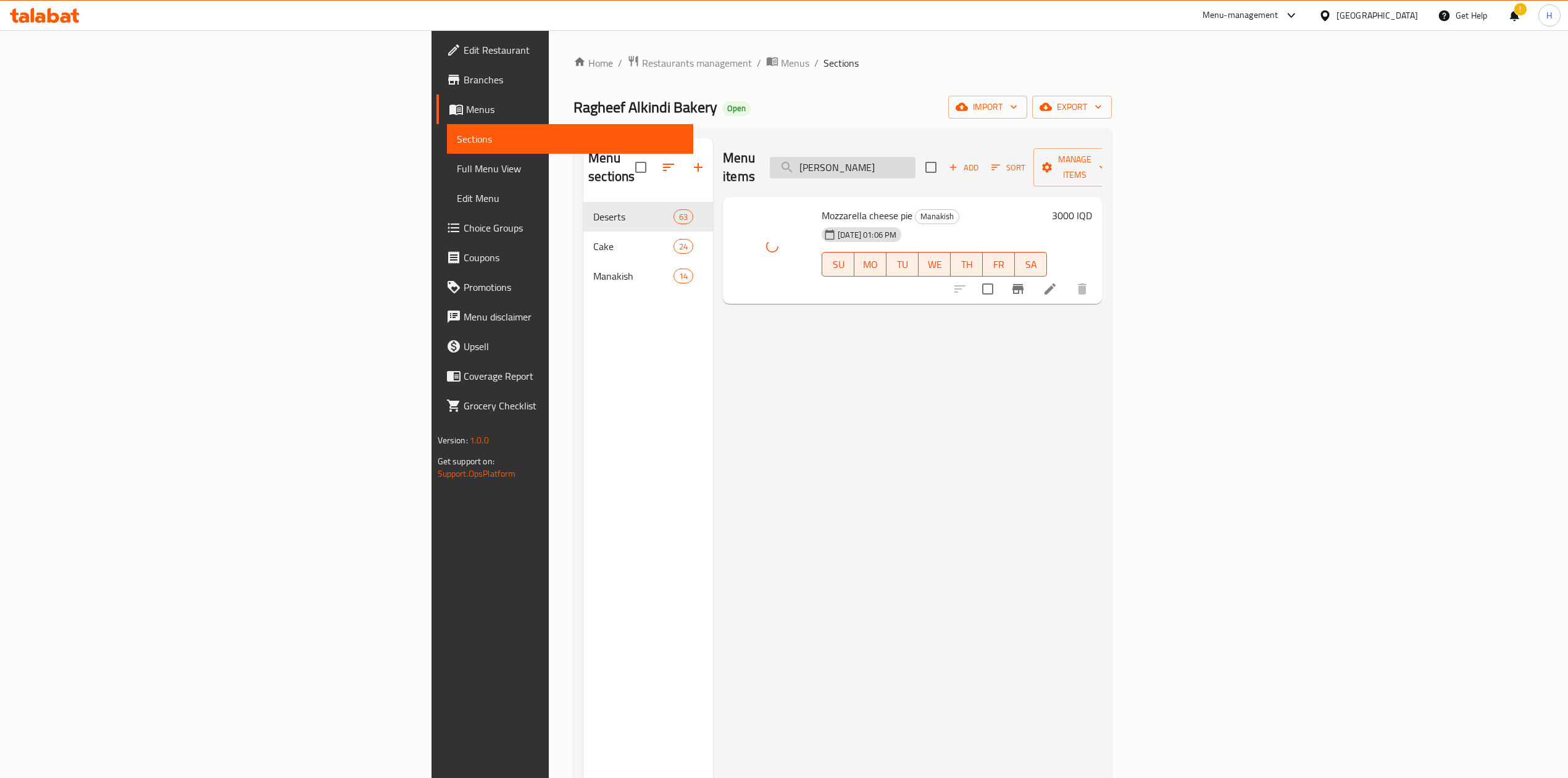
click at [915, 157] on input "[PERSON_NAME]" at bounding box center [842, 167] width 145 height 22
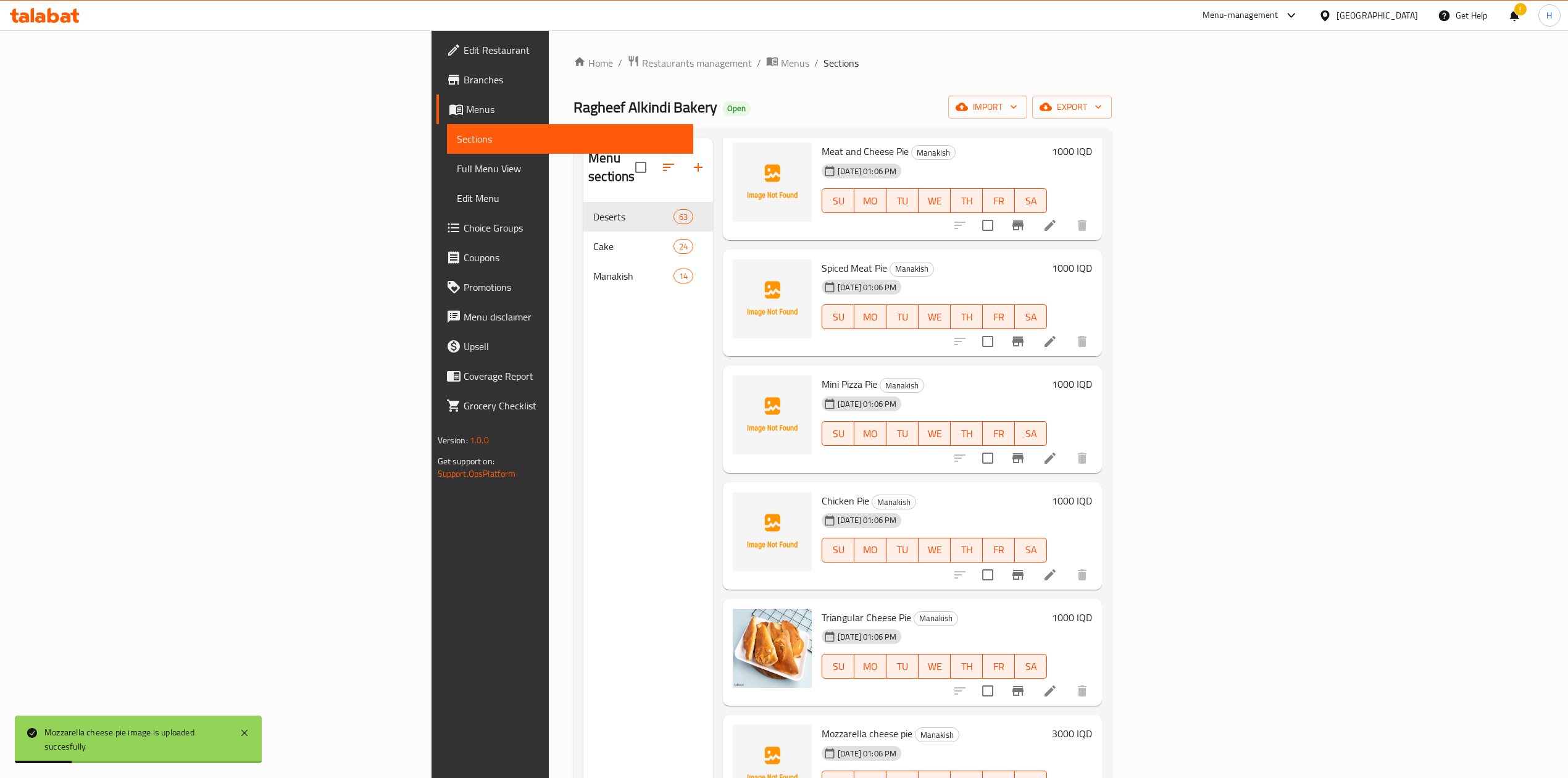
scroll to position [534, 0]
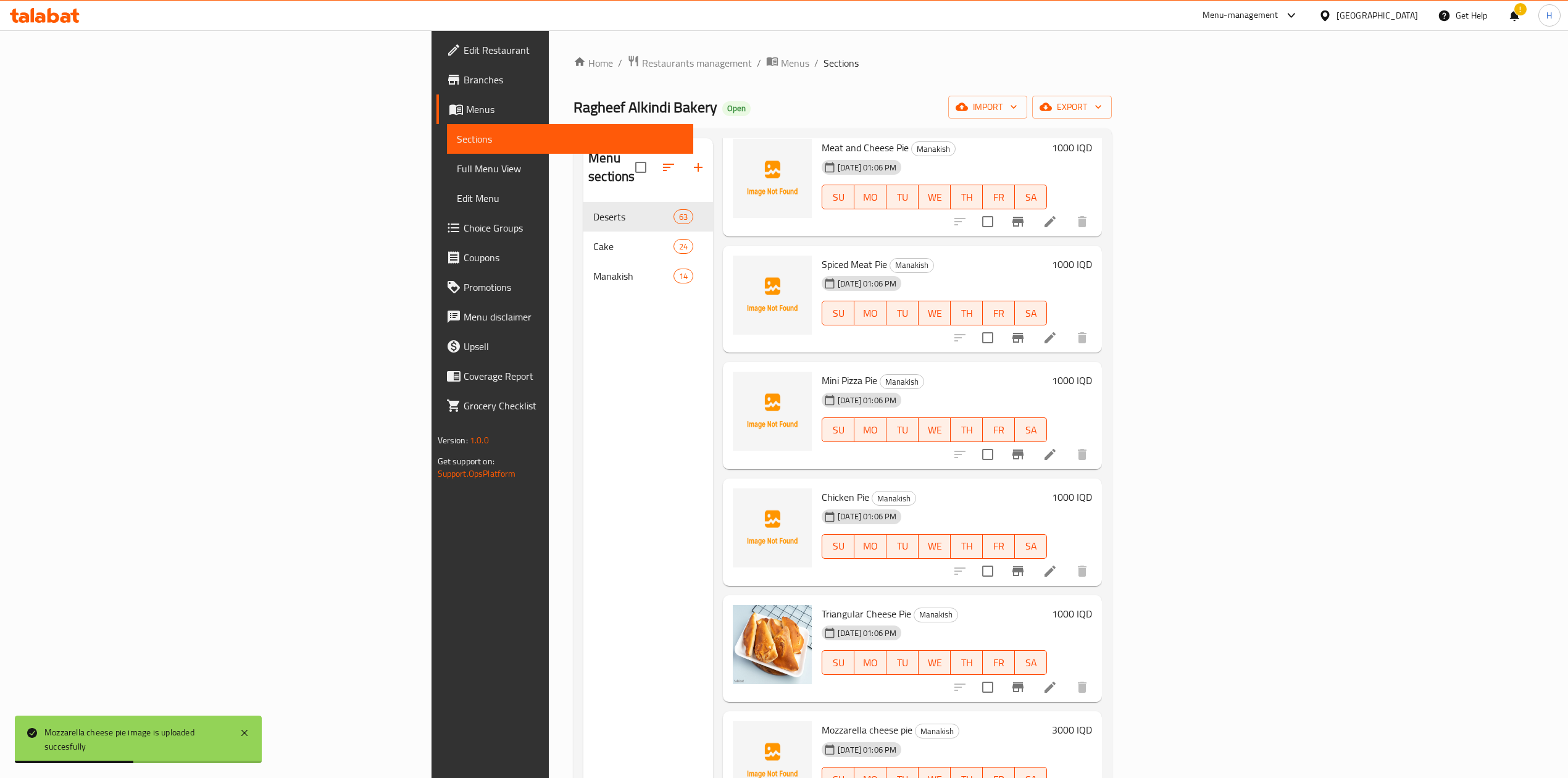
type input "فطي"
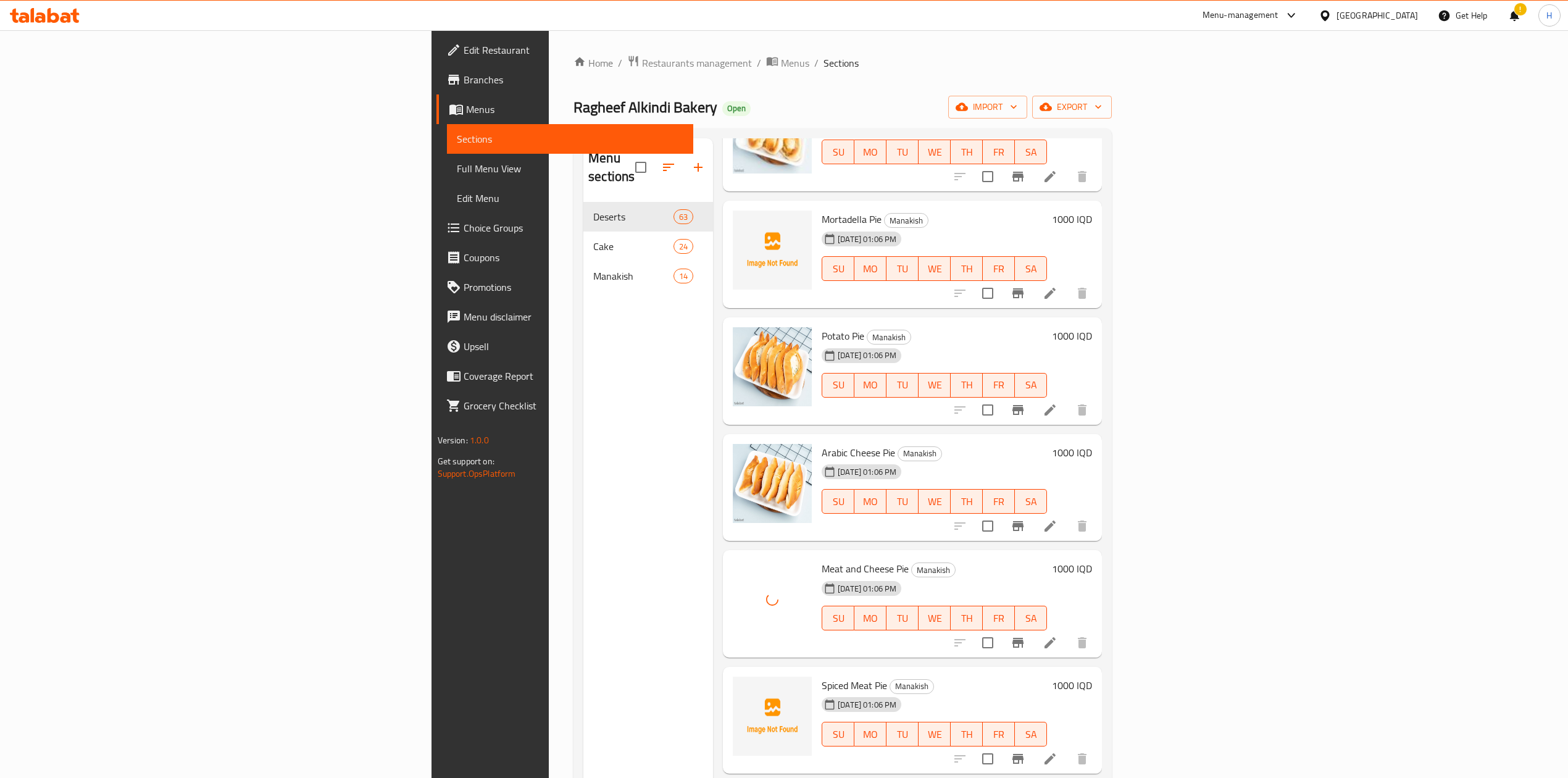
scroll to position [329, 0]
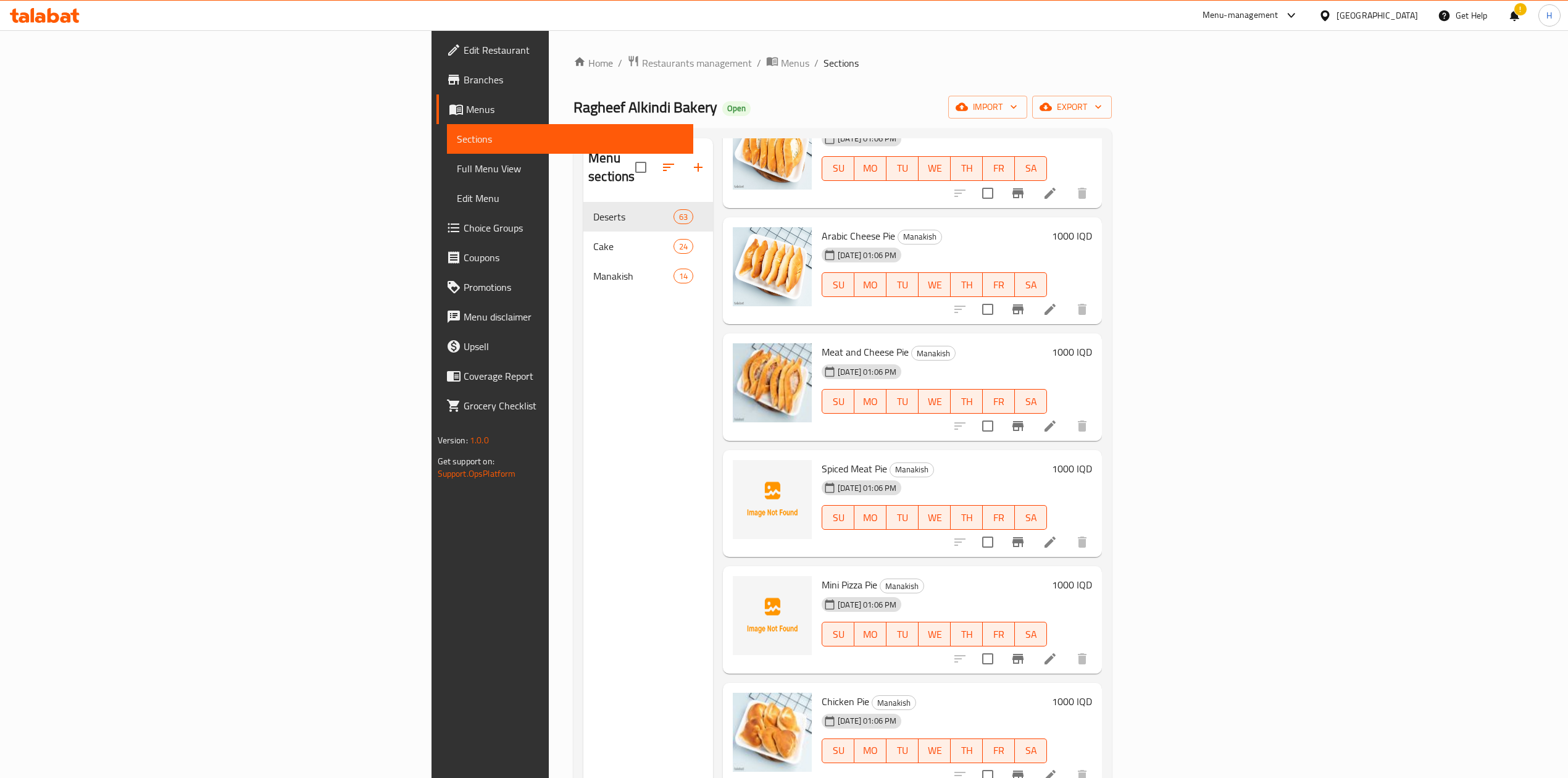
click at [1055, 537] on icon at bounding box center [1049, 542] width 11 height 11
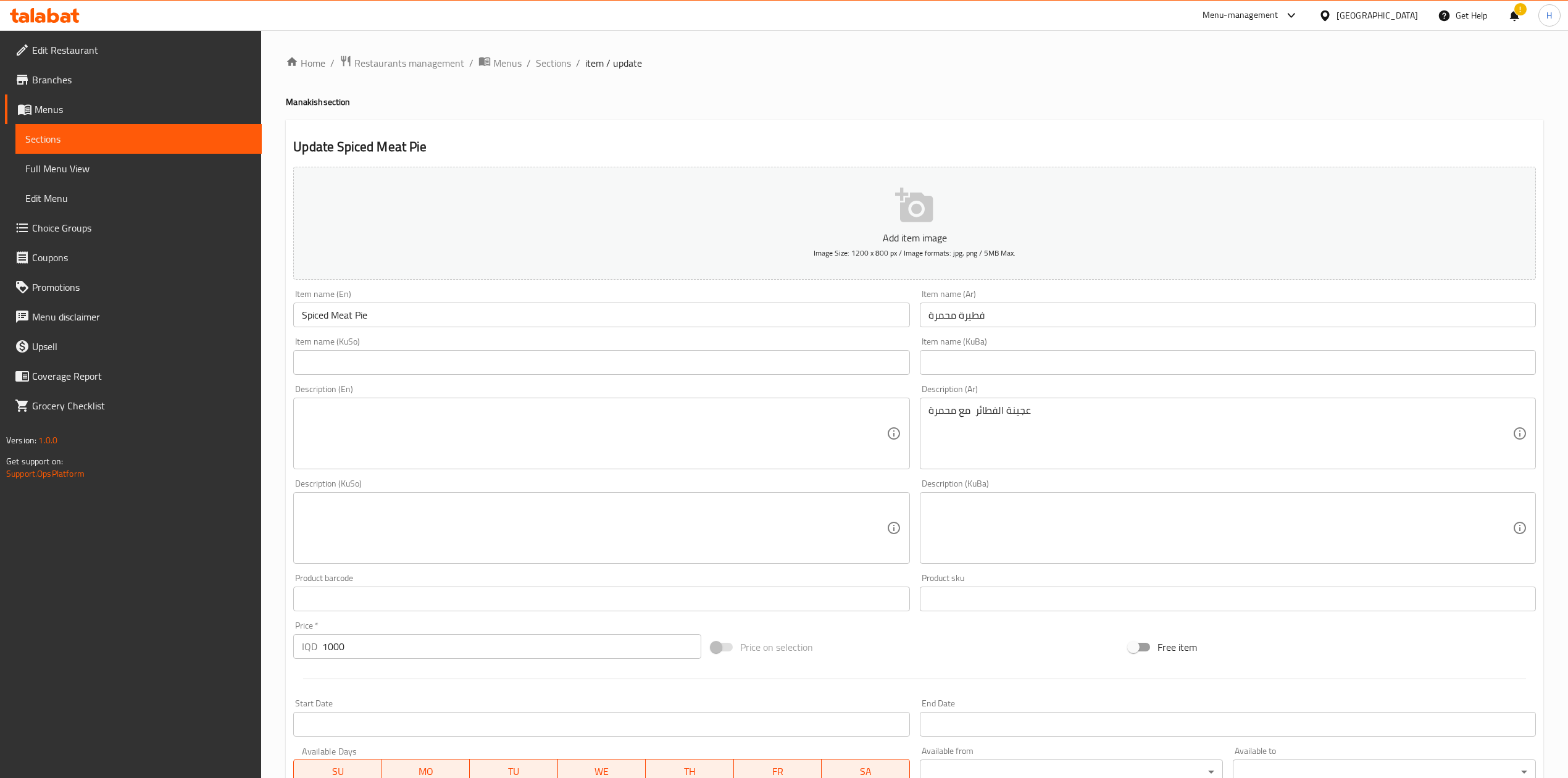
click at [389, 318] on input "Spiced Meat Pie" at bounding box center [601, 315] width 616 height 25
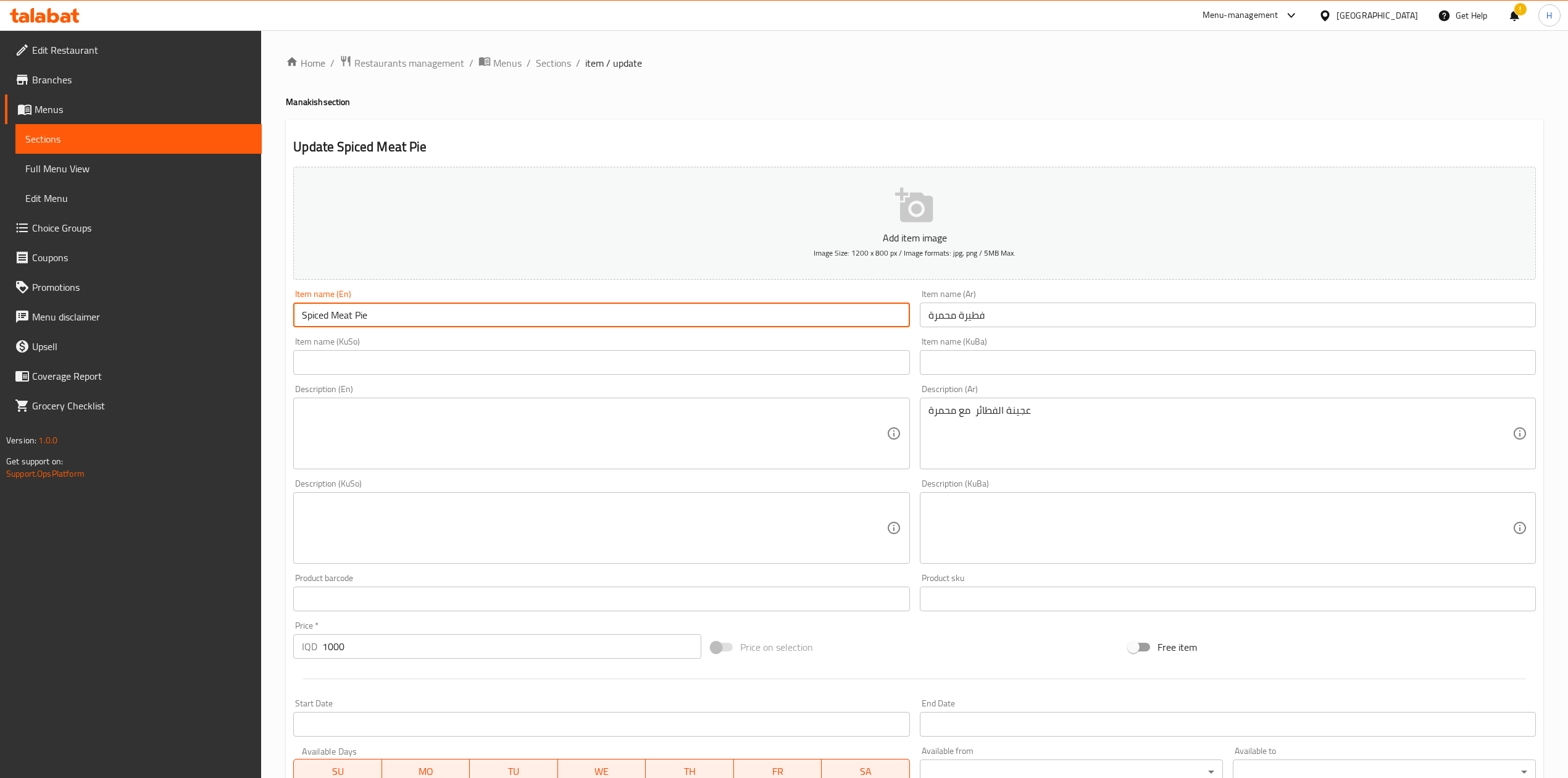
click at [389, 318] on input "Spiced Meat Pie" at bounding box center [601, 315] width 616 height 25
type input "ة"
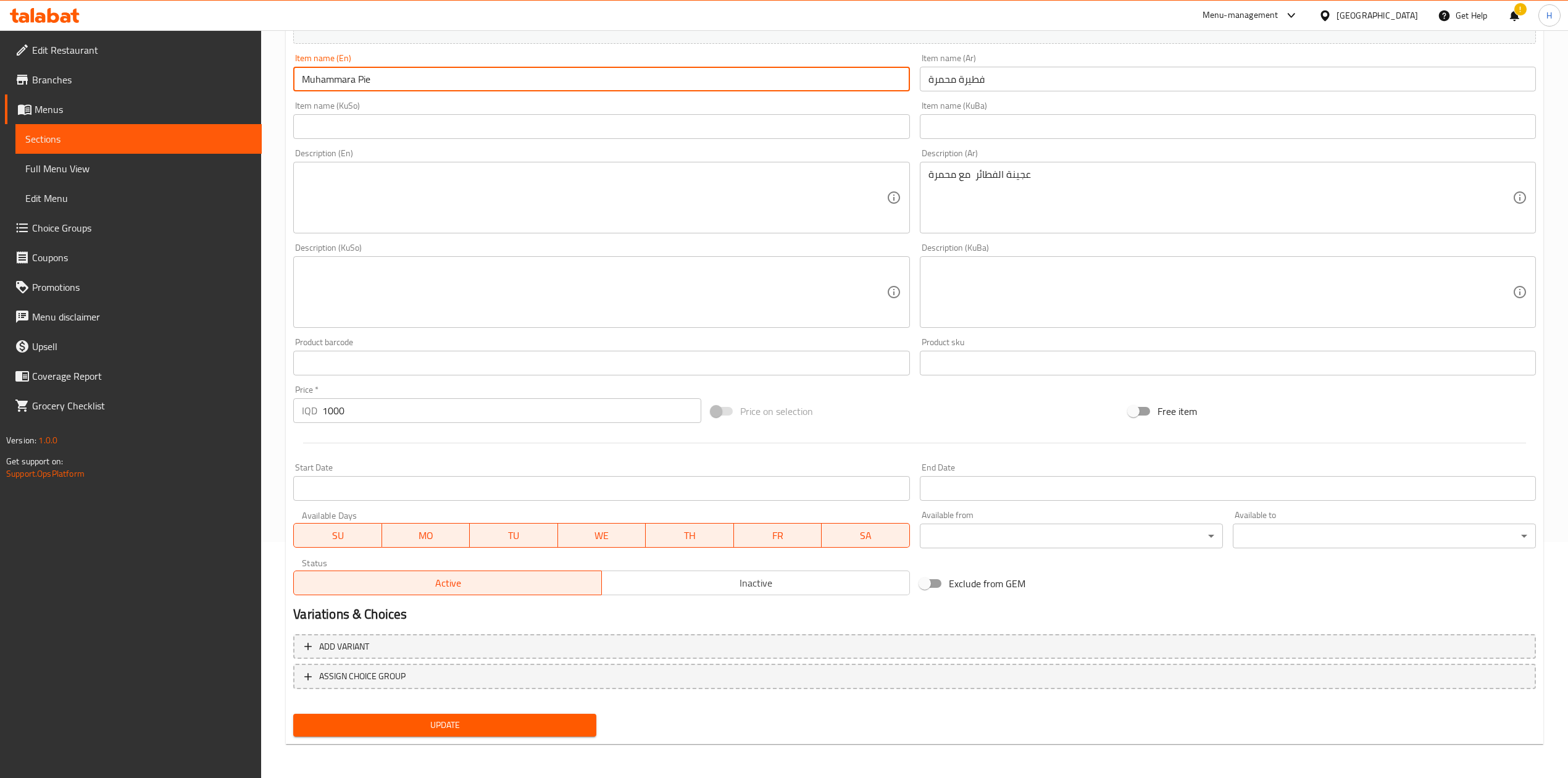
type input "Muhammara Pie"
click at [432, 725] on span "Update" at bounding box center [444, 726] width 283 height 15
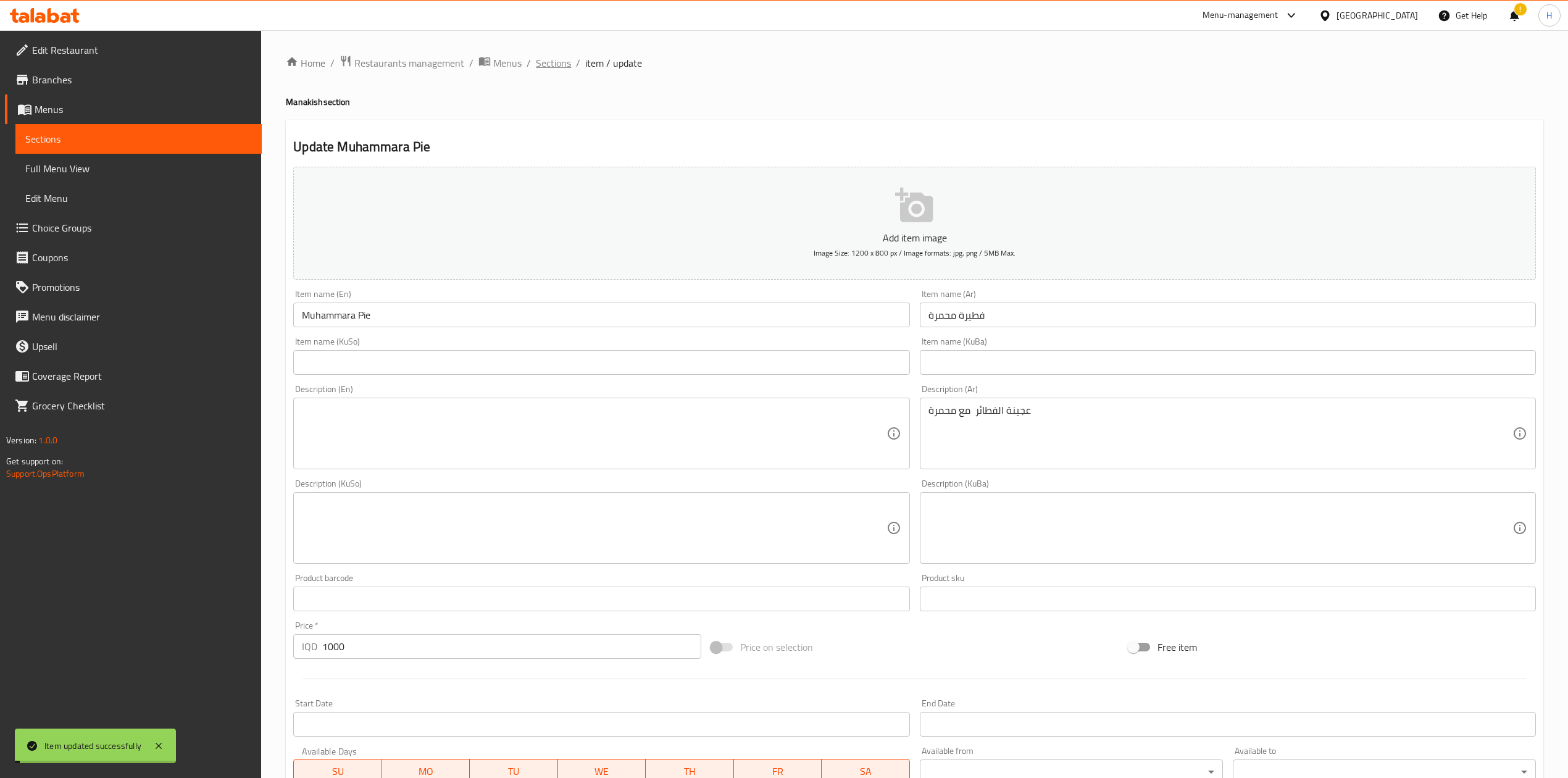
click at [548, 67] on span "Sections" at bounding box center [553, 63] width 35 height 15
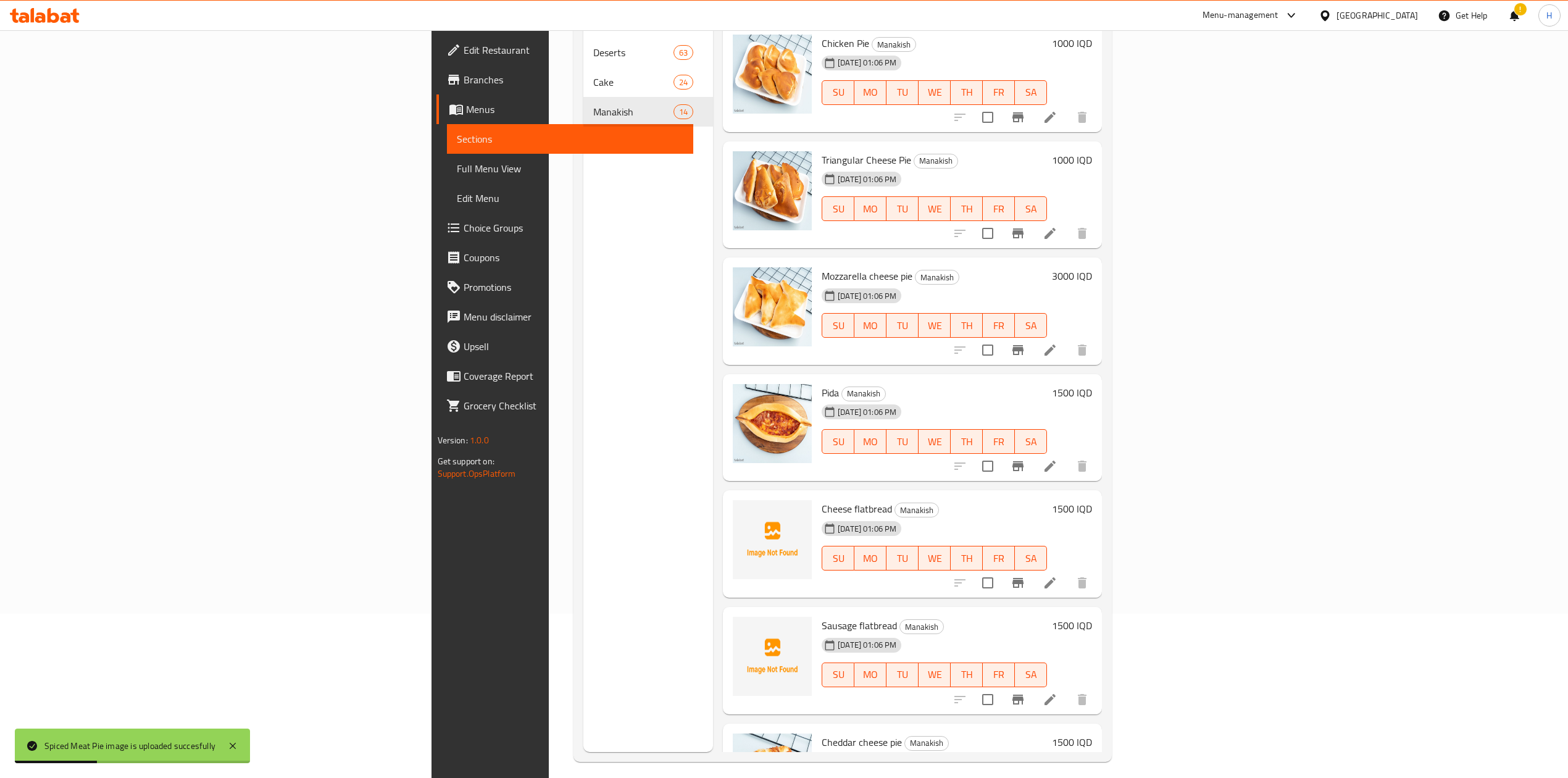
scroll to position [883, 0]
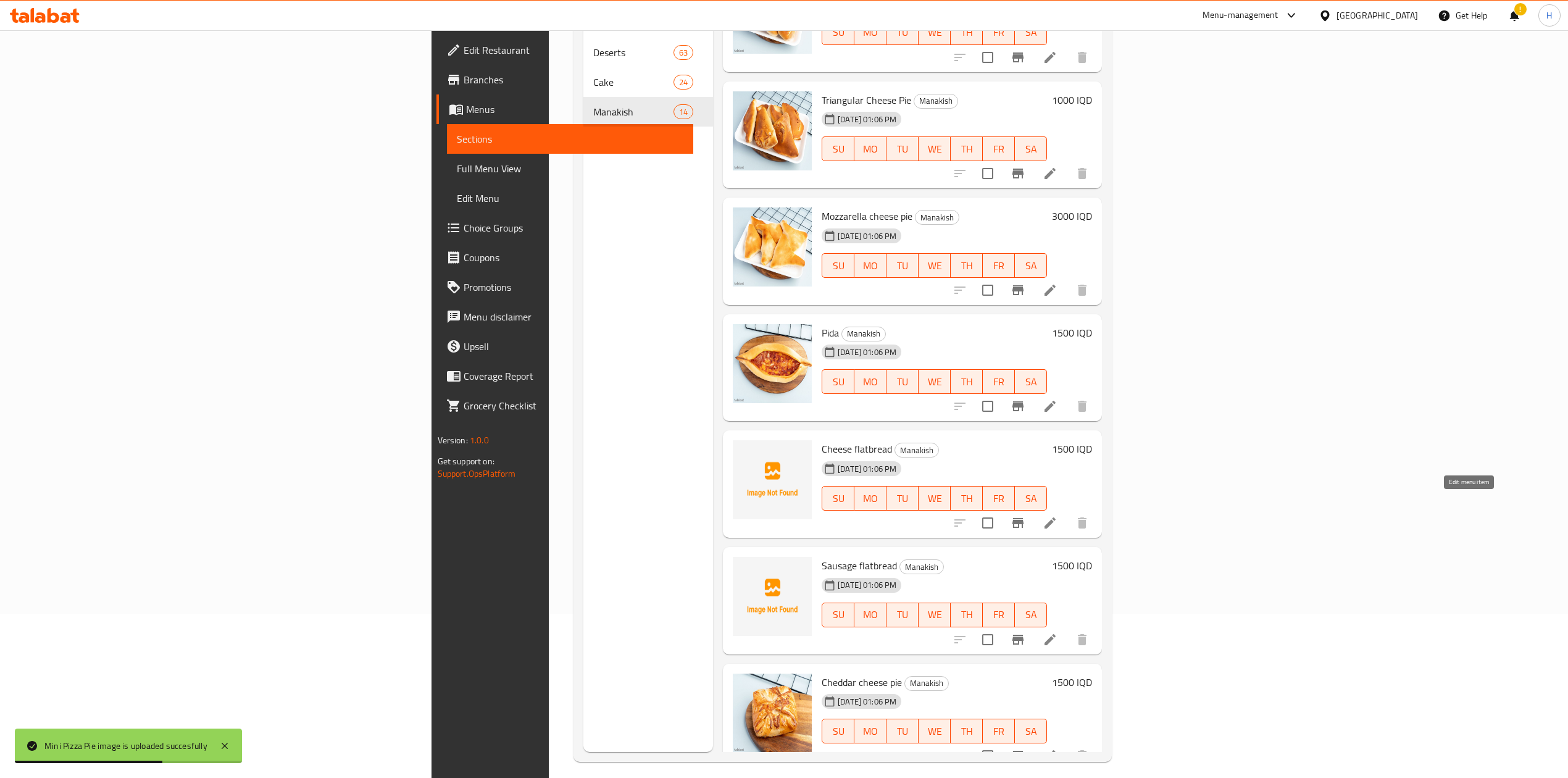
click at [1057, 516] on icon at bounding box center [1049, 522] width 15 height 15
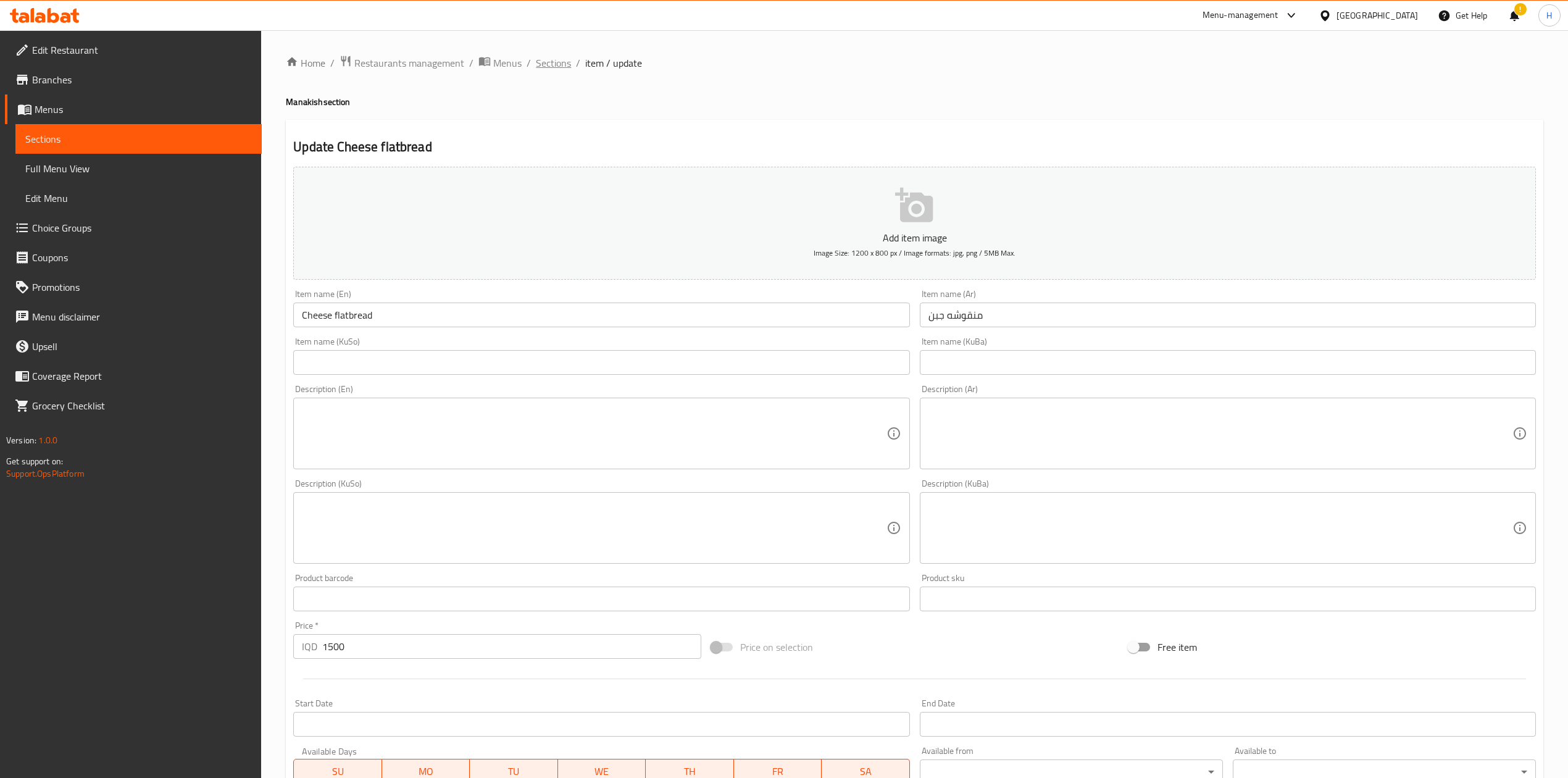
click at [567, 60] on span "Sections" at bounding box center [553, 63] width 35 height 15
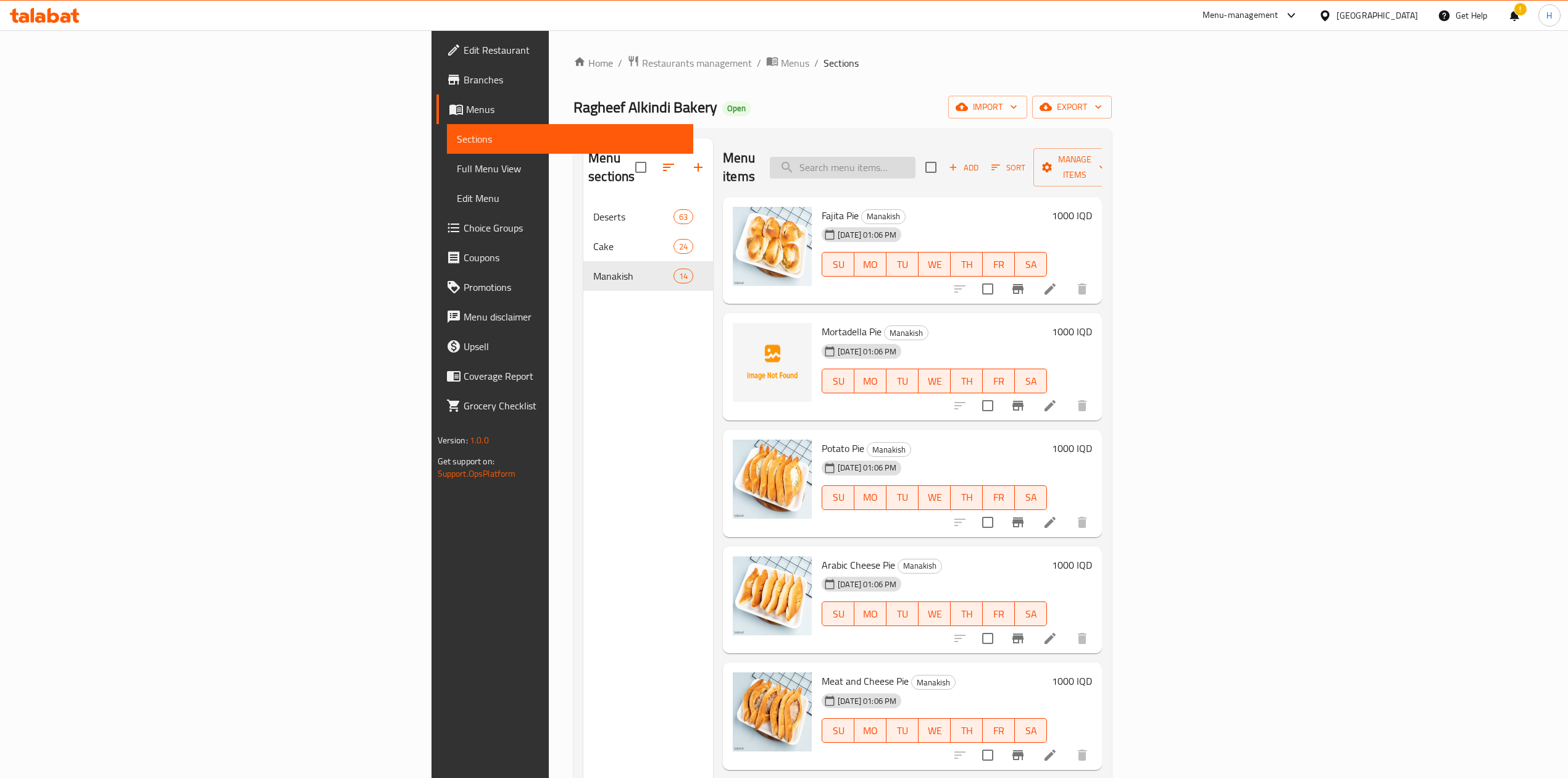
click at [915, 157] on input "search" at bounding box center [842, 167] width 145 height 22
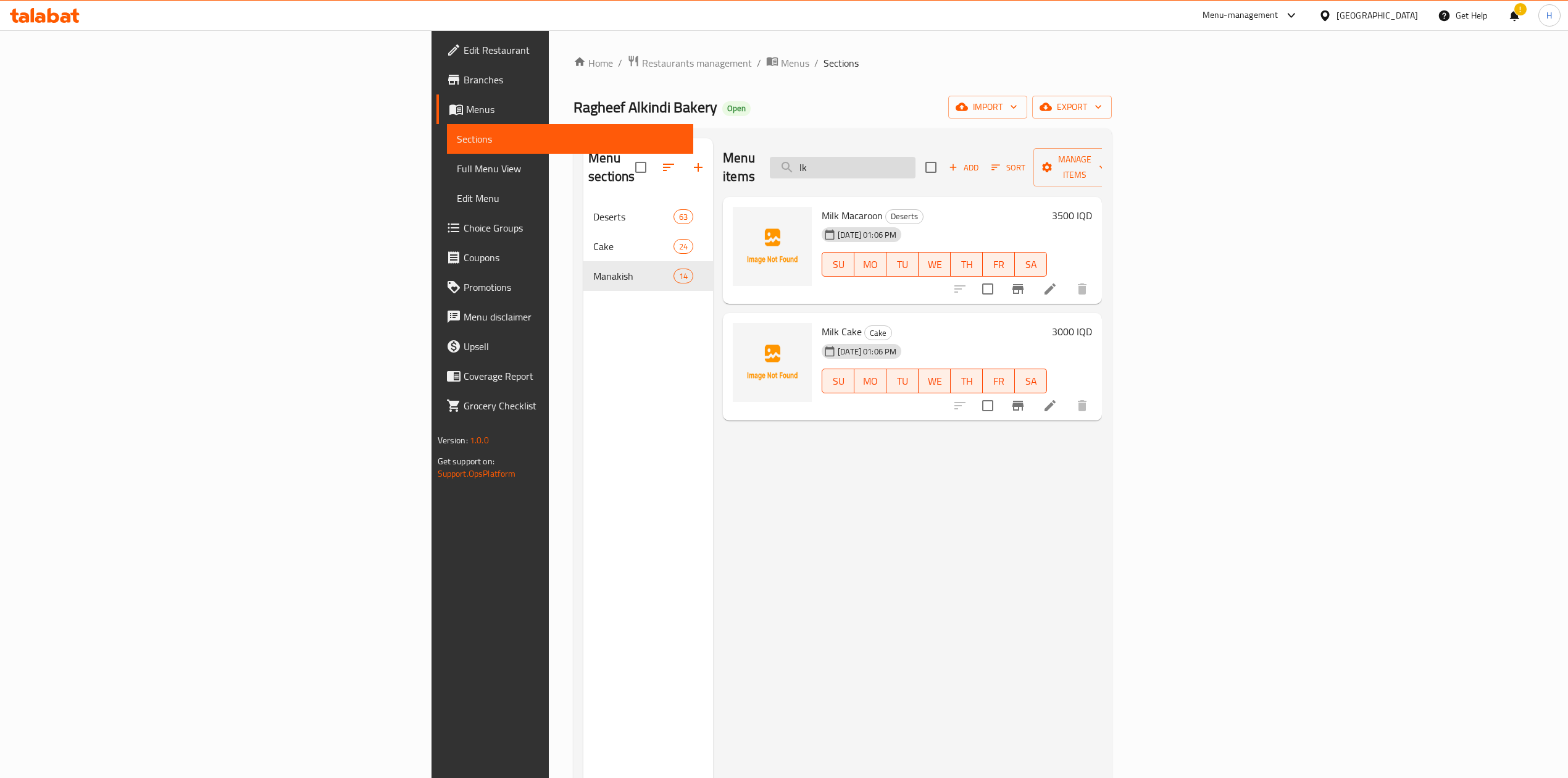
type input "l"
click at [915, 157] on input "منق" at bounding box center [842, 167] width 145 height 22
click at [583, 327] on div "Menu sections Deserts 63 Cake 24 Manakish 14" at bounding box center [648, 528] width 130 height 778
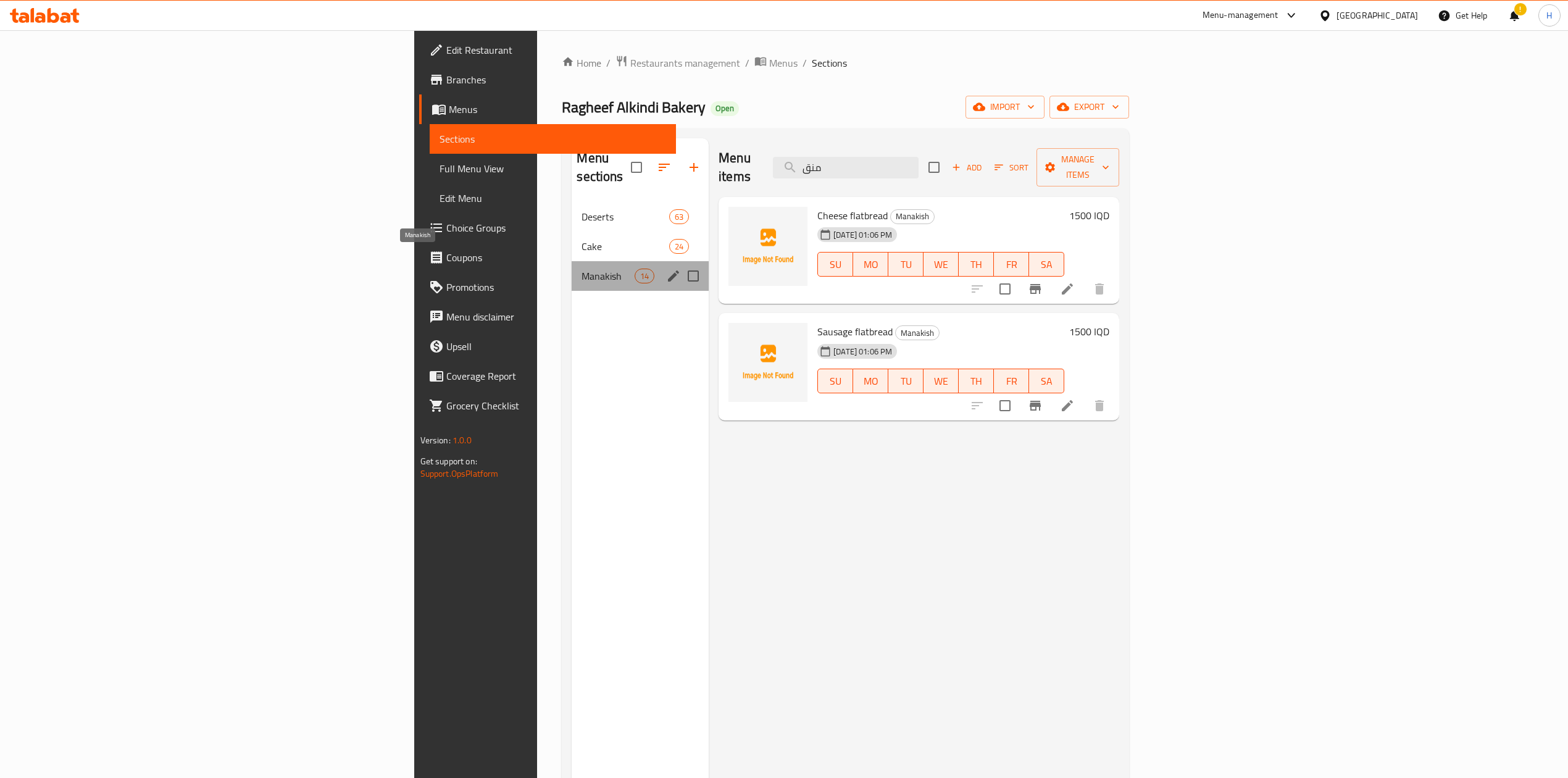
click at [581, 269] on span "Manakish" at bounding box center [607, 275] width 52 height 15
click at [571, 232] on div "Cake 24" at bounding box center [639, 246] width 137 height 29
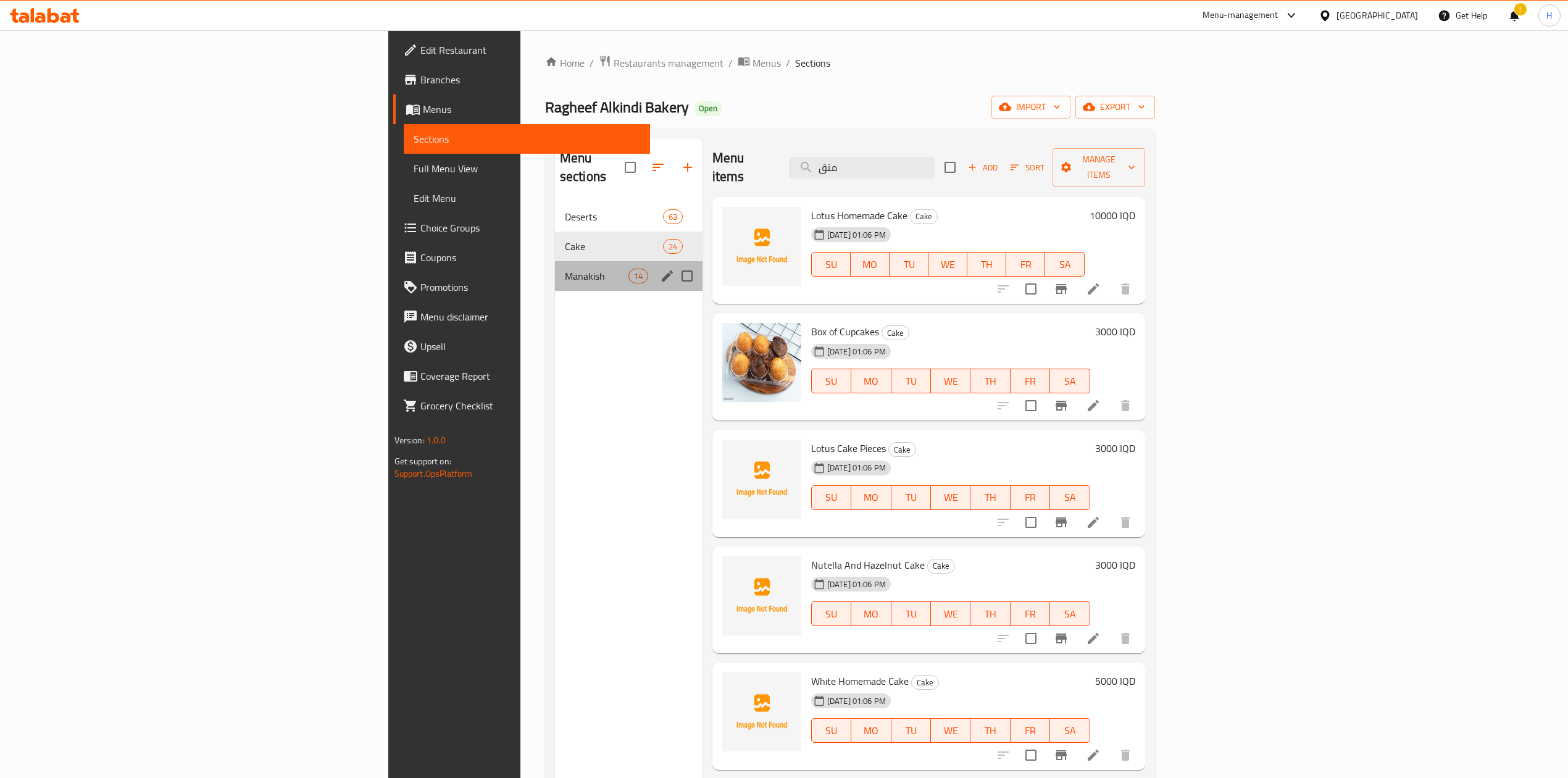
click at [555, 262] on div "Manakish 14" at bounding box center [628, 276] width 147 height 29
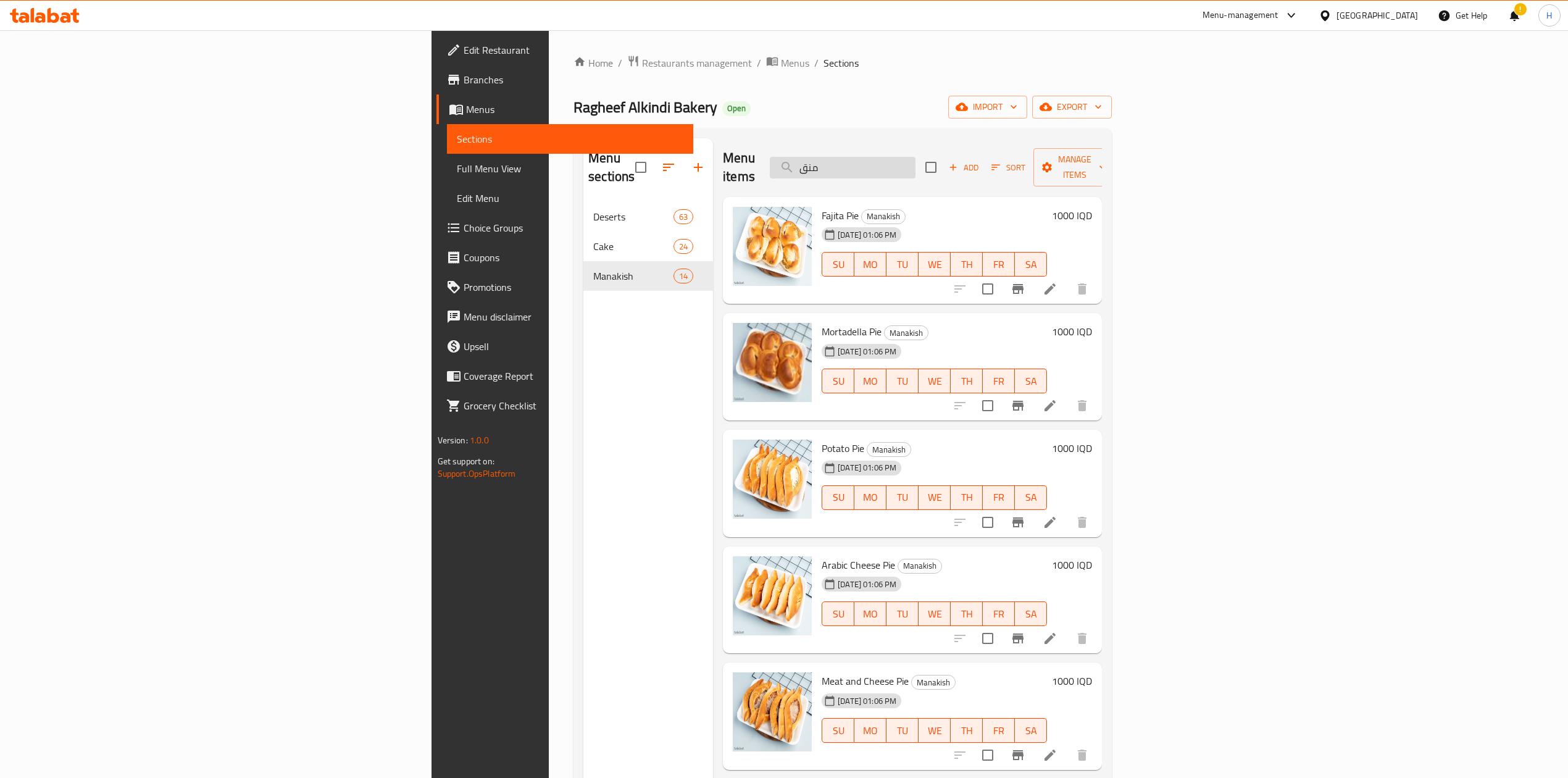
click at [915, 158] on input "منق" at bounding box center [842, 167] width 145 height 22
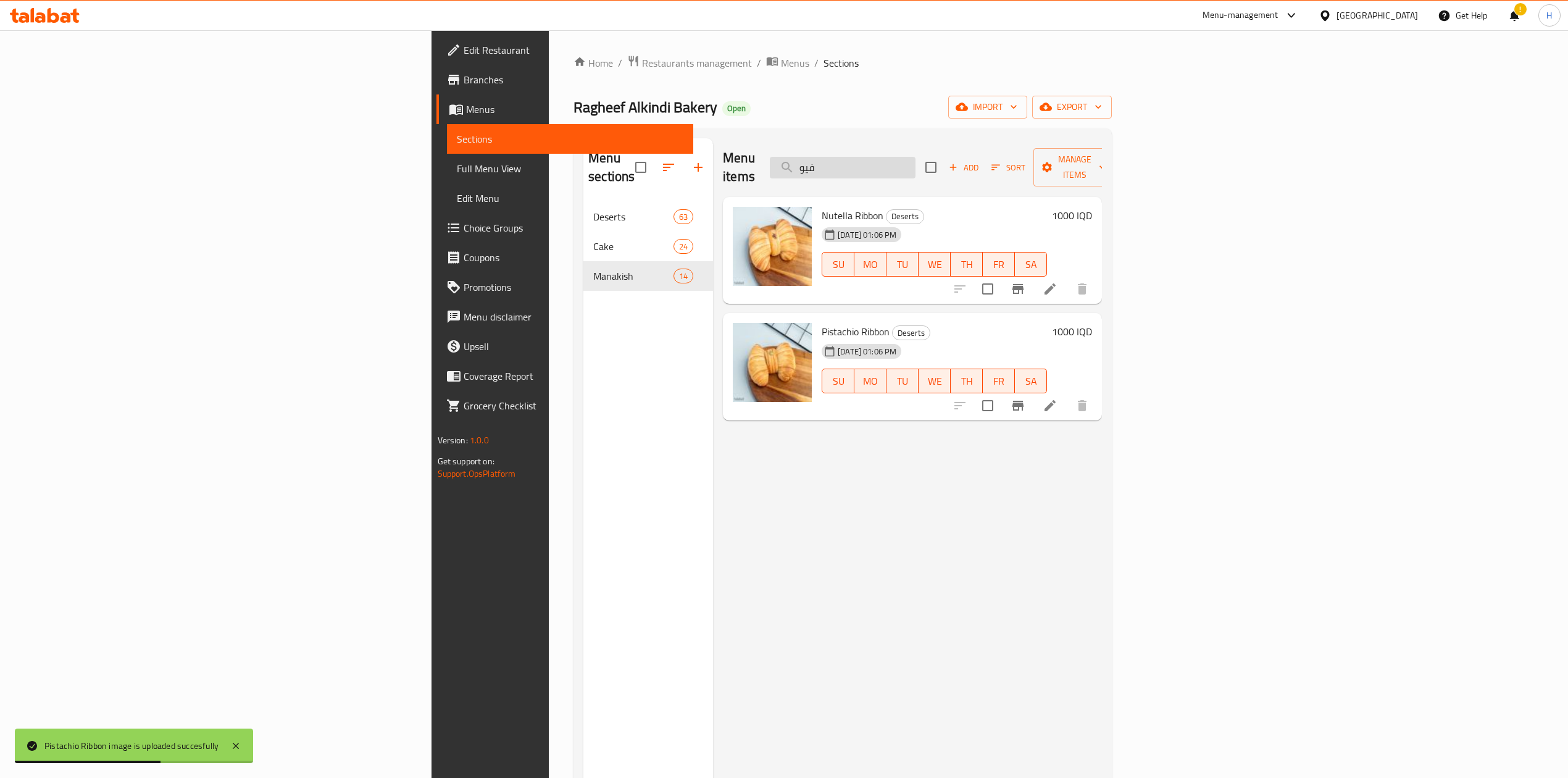
click at [915, 157] on input "فيو" at bounding box center [842, 167] width 145 height 22
drag, startPoint x: 1005, startPoint y: 152, endPoint x: 1018, endPoint y: 127, distance: 28.2
click at [915, 157] on input "فيو" at bounding box center [842, 167] width 145 height 22
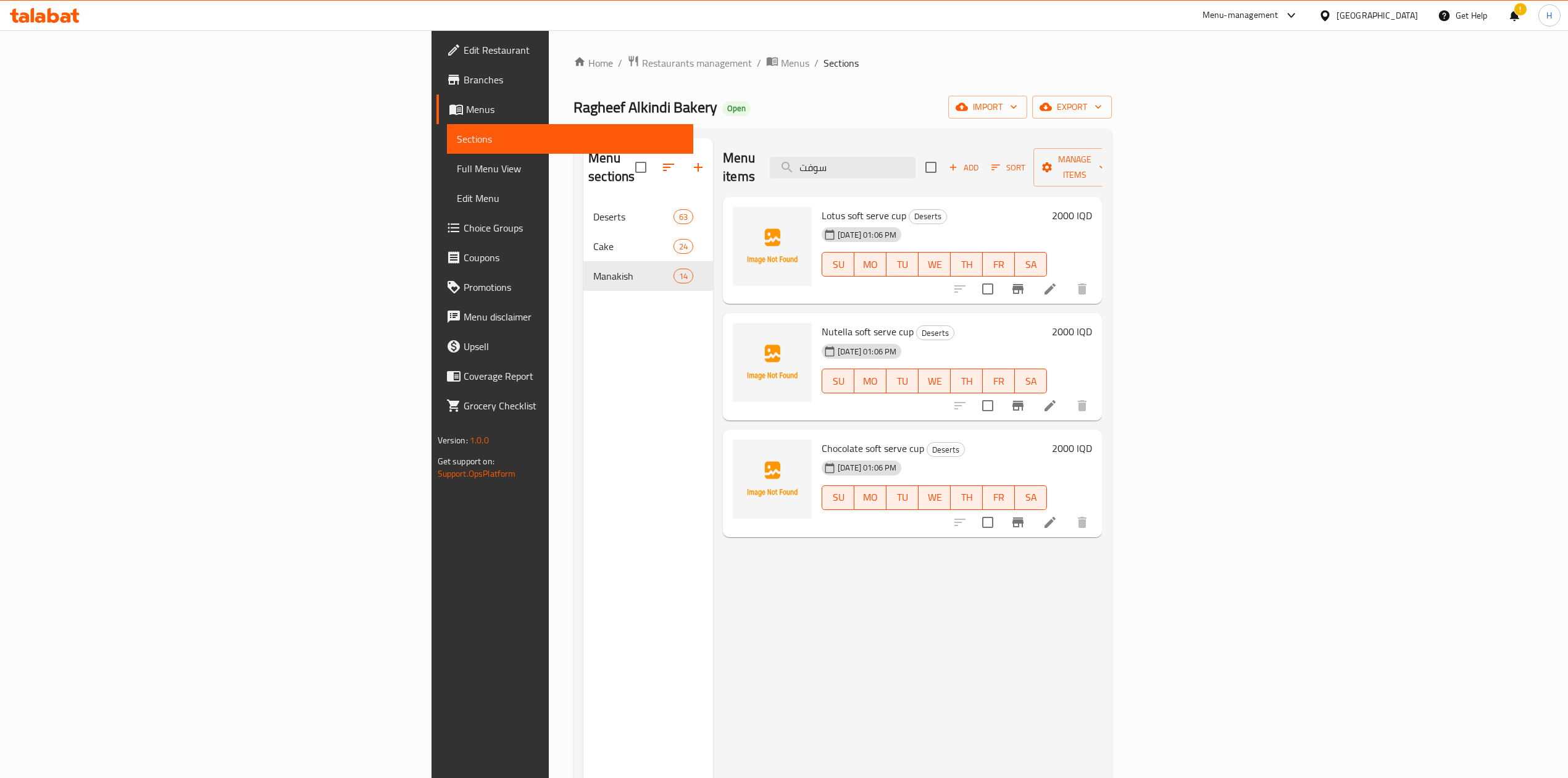
type input "سوفت"
click at [1057, 281] on icon at bounding box center [1049, 288] width 15 height 15
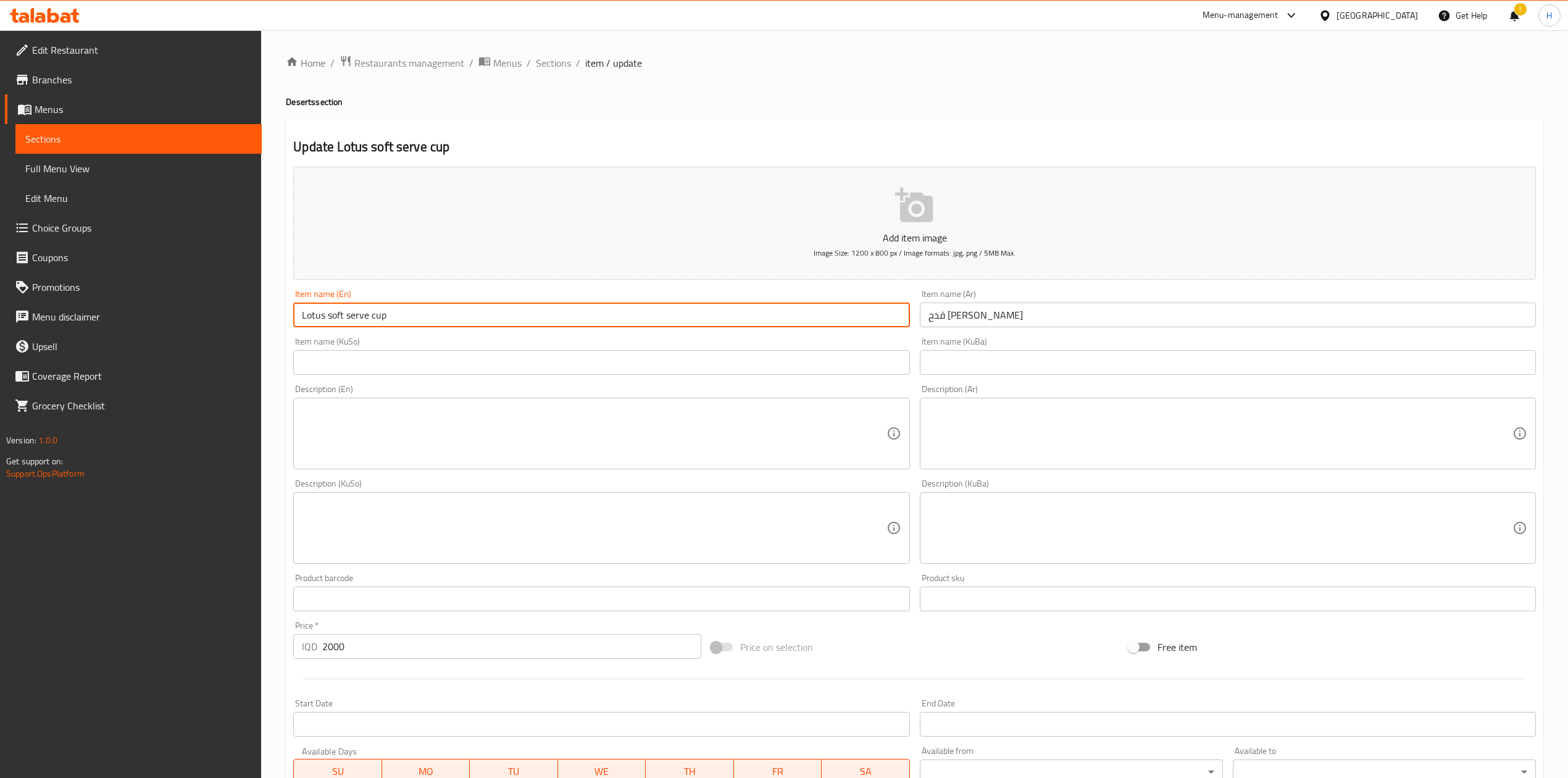
click at [351, 317] on input "Lotus soft serve cup" at bounding box center [601, 315] width 616 height 25
click at [355, 316] on input "Lotus soft erve cup" at bounding box center [601, 315] width 616 height 25
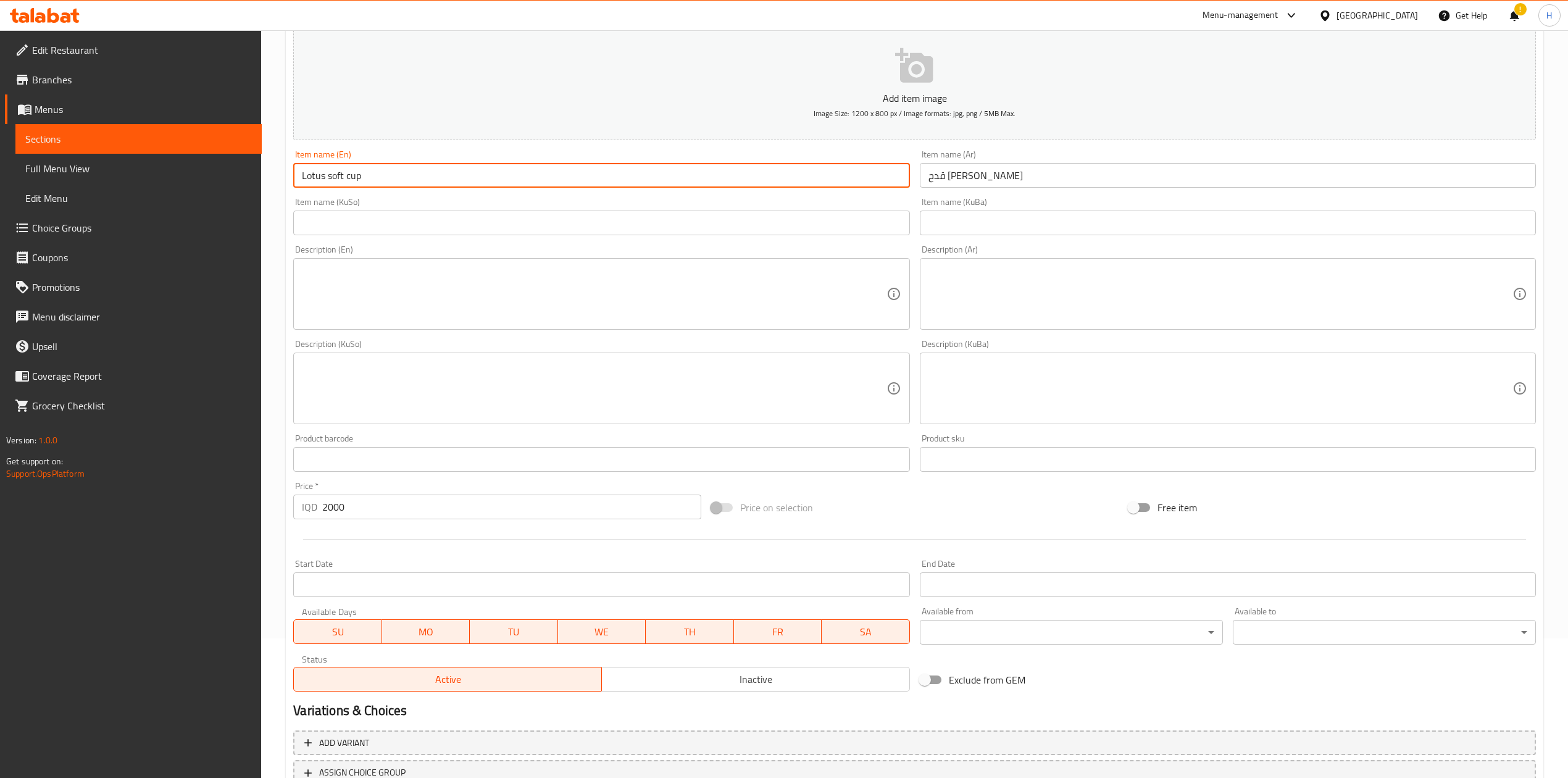
scroll to position [236, 0]
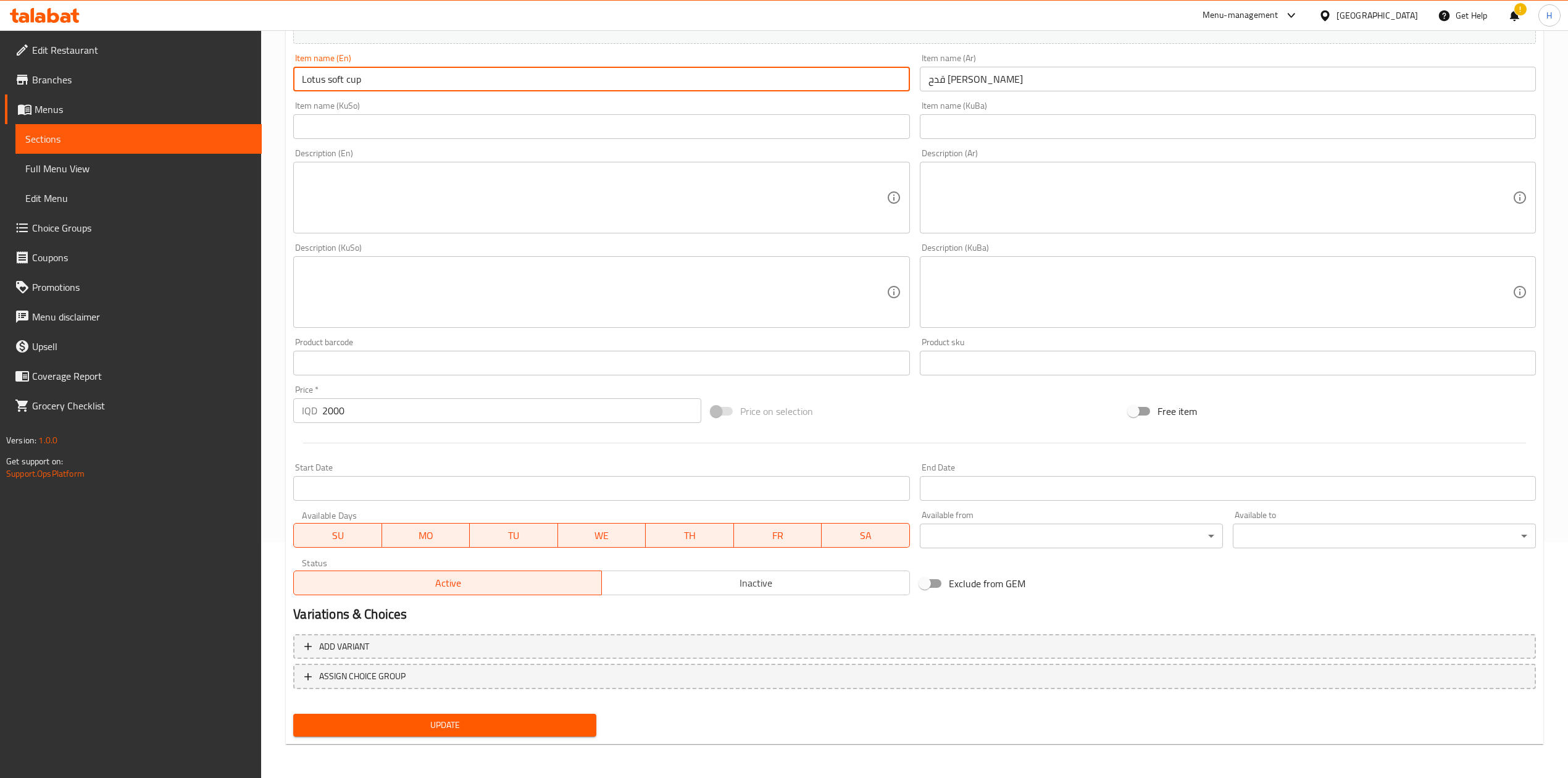
type input "Lotus soft cup"
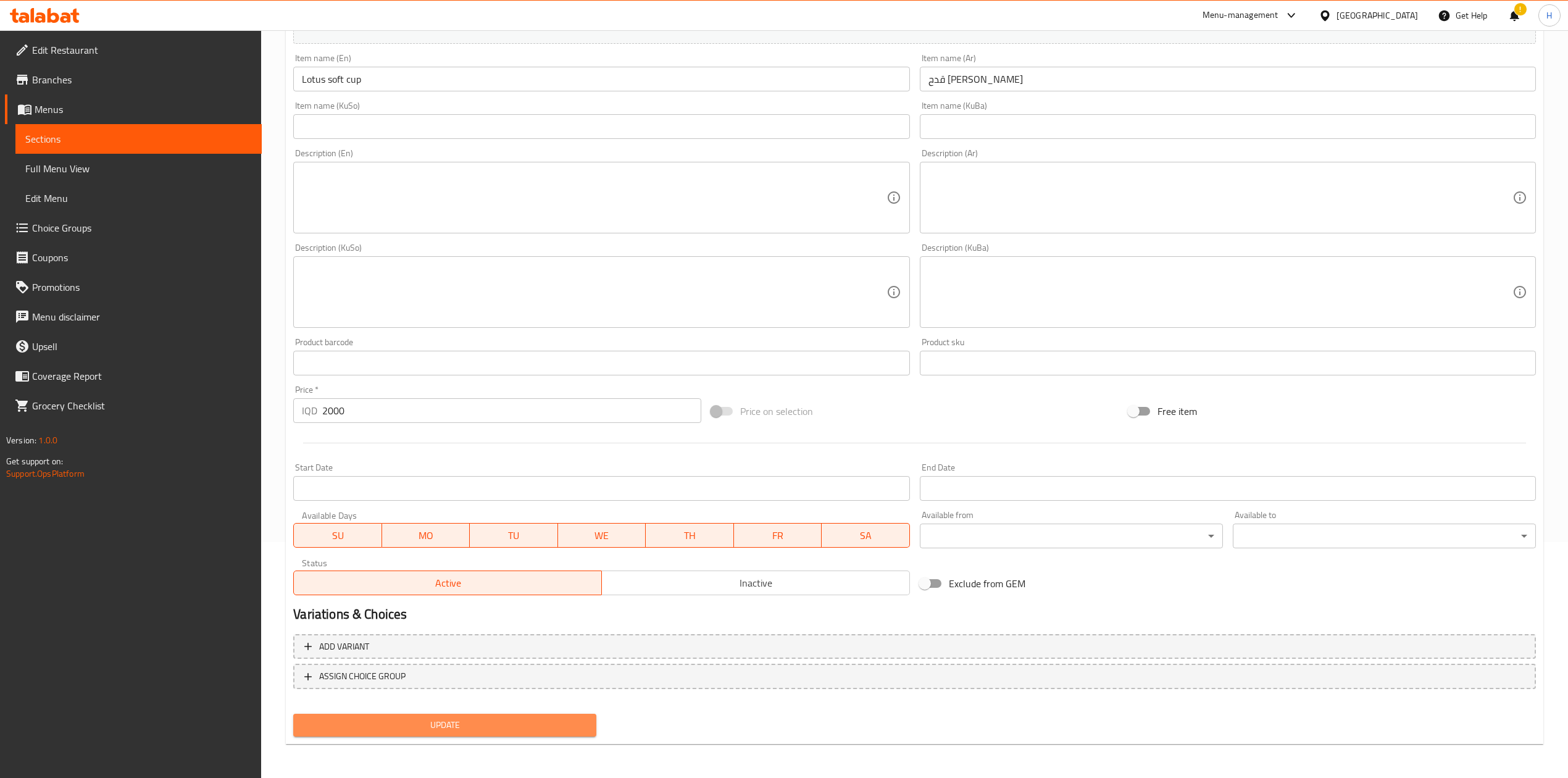
click at [469, 721] on span "Update" at bounding box center [444, 726] width 283 height 15
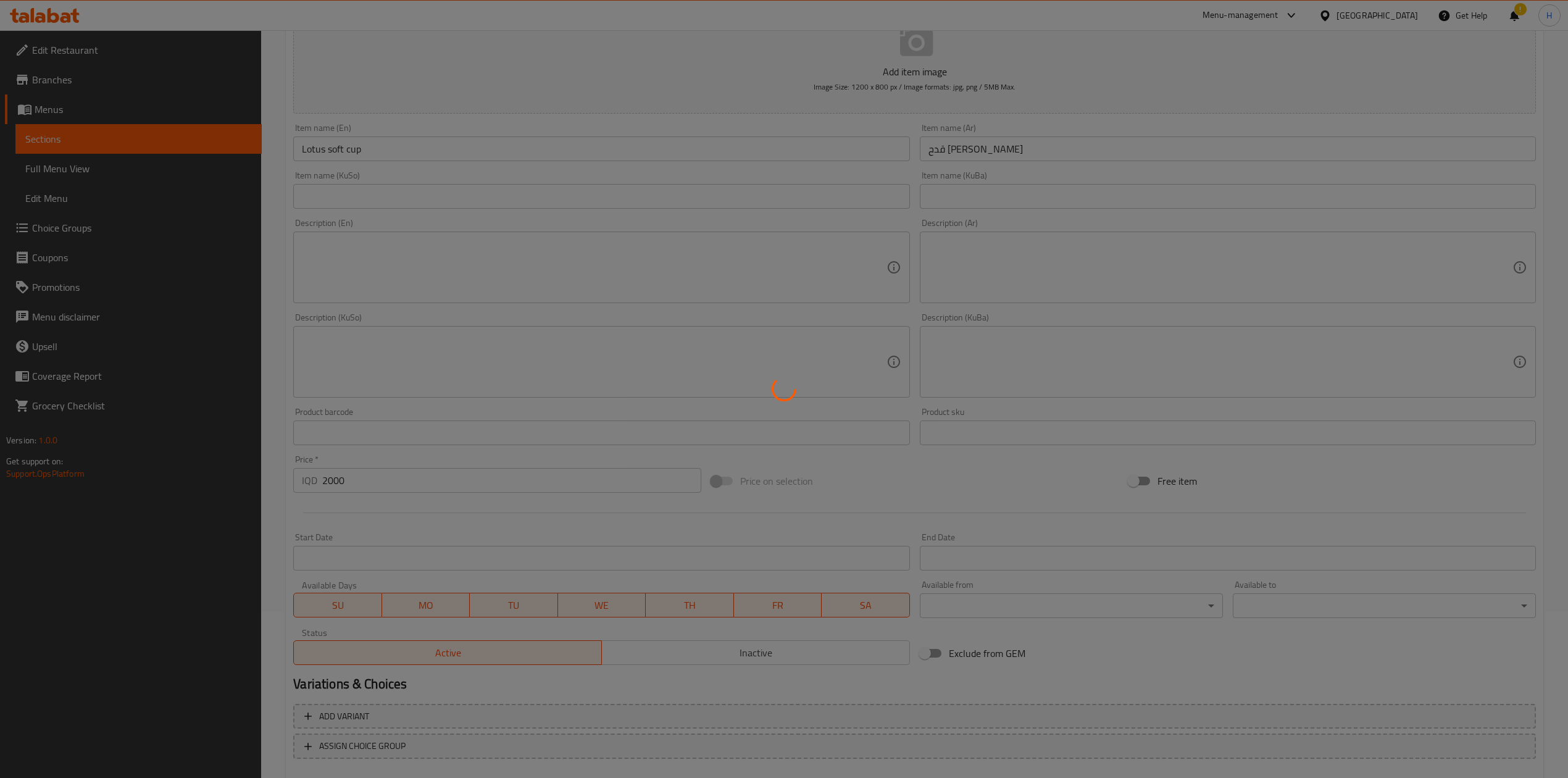
scroll to position [0, 0]
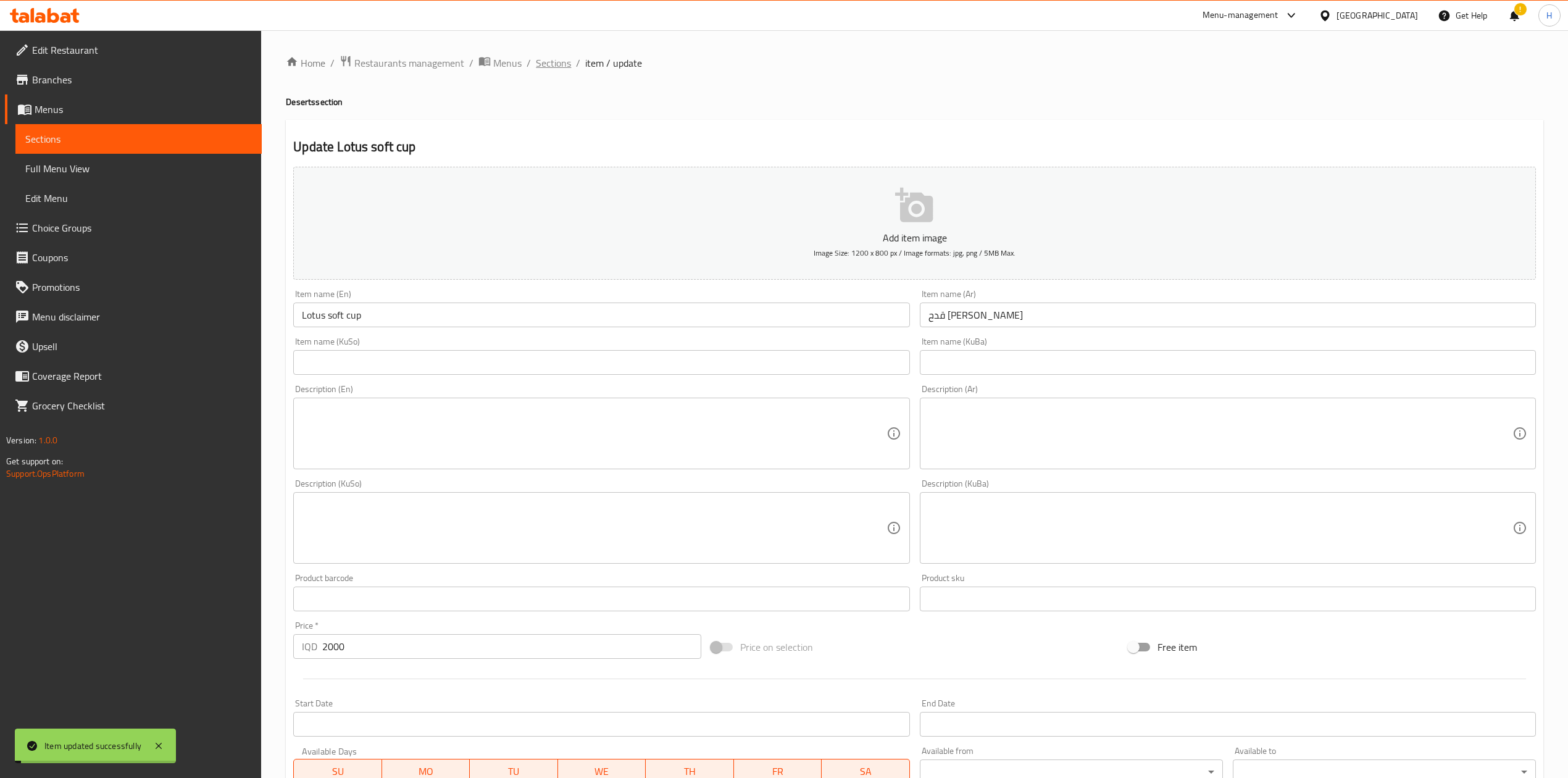
click at [550, 62] on span "Sections" at bounding box center [553, 63] width 35 height 15
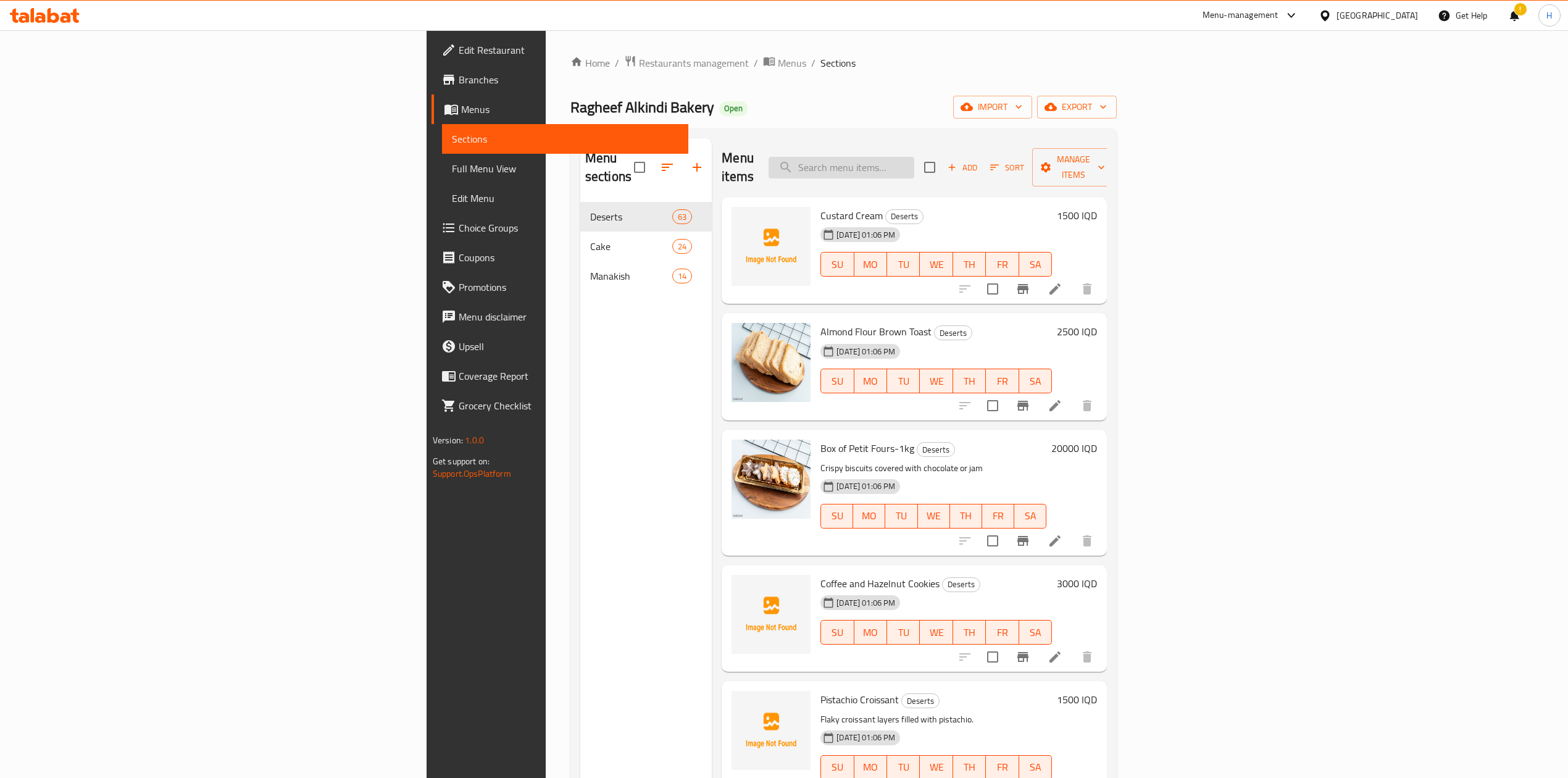
click at [914, 157] on input "search" at bounding box center [840, 167] width 145 height 22
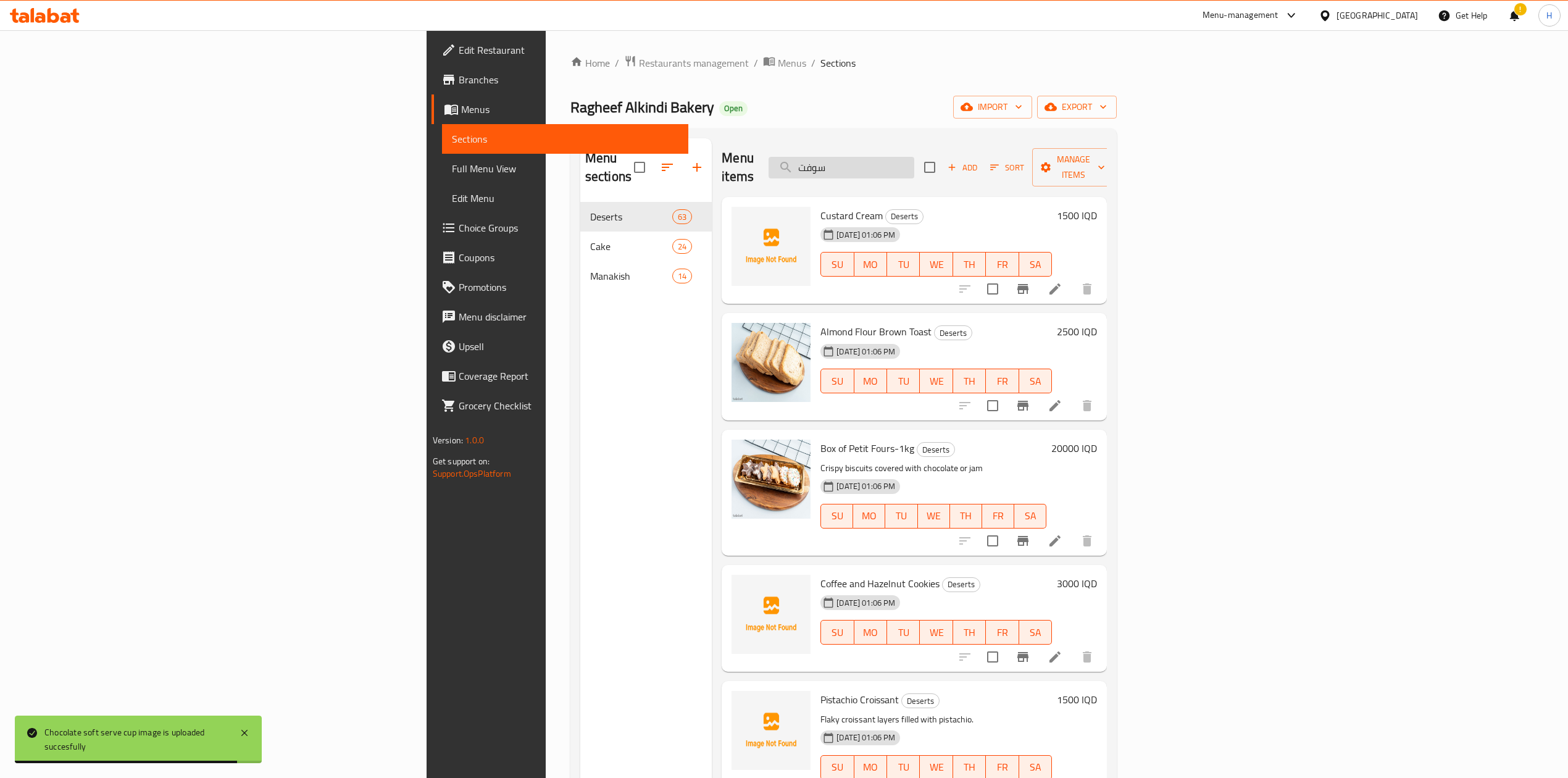
click at [914, 158] on input "سوفت" at bounding box center [840, 167] width 145 height 22
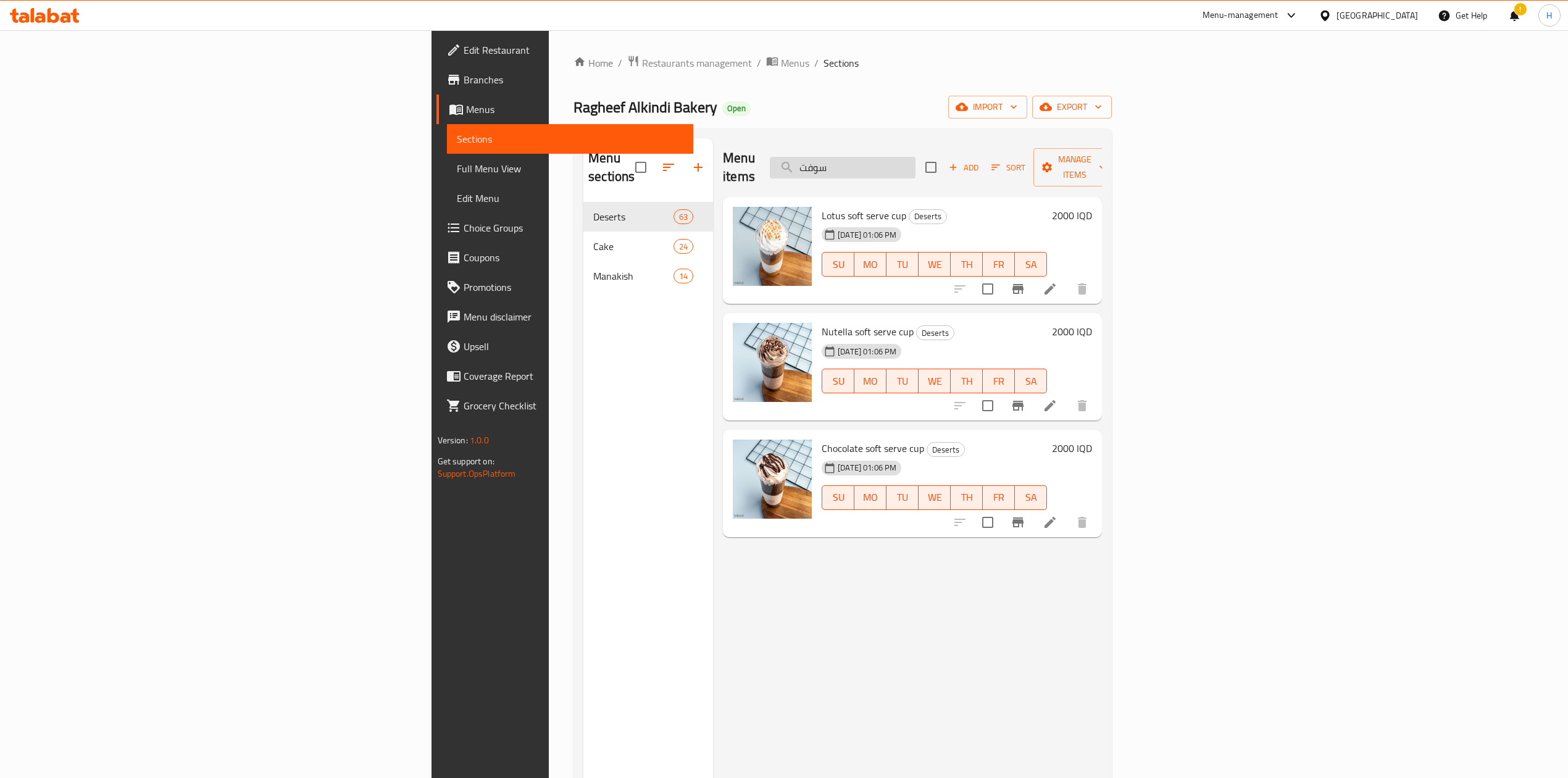
click at [915, 164] on input "سوفت" at bounding box center [842, 167] width 145 height 22
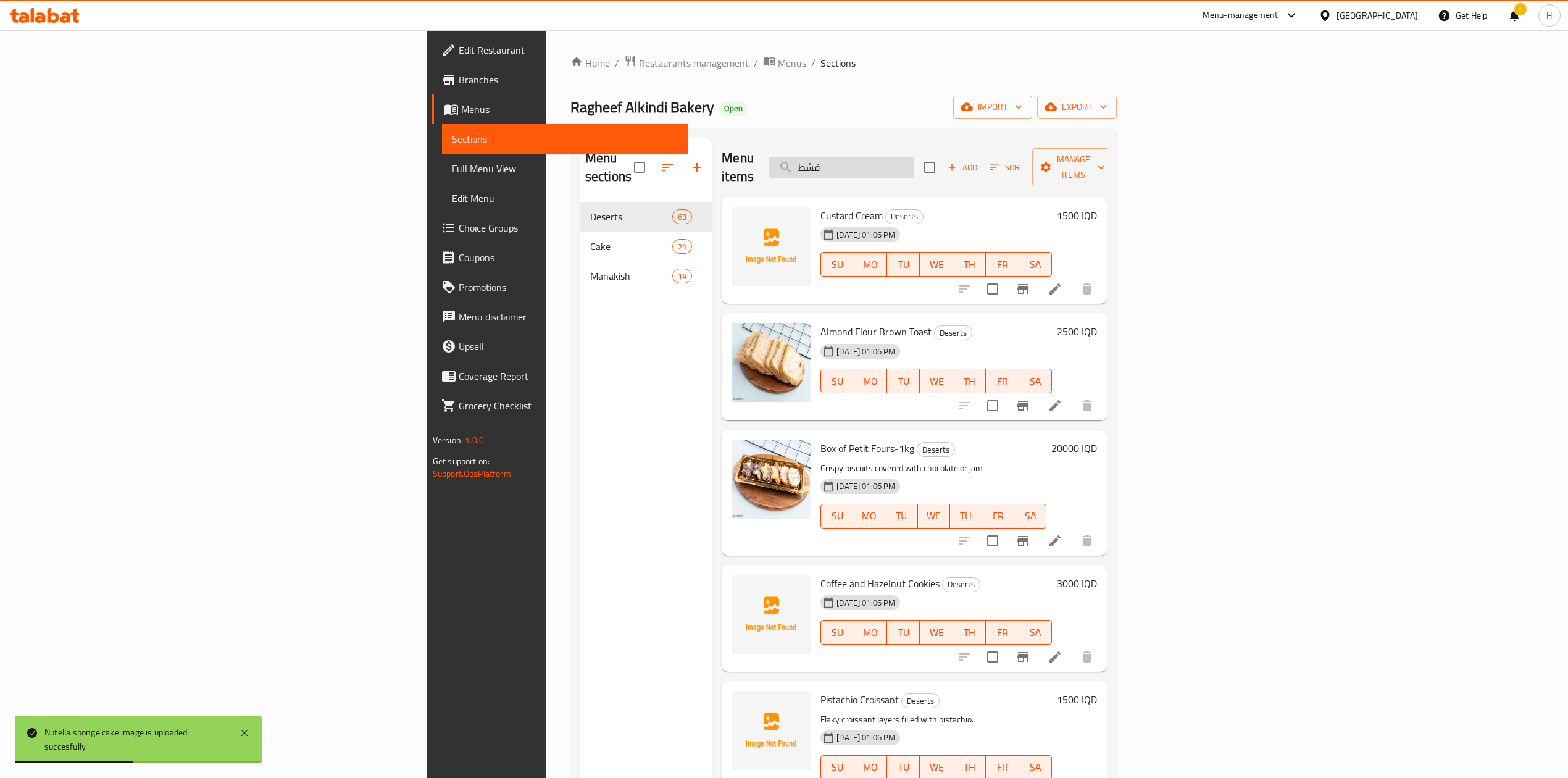
click at [914, 157] on input "قشط" at bounding box center [840, 167] width 145 height 22
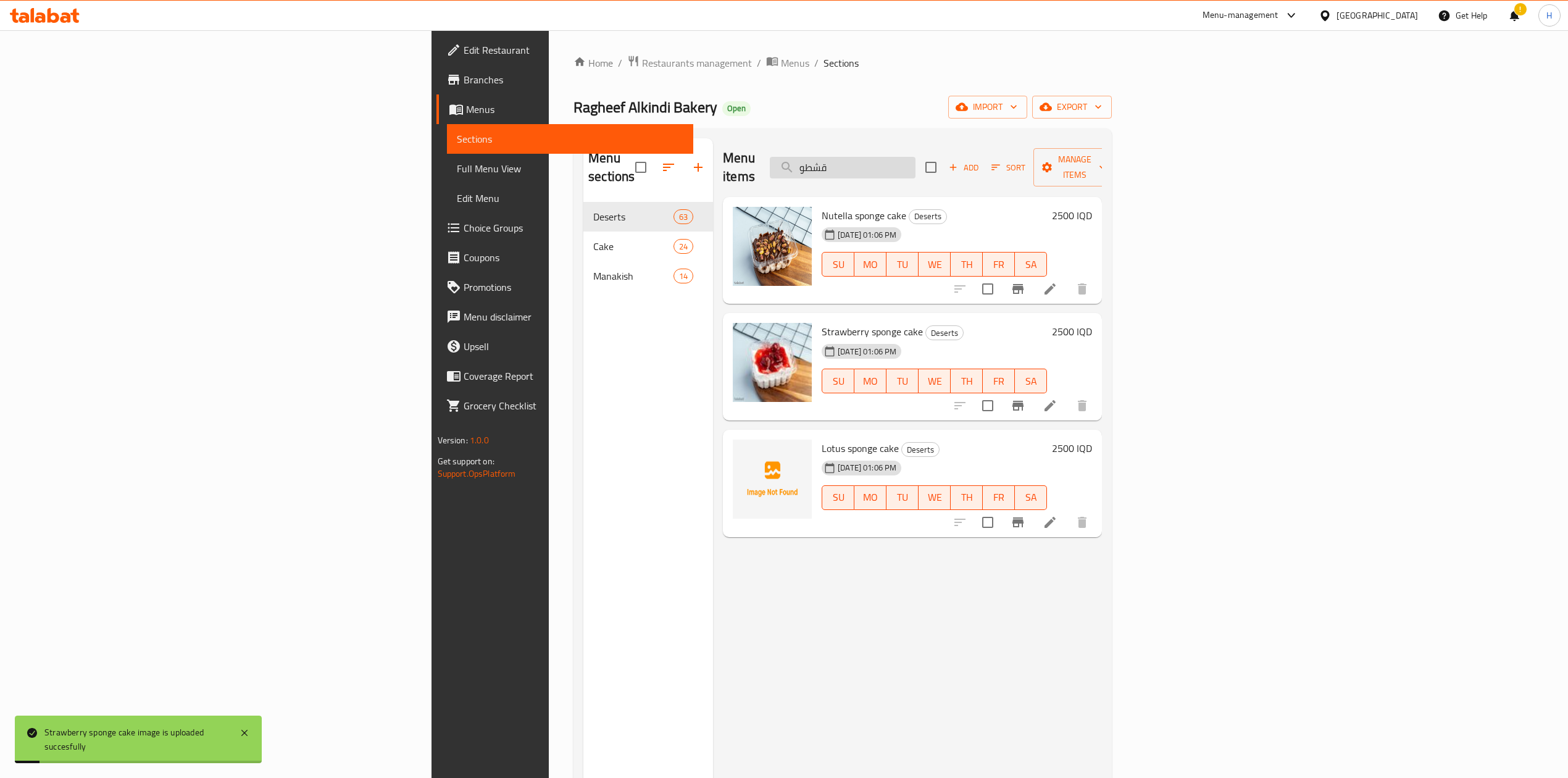
click at [915, 157] on input "قشطو" at bounding box center [842, 167] width 145 height 22
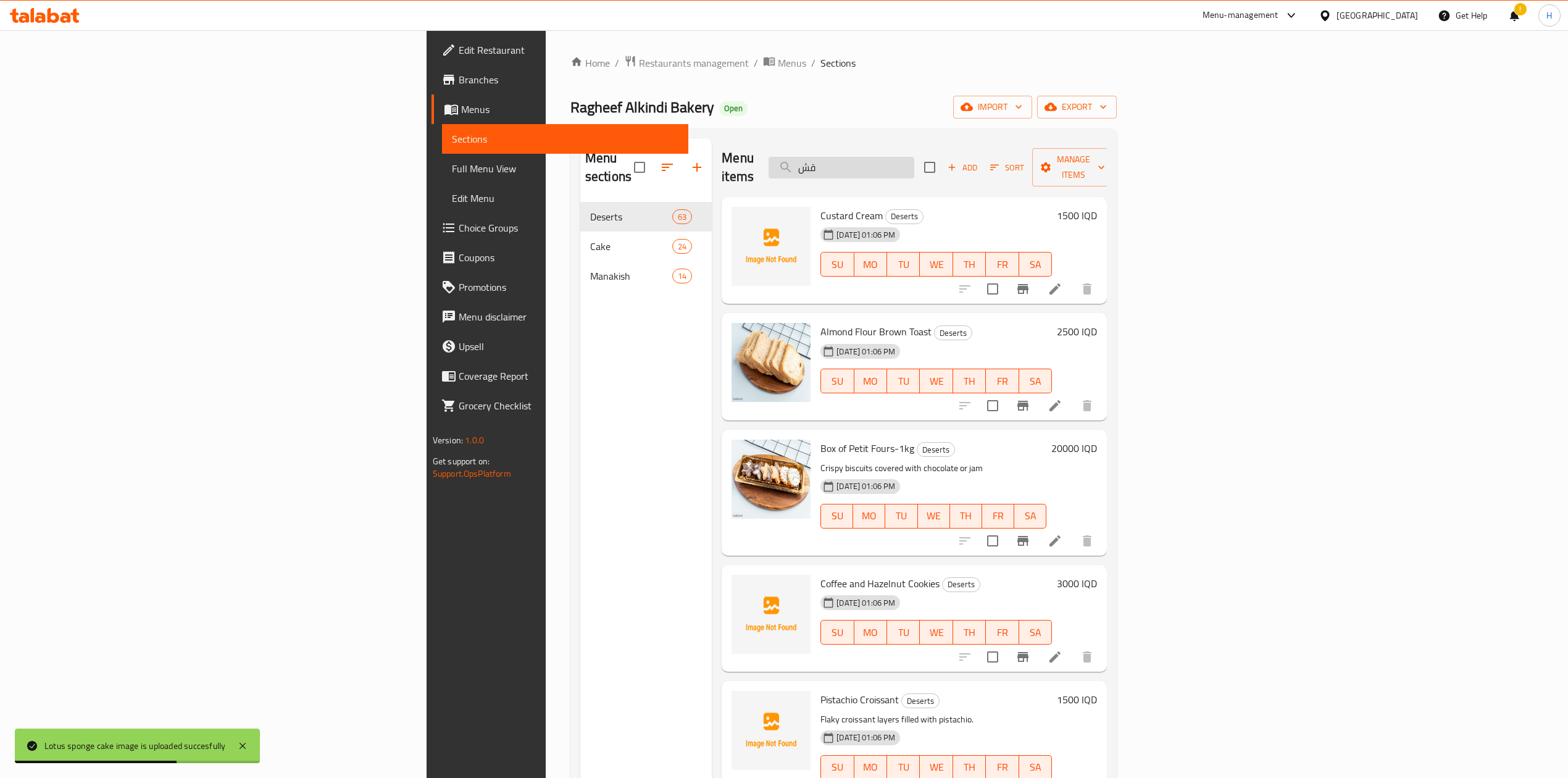
click at [914, 157] on input "قش" at bounding box center [840, 167] width 145 height 22
drag, startPoint x: 1007, startPoint y: 150, endPoint x: 1008, endPoint y: 139, distance: 11.0
click at [1007, 143] on div "Menu items قش Add Sort Manage items" at bounding box center [914, 168] width 385 height 59
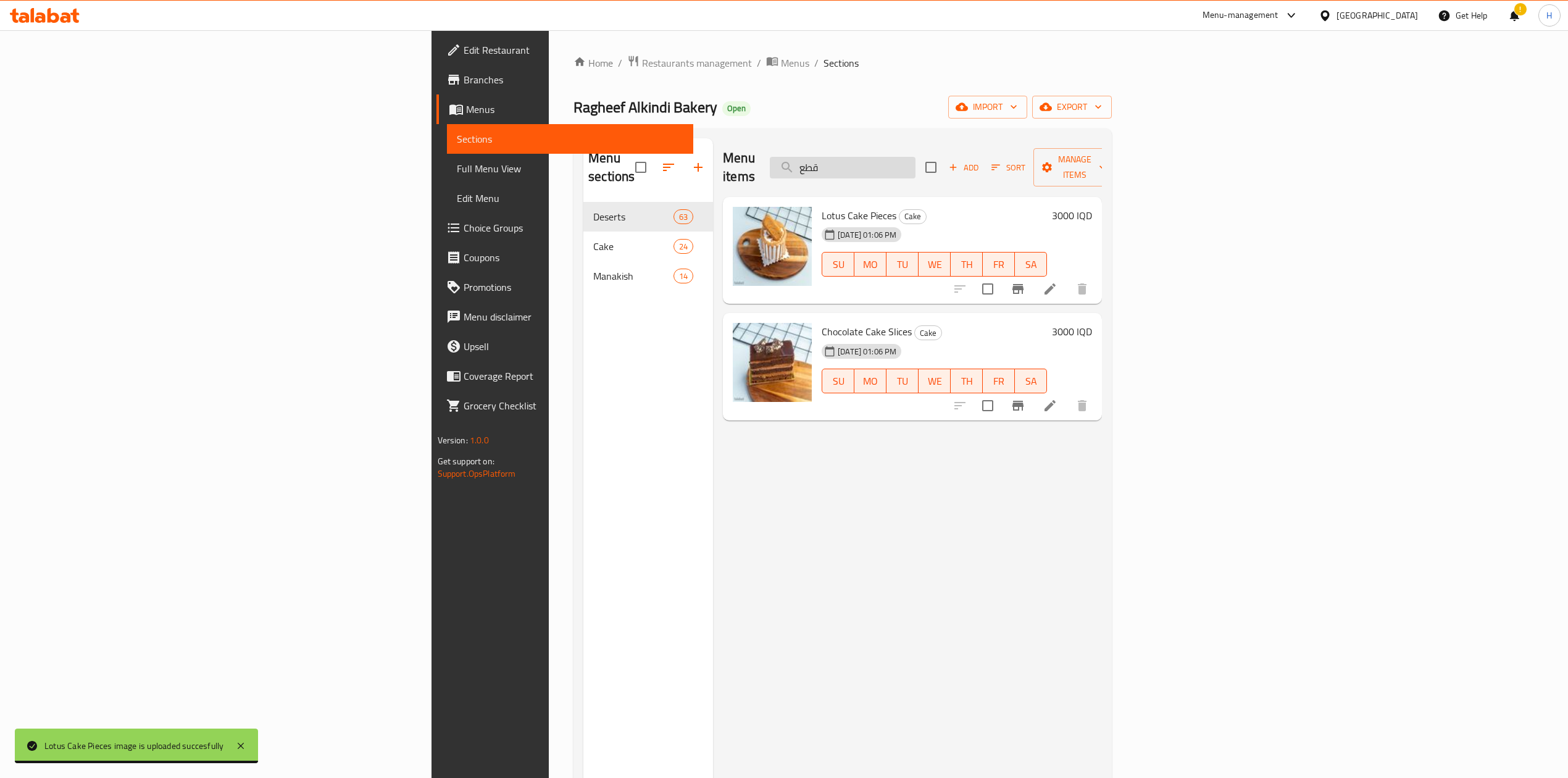
click at [915, 165] on input "قطع" at bounding box center [842, 167] width 145 height 22
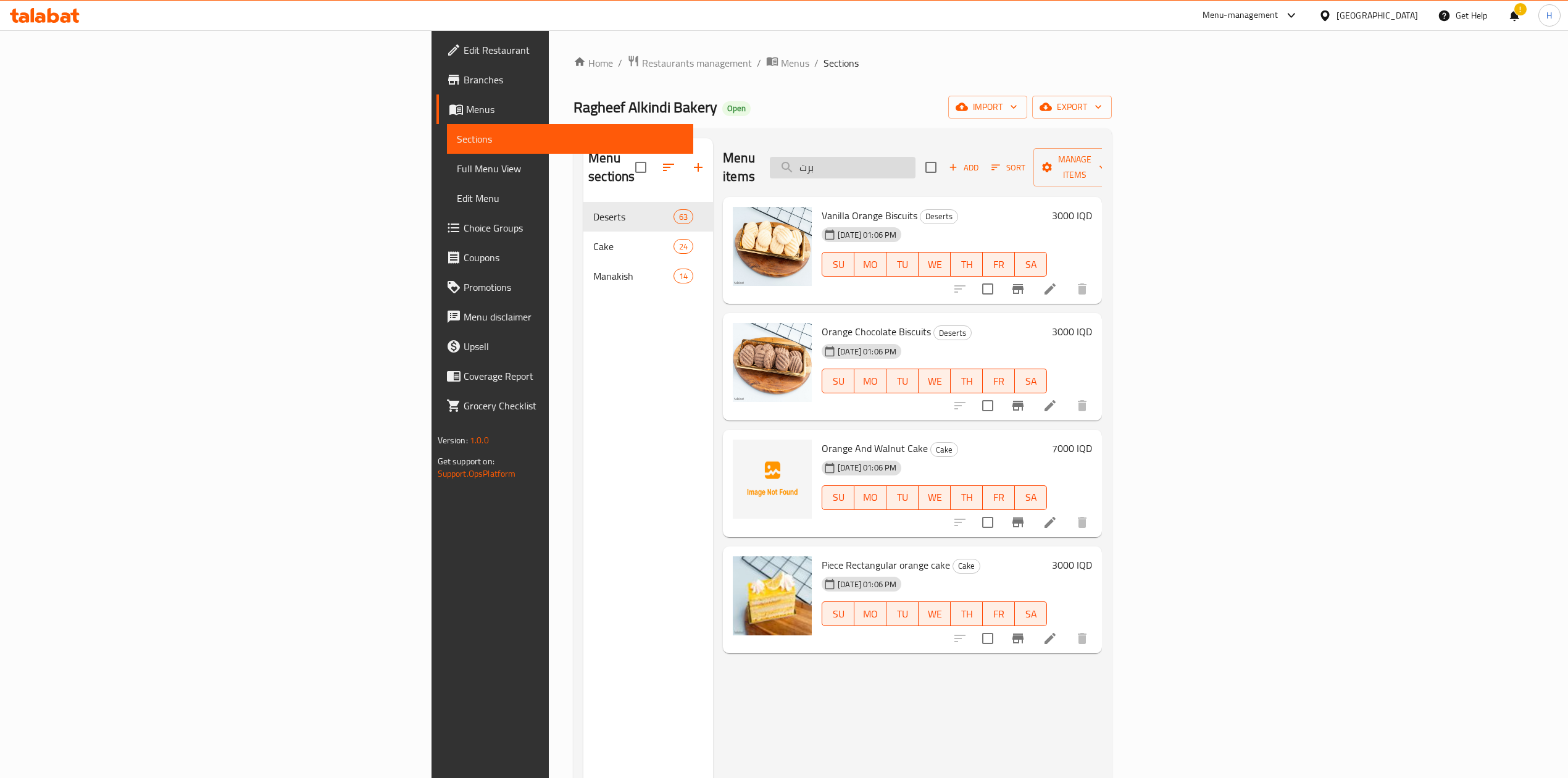
click at [915, 157] on input "برت" at bounding box center [842, 167] width 145 height 22
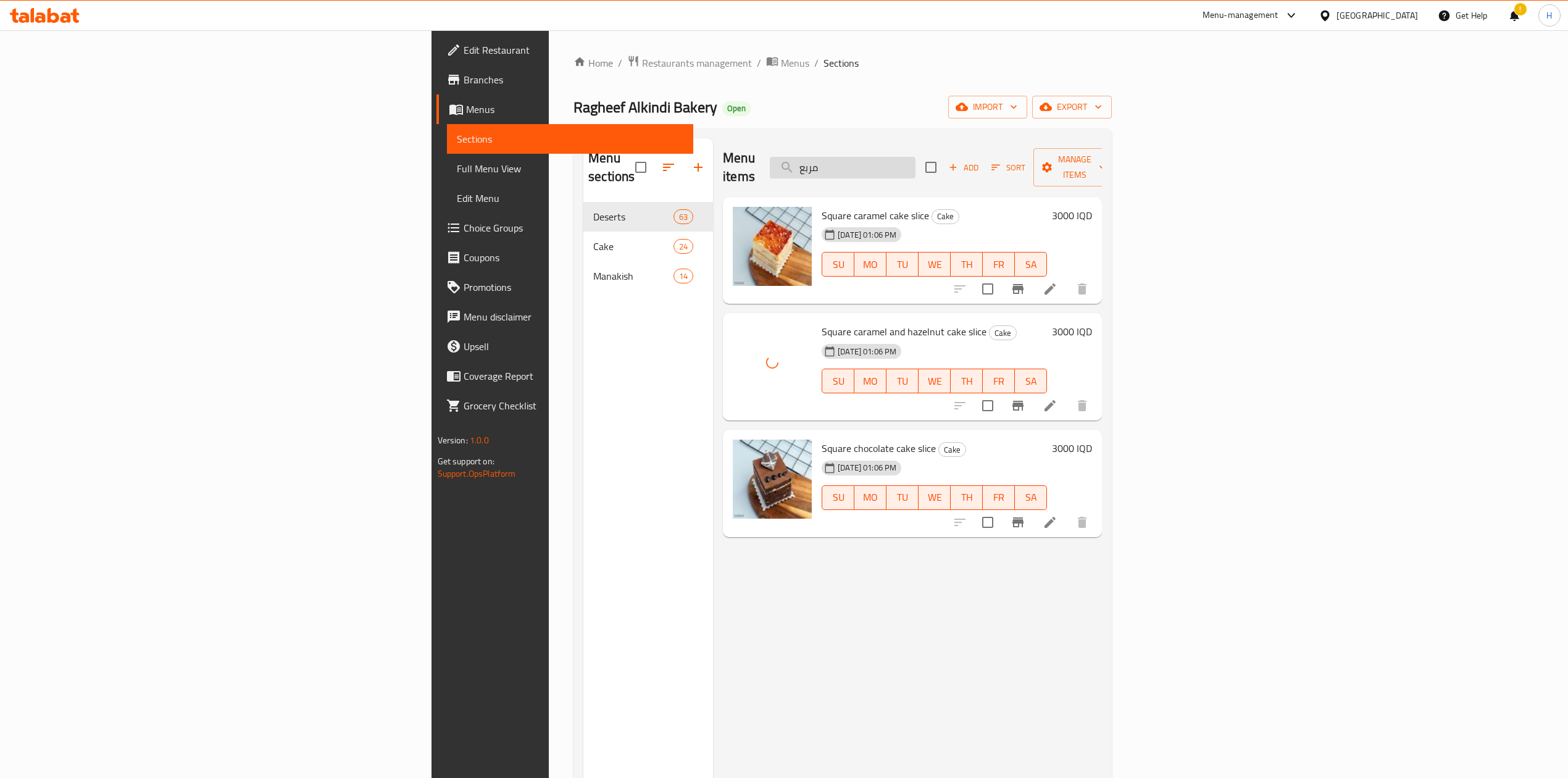
click at [915, 158] on input "مربع" at bounding box center [842, 167] width 145 height 22
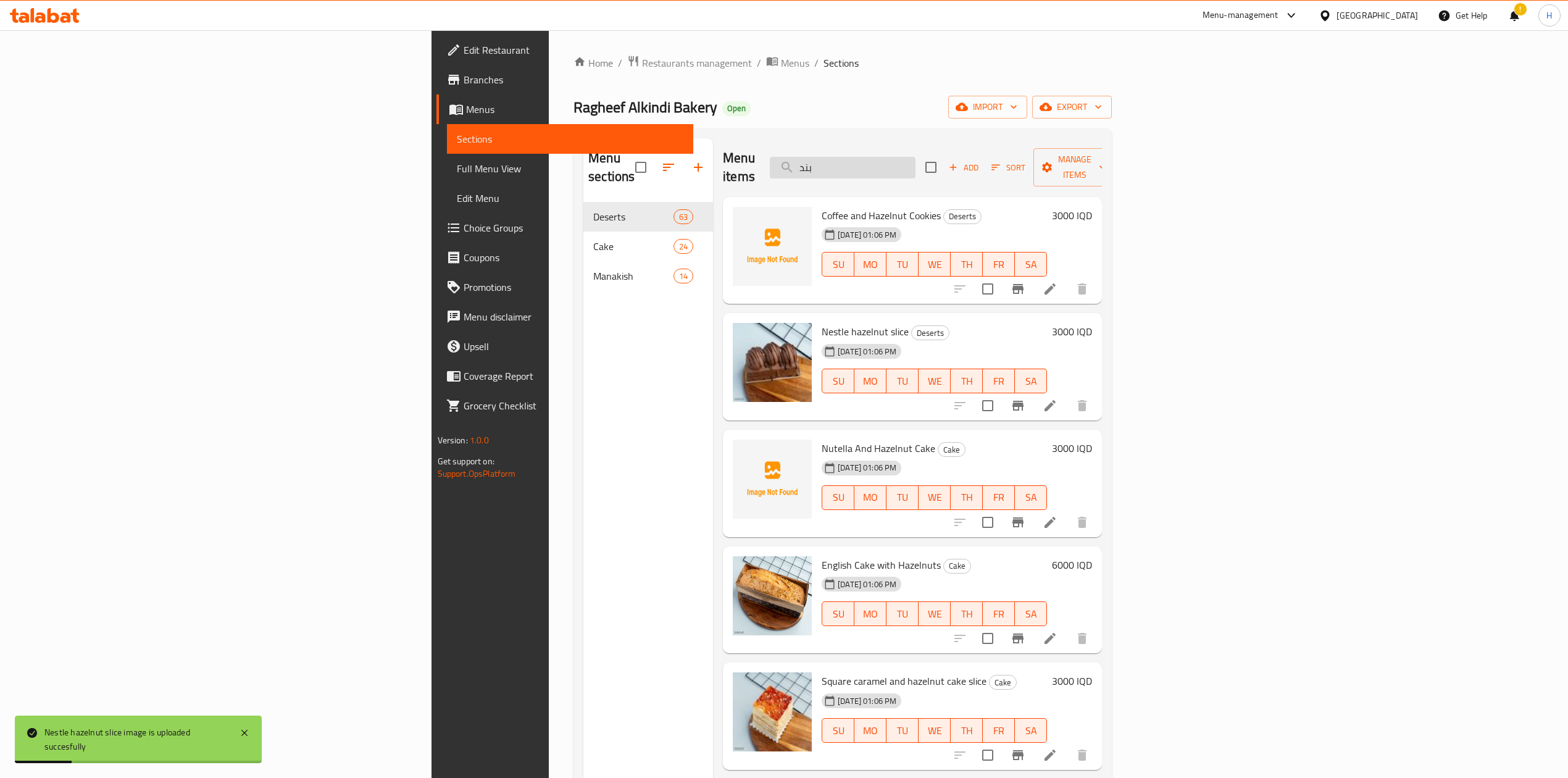
click at [915, 158] on input "بند" at bounding box center [842, 167] width 145 height 22
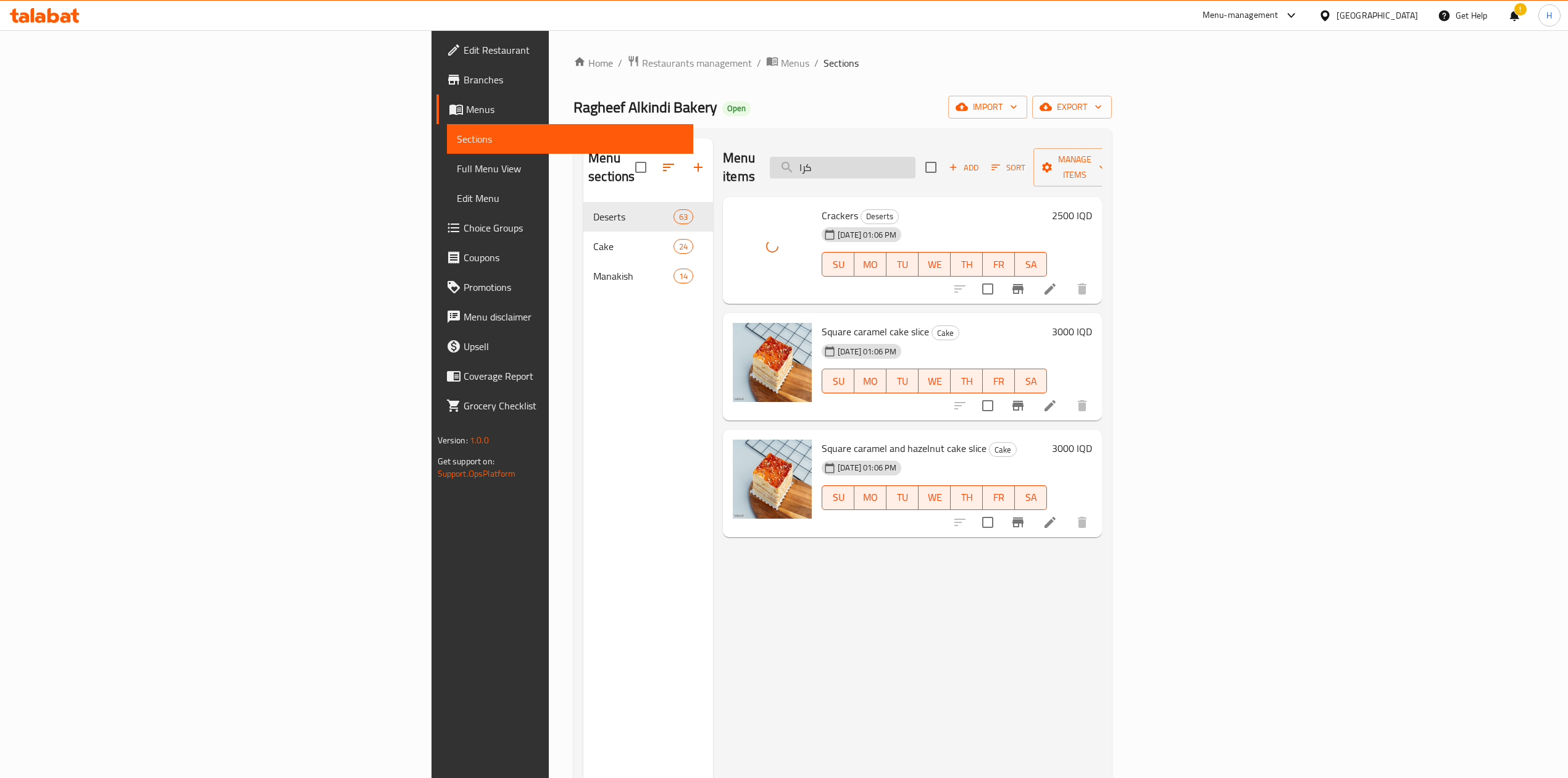
click at [915, 157] on input "كرا" at bounding box center [842, 167] width 145 height 22
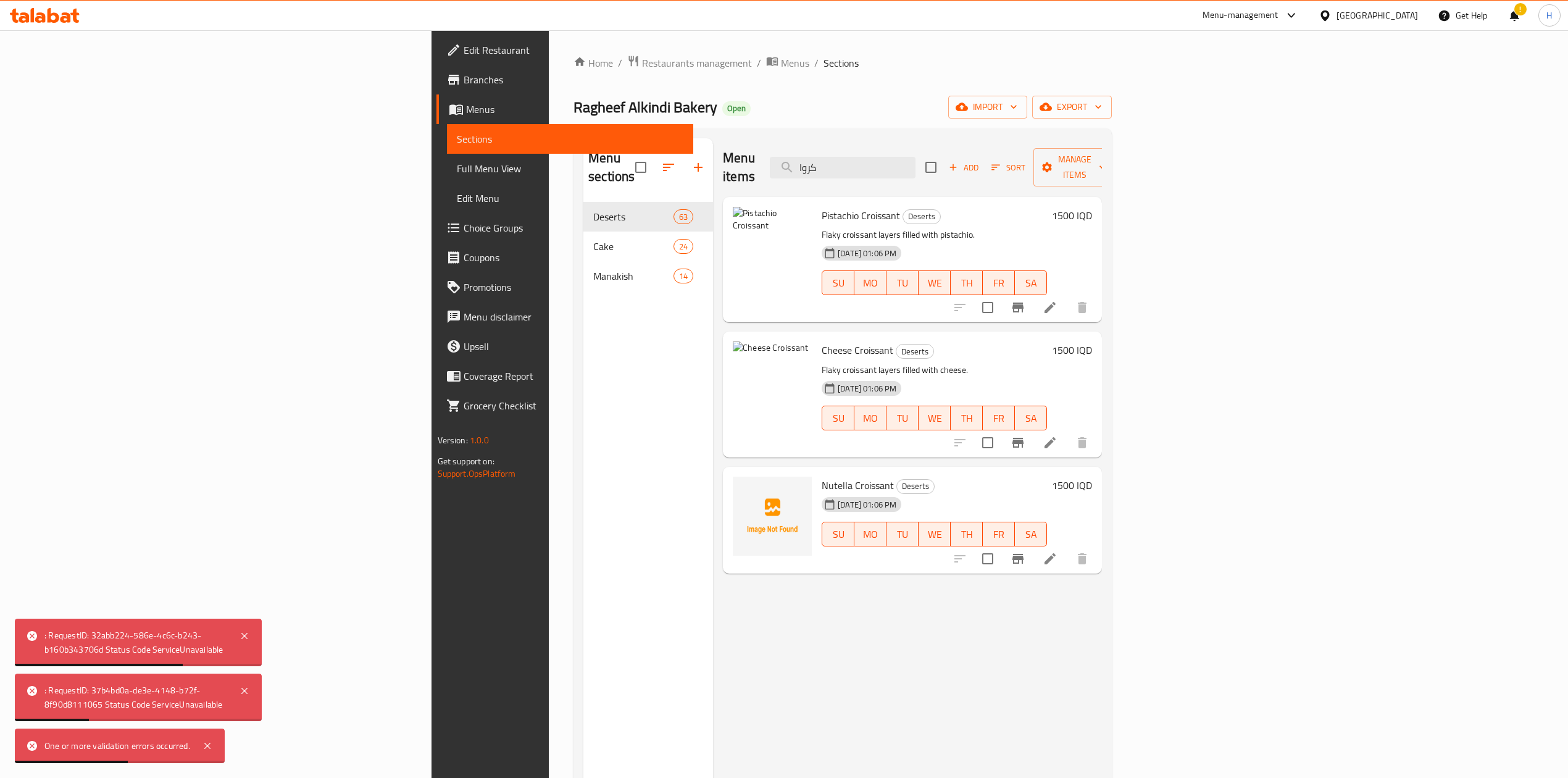
click at [1032, 139] on div "Menu items كروا Add Sort Manage items" at bounding box center [912, 168] width 379 height 59
click at [915, 157] on input "كروا" at bounding box center [842, 167] width 145 height 22
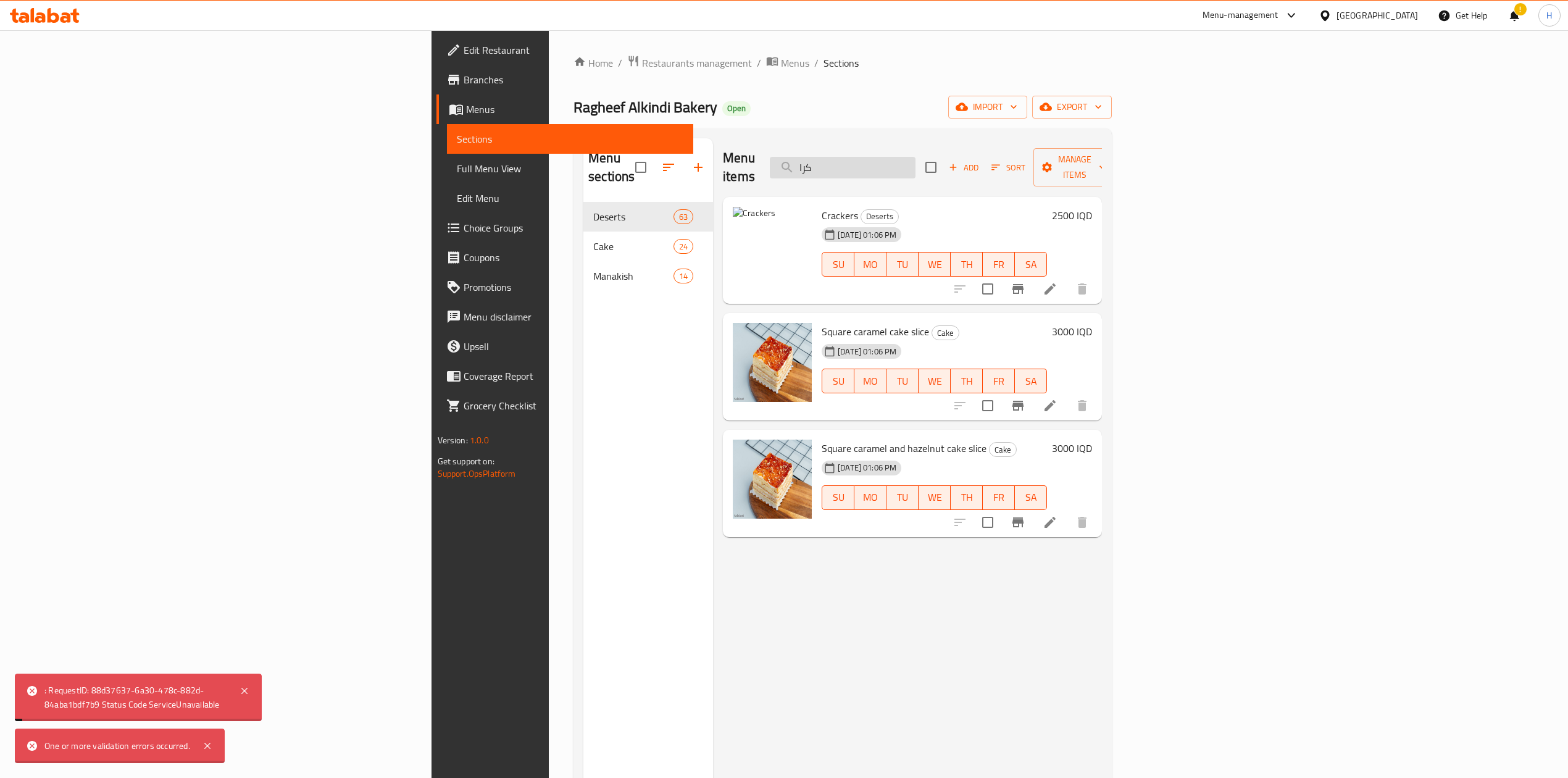
click at [915, 158] on input "كرا" at bounding box center [842, 167] width 145 height 22
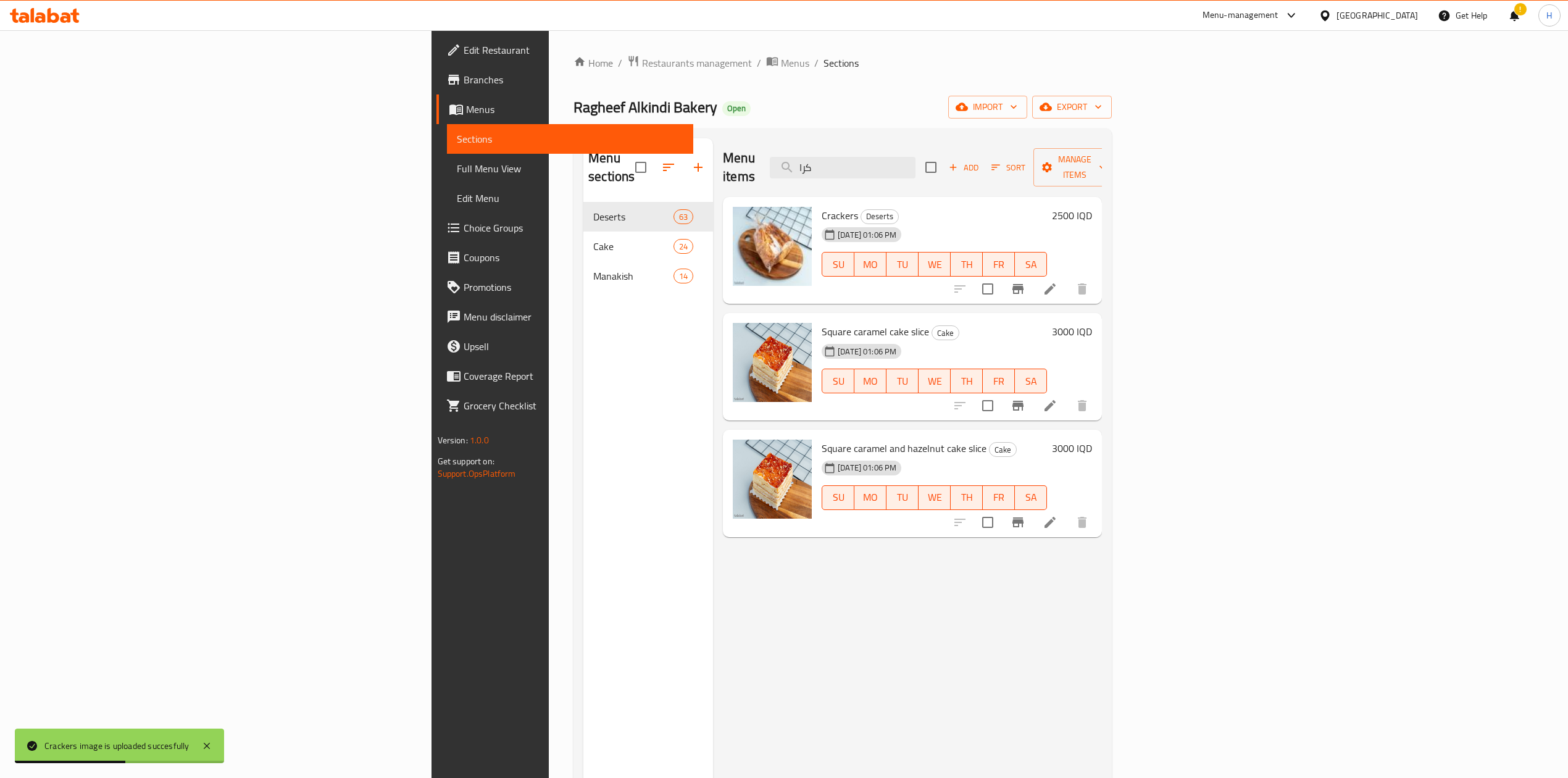
click at [995, 146] on div "Menu items كرا Add Sort Manage items" at bounding box center [912, 168] width 379 height 59
click at [915, 157] on input "كرا" at bounding box center [842, 167] width 145 height 22
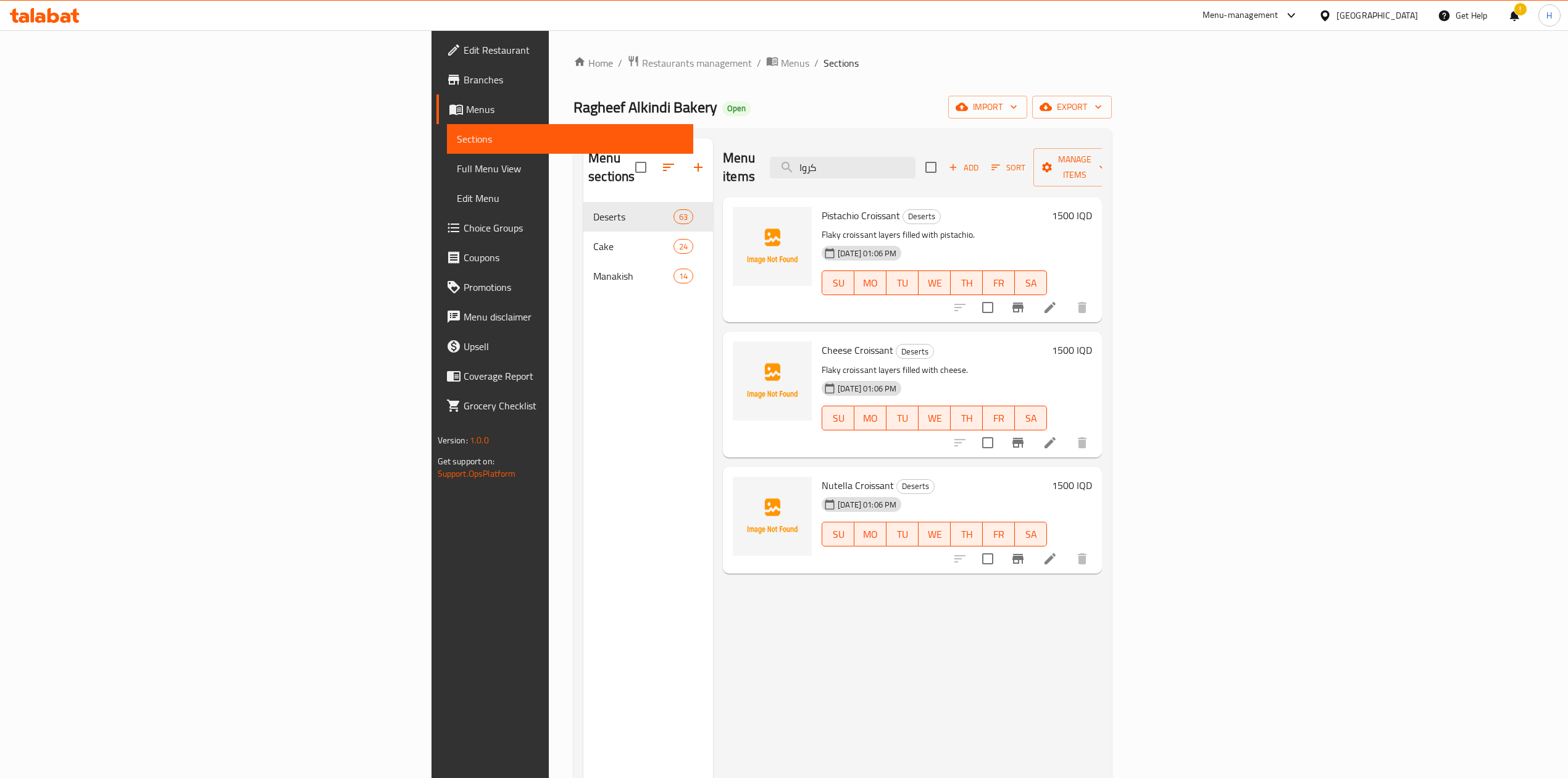
type input "كروا"
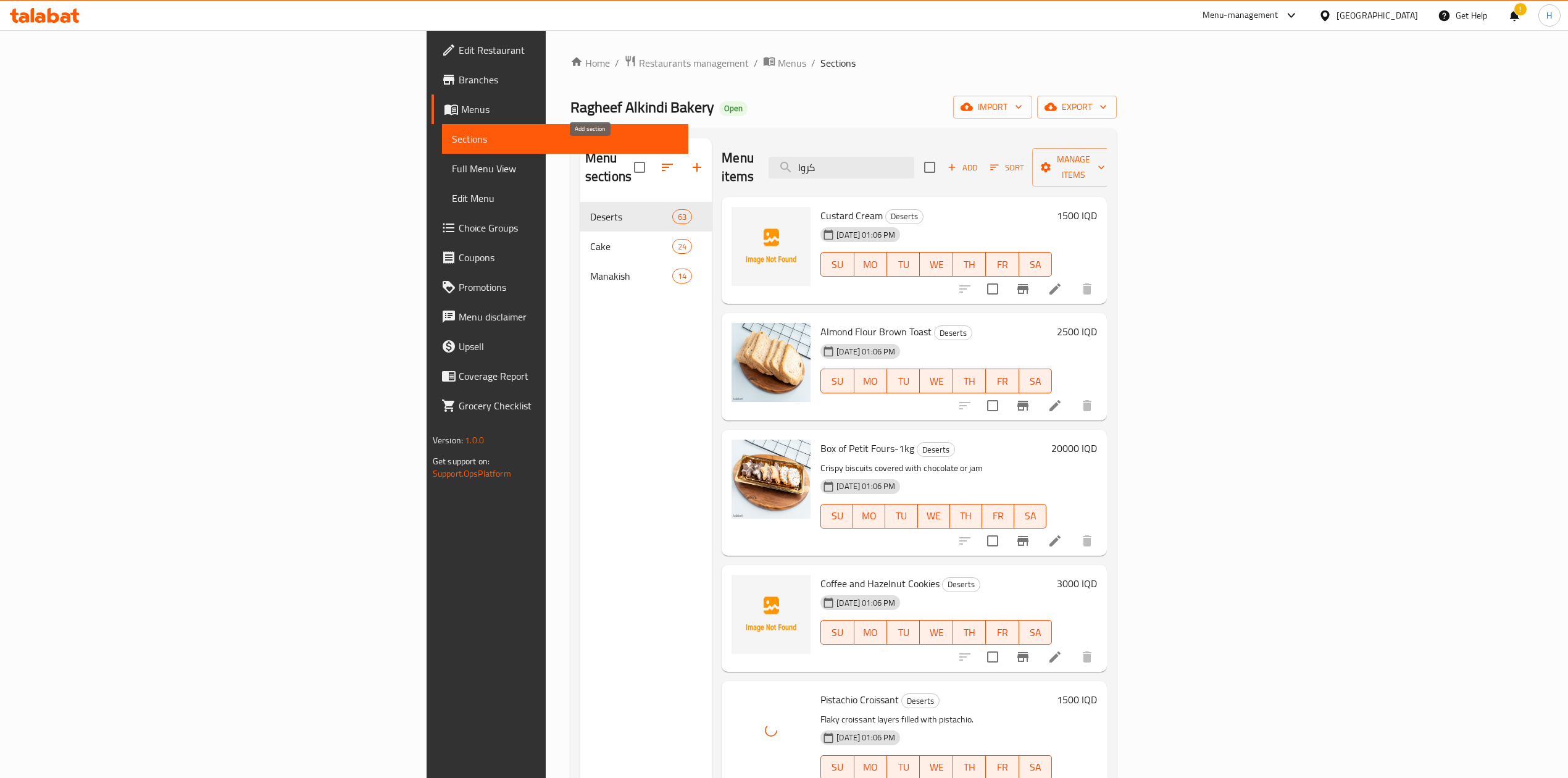
click at [690, 160] on icon "button" at bounding box center [697, 167] width 15 height 15
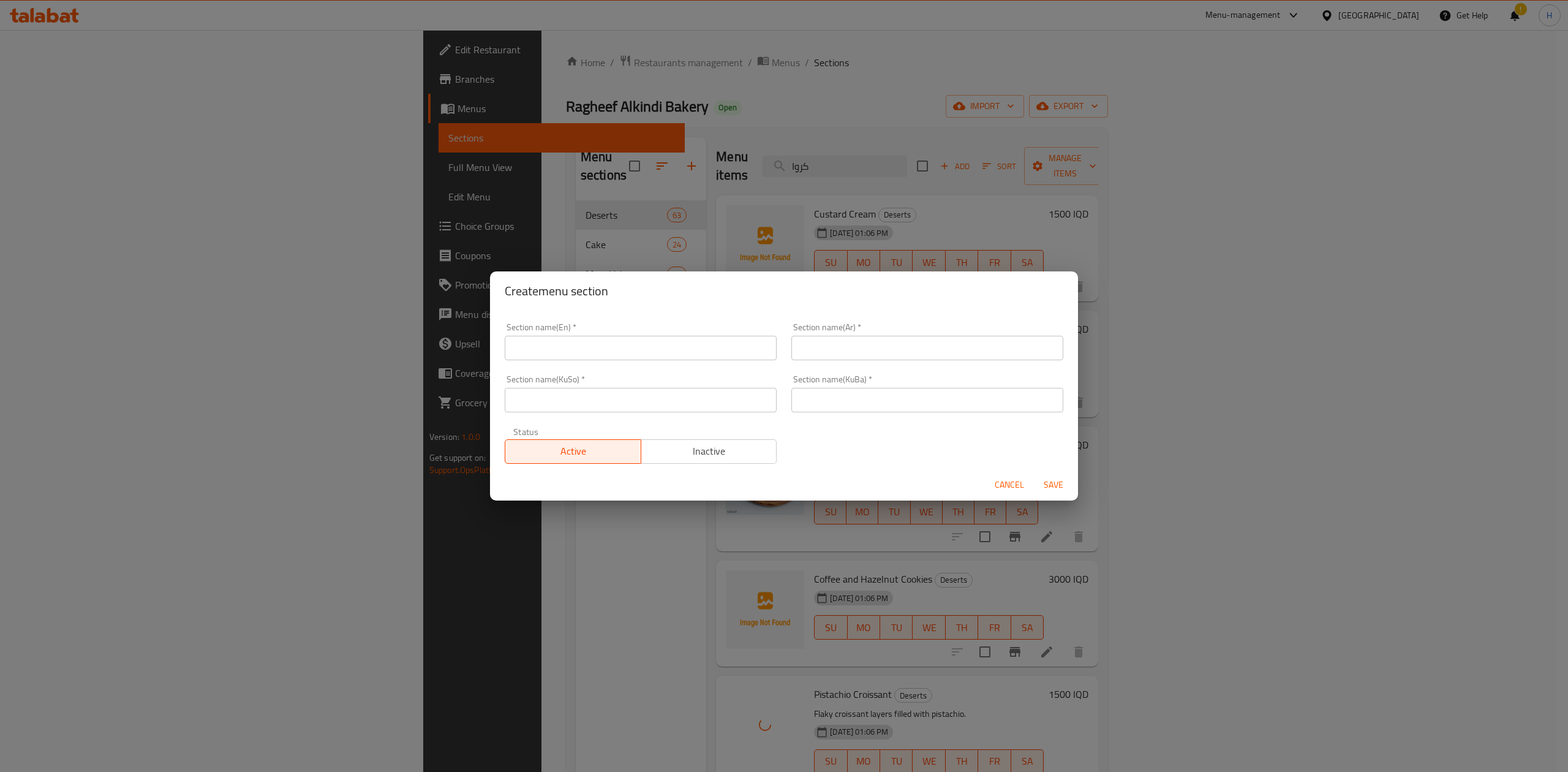
click at [593, 152] on div "Create menu section Section name(En)   * Section name(En) * Section name(Ar)   …" at bounding box center [784, 386] width 1568 height 772
click at [1003, 500] on div "Cancel Save" at bounding box center [784, 485] width 588 height 32
click at [1003, 489] on span "Cancel" at bounding box center [1009, 485] width 29 height 15
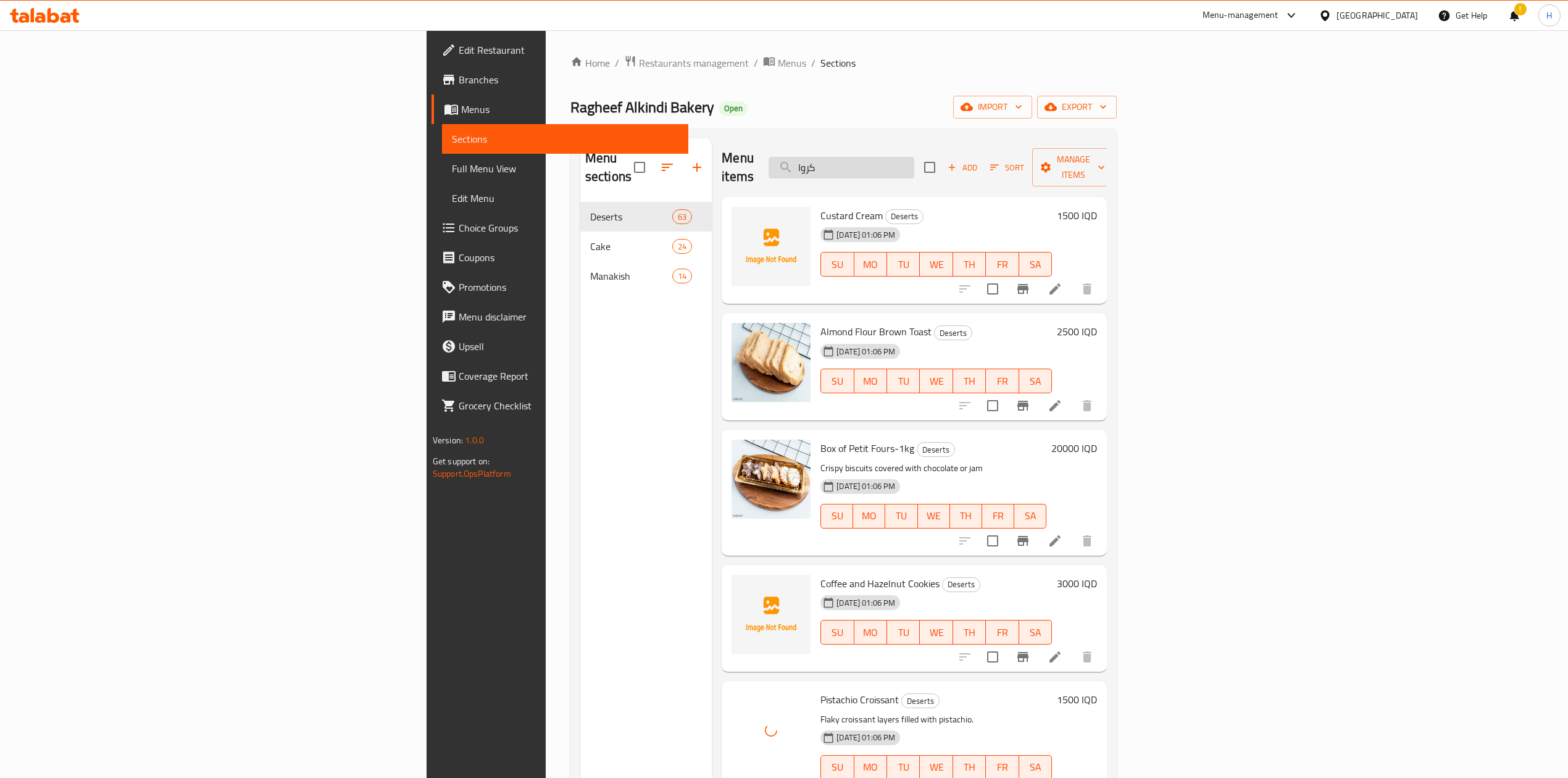
click at [914, 157] on input "كروا" at bounding box center [840, 167] width 145 height 22
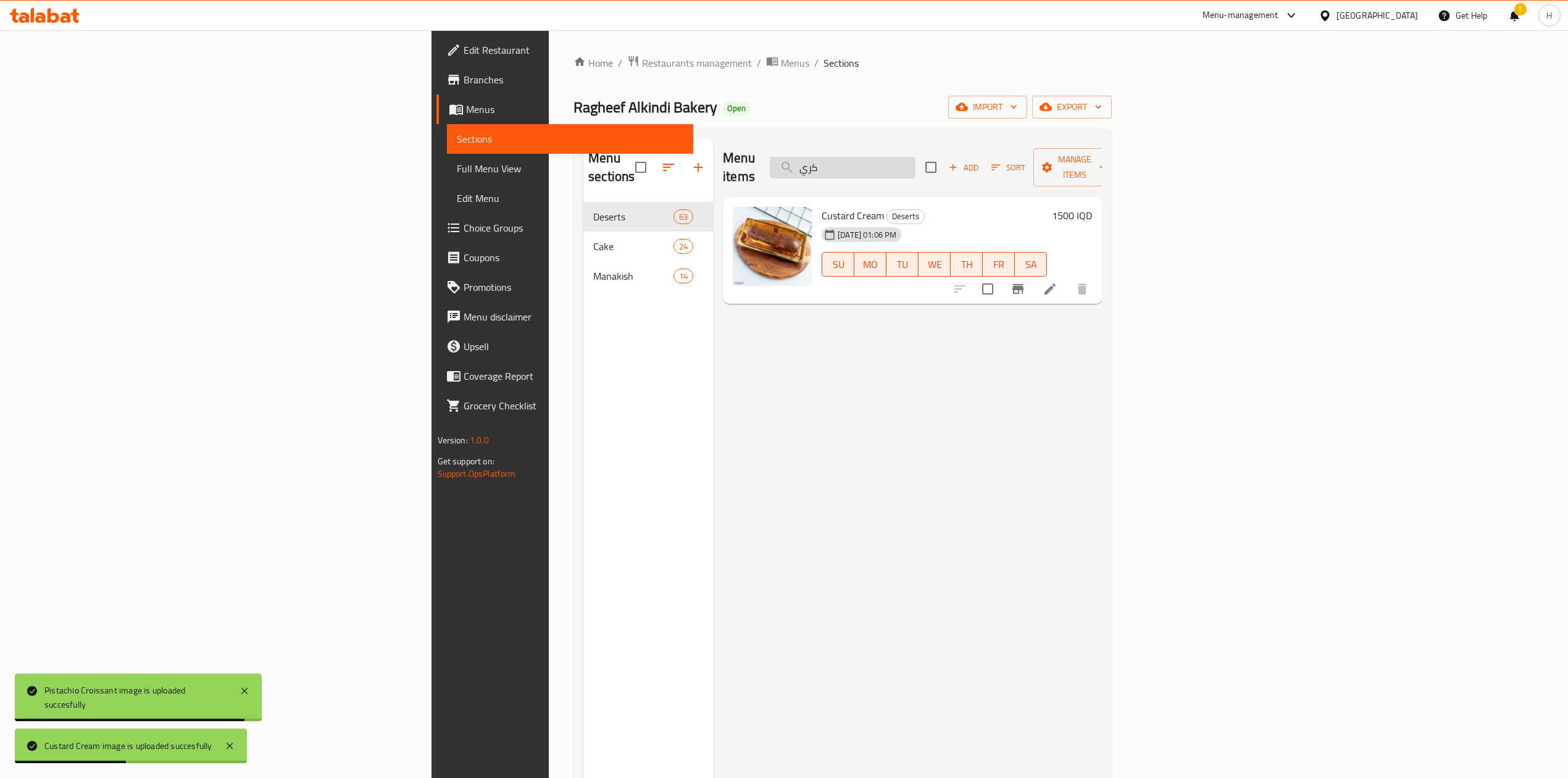
click at [915, 163] on input "كري" at bounding box center [842, 167] width 145 height 22
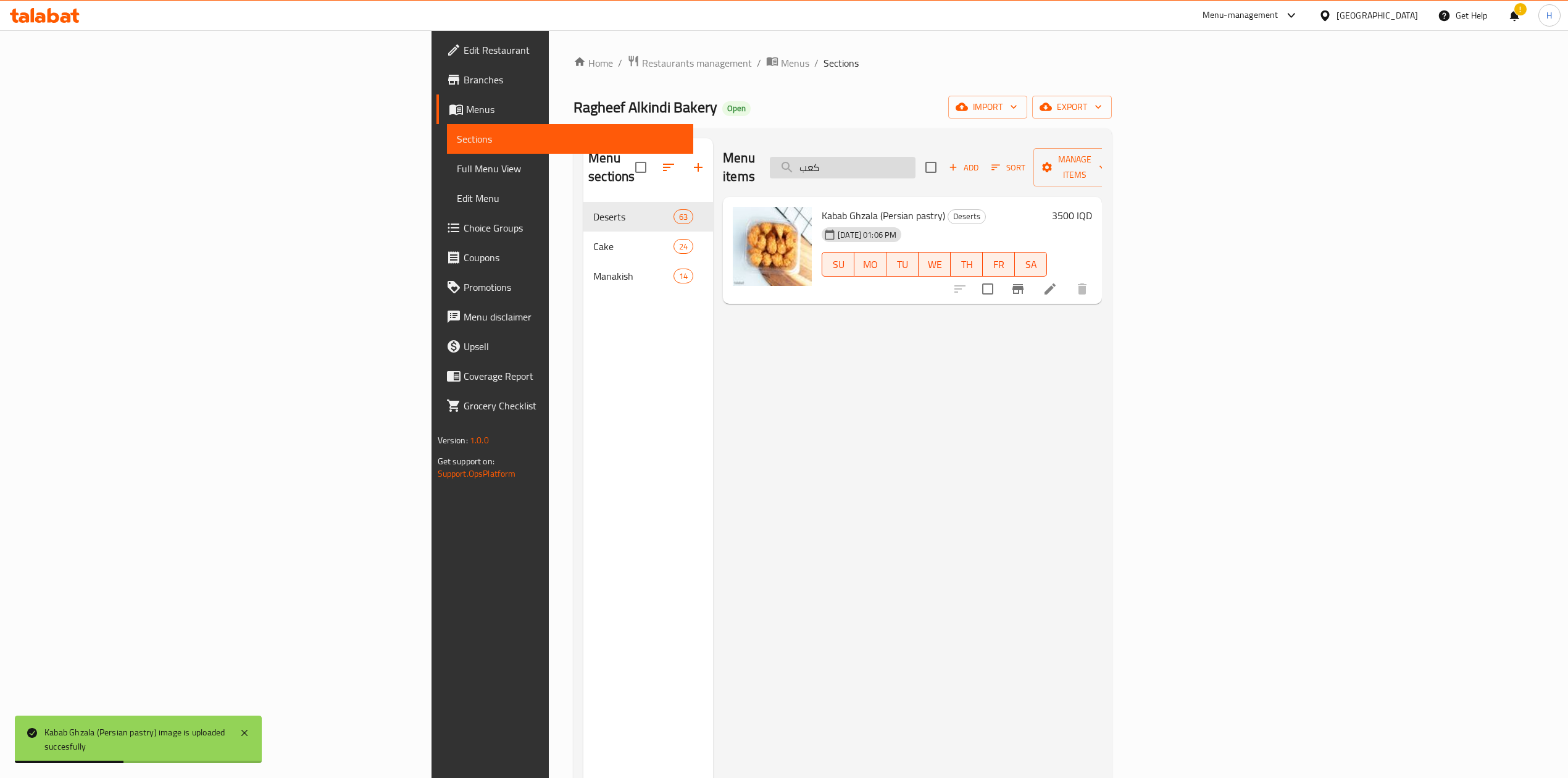
click at [915, 157] on input "كعب" at bounding box center [842, 167] width 145 height 22
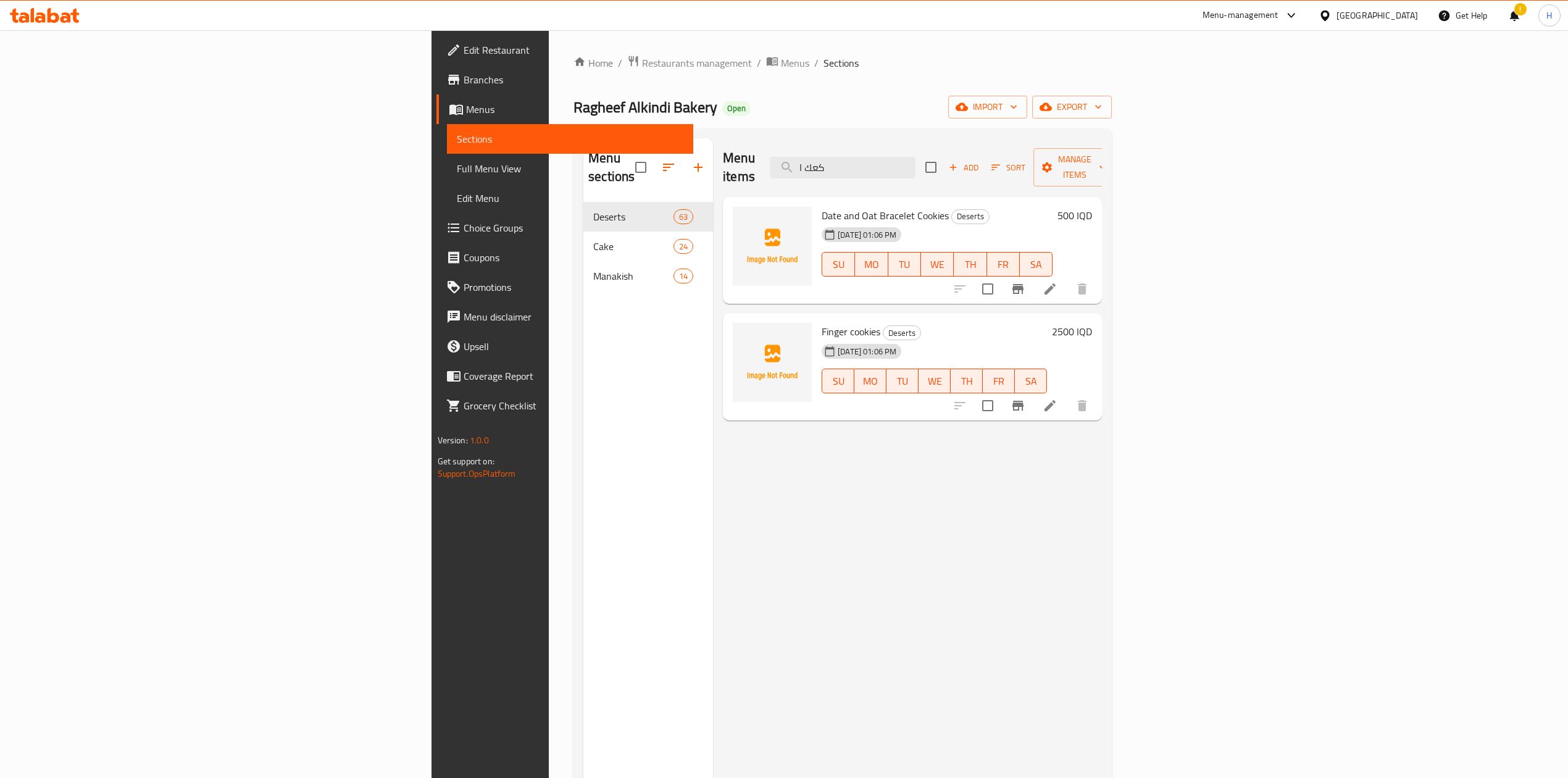
type input "كعك ا"
click at [1057, 398] on icon at bounding box center [1049, 405] width 15 height 15
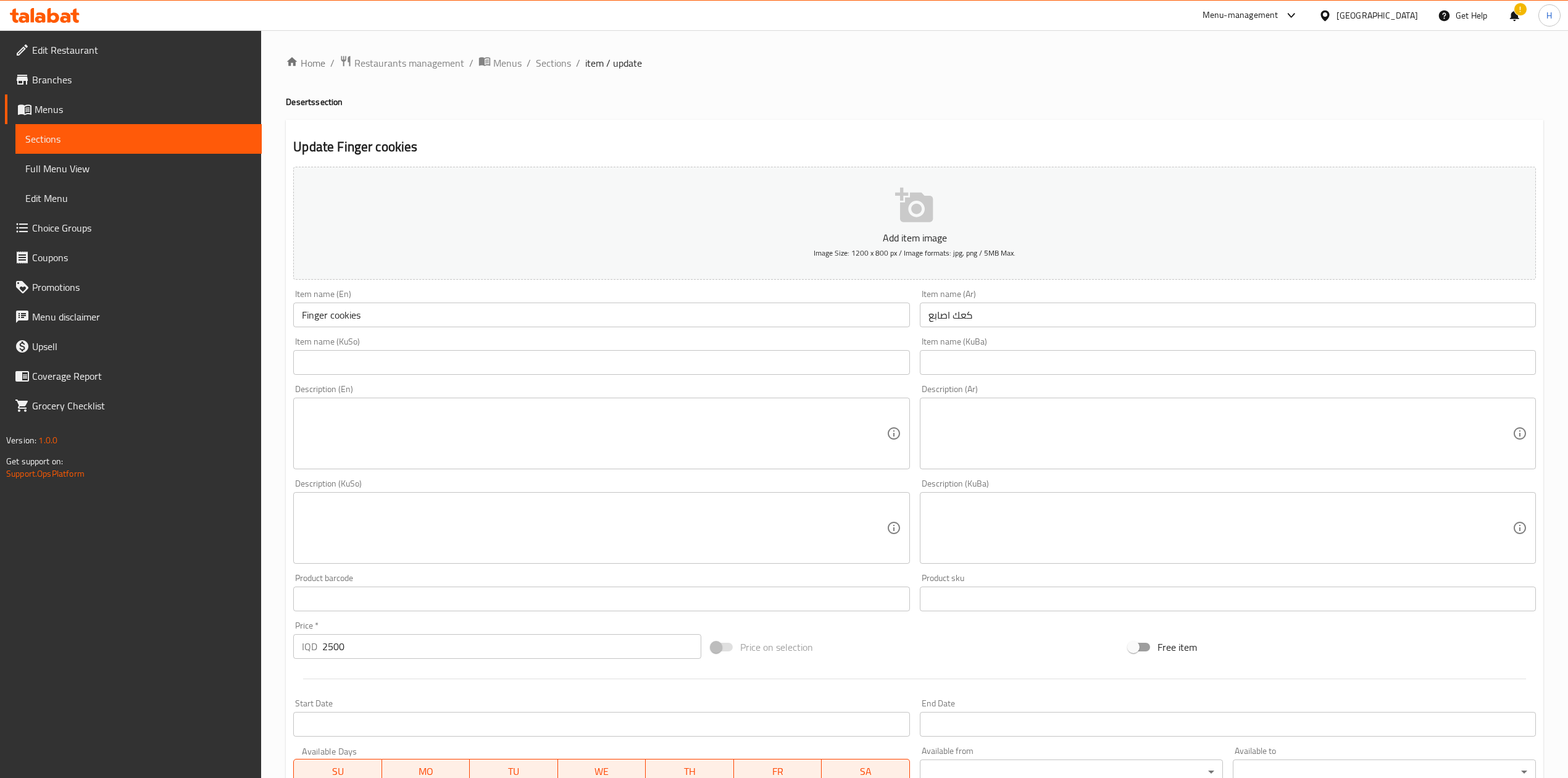
drag, startPoint x: 544, startPoint y: 63, endPoint x: 556, endPoint y: 40, distance: 25.9
click at [547, 65] on span "Sections" at bounding box center [553, 63] width 35 height 15
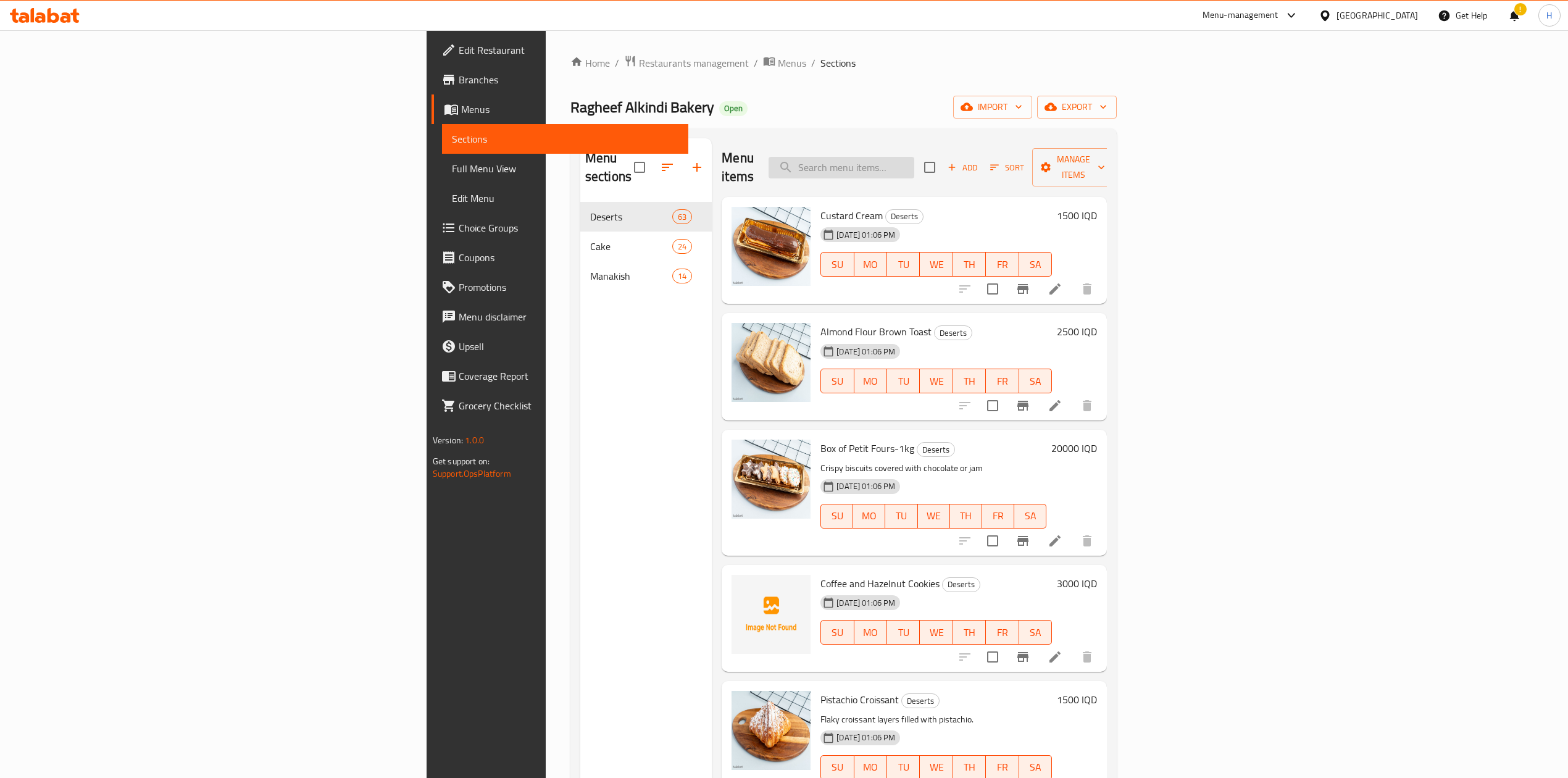
click at [914, 159] on input "search" at bounding box center [840, 167] width 145 height 22
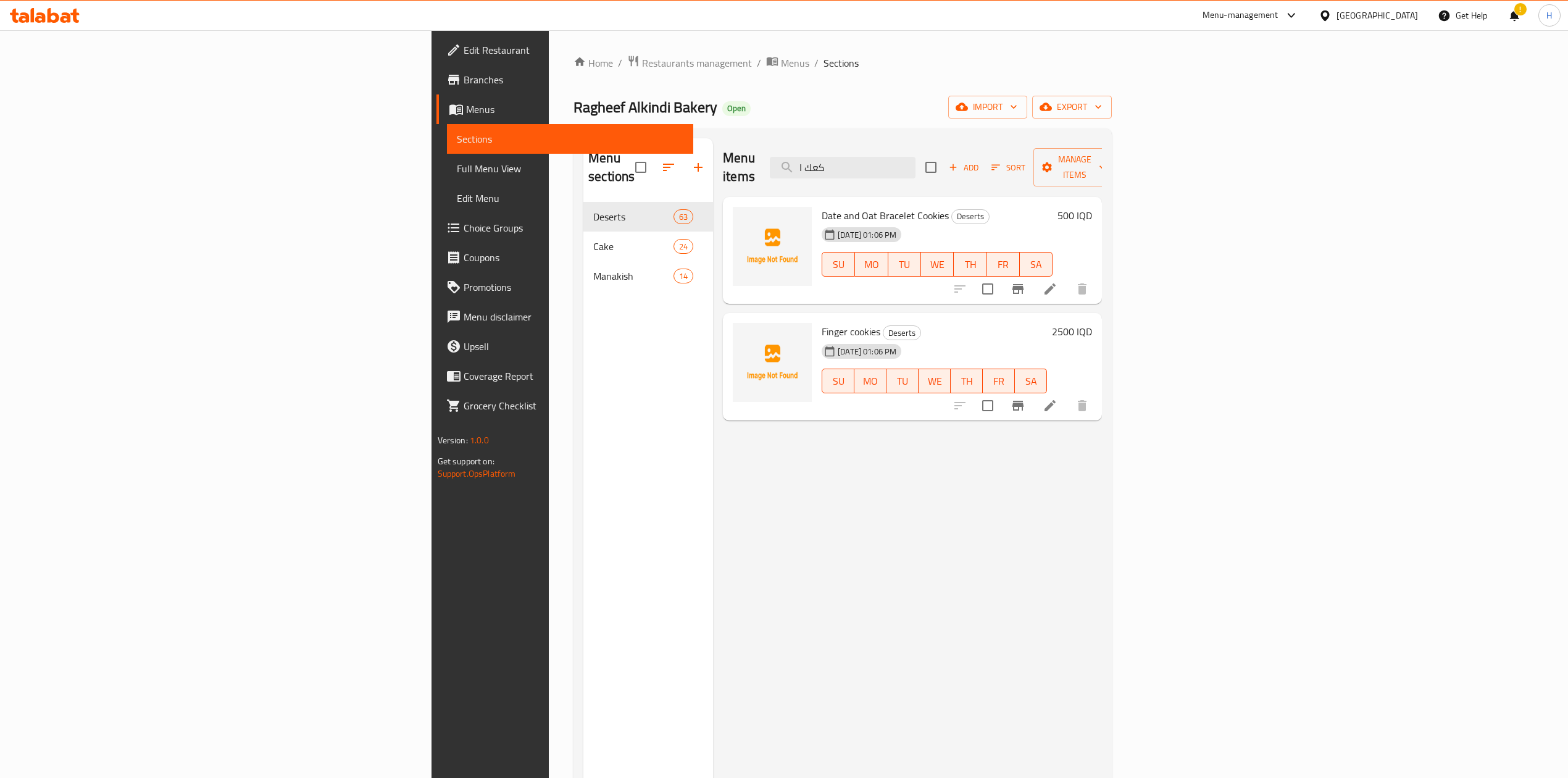
type input "كعك ا"
click at [1055, 283] on icon at bounding box center [1049, 288] width 11 height 11
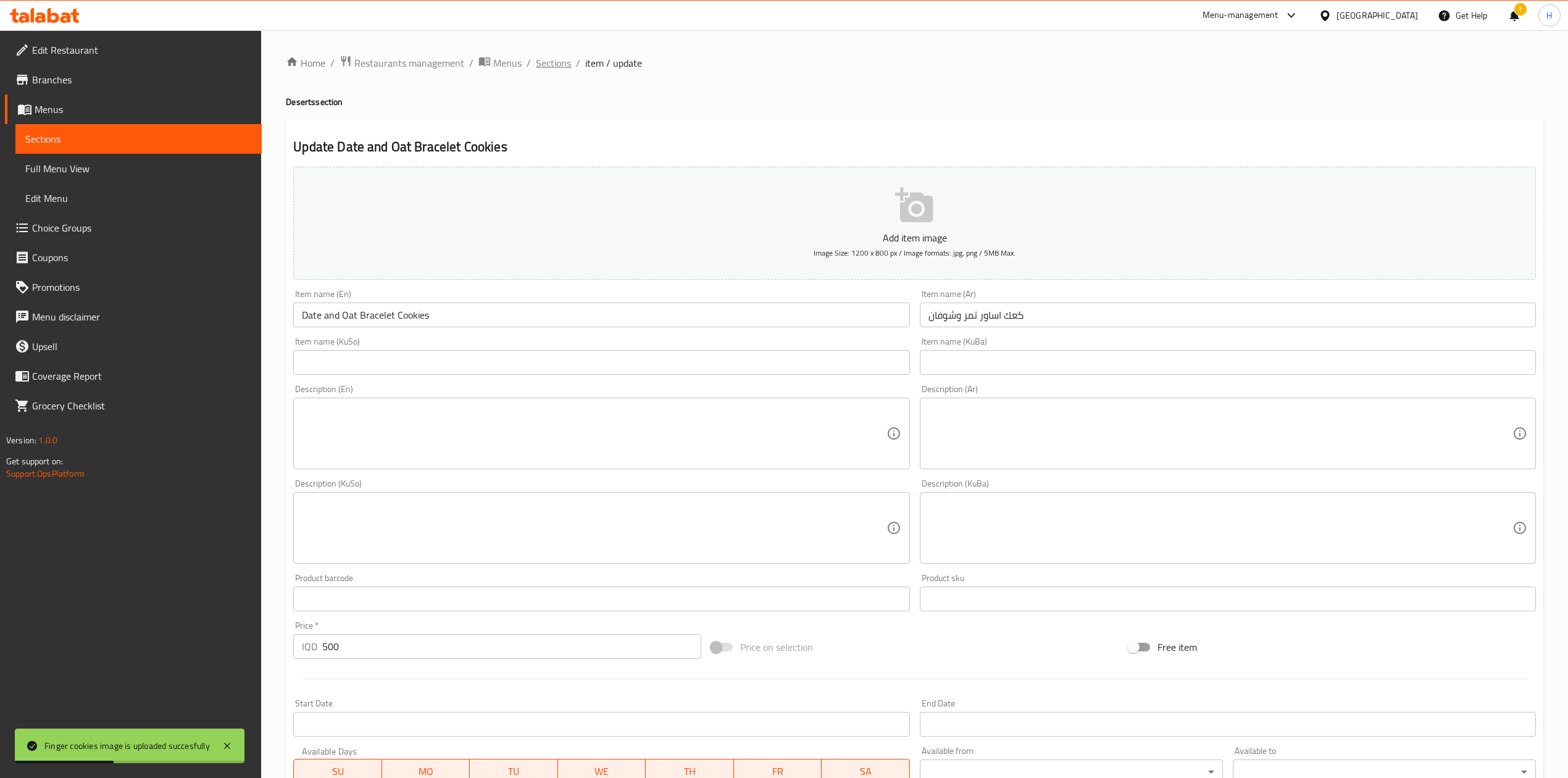
click at [551, 60] on span "Sections" at bounding box center [553, 63] width 35 height 15
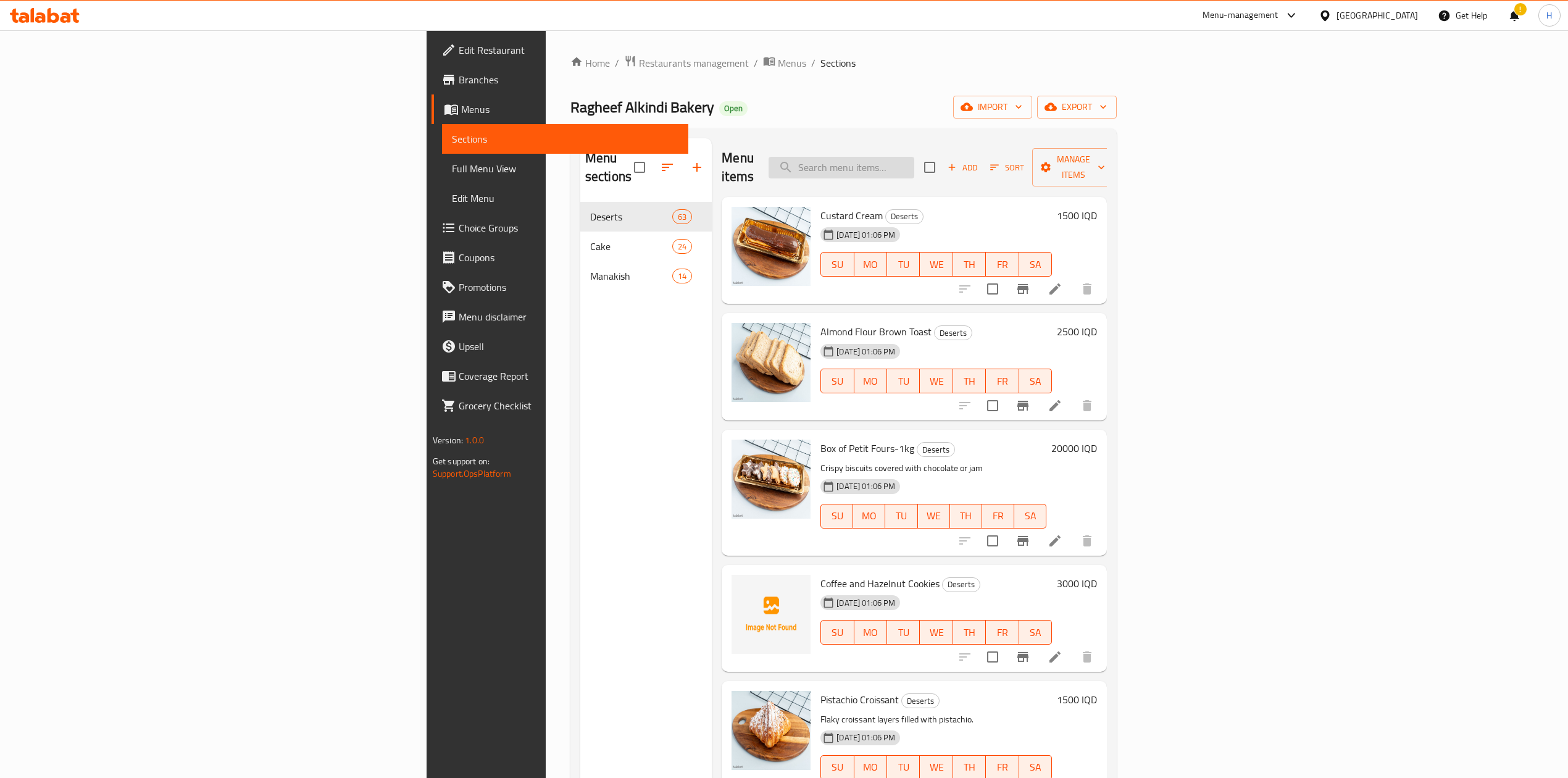
click at [914, 163] on input "search" at bounding box center [840, 167] width 145 height 22
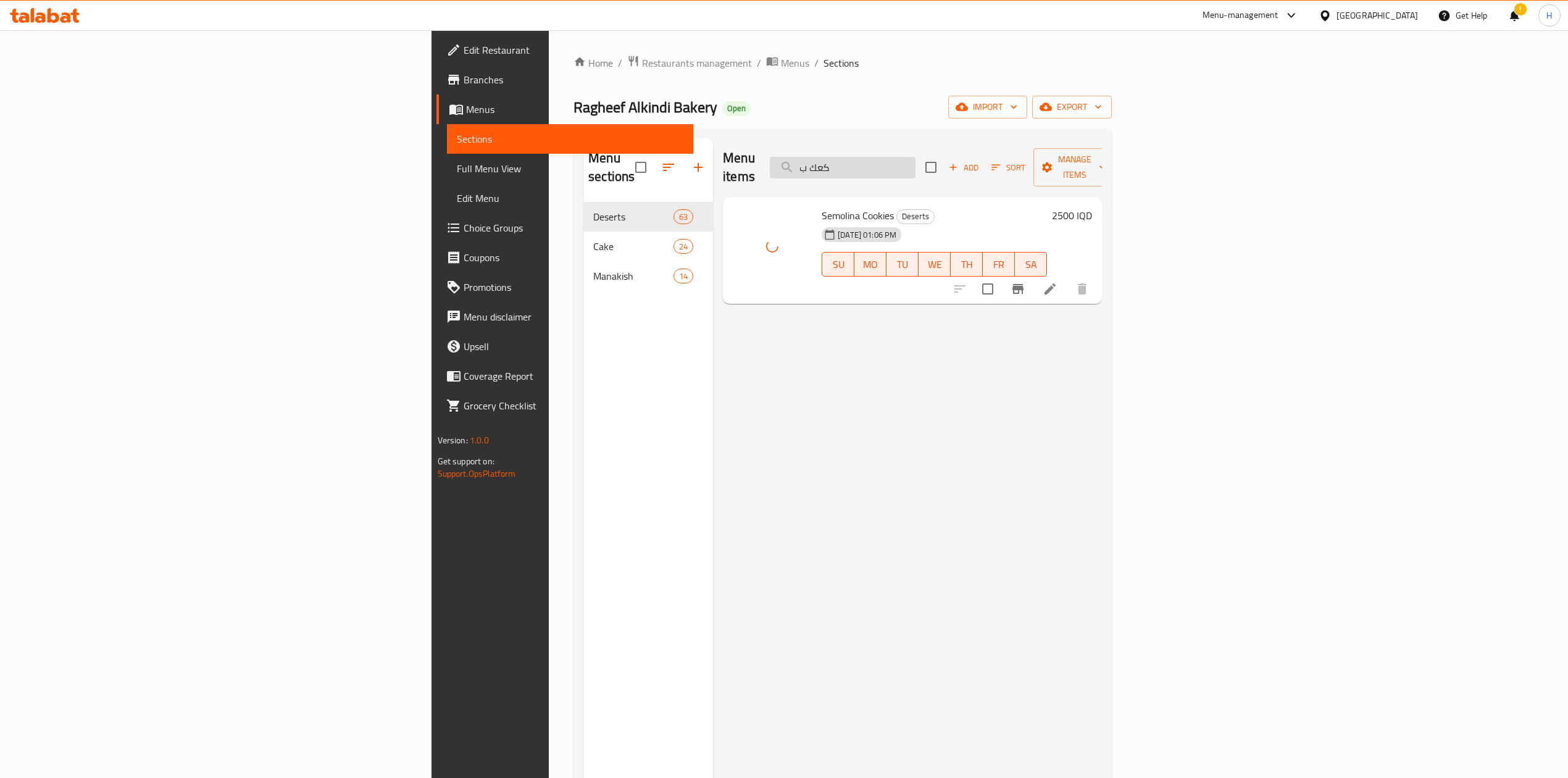
click at [915, 159] on input "كعك ب" at bounding box center [842, 167] width 145 height 22
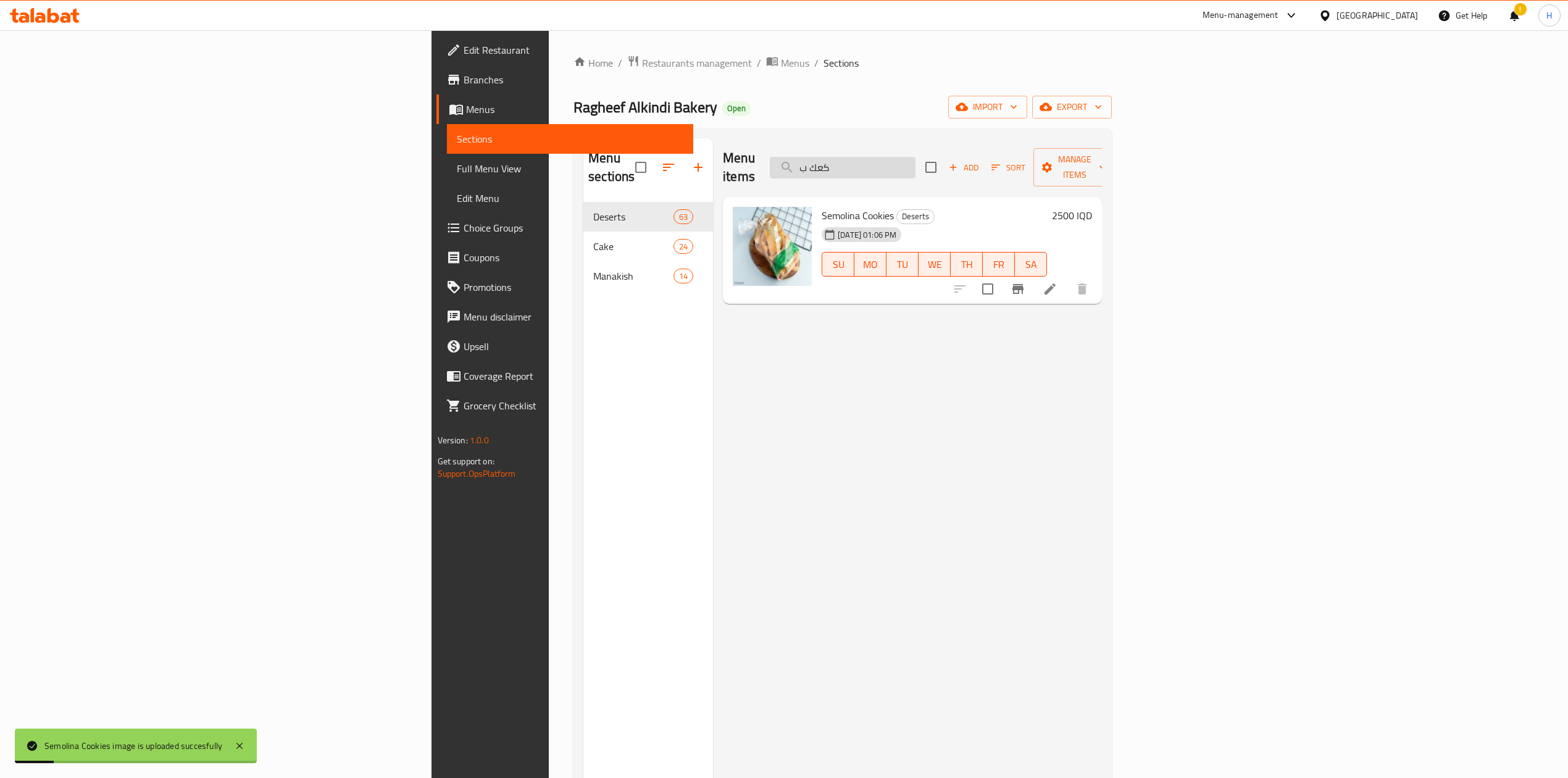
click at [915, 159] on input "كعك ب" at bounding box center [842, 167] width 145 height 22
drag, startPoint x: 965, startPoint y: 158, endPoint x: 938, endPoint y: 161, distance: 27.2
click at [915, 161] on input "كعك ب" at bounding box center [842, 167] width 145 height 22
click at [915, 159] on input "كعك دهن" at bounding box center [842, 167] width 145 height 22
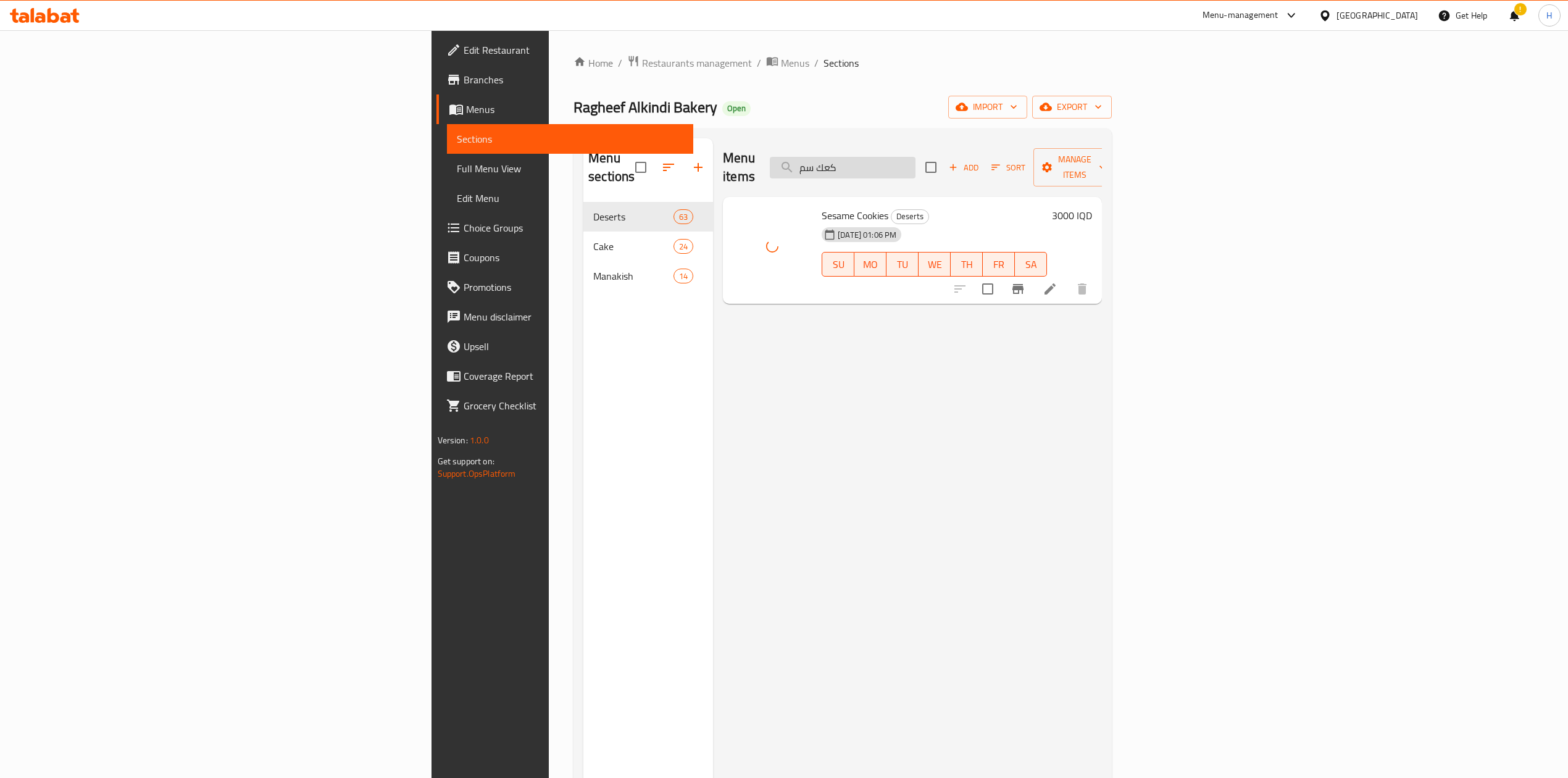
click at [915, 163] on input "كعك سم" at bounding box center [842, 167] width 145 height 22
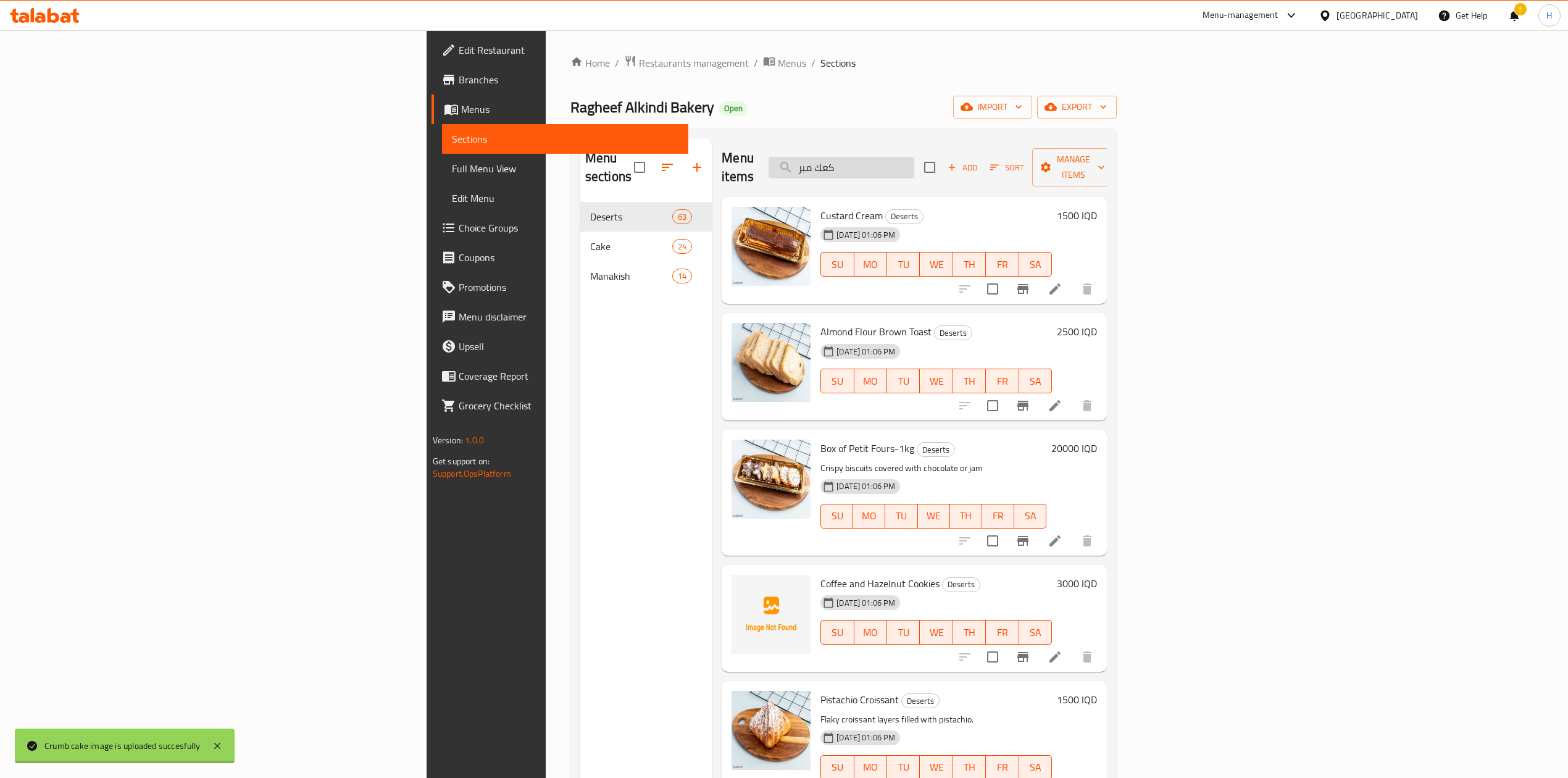
drag, startPoint x: 966, startPoint y: 156, endPoint x: 937, endPoint y: 169, distance: 31.8
click at [914, 169] on input "كعك مبر" at bounding box center [840, 167] width 145 height 22
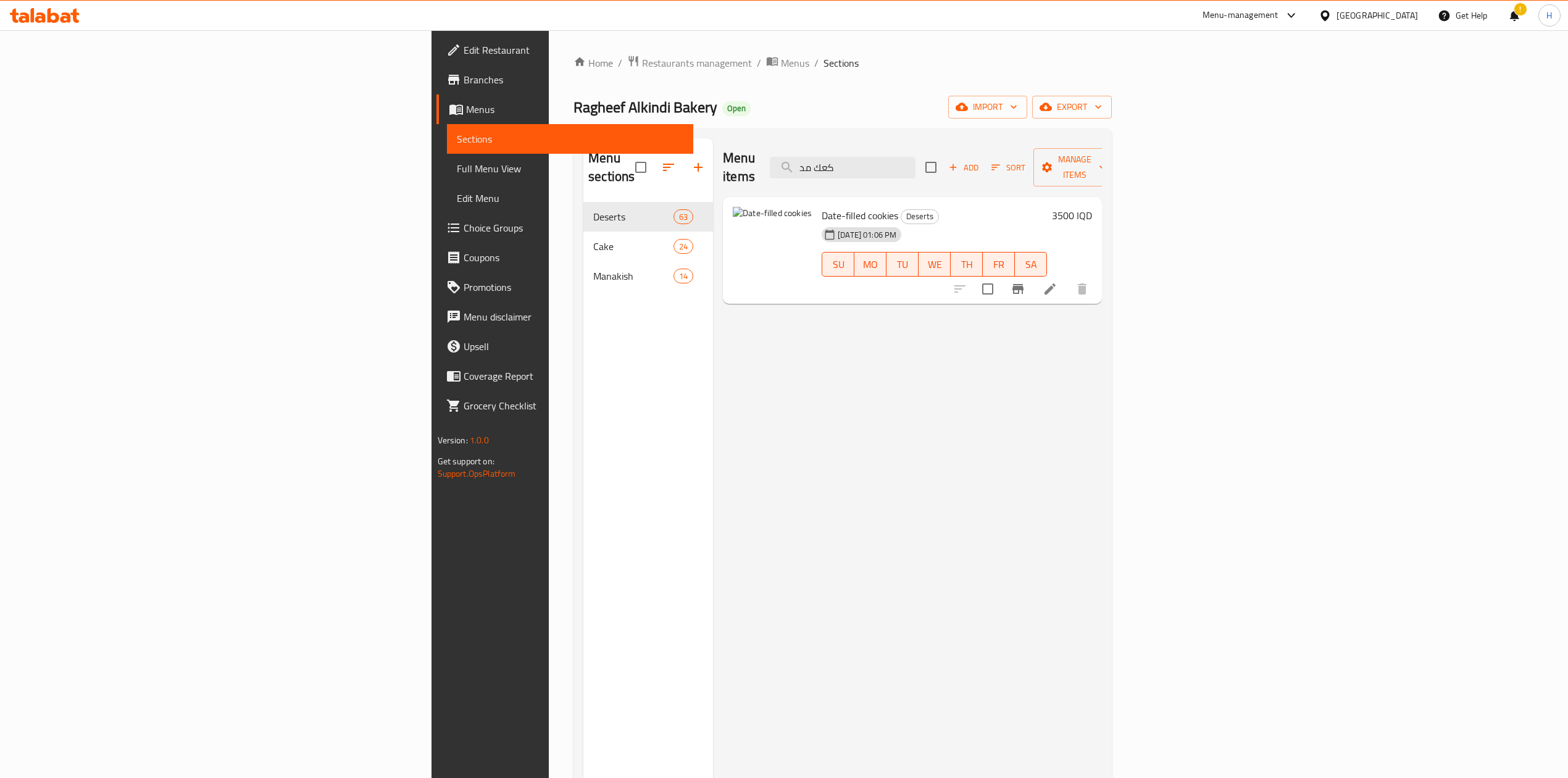
click at [953, 174] on div "Menu items كعك مد Add Sort Manage items" at bounding box center [912, 168] width 379 height 59
click at [975, 147] on div "Menu items كعك مد Add Sort Manage items" at bounding box center [912, 168] width 379 height 59
click at [915, 157] on input "كعك مد" at bounding box center [842, 167] width 145 height 22
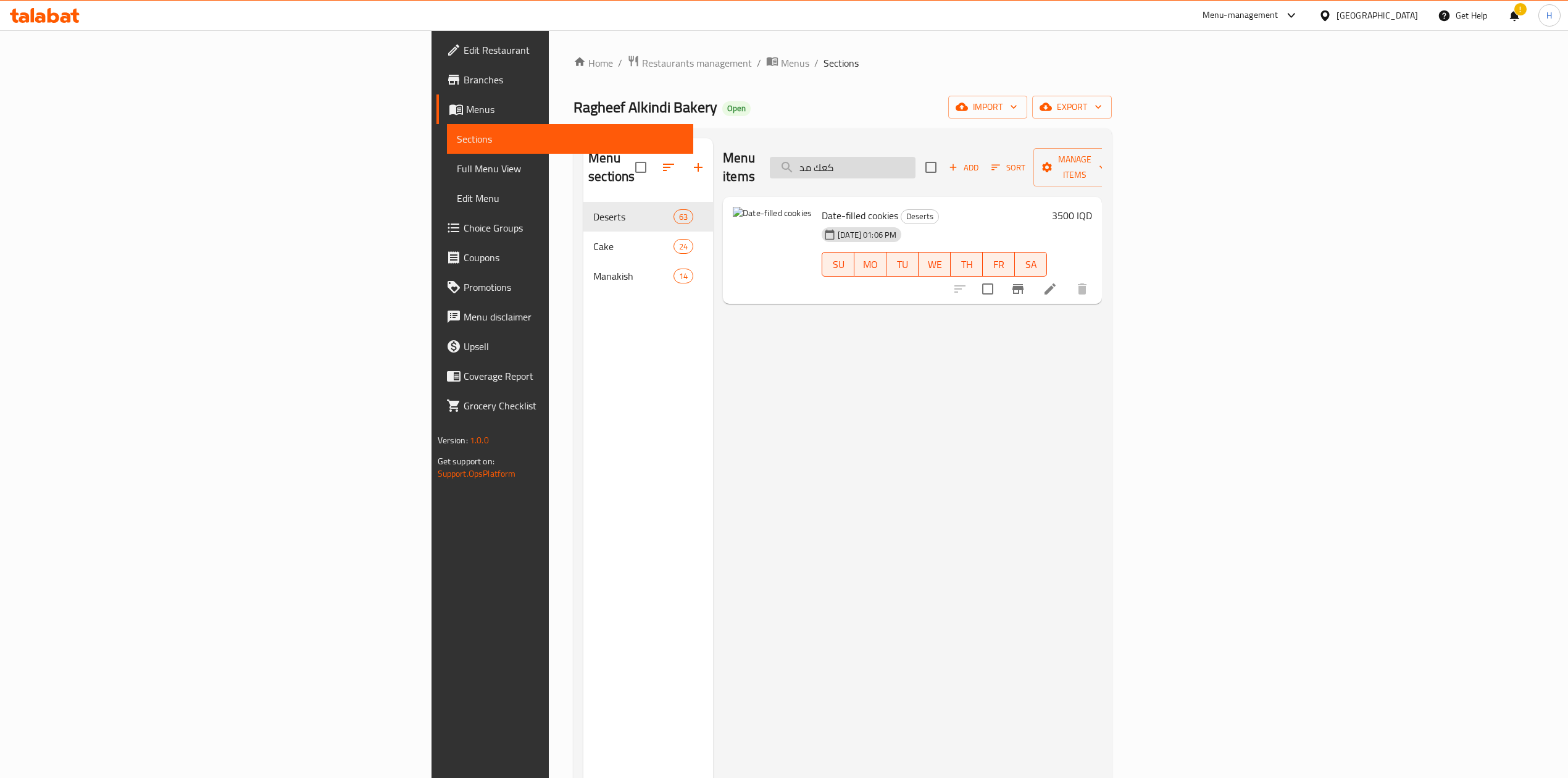
click at [915, 157] on input "كعك مد" at bounding box center [842, 167] width 145 height 22
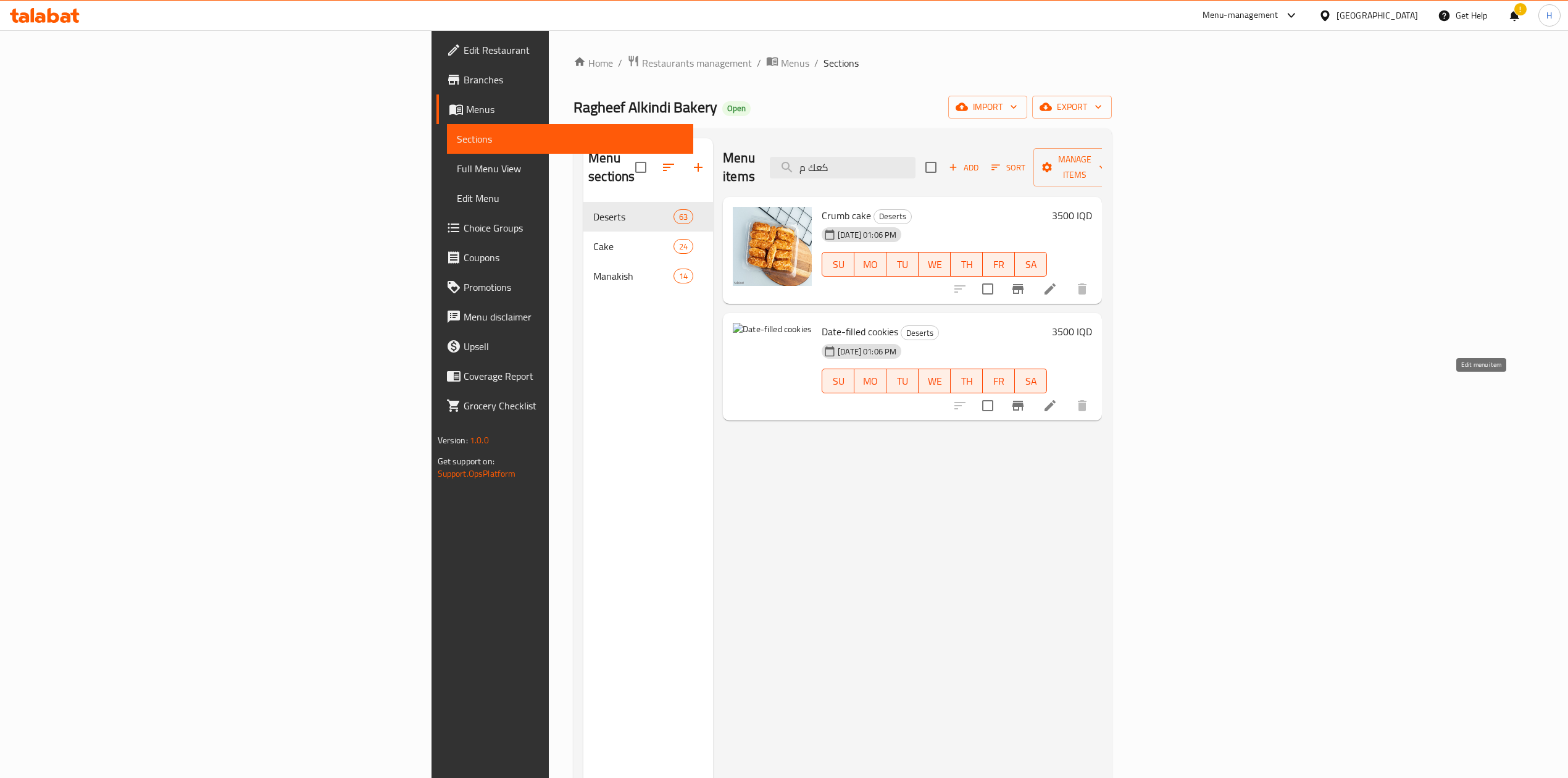
type input "كعك م"
click at [1057, 398] on icon at bounding box center [1049, 405] width 15 height 15
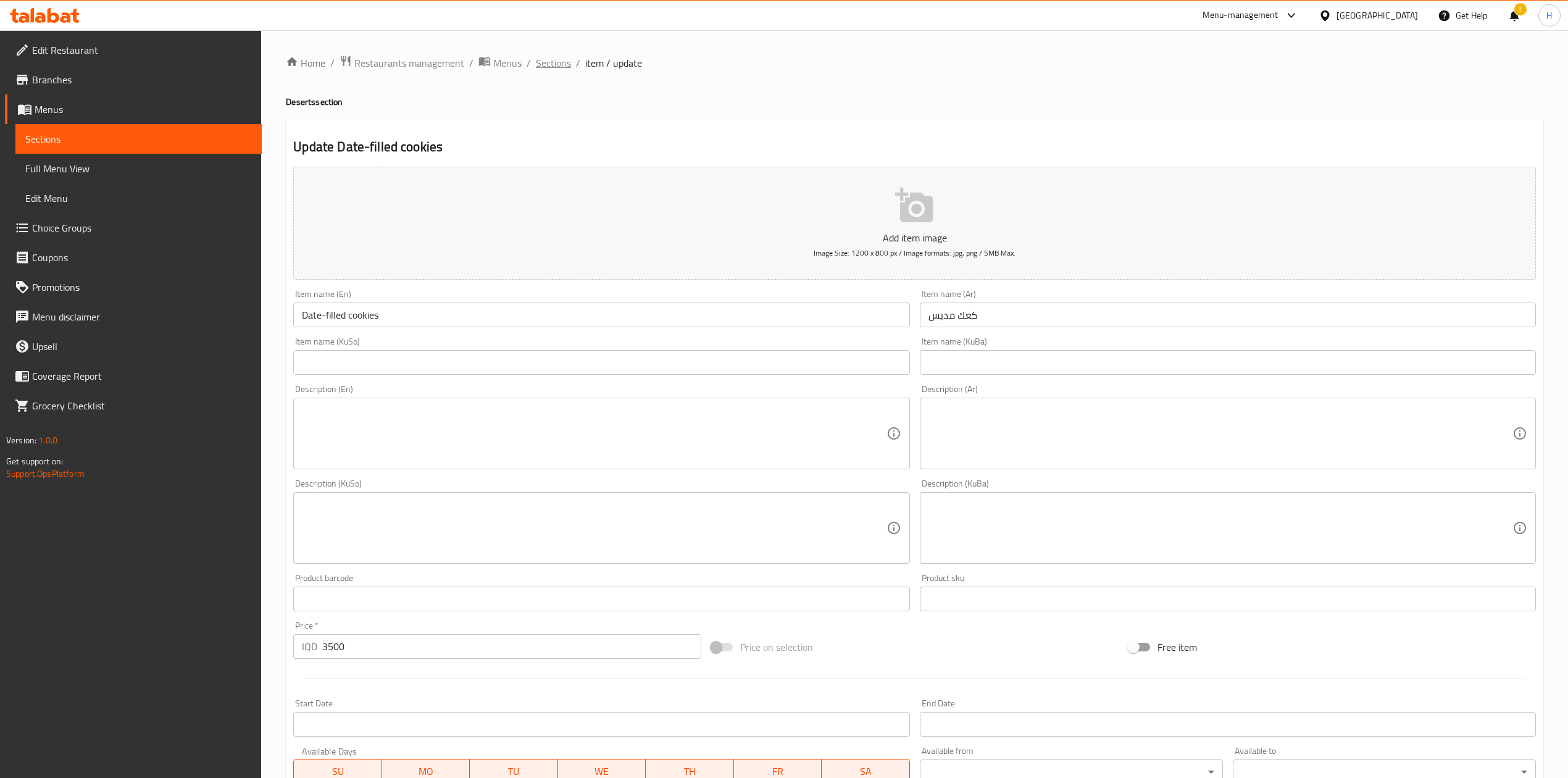
click at [554, 65] on span "Sections" at bounding box center [553, 63] width 35 height 15
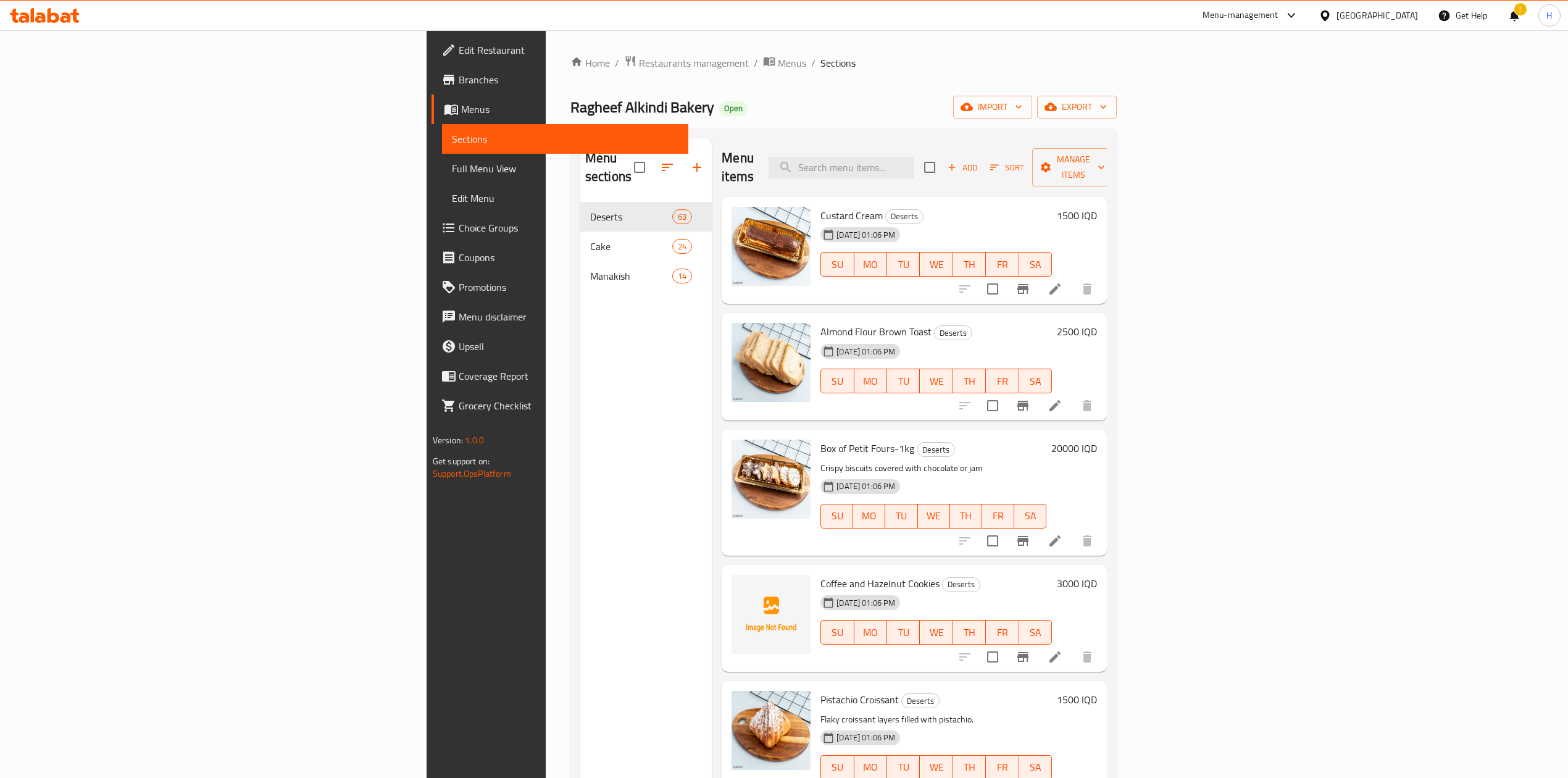
click at [1003, 144] on div "Menu items Add Sort Manage items" at bounding box center [914, 168] width 385 height 59
click at [914, 157] on input "search" at bounding box center [840, 167] width 145 height 22
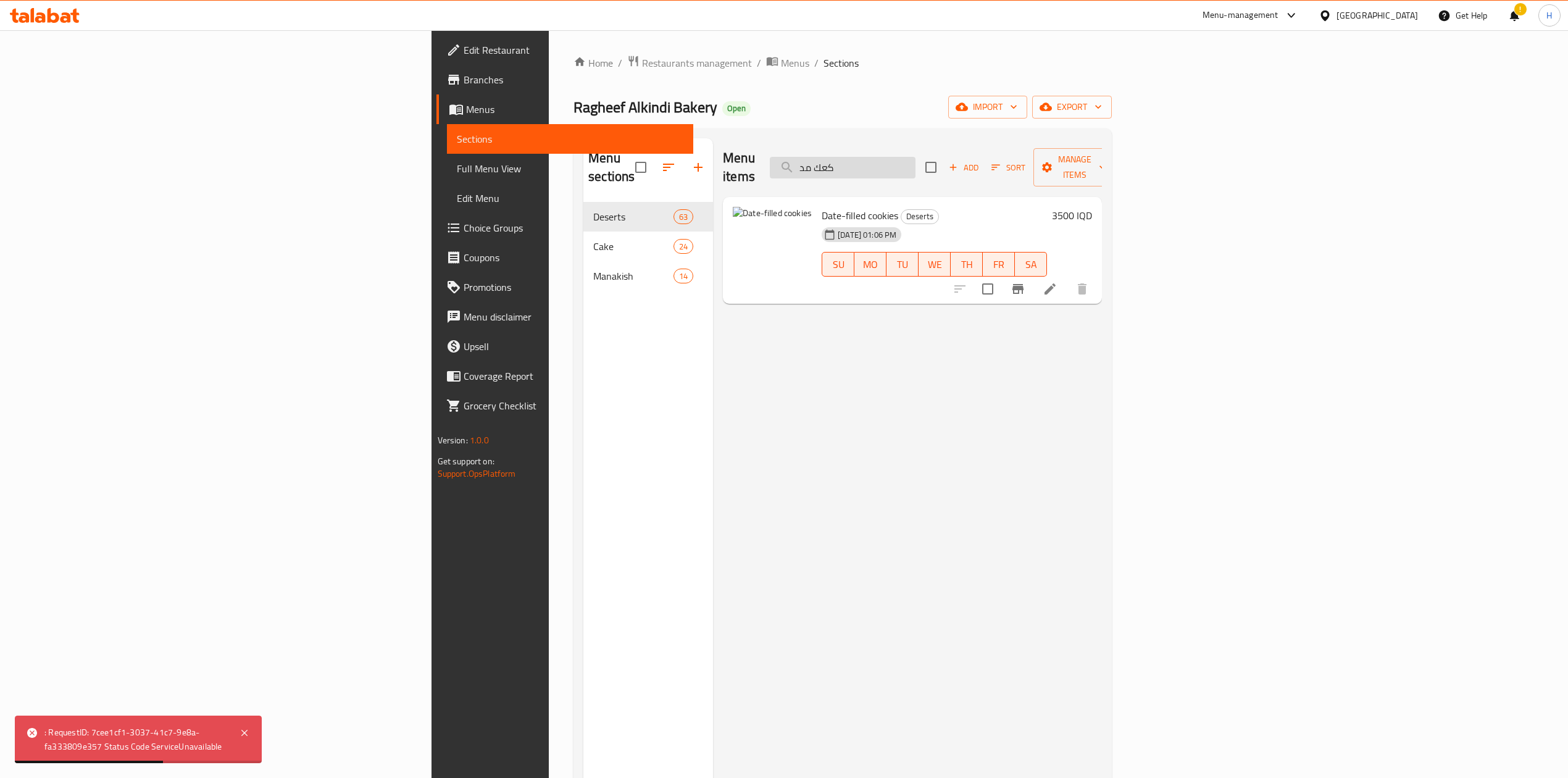
click at [915, 157] on input "كعك مد" at bounding box center [842, 167] width 145 height 22
type input "م"
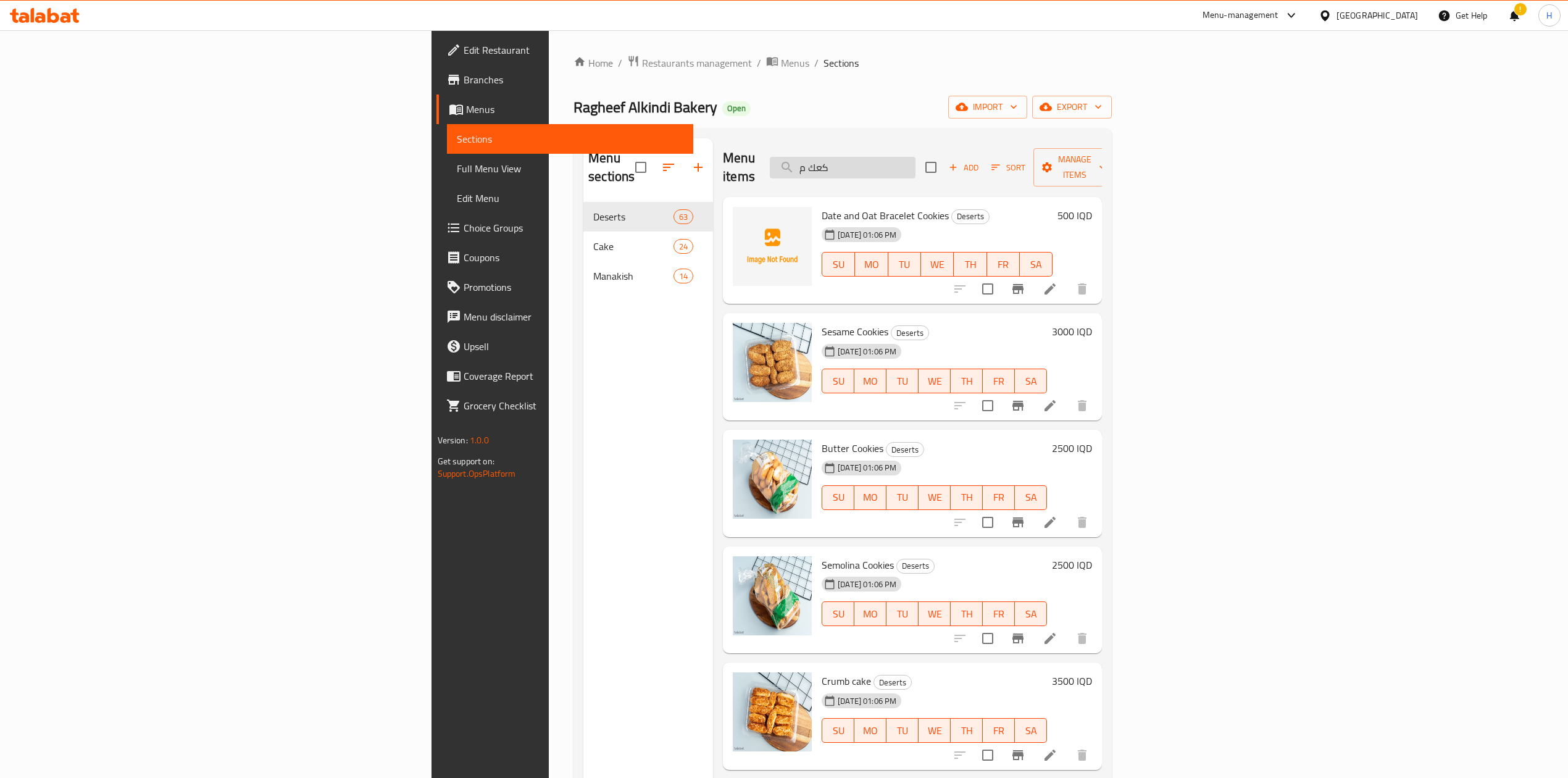
type input "كعك مد"
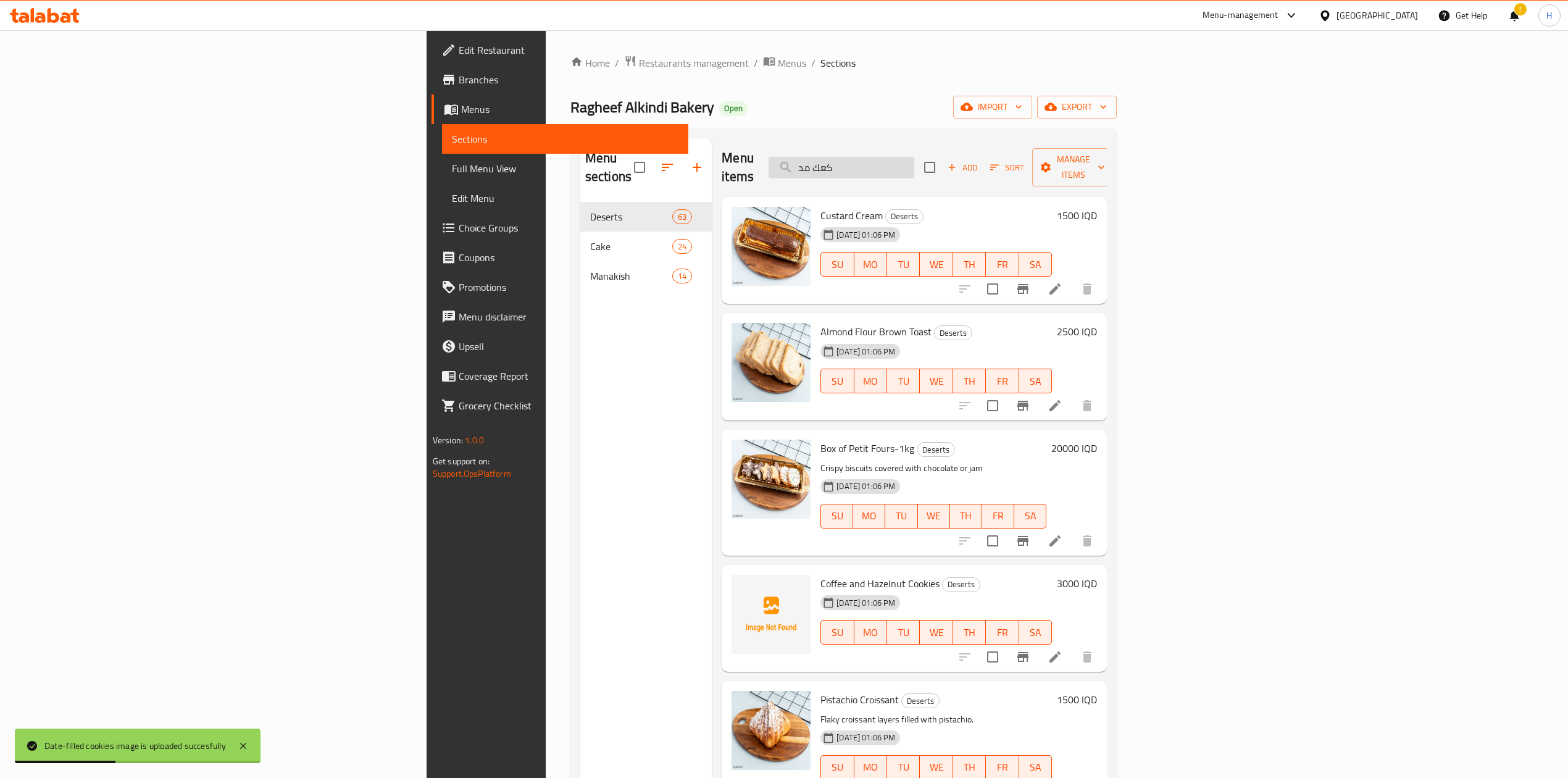
click at [914, 158] on input "كعك مد" at bounding box center [840, 167] width 145 height 22
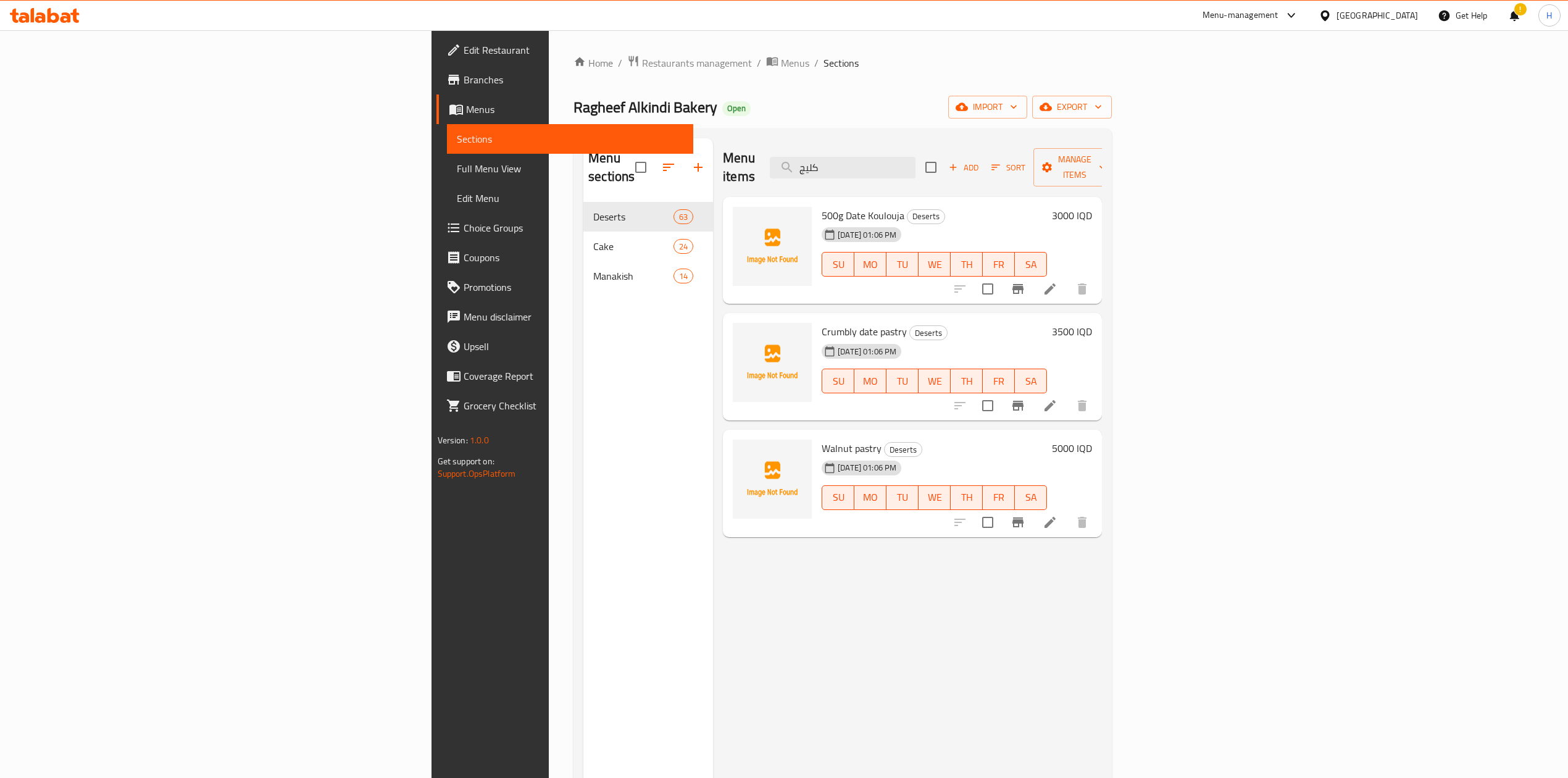
click at [733, 211] on img at bounding box center [772, 246] width 79 height 79
click at [733, 221] on img at bounding box center [772, 246] width 79 height 79
drag, startPoint x: 690, startPoint y: 221, endPoint x: 687, endPoint y: 324, distance: 103.0
click at [733, 222] on img at bounding box center [772, 246] width 79 height 79
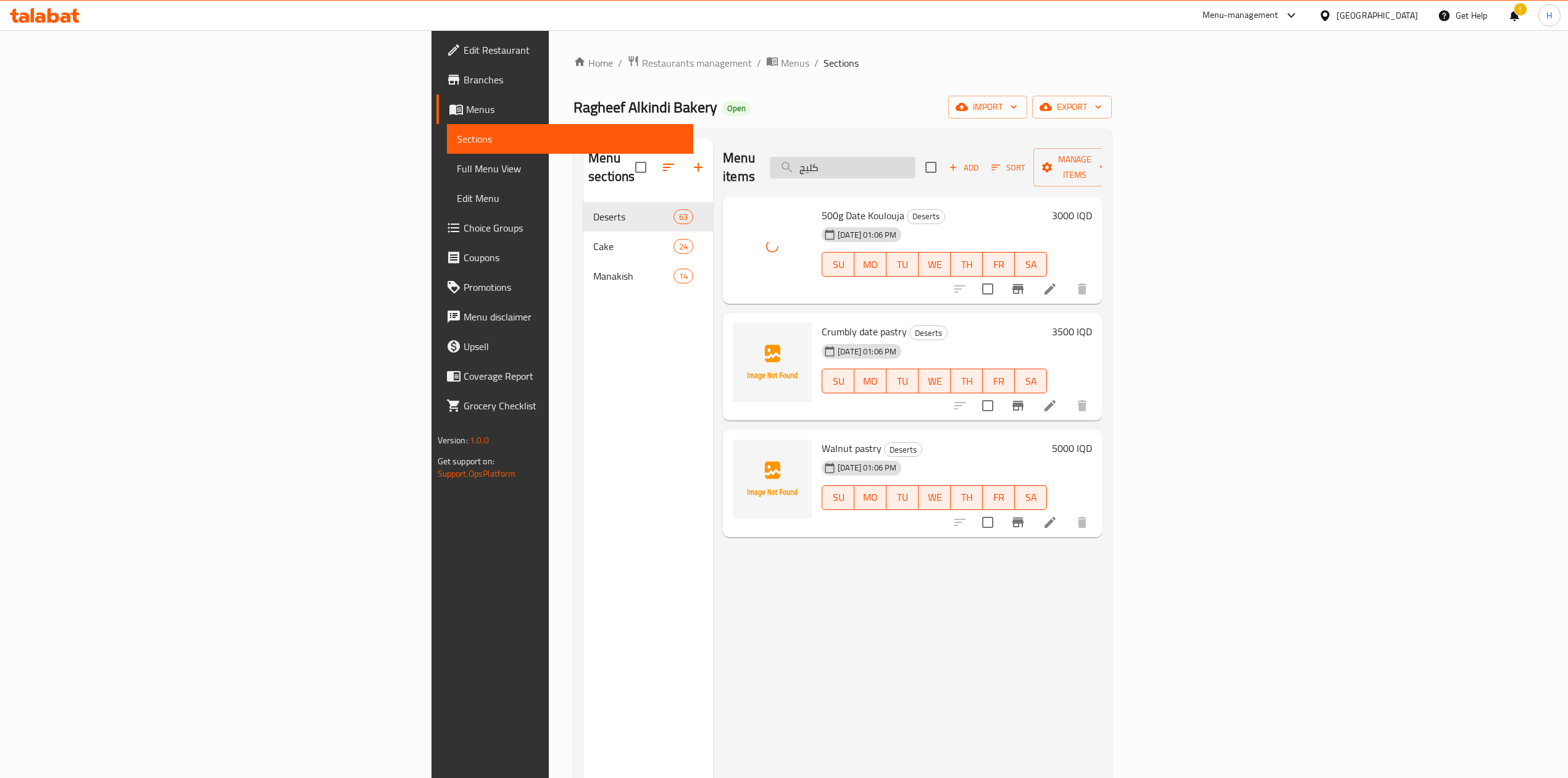
click at [915, 158] on input "كليج" at bounding box center [842, 167] width 145 height 22
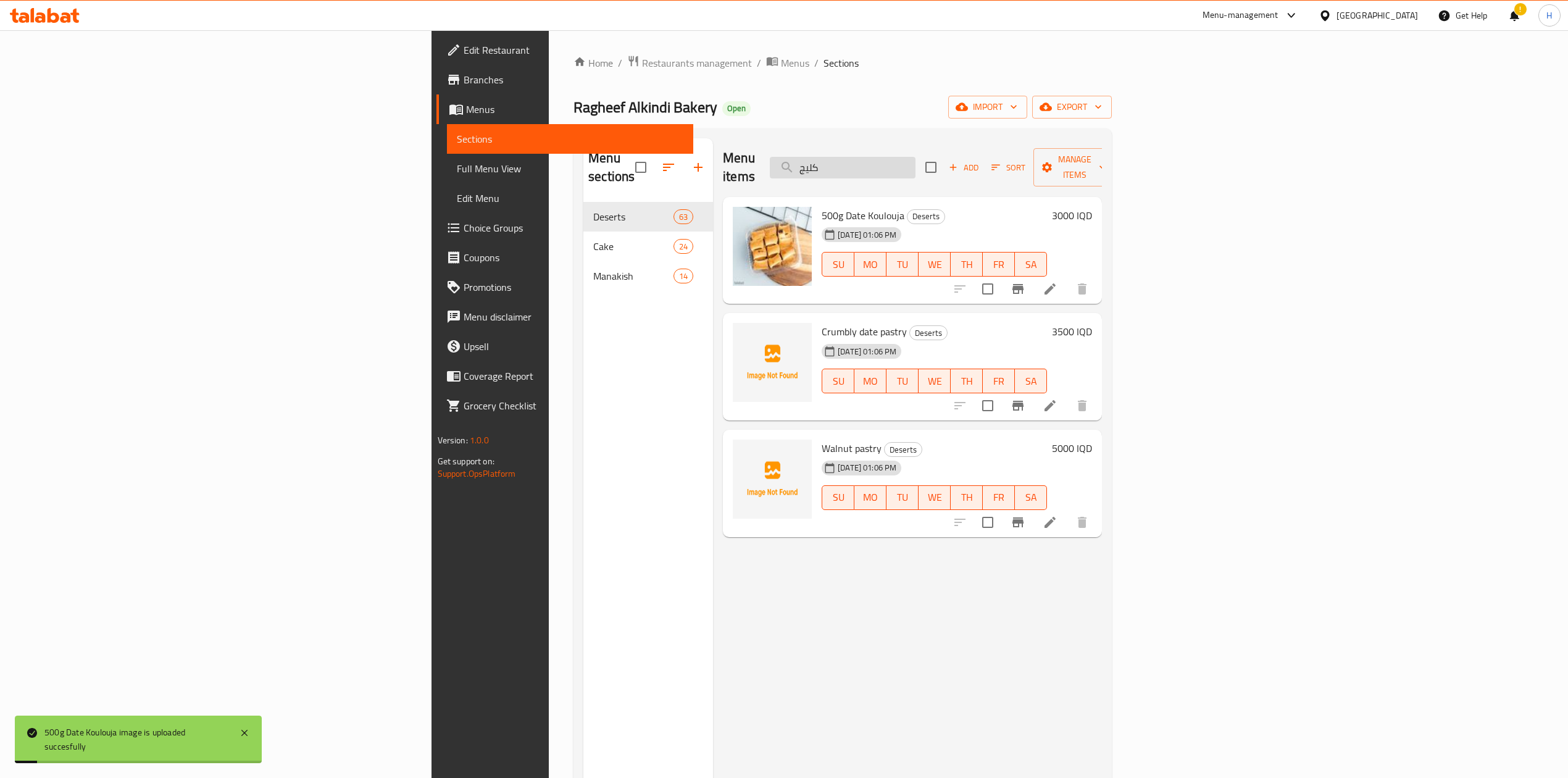
click at [915, 158] on input "كليج" at bounding box center [842, 167] width 145 height 22
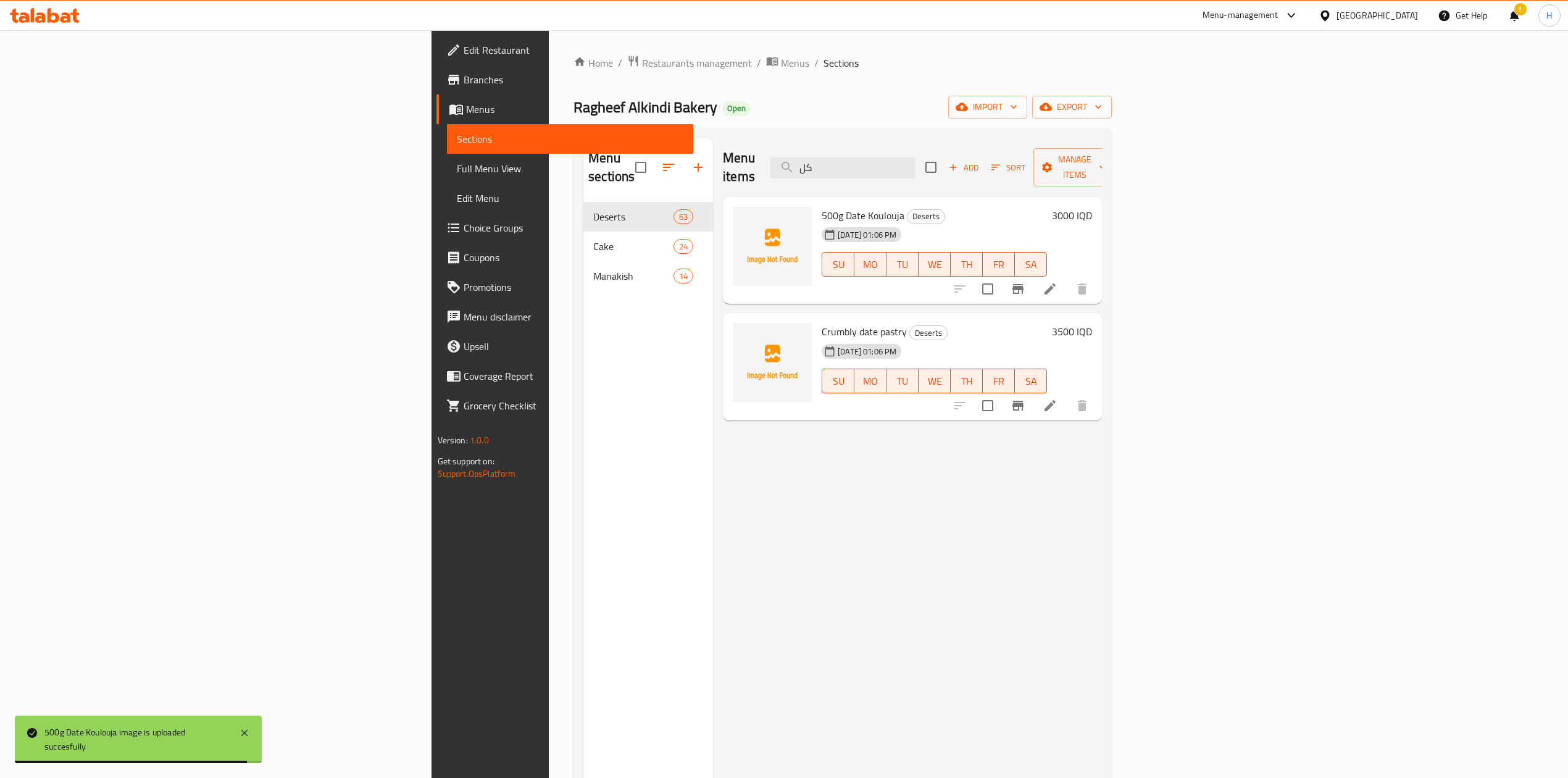
type input "ك"
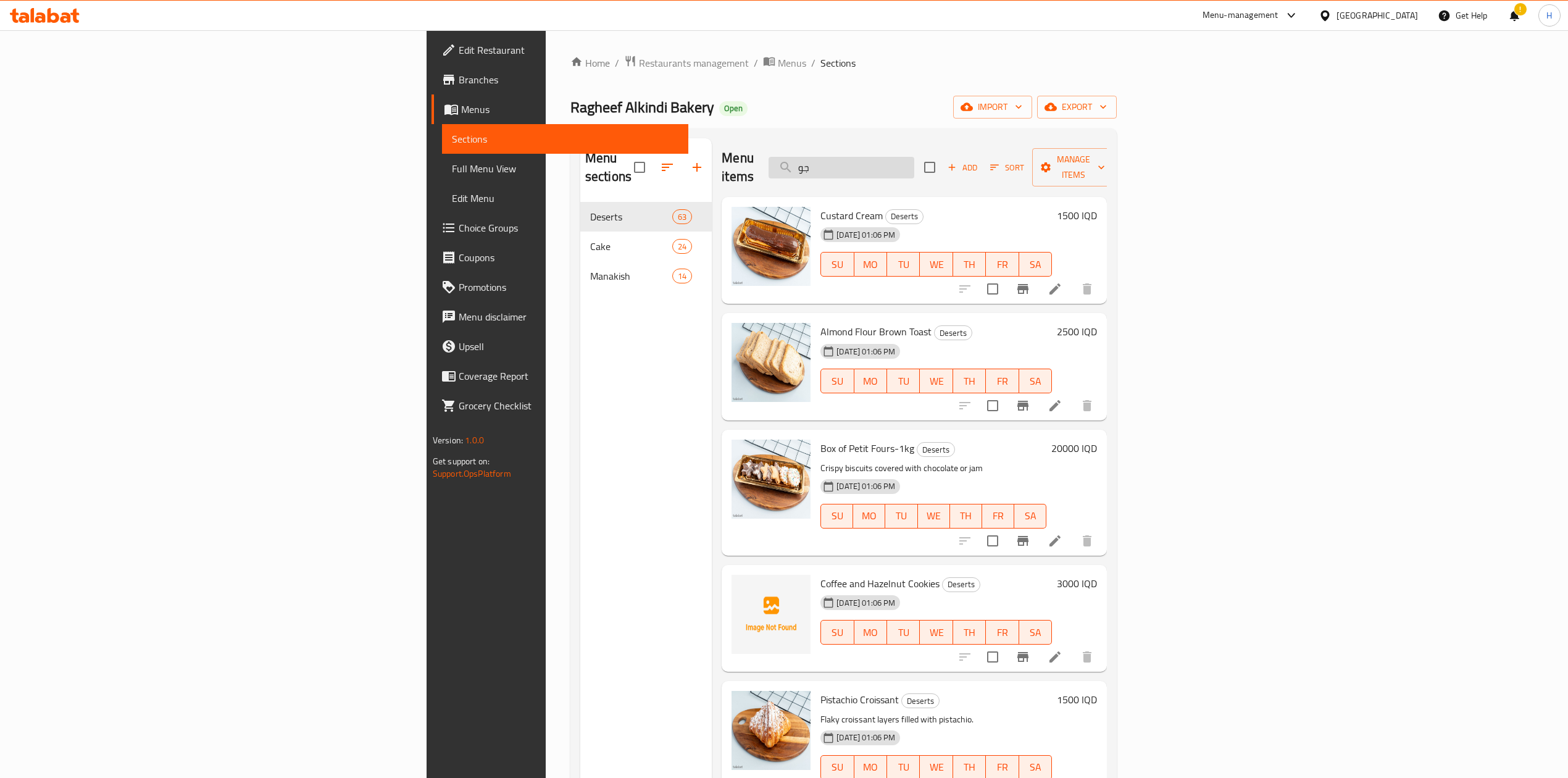
type input "ج"
click at [914, 157] on input "كليج" at bounding box center [840, 167] width 145 height 22
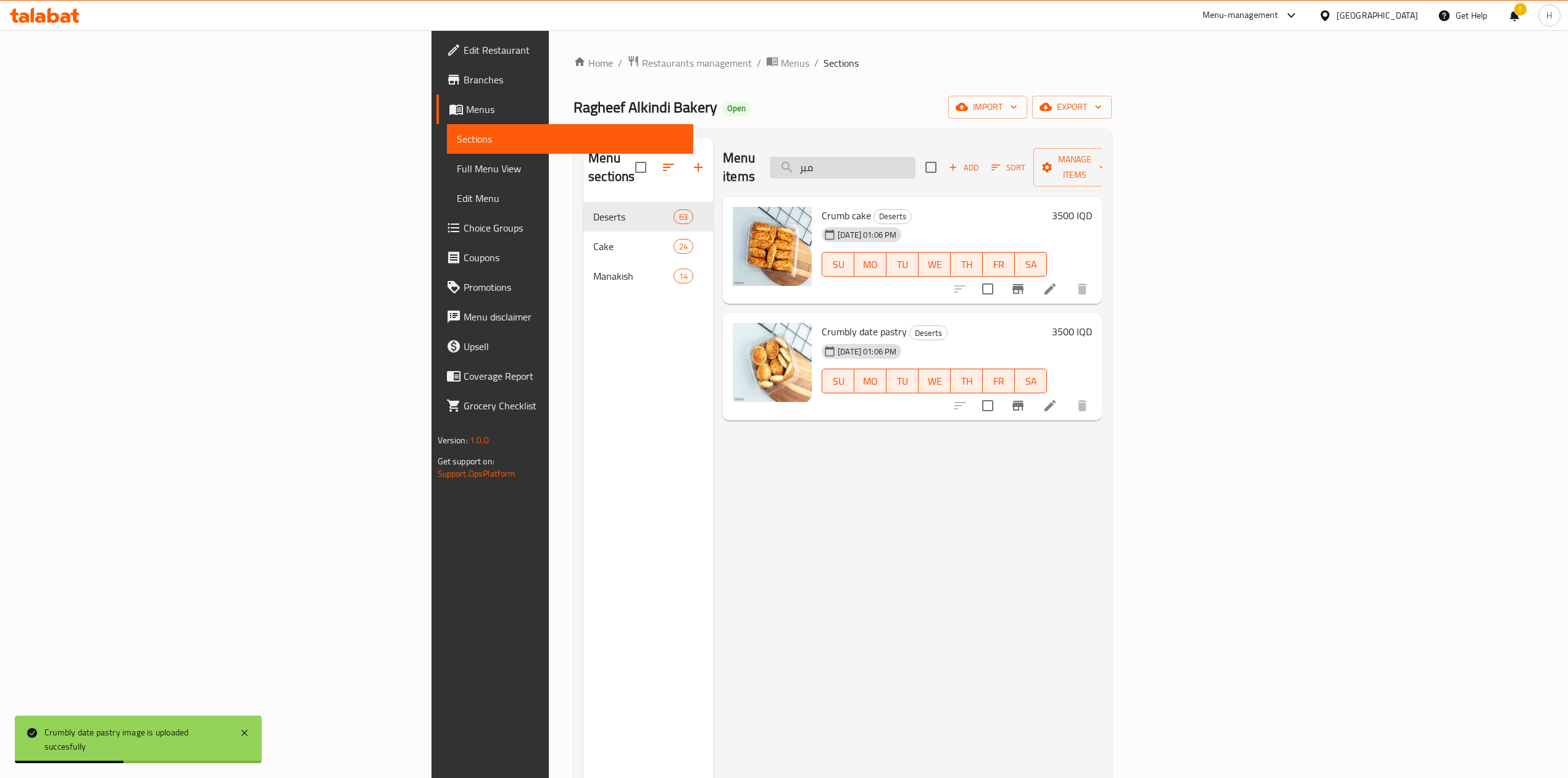
click at [915, 158] on input "مبر" at bounding box center [842, 167] width 145 height 22
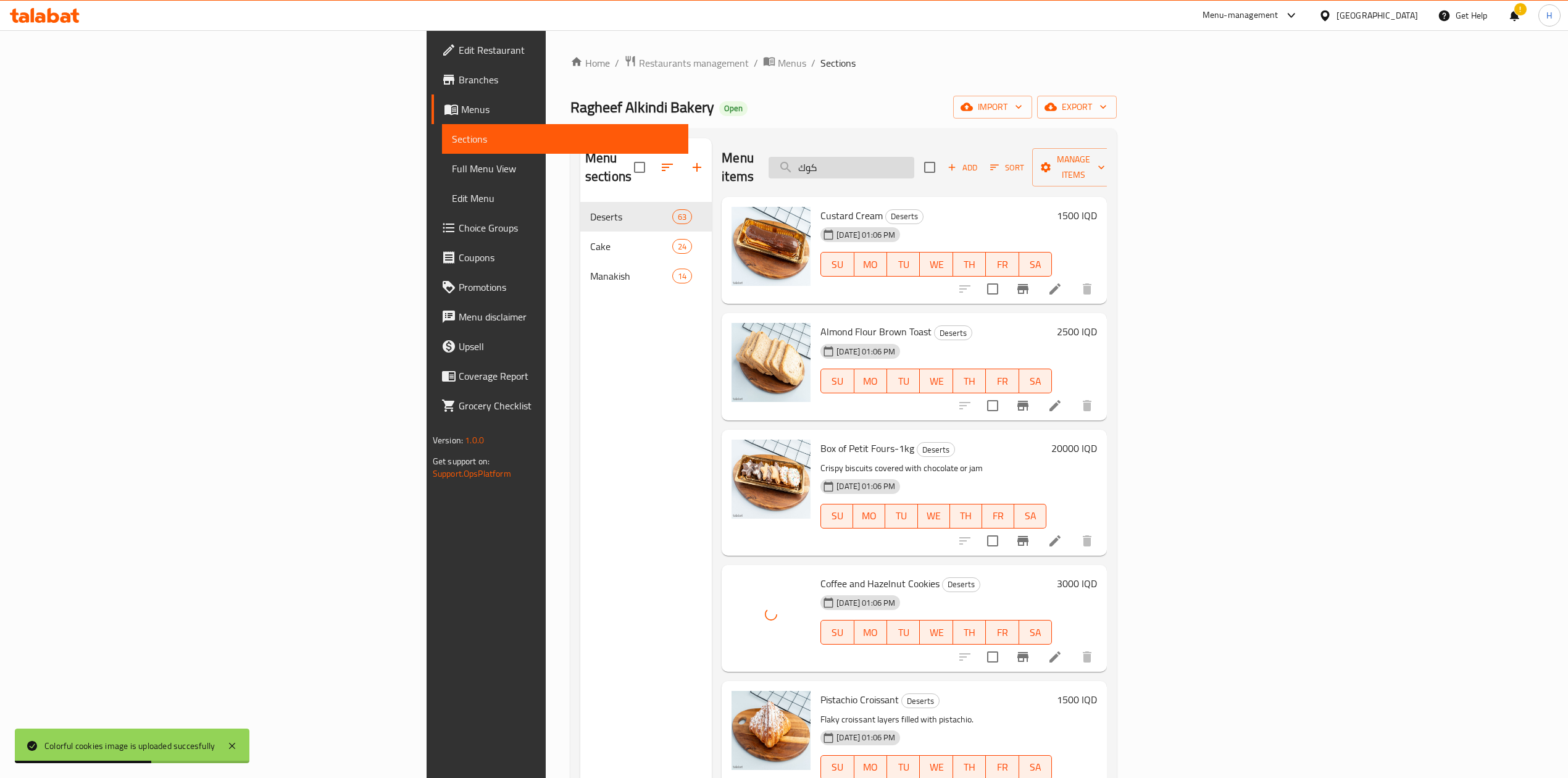
click at [914, 158] on input "كوك" at bounding box center [840, 167] width 145 height 22
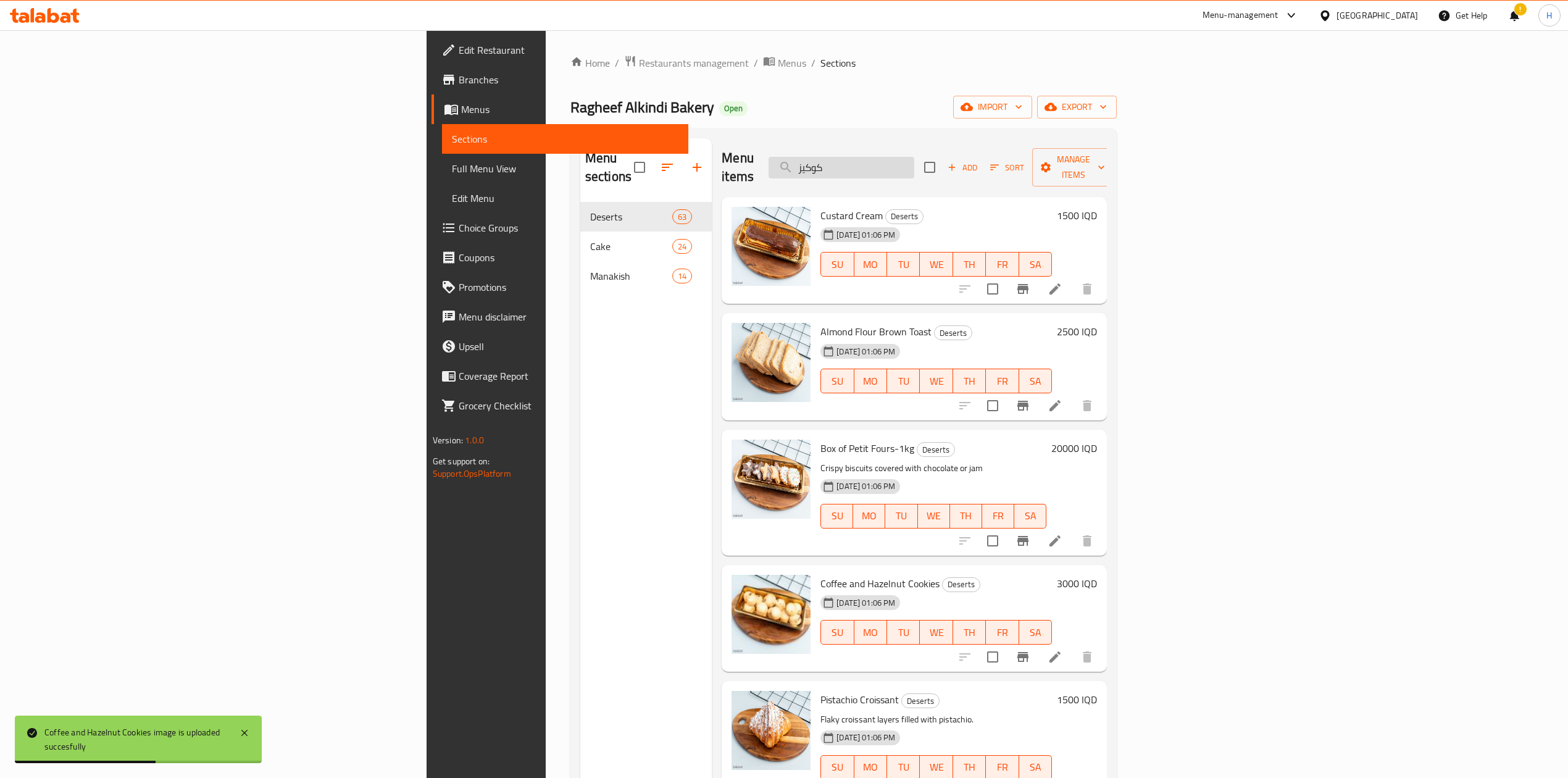
click at [914, 158] on input "كوكيز" at bounding box center [840, 167] width 145 height 22
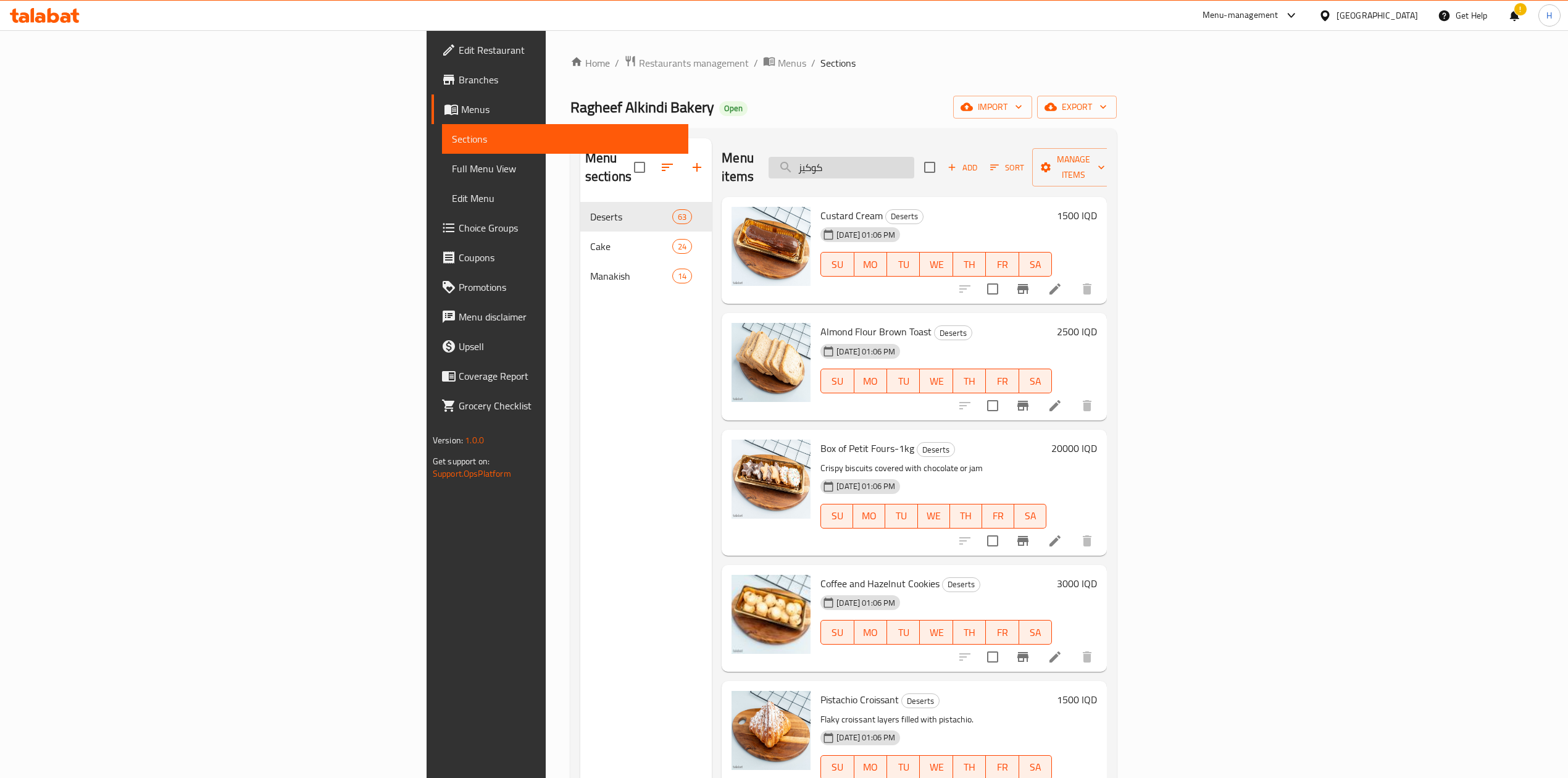
click at [914, 157] on input "كوكيز" at bounding box center [840, 167] width 145 height 22
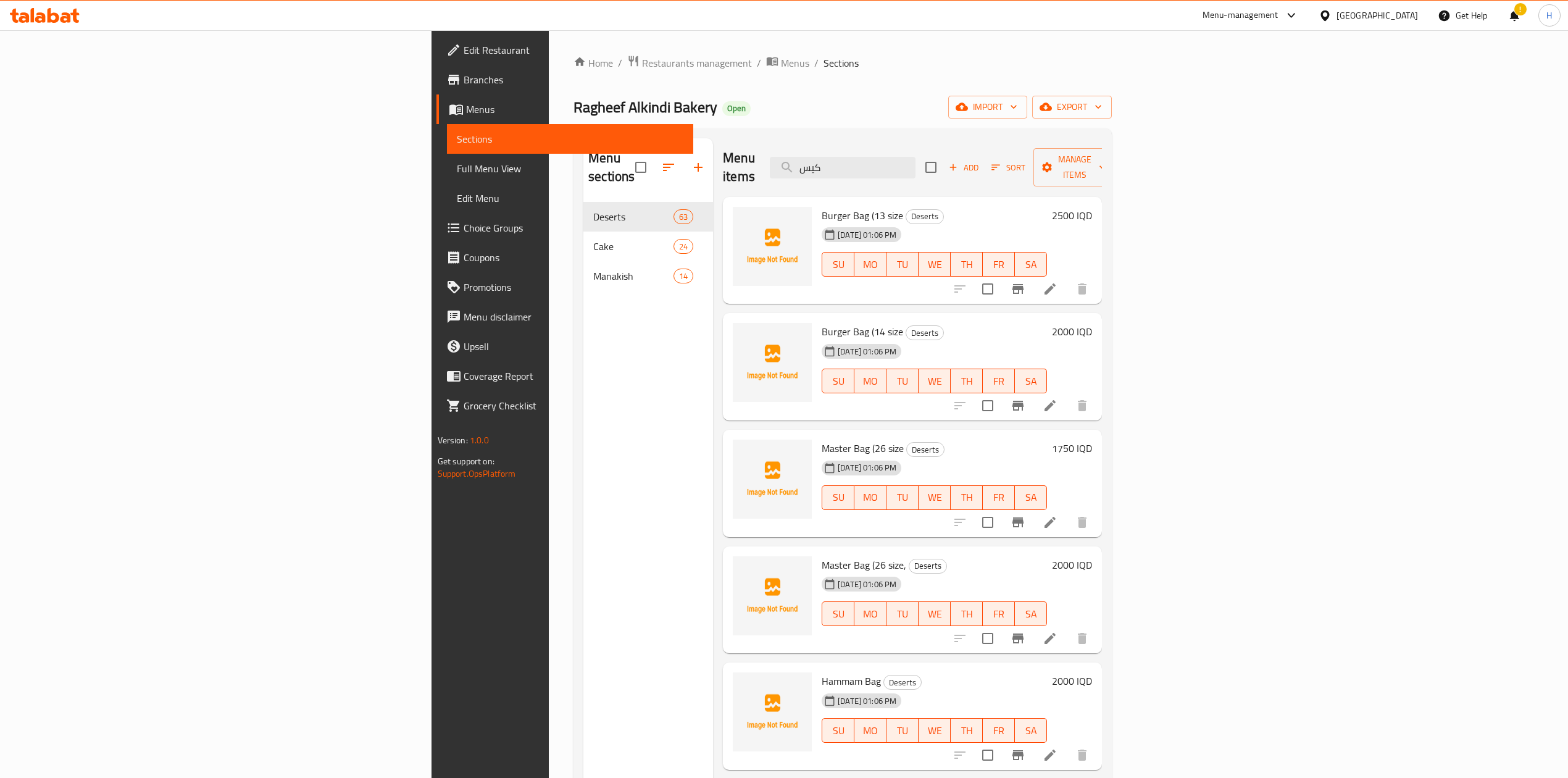
type input "كيس"
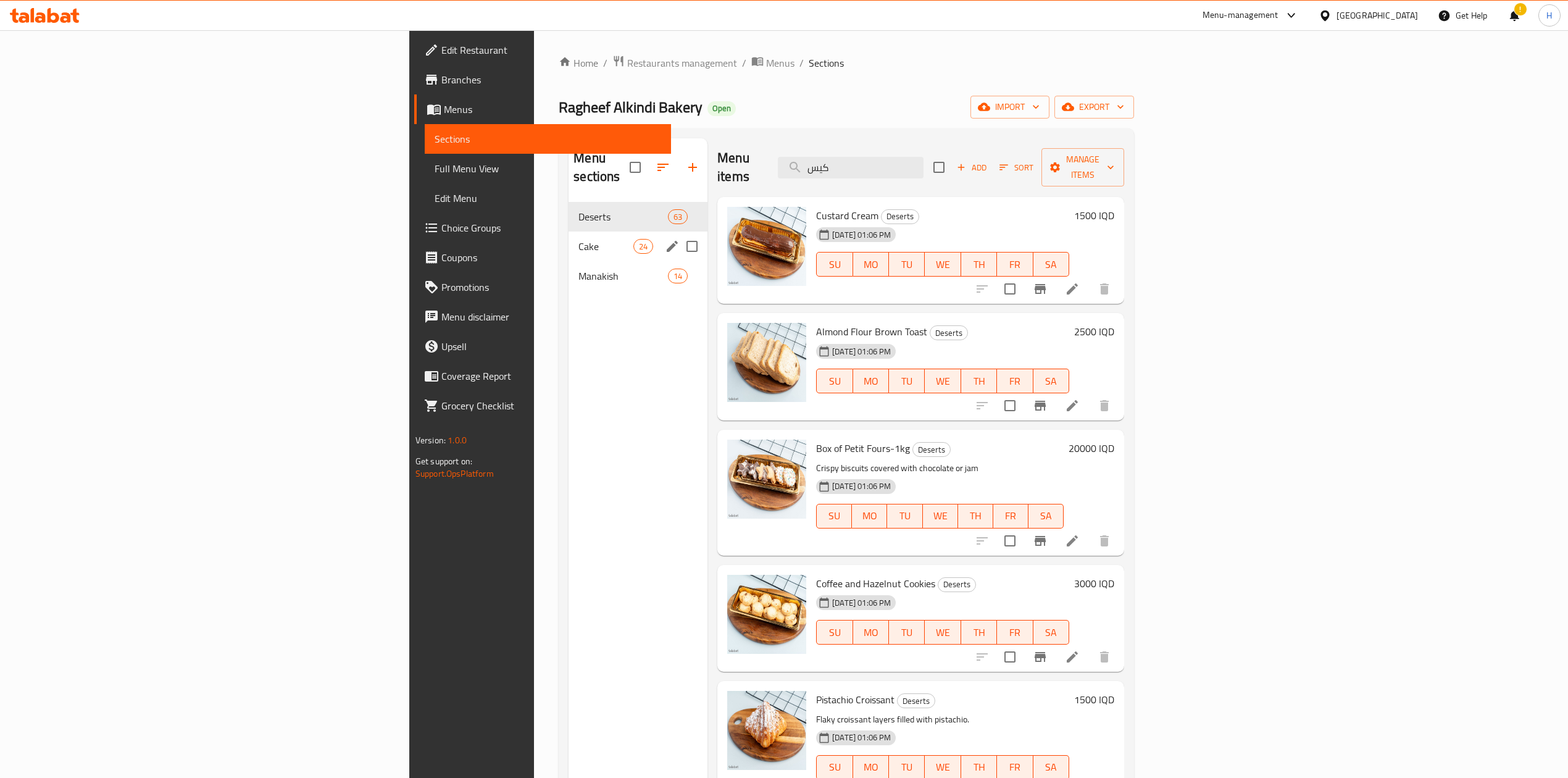
click at [578, 239] on span "Cake" at bounding box center [606, 246] width 55 height 15
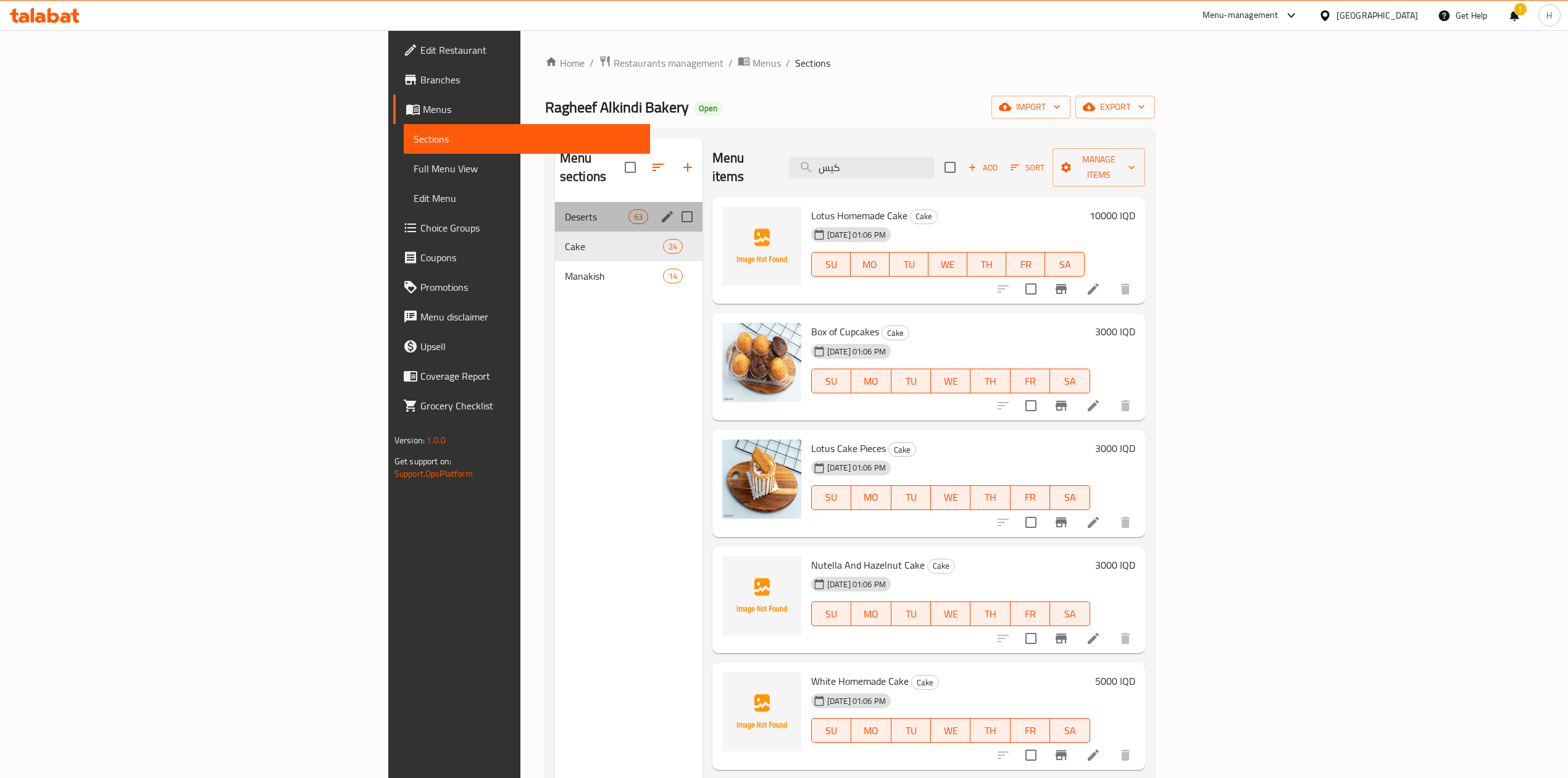
click at [565, 209] on span "Deserts" at bounding box center [597, 216] width 64 height 15
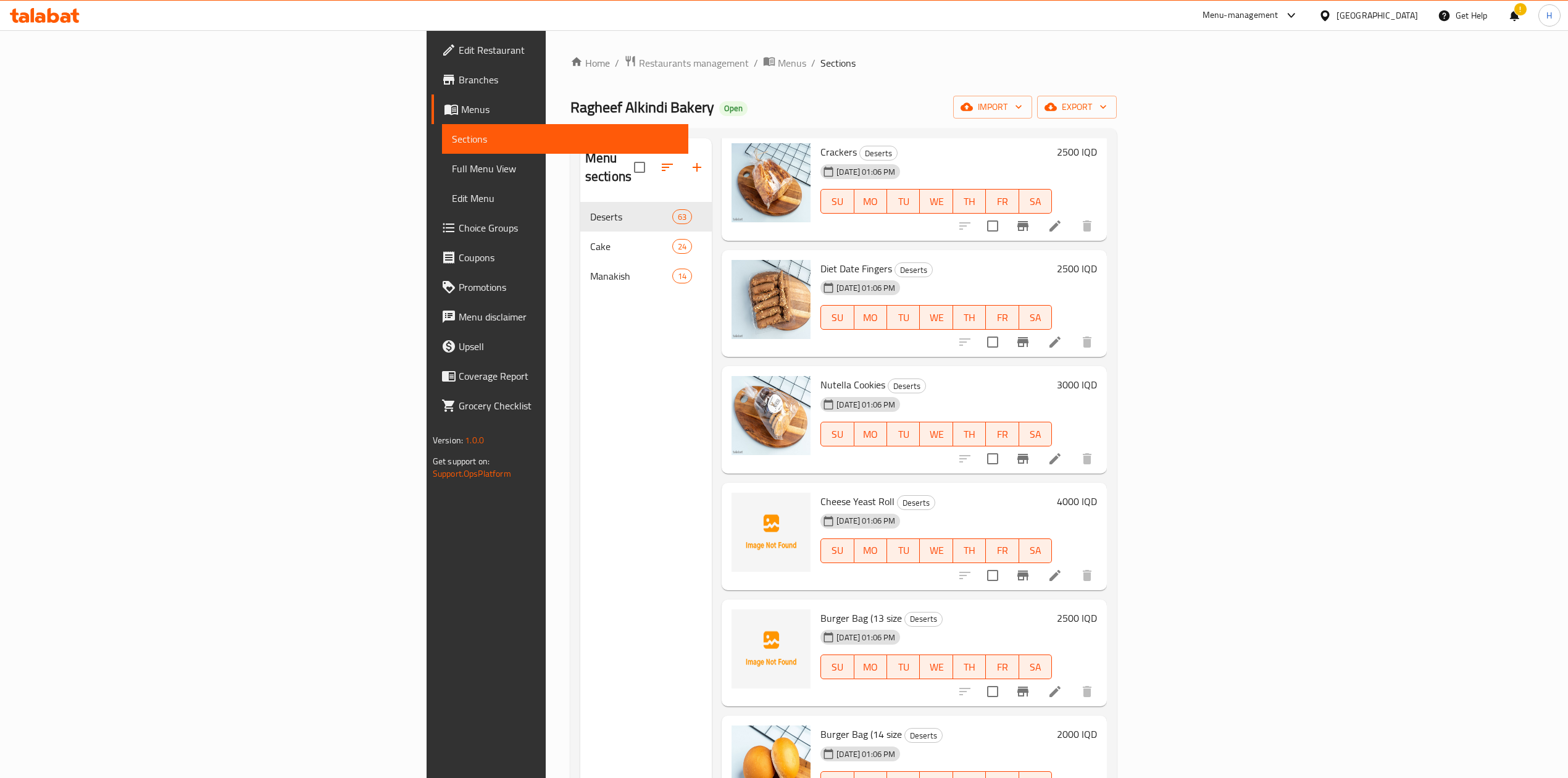
scroll to position [1565, 0]
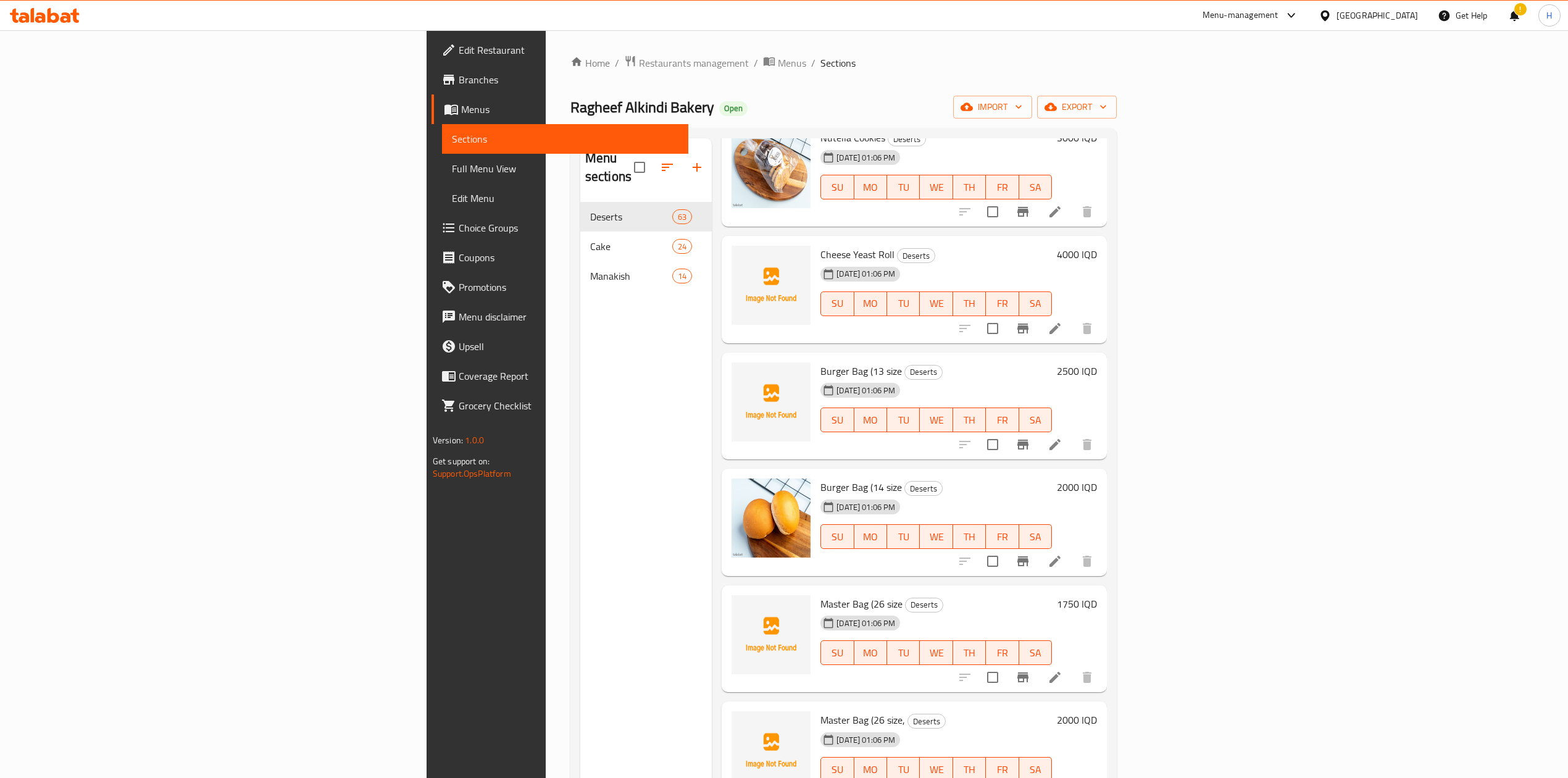
click at [1072, 318] on li at bounding box center [1055, 329] width 34 height 22
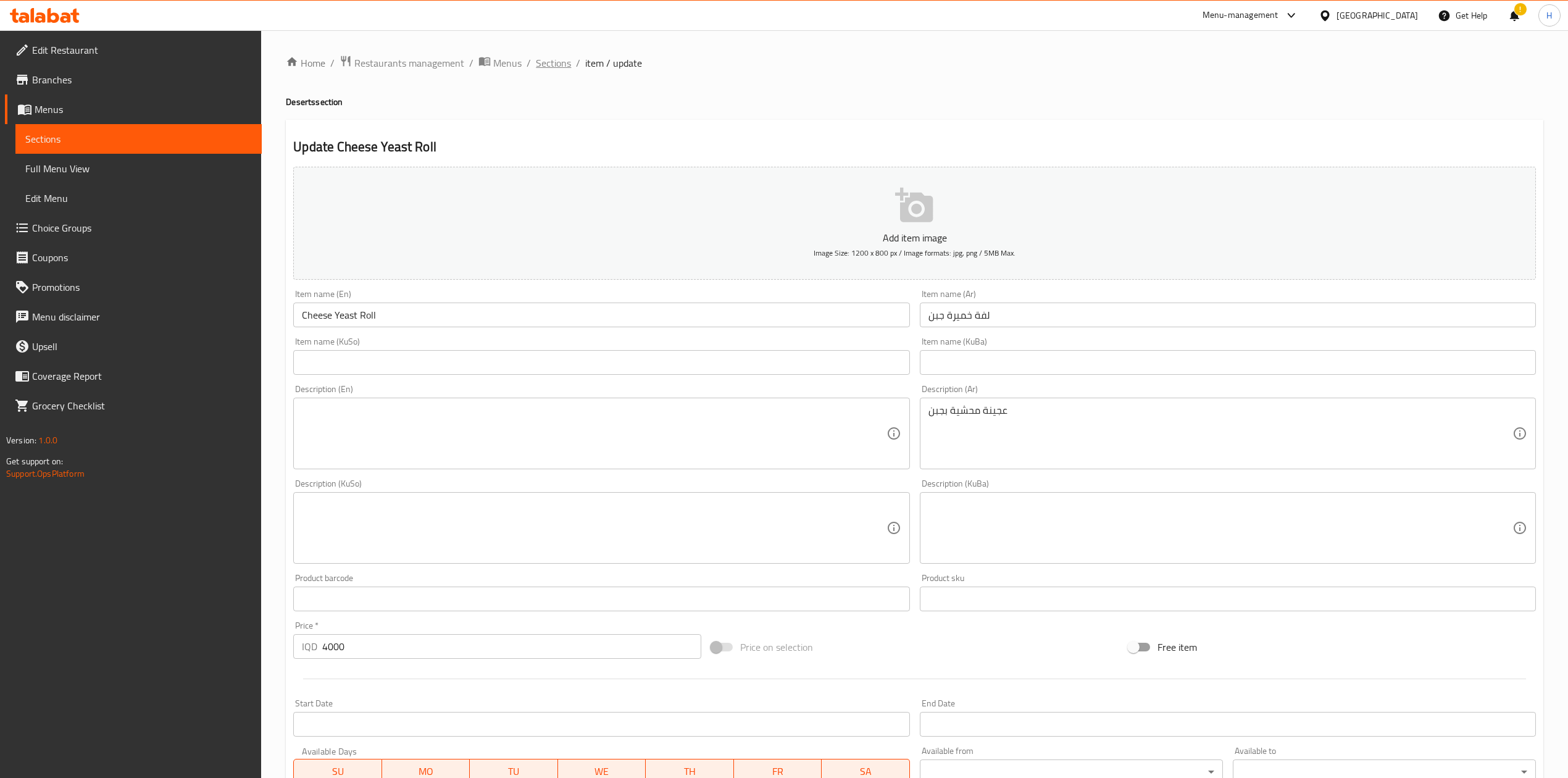
click at [553, 60] on span "Sections" at bounding box center [553, 63] width 35 height 15
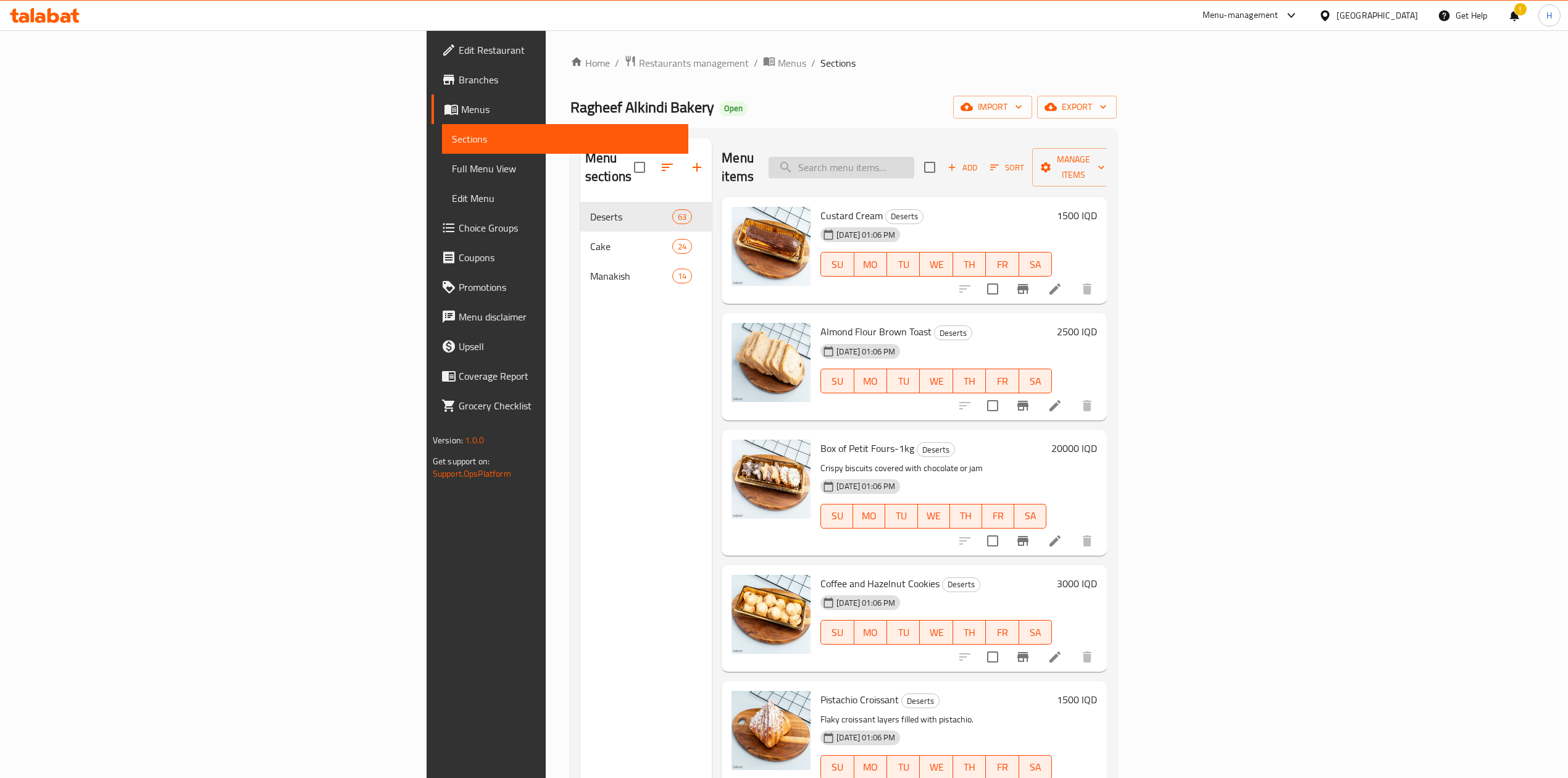
click at [914, 157] on input "search" at bounding box center [840, 167] width 145 height 22
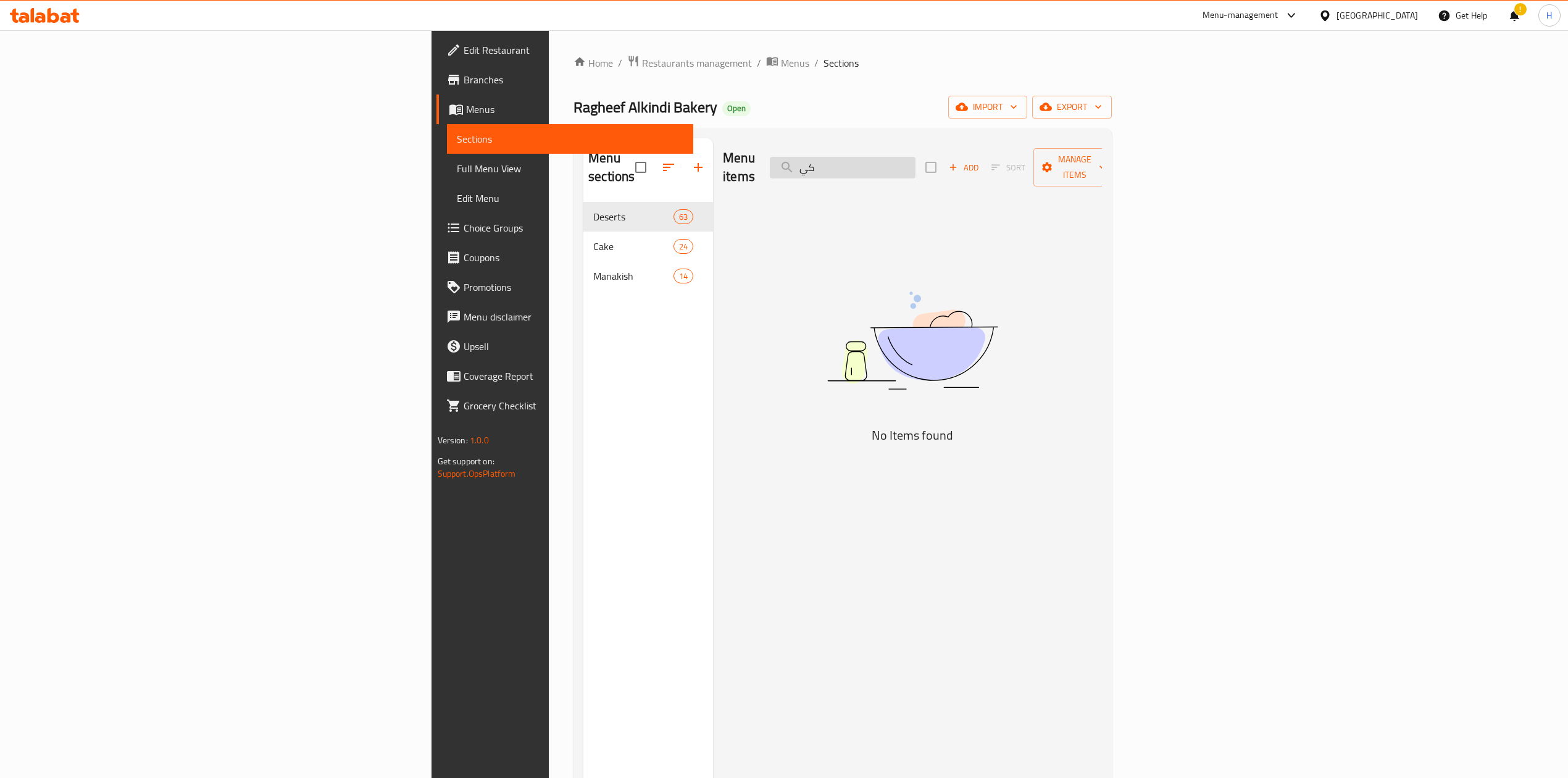
type input "ك"
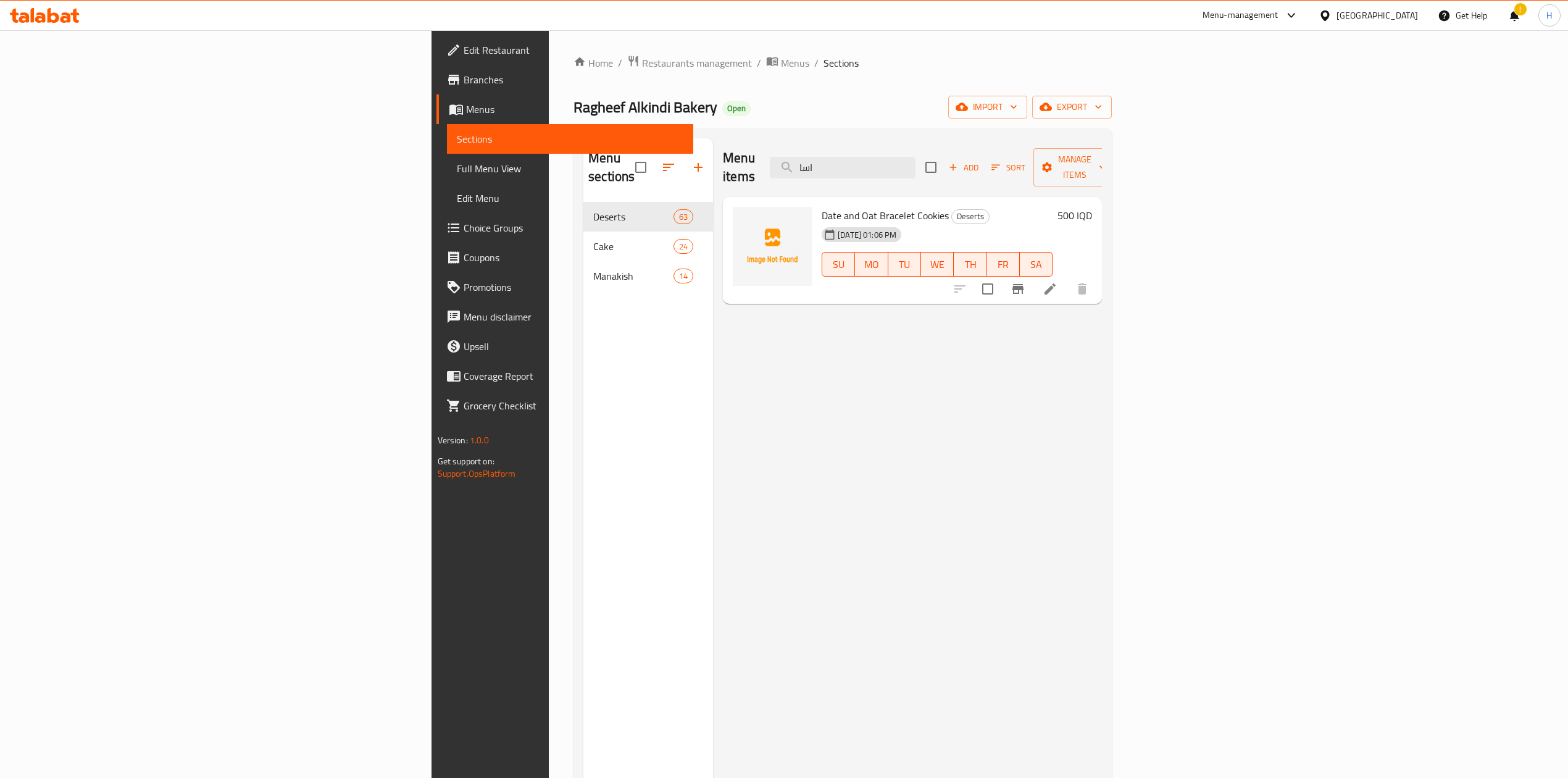
type input "اسا"
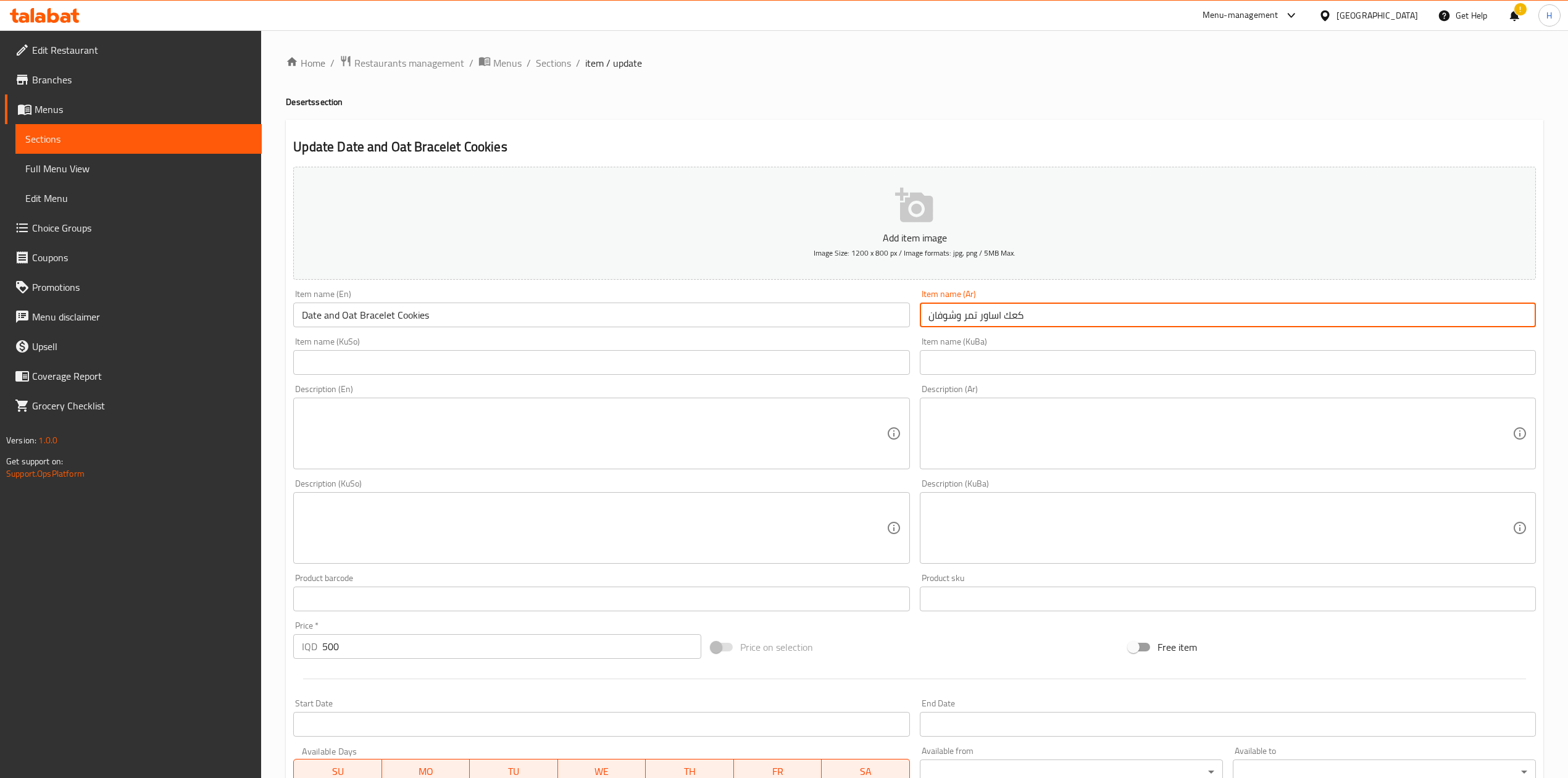
click at [1012, 321] on input "كعك اساور تمر وشوفان" at bounding box center [1227, 315] width 616 height 25
type input "كيك اساور تمر وشوفان"
click at [427, 314] on input "Date and Oat Bracelet Cookies" at bounding box center [601, 315] width 616 height 25
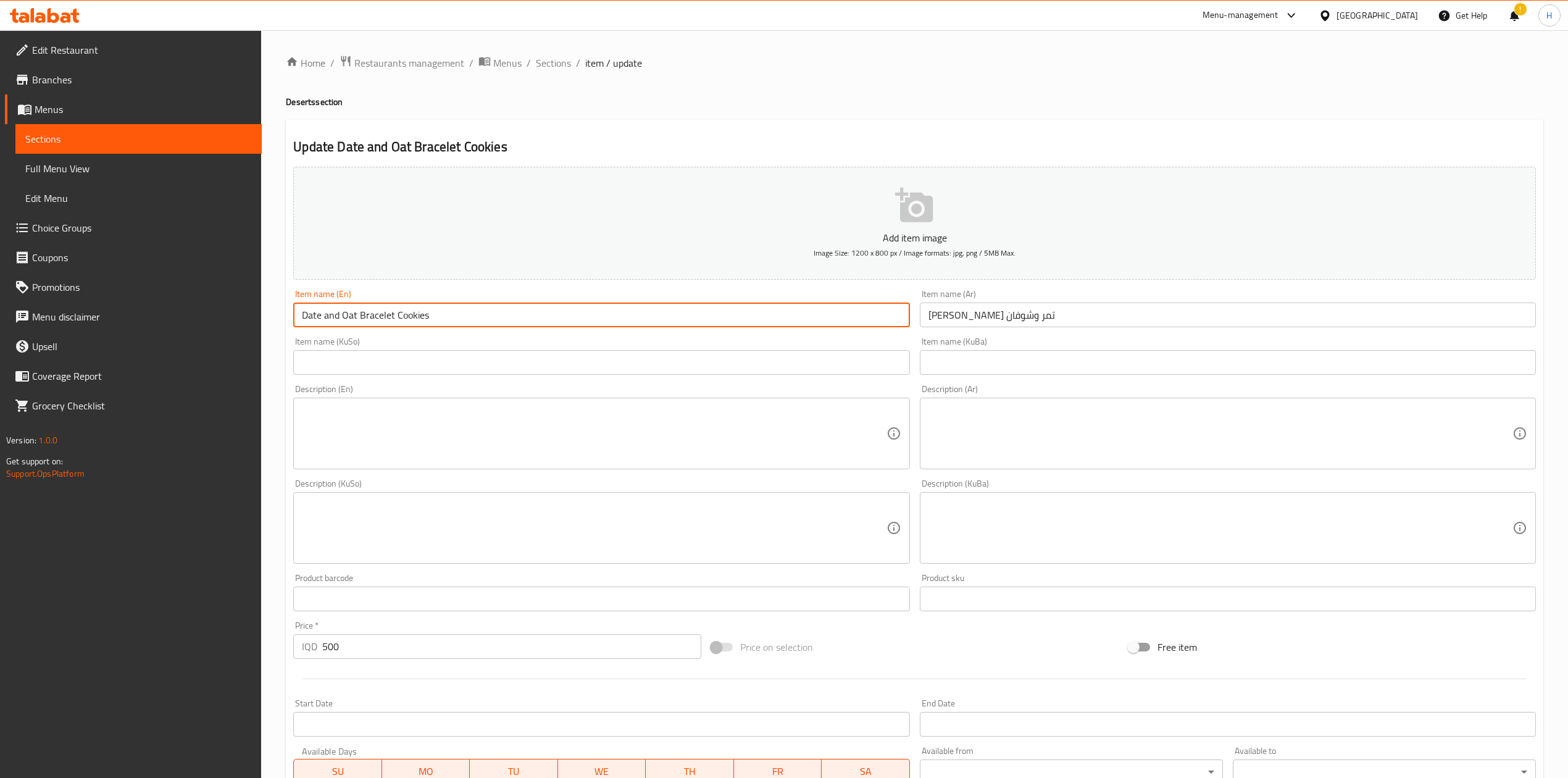
click at [427, 314] on input "Date and Oat Bracelet Cookies" at bounding box center [601, 315] width 616 height 25
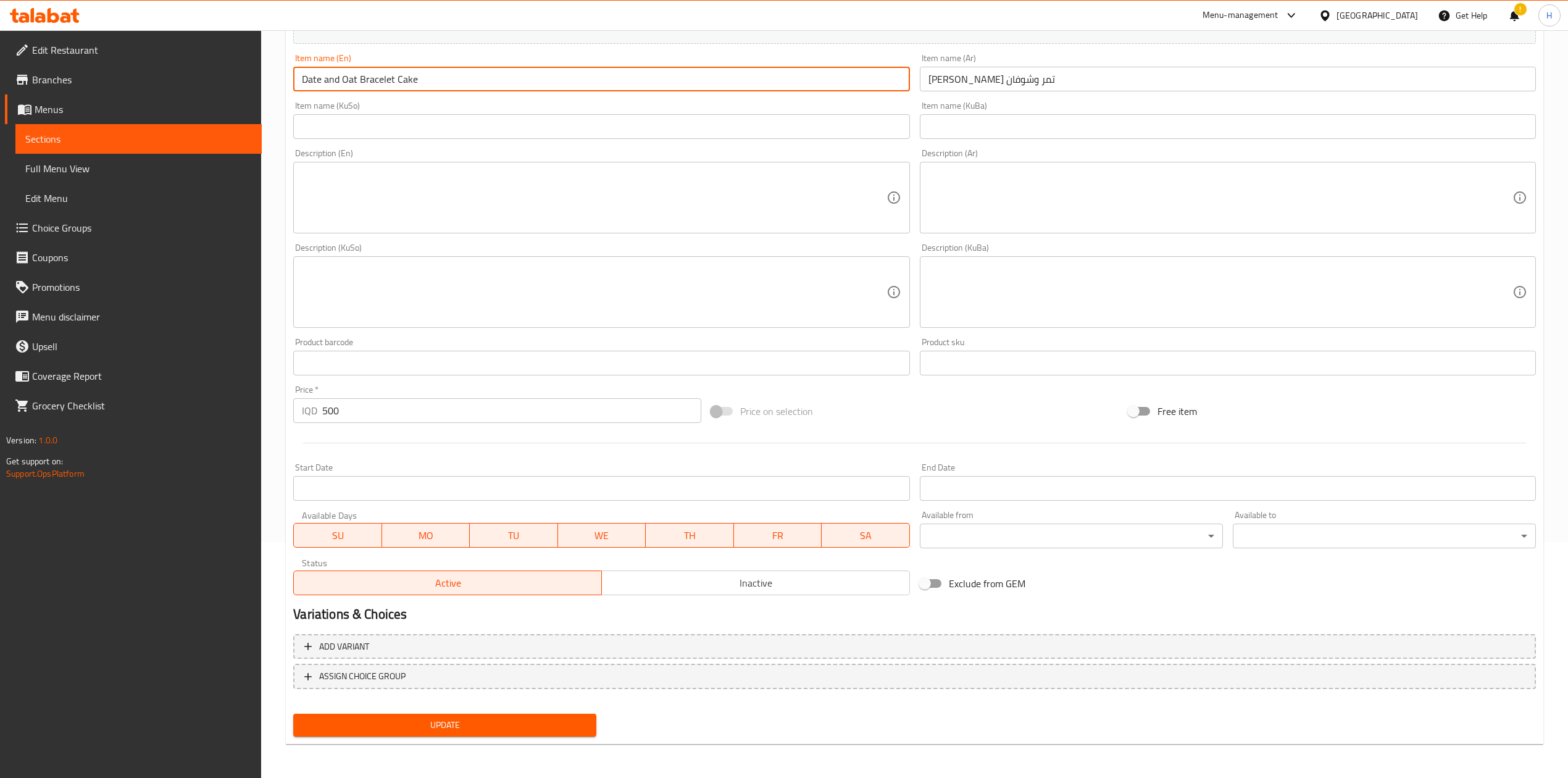
type input "Date and Oat Bracelet Cake"
click at [351, 726] on span "Update" at bounding box center [444, 726] width 283 height 15
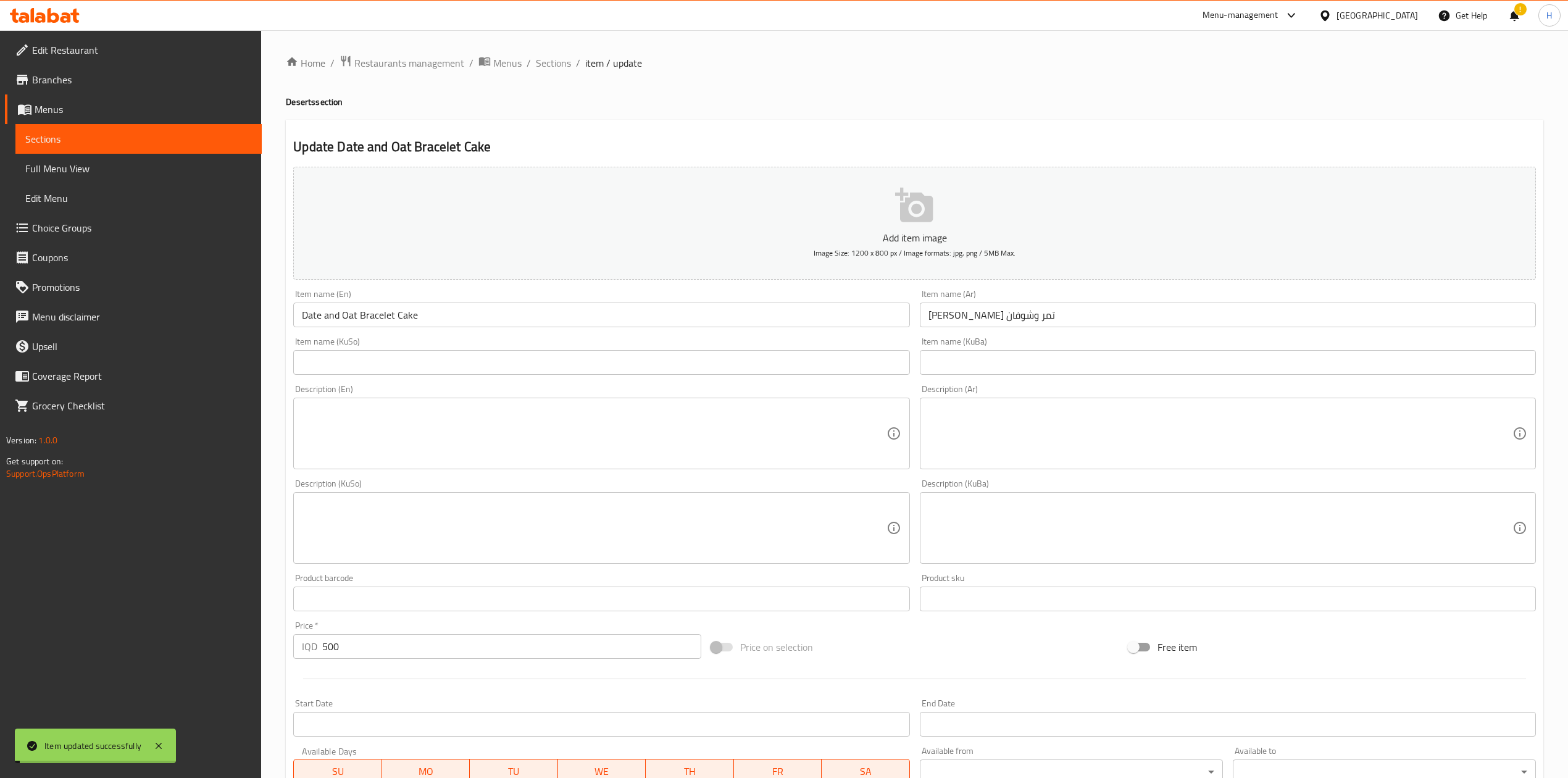
drag, startPoint x: 538, startPoint y: 66, endPoint x: 625, endPoint y: 127, distance: 106.3
click at [538, 66] on span "Sections" at bounding box center [553, 63] width 35 height 15
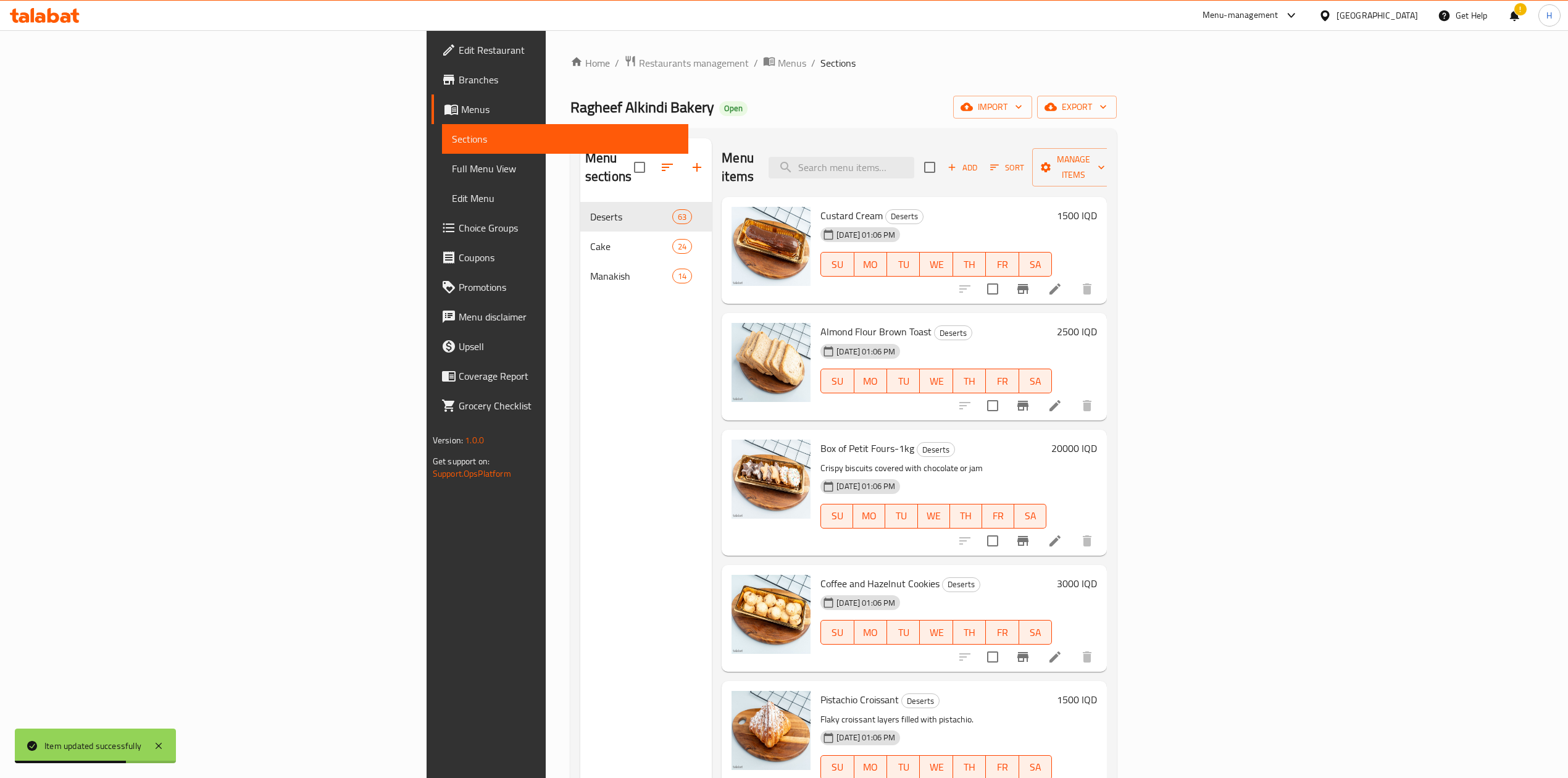
click at [1011, 173] on div "Menu items Add Sort Manage items" at bounding box center [914, 168] width 385 height 59
click at [914, 169] on input "search" at bounding box center [840, 167] width 145 height 22
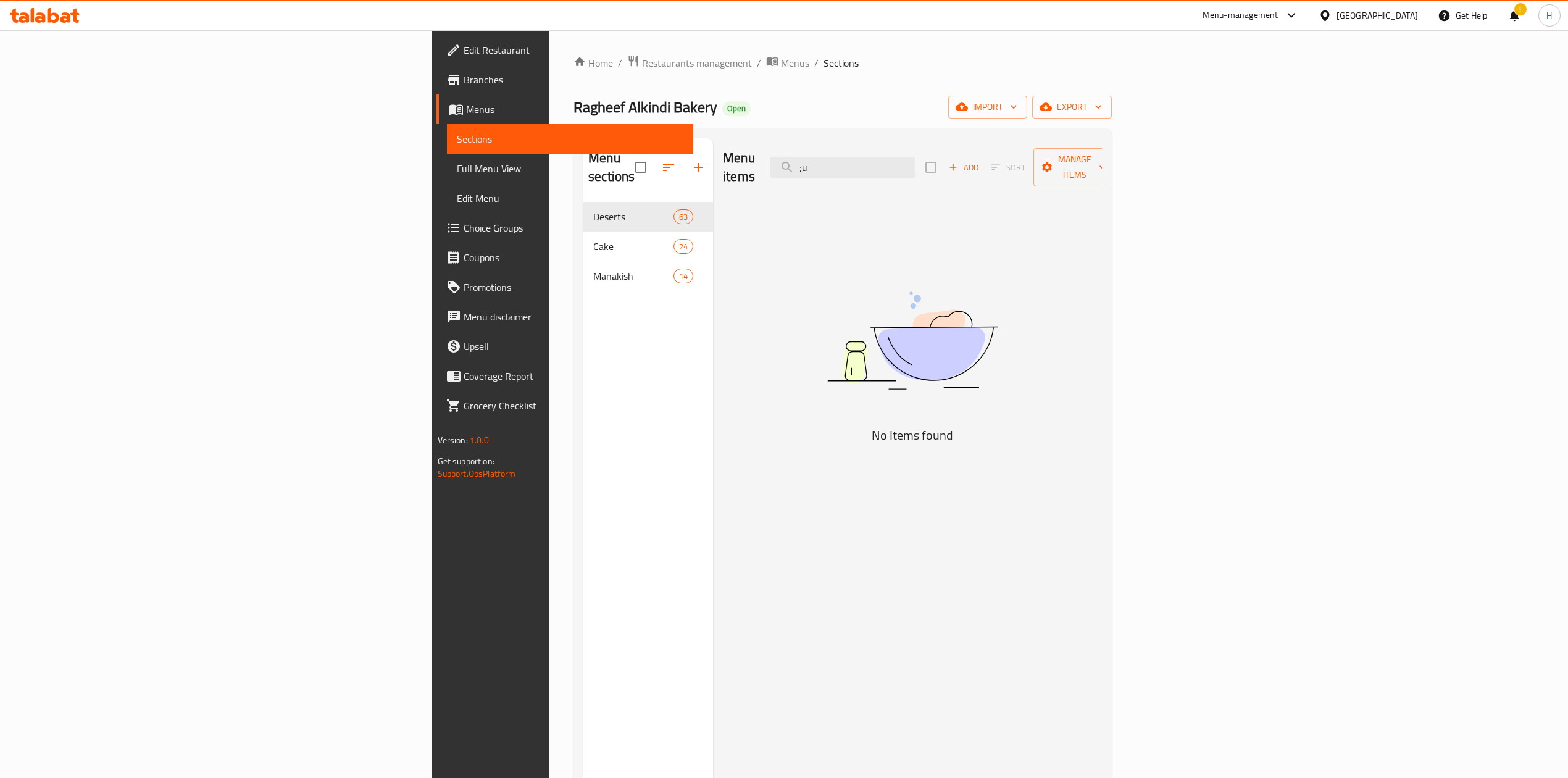
type input ";"
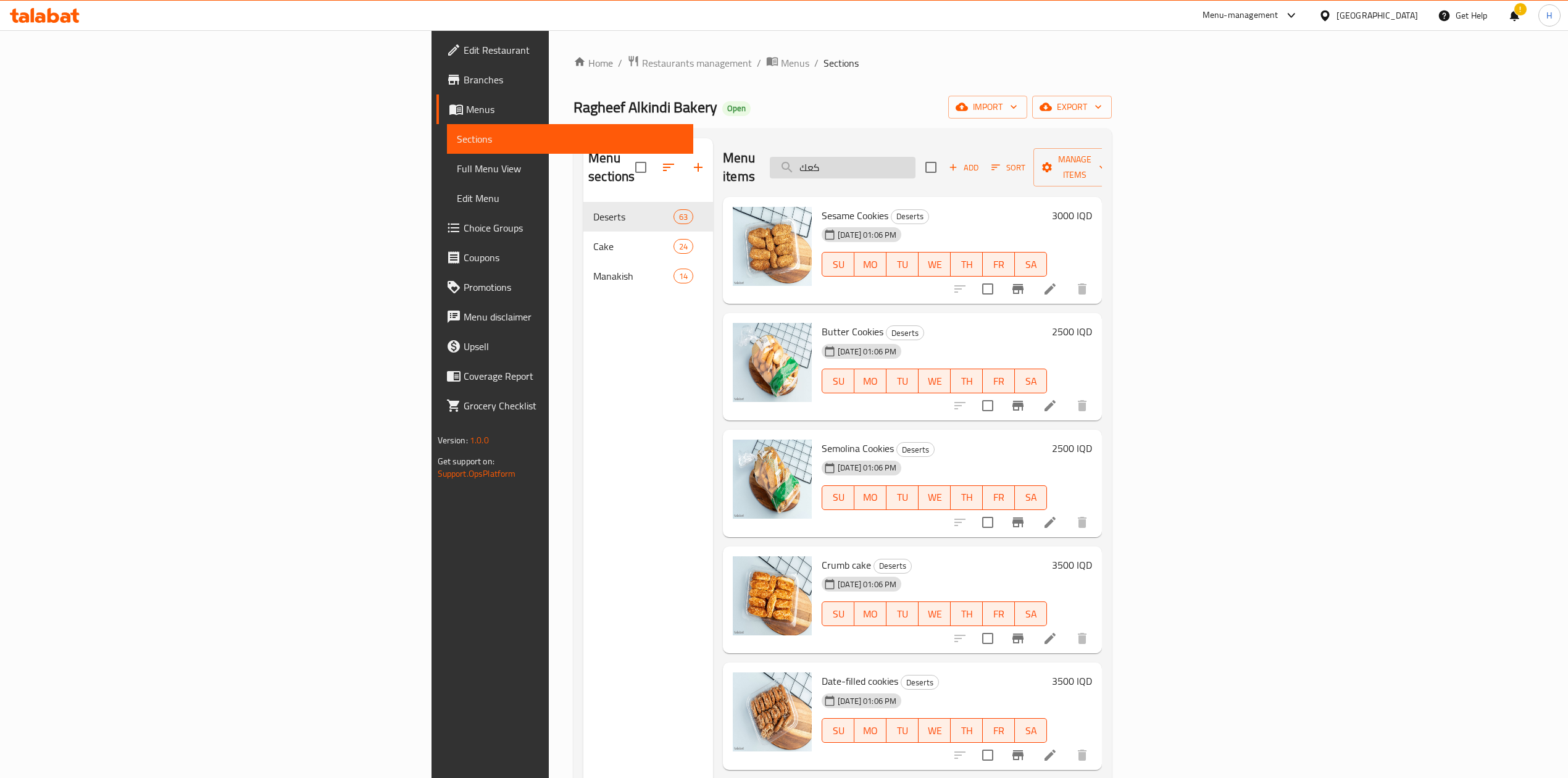
click at [915, 163] on input "كعك" at bounding box center [842, 167] width 145 height 22
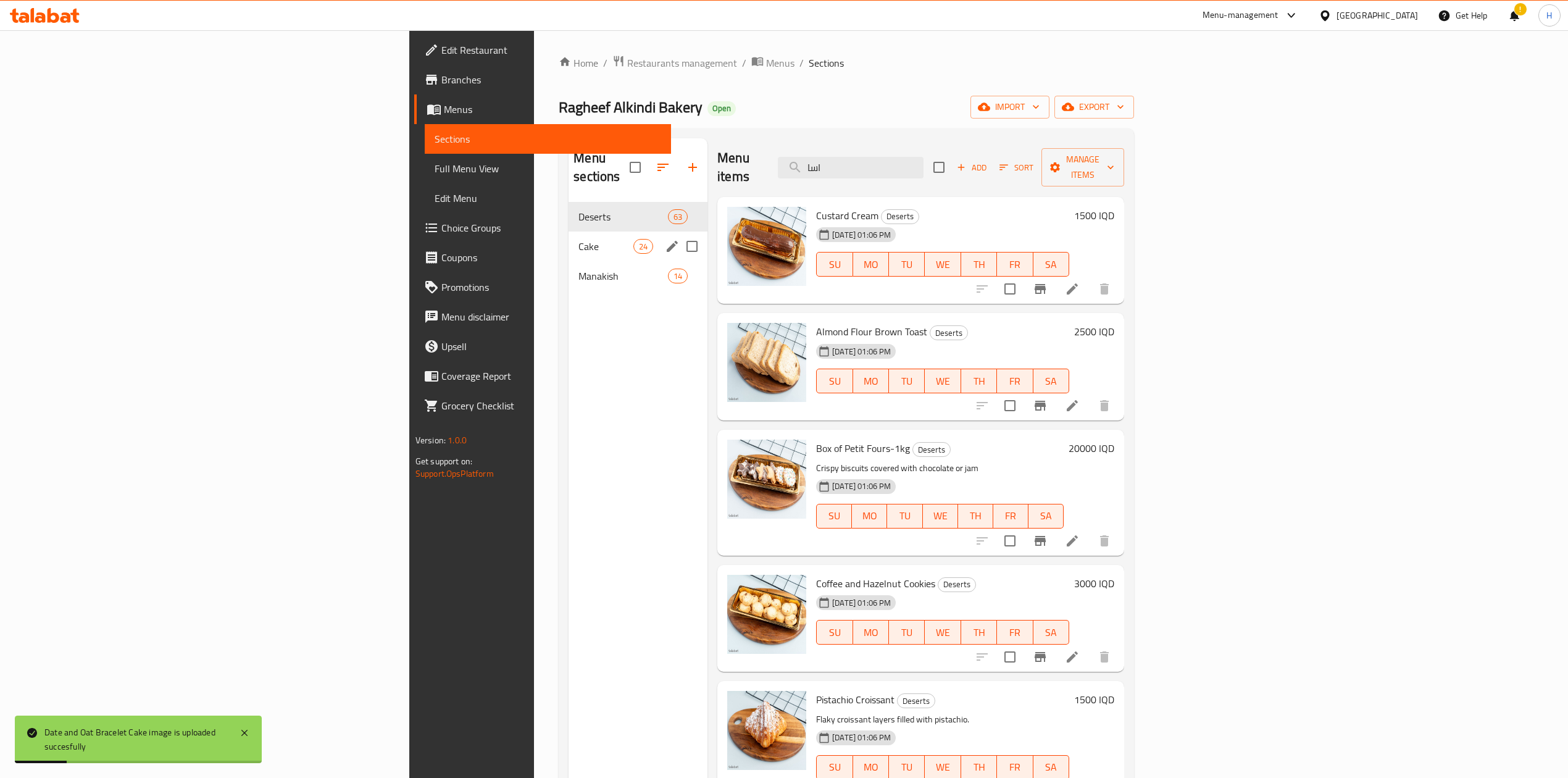
click at [569, 232] on div "Cake 24" at bounding box center [637, 246] width 138 height 29
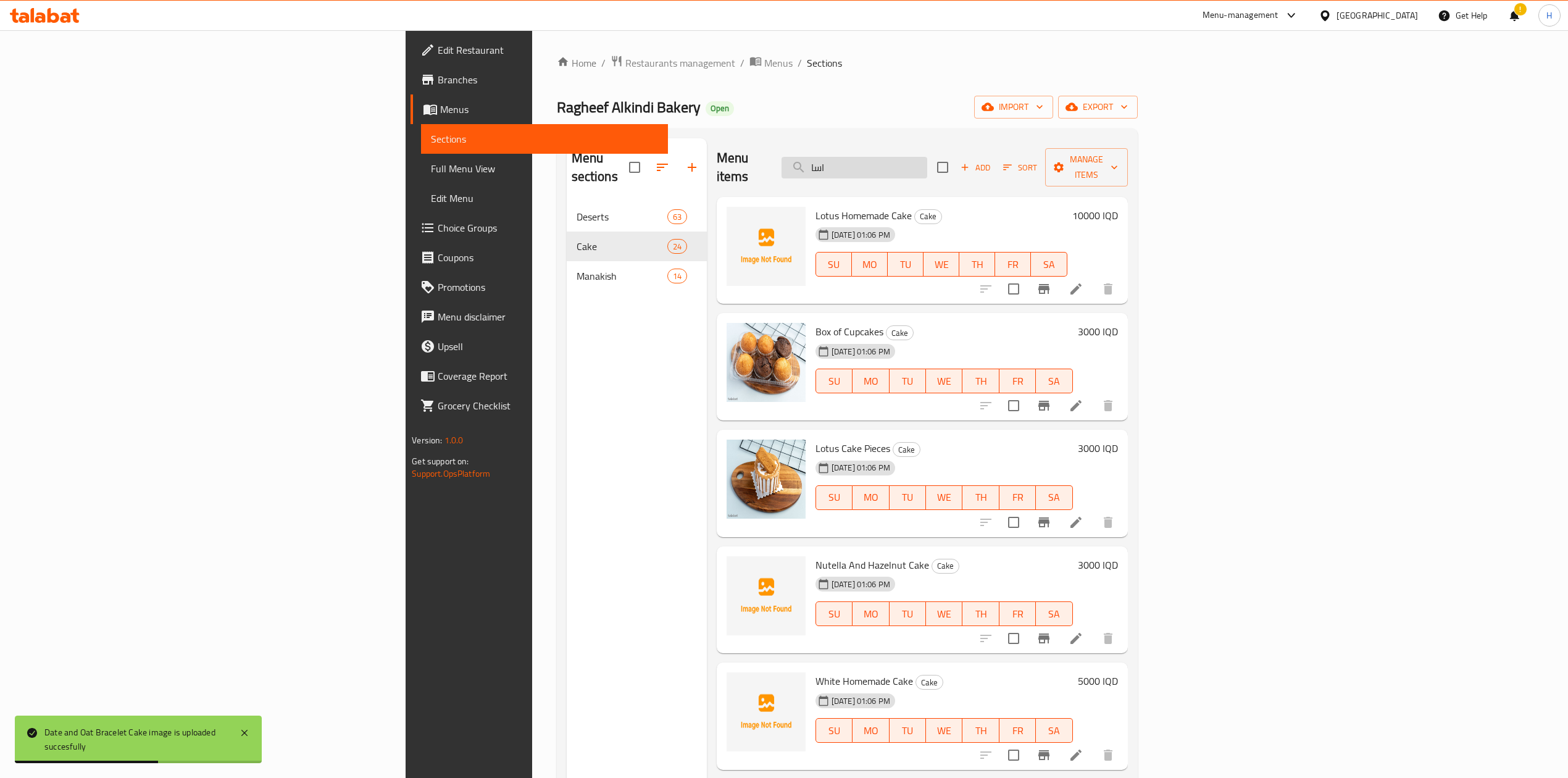
click at [927, 157] on input "اسا" at bounding box center [853, 167] width 145 height 22
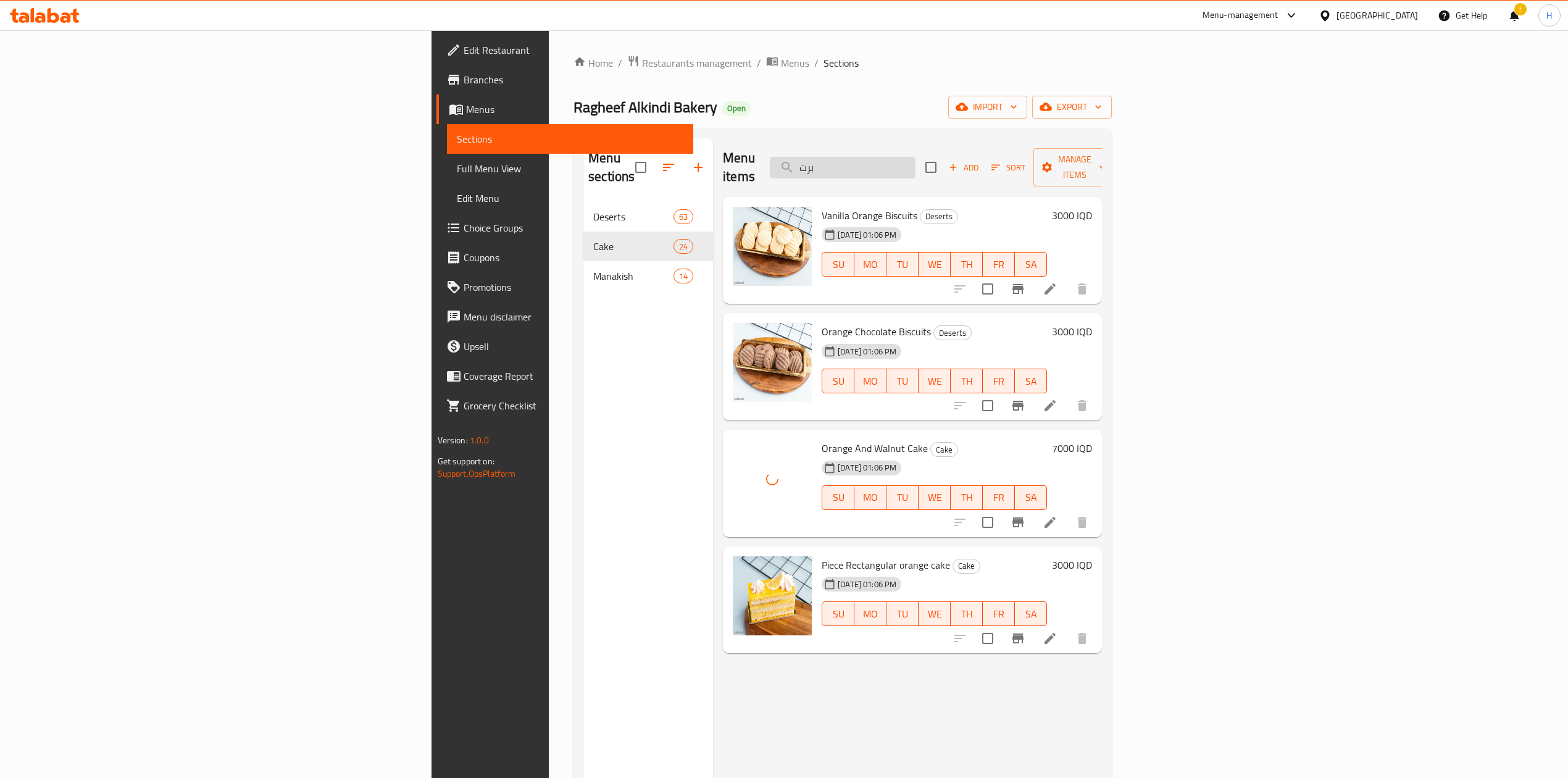
click at [915, 157] on input "برت" at bounding box center [842, 167] width 145 height 22
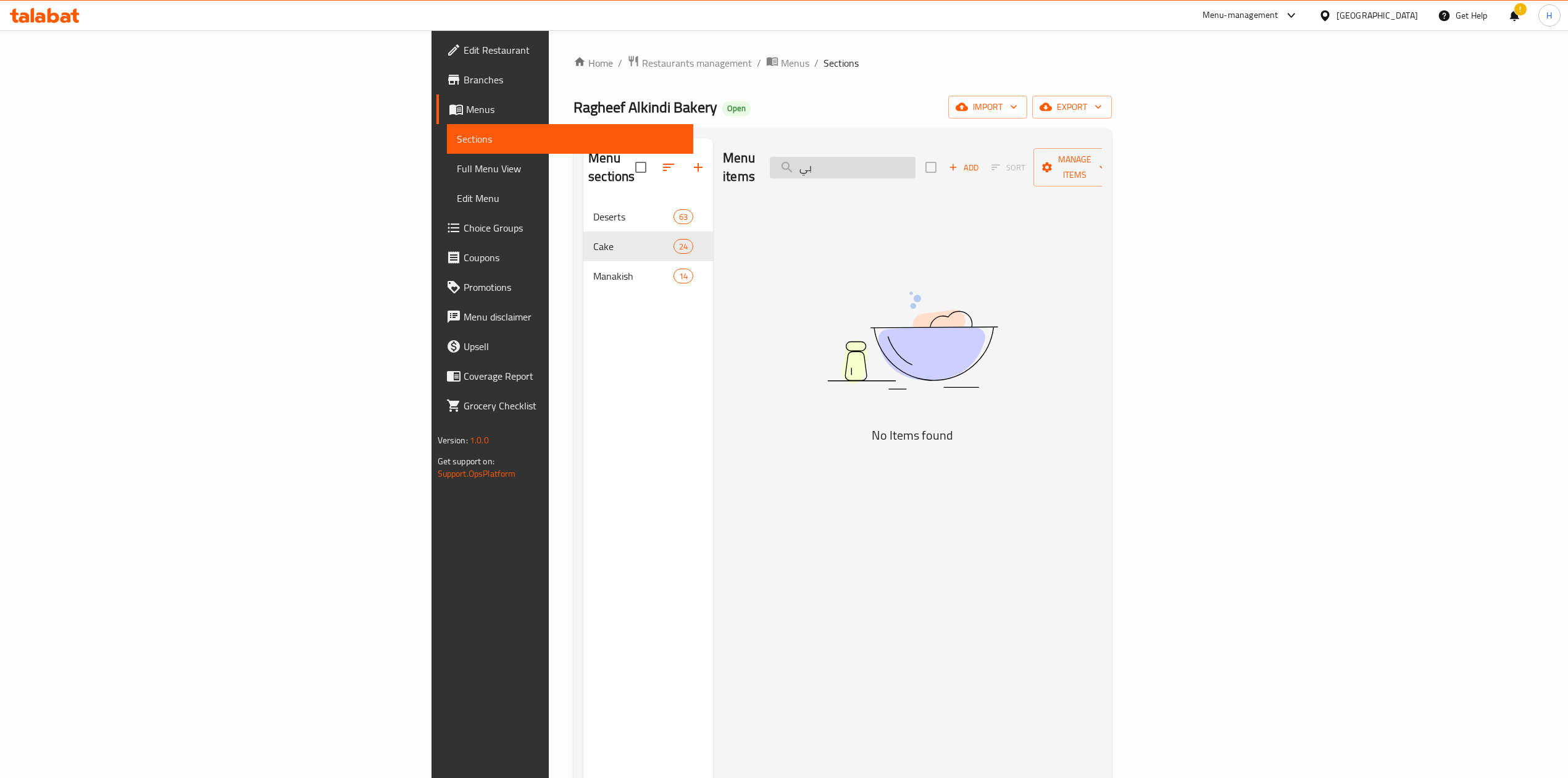
type input "ب"
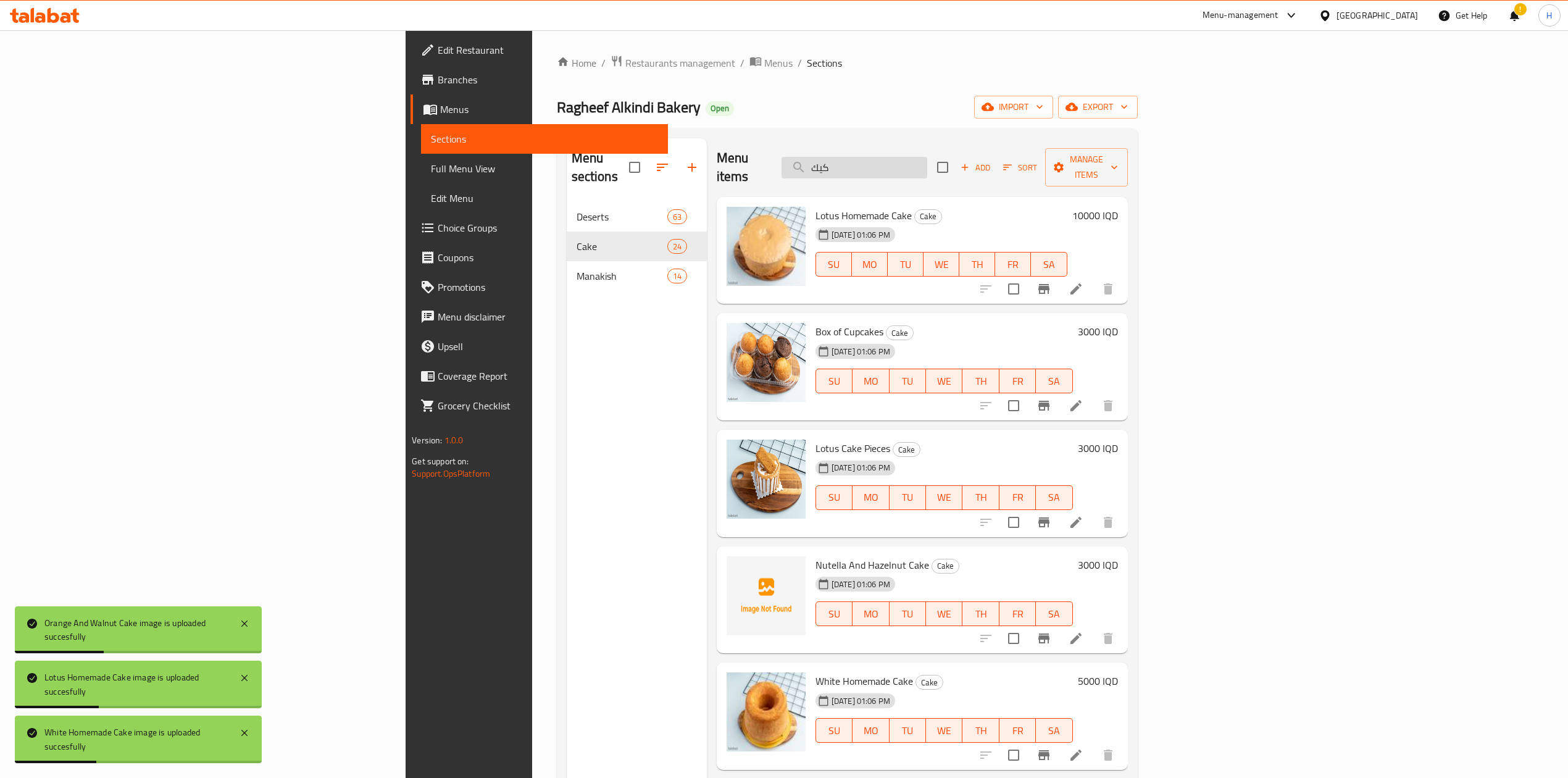
click at [927, 161] on input "كيك" at bounding box center [853, 167] width 145 height 22
type input "ك"
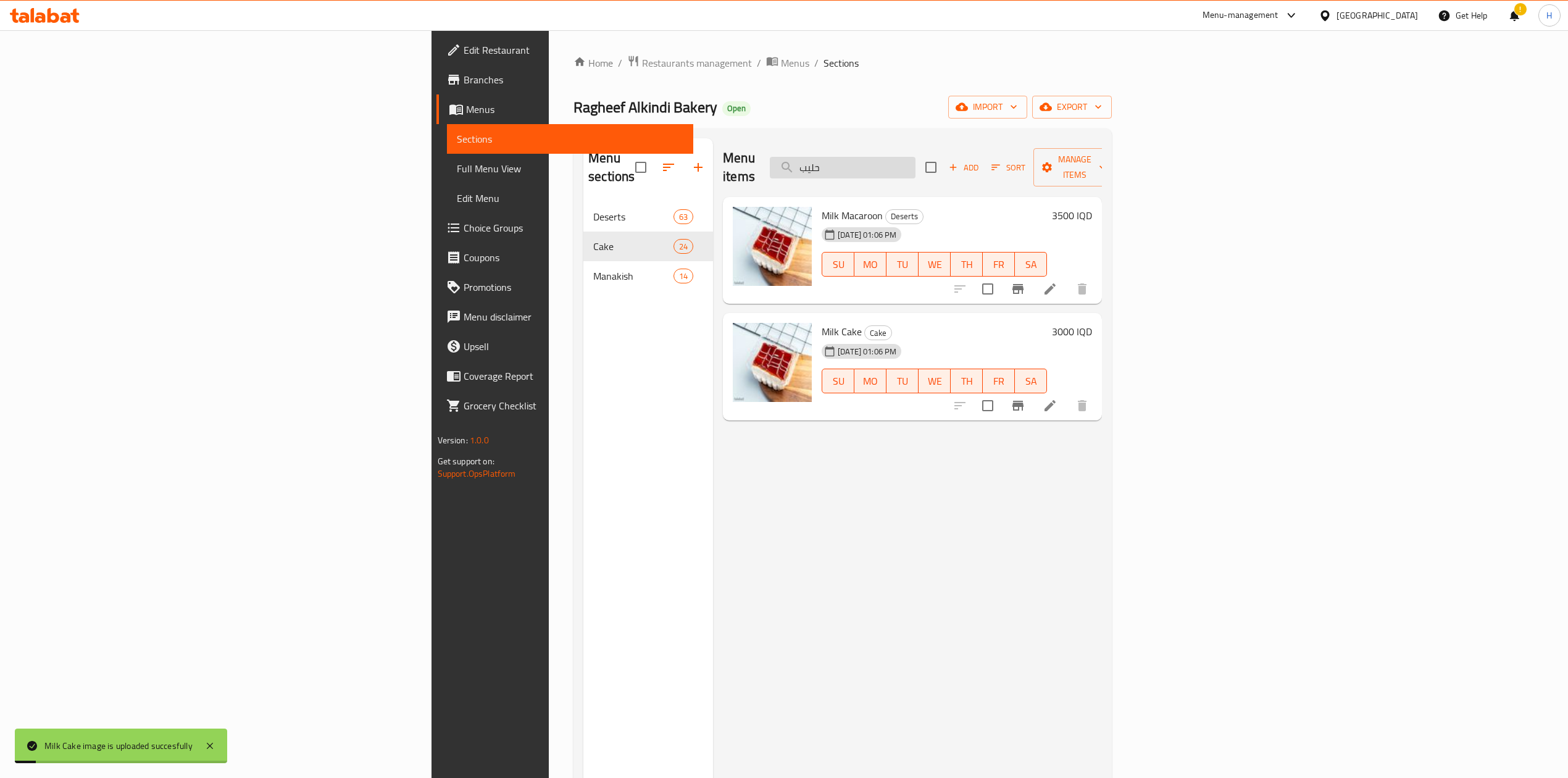
click at [915, 157] on input "حليب" at bounding box center [842, 167] width 145 height 22
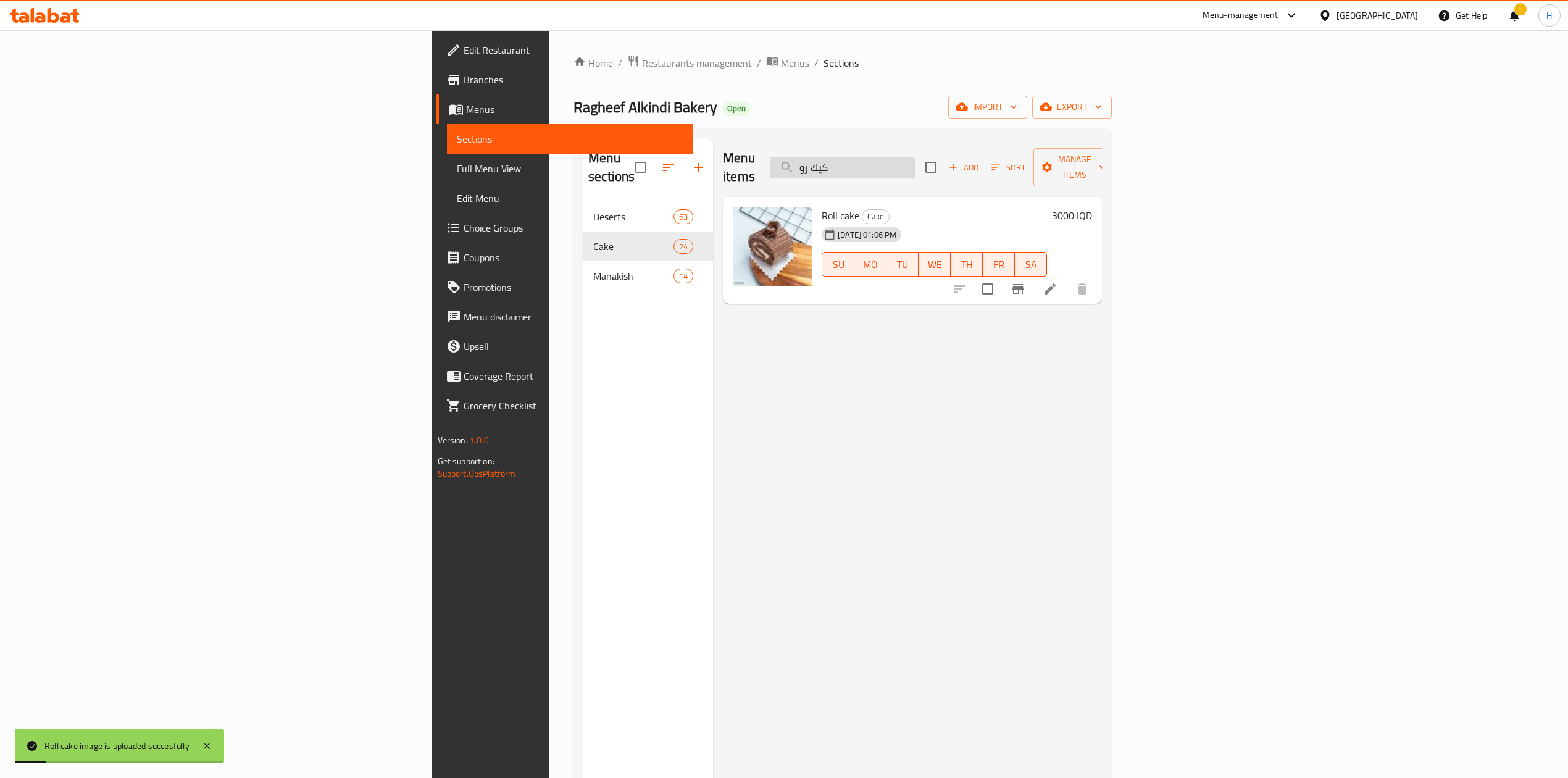
click at [915, 161] on input "كيك رو" at bounding box center [842, 167] width 145 height 22
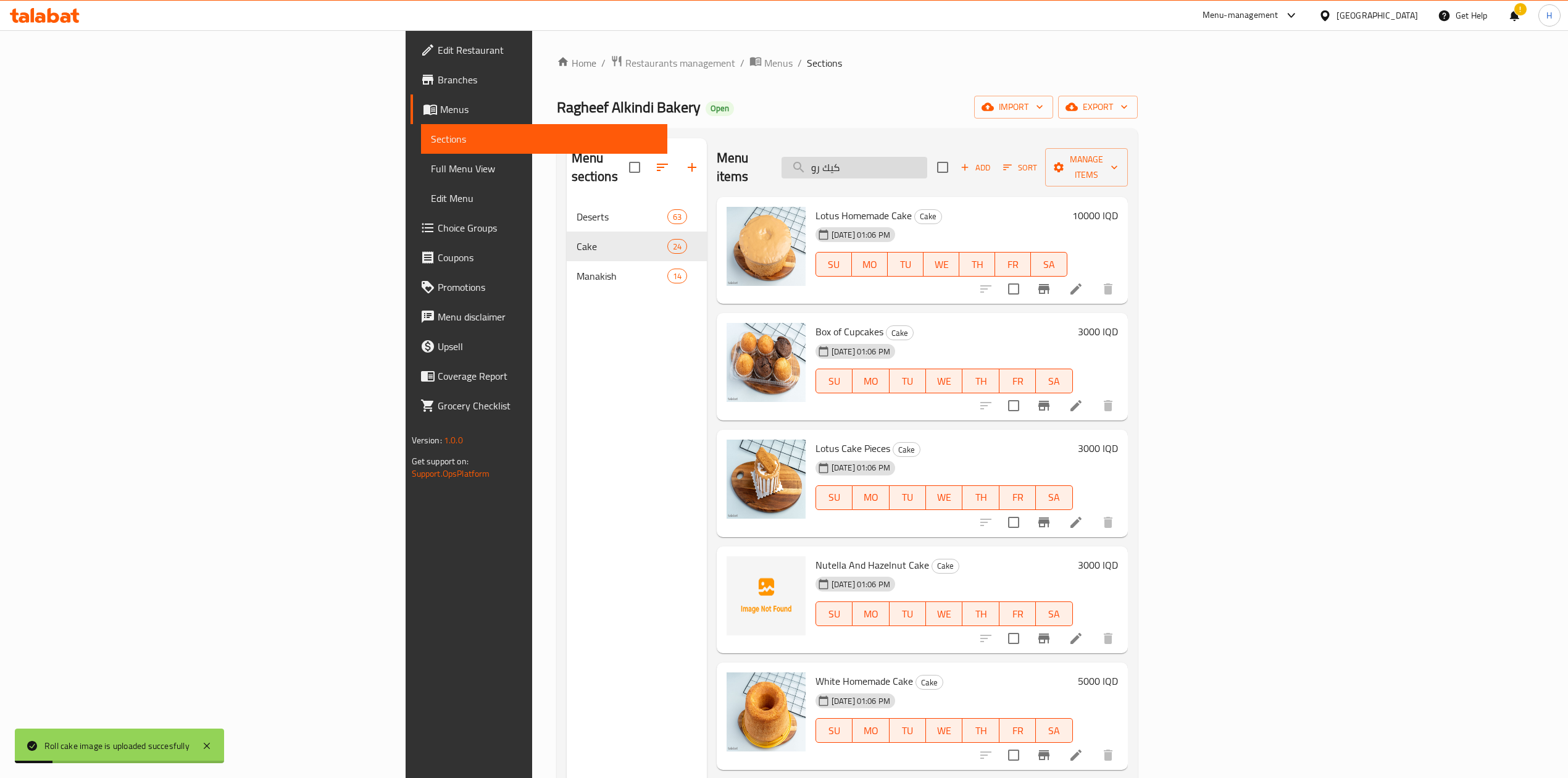
click at [927, 161] on input "كيك رو" at bounding box center [853, 167] width 145 height 22
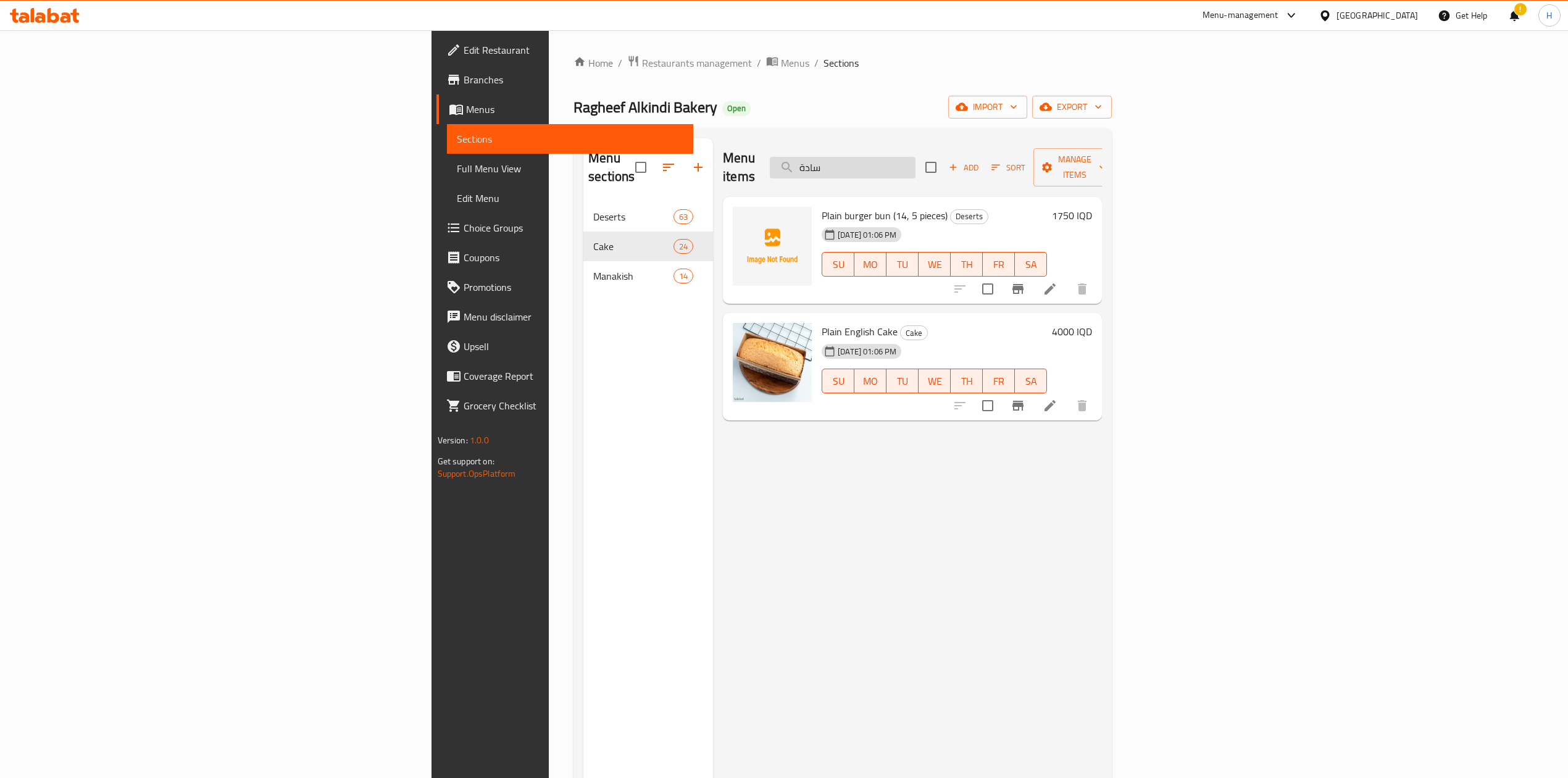
click at [915, 157] on input "سادة" at bounding box center [842, 167] width 145 height 22
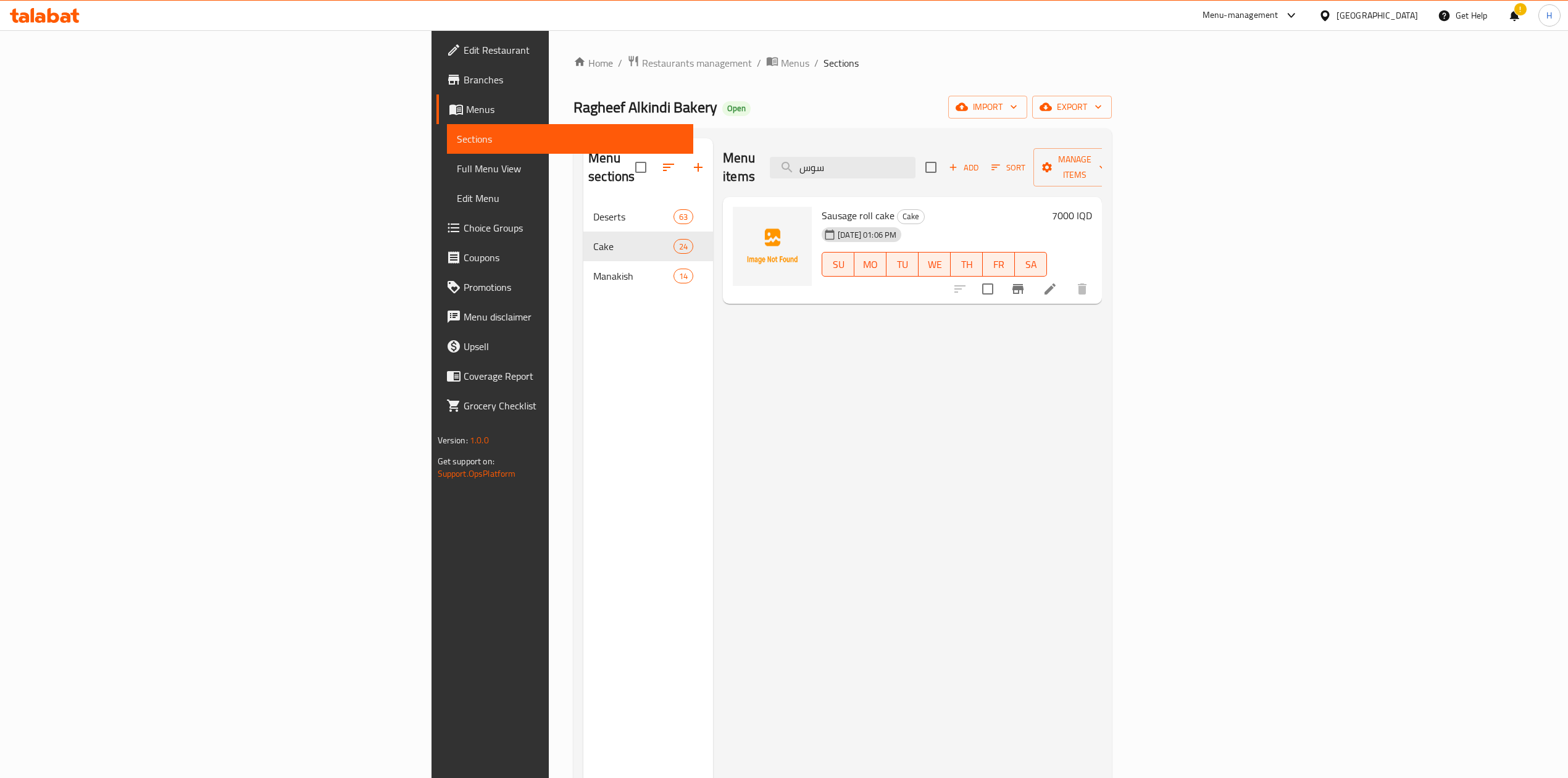
type input "سوس"
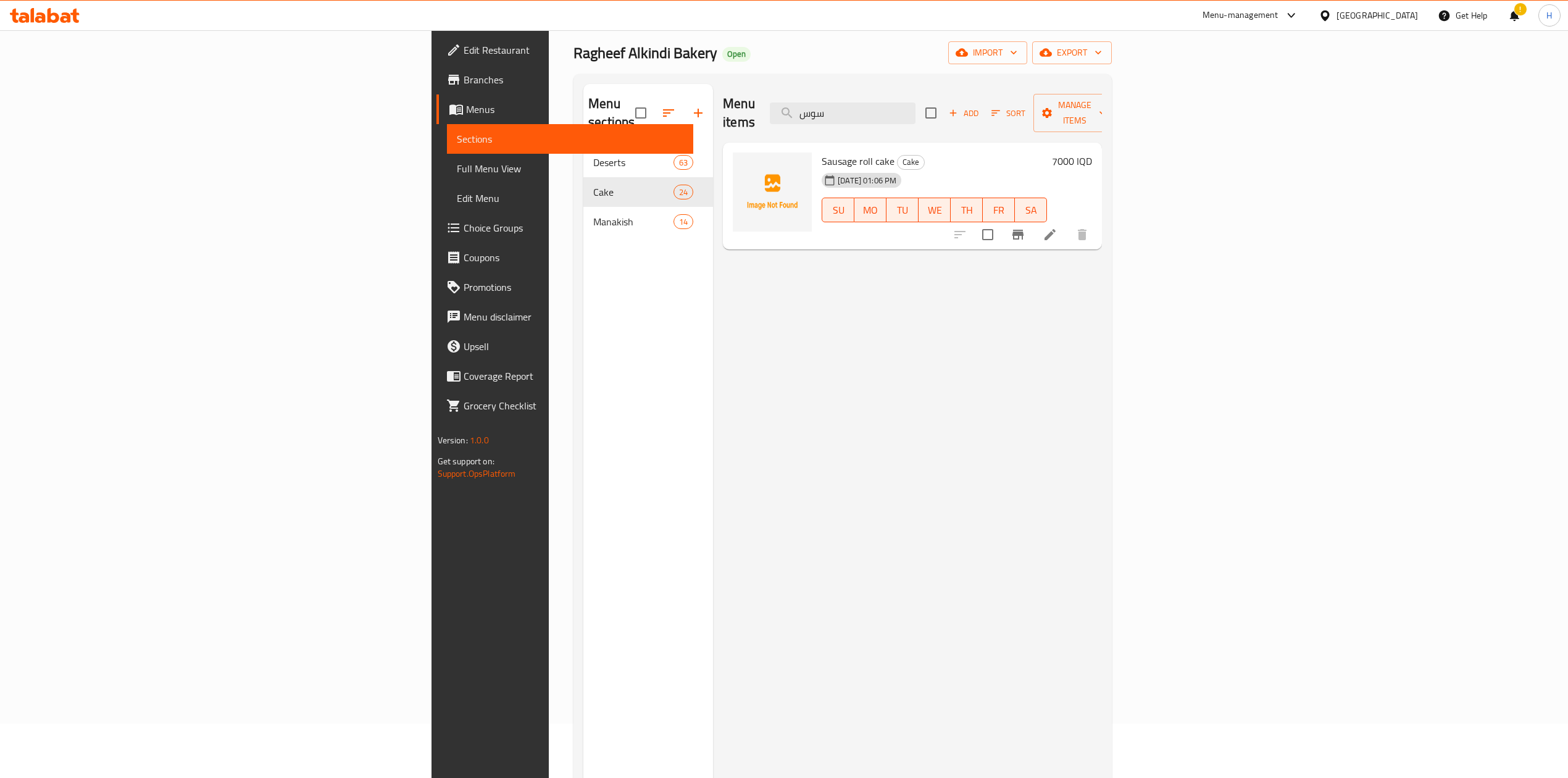
scroll to position [82, 0]
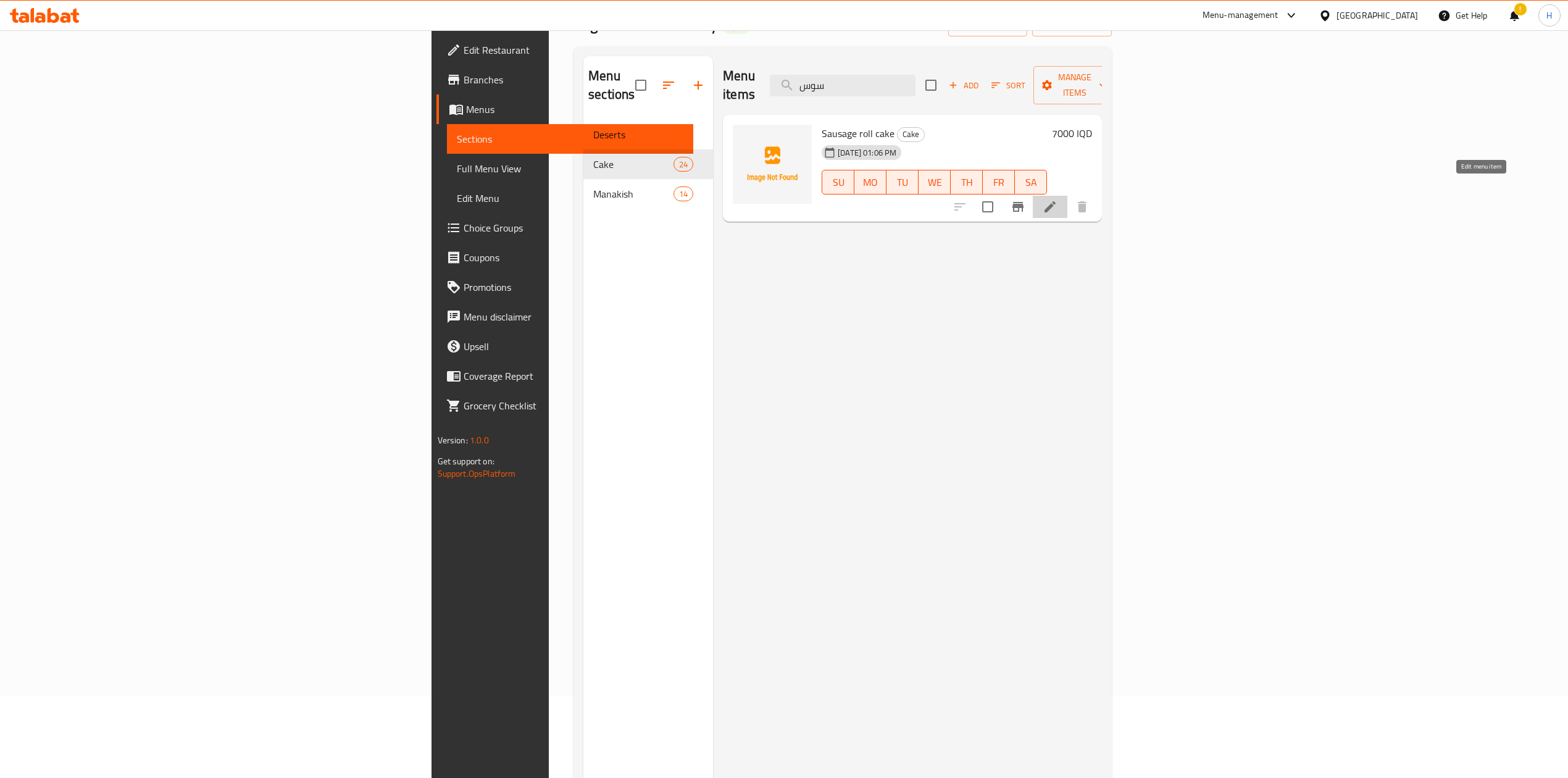
click at [1057, 200] on icon at bounding box center [1049, 207] width 15 height 15
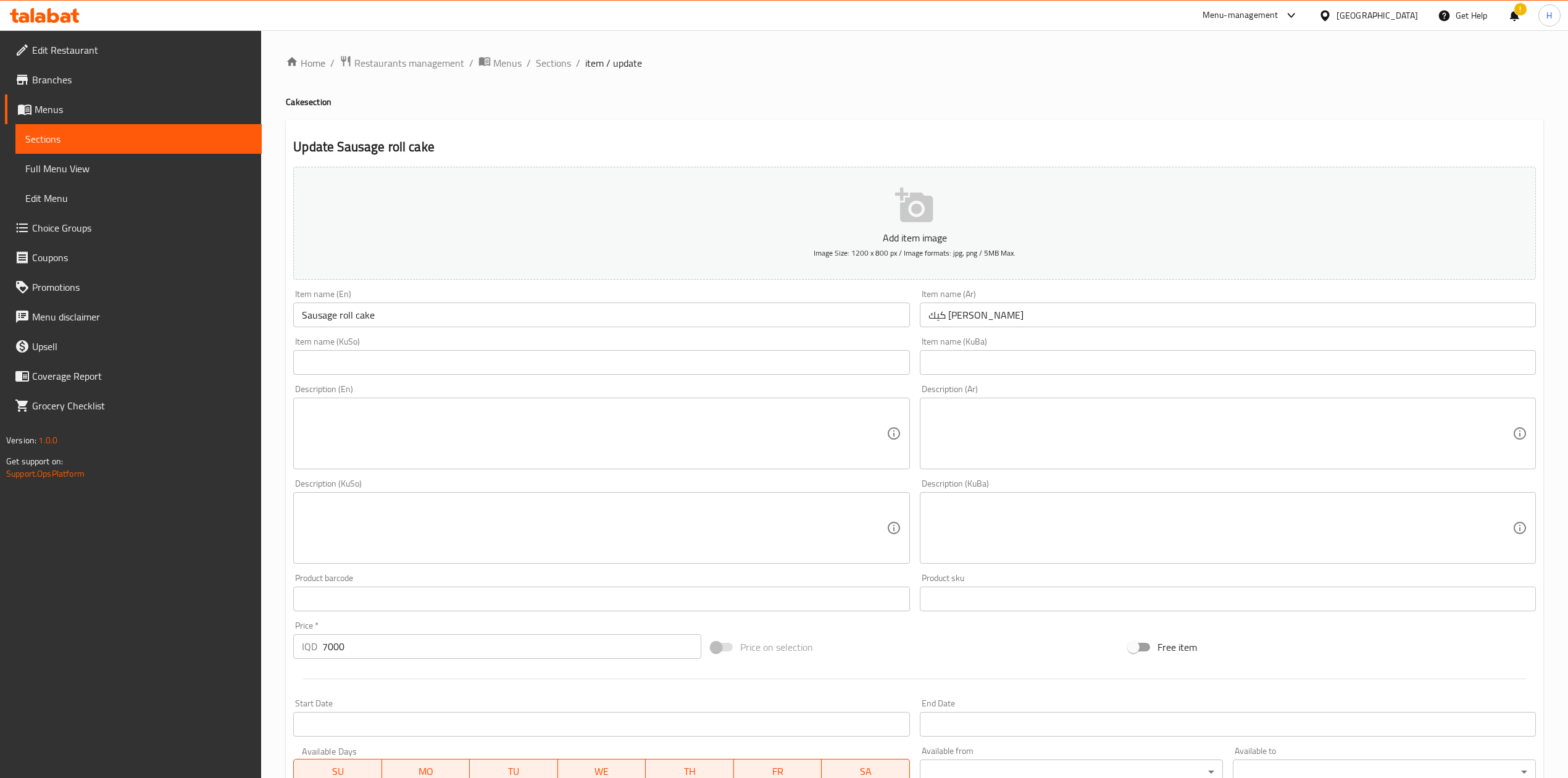
click at [324, 320] on input "Sausage roll cake" at bounding box center [601, 315] width 616 height 25
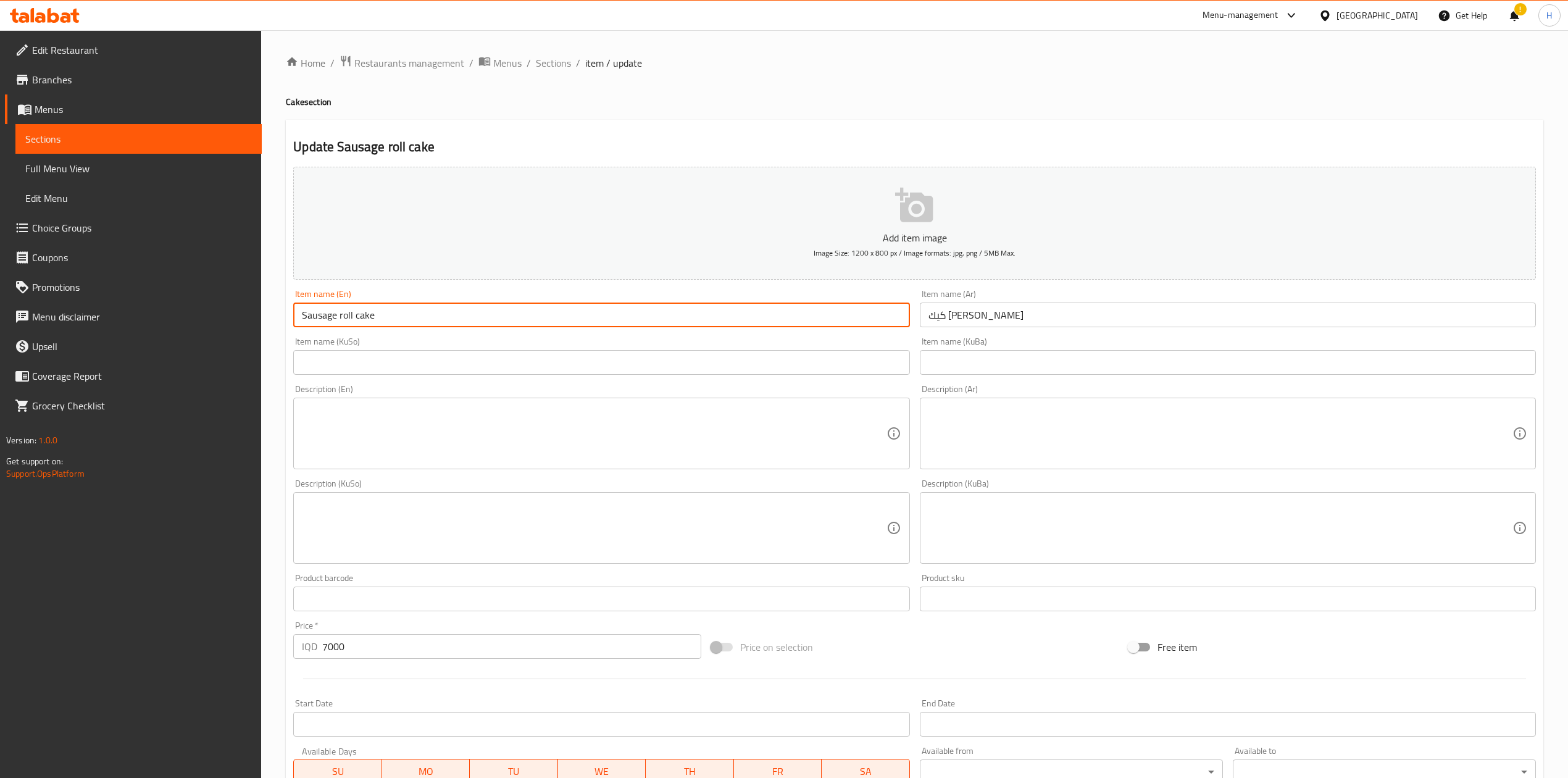
click at [324, 320] on input "Sausage roll cake" at bounding box center [601, 315] width 616 height 25
click at [311, 322] on input "Sausge roll cake" at bounding box center [601, 315] width 616 height 25
drag, startPoint x: 336, startPoint y: 322, endPoint x: 333, endPoint y: 332, distance: 10.4
click at [333, 332] on div "Item name (En) Sosees roll cake Item name (En)" at bounding box center [601, 308] width 626 height 47
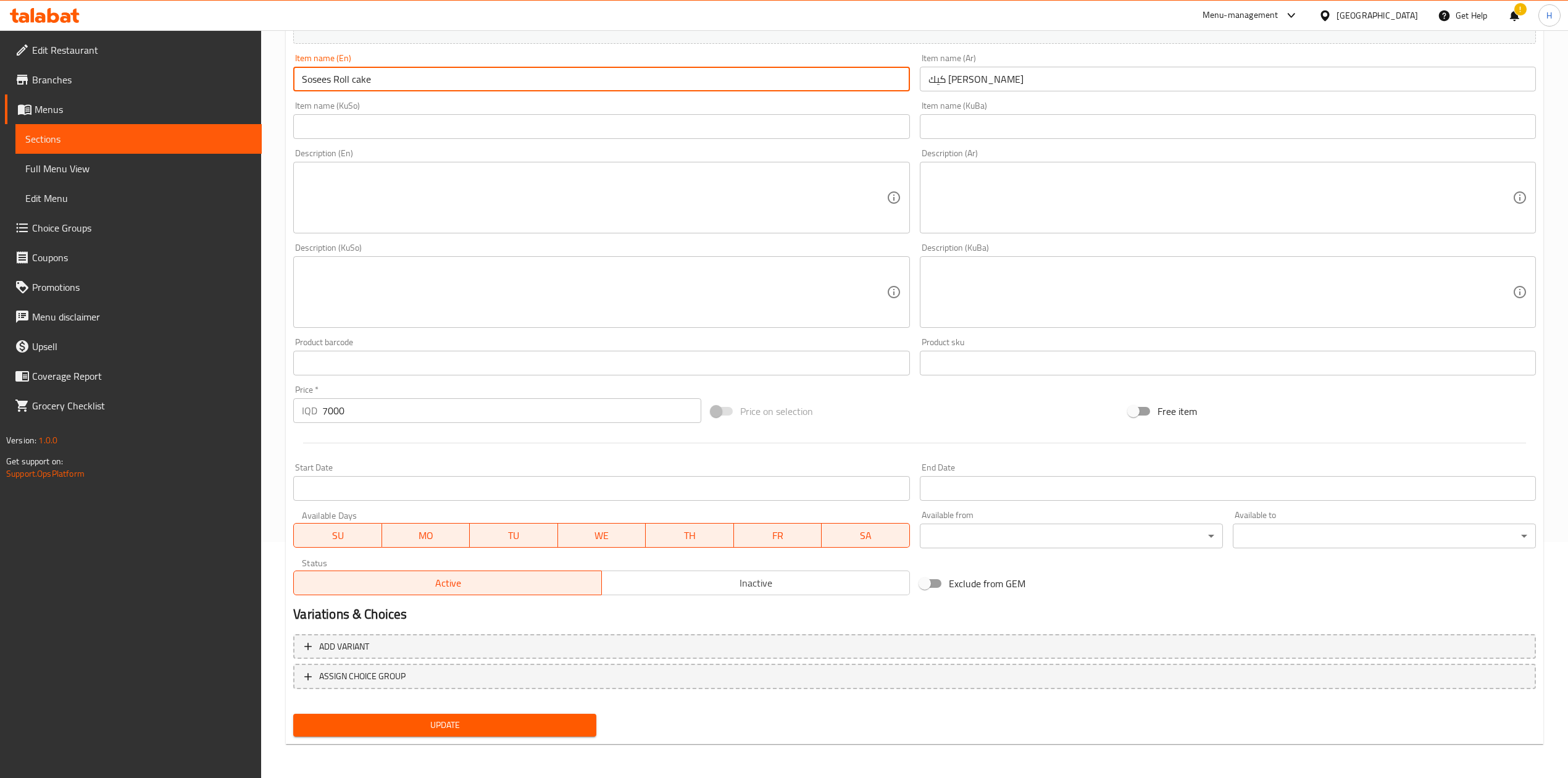
type input "Sosees Roll cake"
click at [418, 718] on span "Update" at bounding box center [444, 726] width 283 height 15
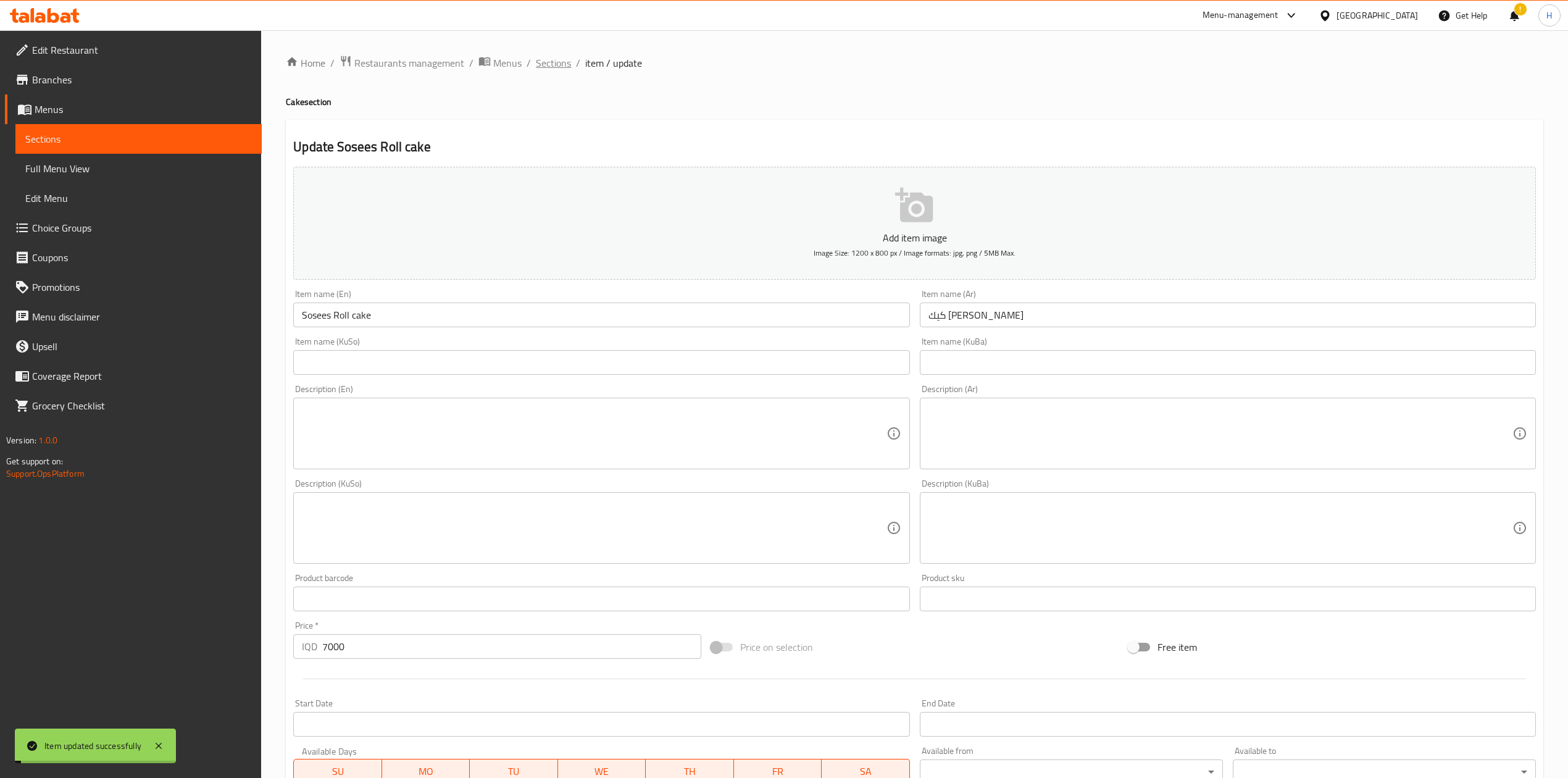
click at [556, 63] on span "Sections" at bounding box center [553, 63] width 35 height 15
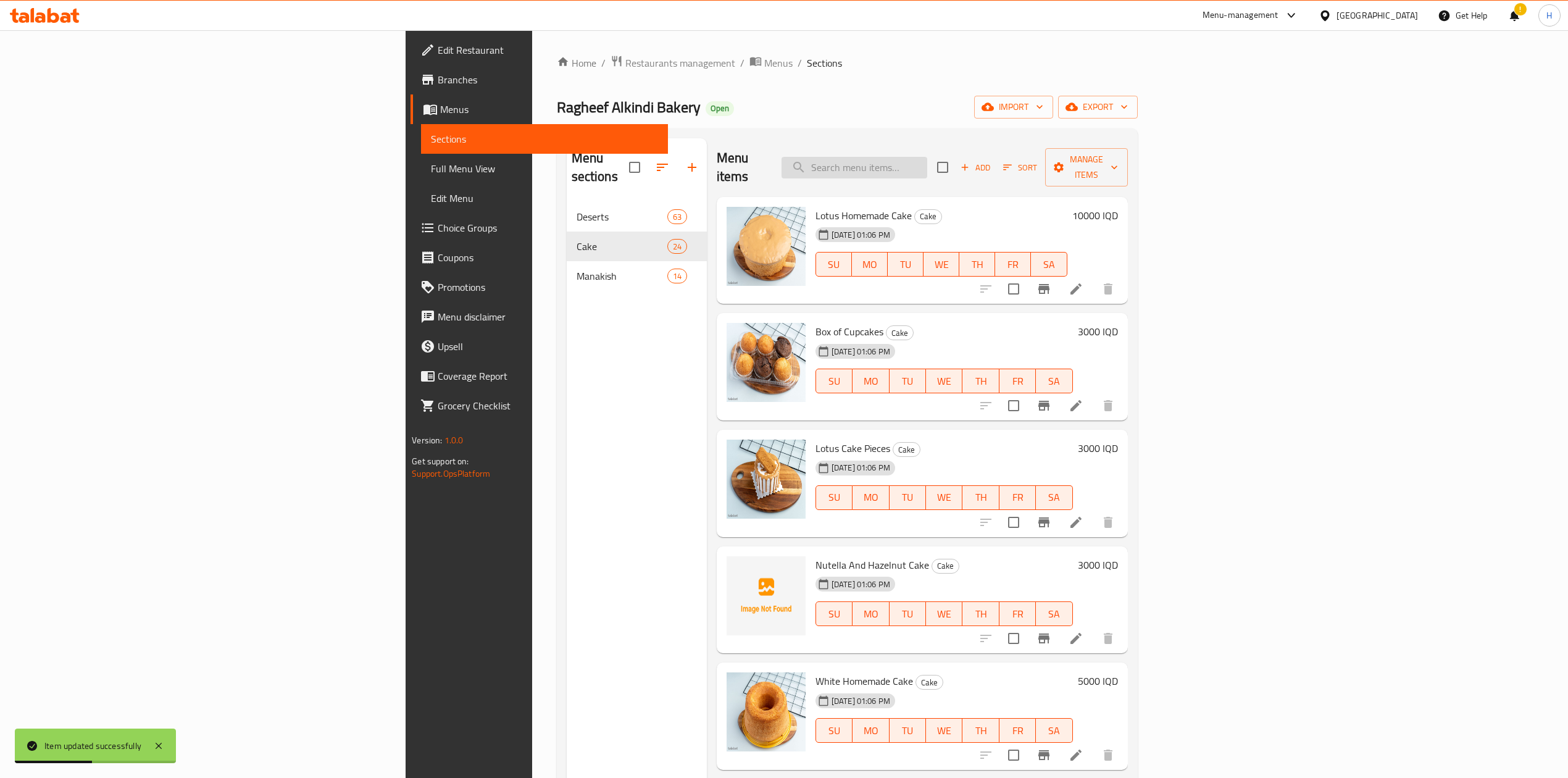
click at [927, 157] on input "search" at bounding box center [853, 167] width 145 height 22
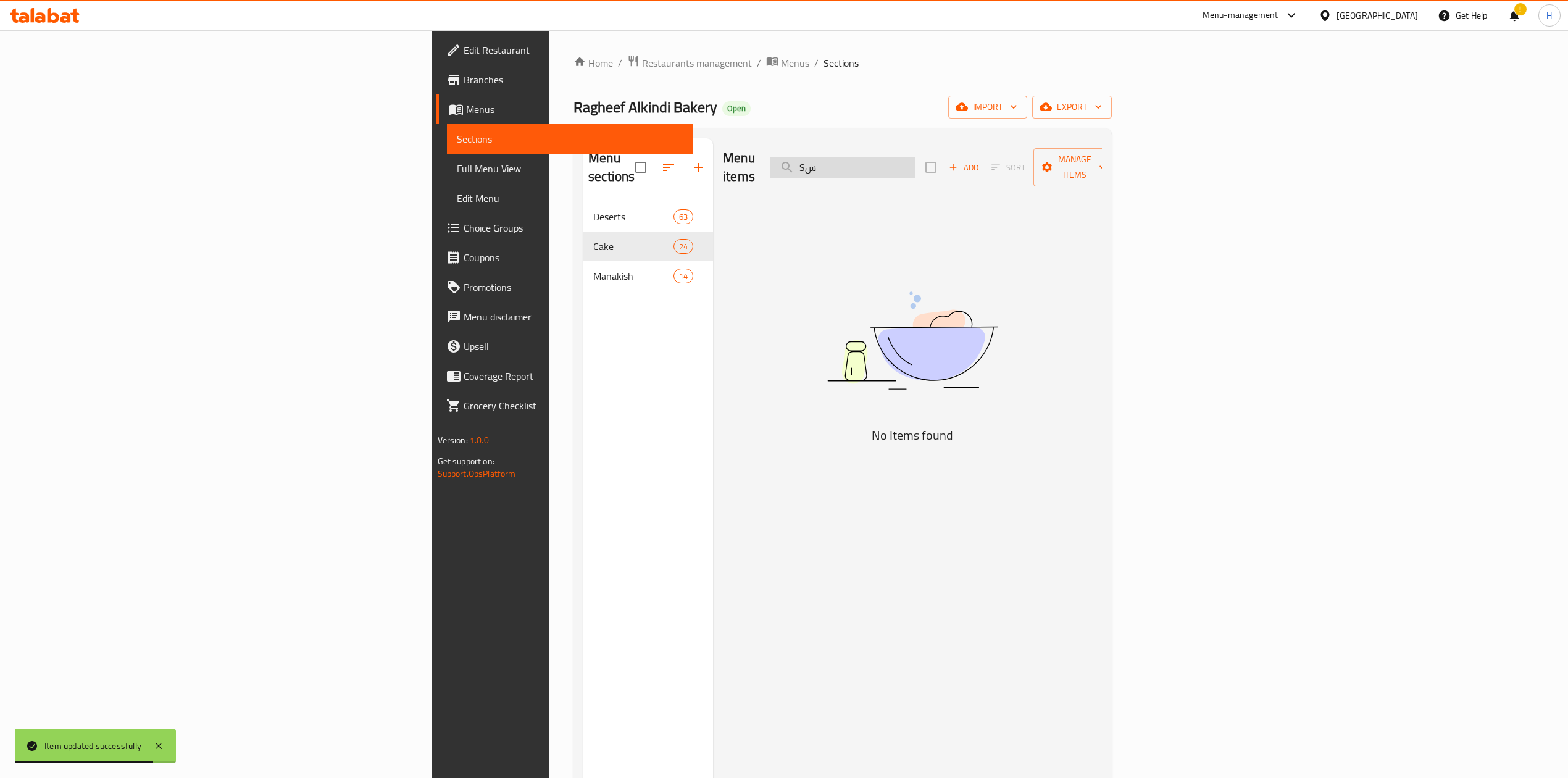
type input "S"
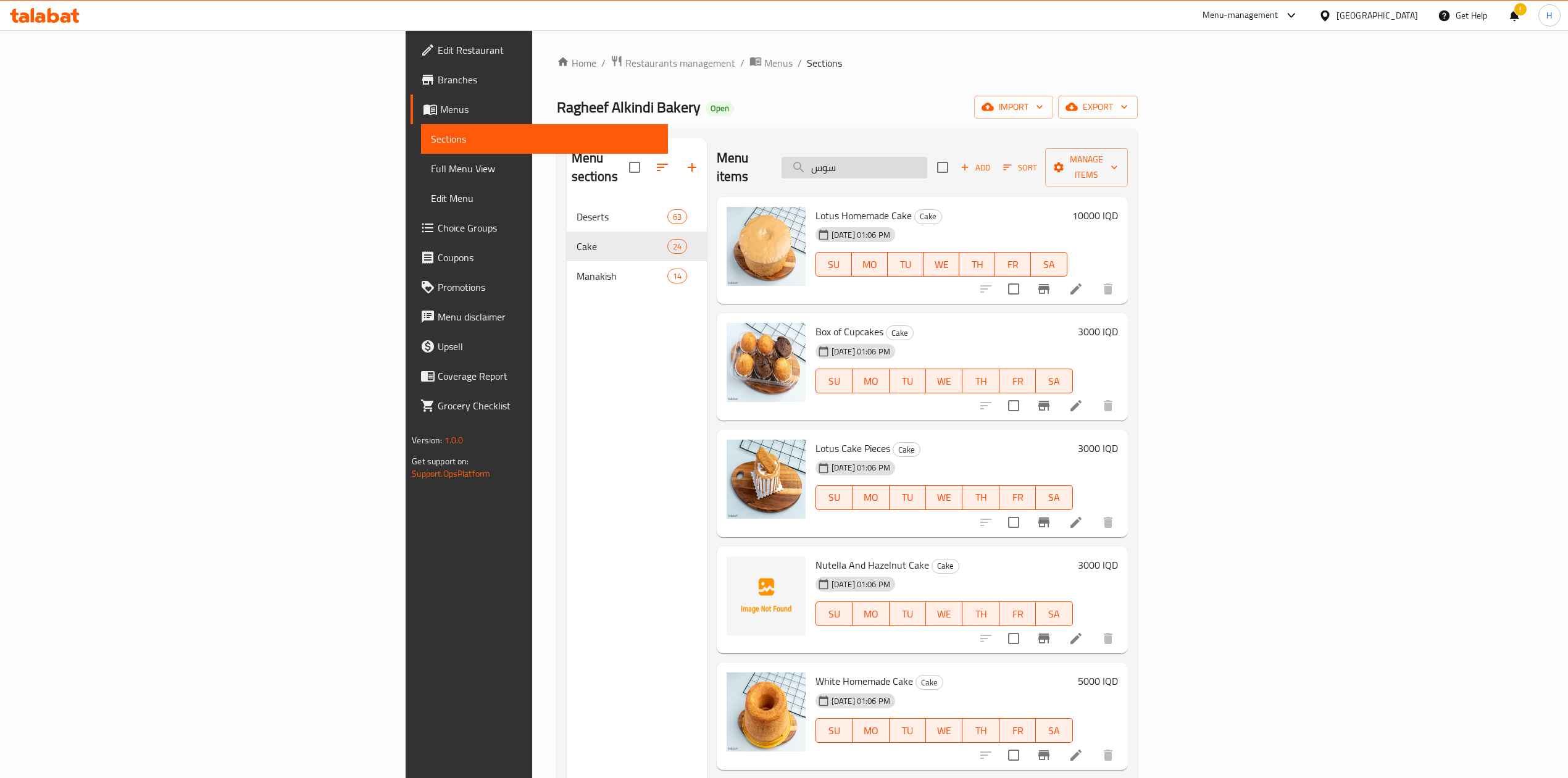
click at [927, 159] on input "سوس" at bounding box center [853, 167] width 145 height 22
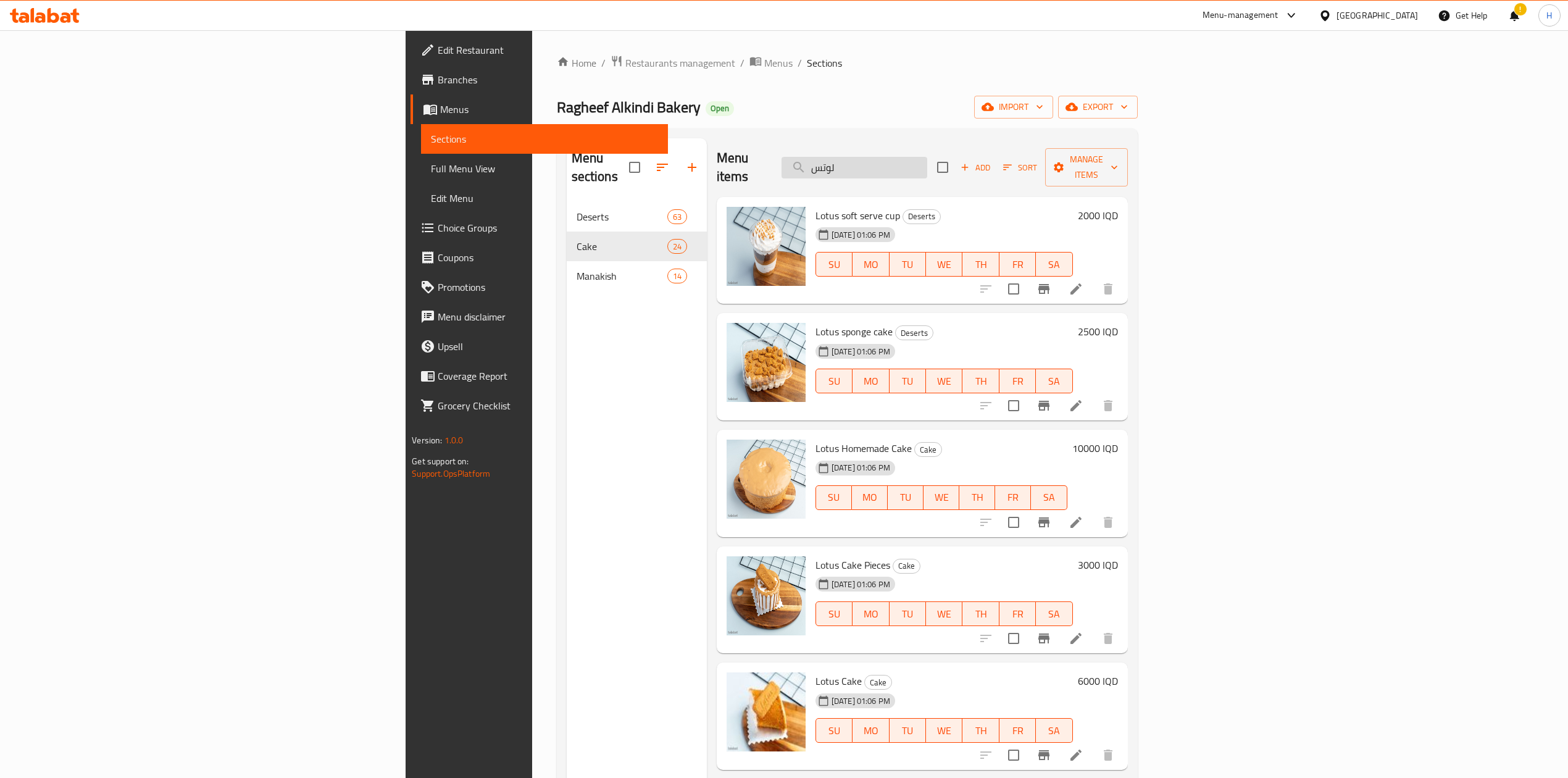
click at [927, 158] on input "لوتس" at bounding box center [853, 167] width 145 height 22
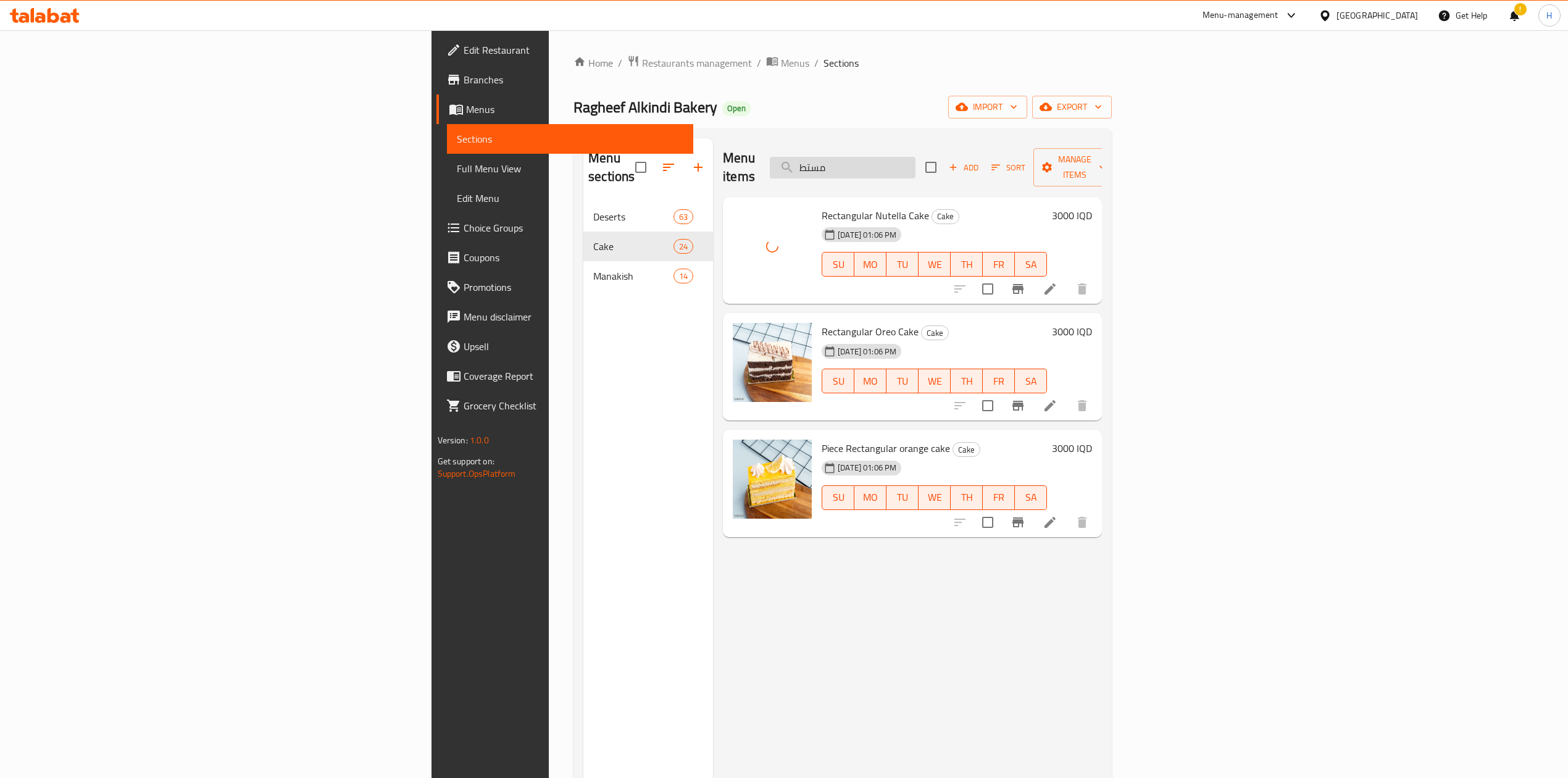
click at [915, 157] on input "مستط" at bounding box center [842, 167] width 145 height 22
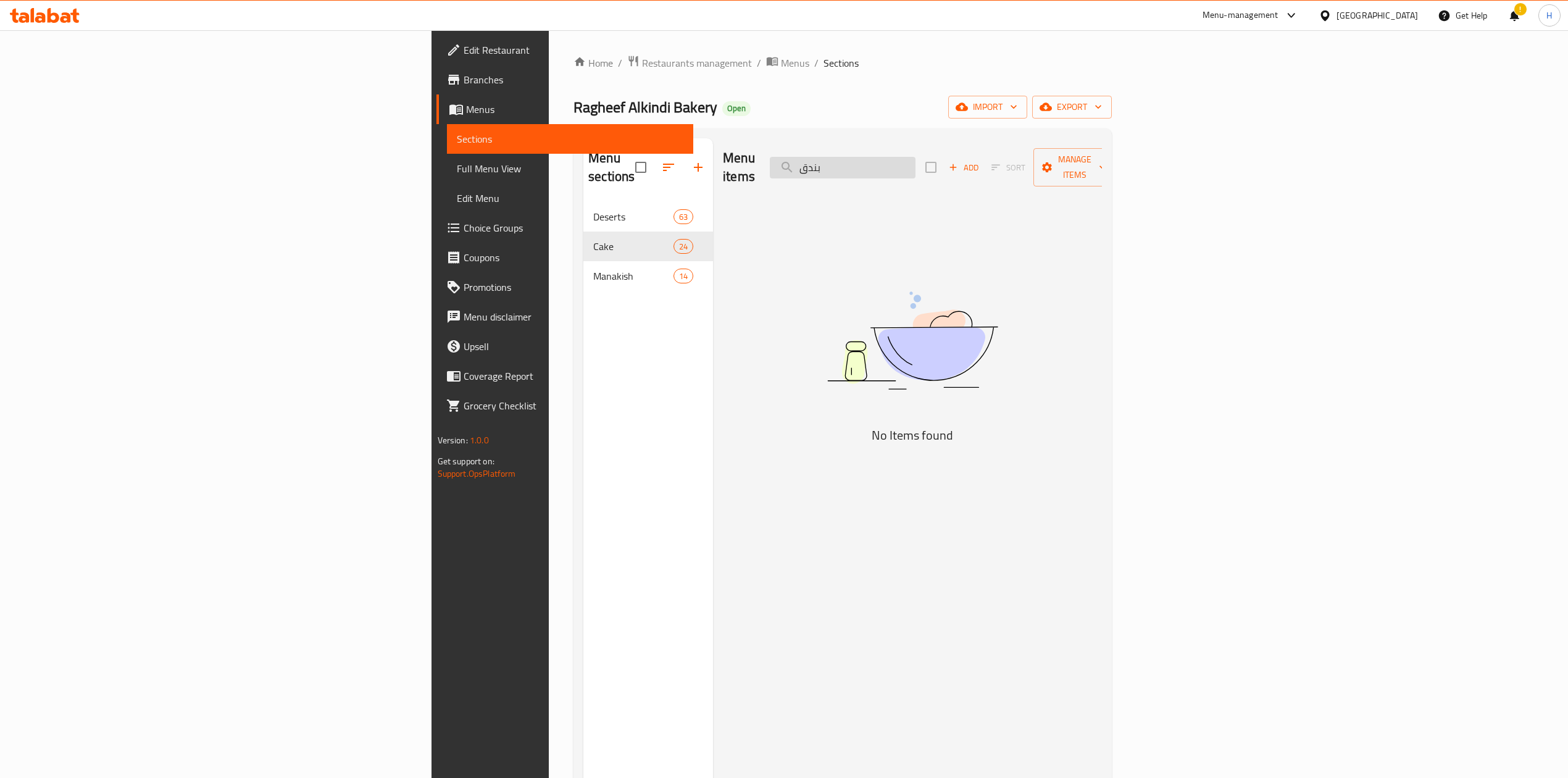
click at [915, 161] on input "بندق" at bounding box center [842, 167] width 145 height 22
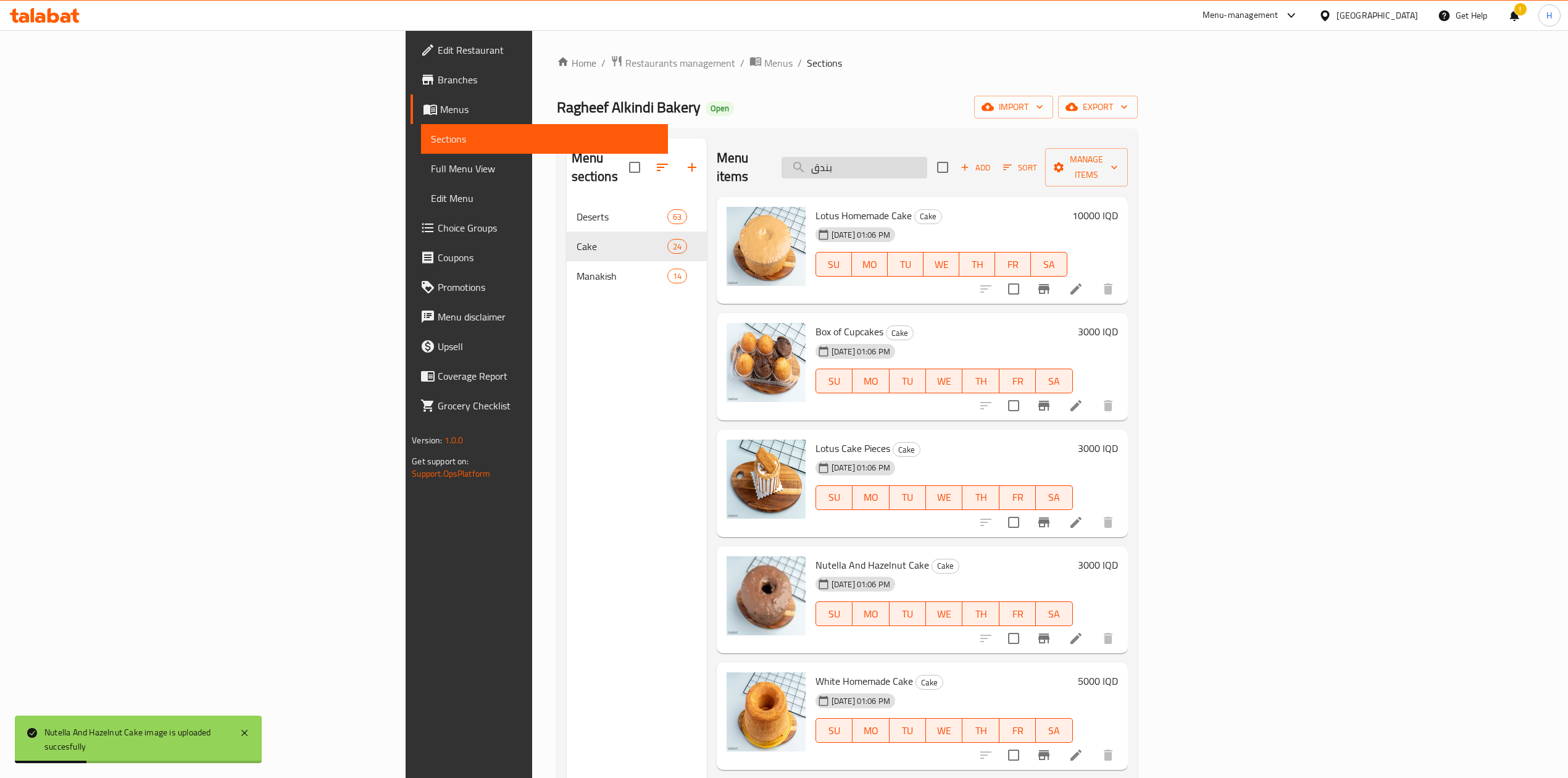
click at [927, 168] on input "بندق" at bounding box center [853, 167] width 145 height 22
type input "ح"
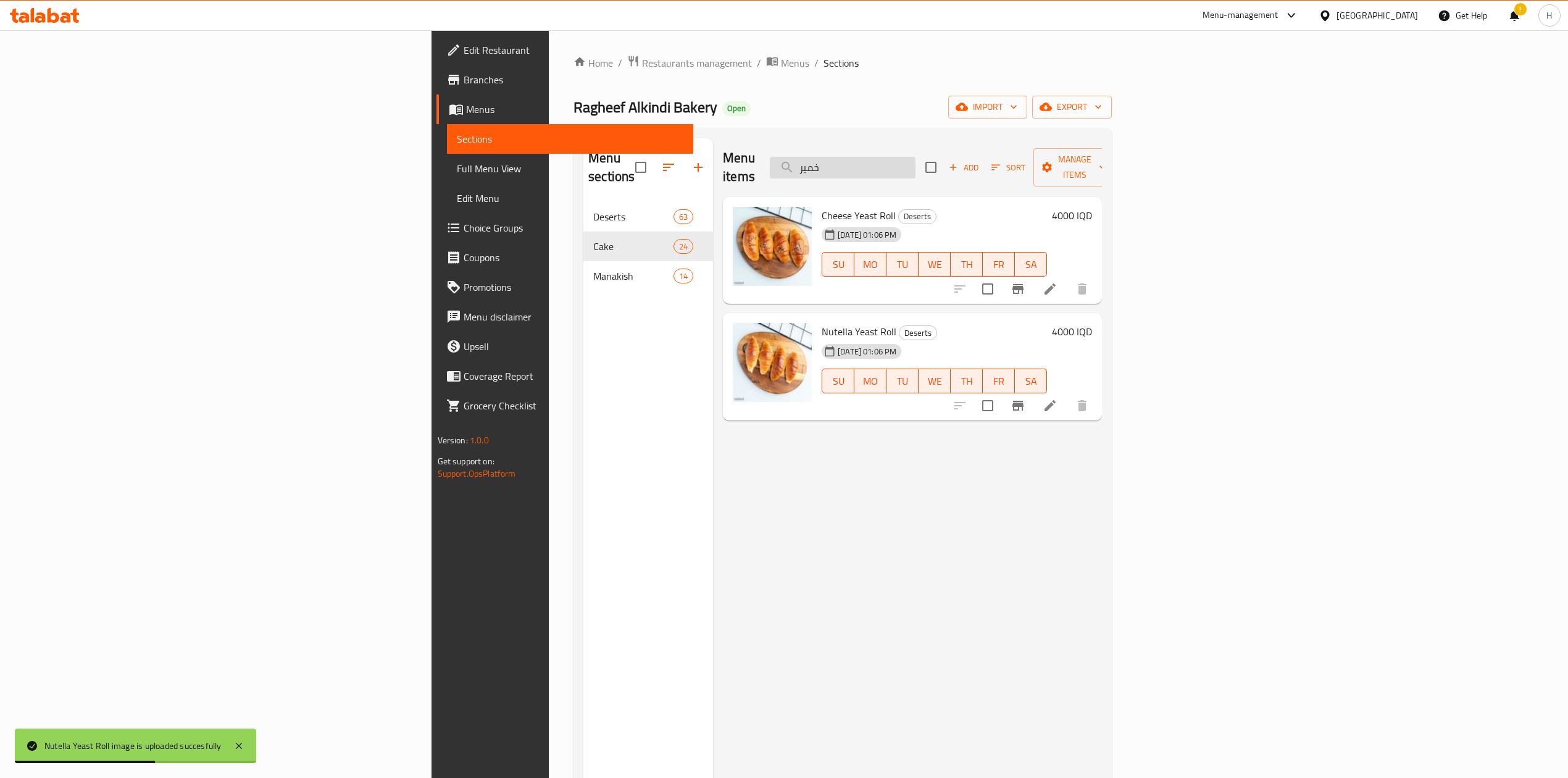
click at [915, 157] on input "خمير" at bounding box center [842, 167] width 145 height 22
click at [915, 161] on input "ماكن" at bounding box center [842, 167] width 145 height 22
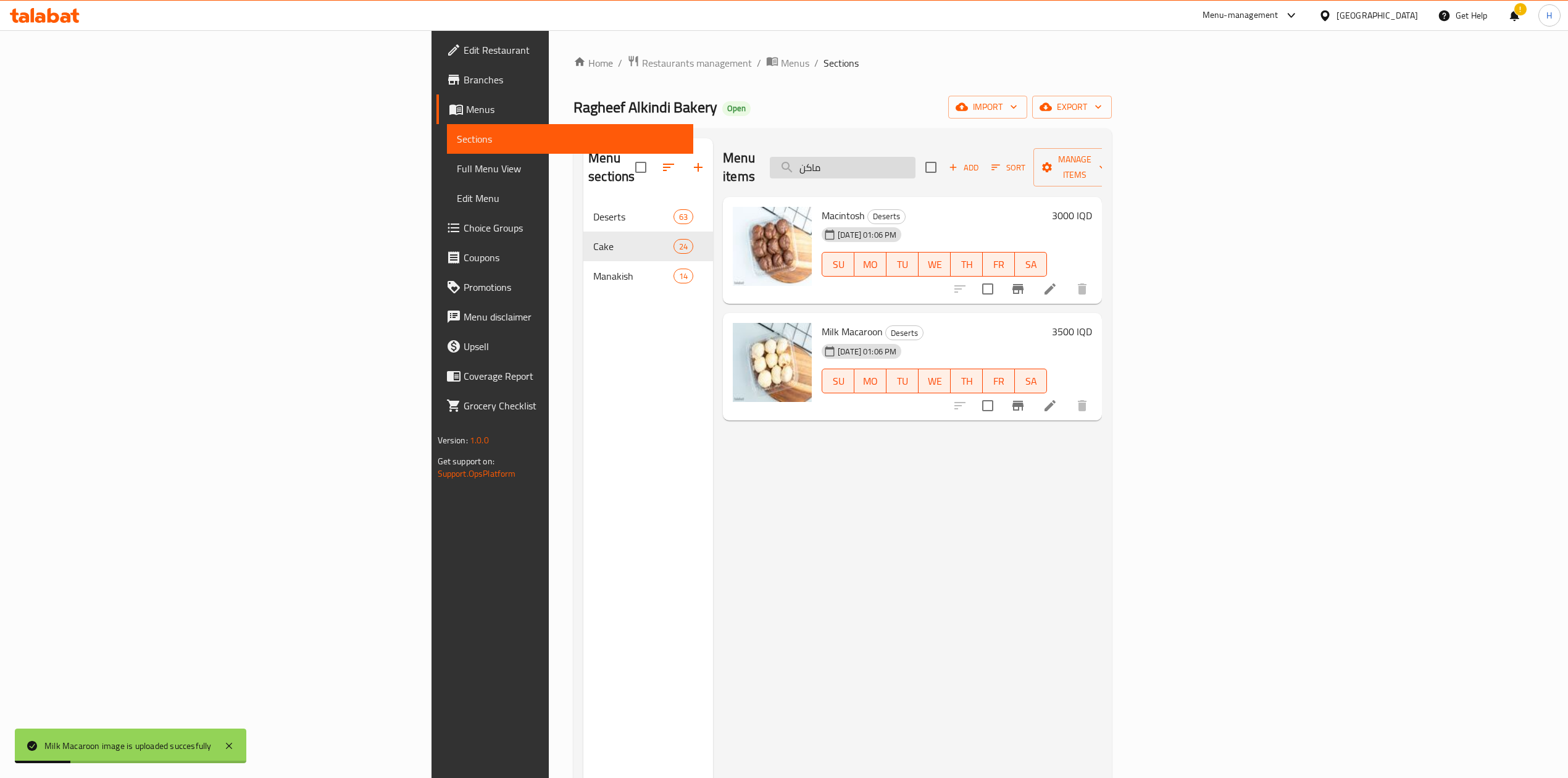
click at [915, 161] on input "ماكن" at bounding box center [842, 167] width 145 height 22
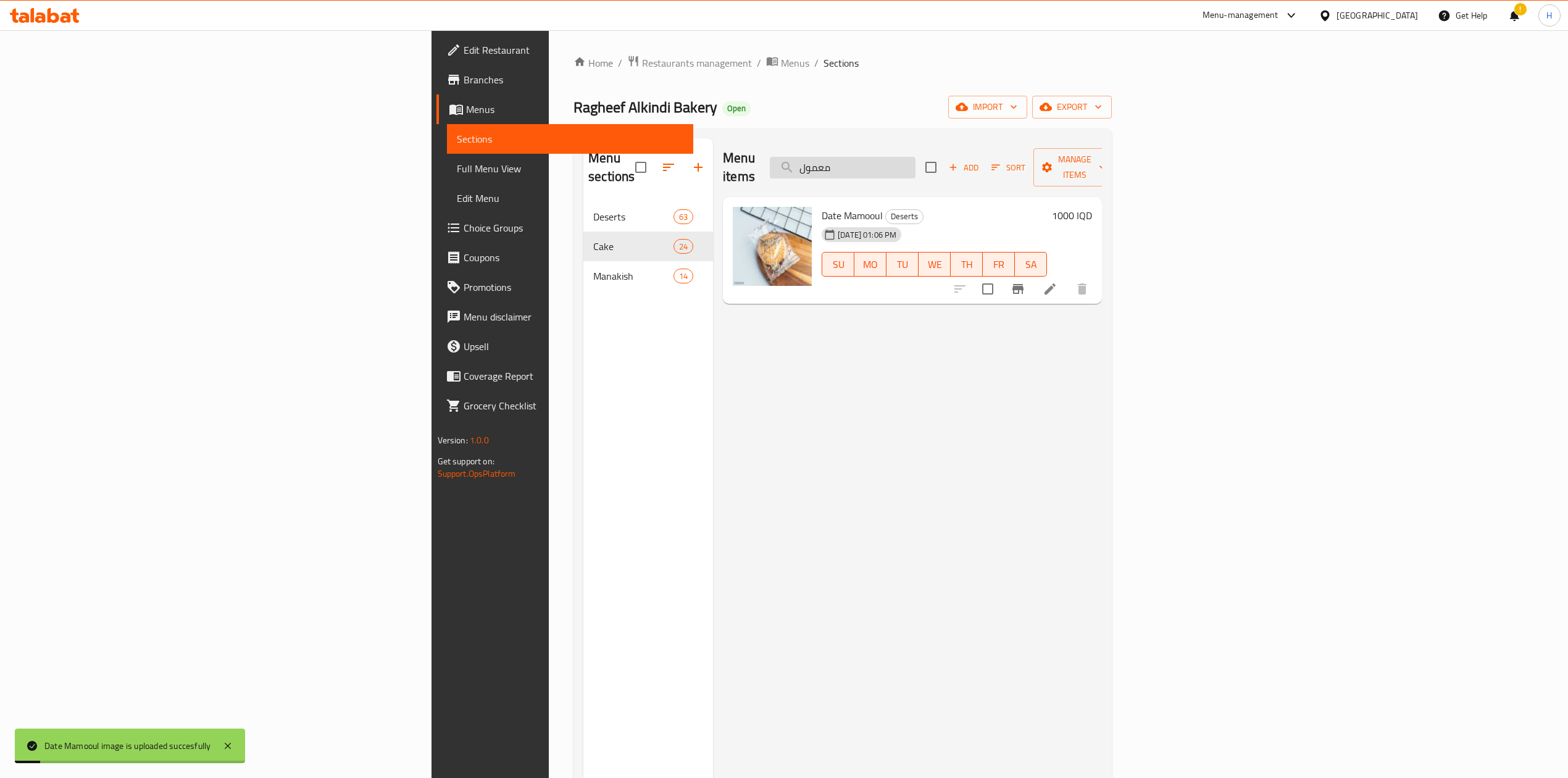
click at [915, 157] on input "معمول" at bounding box center [842, 167] width 145 height 22
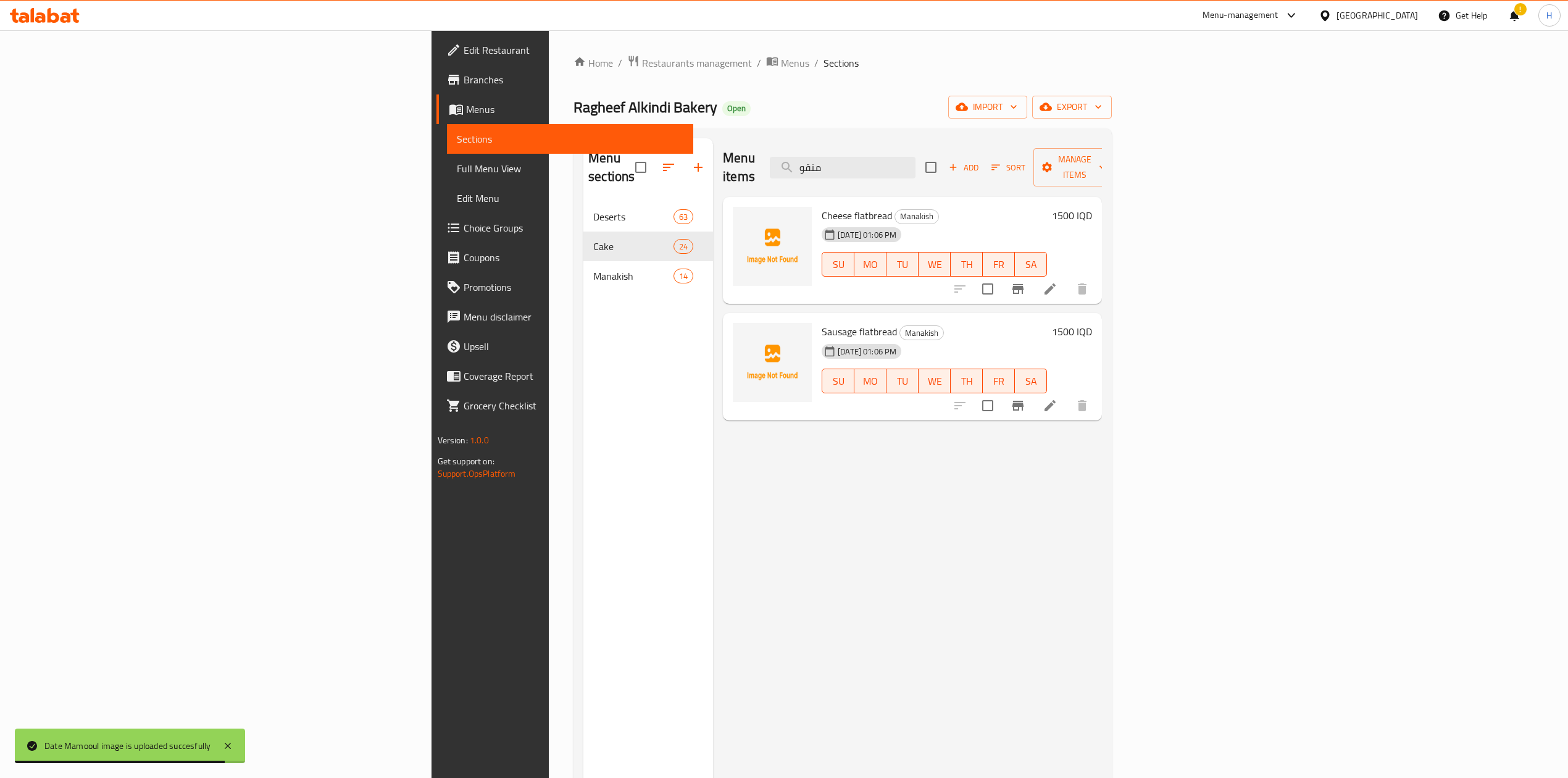
type input "منقو"
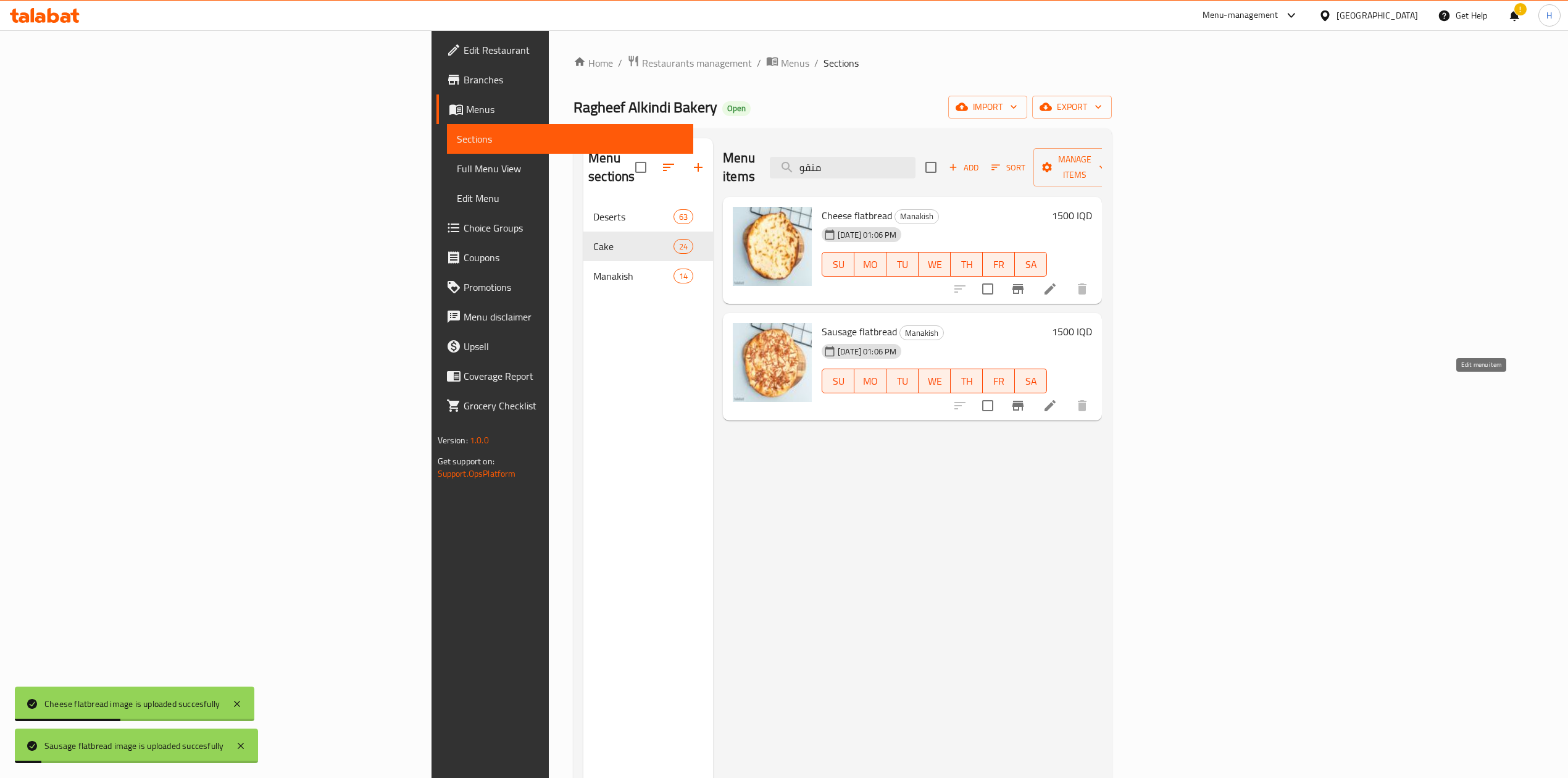
click at [1057, 398] on icon at bounding box center [1049, 405] width 15 height 15
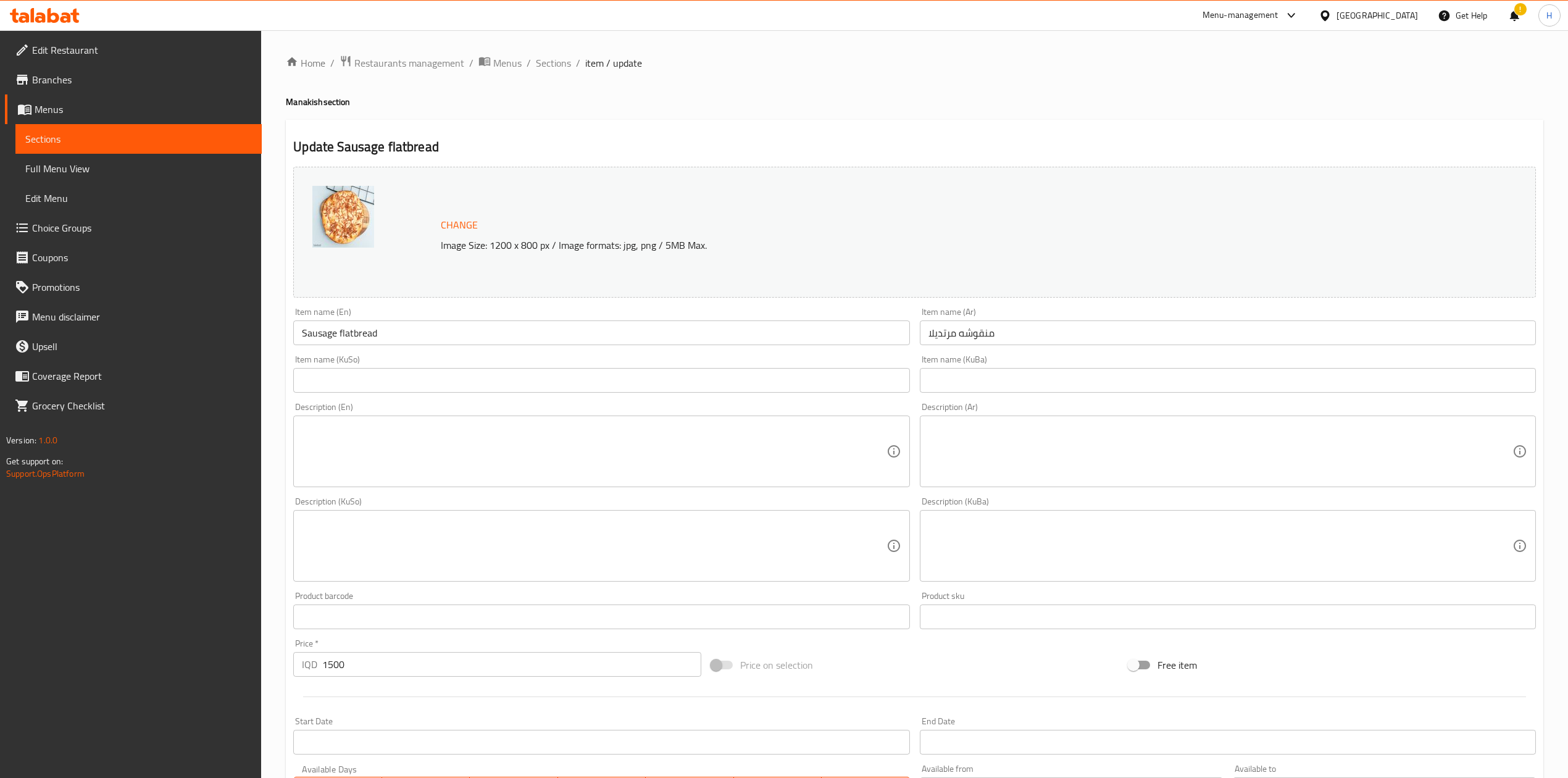
click at [326, 337] on input "Sausage flatbread" at bounding box center [601, 332] width 616 height 25
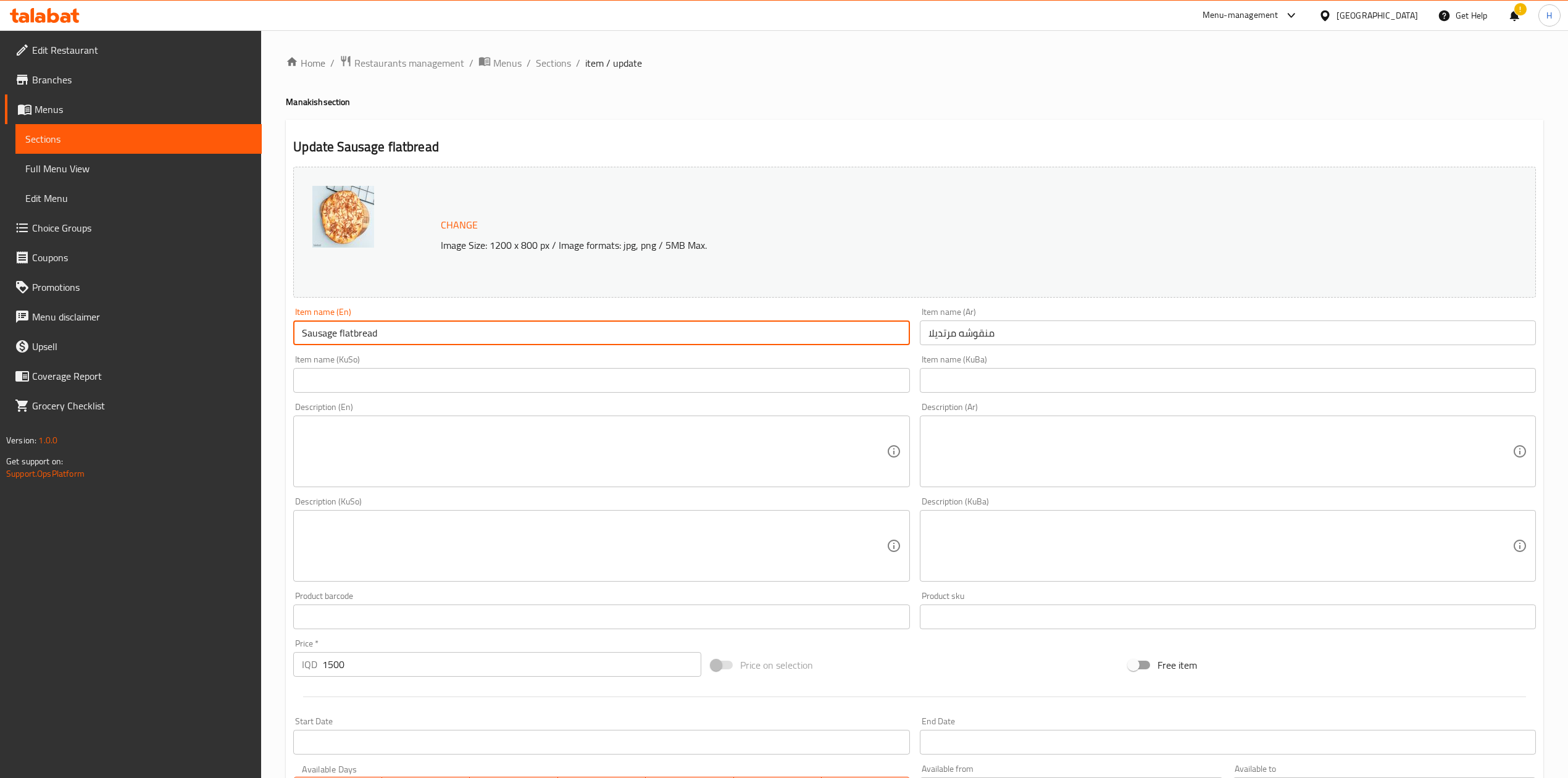
click at [326, 337] on input "Sausage flatbread" at bounding box center [601, 332] width 616 height 25
click at [376, 333] on input "Mortadella flatbread" at bounding box center [601, 332] width 616 height 25
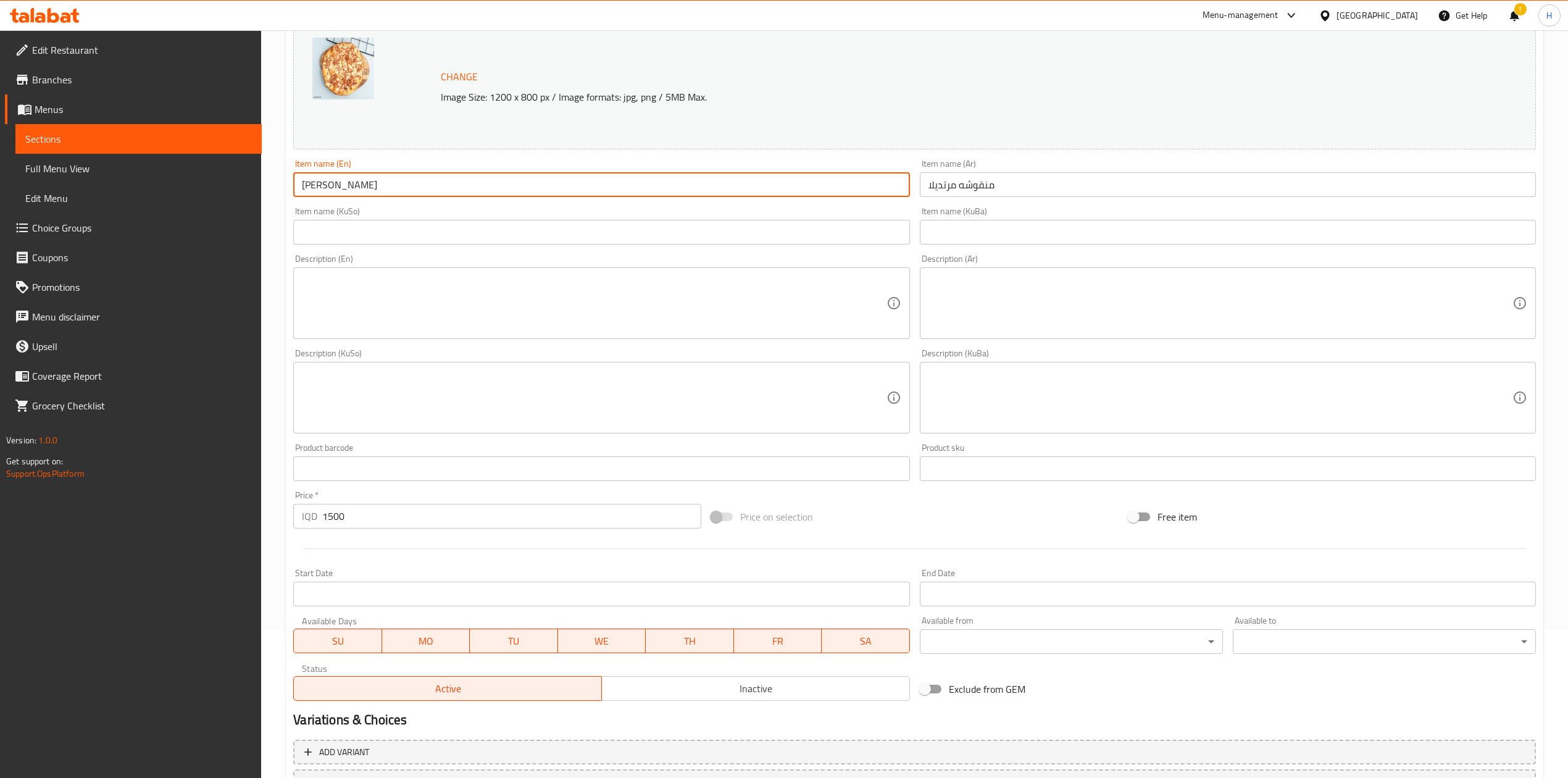
scroll to position [253, 0]
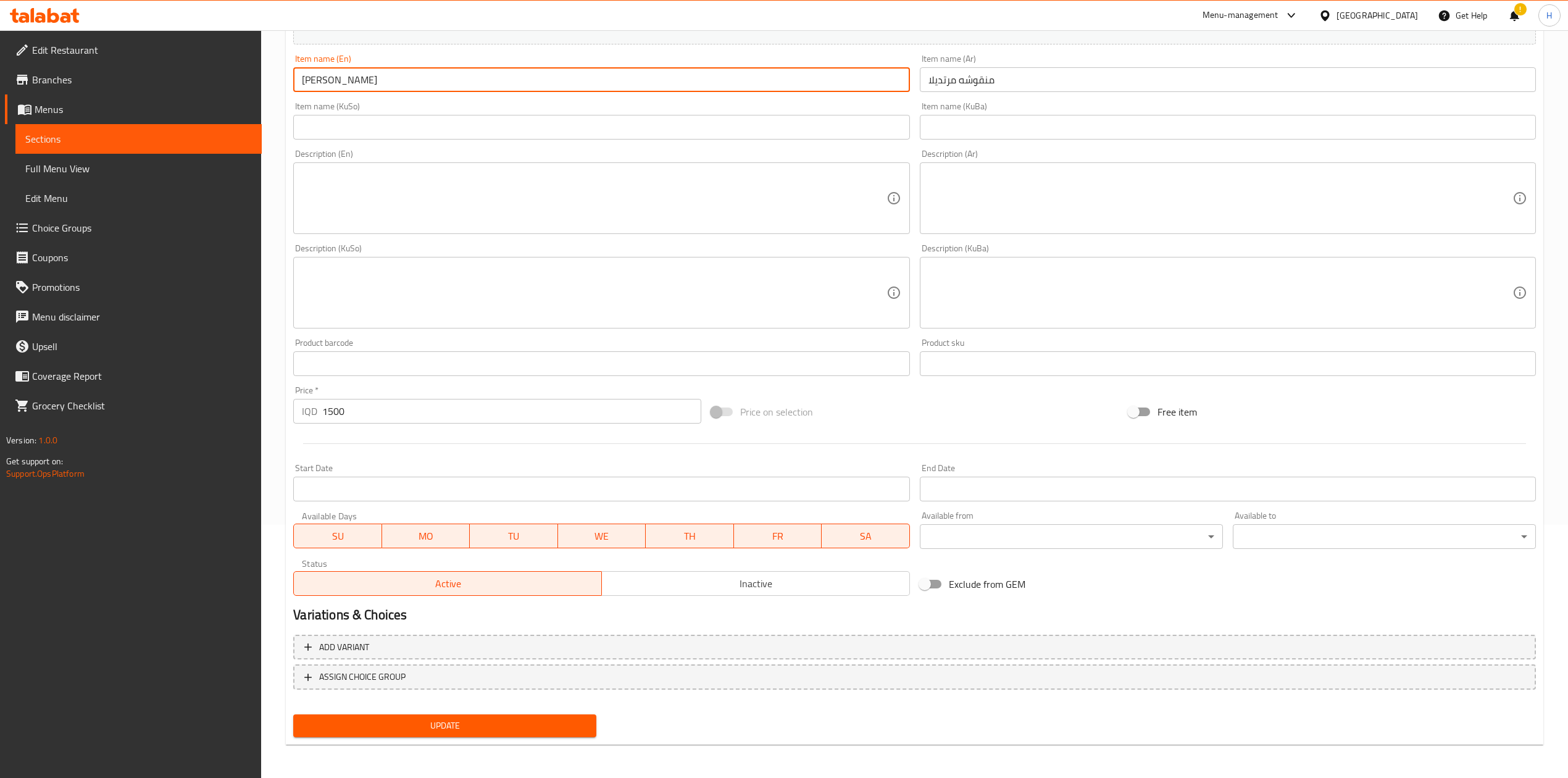
type input "Mortadella Manakish"
click at [514, 726] on span "Update" at bounding box center [444, 726] width 283 height 15
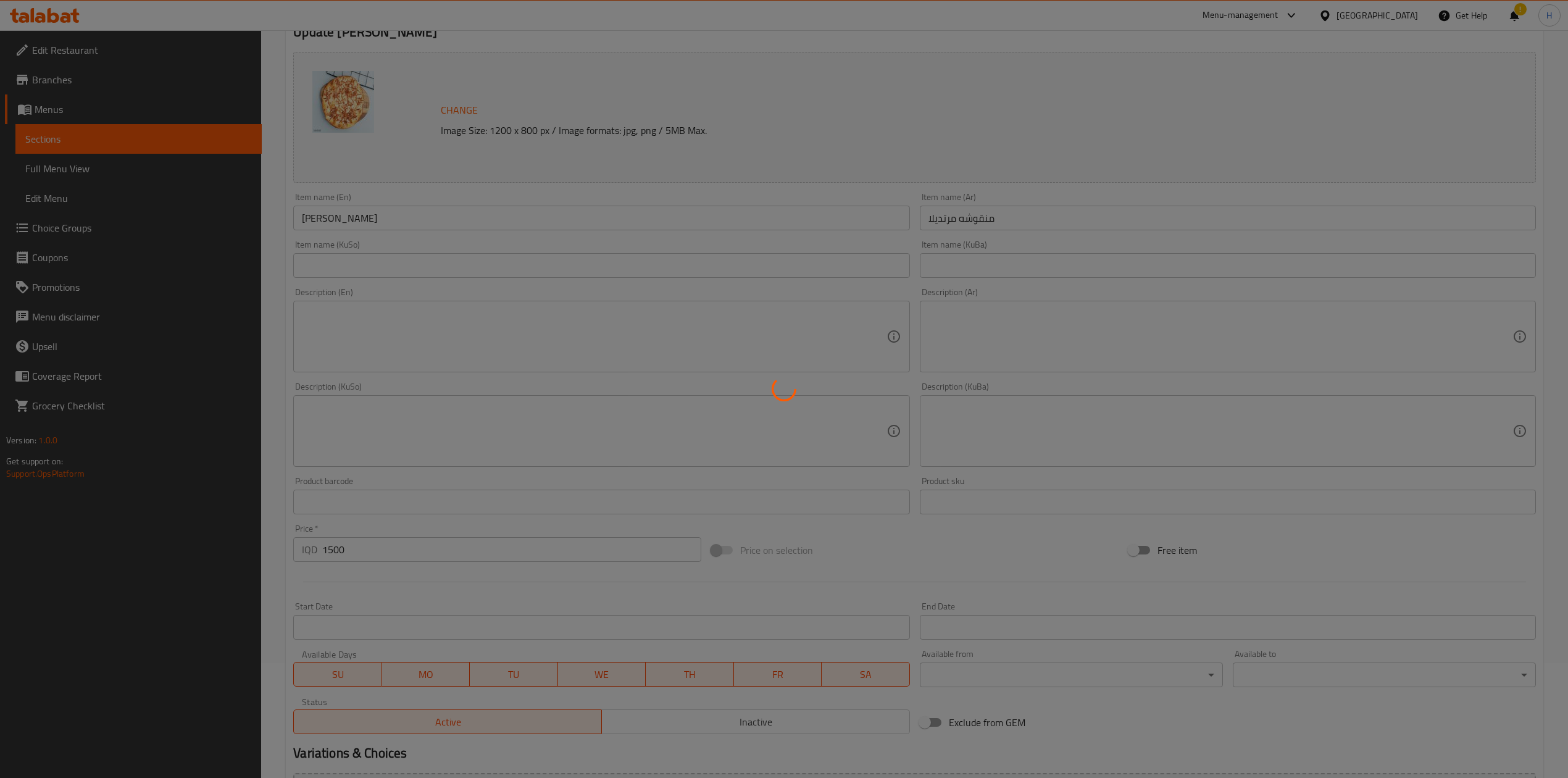
scroll to position [0, 0]
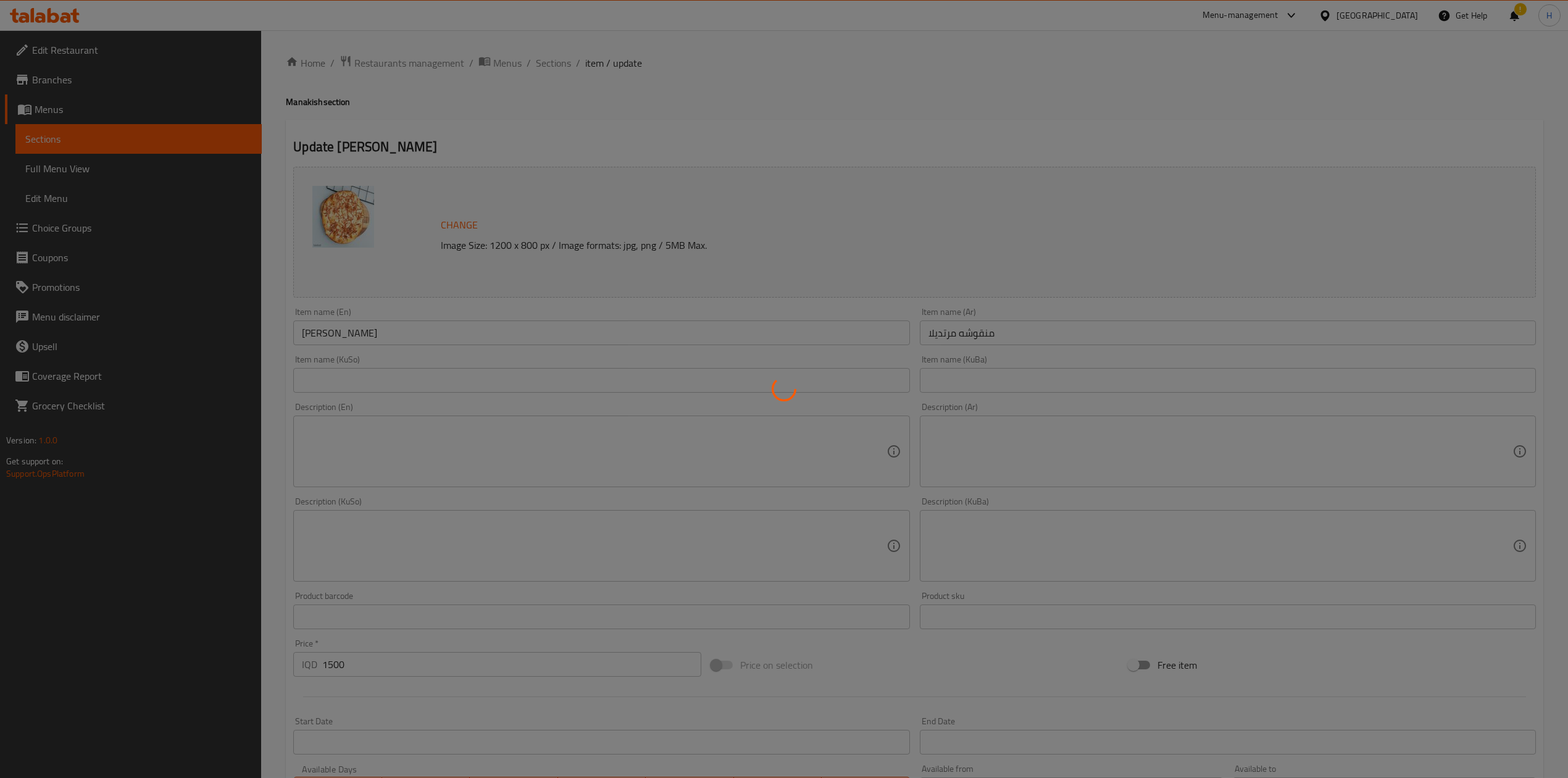
click at [550, 60] on div at bounding box center [784, 389] width 1568 height 778
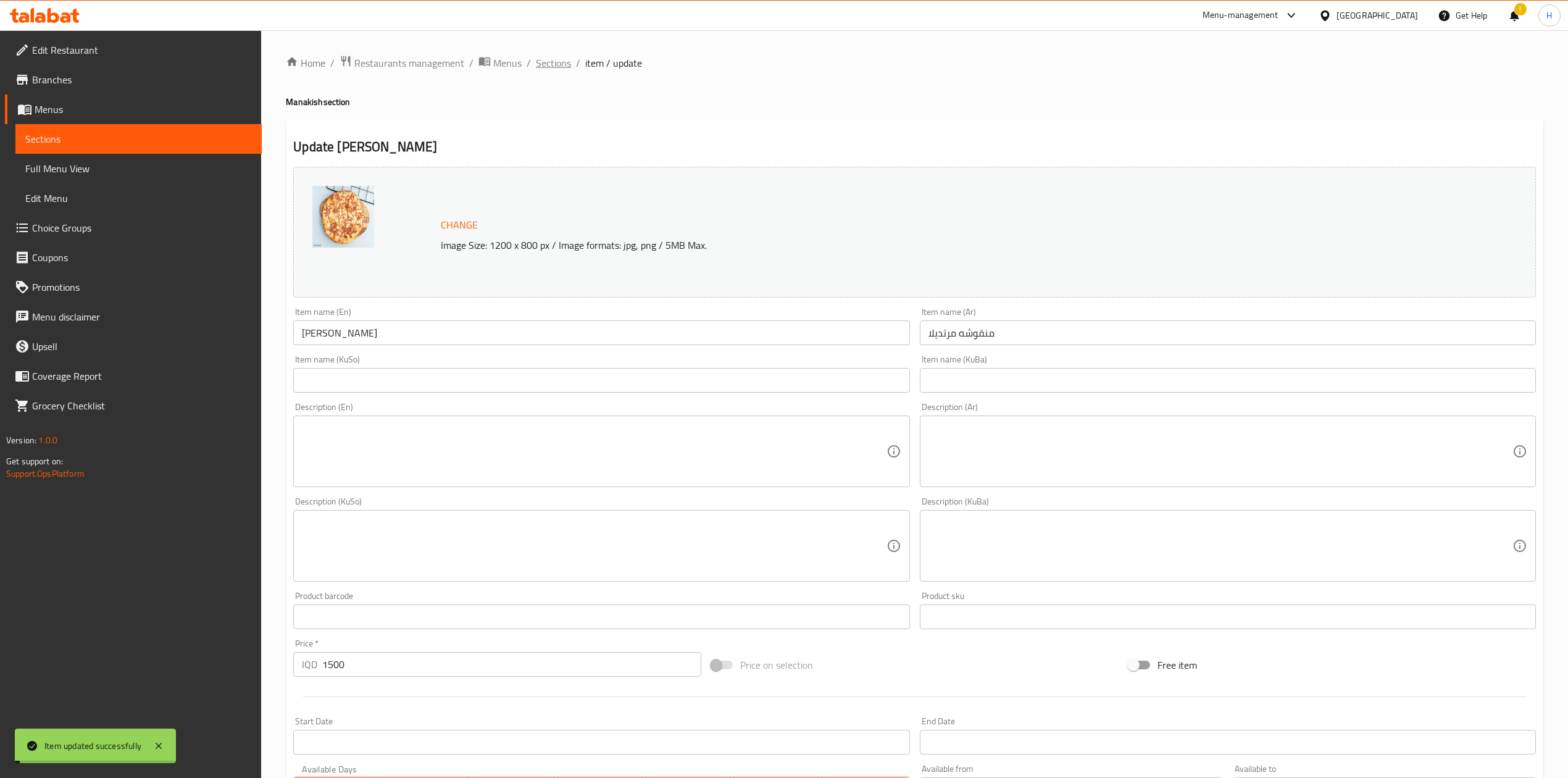
click at [550, 71] on span "Sections" at bounding box center [553, 63] width 35 height 15
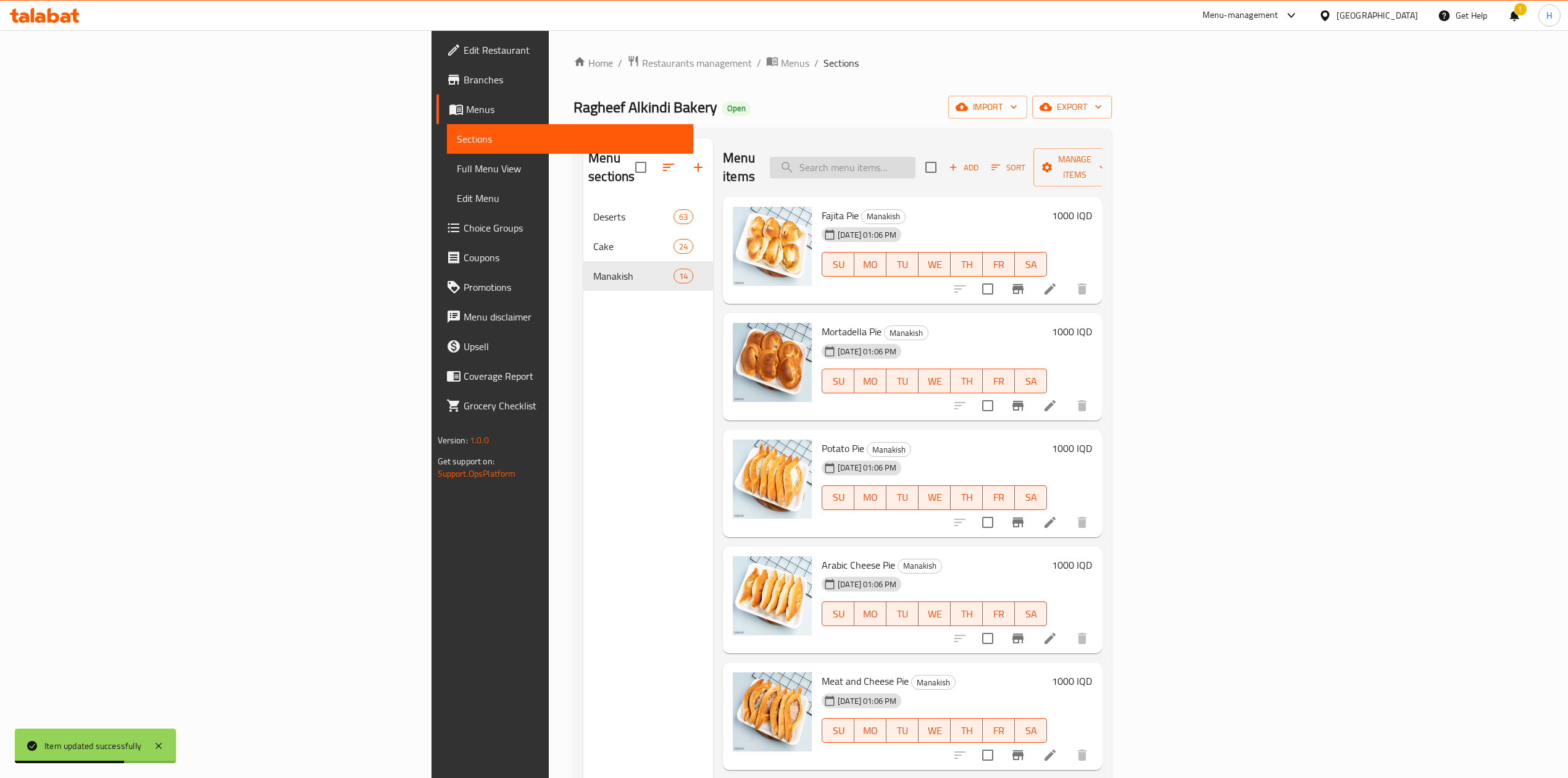
click at [915, 164] on input "search" at bounding box center [842, 167] width 145 height 22
type input ";"
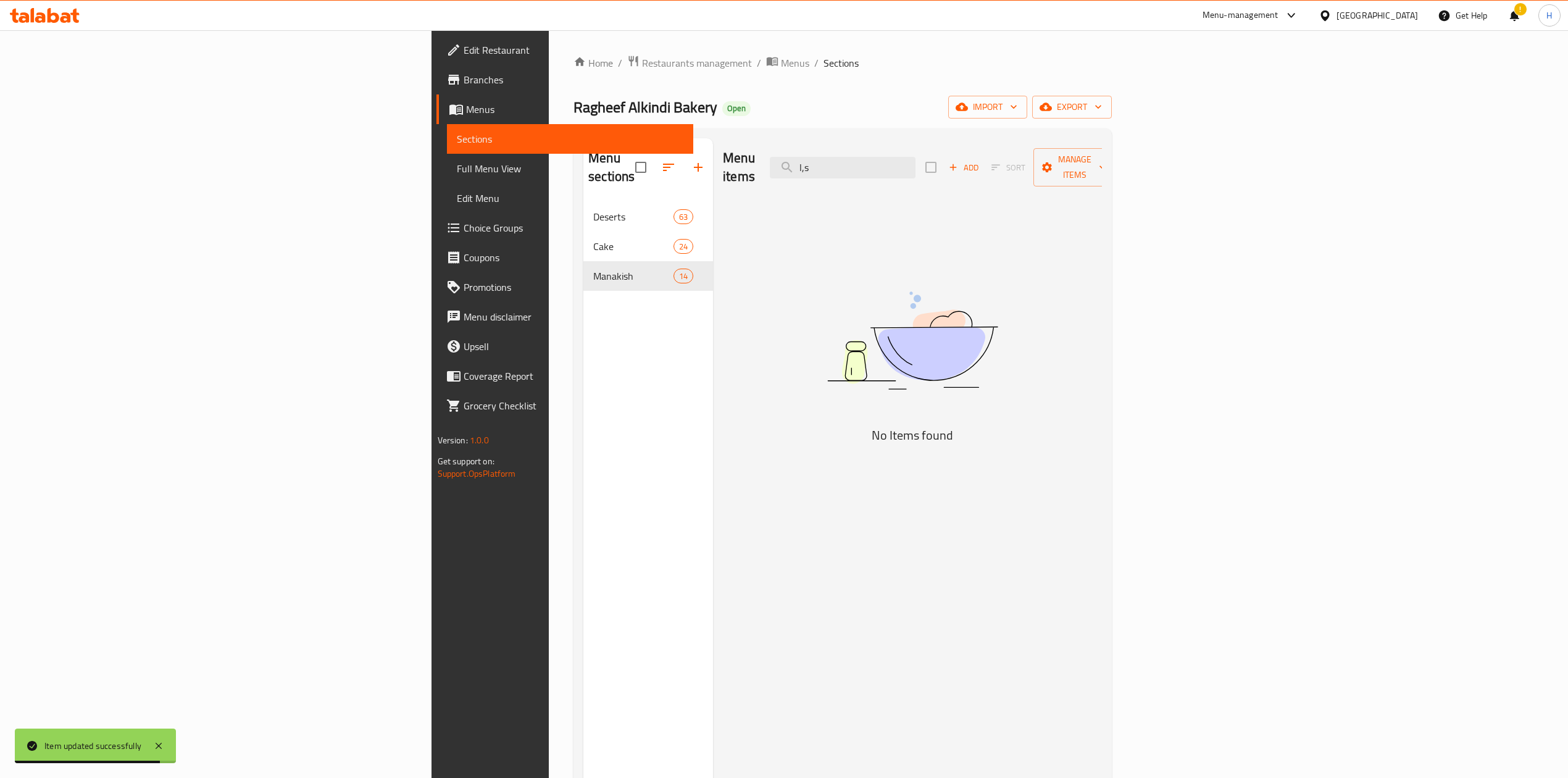
click at [998, 189] on div "Menu items l,s Add Sort Manage items No Items found" at bounding box center [907, 528] width 389 height 778
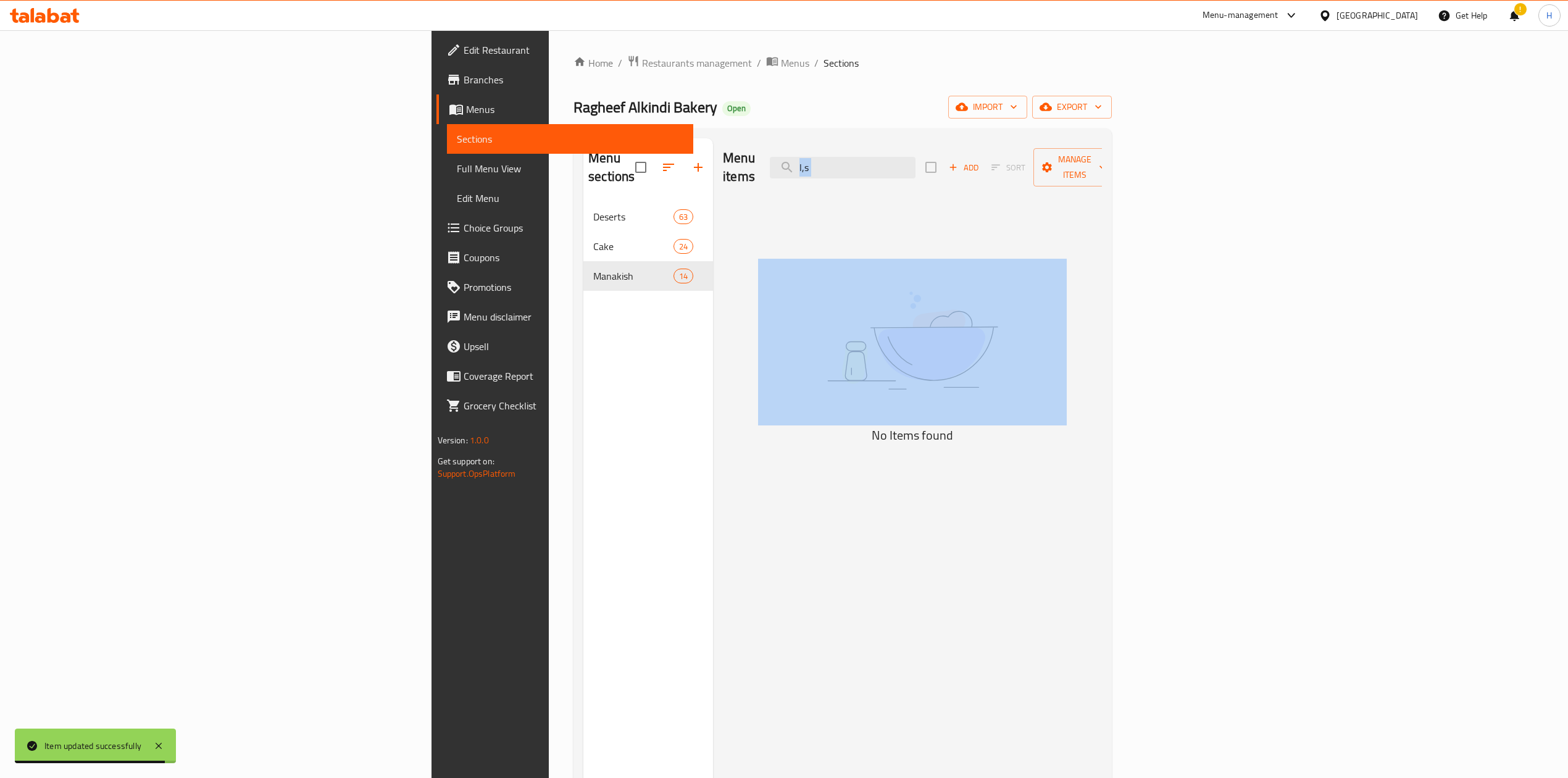
click at [998, 189] on div "Menu items l,s Add Sort Manage items No Items found" at bounding box center [907, 528] width 389 height 778
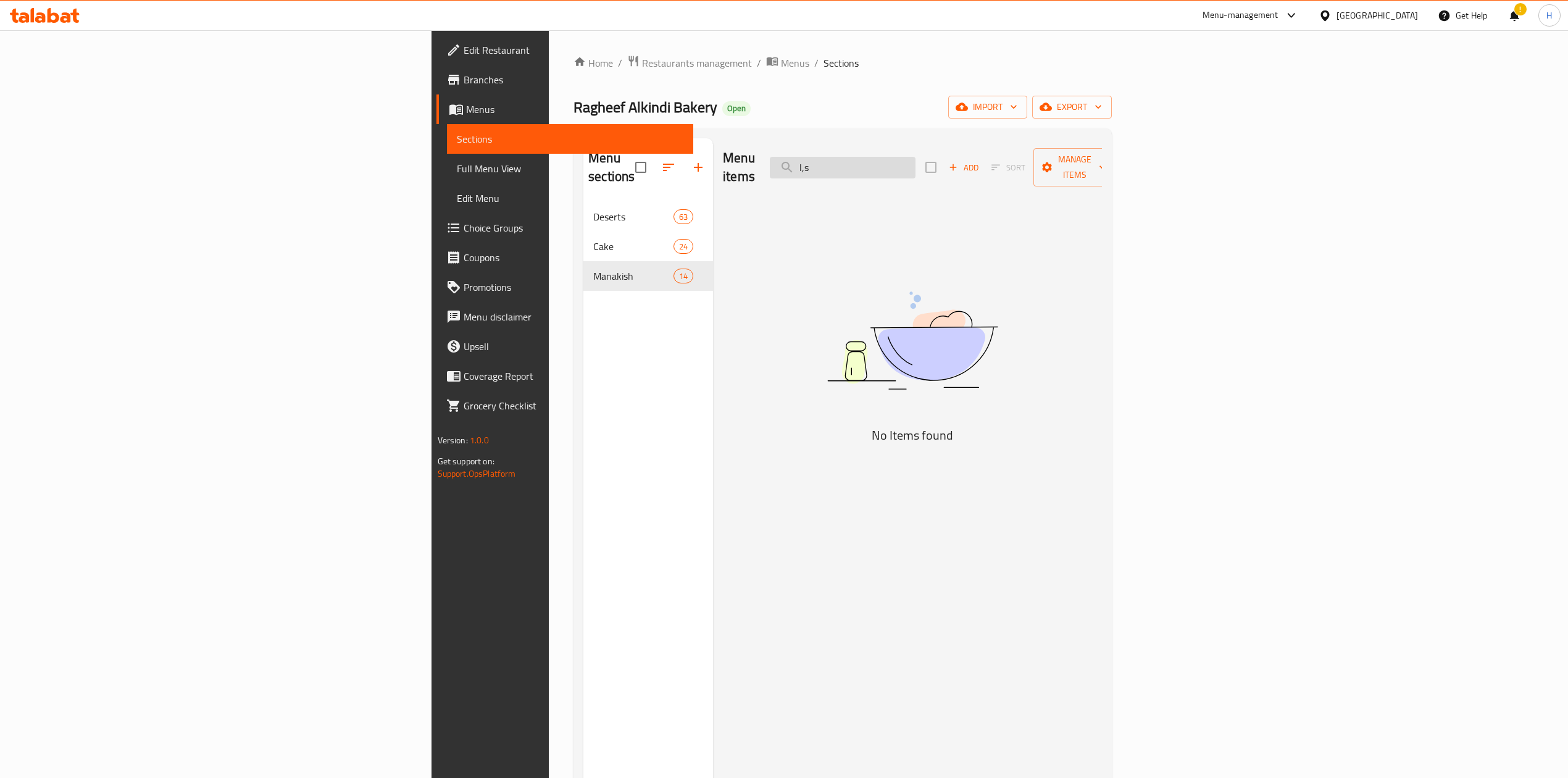
click at [915, 162] on input "l,s" at bounding box center [842, 167] width 145 height 22
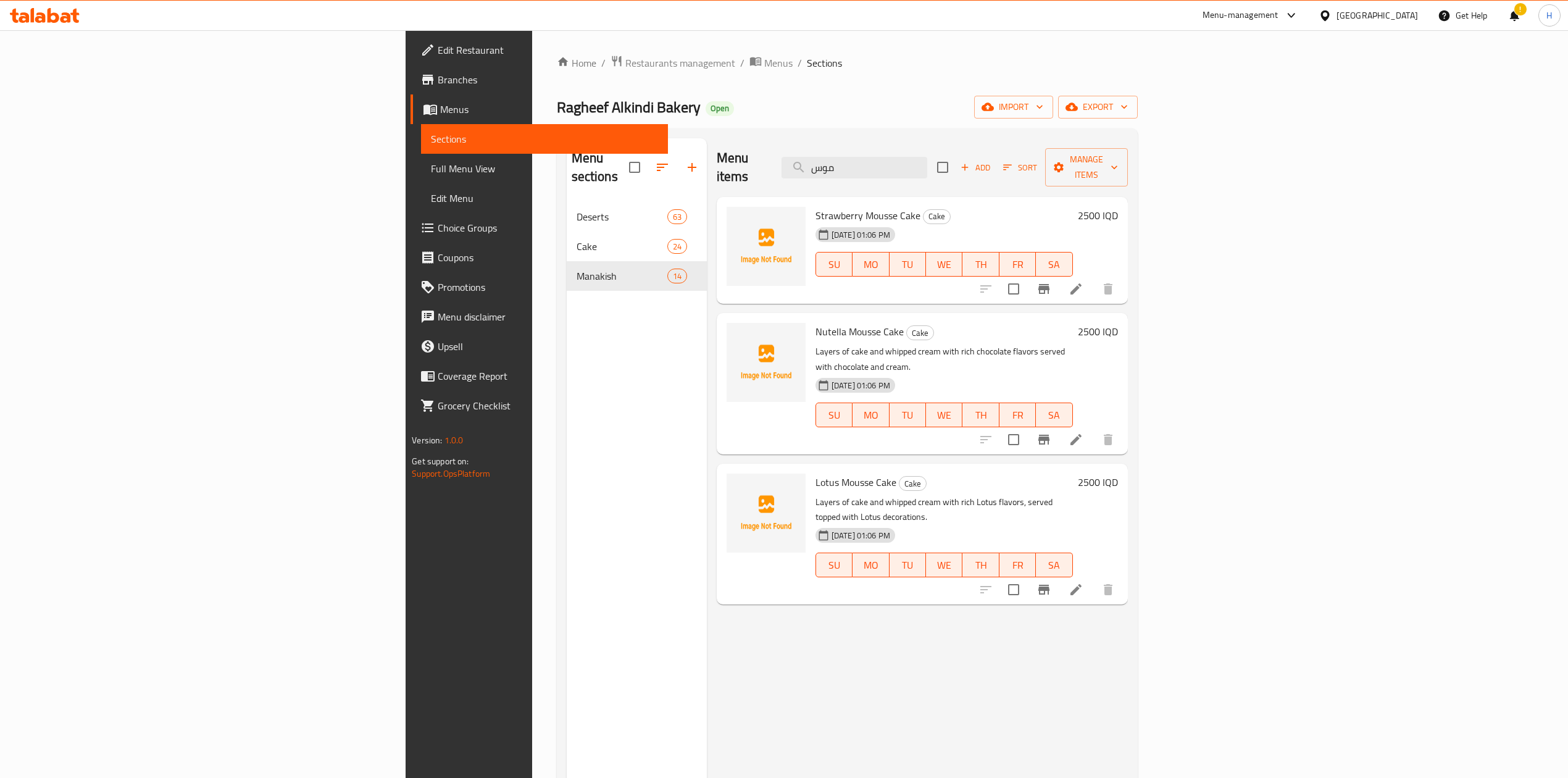
type input "موس"
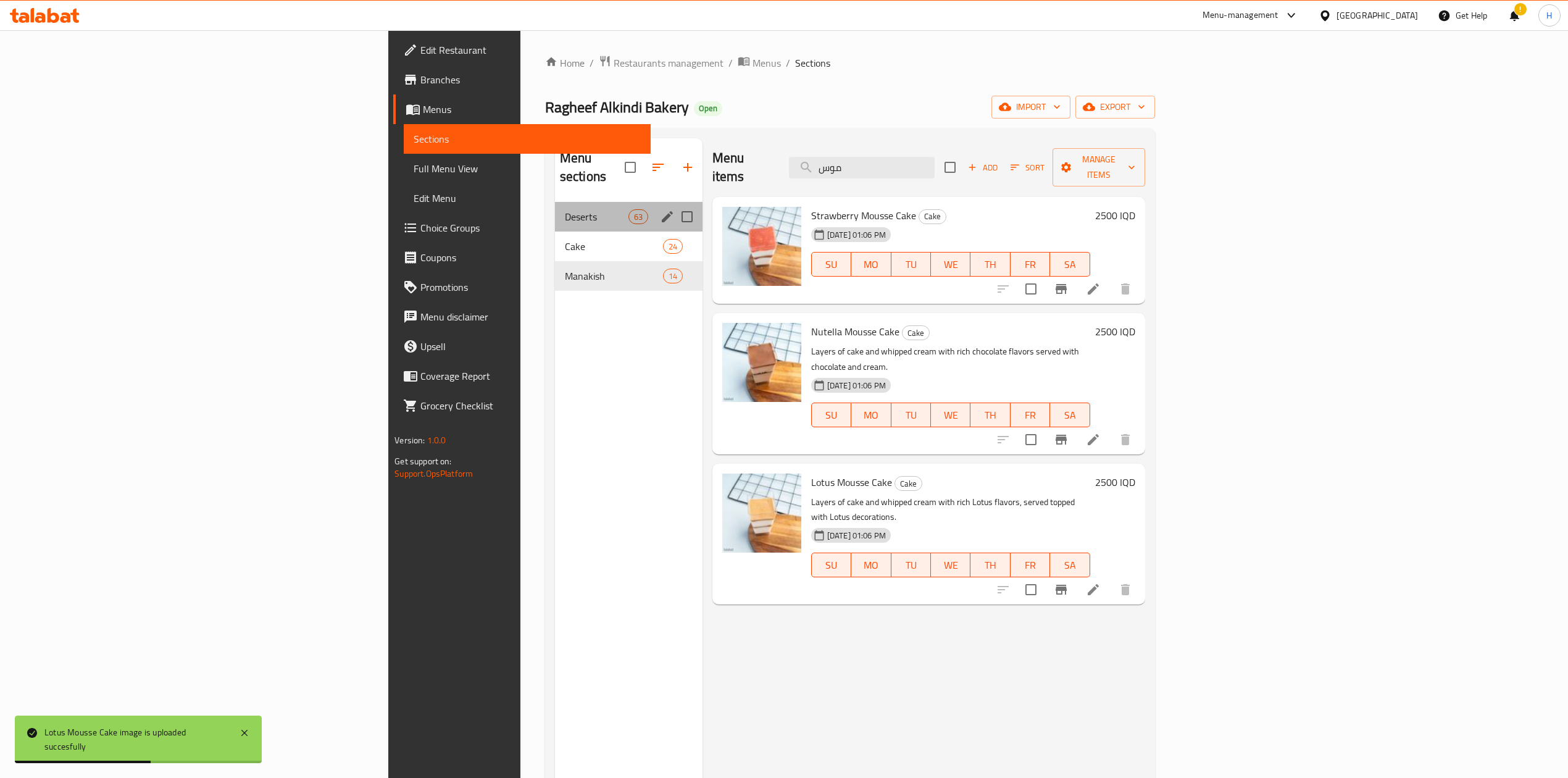
click at [555, 208] on div "Deserts 63" at bounding box center [628, 217] width 147 height 29
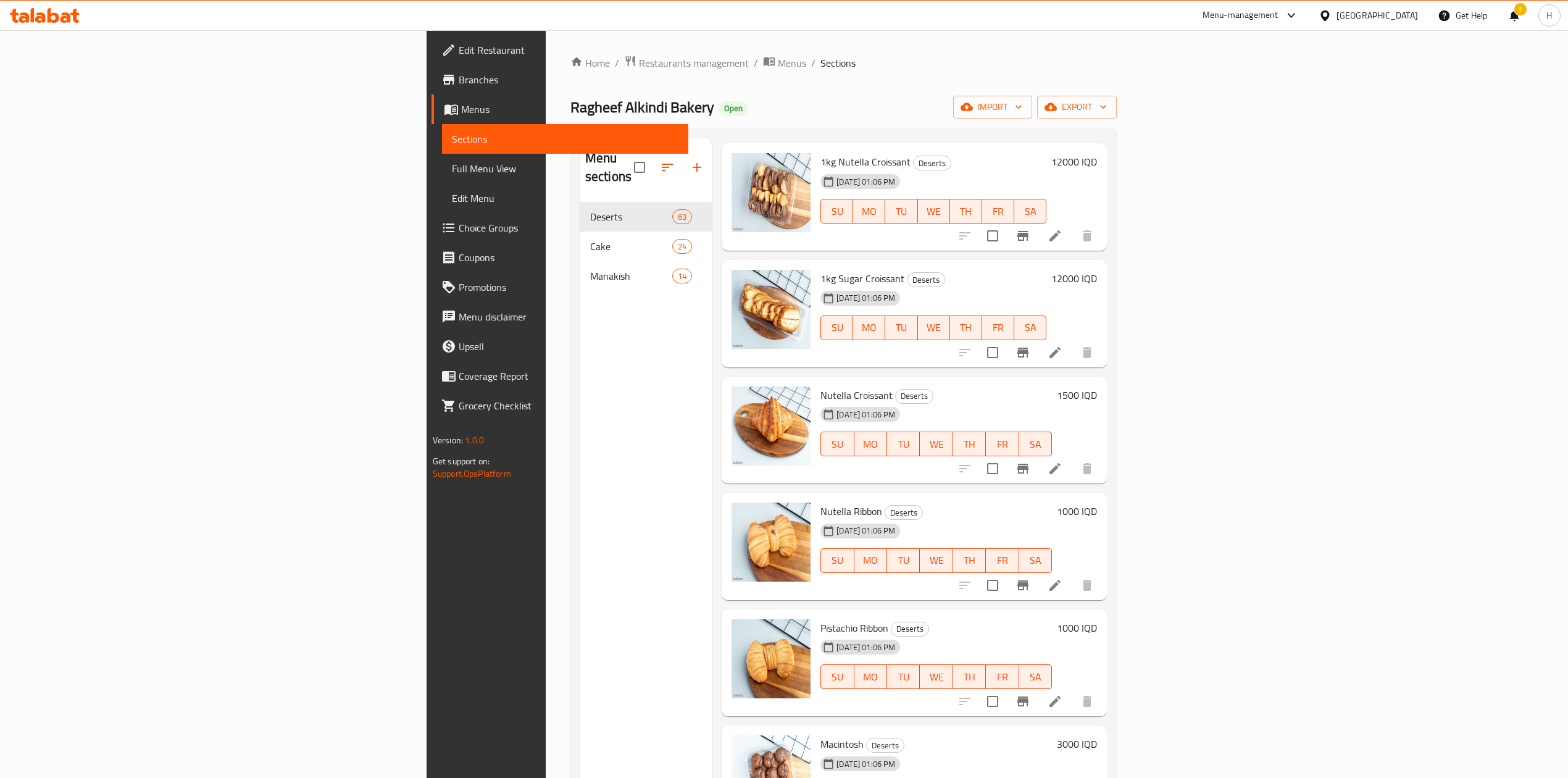
scroll to position [3541, 0]
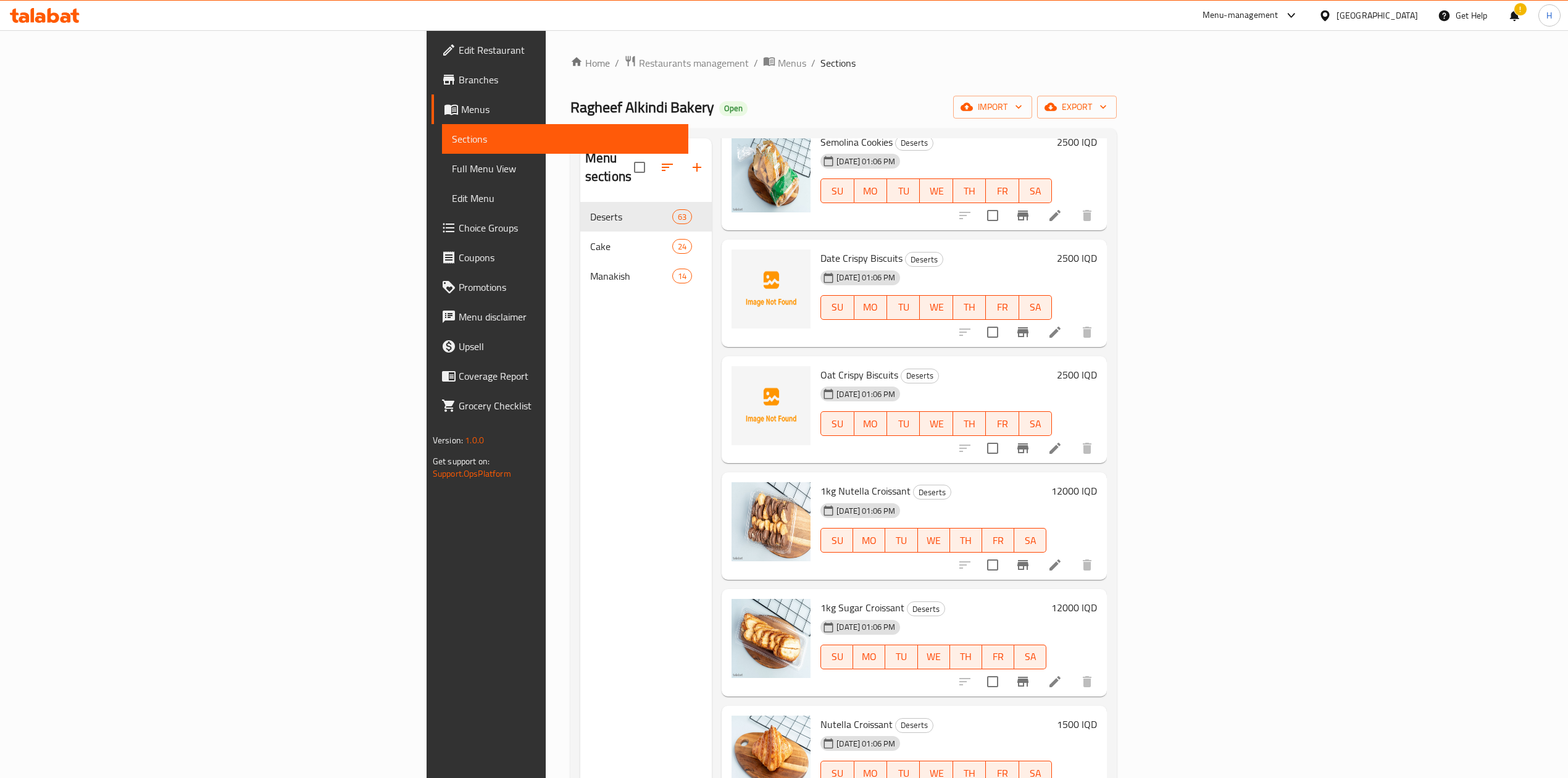
click at [1062, 324] on icon at bounding box center [1055, 331] width 15 height 15
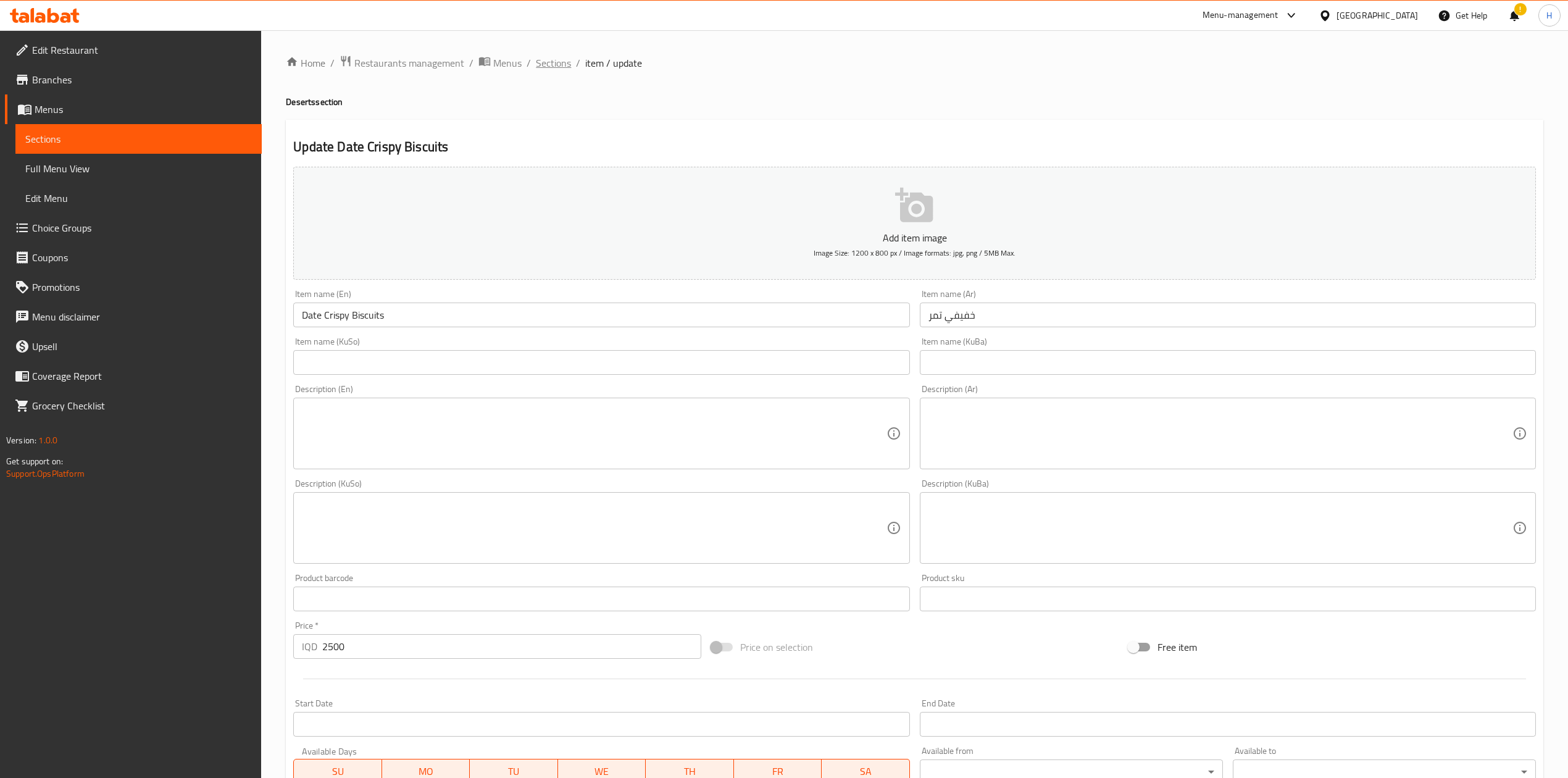
click at [551, 65] on span "Sections" at bounding box center [553, 63] width 35 height 15
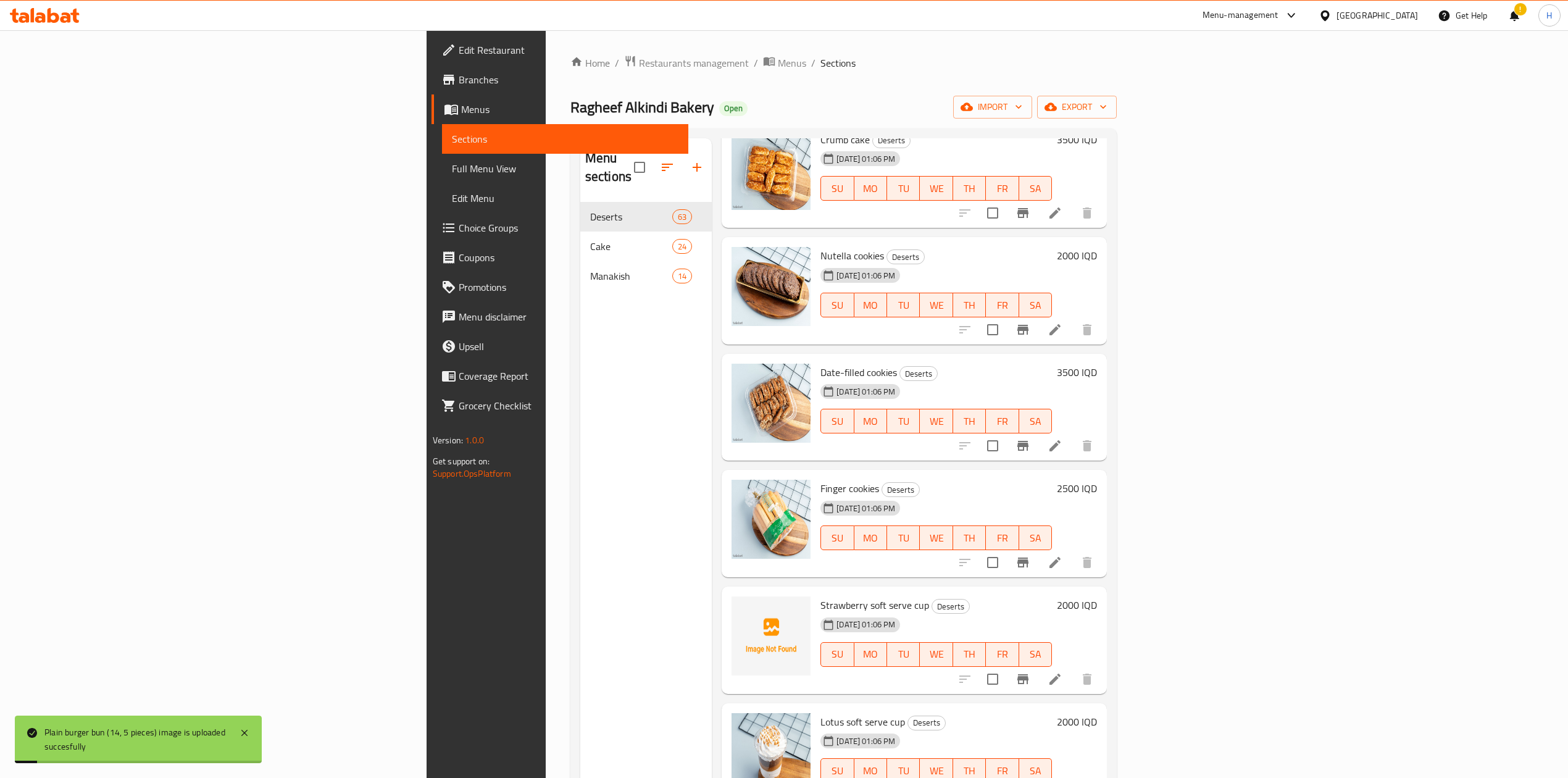
scroll to position [5270, 0]
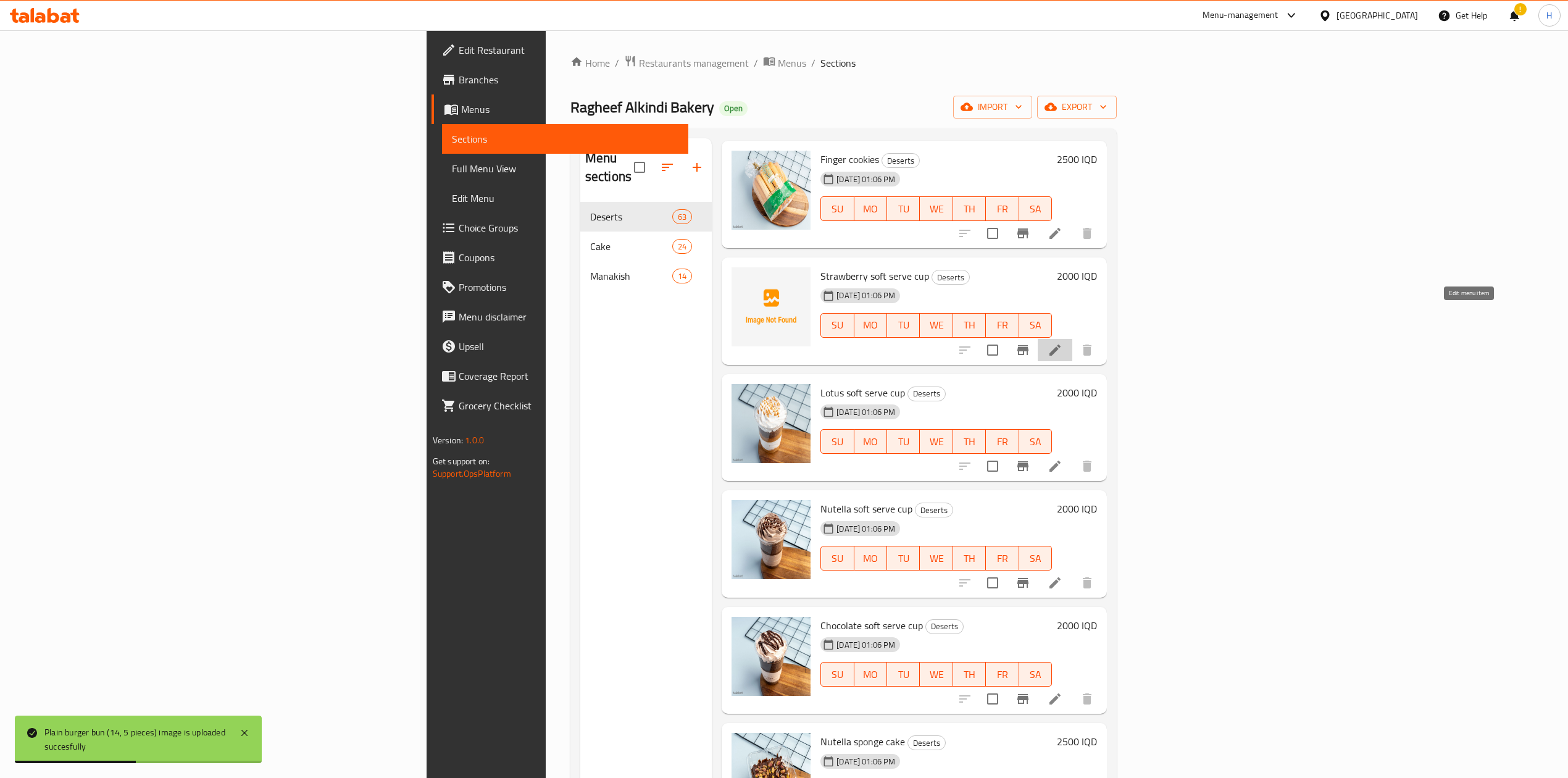
click at [1062, 343] on icon at bounding box center [1055, 349] width 15 height 15
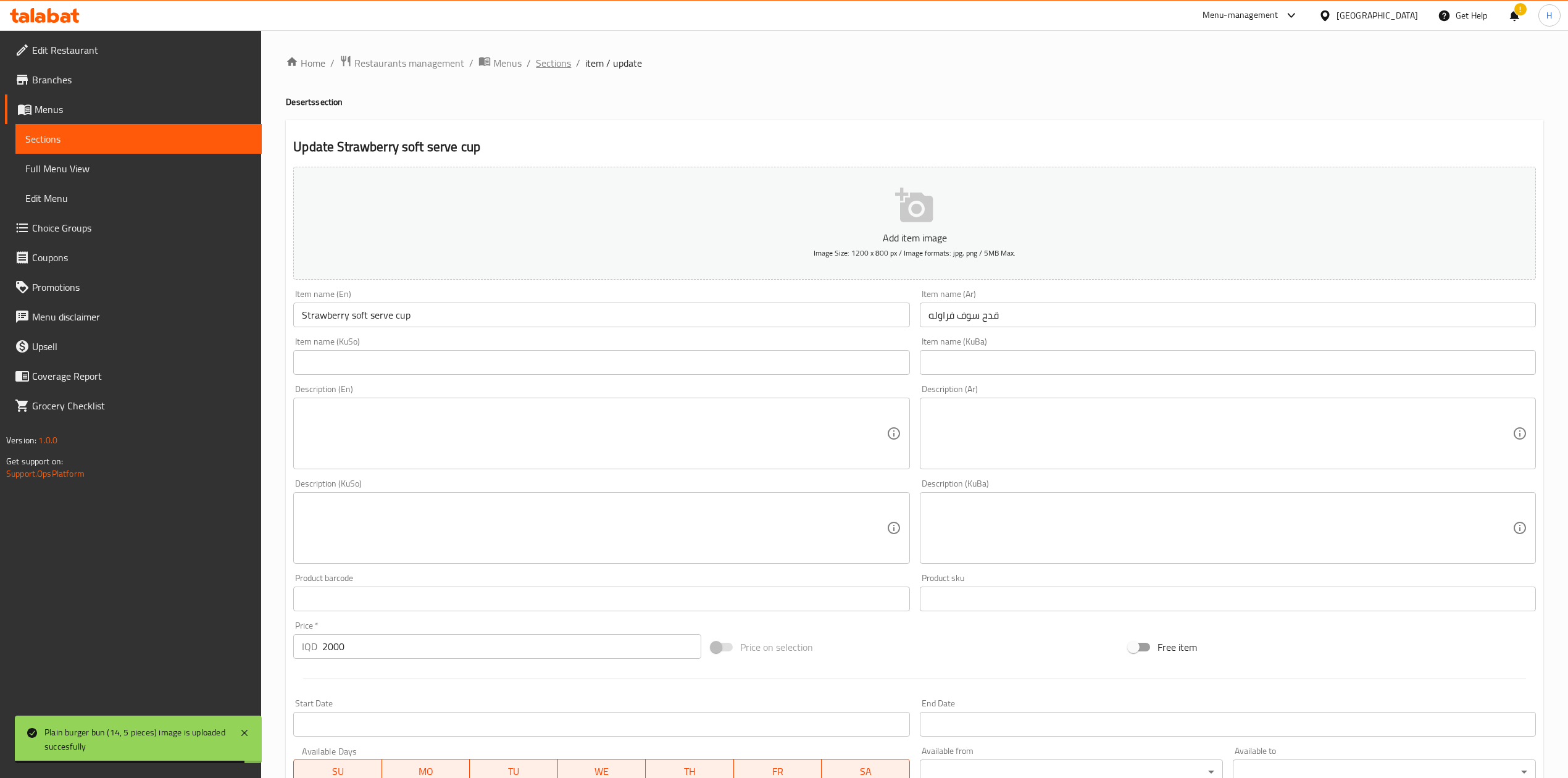
click at [550, 63] on span "Sections" at bounding box center [553, 63] width 35 height 15
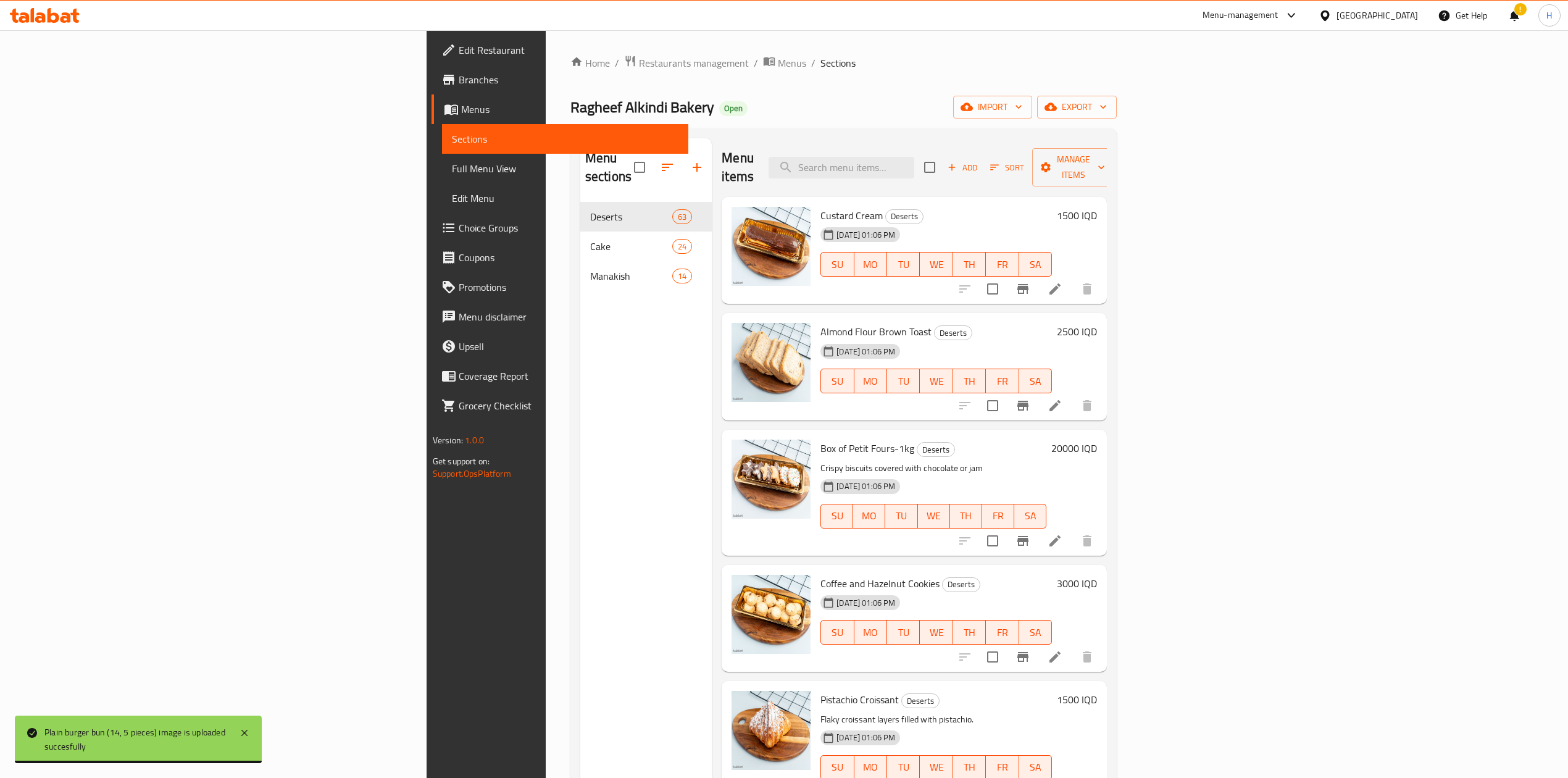
click at [914, 165] on input "search" at bounding box center [840, 167] width 145 height 22
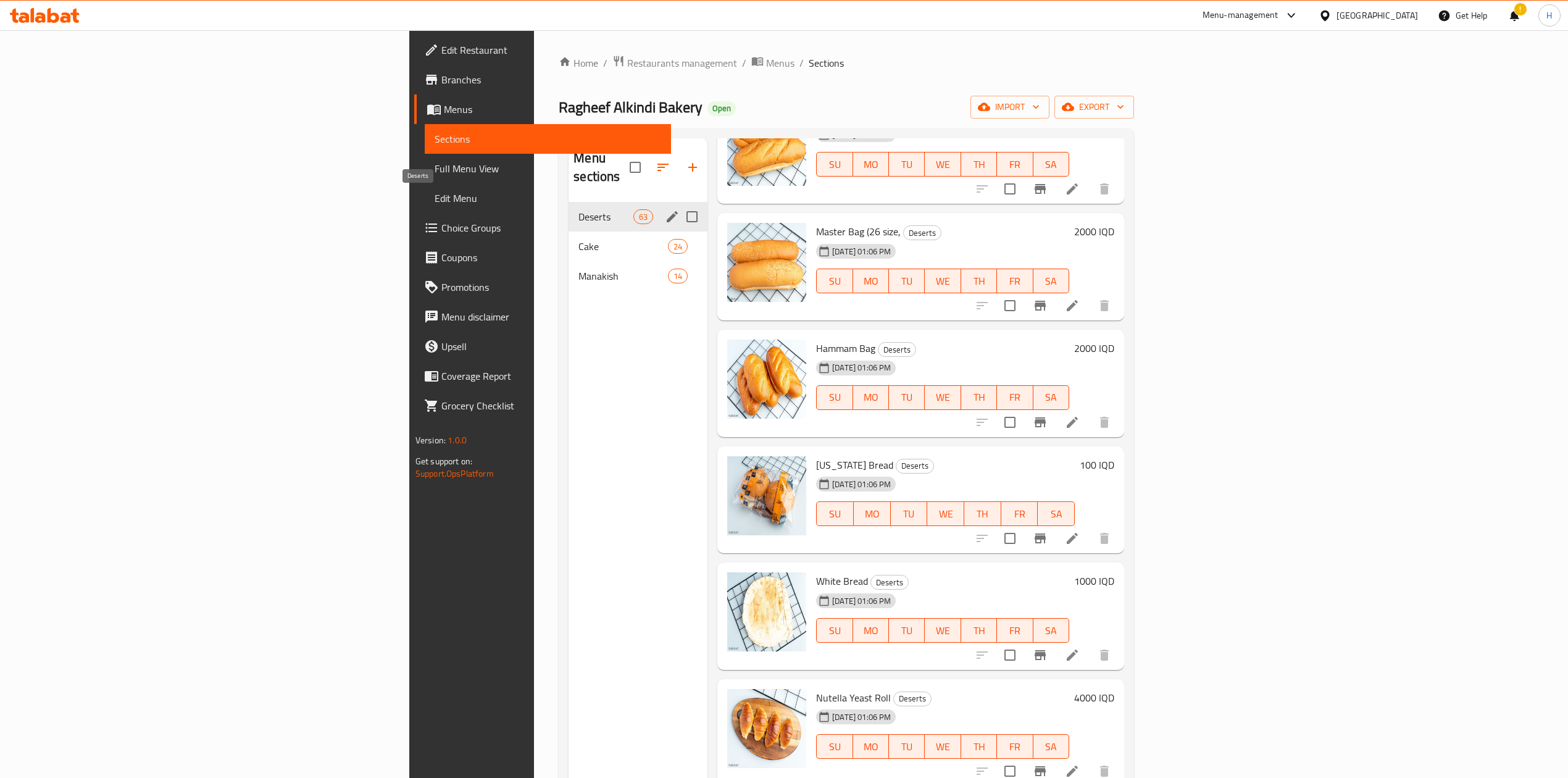
click at [569, 232] on div "Cake 24" at bounding box center [637, 246] width 138 height 29
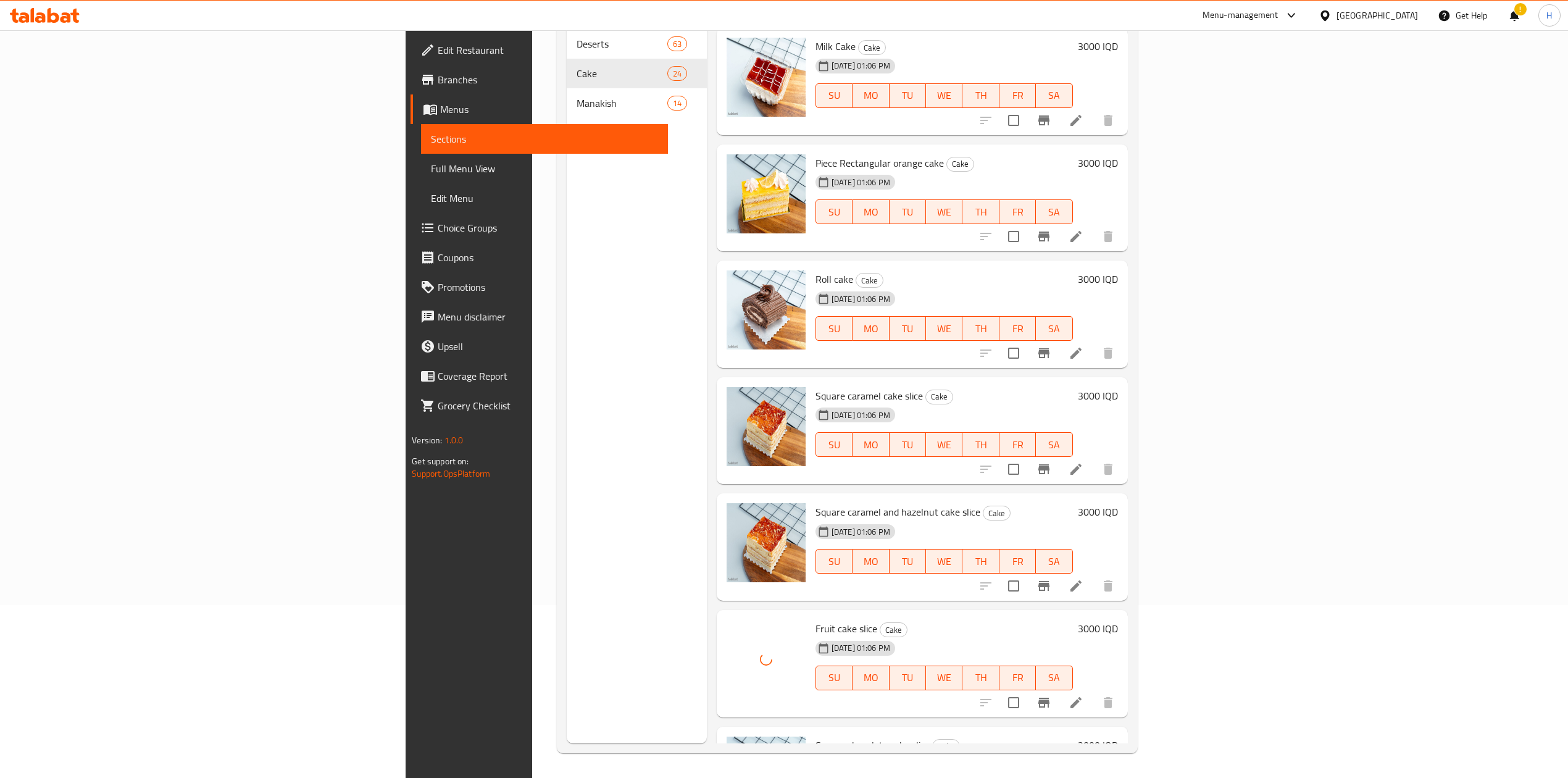
scroll to position [2084, 0]
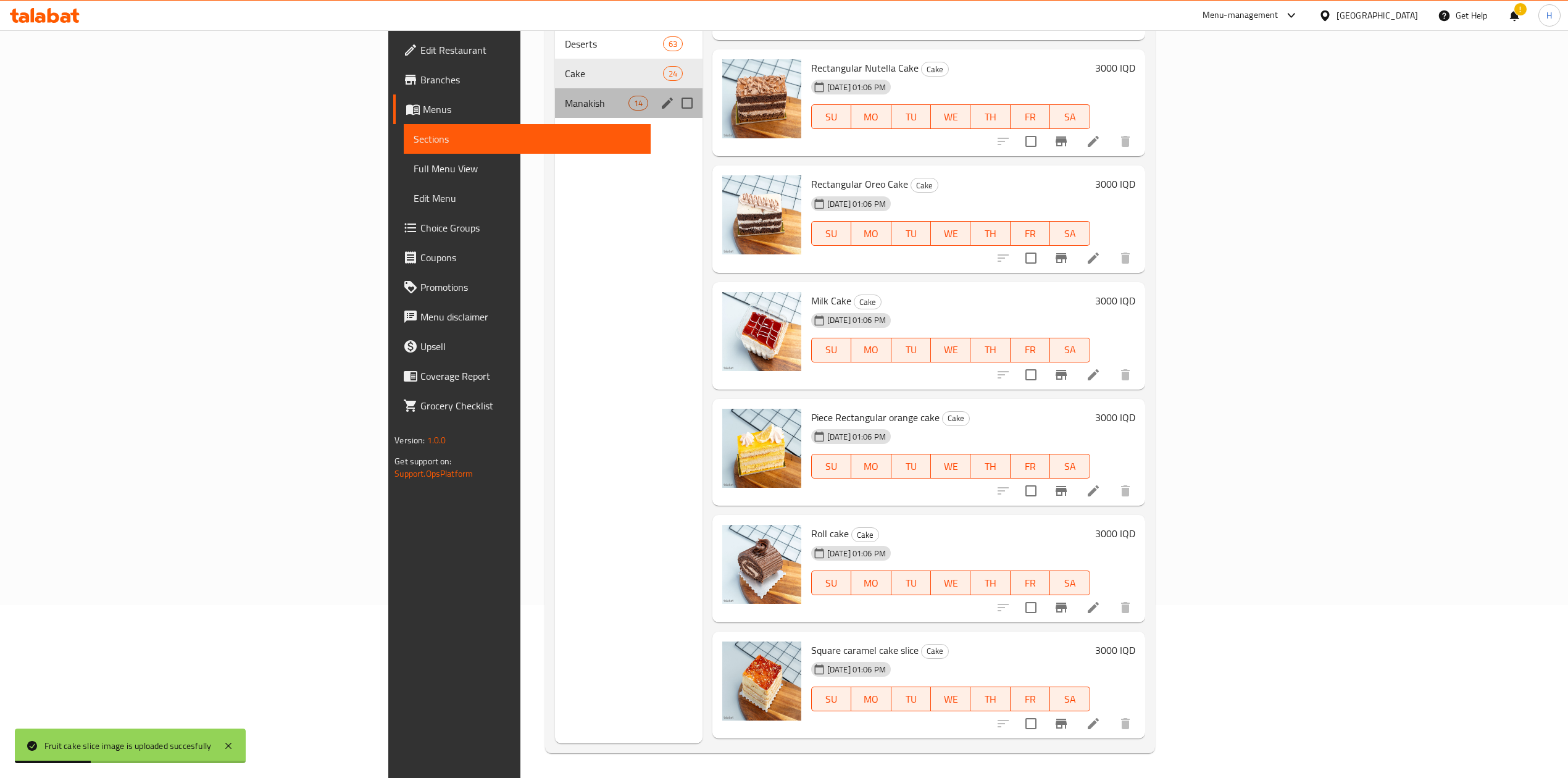
click at [565, 96] on span "Manakish" at bounding box center [597, 102] width 64 height 15
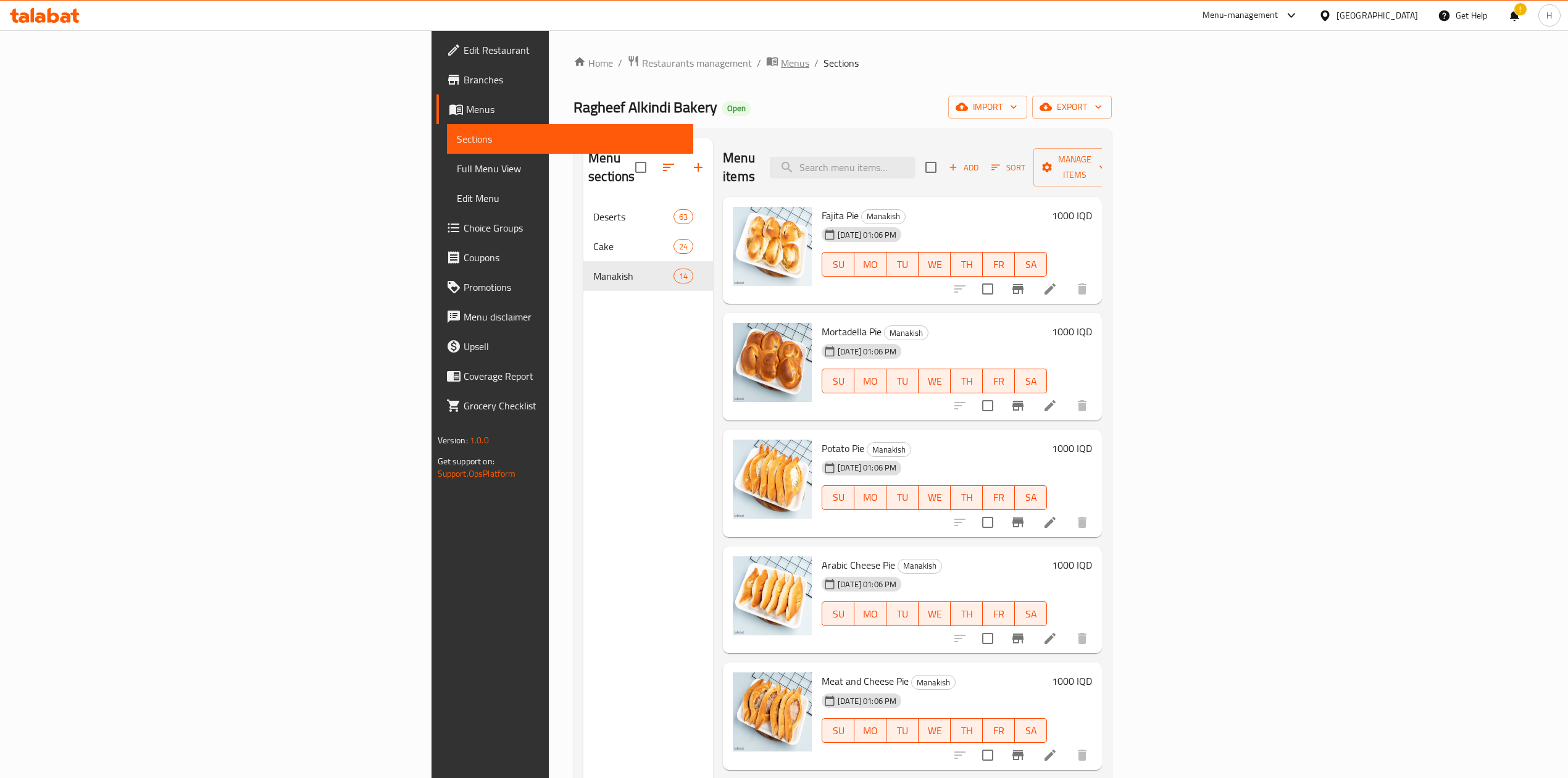
click at [781, 68] on span "Menus" at bounding box center [795, 63] width 28 height 15
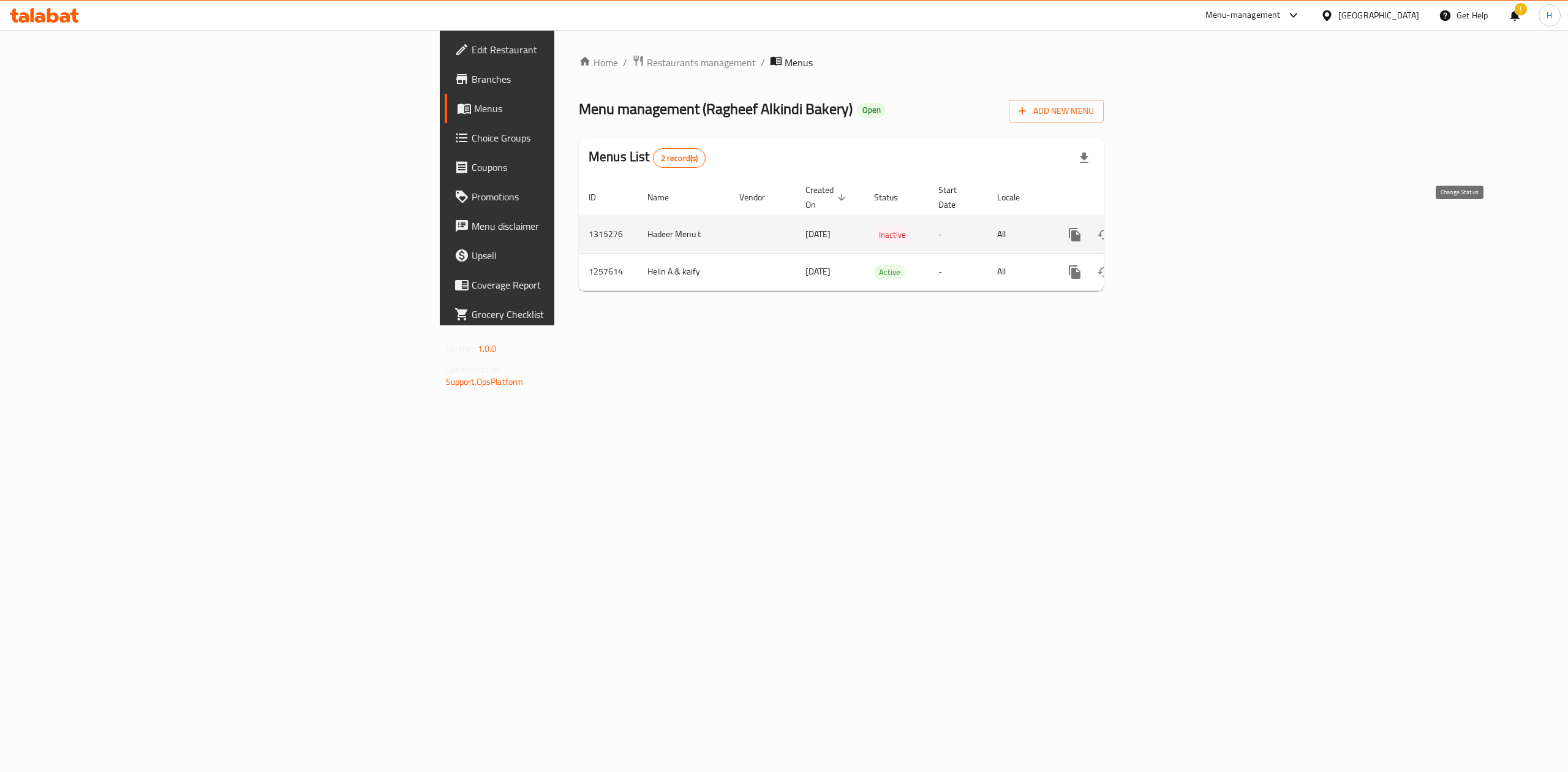
click at [1111, 227] on icon "enhanced table" at bounding box center [1104, 234] width 15 height 15
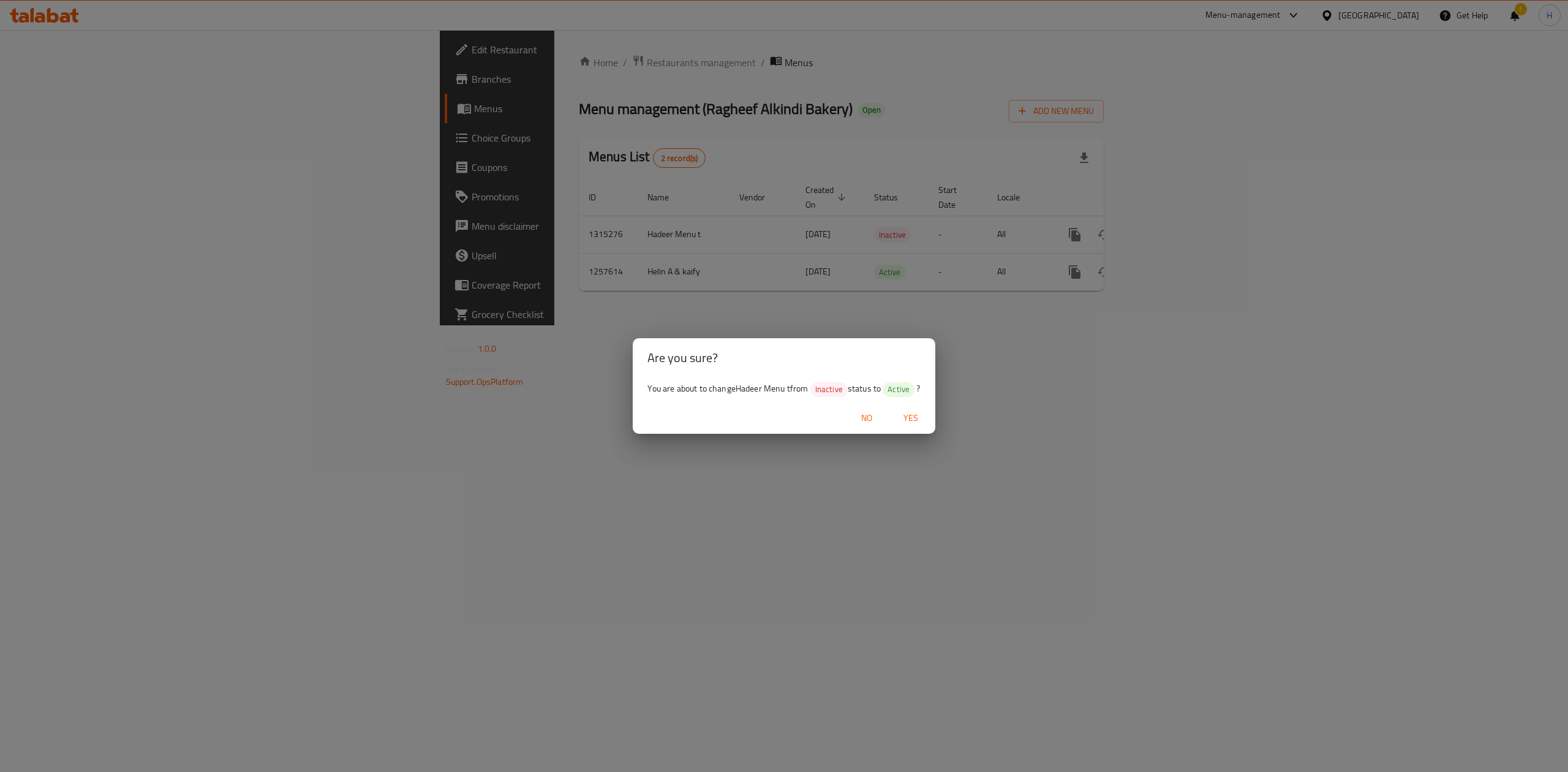
click at [895, 418] on button "Yes" at bounding box center [911, 418] width 39 height 23
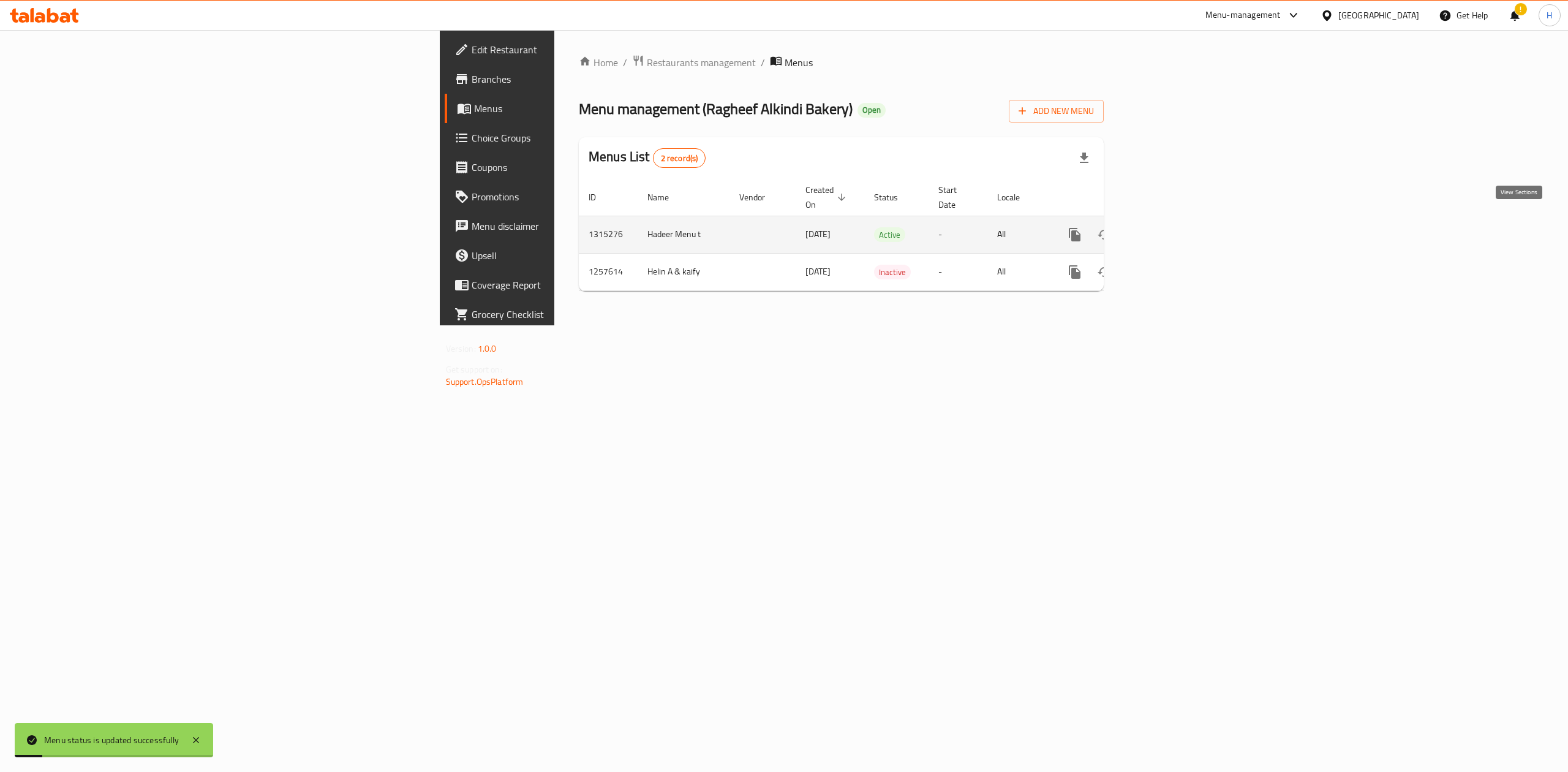
click at [1178, 225] on link "enhanced table" at bounding box center [1163, 235] width 29 height 29
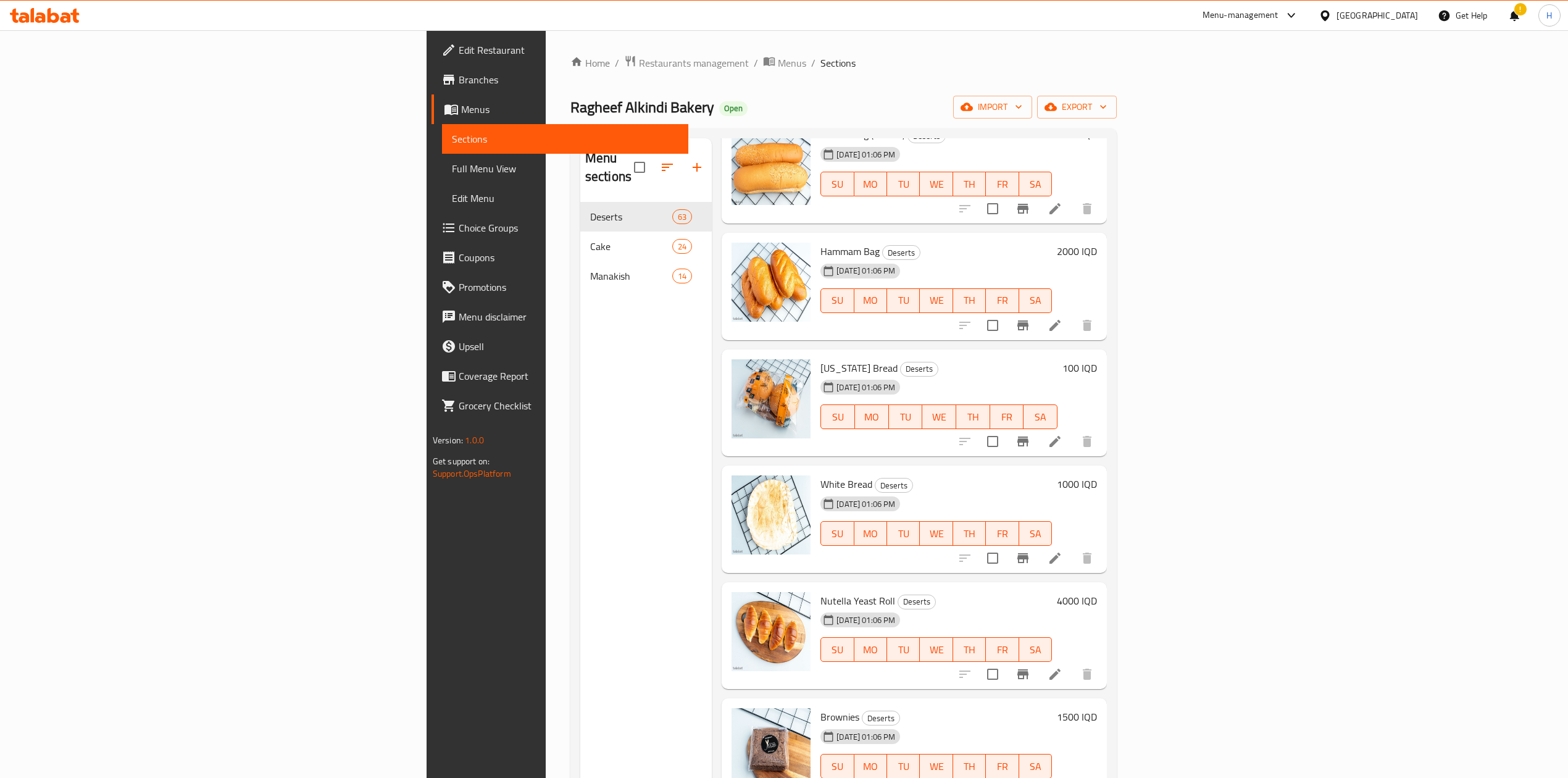
scroll to position [2140, 0]
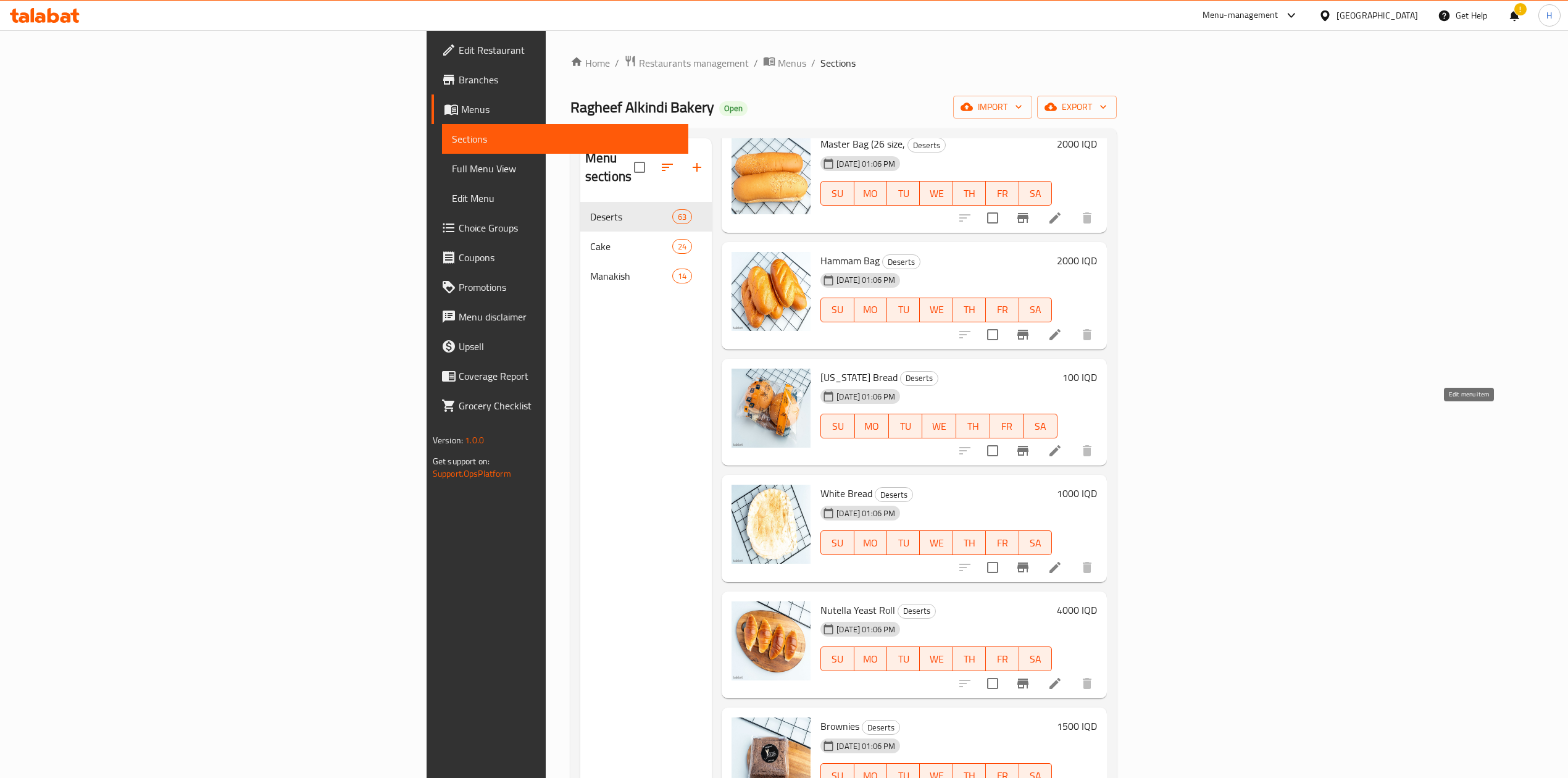
click at [1062, 443] on icon at bounding box center [1055, 450] width 15 height 15
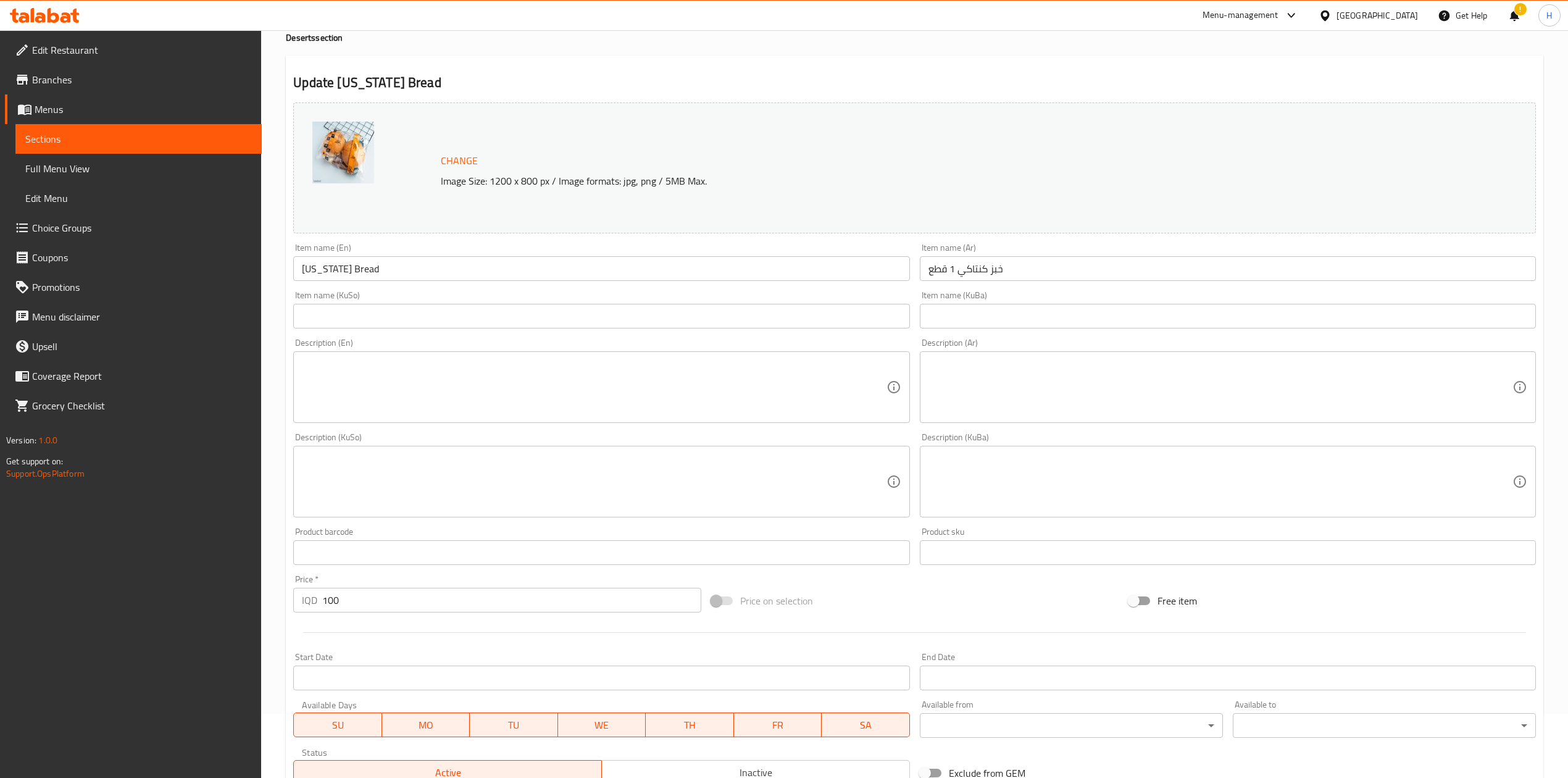
scroll to position [164, 0]
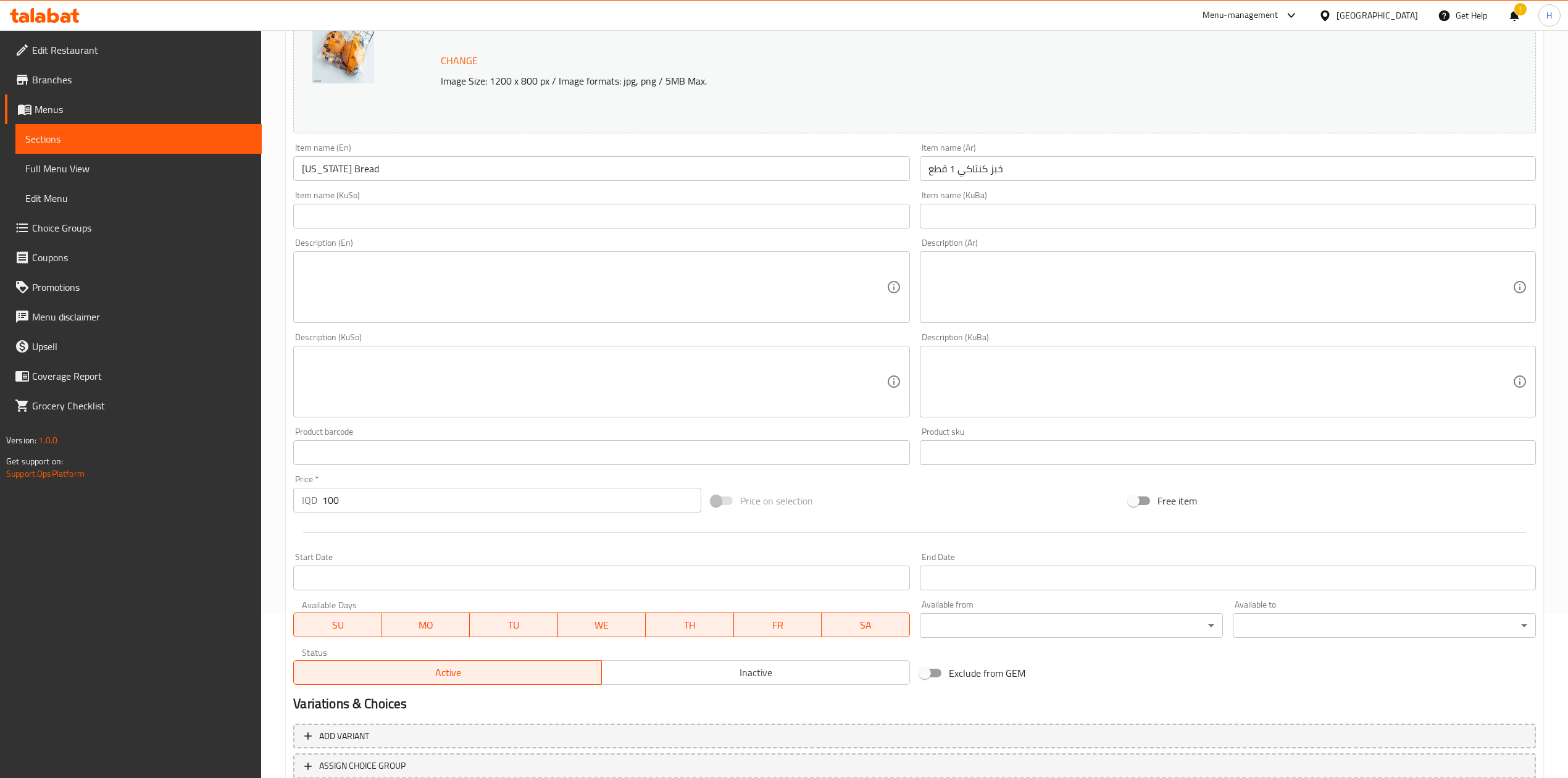
click at [392, 491] on input "100" at bounding box center [512, 500] width 378 height 25
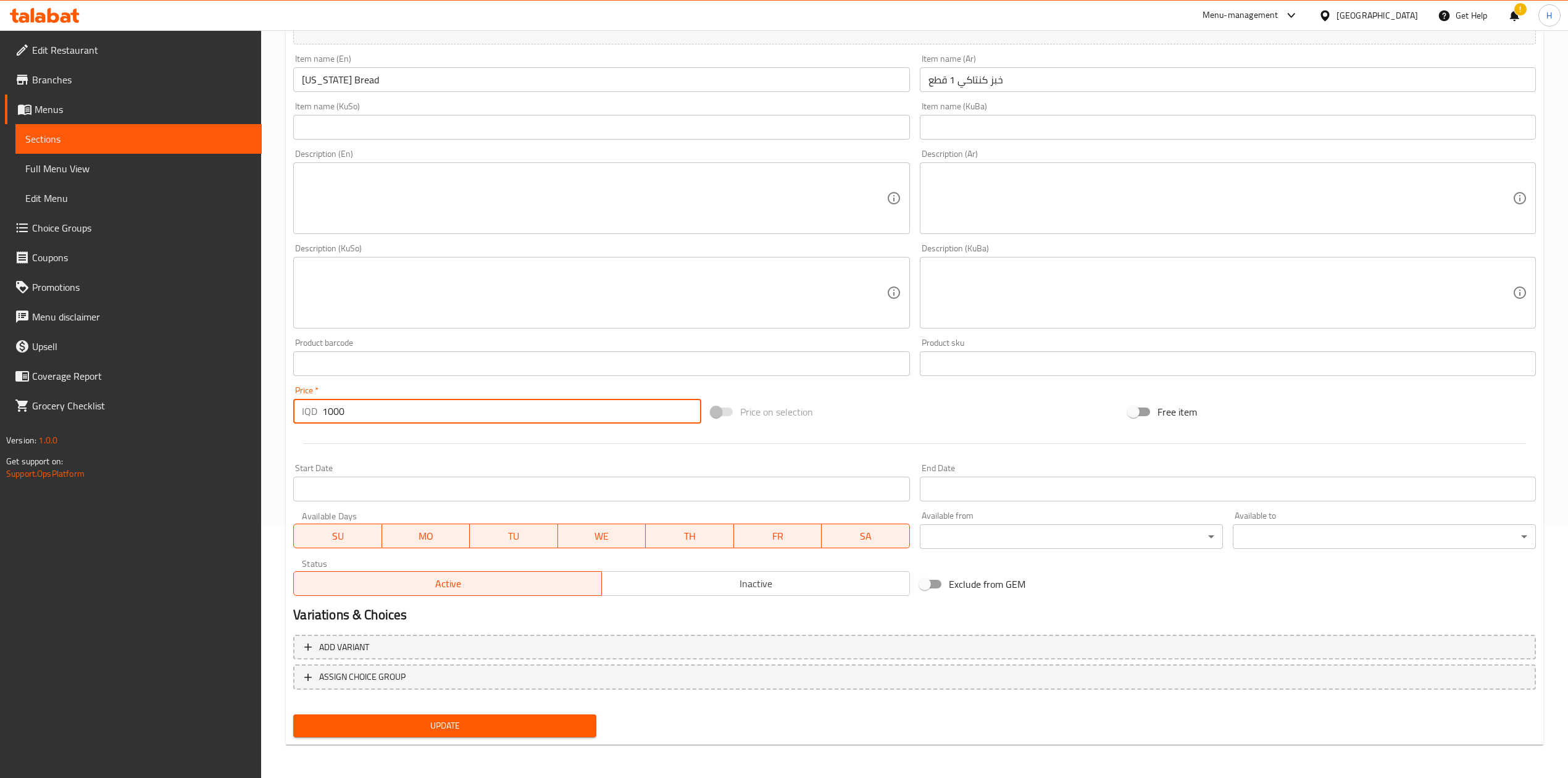
type input "1000"
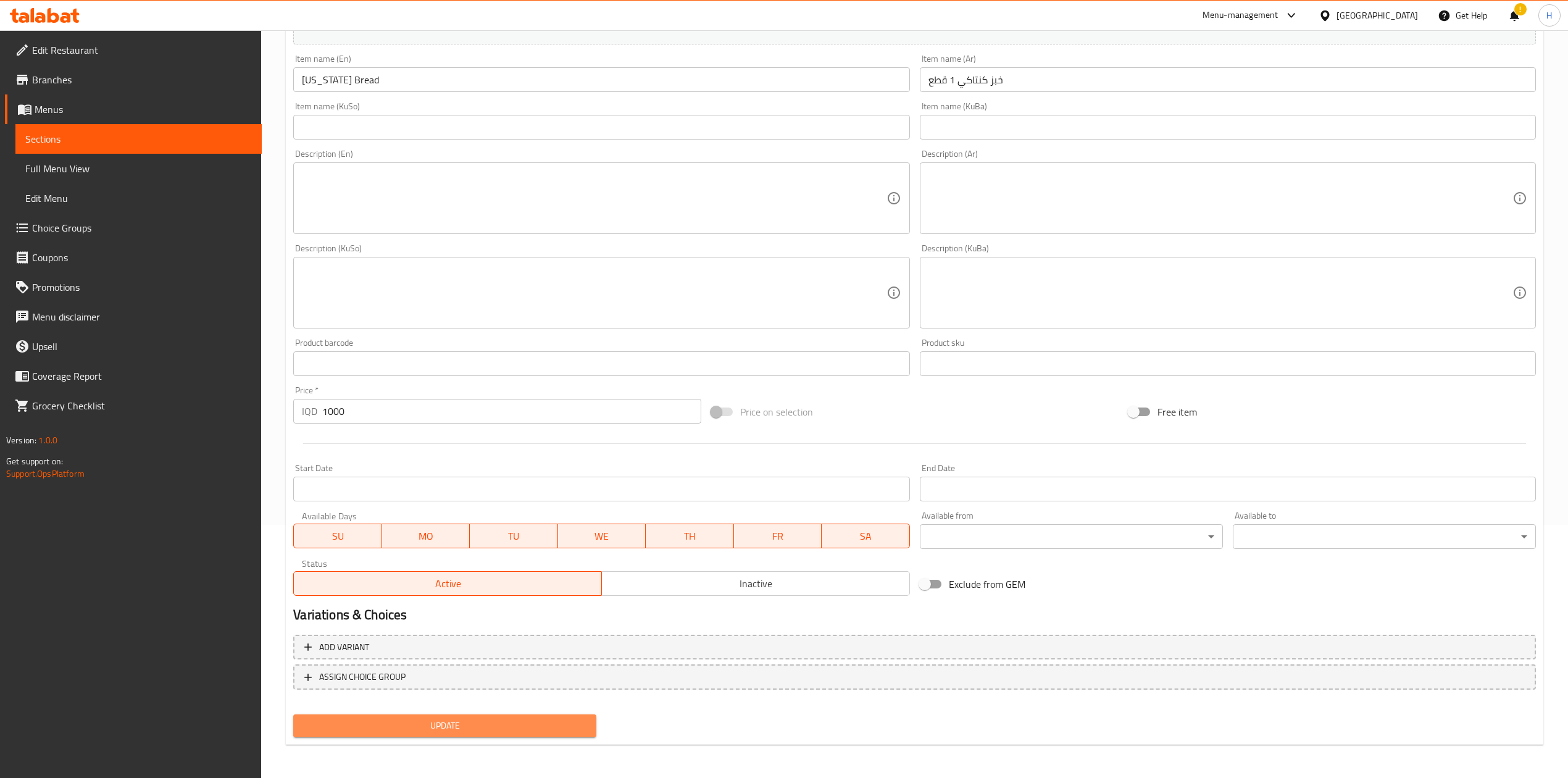
click at [438, 735] on button "Update" at bounding box center [445, 726] width 303 height 23
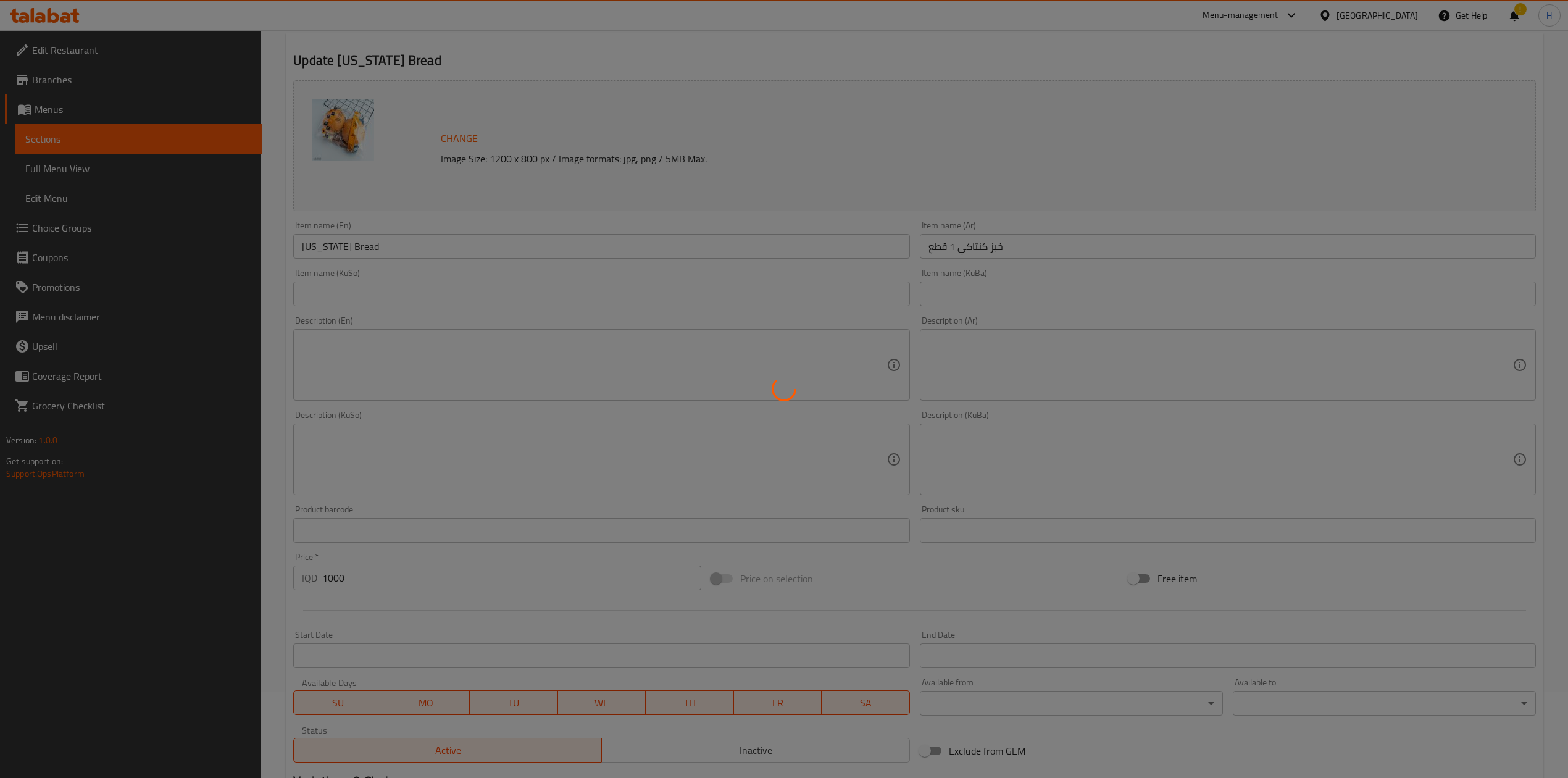
scroll to position [0, 0]
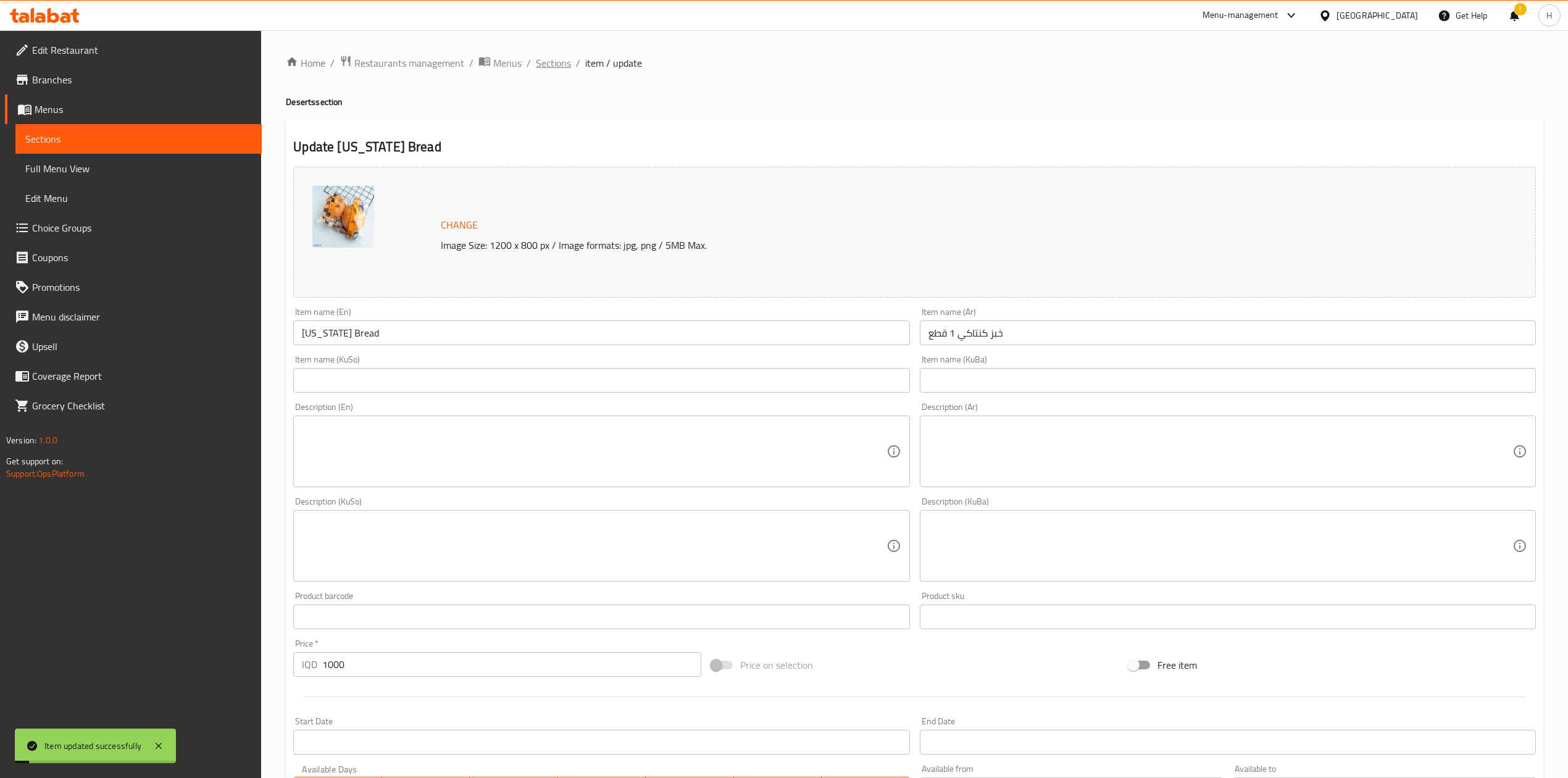
click at [559, 62] on span "Sections" at bounding box center [553, 63] width 35 height 15
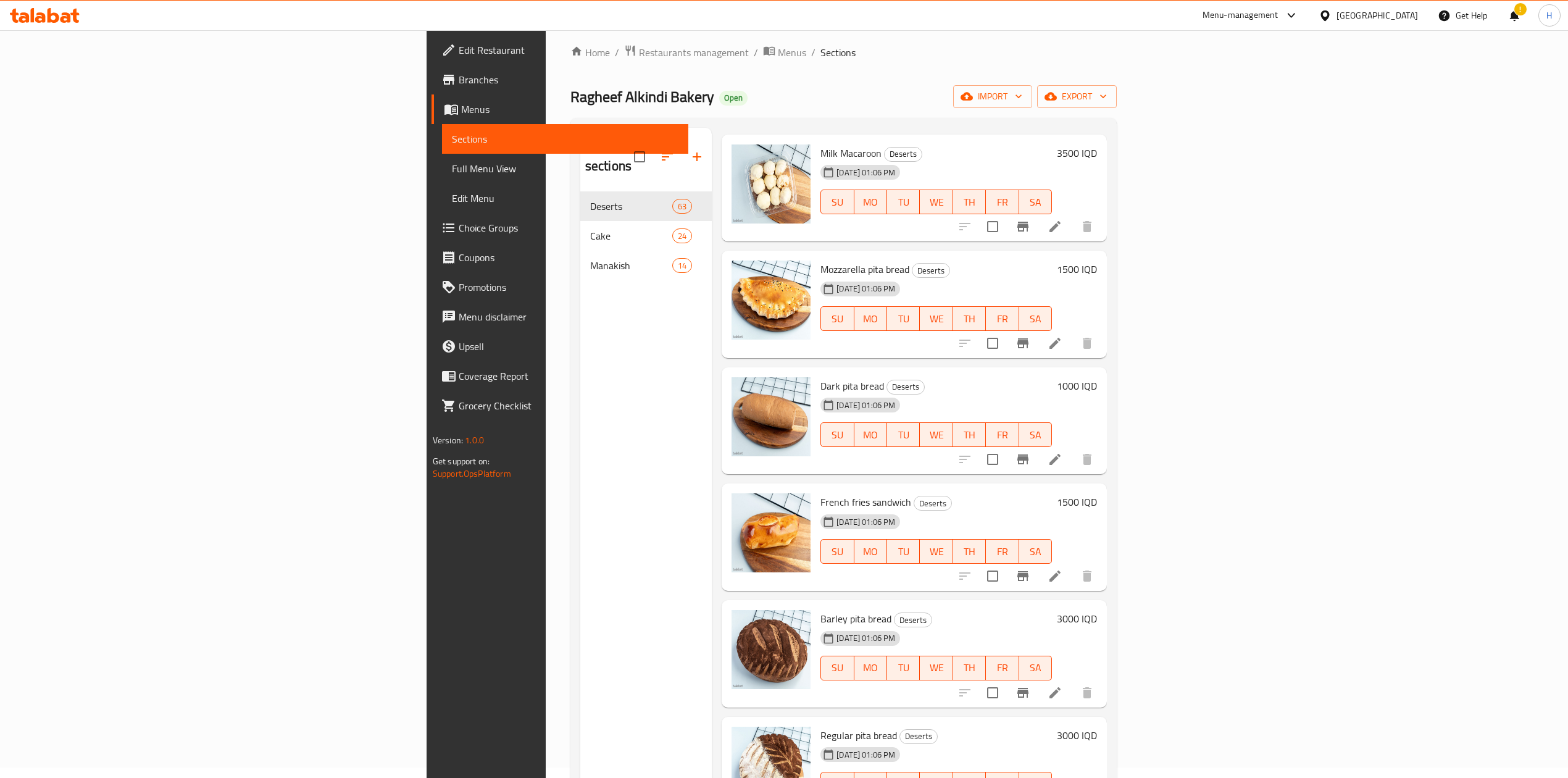
scroll to position [9, 0]
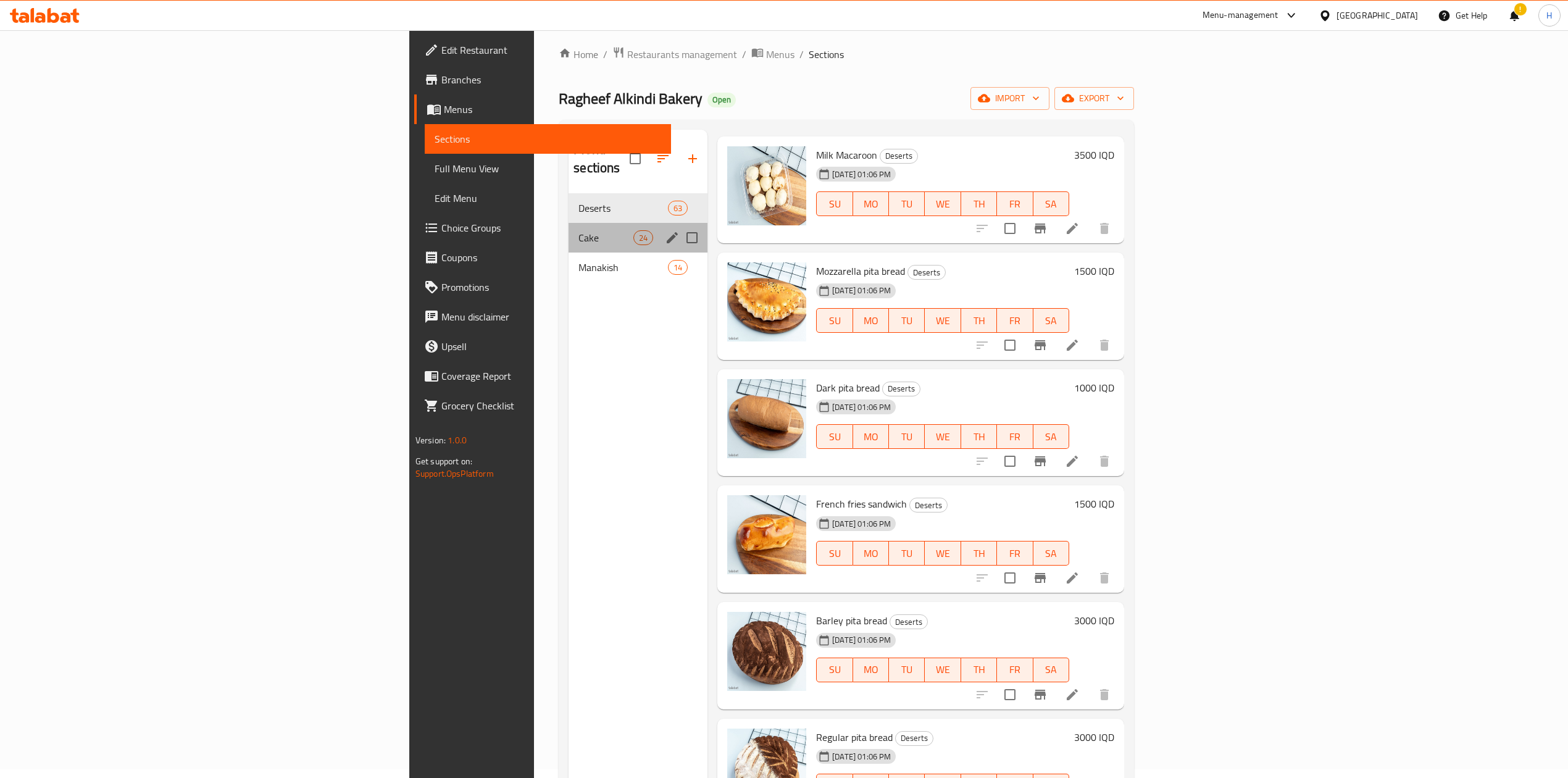
click at [569, 223] on div "Cake 24" at bounding box center [637, 238] width 138 height 29
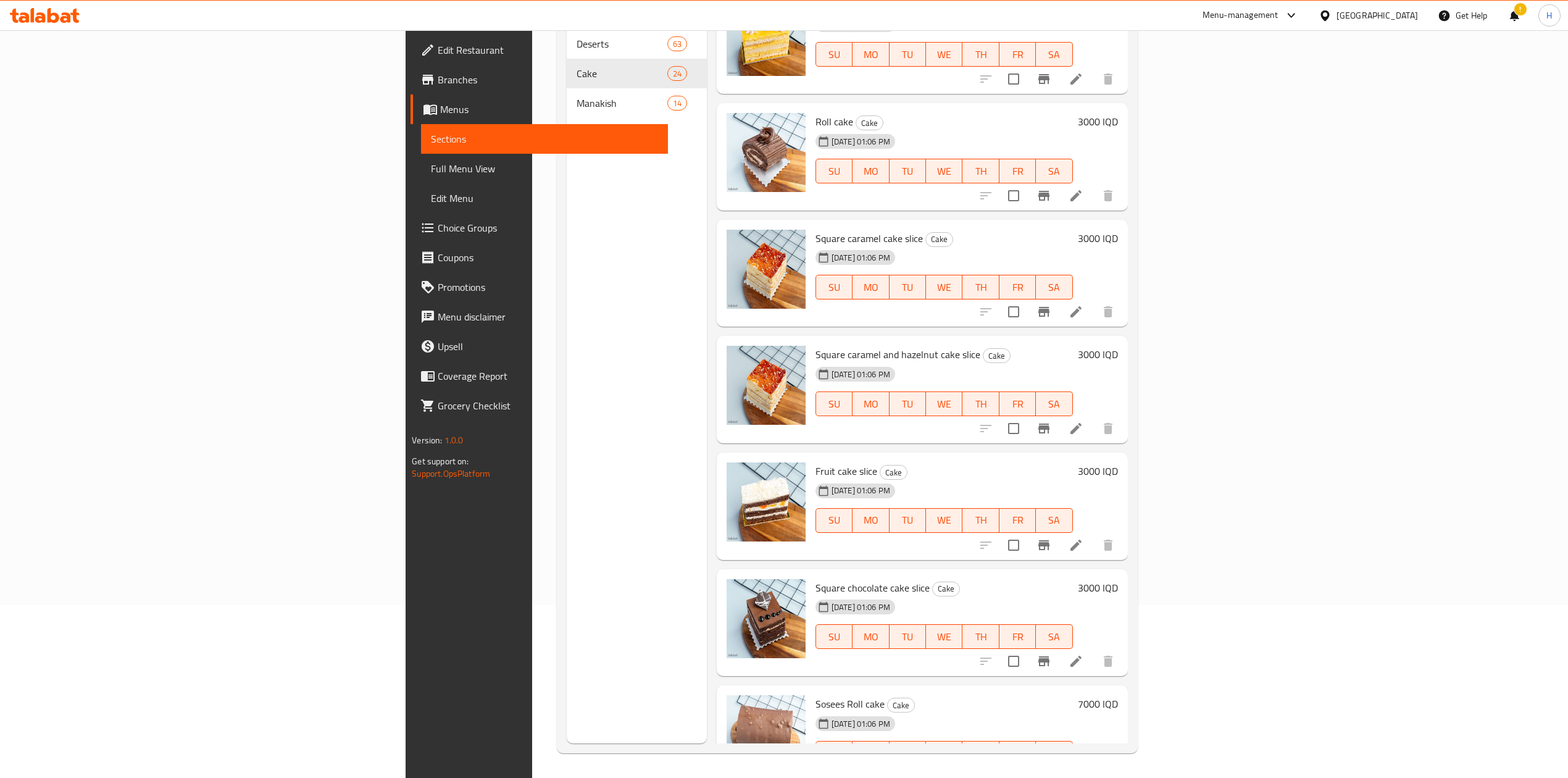
scroll to position [1590, 0]
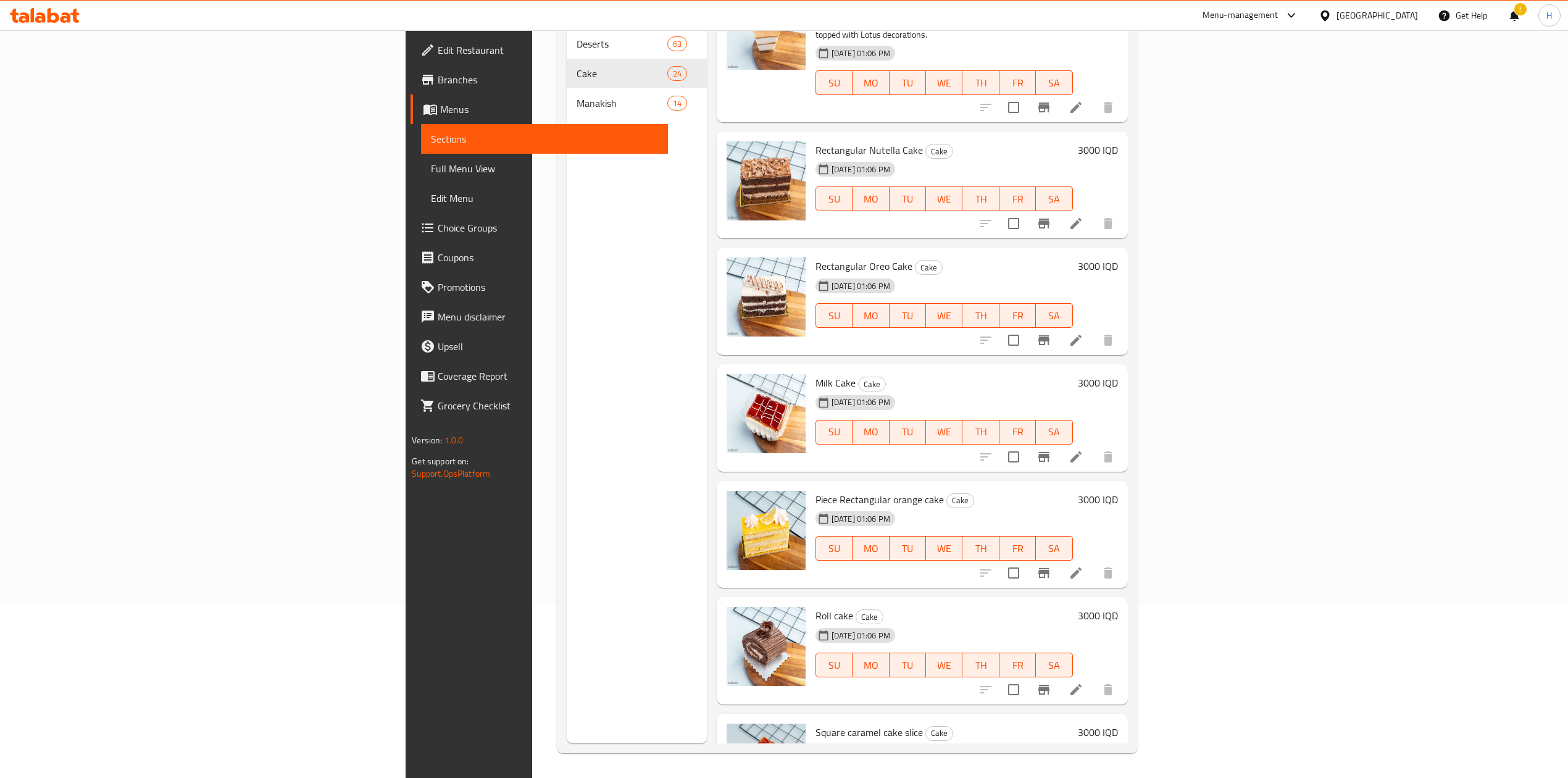
click at [567, 102] on nav "Deserts 63 Cake 24 Manakish 14" at bounding box center [636, 73] width 140 height 99
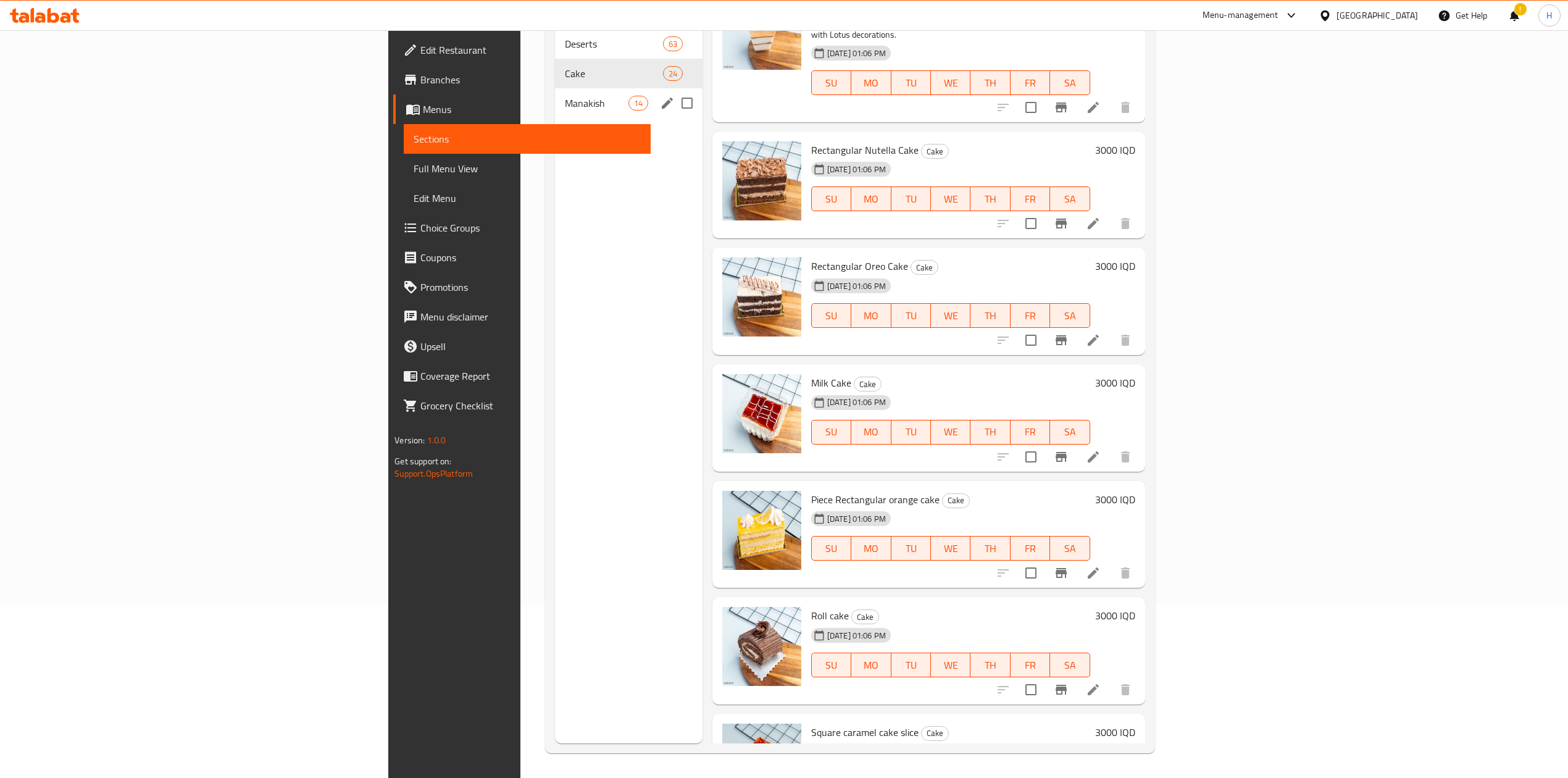
click at [555, 95] on div "Manakish 14" at bounding box center [628, 103] width 147 height 29
